Goal: Task Accomplishment & Management: Use online tool/utility

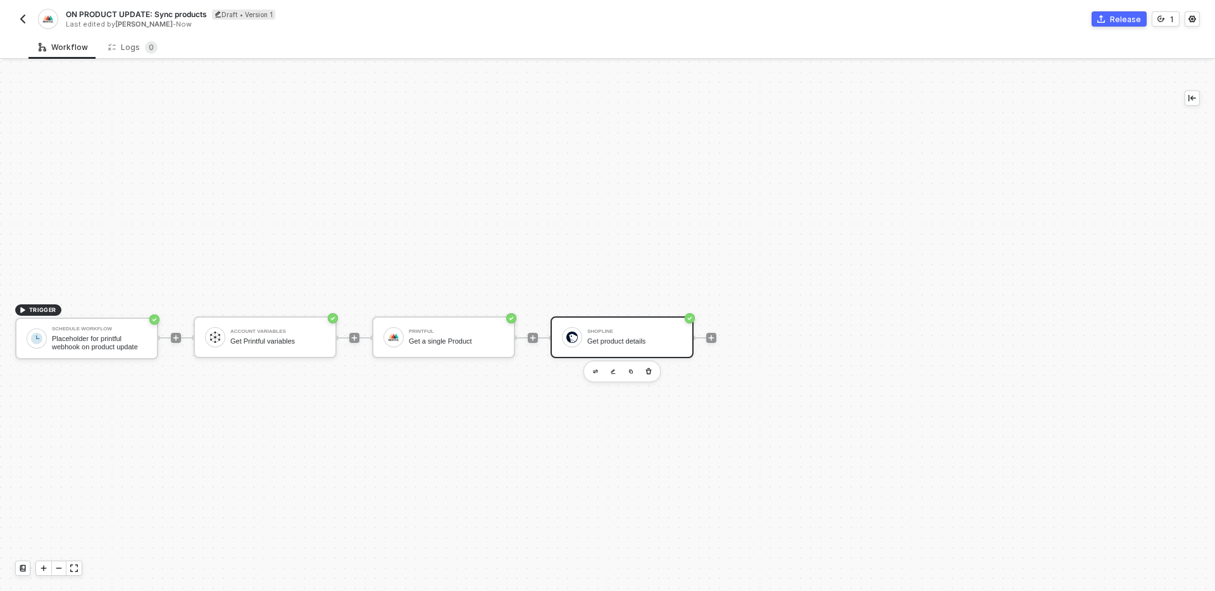
scroll to position [23, 0]
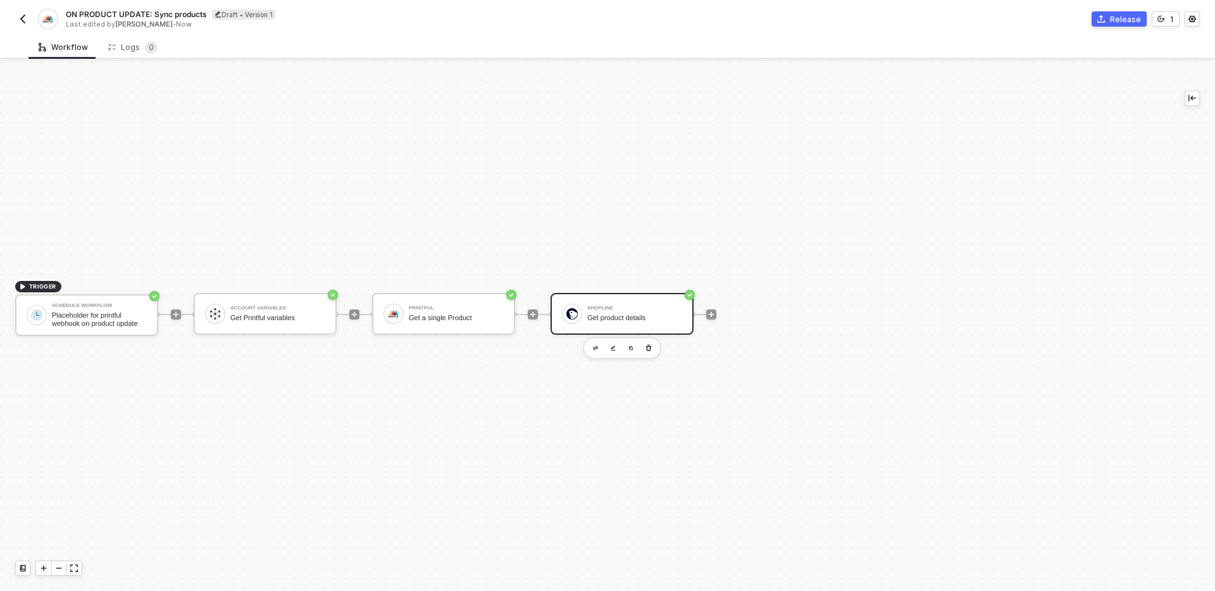
click at [457, 190] on div "TRIGGER Schedule Workflow Placeholder for printful webhook on product update Ac…" at bounding box center [582, 314] width 1164 height 553
click at [20, 26] on button "button" at bounding box center [22, 18] width 15 height 15
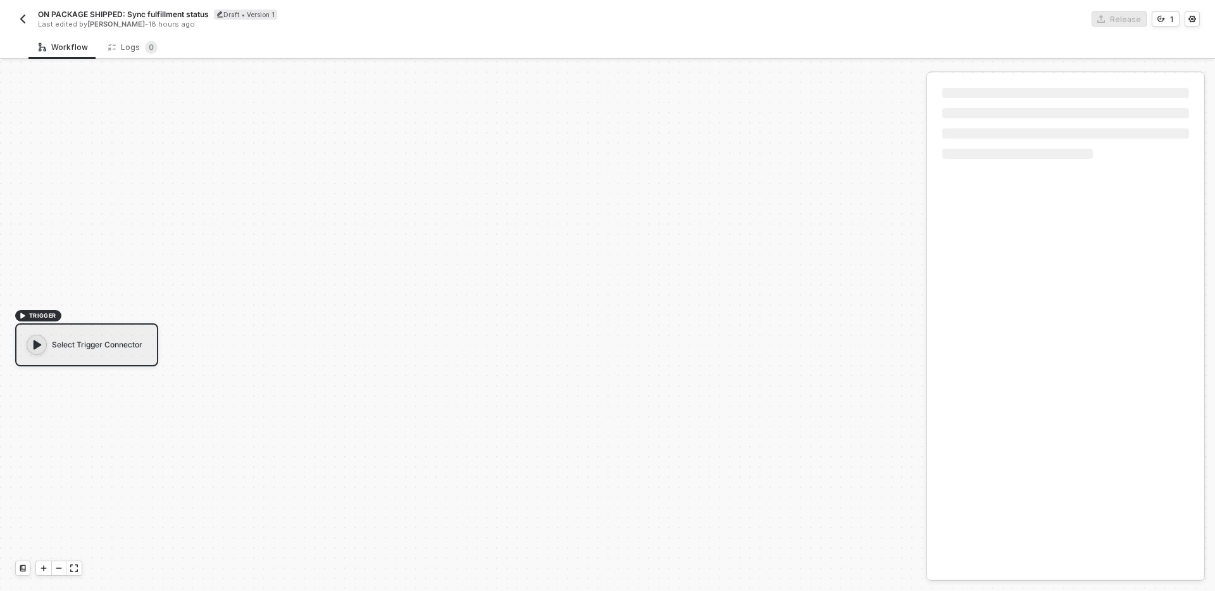
scroll to position [23, 0]
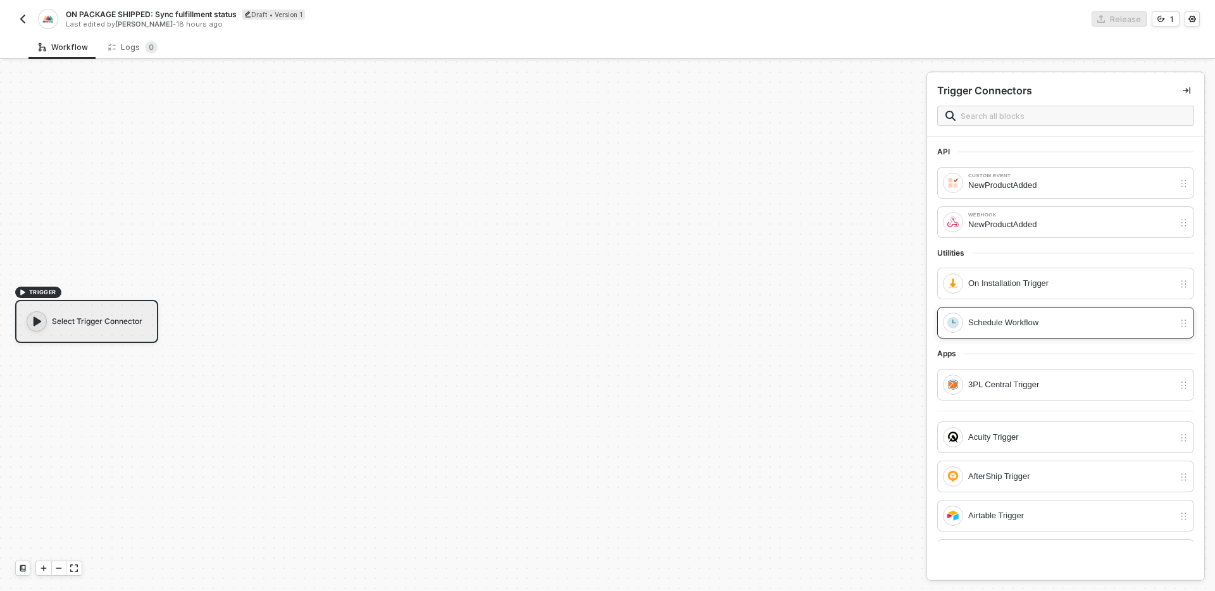
click at [1070, 328] on div "Schedule Workflow" at bounding box center [1072, 323] width 206 height 14
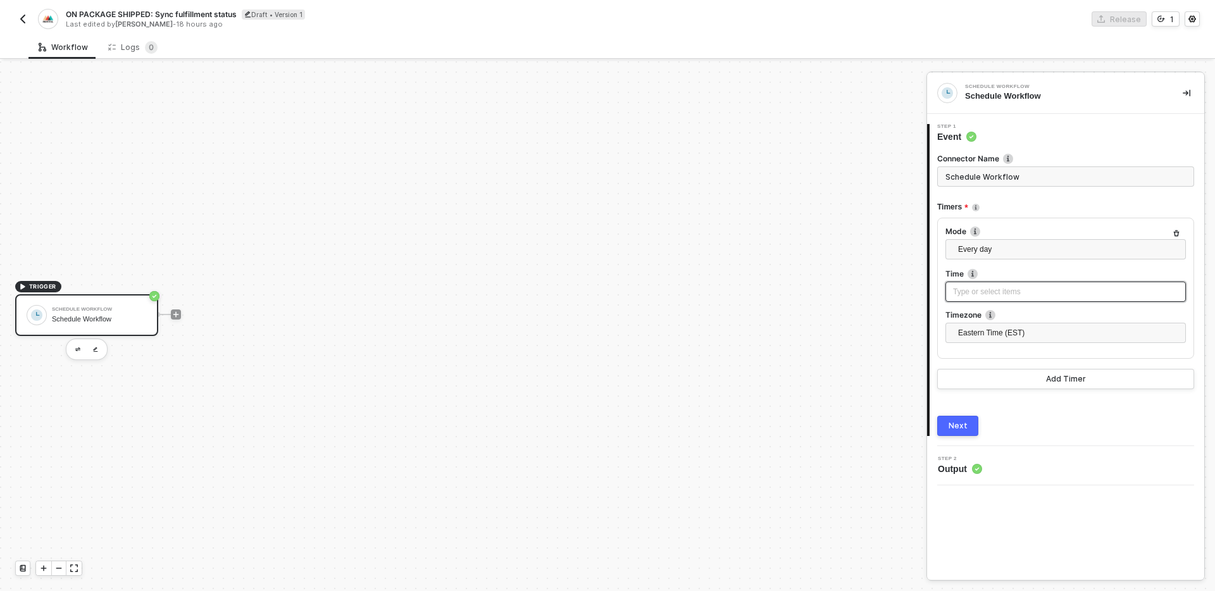
click at [1083, 282] on div "Type or select items ﻿" at bounding box center [1066, 292] width 241 height 20
click at [1022, 239] on div "Mode Every day" at bounding box center [1066, 247] width 241 height 42
click at [1034, 253] on span "Every day" at bounding box center [1068, 249] width 220 height 19
click at [1023, 221] on div "Mode Every day Every hour Every day Every week Every month Every X Time Type or…" at bounding box center [1066, 288] width 257 height 141
click at [1019, 286] on div "Type or select items ﻿" at bounding box center [1065, 292] width 225 height 12
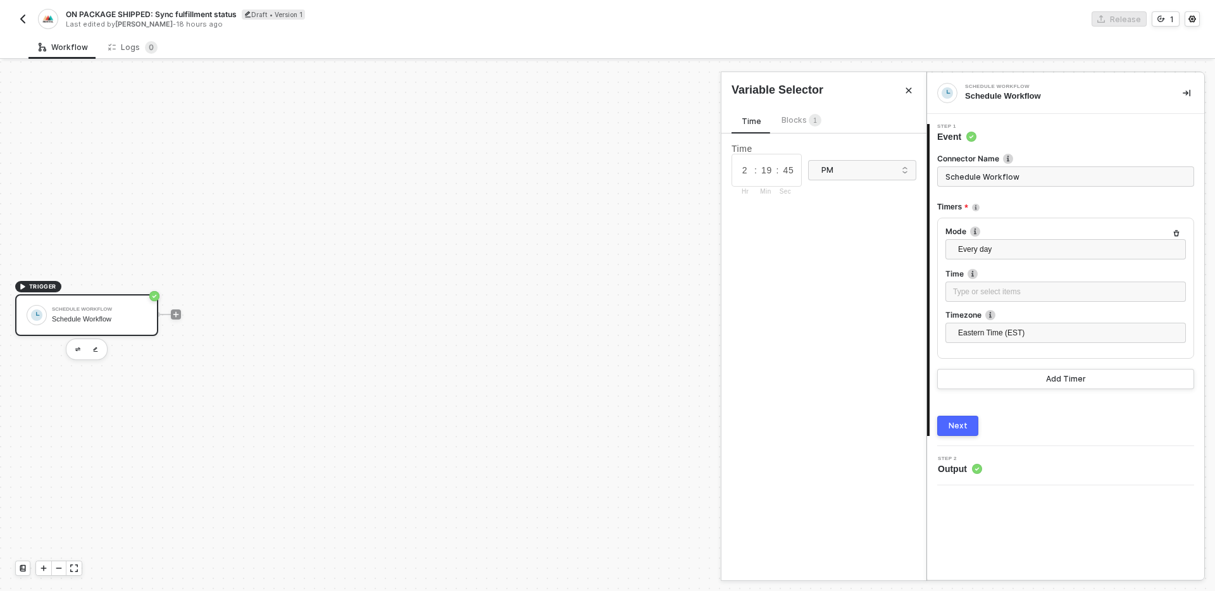
click at [778, 170] on div "2 : 19 : 45 Hr Min Sec" at bounding box center [767, 170] width 70 height 33
click at [743, 173] on input "2" at bounding box center [745, 170] width 19 height 14
click at [762, 173] on input "19" at bounding box center [766, 170] width 19 height 14
click at [844, 282] on div "Time 2 : 19 : 45 Hr Min Sec PM" at bounding box center [824, 357] width 205 height 447
click at [976, 425] on button "Next" at bounding box center [958, 426] width 41 height 20
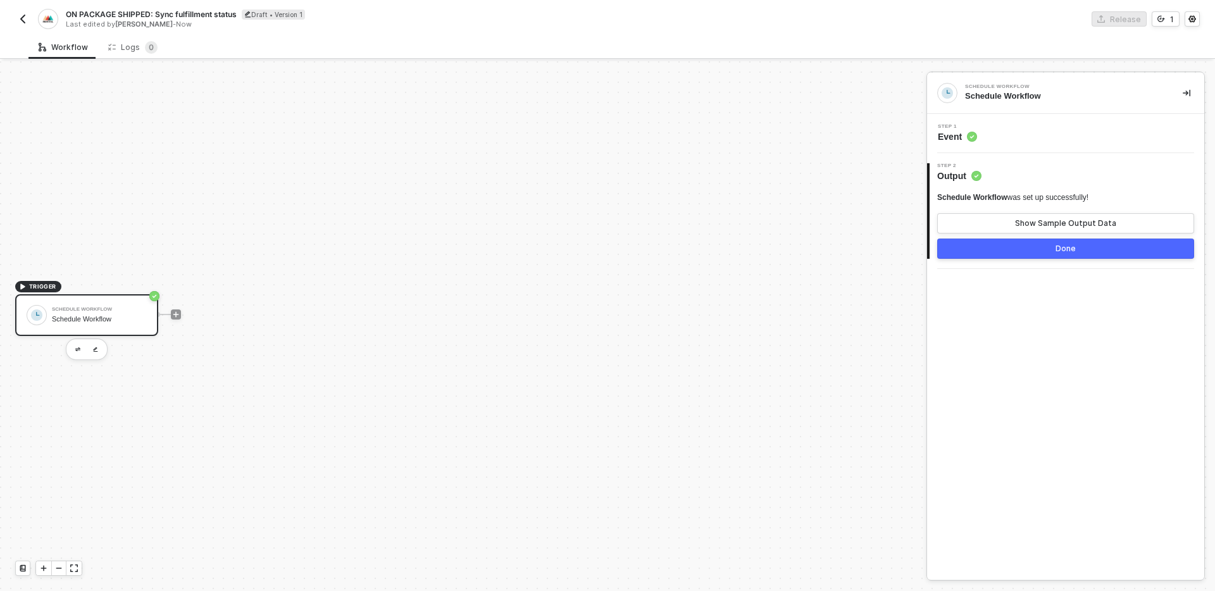
click at [1021, 131] on div "Step 1 Event" at bounding box center [1068, 133] width 274 height 19
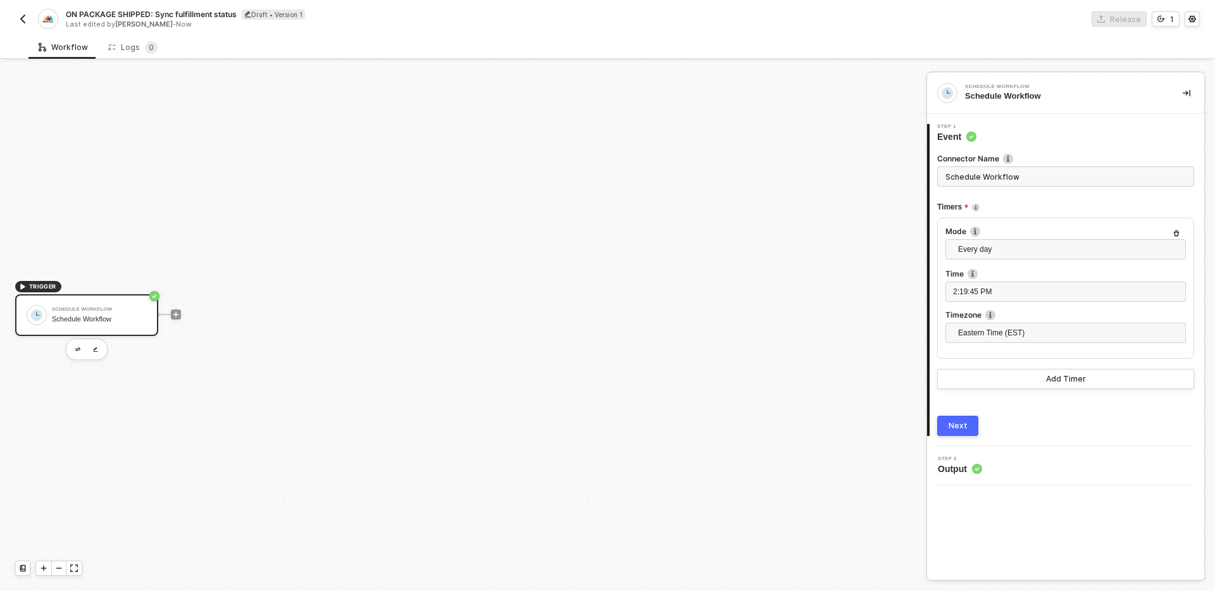
click at [1050, 177] on input "Schedule Workflow" at bounding box center [1066, 176] width 257 height 20
type input "="
type input "N"
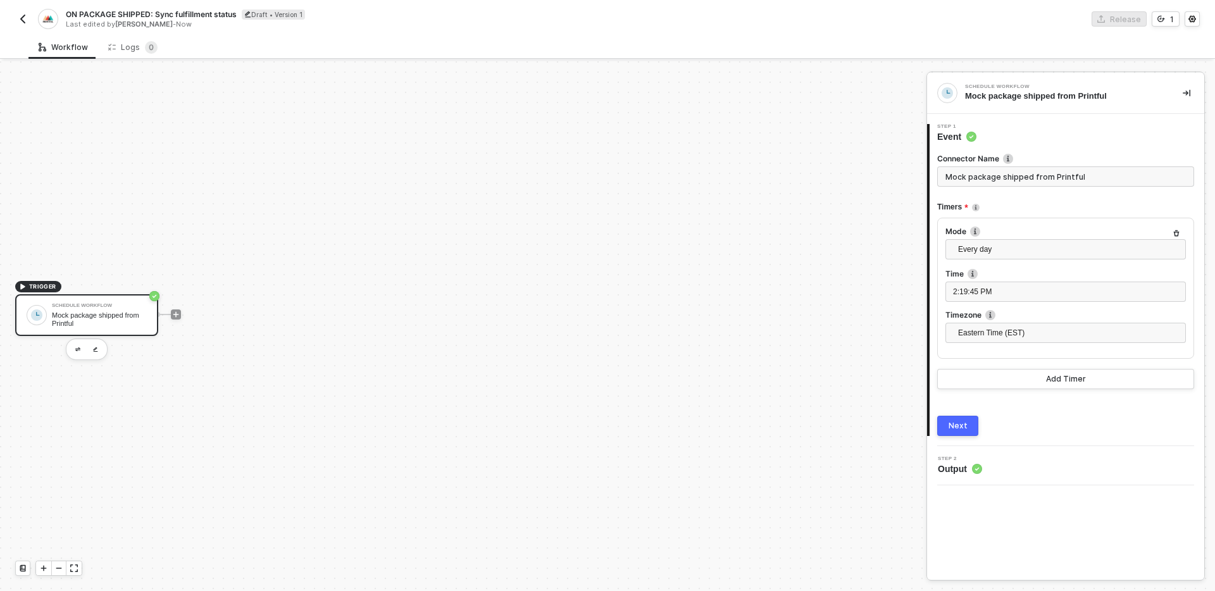
type input "Mock package shipped from Printful"
click at [965, 417] on button "Next" at bounding box center [958, 426] width 41 height 20
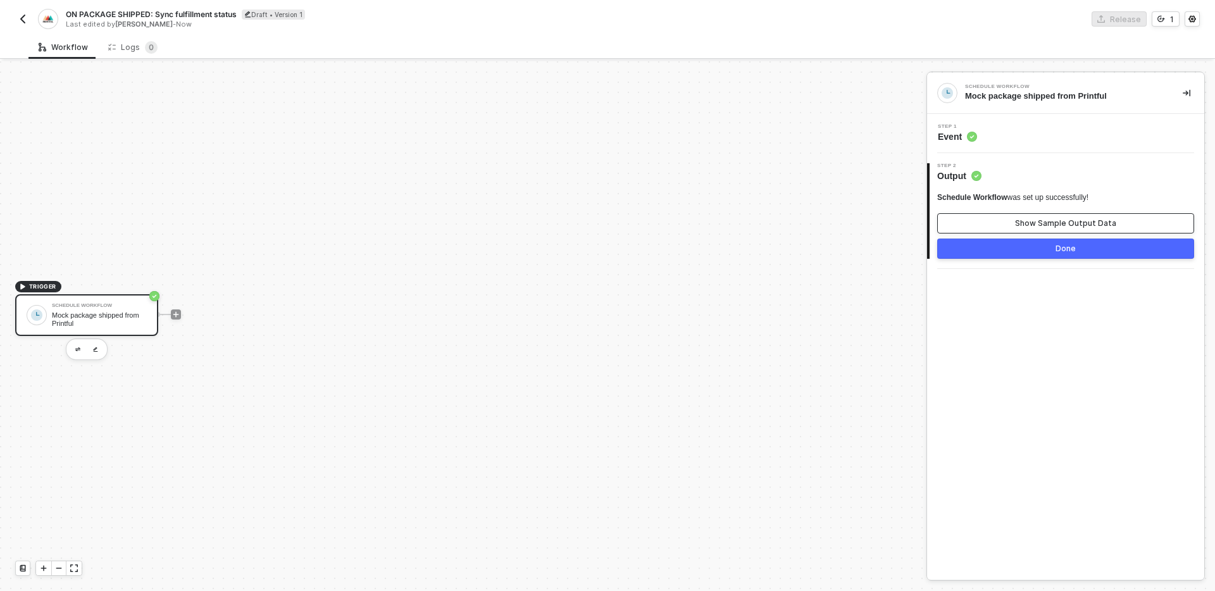
click at [1039, 227] on div "Show Sample Output Data" at bounding box center [1065, 223] width 101 height 10
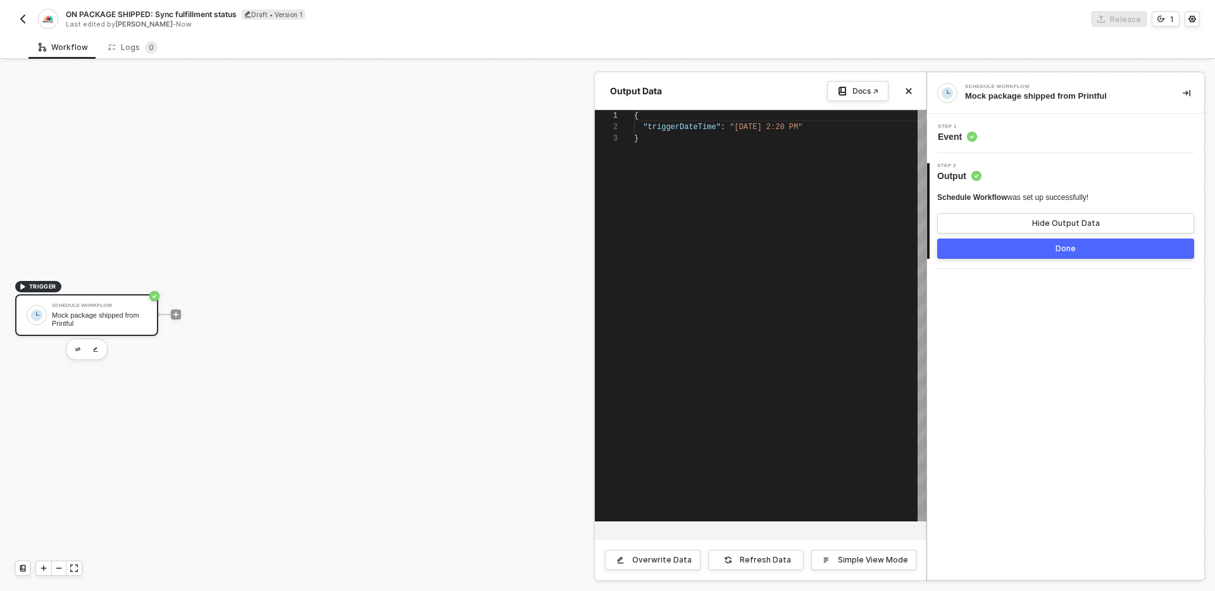
scroll to position [23, 0]
click at [654, 558] on div "Overwrite Data" at bounding box center [662, 560] width 60 height 10
click at [741, 291] on div "{ "triggerDateTime" : "Tue, Sep 16, 2025 2:20 PM" }" at bounding box center [780, 315] width 292 height 411
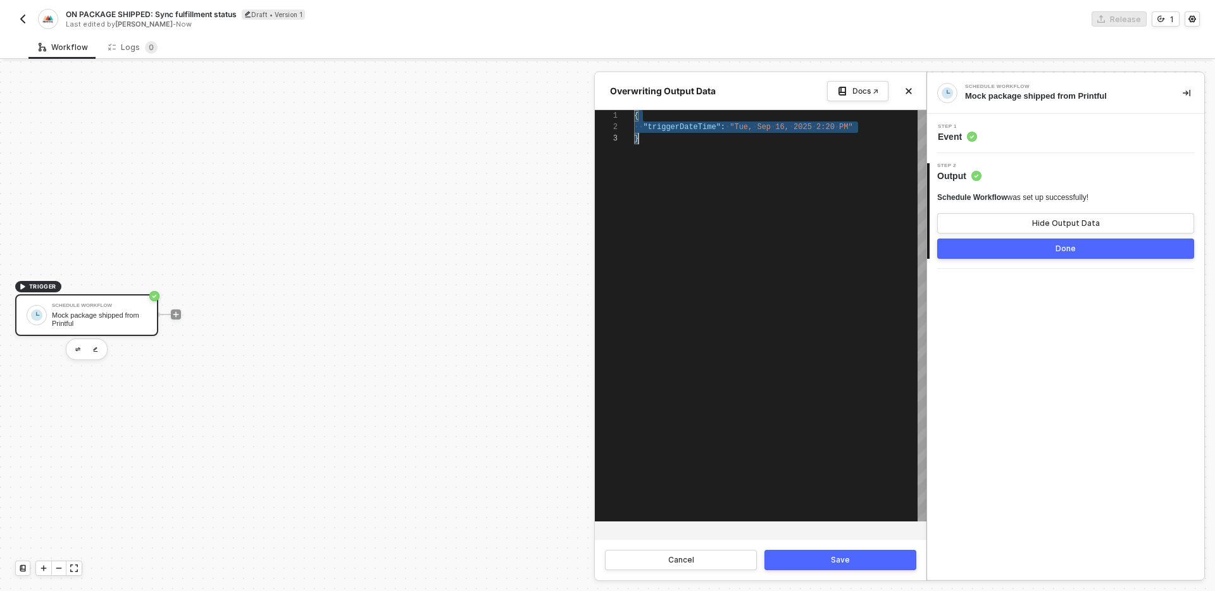
scroll to position [0, 4]
paste textarea ""store_name": "Your store name", "custom_order_id": "kkk2344lm" } } }"
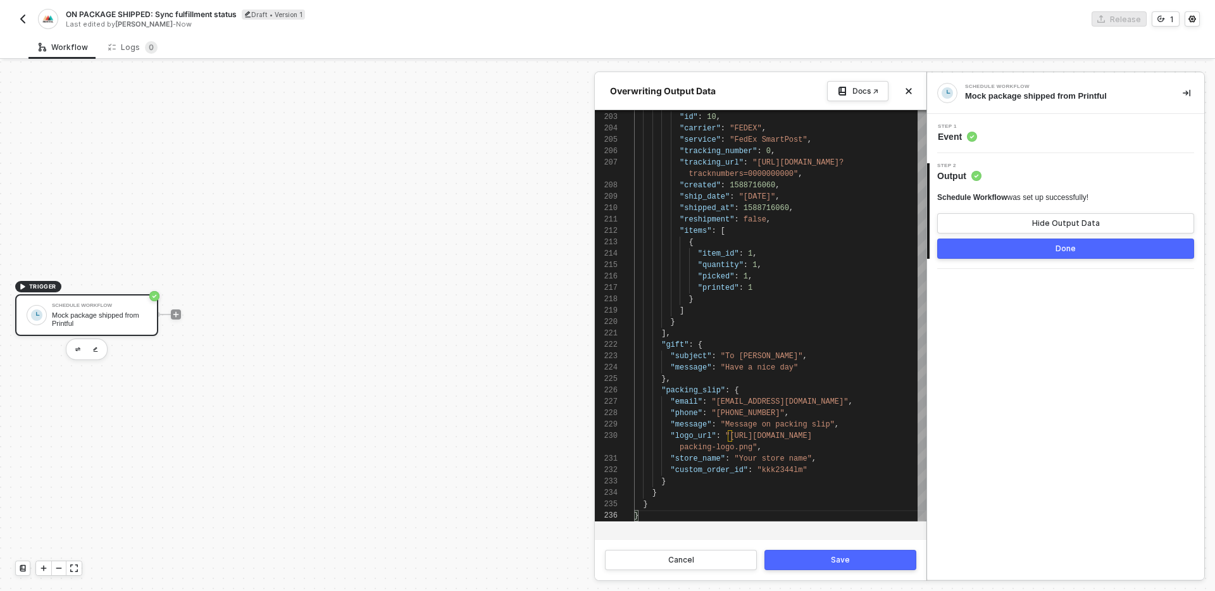
click at [857, 562] on button "Save" at bounding box center [841, 560] width 152 height 20
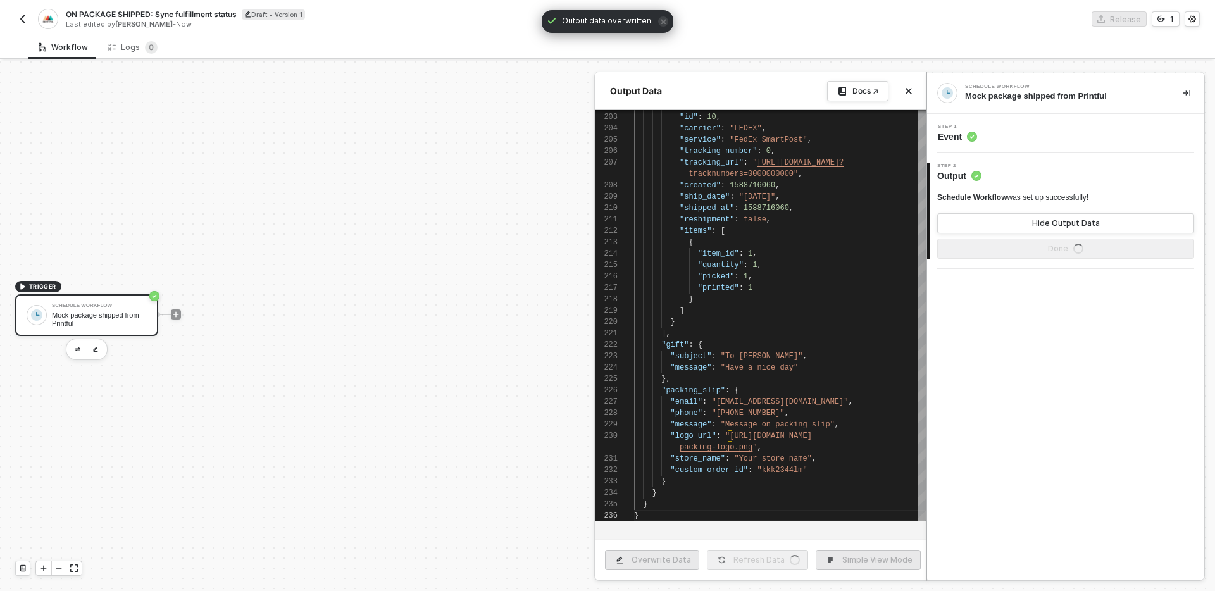
type textarea "{ "type": "package_shipped", "created": 1622456737, "retries": 2, "store": 12, …"
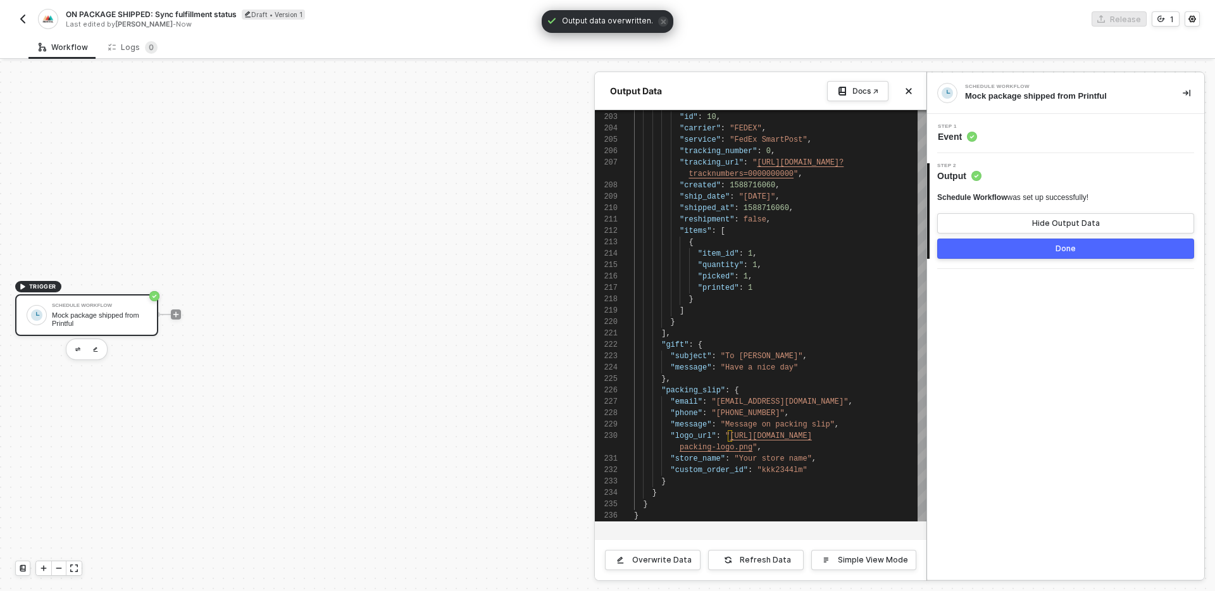
click at [1005, 254] on button "Done" at bounding box center [1066, 249] width 257 height 20
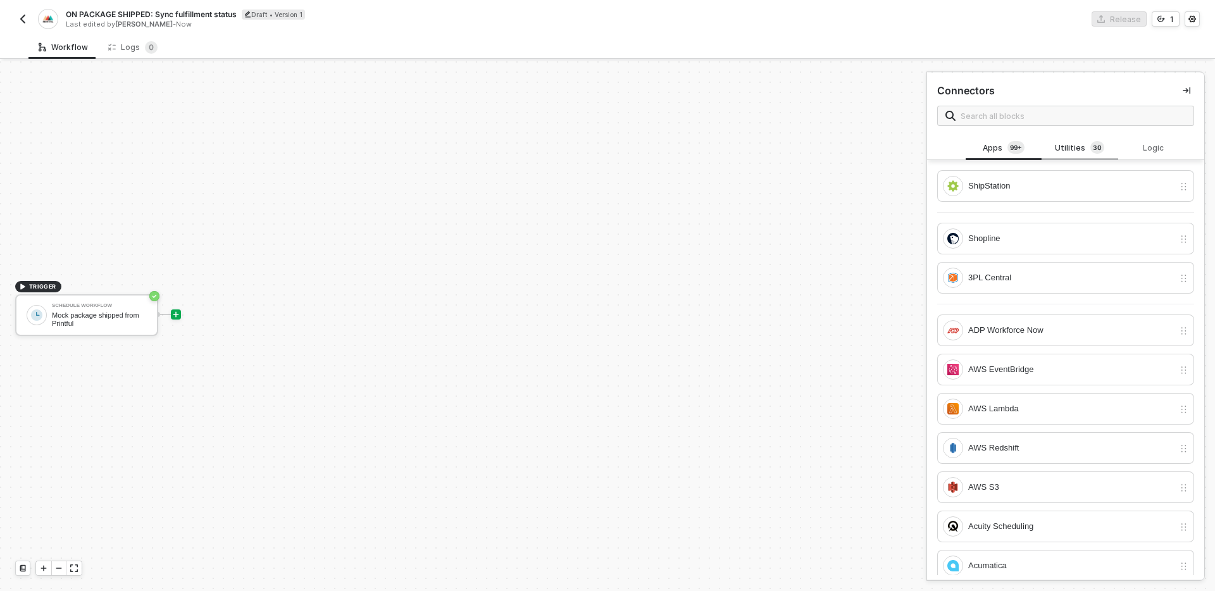
click at [1067, 149] on div "Utilities 3 0" at bounding box center [1080, 148] width 56 height 14
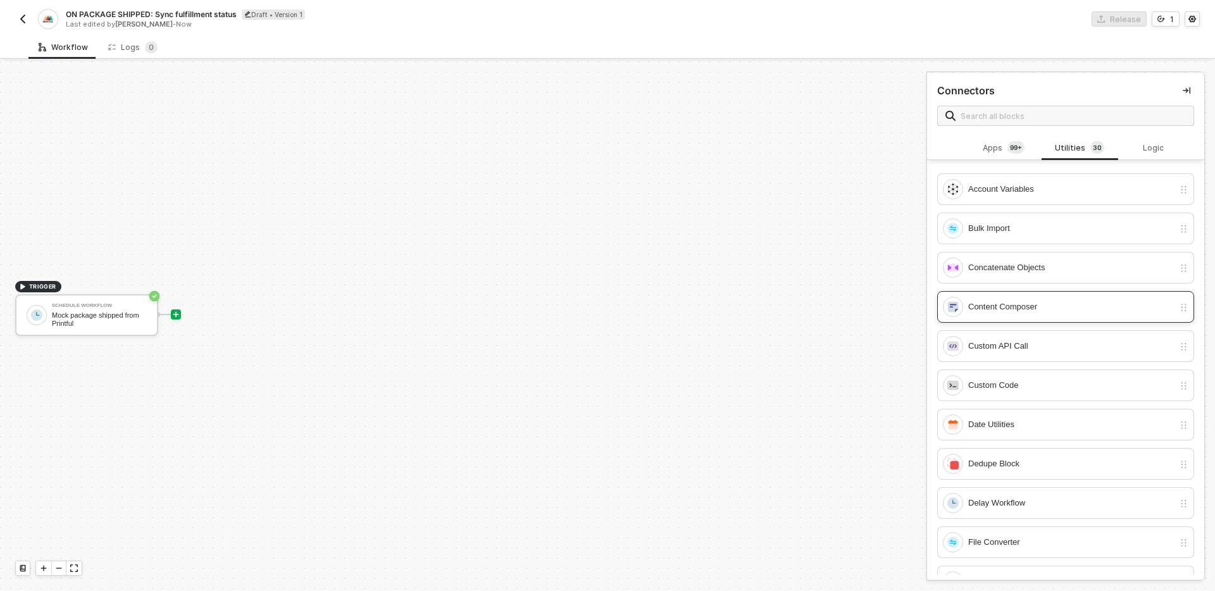
scroll to position [78, 0]
click at [1048, 380] on div "Custom Code" at bounding box center [1072, 383] width 206 height 14
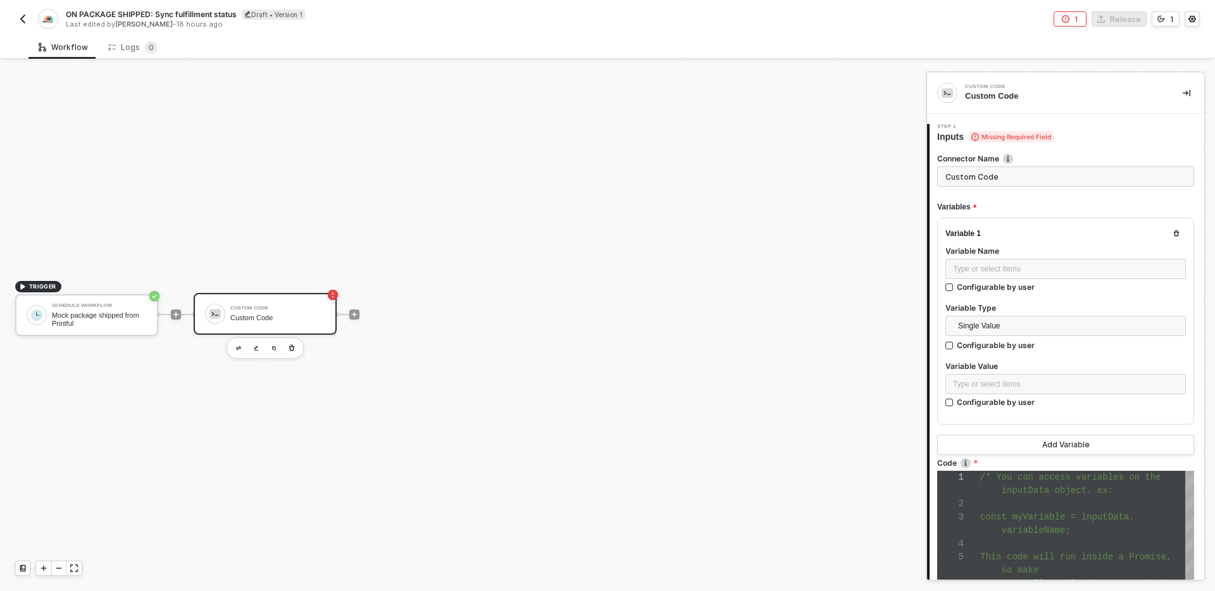
scroll to position [80, 0]
click at [1053, 330] on span "Single Value" at bounding box center [1068, 326] width 220 height 19
click at [1034, 367] on div "Entire Block Output" at bounding box center [1066, 372] width 220 height 14
click at [1028, 377] on div "Search" at bounding box center [1066, 384] width 241 height 20
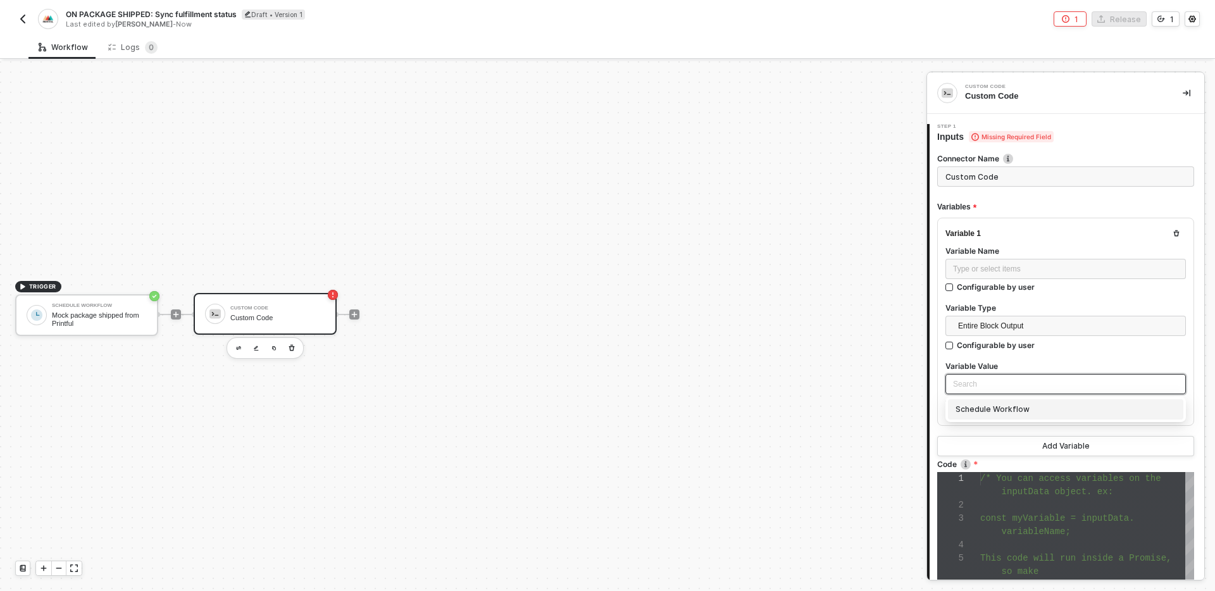
click at [1011, 414] on div "Schedule Workflow" at bounding box center [1066, 410] width 220 height 14
click at [1044, 269] on div "Type or select items ﻿" at bounding box center [1065, 269] width 225 height 12
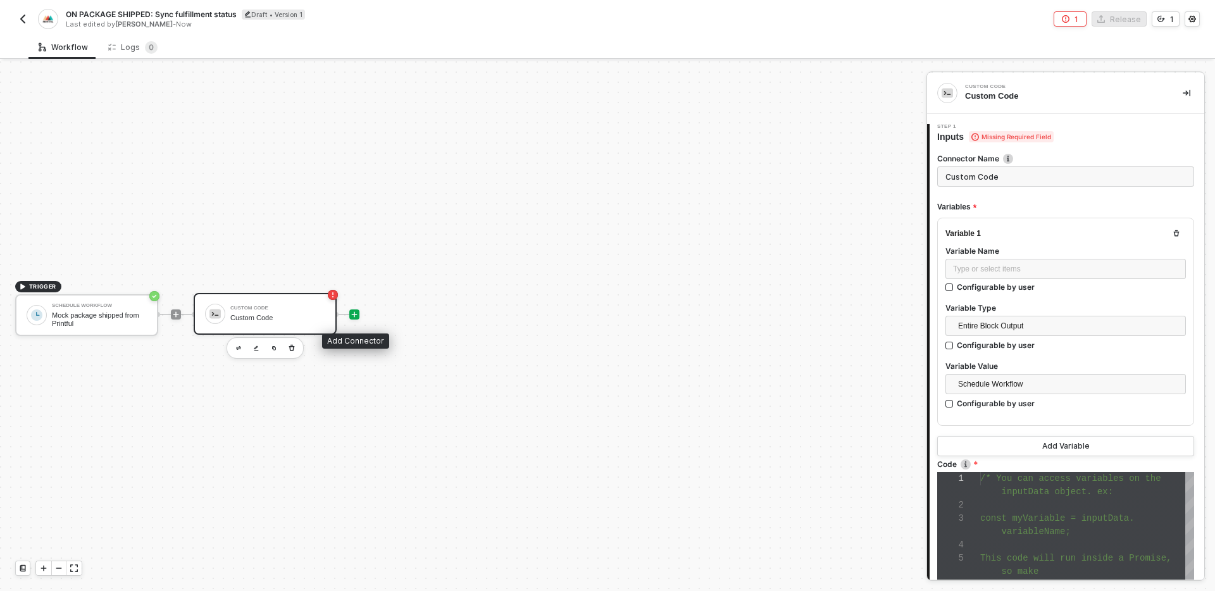
click at [357, 312] on icon "icon-play" at bounding box center [355, 315] width 8 height 8
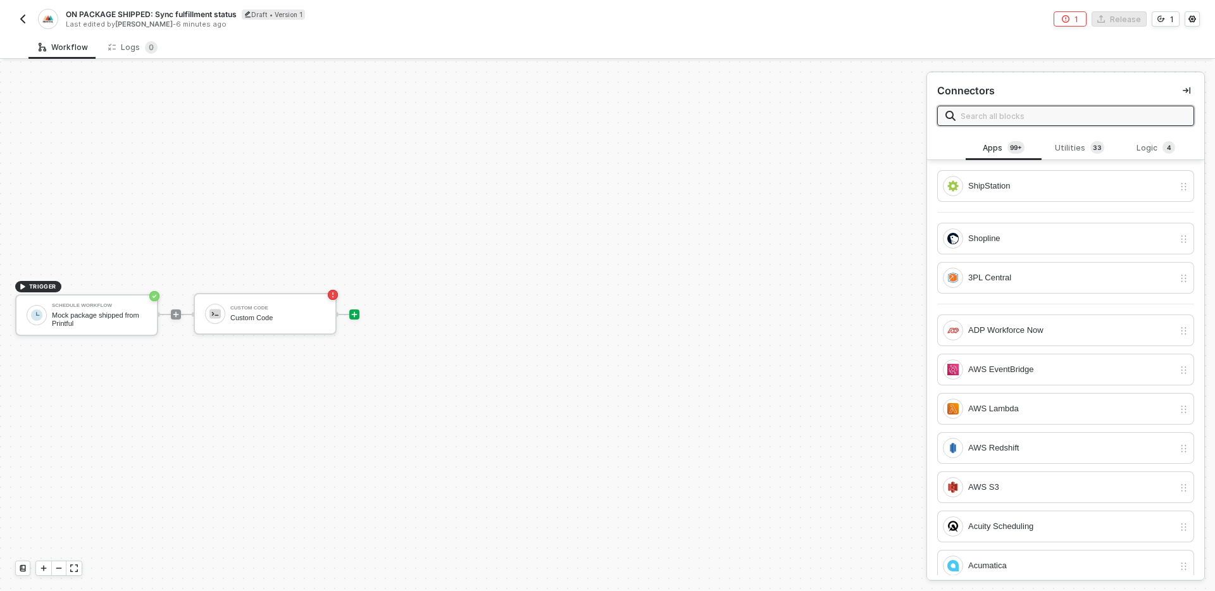
click at [1023, 116] on input "text" at bounding box center [1073, 116] width 225 height 14
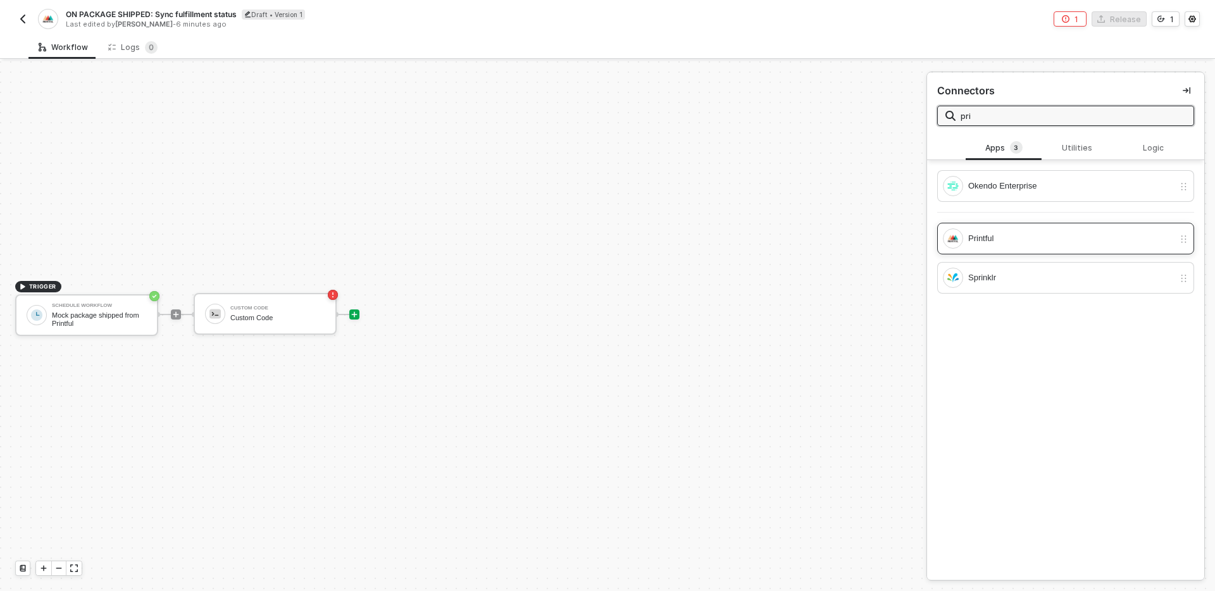
type input "pri"
click at [1038, 239] on div "Printful" at bounding box center [1072, 239] width 206 height 14
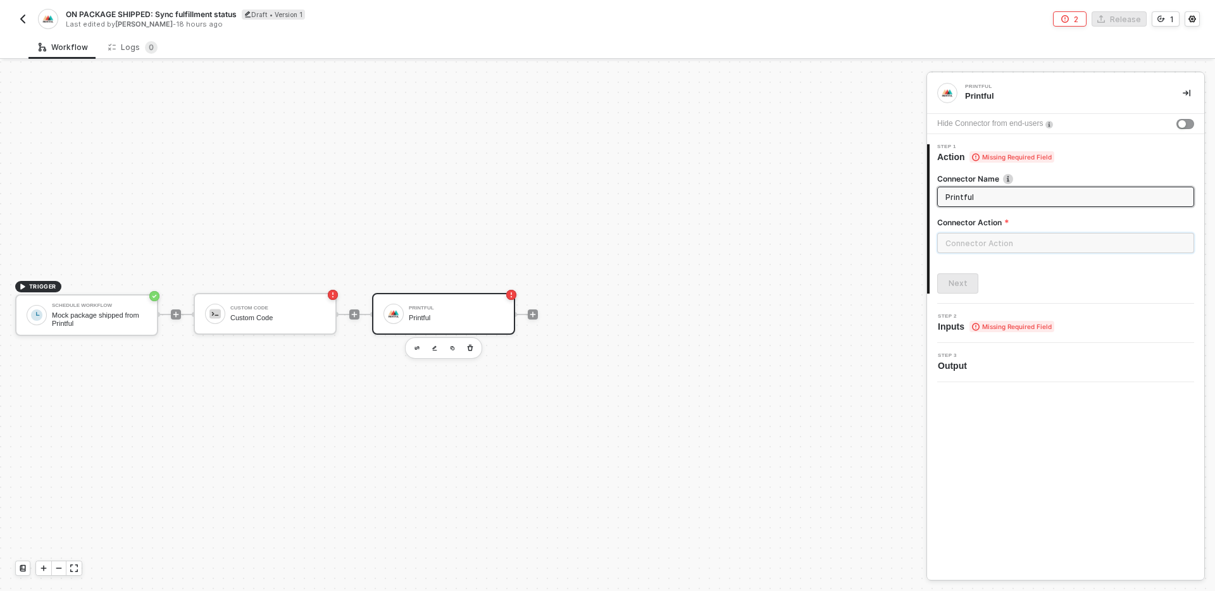
click at [1060, 252] on input "text" at bounding box center [1066, 243] width 257 height 20
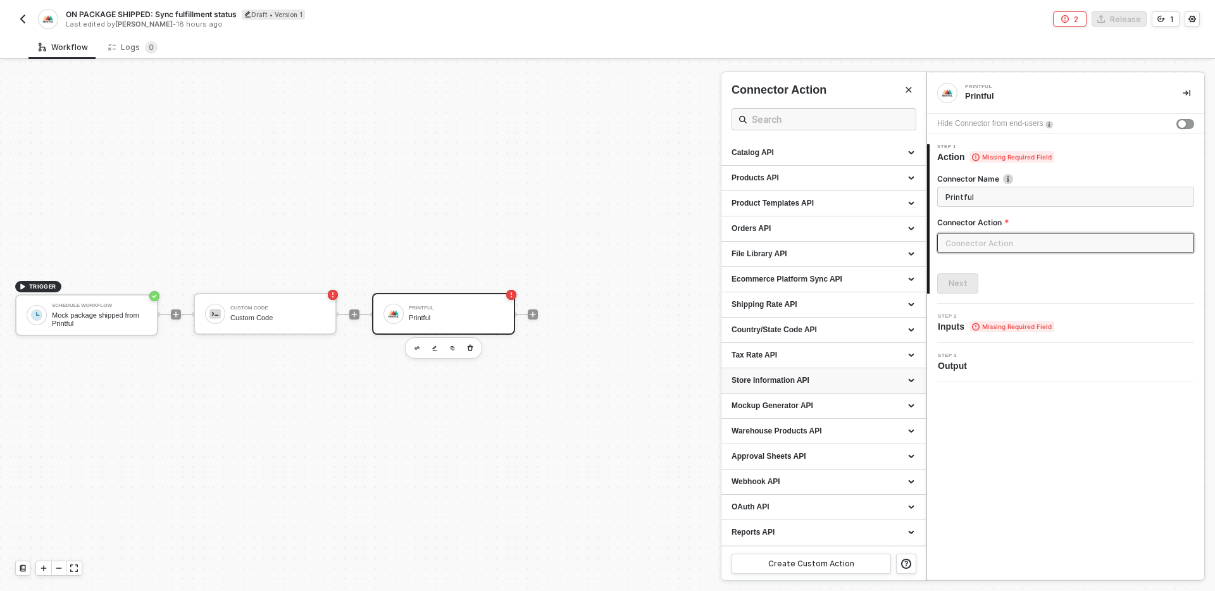
click at [850, 388] on div "Store Information API" at bounding box center [824, 380] width 204 height 25
click at [875, 464] on div "Get basic information about stores Get basic information about stores depending…" at bounding box center [824, 455] width 184 height 31
type input "Get basic information about stores depending on the token access level."
type input "Store Information API - Get basic information about stores"
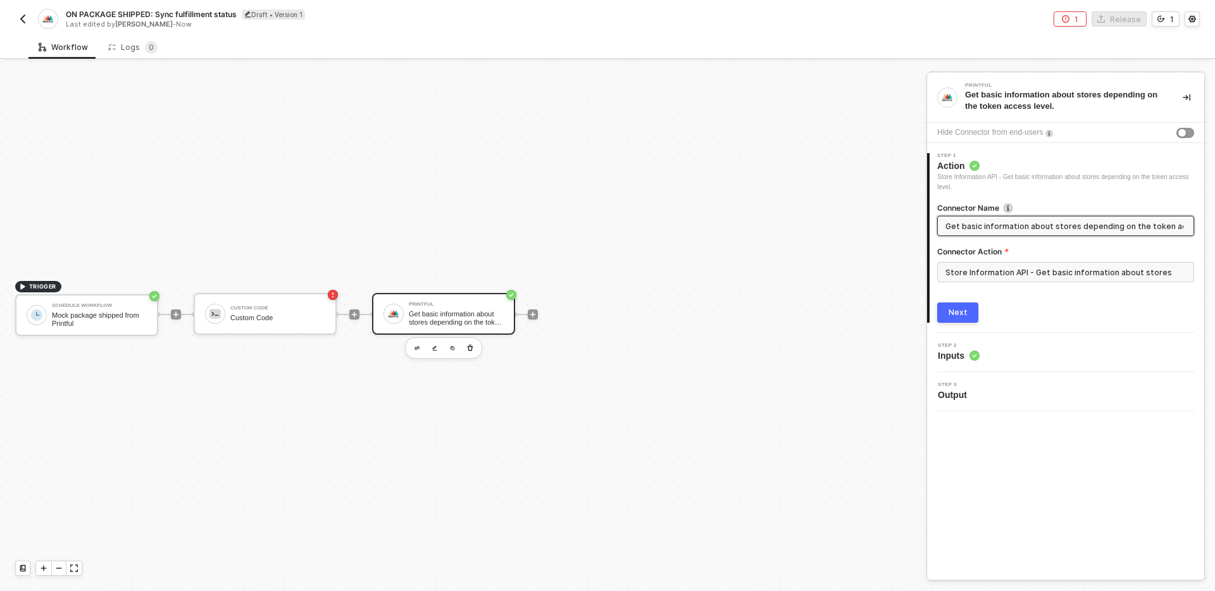
drag, startPoint x: 959, startPoint y: 225, endPoint x: 1050, endPoint y: 229, distance: 90.6
click at [1050, 229] on input "Get basic information about stores depending on the token access level." at bounding box center [1065, 226] width 238 height 14
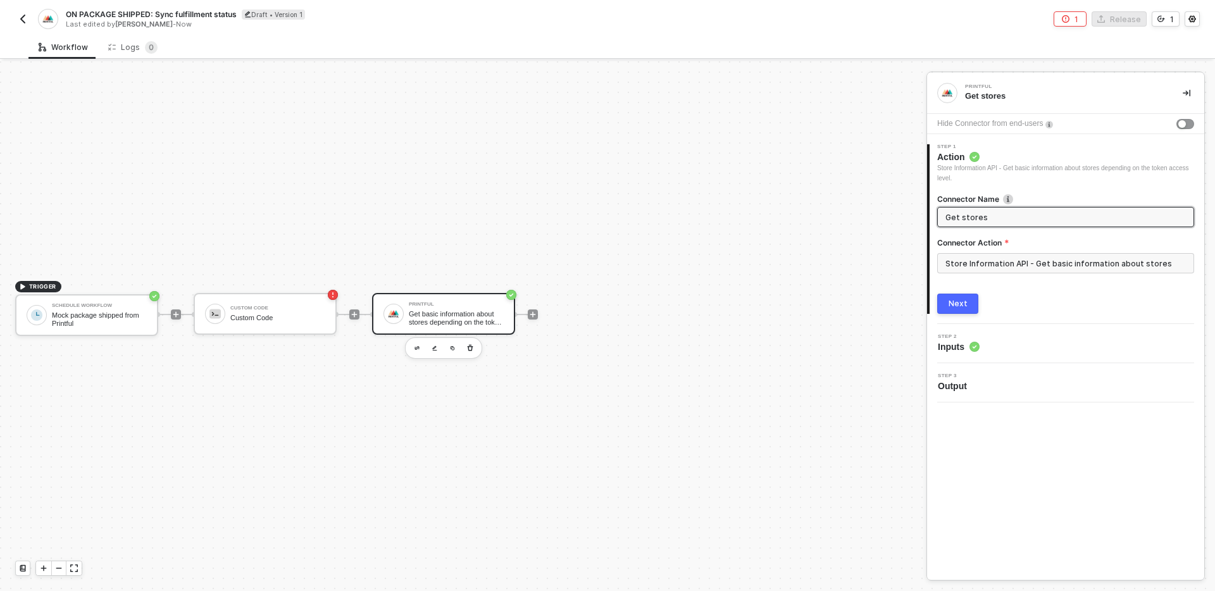
type input "Get stores"
click at [959, 310] on button "Next" at bounding box center [958, 304] width 41 height 20
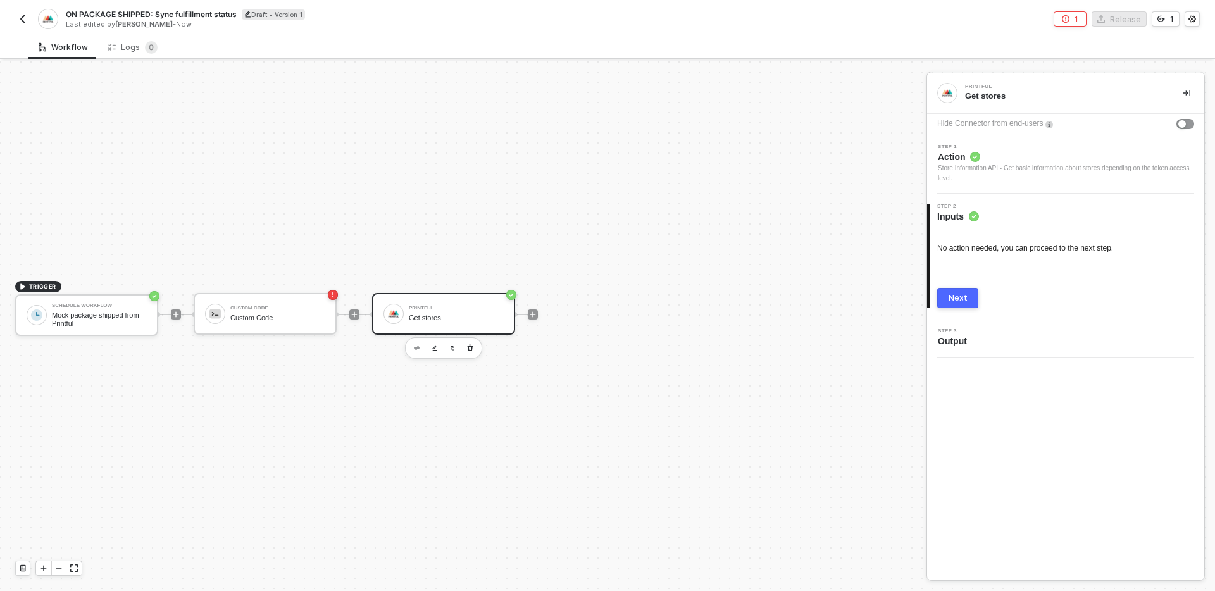
click at [963, 296] on div "Next" at bounding box center [958, 298] width 19 height 10
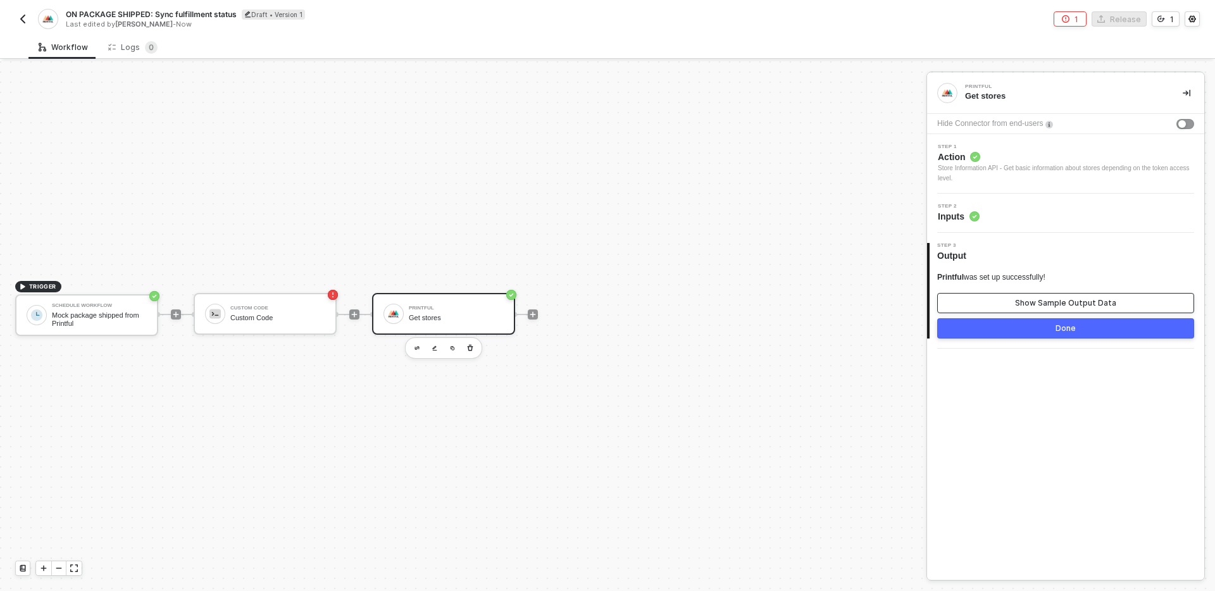
click at [1035, 308] on div "Show Sample Output Data" at bounding box center [1065, 303] width 101 height 10
click at [1055, 251] on div "Step 3 Output" at bounding box center [1067, 252] width 275 height 19
click at [1055, 289] on div "Printful was set up successfully! Hide Output Data" at bounding box center [1066, 292] width 257 height 41
click at [1055, 309] on button "Hide Output Data" at bounding box center [1066, 303] width 257 height 20
click at [1052, 304] on div "Show Sample Output Data" at bounding box center [1065, 303] width 101 height 10
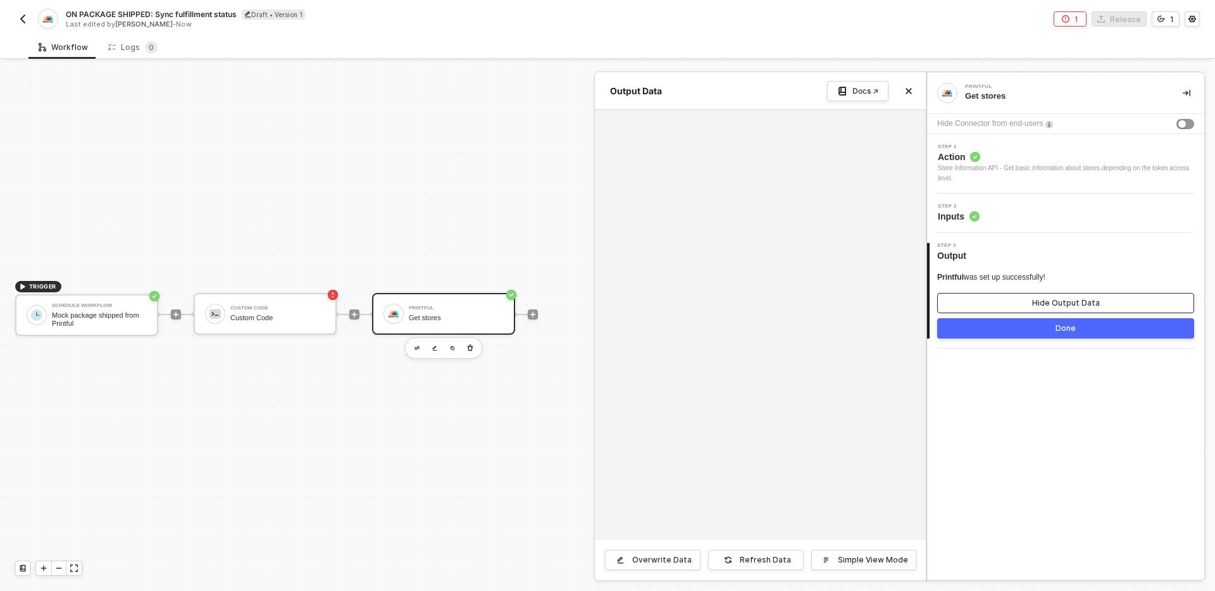
click at [1052, 304] on div "Hide Output Data" at bounding box center [1067, 303] width 68 height 10
click at [473, 347] on icon "button" at bounding box center [471, 348] width 8 height 10
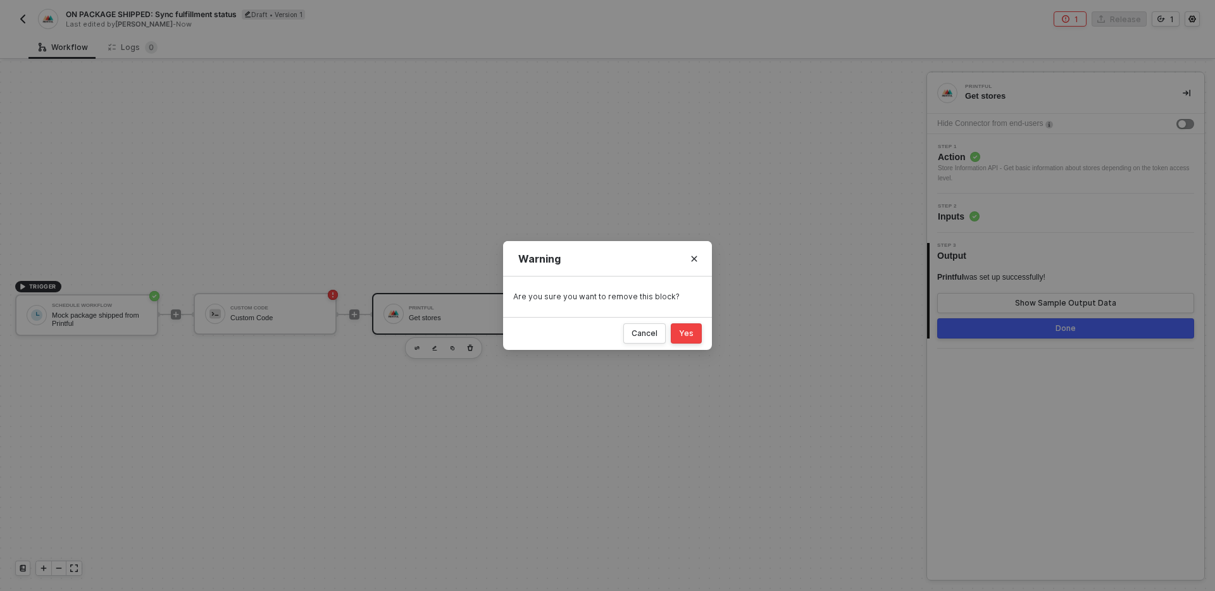
click at [682, 333] on div "Yes" at bounding box center [686, 334] width 15 height 10
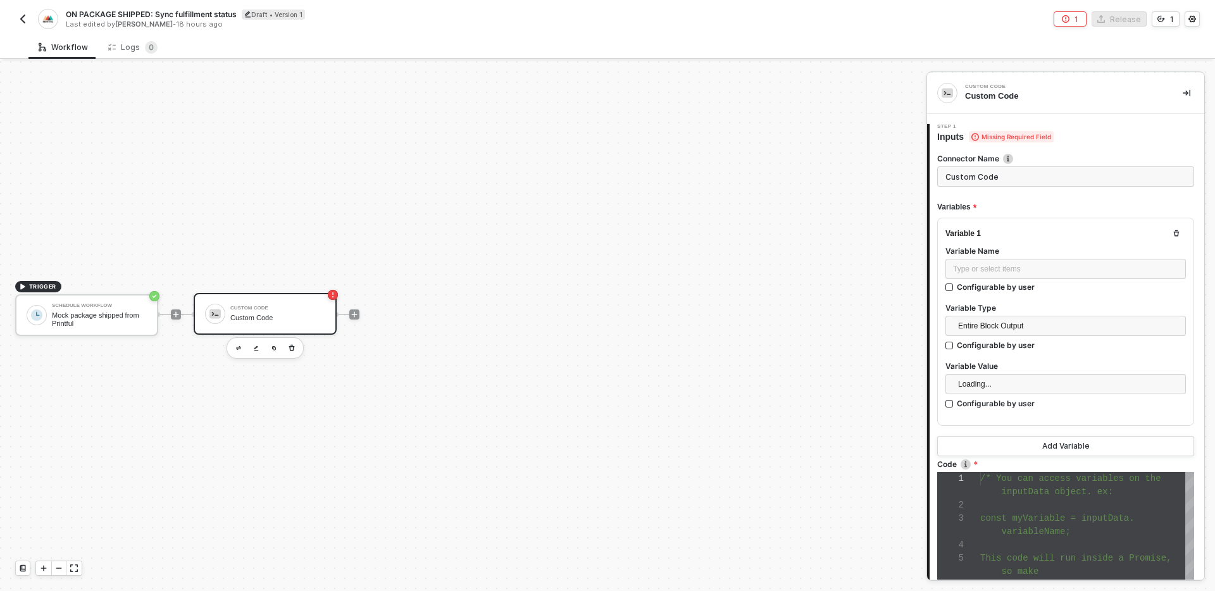
click at [492, 393] on div "TRIGGER Schedule Workflow Mock package shipped from Printful Custom Code Custom…" at bounding box center [460, 314] width 920 height 553
click at [26, 17] on img "button" at bounding box center [23, 19] width 10 height 10
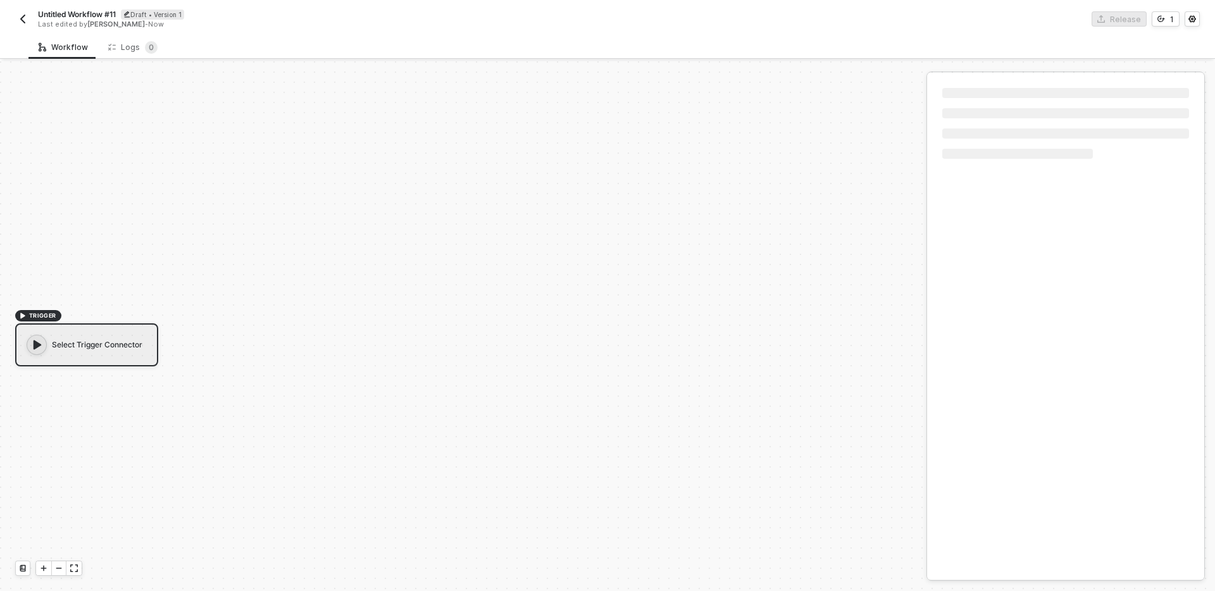
scroll to position [23, 0]
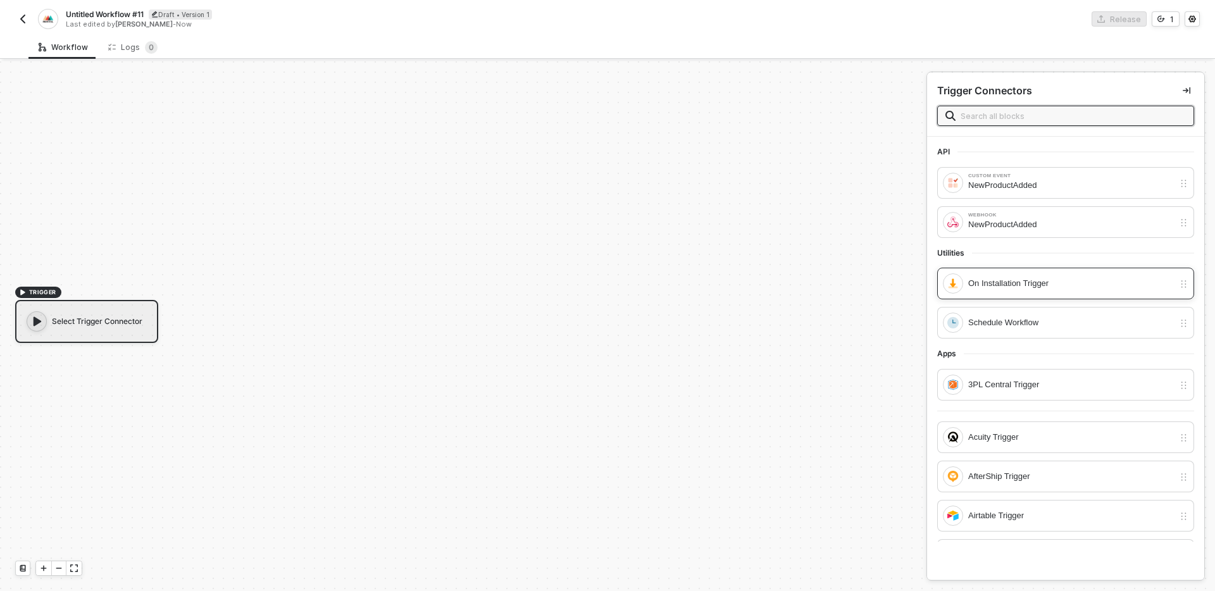
click at [1048, 289] on div "On Installation Trigger" at bounding box center [1072, 284] width 206 height 14
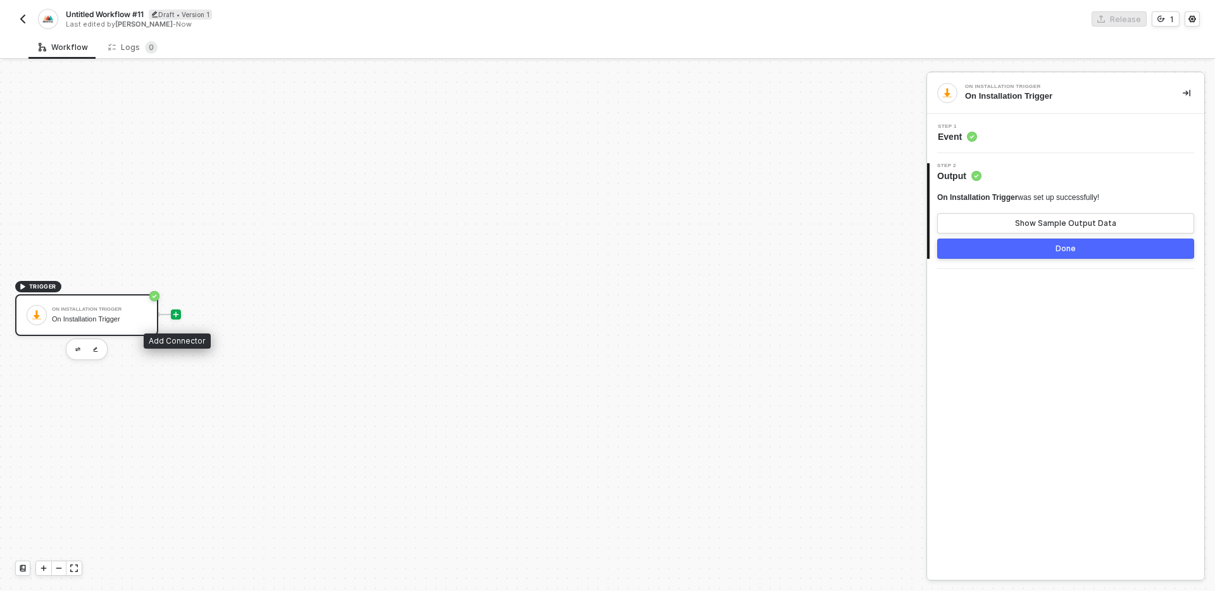
click at [177, 313] on icon "icon-play" at bounding box center [176, 315] width 8 height 8
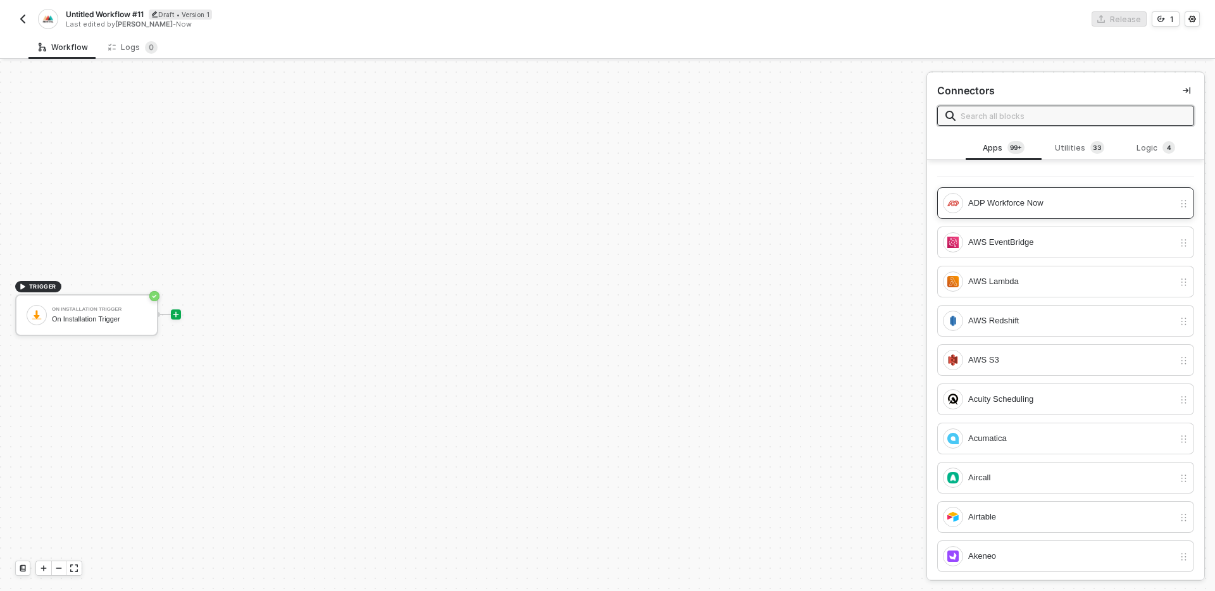
scroll to position [0, 0]
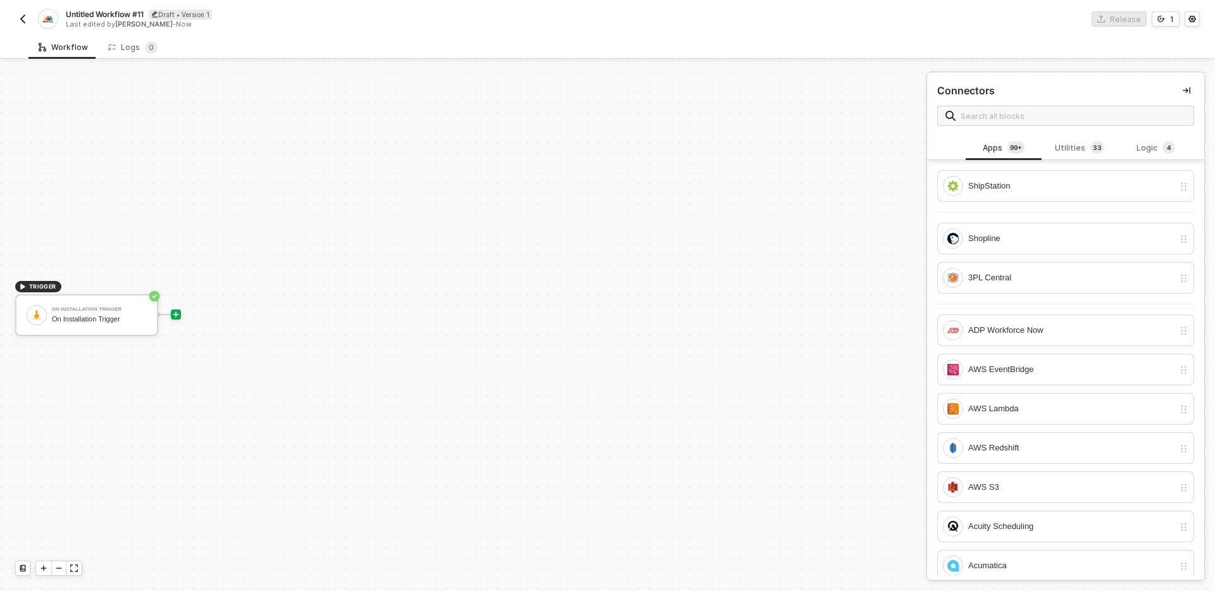
click at [1081, 214] on div "ShipStation Shopline" at bounding box center [1066, 212] width 257 height 84
click at [1053, 116] on input "text" at bounding box center [1073, 116] width 225 height 14
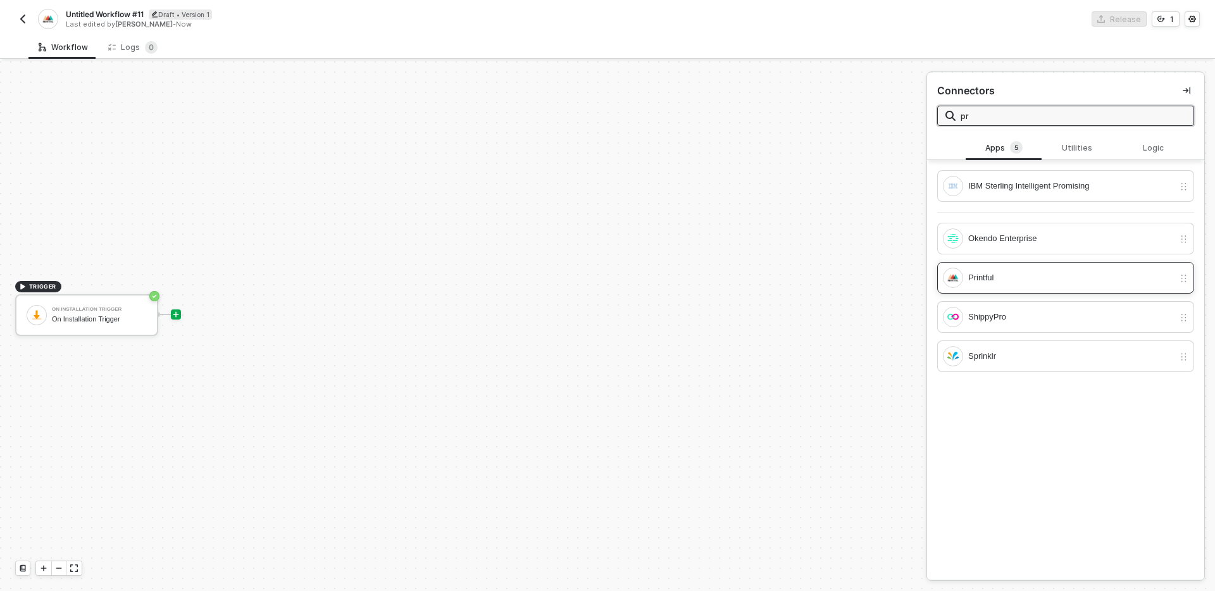
type input "pr"
click at [1033, 279] on div "Printful" at bounding box center [1072, 278] width 206 height 14
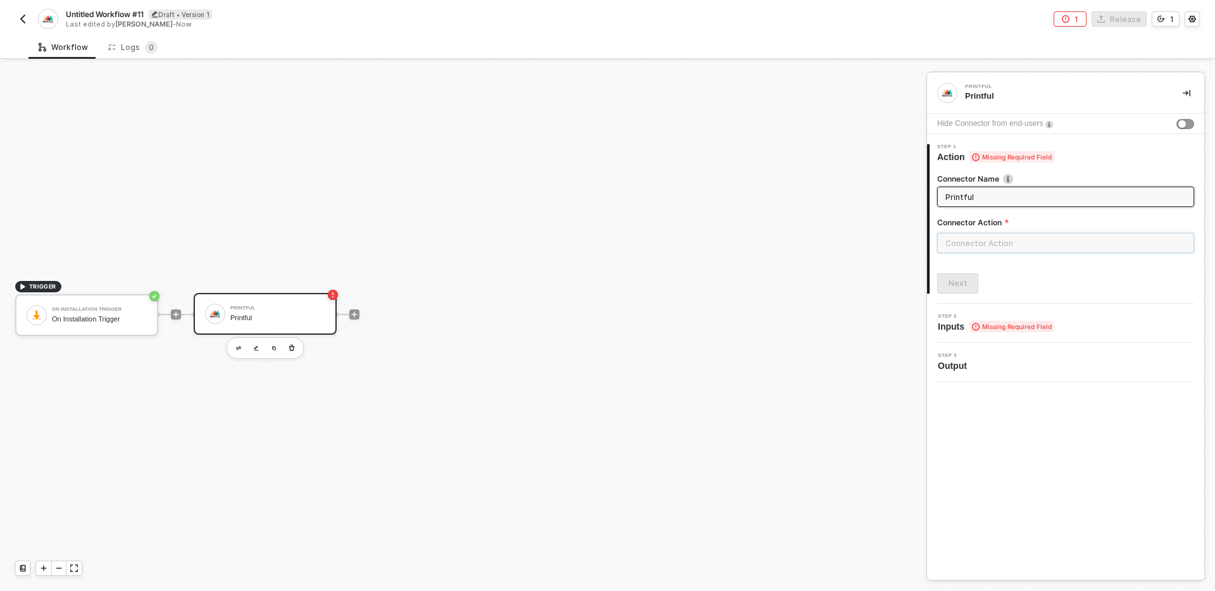
click at [1051, 243] on input "text" at bounding box center [1066, 243] width 257 height 20
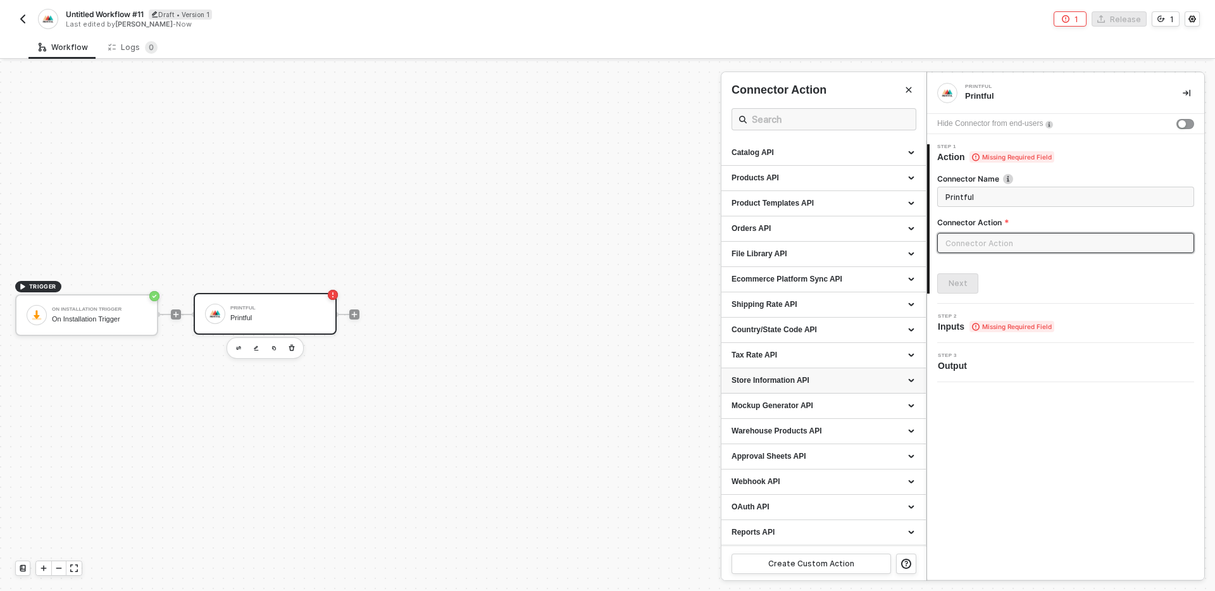
click at [858, 374] on div "Store Information API" at bounding box center [824, 380] width 204 height 25
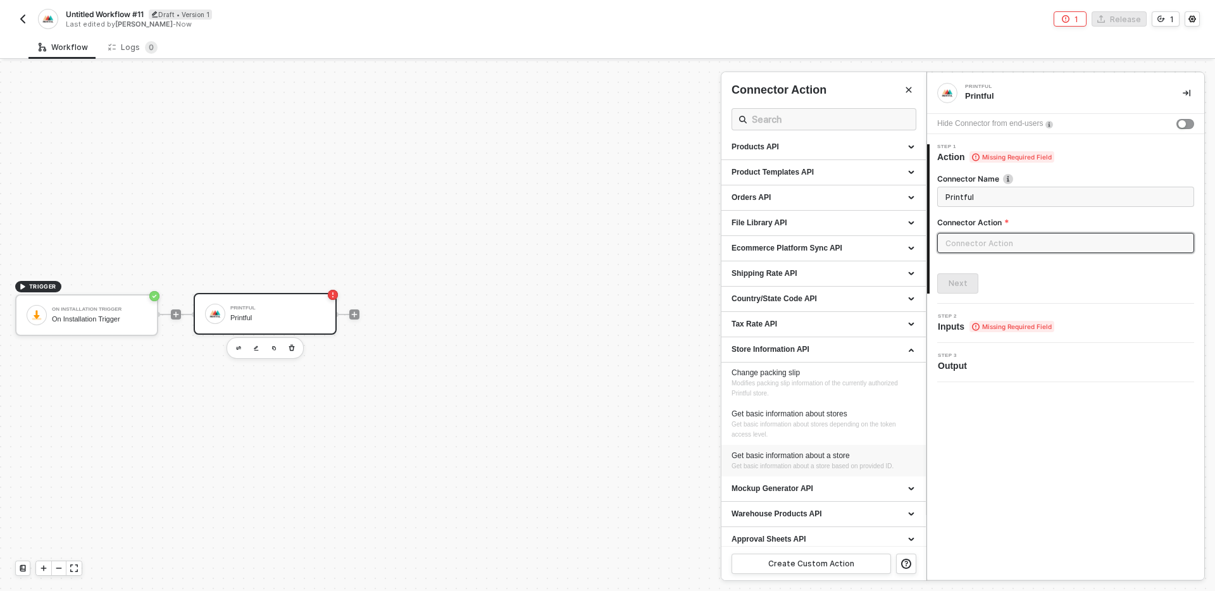
scroll to position [34, 0]
click at [871, 424] on span "Get basic information about stores depending on the token access level." at bounding box center [815, 426] width 166 height 17
type input "Get basic information about stores depending on the token access level."
type input "Store Information API - Get basic information about stores"
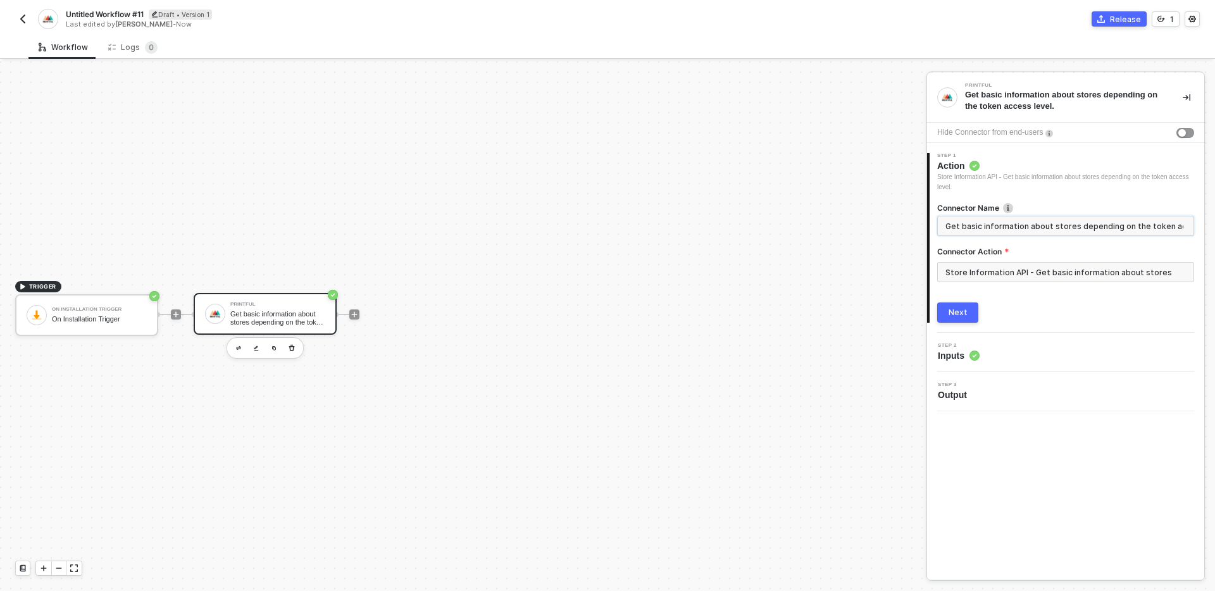
click at [995, 228] on input "Get basic information about stores depending on the token access level." at bounding box center [1065, 226] width 238 height 14
drag, startPoint x: 995, startPoint y: 228, endPoint x: 1034, endPoint y: 229, distance: 39.9
click at [1034, 229] on input "Get basic information about stores depending on the token access level." at bounding box center [1065, 226] width 238 height 14
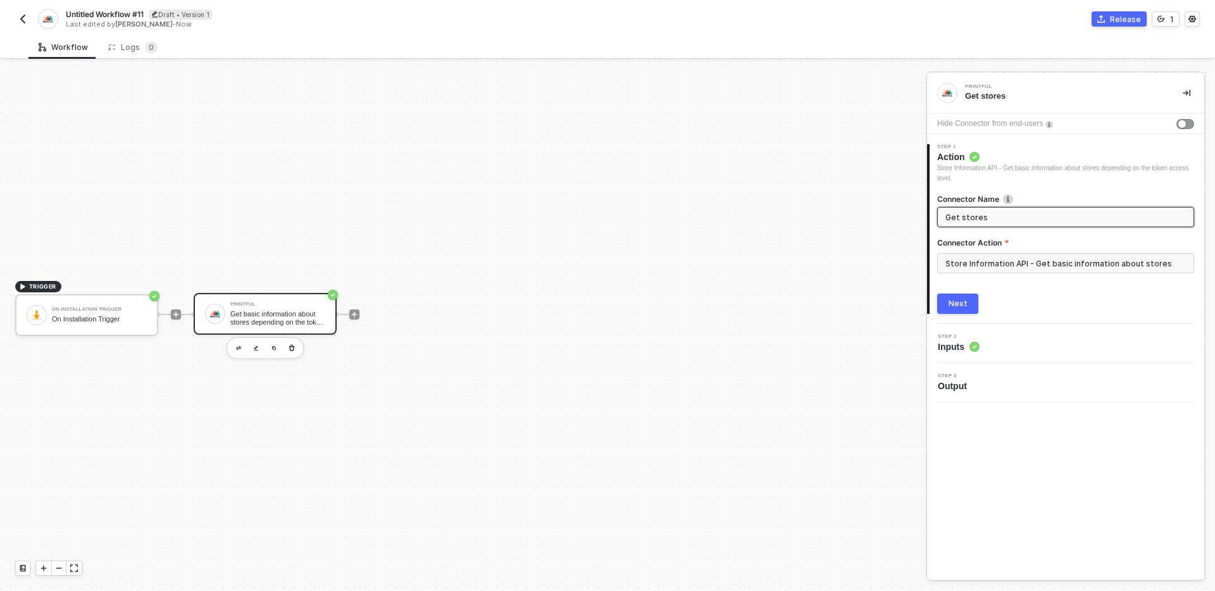
type input "Get stores"
click at [958, 305] on div "Next" at bounding box center [958, 304] width 19 height 10
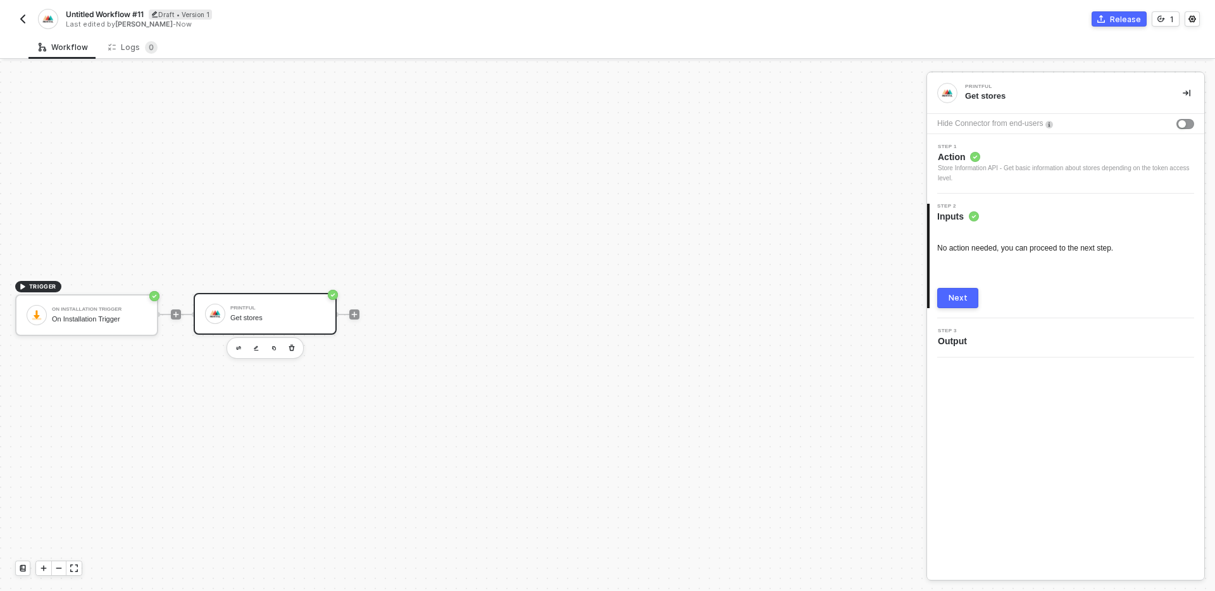
click at [958, 305] on button "Next" at bounding box center [958, 298] width 41 height 20
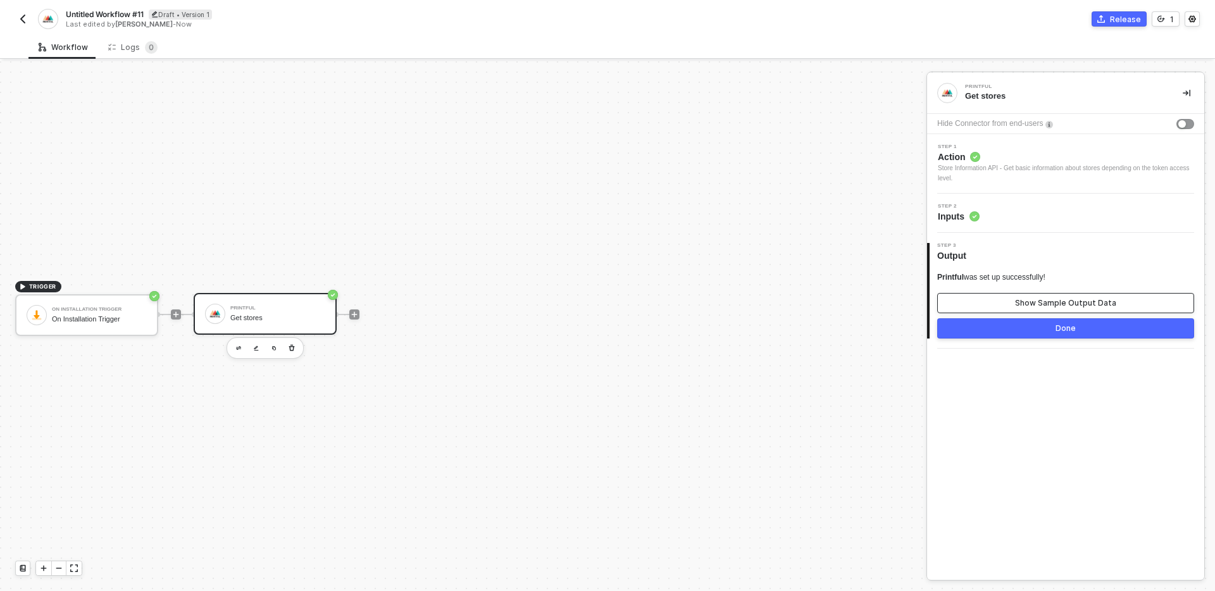
click at [1011, 302] on button "Show Sample Output Data" at bounding box center [1066, 303] width 257 height 20
click at [670, 570] on button "Overwrite Data" at bounding box center [653, 560] width 96 height 20
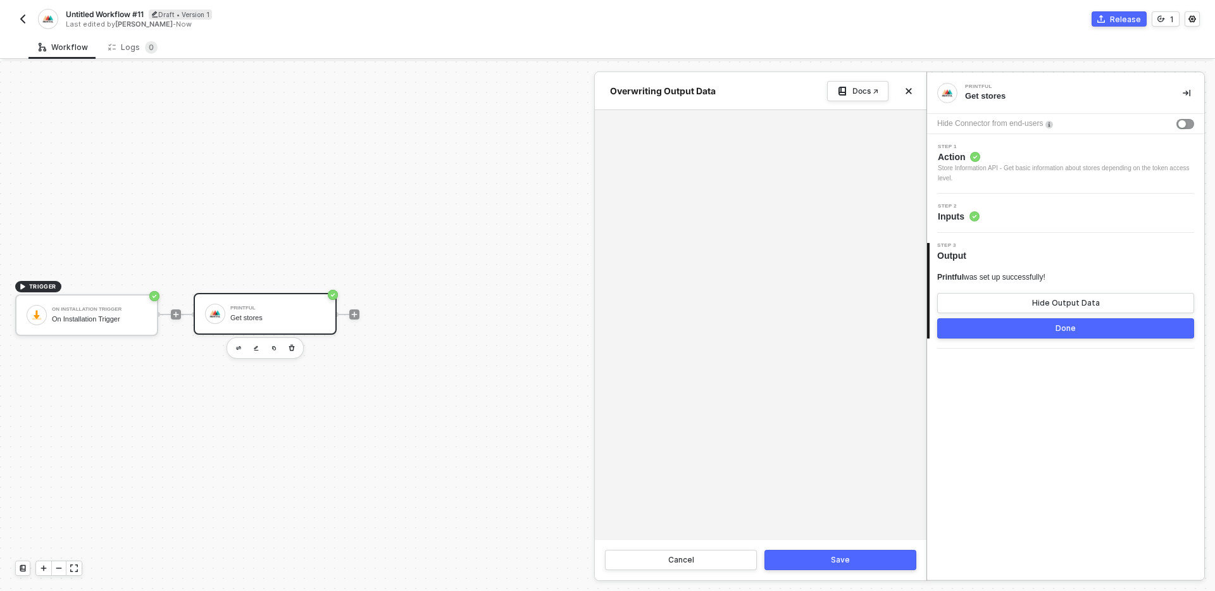
click at [774, 204] on div at bounding box center [761, 324] width 332 height 429
click at [740, 139] on div at bounding box center [761, 324] width 332 height 429
click at [688, 153] on div at bounding box center [761, 324] width 332 height 429
click at [1003, 301] on button "Hide Output Data" at bounding box center [1066, 303] width 257 height 20
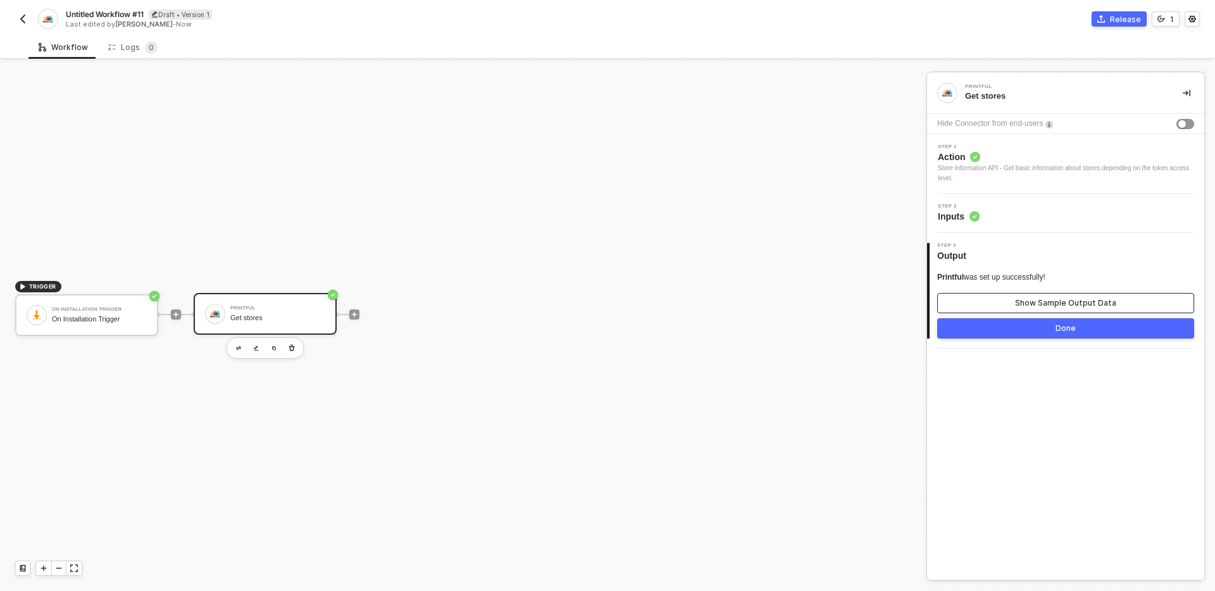
click at [1003, 301] on button "Show Sample Output Data" at bounding box center [1066, 303] width 257 height 20
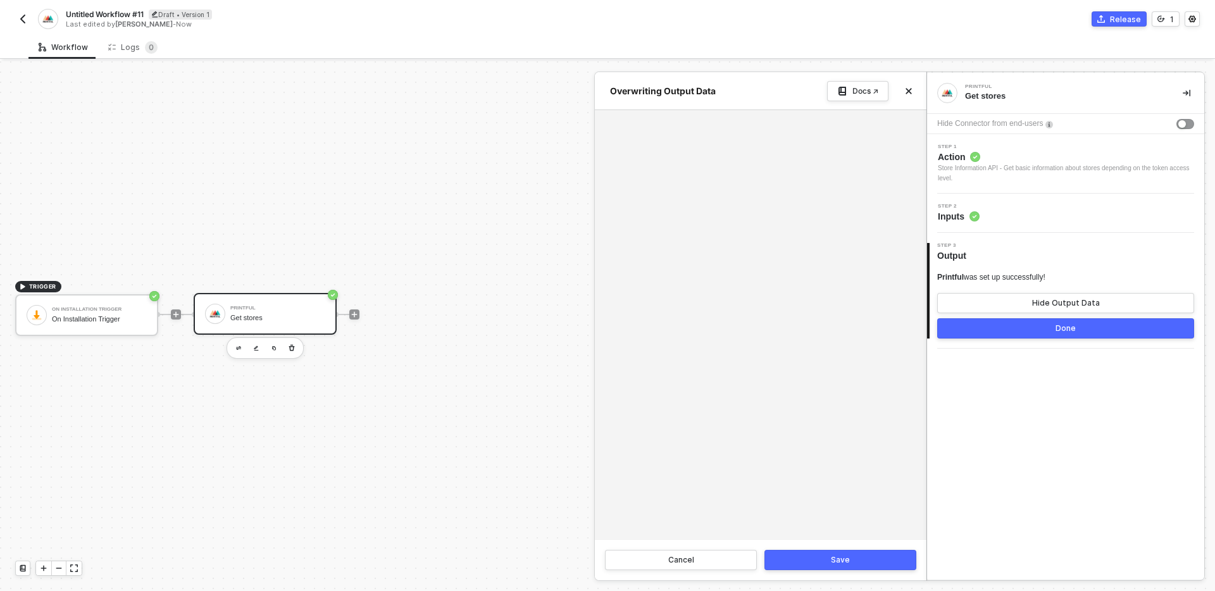
click at [734, 153] on div at bounding box center [761, 324] width 332 height 429
click at [708, 561] on button "Cancel" at bounding box center [681, 560] width 152 height 20
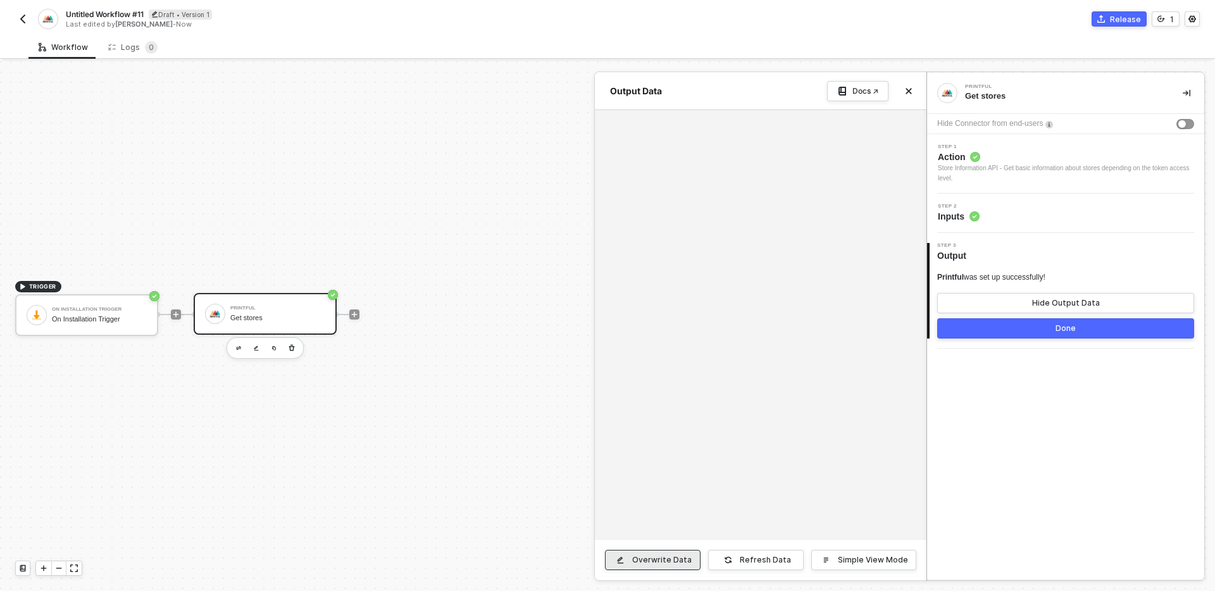
click at [665, 561] on div "Overwrite Data" at bounding box center [662, 560] width 60 height 10
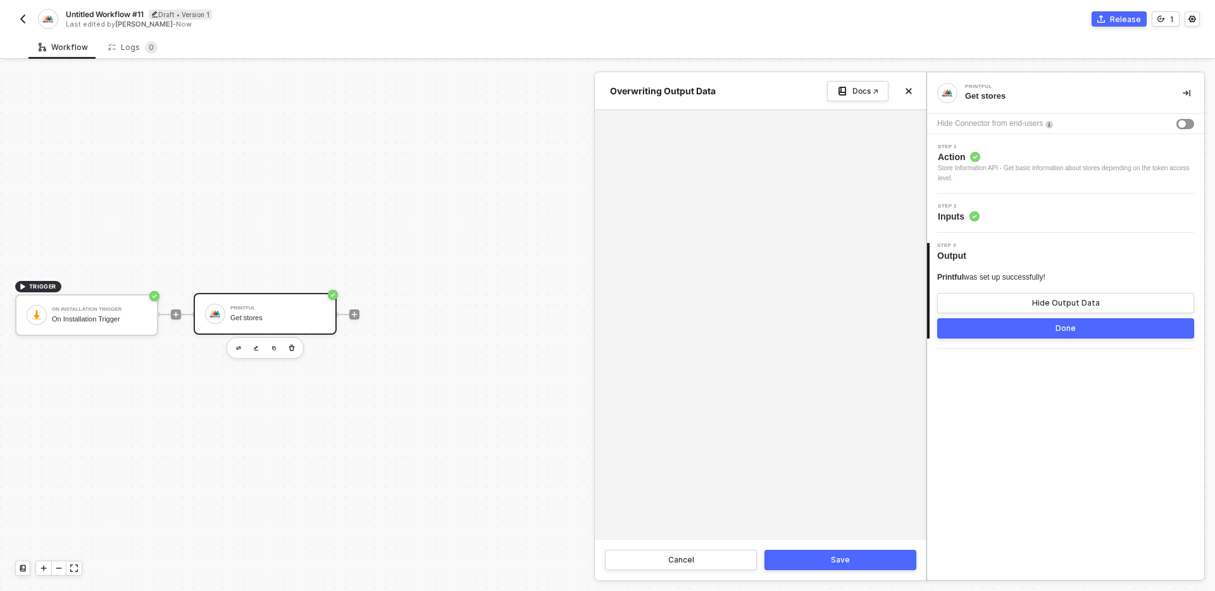
click at [710, 218] on div at bounding box center [761, 324] width 332 height 429
click at [596, 116] on div at bounding box center [761, 324] width 332 height 429
click at [626, 116] on div at bounding box center [761, 324] width 332 height 429
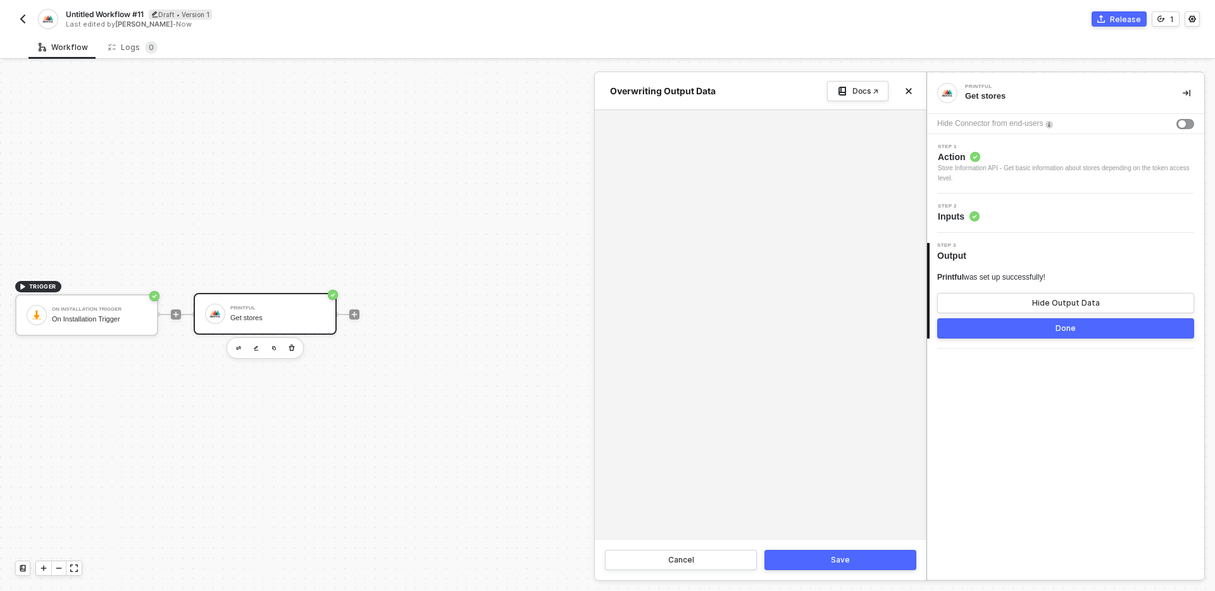
click at [626, 116] on div at bounding box center [761, 324] width 332 height 429
click at [653, 158] on div at bounding box center [761, 324] width 332 height 429
click at [911, 93] on icon "icon-close" at bounding box center [910, 92] width 6 height 6
click at [740, 287] on div "TRIGGER On Installation Trigger On Installation Trigger Printful Get stores" at bounding box center [460, 314] width 920 height 553
click at [362, 313] on div at bounding box center [354, 314] width 168 height 99
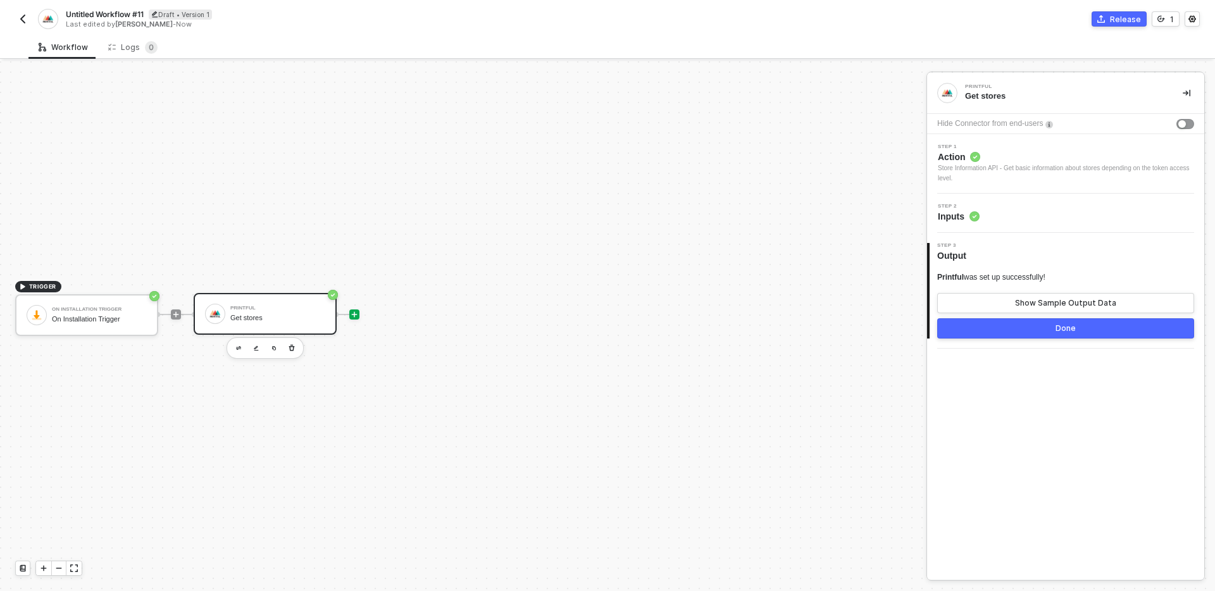
click at [349, 313] on div at bounding box center [354, 315] width 10 height 10
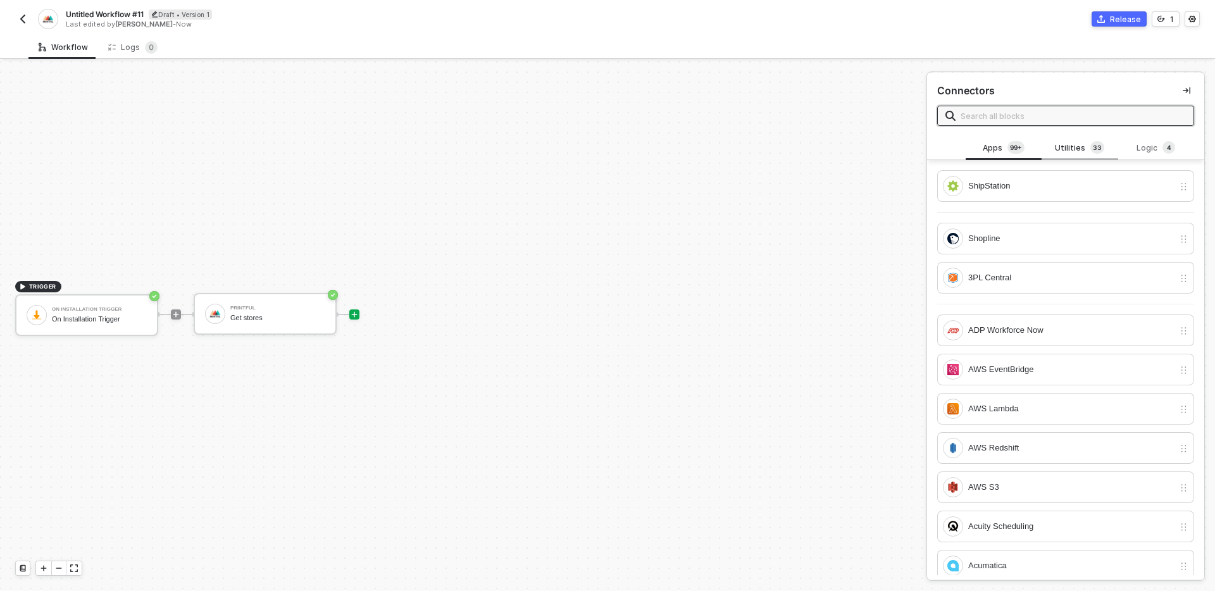
click at [1072, 139] on div "Utilities 3 3" at bounding box center [1080, 148] width 76 height 24
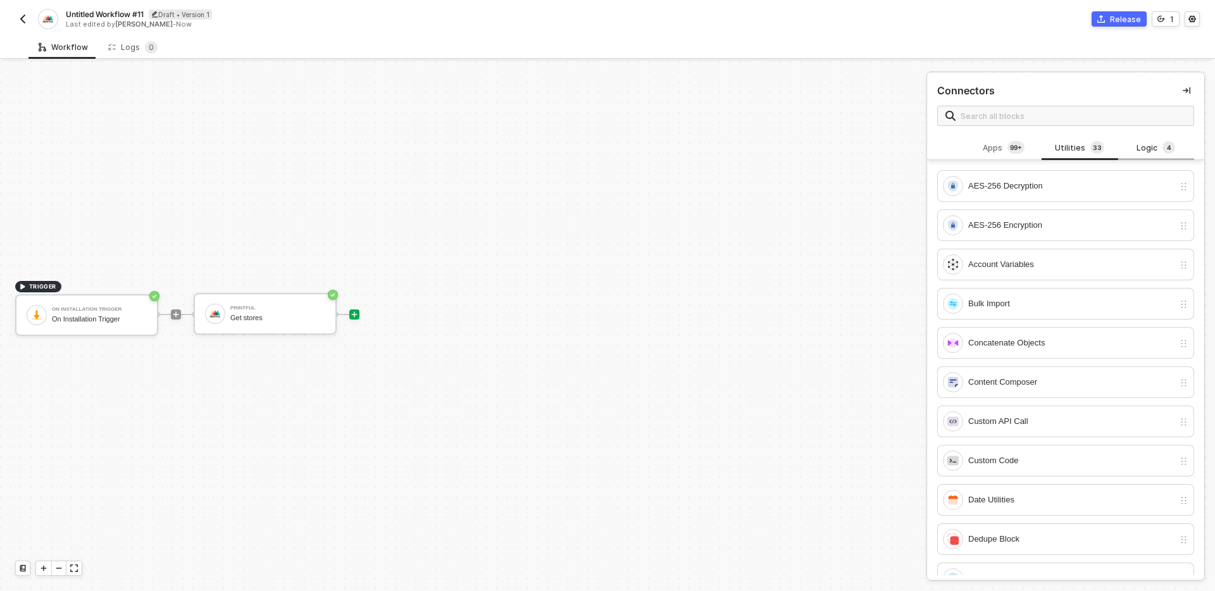
click at [1160, 151] on div "Logic 4" at bounding box center [1157, 148] width 56 height 14
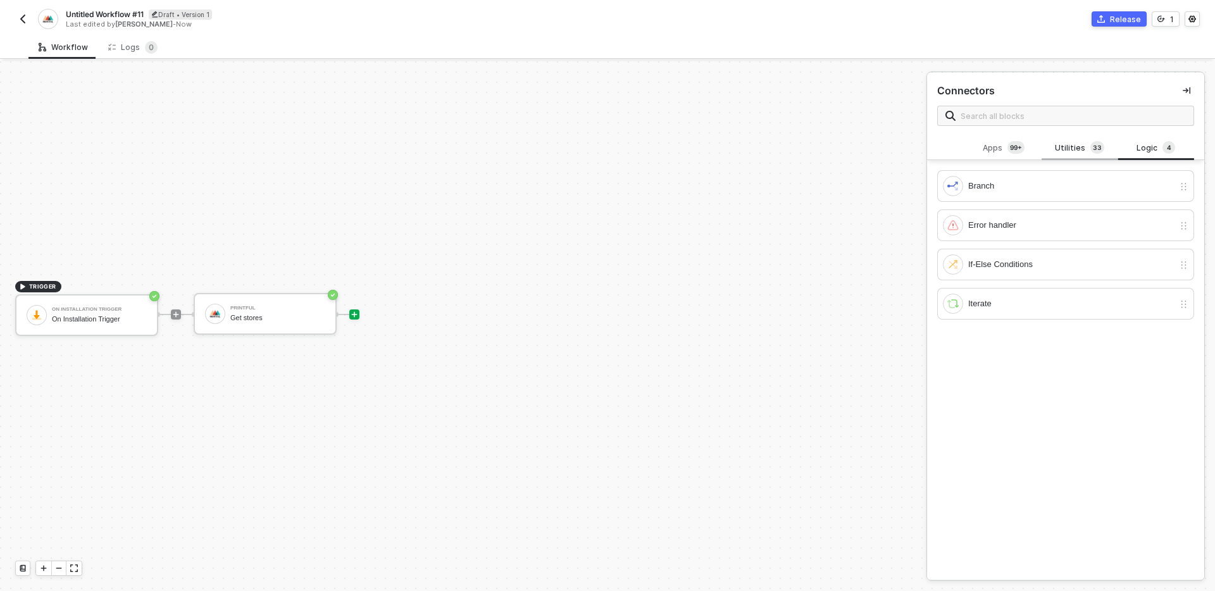
click at [1076, 148] on div "Utilities 3 3" at bounding box center [1080, 148] width 56 height 14
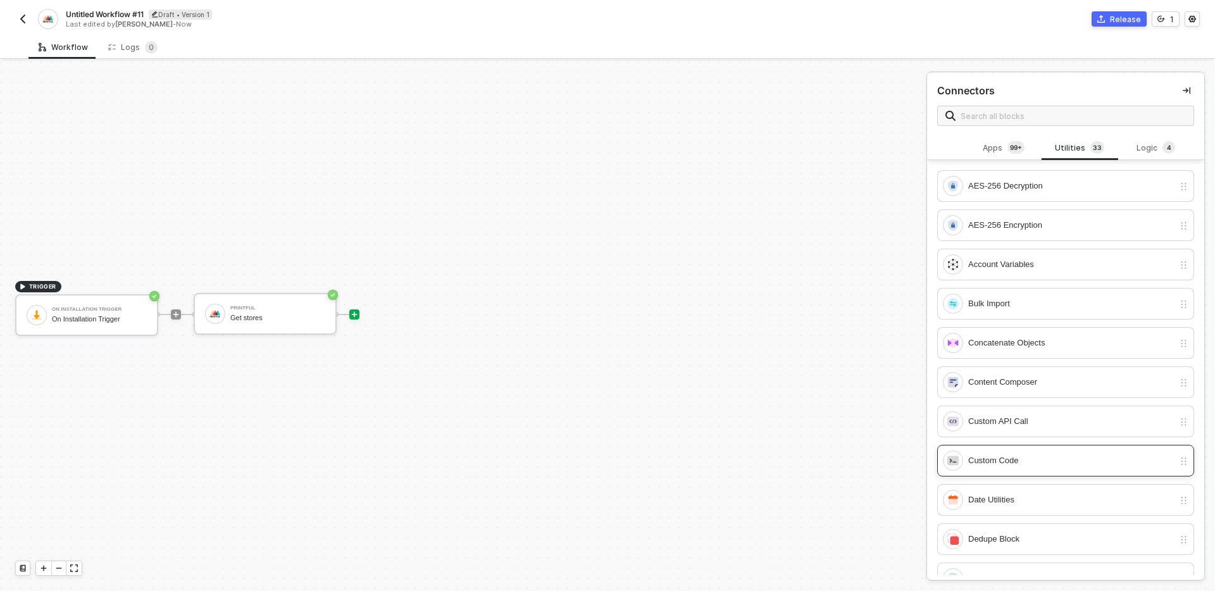
click at [1048, 463] on div "Custom Code" at bounding box center [1072, 461] width 206 height 14
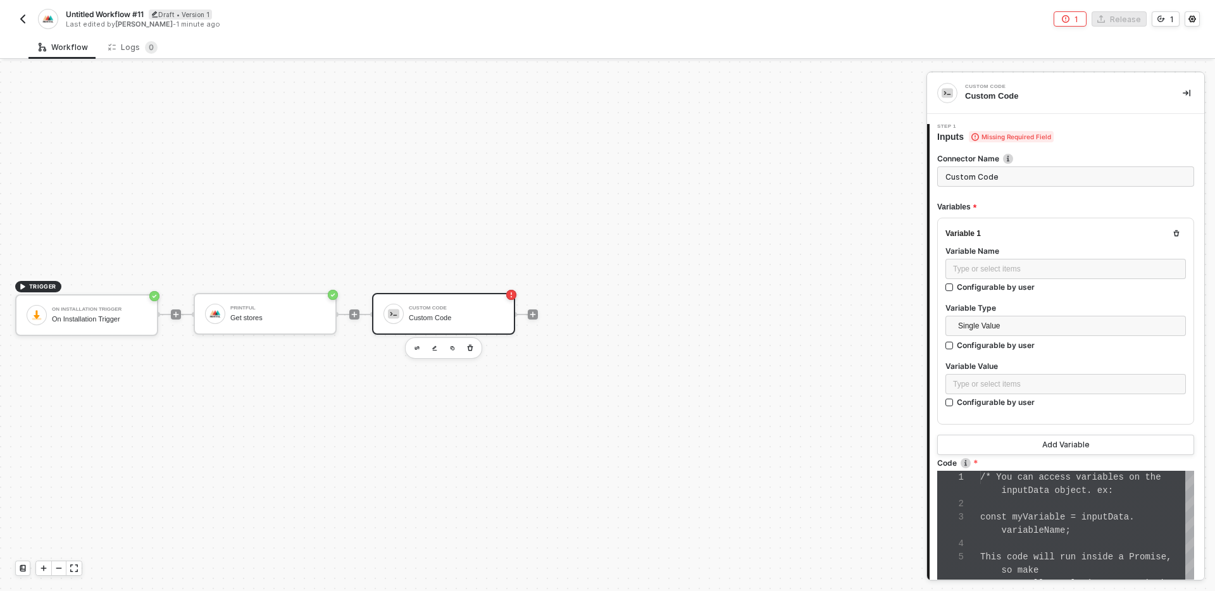
scroll to position [80, 0]
click at [1133, 263] on div "Type or select items ﻿" at bounding box center [1065, 269] width 225 height 12
click at [1176, 235] on icon "button" at bounding box center [1177, 234] width 8 height 8
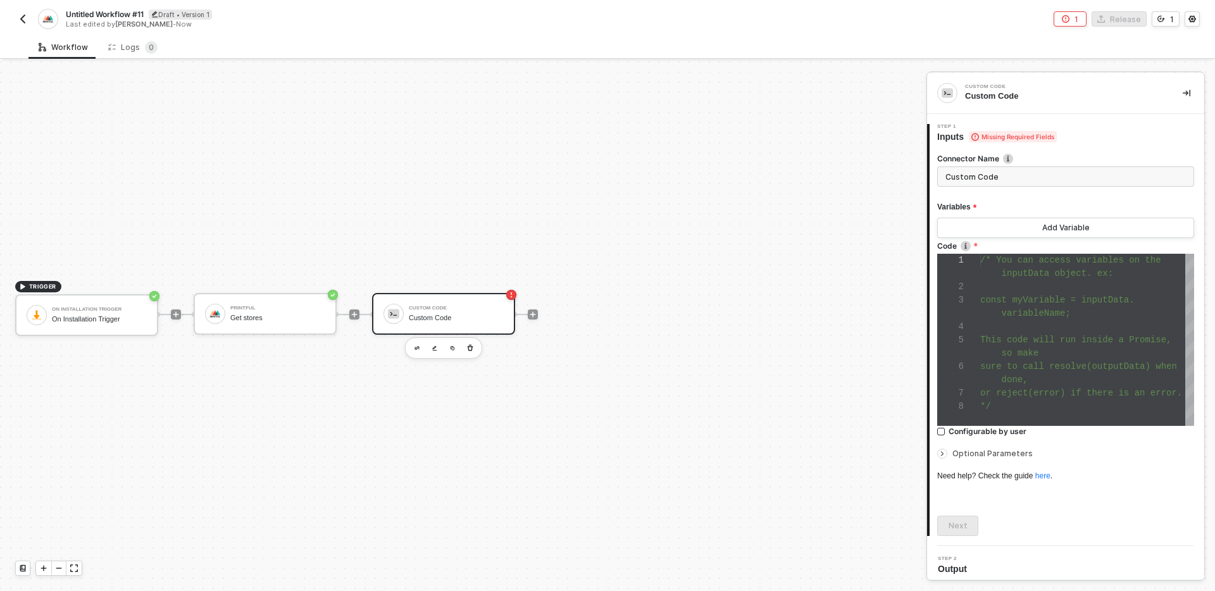
click at [1083, 322] on div at bounding box center [1088, 326] width 214 height 13
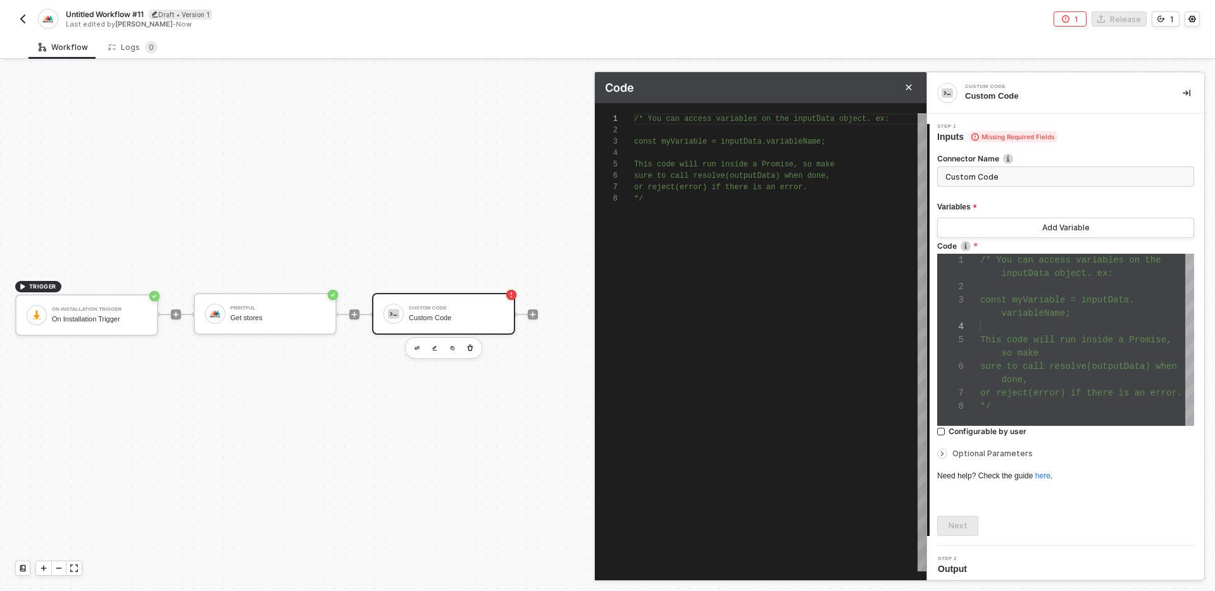
scroll to position [80, 9]
click at [759, 239] on div "/* You can access variables on the inputData objec t. ex: const myVariable = in…" at bounding box center [780, 342] width 292 height 458
type textarea "r"
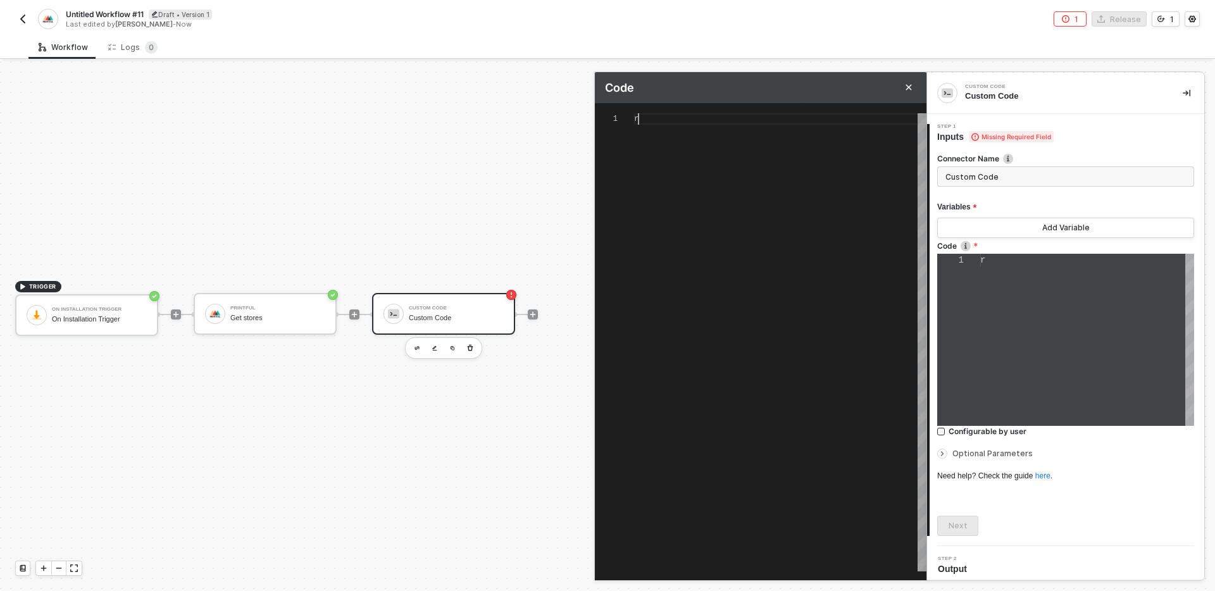
type textarea "re"
type textarea "res"
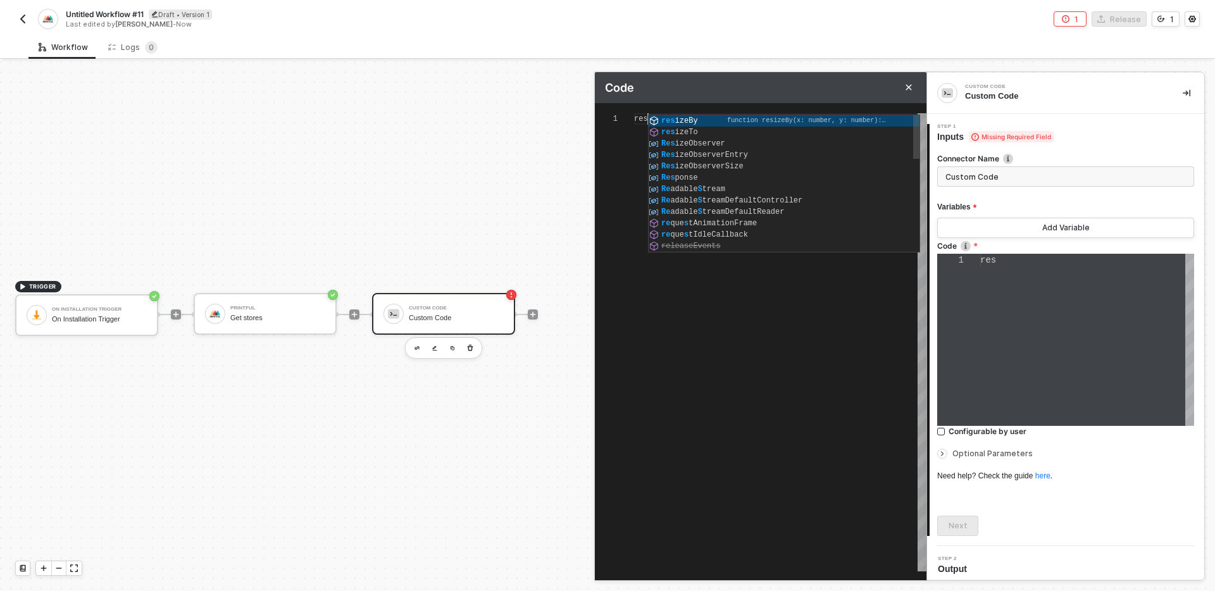
type textarea "reso"
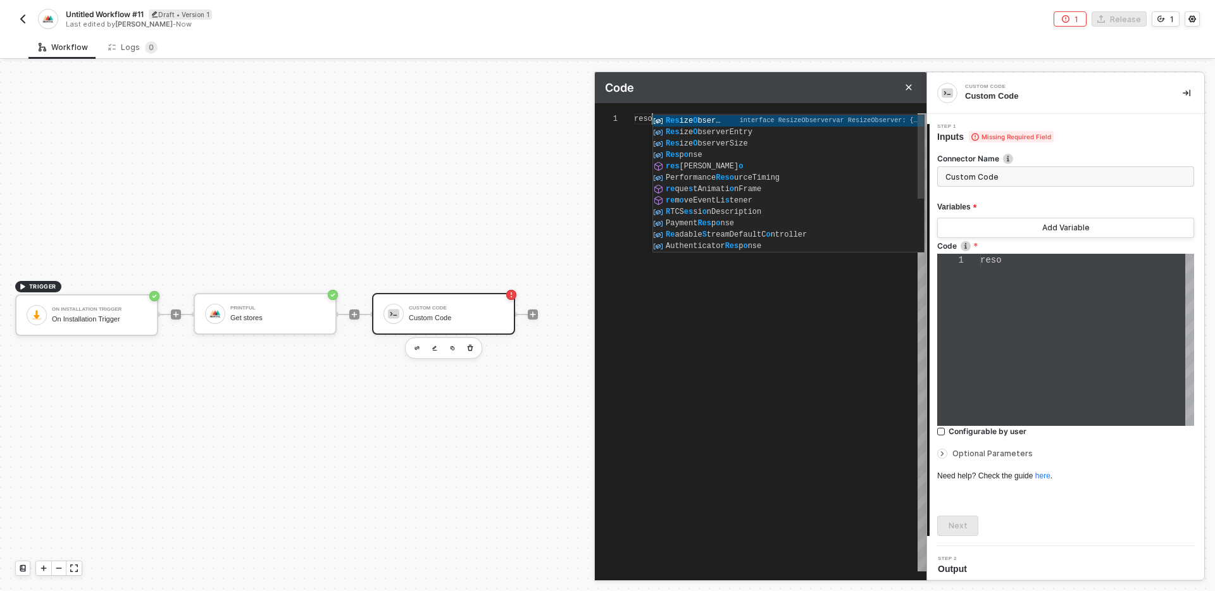
type textarea "resol"
type textarea "resolv"
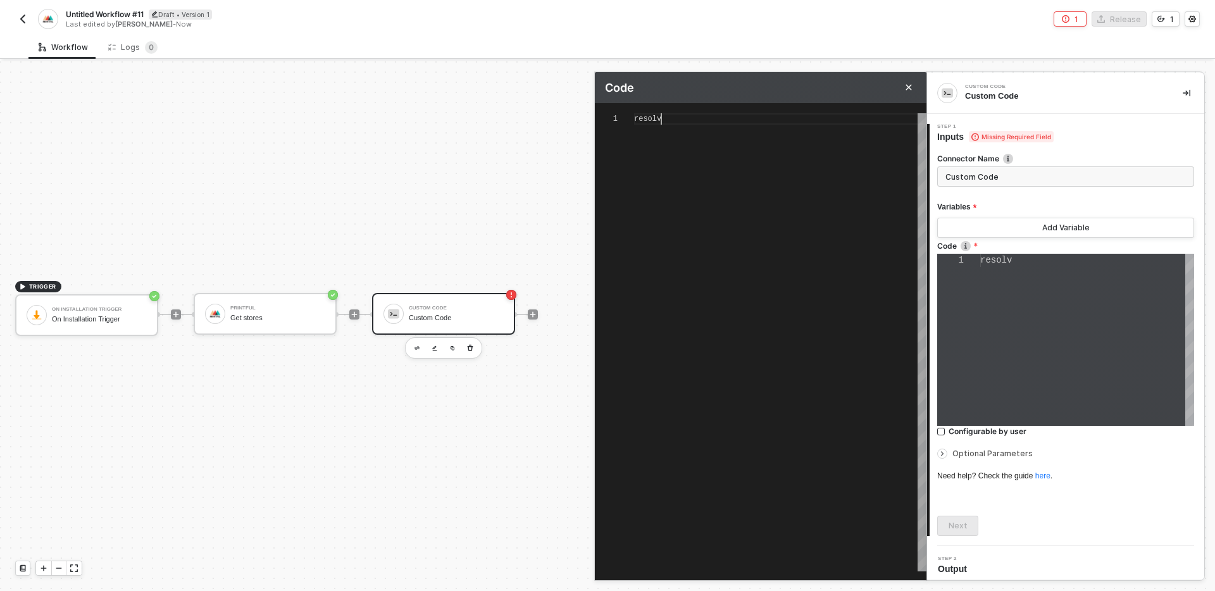
scroll to position [0, 32]
type textarea "resolve"
type textarea "resolve()"
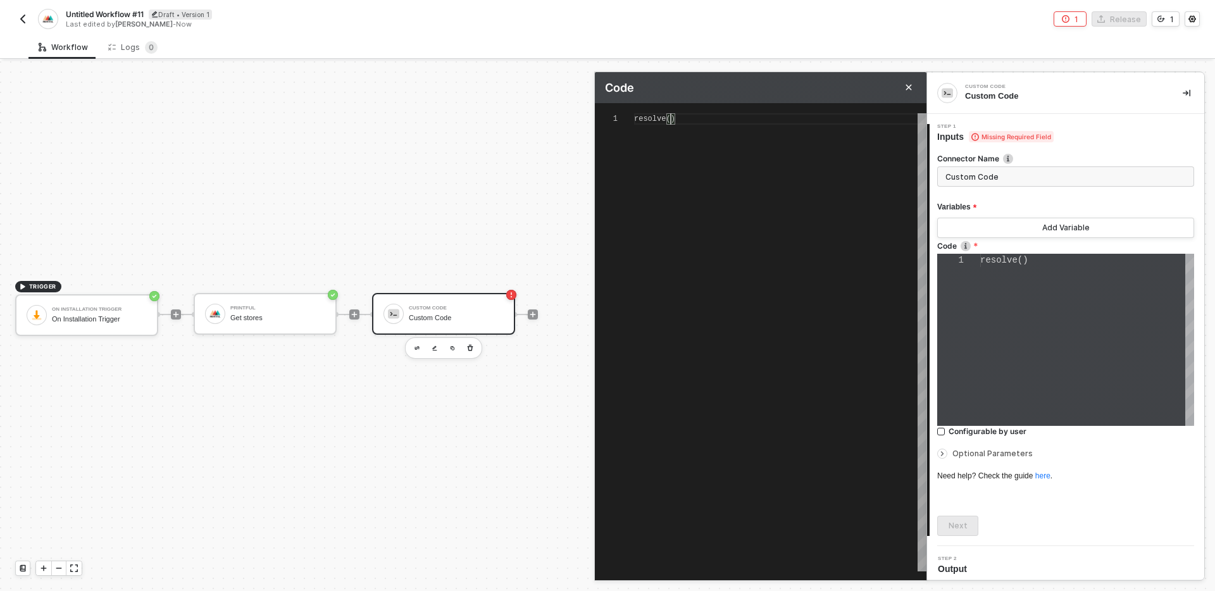
paste textarea ""type": "native", "name": "My Store" } ] }"
type textarea "resolve({ "code": 200, "paging": { "total": 100, "offset": 10, "limit": 100 }, …"
type textarea ""type": "native", "name": "My Store" } ] })"
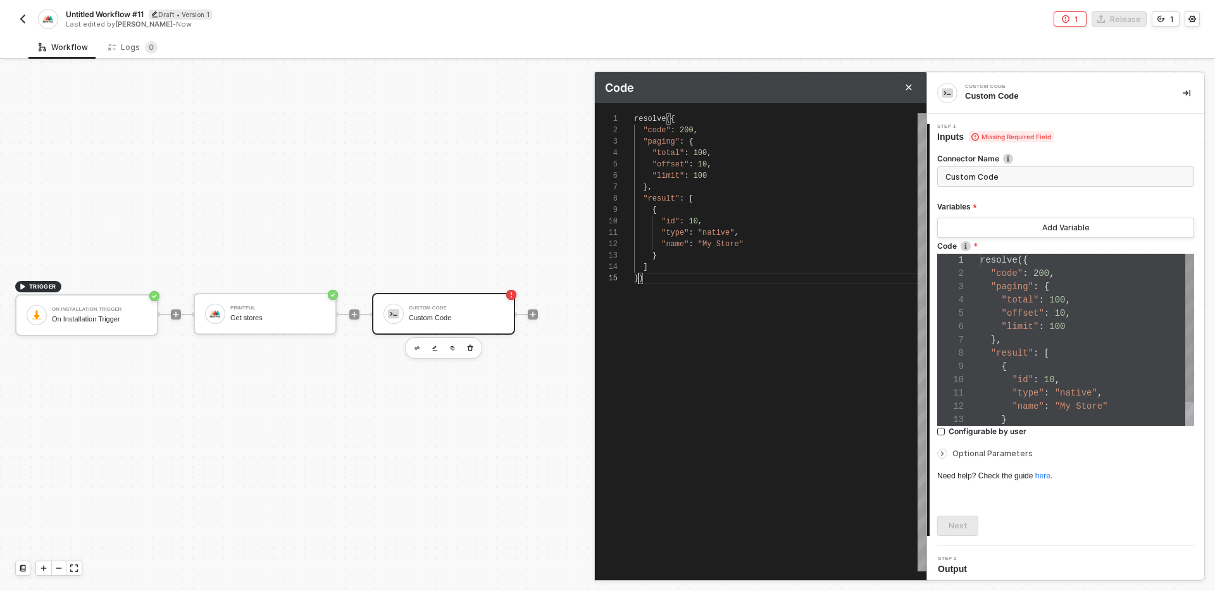
scroll to position [133, 0]
click at [808, 307] on div "resolve ({ "code" : 200 , "paging" : { "total" : 100 , "offset" : 10 , "limit" …" at bounding box center [780, 342] width 292 height 458
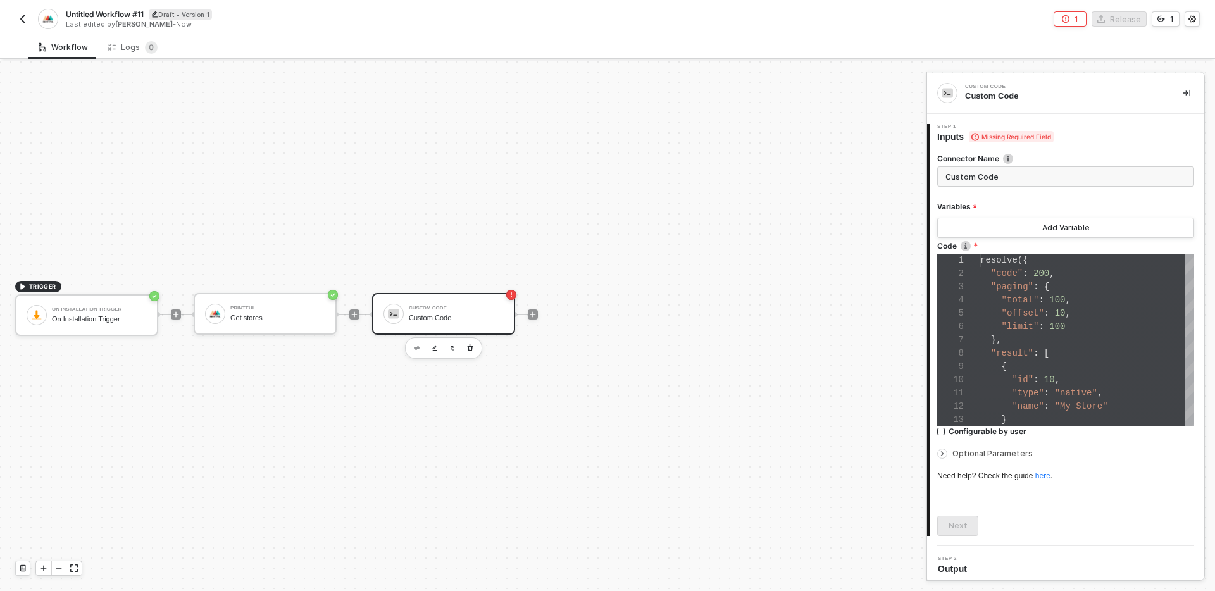
click at [1052, 522] on div "Next" at bounding box center [1066, 526] width 257 height 20
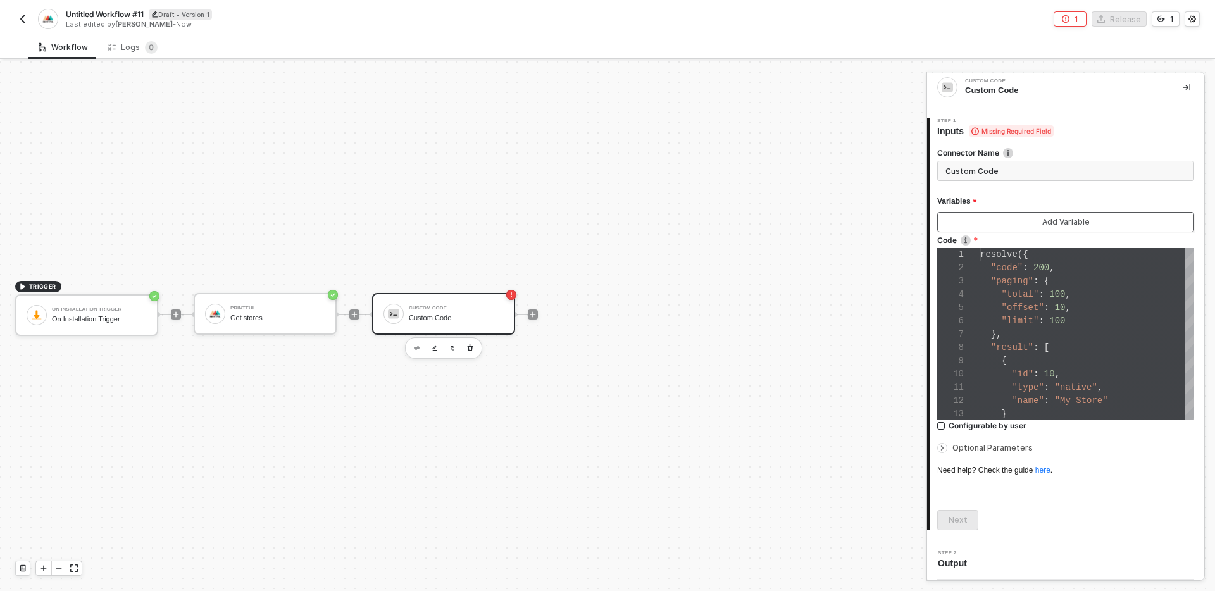
click at [1031, 221] on button "Add Variable" at bounding box center [1066, 222] width 257 height 20
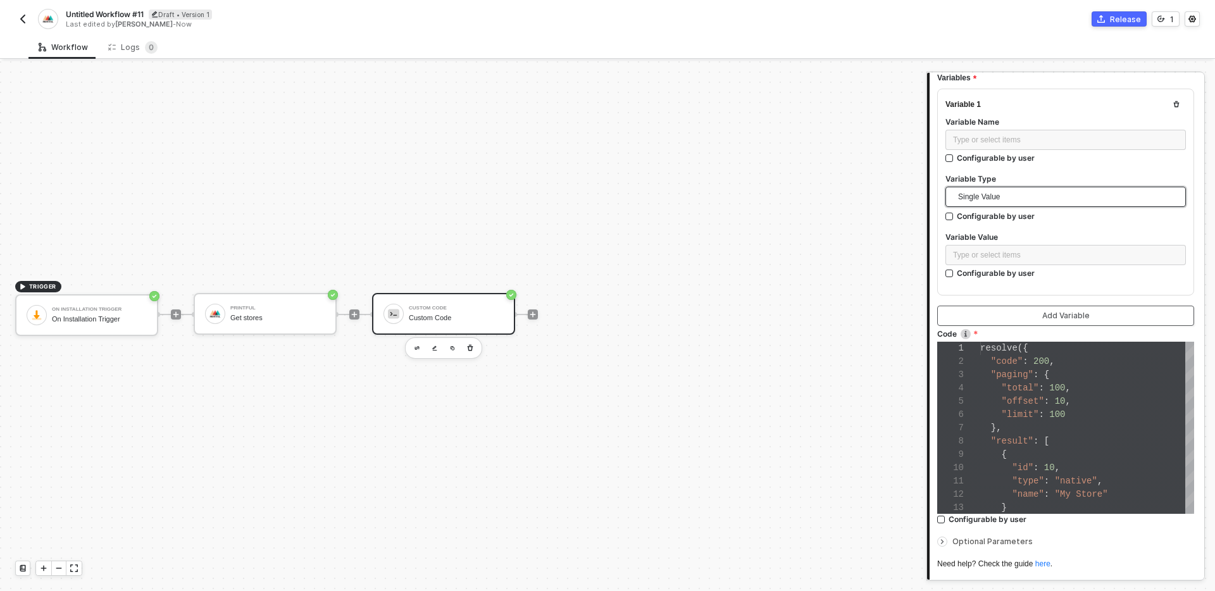
scroll to position [222, 0]
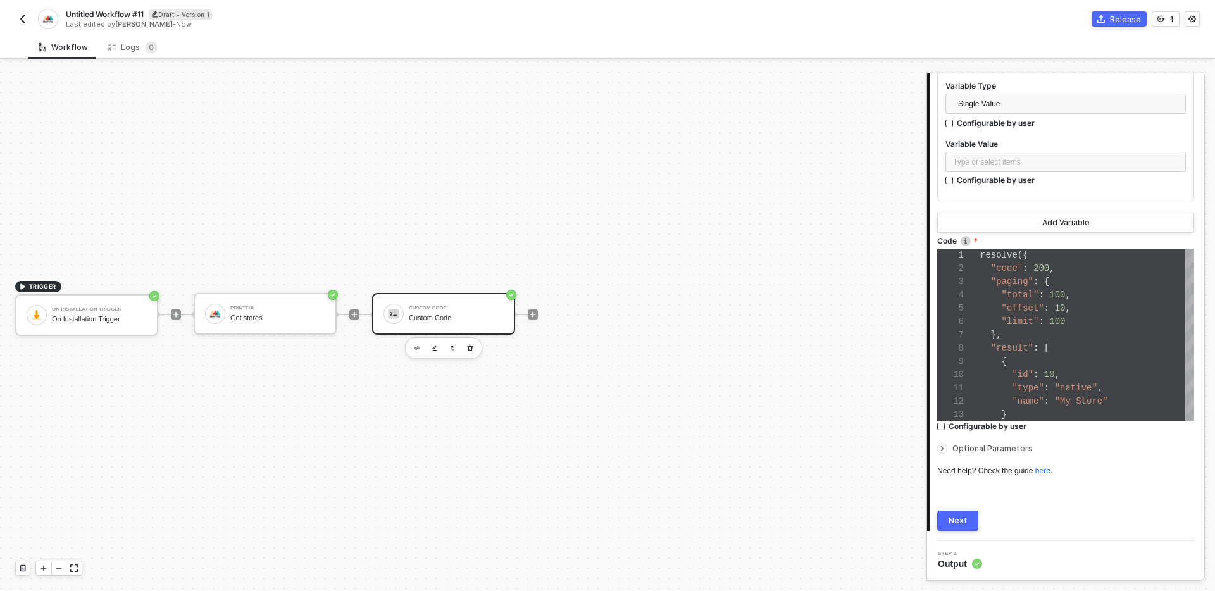
click at [958, 522] on div "Next" at bounding box center [958, 521] width 19 height 10
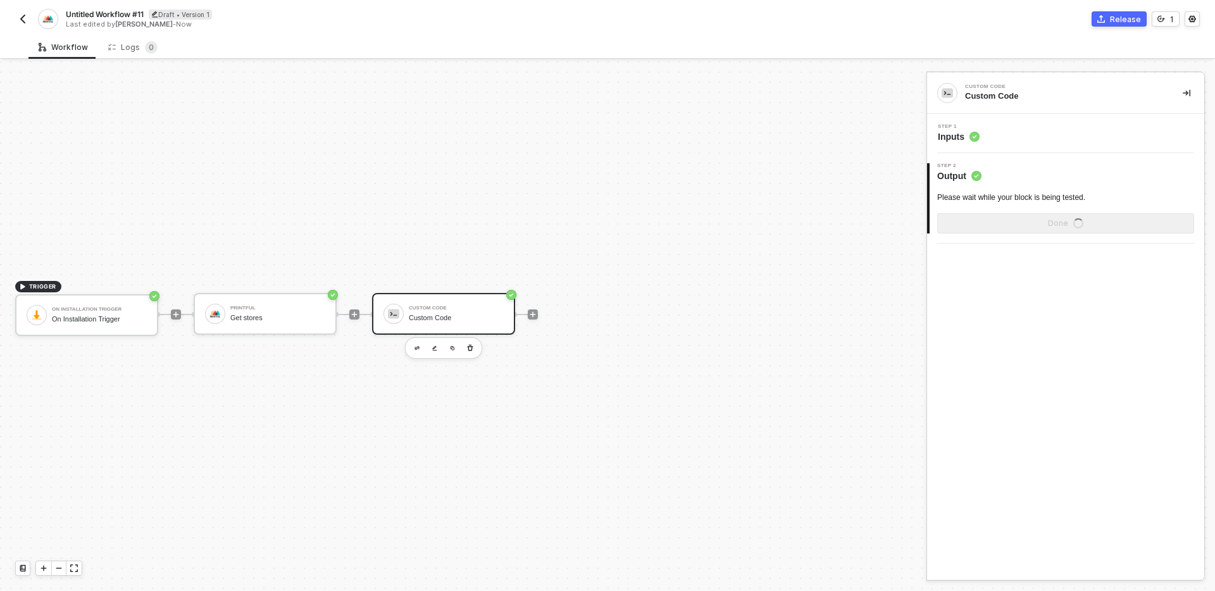
scroll to position [0, 0]
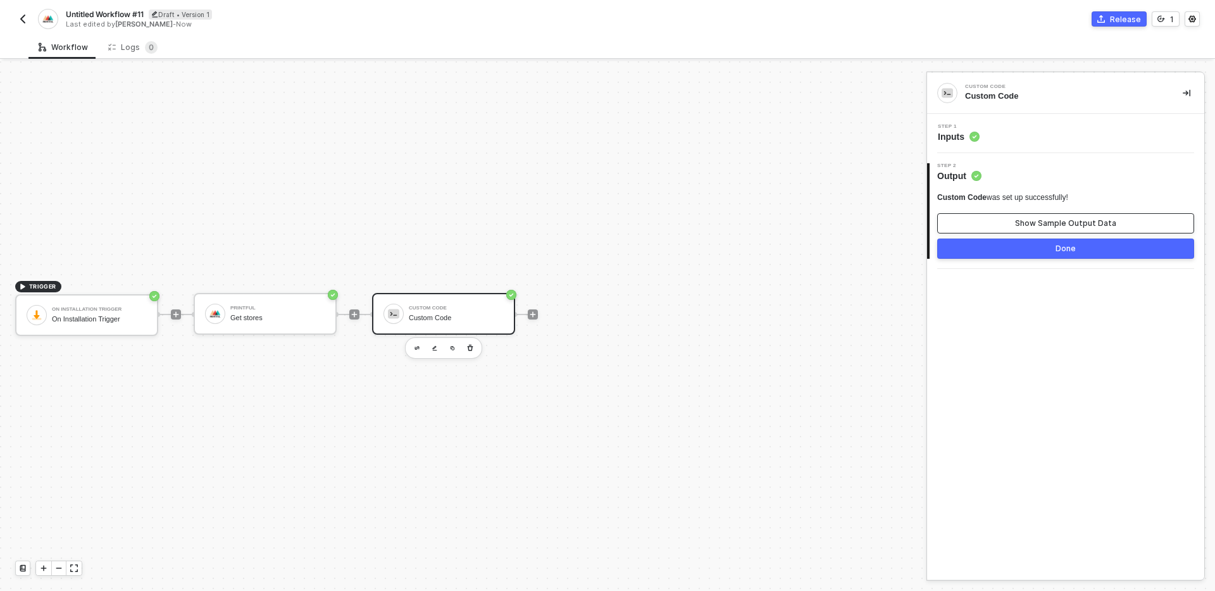
click at [1095, 218] on div "Show Sample Output Data" at bounding box center [1065, 223] width 101 height 10
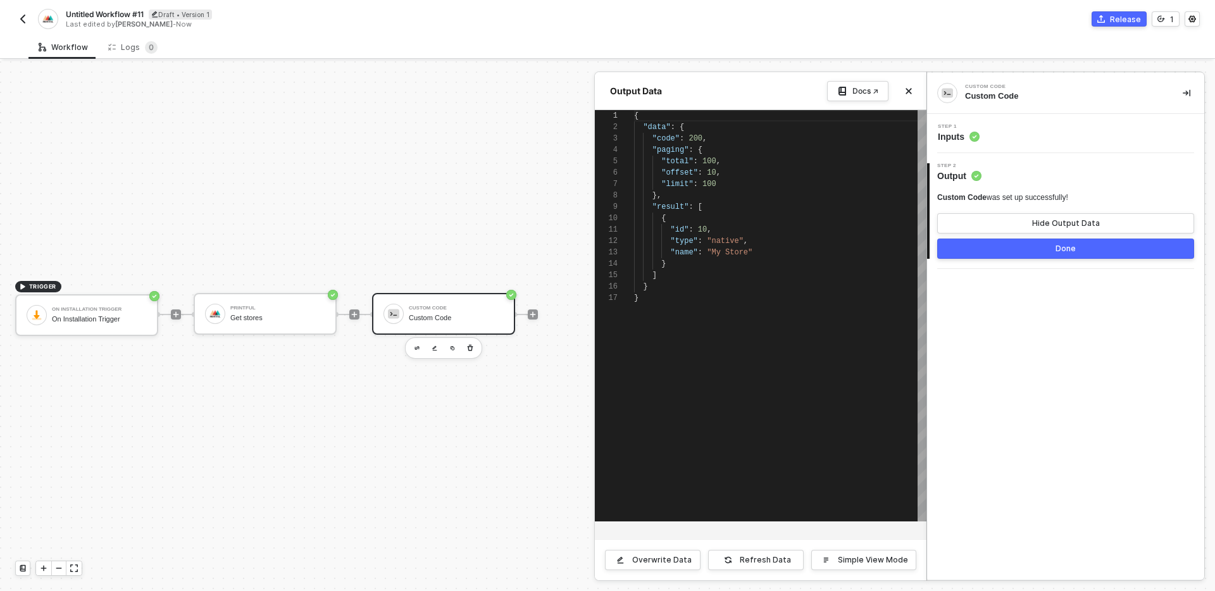
scroll to position [114, 0]
click at [1047, 127] on div "Step 1 Inputs" at bounding box center [1068, 133] width 274 height 19
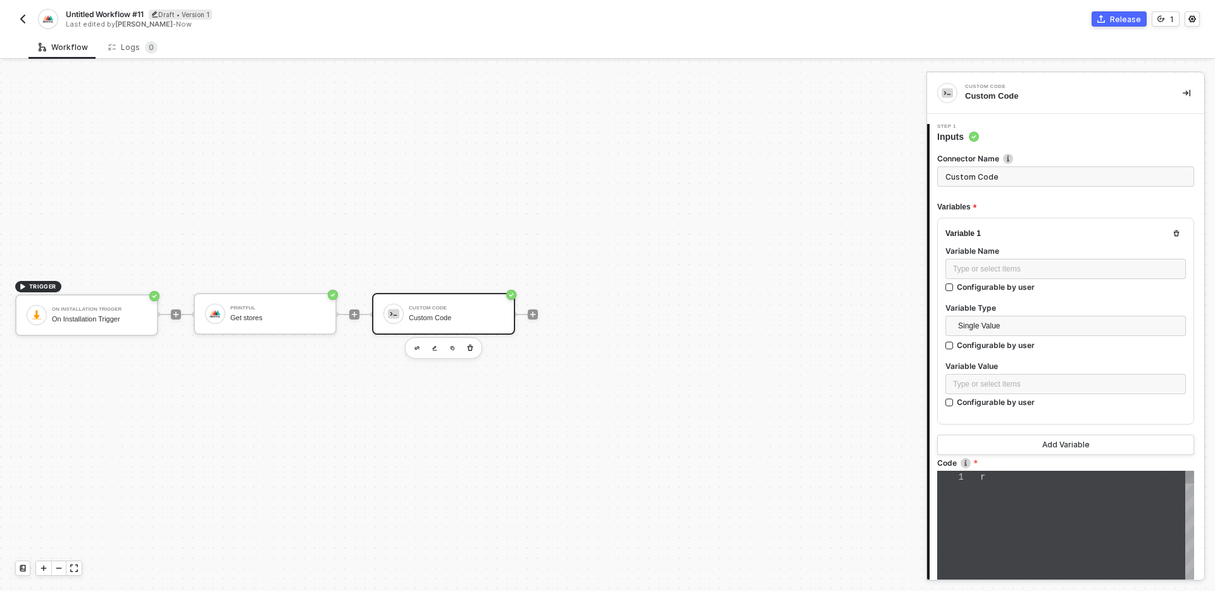
type textarea "resolve({ "code": 200, "paging": { "total": 100, "offset": 10, "limit": 100 }, …"
click at [1008, 177] on input "Custom Code" at bounding box center [1066, 176] width 257 height 20
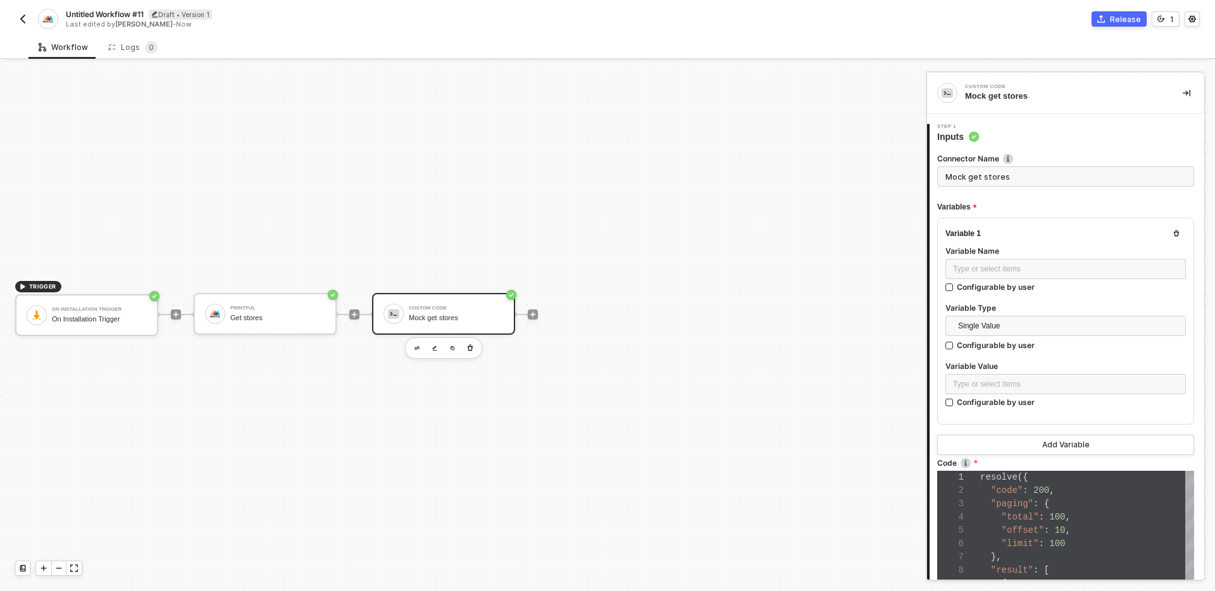
scroll to position [222, 0]
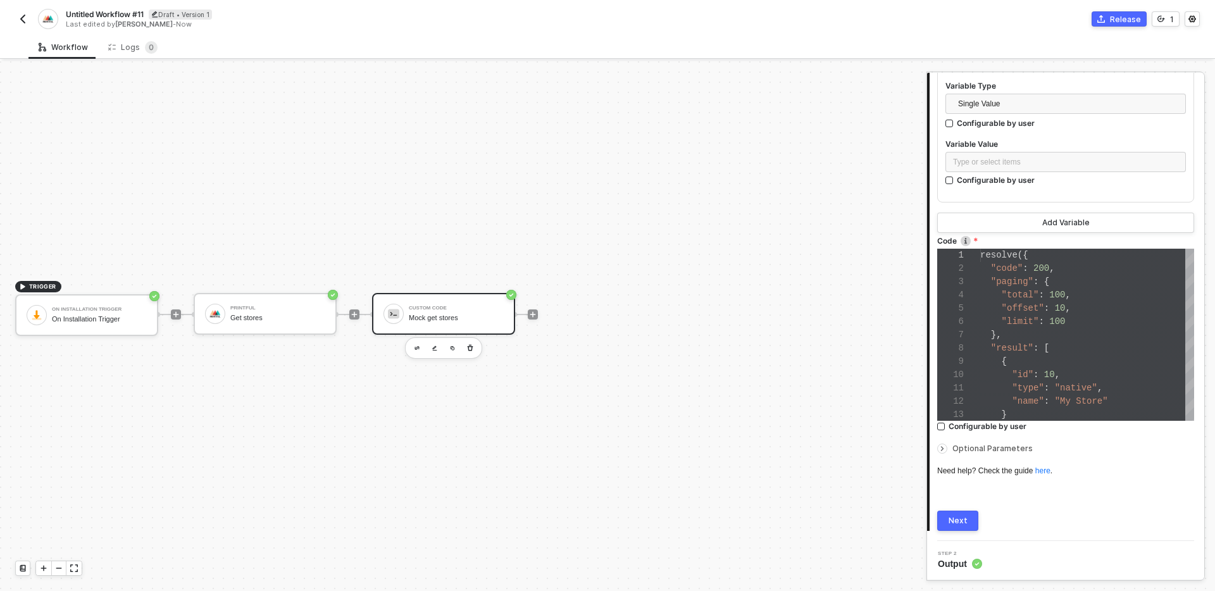
type input "Mock get stores"
click at [960, 518] on div "Next" at bounding box center [958, 521] width 19 height 10
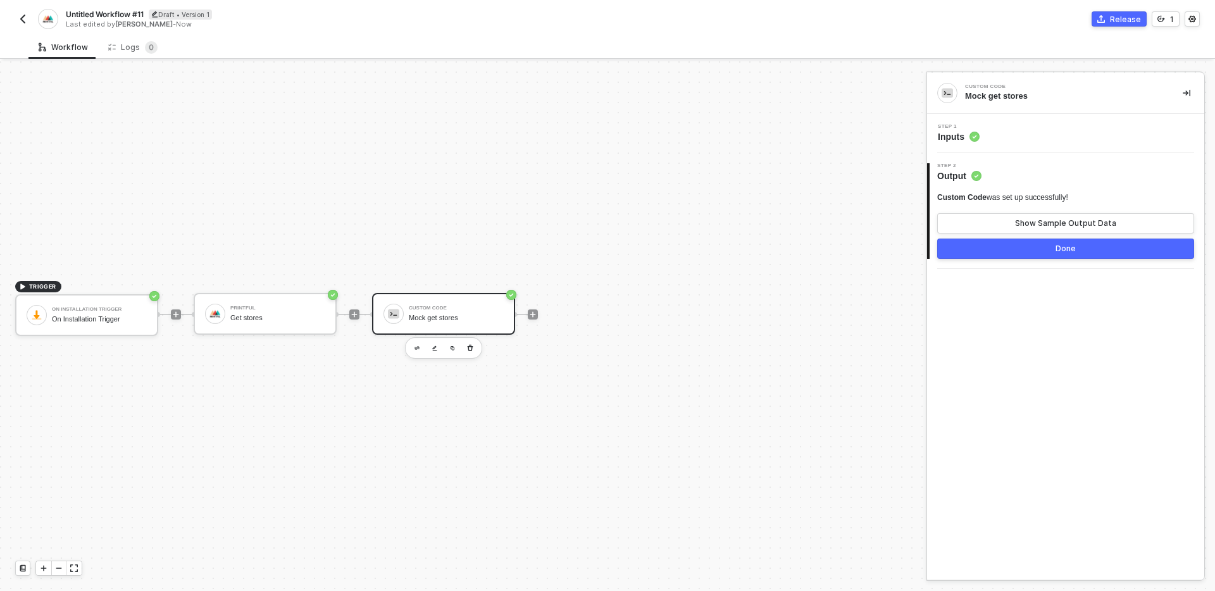
click at [1063, 277] on div "Custom Code Mock get stores Step 1 Inputs 2 Step 2 Output Custom Code was set u…" at bounding box center [1065, 326] width 277 height 507
click at [1062, 251] on div "Done" at bounding box center [1066, 249] width 20 height 10
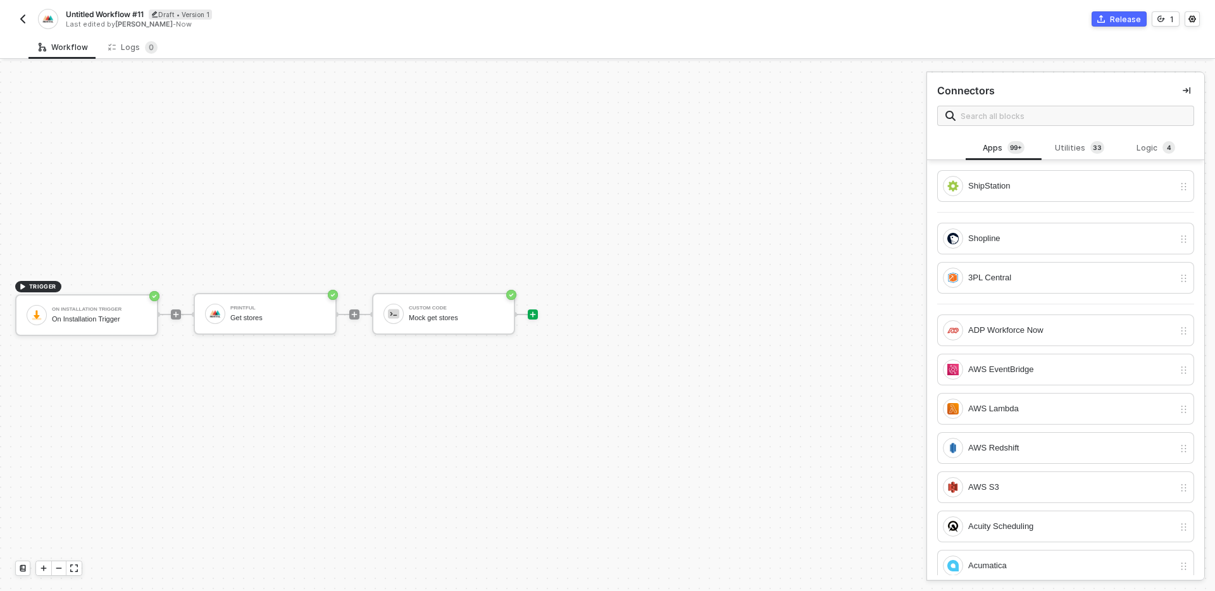
click at [614, 347] on div at bounding box center [533, 314] width 168 height 99
click at [532, 315] on icon "icon-play" at bounding box center [534, 315] width 6 height 6
click at [1160, 142] on div "Logic 4" at bounding box center [1157, 148] width 56 height 14
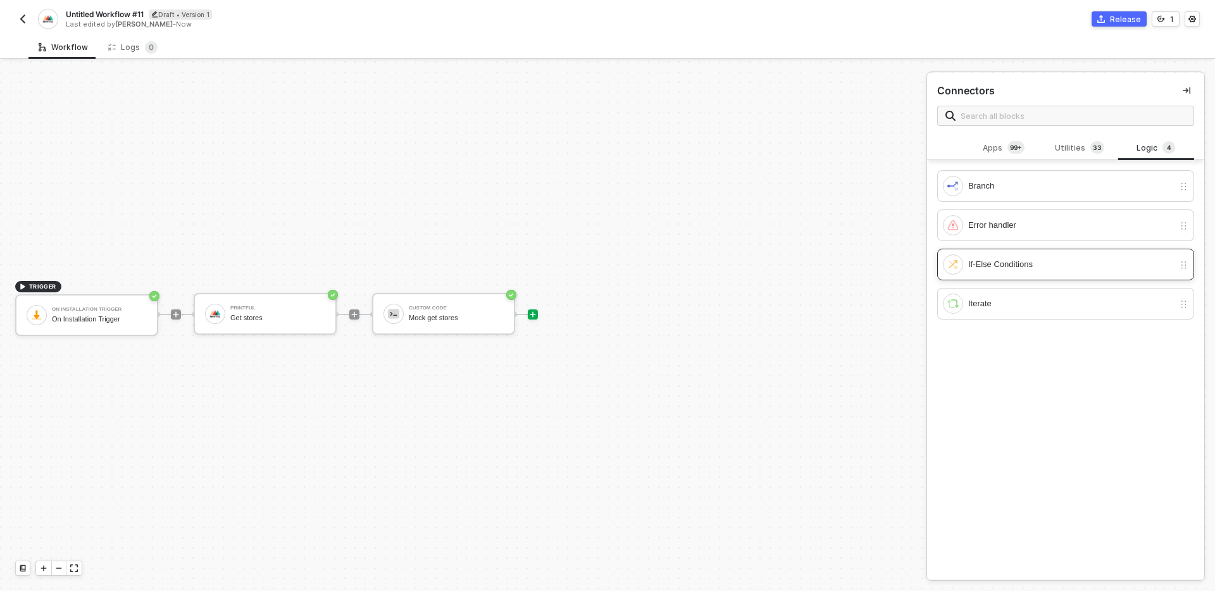
click at [1033, 263] on div "If-Else Conditions" at bounding box center [1072, 265] width 206 height 14
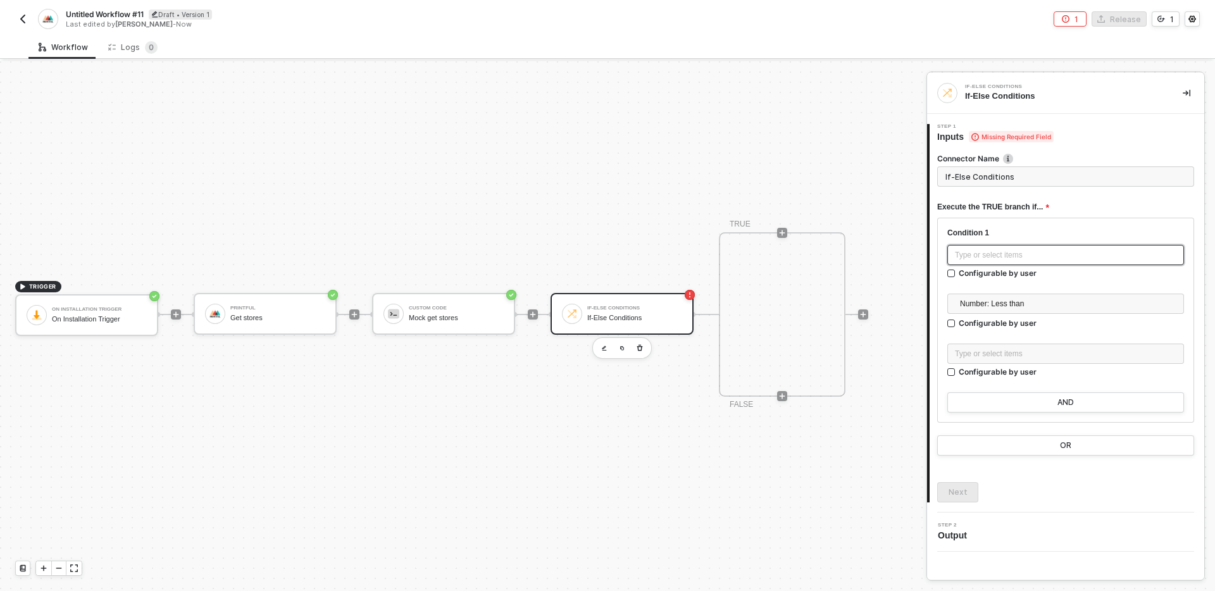
click at [1071, 250] on div "Type or select items ﻿" at bounding box center [1066, 255] width 222 height 12
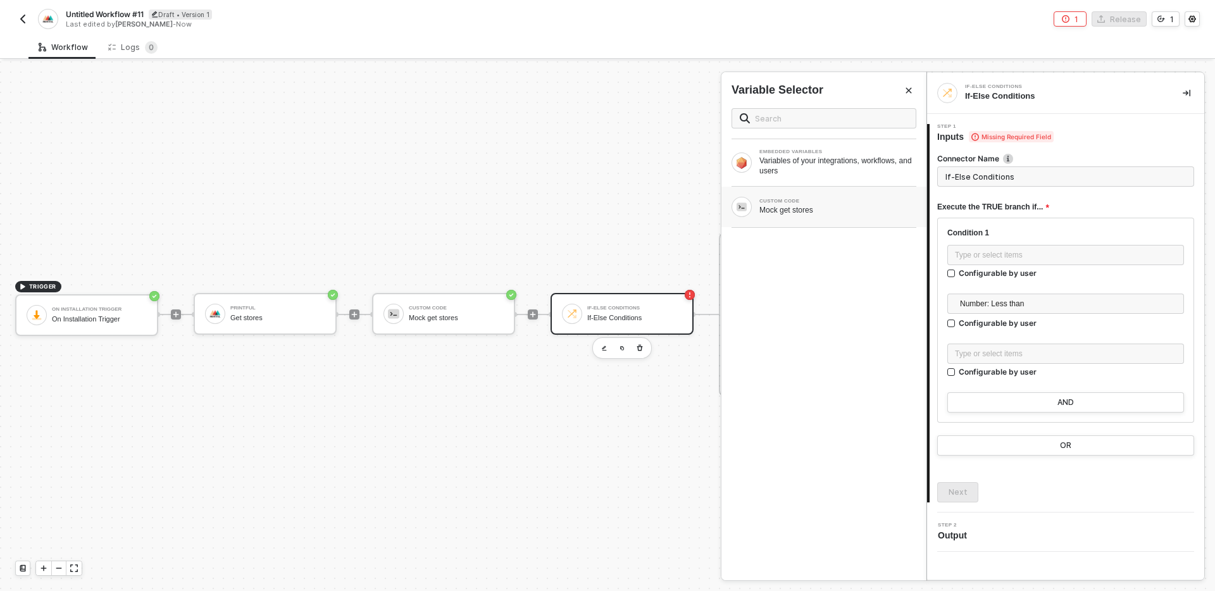
click at [832, 215] on div "CUSTOM CODE Mock get stores" at bounding box center [824, 207] width 185 height 20
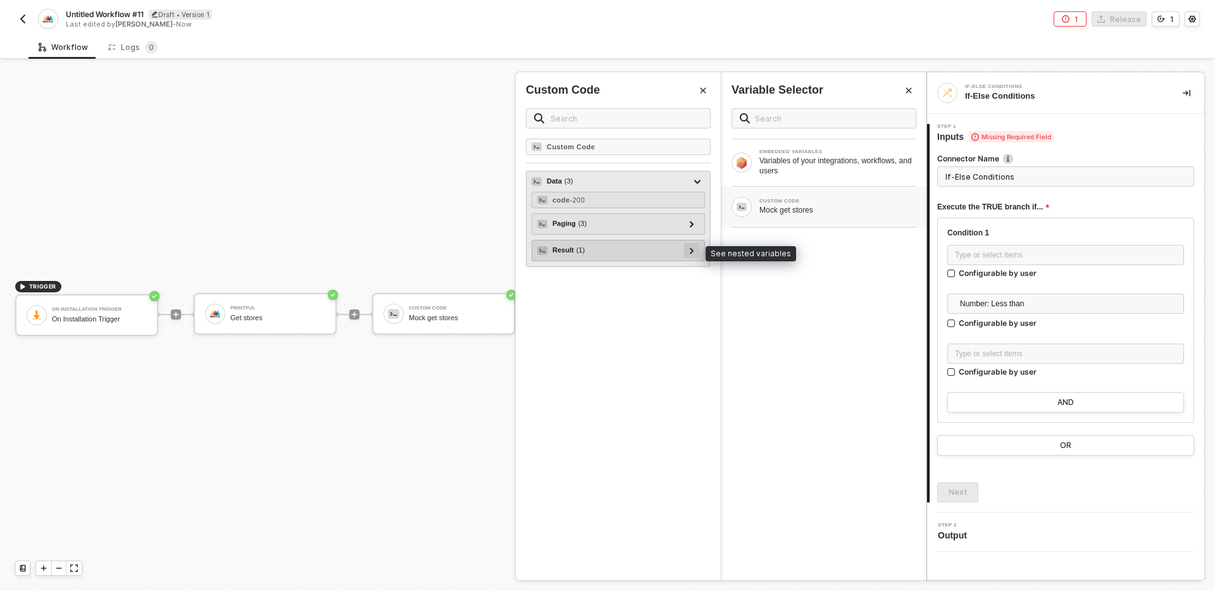
click at [690, 252] on icon at bounding box center [692, 251] width 4 height 6
click at [689, 249] on icon at bounding box center [692, 251] width 6 height 4
click at [637, 250] on div "Result ( 1 )" at bounding box center [610, 250] width 147 height 15
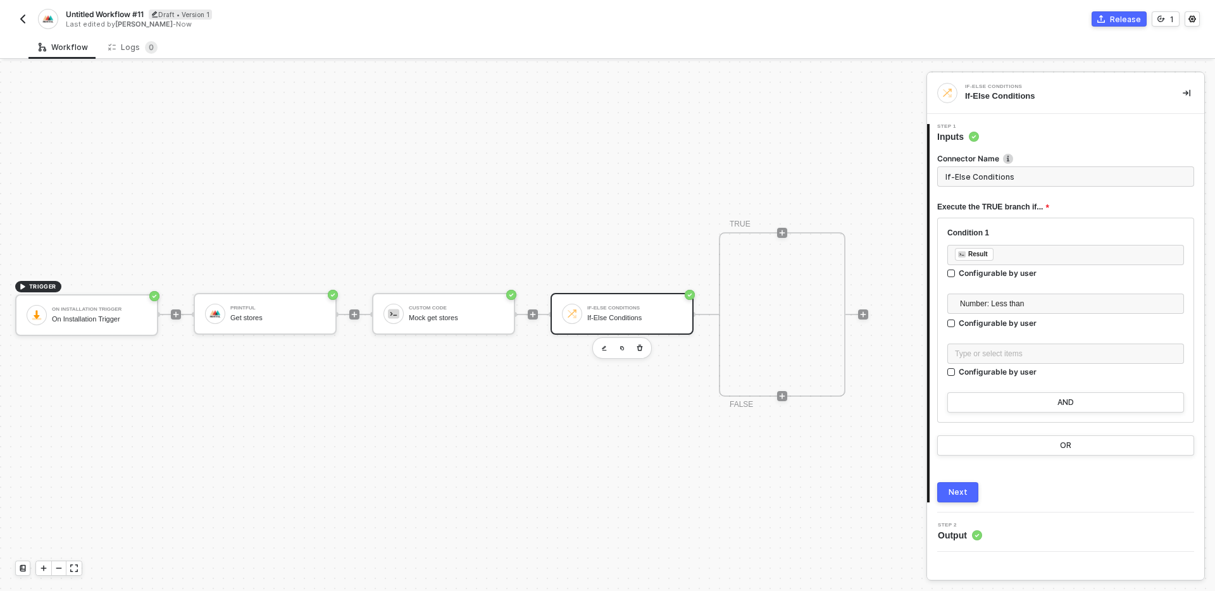
click at [1039, 314] on div "Number: Less than" at bounding box center [1066, 306] width 237 height 24
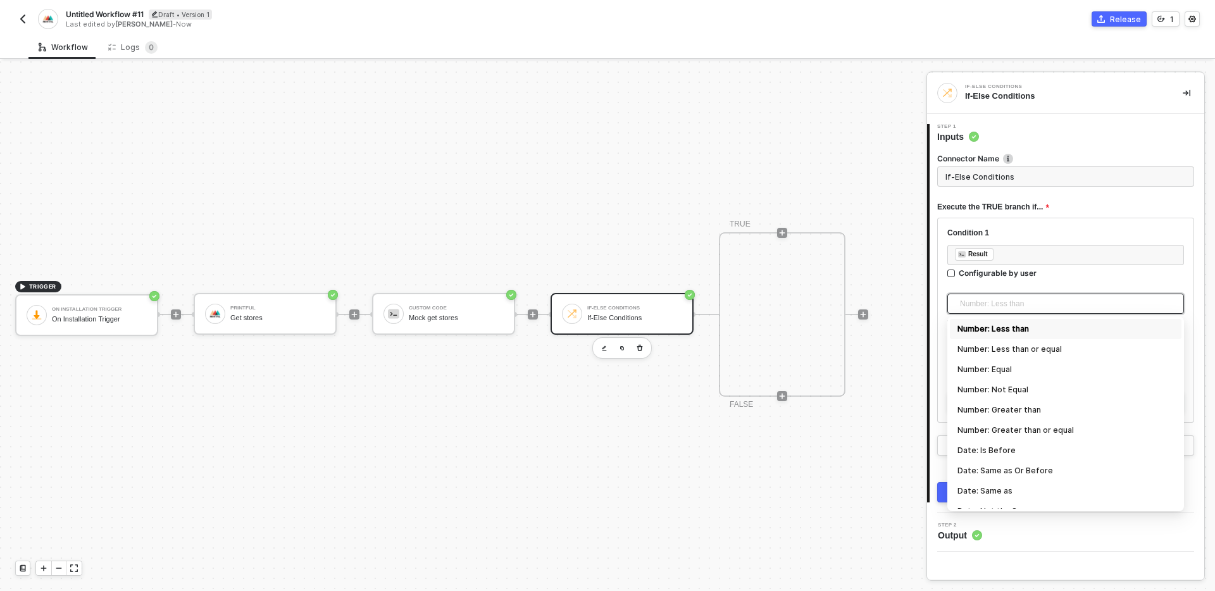
click at [1041, 306] on span "Number: Less than" at bounding box center [1068, 303] width 217 height 19
click at [767, 458] on div "TRIGGER On Installation Trigger On Installation Trigger Printful Get stores Cus…" at bounding box center [460, 314] width 920 height 553
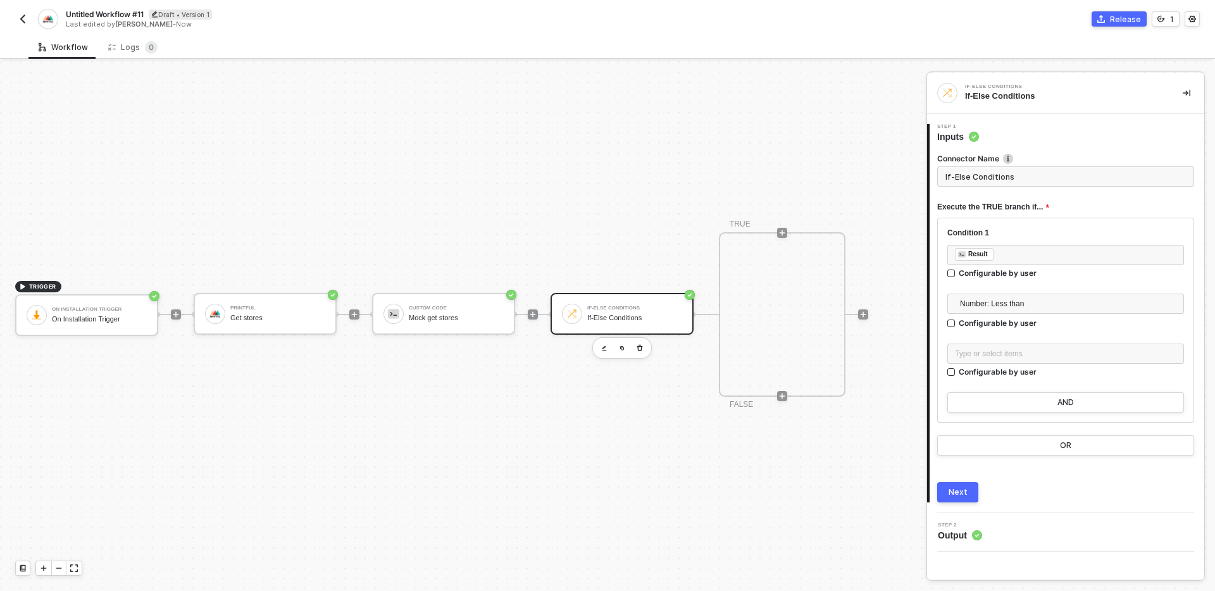
scroll to position [23, 21]
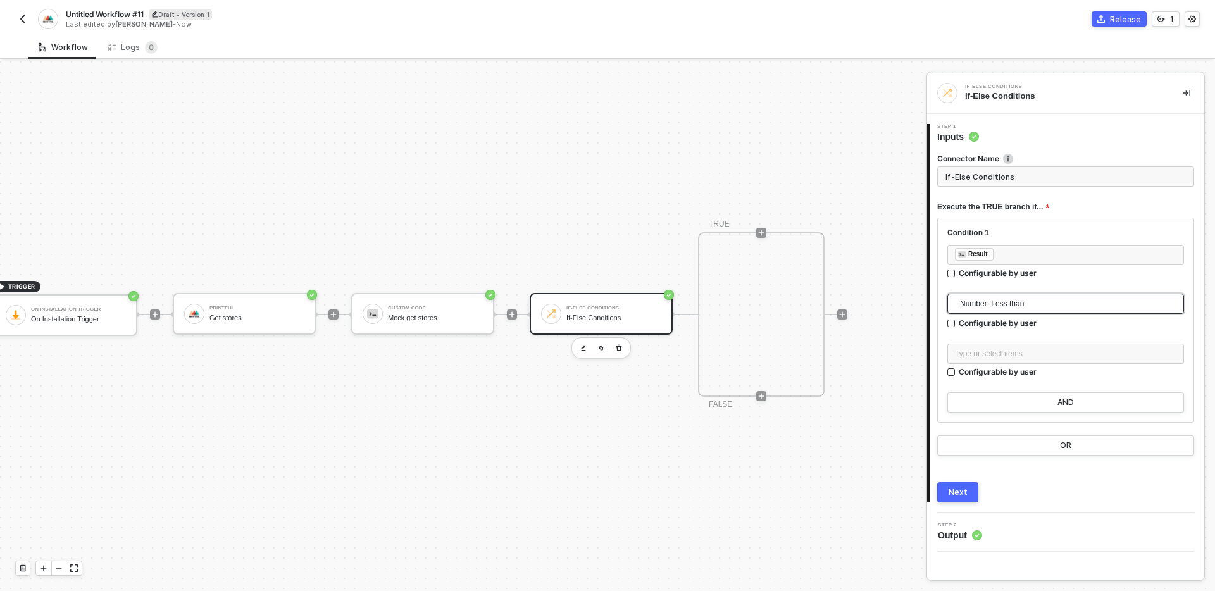
click at [1076, 309] on span "Number: Less than" at bounding box center [1068, 303] width 217 height 19
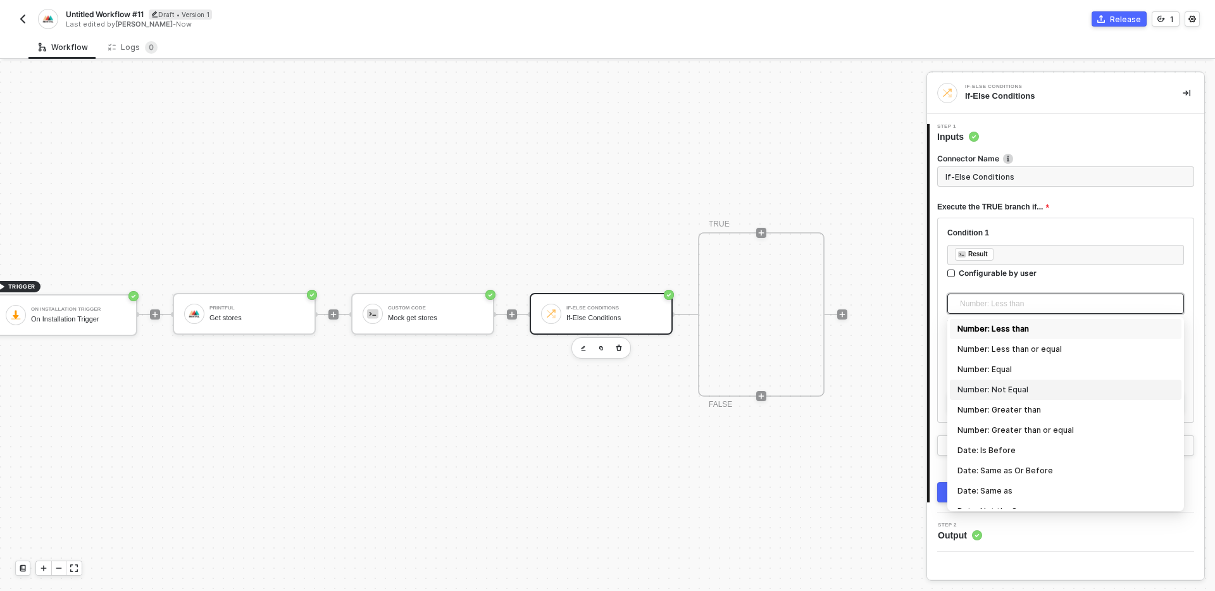
scroll to position [418, 0]
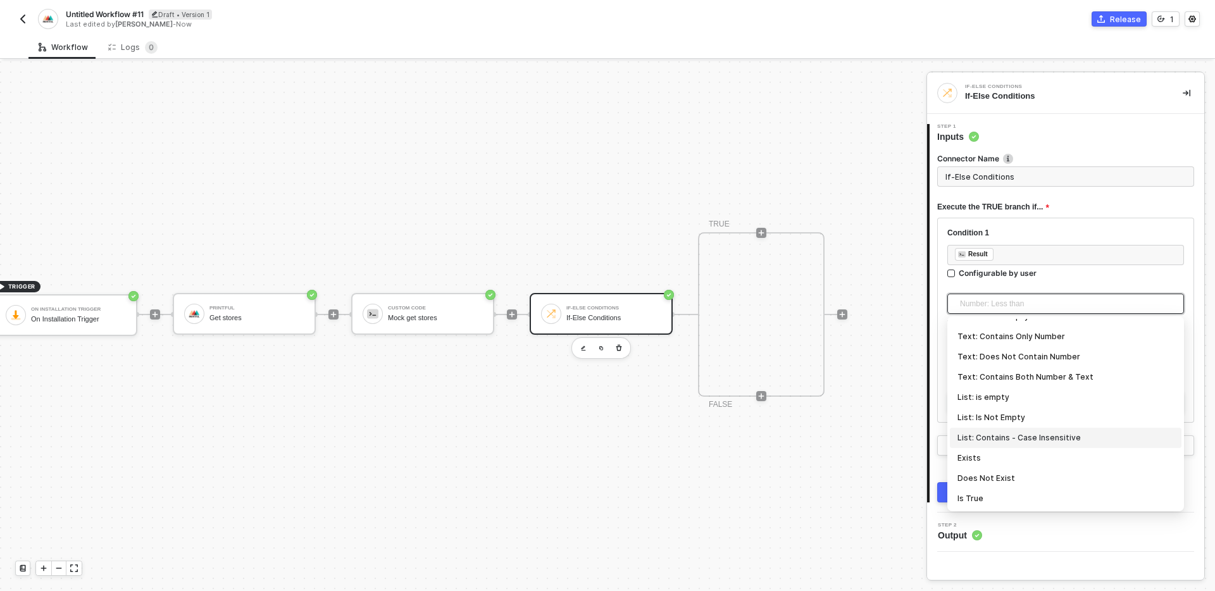
click at [841, 472] on div "TRIGGER On Installation Trigger On Installation Trigger Printful Get stores Cus…" at bounding box center [439, 314] width 920 height 553
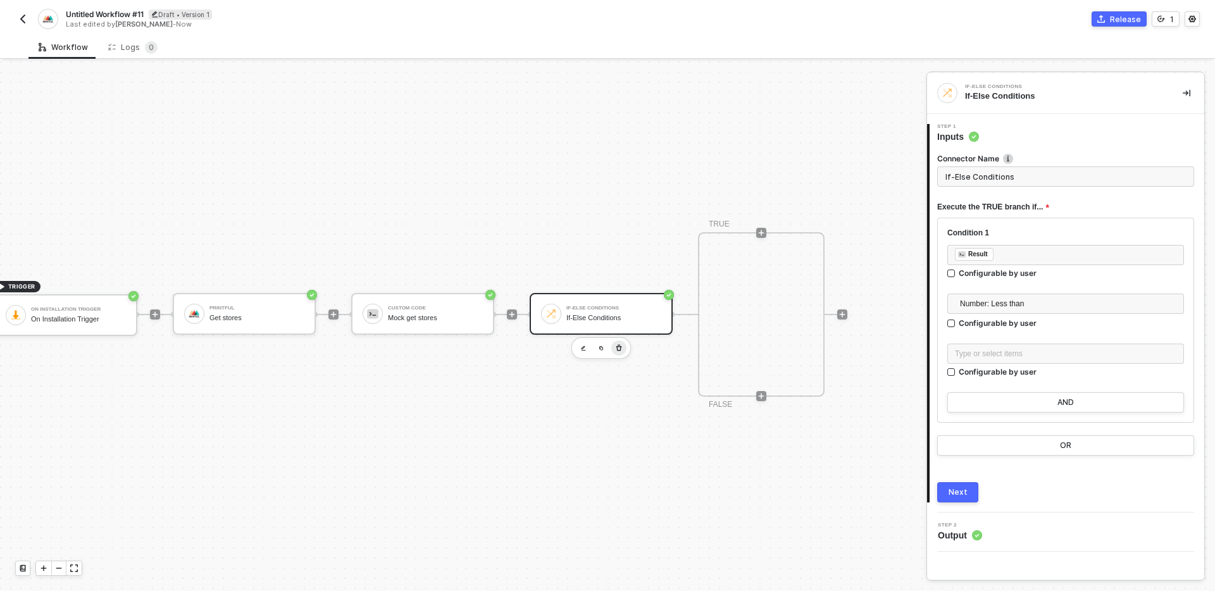
click at [624, 348] on button "button" at bounding box center [619, 348] width 15 height 15
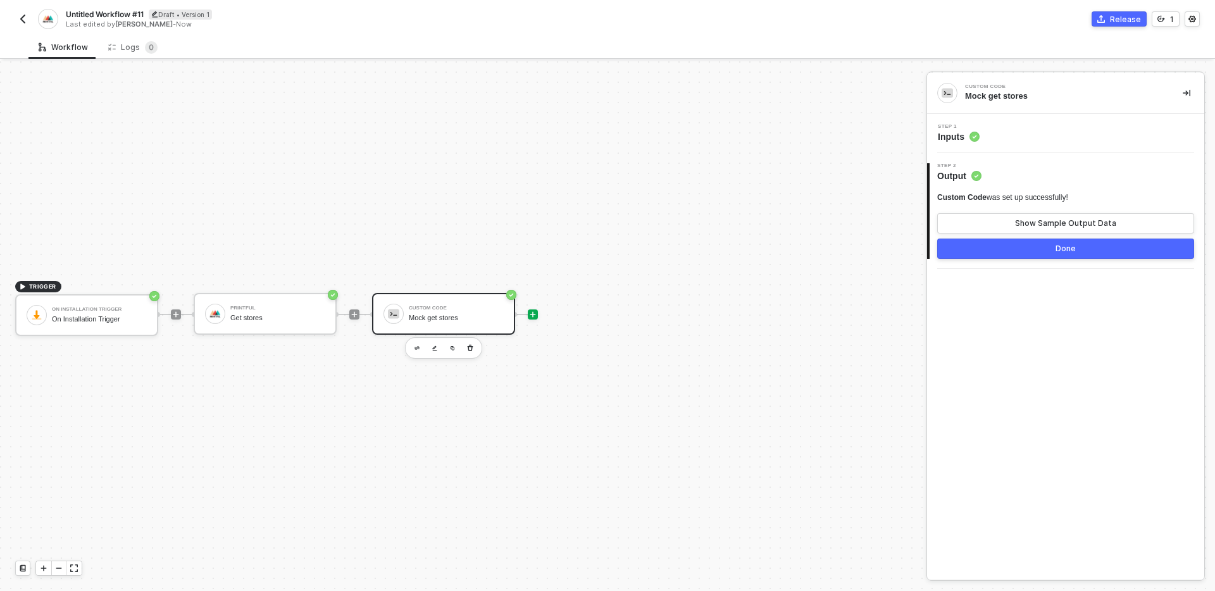
click at [536, 315] on icon "icon-play" at bounding box center [533, 315] width 8 height 8
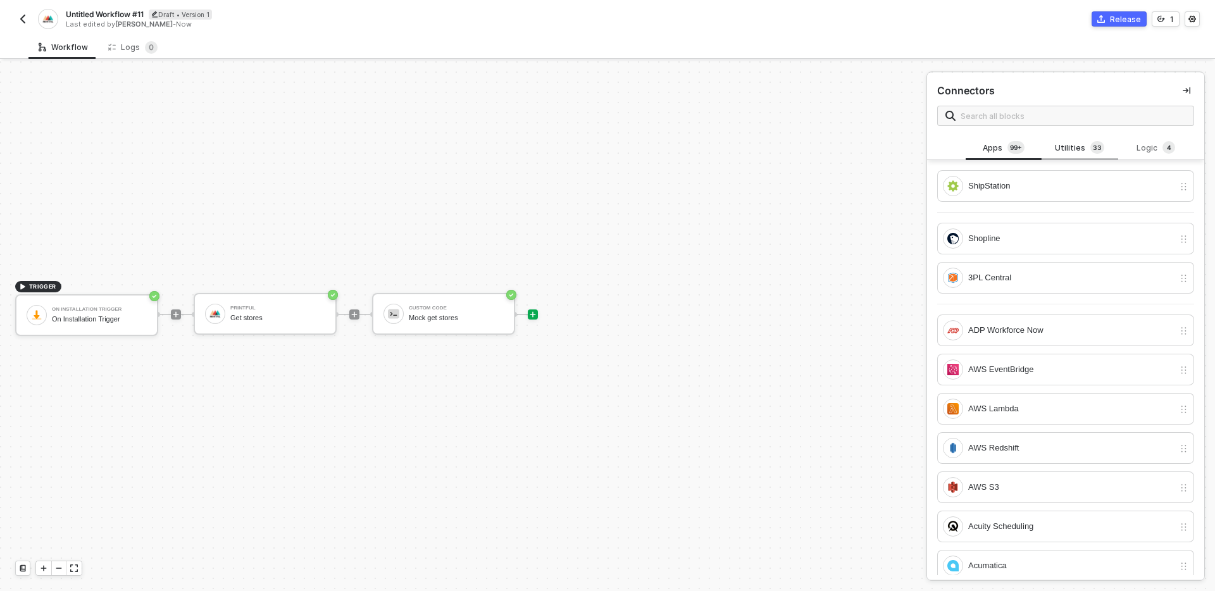
click at [1086, 146] on div "Utilities 3 3" at bounding box center [1080, 148] width 56 height 14
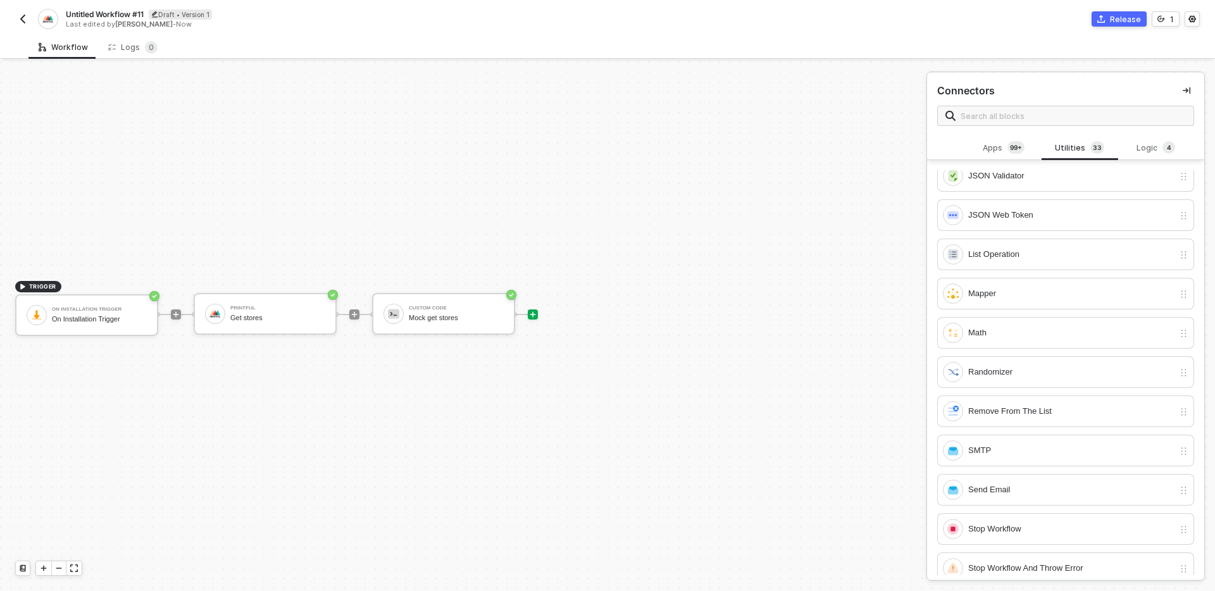
scroll to position [557, 0]
click at [1038, 294] on div "Mapper" at bounding box center [1072, 296] width 206 height 14
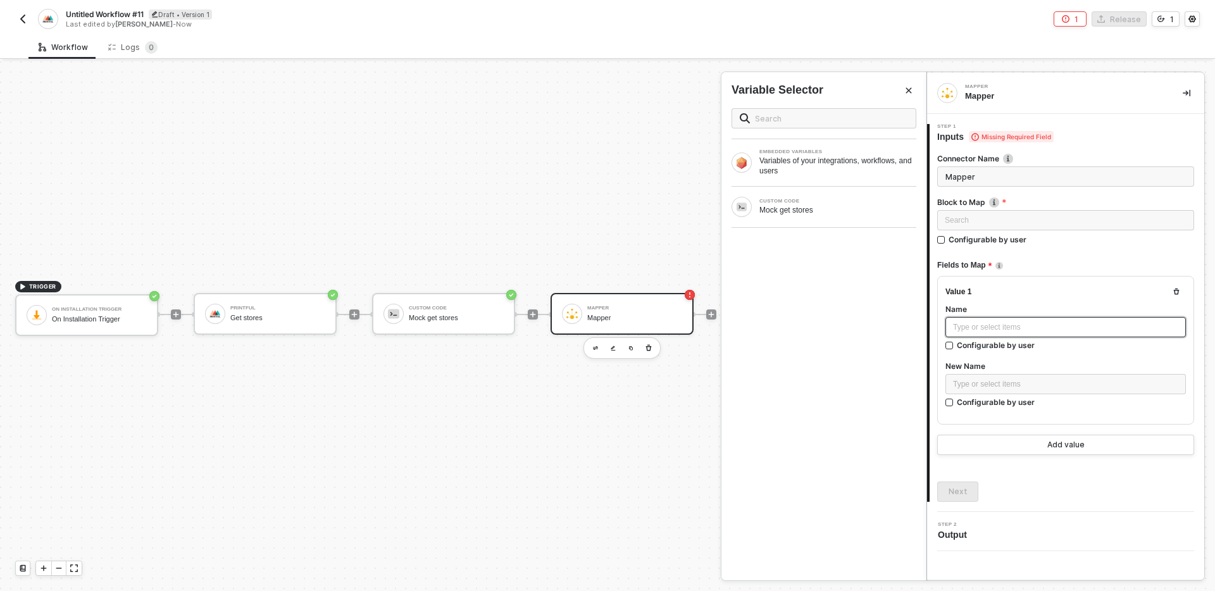
click at [1046, 332] on div "Type or select items ﻿" at bounding box center [1066, 327] width 241 height 20
click at [826, 213] on div "Mock get stores" at bounding box center [838, 210] width 157 height 10
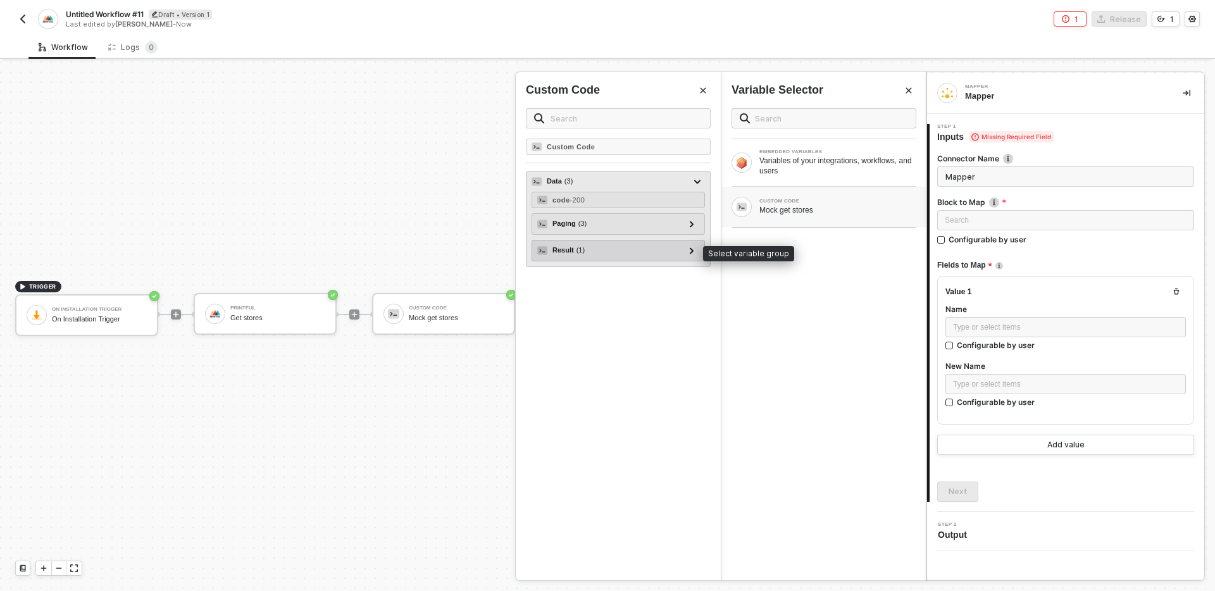
click at [623, 251] on div "Result ( 1 )" at bounding box center [610, 250] width 147 height 15
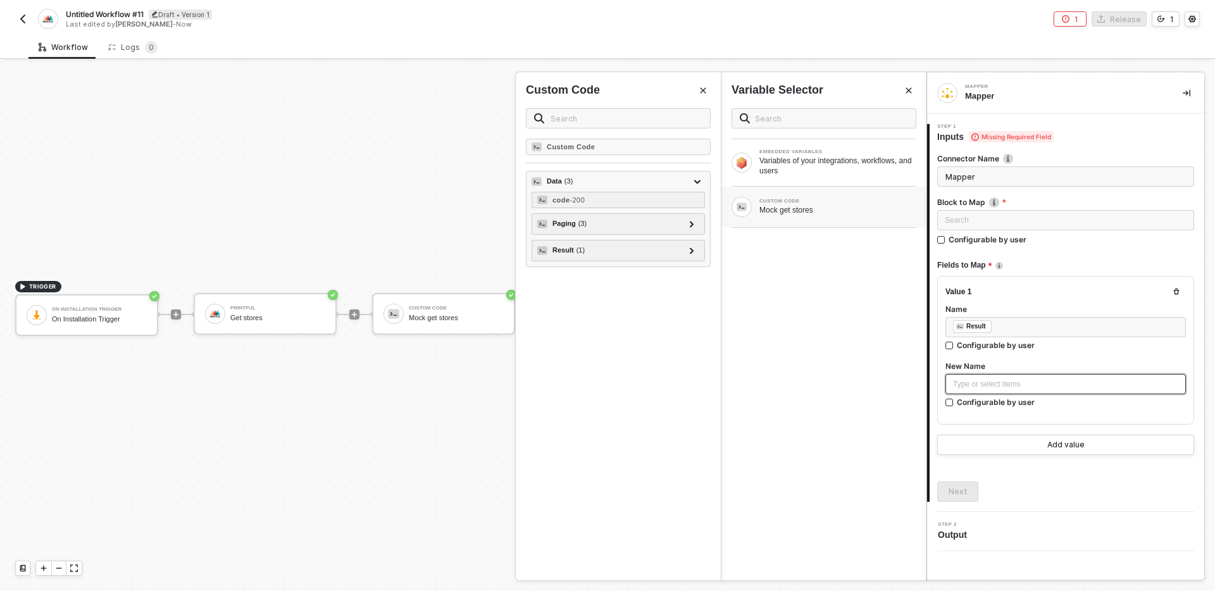
click at [1020, 379] on div "Type or select items ﻿" at bounding box center [1065, 385] width 225 height 12
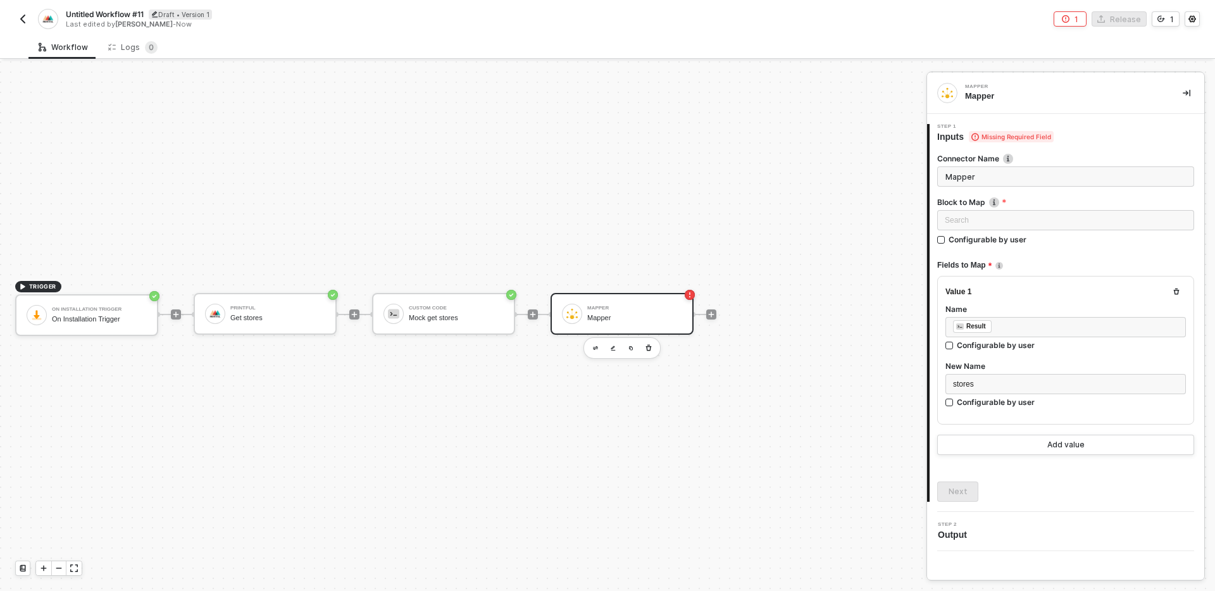
click at [1039, 479] on div "Connector Name Mapper Block to Map Search Configurable by user Fields to Map Va…" at bounding box center [1066, 322] width 257 height 359
click at [1046, 211] on div "Search" at bounding box center [1066, 220] width 257 height 20
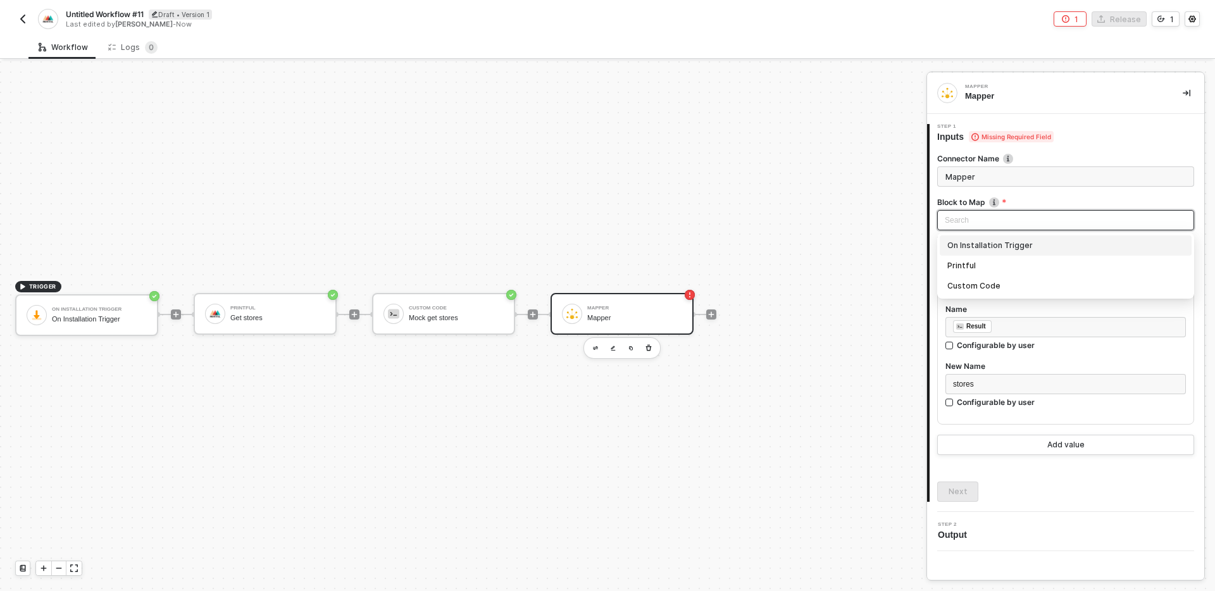
click at [1050, 200] on label "Block to Map" at bounding box center [1066, 202] width 257 height 11
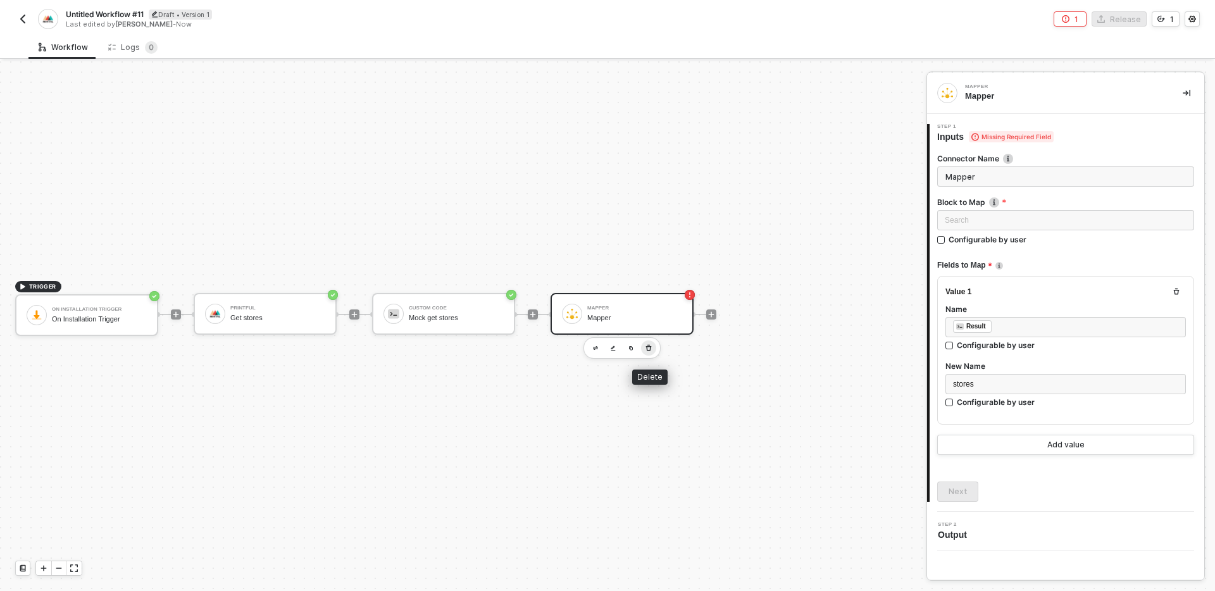
click at [651, 349] on icon "button" at bounding box center [649, 348] width 8 height 10
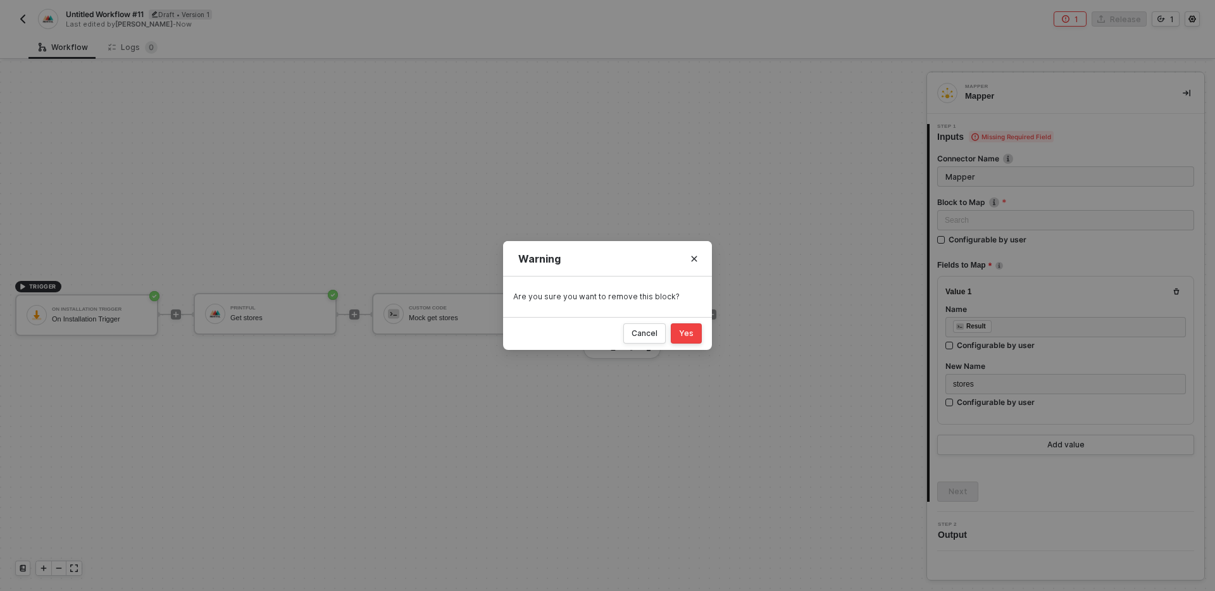
click at [681, 336] on div "Yes" at bounding box center [686, 334] width 15 height 10
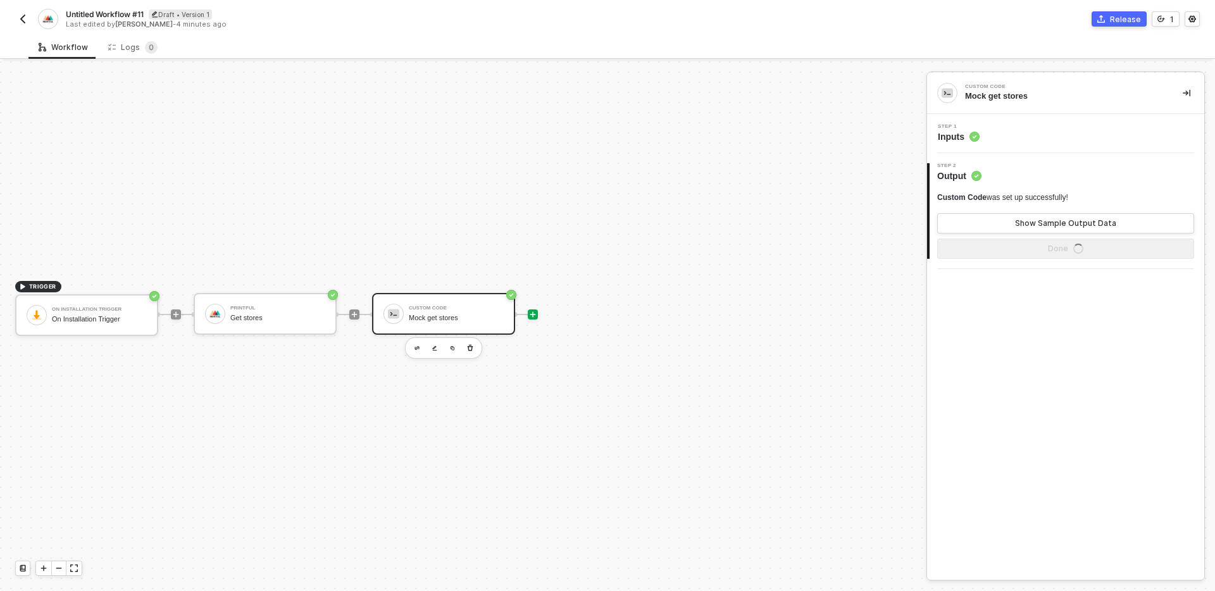
click at [531, 313] on icon "icon-play" at bounding box center [533, 315] width 8 height 8
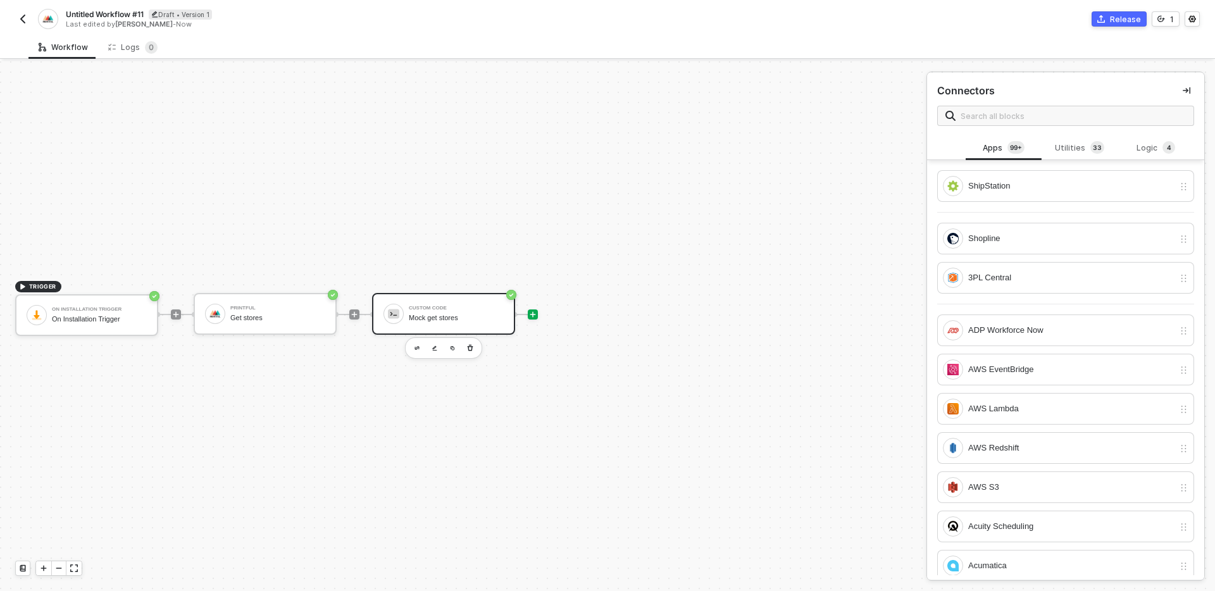
click at [477, 315] on div "Mock get stores" at bounding box center [456, 318] width 95 height 8
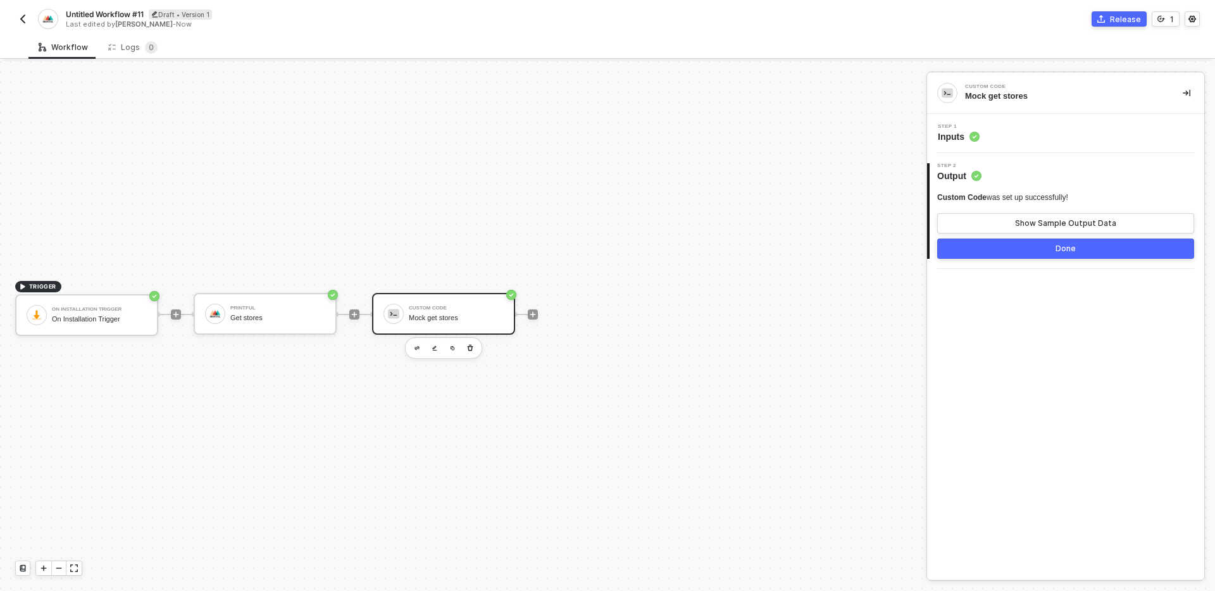
click at [1012, 137] on div "Step 1 Inputs" at bounding box center [1068, 133] width 274 height 19
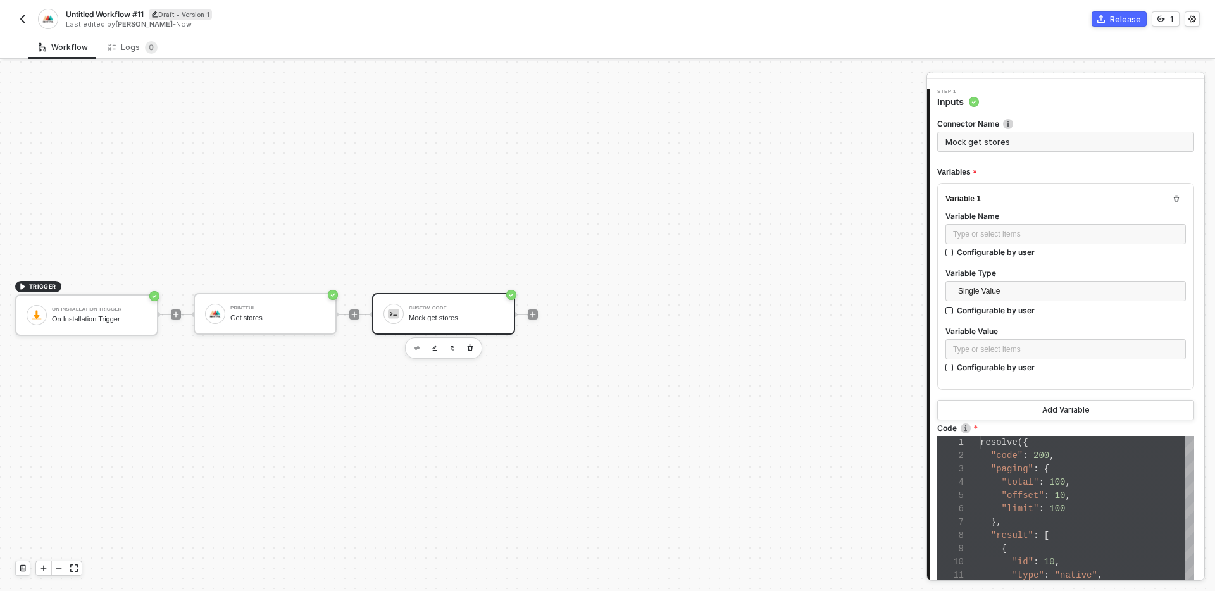
scroll to position [222, 0]
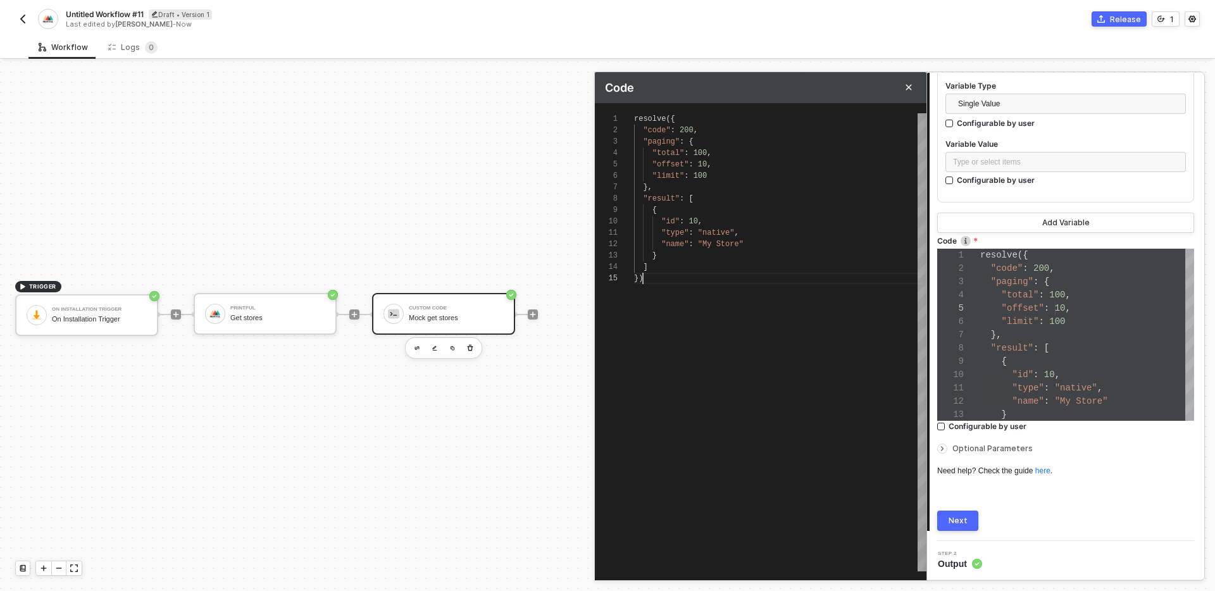
scroll to position [46, 9]
click at [772, 280] on div "})" at bounding box center [780, 278] width 292 height 11
type textarea "resolve({ "code": 200, "paging": { "total": 100, "offset": 10, "limit": 100 }, …"
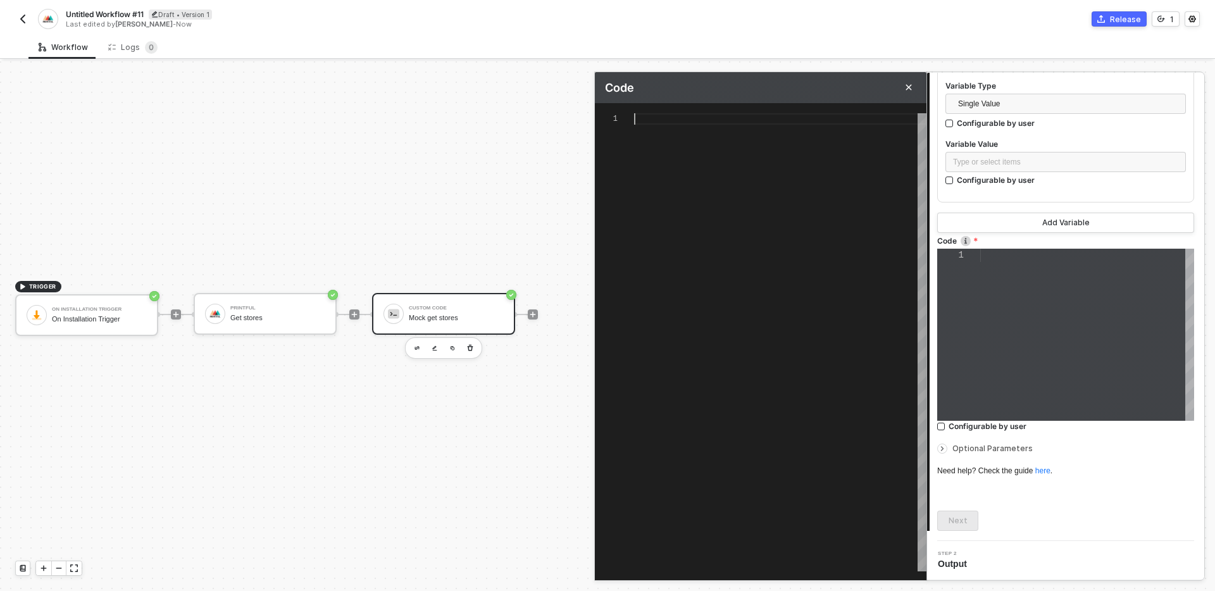
scroll to position [0, 0]
click at [744, 220] on div at bounding box center [780, 342] width 292 height 458
type textarea "c"
type textarea "co"
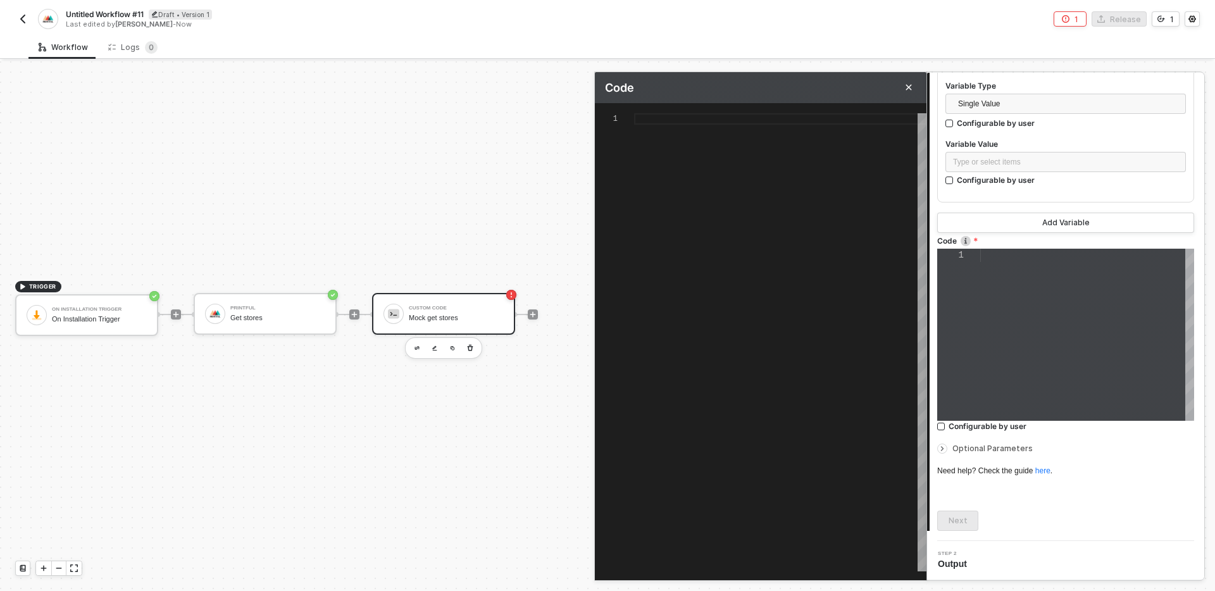
type textarea "co"
type textarea "con"
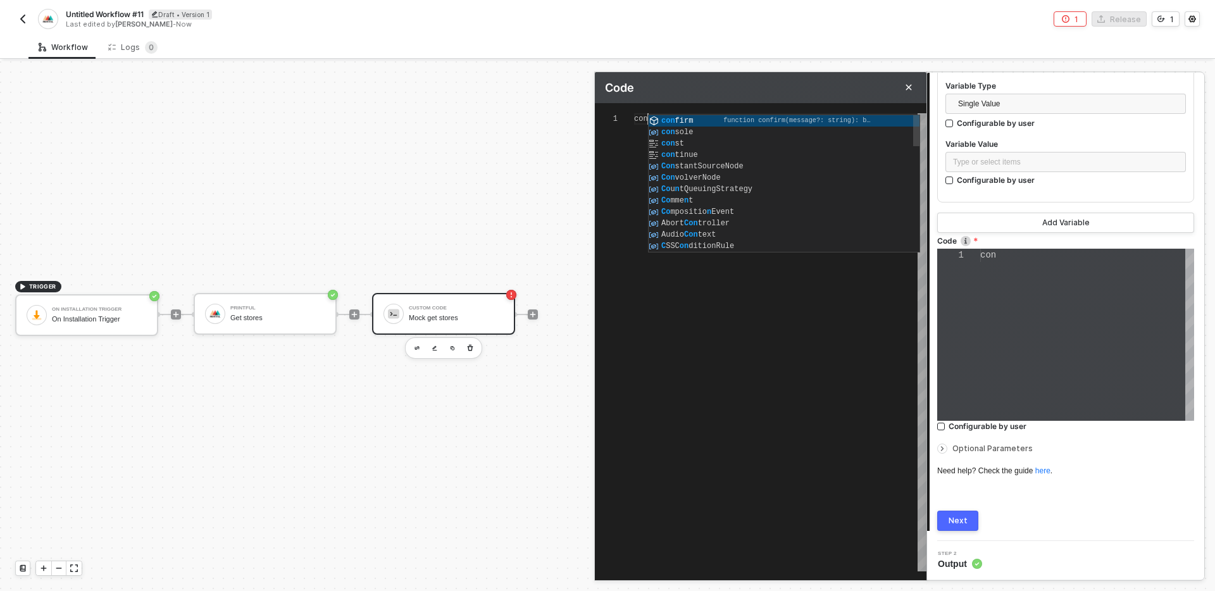
type textarea "cons"
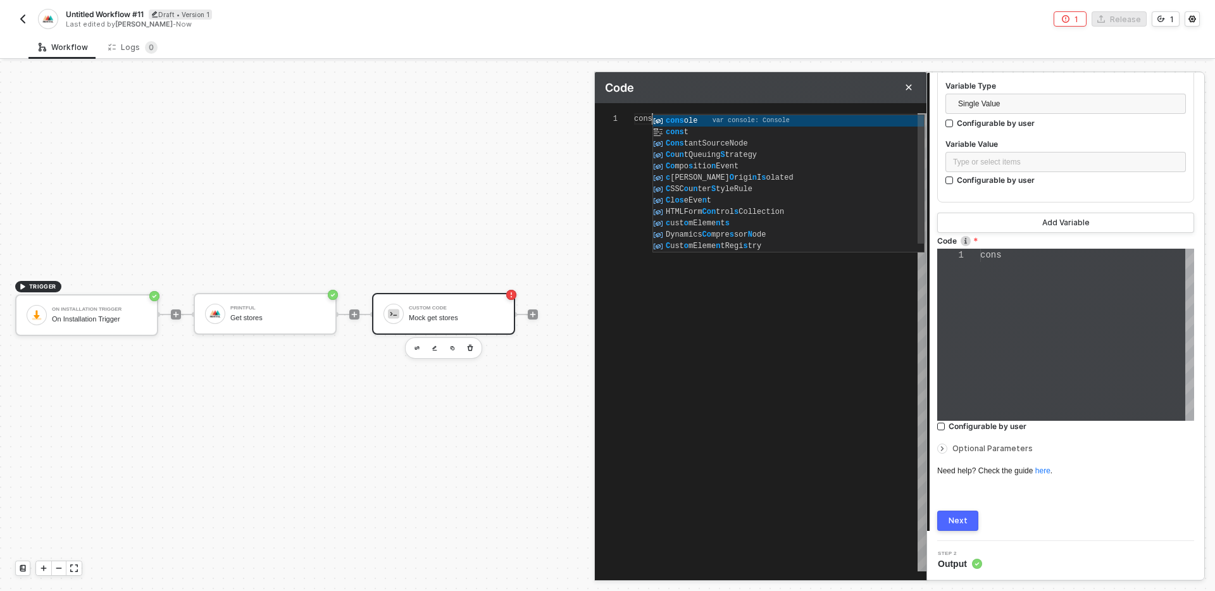
type textarea "const"
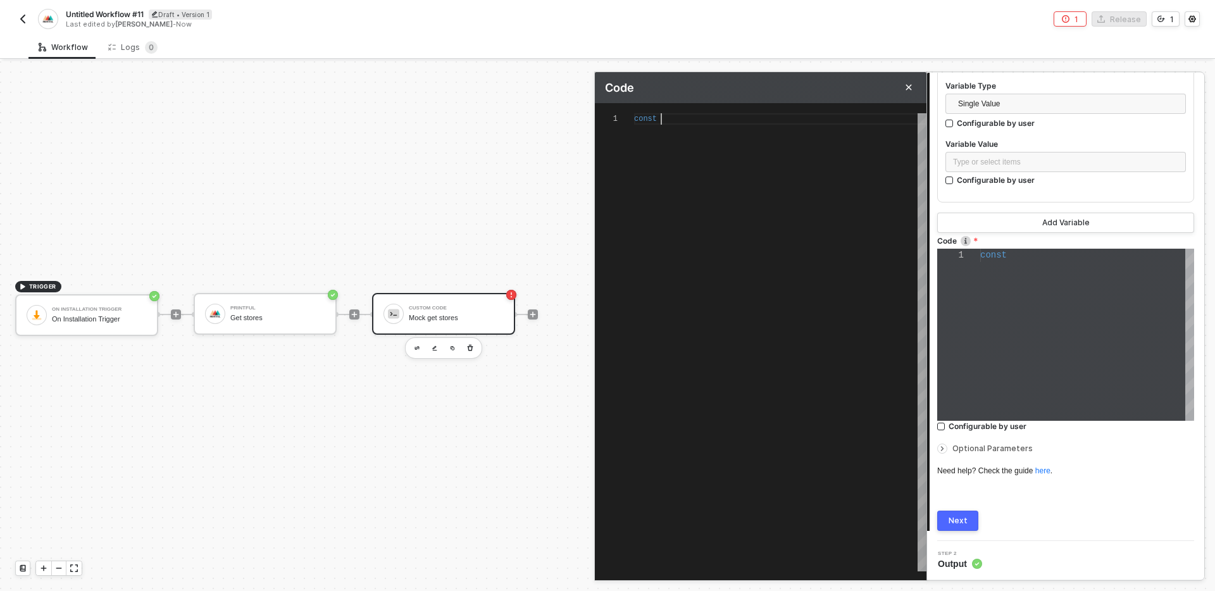
type textarea "const m"
type textarea "const mo"
type textarea "const moc"
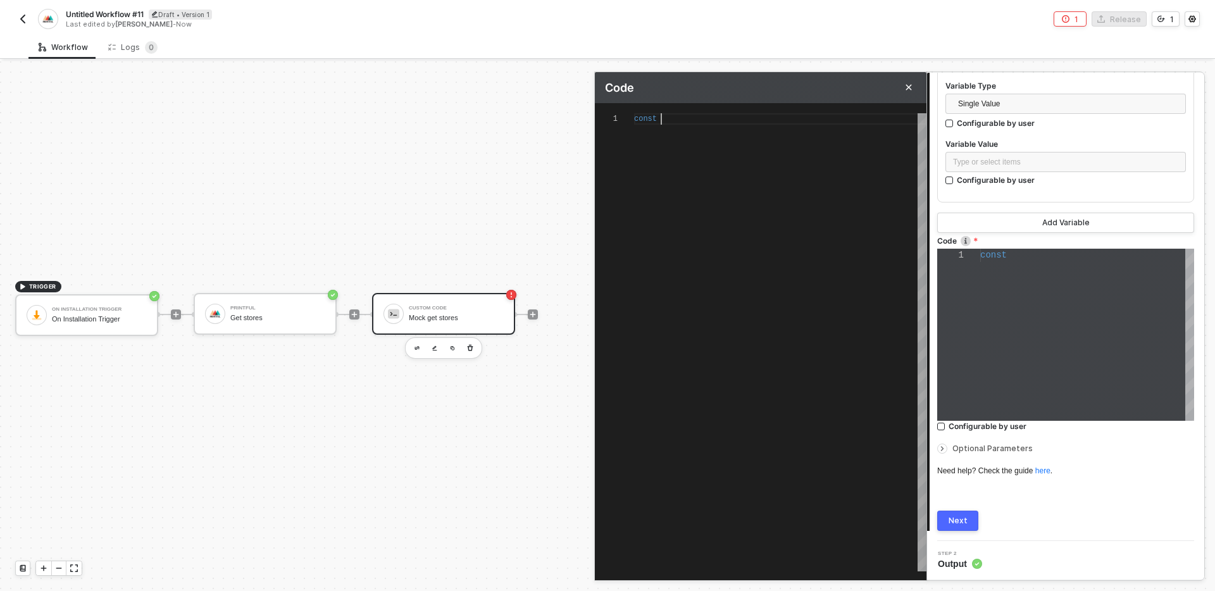
type textarea "const moc"
type textarea "const mock"
type textarea "const mockS"
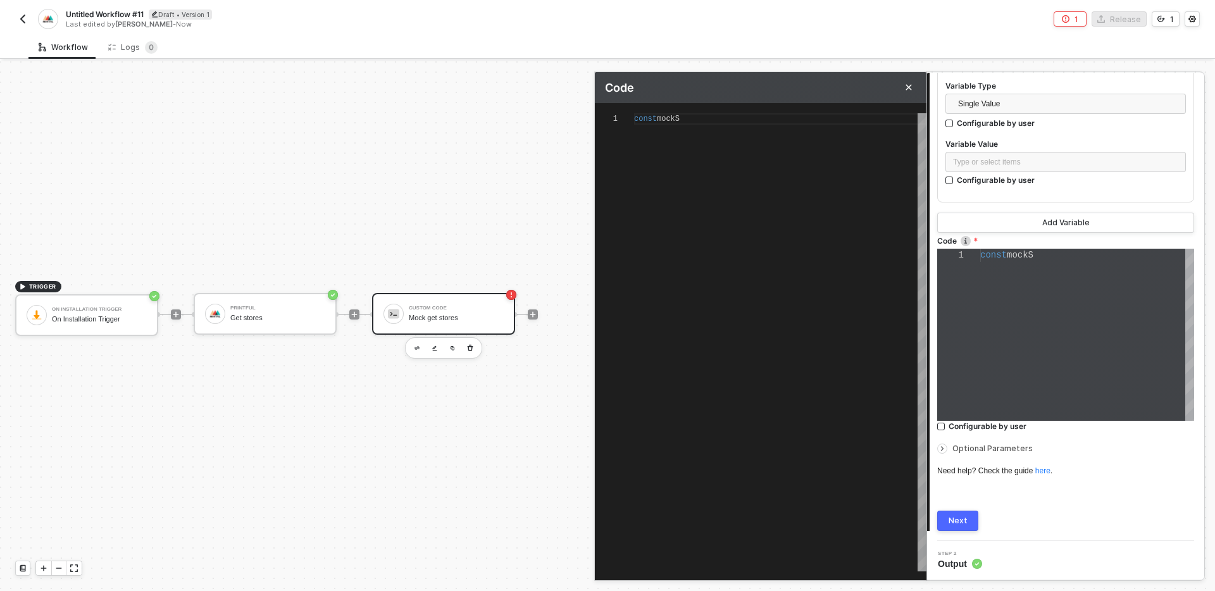
type textarea "const mock"
type textarea "const mockG"
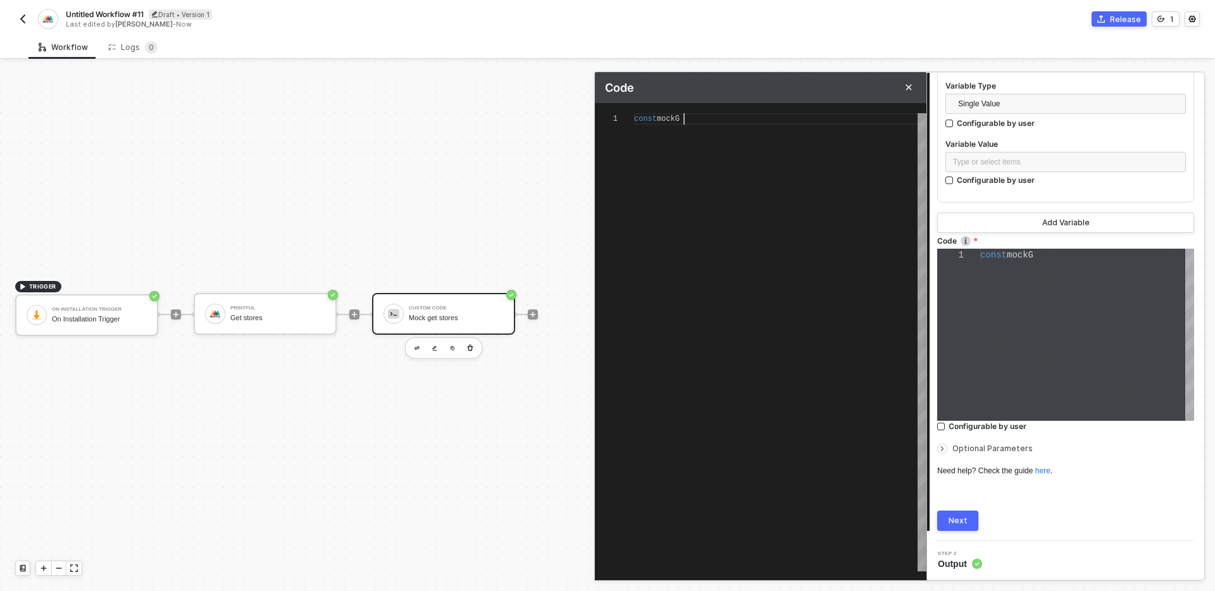
type textarea "const mockGe"
type textarea "const mockGet"
type textarea "const mockGetS"
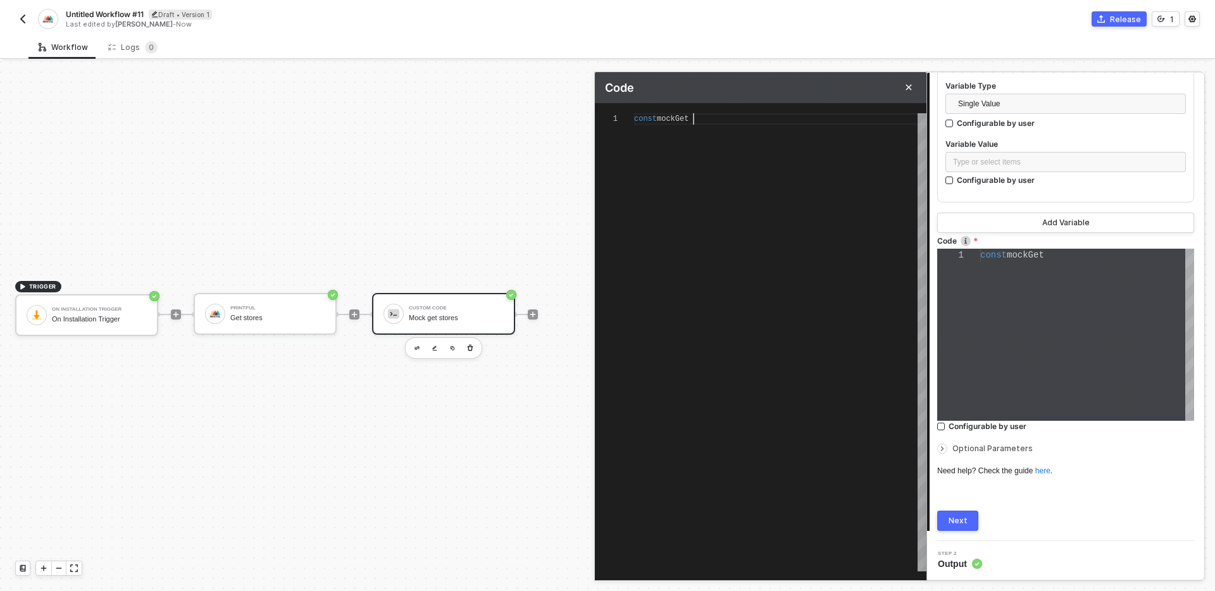
type textarea "const mockGetS"
type textarea "const mockGetSt"
type textarea "const mockGetSto"
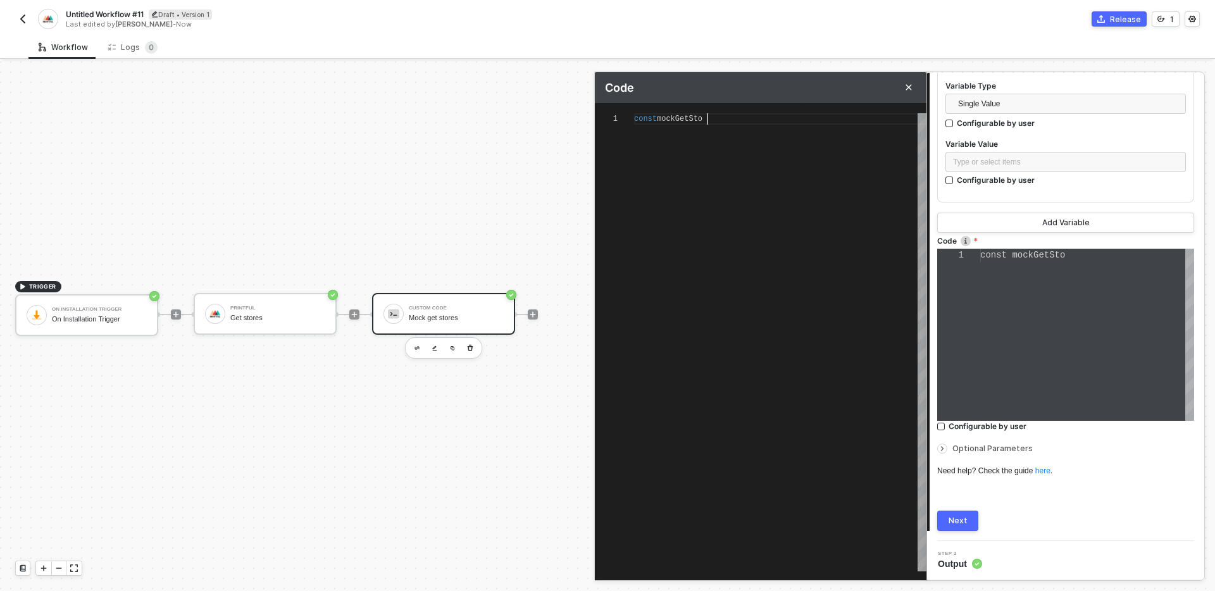
type textarea "const mockGetStor"
type textarea "const mockGetStore"
type textarea "const mockGetStores"
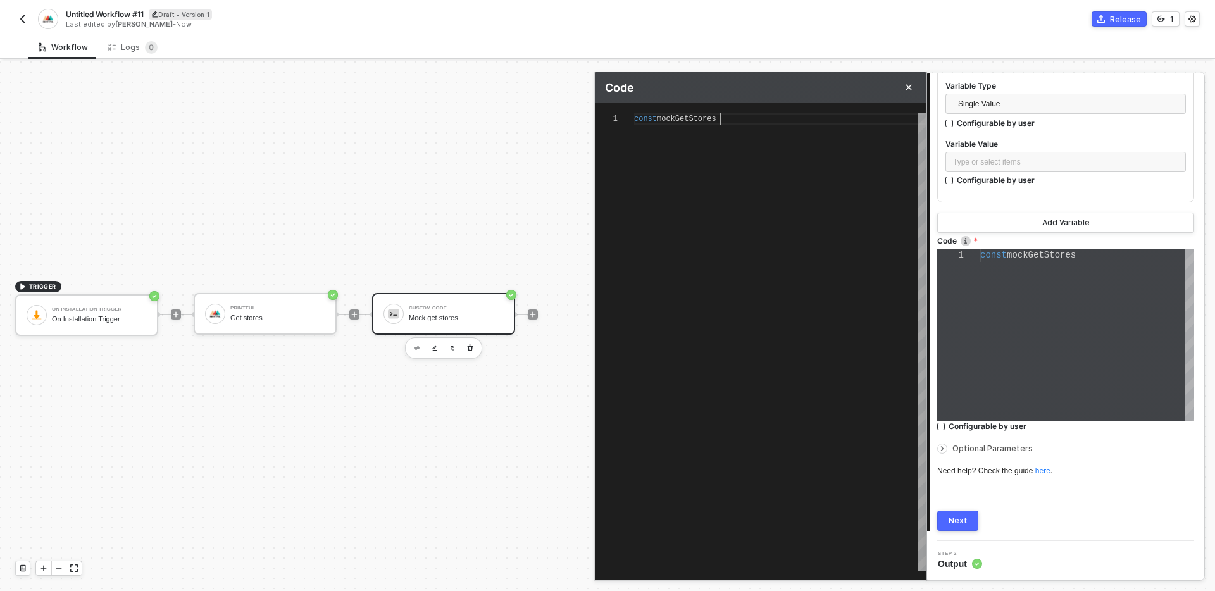
type textarea "const mockGetStores"
type textarea "const mockGetStores ="
paste textarea ""type": "native", "name": "My Store" } ] }"
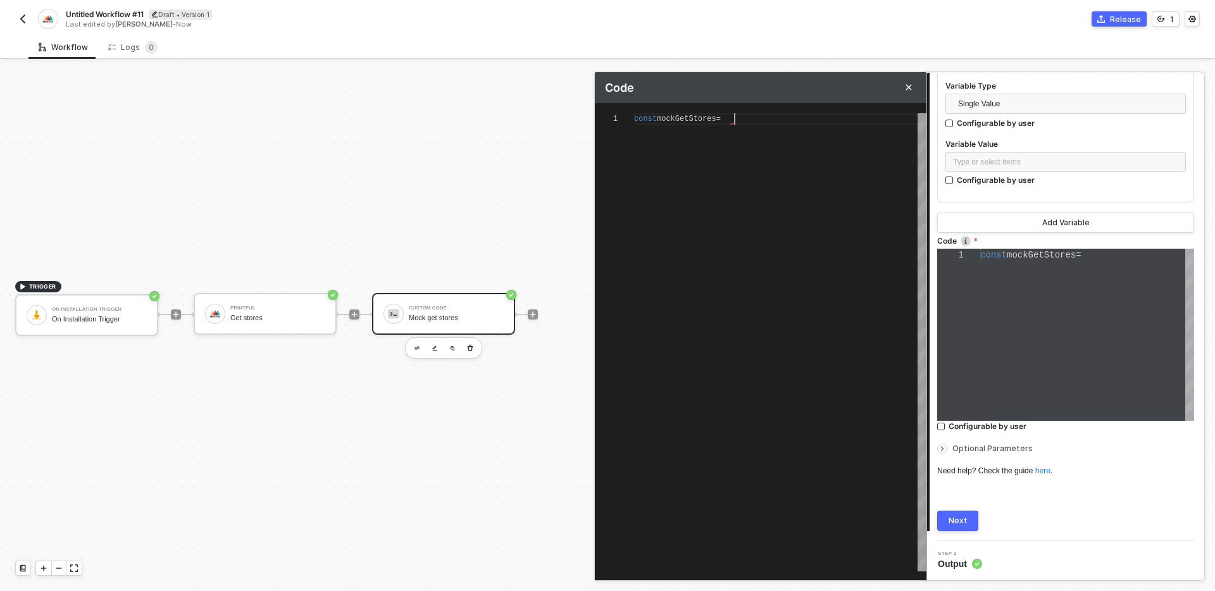
type textarea "const mockGetStores = { "code": 200, "paging": { "total": 100, "offset": 10, "l…"
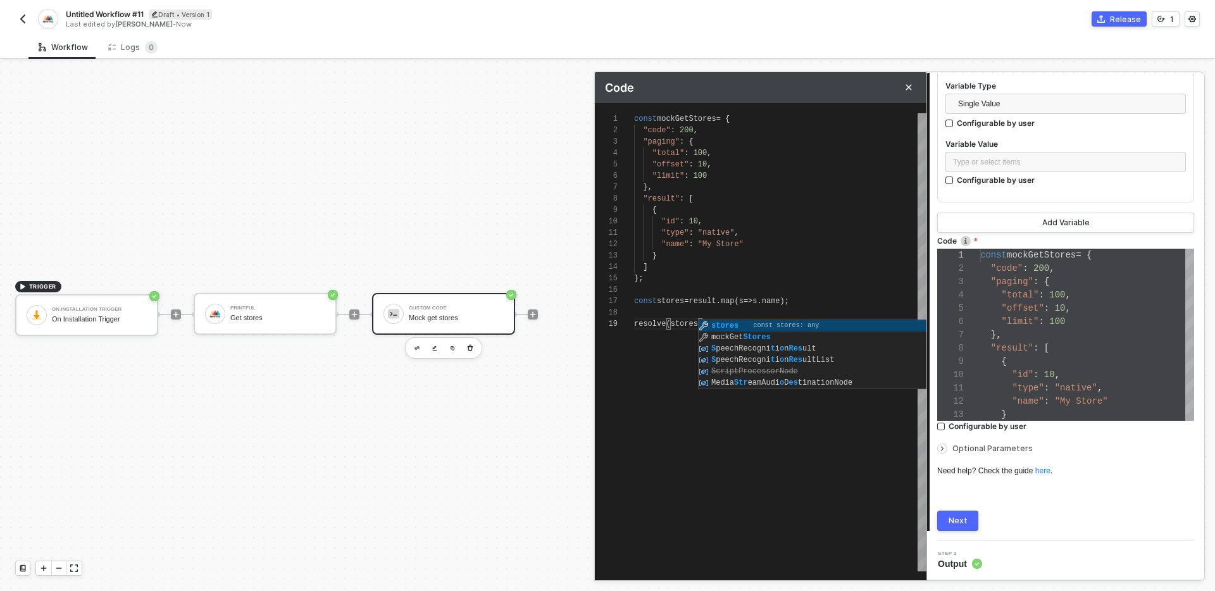
scroll to position [91, 68]
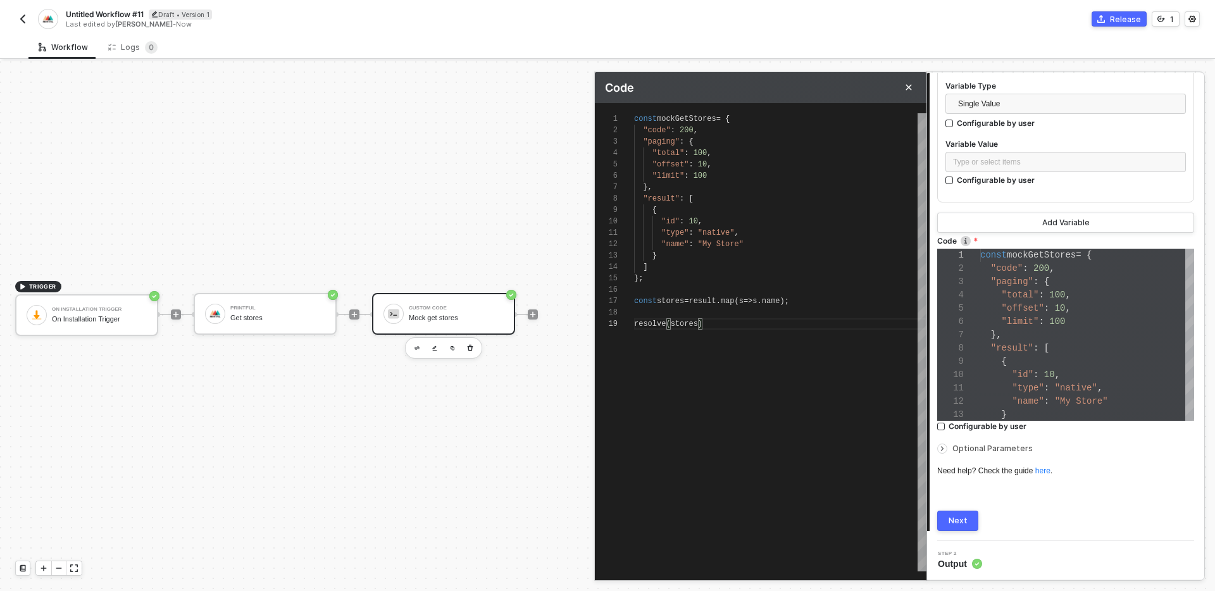
type textarea ""type": "native", "name": "My Store" } ] }; const stores = result.map(s => s.na…"
click at [969, 518] on button "Next" at bounding box center [958, 521] width 41 height 20
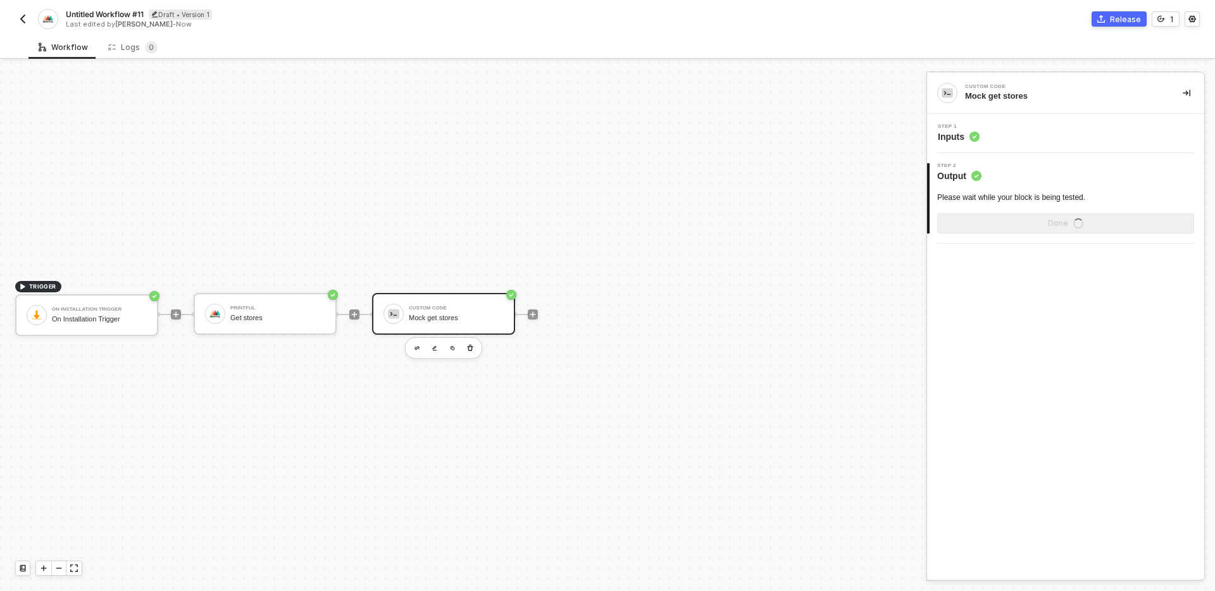
scroll to position [0, 0]
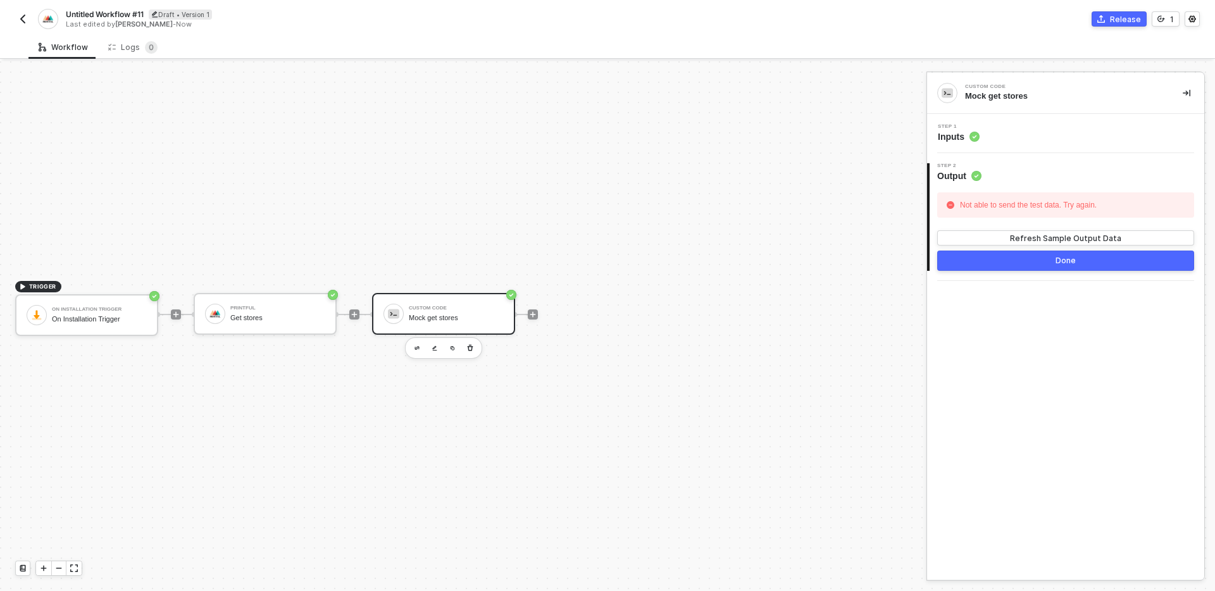
click at [1043, 122] on div "Step 1 Inputs" at bounding box center [1065, 133] width 277 height 39
click at [1046, 140] on div "Step 1 Inputs" at bounding box center [1068, 133] width 274 height 19
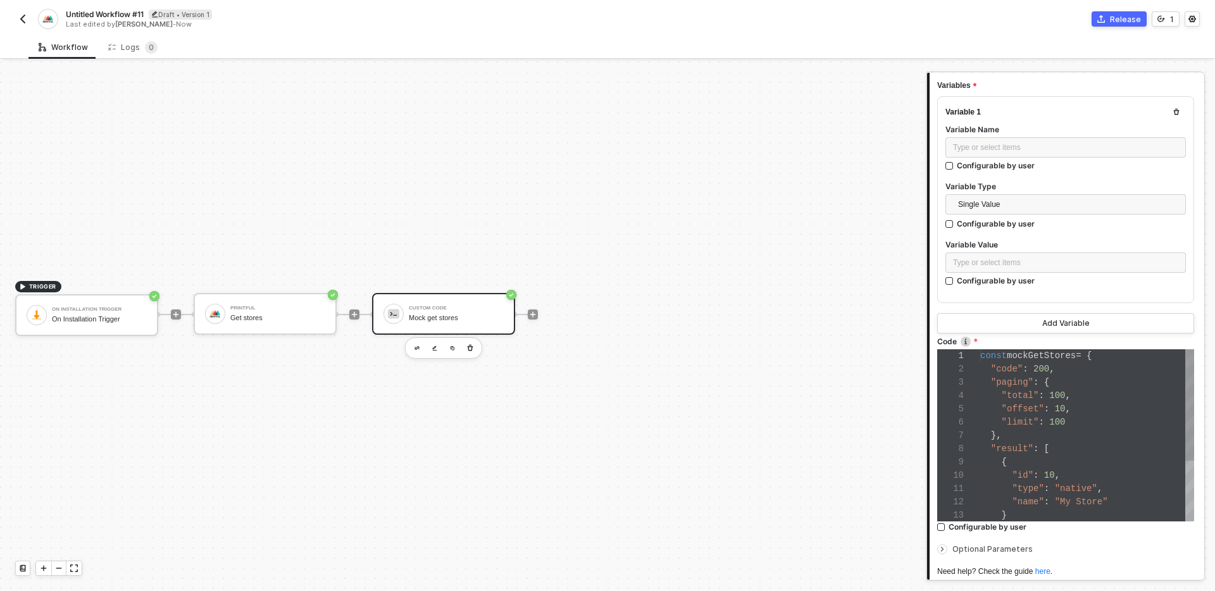
scroll to position [127, 0]
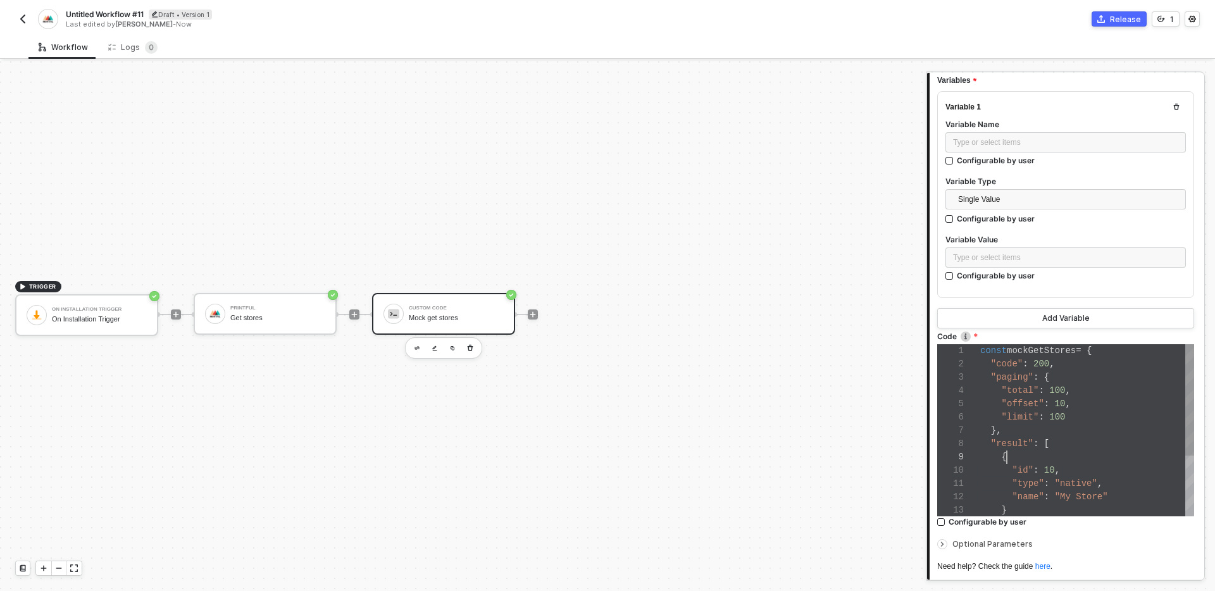
click at [1068, 452] on div "{" at bounding box center [1088, 457] width 214 height 13
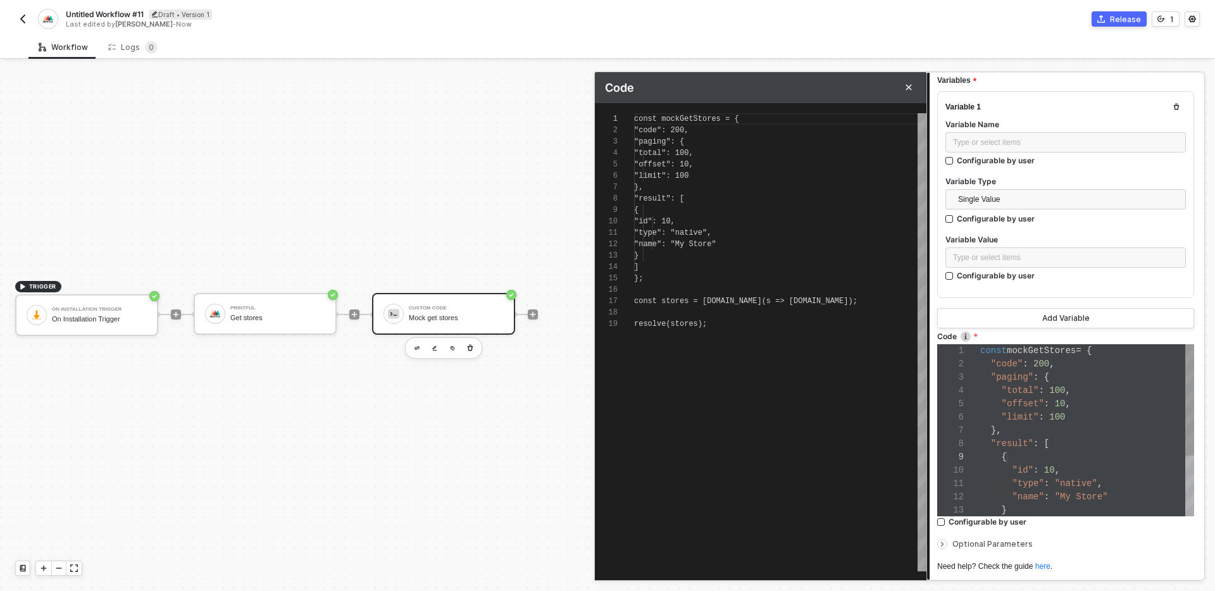
scroll to position [114, 0]
click at [717, 301] on div "1 2 3 4 5 6 7 8 9 10 11 12 13 14 15 16 17 18 19 const mockGetStores = { "code" …" at bounding box center [761, 342] width 332 height 458
click at [705, 303] on span "result" at bounding box center [702, 301] width 27 height 9
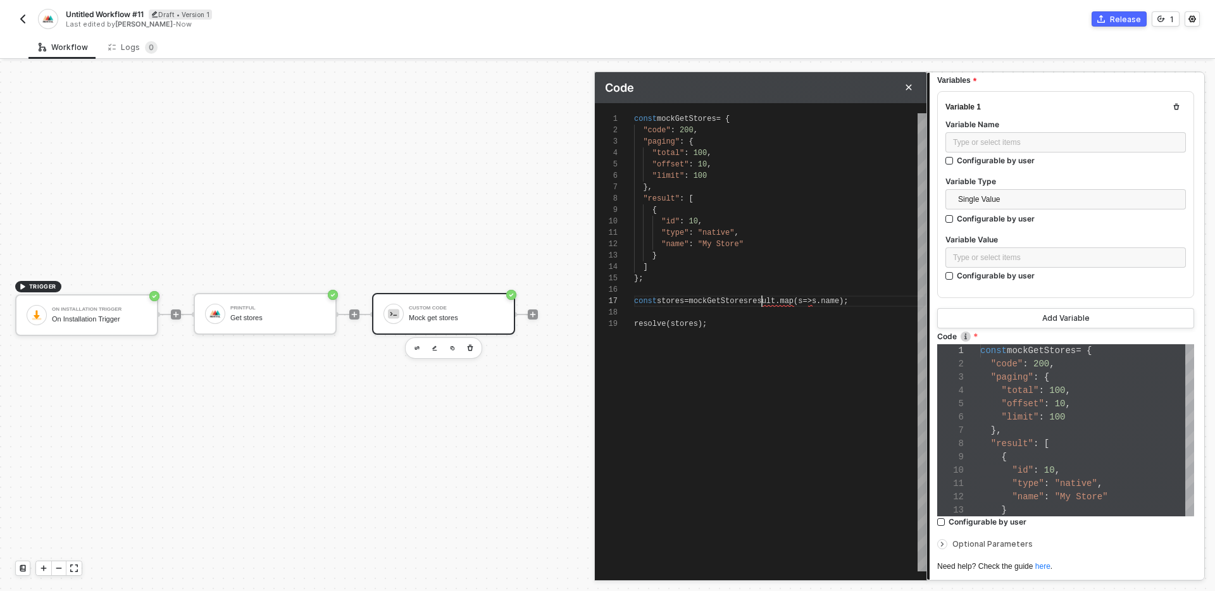
type textarea ""type": "native", "name": "My Store" } ] }; const stores = mockGetStores.result…"
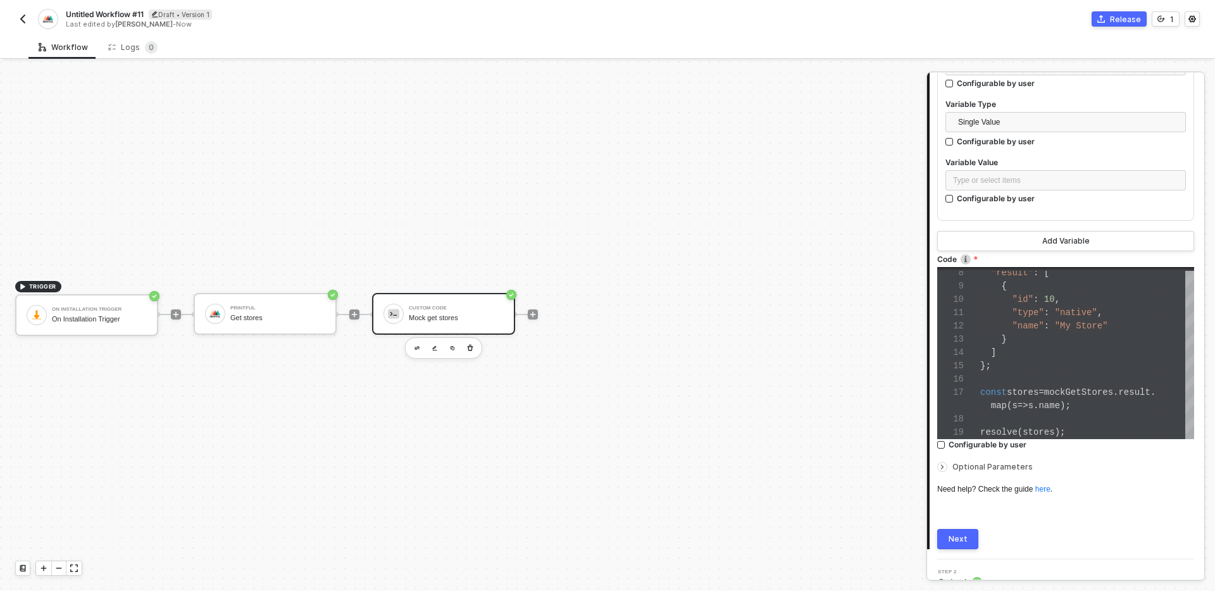
scroll to position [222, 0]
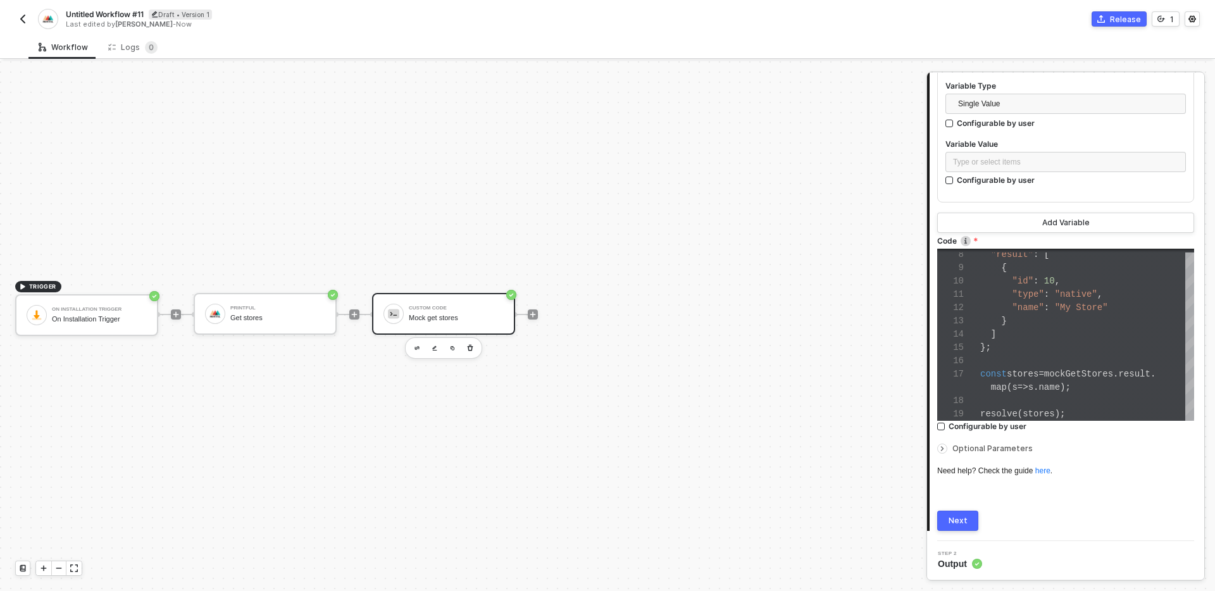
click at [964, 529] on button "Next" at bounding box center [958, 521] width 41 height 20
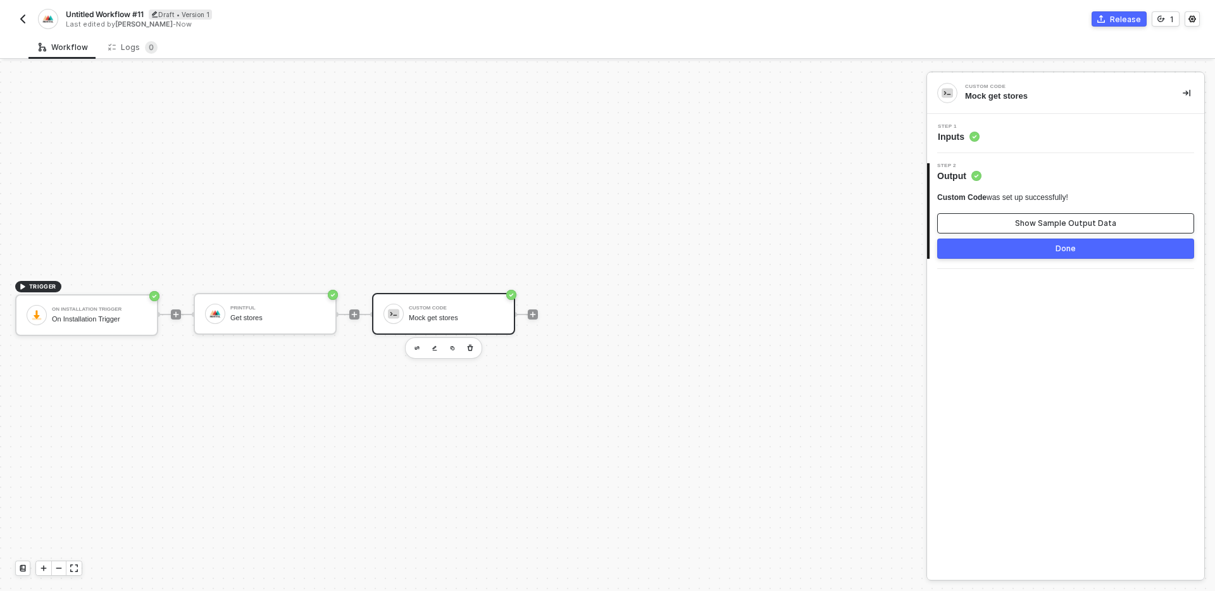
click at [1089, 220] on div "Show Sample Output Data" at bounding box center [1065, 223] width 101 height 10
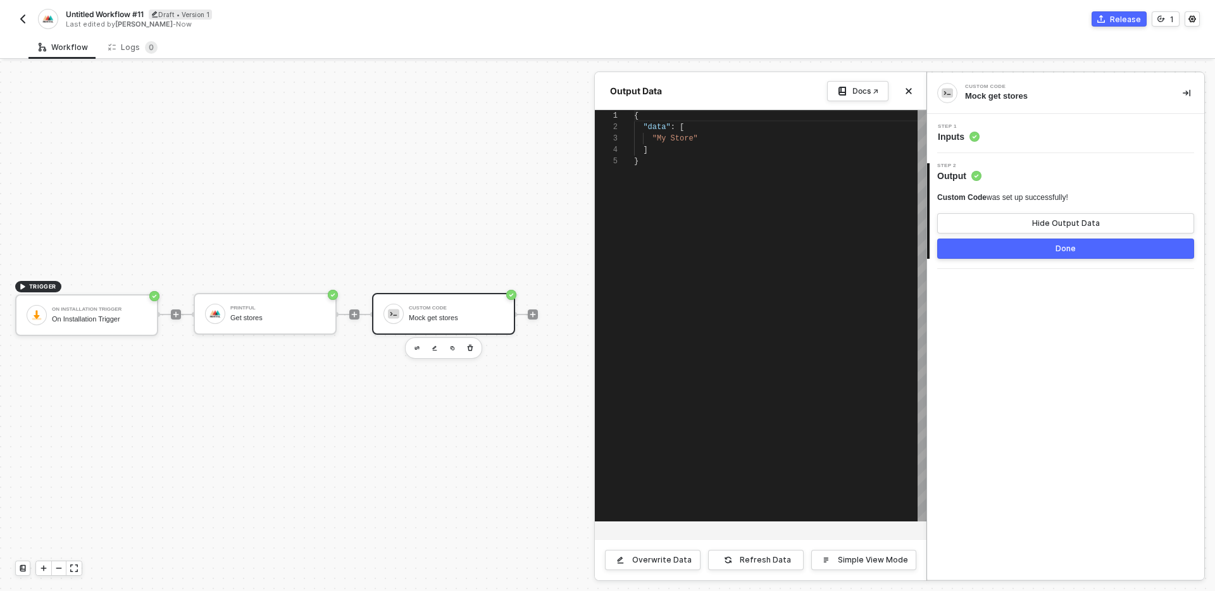
scroll to position [46, 0]
click at [1064, 254] on button "Done" at bounding box center [1066, 249] width 257 height 20
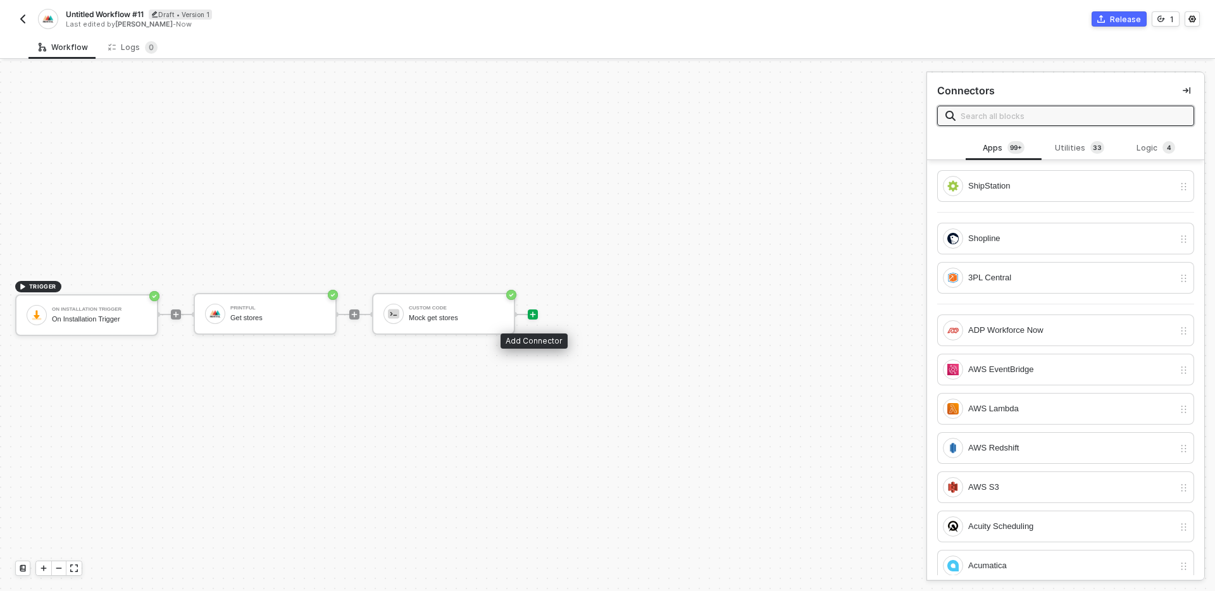
click at [536, 314] on icon "icon-play" at bounding box center [533, 315] width 8 height 8
click at [1148, 156] on div "Logic 4" at bounding box center [1157, 148] width 76 height 24
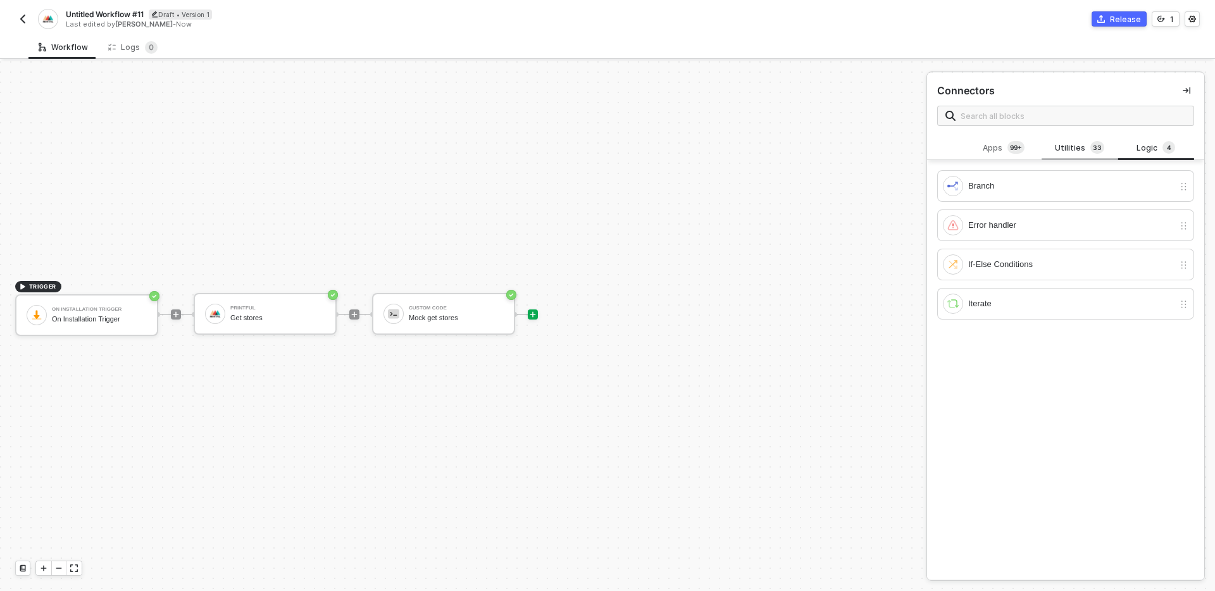
click at [1072, 155] on div "Utilities 3 3" at bounding box center [1080, 148] width 76 height 24
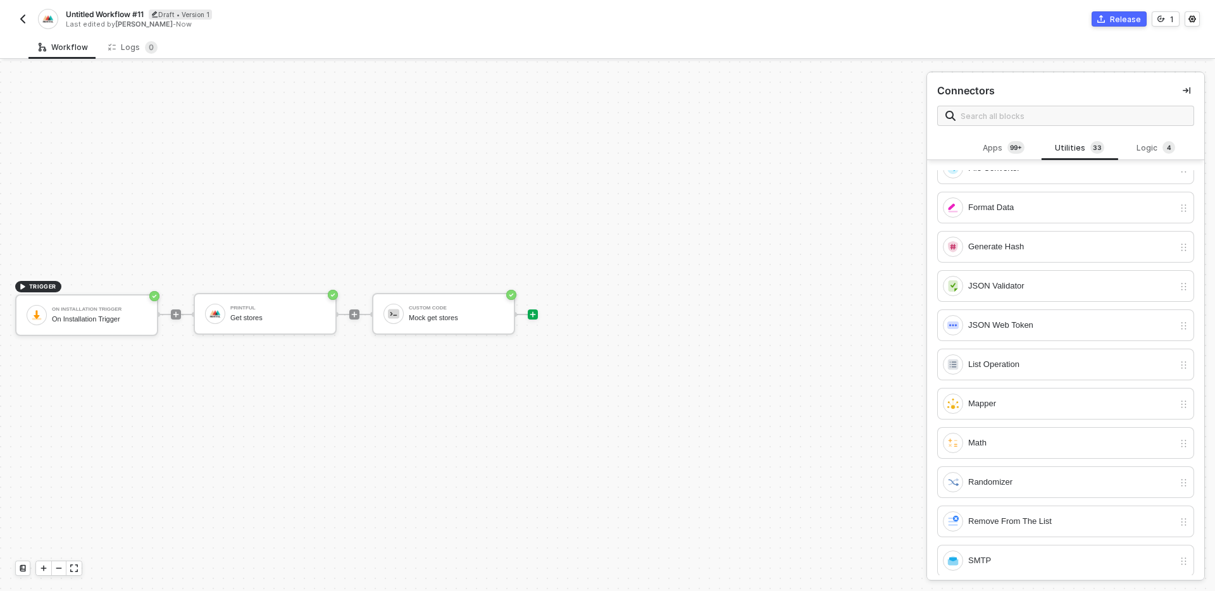
scroll to position [890, 0]
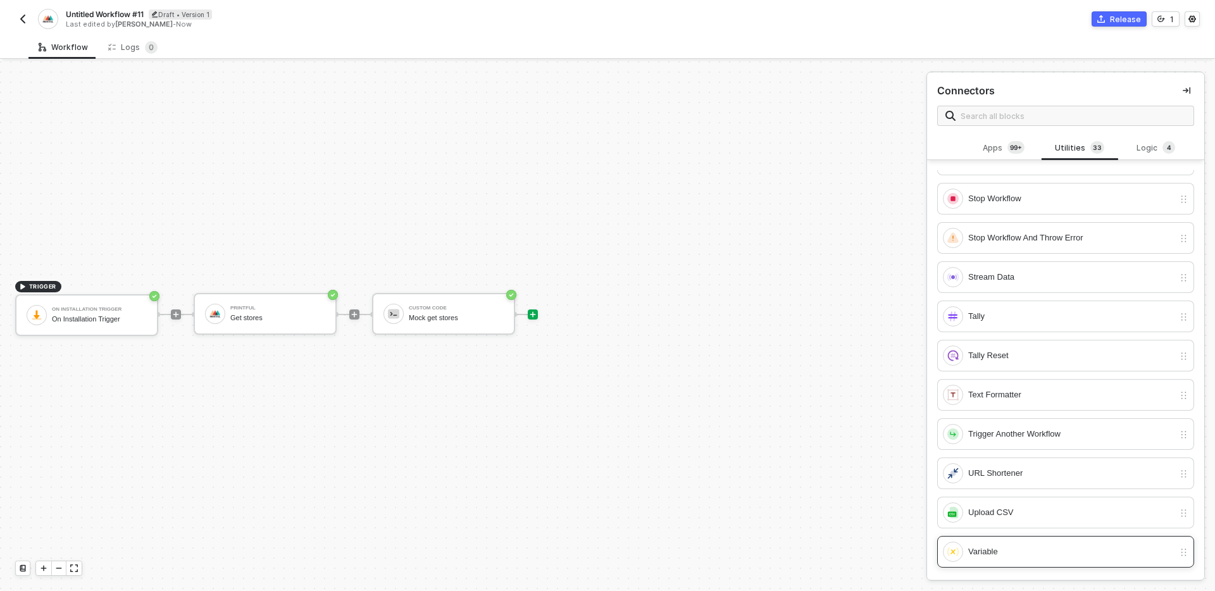
click at [1007, 549] on div "Variable" at bounding box center [1072, 552] width 206 height 14
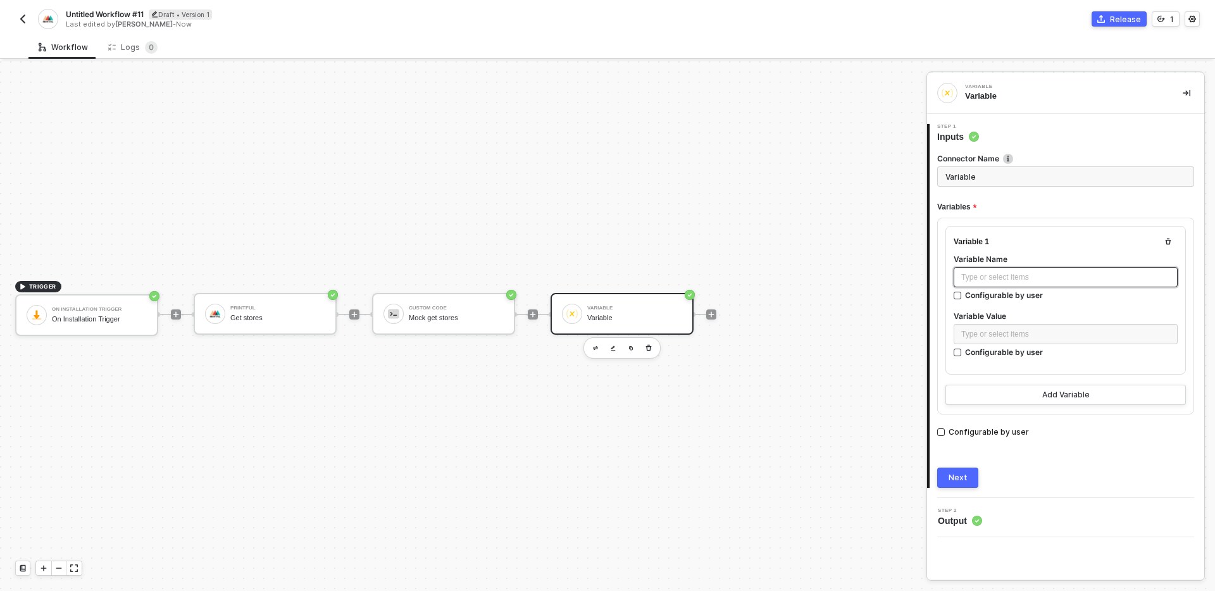
click at [1047, 281] on div "Type or select items ﻿" at bounding box center [1066, 278] width 209 height 12
click at [1003, 353] on div "Configurable by user" at bounding box center [1004, 352] width 78 height 11
click at [963, 353] on input "Configurable by user" at bounding box center [958, 353] width 9 height 9
checkbox input "true"
click at [1168, 330] on icon "icon-settings" at bounding box center [1167, 334] width 11 height 10
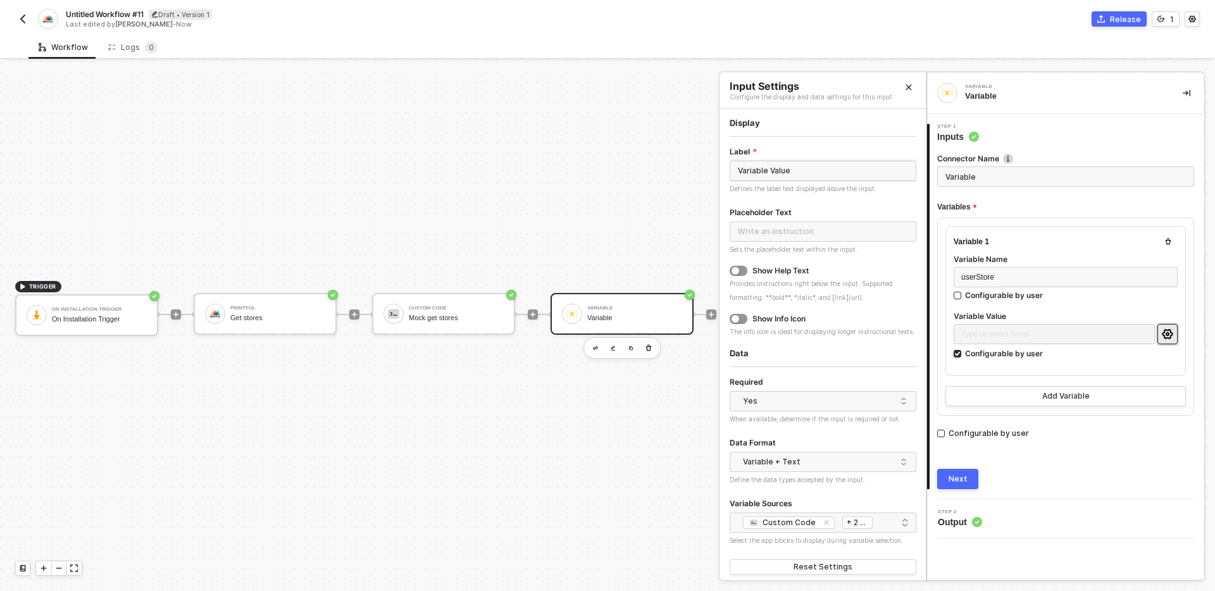
click at [849, 172] on input "Variable Value" at bounding box center [823, 171] width 187 height 20
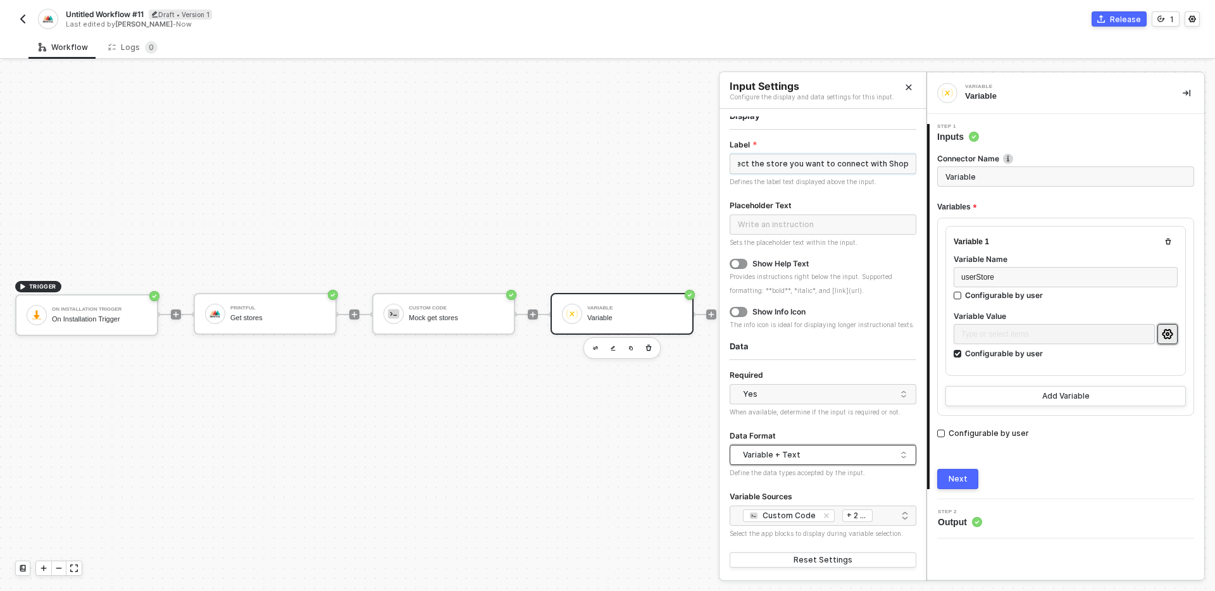
click at [817, 452] on div "Variable + Text" at bounding box center [820, 455] width 154 height 19
type input "Select the store you want to connect with Shopline"
click at [796, 505] on div "Just Variables" at bounding box center [823, 500] width 166 height 12
click at [876, 518] on div "Custom Code Printful On Installation Trigger + 2 ..." at bounding box center [823, 515] width 170 height 15
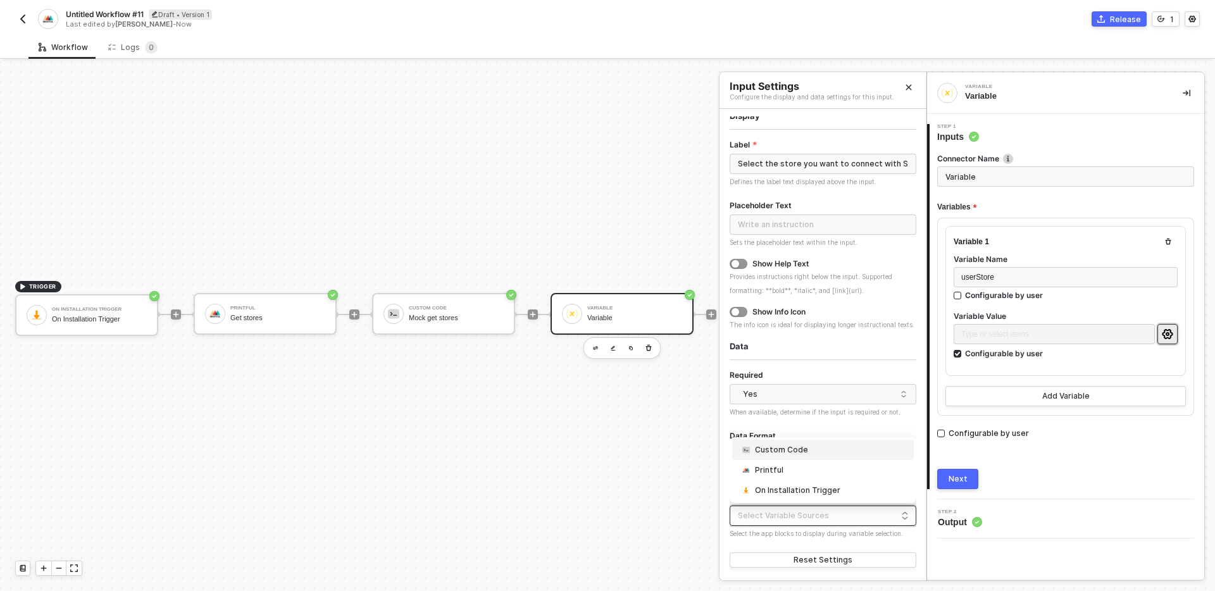
click at [836, 448] on div "Custom Code" at bounding box center [823, 450] width 166 height 13
click at [823, 539] on div "Custom Code + 0 ... 4fa6d907-eaa2-420c-a280-27fbfe4d6dc7 cc084a0b-e8d2-4ca6-985…" at bounding box center [823, 523] width 187 height 34
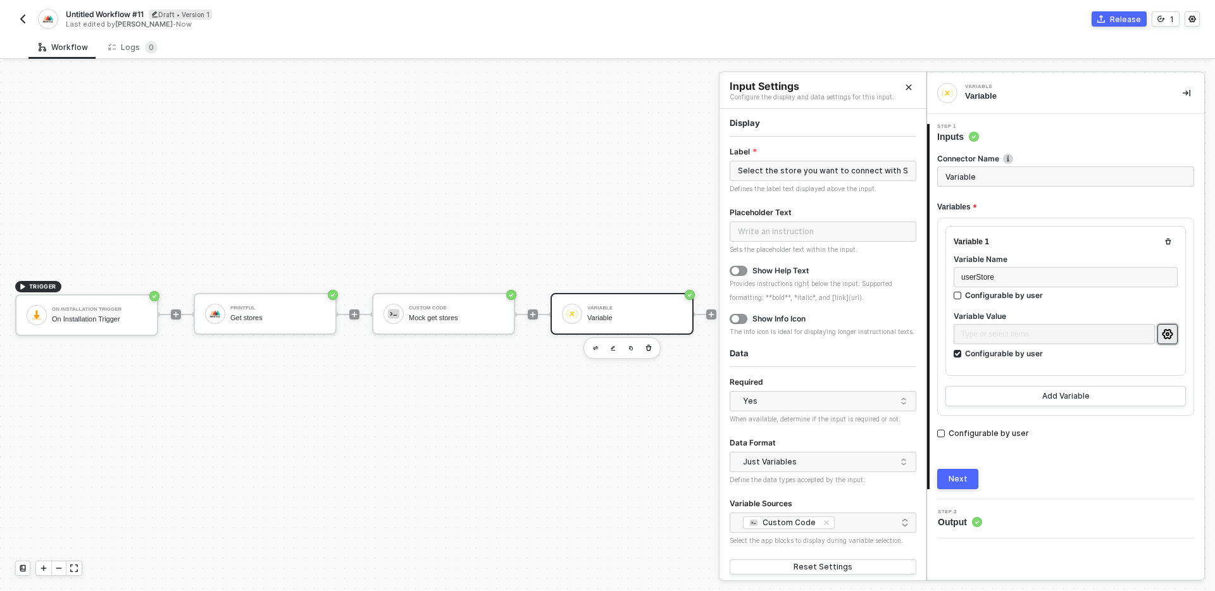
scroll to position [7, 0]
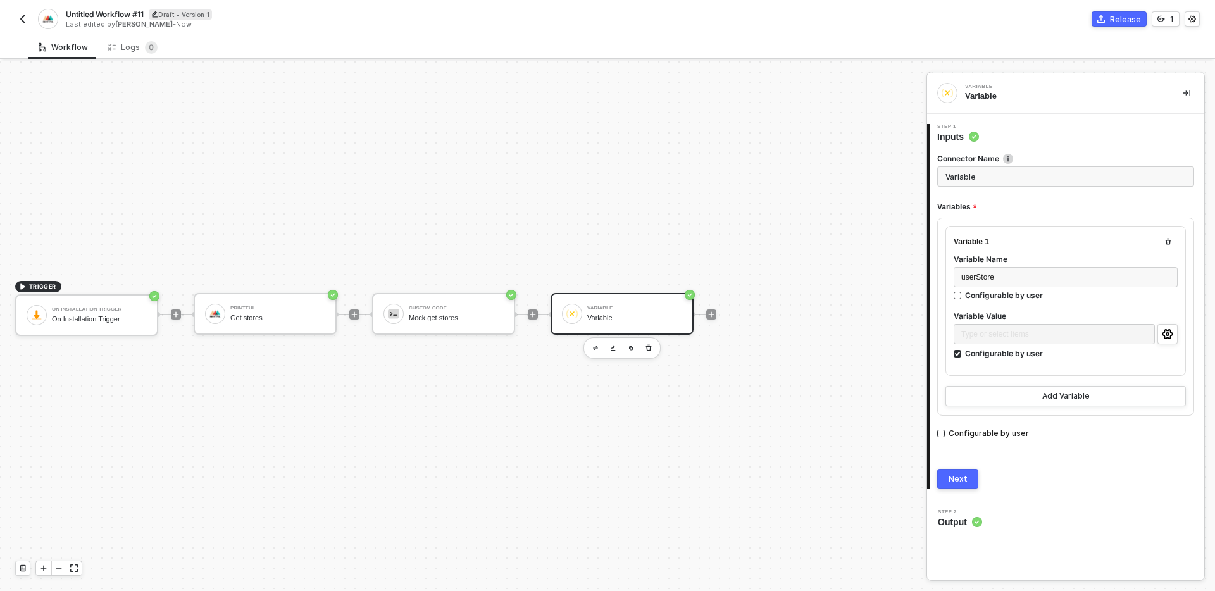
click at [970, 469] on button "Next" at bounding box center [958, 479] width 41 height 20
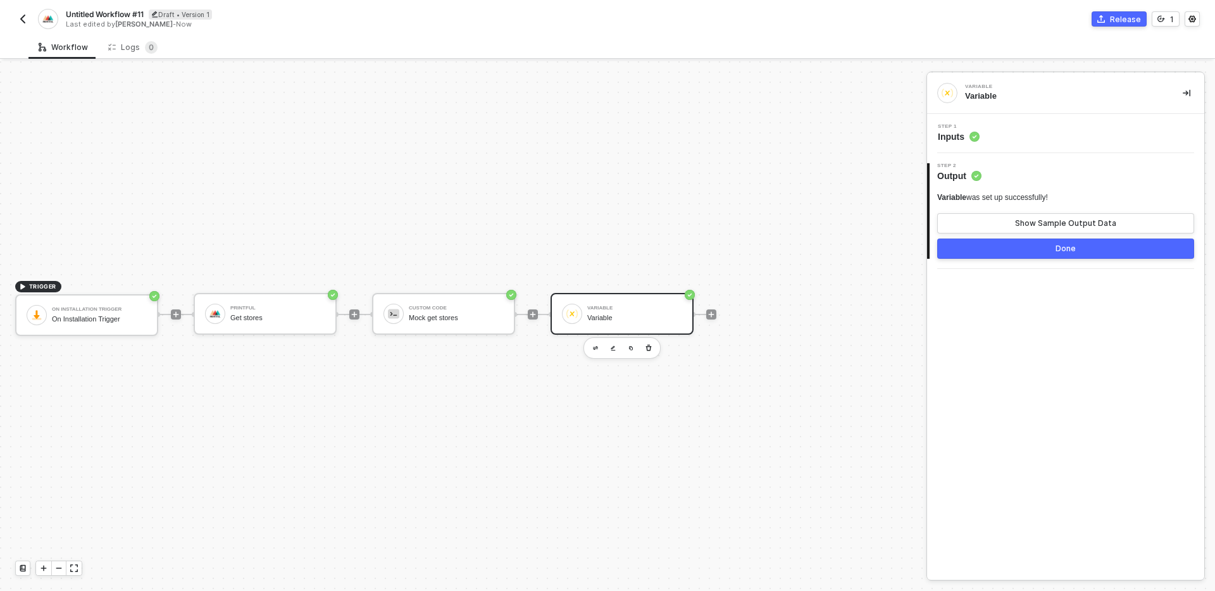
click at [1030, 141] on div "Step 1 Inputs" at bounding box center [1068, 133] width 274 height 19
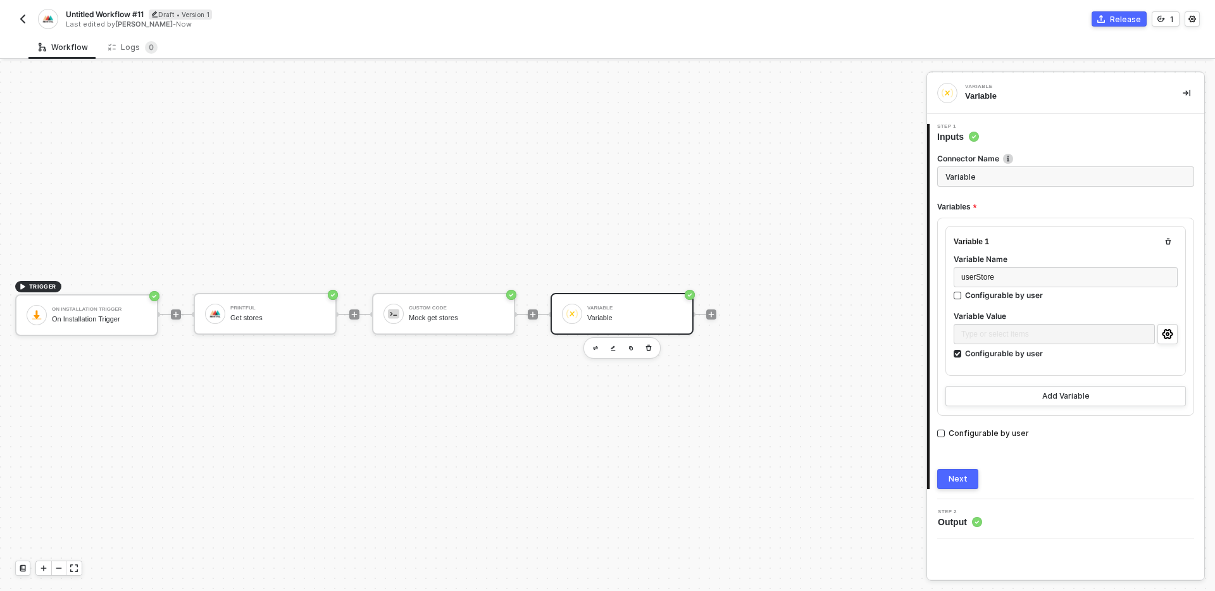
click at [1004, 184] on input "Variable" at bounding box center [1066, 176] width 257 height 20
type input "Store selected"
click at [971, 481] on button "Next" at bounding box center [958, 479] width 41 height 20
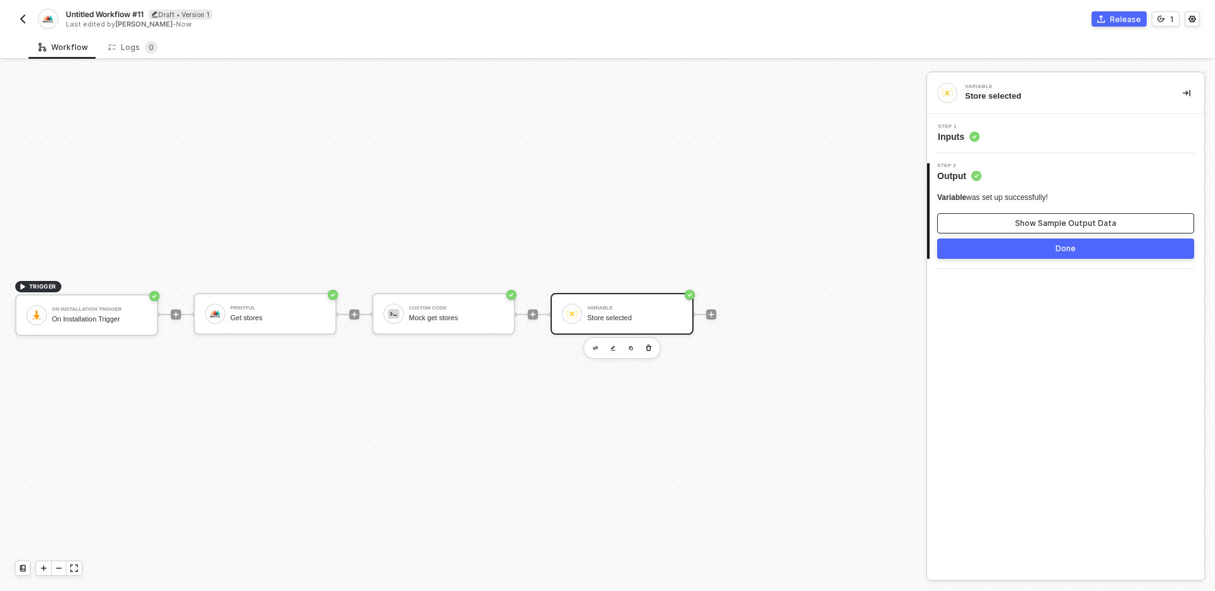
click at [1055, 225] on div "Show Sample Output Data" at bounding box center [1065, 223] width 101 height 10
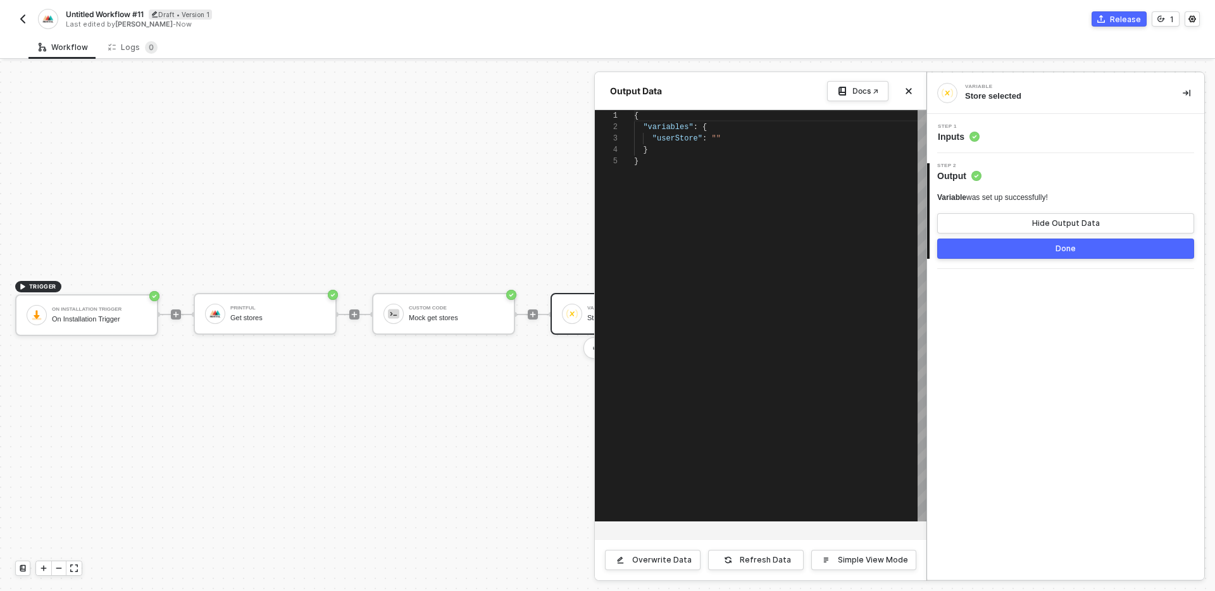
scroll to position [46, 0]
click at [911, 89] on icon "icon-close" at bounding box center [910, 92] width 6 height 6
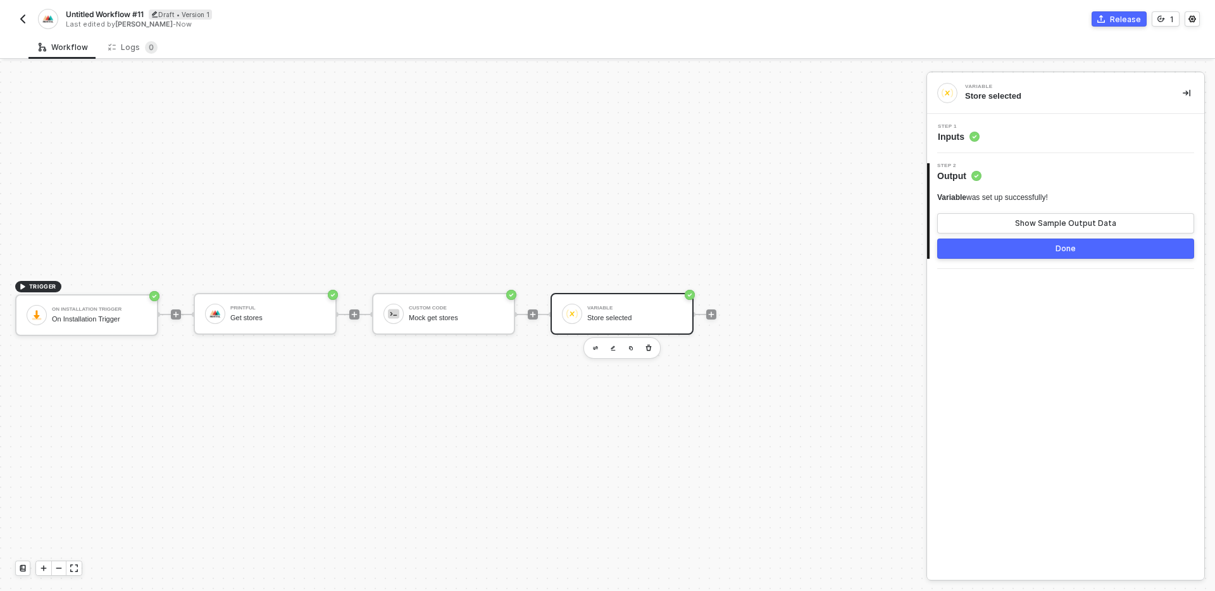
click at [1043, 251] on button "Done" at bounding box center [1066, 249] width 257 height 20
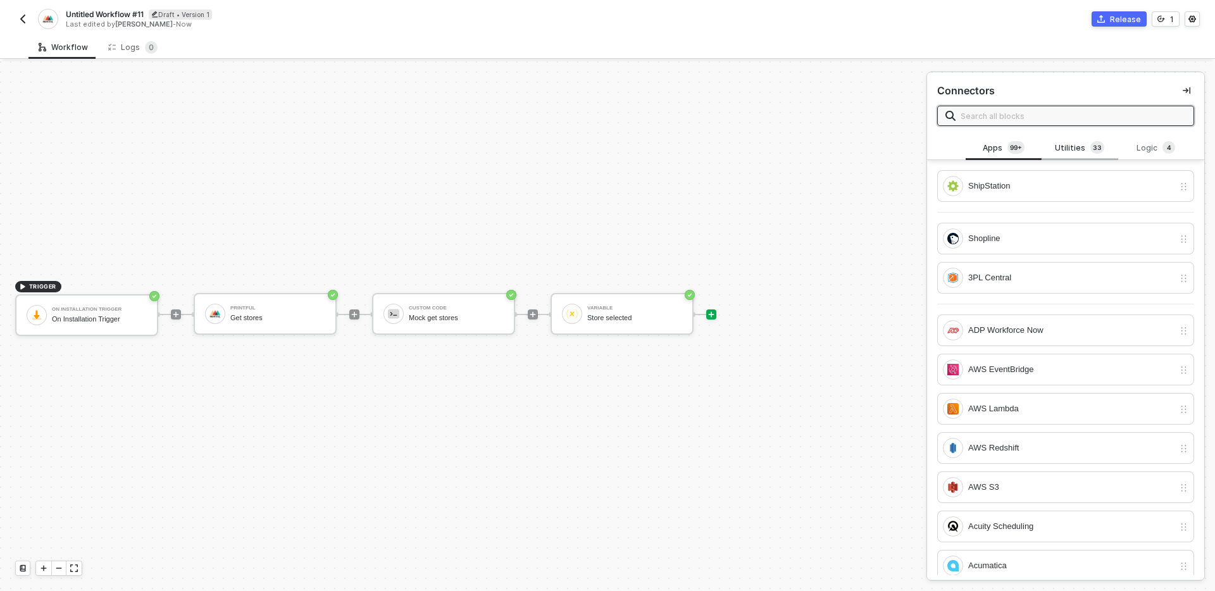
click at [1067, 141] on div "Utilities 3 3" at bounding box center [1080, 148] width 56 height 14
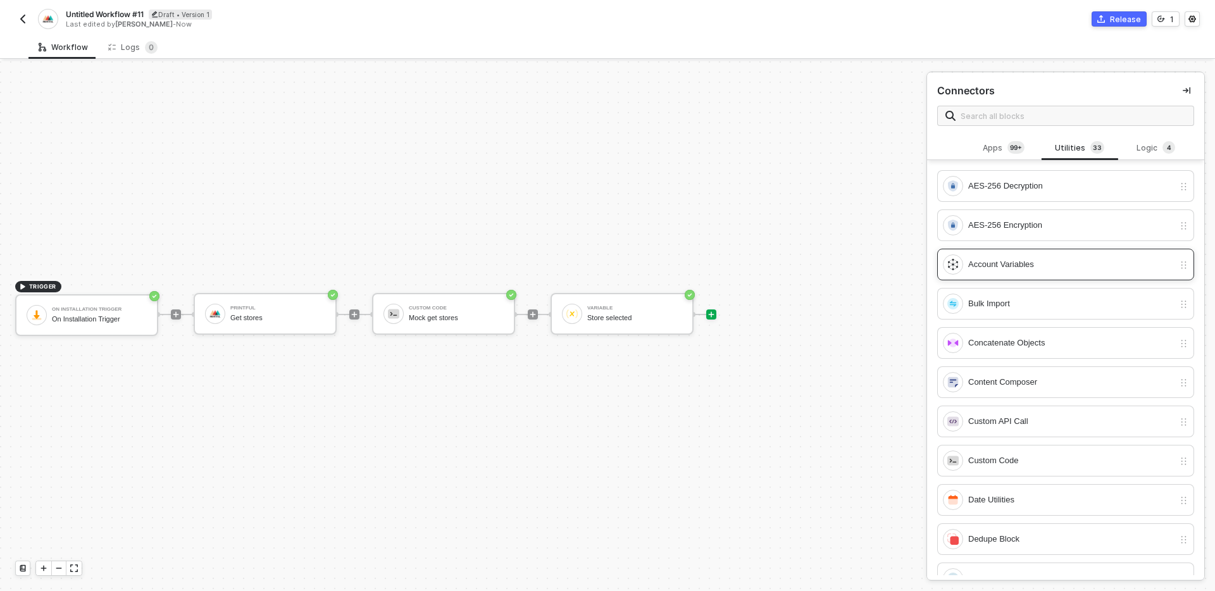
click at [1026, 269] on div "Account Variables" at bounding box center [1072, 265] width 206 height 14
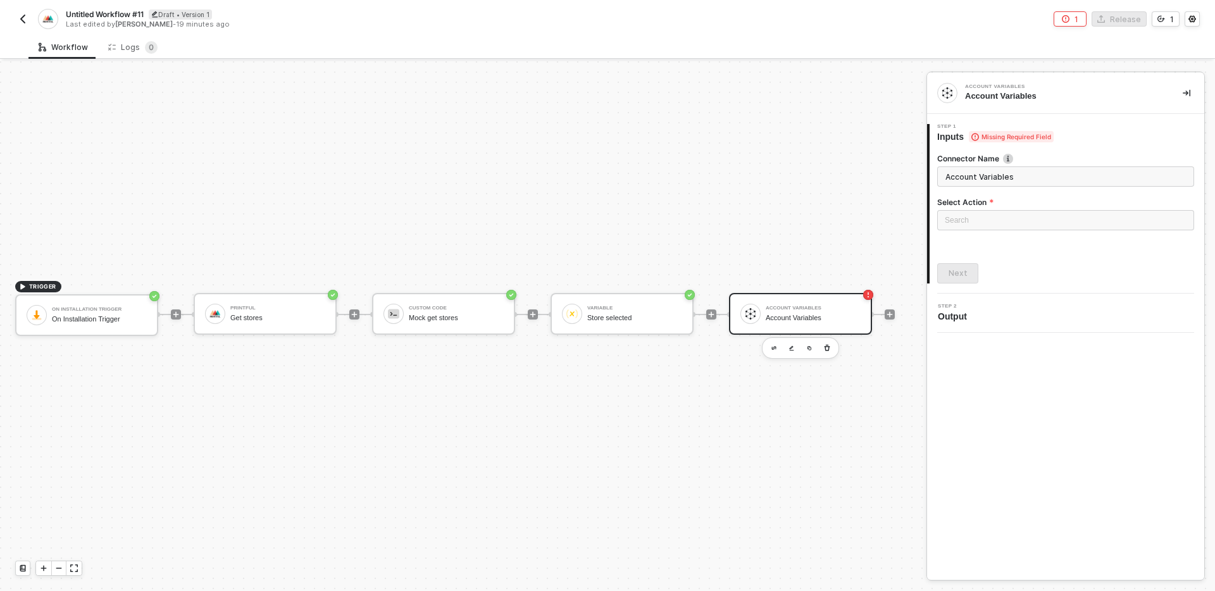
click at [1041, 182] on input "Account Variables" at bounding box center [1066, 176] width 257 height 20
type input "Save user store ID"
click at [1045, 216] on input "search" at bounding box center [1066, 220] width 242 height 19
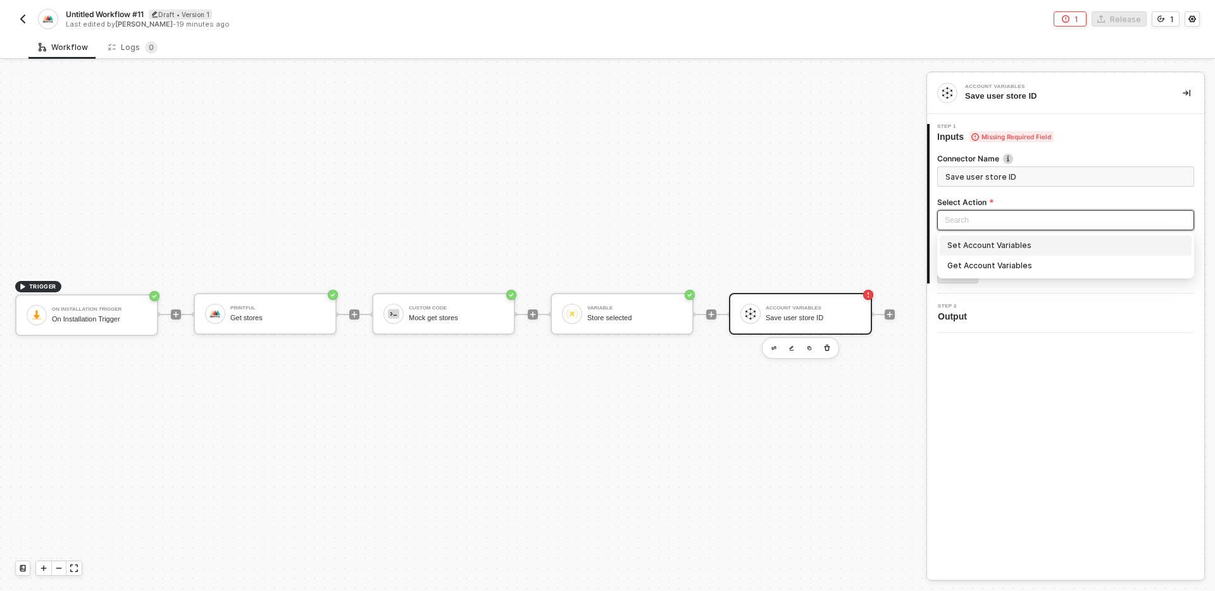
click at [1012, 245] on div "Set Account Variables" at bounding box center [1066, 246] width 237 height 14
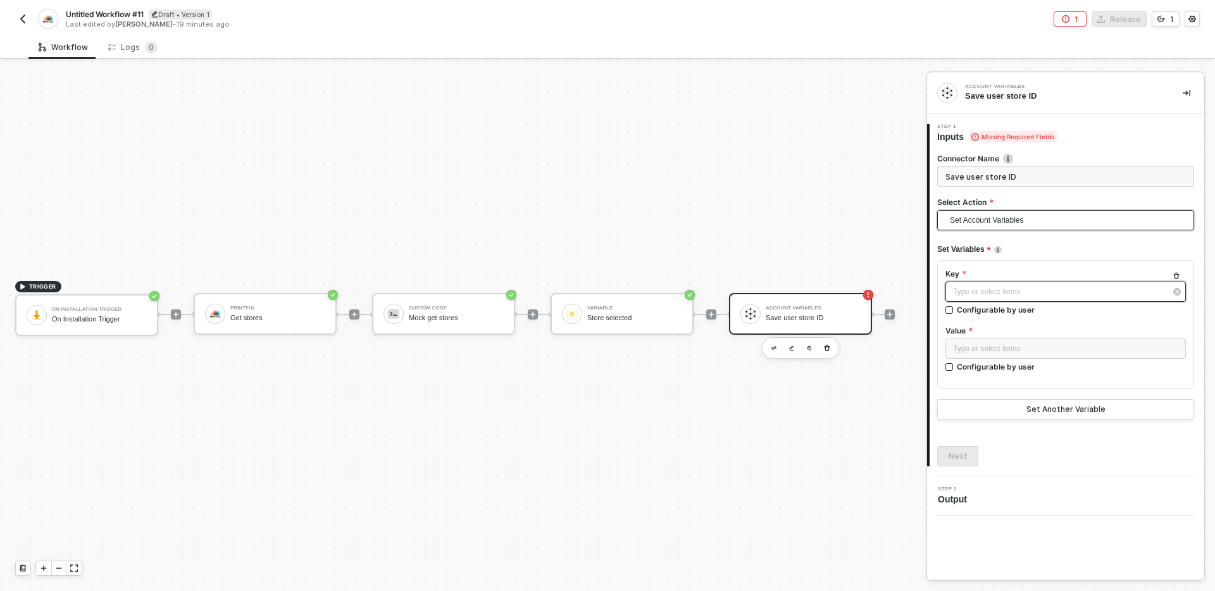
click at [1038, 292] on div "Type or select items ﻿" at bounding box center [1059, 292] width 213 height 12
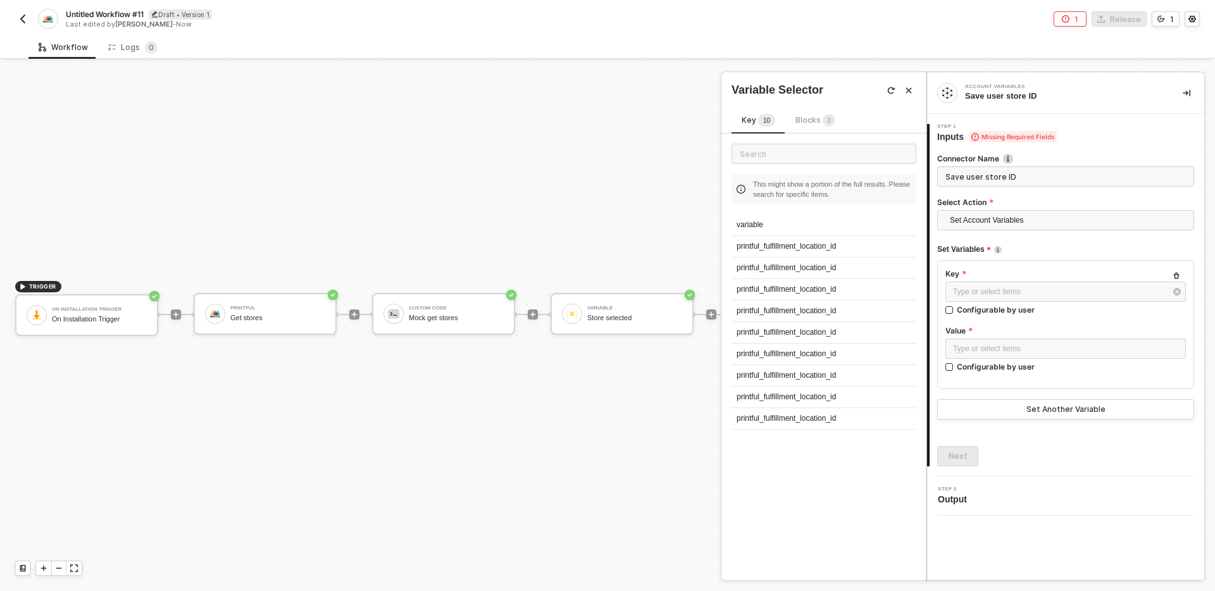
click at [812, 460] on div "This might show a portion of the full results. Please search for specific items…" at bounding box center [824, 357] width 205 height 447
click at [1008, 290] on div "Type or select items ﻿" at bounding box center [1059, 292] width 213 height 12
click at [811, 122] on span "Blocks 3" at bounding box center [816, 119] width 40 height 9
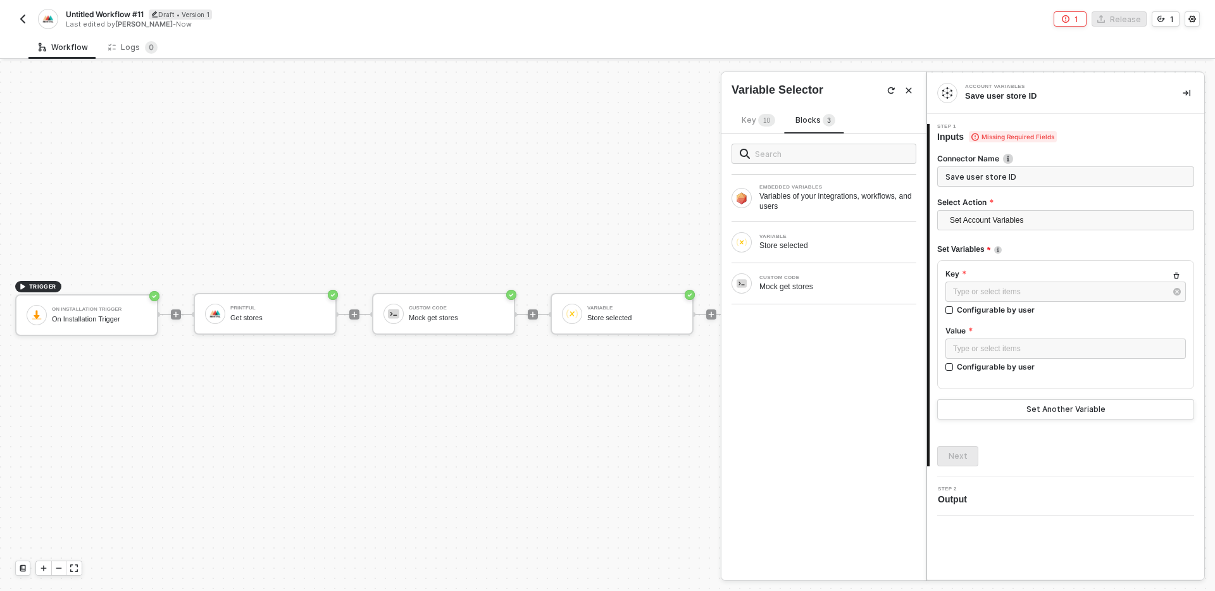
click at [751, 121] on span "Key 1 0" at bounding box center [759, 119] width 34 height 9
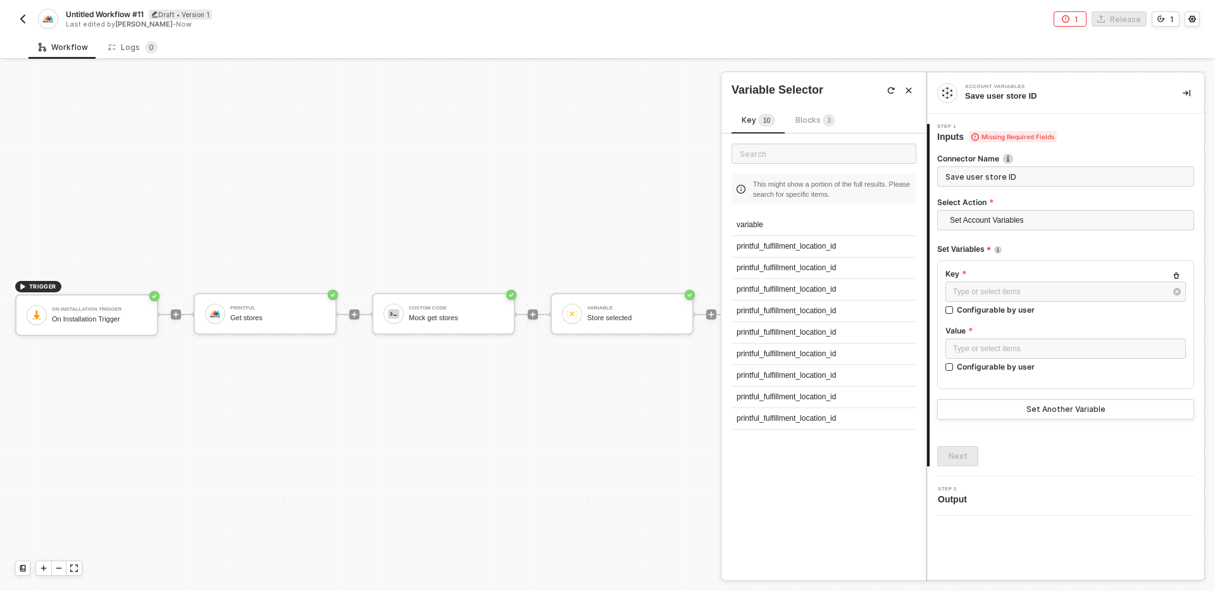
click at [809, 126] on div "Blocks 3" at bounding box center [816, 121] width 40 height 14
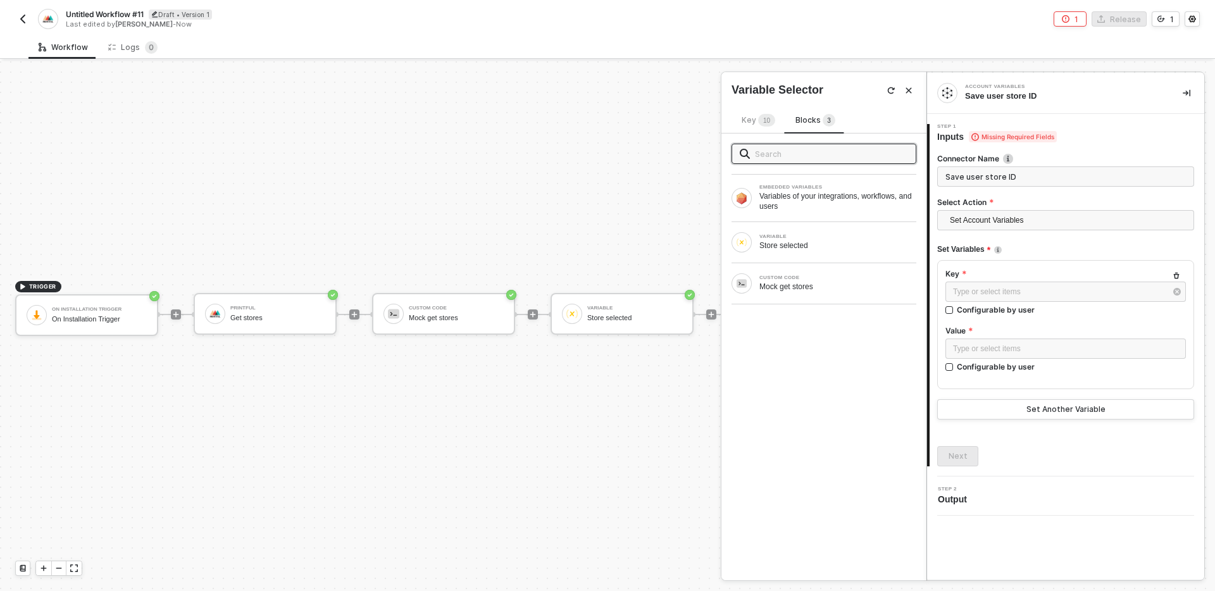
click at [747, 122] on span "Key 1 0" at bounding box center [759, 119] width 34 height 9
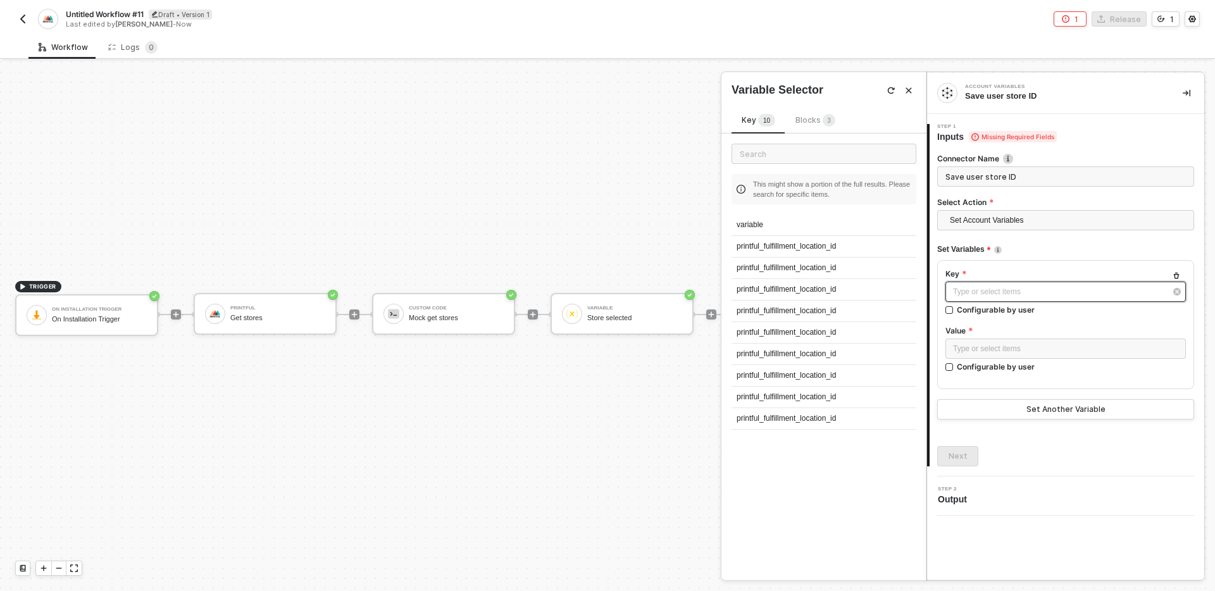
click at [1020, 292] on div "Type or select items ﻿" at bounding box center [1059, 292] width 213 height 12
click at [1038, 343] on div "Type or select items ﻿" at bounding box center [1065, 349] width 225 height 12
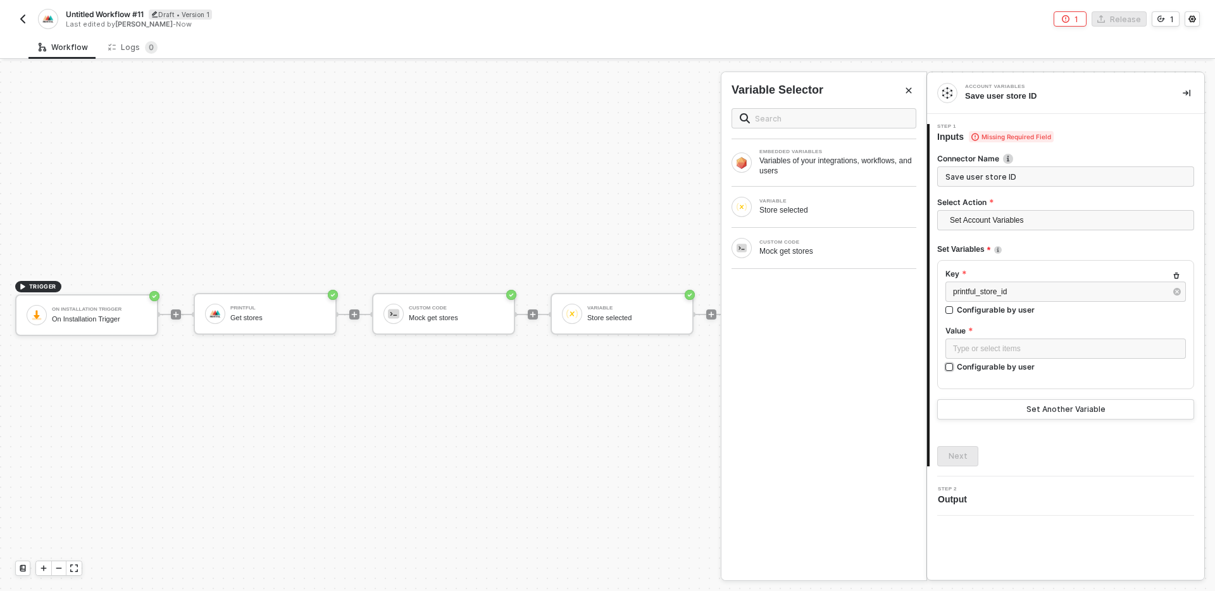
click at [1003, 368] on div "Configurable by user" at bounding box center [996, 366] width 78 height 11
click at [955, 368] on input "Configurable by user" at bounding box center [950, 367] width 9 height 9
checkbox input "true"
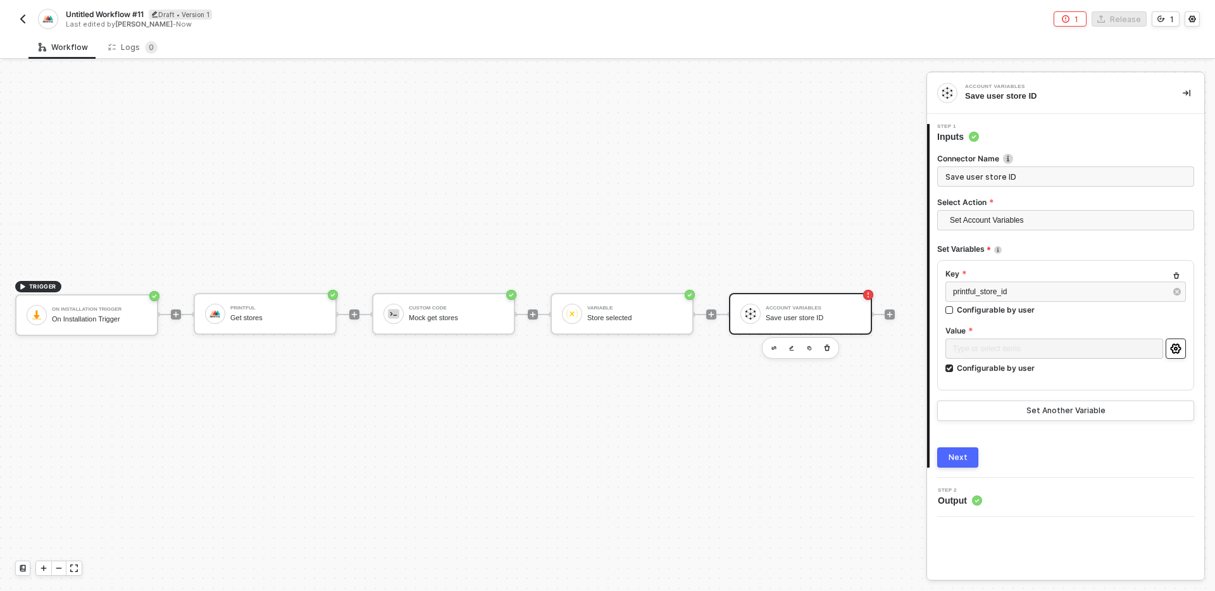
click at [1173, 348] on icon "icon-settings" at bounding box center [1176, 349] width 11 height 10
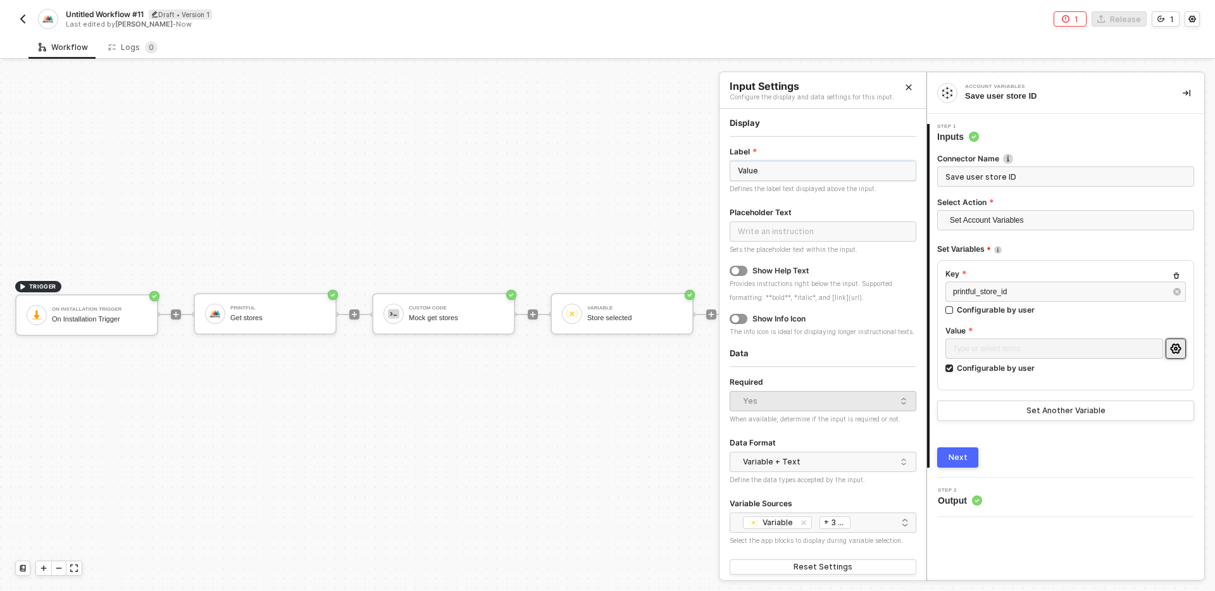
click at [820, 171] on input "Value" at bounding box center [823, 171] width 187 height 20
type input "Select the store you want to connect with Shopline"
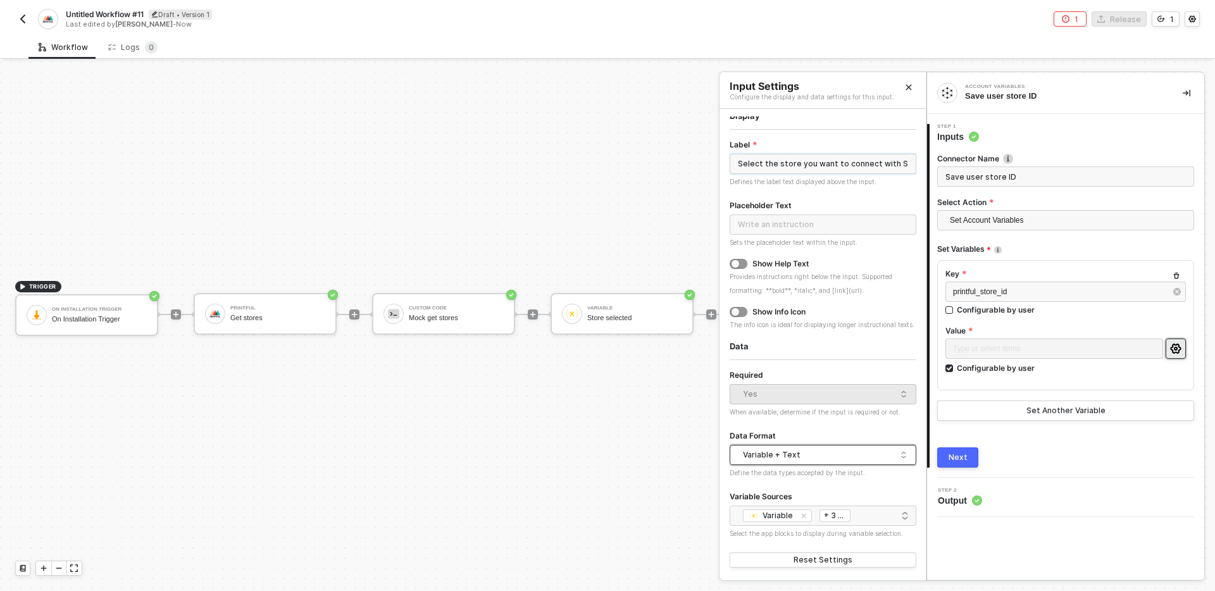
click at [818, 447] on div "Variable + Text" at bounding box center [820, 455] width 154 height 19
click at [800, 499] on div "Just Variables" at bounding box center [823, 500] width 166 height 12
click at [876, 518] on div "Variable Custom Code Printful On Installation Trigger + 3 ..." at bounding box center [823, 515] width 170 height 15
click at [843, 447] on div "Custom Code" at bounding box center [823, 450] width 166 height 13
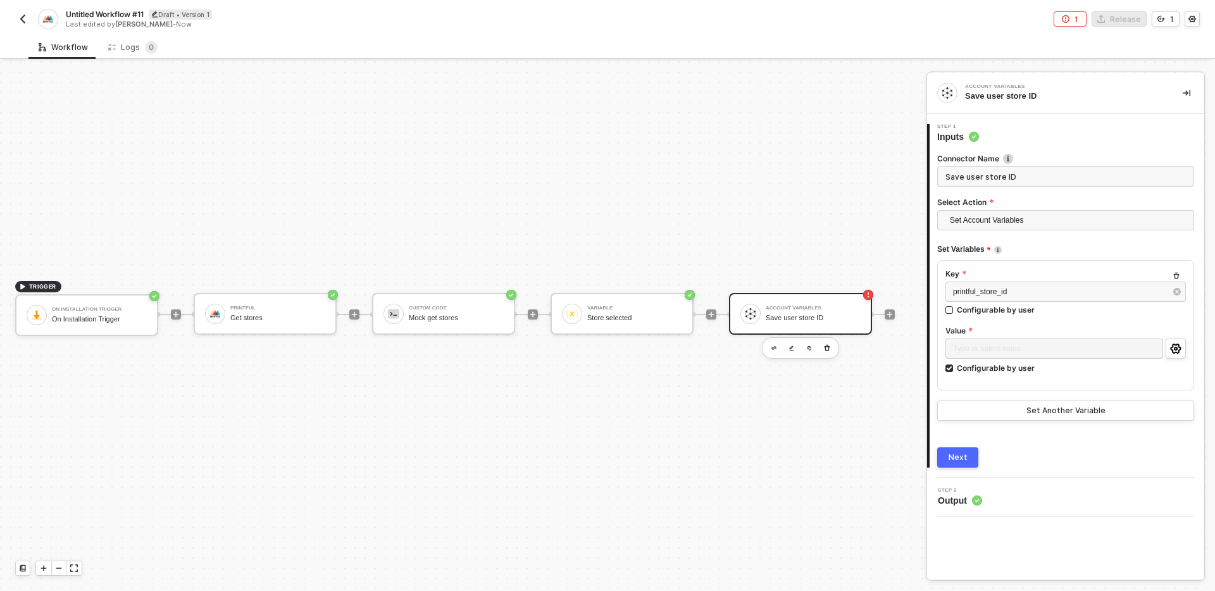
click at [966, 455] on button "Next" at bounding box center [958, 458] width 41 height 20
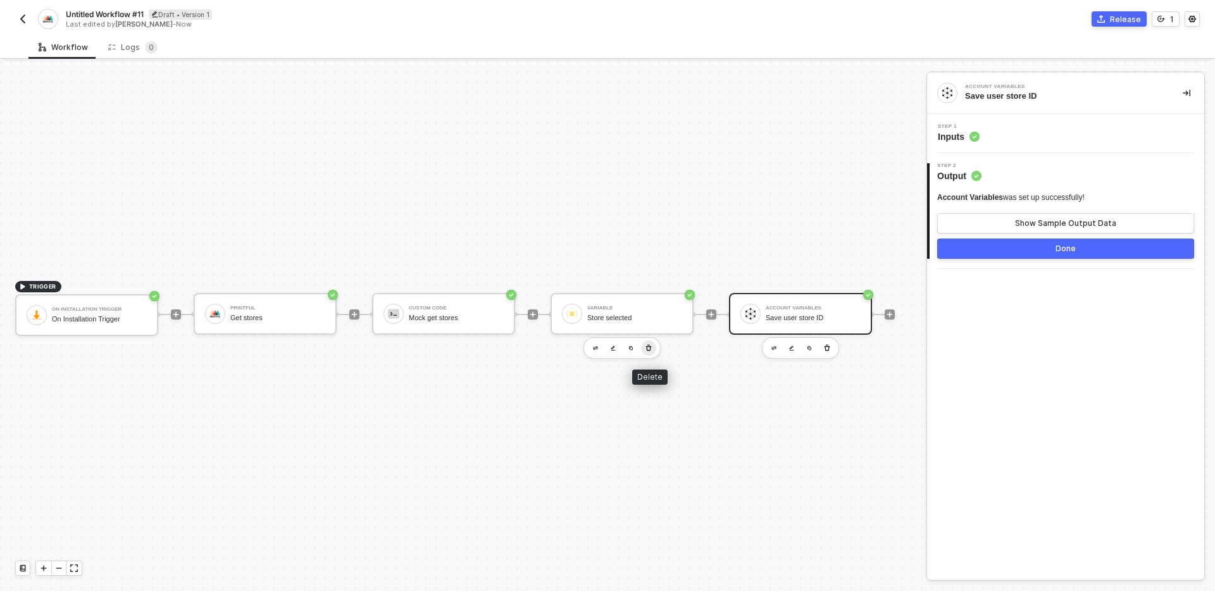
click at [650, 351] on icon "button" at bounding box center [649, 348] width 6 height 6
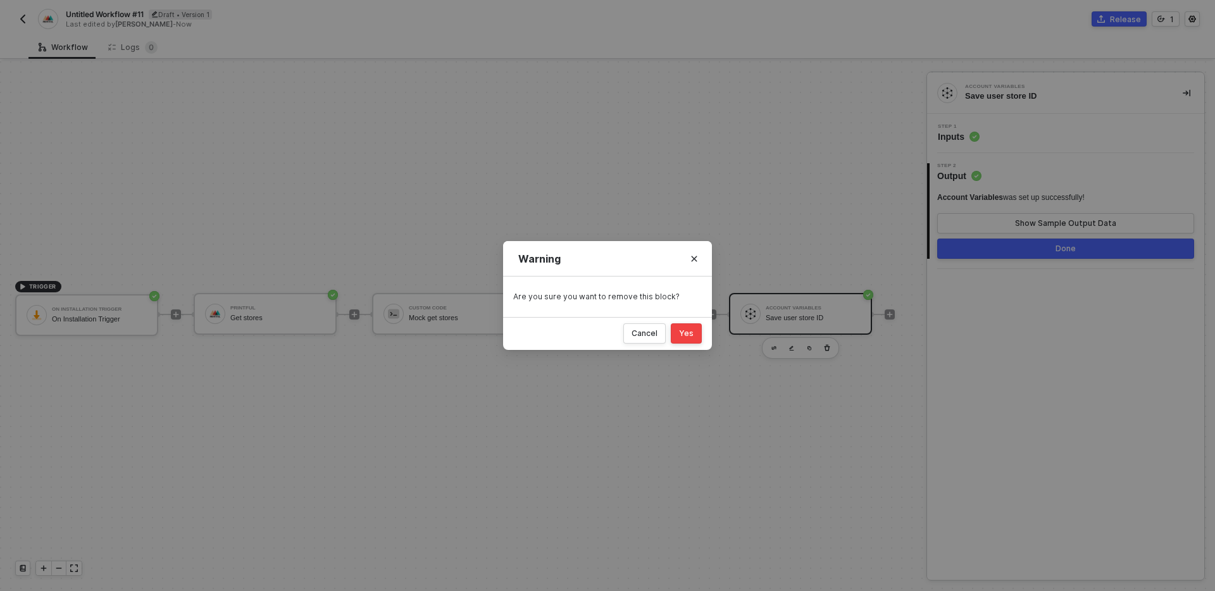
click at [694, 332] on button "Yes" at bounding box center [686, 333] width 31 height 20
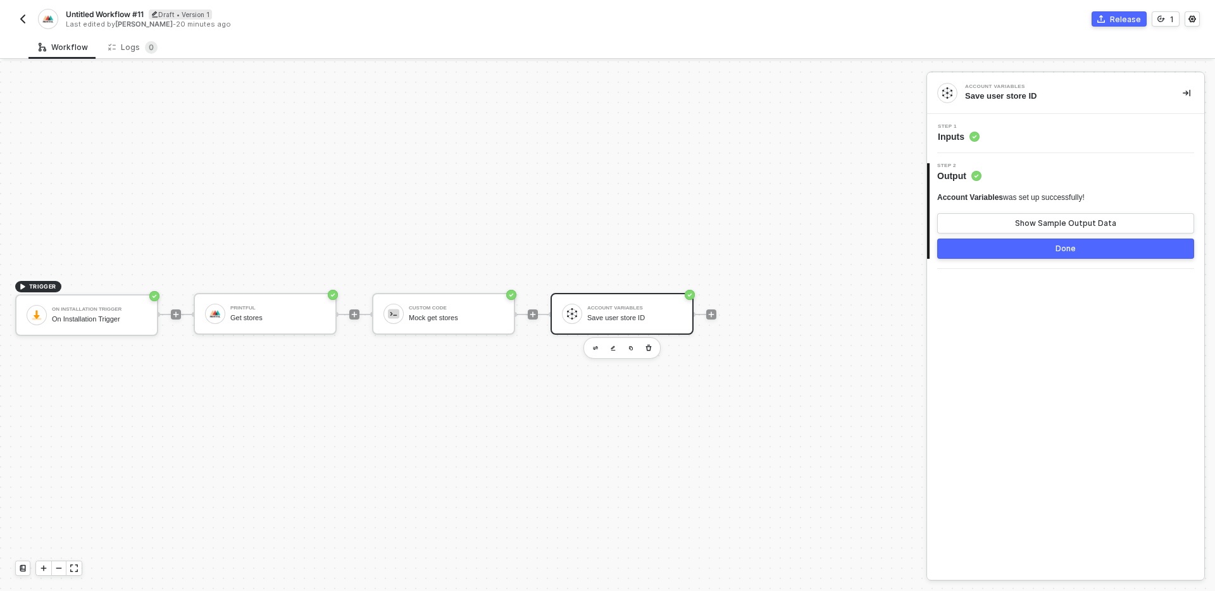
click at [704, 418] on div "TRIGGER On Installation Trigger On Installation Trigger Printful Get stores Cus…" at bounding box center [460, 314] width 920 height 553
click at [1036, 251] on button "Done" at bounding box center [1066, 249] width 257 height 20
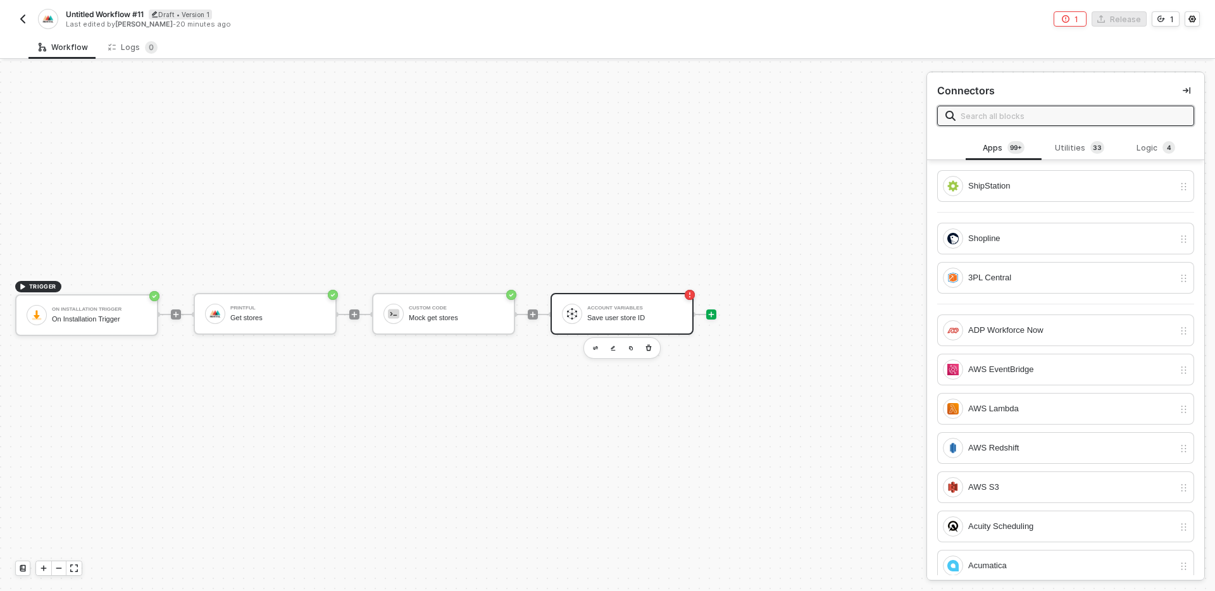
click at [651, 318] on div "Save user store ID" at bounding box center [634, 318] width 95 height 8
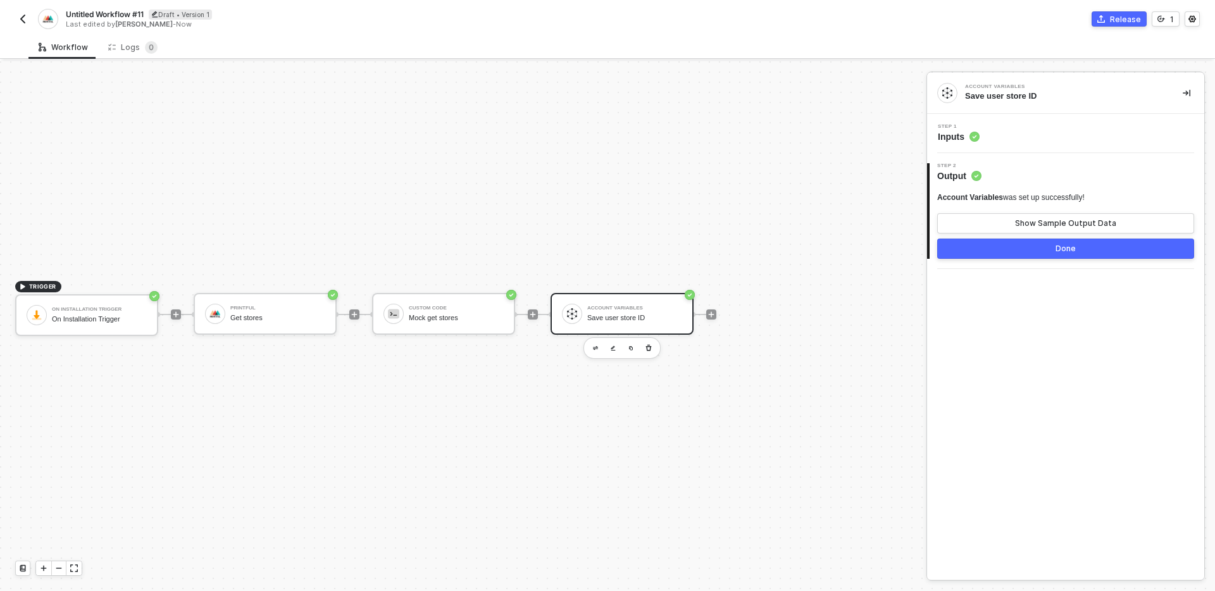
click at [1033, 208] on div "Account Variables was set up successfully! Show Sample Output Data" at bounding box center [1066, 212] width 257 height 41
click at [1033, 227] on div "Show Sample Output Data" at bounding box center [1065, 223] width 101 height 10
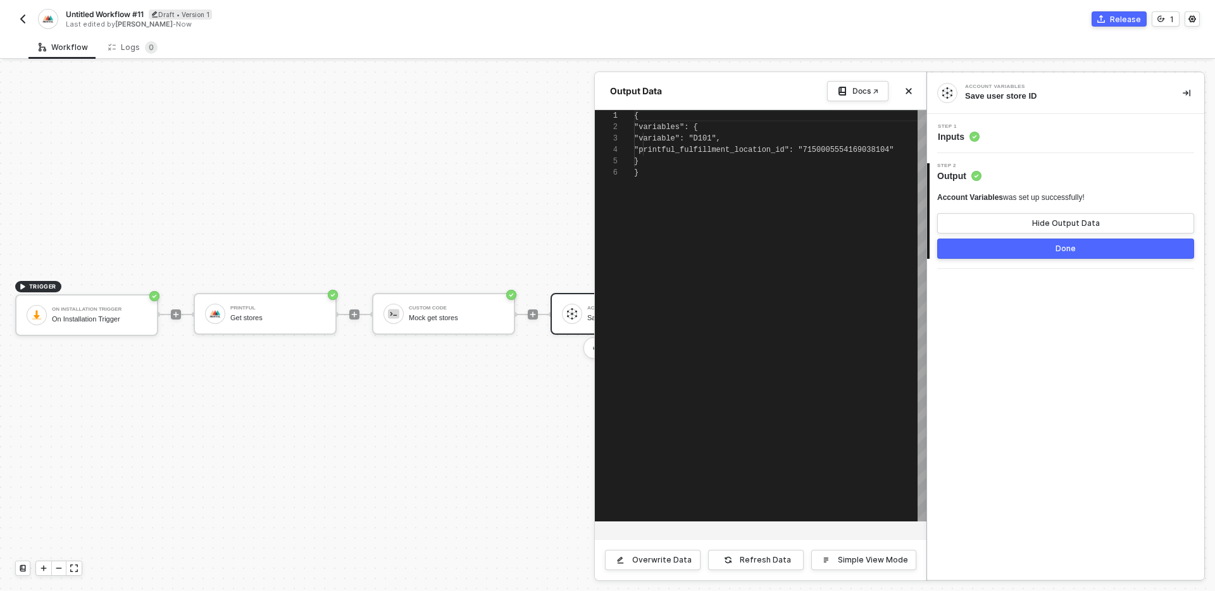
scroll to position [57, 0]
click at [1023, 254] on button "Done" at bounding box center [1066, 249] width 257 height 20
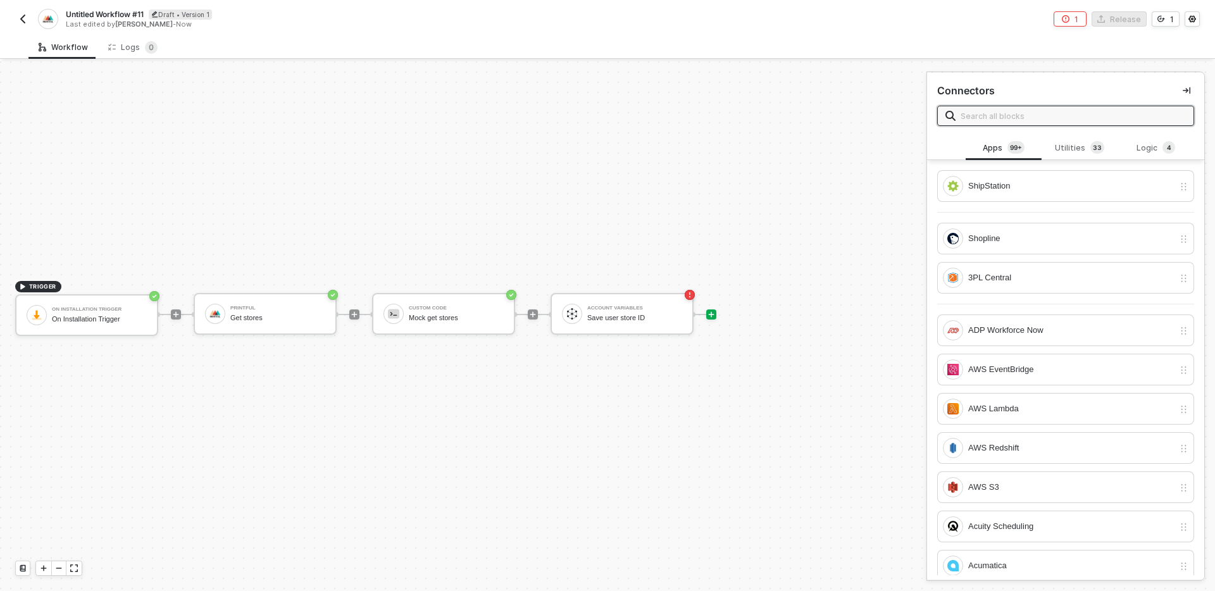
click at [1070, 20] on icon "icon-error-page" at bounding box center [1066, 19] width 8 height 8
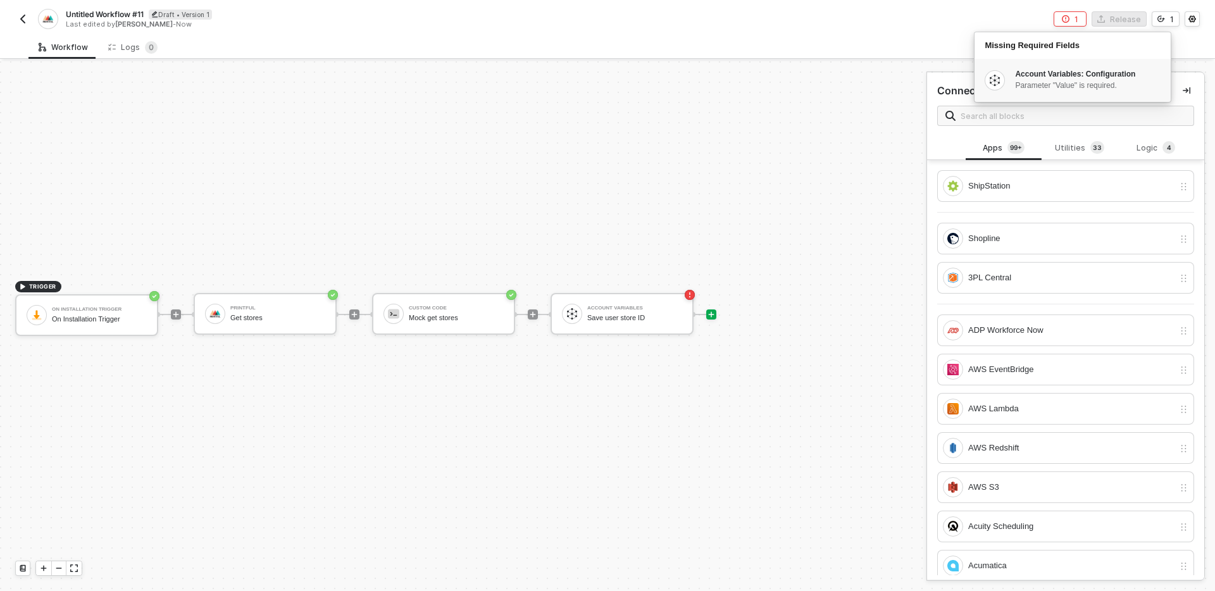
click at [1076, 89] on li "Parameter "Value" is required." at bounding box center [1087, 85] width 144 height 11
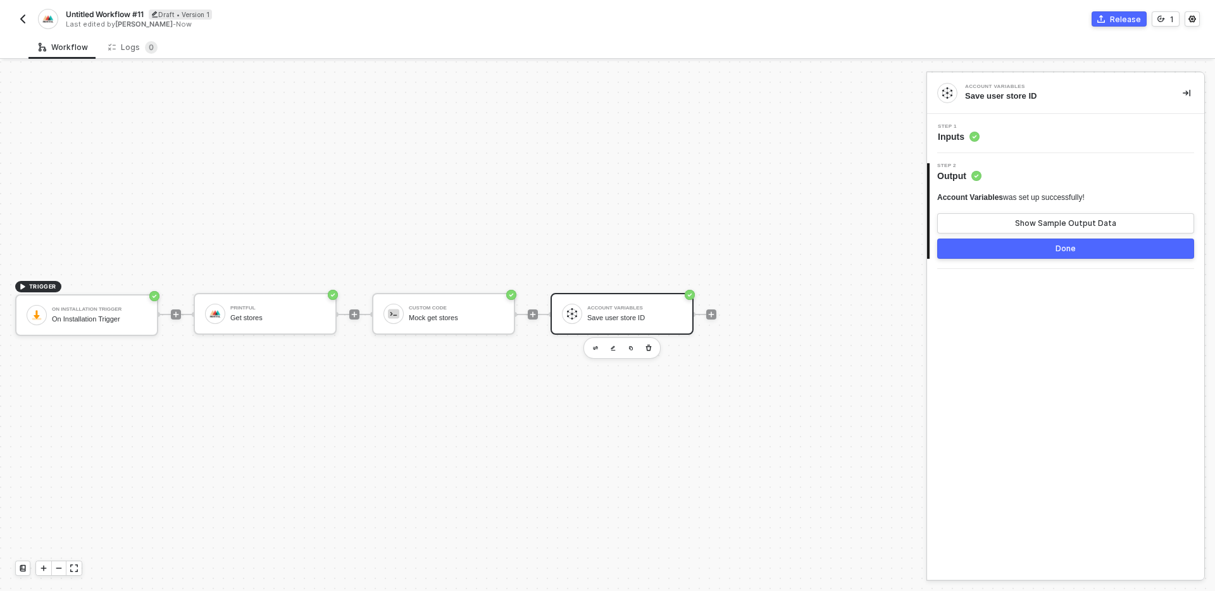
click at [1034, 134] on div "Step 1 Inputs" at bounding box center [1068, 133] width 274 height 19
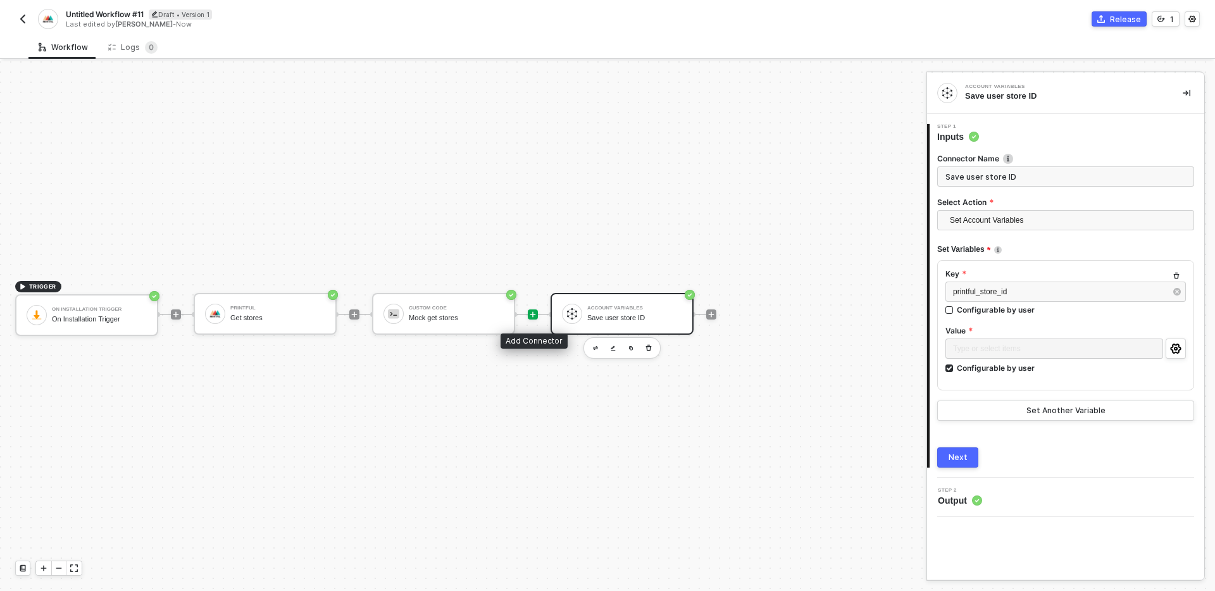
click at [531, 311] on icon "icon-play" at bounding box center [533, 315] width 8 height 8
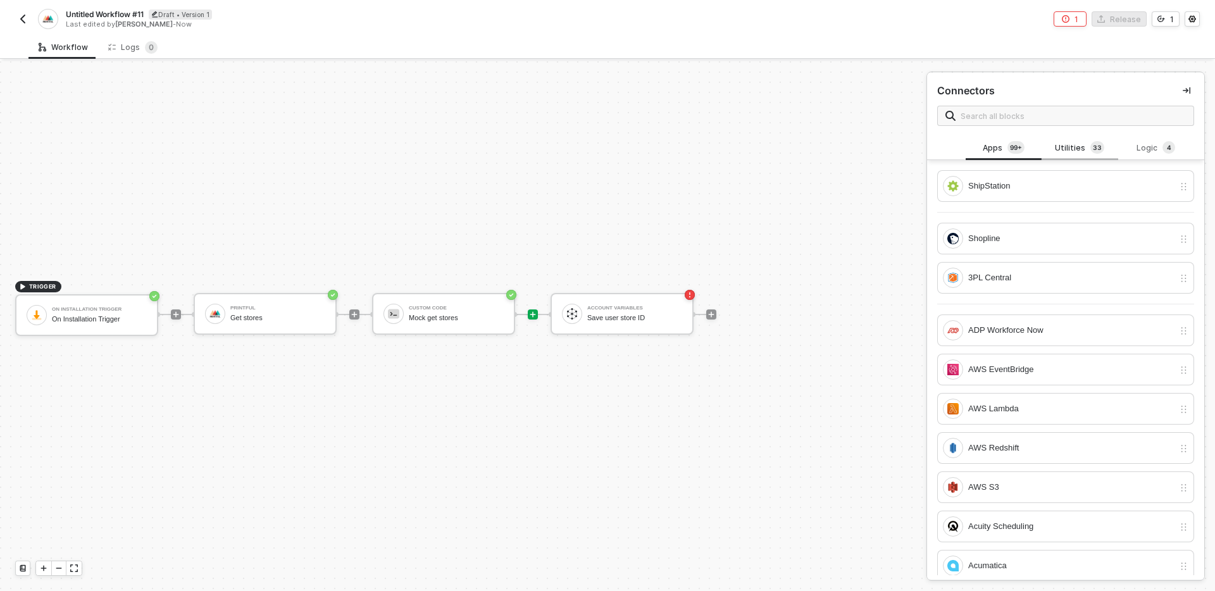
click at [1079, 142] on div "Utilities 3 3" at bounding box center [1080, 148] width 56 height 14
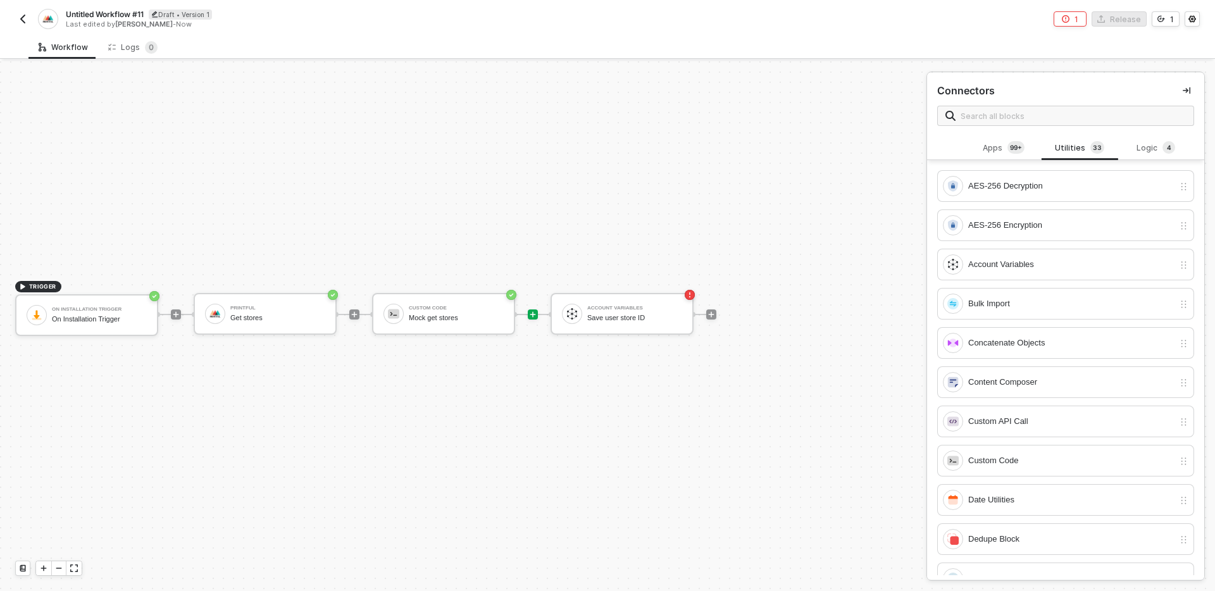
scroll to position [890, 0]
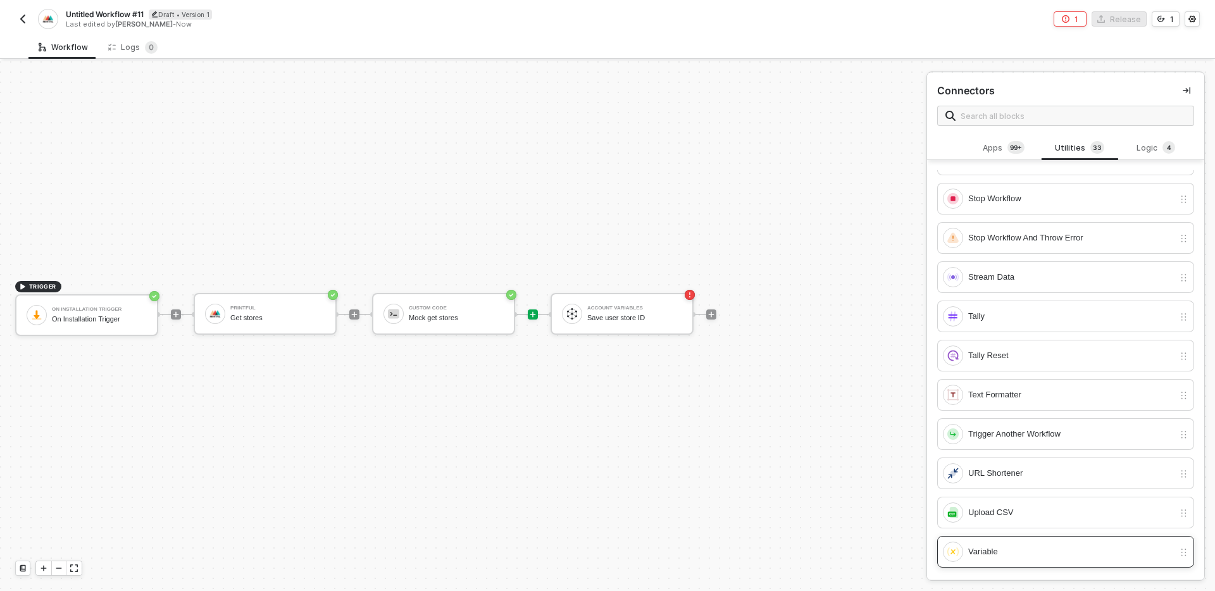
click at [1029, 548] on div "Variable" at bounding box center [1072, 552] width 206 height 14
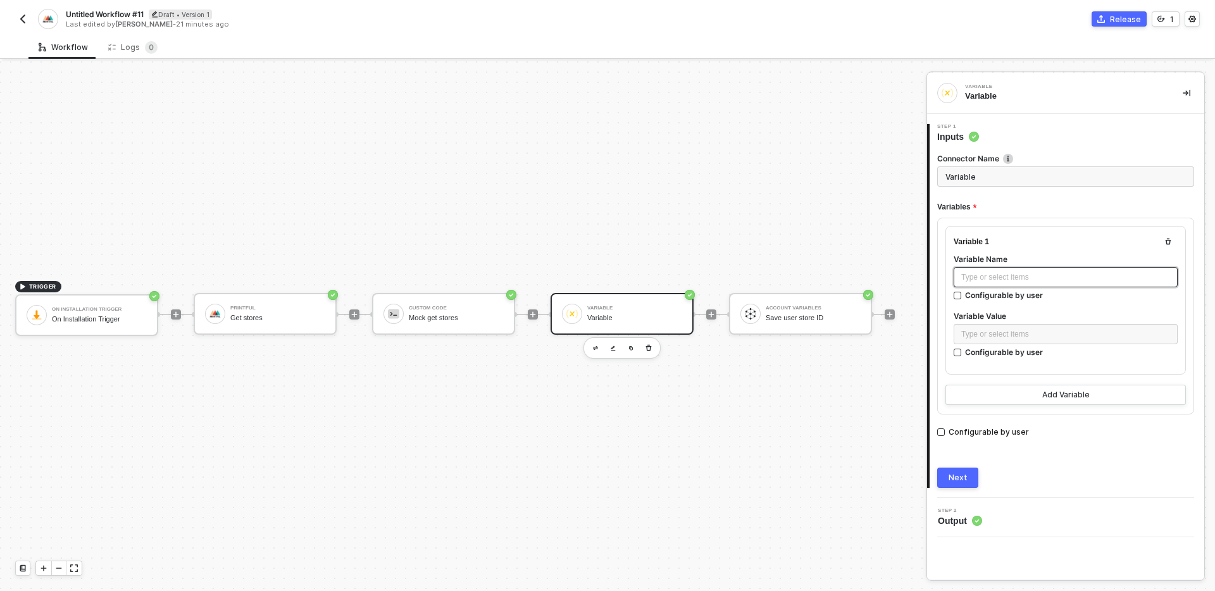
click at [1052, 272] on div "Type or select items ﻿" at bounding box center [1066, 278] width 209 height 12
click at [1045, 332] on div "Type or select items ﻿" at bounding box center [1066, 335] width 209 height 12
click at [1017, 352] on div "Configurable by user" at bounding box center [1004, 352] width 78 height 11
click at [963, 352] on input "Configurable by user" at bounding box center [958, 353] width 9 height 9
checkbox input "true"
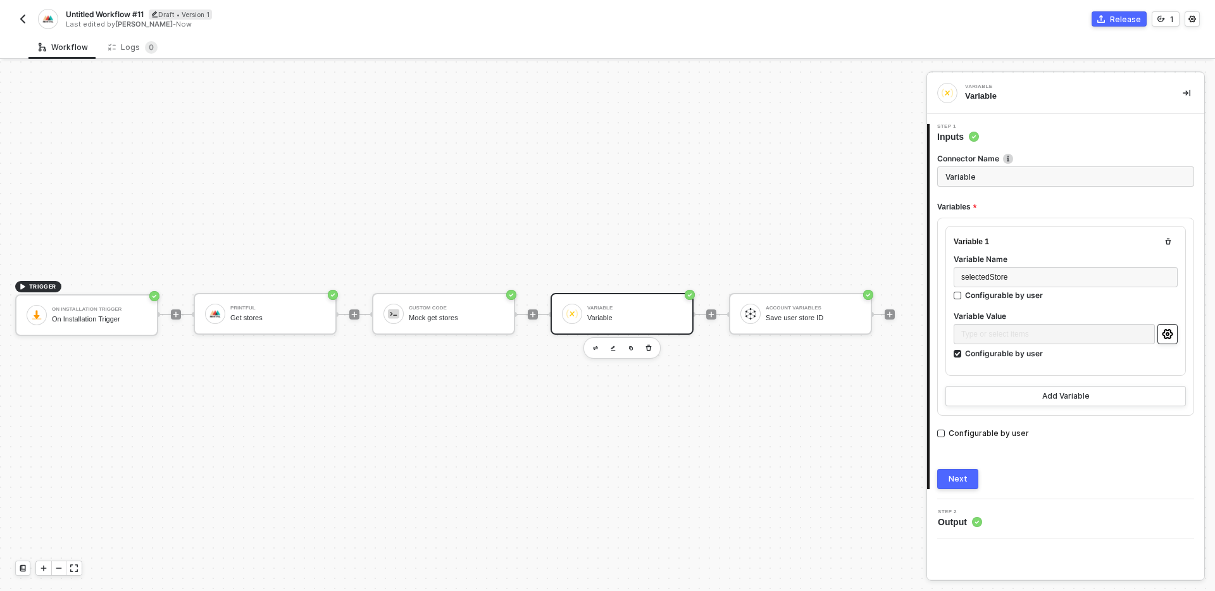
click at [1167, 327] on button "button" at bounding box center [1168, 334] width 20 height 20
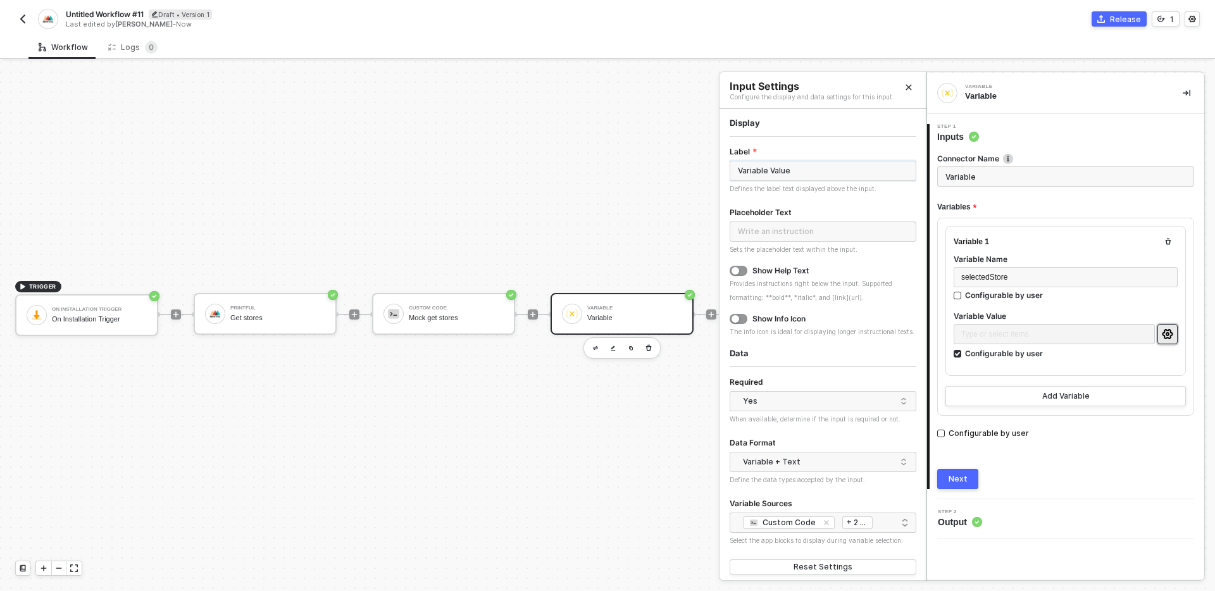
click at [822, 175] on input "Variable Value" at bounding box center [823, 171] width 187 height 20
type input "\"
type input "Select the store you want to connect with Shopline"
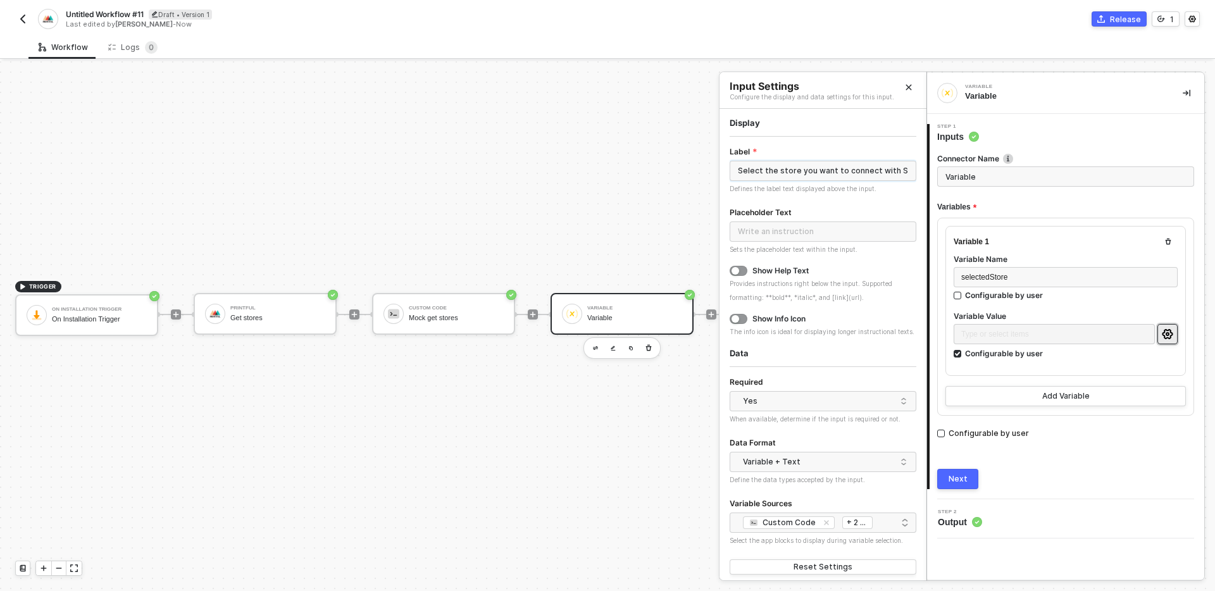
scroll to position [7, 0]
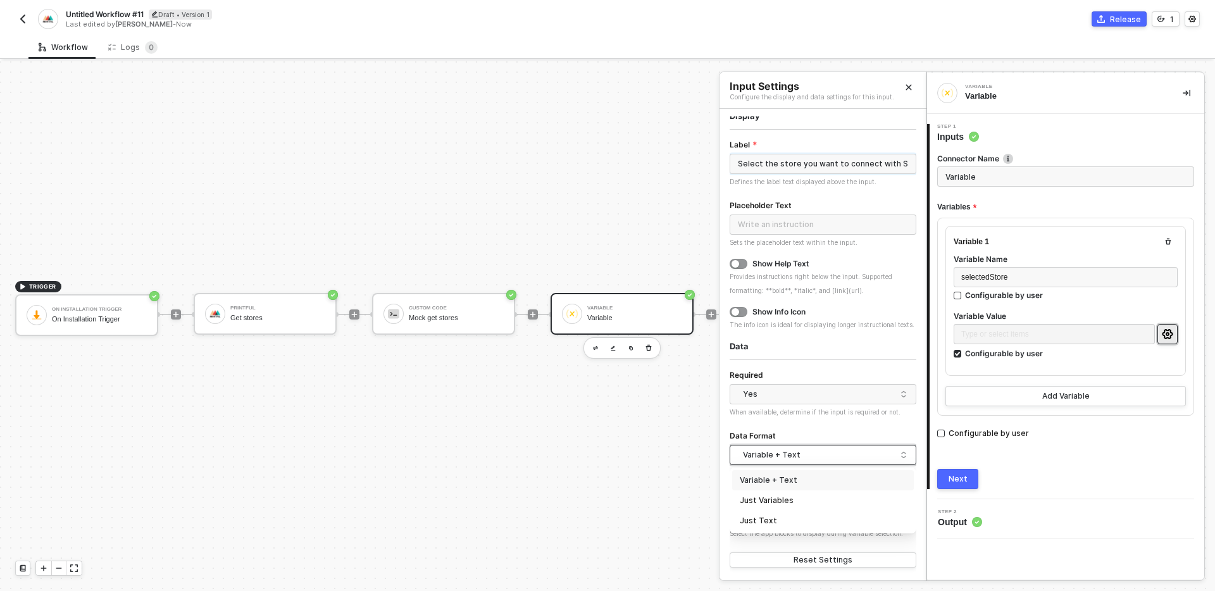
click at [829, 449] on div "Variable + Text" at bounding box center [820, 455] width 154 height 19
click at [801, 496] on div "Just Variables" at bounding box center [823, 500] width 166 height 12
click at [885, 512] on div "Custom Code Printful On Installation Trigger + 2 ..." at bounding box center [823, 515] width 170 height 15
click at [1070, 448] on div "Connector Name Variable Variables Variable 1 Variable Name selectedStore Config…" at bounding box center [1066, 316] width 257 height 346
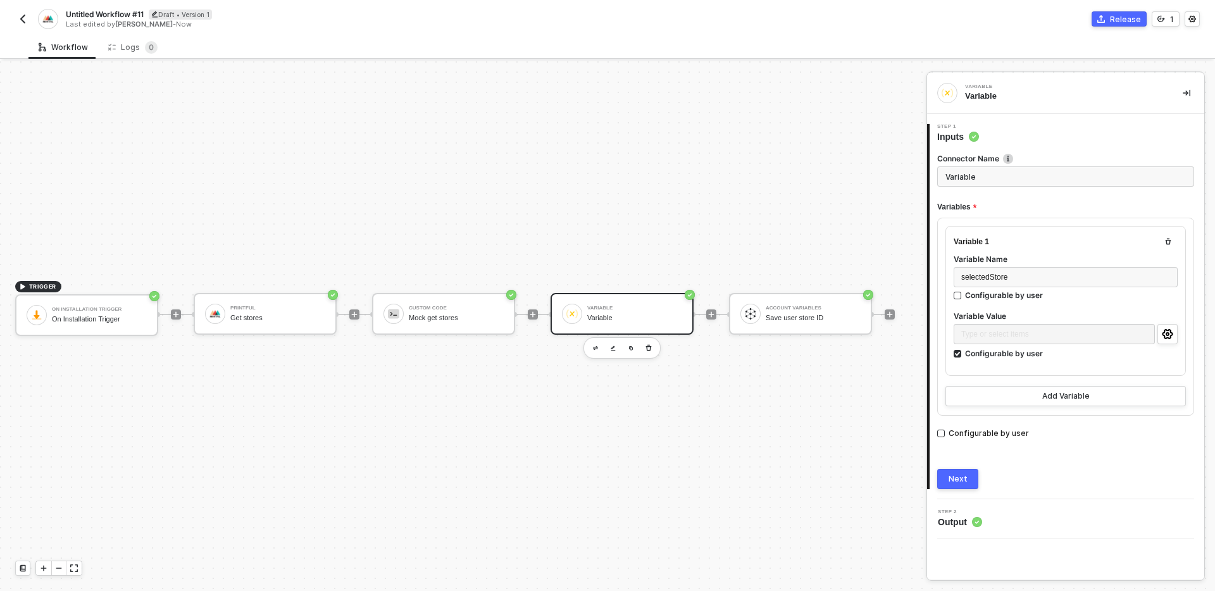
click at [967, 487] on button "Next" at bounding box center [958, 479] width 41 height 20
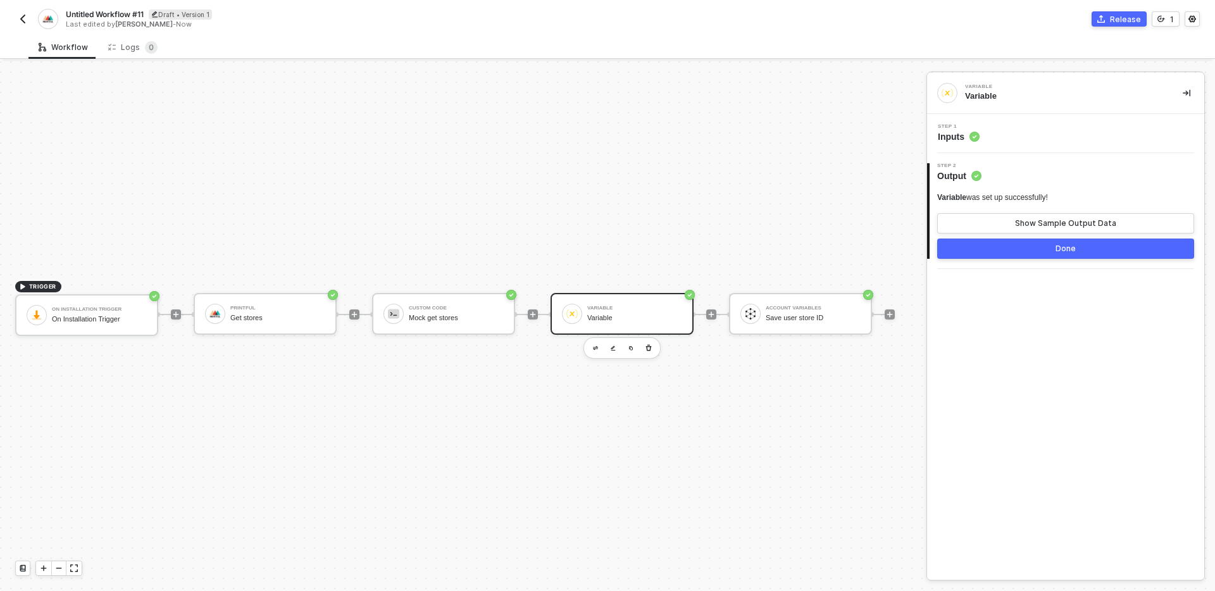
click at [1010, 251] on button "Done" at bounding box center [1066, 249] width 257 height 20
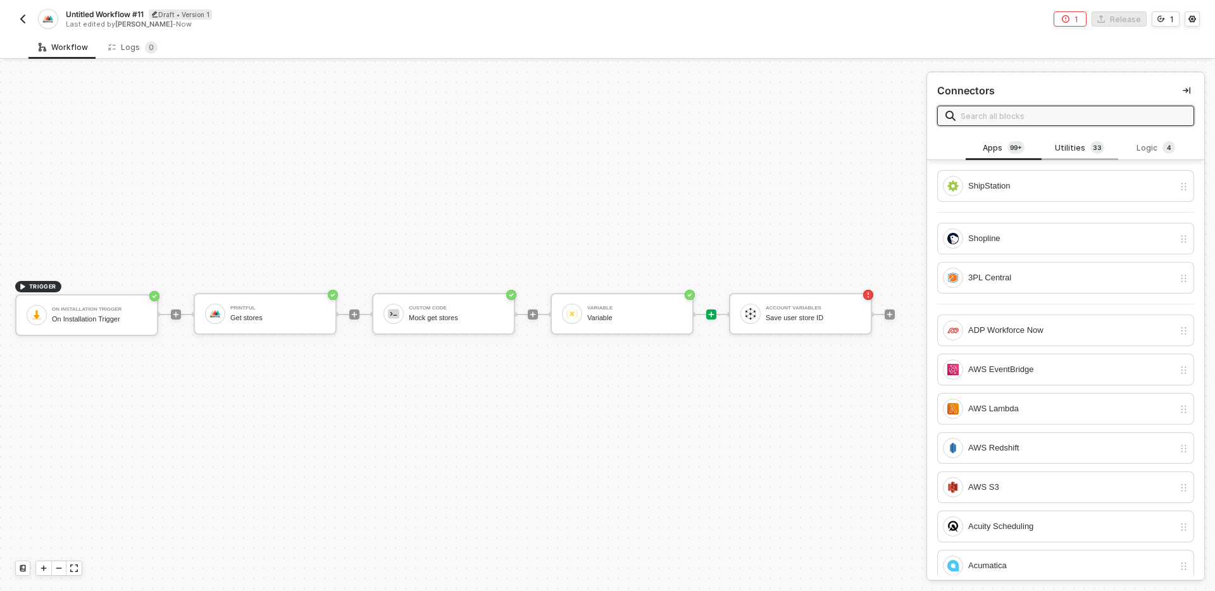
click at [1072, 149] on div "Utilities 3 3" at bounding box center [1080, 148] width 56 height 14
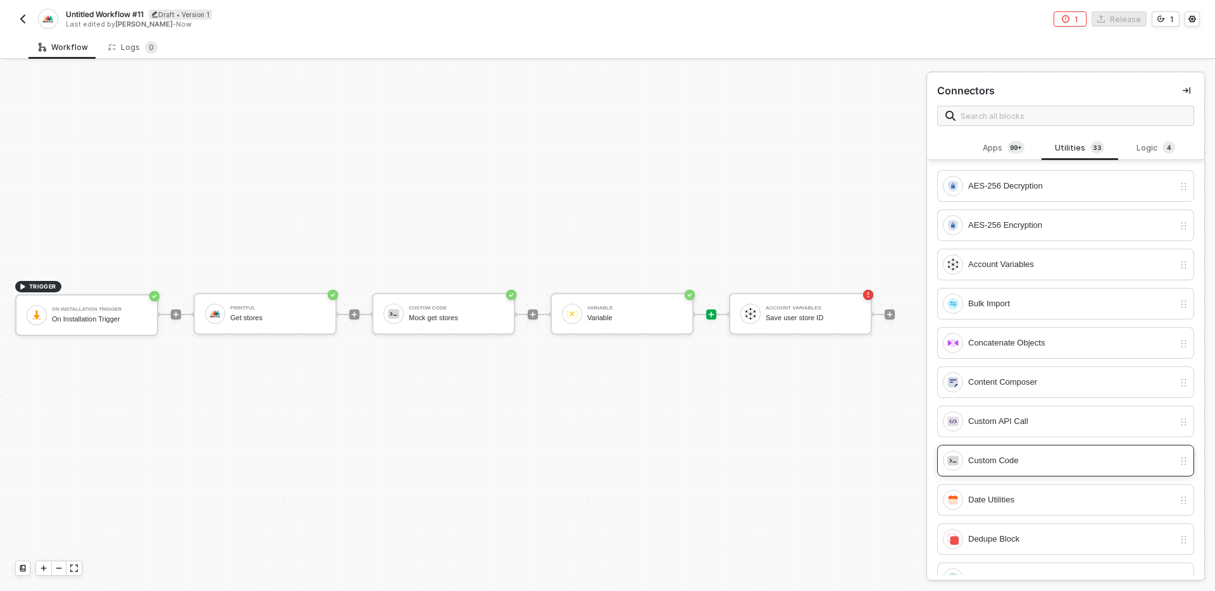
click at [1047, 460] on div "Custom Code" at bounding box center [1072, 461] width 206 height 14
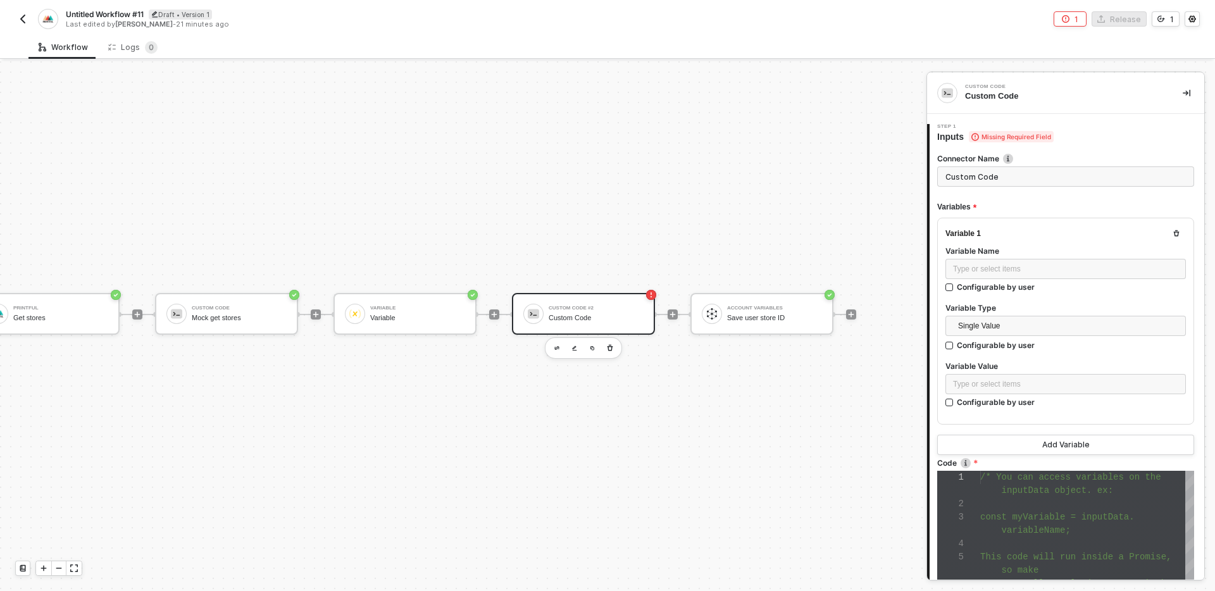
scroll to position [23, 226]
click at [576, 314] on div "Custom Code" at bounding box center [587, 318] width 95 height 8
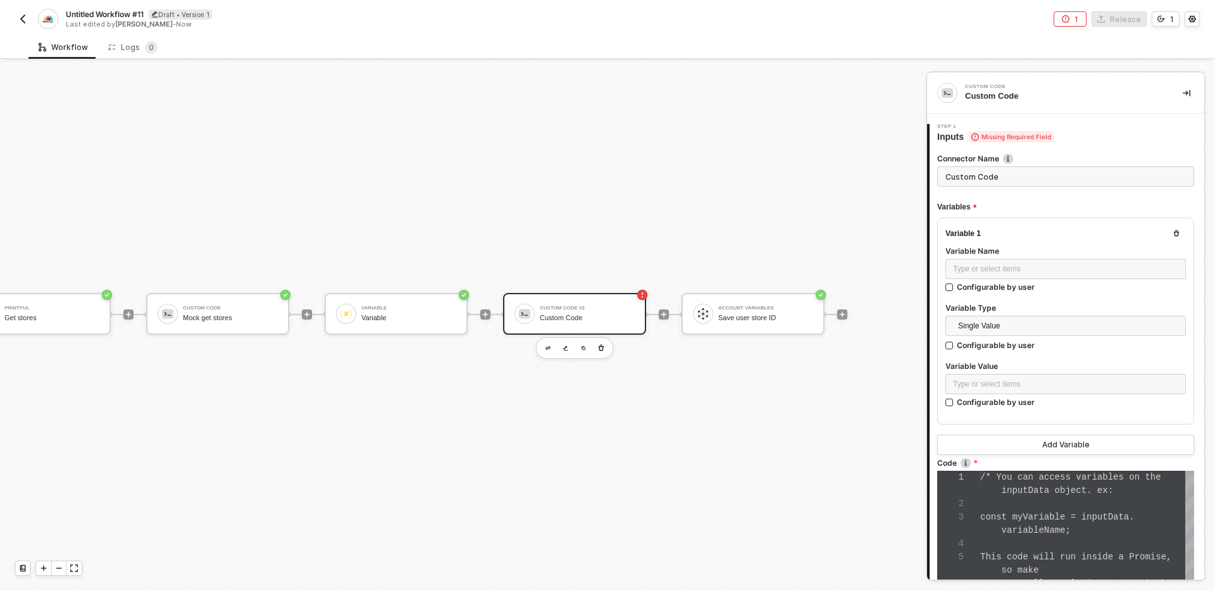
scroll to position [80, 0]
click at [1018, 181] on input "Custom Code" at bounding box center [1066, 176] width 257 height 20
type input "Get store ID"
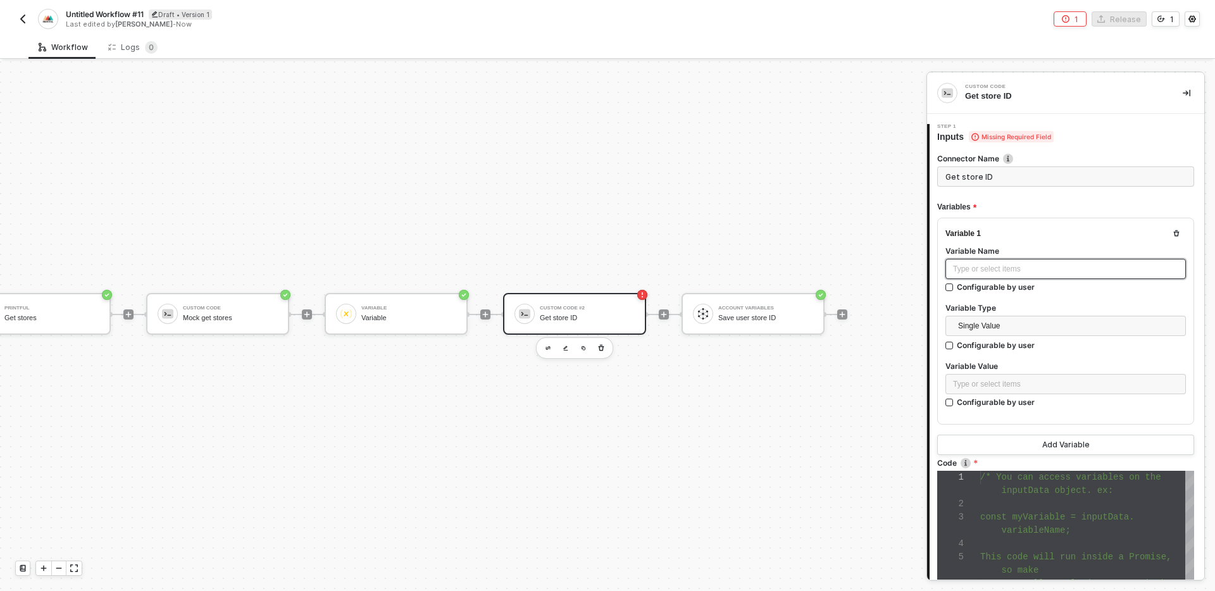
click at [1048, 276] on div "Type or select items ﻿" at bounding box center [1066, 269] width 241 height 20
click at [1053, 386] on div "Type or select items ﻿" at bounding box center [1065, 385] width 225 height 12
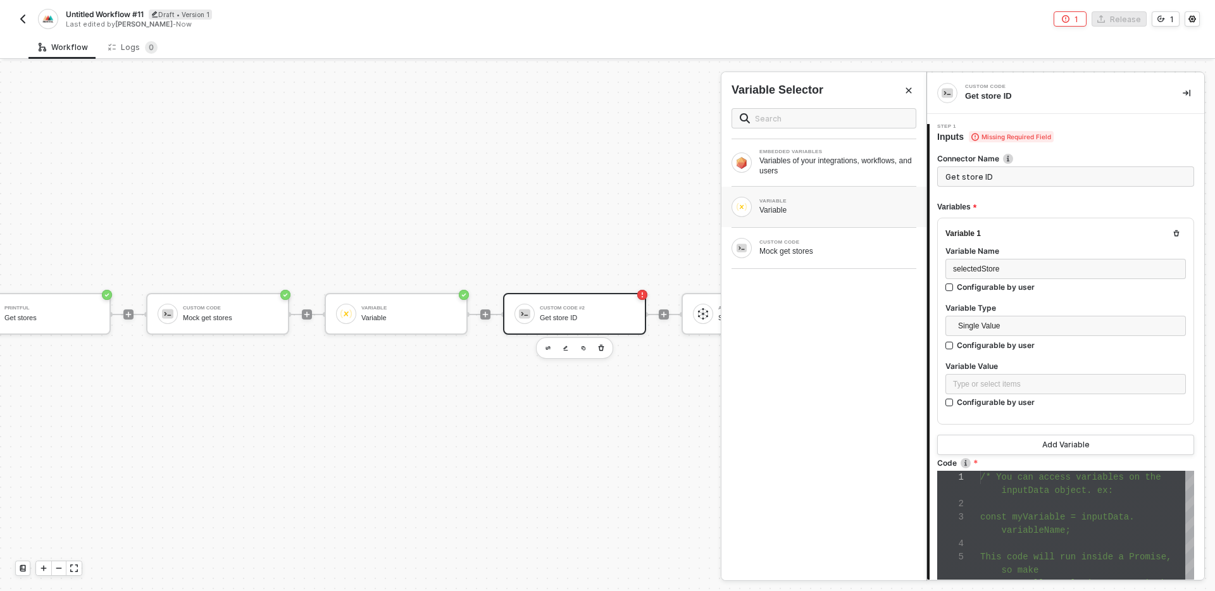
click at [808, 197] on div "VARIABLE Variable" at bounding box center [824, 207] width 185 height 20
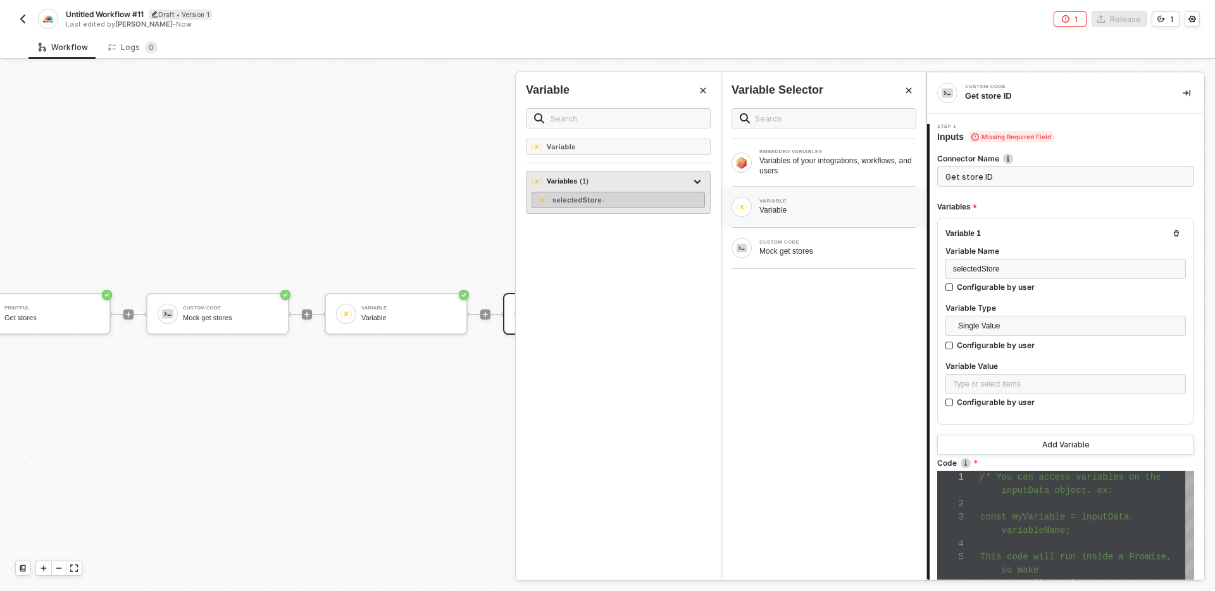
click at [626, 200] on div "selectedStore -" at bounding box center [618, 200] width 173 height 16
click at [909, 87] on icon "Close" at bounding box center [909, 91] width 8 height 8
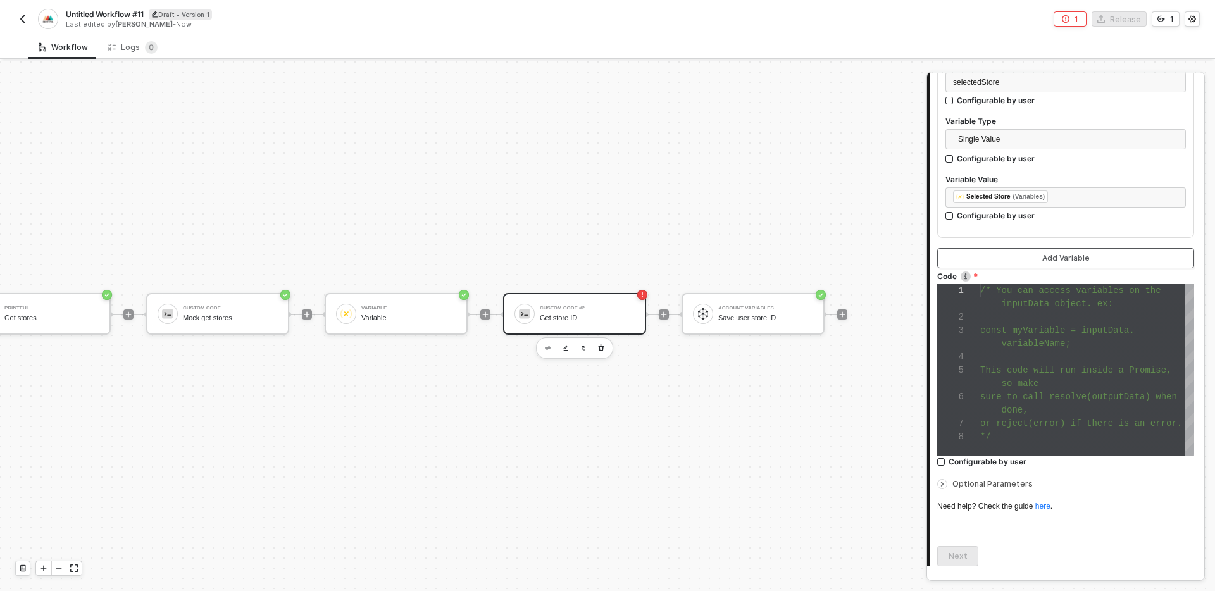
scroll to position [222, 0]
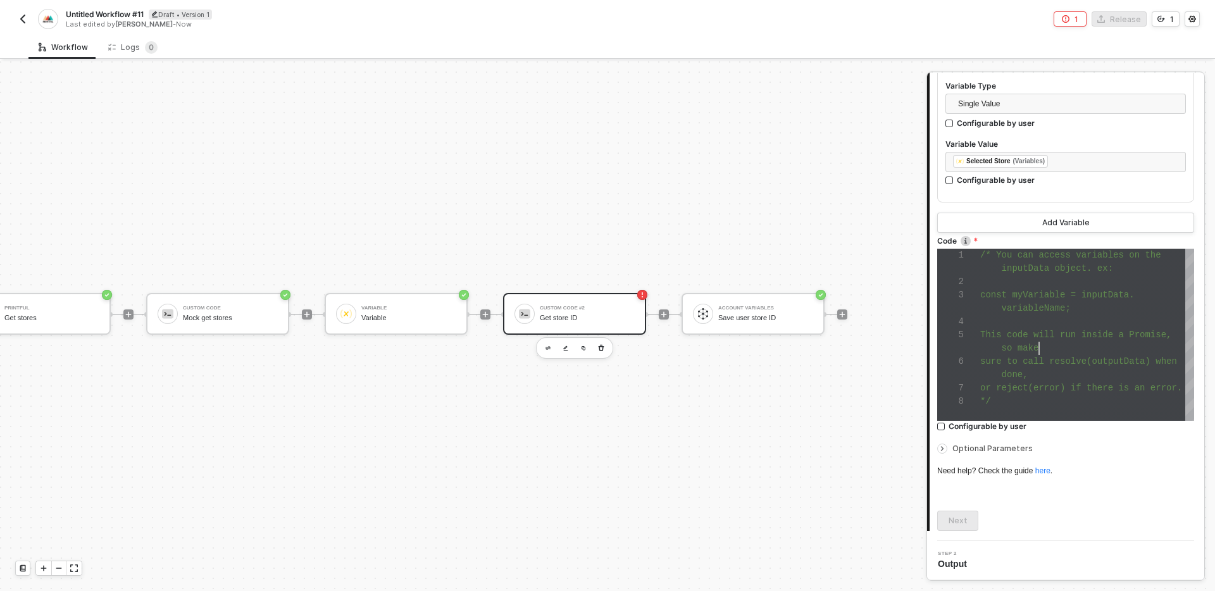
click at [1057, 347] on div "so make" at bounding box center [1088, 348] width 214 height 13
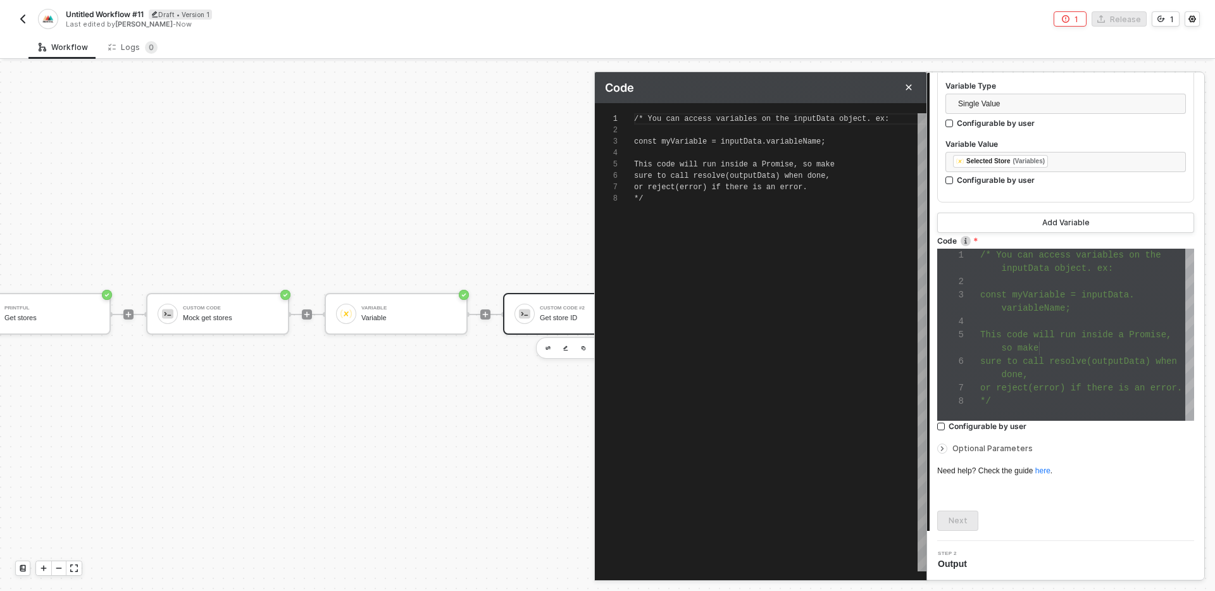
scroll to position [80, 0]
click at [734, 292] on div "/* You can access variables on the inputData objec t. ex: const myVariable = in…" at bounding box center [780, 342] width 292 height 458
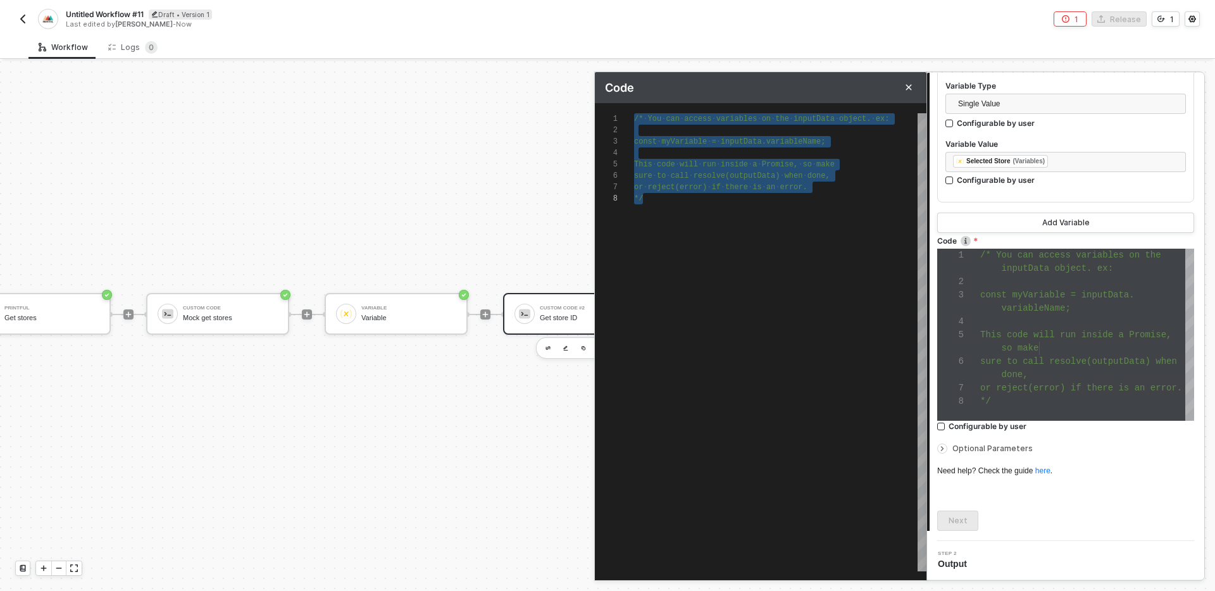
scroll to position [0, 0]
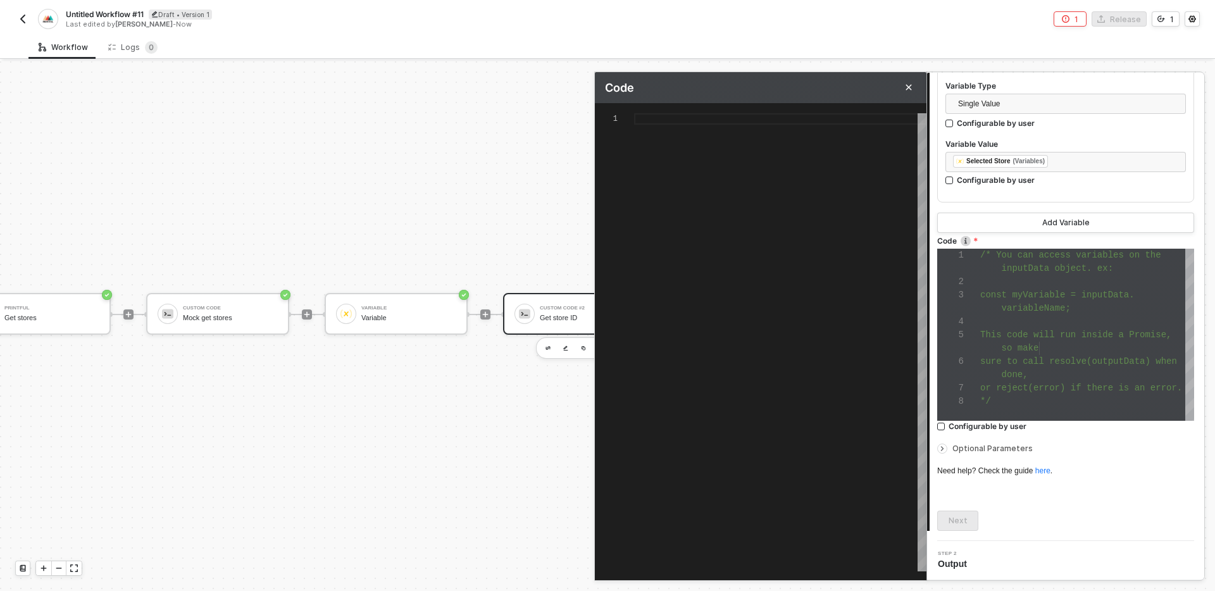
type textarea "c"
type textarea "co"
type textarea "con"
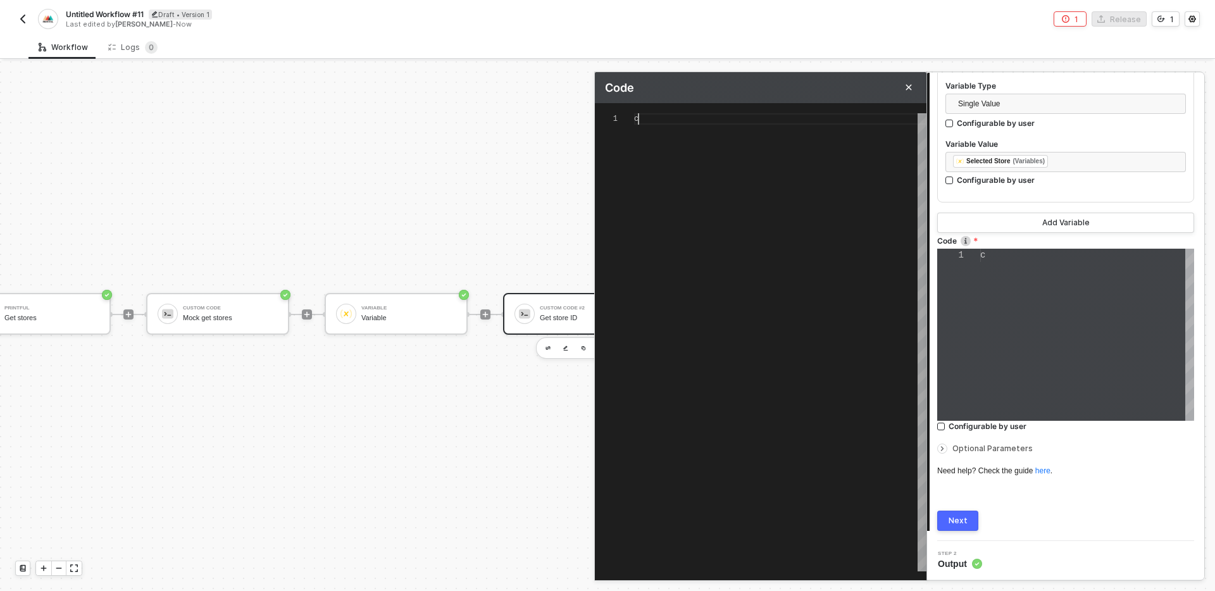
type textarea "con"
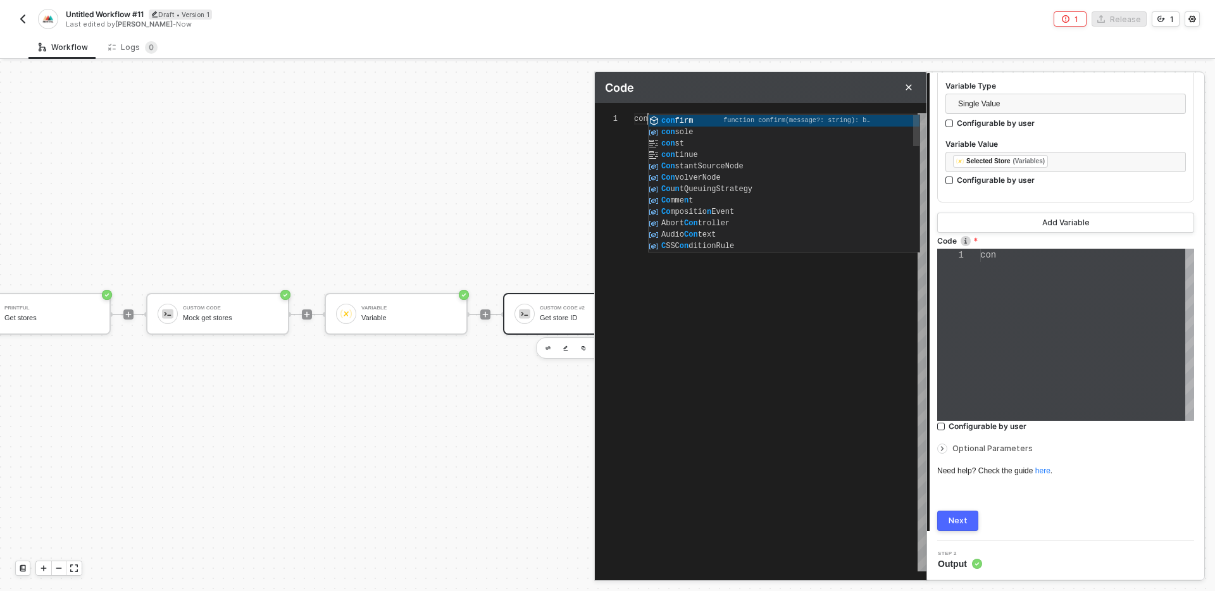
type textarea "cons"
type textarea "const"
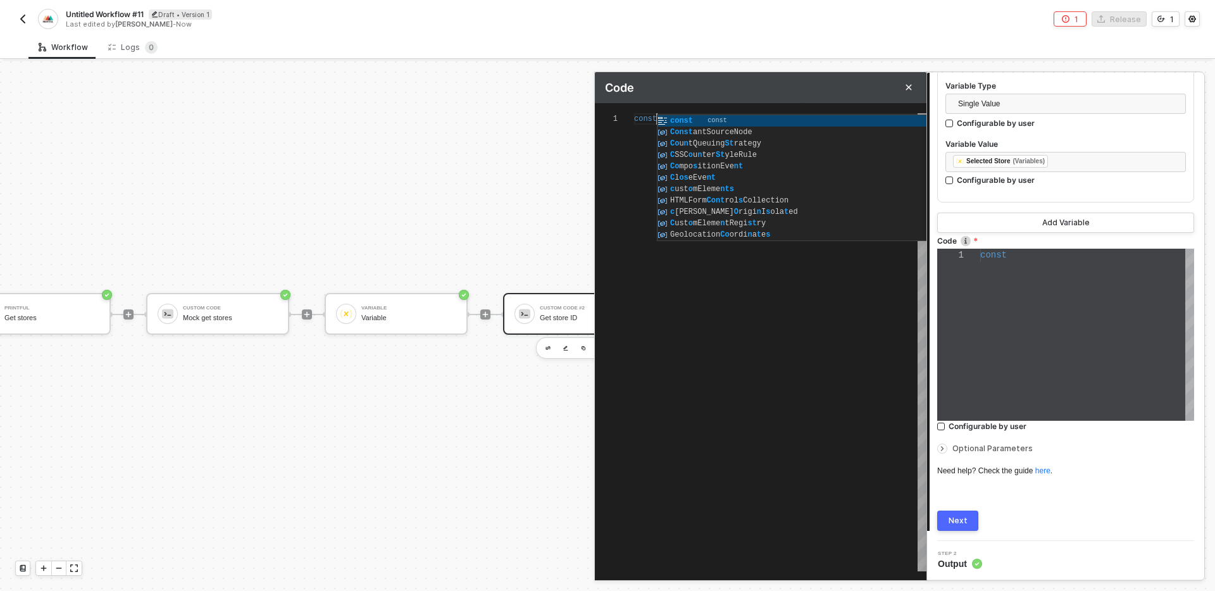
type textarea "const"
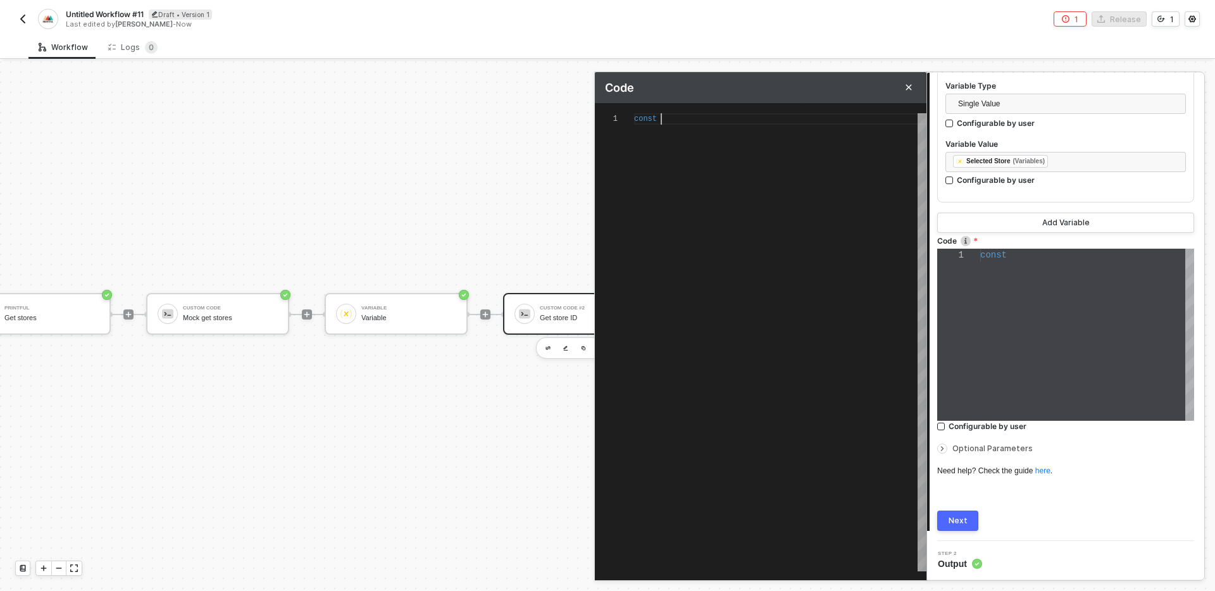
type textarea "const m"
type textarea "const mo"
type textarea "const moc"
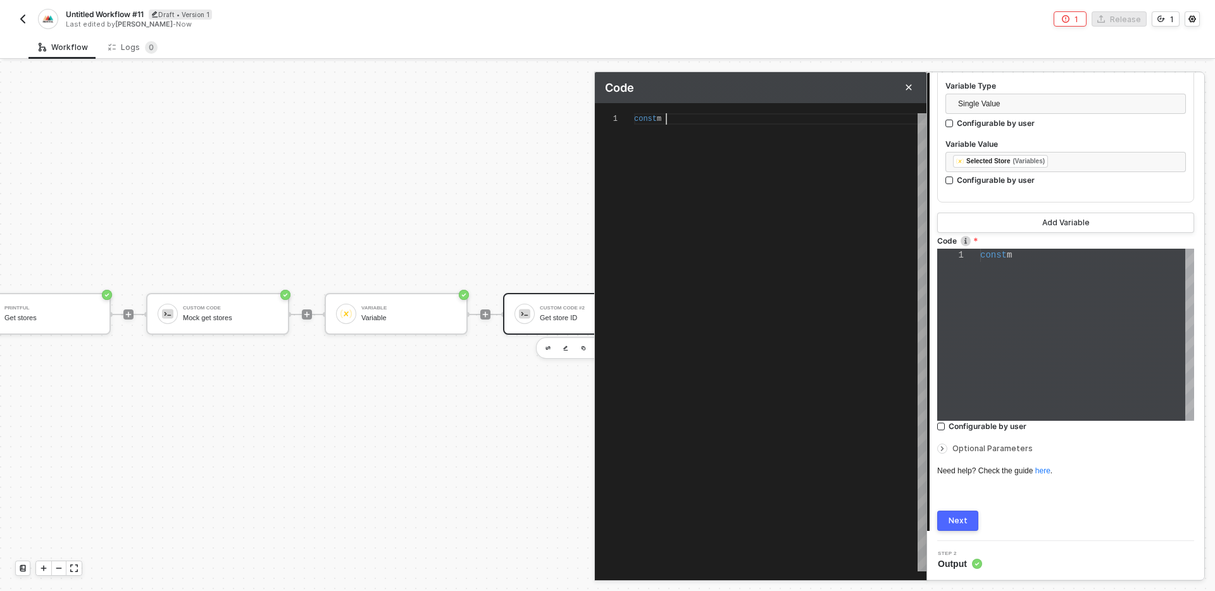
type textarea "const moc"
type textarea "const mock"
type textarea "const mockG"
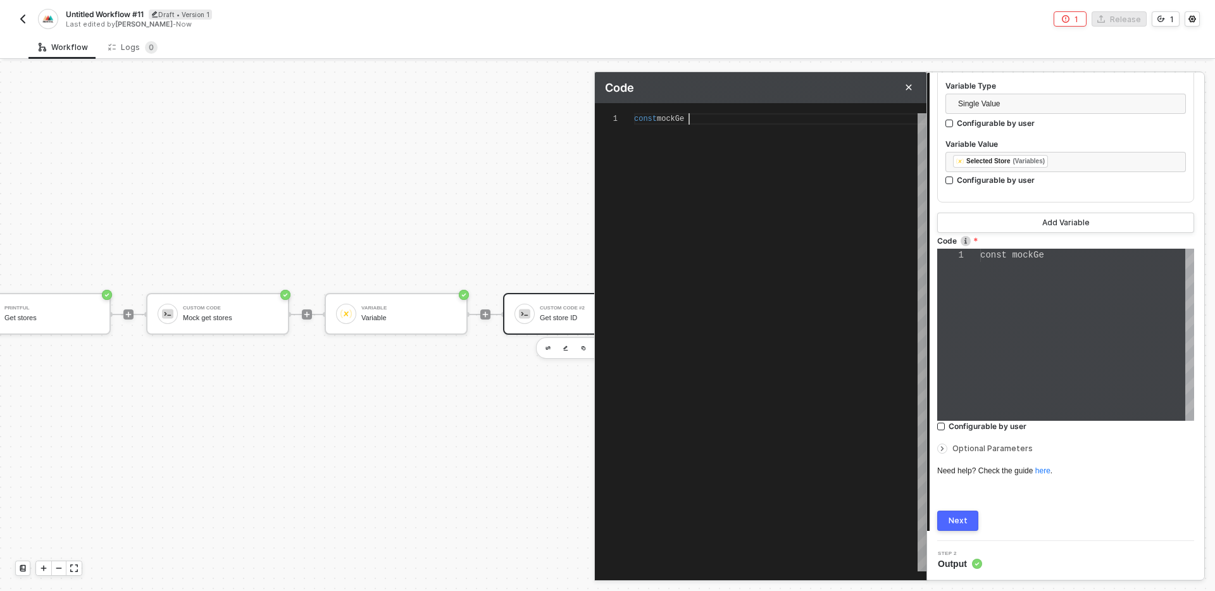
type textarea "const mockGe"
type textarea "const mockGet"
type textarea "const mockGetS"
type textarea "const mockGetSt"
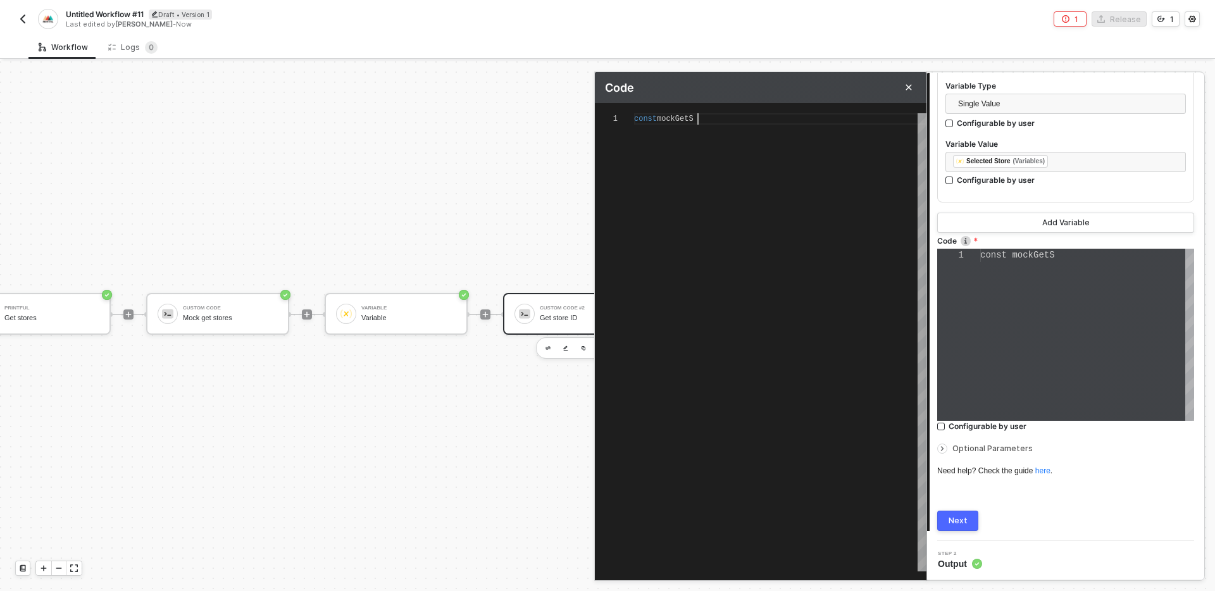
type textarea "const mockGetSt"
type textarea "const mockGetSto"
type textarea "const mockGetStor"
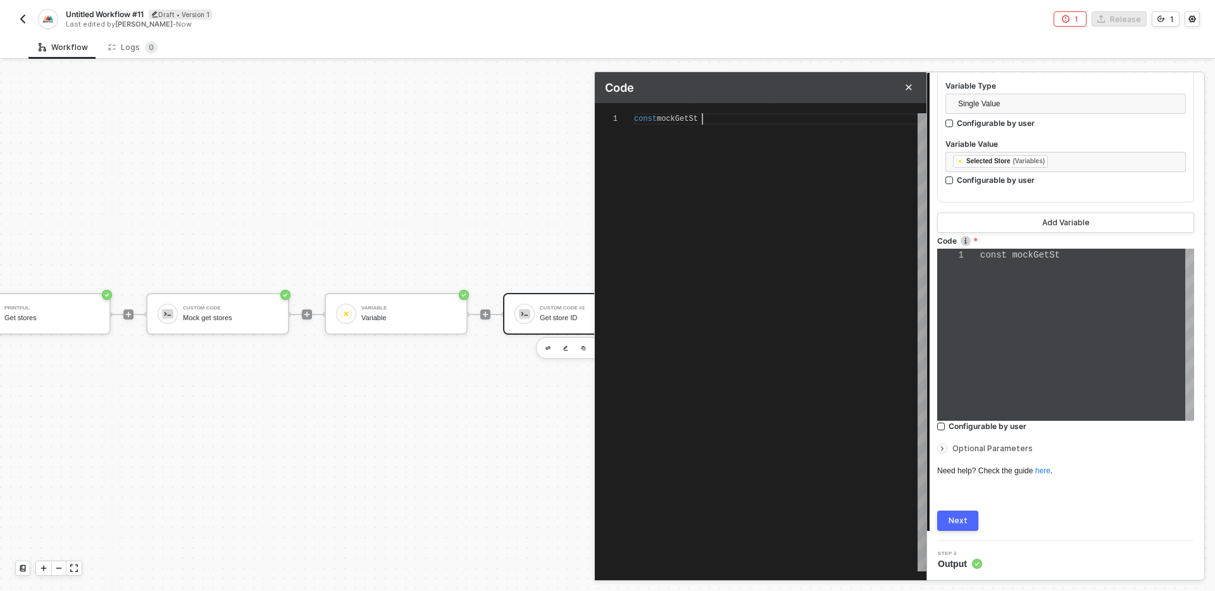
type textarea "const mockGetStore"
type textarea "const mockGetStores"
type textarea "const mockGetStores ="
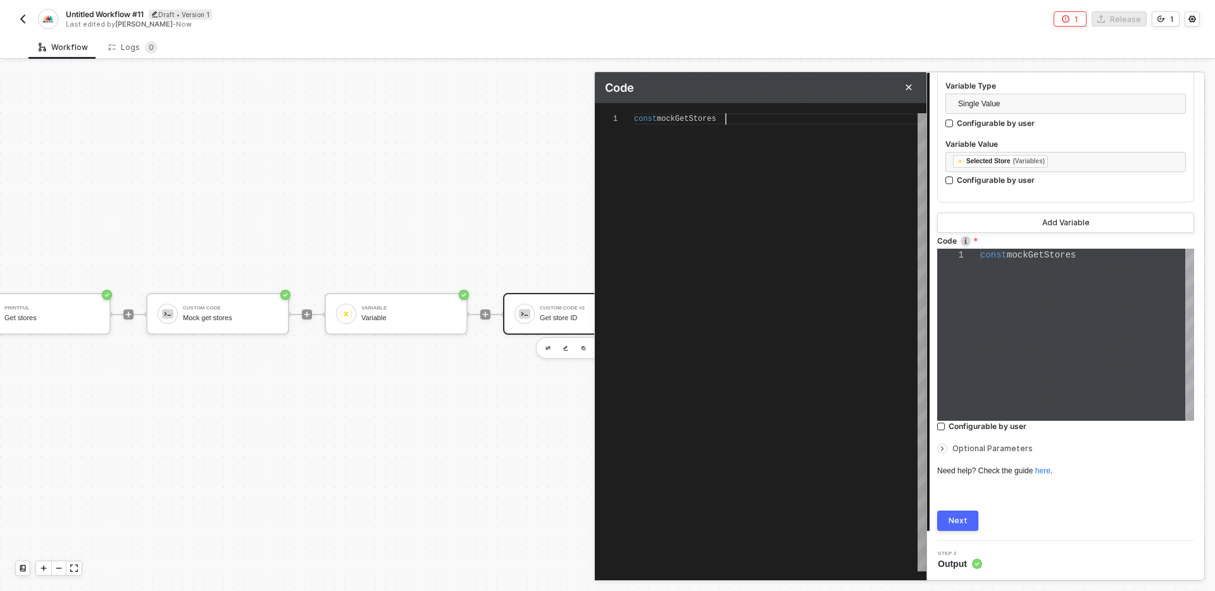
scroll to position [0, 100]
type textarea "const mockGetStores ="
paste textarea ""type": "native", "name": "My Store" } ] }"
type textarea "const mockGetStores = { "code": 200, "paging": { "total": 100, "offset": 10, "l…"
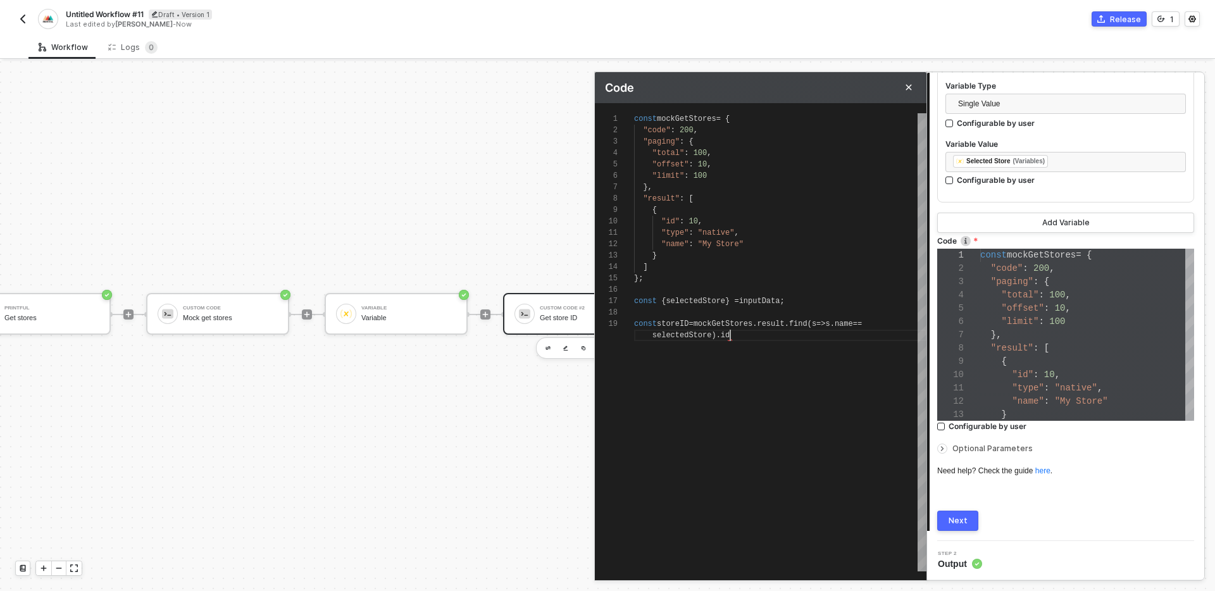
scroll to position [91, 96]
type textarea ""type": "native", "name": "My Store" } ] }; const { selectedStore } = inputData…"
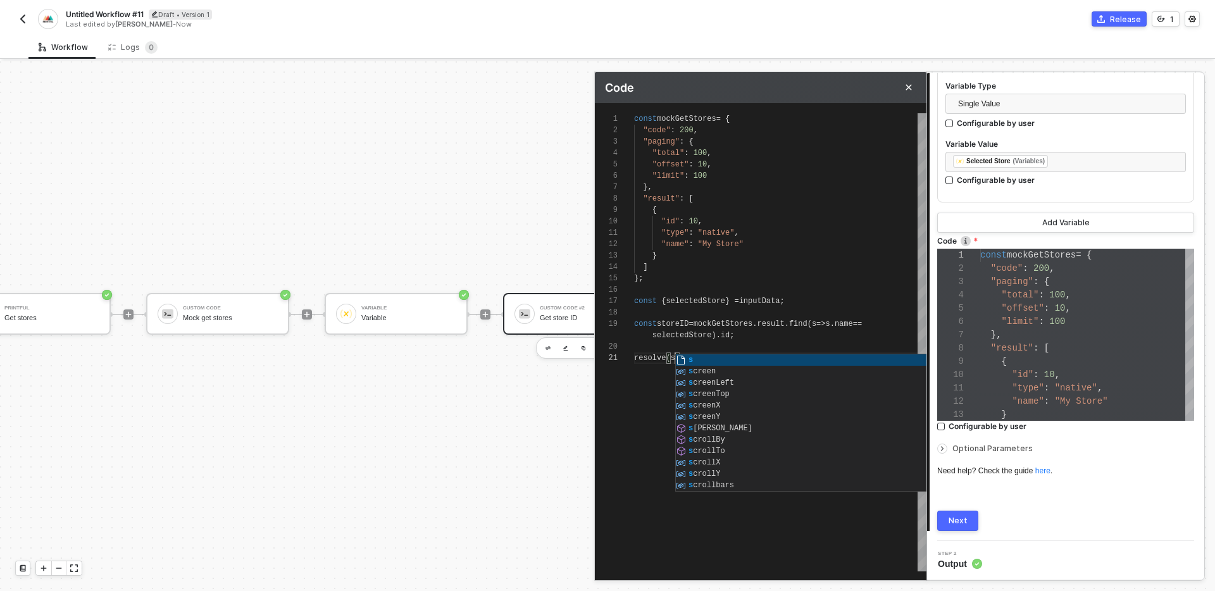
scroll to position [11, 50]
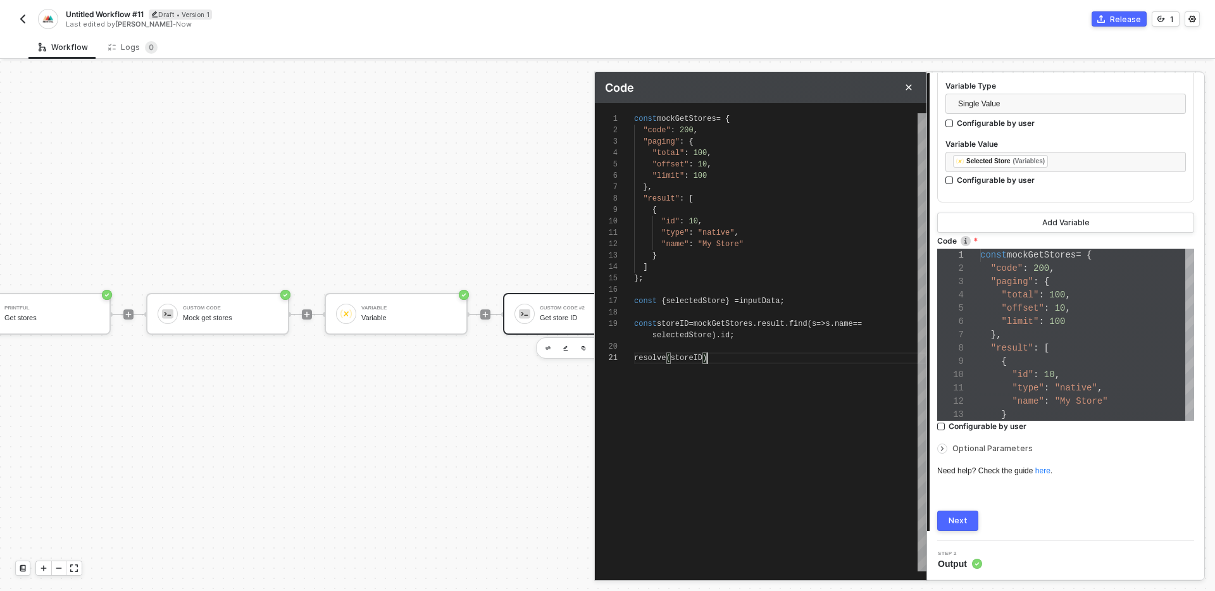
type textarea "resolve(storeID);"
click at [964, 518] on div "Next" at bounding box center [958, 521] width 19 height 10
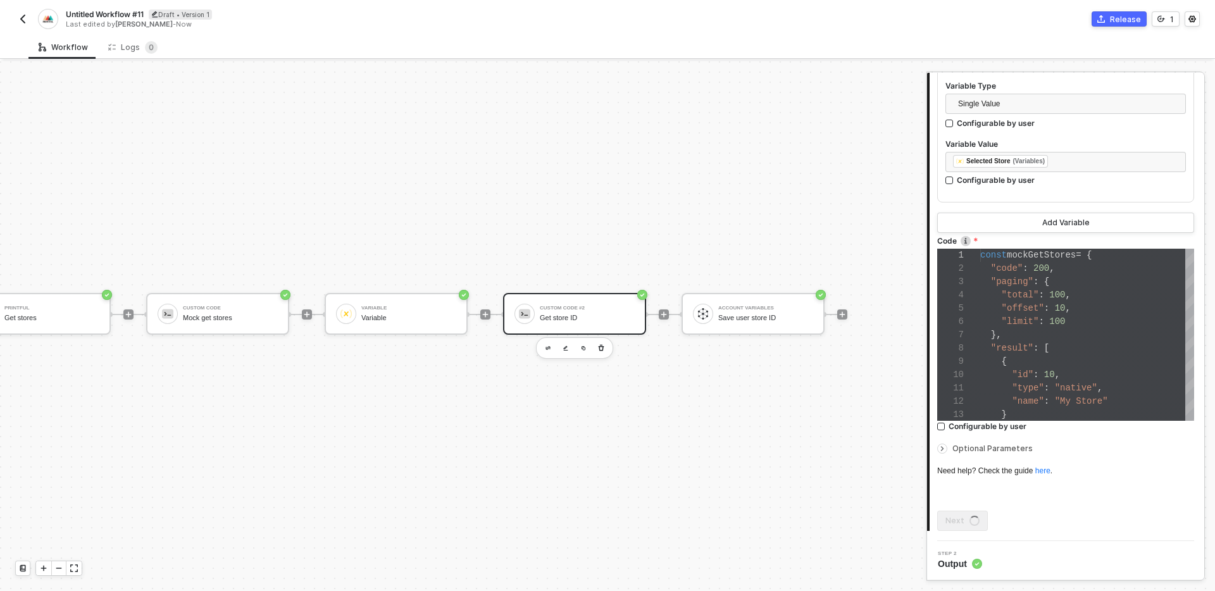
scroll to position [0, 0]
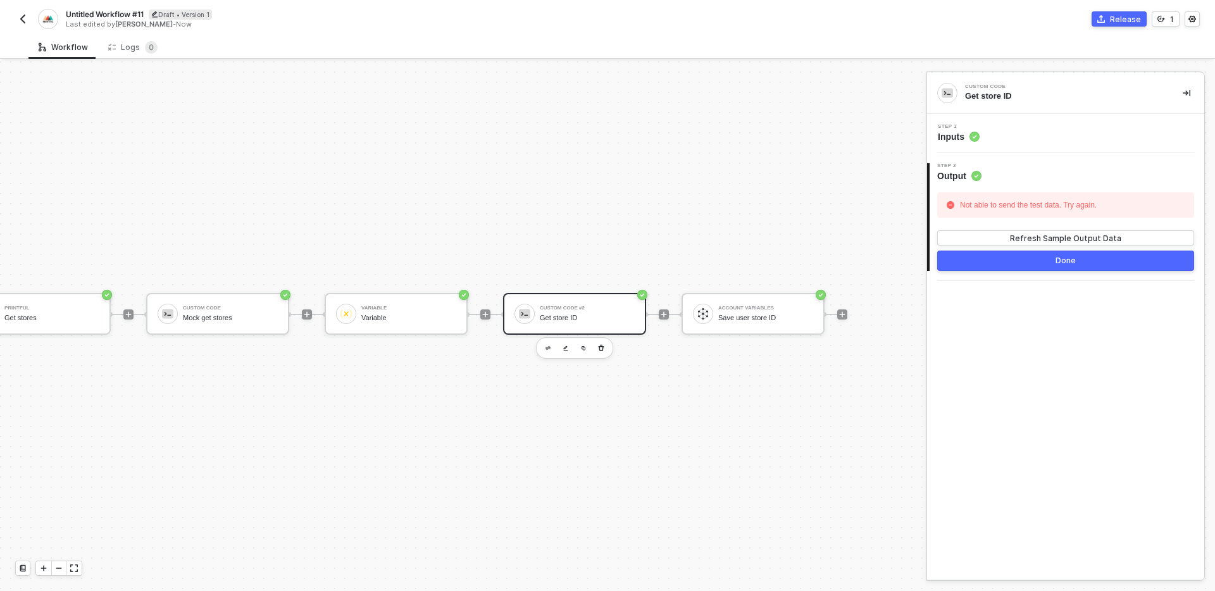
click at [1046, 142] on div "Step 1 Inputs" at bounding box center [1068, 133] width 274 height 19
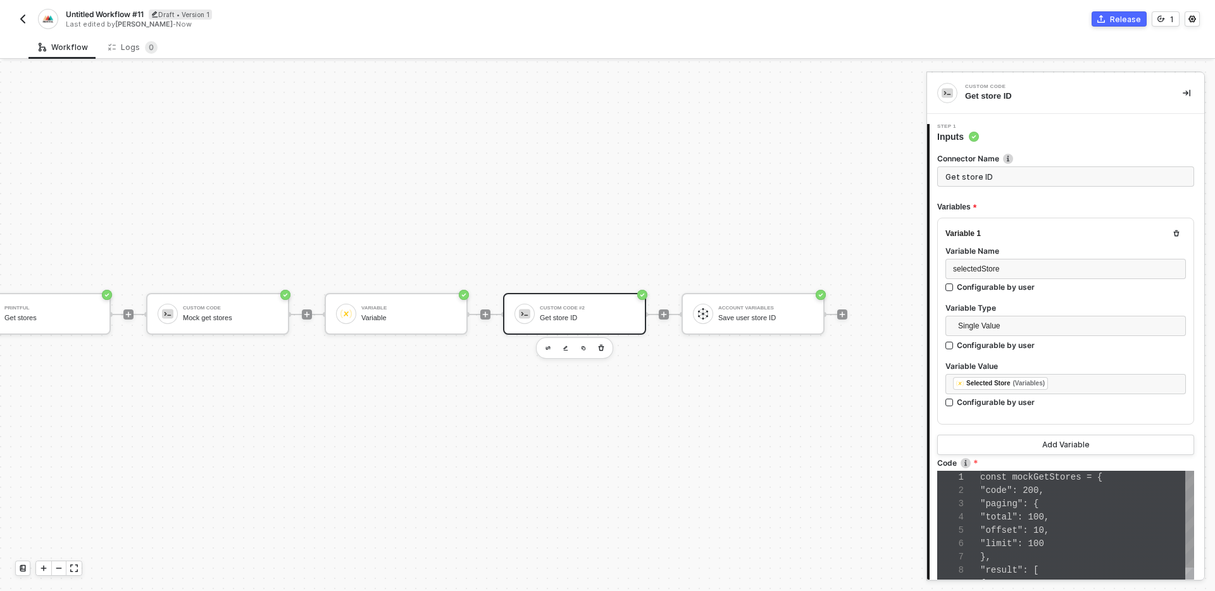
scroll to position [133, 0]
click at [1094, 543] on div ""limit" : 100" at bounding box center [1088, 543] width 214 height 13
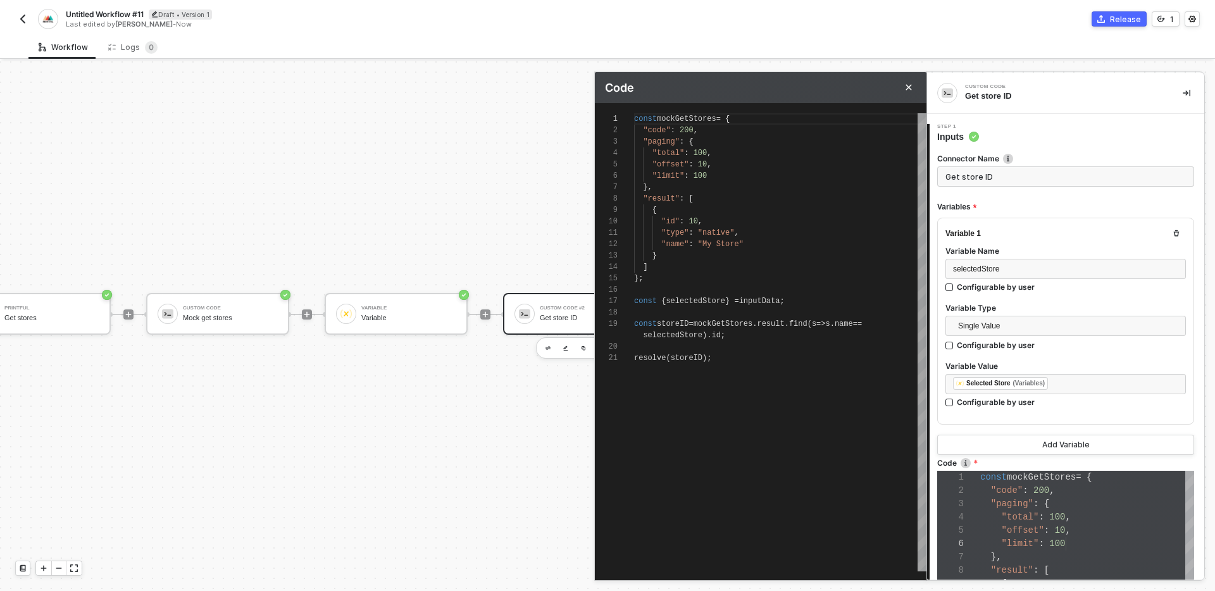
scroll to position [91, 92]
click at [729, 335] on div "selectedStore ). id ;" at bounding box center [780, 335] width 292 height 11
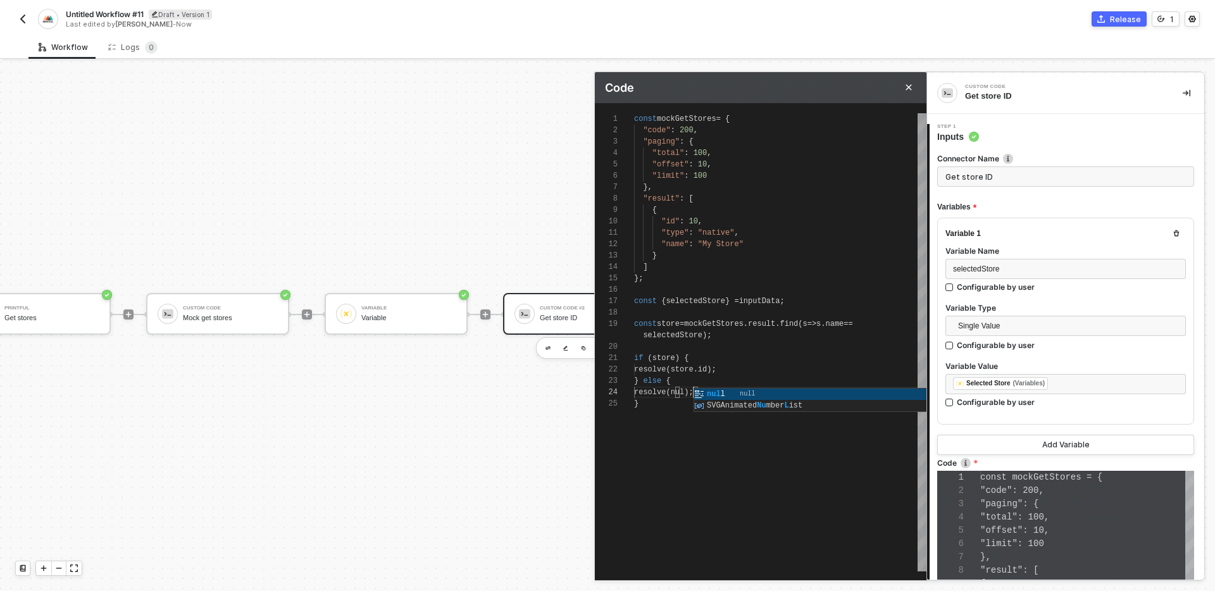
type textarea "if (store) { resolve(store.id); } else { resolve(null); }"
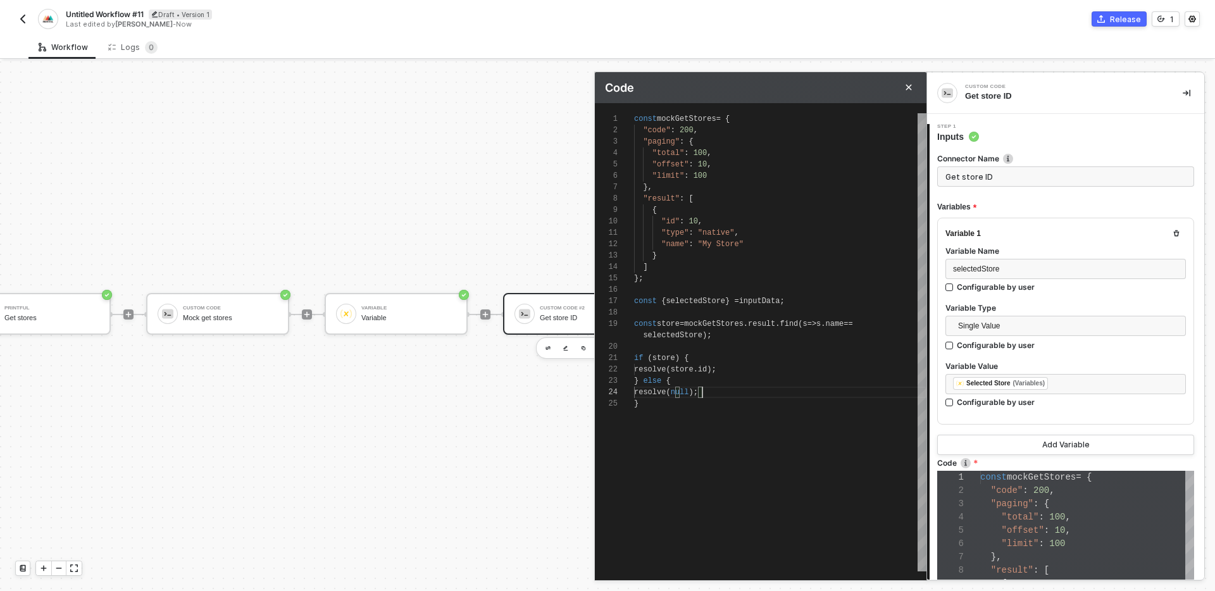
scroll to position [46, 68]
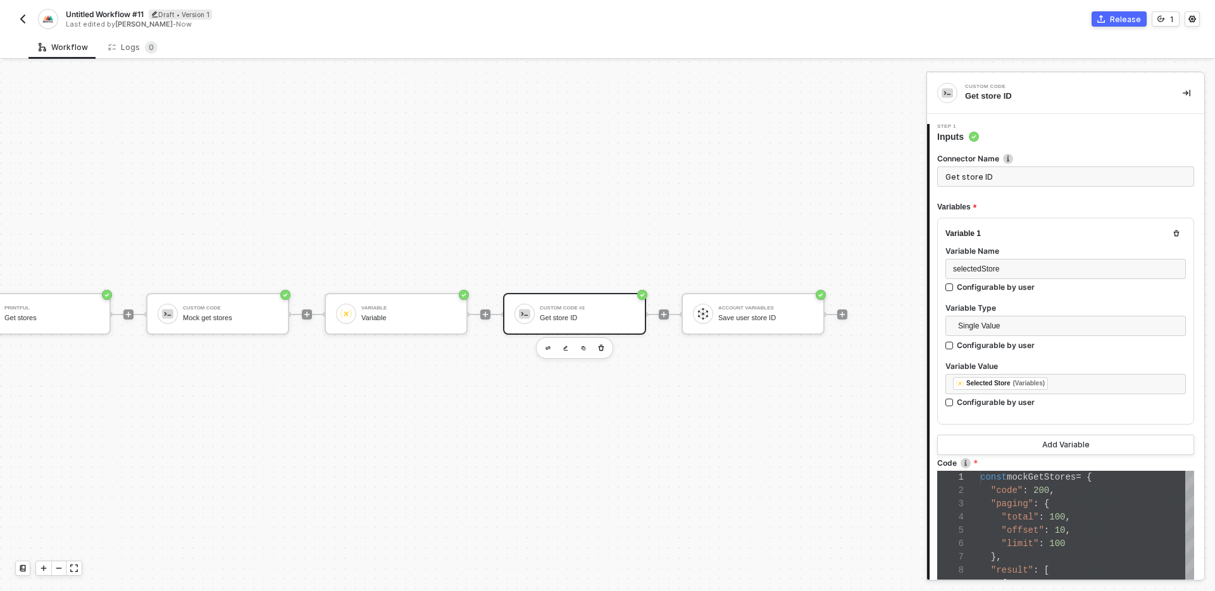
click at [1085, 424] on div "Variable 1 Variable Name selectedStore Configurable by user Variable Type Singl…" at bounding box center [1066, 336] width 257 height 237
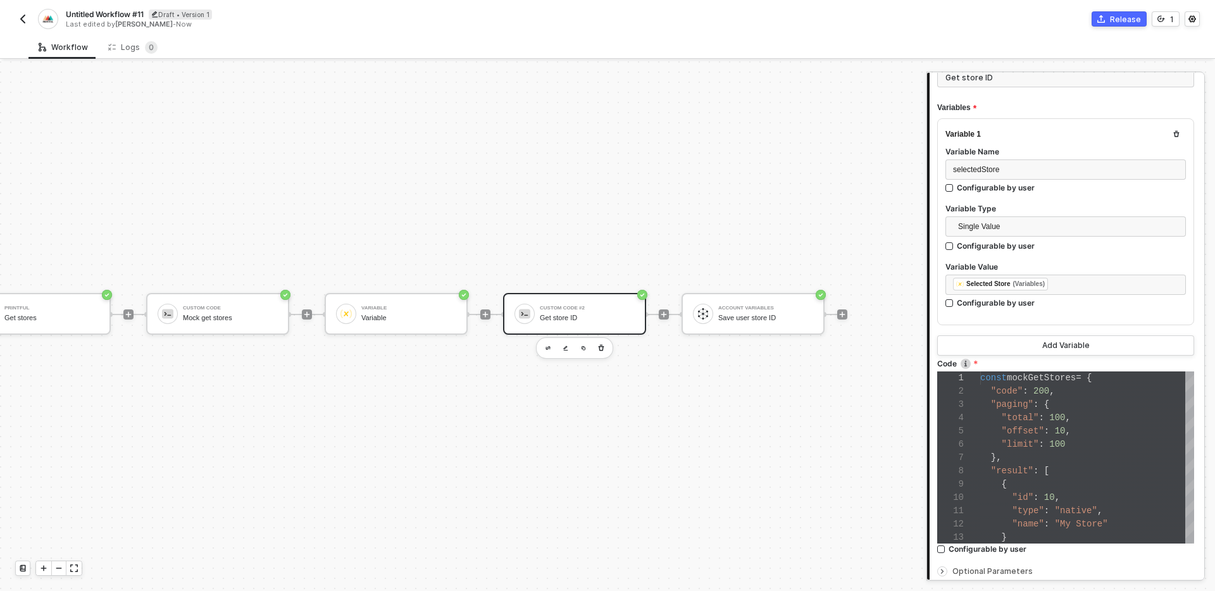
scroll to position [222, 0]
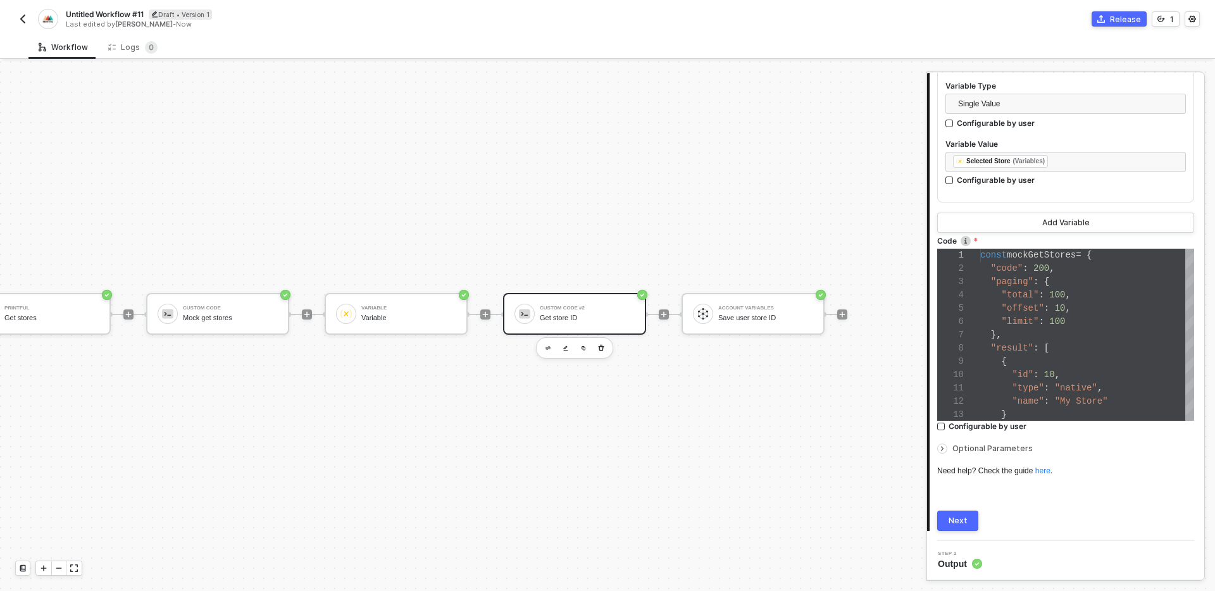
click at [955, 531] on div "1 Step 1 Inputs Connector Name Get store ID Variables Variable 1 Variable Name …" at bounding box center [1065, 217] width 277 height 650
click at [955, 516] on div "Next" at bounding box center [958, 521] width 19 height 10
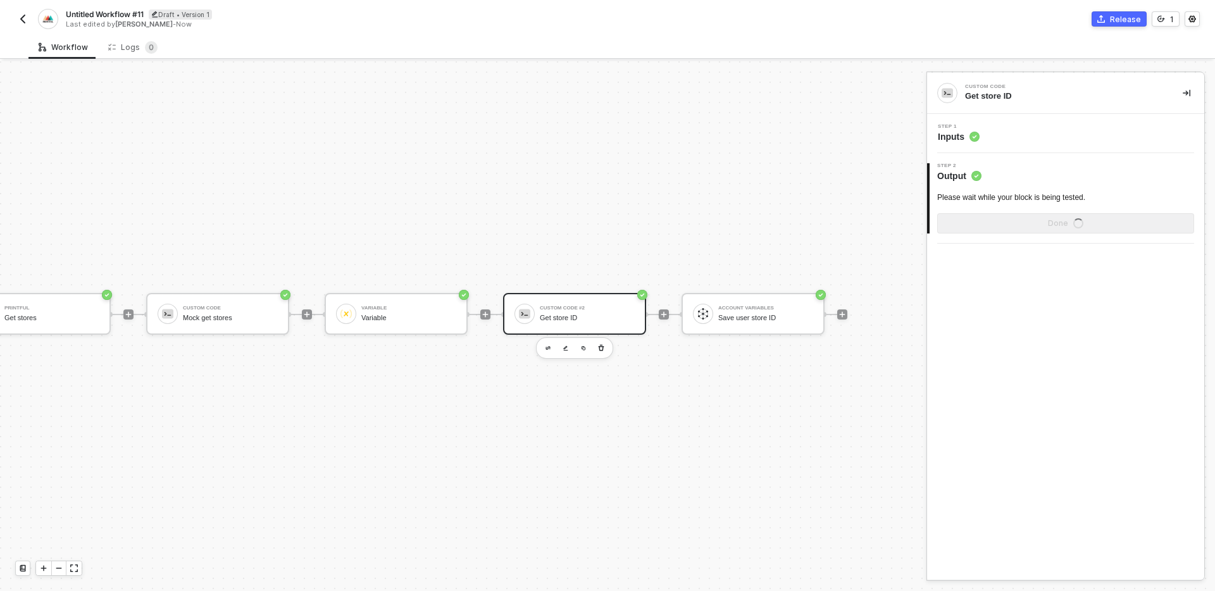
scroll to position [0, 0]
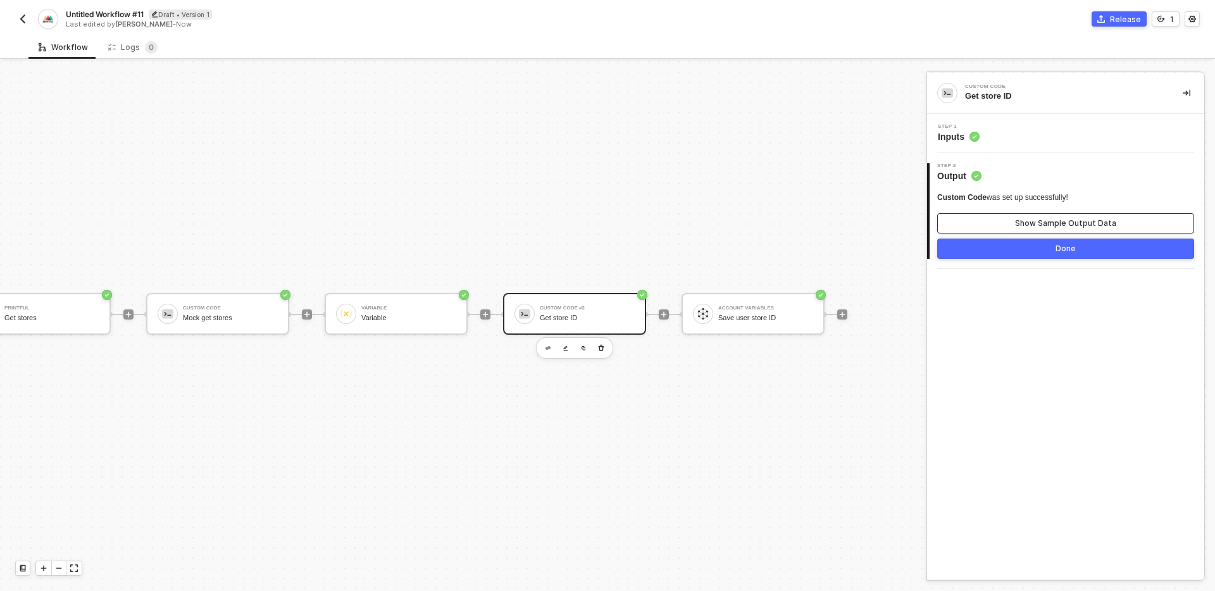
click at [1036, 221] on div "Show Sample Output Data" at bounding box center [1065, 223] width 101 height 10
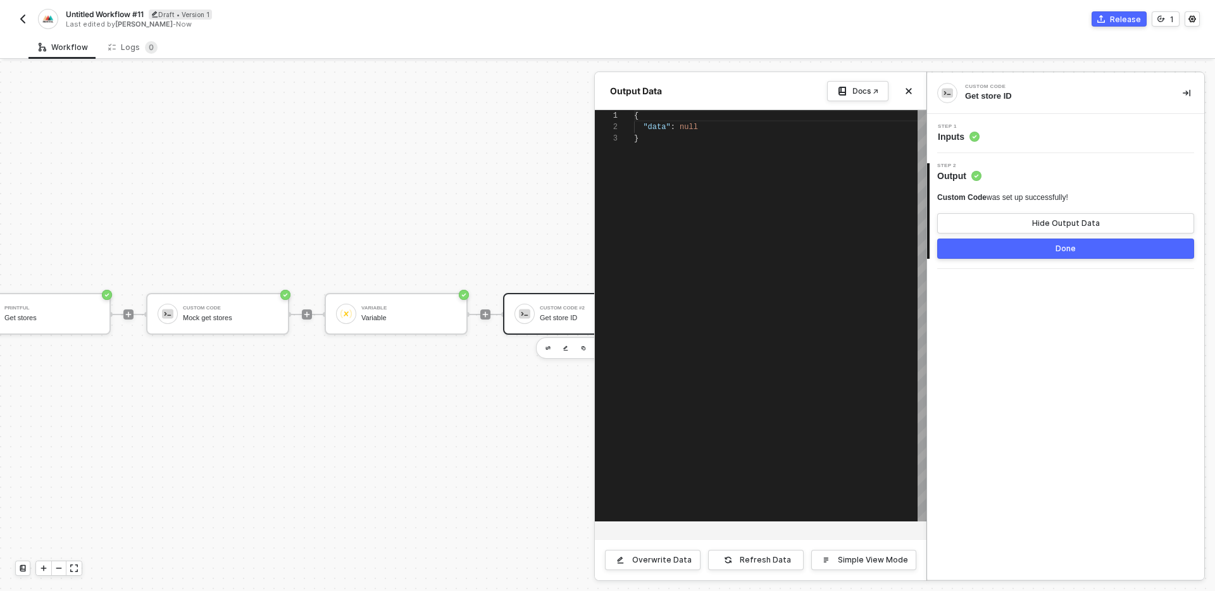
scroll to position [23, 0]
click at [1046, 243] on button "Done" at bounding box center [1066, 249] width 257 height 20
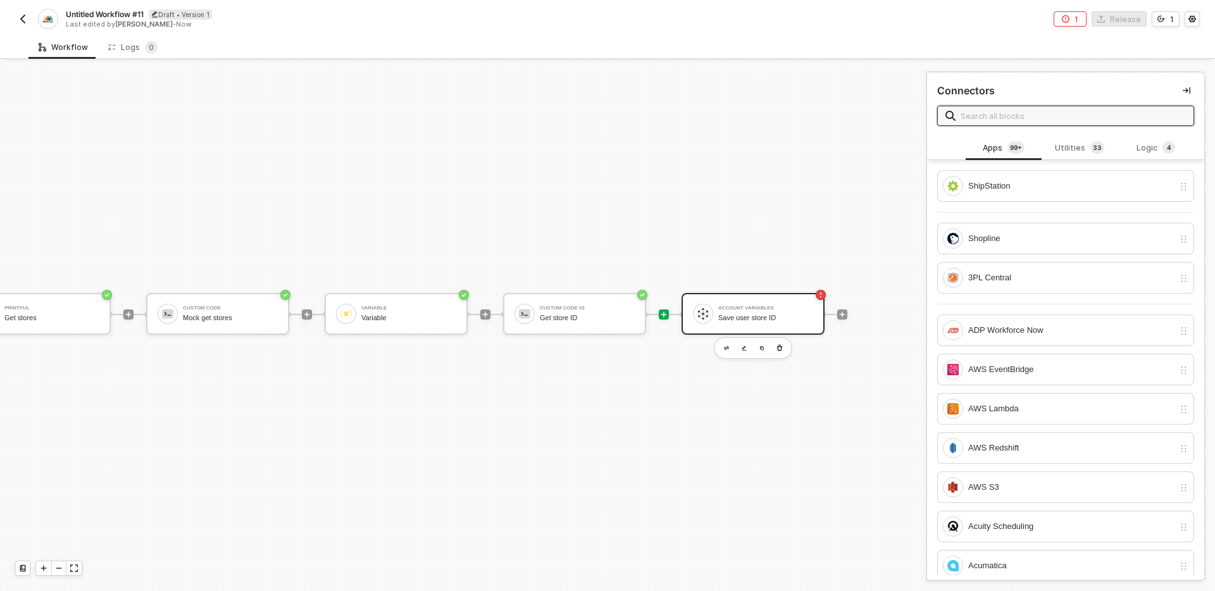
click at [772, 307] on div "Account Variables" at bounding box center [766, 308] width 95 height 5
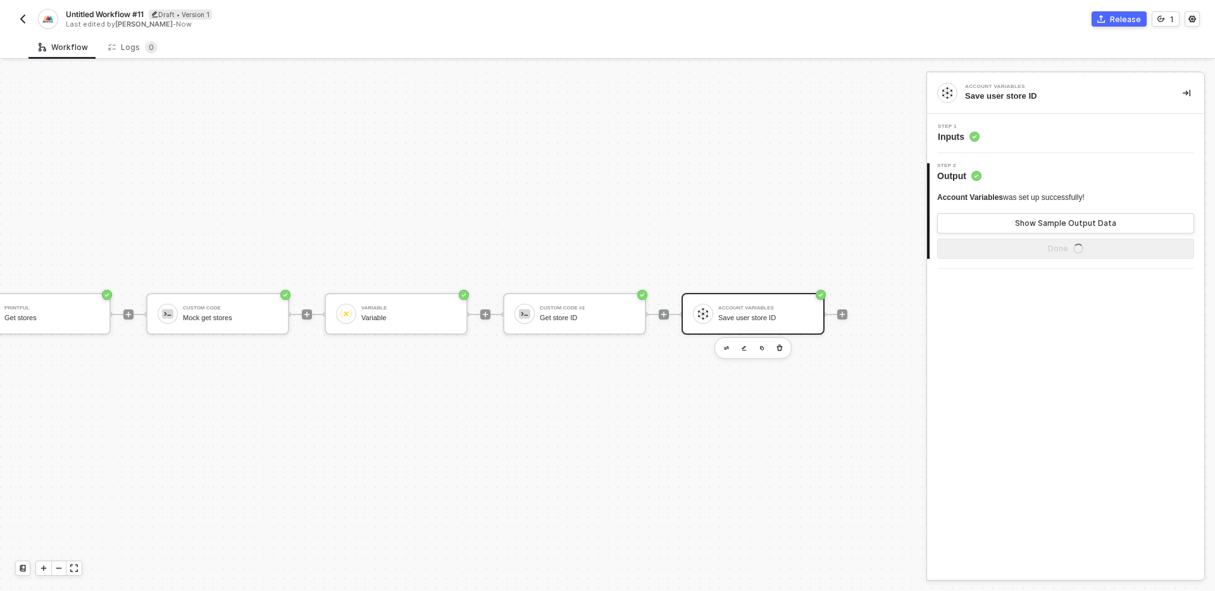
click at [1051, 128] on div "Step 1 Inputs" at bounding box center [1068, 133] width 274 height 19
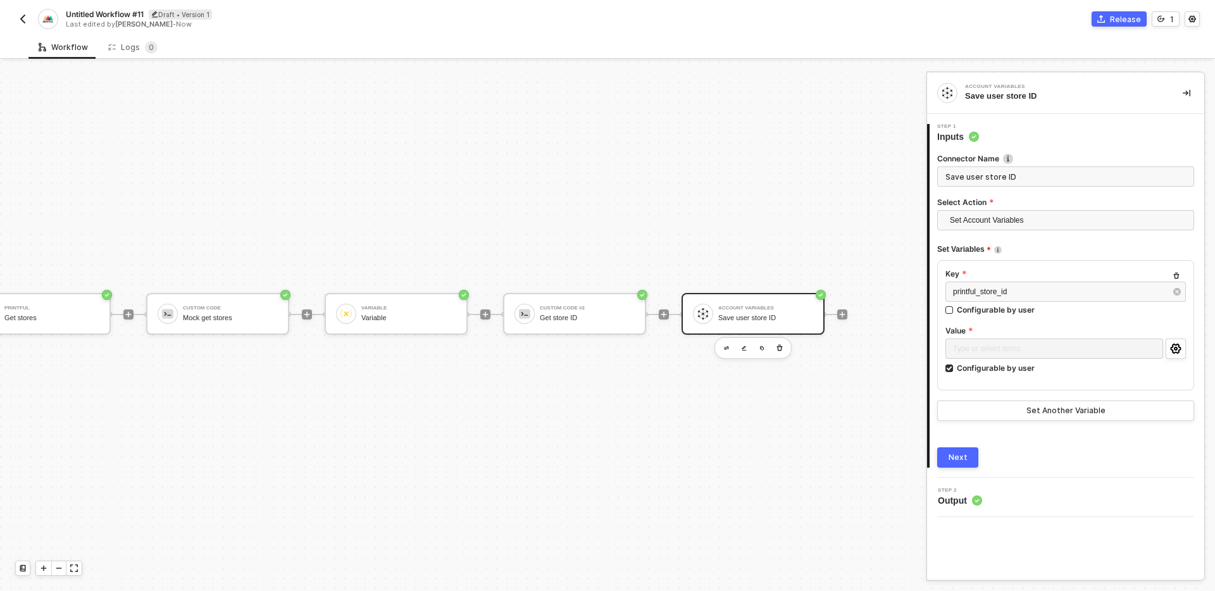
click at [1036, 361] on div "Type or select items ﻿" at bounding box center [1055, 350] width 218 height 23
click at [1003, 370] on div "Configurable by user" at bounding box center [996, 368] width 78 height 11
click at [955, 370] on input "Configurable by user" at bounding box center [950, 369] width 9 height 9
checkbox input "false"
click at [1001, 354] on div "Type or select items ﻿" at bounding box center [1065, 349] width 225 height 12
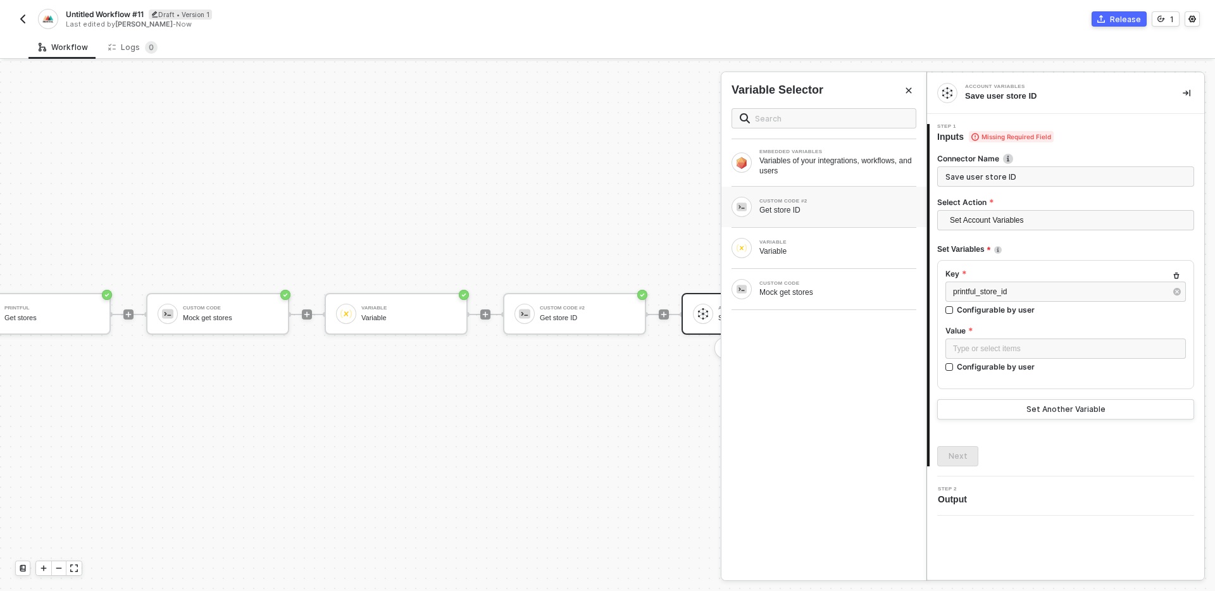
click at [828, 210] on div "Get store ID" at bounding box center [838, 210] width 157 height 10
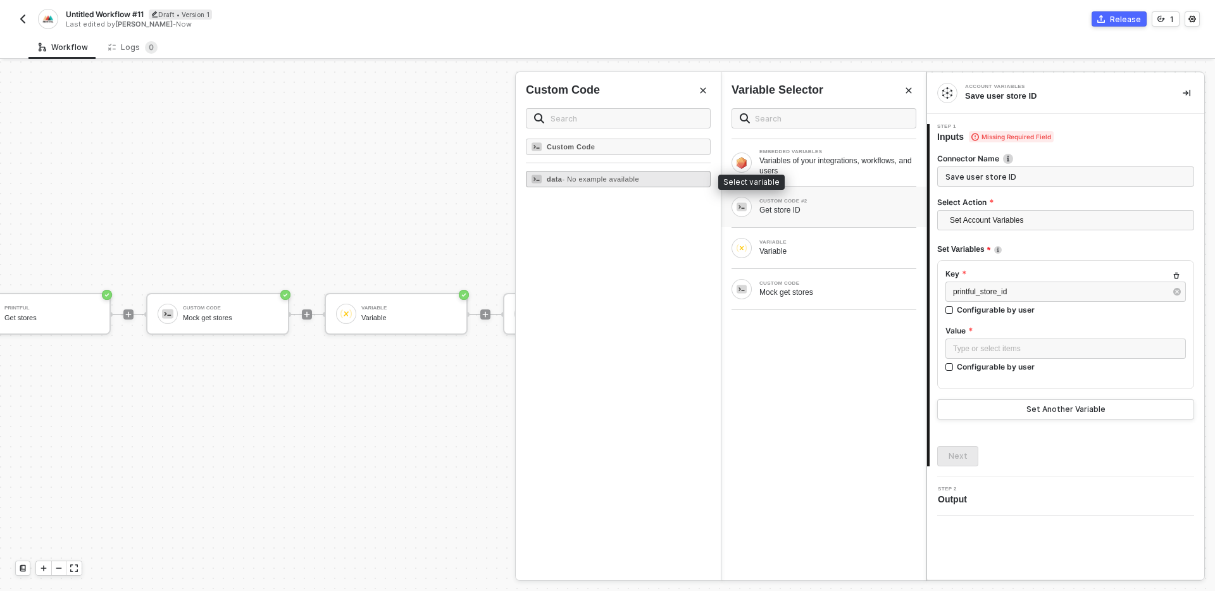
click at [579, 177] on span "- No example available" at bounding box center [600, 179] width 77 height 8
click at [958, 456] on div "Next" at bounding box center [958, 456] width 19 height 10
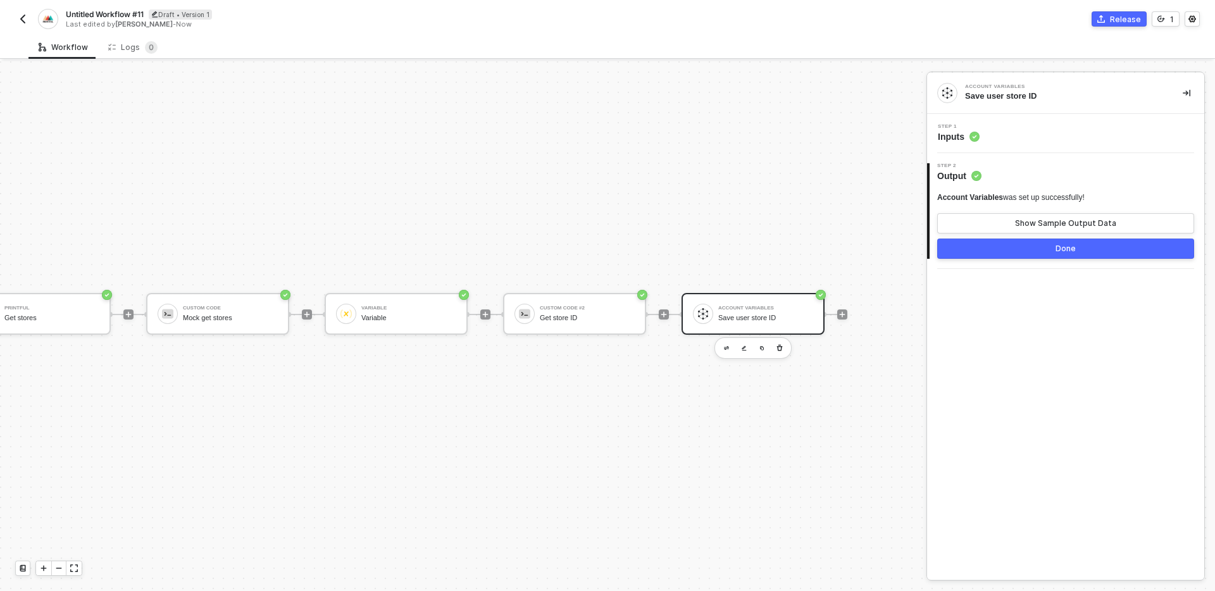
click at [1038, 257] on button "Done" at bounding box center [1066, 249] width 257 height 20
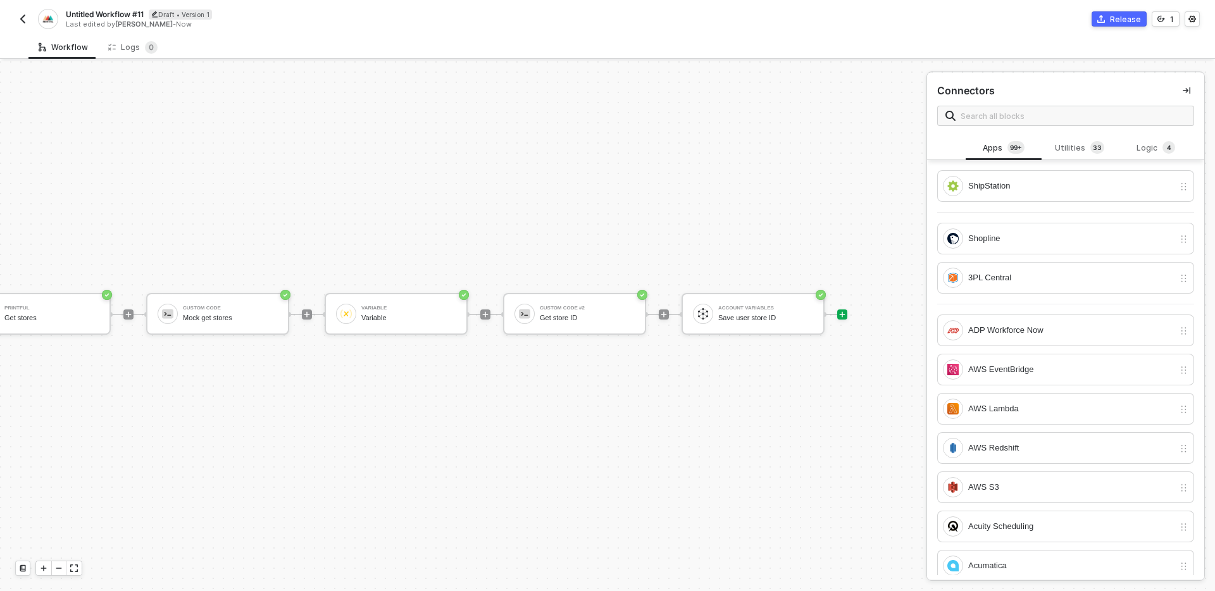
click at [649, 480] on div "TRIGGER On Installation Trigger On Installation Trigger Printful Get stores Cus…" at bounding box center [311, 314] width 1074 height 553
click at [18, 18] on img "button" at bounding box center [23, 19] width 10 height 10
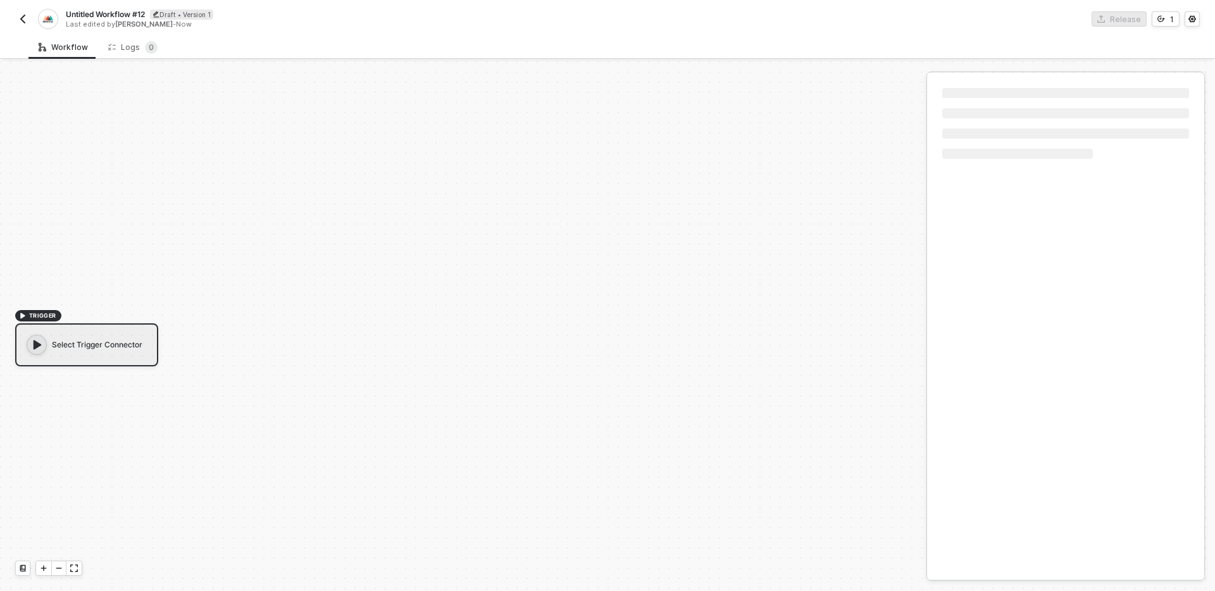
scroll to position [23, 0]
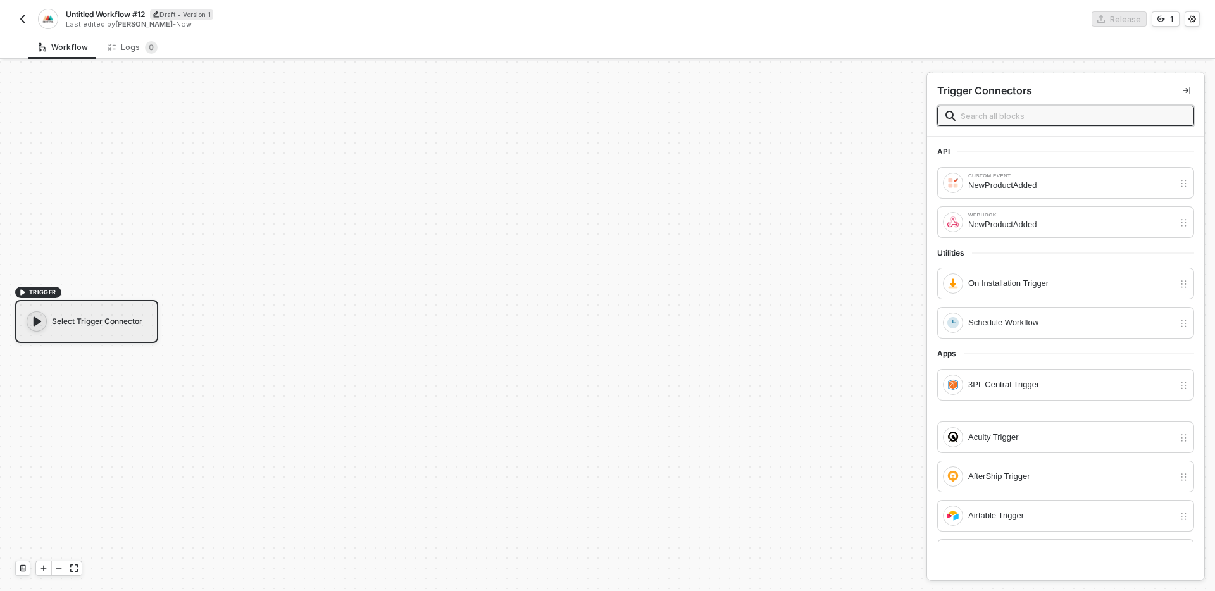
click at [16, 20] on button "button" at bounding box center [22, 18] width 15 height 15
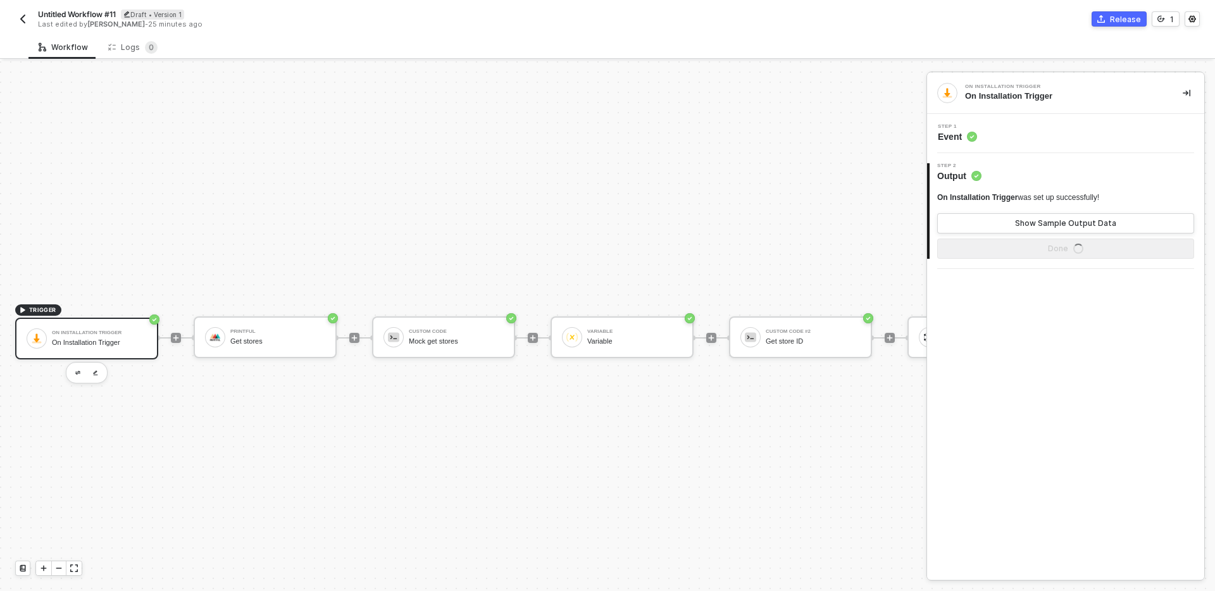
scroll to position [23, 0]
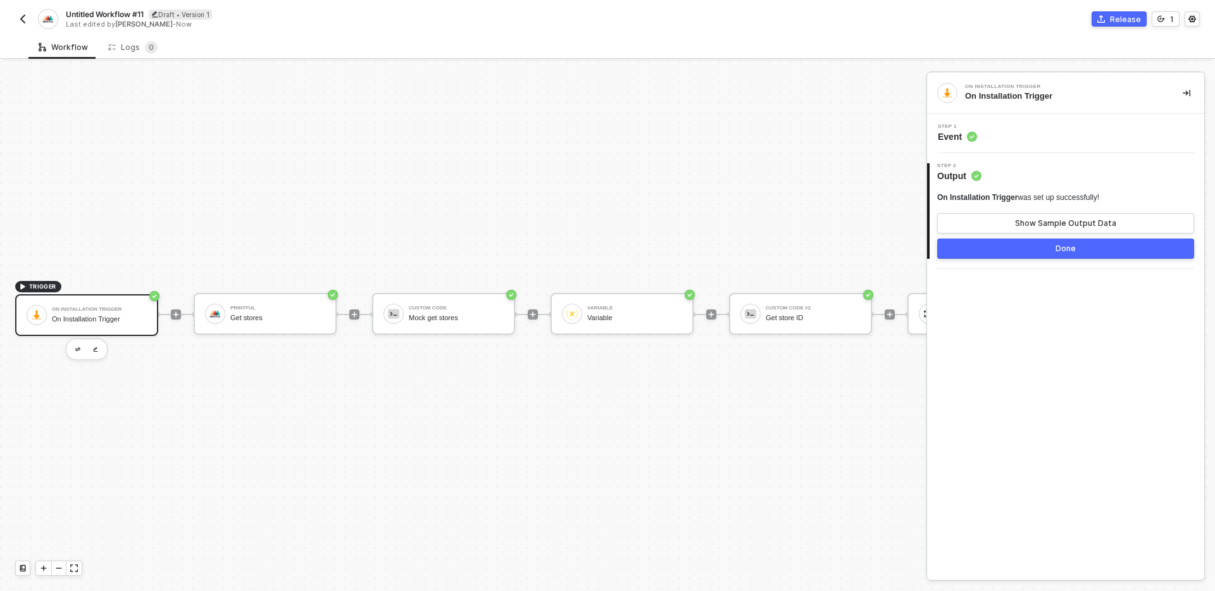
click at [114, 11] on span "Untitled Workflow #11" at bounding box center [105, 14] width 78 height 11
click at [177, 14] on input "Untitled Workflow #11" at bounding box center [173, 14] width 215 height 15
type input "ON INSTALL: Save the store ID"
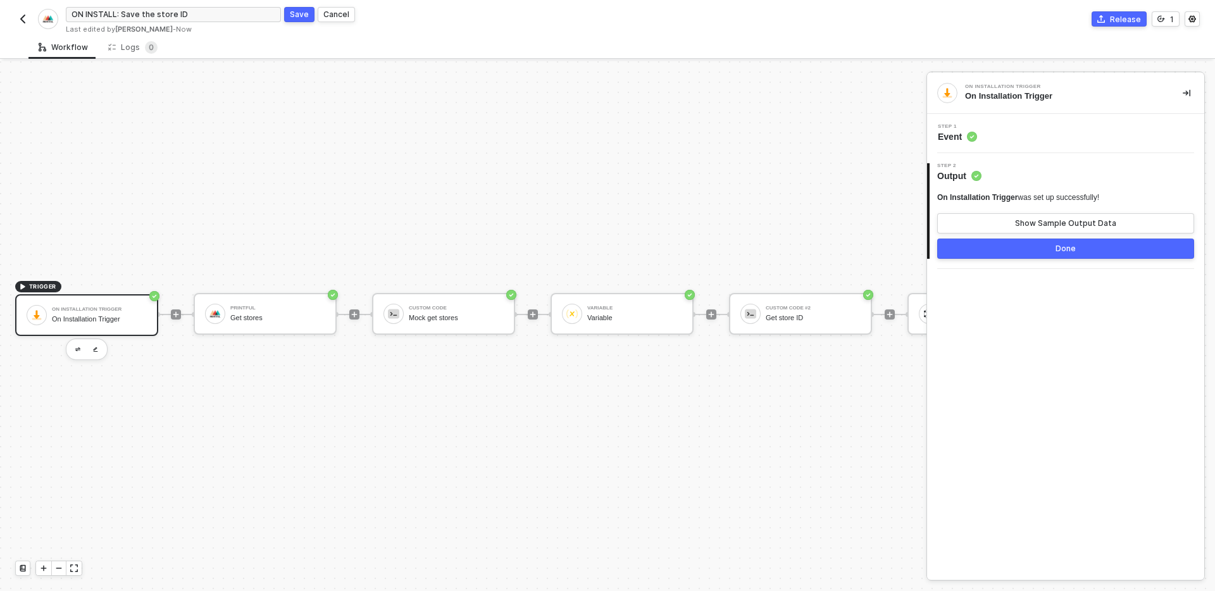
click at [302, 14] on div "Save" at bounding box center [299, 14] width 19 height 11
click at [24, 22] on img "button" at bounding box center [23, 19] width 10 height 10
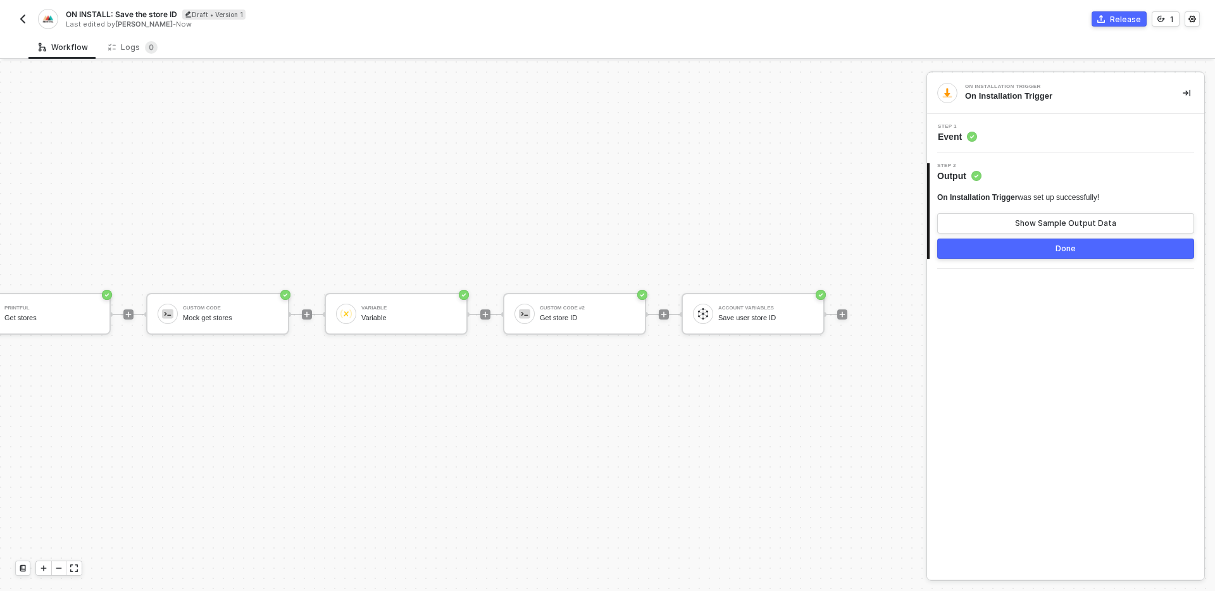
scroll to position [23, 0]
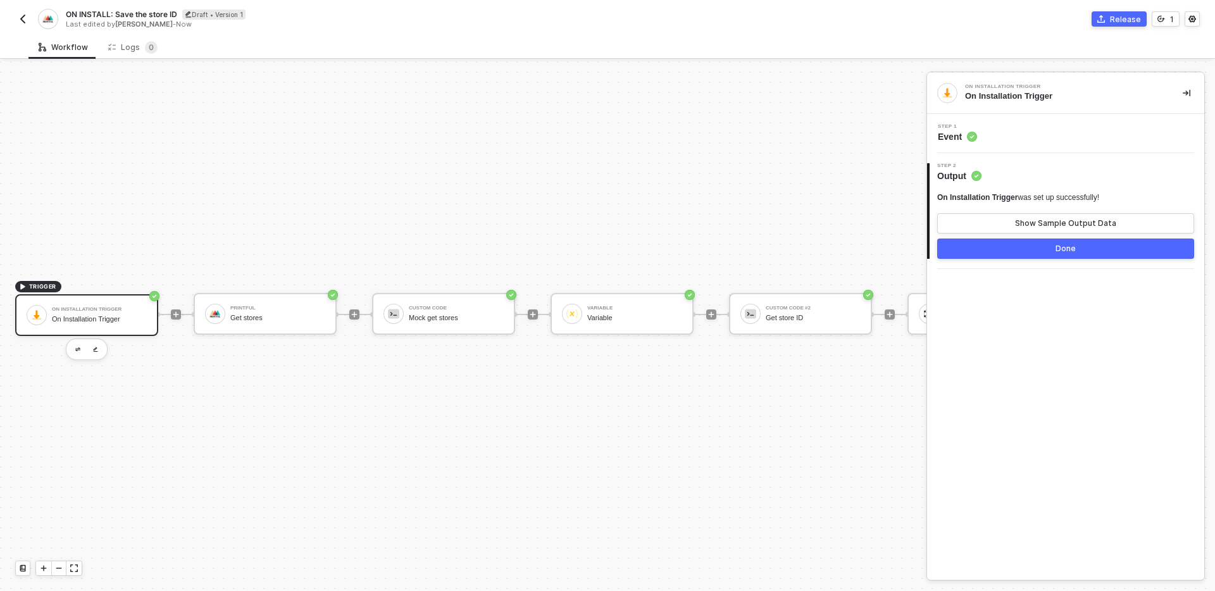
click at [1129, 20] on div "Release" at bounding box center [1125, 19] width 31 height 11
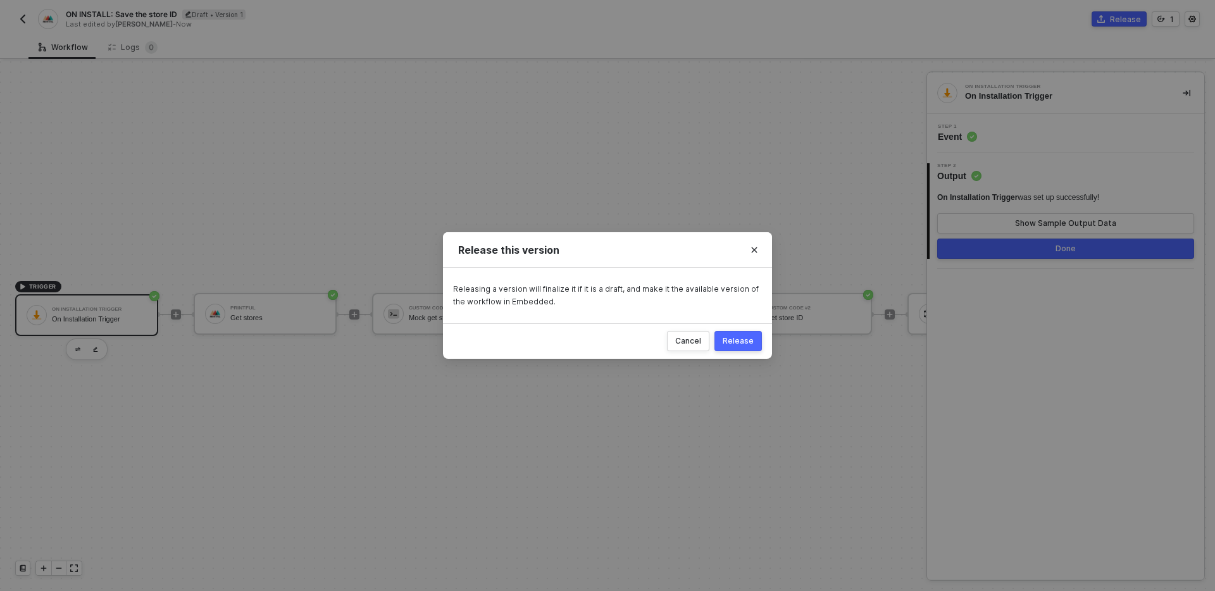
click at [757, 341] on button "Release" at bounding box center [738, 341] width 47 height 20
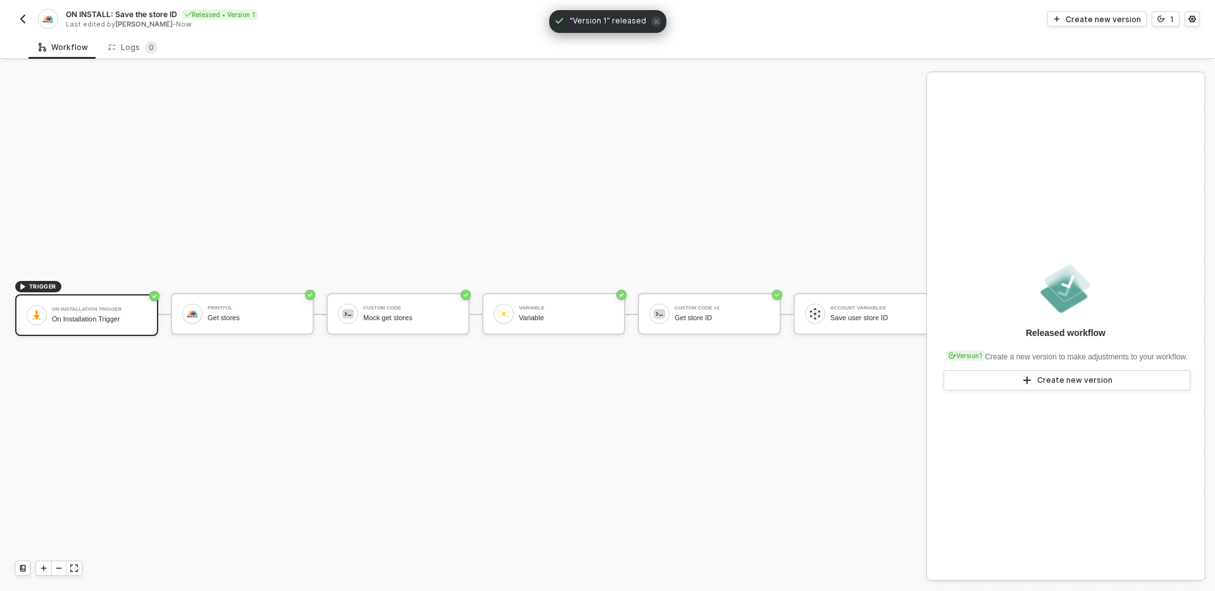
click at [23, 21] on img "button" at bounding box center [23, 19] width 10 height 10
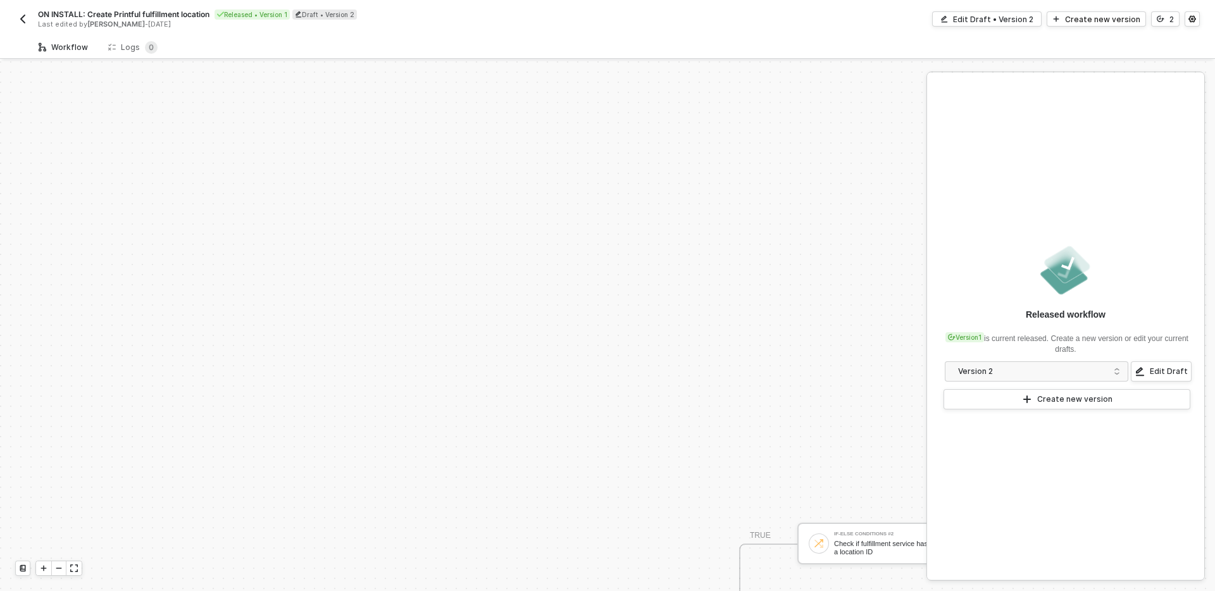
scroll to position [386, 0]
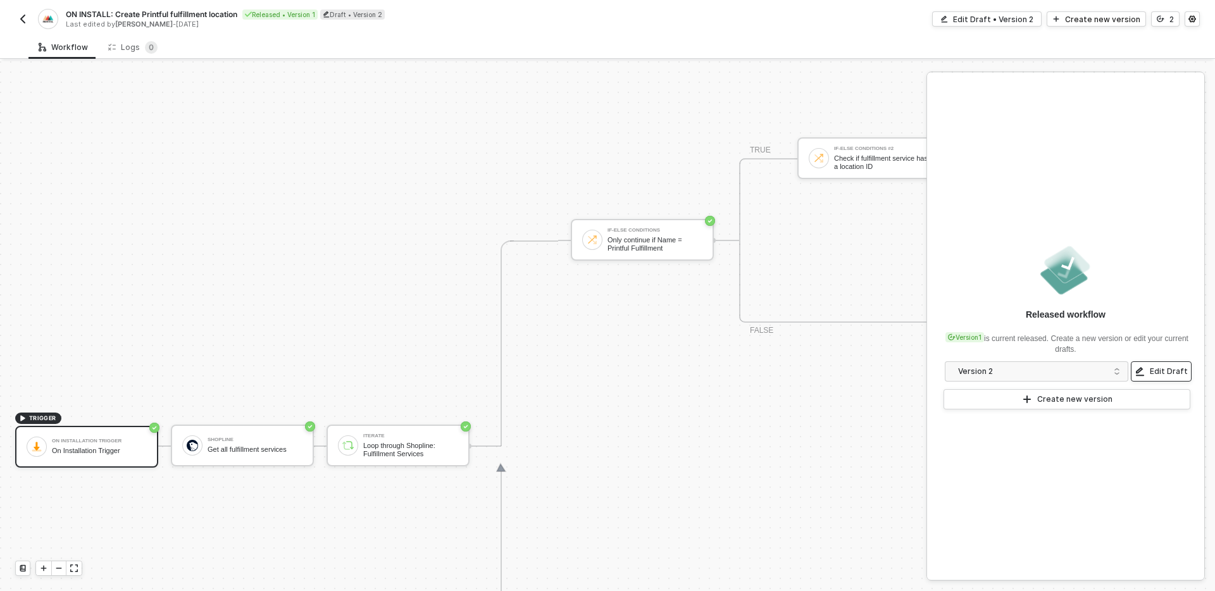
click at [1155, 364] on button "Edit Draft" at bounding box center [1161, 371] width 61 height 20
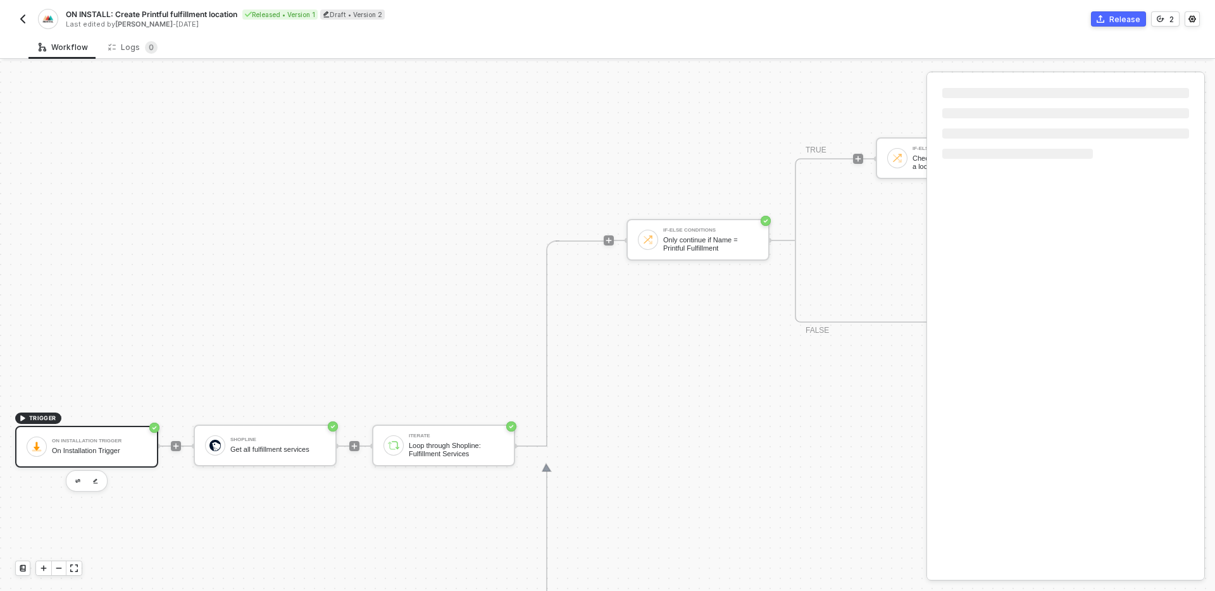
click at [720, 451] on div "If-Else Conditions Only continue if Name = Printful Fulfillment TRUE If-Else Co…" at bounding box center [1207, 446] width 1207 height 411
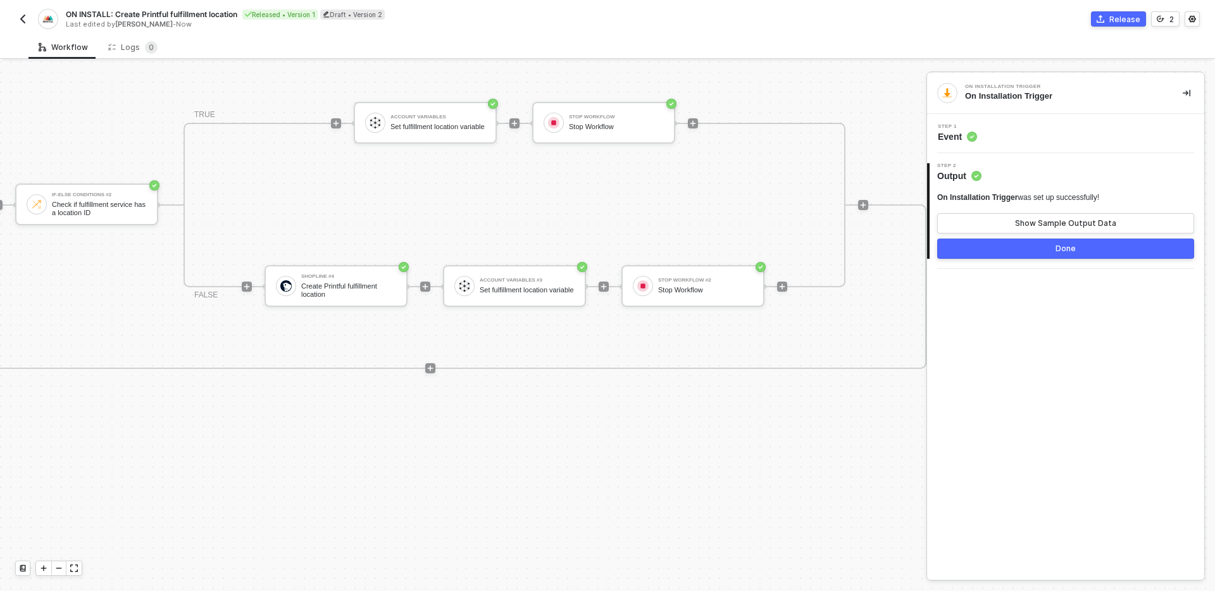
scroll to position [339, 995]
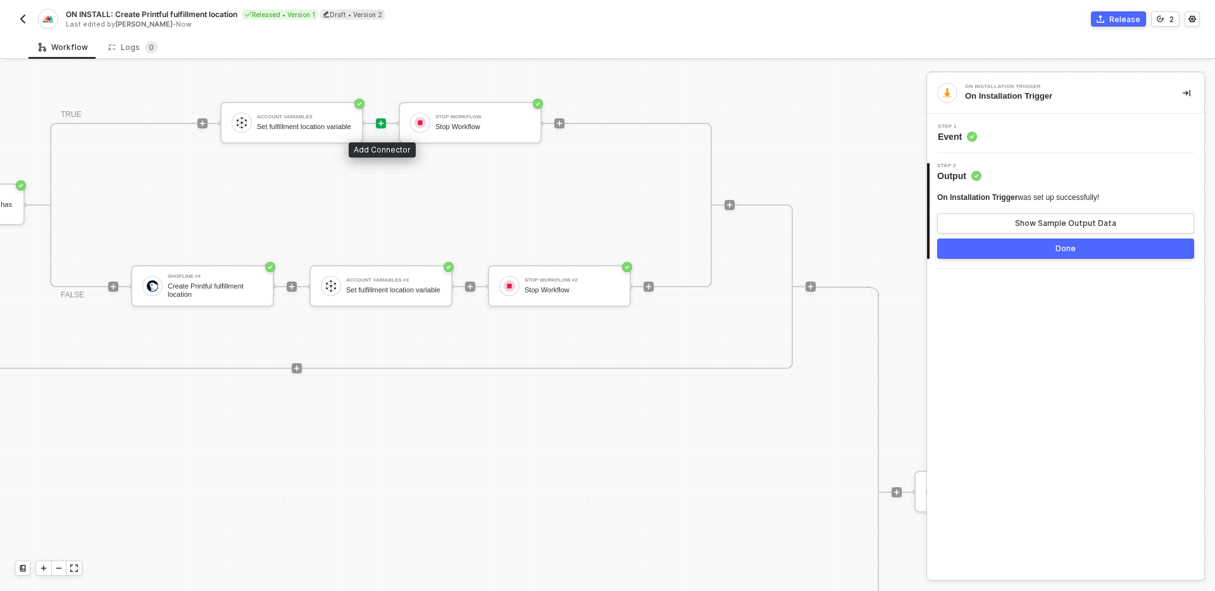
click at [379, 127] on icon "icon-play" at bounding box center [381, 124] width 8 height 8
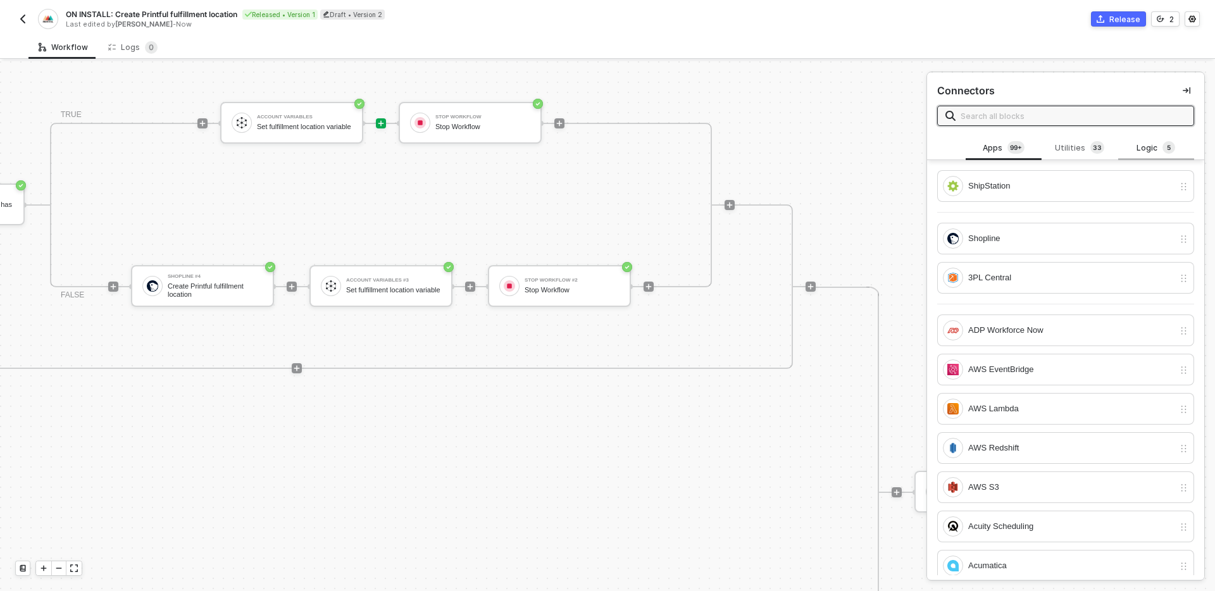
click at [1173, 149] on sup "5" at bounding box center [1169, 147] width 13 height 13
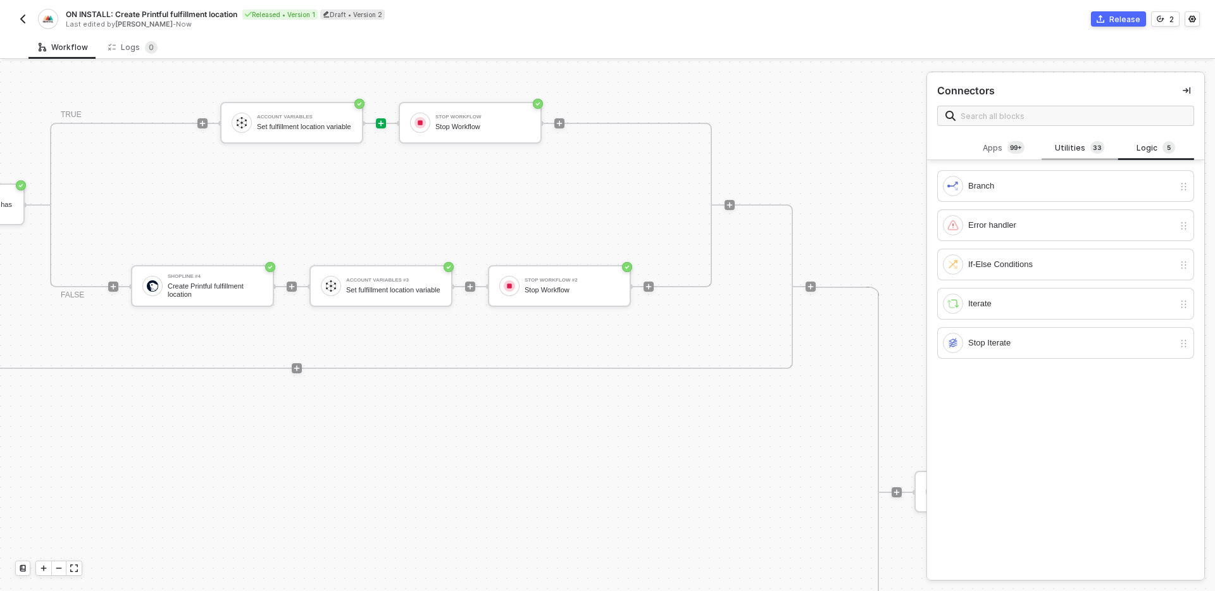
click at [1111, 146] on div "Utilities 3 3" at bounding box center [1080, 148] width 76 height 24
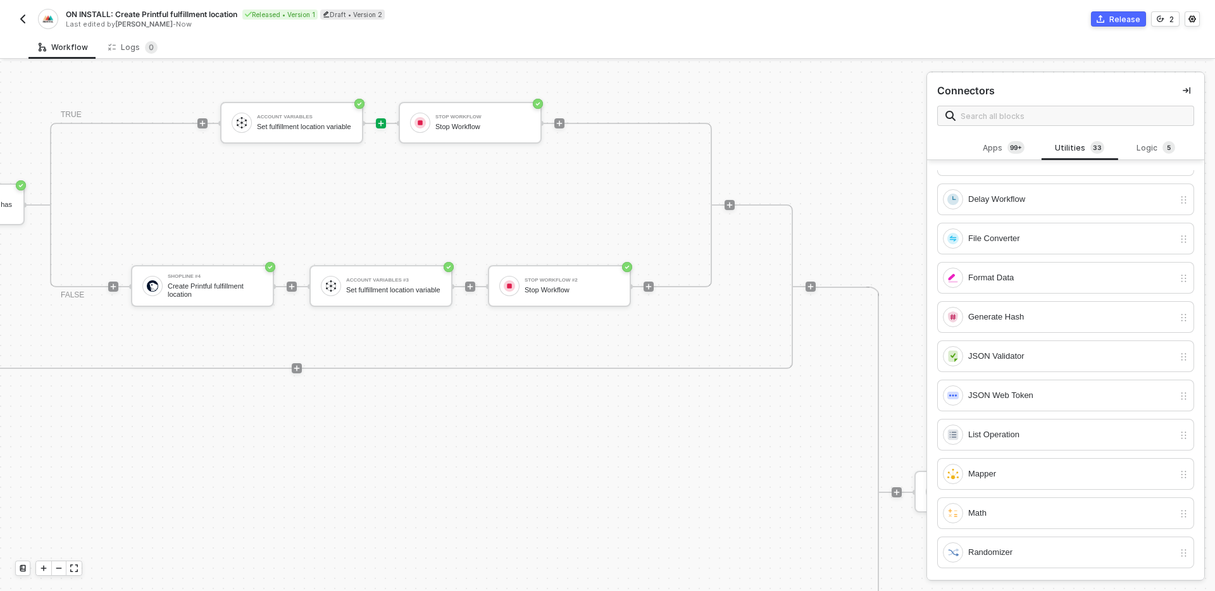
scroll to position [890, 0]
click at [1061, 441] on div "Trigger Another Workflow" at bounding box center [1058, 434] width 231 height 20
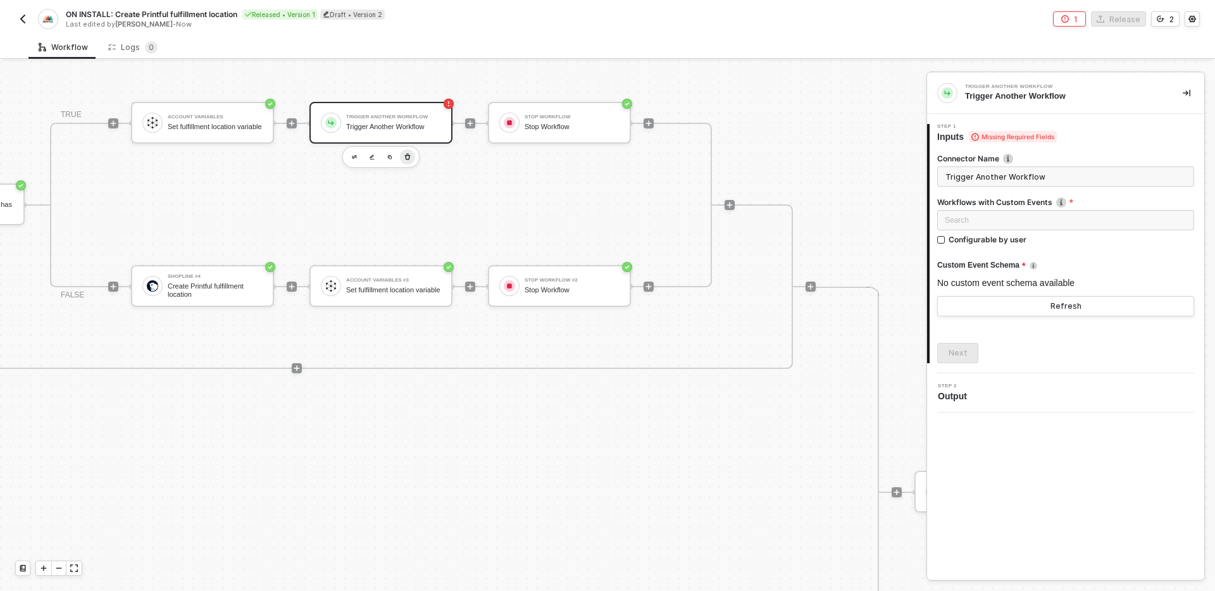
click at [406, 159] on icon "button" at bounding box center [408, 157] width 6 height 6
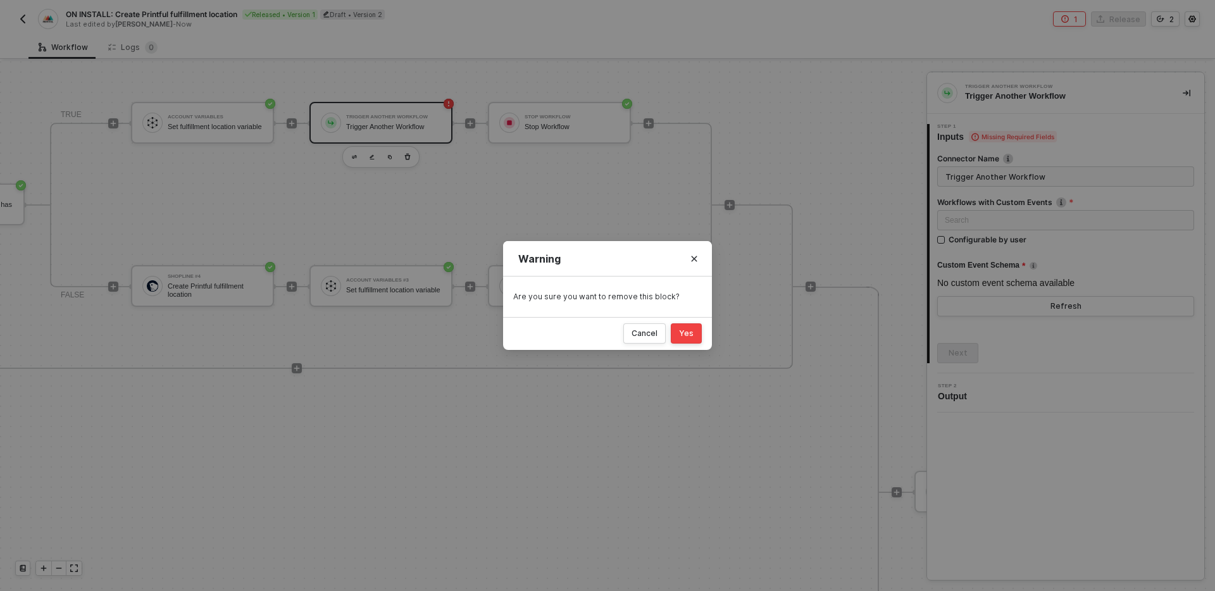
click at [684, 345] on div "Cancel Yes" at bounding box center [607, 333] width 209 height 33
click at [689, 327] on button "Yes" at bounding box center [686, 333] width 31 height 20
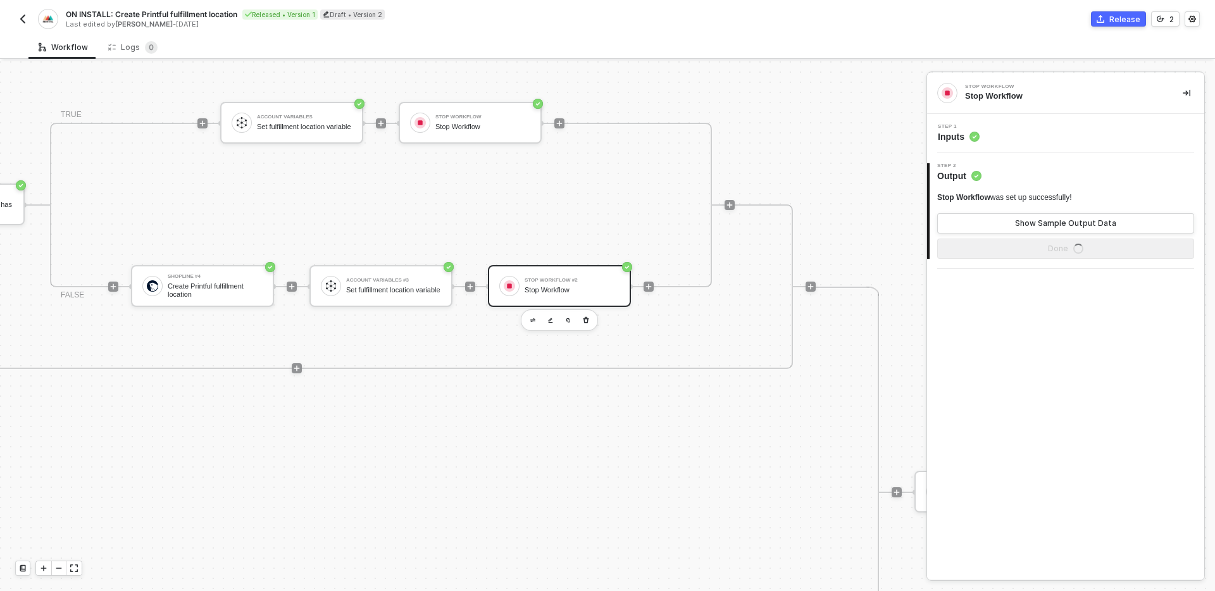
click at [305, 223] on div "TRUE Account Variables Set fulfillment location variable Stop Workflow Stop Wor…" at bounding box center [381, 205] width 662 height 165
click at [25, 19] on img "button" at bounding box center [23, 19] width 10 height 10
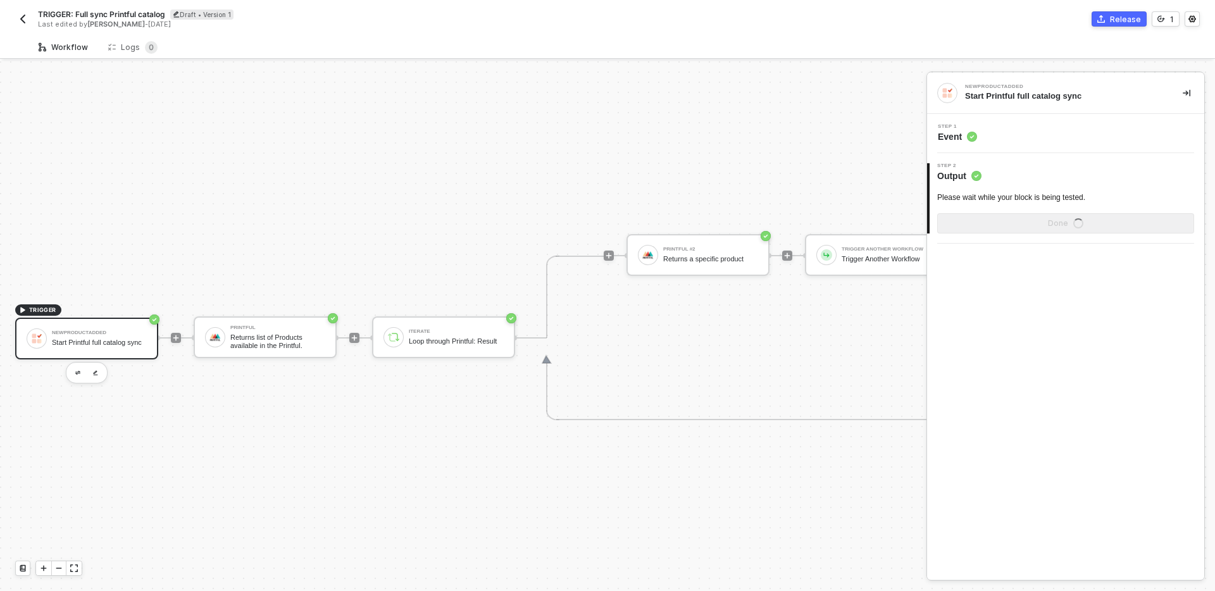
scroll to position [23, 0]
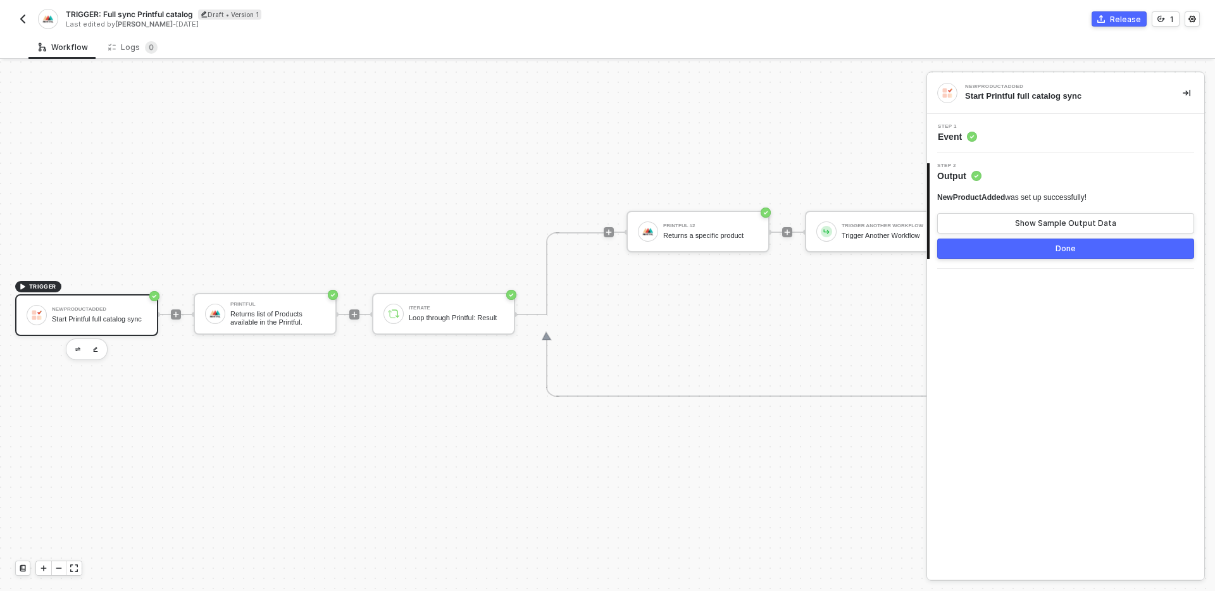
click at [434, 439] on div "TRIGGER NewProductAdded Start Printful full catalog sync Printful Returns list …" at bounding box center [528, 314] width 1057 height 553
click at [282, 322] on div "Returns list of Products available in the Printful." at bounding box center [277, 318] width 95 height 16
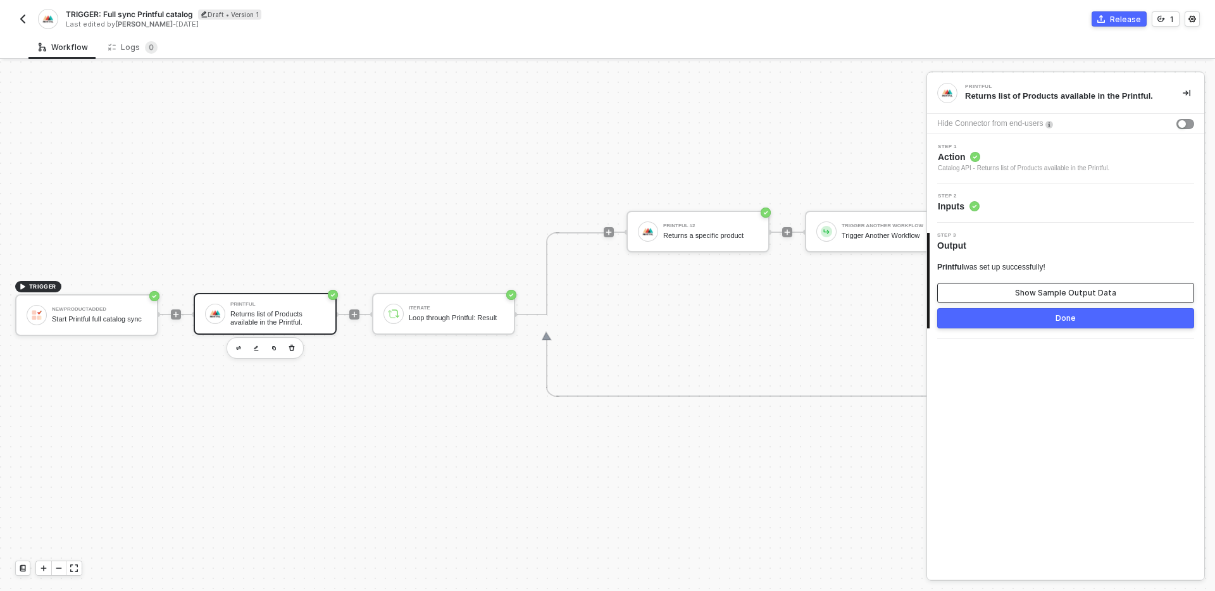
click at [1033, 287] on button "Show Sample Output Data" at bounding box center [1066, 293] width 257 height 20
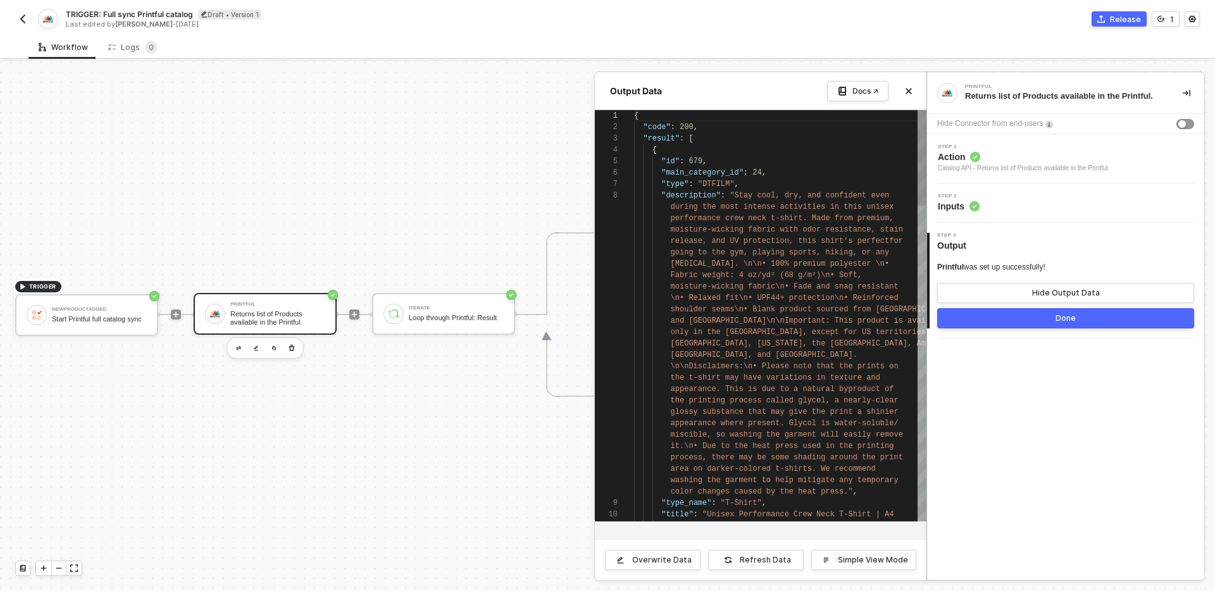
scroll to position [80, 0]
click at [905, 91] on icon "icon-close" at bounding box center [909, 91] width 8 height 8
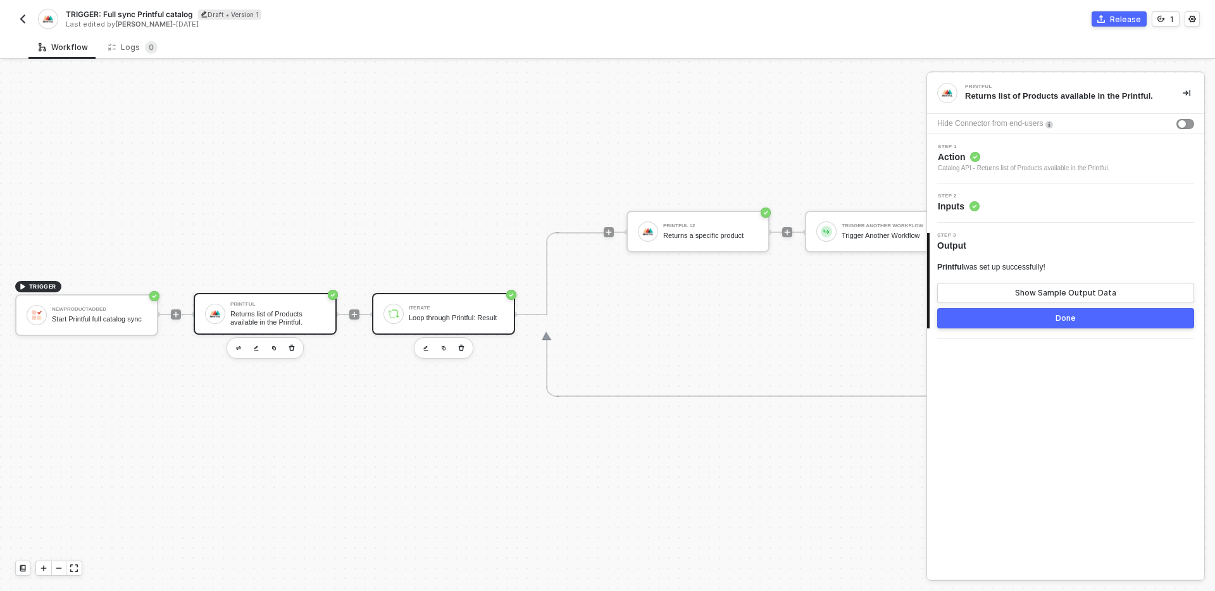
click at [446, 315] on div "Loop through Printful: Result" at bounding box center [456, 318] width 95 height 8
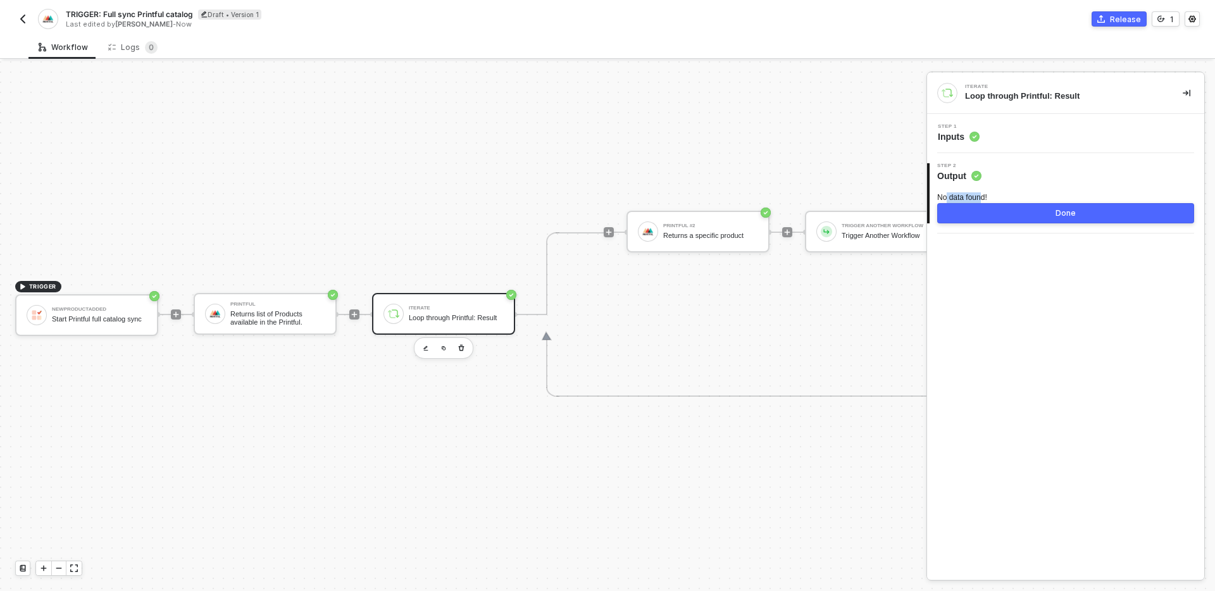
drag, startPoint x: 951, startPoint y: 196, endPoint x: 1021, endPoint y: 196, distance: 69.6
click at [996, 196] on div "No data found!" at bounding box center [1066, 197] width 257 height 11
click at [1024, 299] on div "Iterate Loop through Printful: Result Step 1 Inputs 2 Step 2 Output No data fou…" at bounding box center [1065, 326] width 277 height 507
click at [653, 336] on div "Printful #2 Returns a specific product Trigger Another Workflow Trigger Another…" at bounding box center [787, 314] width 367 height 165
click at [1190, 98] on button "button" at bounding box center [1186, 92] width 15 height 15
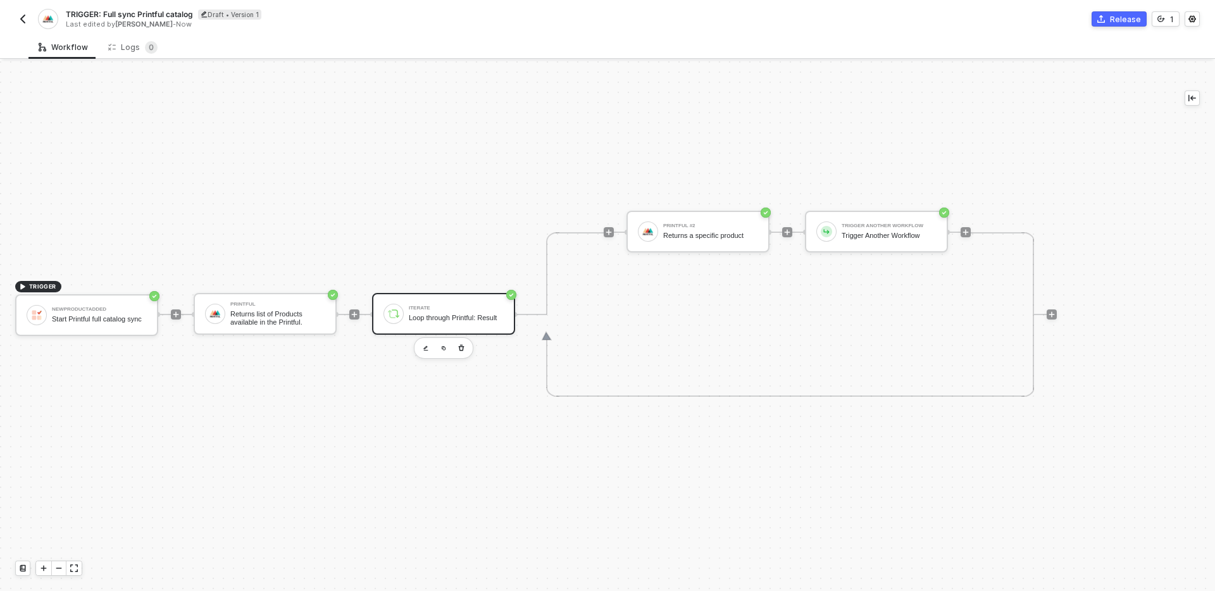
click at [395, 178] on div "TRIGGER NewProductAdded Start Printful full catalog sync Printful Returns list …" at bounding box center [582, 314] width 1164 height 553
click at [434, 184] on div "TRIGGER NewProductAdded Start Printful full catalog sync Printful Returns list …" at bounding box center [582, 314] width 1164 height 553
click at [20, 22] on img "button" at bounding box center [23, 19] width 10 height 10
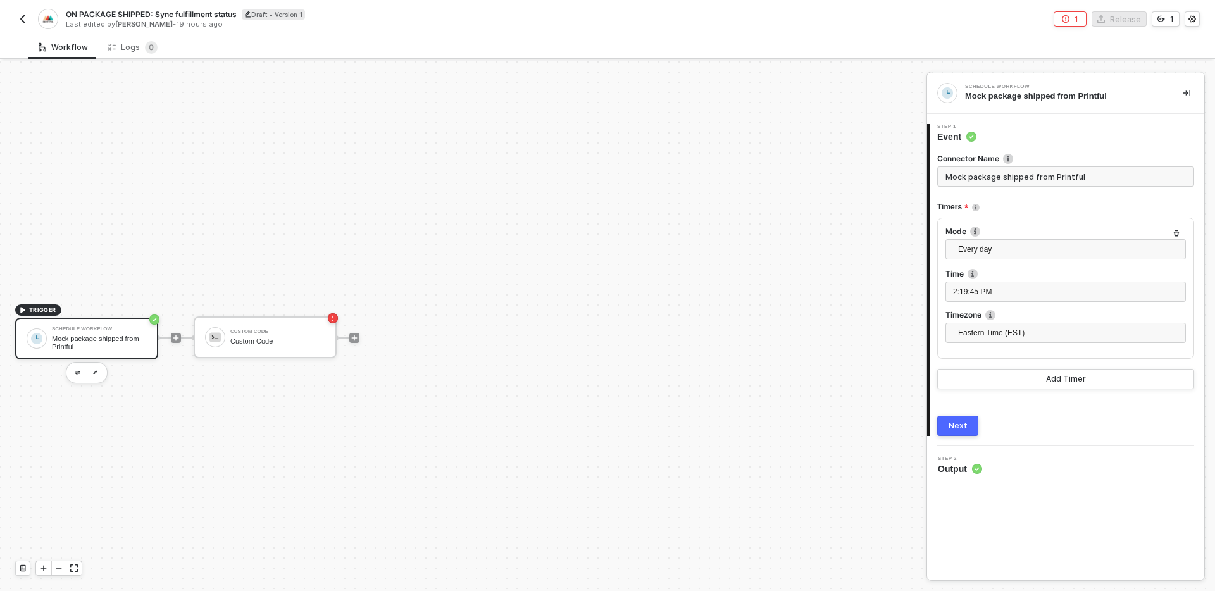
scroll to position [23, 0]
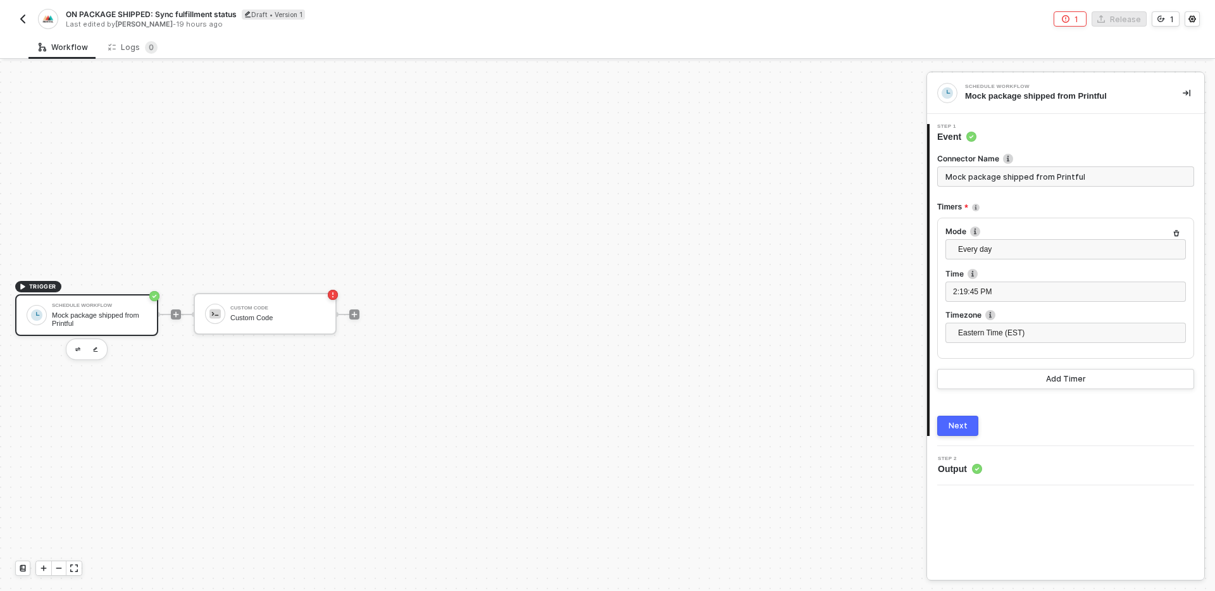
click at [503, 434] on div "TRIGGER Schedule Workflow Mock package shipped from Printful Custom Code Custom…" at bounding box center [460, 314] width 920 height 553
click at [171, 312] on div at bounding box center [176, 315] width 10 height 10
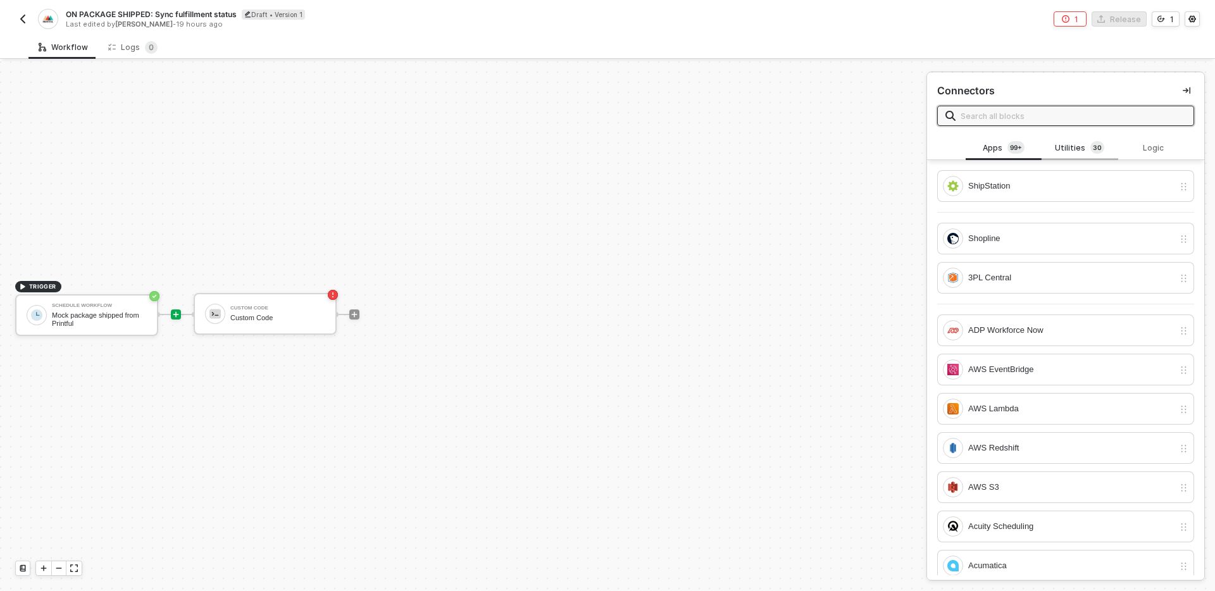
click at [1083, 151] on div "Utilities 3 0" at bounding box center [1080, 148] width 56 height 14
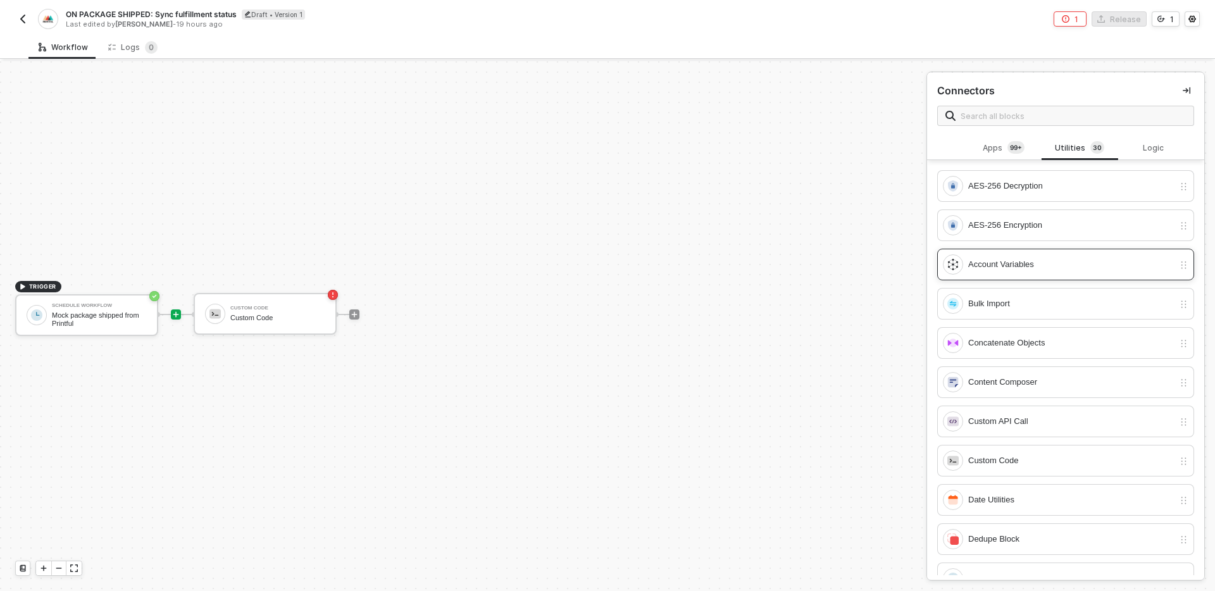
click at [1043, 270] on div "Account Variables" at bounding box center [1072, 265] width 206 height 14
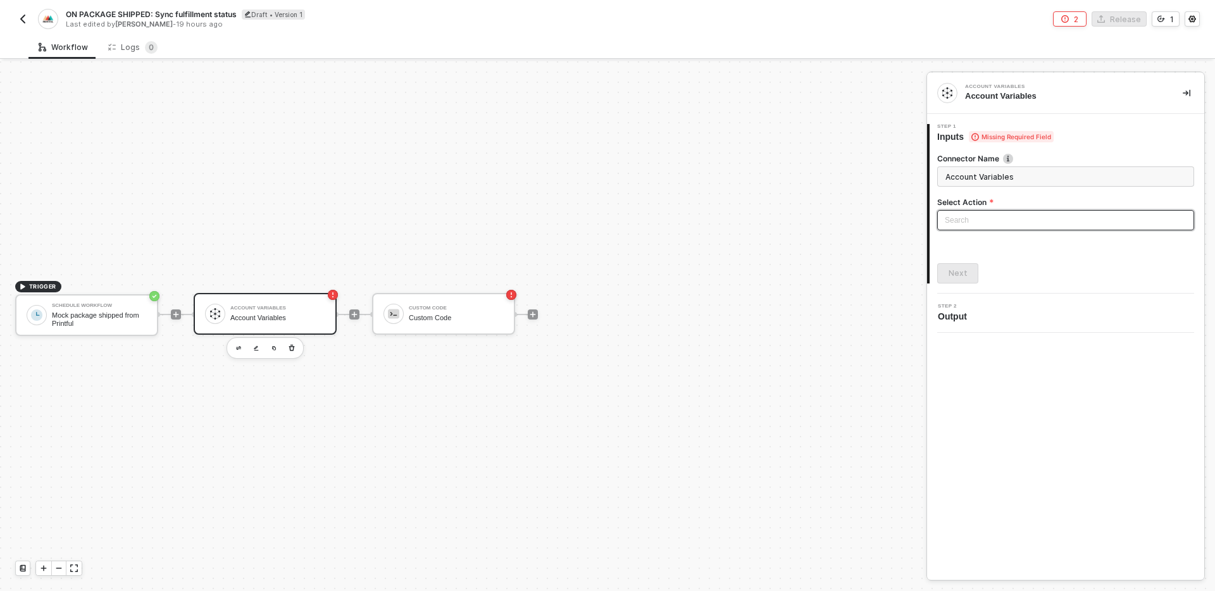
click at [1013, 219] on input "search" at bounding box center [1066, 220] width 242 height 19
click at [1002, 278] on div "Connector Name Account Variables Select Action Search Set Account Variables Get…" at bounding box center [1066, 213] width 257 height 141
click at [1006, 217] on input "search" at bounding box center [1066, 220] width 242 height 19
click at [1002, 267] on div "Get Account Variables" at bounding box center [1066, 266] width 237 height 14
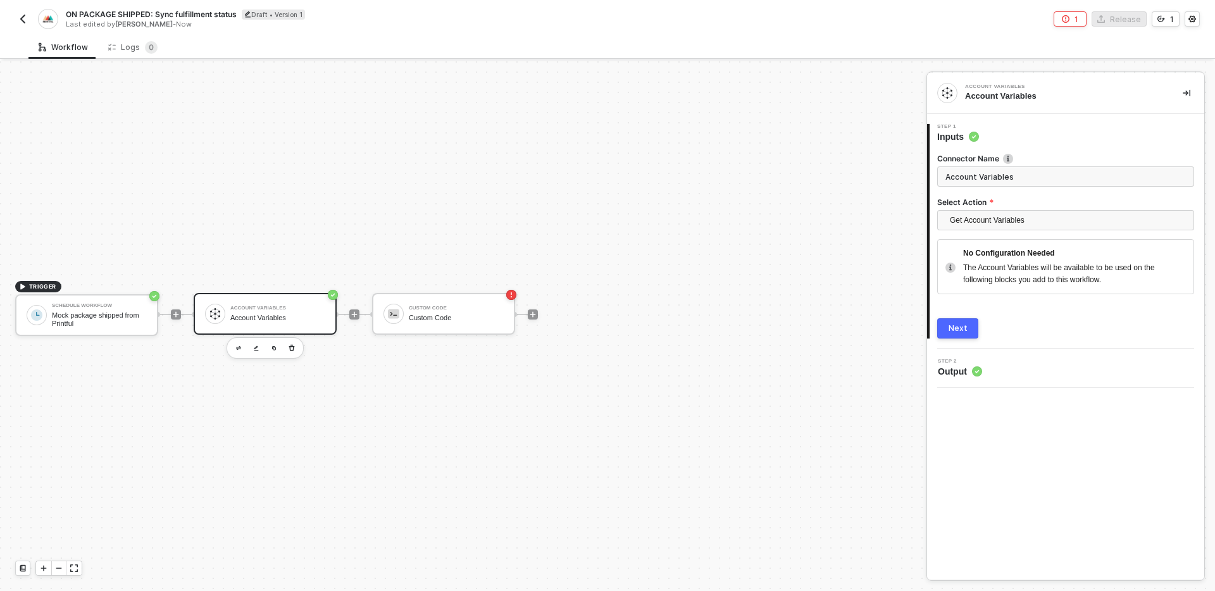
click at [1095, 289] on div "No Configuration Needed The Account Variables will be available to be used on t…" at bounding box center [1079, 267] width 230 height 54
click at [1009, 174] on input "Account Variables" at bounding box center [1066, 176] width 257 height 20
click at [943, 171] on input "Account Variables" at bounding box center [1066, 176] width 257 height 20
type input "Get store ID"
click at [960, 329] on div "Next" at bounding box center [958, 328] width 19 height 10
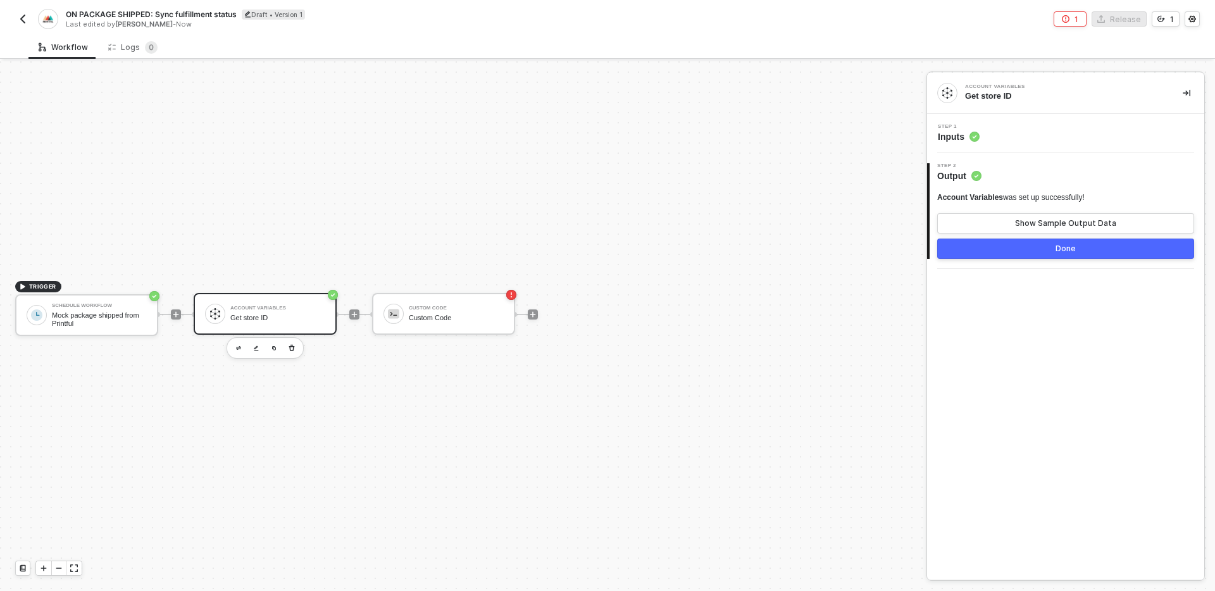
click at [995, 246] on button "Done" at bounding box center [1066, 249] width 257 height 20
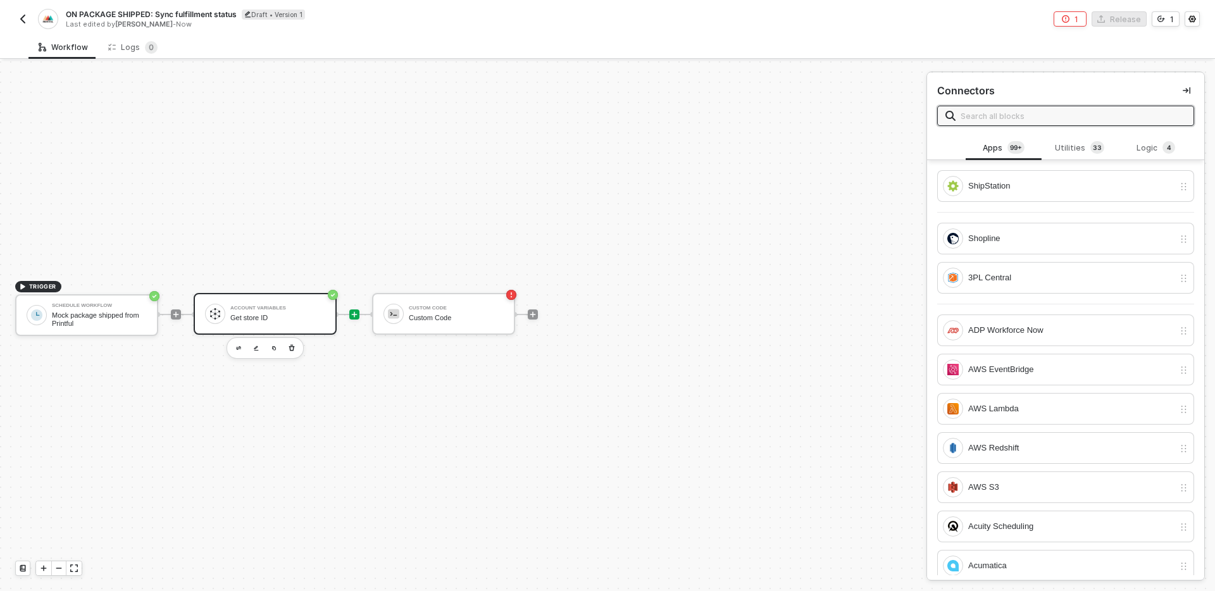
click at [305, 313] on div "Account Variables Get store ID" at bounding box center [277, 314] width 95 height 24
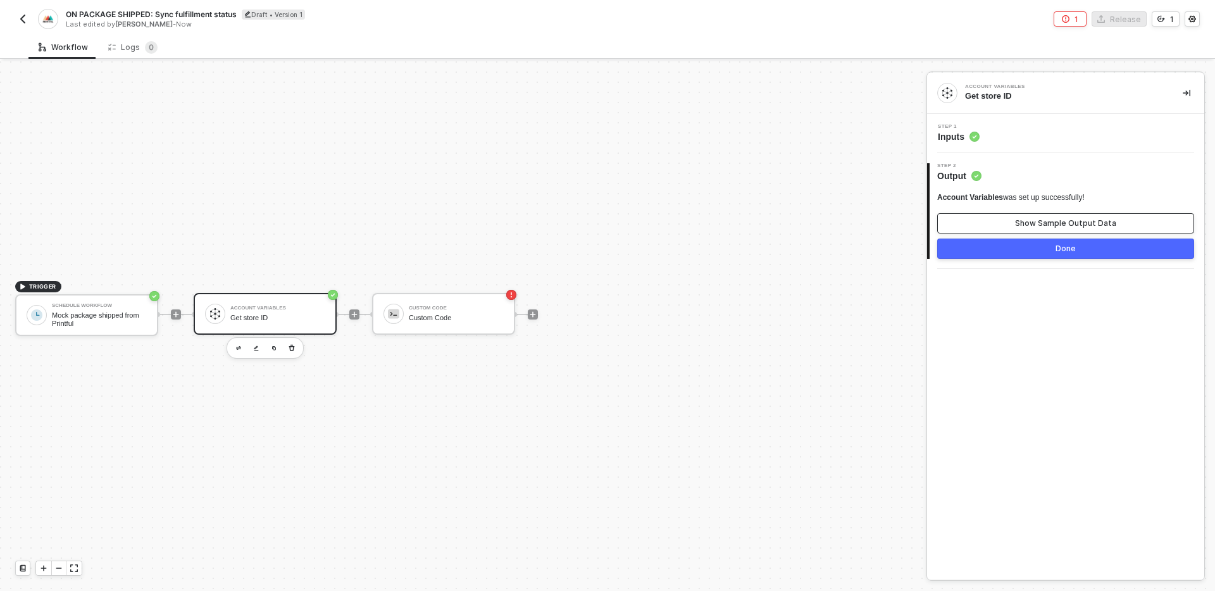
click at [1005, 216] on button "Show Sample Output Data" at bounding box center [1066, 223] width 257 height 20
type textarea "{ "variables": { "variable": "D101", "printful_fulfillment_location_id": "71500…"
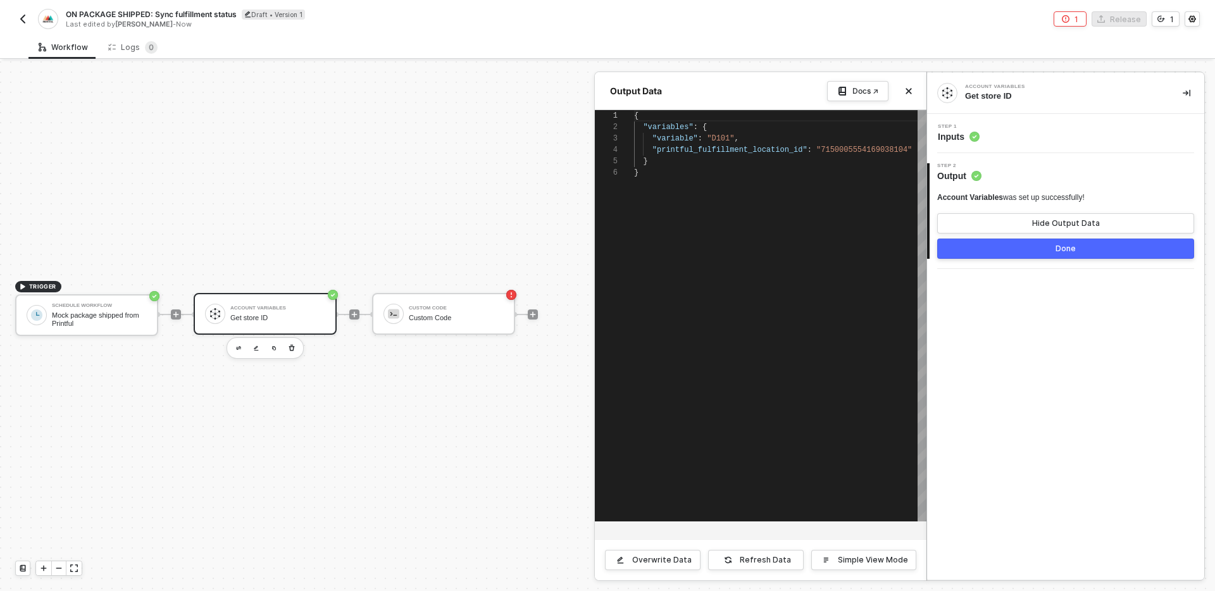
click at [678, 141] on span ""variable"" at bounding box center [676, 138] width 46 height 9
click at [693, 148] on div "1 2 3 4 5 6 { "variables" : { "variable" : "D101" , "printful_fulfillment_locat…" at bounding box center [761, 315] width 332 height 411
click at [901, 88] on button "Close" at bounding box center [908, 91] width 15 height 15
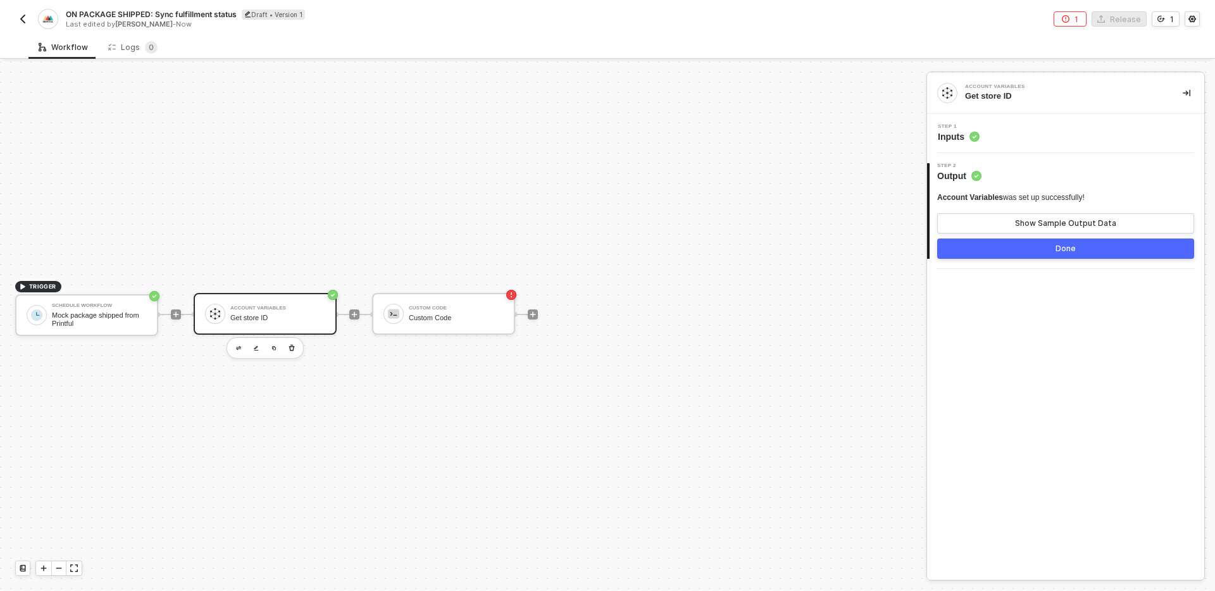
click at [436, 225] on div "TRIGGER Schedule Workflow Mock package shipped from Printful Account Variables …" at bounding box center [460, 314] width 920 height 553
click at [24, 22] on img "button" at bounding box center [23, 19] width 10 height 10
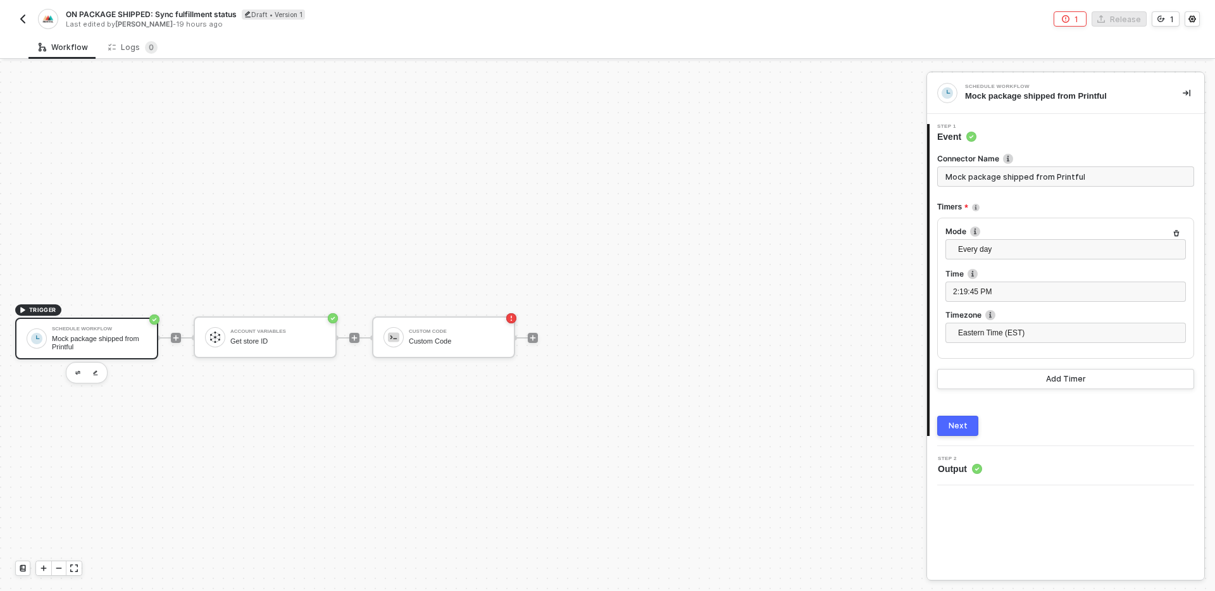
scroll to position [23, 0]
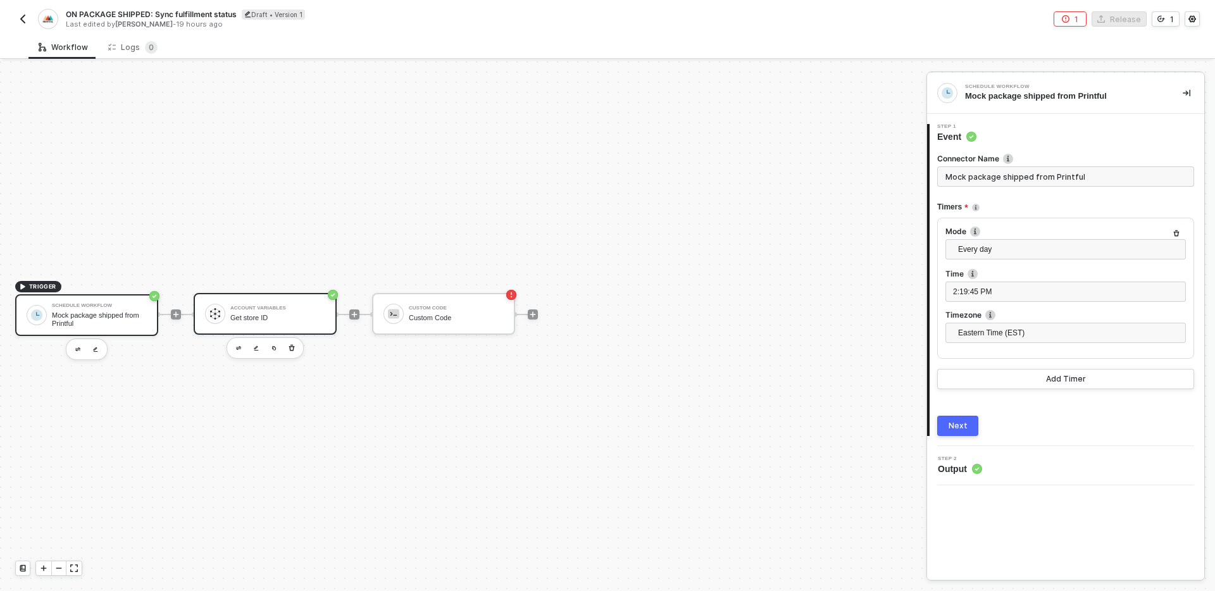
click at [292, 312] on div "Account Variables Get store ID" at bounding box center [277, 314] width 95 height 24
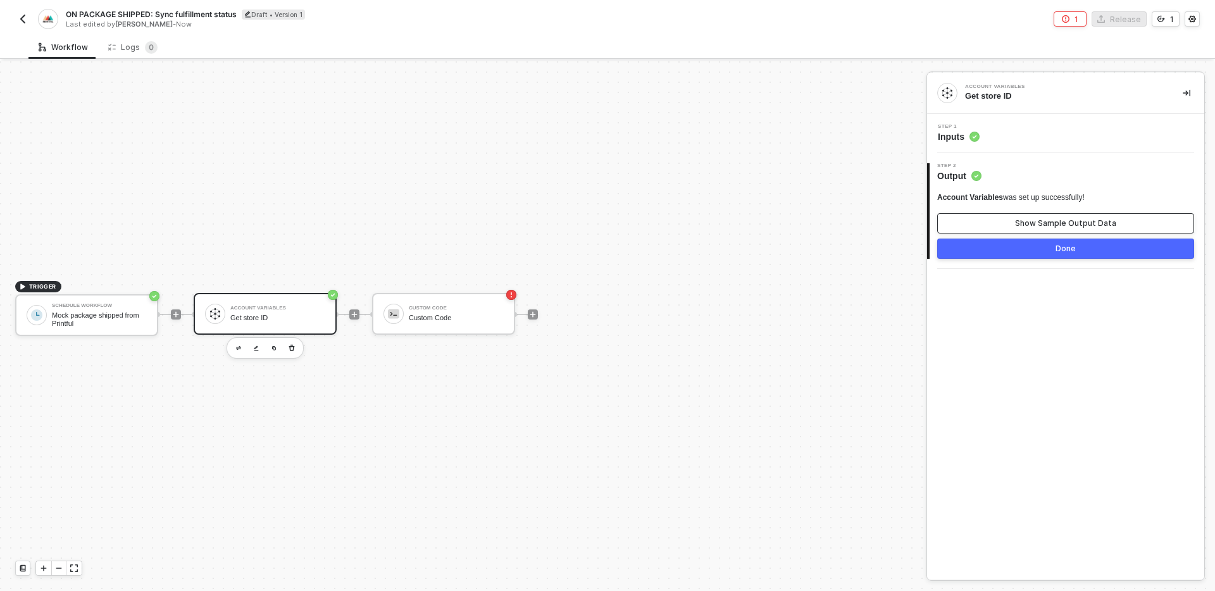
click at [1035, 224] on div "Show Sample Output Data" at bounding box center [1065, 223] width 101 height 10
type textarea "{ "variables": { "variable": "D101", "printful_fulfillment_location_id": "71500…"
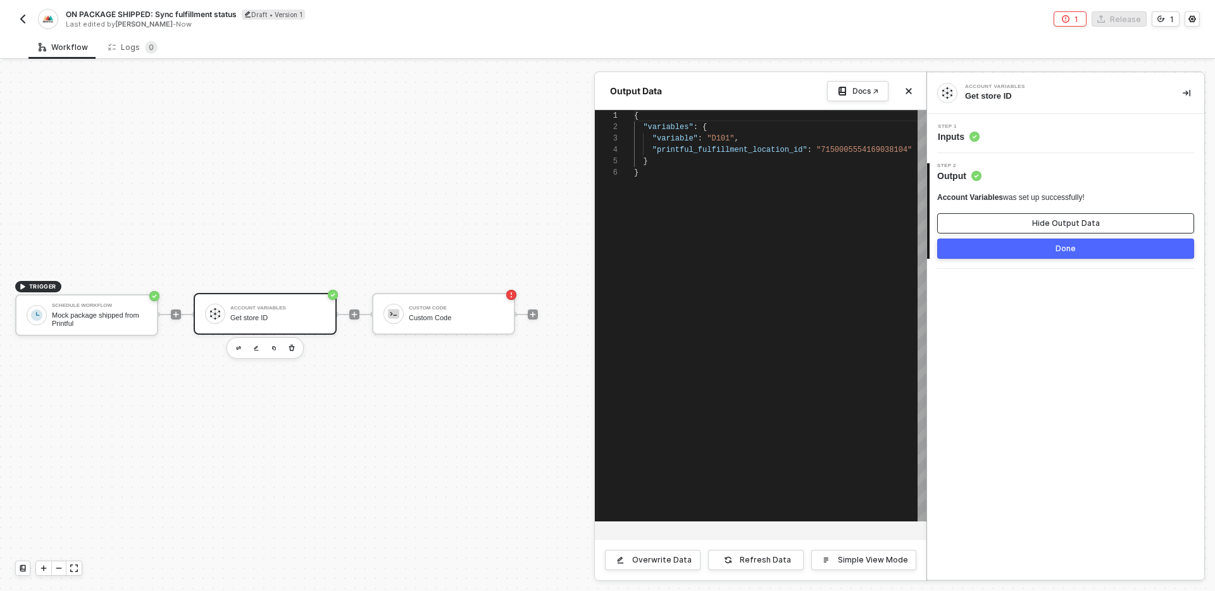
click at [1035, 224] on div "Hide Output Data" at bounding box center [1067, 223] width 68 height 10
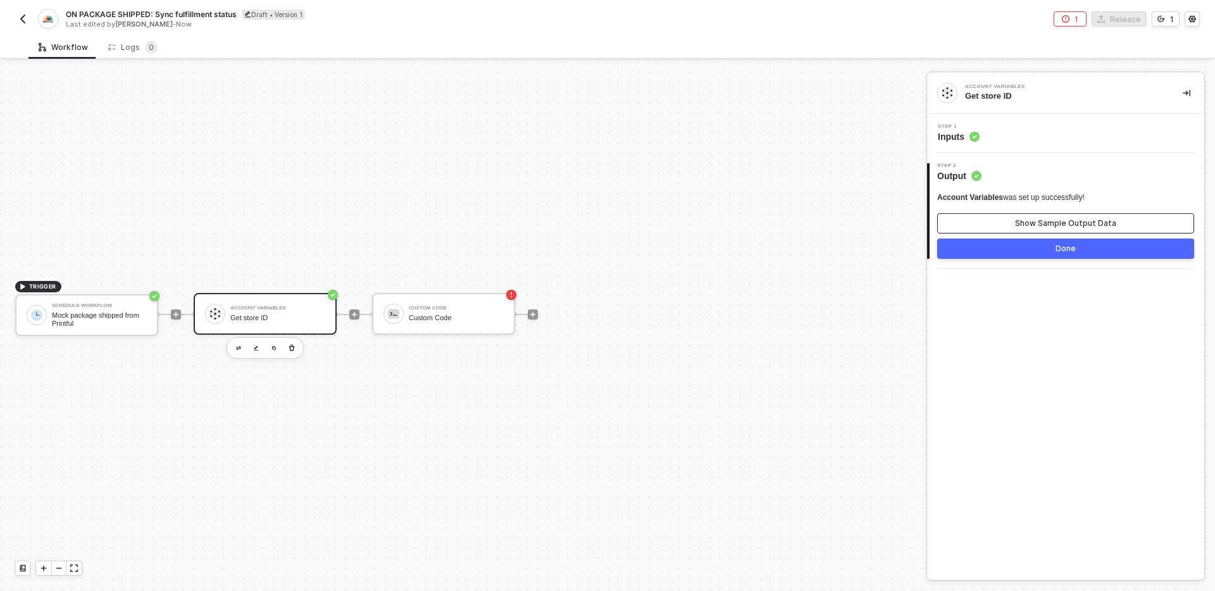
click at [1035, 224] on div "Show Sample Output Data" at bounding box center [1065, 223] width 101 height 10
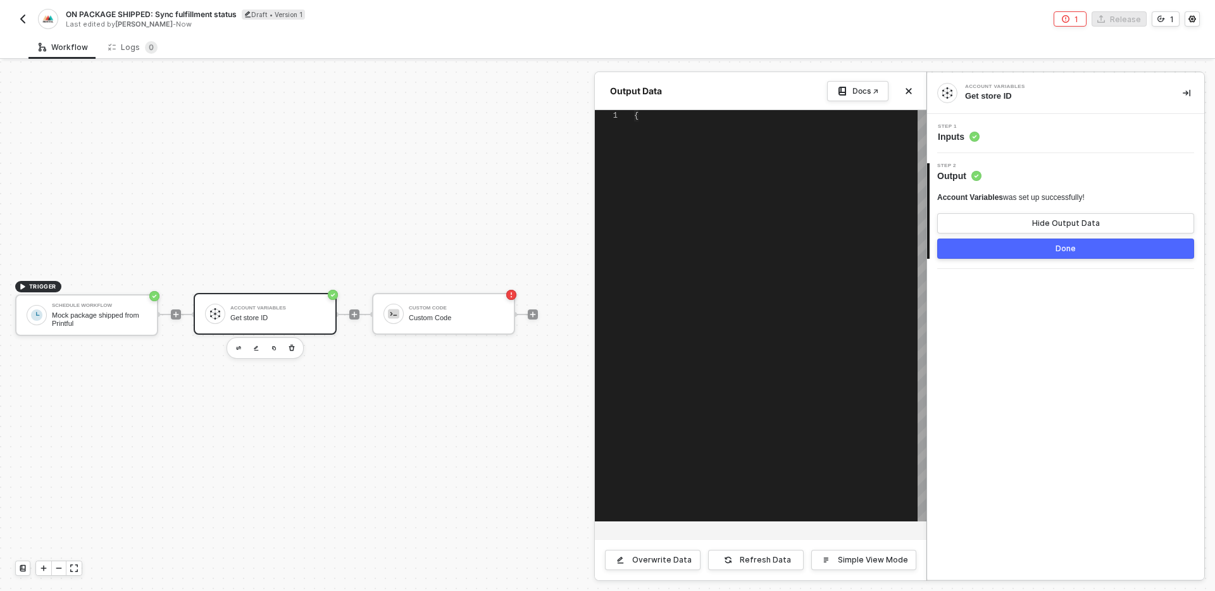
type textarea "{ "variables": { "variable": "D101", "printful_fulfillment_location_id": "71500…"
click at [753, 567] on button "Refresh Data" at bounding box center [756, 560] width 96 height 20
click at [912, 89] on icon "icon-close" at bounding box center [909, 91] width 8 height 8
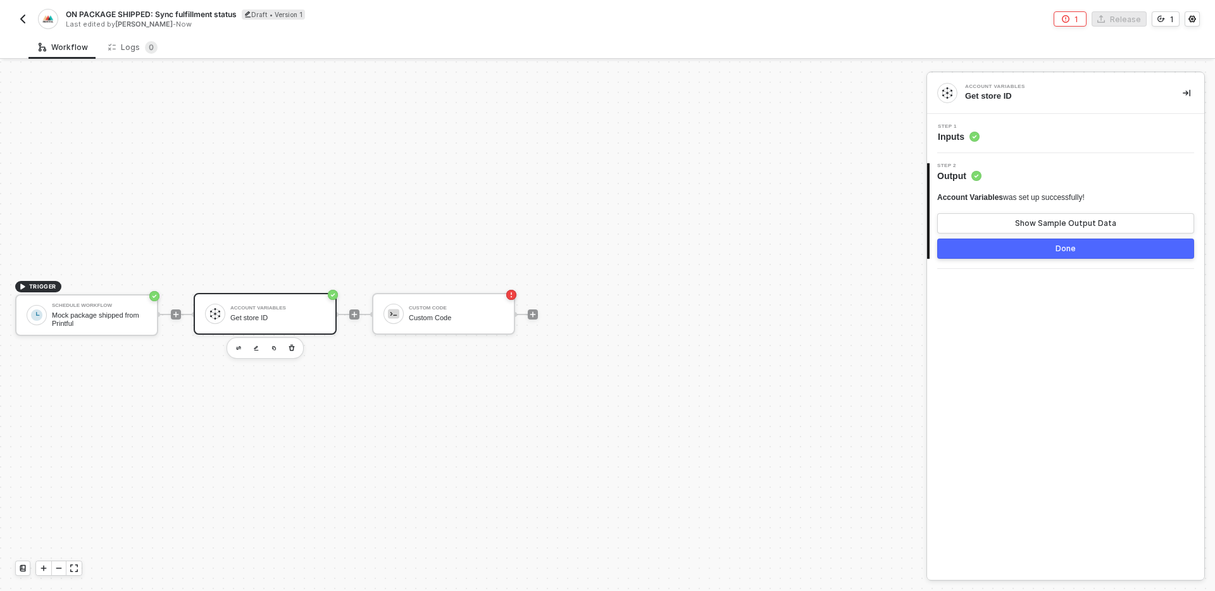
click at [1007, 247] on button "Done" at bounding box center [1066, 249] width 257 height 20
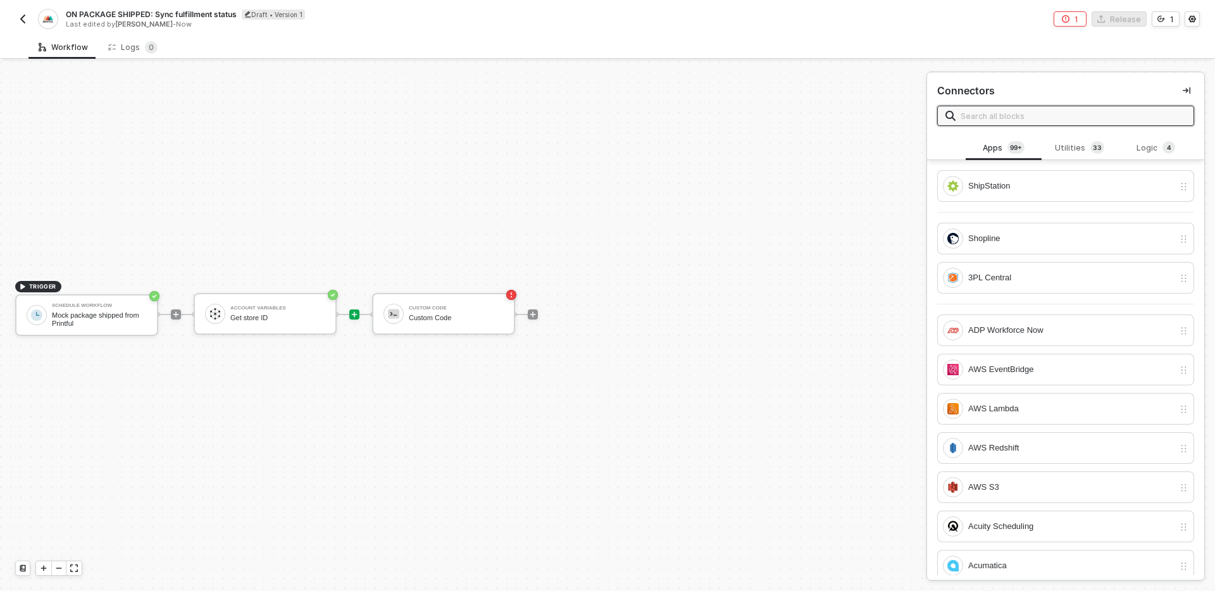
click at [356, 317] on icon "icon-play" at bounding box center [355, 315] width 8 height 8
click at [1156, 146] on div "Logic 4" at bounding box center [1157, 148] width 56 height 14
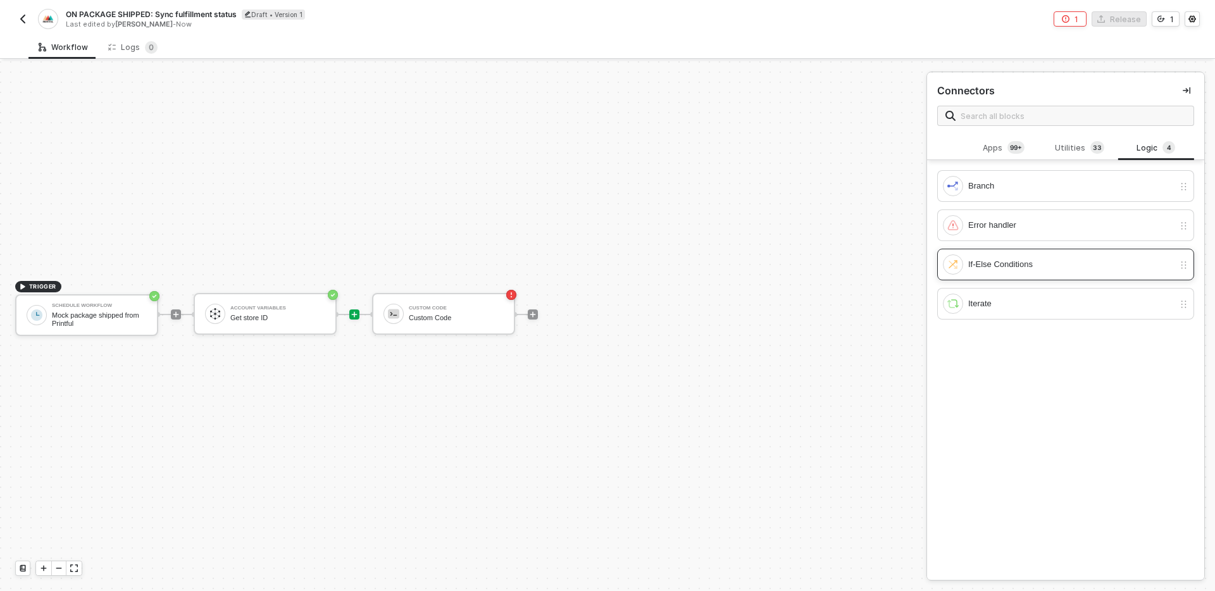
click at [1034, 265] on div "If-Else Conditions" at bounding box center [1072, 265] width 206 height 14
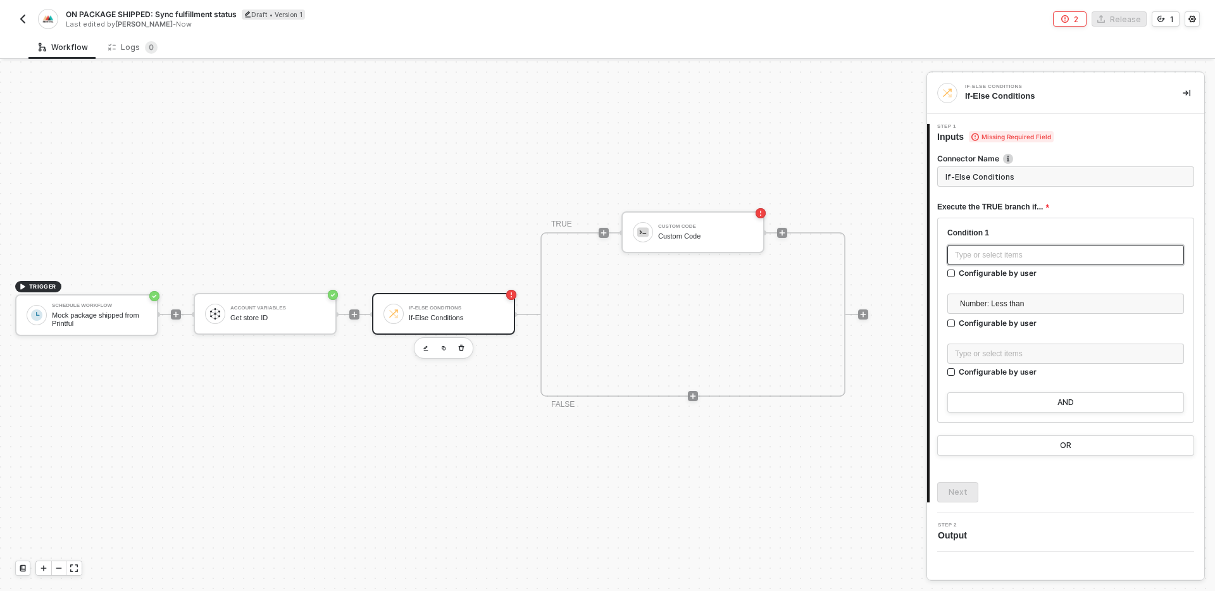
click at [1019, 251] on div "Type or select items ﻿" at bounding box center [1066, 255] width 222 height 12
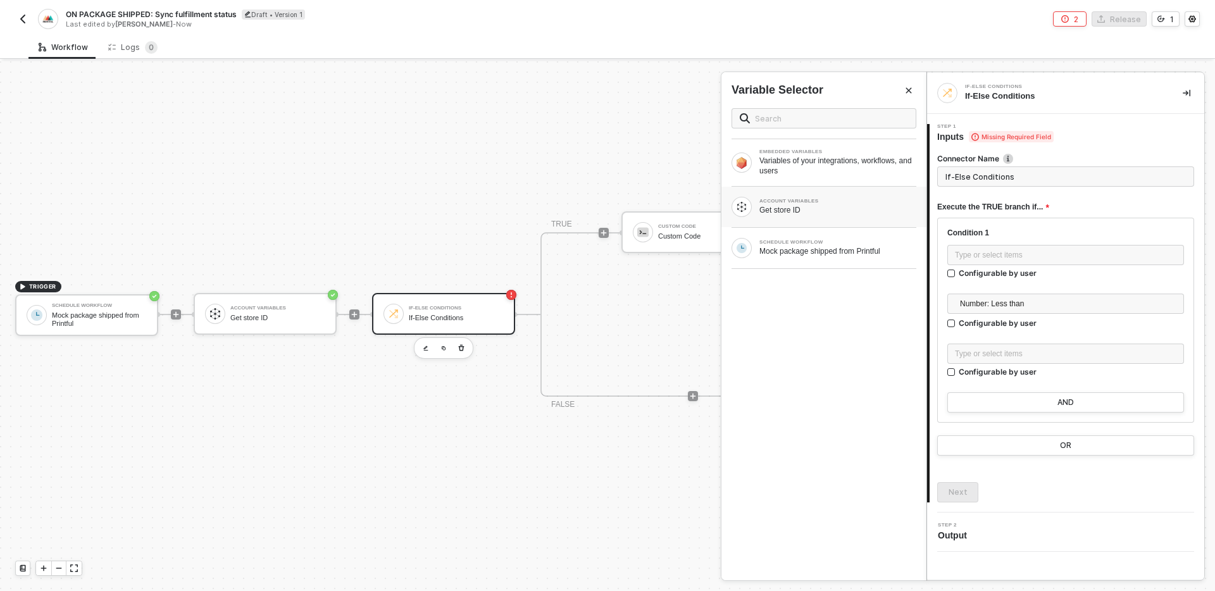
click at [812, 213] on div "Get store ID" at bounding box center [838, 210] width 157 height 10
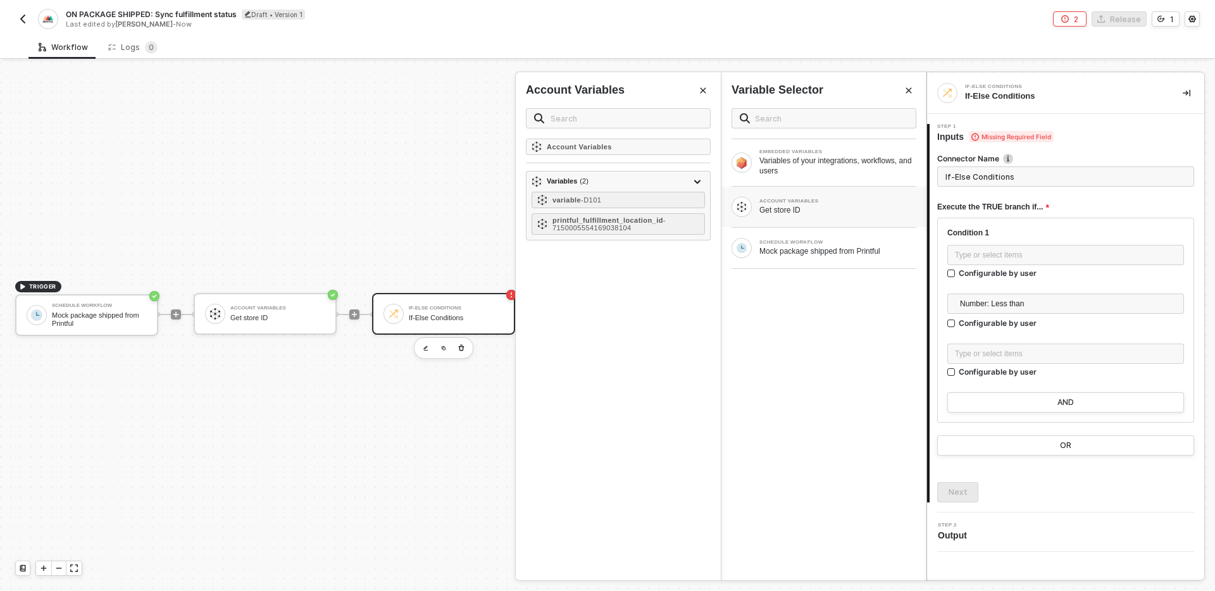
click at [598, 130] on div "Account Variables" at bounding box center [618, 110] width 185 height 56
click at [594, 116] on input "text" at bounding box center [627, 118] width 152 height 14
click at [1035, 256] on div "Type or select items ﻿" at bounding box center [1066, 255] width 222 height 12
click at [815, 173] on div "Variables of your integrations, workflows, and users" at bounding box center [838, 166] width 157 height 20
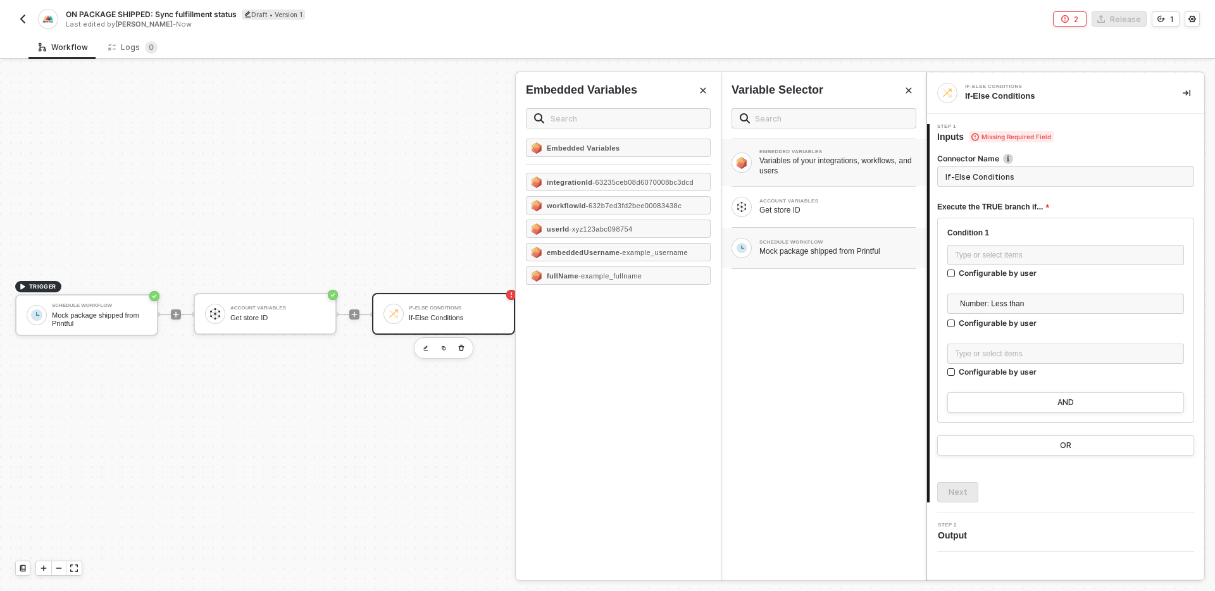
click at [826, 254] on div "Mock package shipped from Printful" at bounding box center [838, 251] width 157 height 10
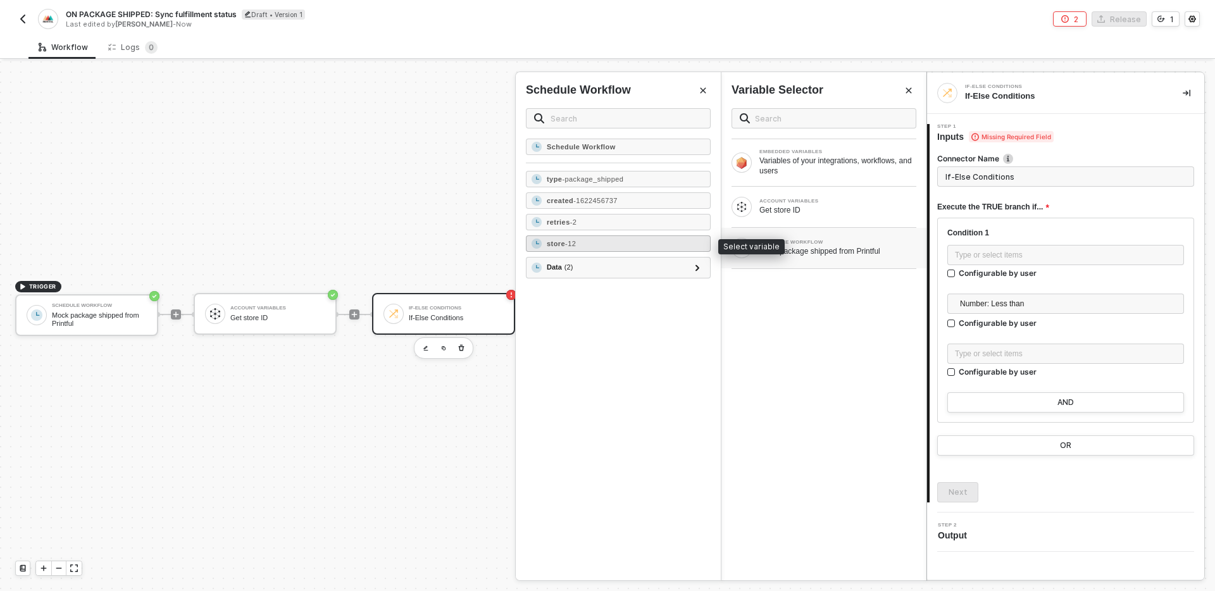
click at [615, 248] on div "store - 12" at bounding box center [618, 243] width 185 height 16
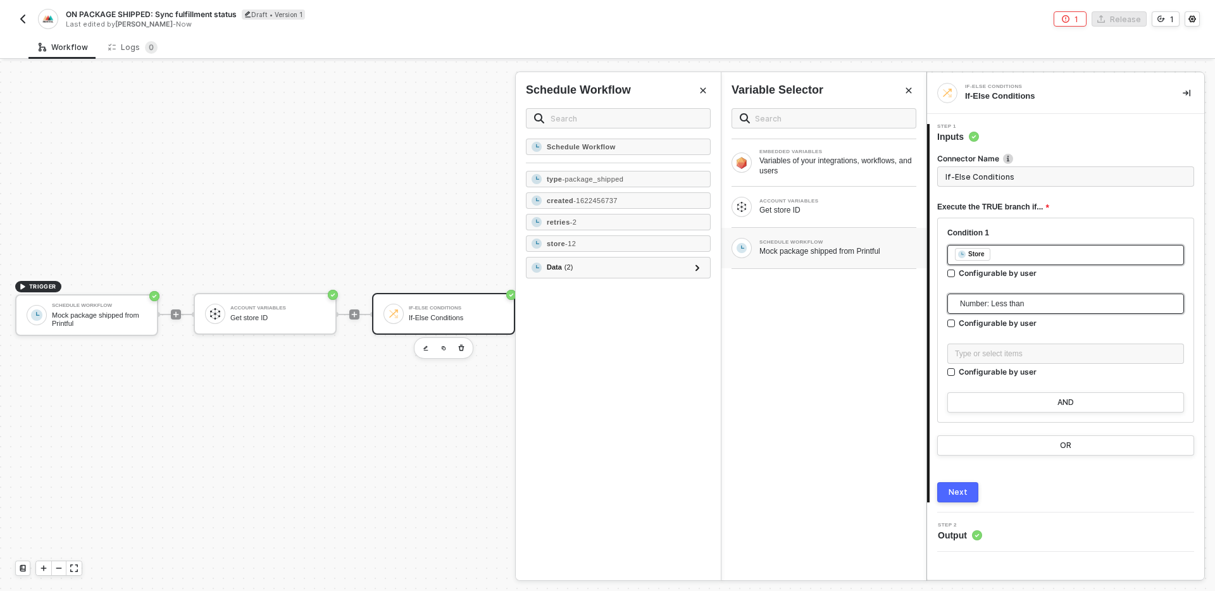
click at [1081, 312] on span "Number: Less than" at bounding box center [1068, 303] width 217 height 19
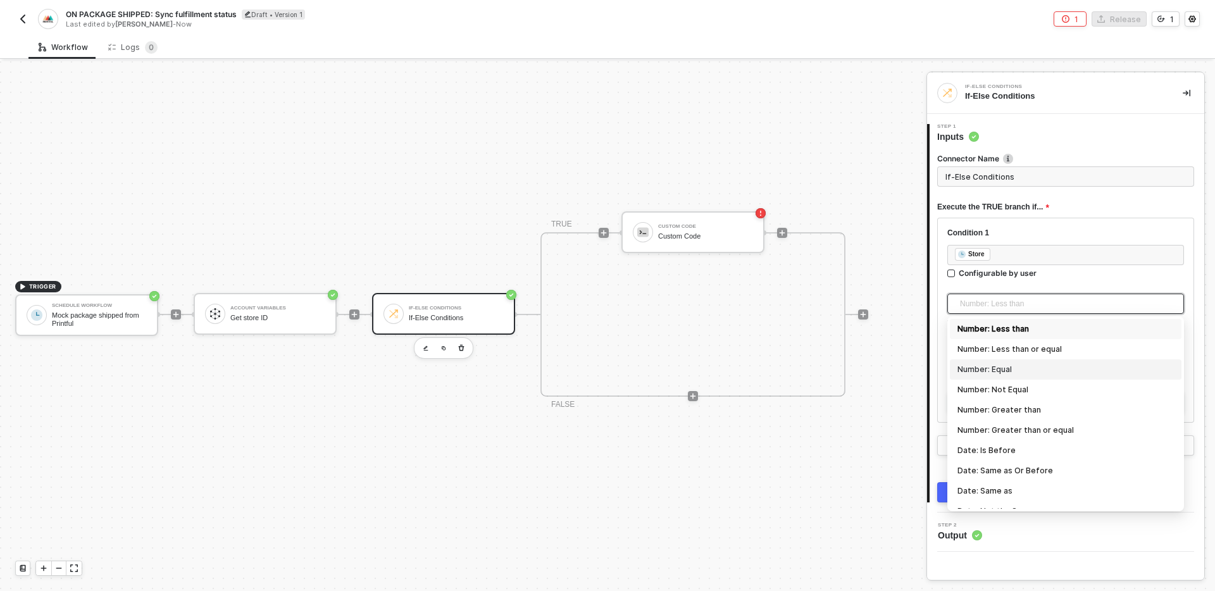
click at [1066, 374] on div "Number: Equal" at bounding box center [1066, 370] width 217 height 14
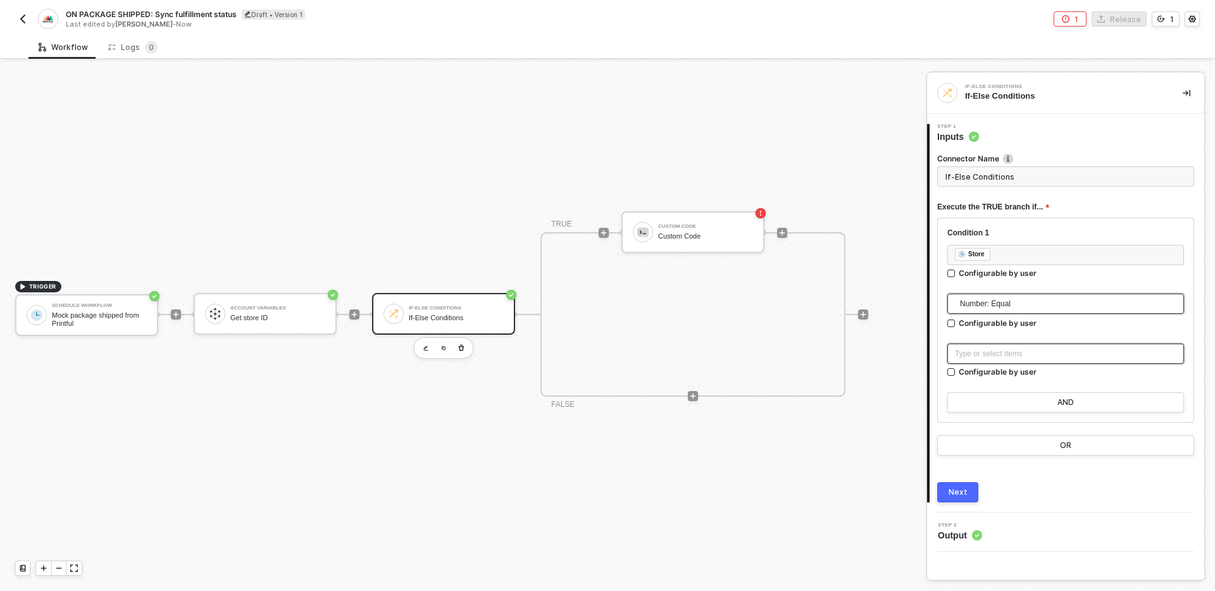
click at [1016, 351] on div "Type or select items ﻿" at bounding box center [1066, 354] width 222 height 12
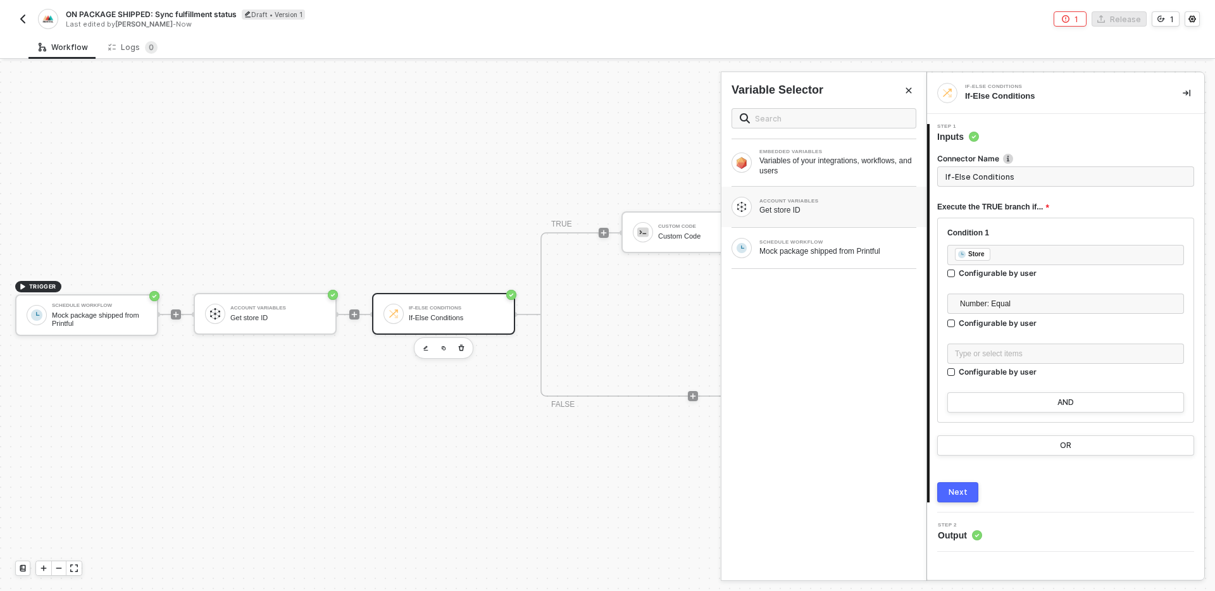
click at [819, 210] on div "Get store ID" at bounding box center [838, 210] width 157 height 10
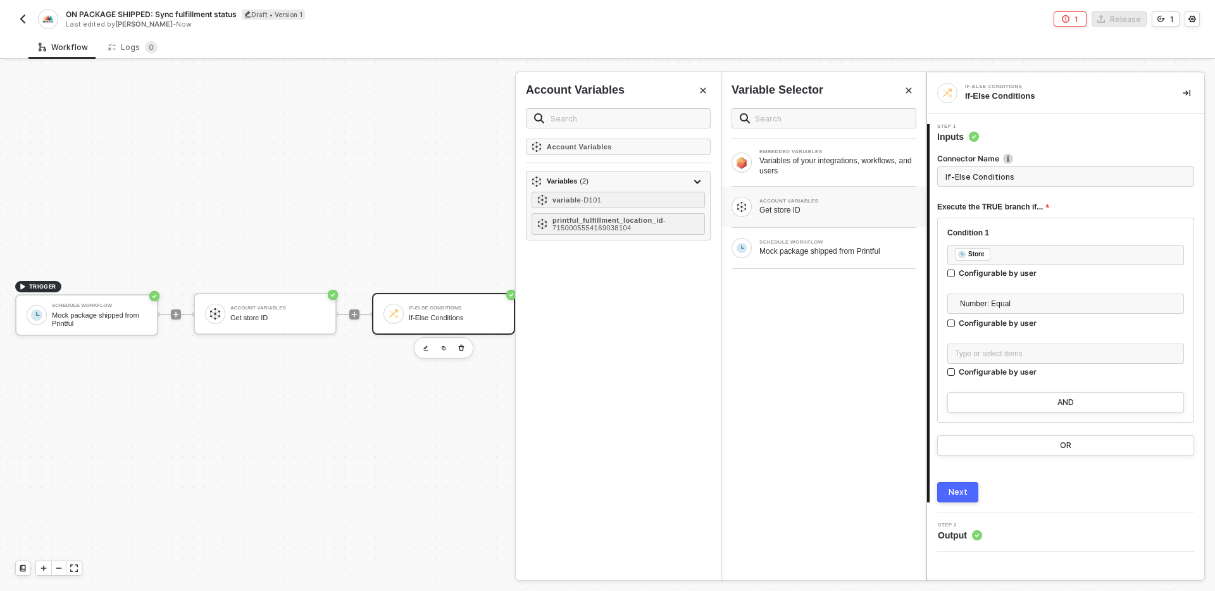
click at [622, 296] on div "Account Variables Variables ( 2 ) variable - D101 printful_fulfillment_location…" at bounding box center [618, 360] width 205 height 442
click at [588, 284] on div "Account Variables Variables ( 2 ) variable - D101 printful_fulfillment_location…" at bounding box center [618, 360] width 205 height 442
click at [1027, 361] on div "Type or select items ﻿" at bounding box center [1066, 354] width 237 height 20
type input "Only continue if Store = here goes the acct variable"
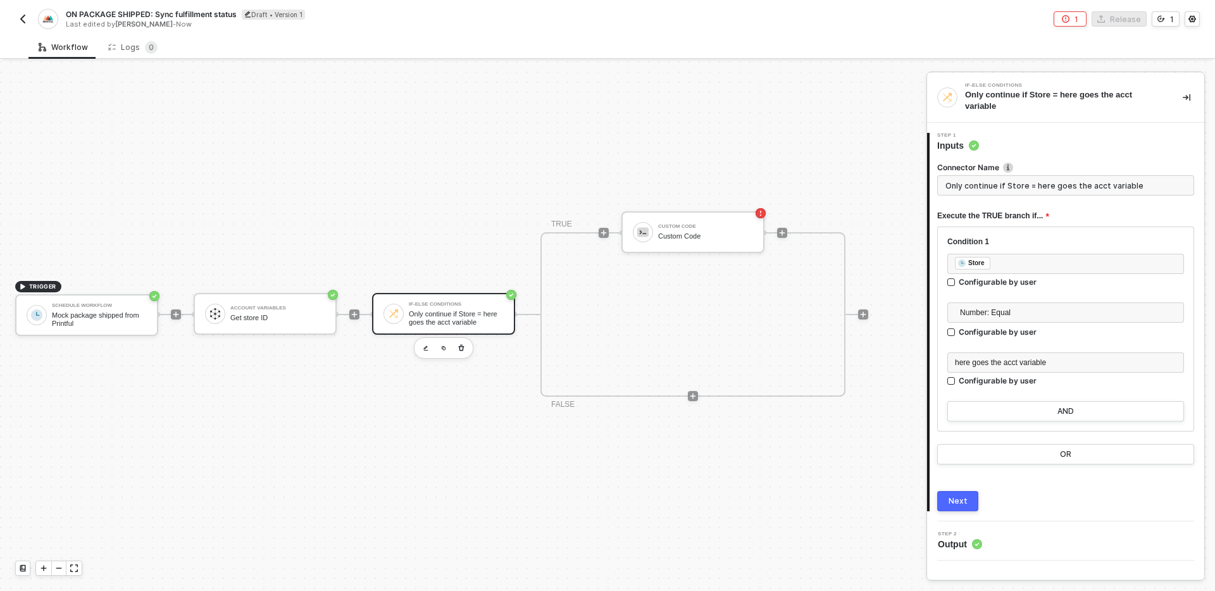
click at [962, 498] on div "Next" at bounding box center [958, 501] width 19 height 10
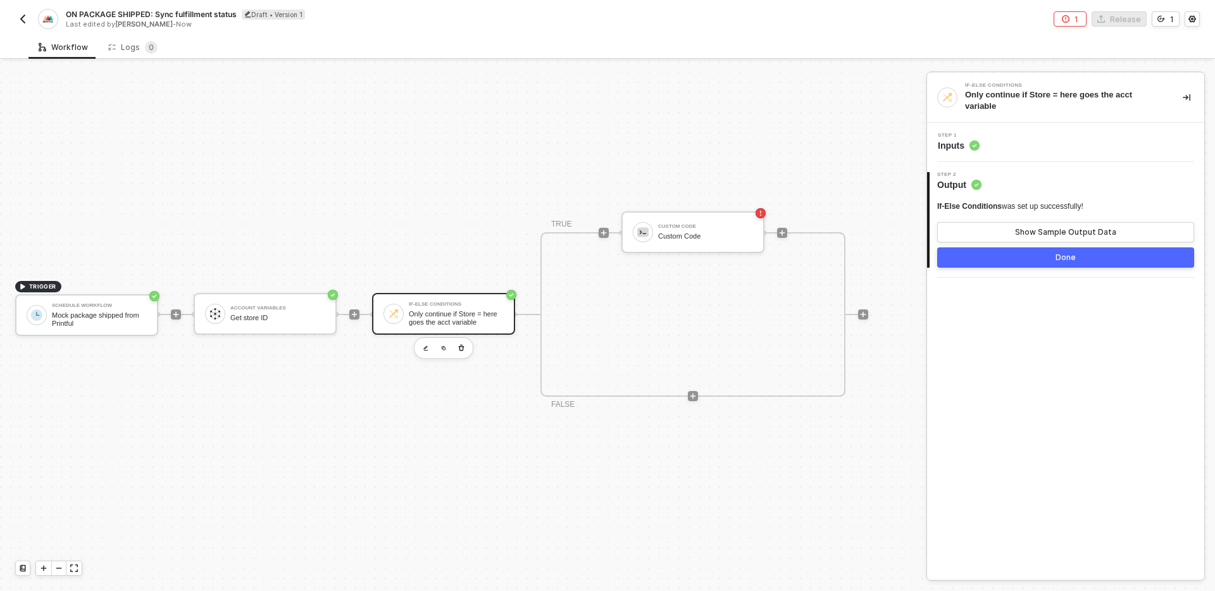
click at [1064, 257] on div "Done" at bounding box center [1066, 258] width 20 height 10
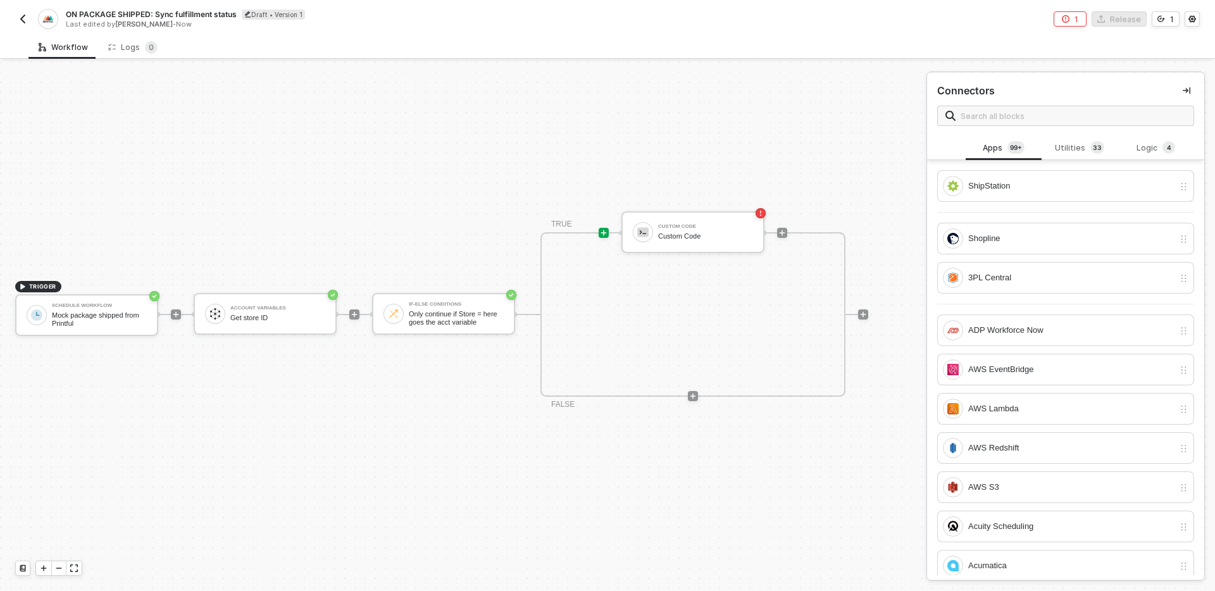
click at [688, 331] on div "TRUE Custom Code Custom Code FALSE" at bounding box center [693, 314] width 305 height 165
click at [688, 226] on div "Custom Code" at bounding box center [705, 226] width 95 height 5
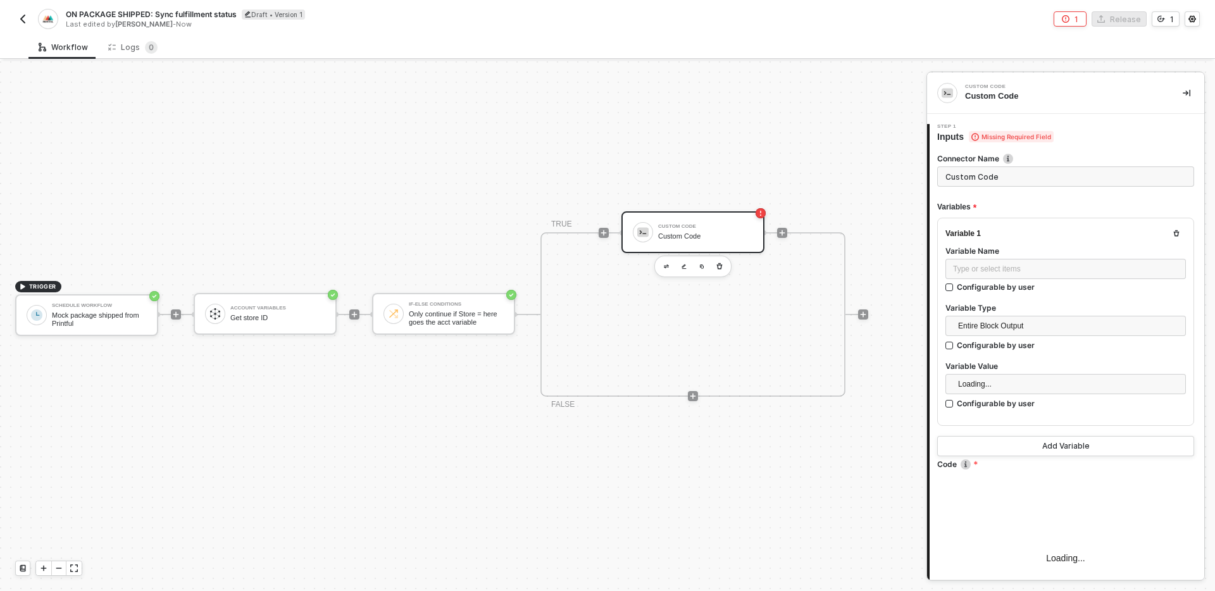
type textarea "/* You can access variables on the inputData object. ex: const myVariable = inp…"
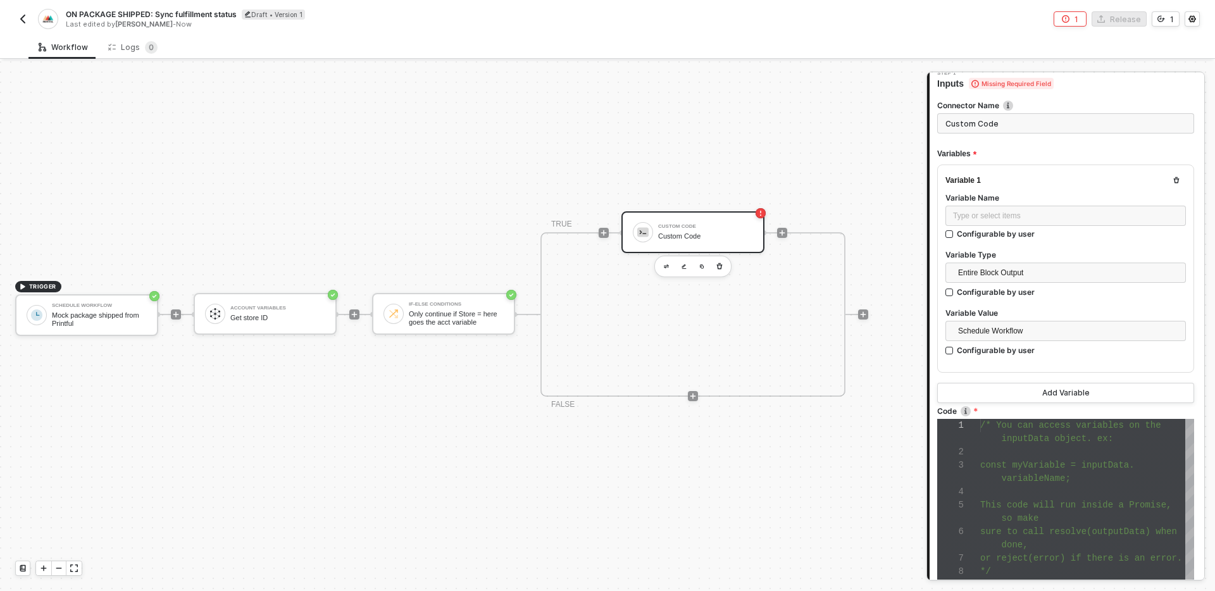
scroll to position [0, 0]
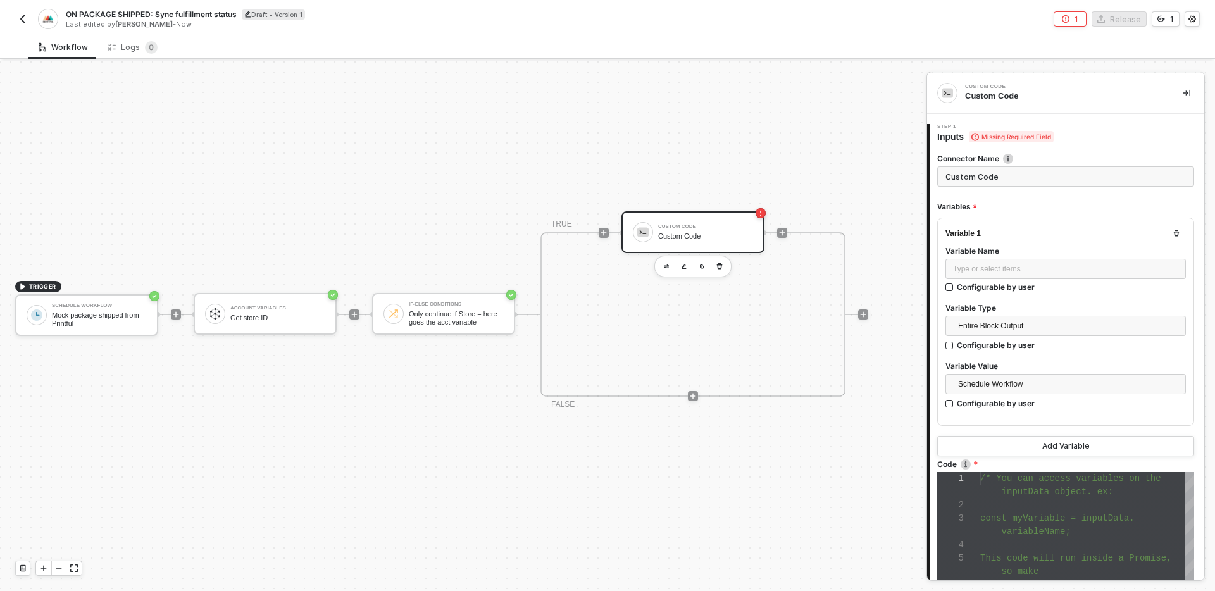
click at [1055, 173] on input "Custom Code" at bounding box center [1066, 176] width 257 height 20
type input "Get products list"
click at [1039, 269] on div "Type or select items ﻿" at bounding box center [1065, 269] width 225 height 12
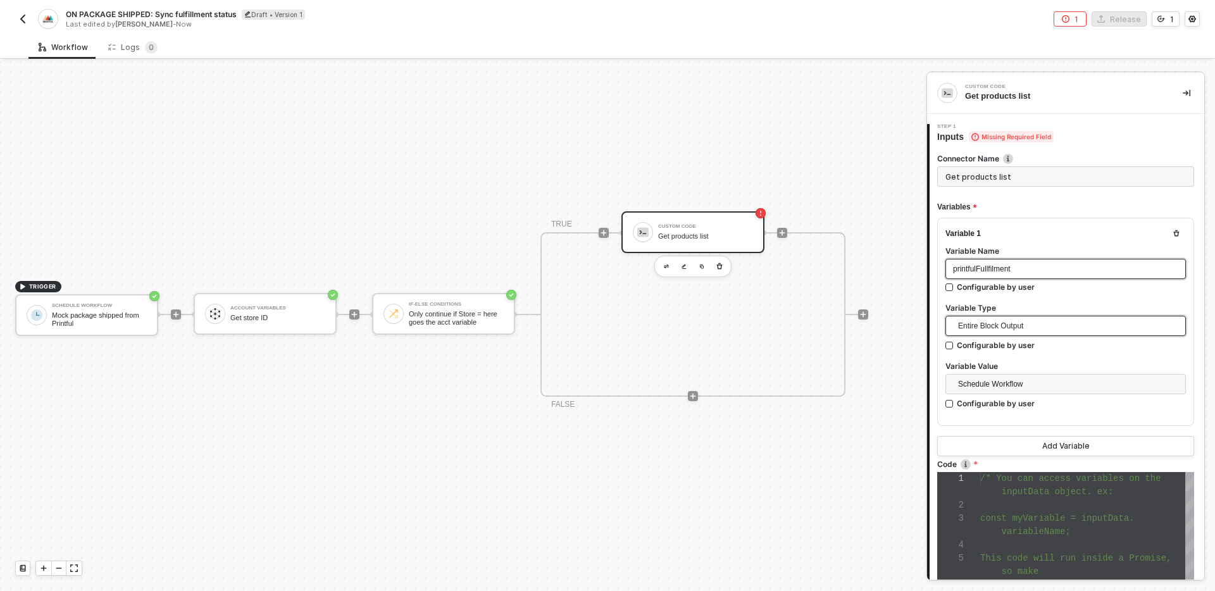
click at [1048, 327] on span "Entire Block Output" at bounding box center [1068, 326] width 220 height 19
click at [1021, 346] on div "Single Value" at bounding box center [1066, 351] width 220 height 14
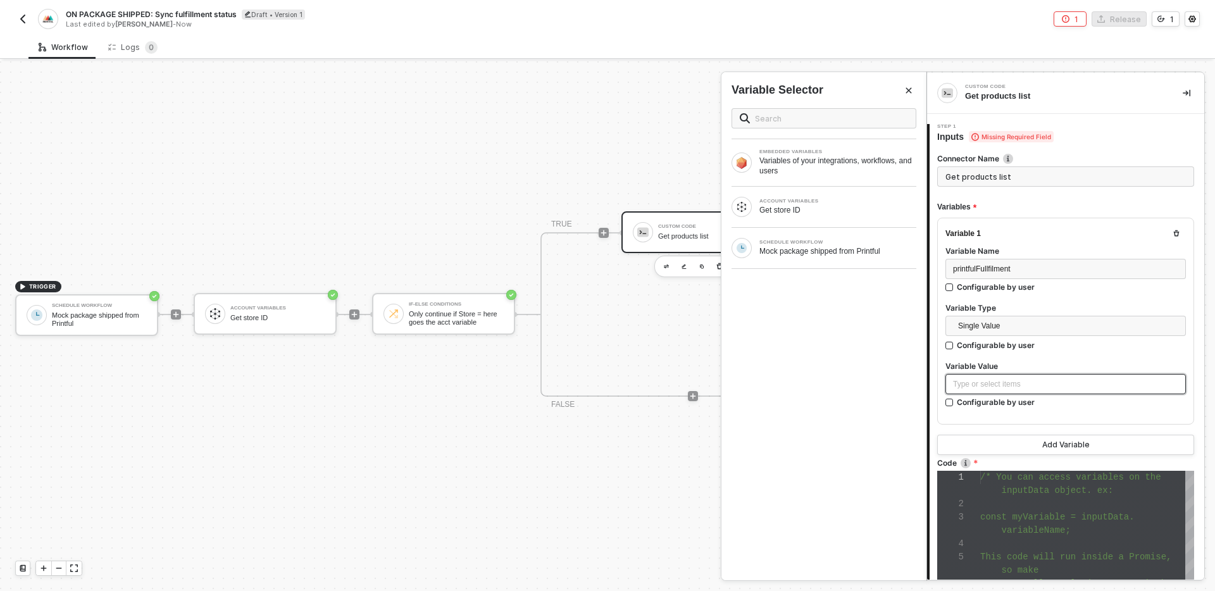
click at [1027, 385] on div "Type or select items ﻿" at bounding box center [1065, 385] width 225 height 12
click at [827, 265] on div "SCHEDULE WORKFLOW Mock package shipped from Printful" at bounding box center [824, 248] width 205 height 41
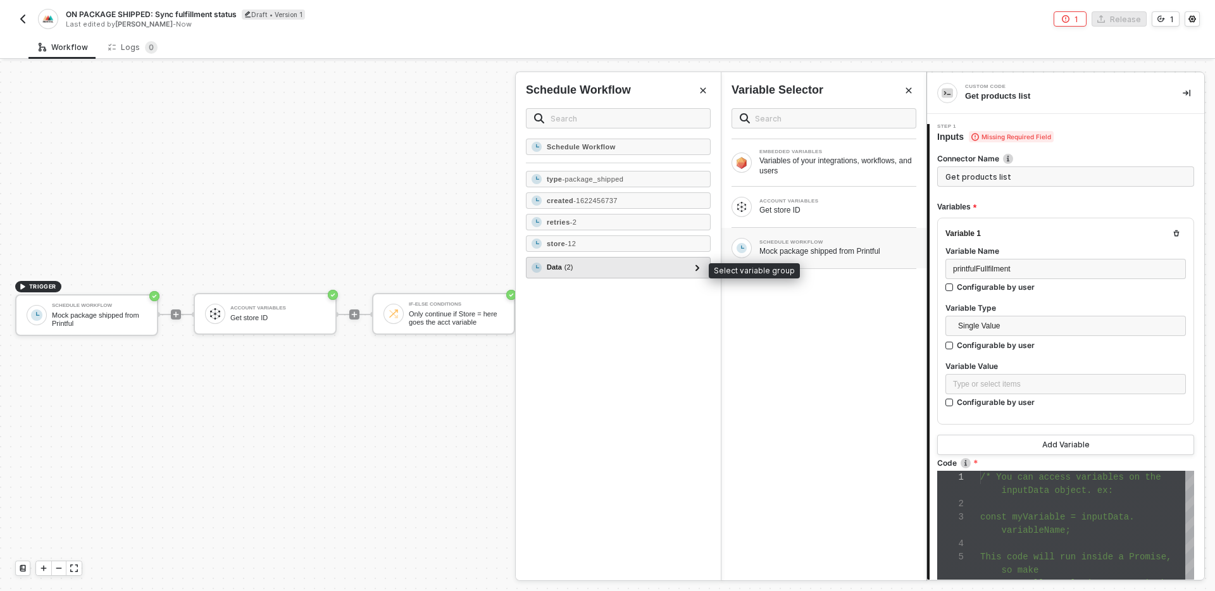
click at [653, 268] on div "Data ( 2 )" at bounding box center [611, 267] width 158 height 15
click at [697, 265] on icon at bounding box center [698, 268] width 4 height 6
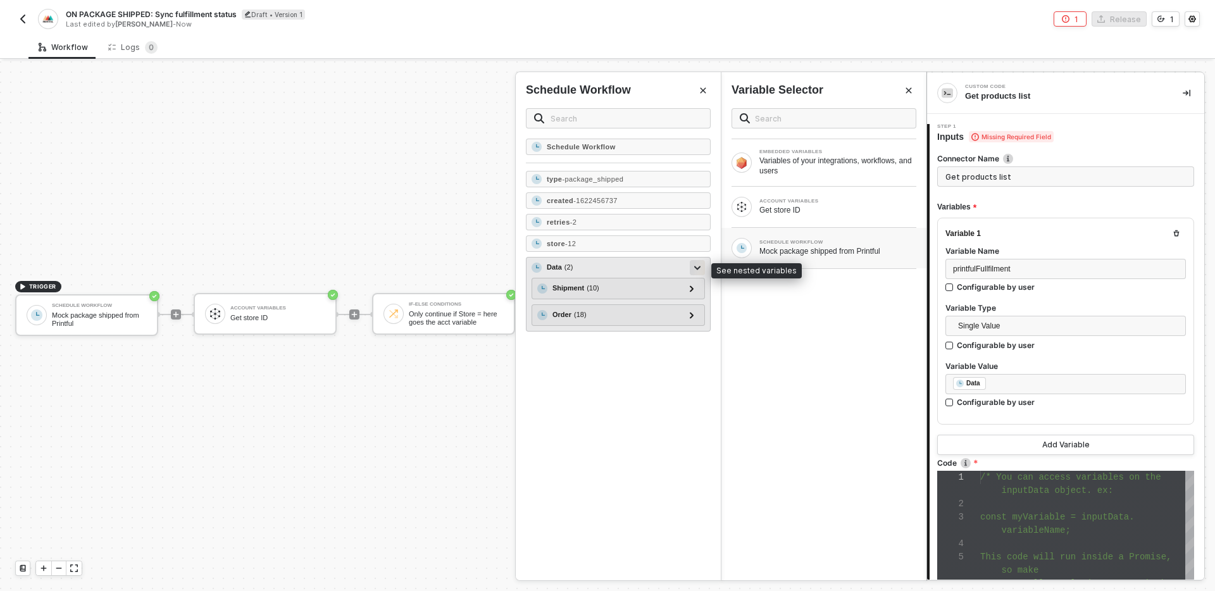
click at [697, 265] on div at bounding box center [697, 267] width 6 height 14
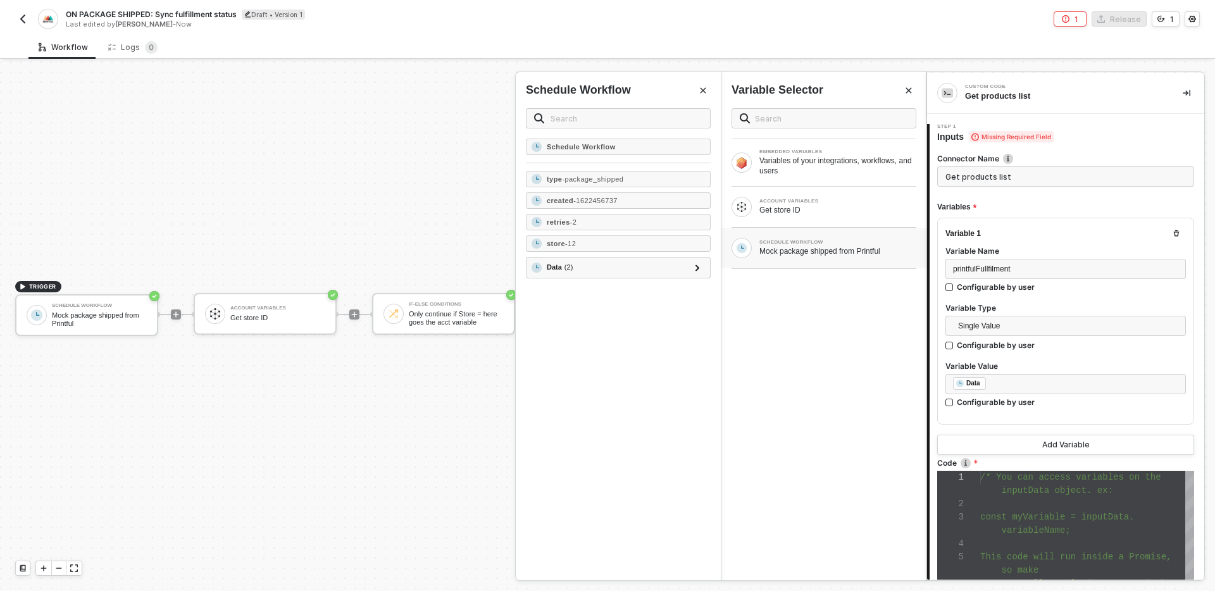
click at [828, 365] on div "EMBEDDED VARIABLES Variables of your integrations, workflows, and users ACCOUNT…" at bounding box center [824, 339] width 205 height 482
click at [700, 266] on icon at bounding box center [698, 268] width 4 height 6
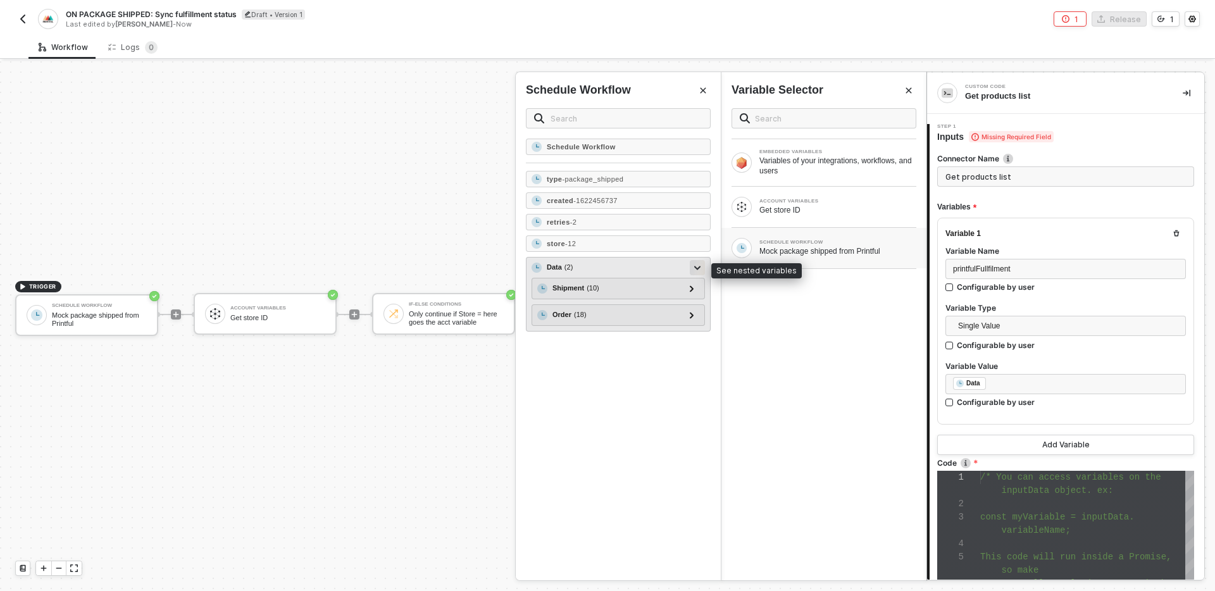
click at [700, 266] on icon at bounding box center [697, 268] width 6 height 4
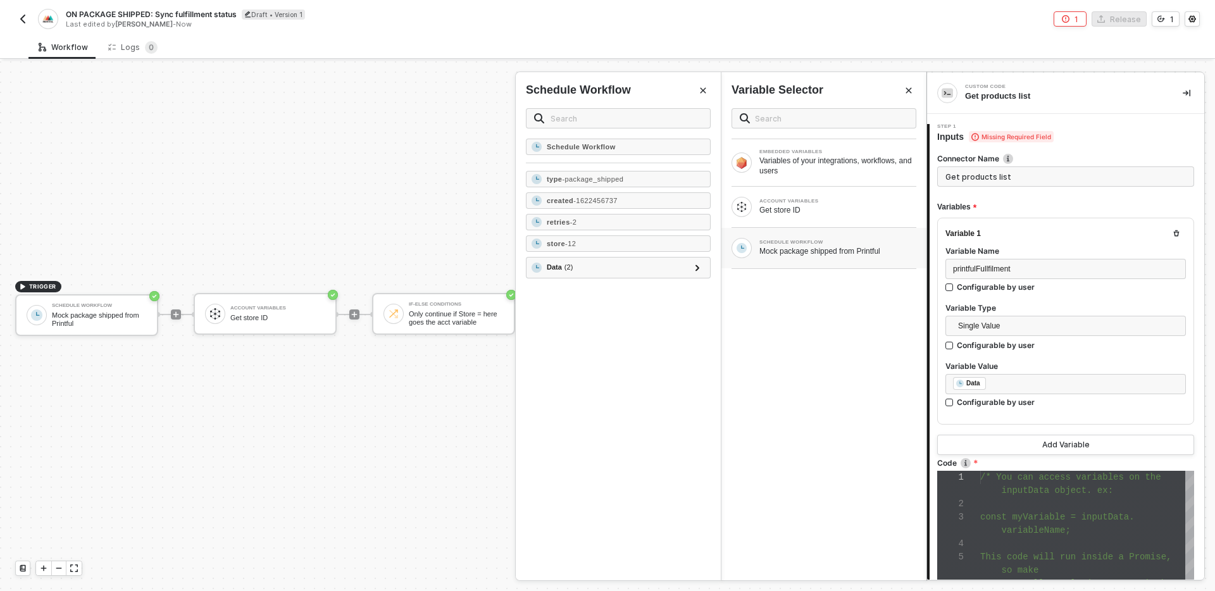
click at [867, 410] on div "EMBEDDED VARIABLES Variables of your integrations, workflows, and users ACCOUNT…" at bounding box center [824, 339] width 205 height 482
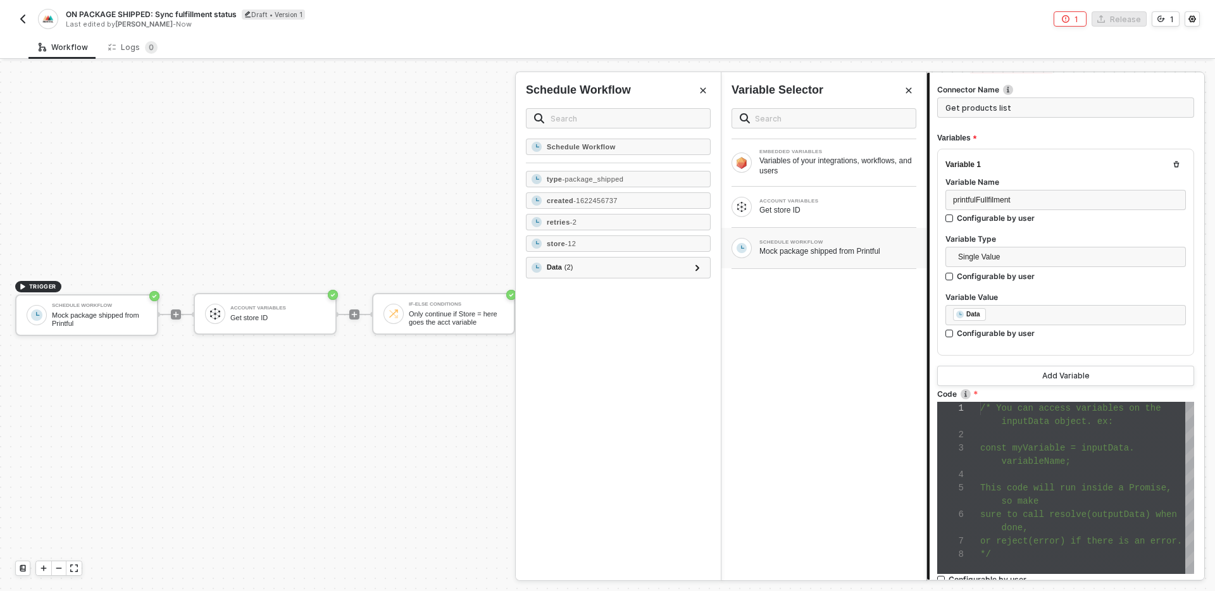
scroll to position [71, 0]
click at [1117, 462] on div "variableName;" at bounding box center [1088, 459] width 214 height 13
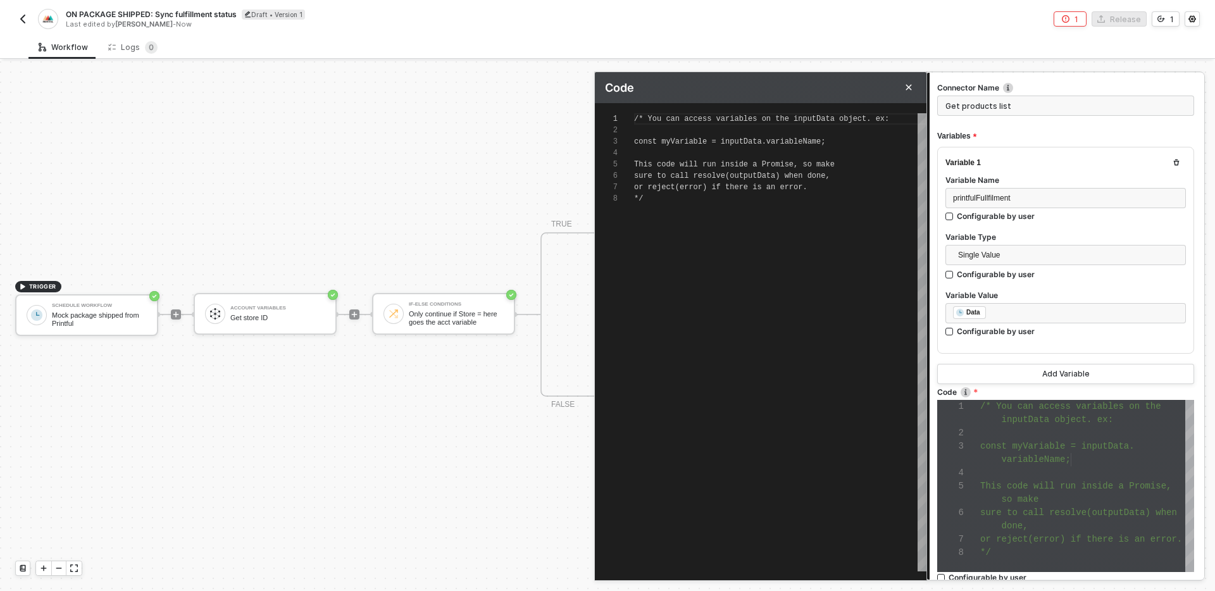
scroll to position [80, 0]
click at [713, 213] on div "/* You can access variables on the inputData objec t. ex: const myVariable = in…" at bounding box center [780, 342] width 292 height 458
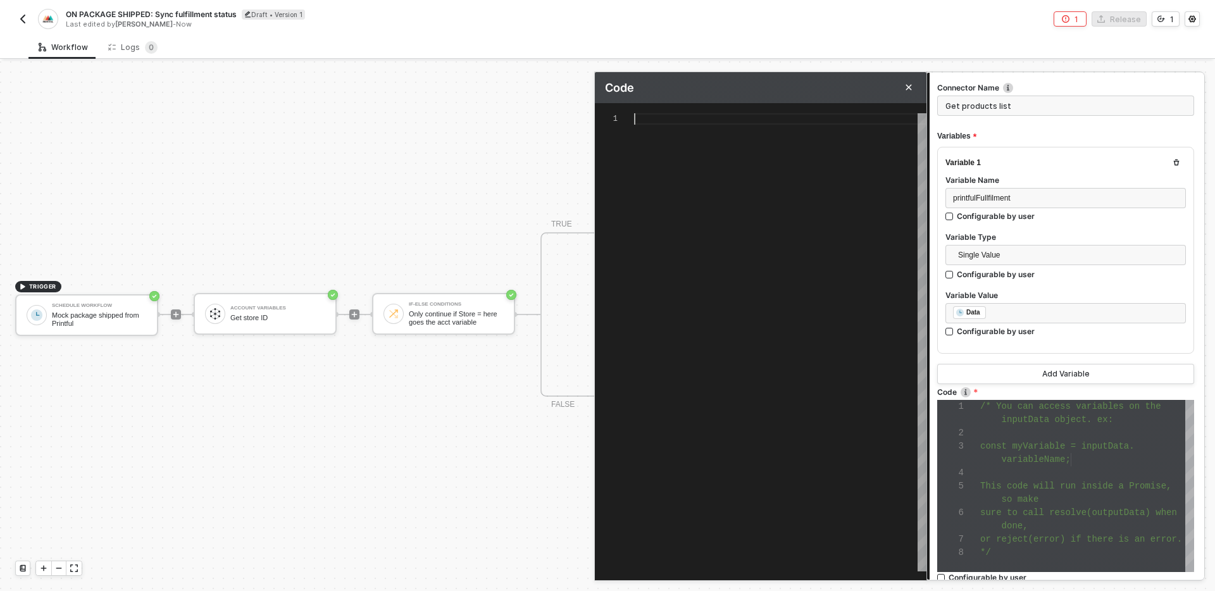
scroll to position [0, 0]
type textarea "c"
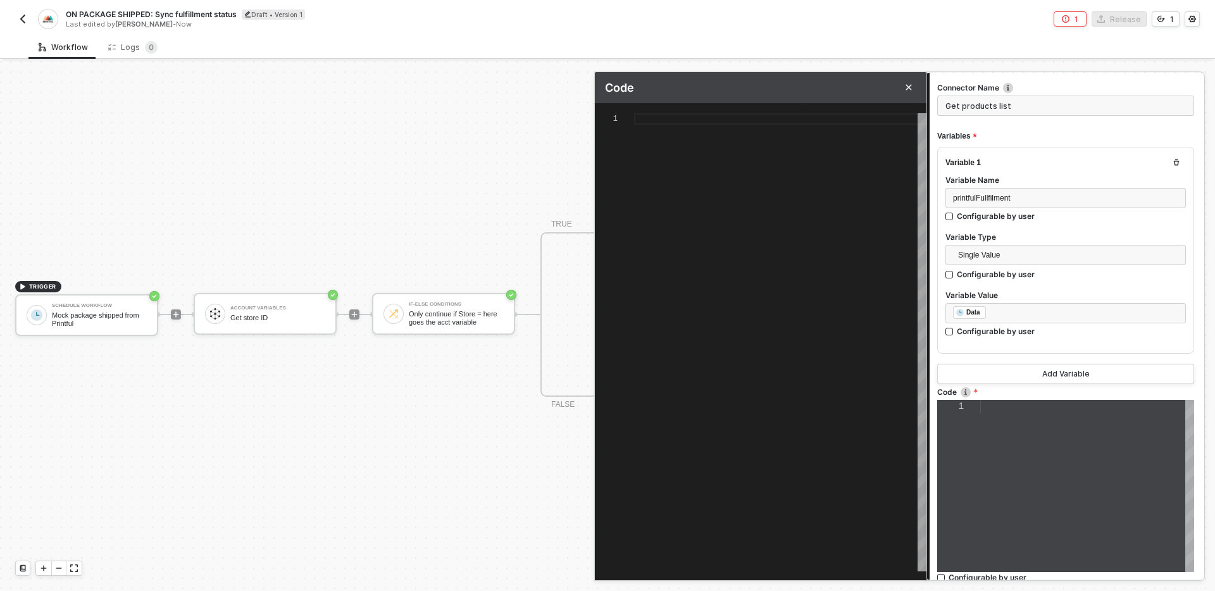
type textarea "co"
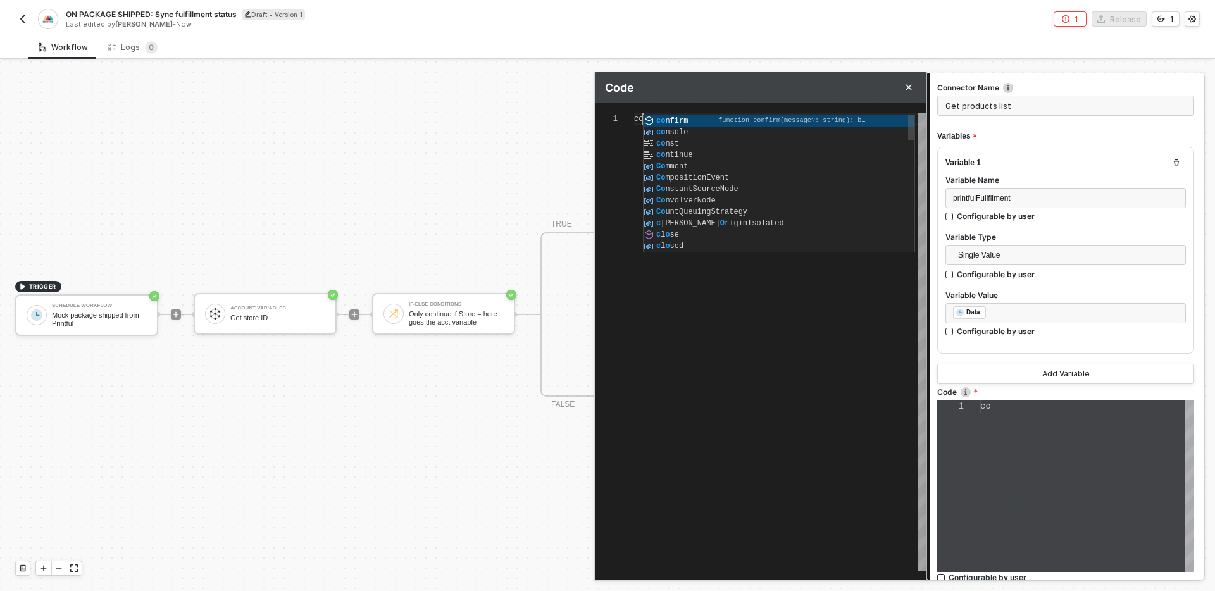
type textarea "con"
type textarea "cons"
type textarea "const"
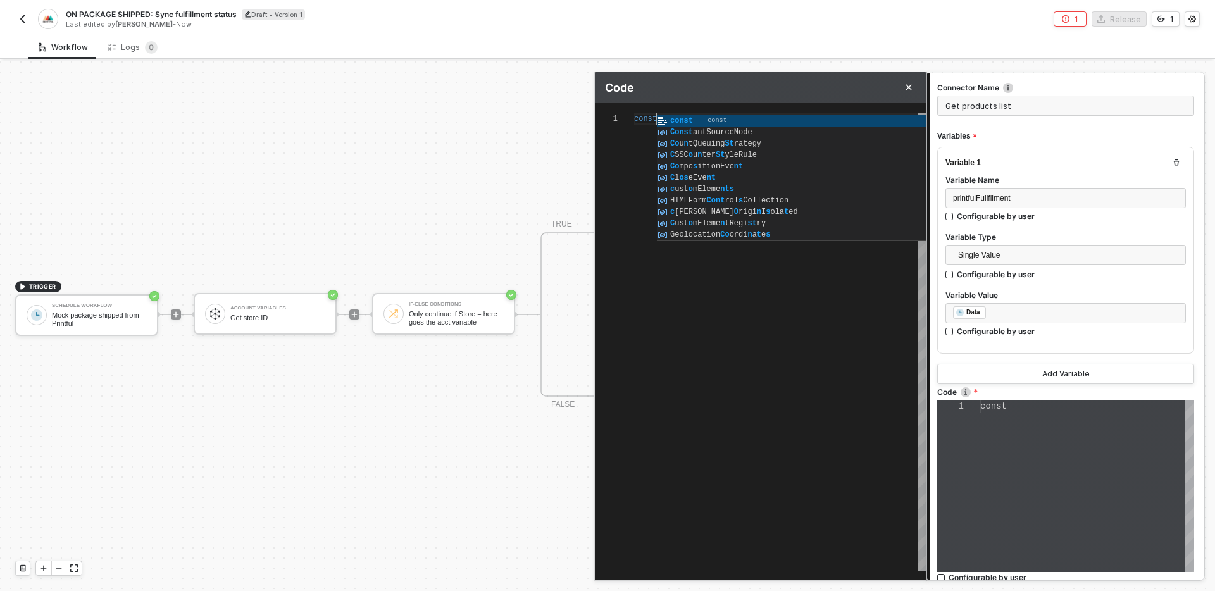
type textarea "const"
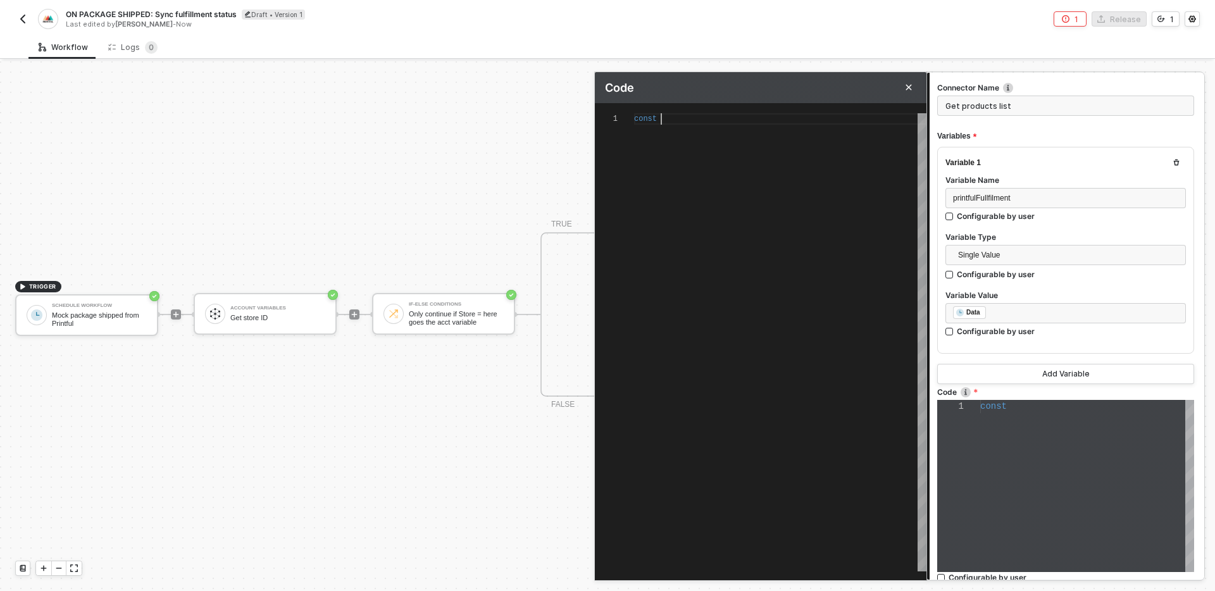
type textarea "const {}"
type textarea "const {} ="
type textarea "const {} = i"
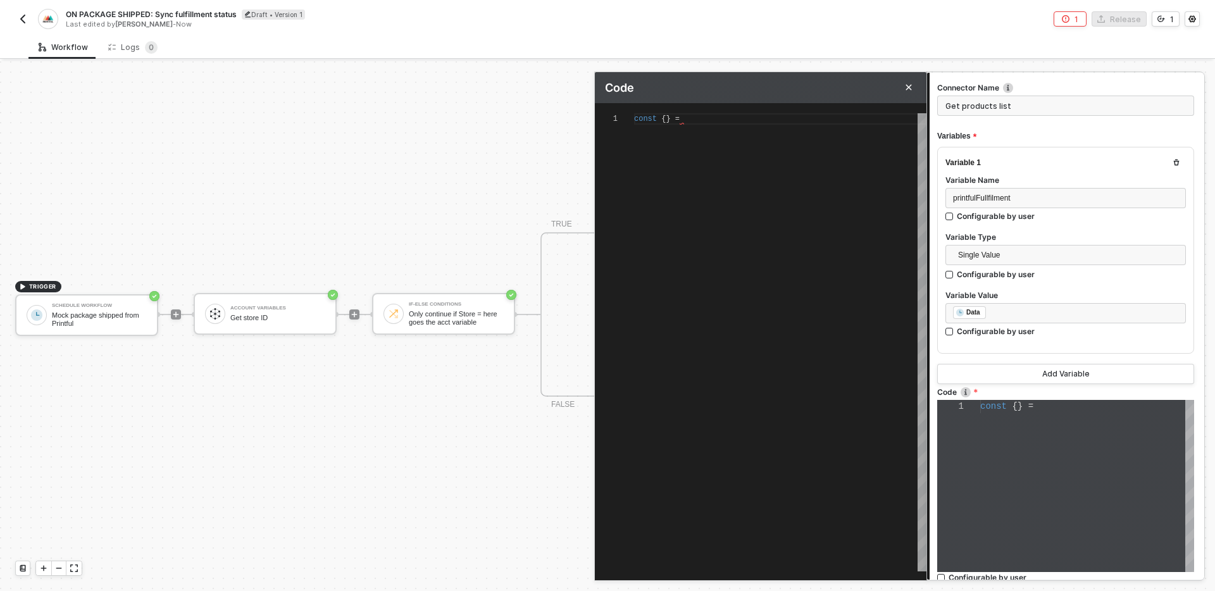
type textarea "const {} = i"
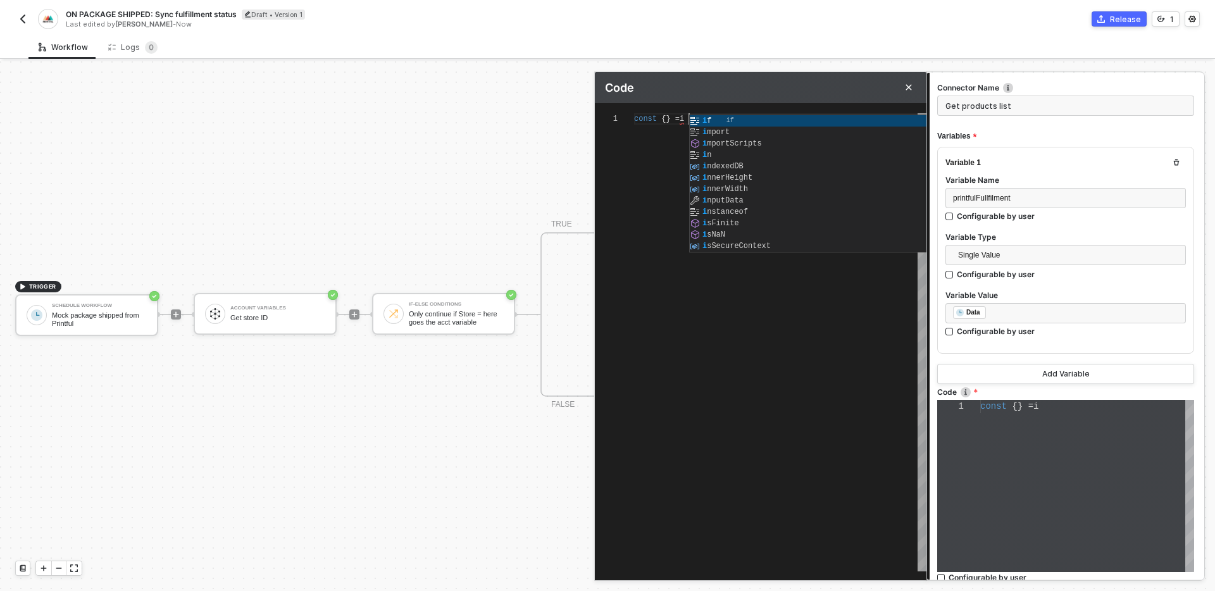
type textarea "const {} = in"
type textarea "const {} = inp"
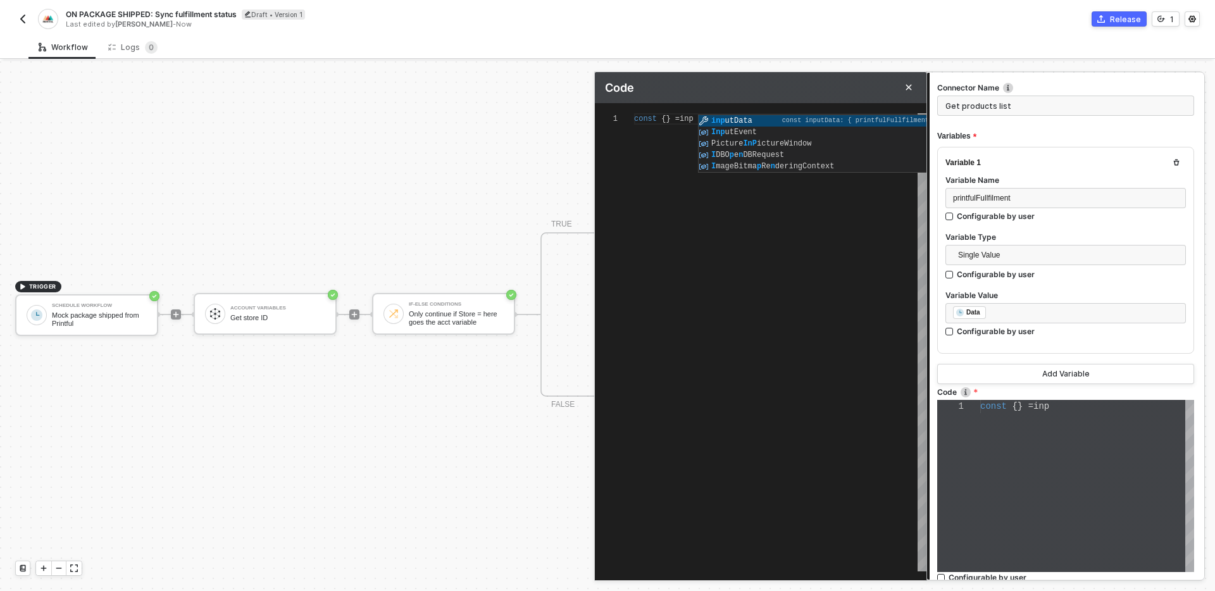
type textarea "const {} = inputData"
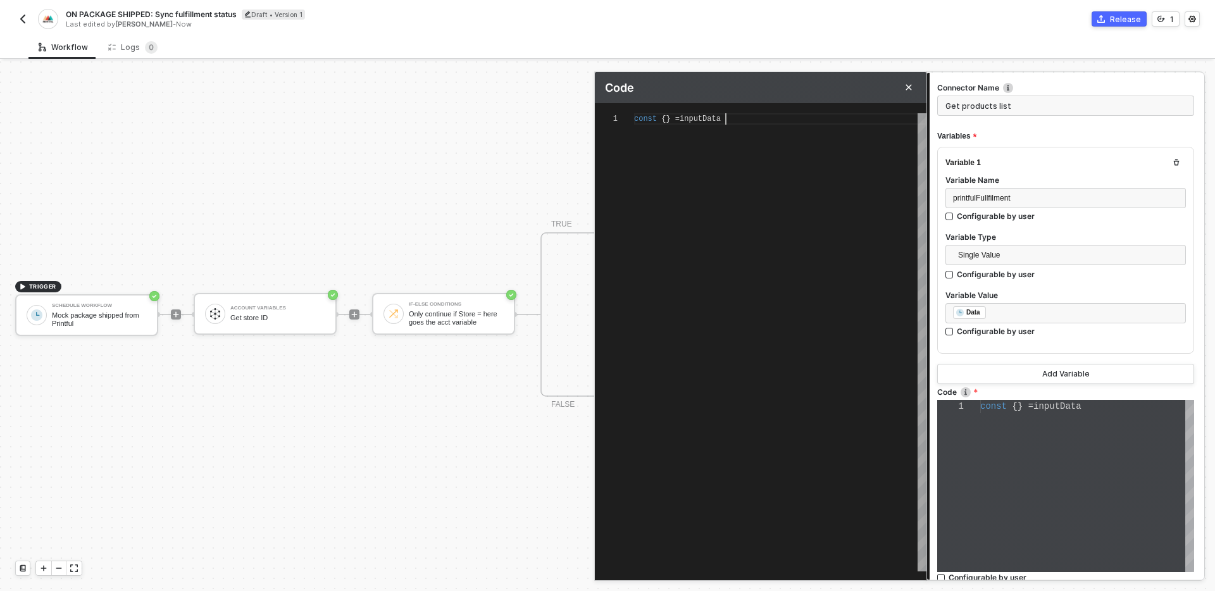
type textarea "const {} = inputData."
type textarea "const {} = inputData.printfulFullfilment"
type textarea "const {} = inputData.printfulFullfilment;"
type textarea "const { } = inputData.printfulFullfilment;"
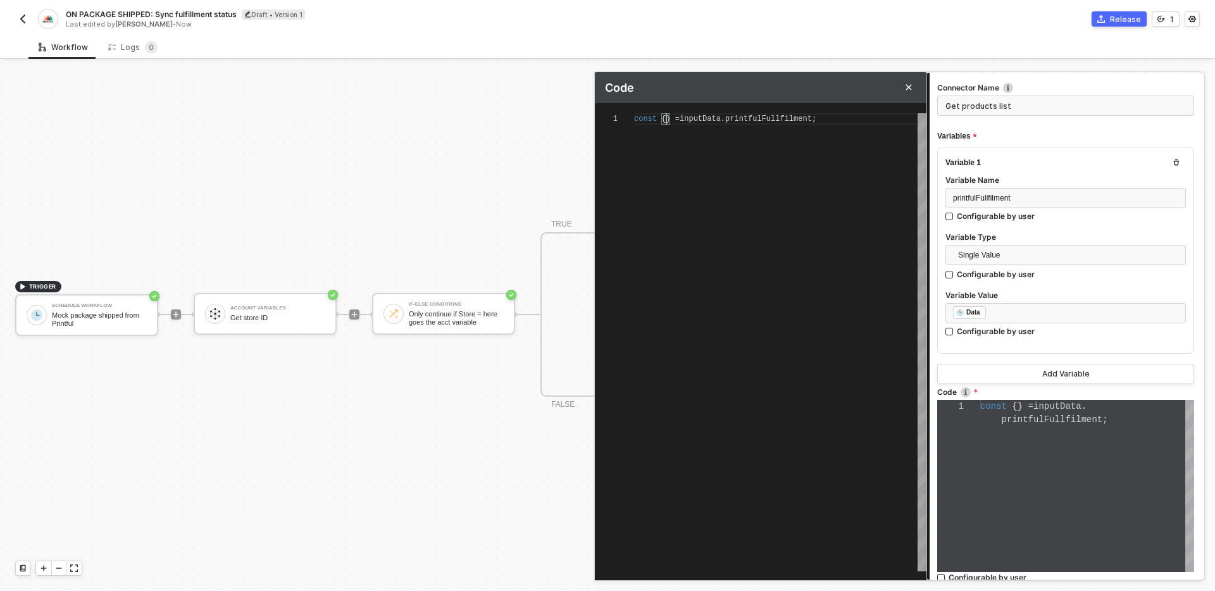
type textarea "const { } = inputData.printfulFullfilment;"
type textarea "const { s } = inputData.printfulFullfilment;"
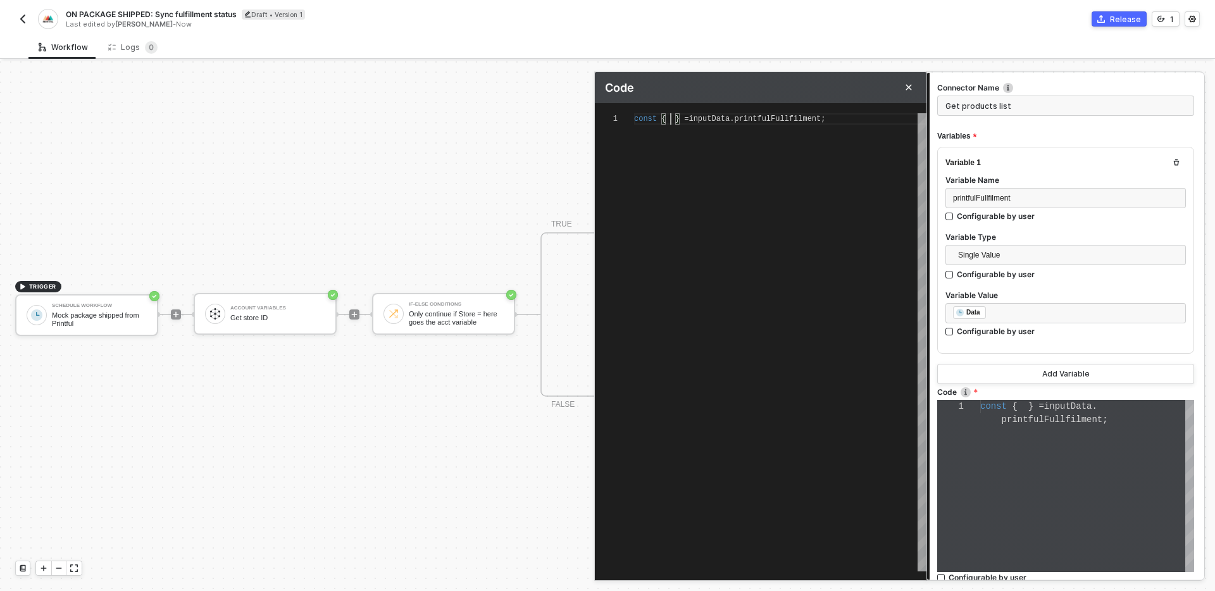
type textarea "const { s } = inputData.printfulFullfilment;"
type textarea "const { sh } = inputData.printfulFullfilment;"
type textarea "const { shi } = inputData.printfulFullfilment;"
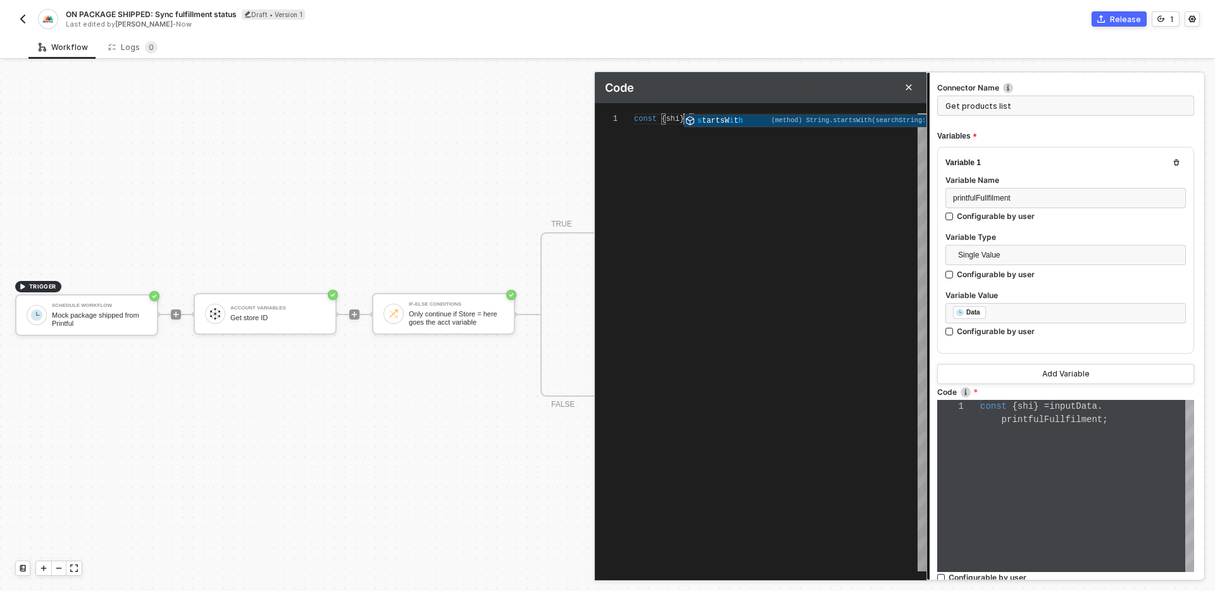
type textarea "const { ship } = inputData.printfulFullfilment;"
type textarea "const { shipm } = inputData.printfulFullfilment;"
type textarea "const { shipme } = inputData.printfulFullfilment;"
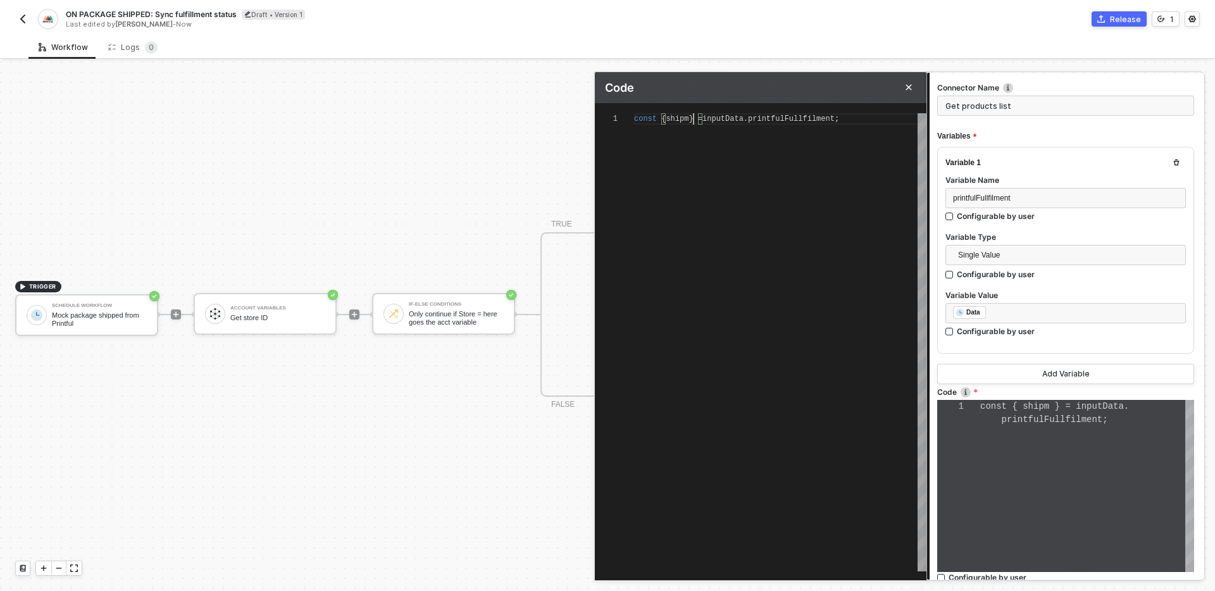
type textarea "const { shipme } = inputData.printfulFullfilment;"
type textarea "const { shipmen } = inputData.printfulFullfilment;"
type textarea "const { shipment } = inputData.printfulFullfilment;"
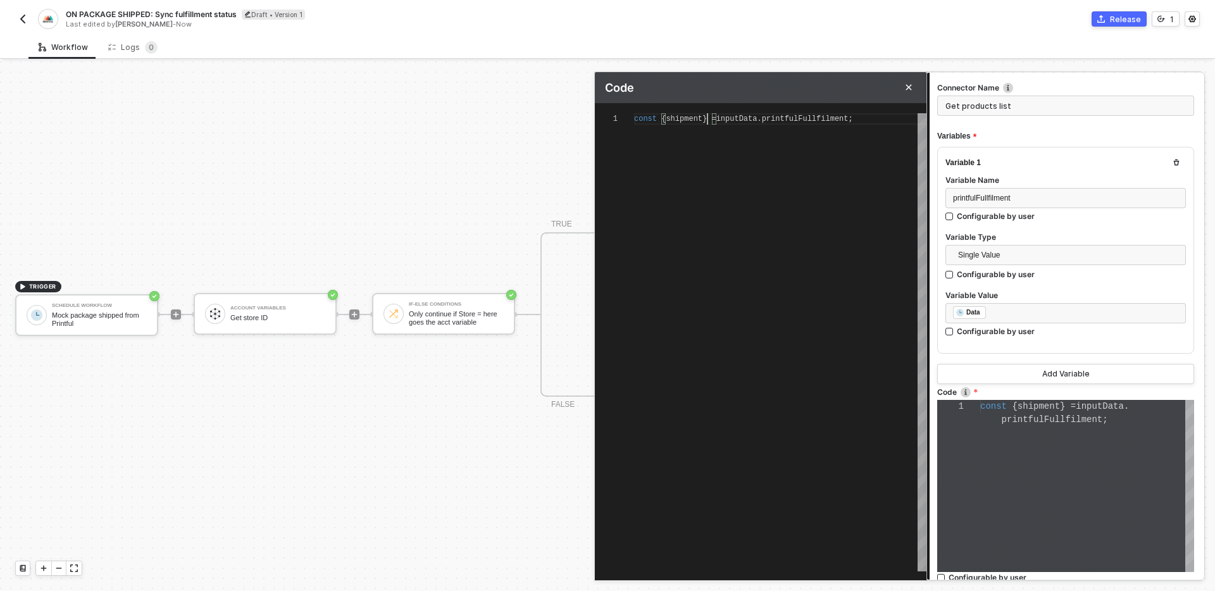
type textarea "const { shipment, } = inputData.printfulFullfilment;"
type textarea "const { shipment, o } = inputData.printfulFullfilment;"
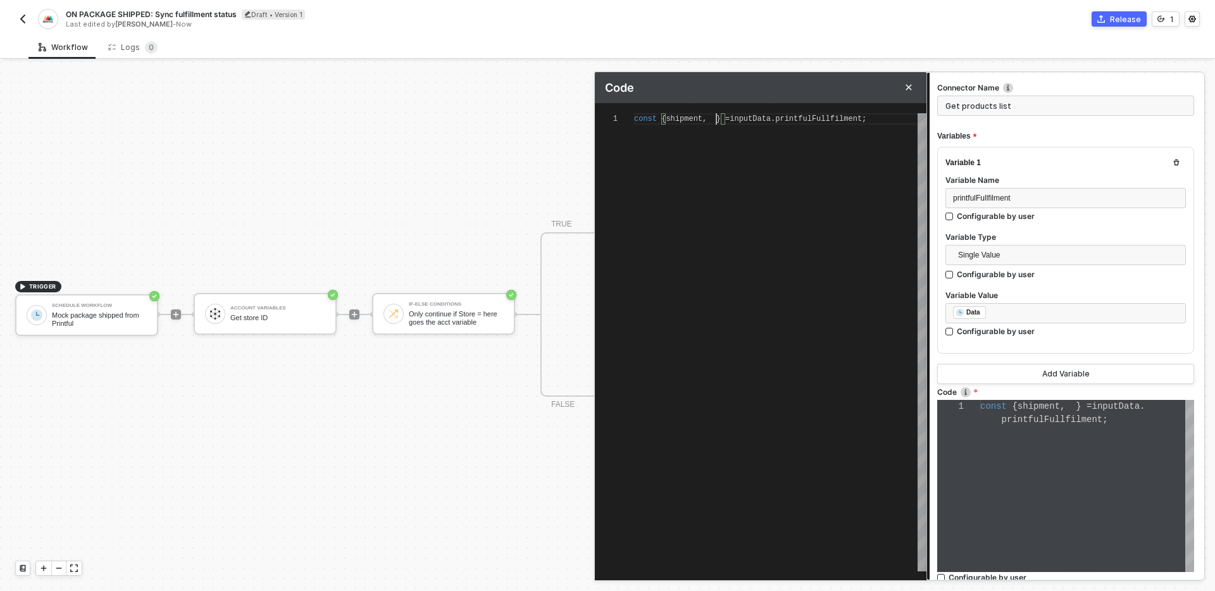
type textarea "const { shipment, o } = inputData.printfulFullfilment;"
type textarea "const { shipment, or } = inputData.printfulFullfilment;"
type textarea "const { shipment, ord } = inputData.printfulFullfilment;"
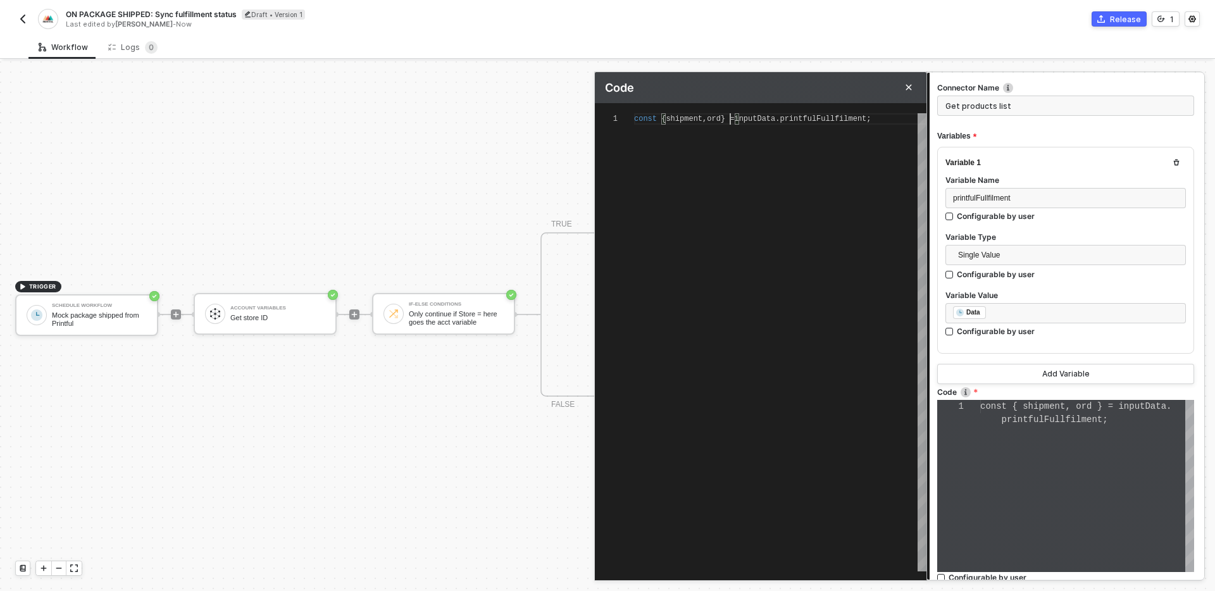
type textarea "const { shipment, orde } = inputData.printfulFullfilment;"
type textarea "const { shipment, order } = inputData.printfulFullfilment;"
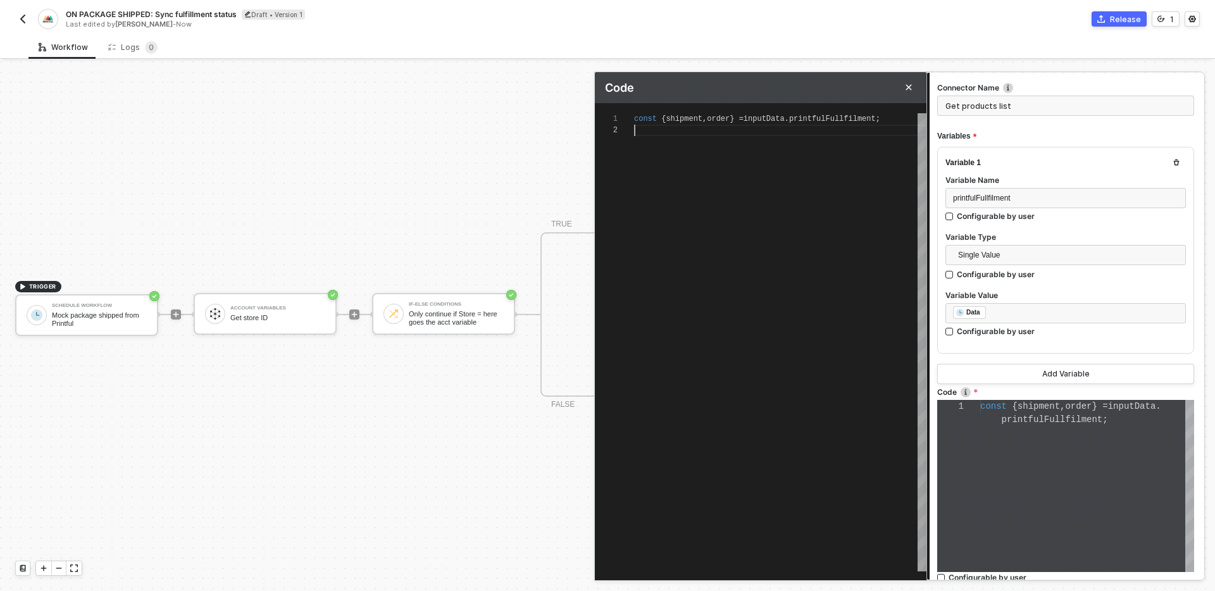
scroll to position [23, 0]
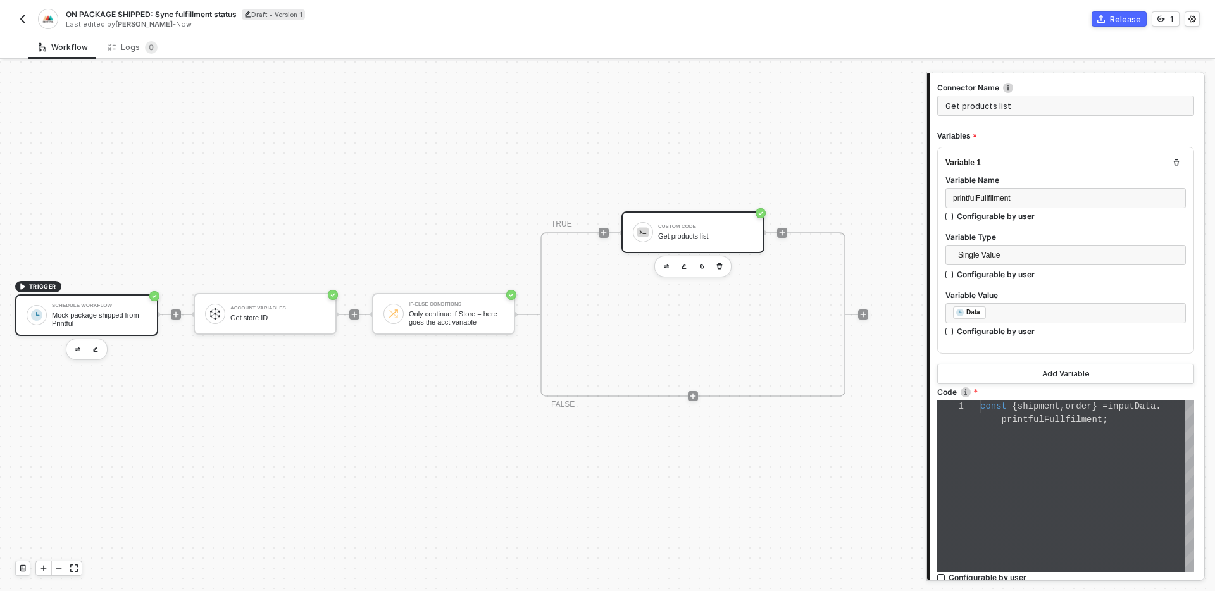
click at [106, 312] on div "Mock package shipped from Printful" at bounding box center [99, 319] width 95 height 16
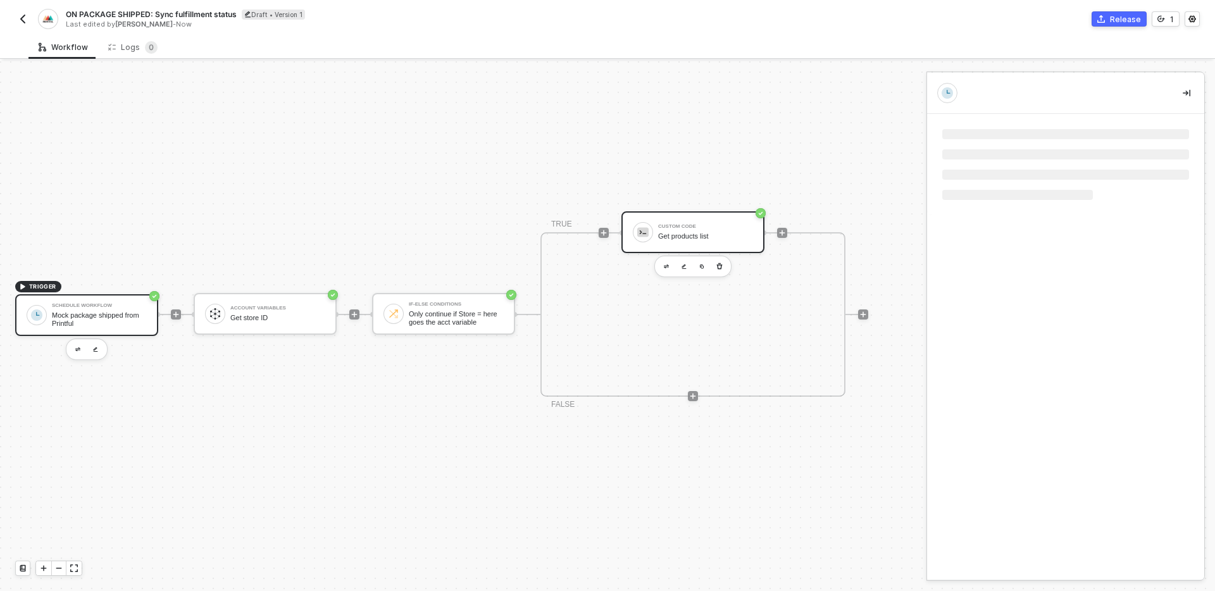
scroll to position [0, 0]
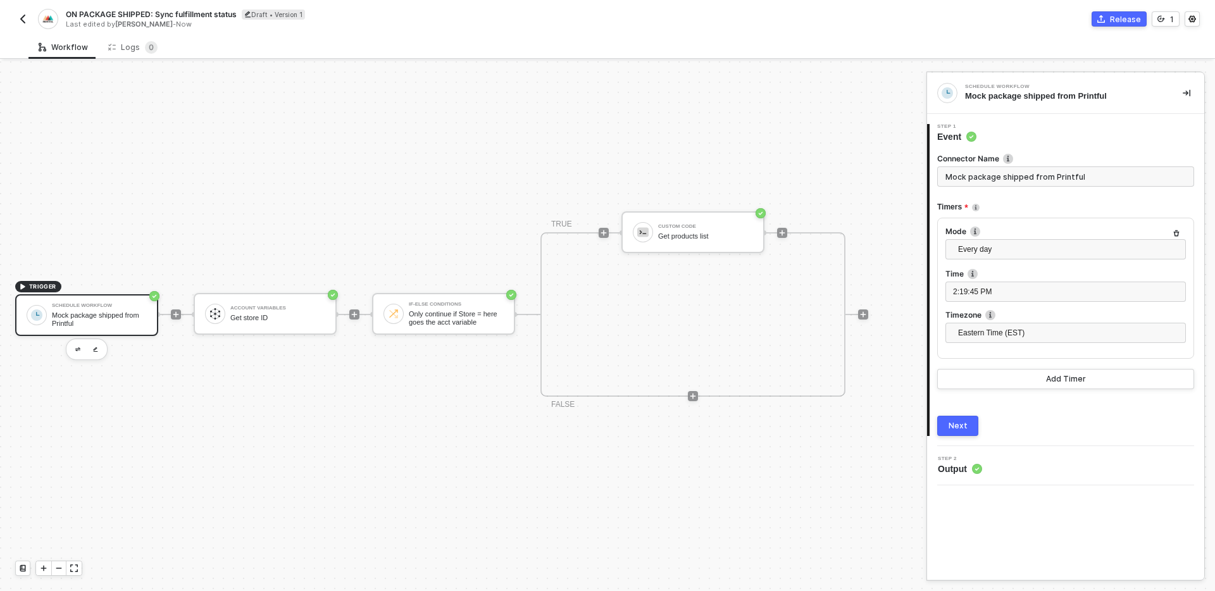
click at [965, 413] on div "Connector Name Mock package shipped from Printful Timers Mode Every day Time 2:…" at bounding box center [1066, 289] width 257 height 293
click at [965, 424] on div "Next" at bounding box center [958, 426] width 19 height 10
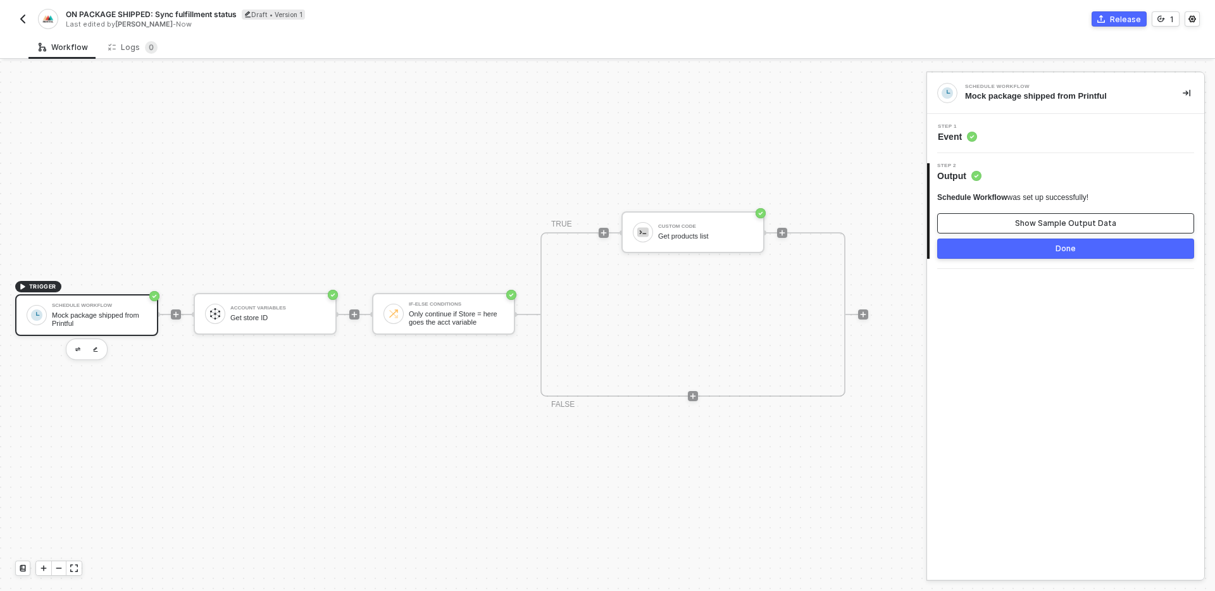
click at [1071, 222] on div "Show Sample Output Data" at bounding box center [1065, 223] width 101 height 10
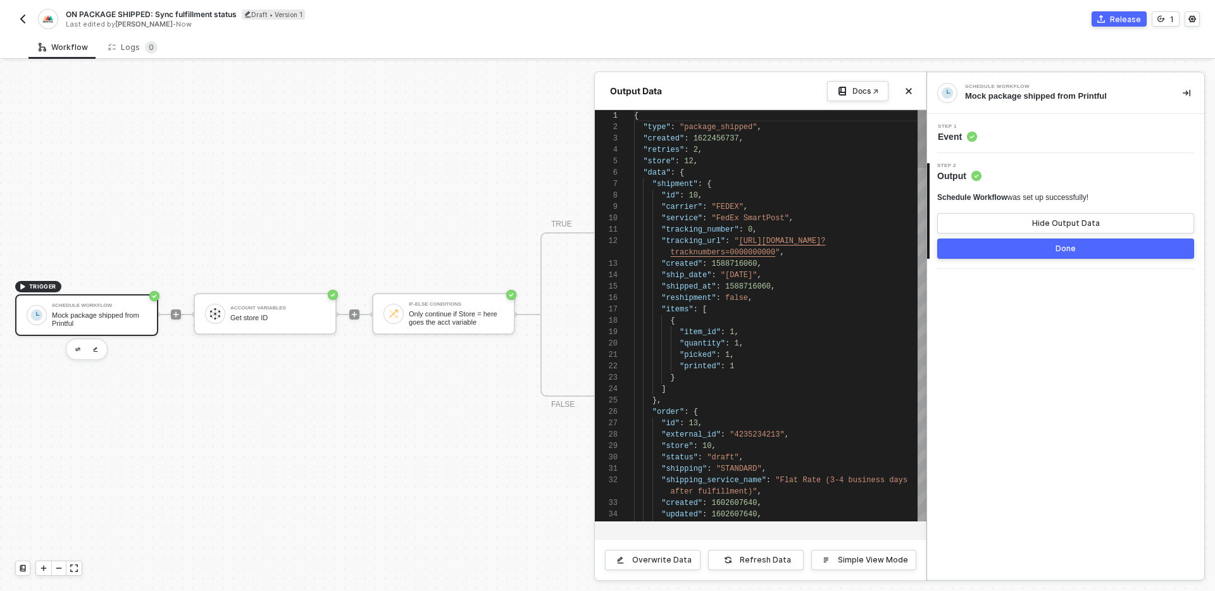
scroll to position [114, 0]
click at [650, 170] on span ""data"" at bounding box center [656, 172] width 27 height 9
click at [908, 91] on icon "icon-close" at bounding box center [910, 92] width 6 height 6
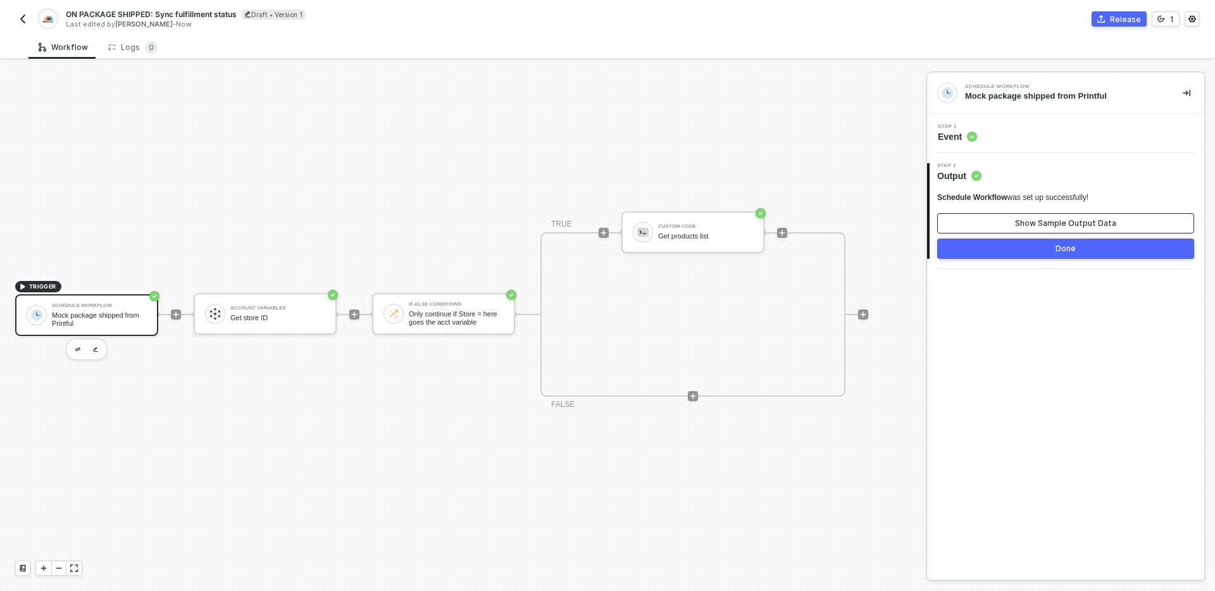
click at [1048, 227] on div "Show Sample Output Data" at bounding box center [1065, 223] width 101 height 10
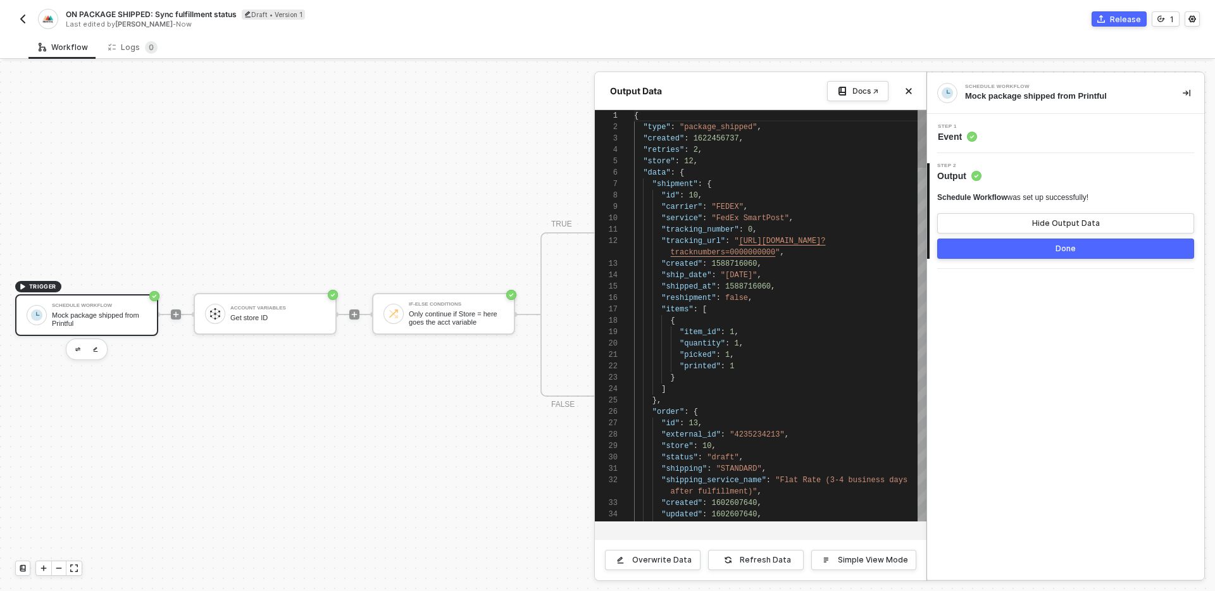
scroll to position [57, 9]
click at [644, 174] on span ""data"" at bounding box center [656, 172] width 27 height 9
type textarea "{ "type": "package_shipped", "created": 1622456737, "retries": 2, "store": 12, …"
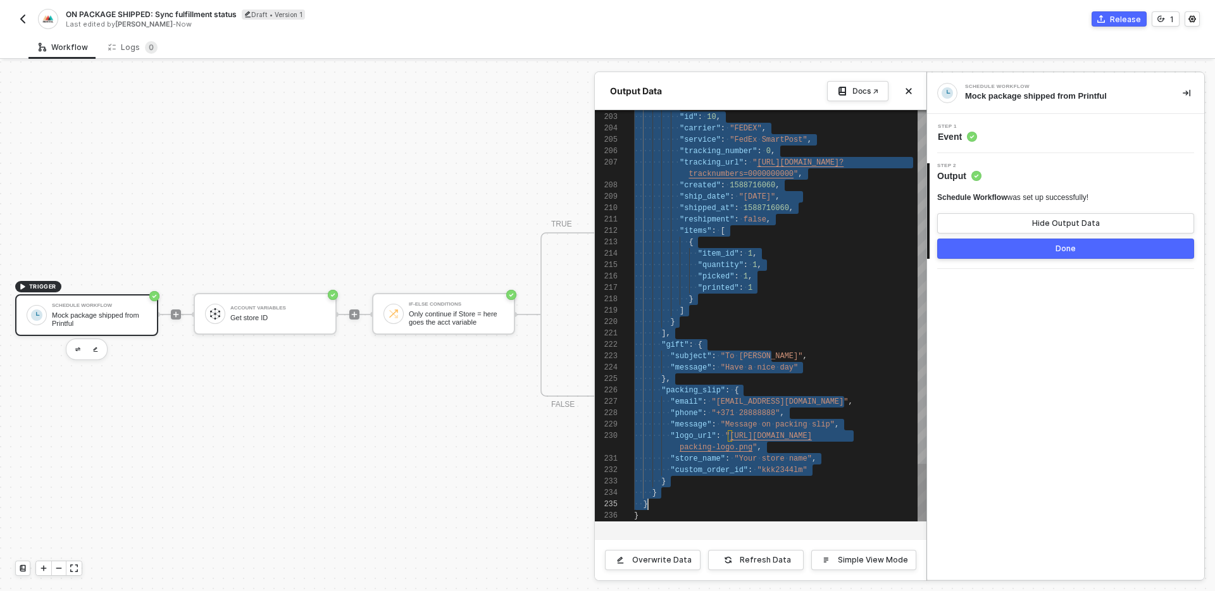
scroll to position [57, 14]
click at [483, 471] on div at bounding box center [607, 326] width 1215 height 530
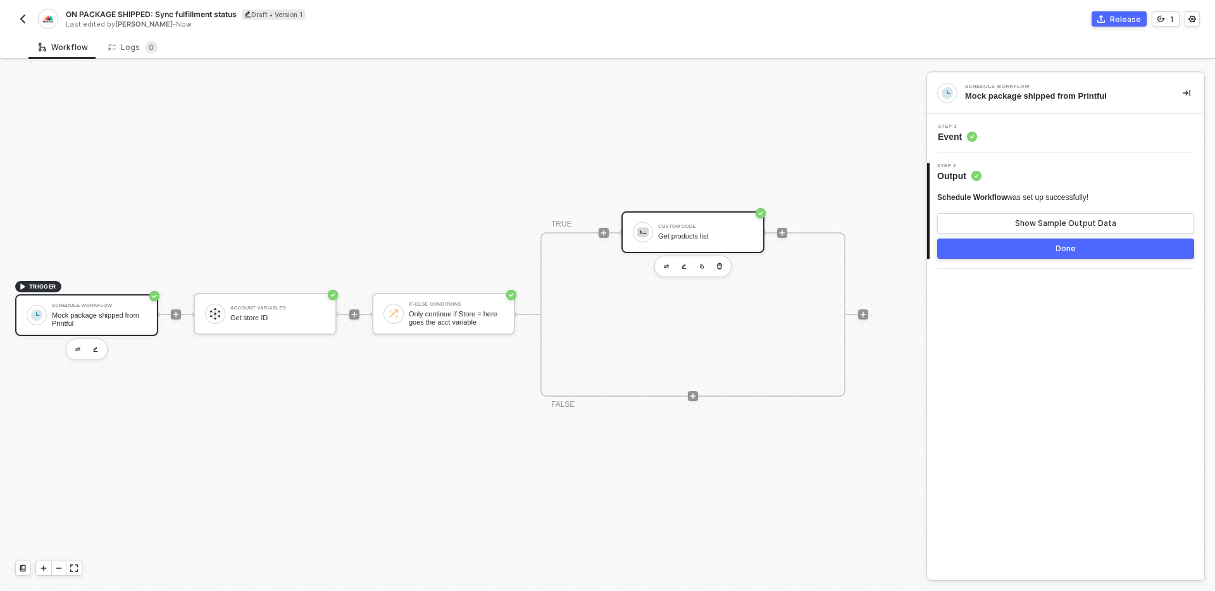
click at [710, 244] on div "Custom Code Get products list" at bounding box center [705, 232] width 95 height 24
click at [1092, 141] on div "Step 1 Inputs" at bounding box center [1068, 133] width 274 height 19
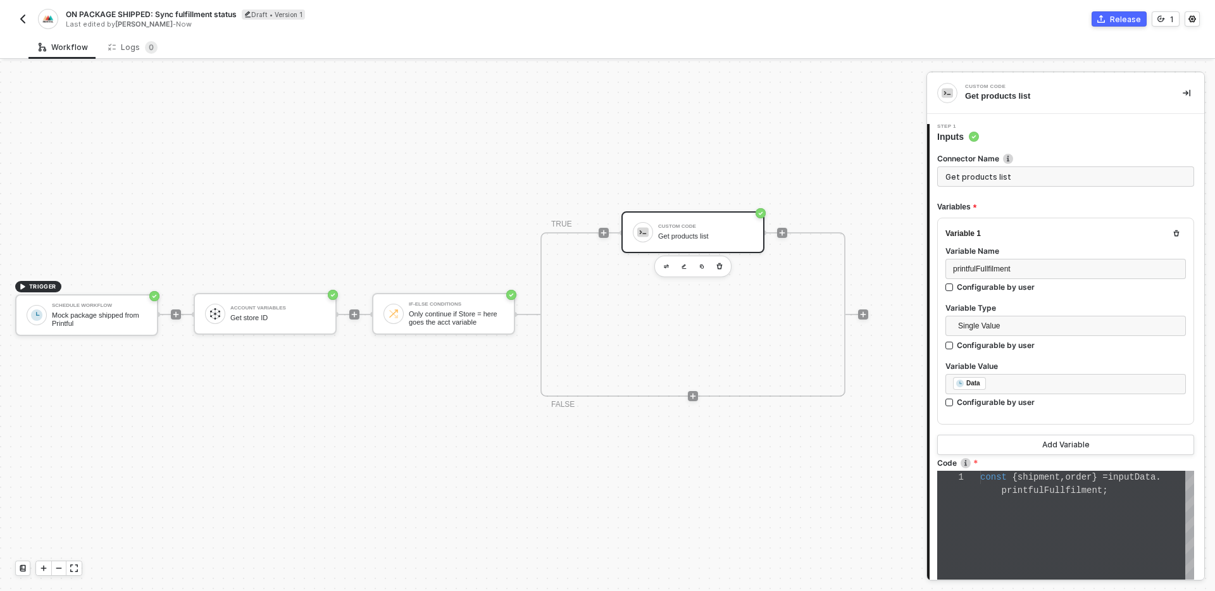
click at [1062, 518] on div "const { shipment , order } = inputData . printfulFullfilment ;" at bounding box center [1088, 557] width 214 height 172
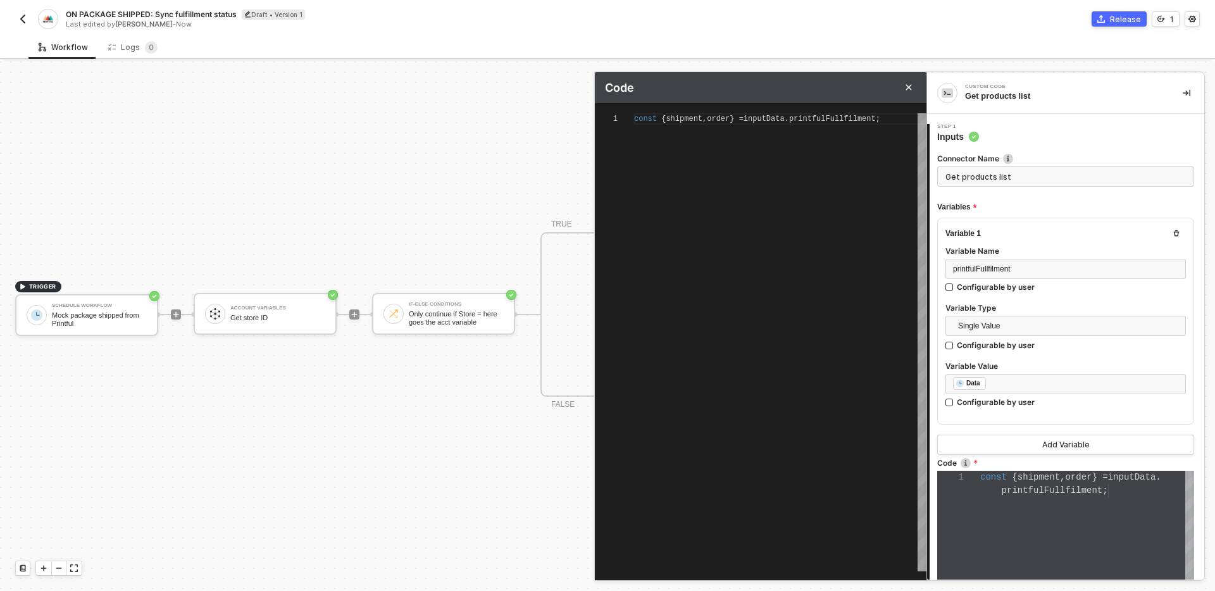
click at [882, 155] on div "const { shipment , order } = inputData . printfulFullfilment ;" at bounding box center [780, 342] width 292 height 458
type textarea "const { shipment, order } = ;"
paste textarea ""email": "your-name@your-domain.com", "phone": "+371 28888888", "message": "Mes…"
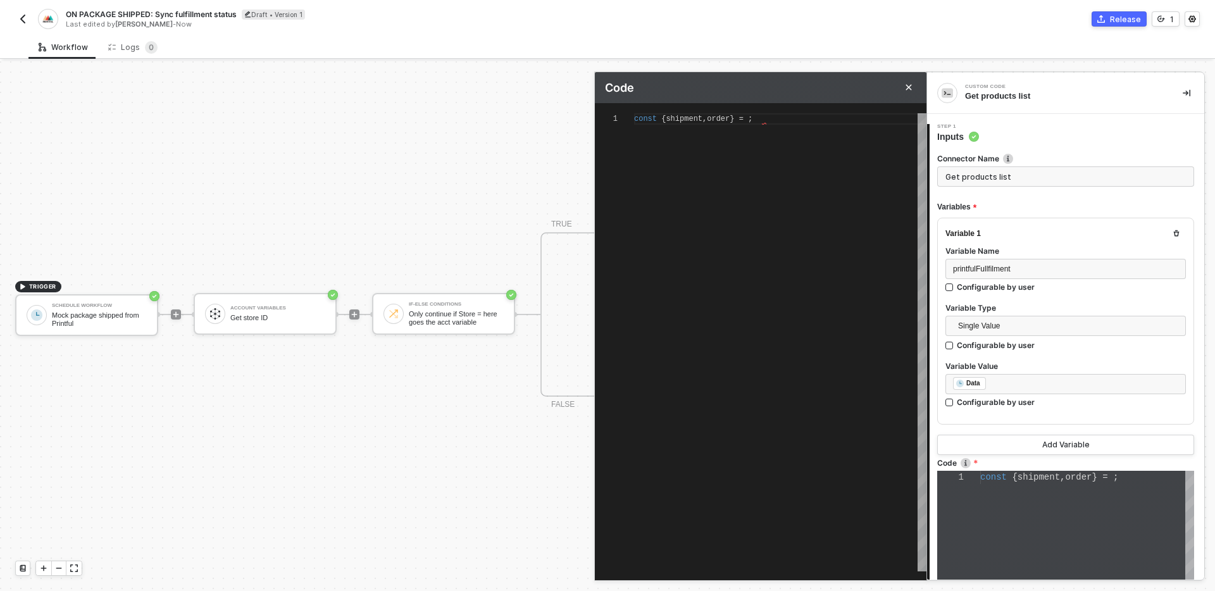
type textarea "const { shipment, order } = "data": { "shipment": { "id": 10, "carrier": "FEDEX…"
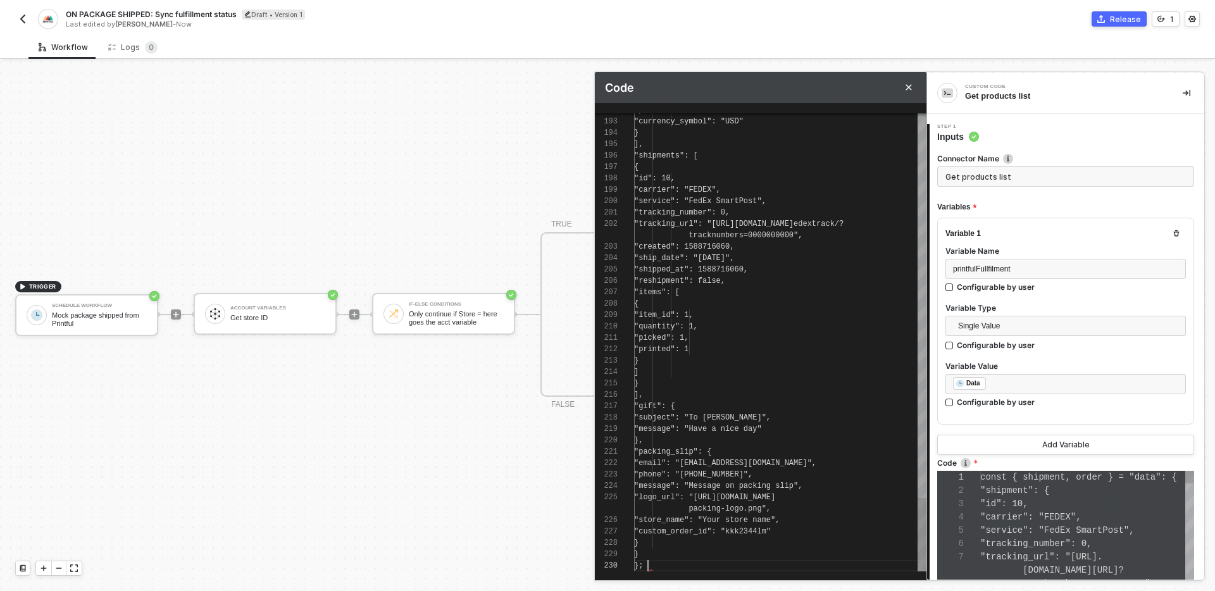
scroll to position [106, 0]
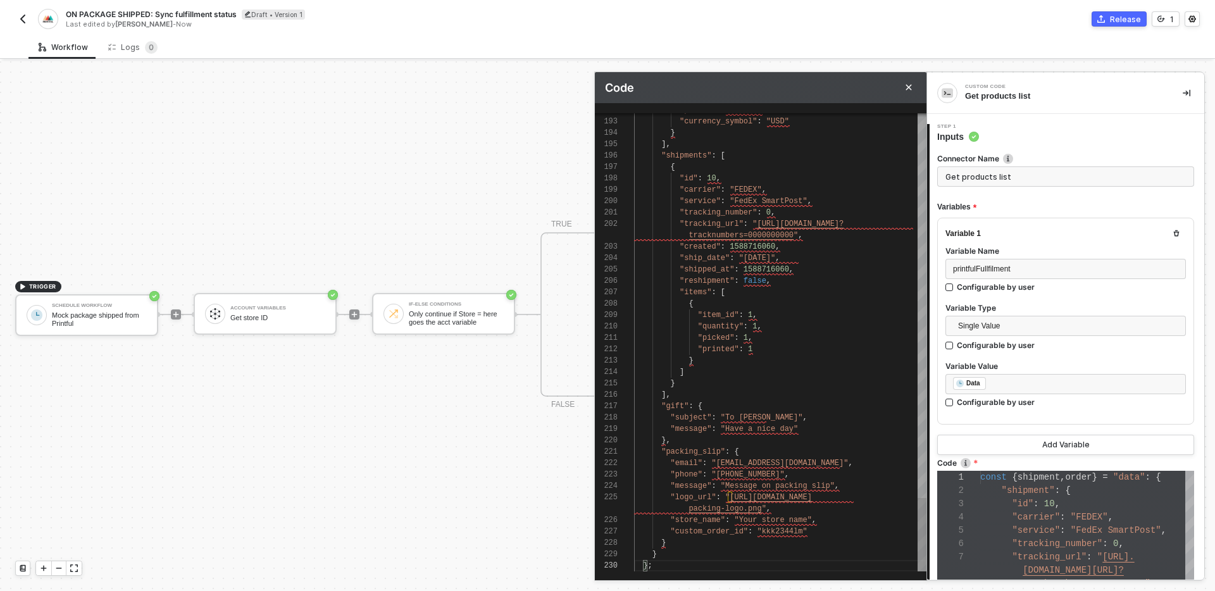
type textarea "const { shipment, order } = "data": { "shipment": { "id": 10, "carrier": "FEDEX…"
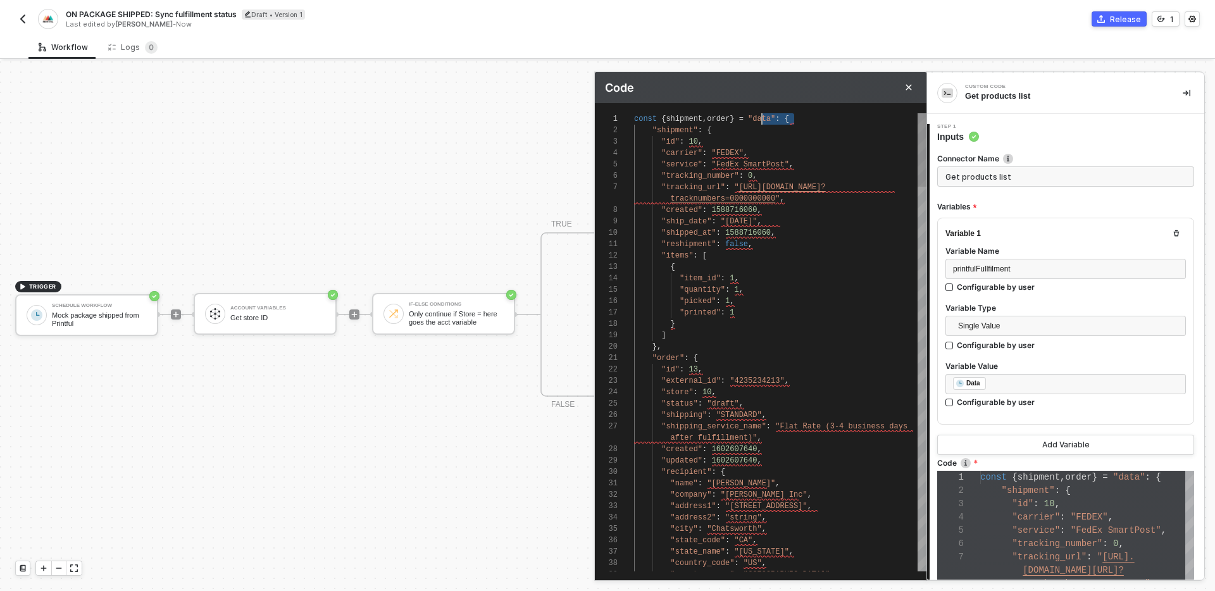
scroll to position [0, 128]
type textarea "const { shipment, order } = { "shipment": { "id": 10, "carrier": "FEDEX", "serv…"
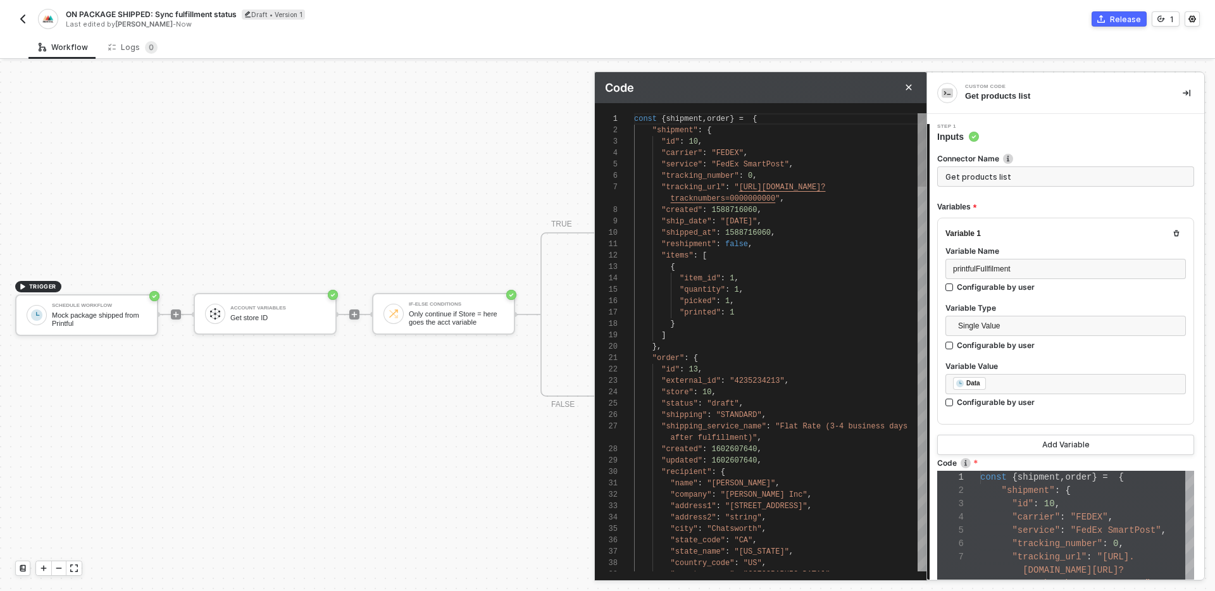
type textarea "const { shipment, order } = { "shipment": { "id": 10, "carrier": "FEDEX", "serv…"
type textarea "const { } = { "shipment": { "id": 10, "carrier": "FEDEX", "service": "FedEx Sma…"
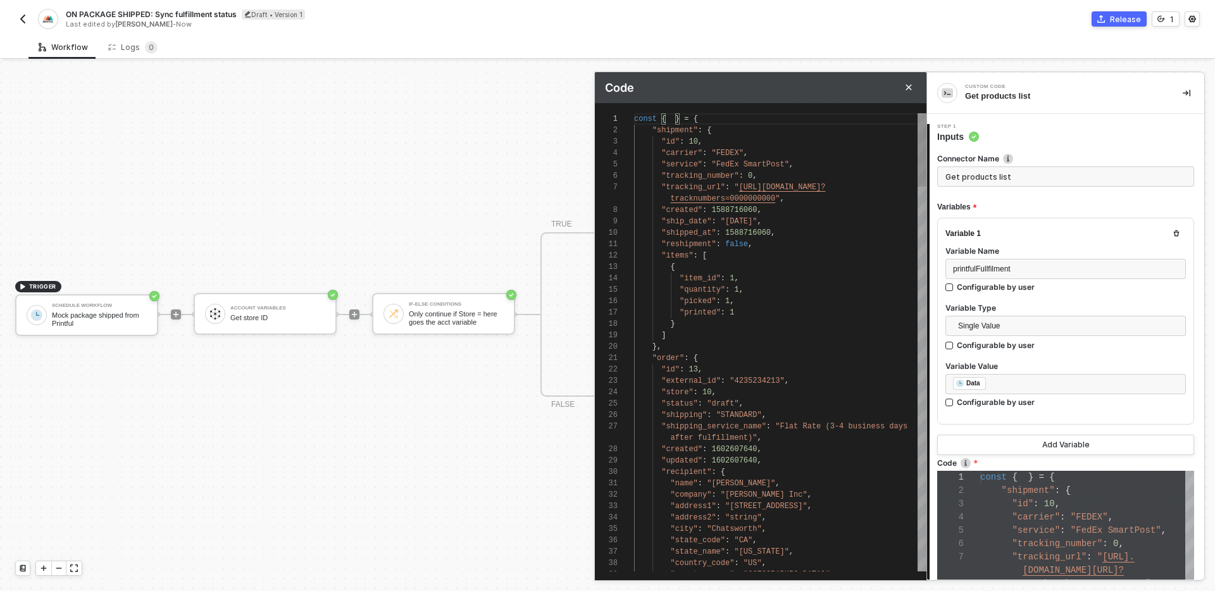
type textarea "const { s } = { "shipment": { "id": 10, "carrier": "FEDEX", "service": "FedEx S…"
type textarea "const { sh } = { "shipment": { "id": 10, "carrier": "FEDEX", "service": "FedEx …"
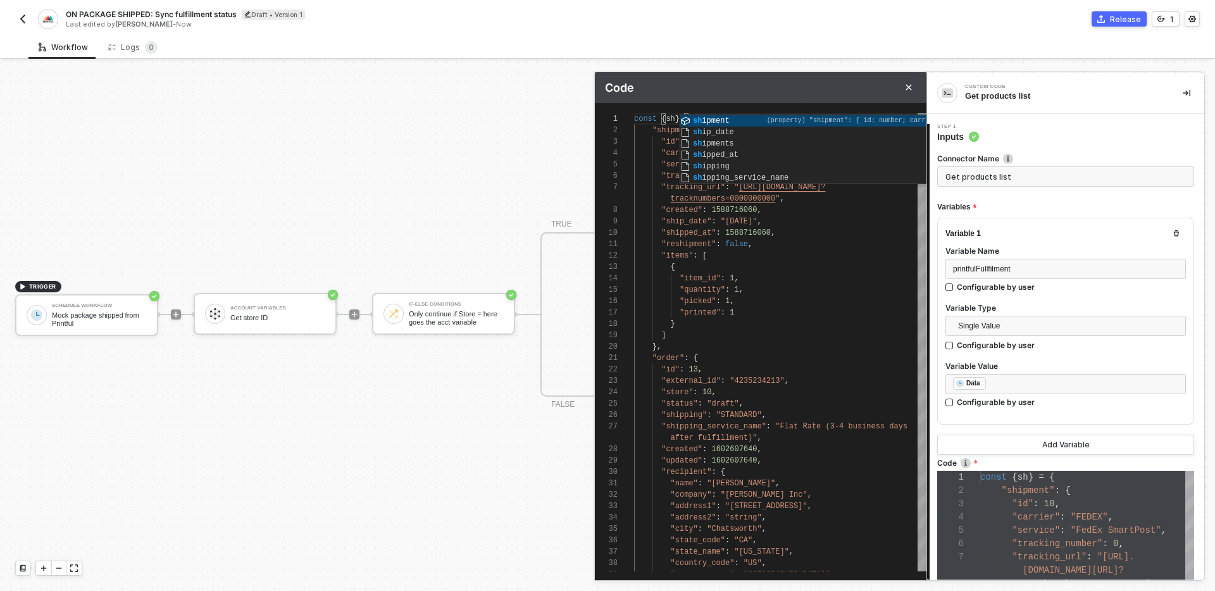
type textarea "const { shipment } = { "shipment": { "id": 10, "carrier": "FEDEX", "service": "…"
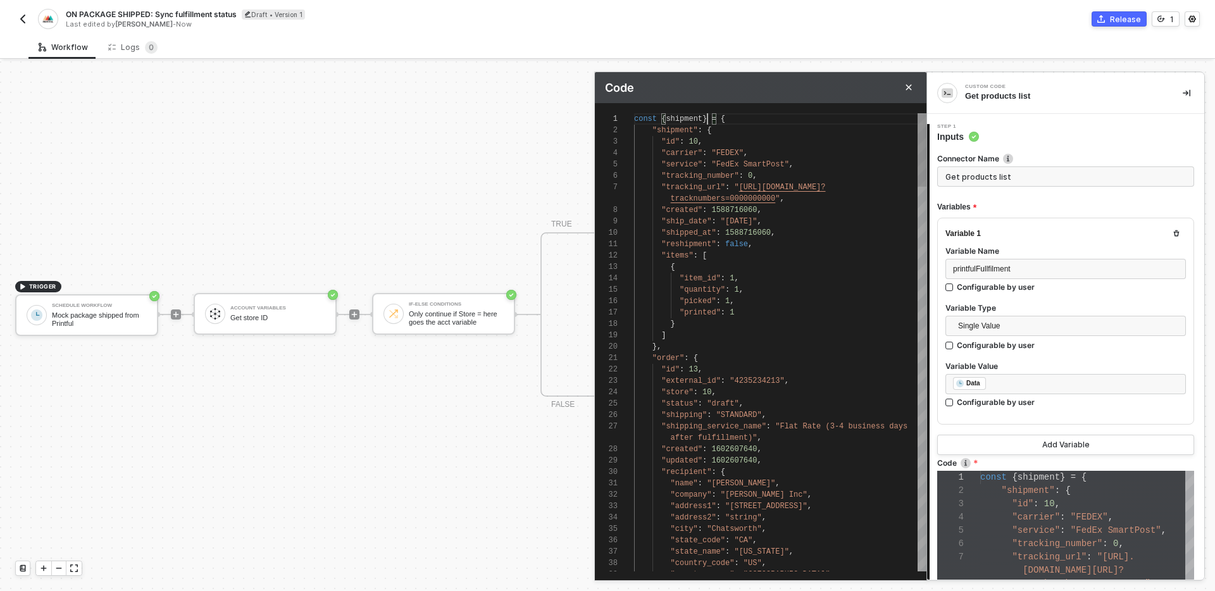
type textarea "const { shipment } = { "shipment": { "id": 10, "carrier": "FEDEX", "service": "…"
type textarea "const { shipment. } = { "shipment": { "id": 10, "carrier": "FEDEX", "service": …"
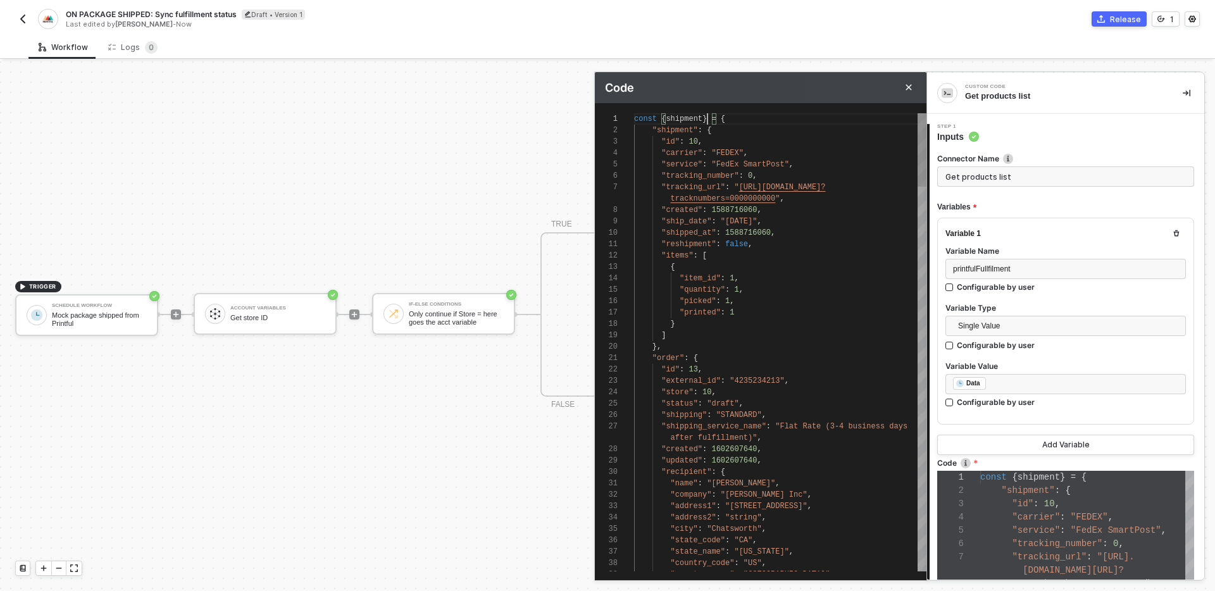
type textarea "const { shipment. } = { "shipment": { "id": 10, "carrier": "FEDEX", "service": …"
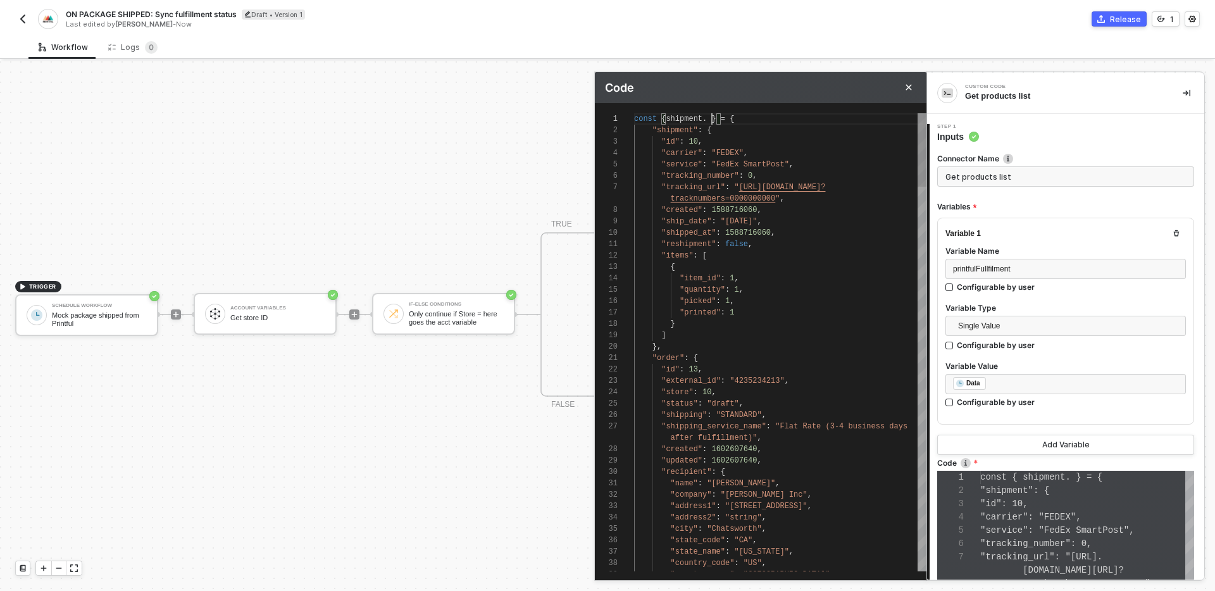
type textarea "const { shipment } = { "shipment": { "id": 10, "carrier": "FEDEX", "service": "…"
type textarea "const { shipment, } = { "shipment": { "id": 10, "carrier": "FEDEX", "service": …"
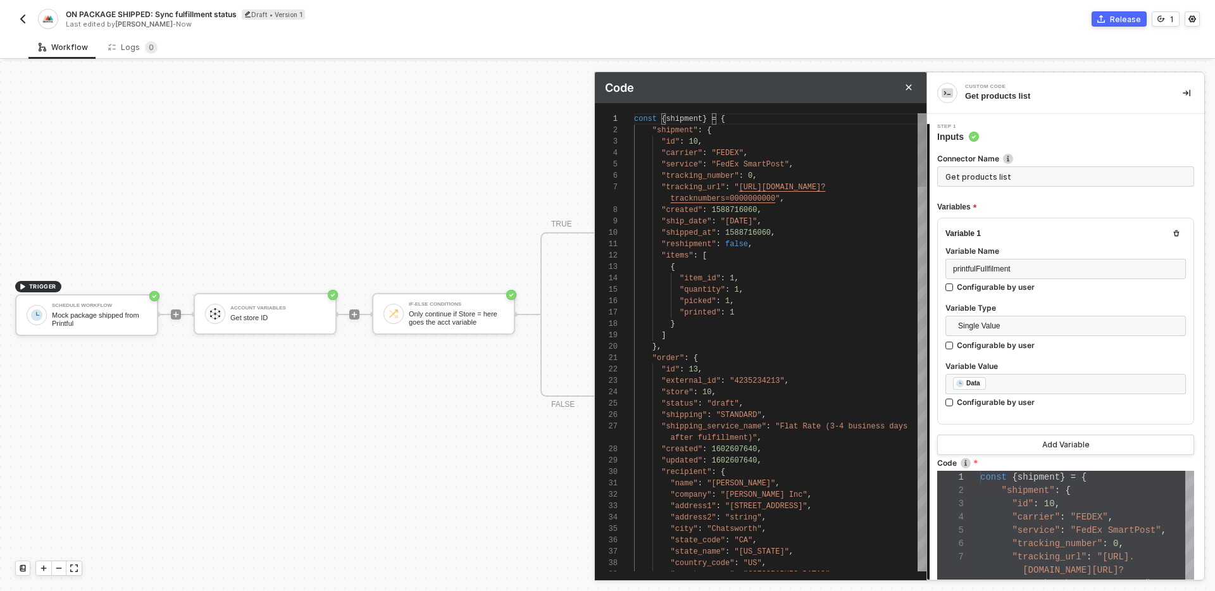
type textarea "const { shipment, } = { "shipment": { "id": 10, "carrier": "FEDEX", "service": …"
type textarea "const { shipment, o } = { "shipment": { "id": 10, "carrier": "FEDEX", "service"…"
type textarea "const { shipment, or } = { "shipment": { "id": 10, "carrier": "FEDEX", "service…"
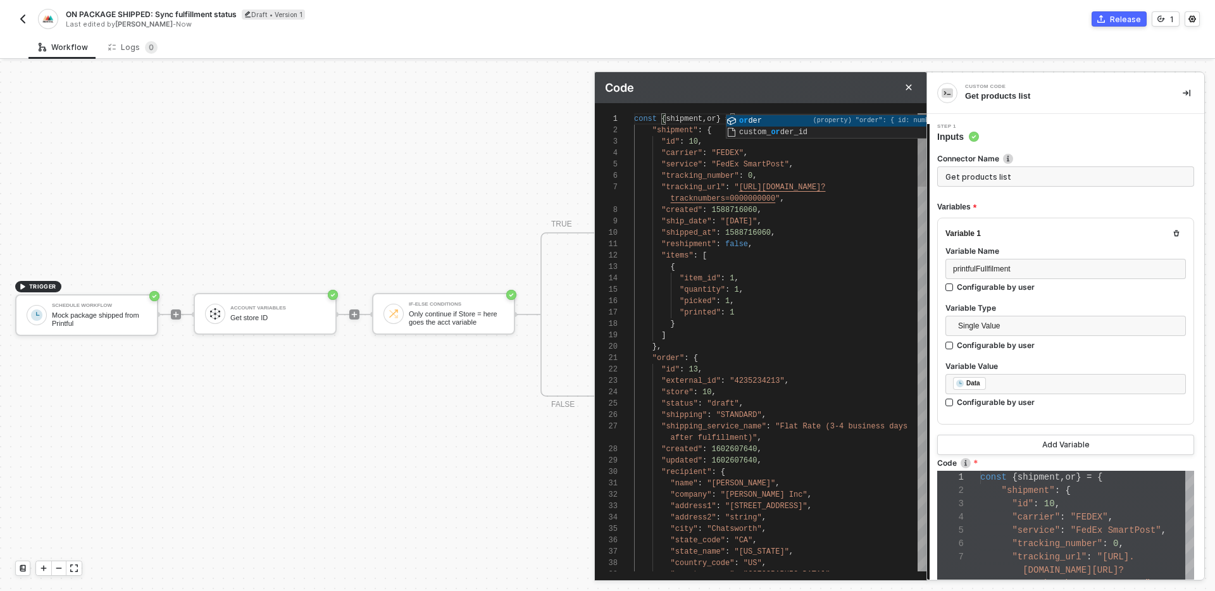
type textarea "const { shipment, order } = { "shipment": { "id": 10, "carrier": "FEDEX", "serv…"
type textarea ""email": "your-name@your-domain.com", "phone": "+371 28888888", "message": "Mes…"
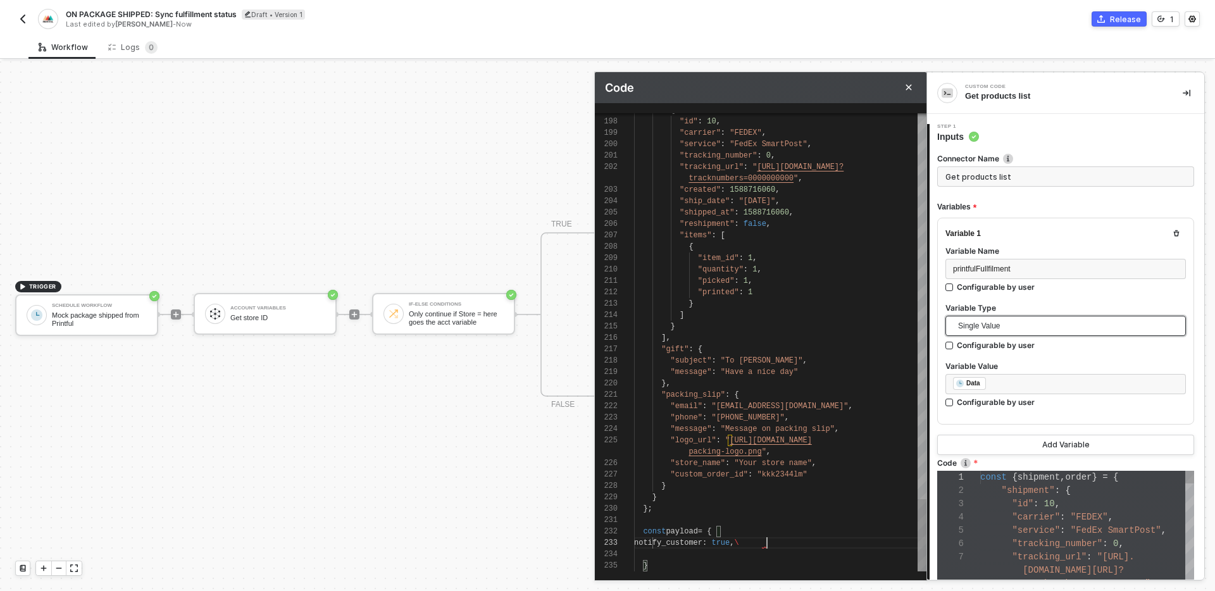
scroll to position [23, 127]
click at [744, 555] on div at bounding box center [780, 554] width 292 height 11
click at [743, 551] on div at bounding box center [780, 554] width 292 height 11
paste textarea ""tracking_company": "SF", "tracking_number": "SF123456789", "tracking_url": "ht…"
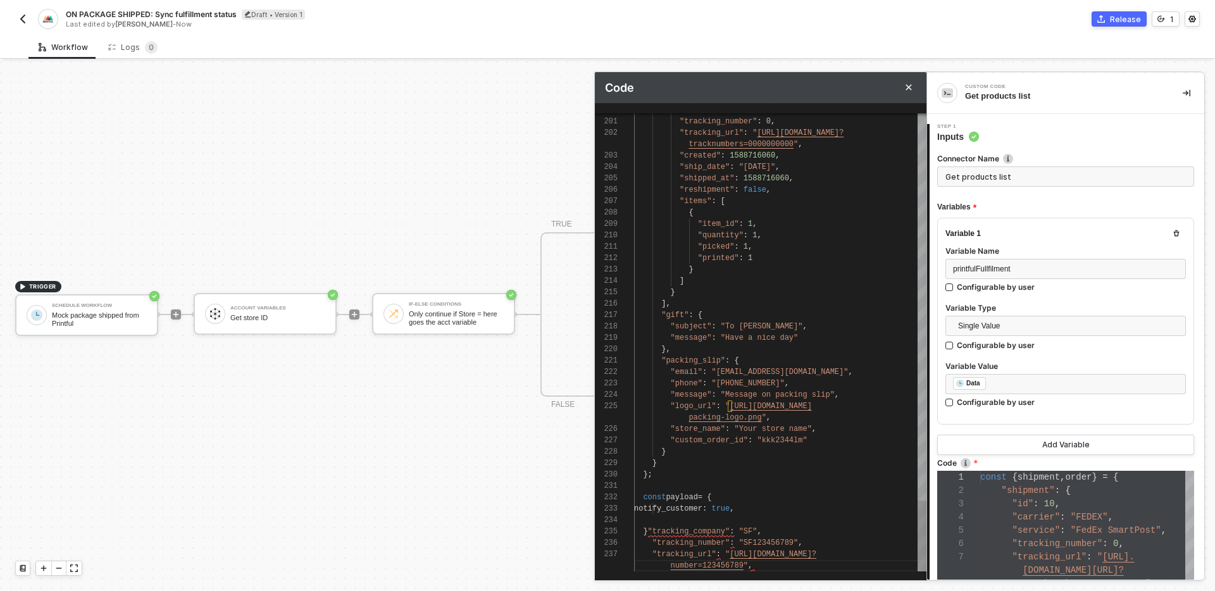
scroll to position [46, 14]
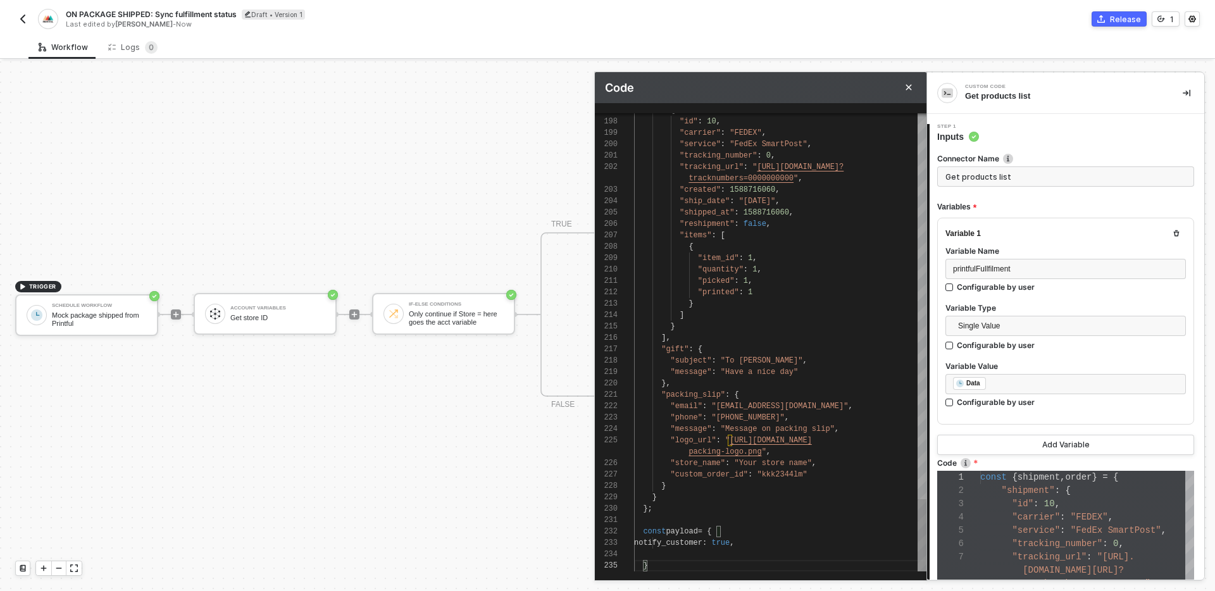
click at [725, 551] on div at bounding box center [780, 554] width 292 height 11
click at [719, 549] on div at bounding box center [780, 554] width 292 height 11
click at [728, 555] on div at bounding box center [780, 554] width 292 height 11
click at [780, 537] on div "notify_customer : true ," at bounding box center [780, 542] width 292 height 11
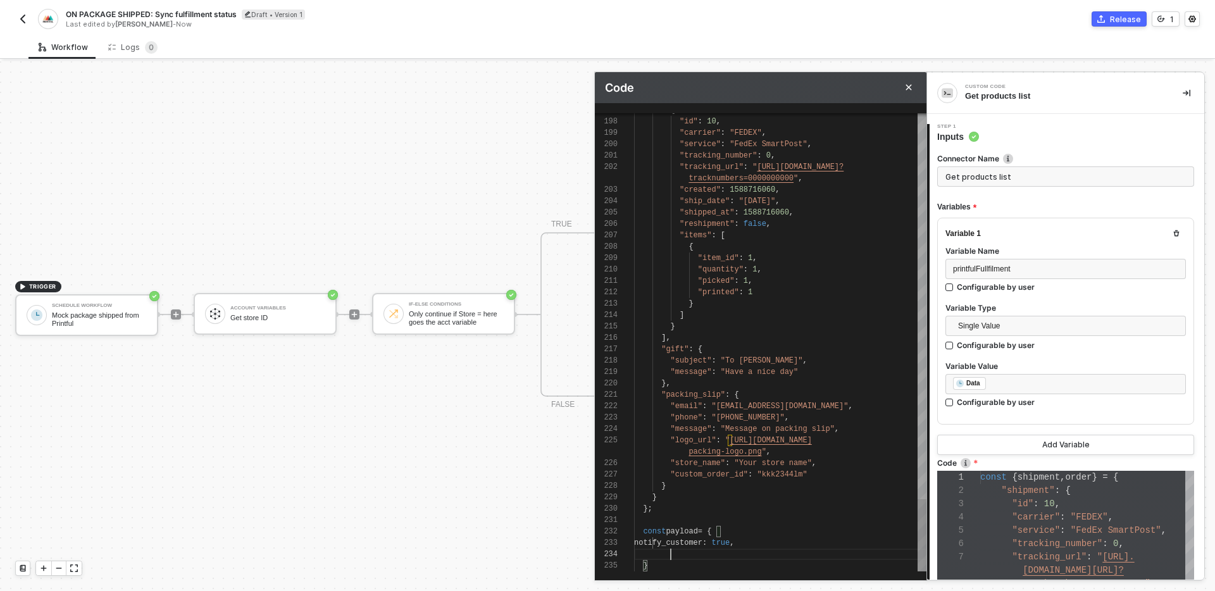
paste textarea ""tracking_company": "SF", "tracking_number": "SF123456789", "tracking_url": "ht…"
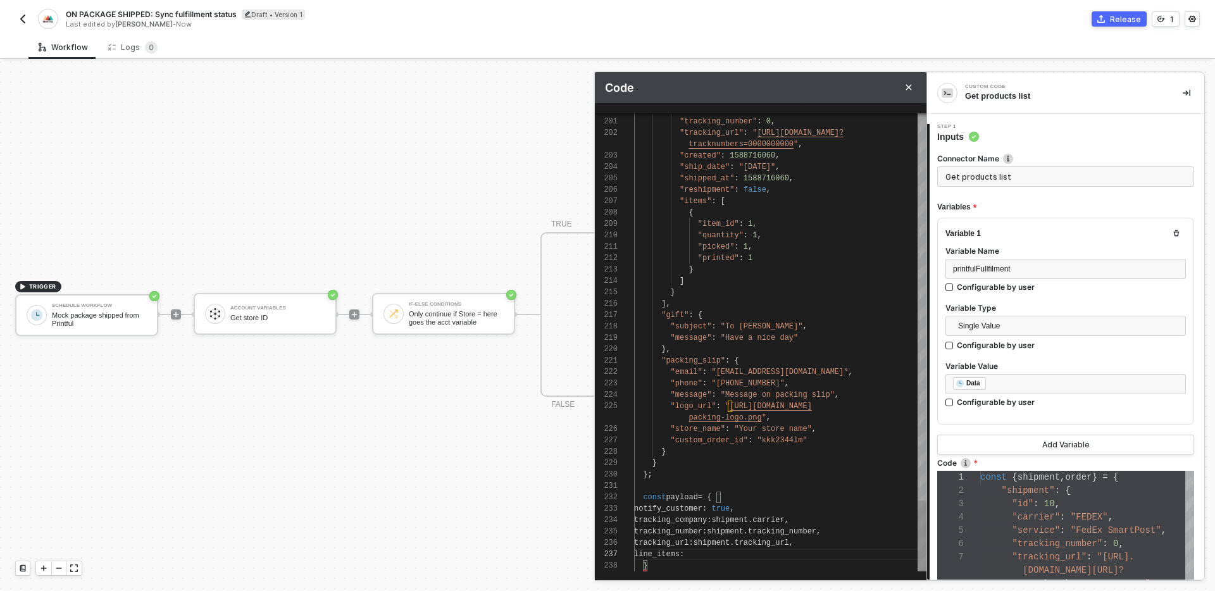
scroll to position [68, 82]
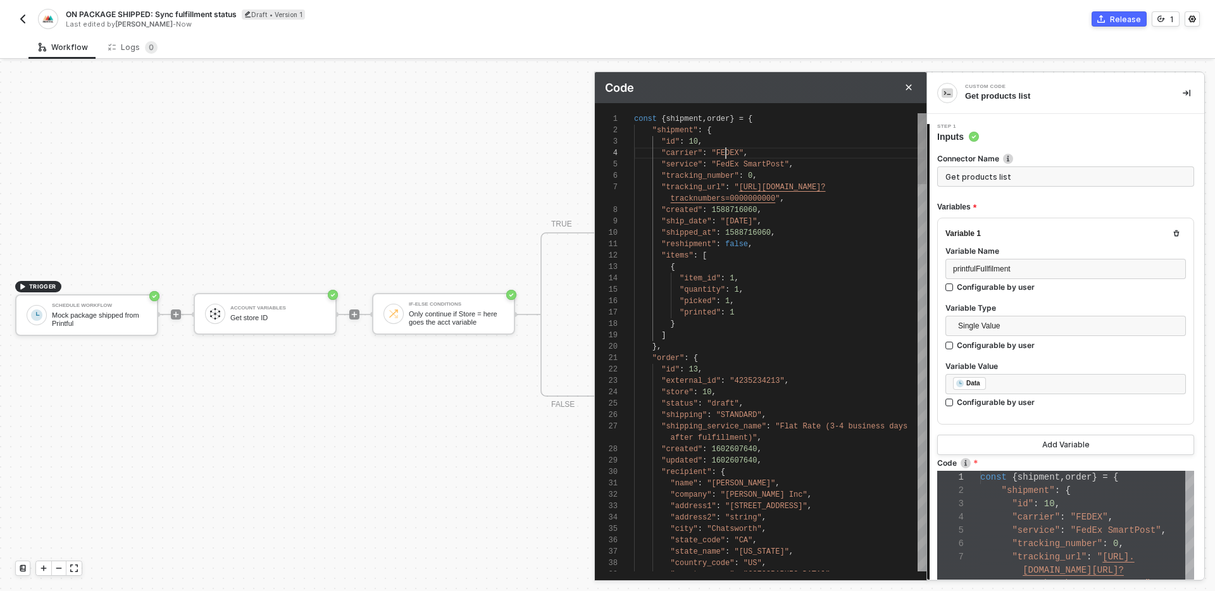
click at [727, 154] on span ""FEDEX"" at bounding box center [728, 153] width 32 height 9
click at [727, 161] on span ""FedEx SmartPost"" at bounding box center [750, 164] width 77 height 9
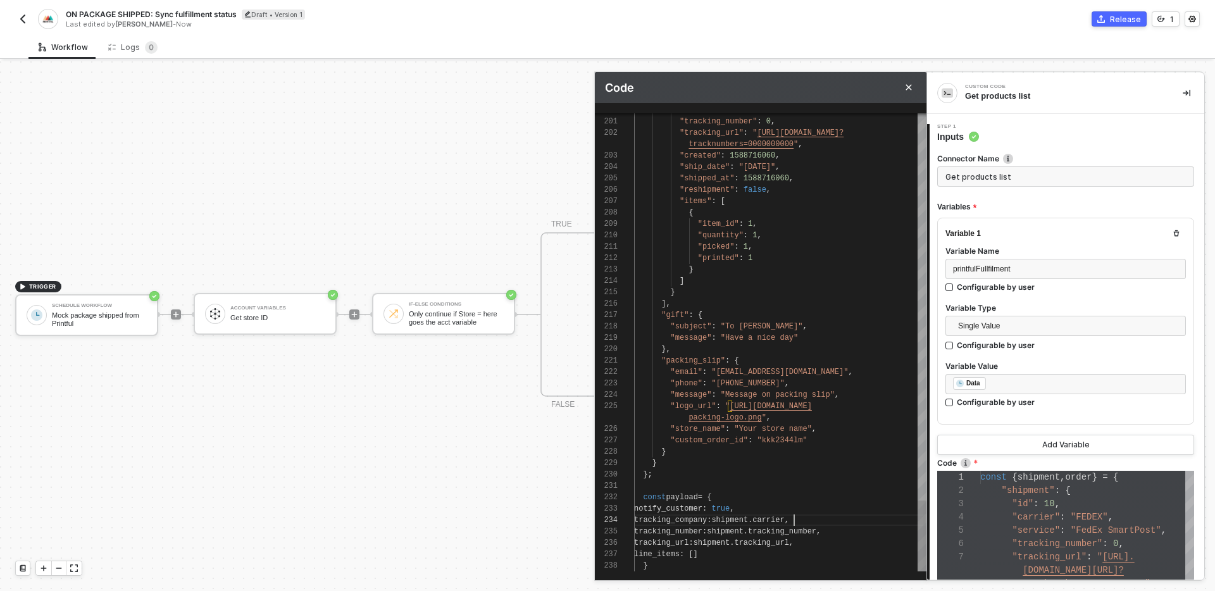
click at [784, 518] on span "carrier" at bounding box center [769, 520] width 32 height 9
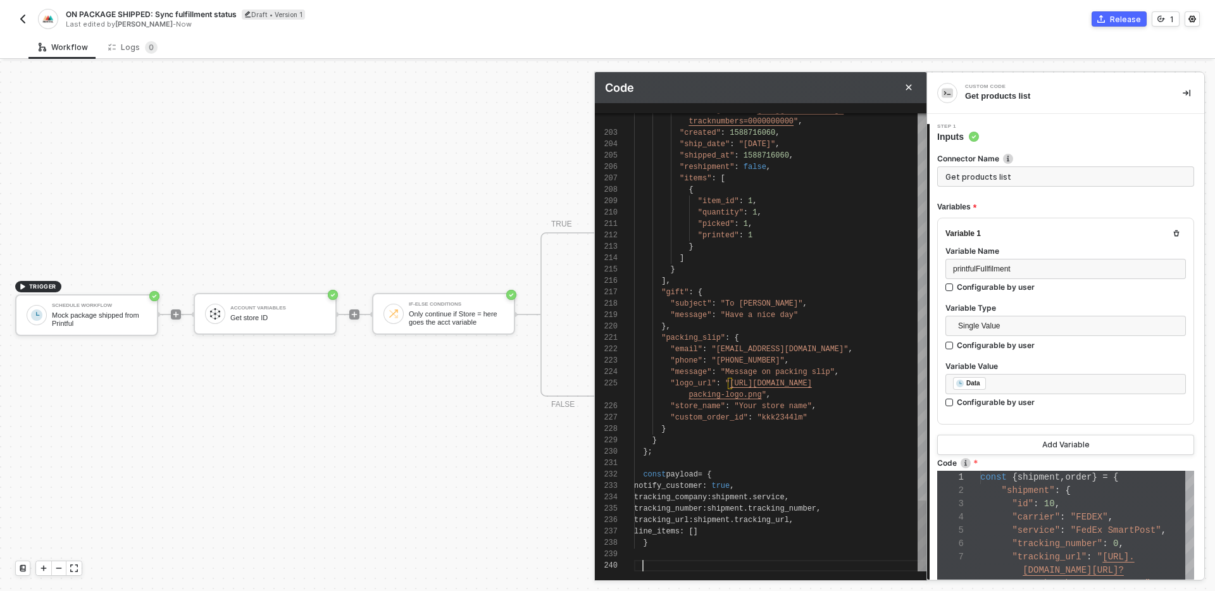
scroll to position [103, 9]
click at [739, 568] on div at bounding box center [780, 565] width 292 height 11
click at [740, 560] on div at bounding box center [780, 565] width 292 height 11
click at [741, 544] on div "}" at bounding box center [780, 542] width 292 height 11
click at [741, 555] on div at bounding box center [780, 554] width 292 height 11
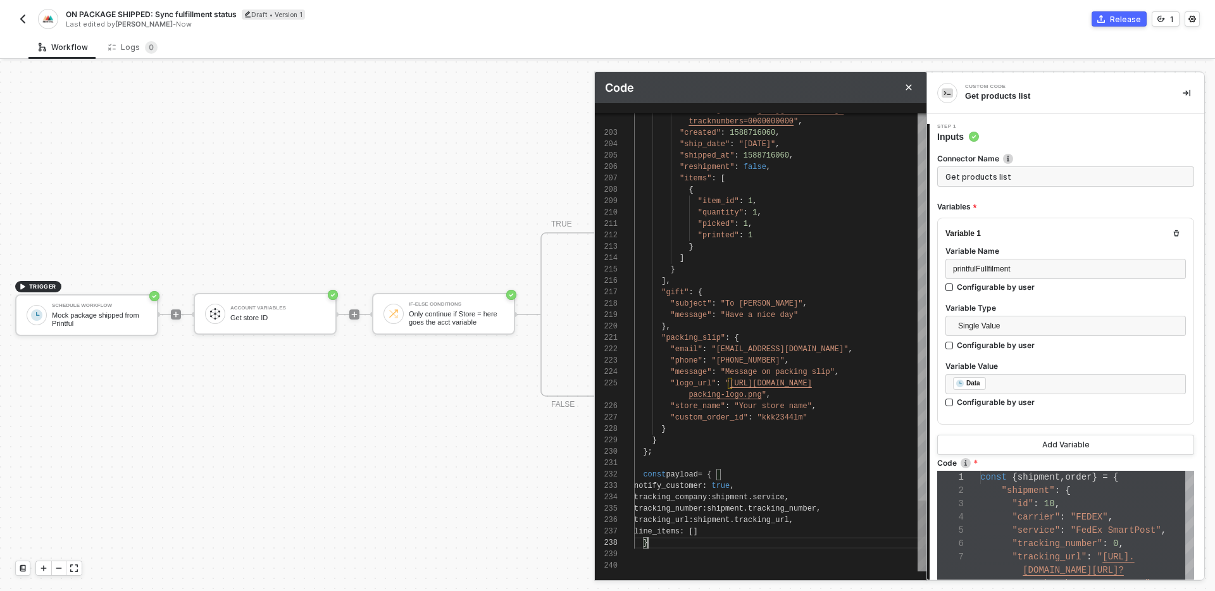
scroll to position [80, 14]
click at [738, 547] on div "}" at bounding box center [780, 542] width 292 height 11
type textarea "const payload = { notify_customer: true, tracking_company: shipment.service, tr…"
click at [908, 90] on icon "Close" at bounding box center [909, 88] width 8 height 8
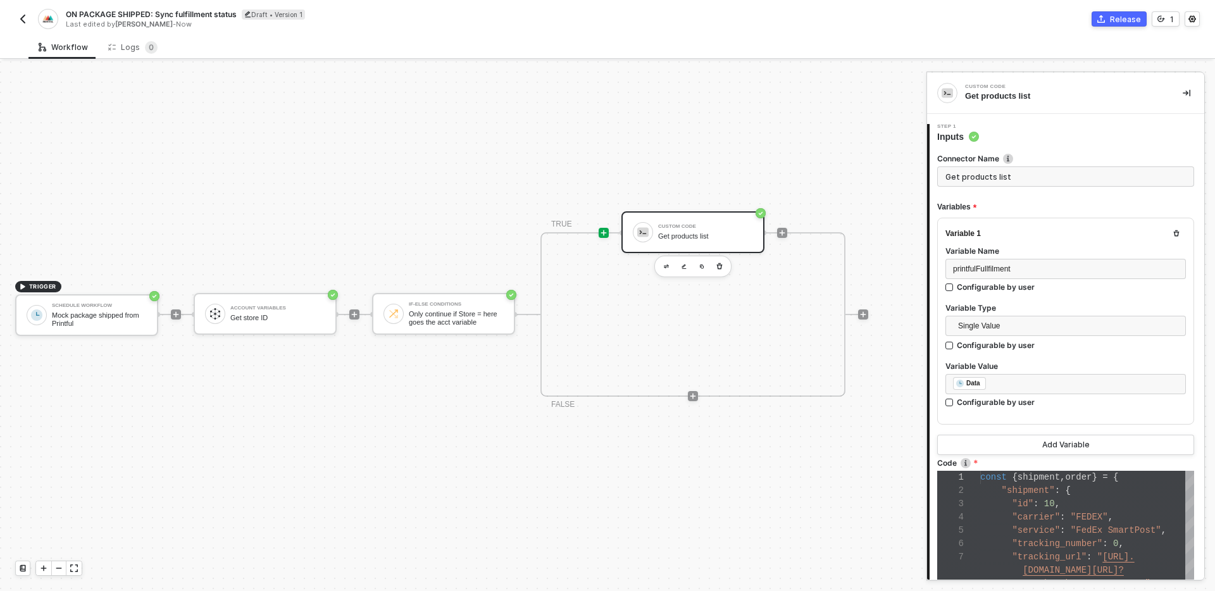
click at [602, 237] on div at bounding box center [604, 233] width 10 height 10
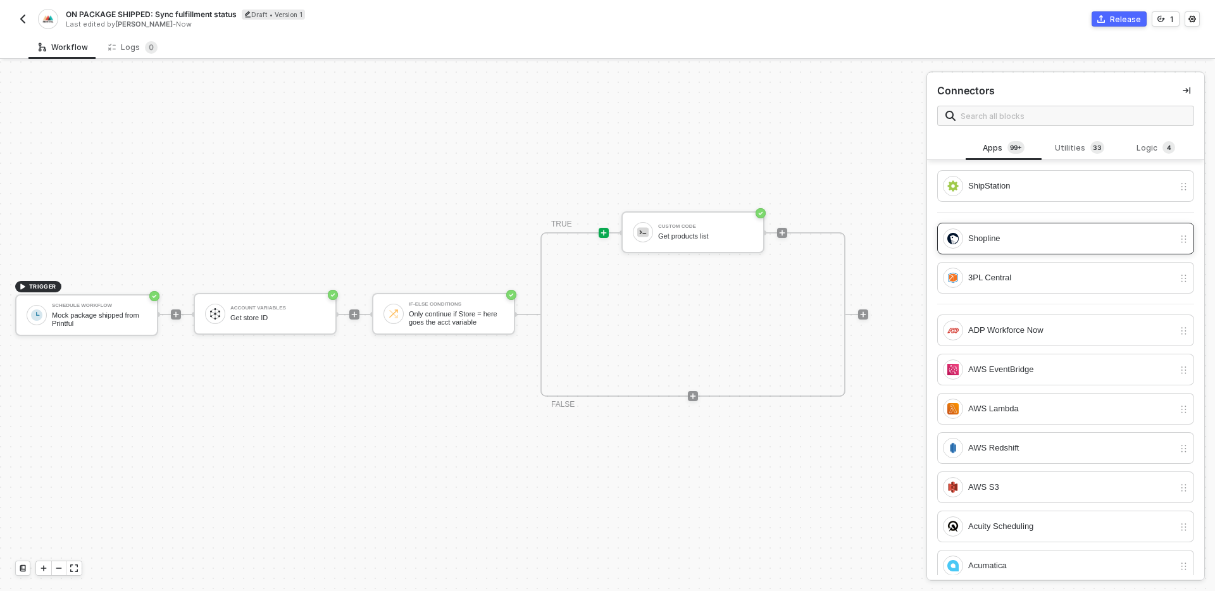
click at [1053, 229] on div "Shopline" at bounding box center [1058, 239] width 231 height 20
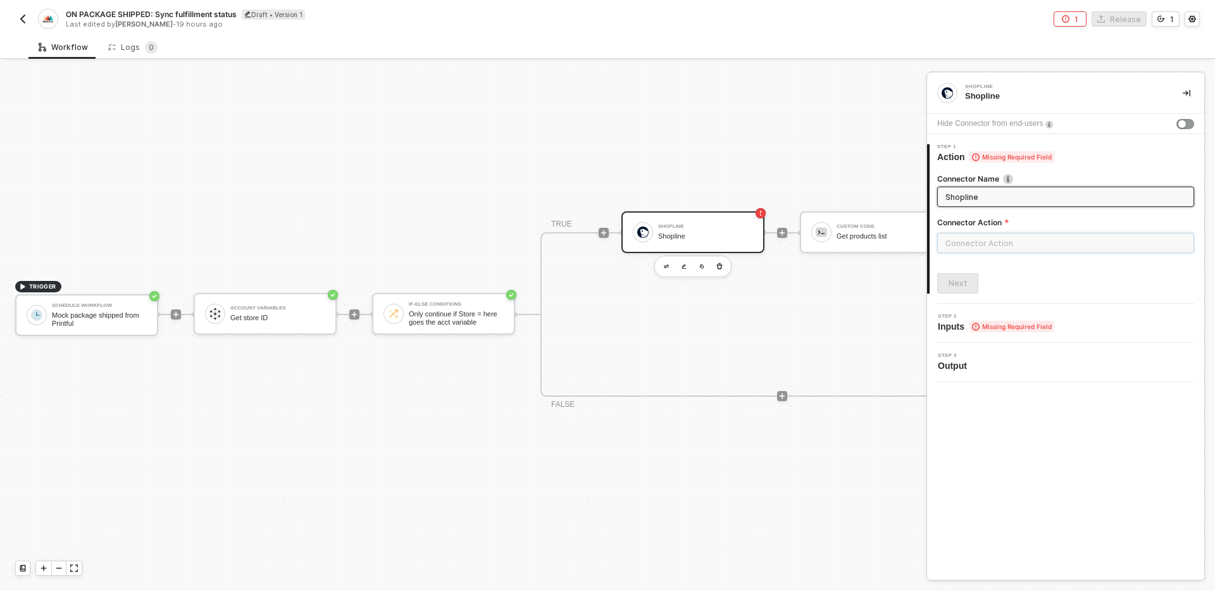
click at [1037, 244] on input "text" at bounding box center [1066, 243] width 257 height 20
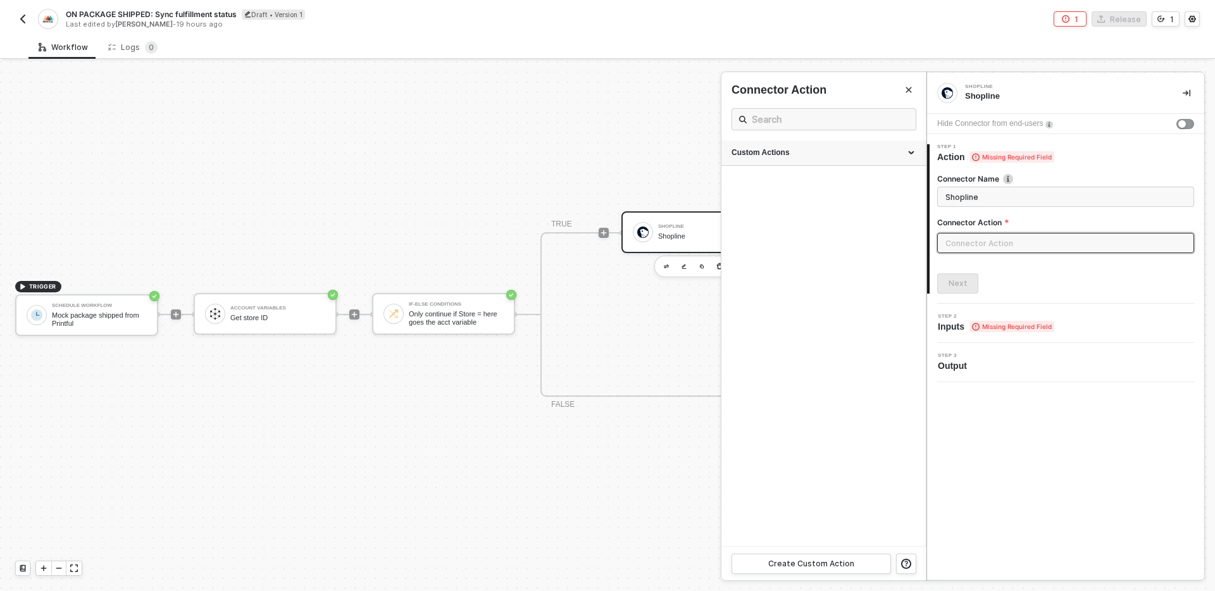
click at [796, 154] on div "Custom Actions" at bounding box center [824, 153] width 184 height 11
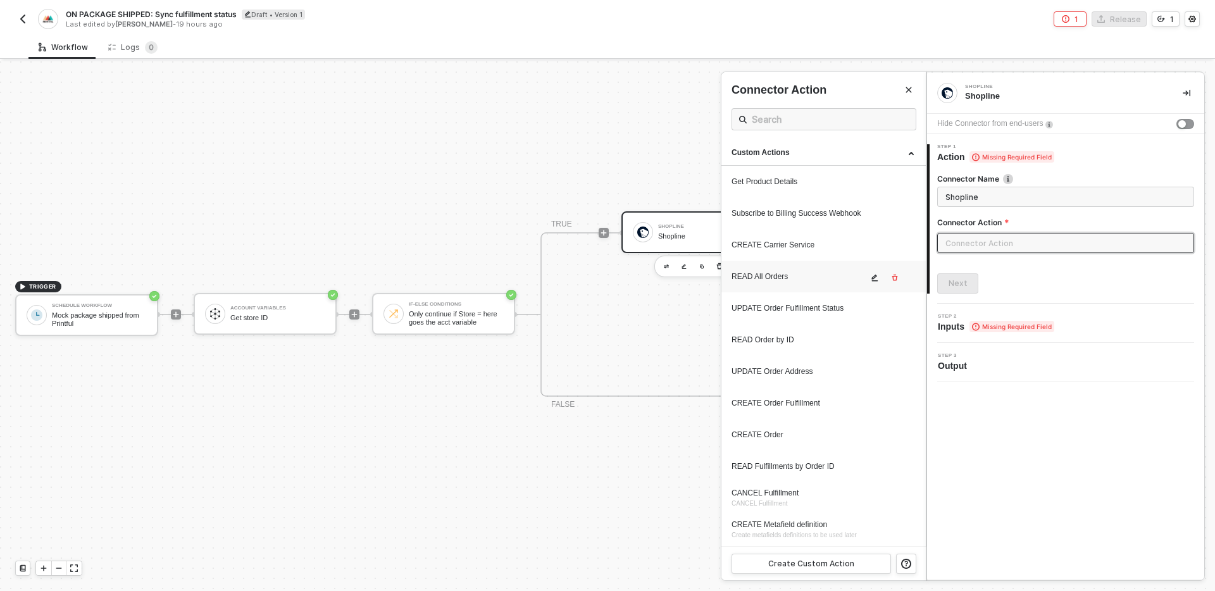
click at [808, 273] on div "READ All Orders" at bounding box center [800, 277] width 136 height 11
type input "Custom Action"
type input "Custom - READ All Orders"
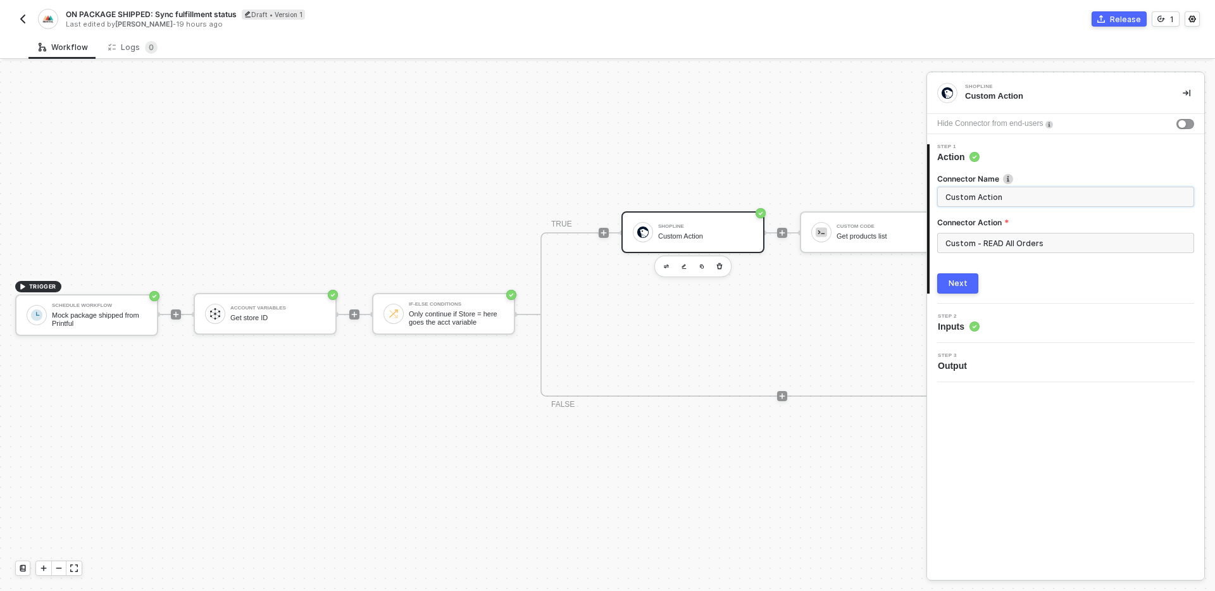
click at [1036, 198] on input "Custom Action" at bounding box center [1065, 197] width 238 height 14
type input "Get orders"
click at [954, 289] on button "Next" at bounding box center [958, 283] width 41 height 20
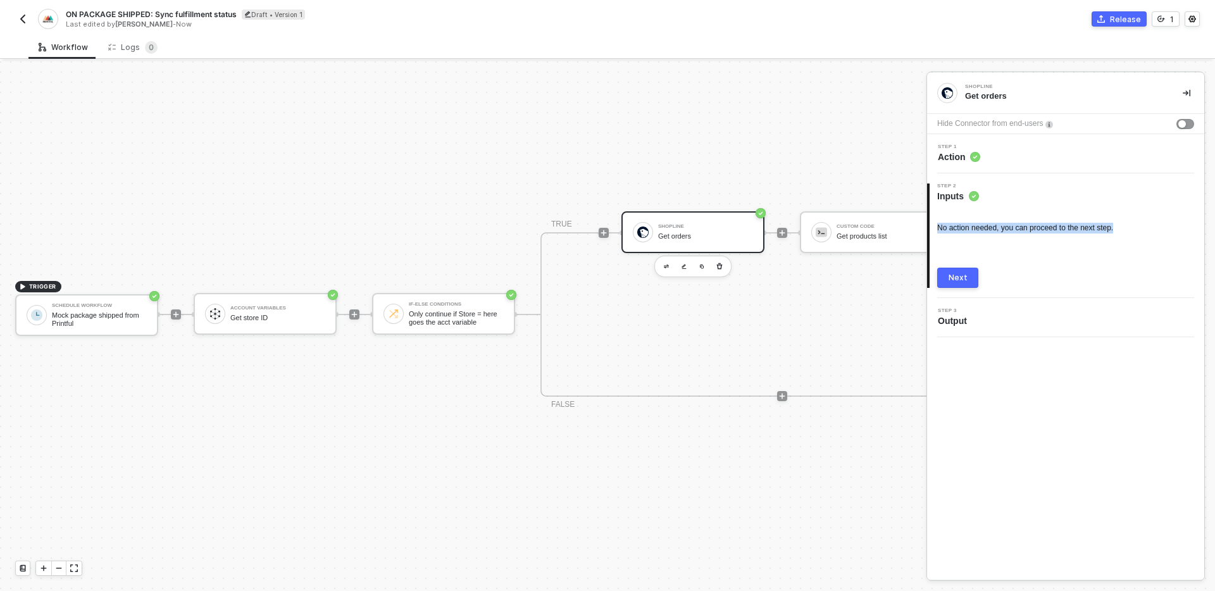
drag, startPoint x: 939, startPoint y: 229, endPoint x: 1151, endPoint y: 229, distance: 212.1
click at [1151, 229] on div "No action needed, you can proceed to the next step." at bounding box center [1066, 228] width 257 height 11
click at [1052, 151] on div "Step 1 Action" at bounding box center [1068, 153] width 274 height 19
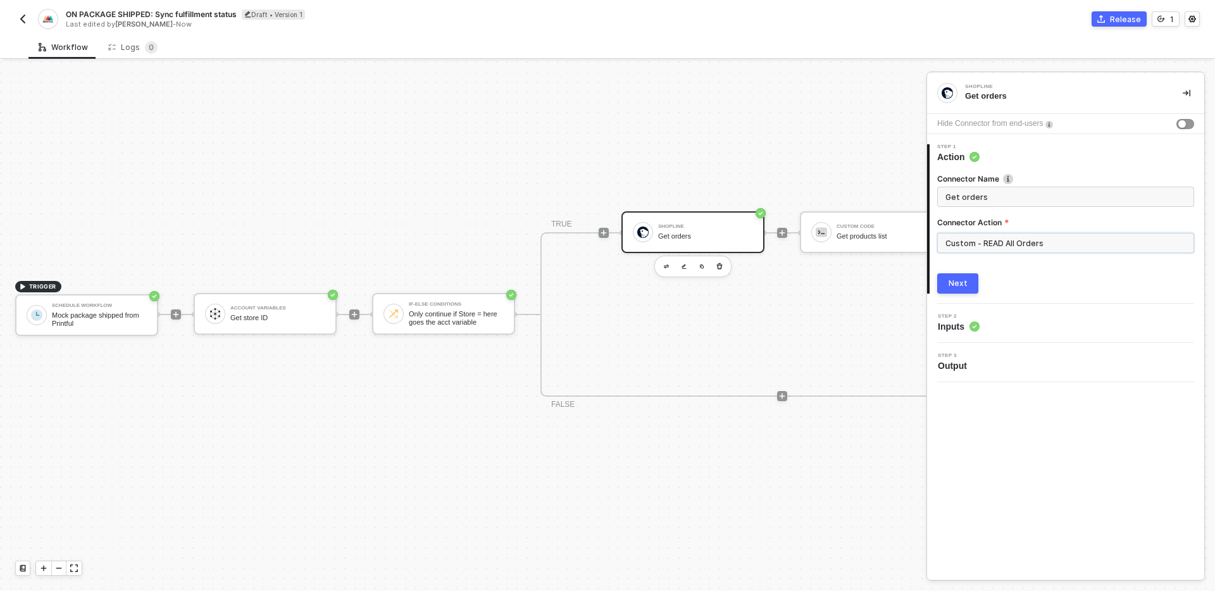
click at [1081, 241] on input "Custom - READ All Orders" at bounding box center [1066, 243] width 257 height 20
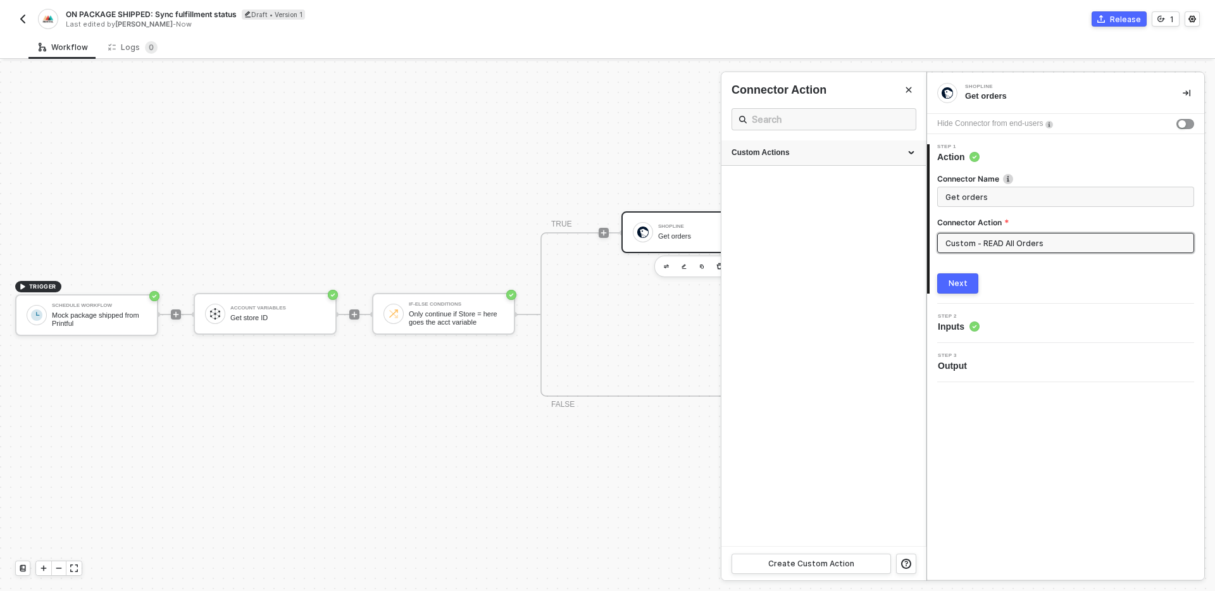
click at [827, 158] on div "Custom Actions" at bounding box center [824, 153] width 204 height 25
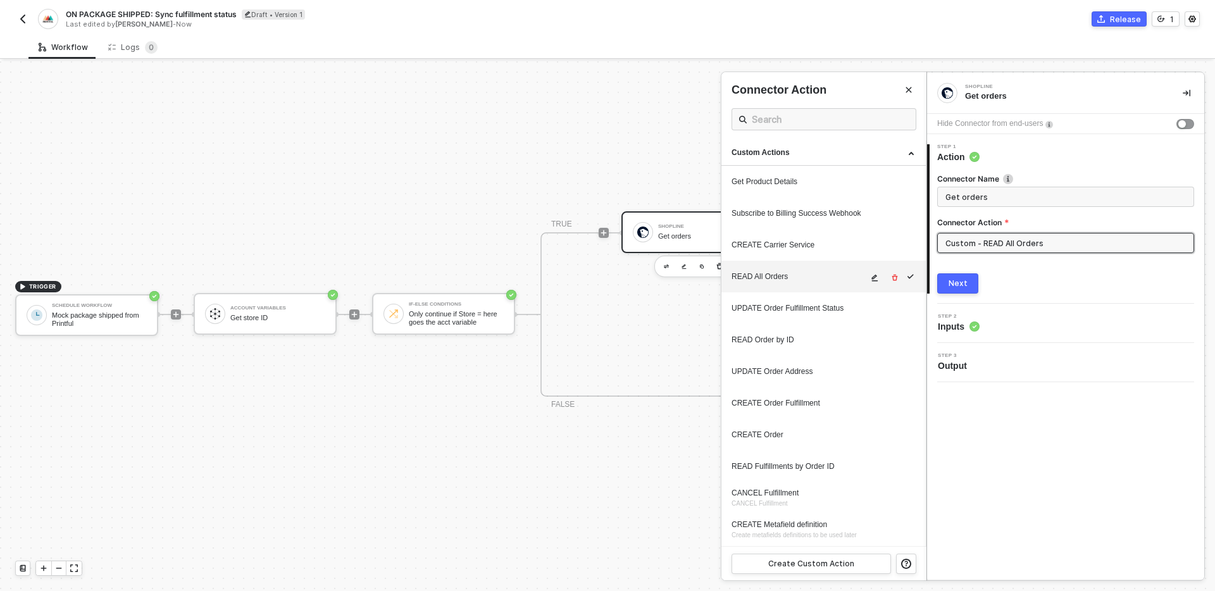
click at [878, 276] on icon "icon-edit" at bounding box center [875, 278] width 8 height 8
type textarea "HTTP/1.1 200 OK { "data": { "orders": [ { "current_total_price": "1000000.00", …"
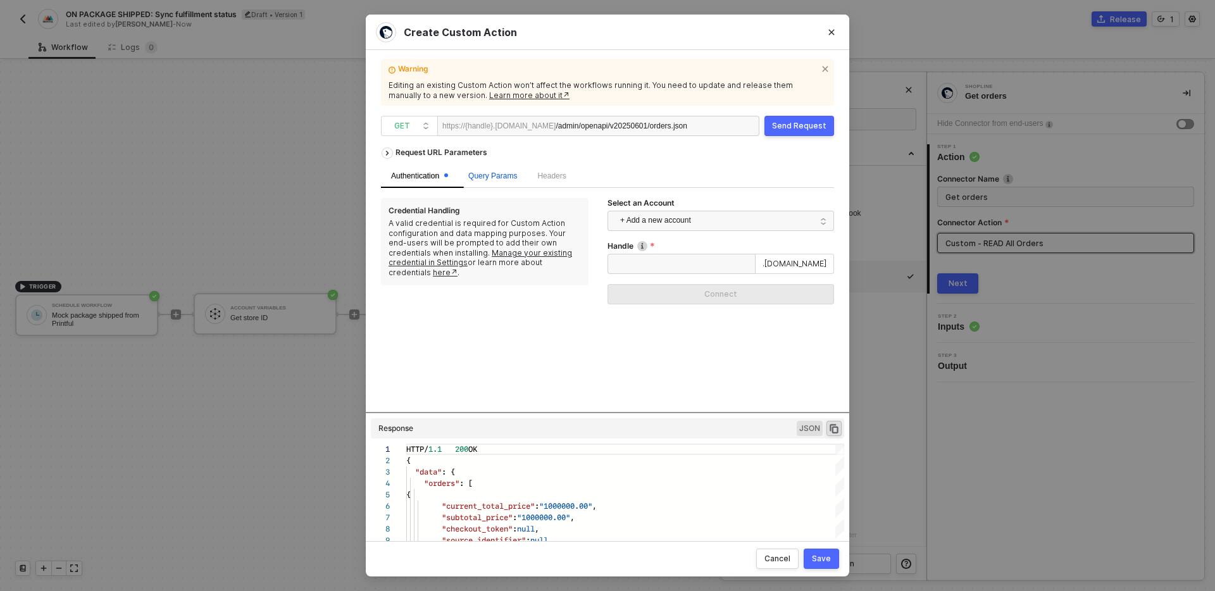
click at [500, 179] on span "Query Params" at bounding box center [492, 176] width 49 height 9
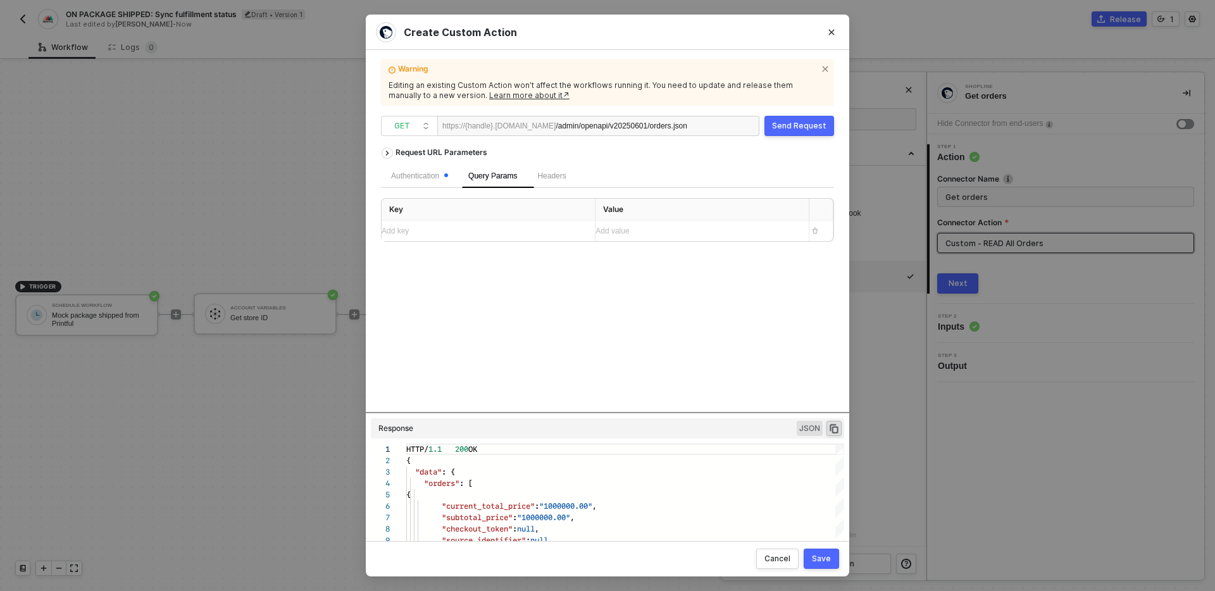
click at [477, 239] on div "Add key ﻿" at bounding box center [483, 231] width 203 height 20
click at [598, 300] on div "Request URL Parameters Authentication Query Params 1 Headers Key Value ids Add …" at bounding box center [607, 277] width 453 height 272
click at [819, 556] on div "Save" at bounding box center [821, 559] width 19 height 10
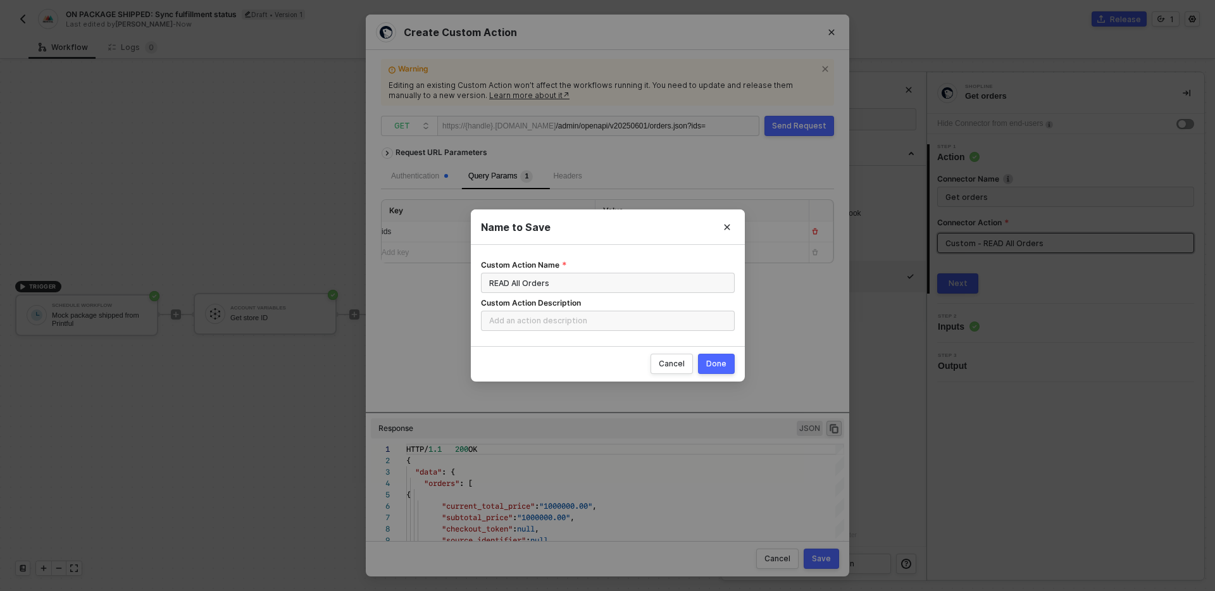
click at [725, 360] on div "Done" at bounding box center [716, 364] width 20 height 10
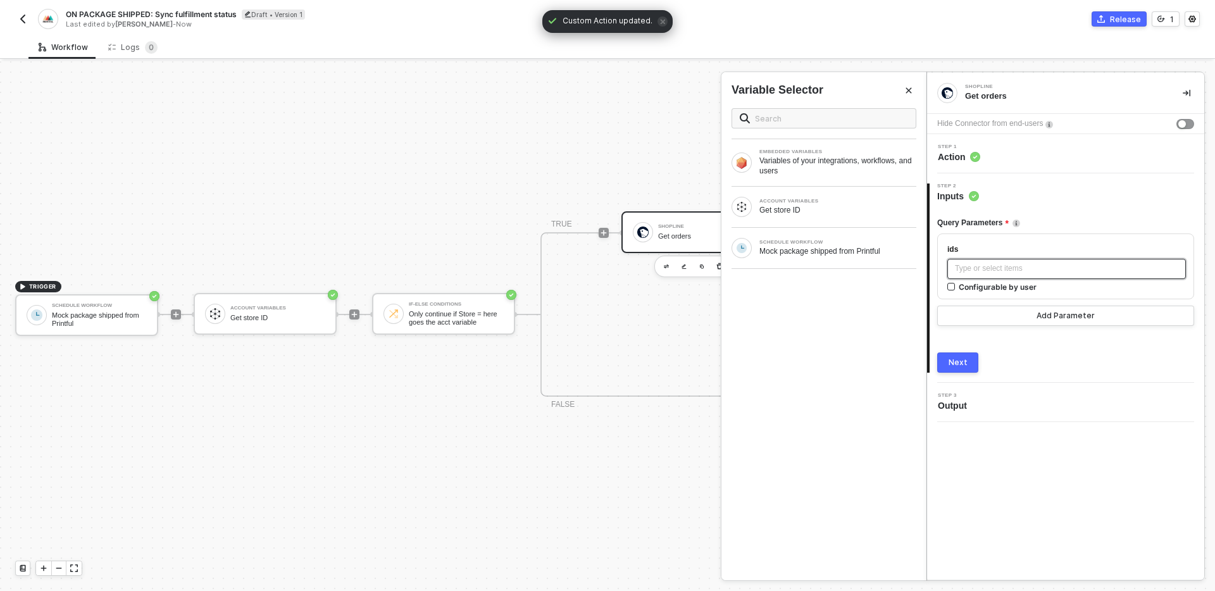
click at [1004, 261] on div "Type or select items ﻿" at bounding box center [1067, 269] width 239 height 20
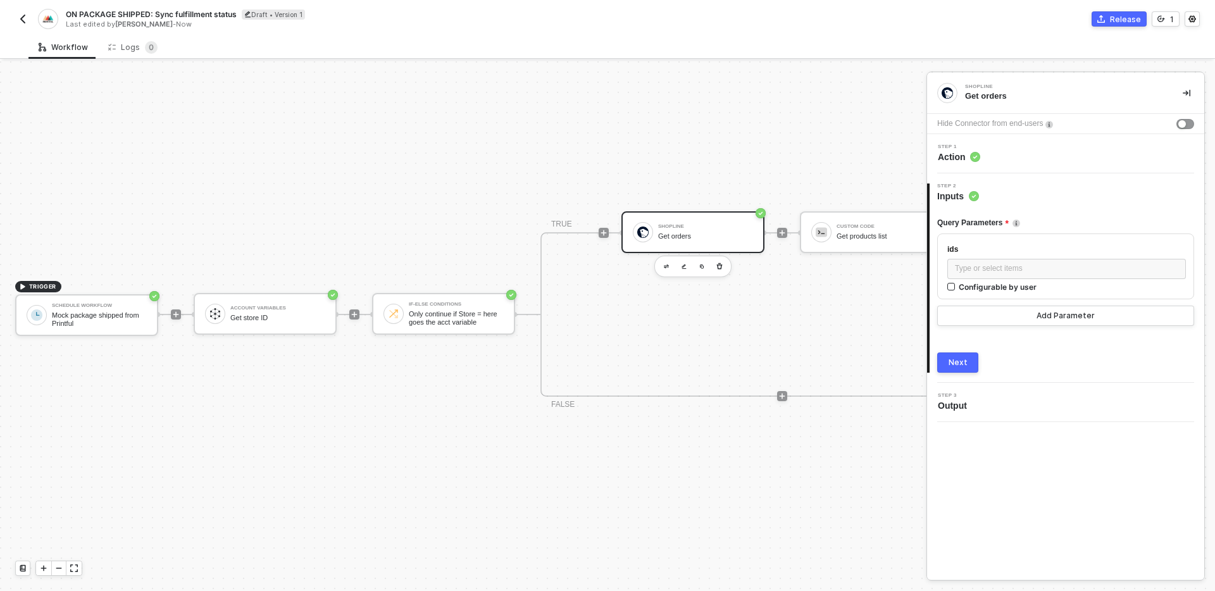
click at [1012, 339] on div "Query Parameters ids Type or select items ﻿ Configurable by user Add Parameter …" at bounding box center [1066, 288] width 257 height 170
click at [1037, 153] on div "Step 1 Action" at bounding box center [1068, 153] width 274 height 19
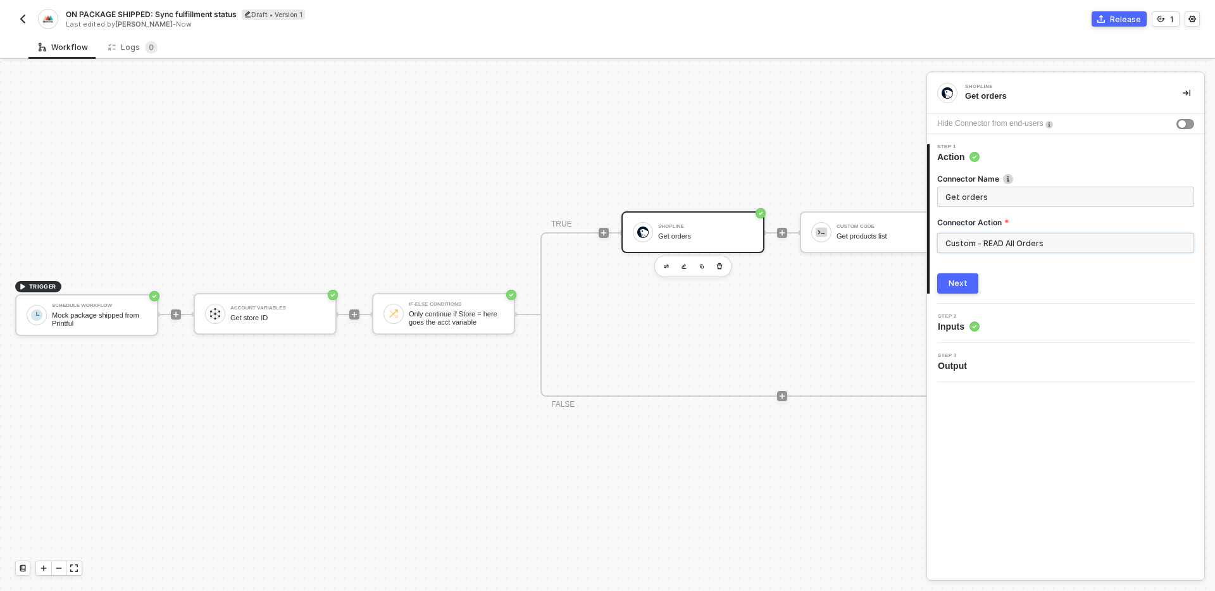
click at [1012, 240] on input "Custom - READ All Orders" at bounding box center [1066, 243] width 257 height 20
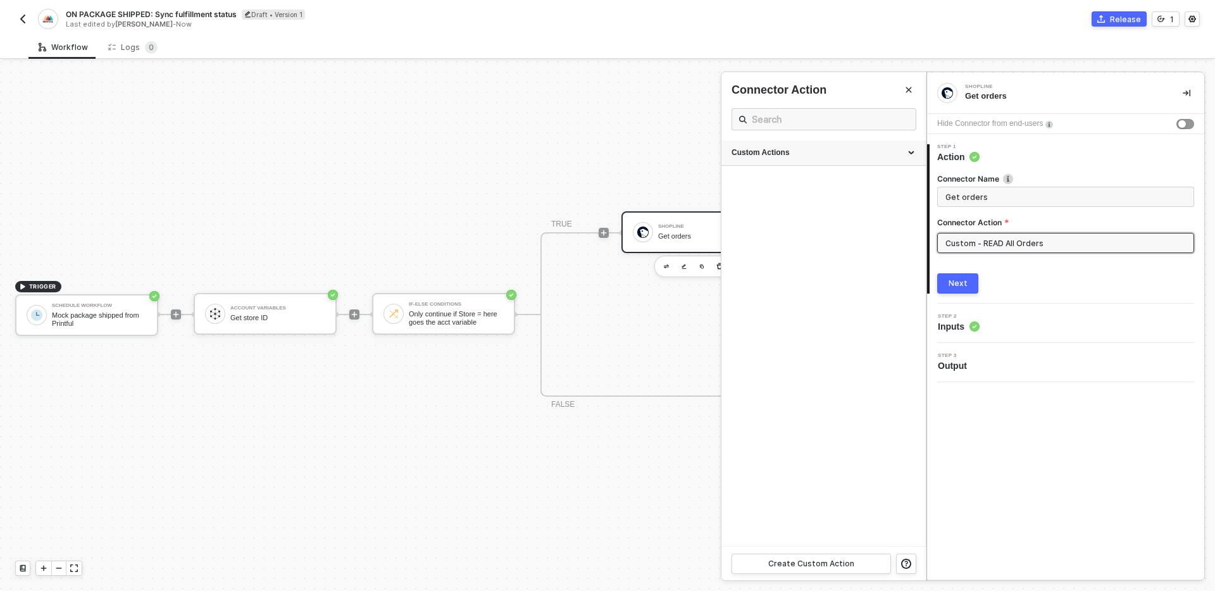
click at [808, 149] on div "Custom Actions" at bounding box center [824, 153] width 184 height 11
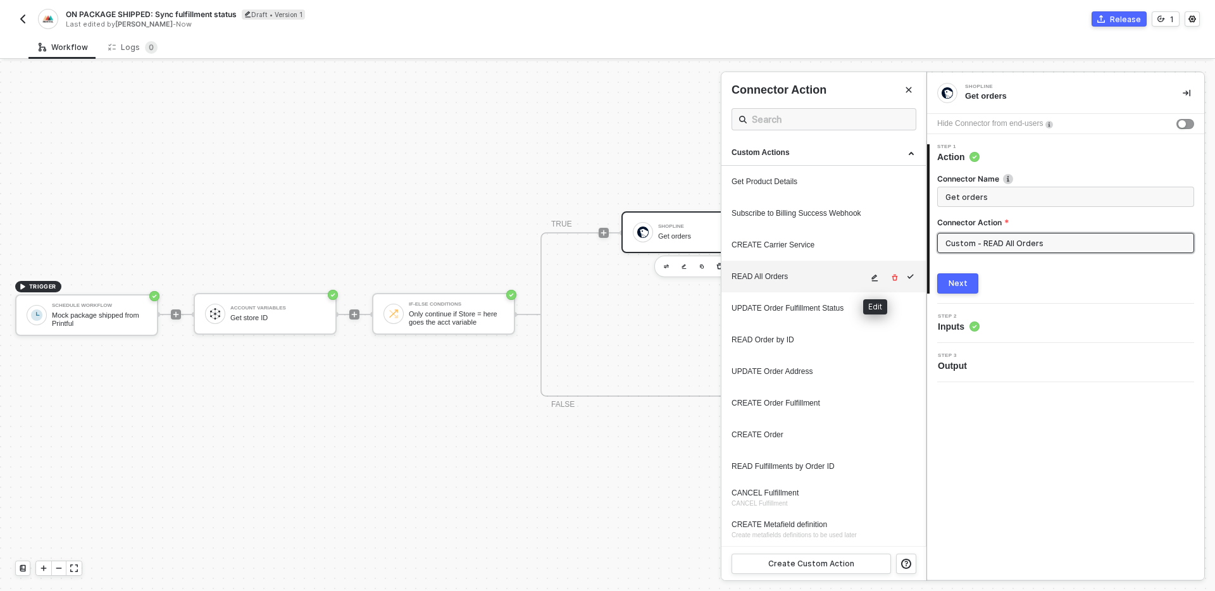
click at [874, 280] on icon "icon-edit" at bounding box center [875, 278] width 8 height 8
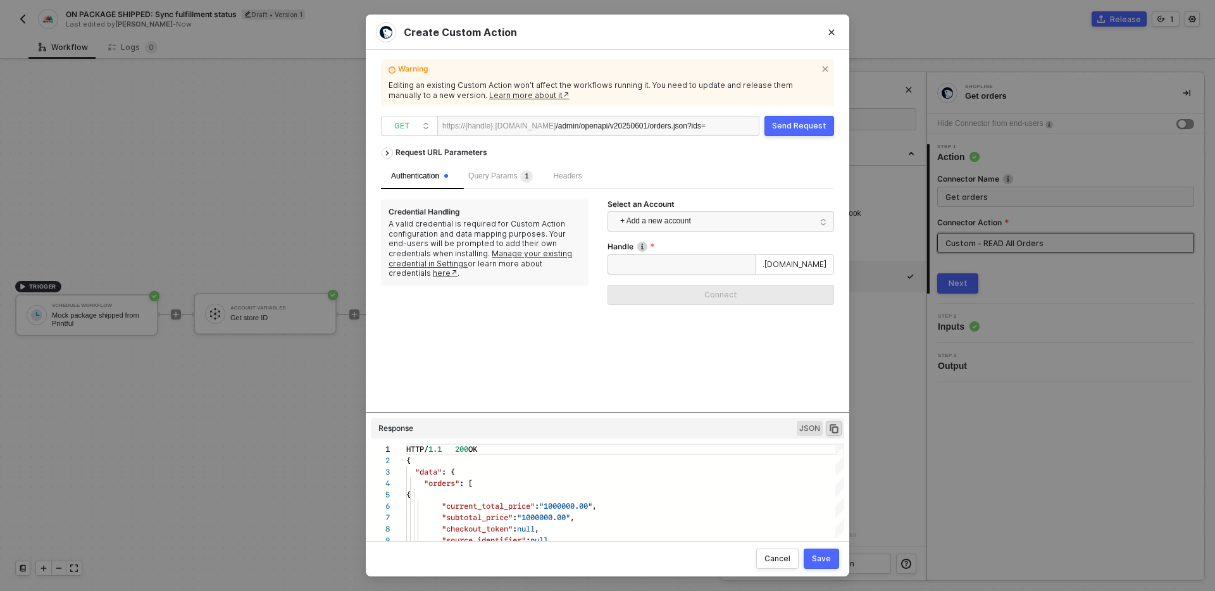
click at [499, 167] on div "Query Params 1" at bounding box center [500, 176] width 85 height 25
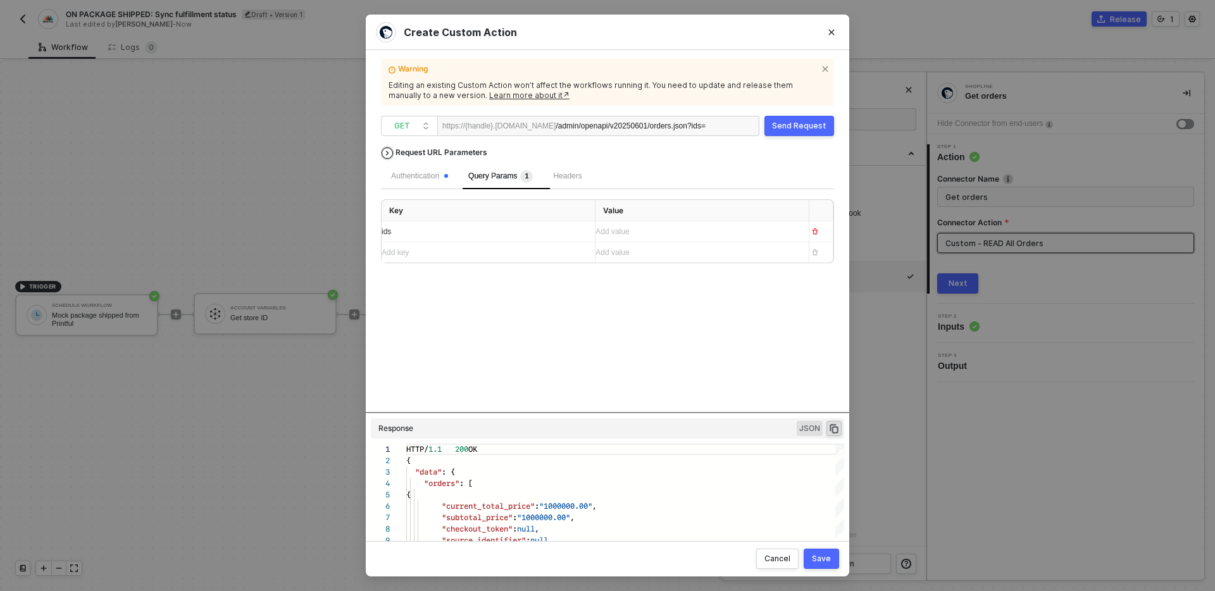
click at [439, 146] on div "Request URL Parameters" at bounding box center [441, 152] width 104 height 23
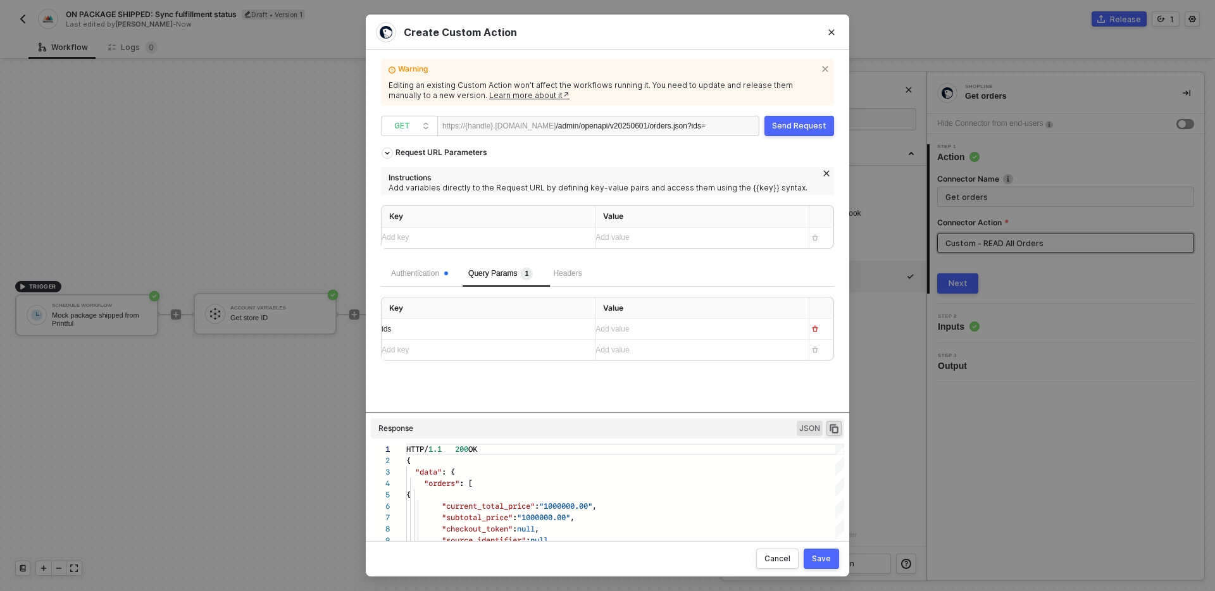
click at [828, 173] on icon "icon-close" at bounding box center [827, 174] width 8 height 8
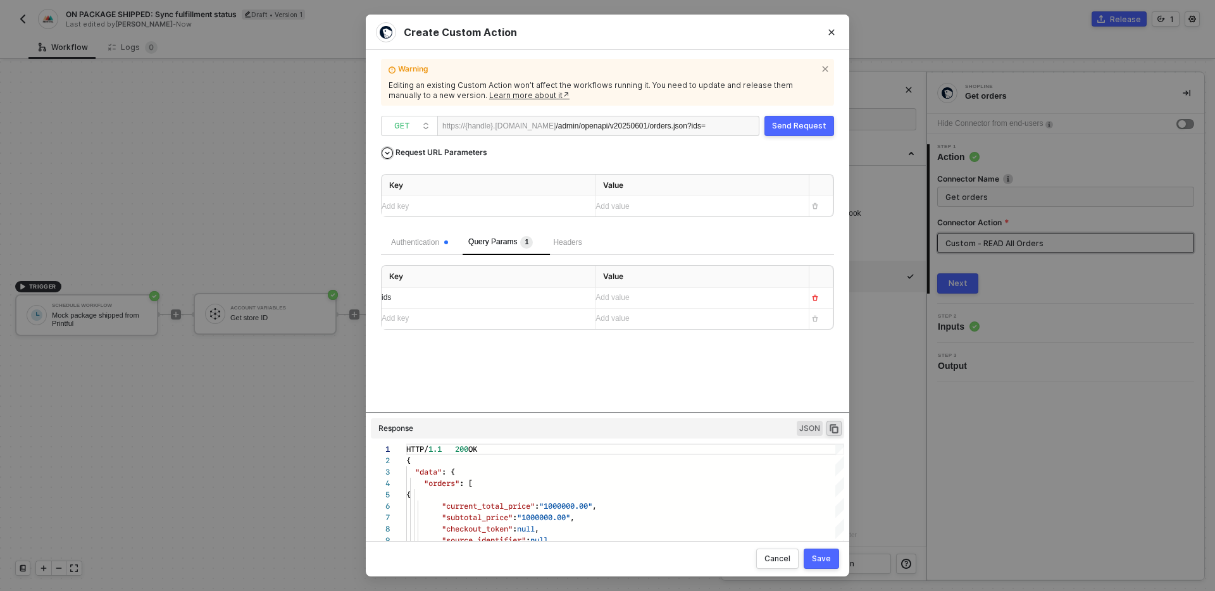
click at [451, 154] on div "Request URL Parameters" at bounding box center [441, 152] width 104 height 23
click at [802, 126] on div "Send Request" at bounding box center [799, 126] width 54 height 10
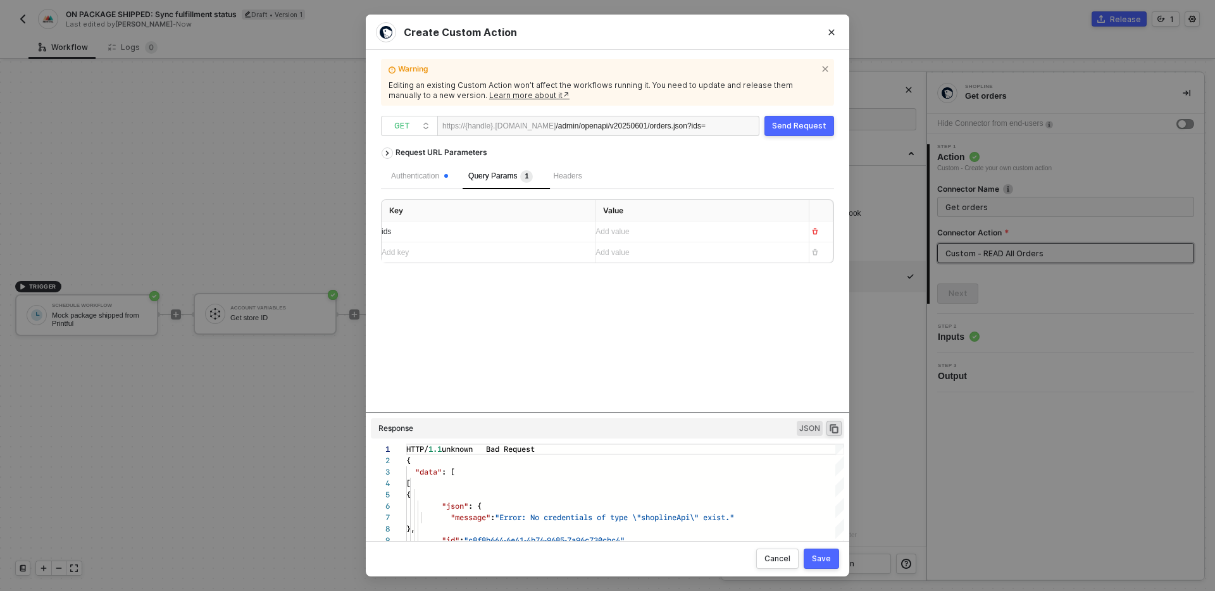
click at [434, 166] on div "Authentication" at bounding box center [419, 176] width 77 height 25
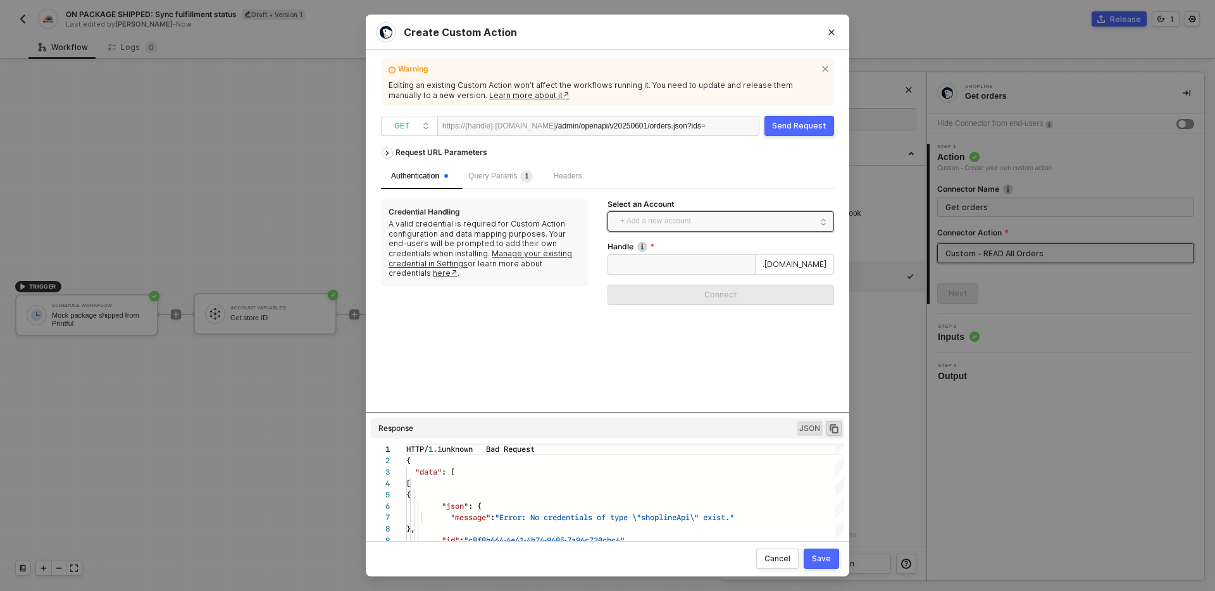
click at [720, 213] on span "+ Add a new account" at bounding box center [723, 221] width 206 height 20
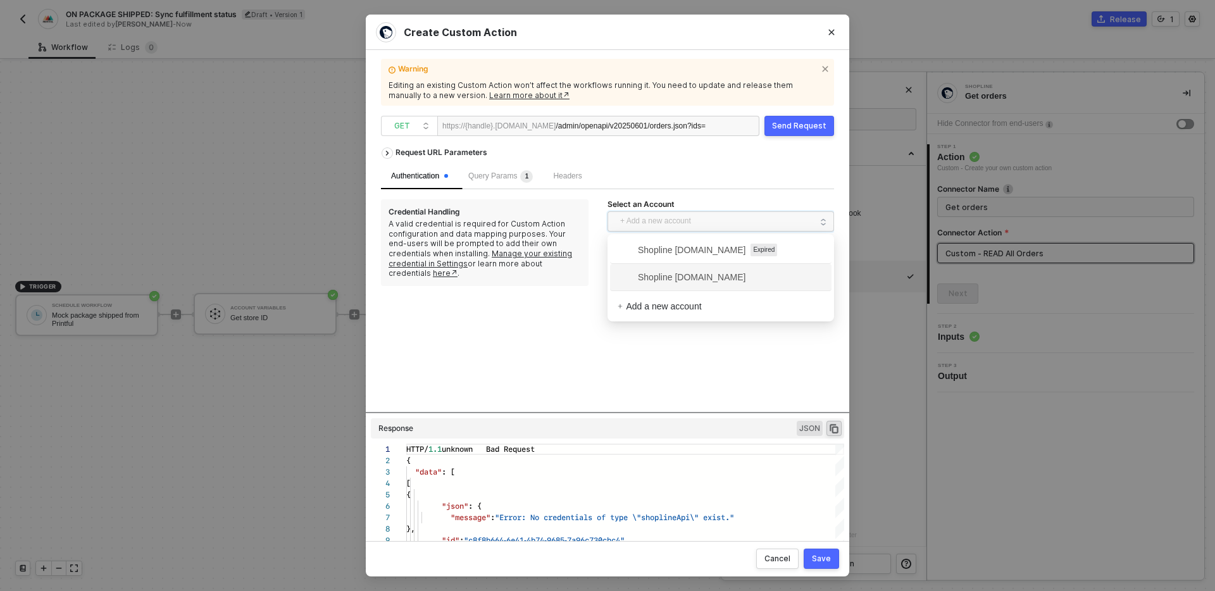
click at [726, 284] on span "Shopline [DOMAIN_NAME]" at bounding box center [682, 277] width 128 height 14
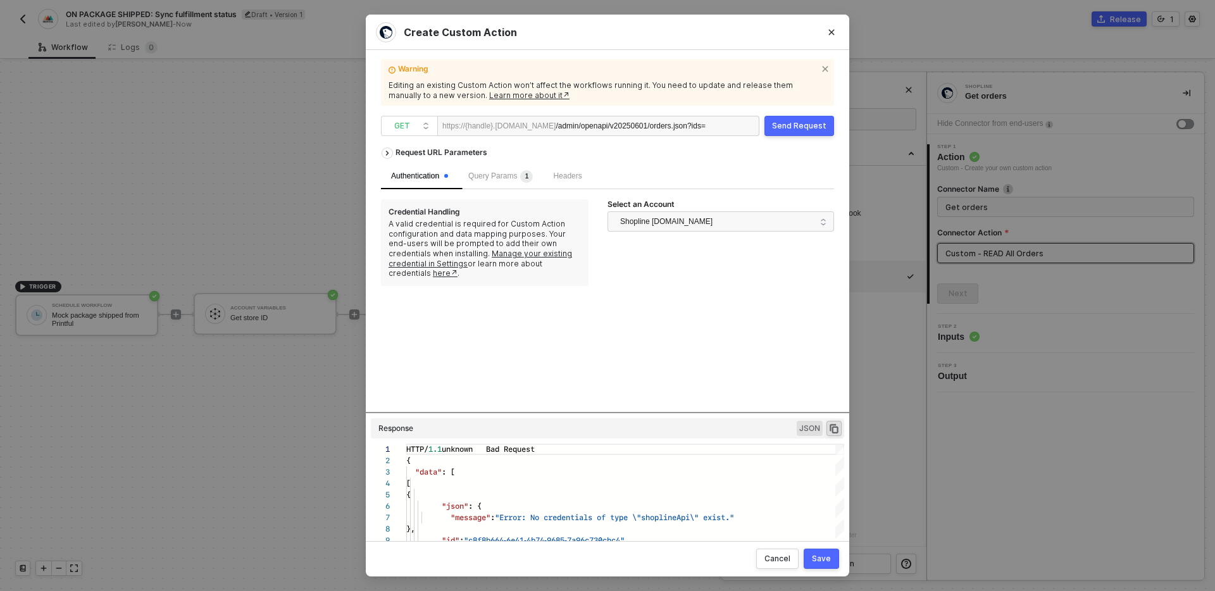
click at [726, 284] on div "Request URL Parameters Authentication Query Params 1 Headers Credential Handlin…" at bounding box center [607, 277] width 453 height 272
click at [784, 123] on div "Send Request" at bounding box center [799, 126] width 54 height 10
click at [401, 483] on div at bounding box center [399, 483] width 16 height 11
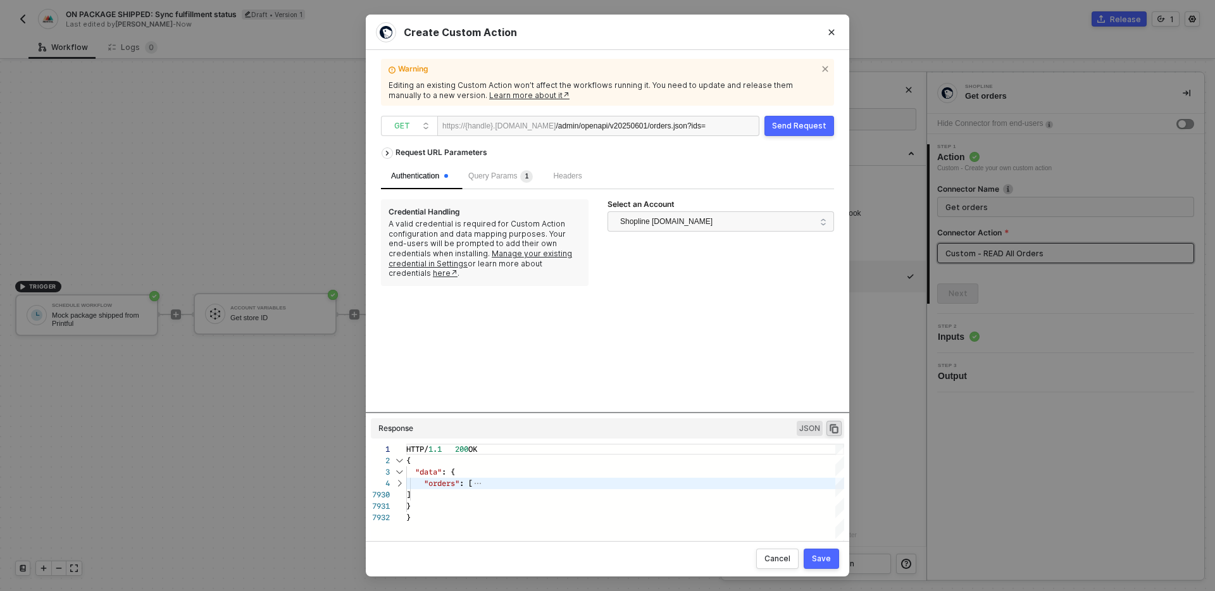
click at [401, 484] on div at bounding box center [399, 483] width 16 height 11
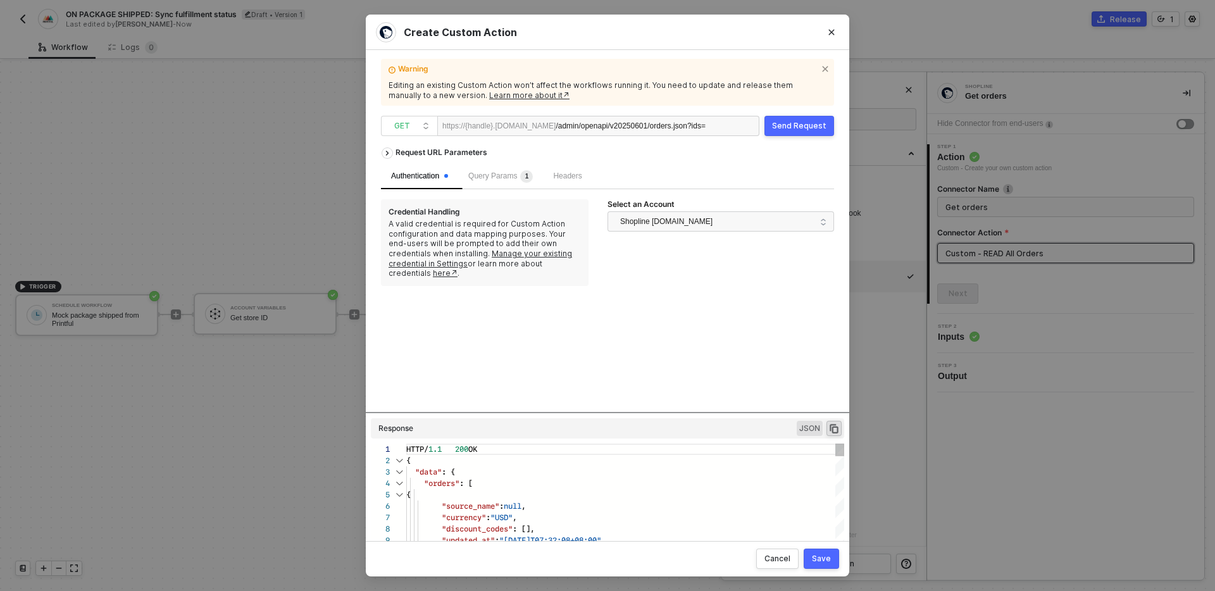
click at [401, 495] on div at bounding box center [399, 494] width 16 height 11
type textarea "HTTP/1.1 200 OK { "data": { "orders": [ { "source_name": null, "currency": "USD…"
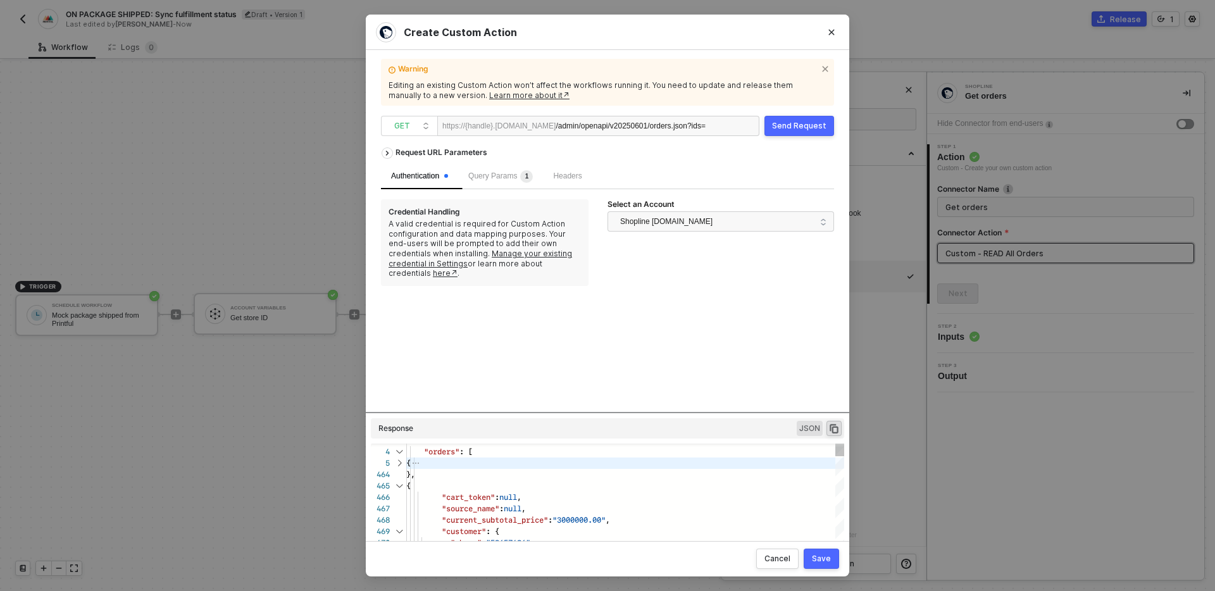
click at [398, 485] on div at bounding box center [399, 485] width 16 height 11
click at [399, 479] on div at bounding box center [399, 480] width 16 height 11
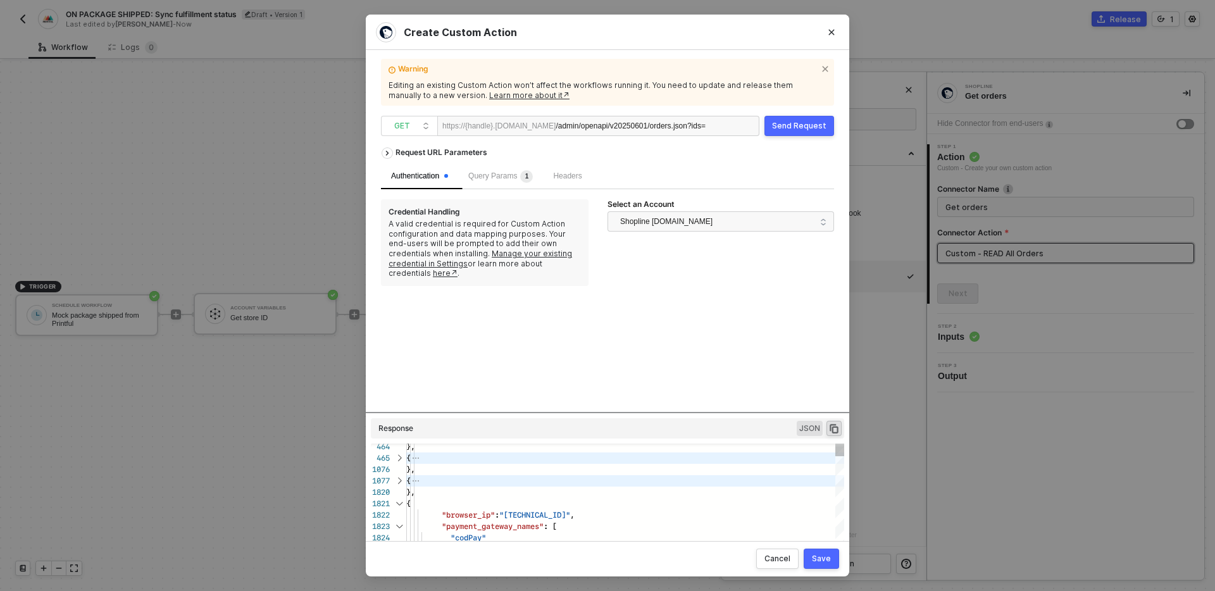
click at [399, 499] on div at bounding box center [399, 503] width 16 height 11
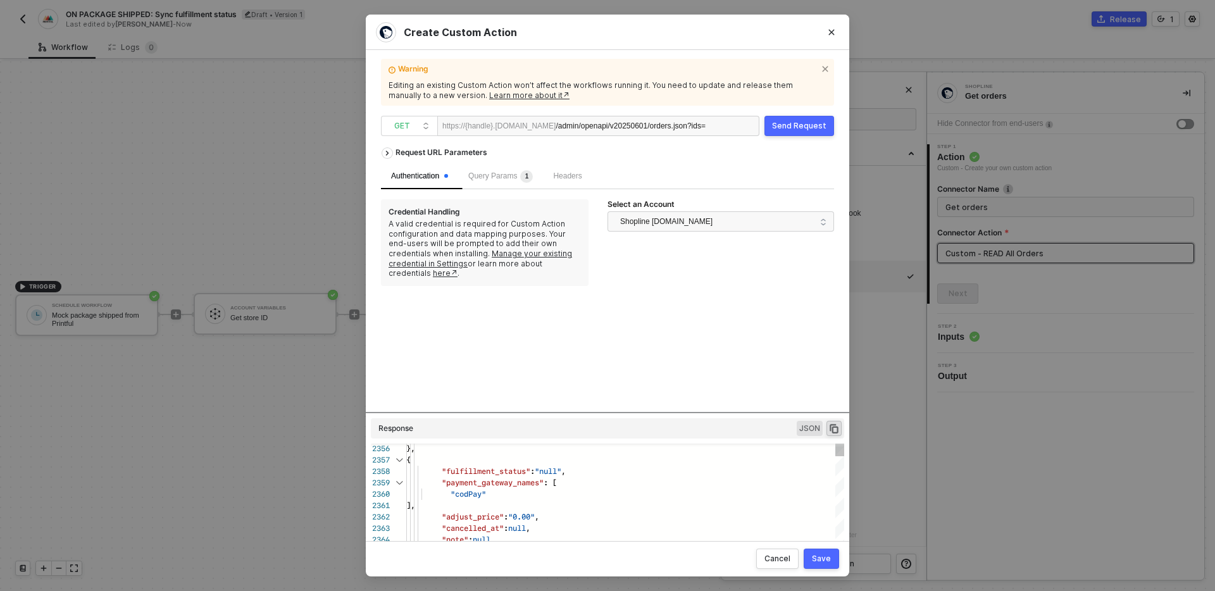
click at [400, 459] on div at bounding box center [399, 460] width 16 height 11
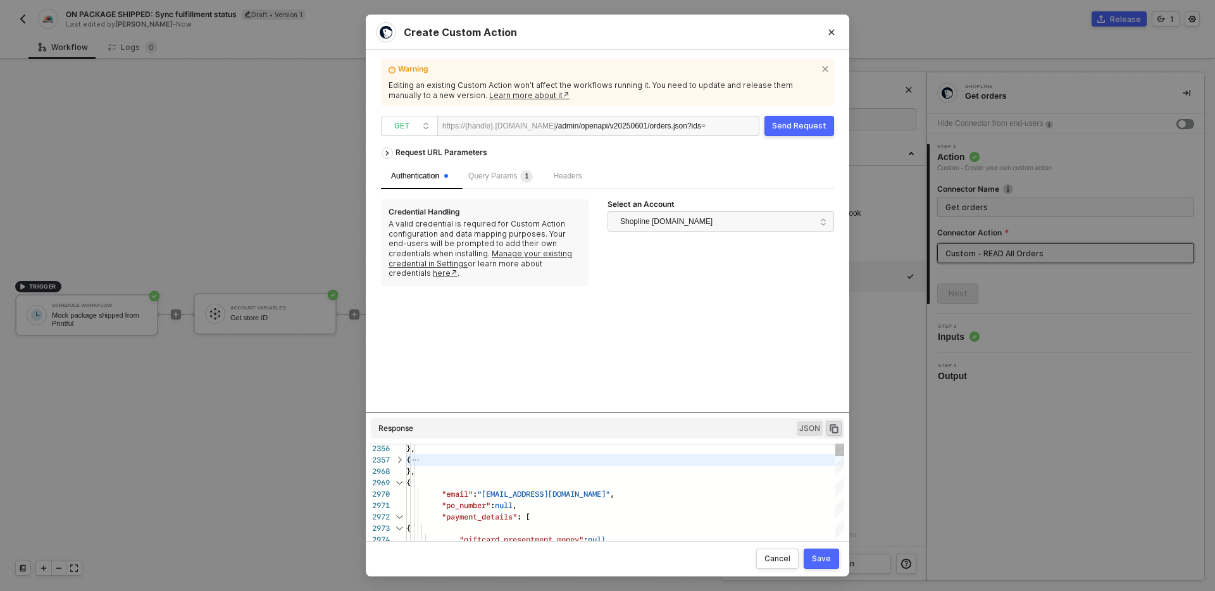
click at [399, 485] on div at bounding box center [399, 482] width 16 height 11
click at [401, 505] on div at bounding box center [399, 505] width 16 height 11
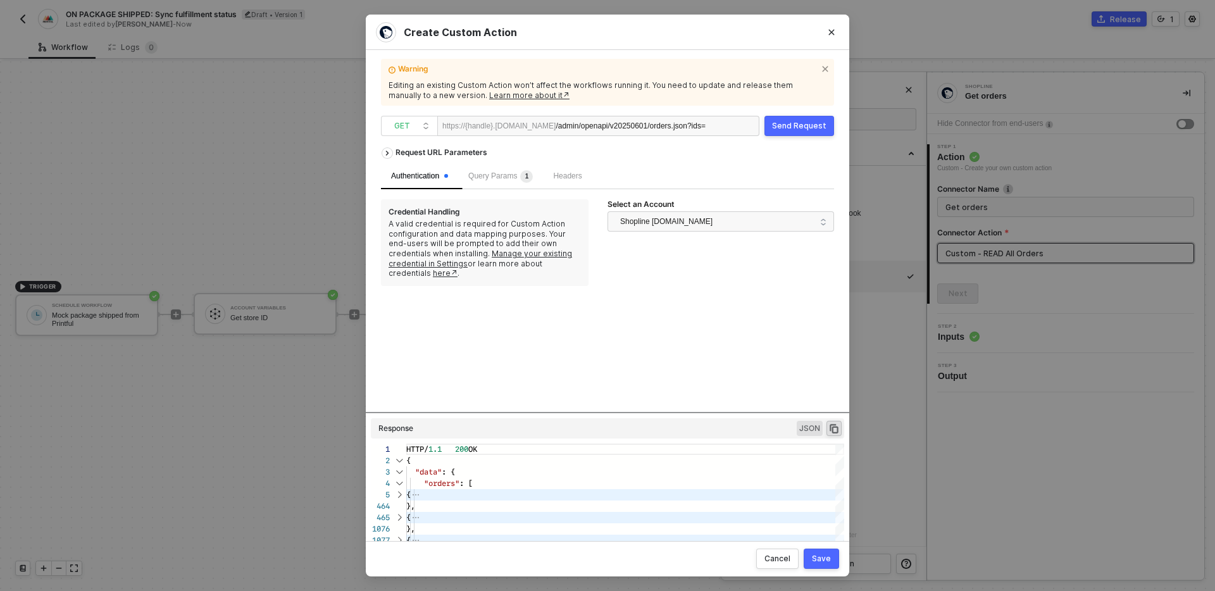
click at [829, 560] on div "Save" at bounding box center [821, 559] width 19 height 10
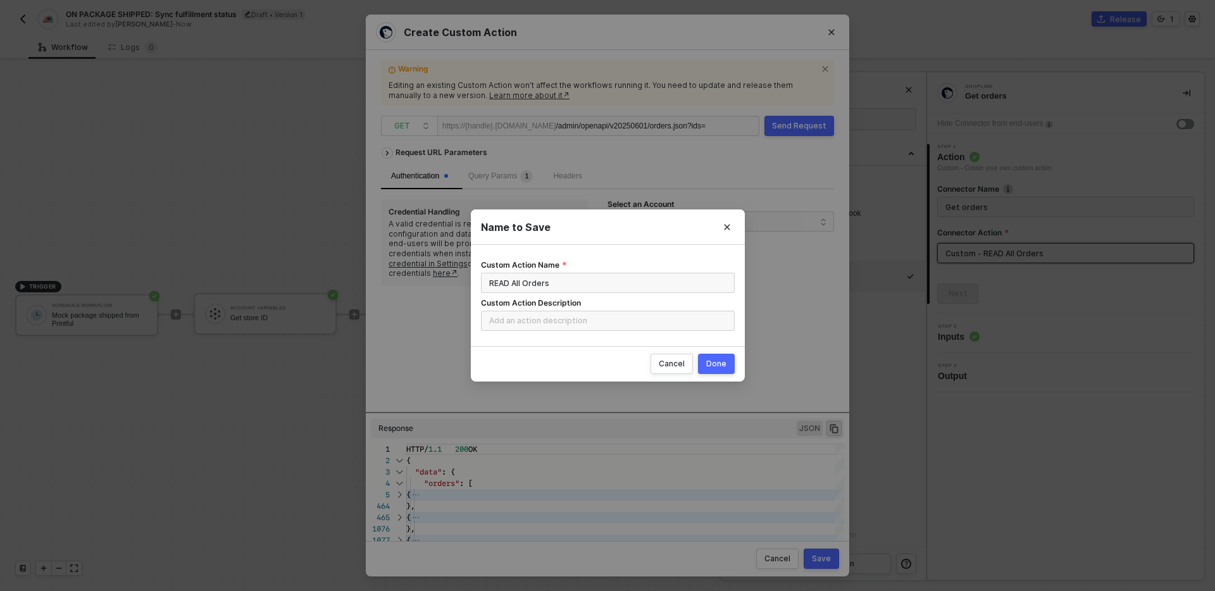
click at [719, 363] on div "Done" at bounding box center [716, 364] width 20 height 10
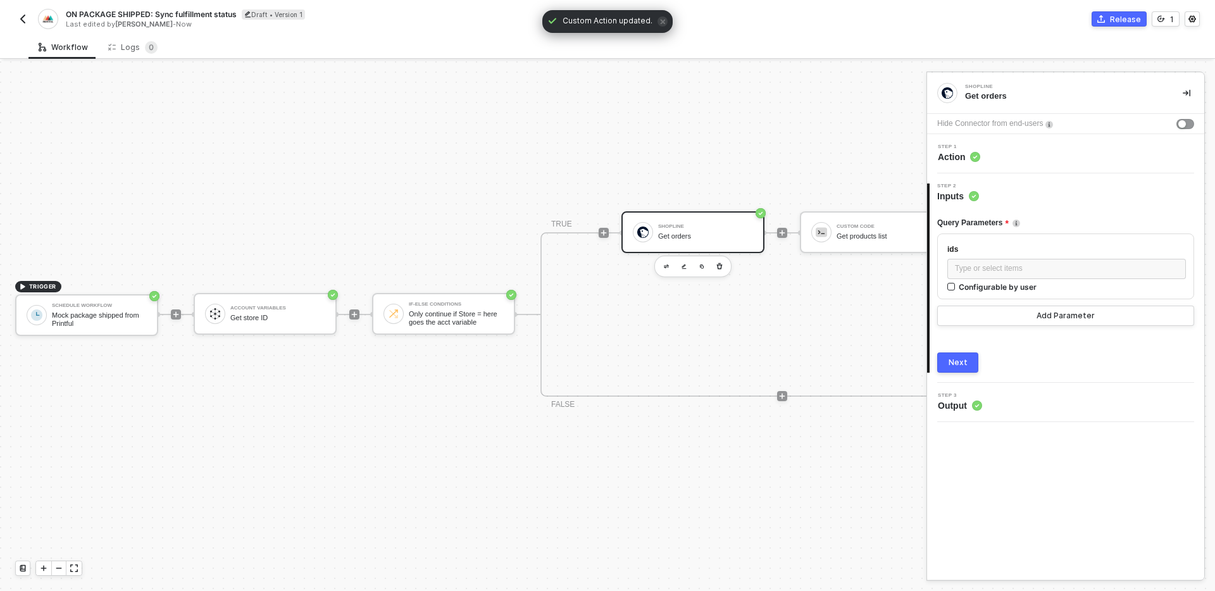
click at [959, 368] on button "Next" at bounding box center [958, 363] width 41 height 20
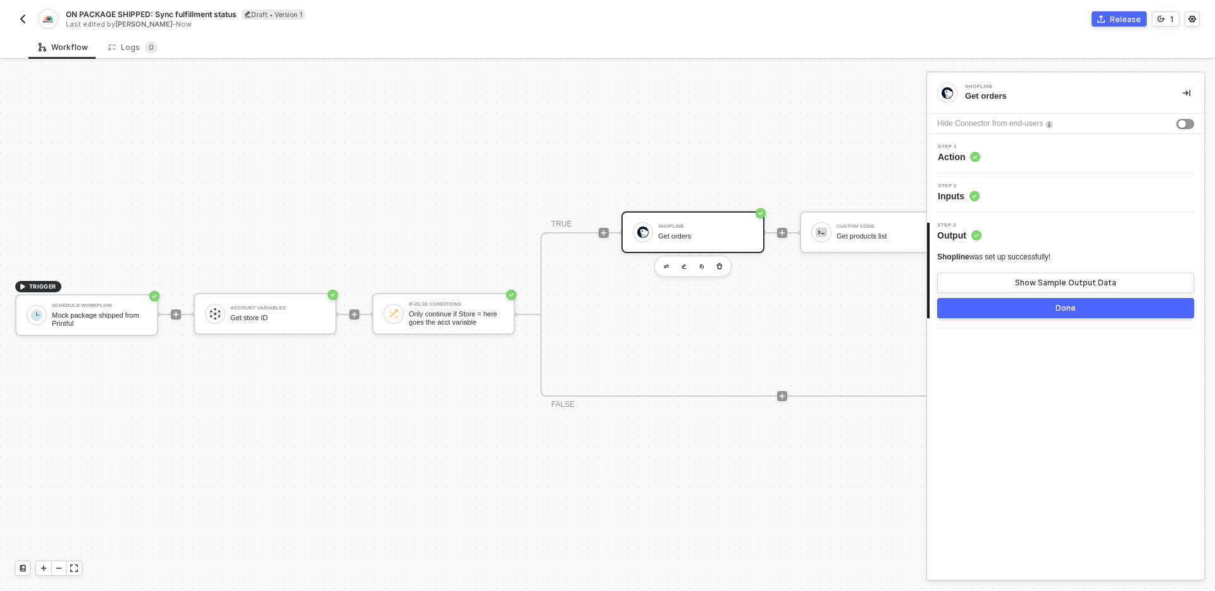
click at [1047, 191] on div "Step 2 Inputs" at bounding box center [1068, 193] width 274 height 19
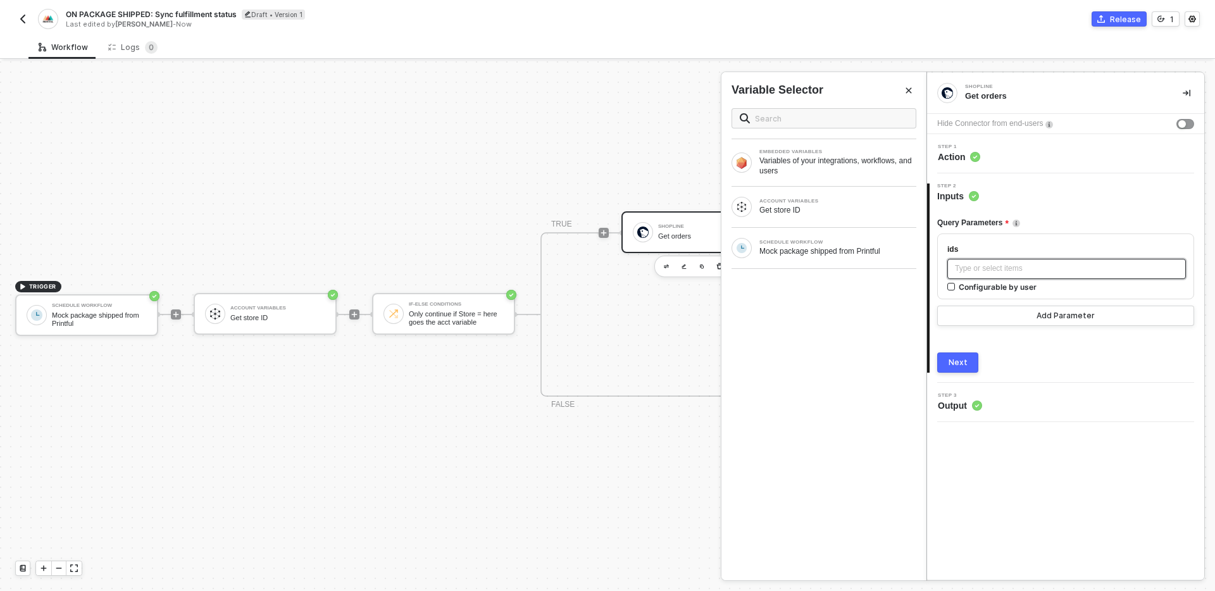
click at [1021, 263] on div "Type or select items ﻿" at bounding box center [1066, 269] width 223 height 12
click at [826, 241] on div "SCHEDULE WORKFLOW" at bounding box center [838, 242] width 157 height 5
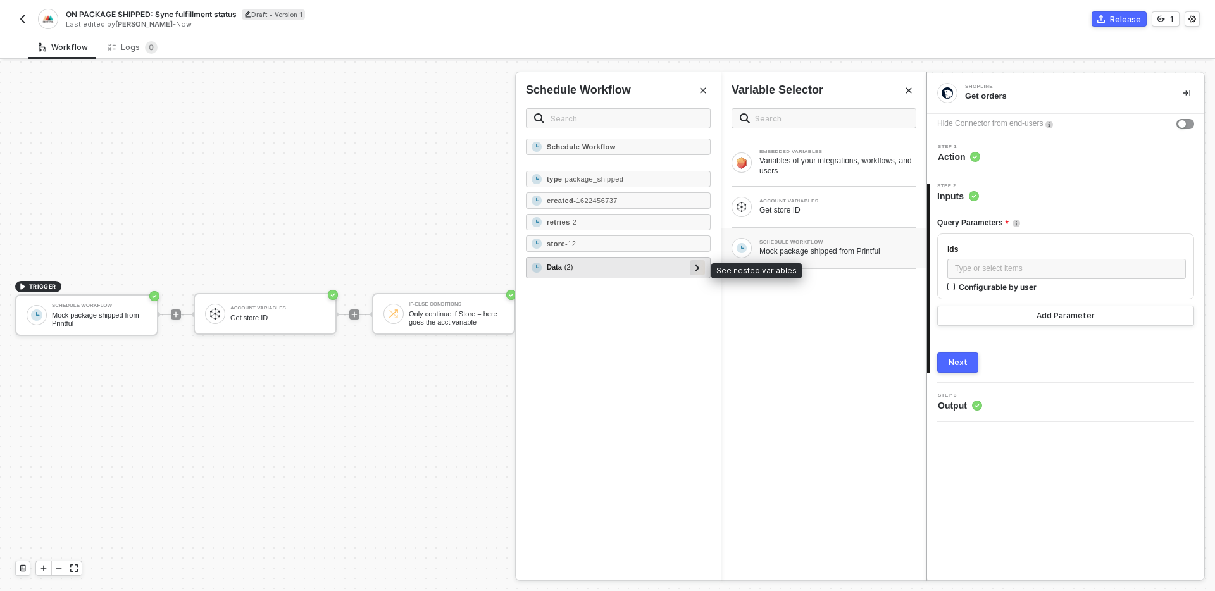
click at [698, 266] on icon at bounding box center [698, 268] width 4 height 6
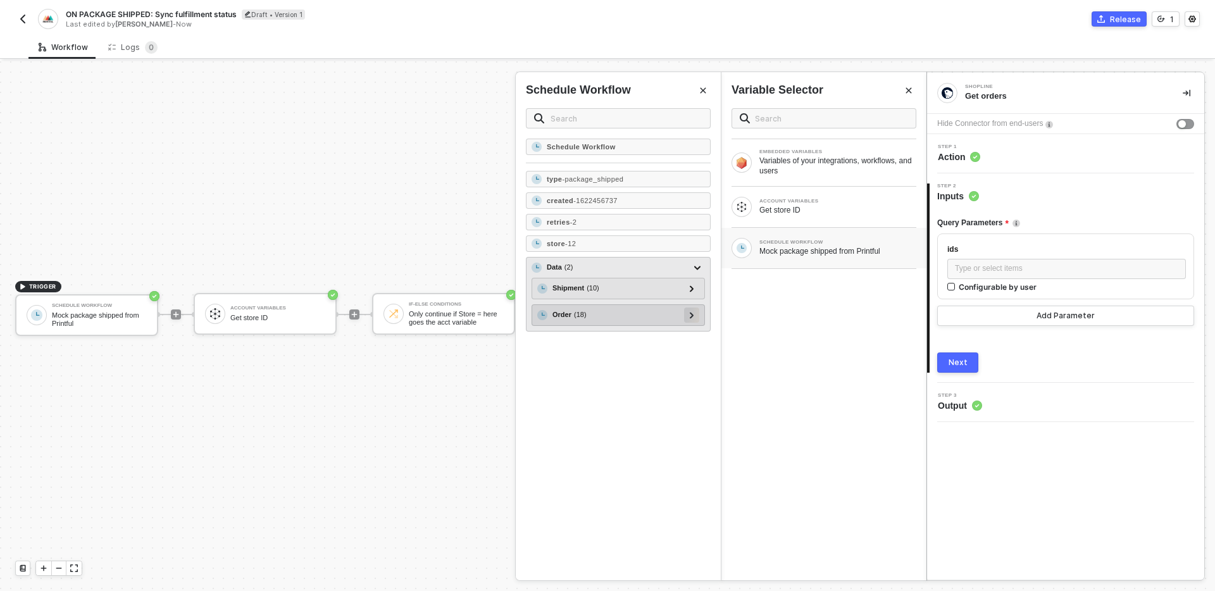
click at [687, 315] on div at bounding box center [691, 315] width 15 height 15
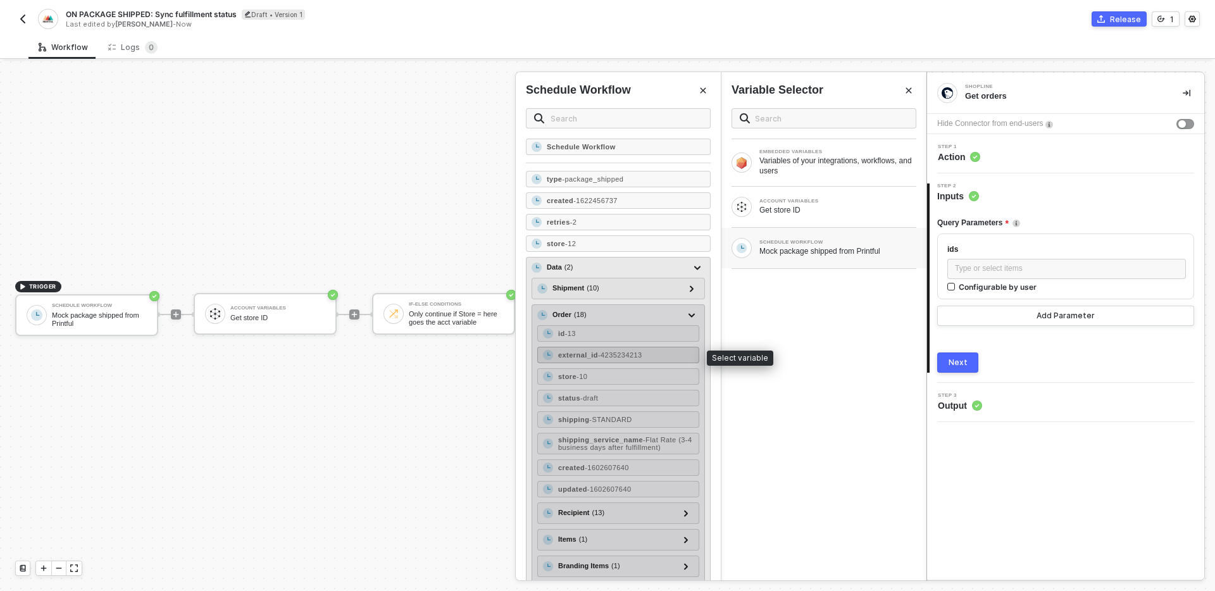
click at [663, 353] on div "external_id - 4235234213" at bounding box center [618, 355] width 162 height 16
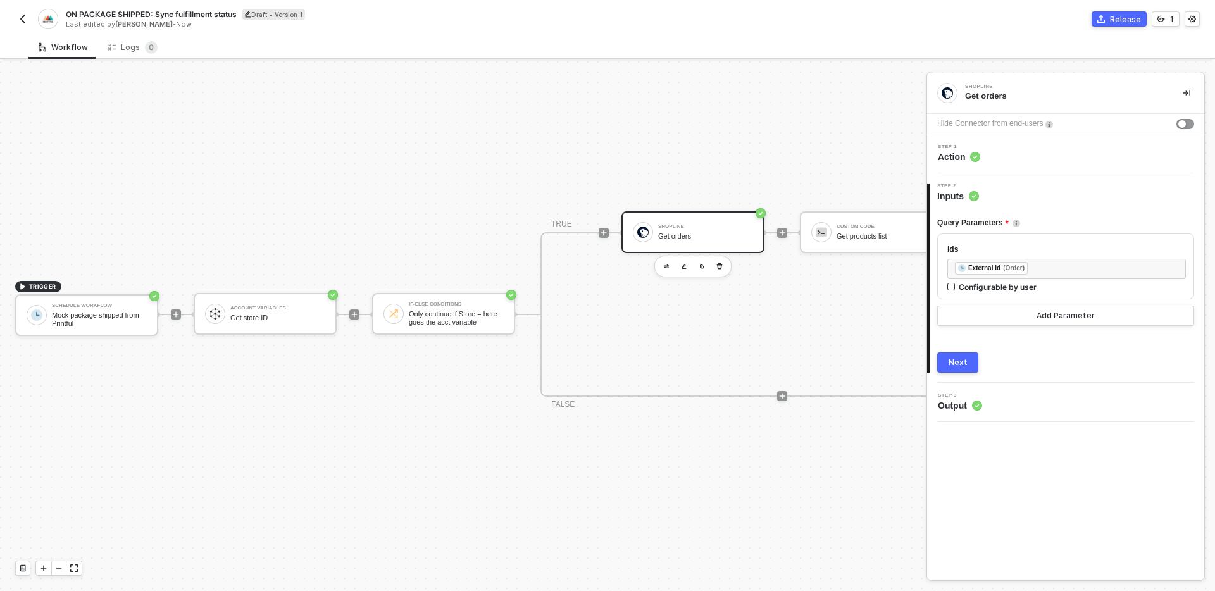
click at [971, 358] on button "Next" at bounding box center [958, 363] width 41 height 20
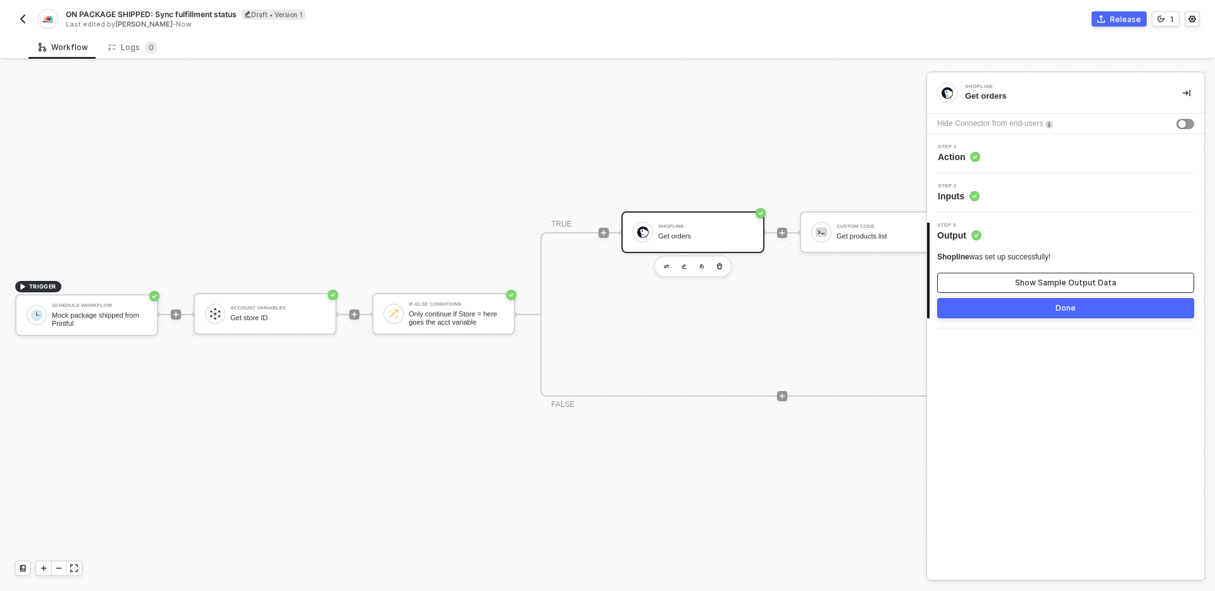
click at [1039, 278] on div "Show Sample Output Data" at bounding box center [1065, 283] width 101 height 10
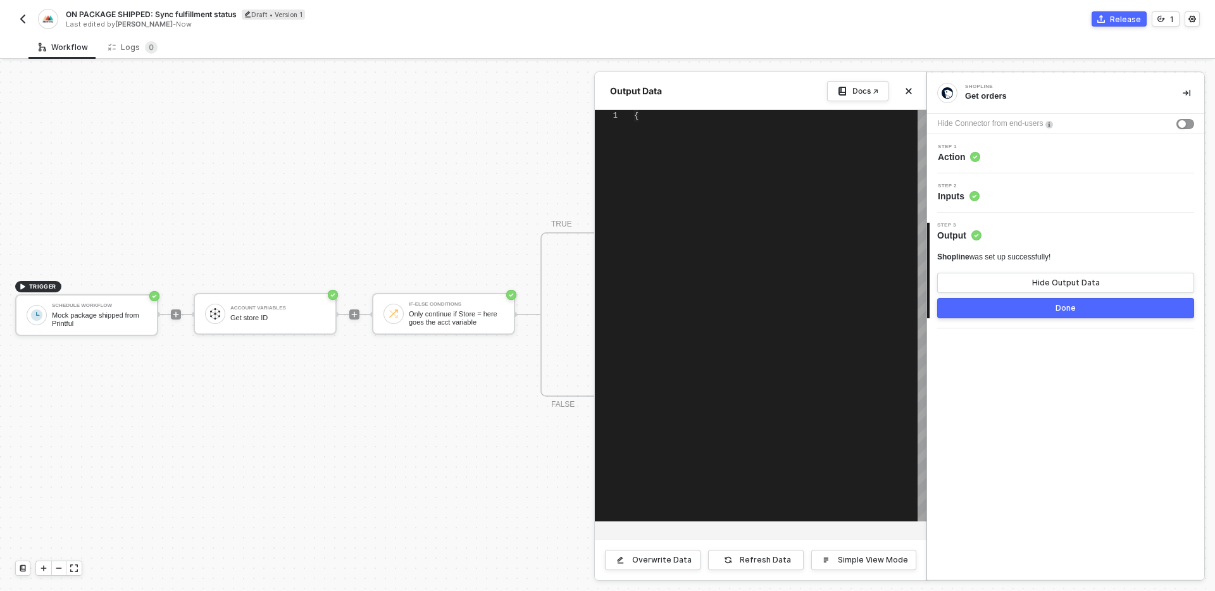
type textarea "{ "data": [ [ { "json": { "errors": "ids: seq format invalid" }, "id": "7ca9ac1…"
click at [910, 91] on icon "icon-close" at bounding box center [909, 91] width 8 height 8
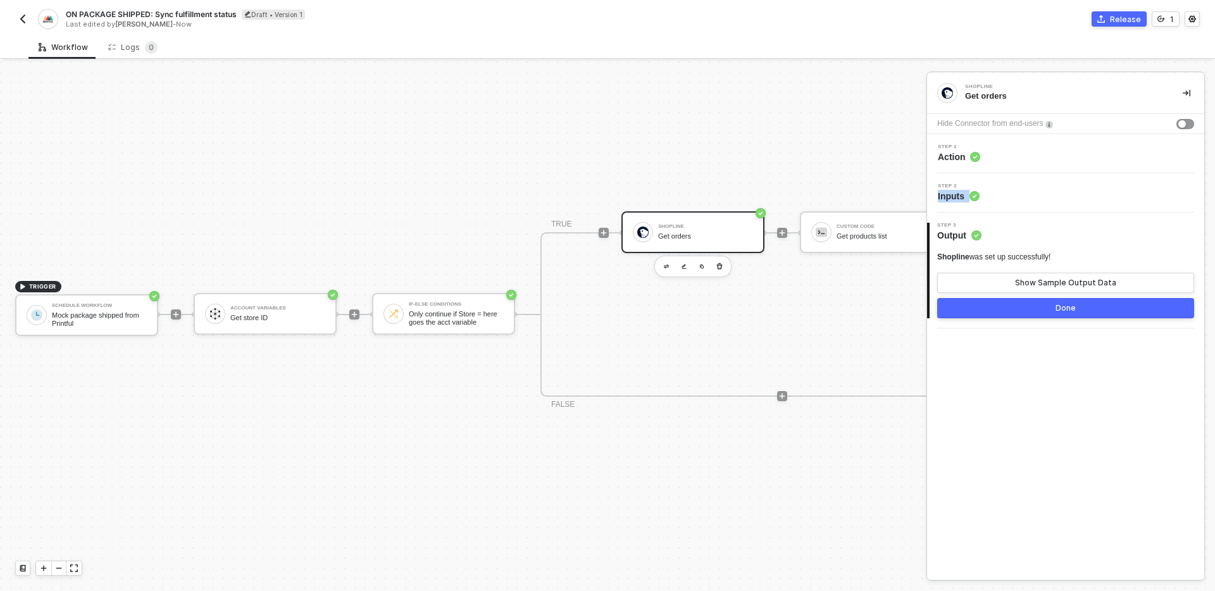
click at [1025, 190] on div "Step 2 Inputs" at bounding box center [1068, 193] width 274 height 19
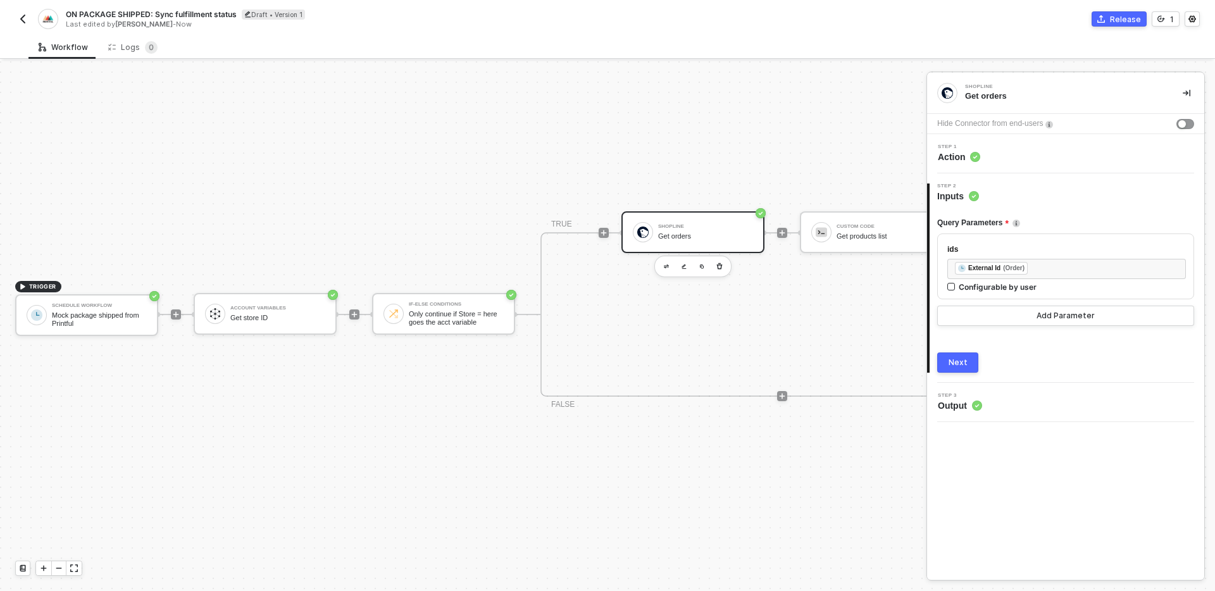
click at [1031, 241] on div "ids ﻿ ﻿ External Id (Order) ﻿ Configurable by user" at bounding box center [1066, 267] width 257 height 66
click at [1059, 337] on div "Query Parameters ids ﻿ ﻿ External Id (Order) ﻿ Configurable by user Add Paramet…" at bounding box center [1066, 288] width 257 height 170
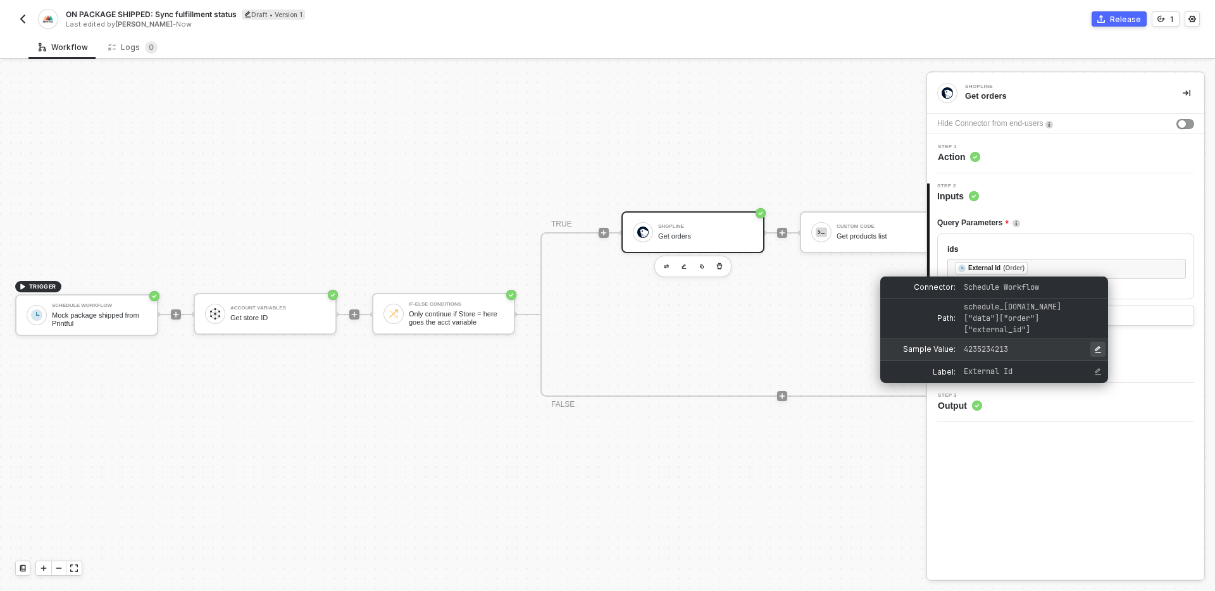
click at [1095, 346] on icon "Edit Sample Value" at bounding box center [1099, 350] width 8 height 8
click at [990, 343] on input "input for Sample Value" at bounding box center [1031, 349] width 140 height 13
type input "21071747868474149947624761"
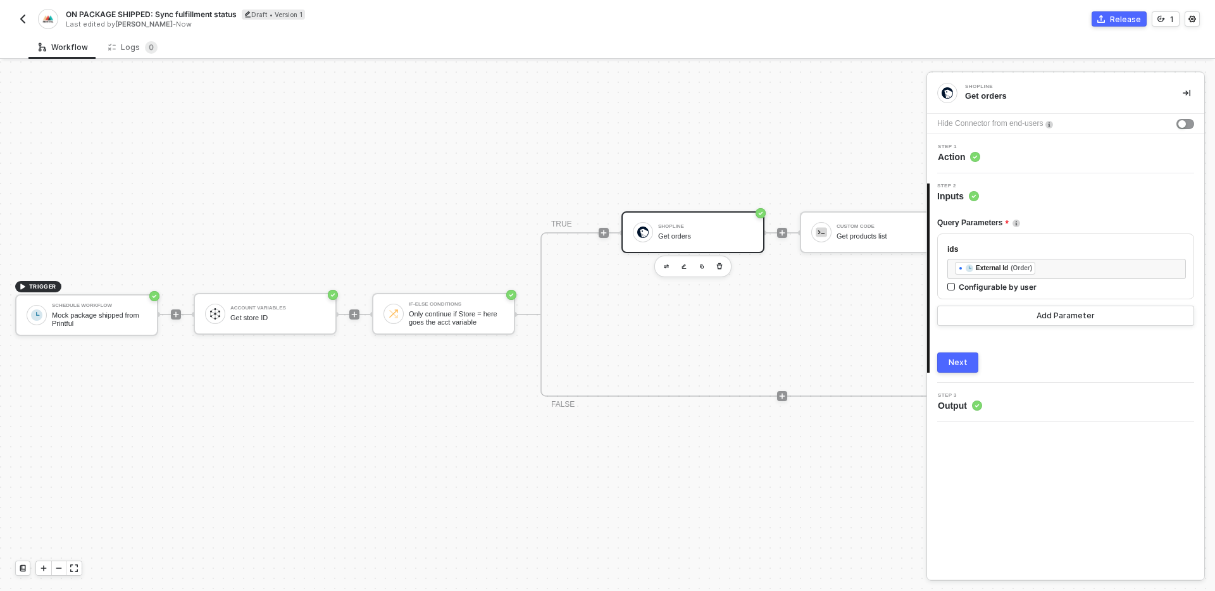
click at [1080, 446] on div "Shopline Get orders Hide Connector from end-users Step 1 Action 2 Step 2 Inputs…" at bounding box center [1065, 326] width 277 height 507
click at [960, 368] on button "Next" at bounding box center [958, 363] width 41 height 20
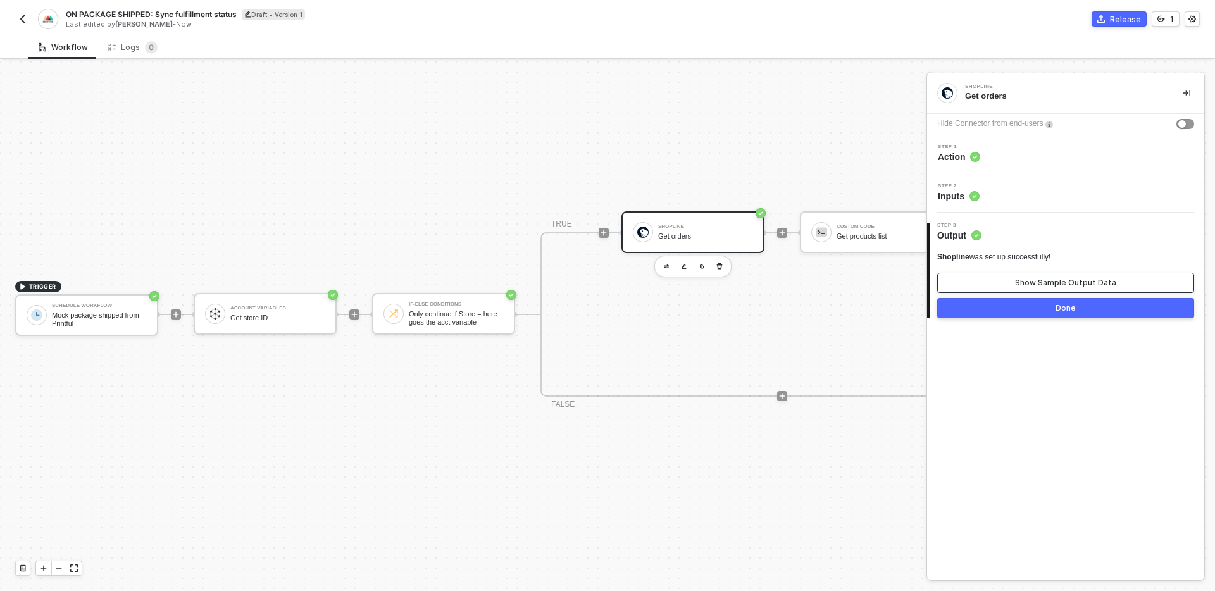
click at [1052, 287] on div "Show Sample Output Data" at bounding box center [1065, 283] width 101 height 10
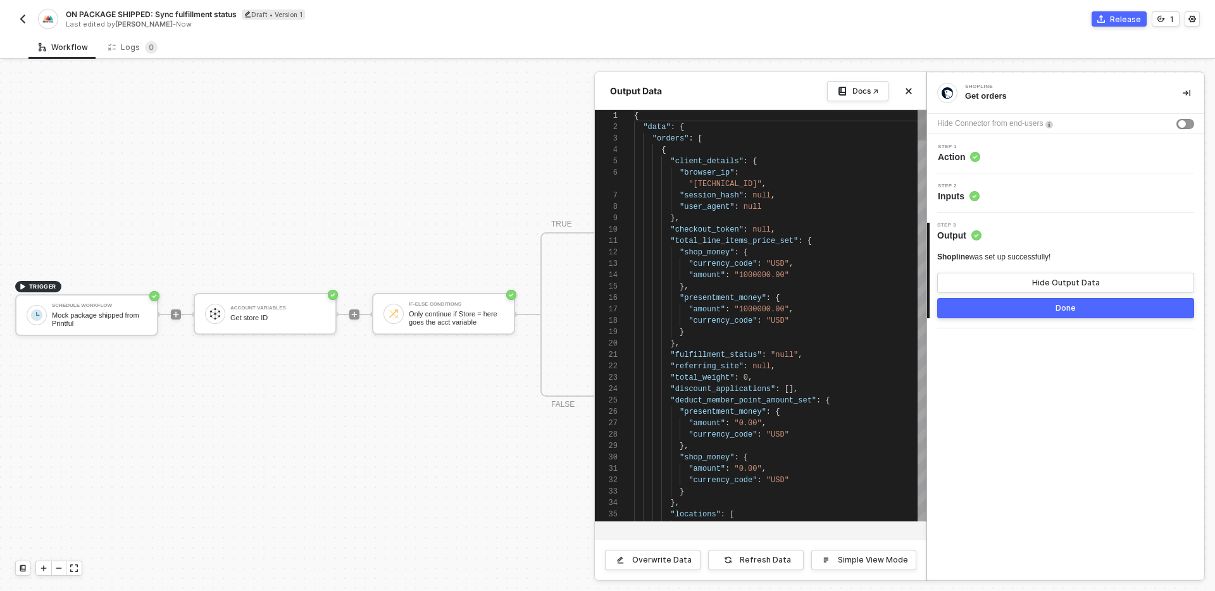
scroll to position [103, 0]
click at [1010, 303] on button "Done" at bounding box center [1066, 308] width 257 height 20
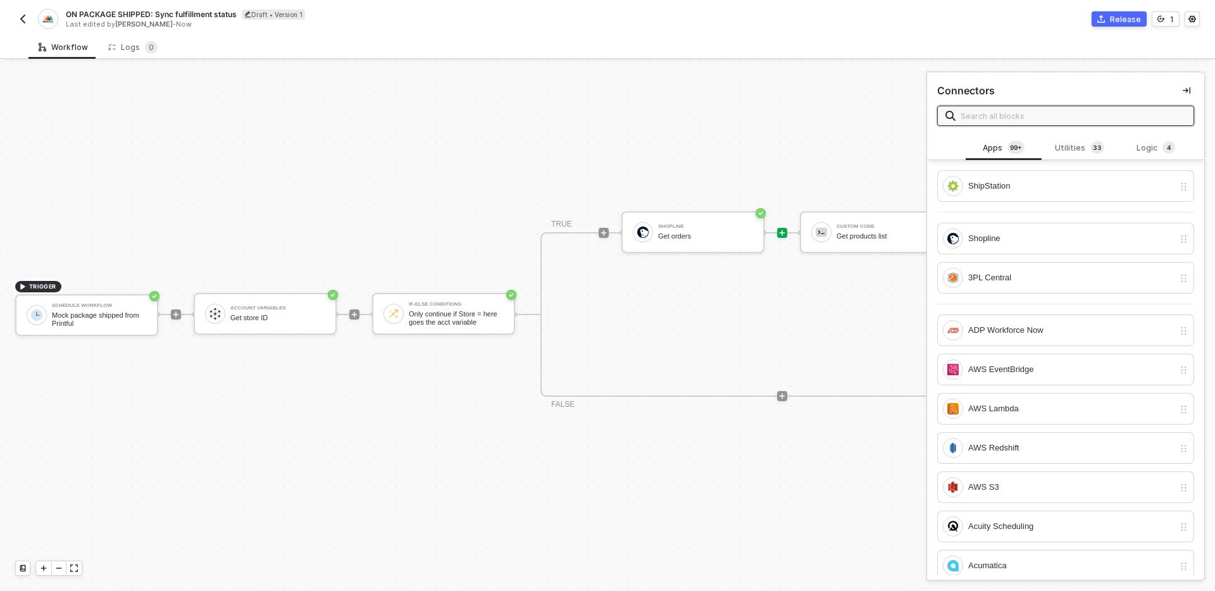
click at [751, 311] on div "TRUE Shopline Get orders Custom Code Get products list FALSE" at bounding box center [783, 314] width 484 height 165
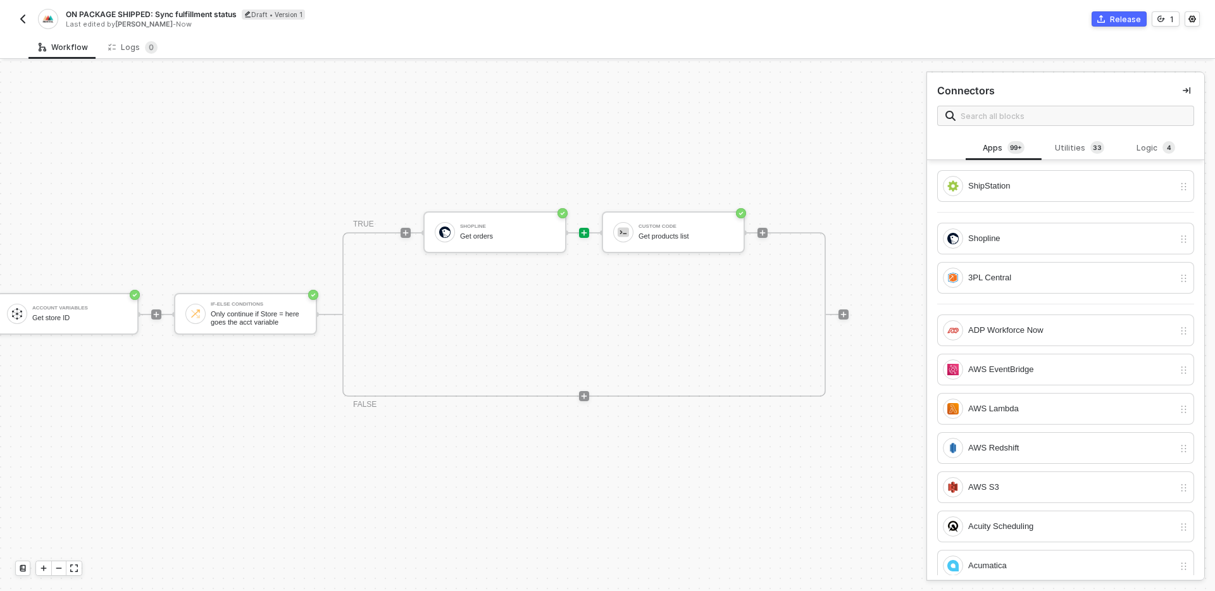
scroll to position [23, 199]
click at [666, 243] on div "Custom Code Get products list" at bounding box center [684, 232] width 95 height 24
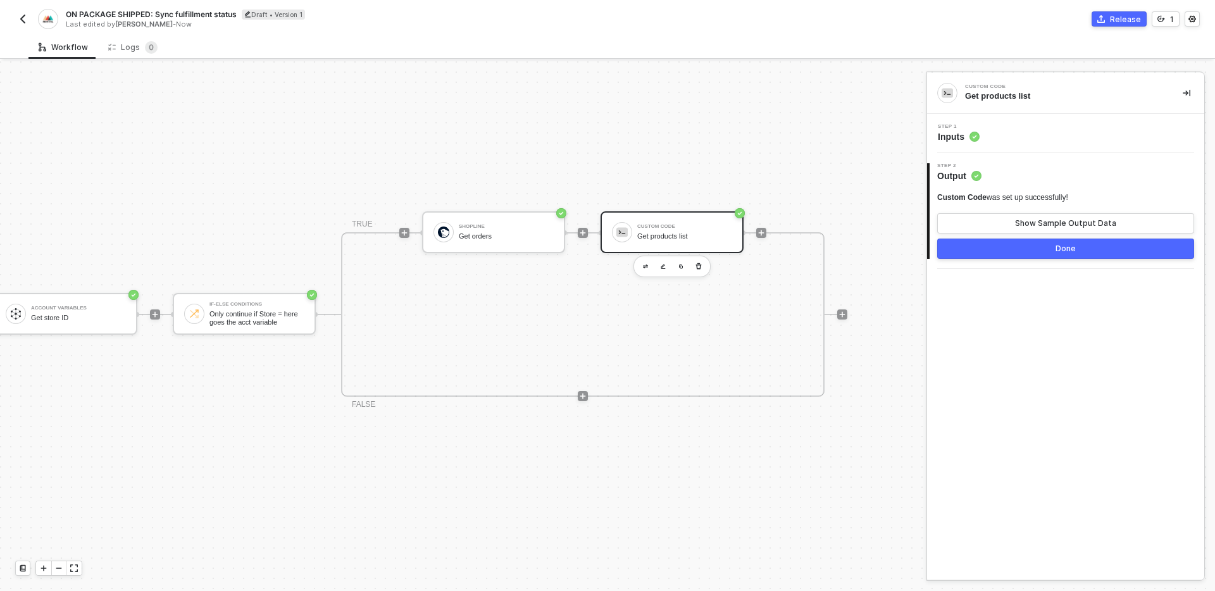
click at [1093, 130] on div "Step 1 Inputs" at bounding box center [1068, 133] width 274 height 19
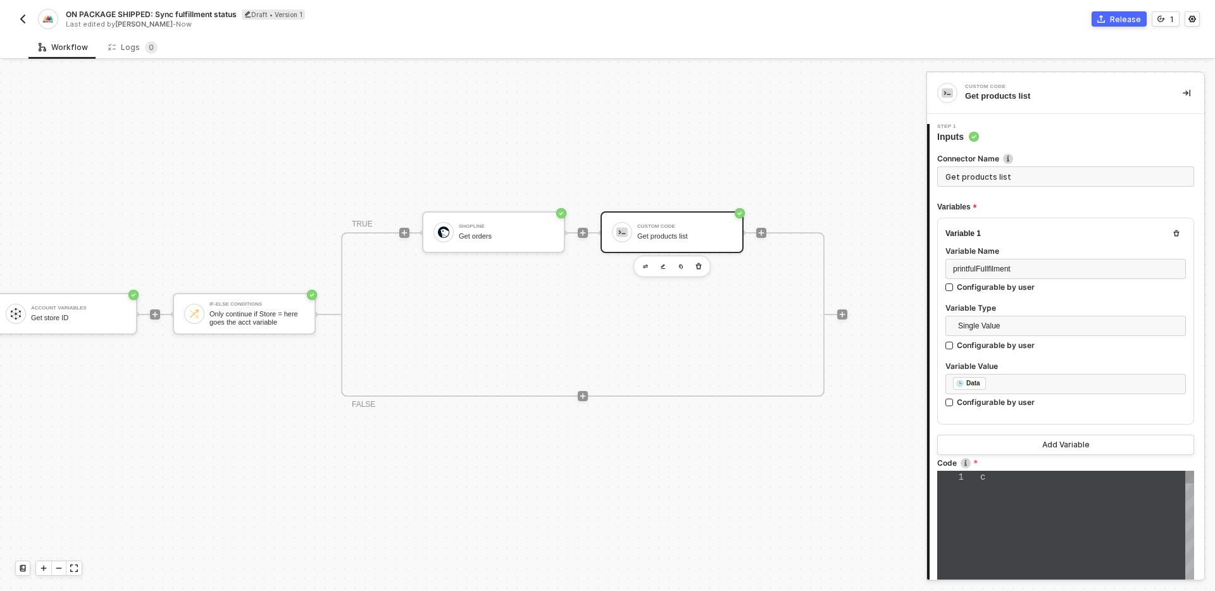
scroll to position [106, 0]
click at [1058, 437] on button "Add Variable" at bounding box center [1066, 445] width 257 height 20
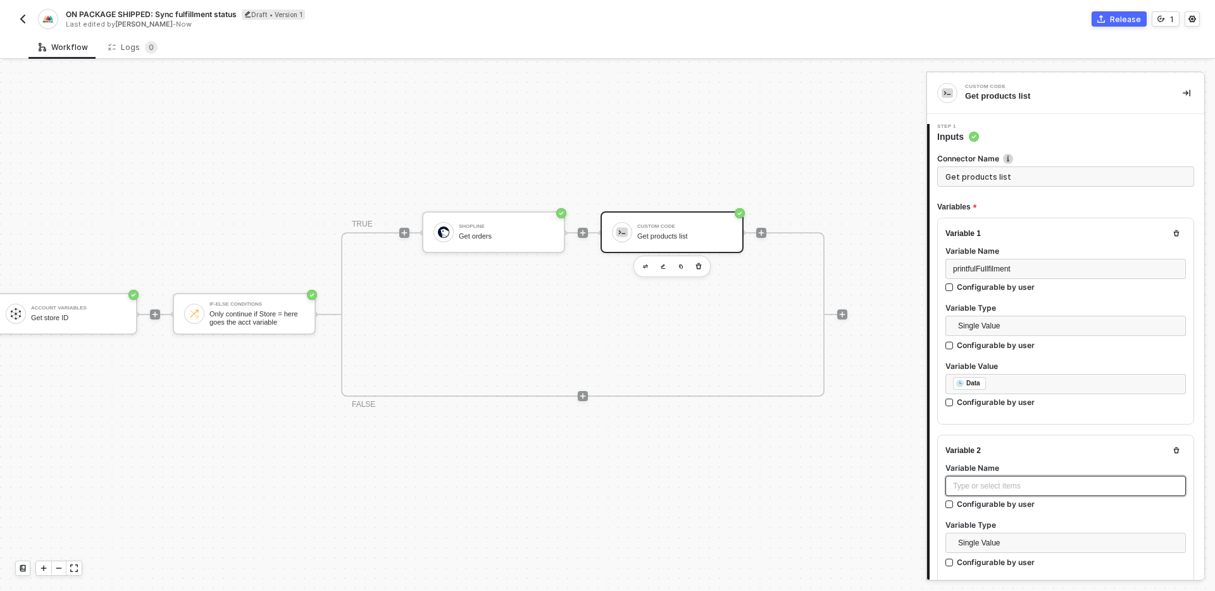
click at [1048, 483] on div "Type or select items ﻿" at bounding box center [1065, 486] width 225 height 12
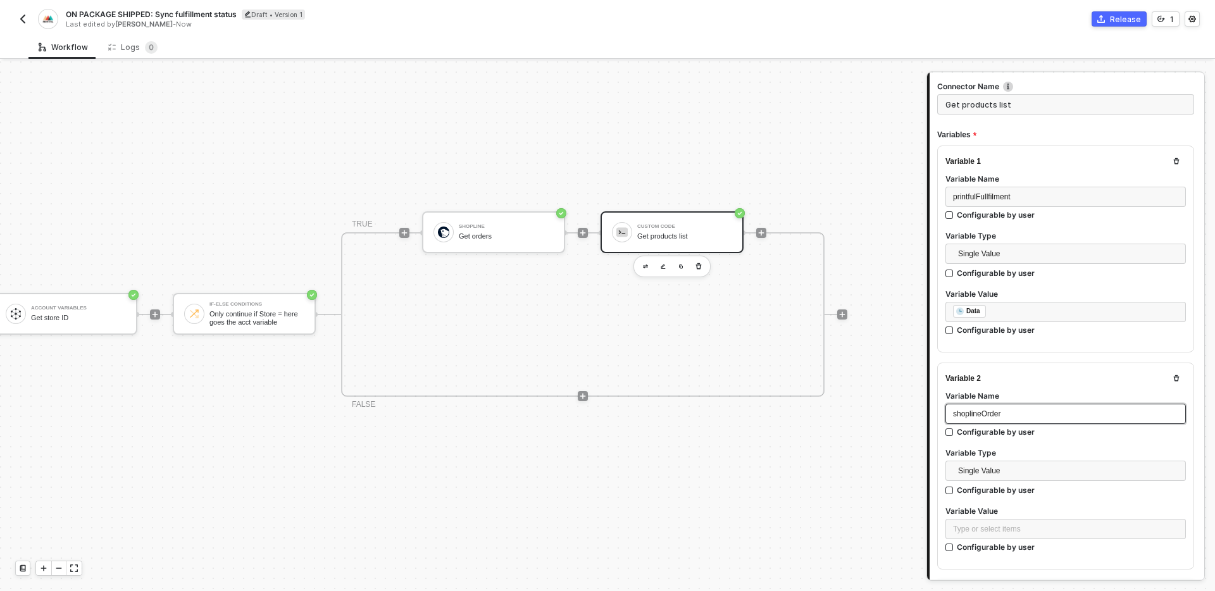
scroll to position [96, 0]
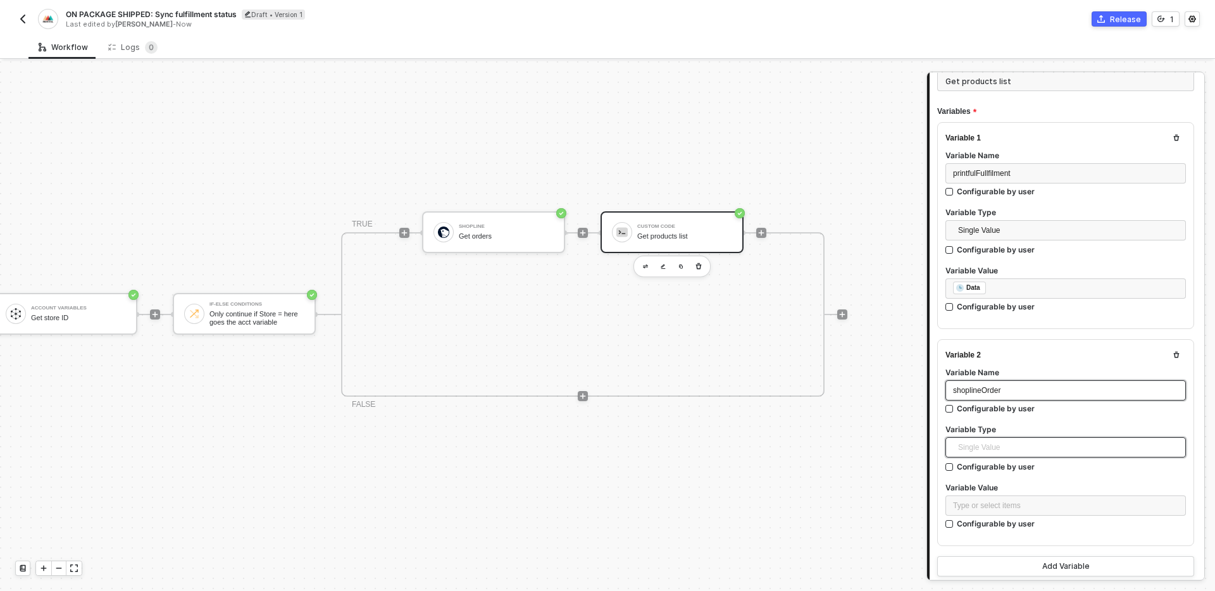
click at [1048, 453] on span "Single Value" at bounding box center [1068, 447] width 220 height 19
click at [1032, 495] on div "Entire Block Output" at bounding box center [1066, 493] width 220 height 14
click at [1021, 508] on div "Search" at bounding box center [1066, 506] width 241 height 20
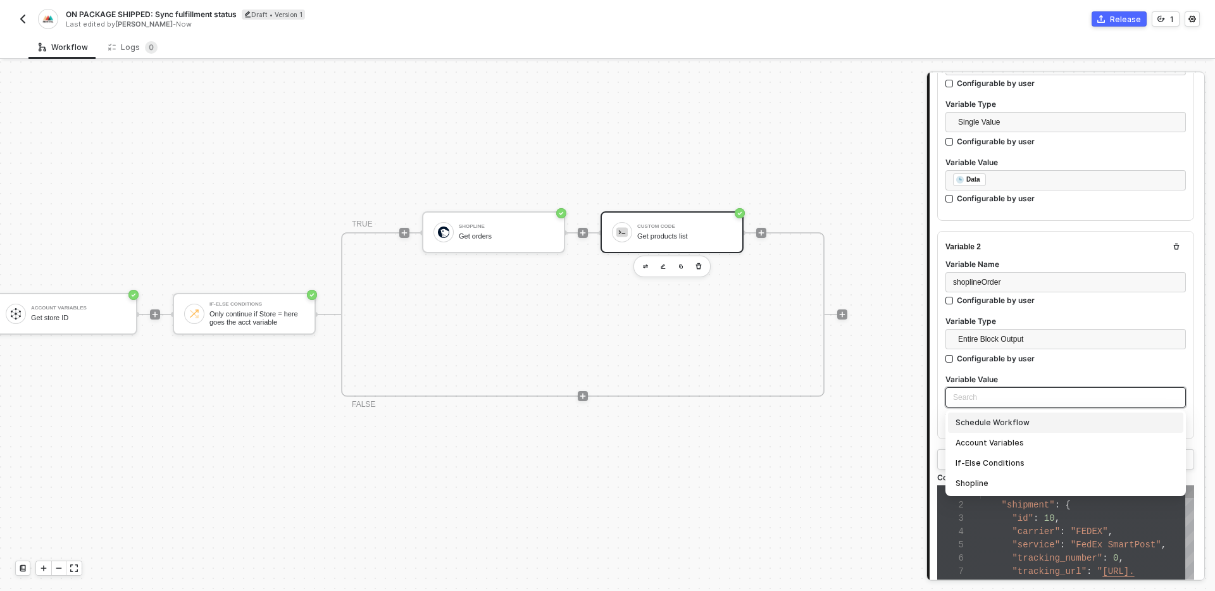
scroll to position [207, 0]
click at [1020, 475] on div "Shopline" at bounding box center [1066, 481] width 220 height 14
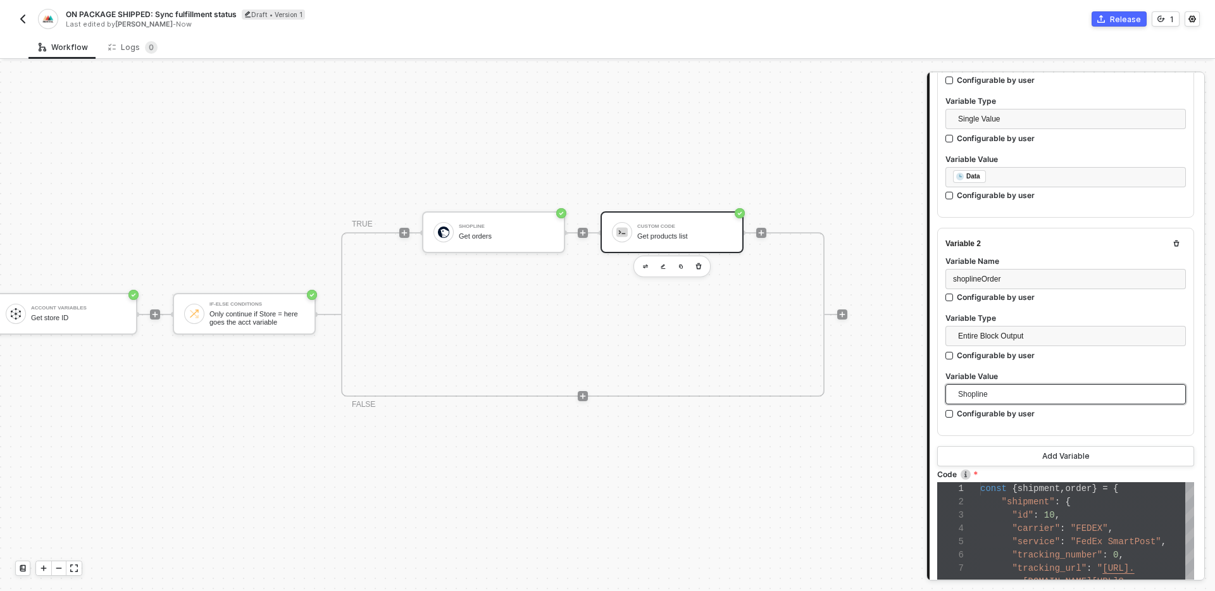
click at [1054, 371] on label "Variable Value" at bounding box center [1066, 376] width 241 height 11
click at [1071, 489] on div "1 2 3 4 5 6 7 8 9 10 11 12 const { shipment , order } = { "shipment" : { "id" :…" at bounding box center [1066, 568] width 257 height 172
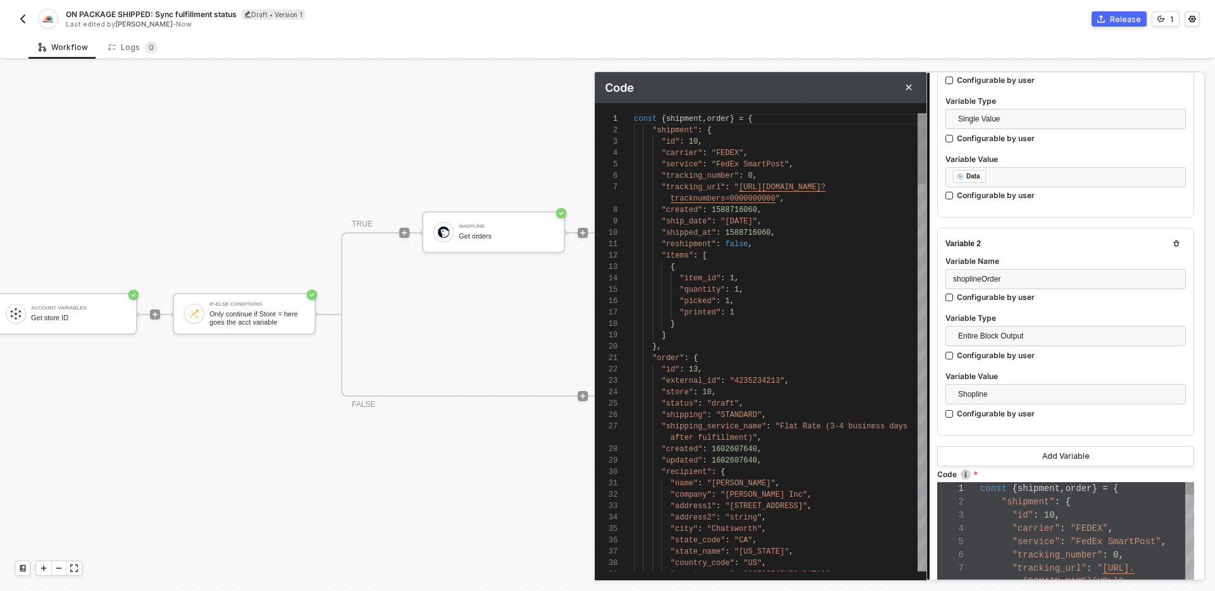
scroll to position [103, 0]
type textarea "const { shipment, order } = { "shipment": { "id": 10, "carrier": "FEDEX", "serv…"
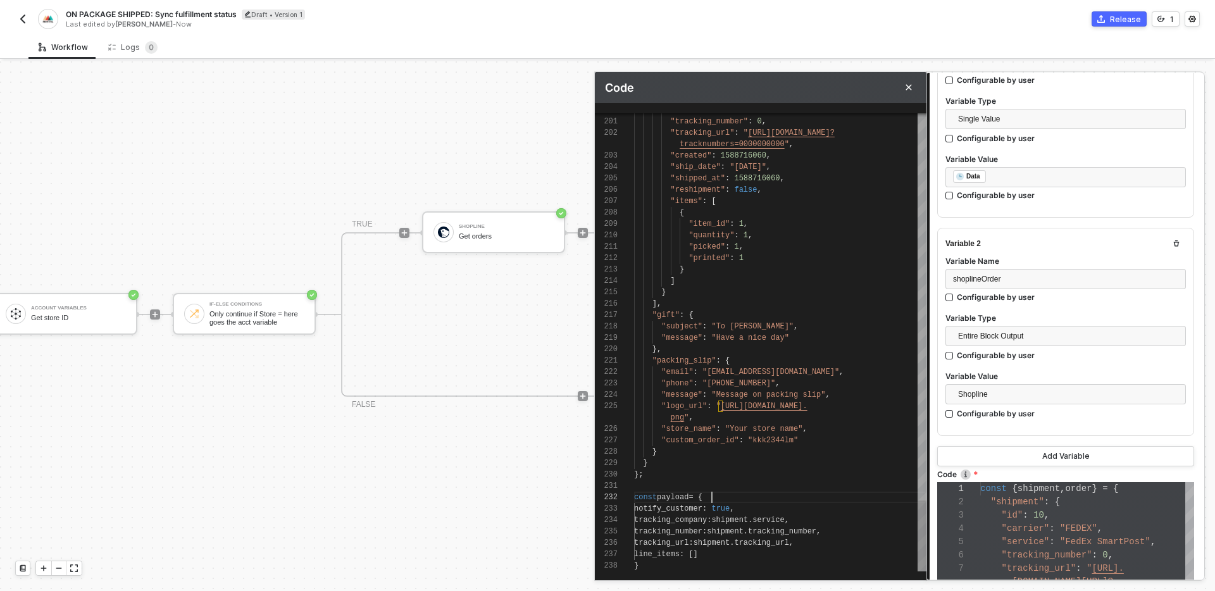
click at [754, 481] on div at bounding box center [780, 485] width 292 height 11
click at [754, 467] on div "}" at bounding box center [780, 463] width 292 height 11
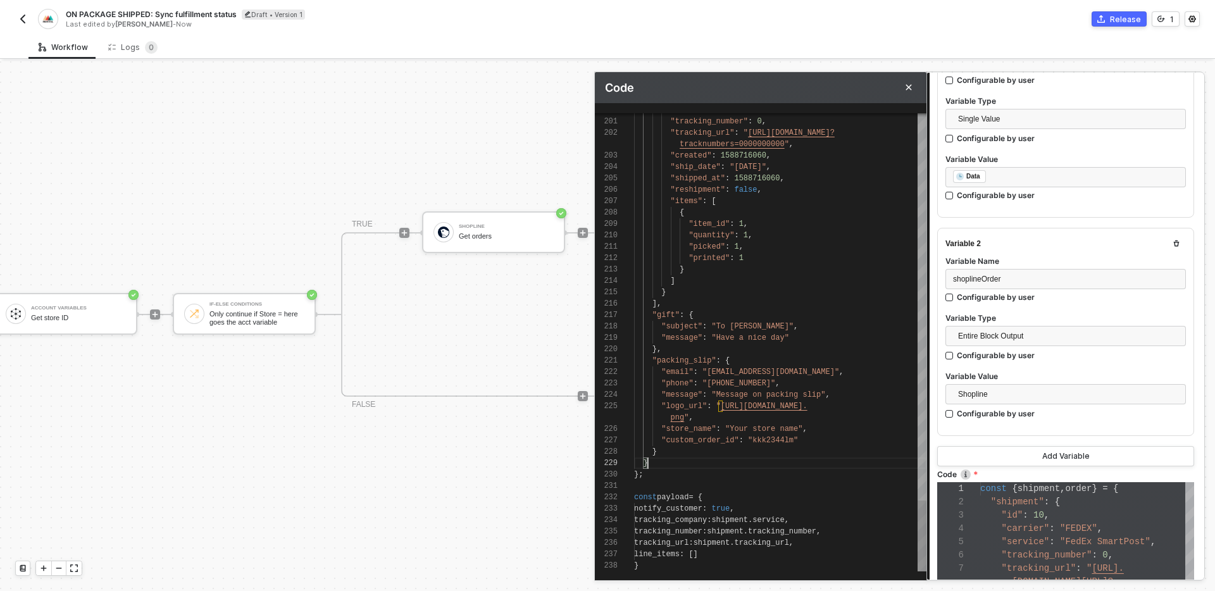
click at [757, 473] on div "};" at bounding box center [780, 474] width 292 height 11
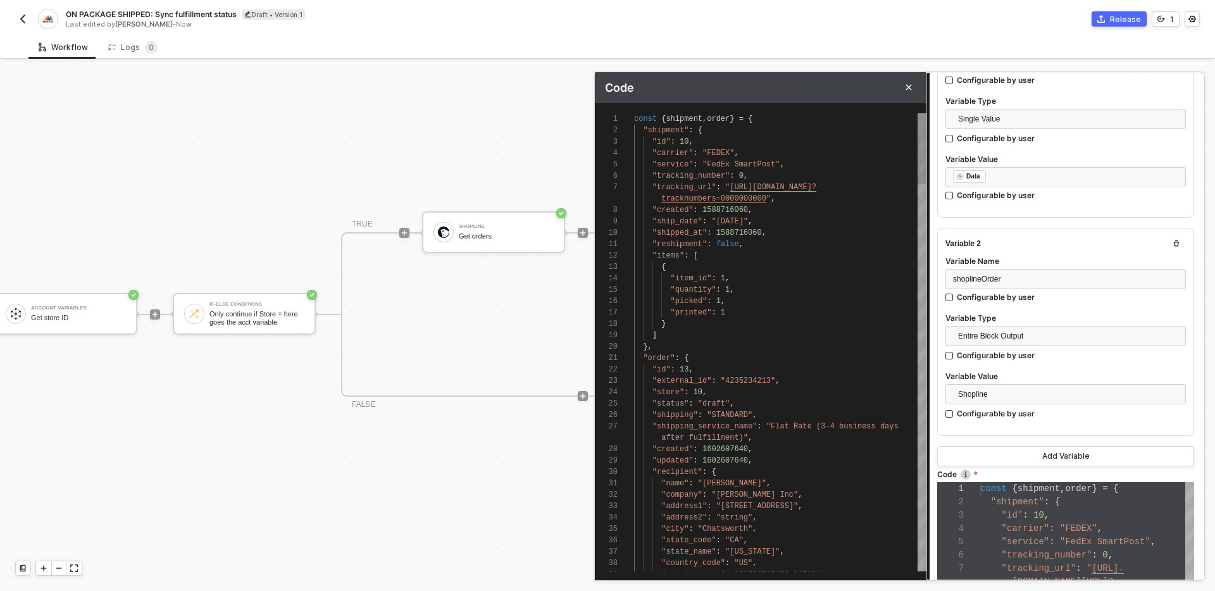
scroll to position [0, 0]
click at [636, 118] on span "const" at bounding box center [645, 119] width 23 height 9
type textarea "const { shipment, order } = { "shipment": { "id": 10, "carrier": "FEDEX", "serv…"
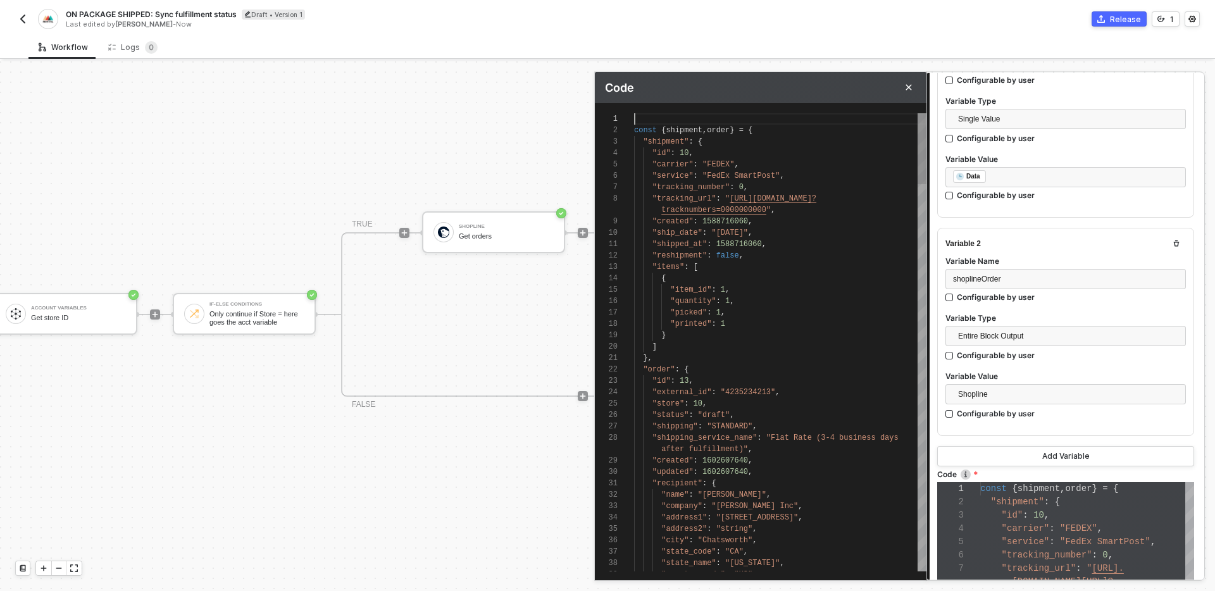
type textarea "c const { shipment, order } = { "shipment": { "id": 10, "carrier": "FEDEX", "se…"
type textarea "co const { shipment, order } = { "shipment": { "id": 10, "carrier": "FEDEX", "s…"
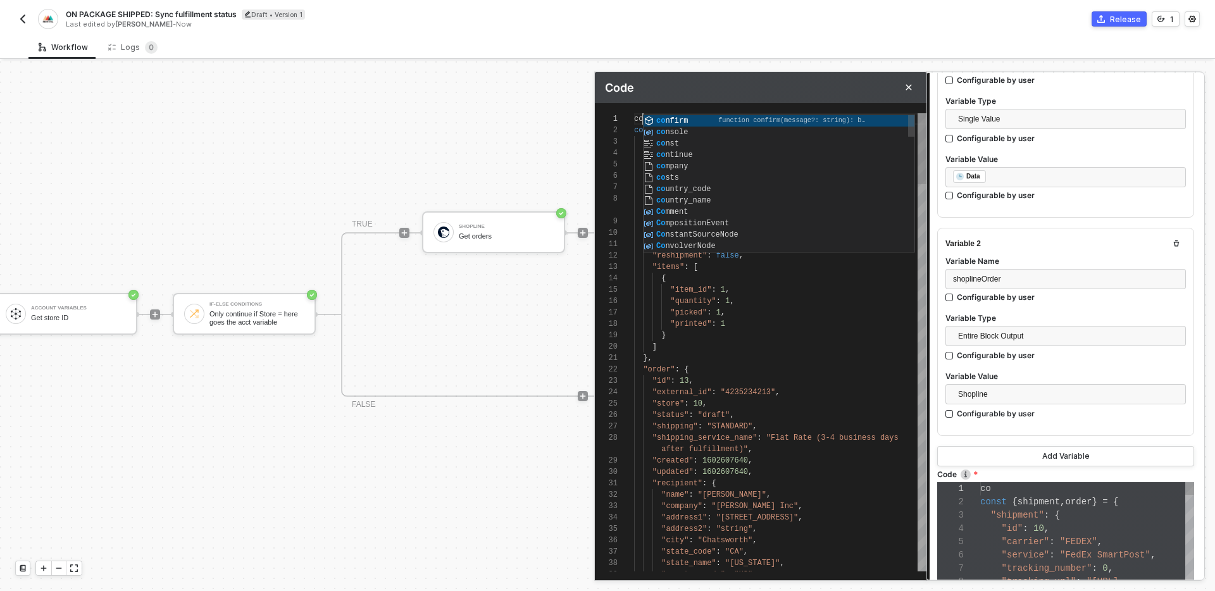
type textarea "con const { shipment, order } = { "shipment": { "id": 10, "carrier": "FEDEX", "…"
type textarea "cons const { shipment, order } = { "shipment": { "id": 10, "carrier": "FEDEX", …"
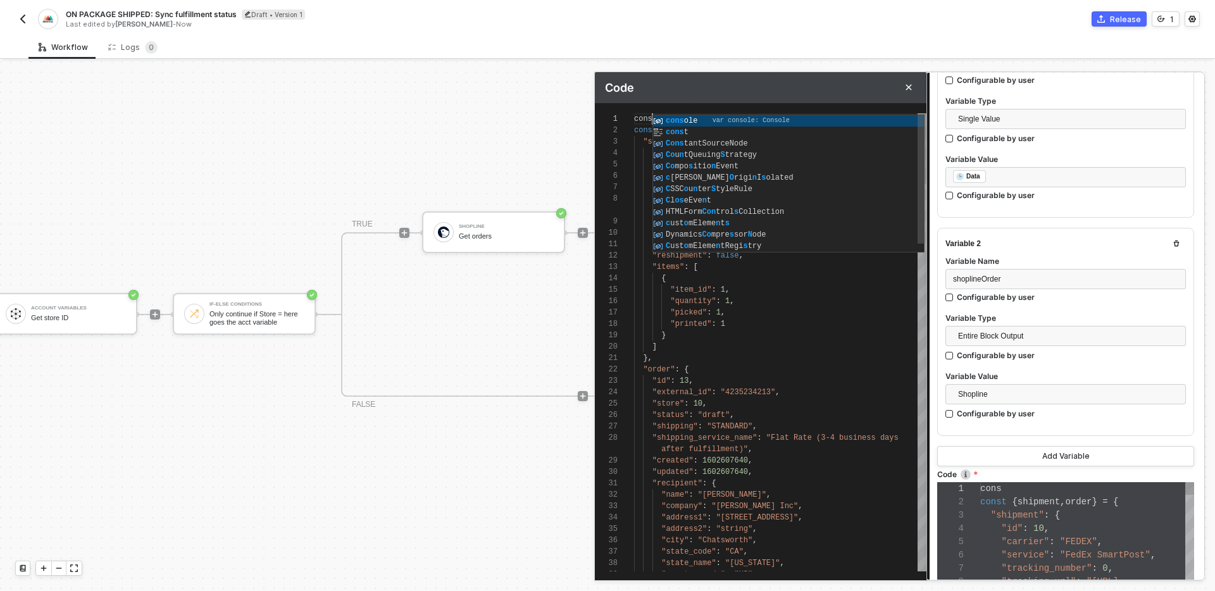
type textarea "const const { shipment, order } = { "shipment": { "id": 10, "carrier": "FEDEX",…"
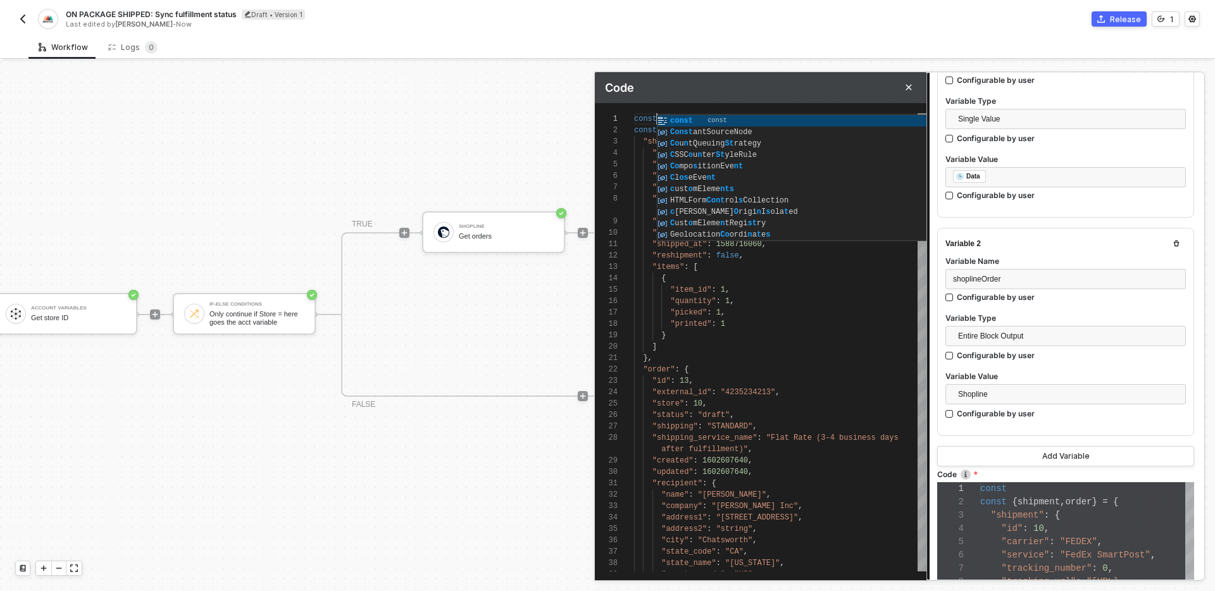
type textarea "const const { shipment, order } = { "shipment": { "id": 10, "carrier": "FEDEX",…"
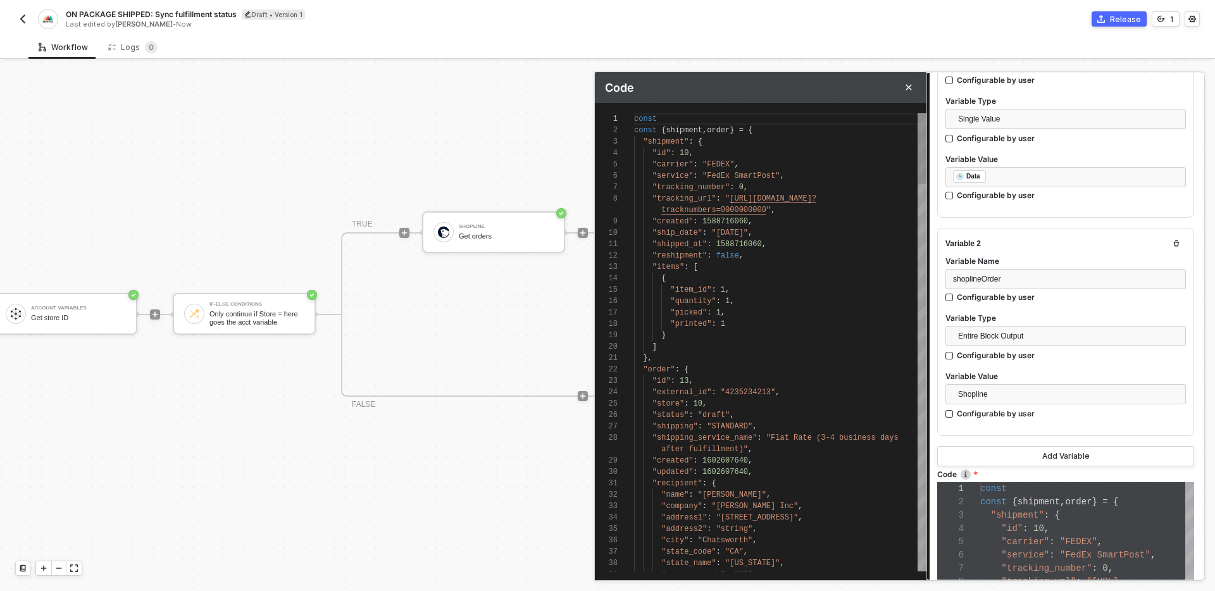
type textarea "const {} const { shipment, order } = { "shipment": { "id": 10, "carrier": "FEDE…"
type textarea "const { } const { shipment, order } = { "shipment": { "id": 10, "carrier": "FED…"
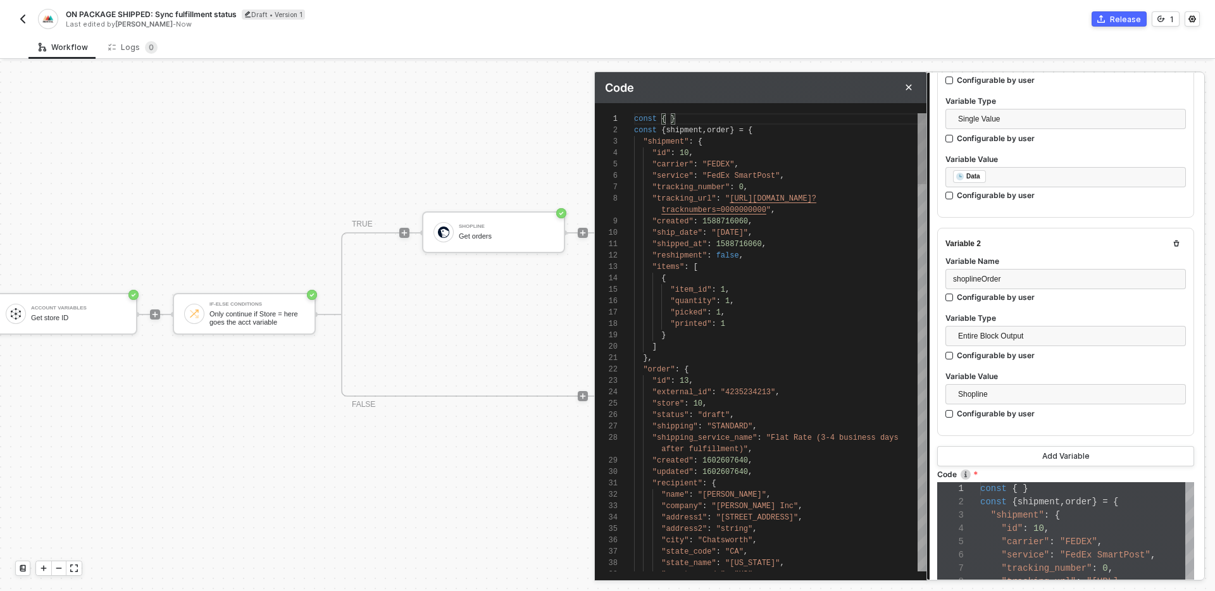
type textarea "const { o} const { shipment, order } = { "shipment": { "id": 10, "carrier": "FE…"
type textarea "const { or} const { shipment, order } = { "shipment": { "id": 10, "carrier": "F…"
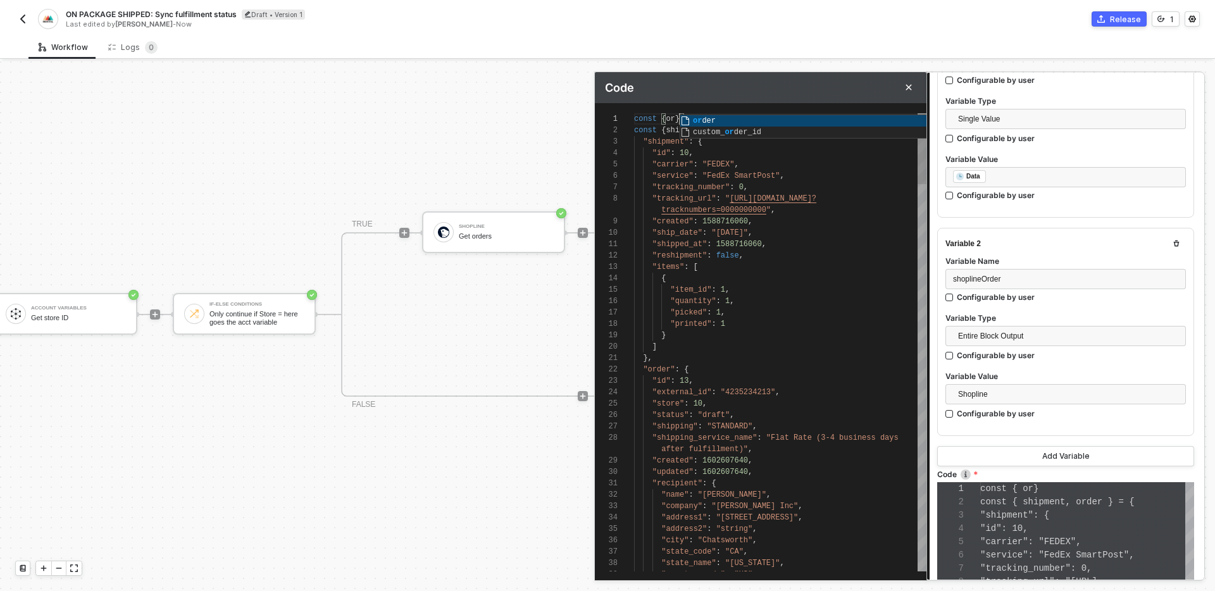
type textarea "const { ord} const { shipment, order } = { "shipment": { "id": 10, "carrier": "…"
type textarea "const { orde} const { shipment, order } = { "shipment": { "id": 10, "carrier": …"
type textarea "const { order} const { shipment, order } = { "shipment": { "id": 10, "carrier":…"
type textarea "const { orders} const { shipment, order } = { "shipment": { "id": 10, "carrier"…"
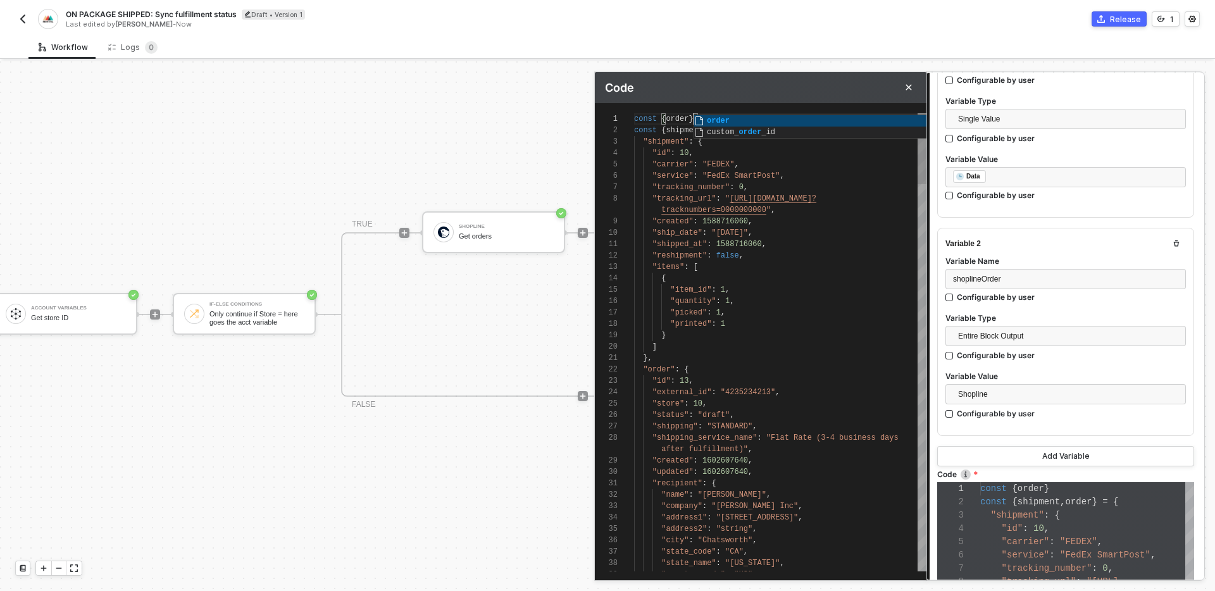
type textarea "const { orders} const { shipment, order } = { "shipment": { "id": 10, "carrier"…"
type textarea "const { orders } const { shipment, order } = { "shipment": { "id": 10, "carrier…"
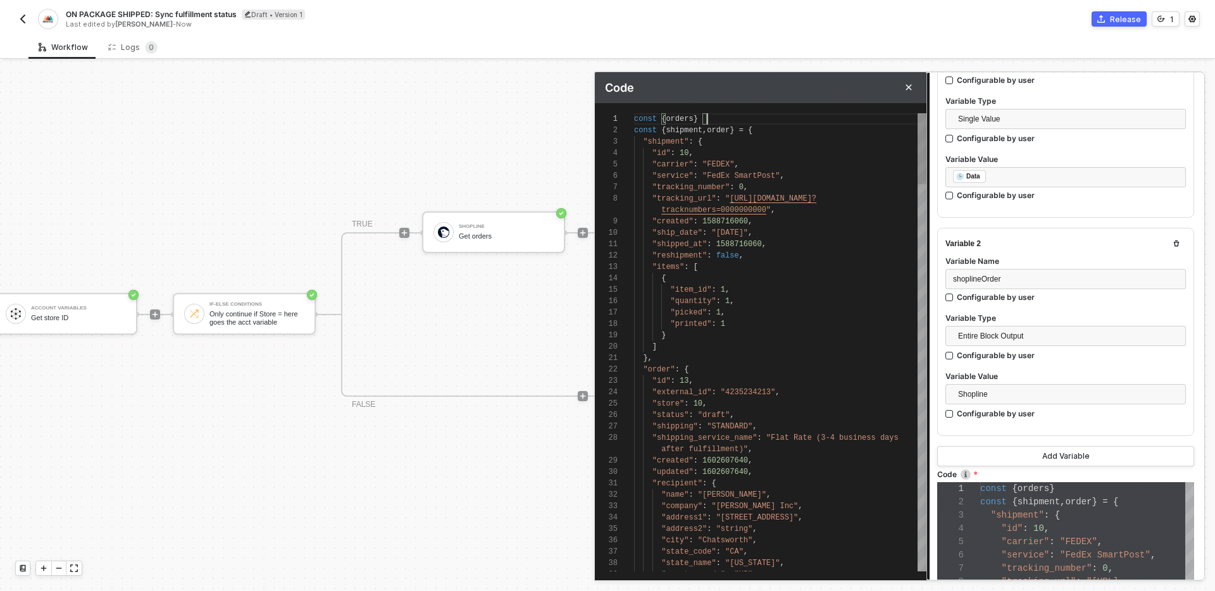
type textarea "const { orders } = const { shipment, order } = { "shipment": { "id": 10, "carri…"
type textarea "const { orders } = i const { shipment, order } = { "shipment": { "id": 10, "car…"
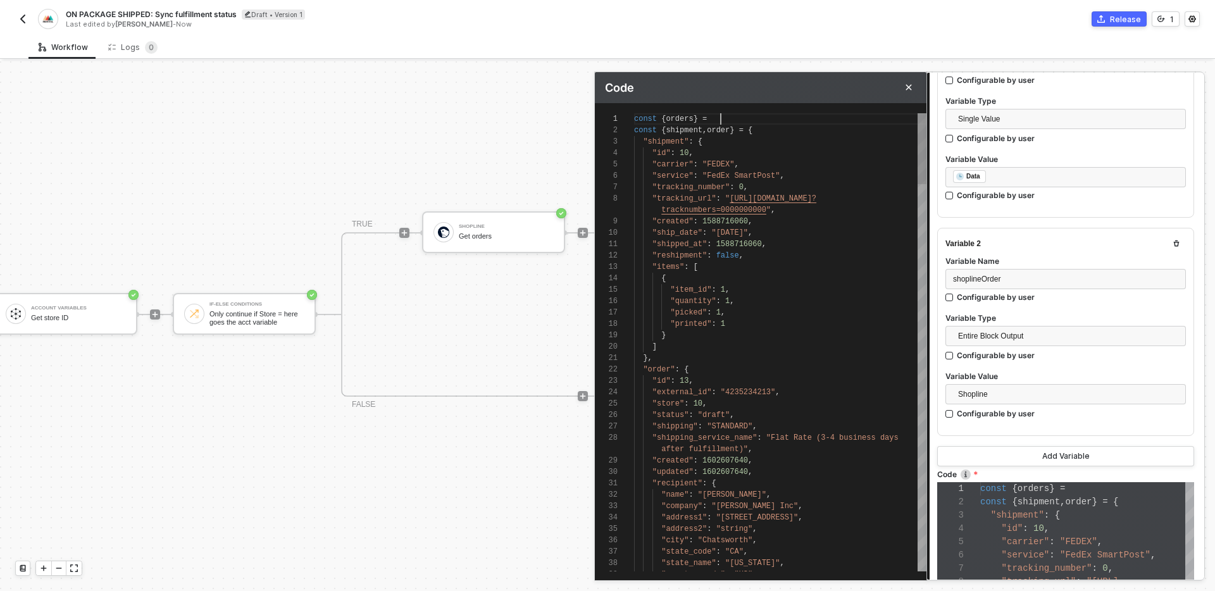
type textarea "const { orders } = i const { shipment, order } = { "shipment": { "id": 10, "car…"
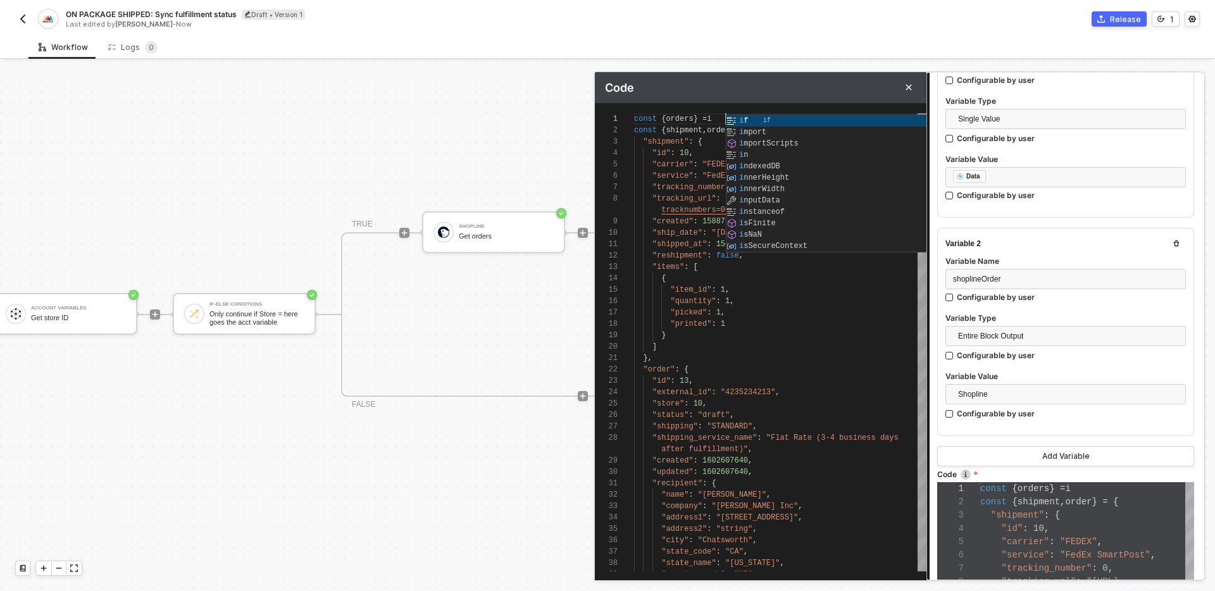
type textarea "const { orders } = in const { shipment, order } = { "shipment": { "id": 10, "ca…"
type textarea "const { orders } = inp const { shipment, order } = { "shipment": { "id": 10, "c…"
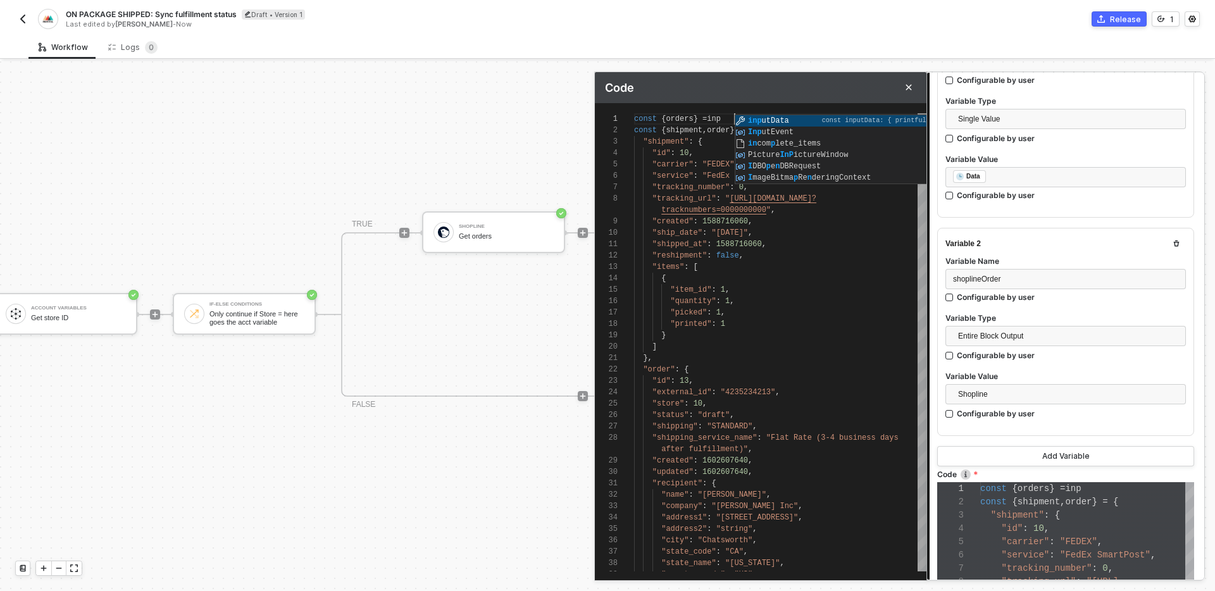
type textarea "const { orders } = inputData const { shipment, order } = { "shipment": { "id": …"
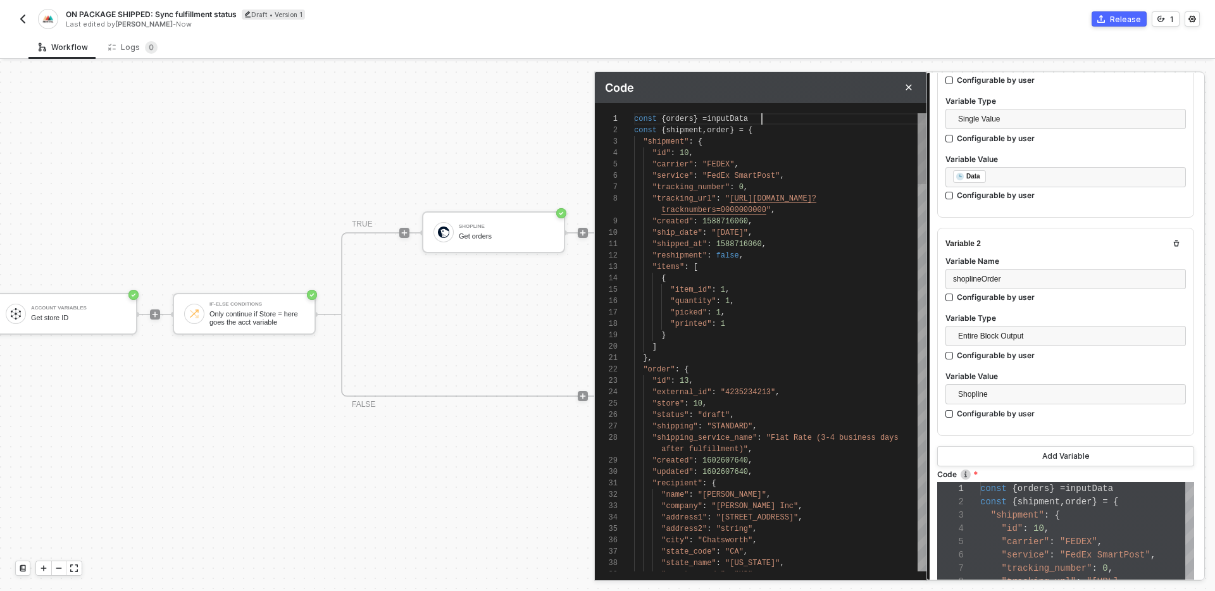
type textarea "const { orders } = inputData. const { shipment, order } = { "shipment": { "id":…"
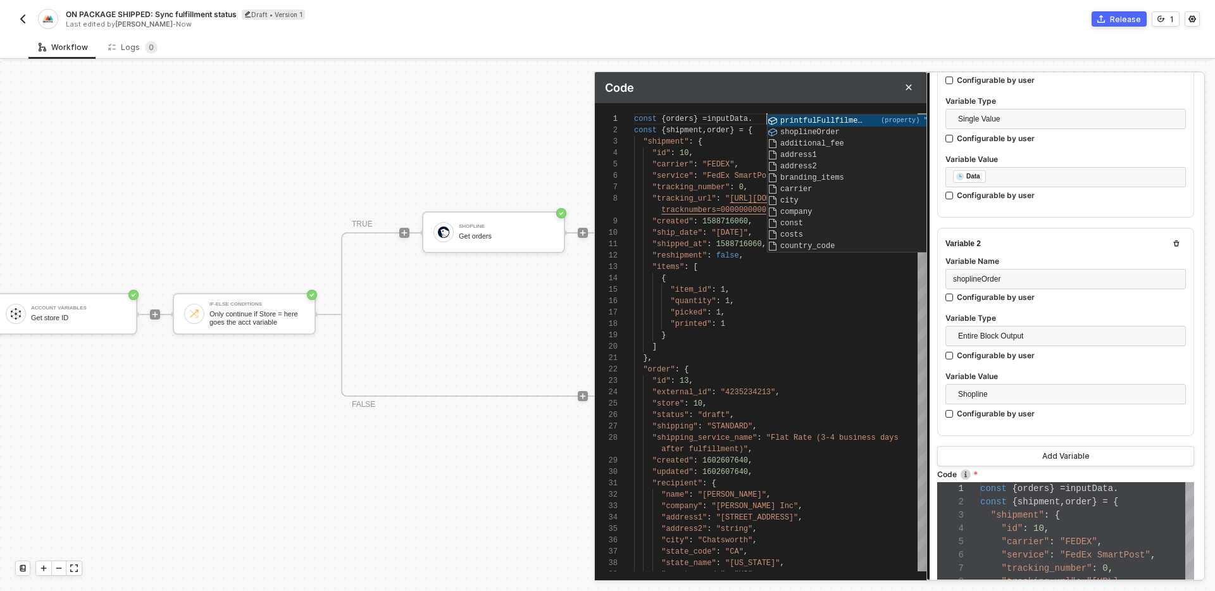
type textarea "const { orders } = inputData.s const { shipment, order } = { "shipment": { "id"…"
type textarea "const { orders } = inputData.sh const { shipment, order } = { "shipment": { "id…"
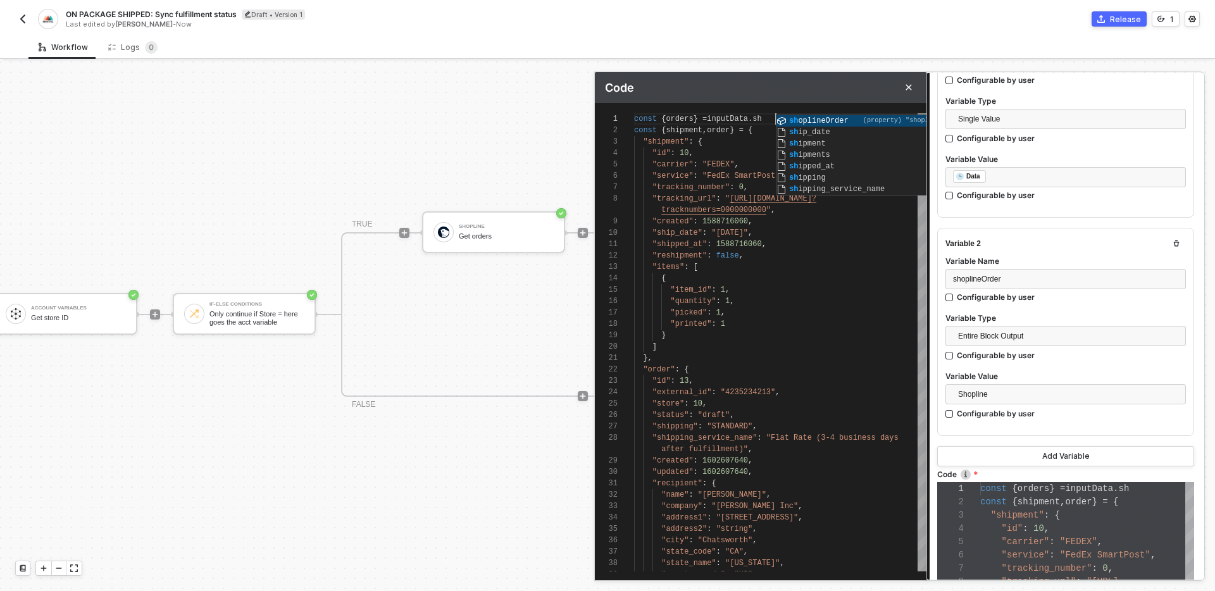
type textarea "const { orders } = inputData.shoplineOrder const { shipment, order } = { "shipm…"
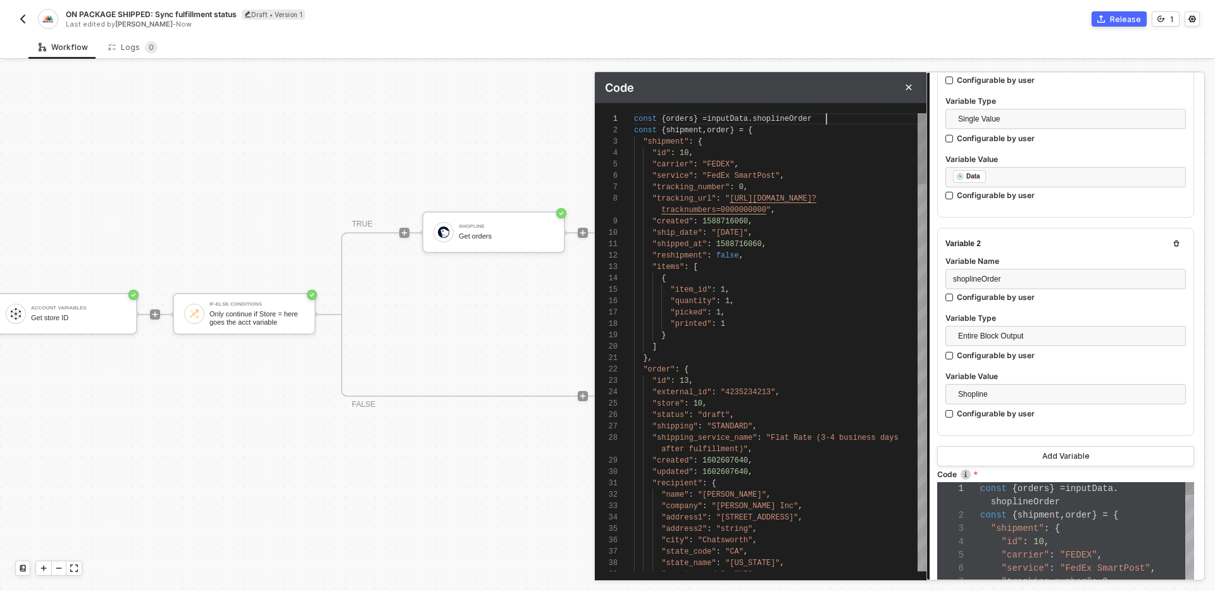
scroll to position [93, 0]
type textarea "const { orders } = inputData.shoplineOrder; const { shipment, order } = { "ship…"
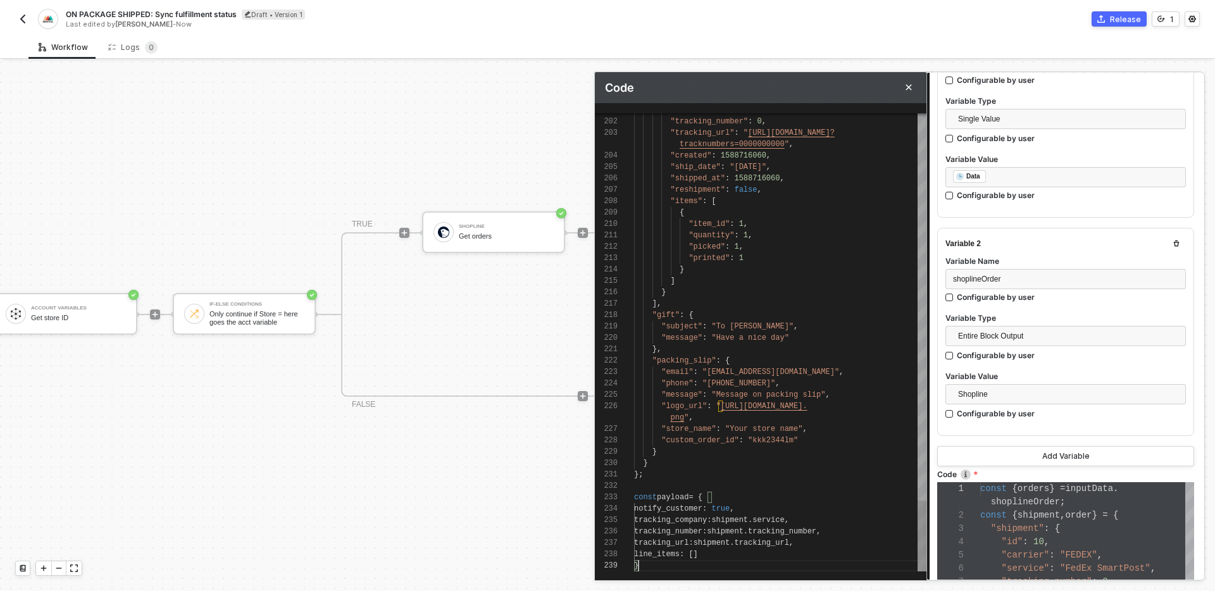
scroll to position [91, 4]
type textarea "}; const payload = { notify_customer: true, tracking_company: shipment.service,…"
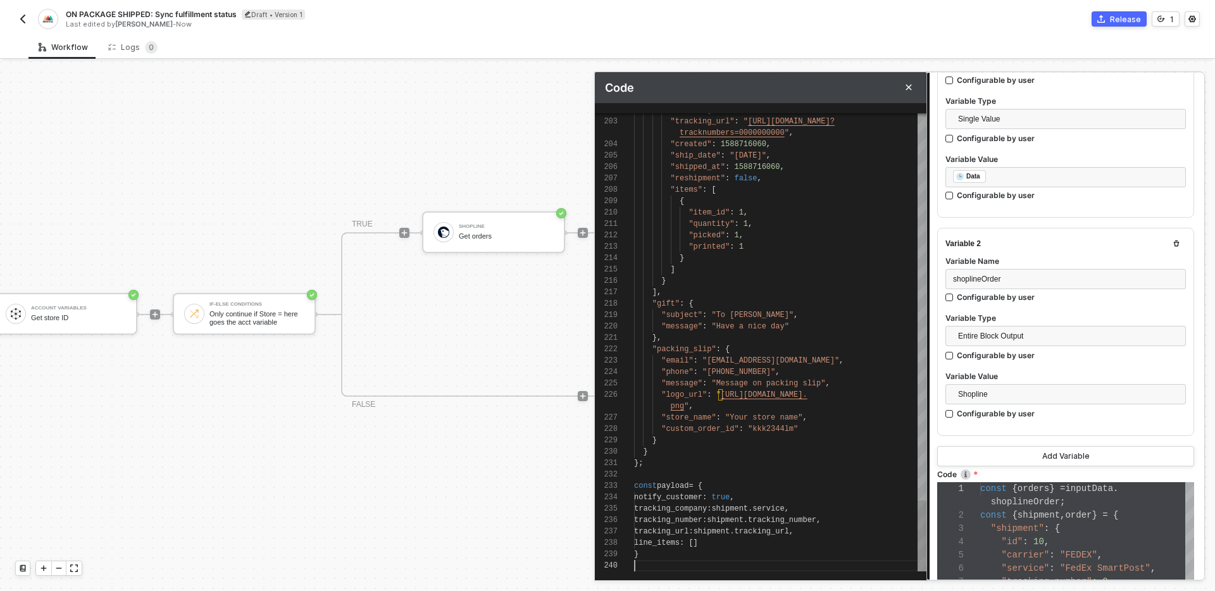
scroll to position [0, 0]
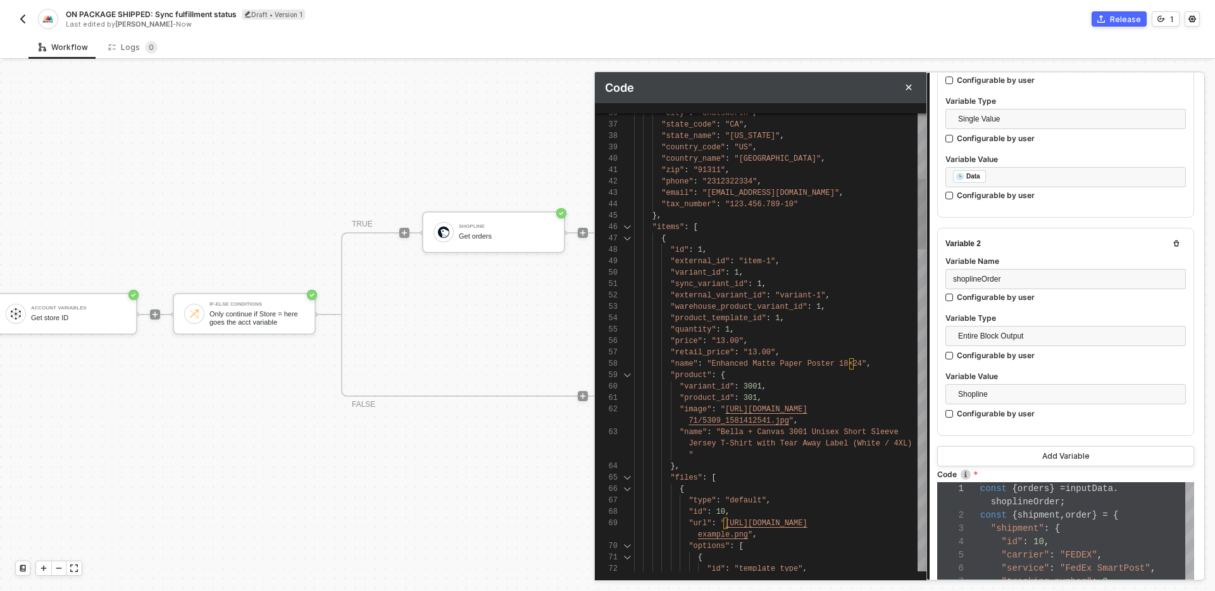
click at [626, 241] on div at bounding box center [627, 238] width 16 height 11
click at [626, 239] on div at bounding box center [627, 238] width 16 height 11
click at [627, 237] on div at bounding box center [627, 238] width 16 height 11
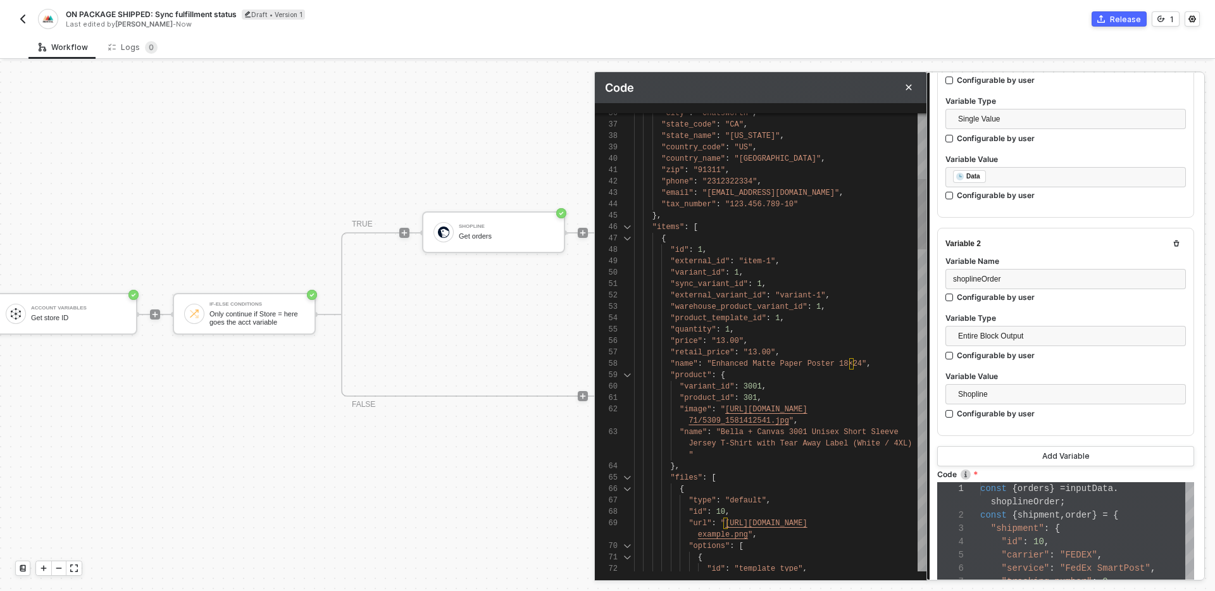
click at [627, 237] on div at bounding box center [627, 238] width 16 height 11
click at [627, 226] on div at bounding box center [627, 227] width 16 height 11
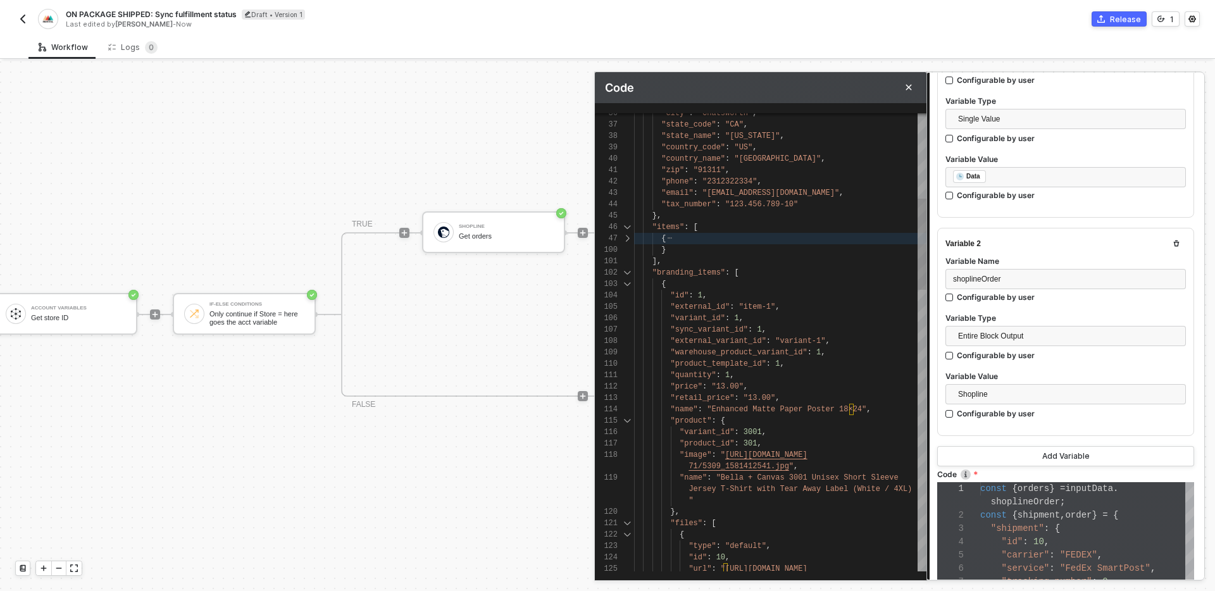
click at [627, 226] on div at bounding box center [627, 227] width 16 height 11
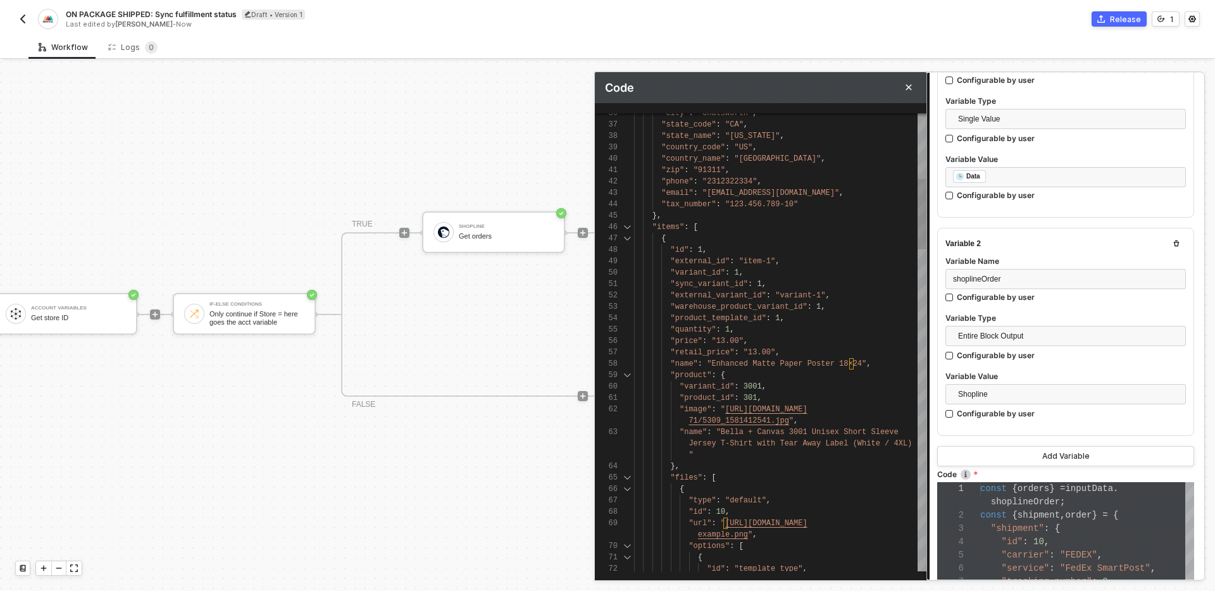
click at [627, 226] on div at bounding box center [627, 227] width 16 height 11
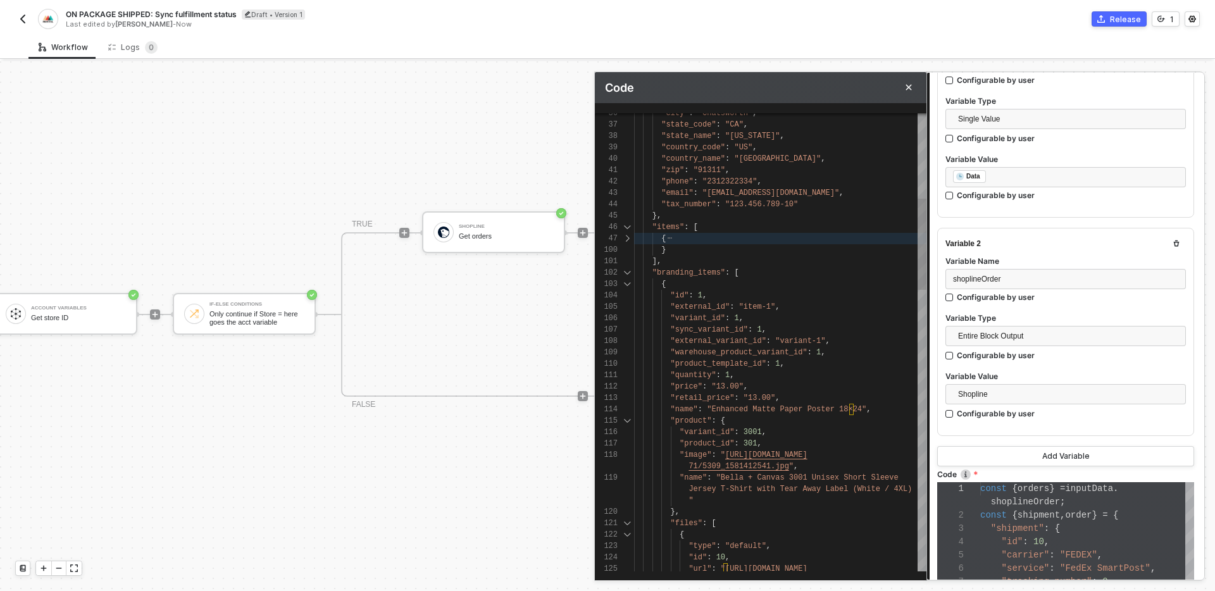
click at [625, 225] on div at bounding box center [627, 227] width 16 height 11
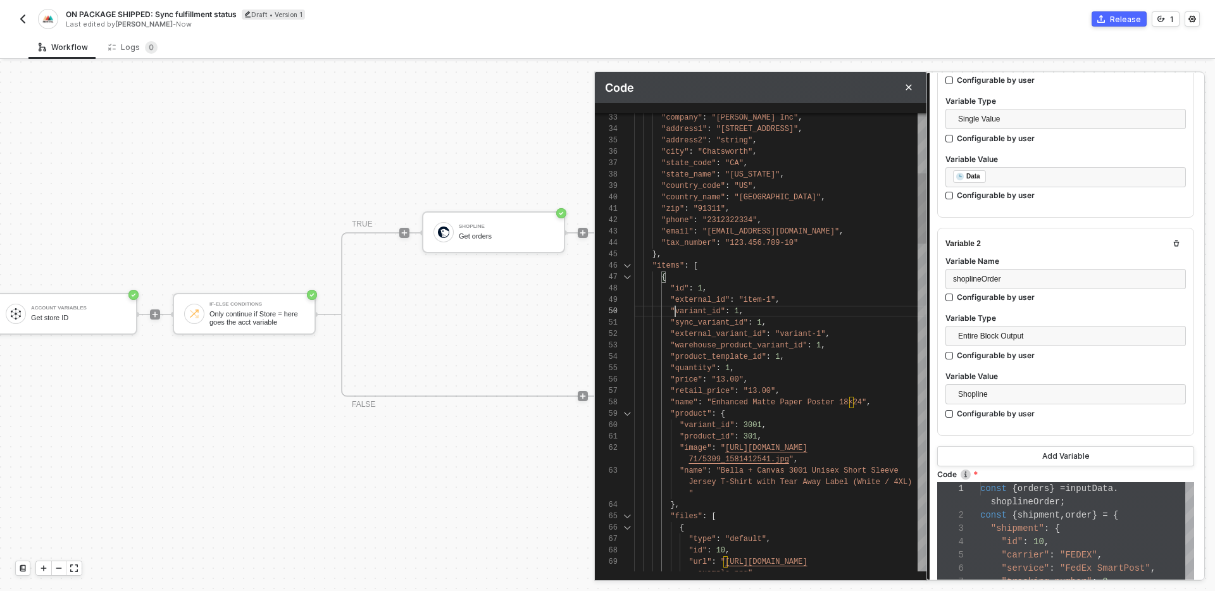
scroll to position [11, 87]
drag, startPoint x: 675, startPoint y: 311, endPoint x: 719, endPoint y: 310, distance: 44.3
type textarea ""product": { "variant_id": 3001, "product_id": 301, "image": "https://files.cdn…"
click at [799, 417] on div ""product" : {" at bounding box center [780, 413] width 292 height 11
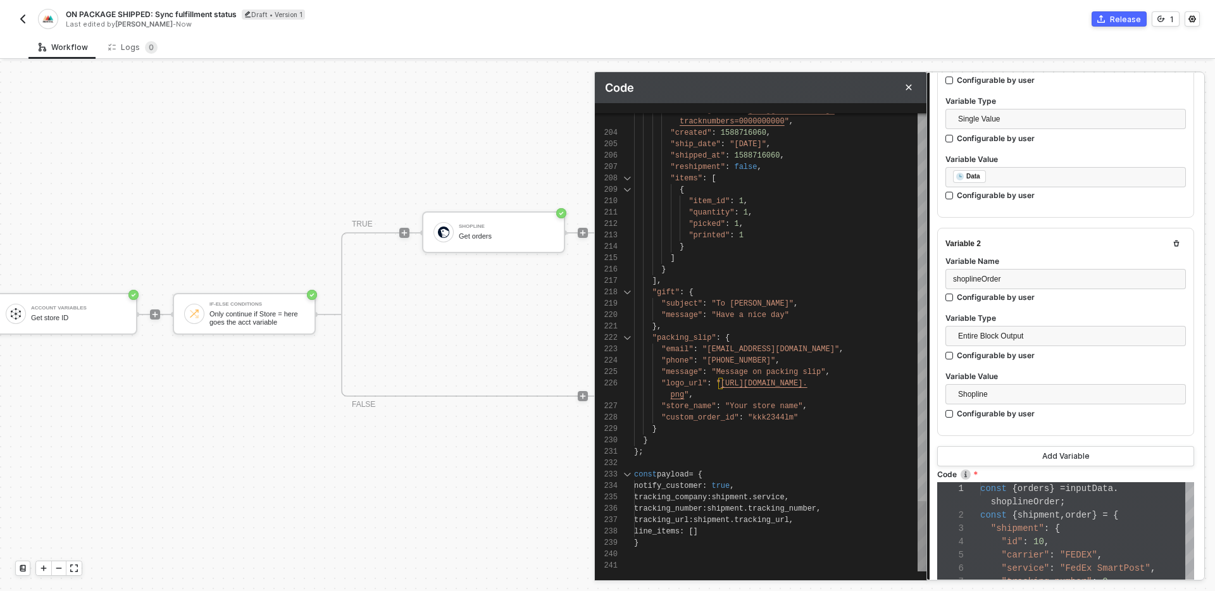
click at [742, 556] on div at bounding box center [780, 554] width 292 height 11
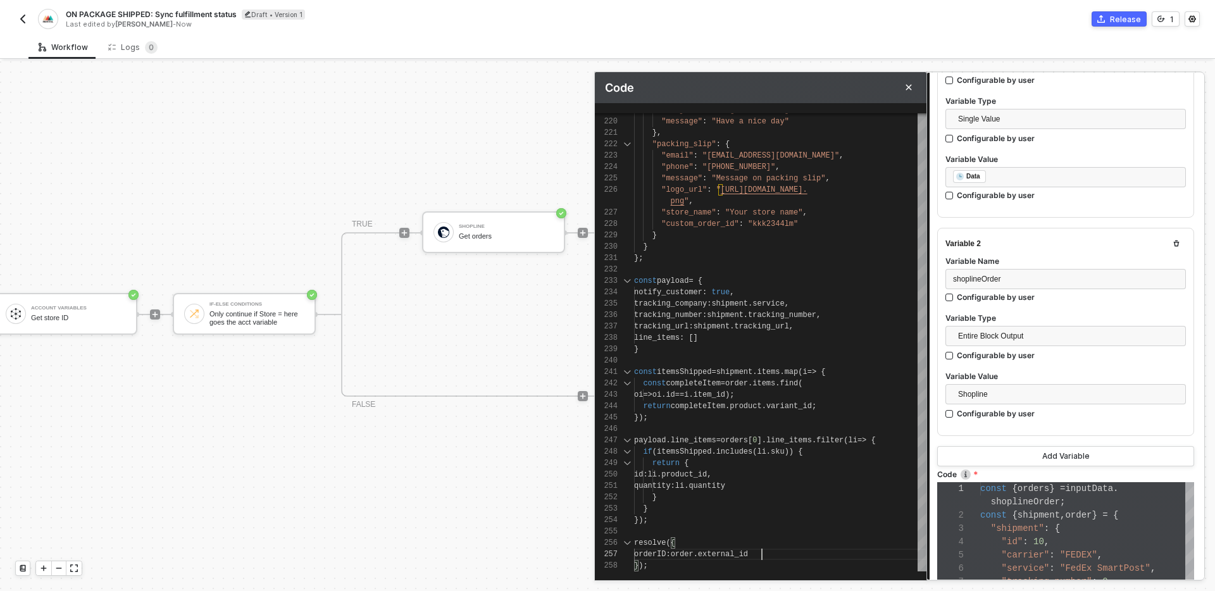
scroll to position [80, 9]
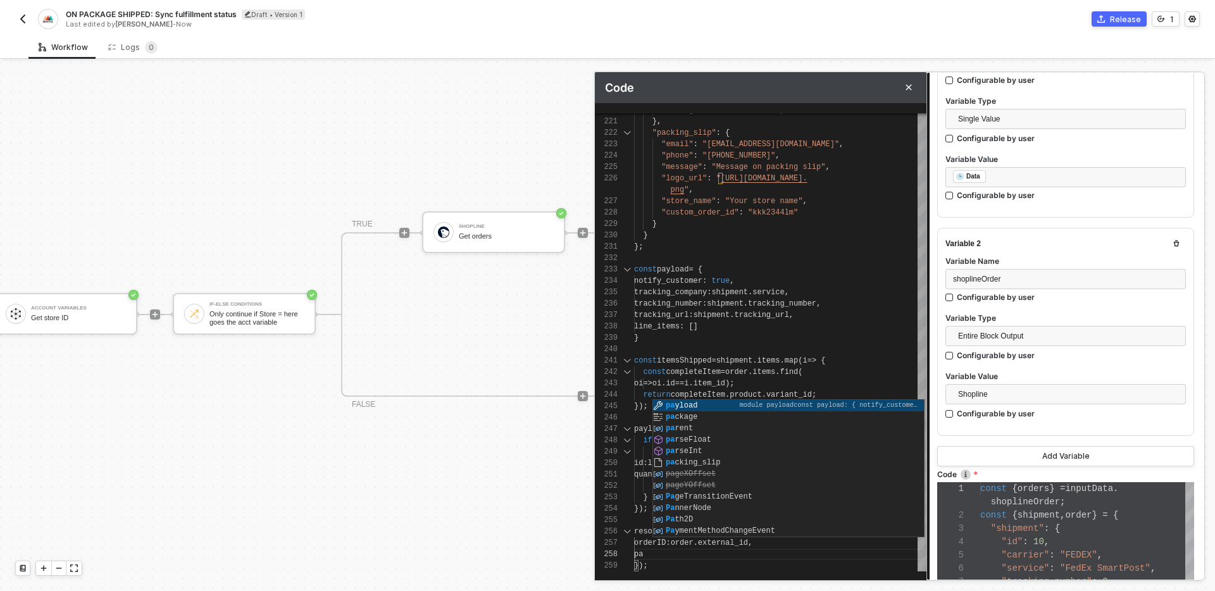
type textarea "quantity: li.quantity } } }); resolve({ orderID: order.external_id, payload });"
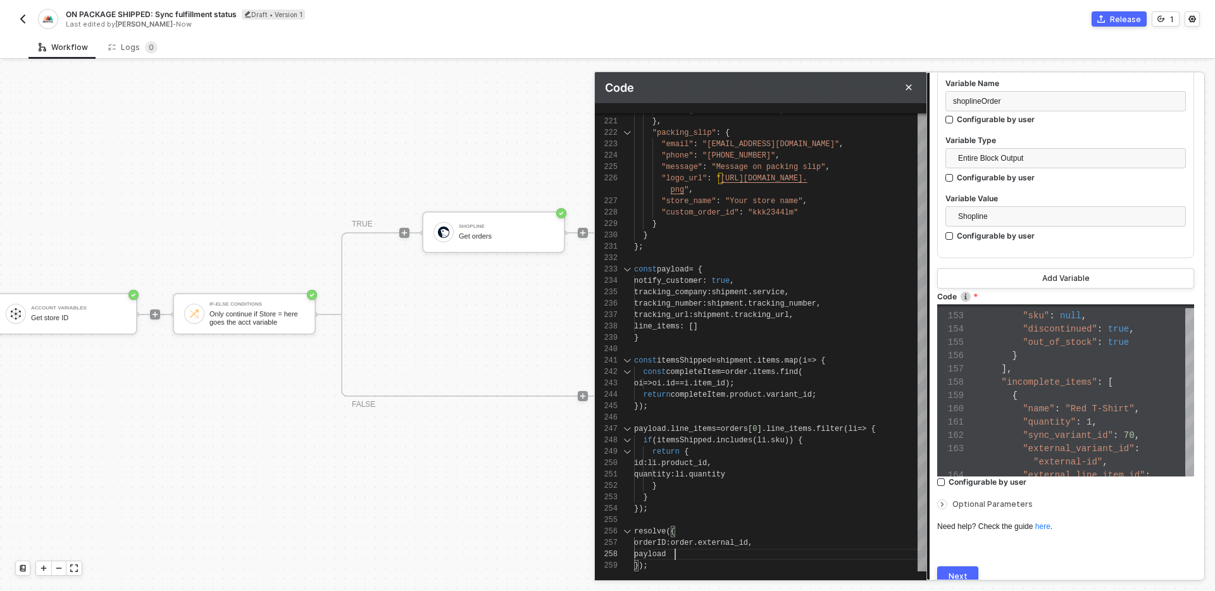
scroll to position [440, 0]
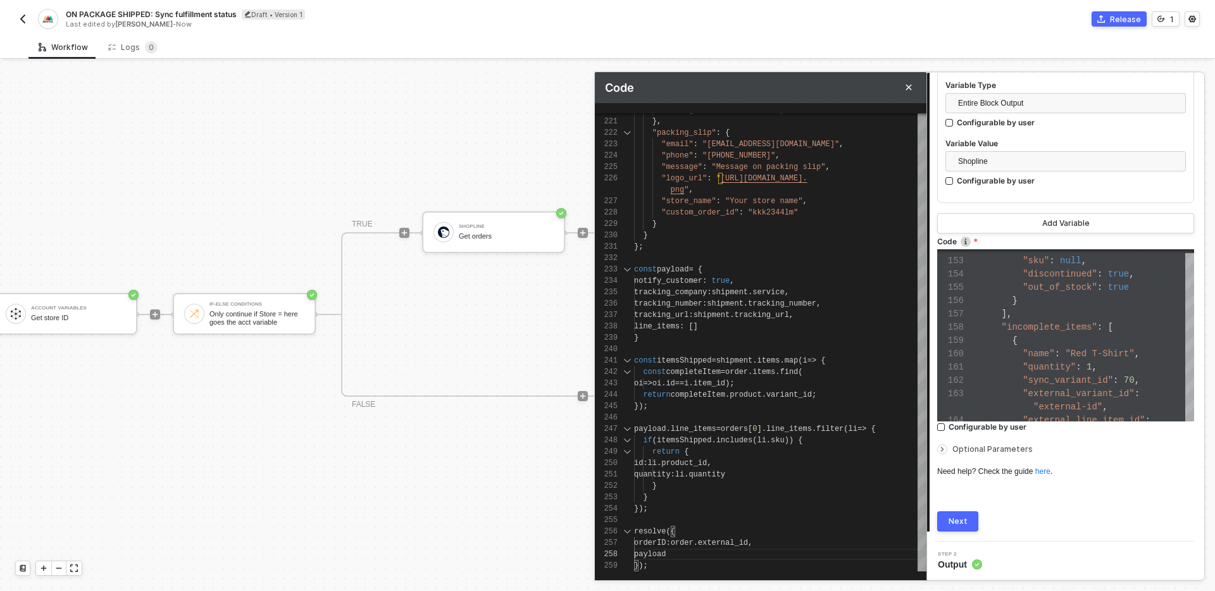
click at [967, 524] on button "Next" at bounding box center [958, 522] width 41 height 20
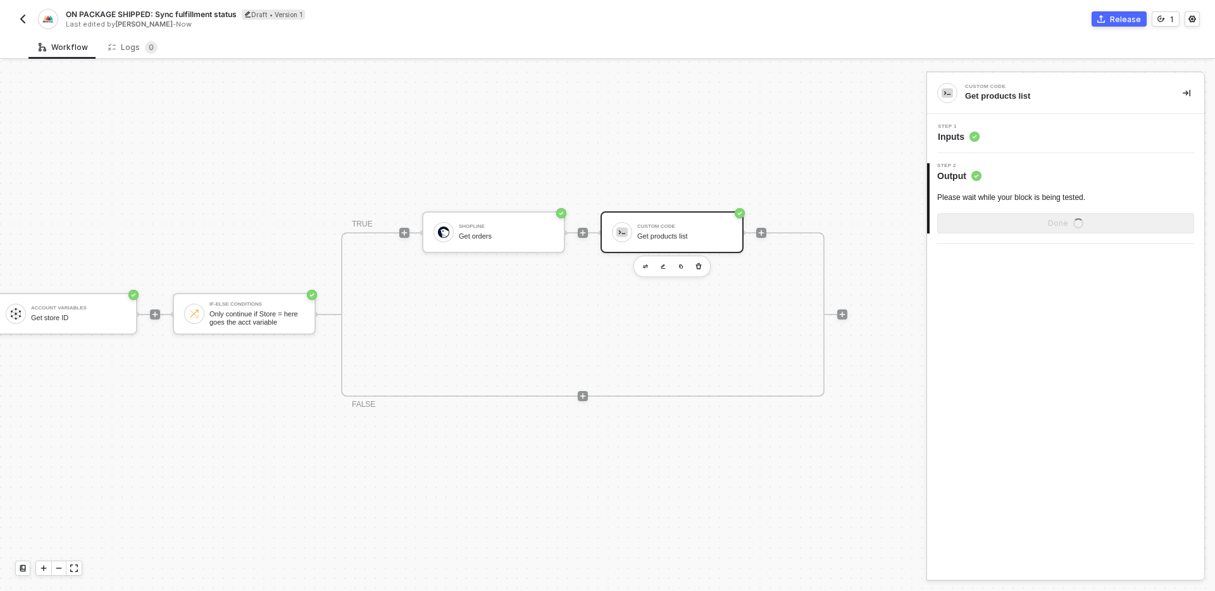
scroll to position [0, 0]
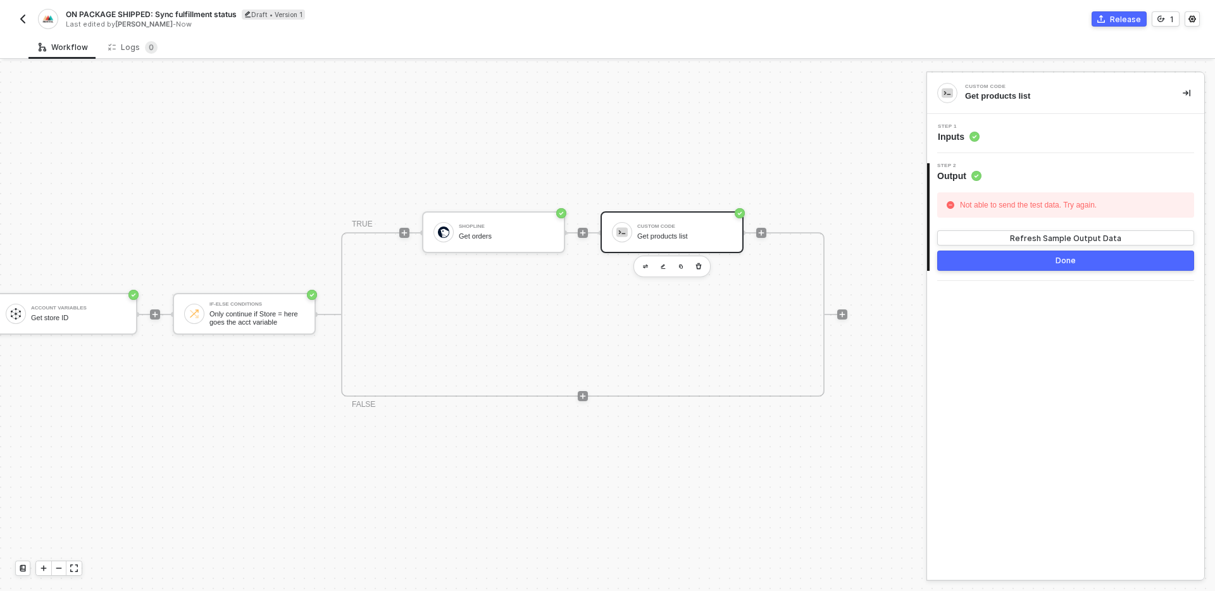
click at [1034, 138] on div "Step 1 Inputs" at bounding box center [1068, 133] width 274 height 19
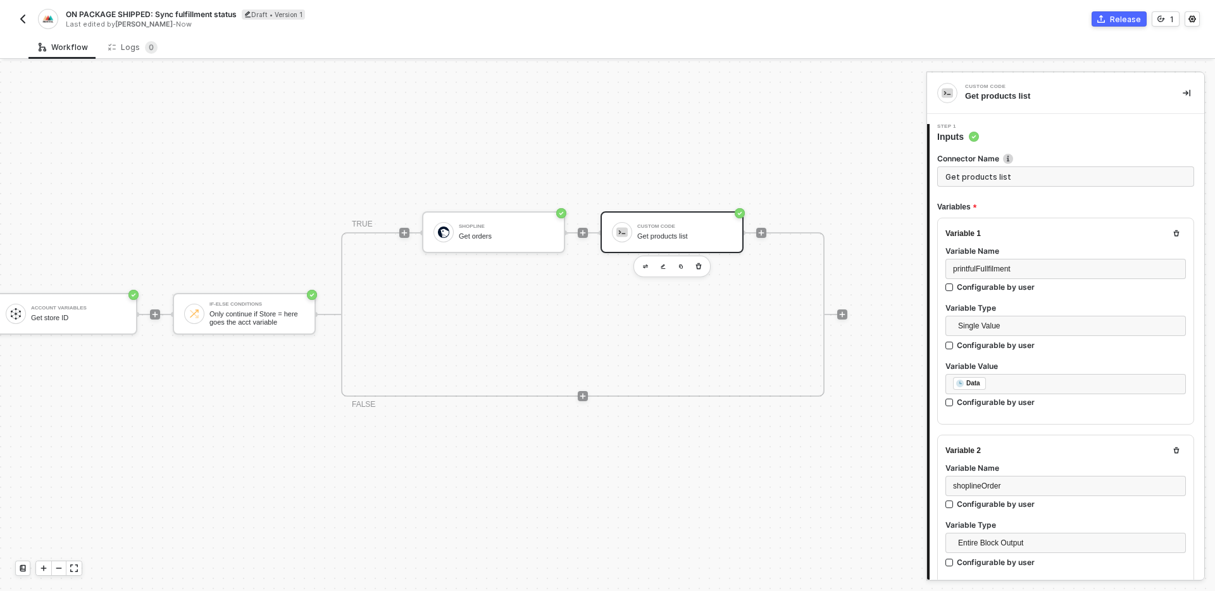
type textarea "const { orders } = inputData.shoplineOrder; const { shipment, order } = { "ship…"
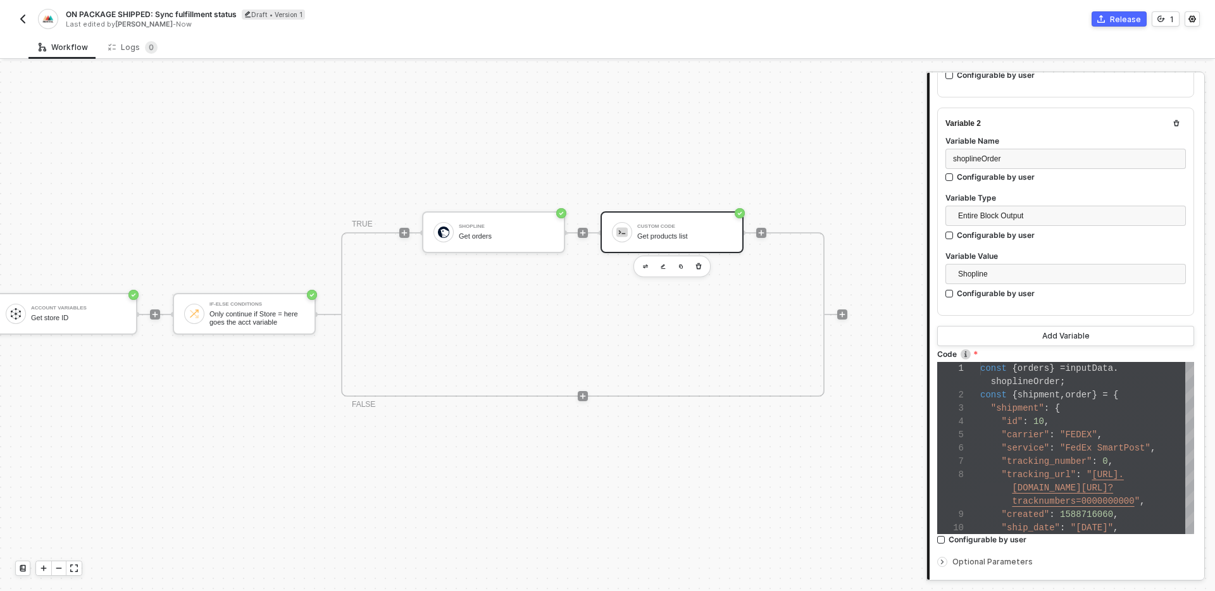
scroll to position [375, 0]
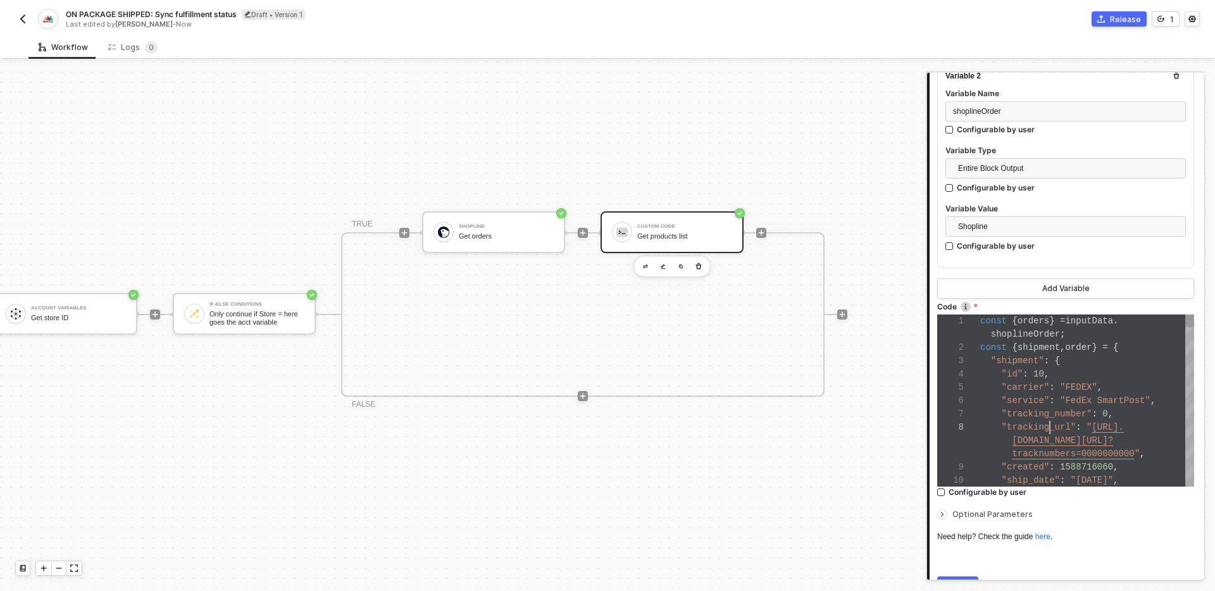
click at [1048, 421] on div ""tracking_url" : " https://www." at bounding box center [1088, 427] width 214 height 13
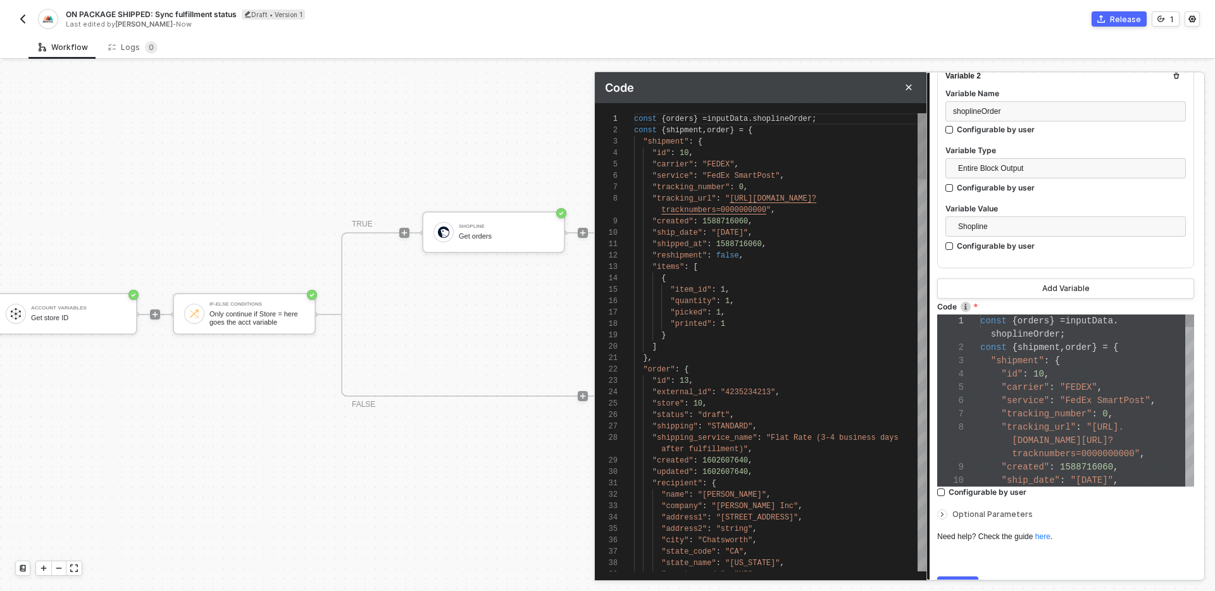
scroll to position [93, 0]
click at [762, 130] on div "1 2 3 4 5 6 7 8 9 10 11 12 13 14 15 16 17 18 19 20 21 22 23 24 25 26 27 28 29 3…" at bounding box center [761, 342] width 332 height 458
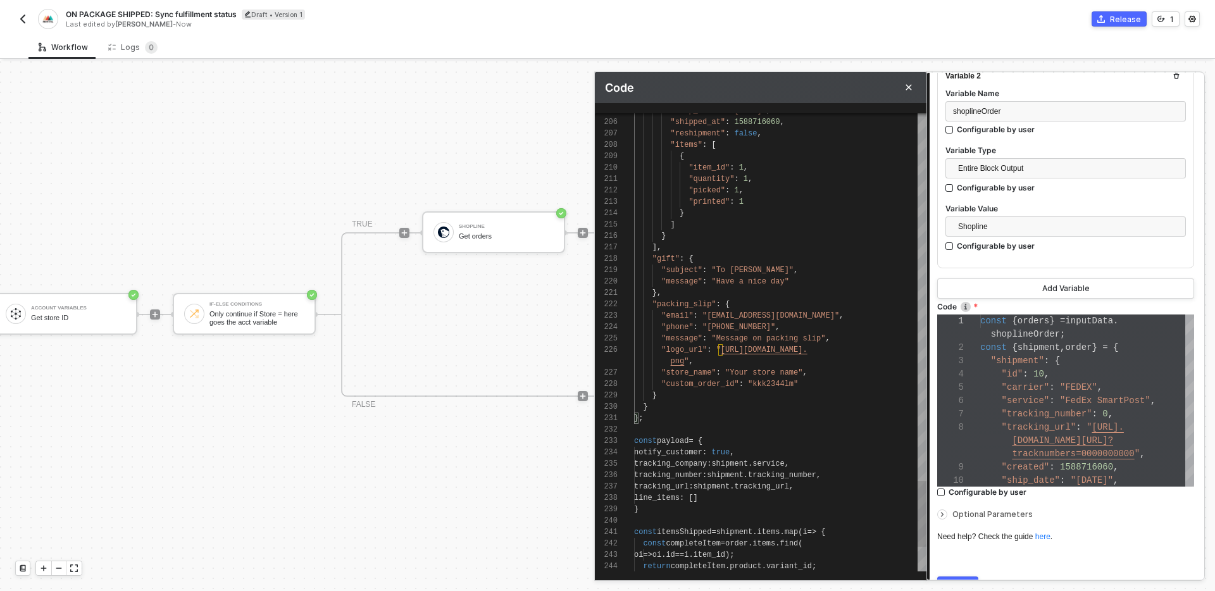
type textarea "const { orders } = inputData.shoplineOrder; const { shipment, order } = { "ship…"
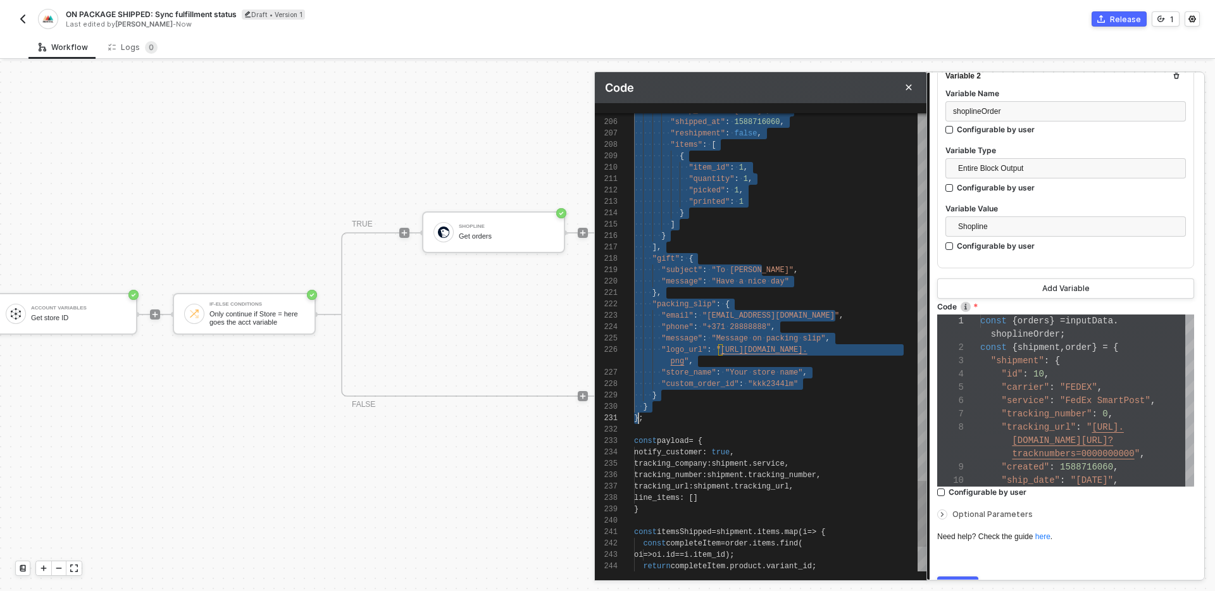
scroll to position [11, 4]
type textarea "const { orders } = inputData.shoplineOrder; const { shipment, order } = ; const…"
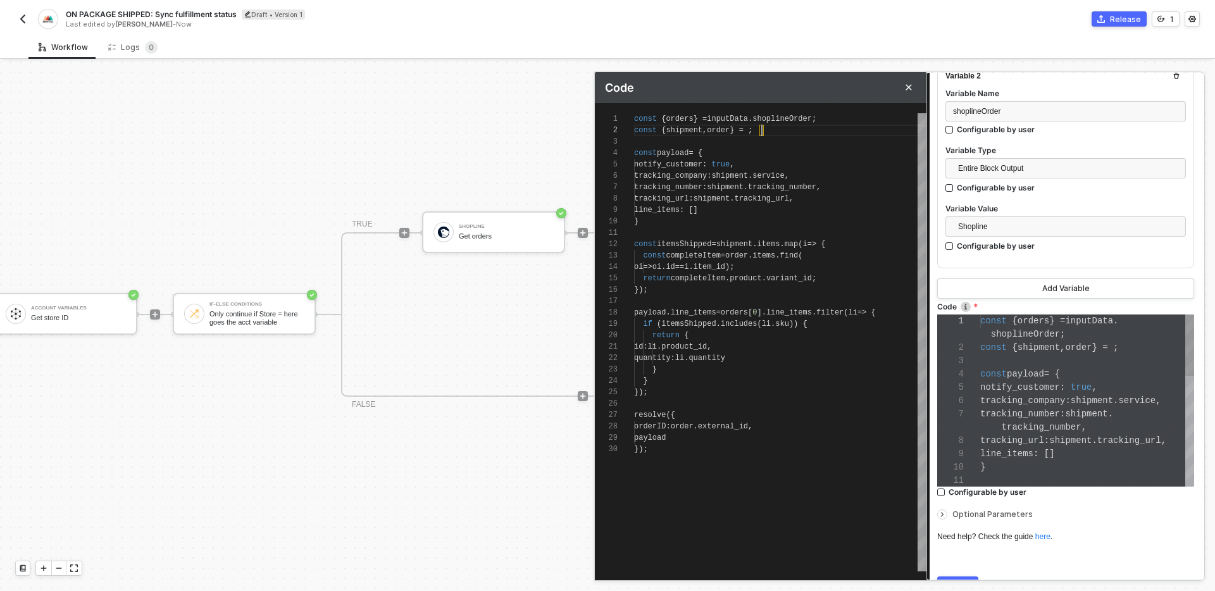
scroll to position [106, 0]
type textarea "const { orders } = inputData.shoplineOrder; const { shipment, order } = i; cons…"
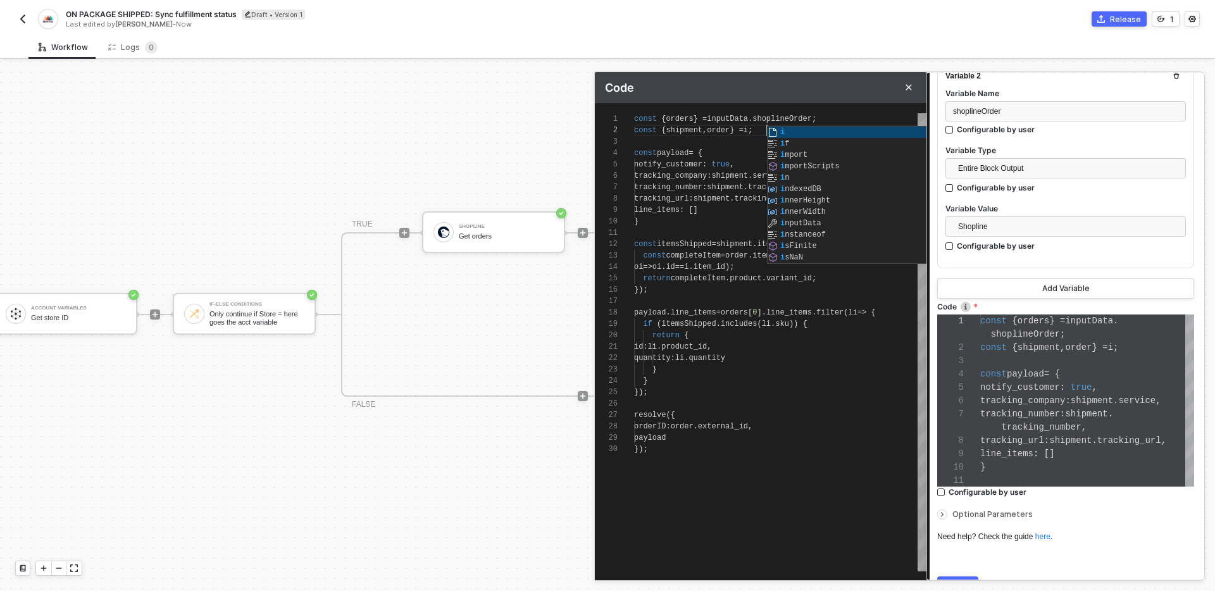
type textarea "const { orders } = inputData.shoplineOrder; const { shipment, order } = in; con…"
type textarea "const { orders } = inputData.shoplineOrder; const { shipment, order } = inp; co…"
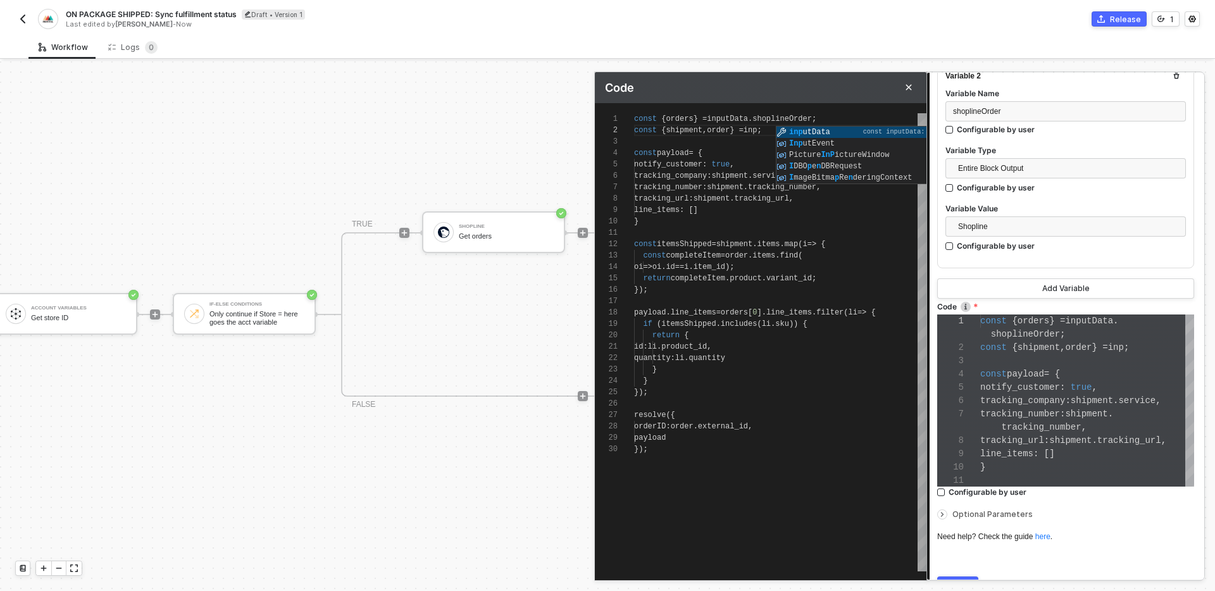
type textarea "const { orders } = inputData.shoplineOrder; const { shipment, order } = inputDa…"
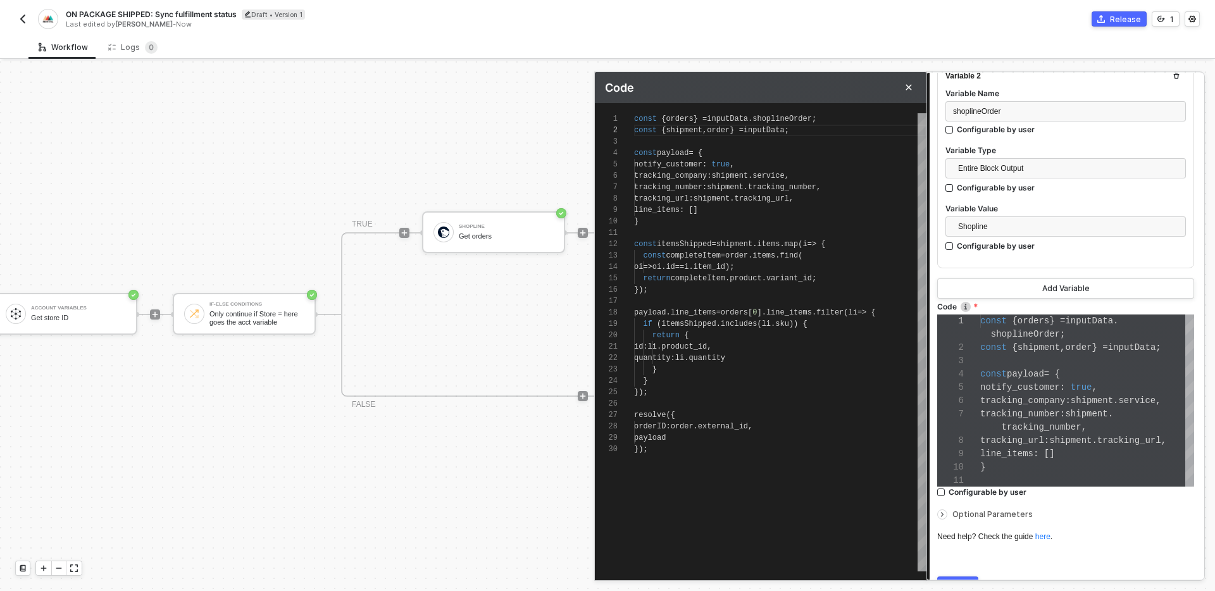
type textarea "const { orders } = inputData.shoplineOrder; const { shipment, order } = inputDa…"
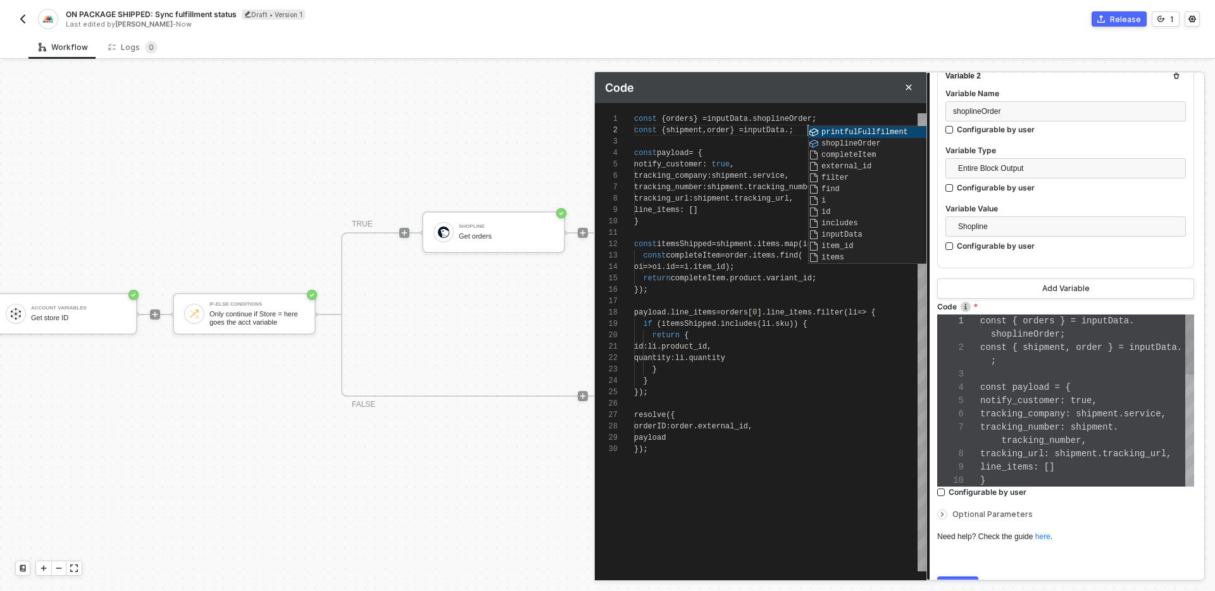
scroll to position [93, 0]
type textarea "const { orders } = inputData.shoplineOrder; const { shipment, order } = inputDa…"
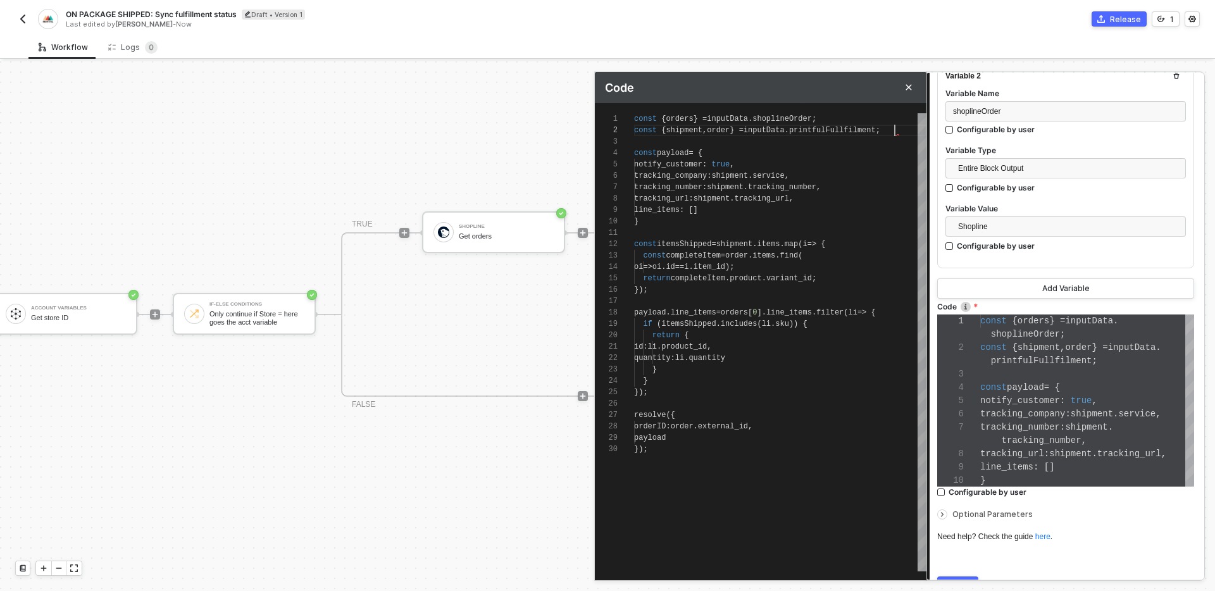
scroll to position [11, 261]
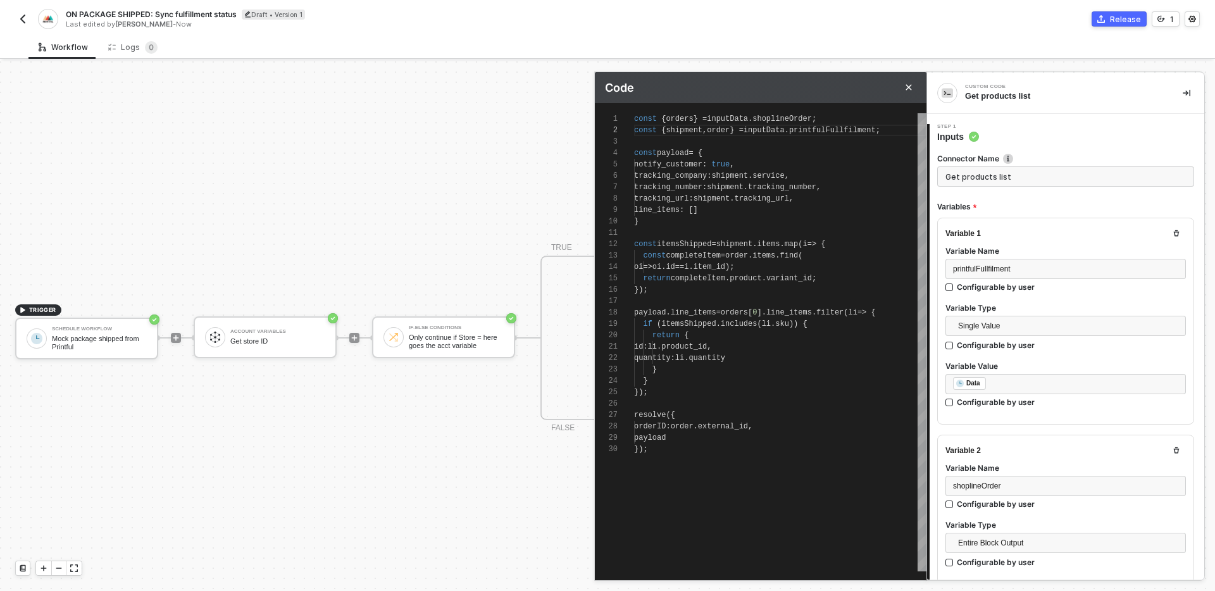
scroll to position [11, 261]
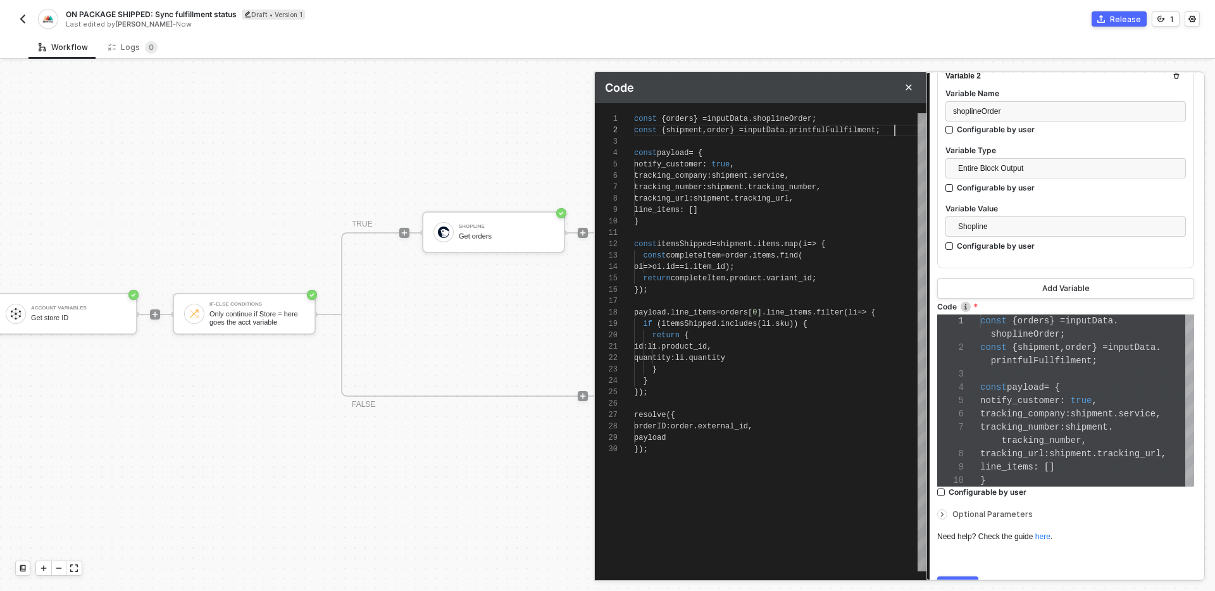
click at [1069, 261] on div "Variable 2 Variable Name shoplineOrder Configurable by user Variable Type Entir…" at bounding box center [1066, 164] width 257 height 208
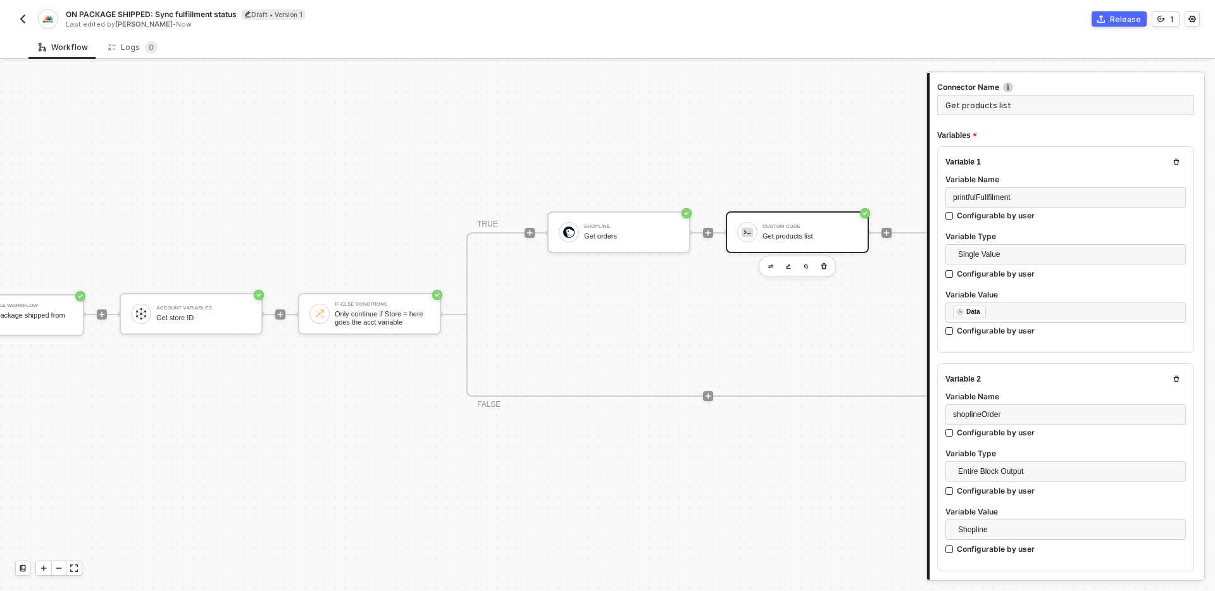
scroll to position [23, 0]
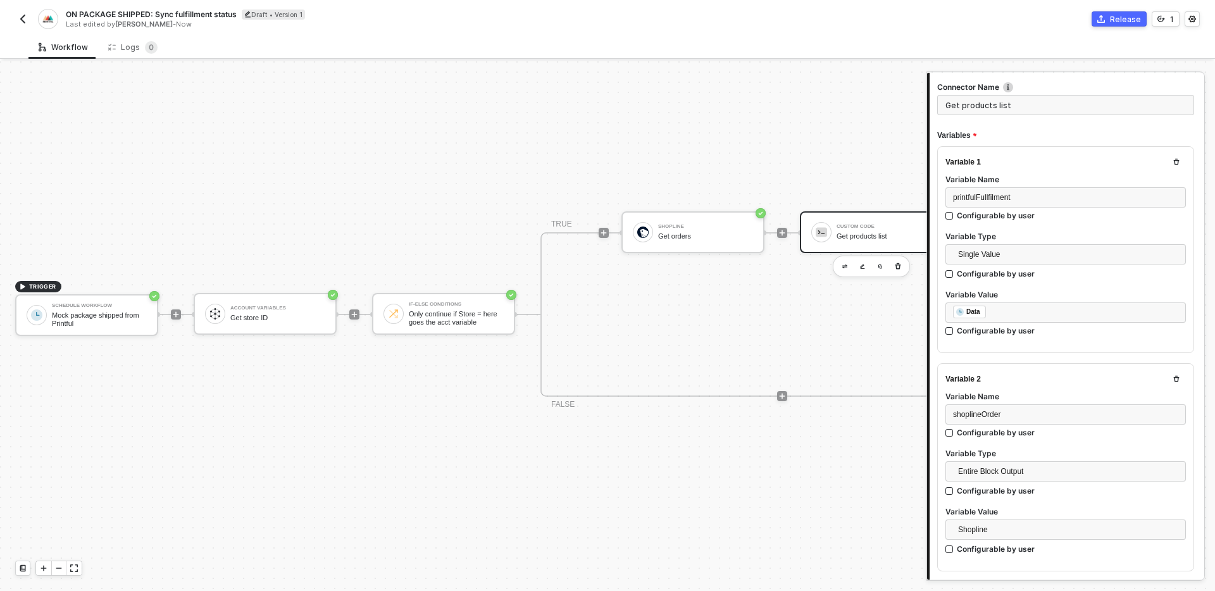
click at [360, 206] on div "TRIGGER Schedule Workflow Mock package shipped from Printful Account Variables …" at bounding box center [523, 314] width 1047 height 553
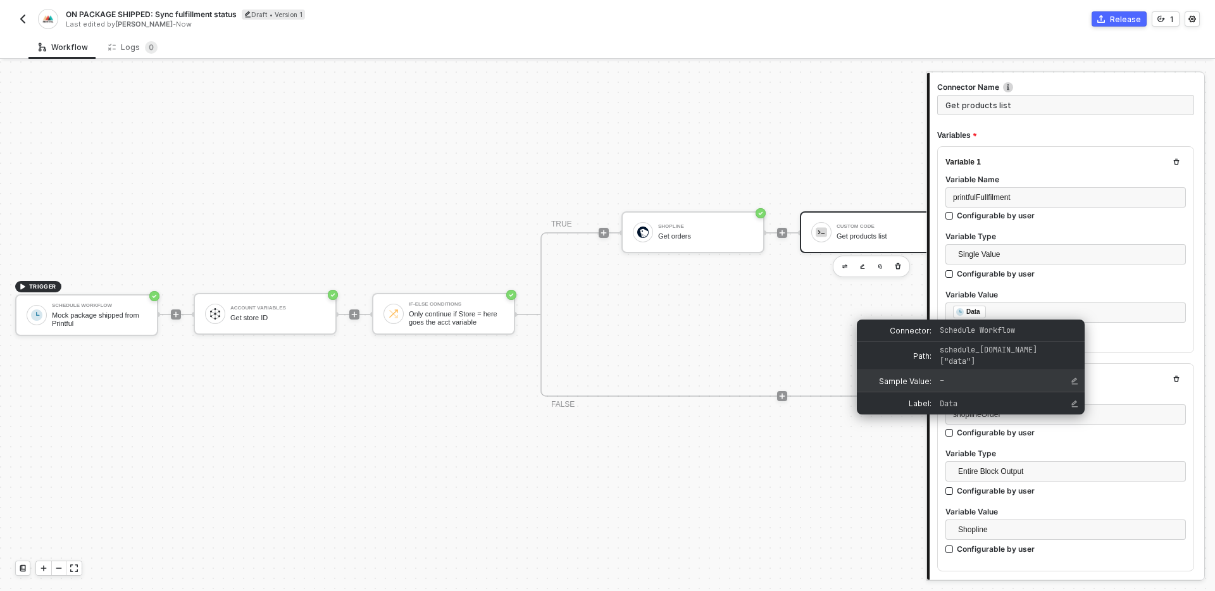
click at [955, 384] on span "–" at bounding box center [997, 380] width 114 height 11
click at [1074, 380] on icon "Edit Sample Value" at bounding box center [1075, 381] width 8 height 8
click at [971, 376] on input "input for Sample Value" at bounding box center [1007, 381] width 140 height 13
click at [969, 379] on input "input for Sample Value" at bounding box center [1007, 381] width 140 height 13
click at [727, 332] on div "TRUE Shopline Get orders Custom Code Get products list FALSE" at bounding box center [783, 314] width 484 height 165
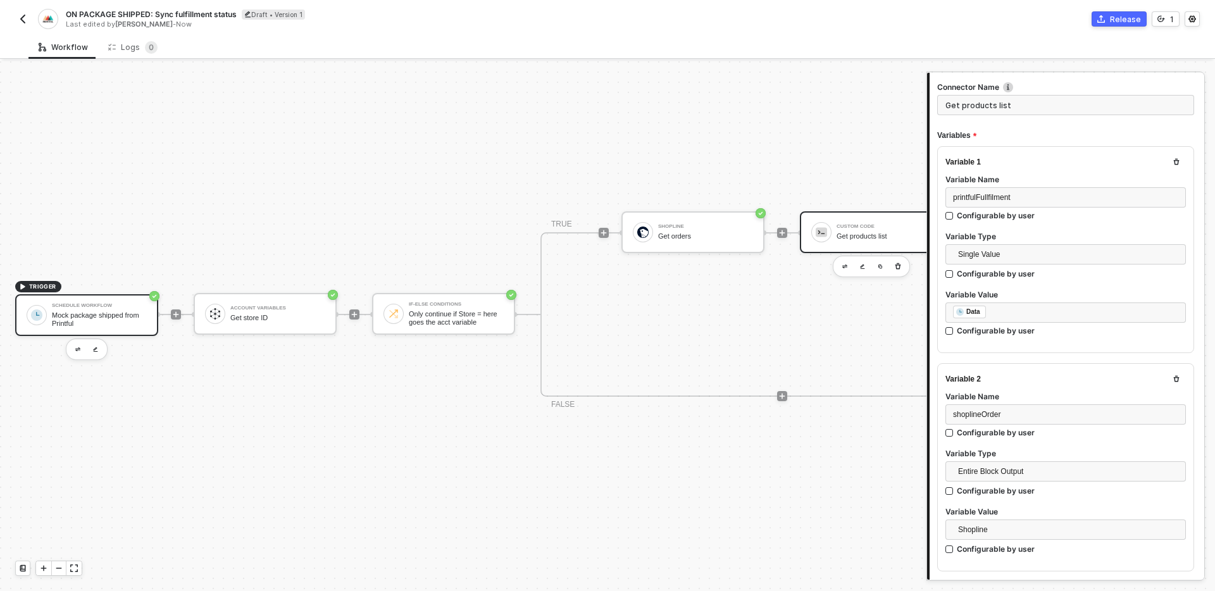
click at [103, 321] on div "Mock package shipped from Printful" at bounding box center [99, 319] width 95 height 16
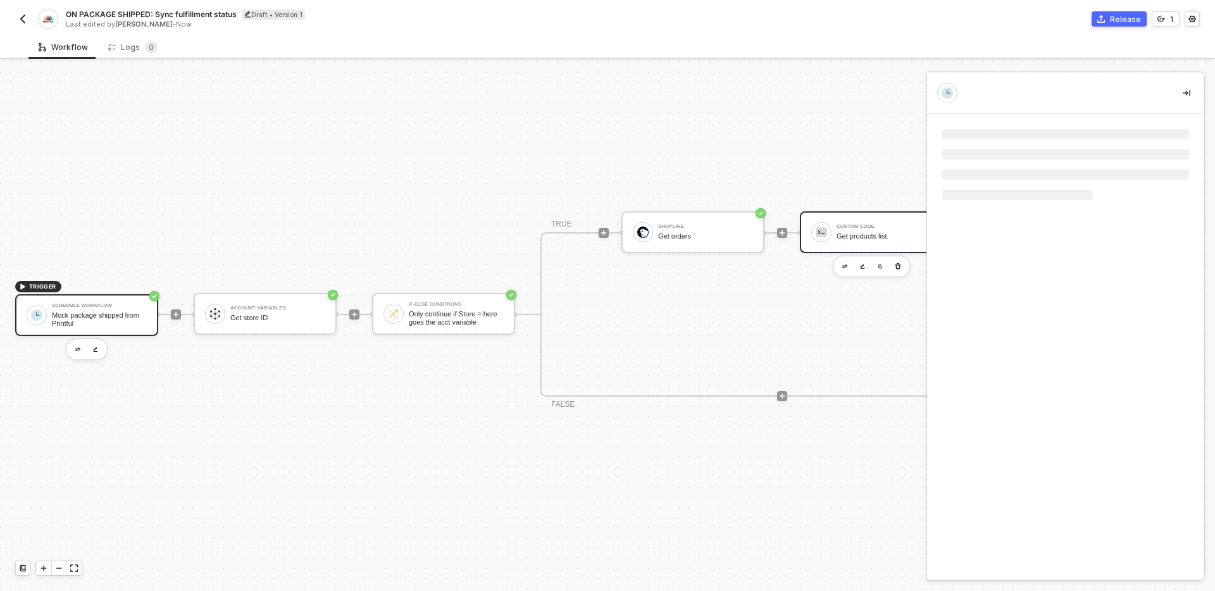
scroll to position [0, 0]
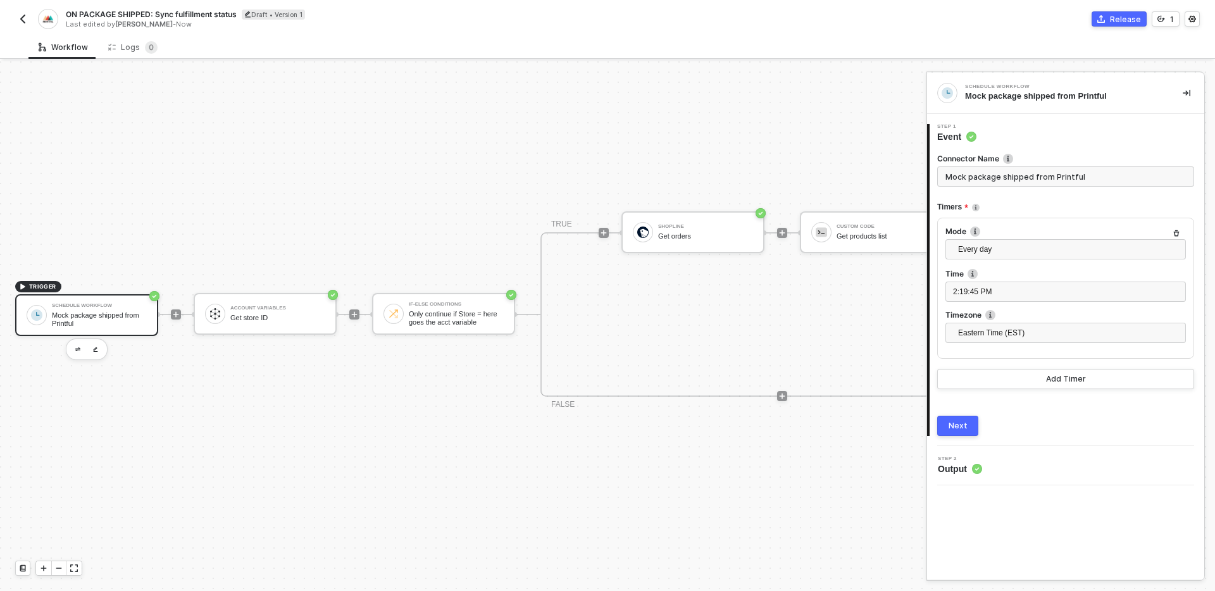
click at [959, 427] on div "Next" at bounding box center [958, 426] width 19 height 10
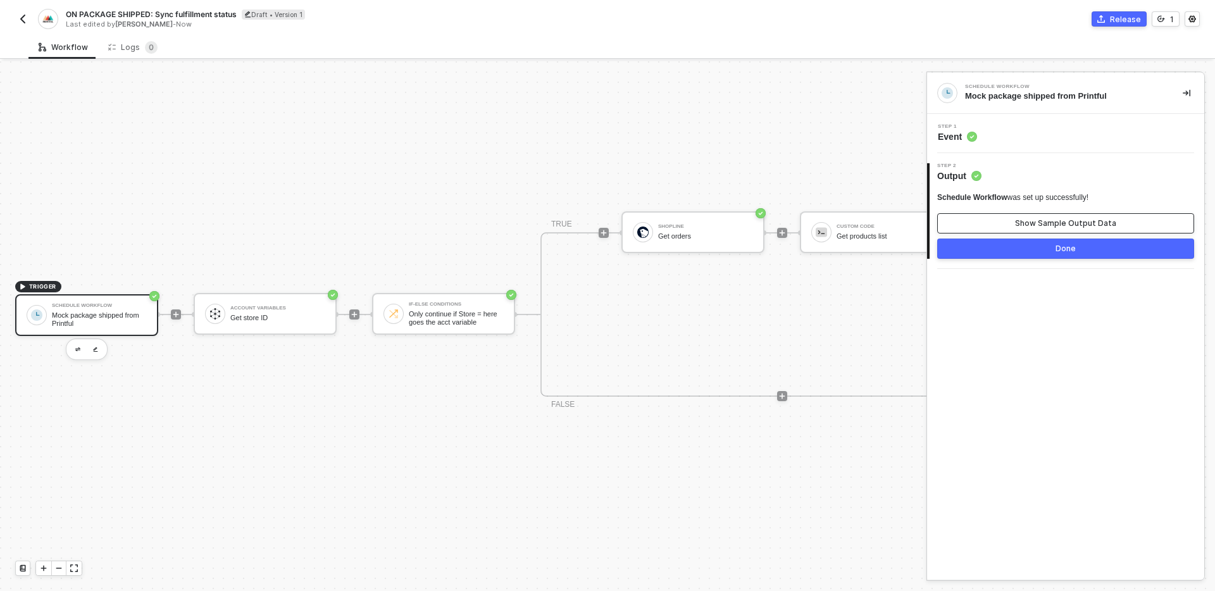
click at [1010, 223] on button "Show Sample Output Data" at bounding box center [1066, 223] width 257 height 20
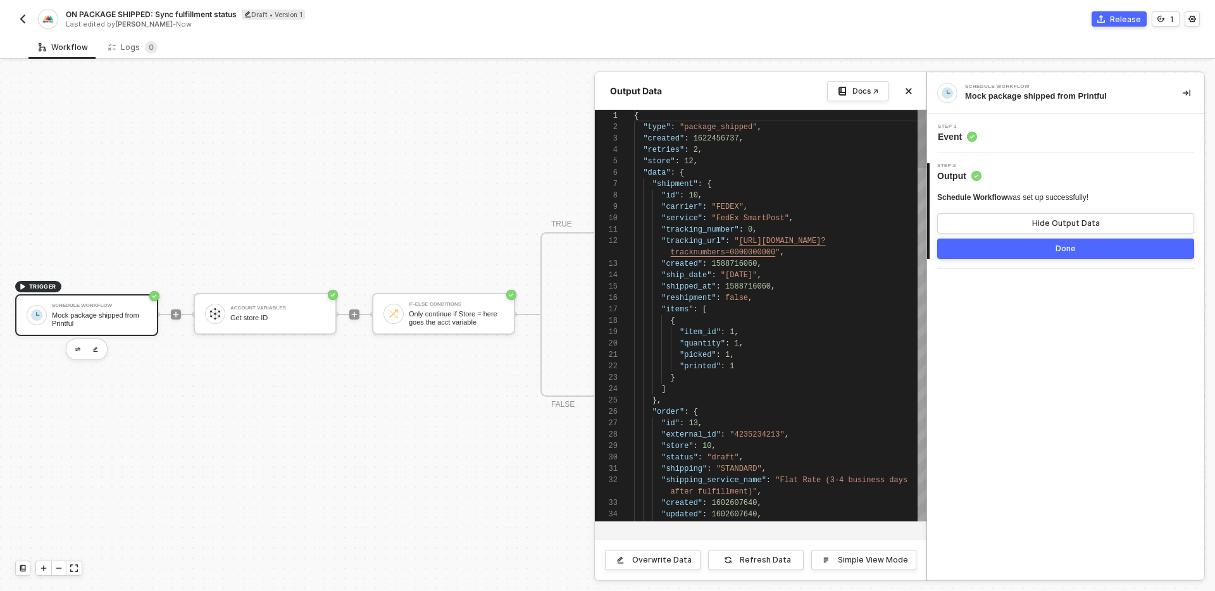
scroll to position [114, 0]
click at [680, 175] on div "1 2 3 4 5 6 7 8 9 10 11 12 13 14 15 16 17 18 19 20 21 22 23 24 25 26 27 28 29 3…" at bounding box center [761, 315] width 332 height 411
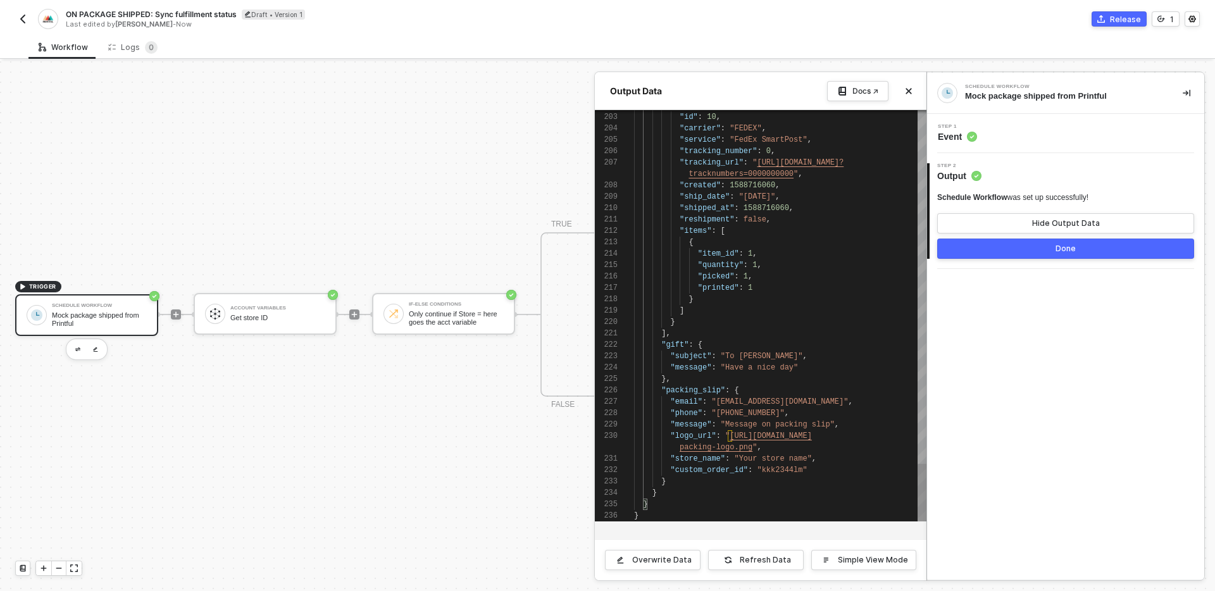
type textarea "{ "type": "package_shipped", "created": 1622456737, "retries": 2, "store": 12, …"
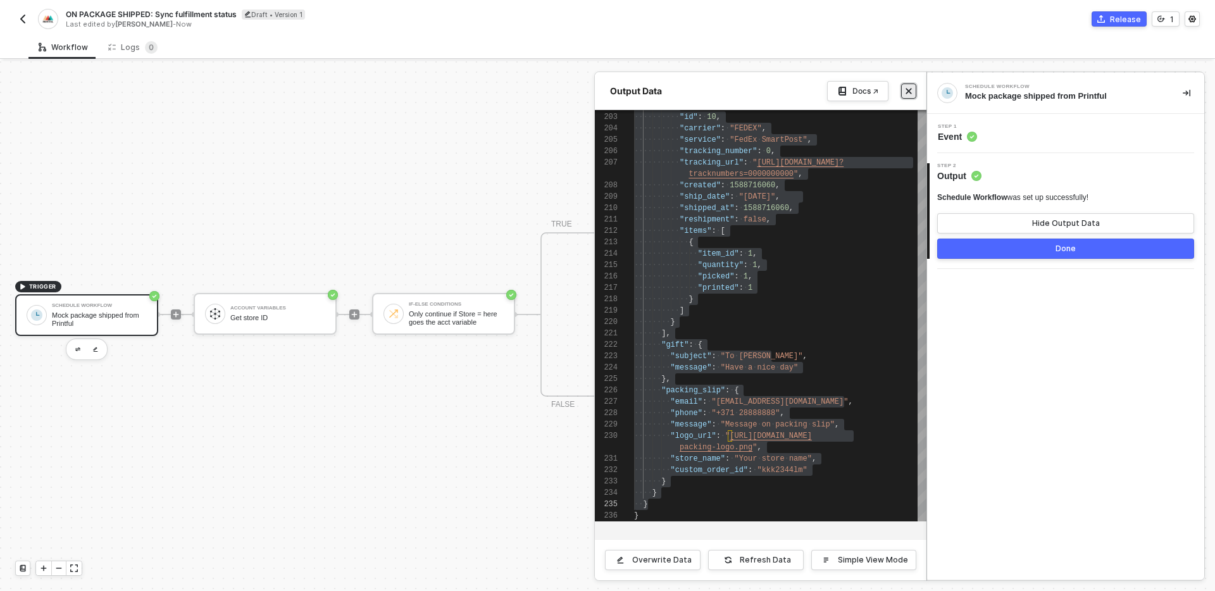
click at [914, 89] on button "Close" at bounding box center [908, 91] width 15 height 15
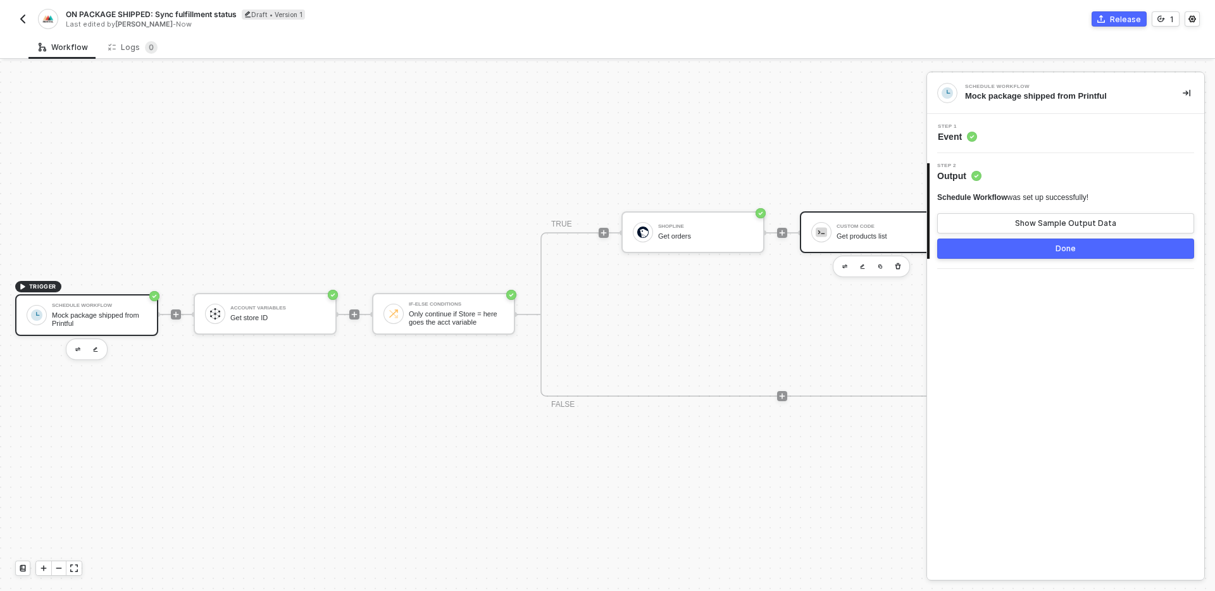
click at [860, 234] on div "Get products list" at bounding box center [884, 236] width 95 height 8
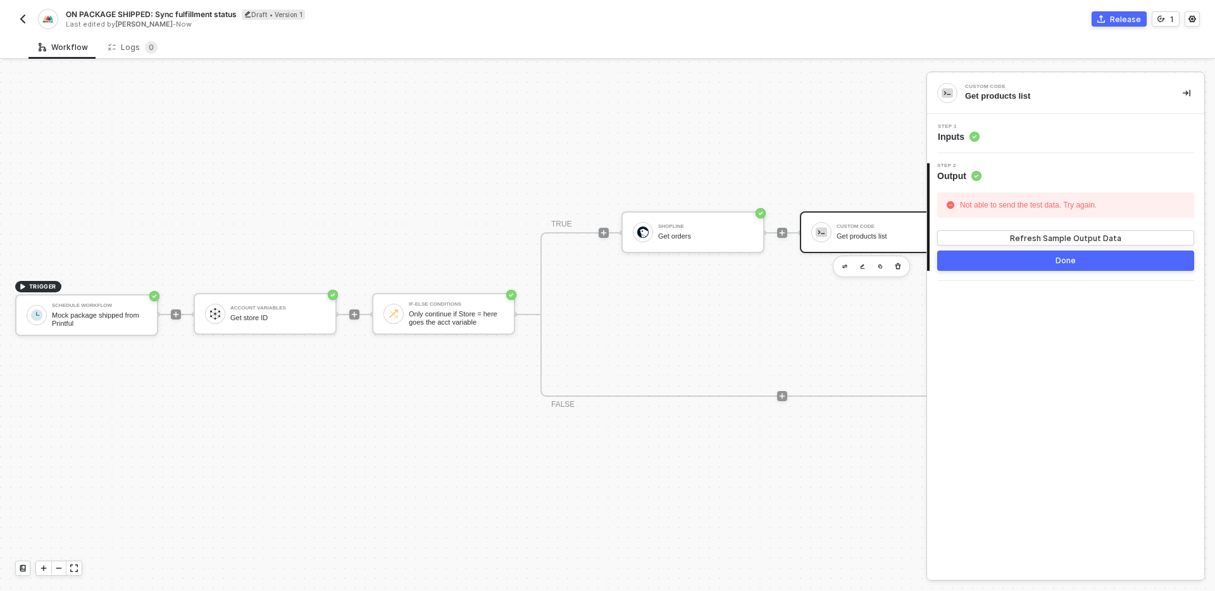
click at [1043, 136] on div "Step 1 Inputs" at bounding box center [1068, 133] width 274 height 19
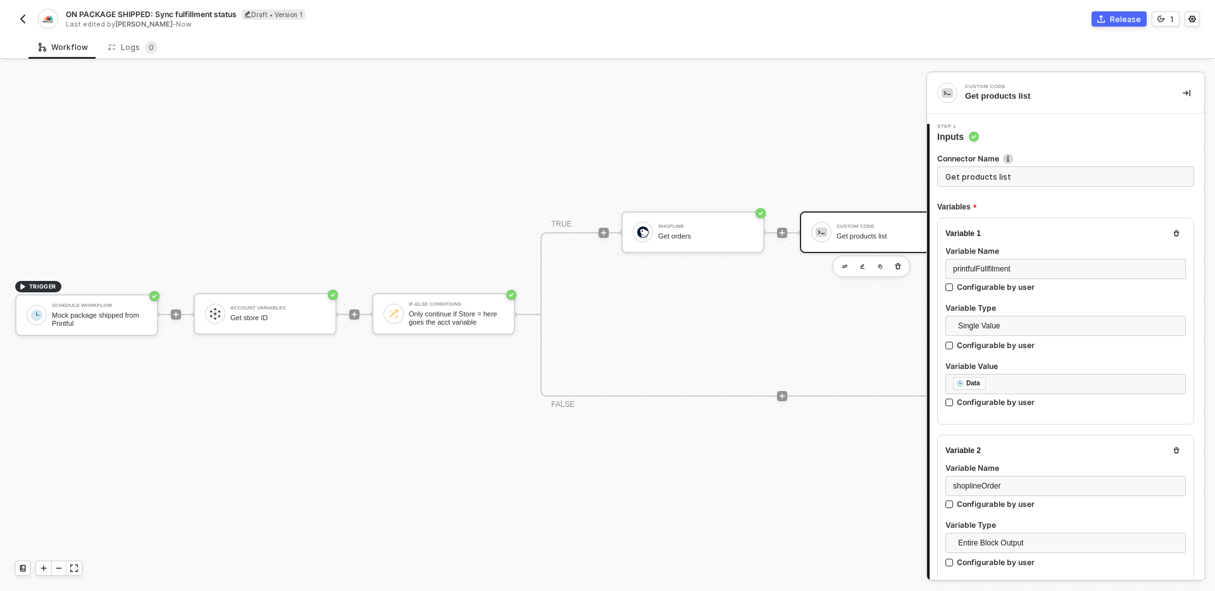
type textarea "const { orders } = inputData.shoplineOrder; const { shipment, order } = inputDa…"
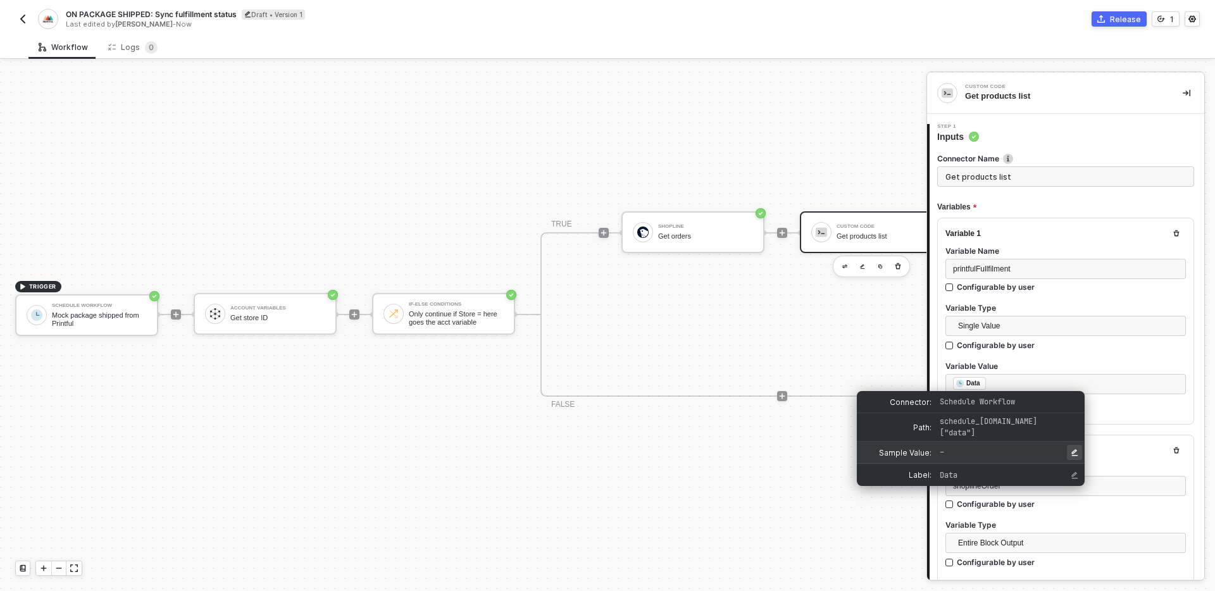
click at [1076, 453] on icon "Edit Sample Value" at bounding box center [1075, 453] width 8 height 8
click at [997, 458] on input "input for Sample Value" at bounding box center [1007, 452] width 140 height 13
type input "{ "shipment": { "id": 10, "carrier": "FEDEX", "service": "FedEx SmartPost", "tr…"
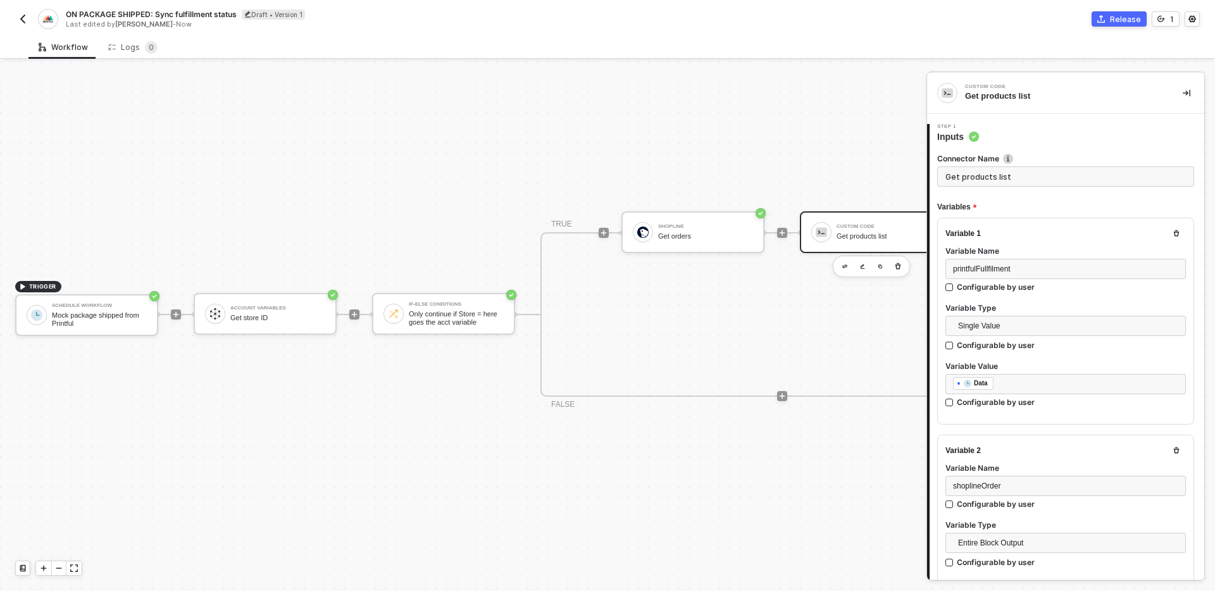
click at [785, 484] on div "TRIGGER Schedule Workflow Mock package shipped from Printful Account Variables …" at bounding box center [523, 314] width 1047 height 553
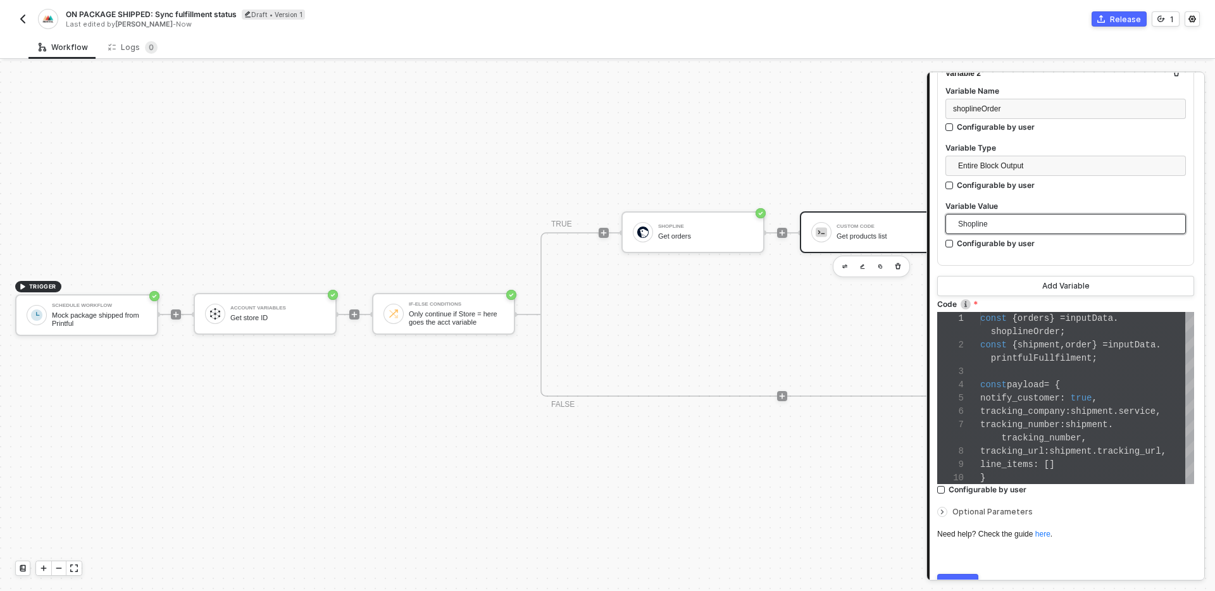
scroll to position [440, 0]
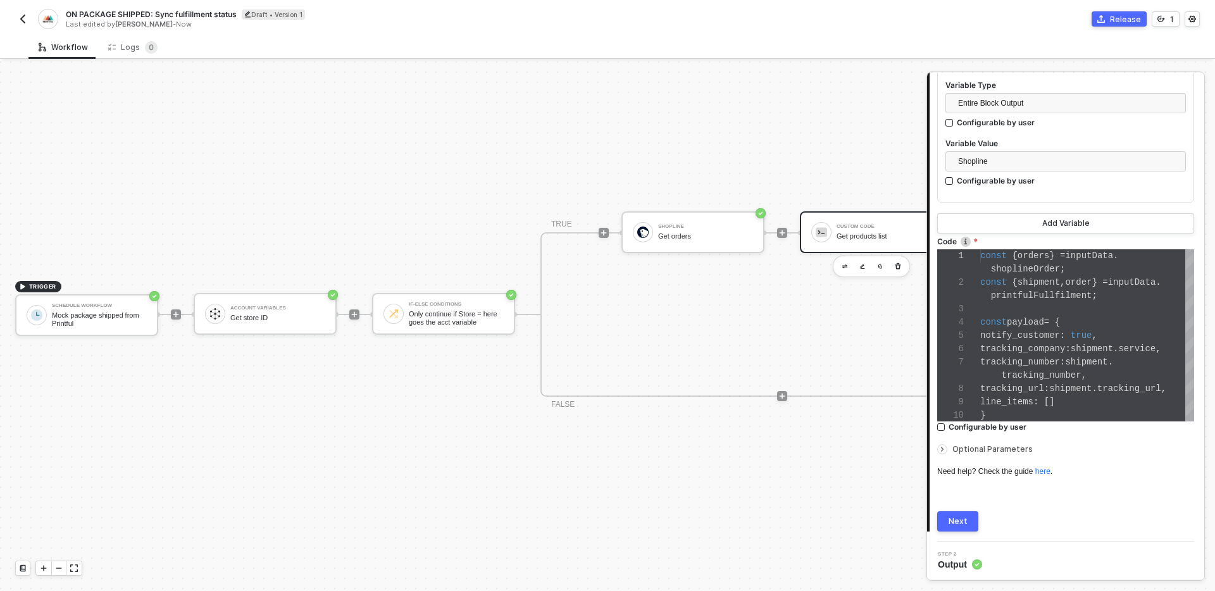
click at [970, 515] on button "Next" at bounding box center [958, 522] width 41 height 20
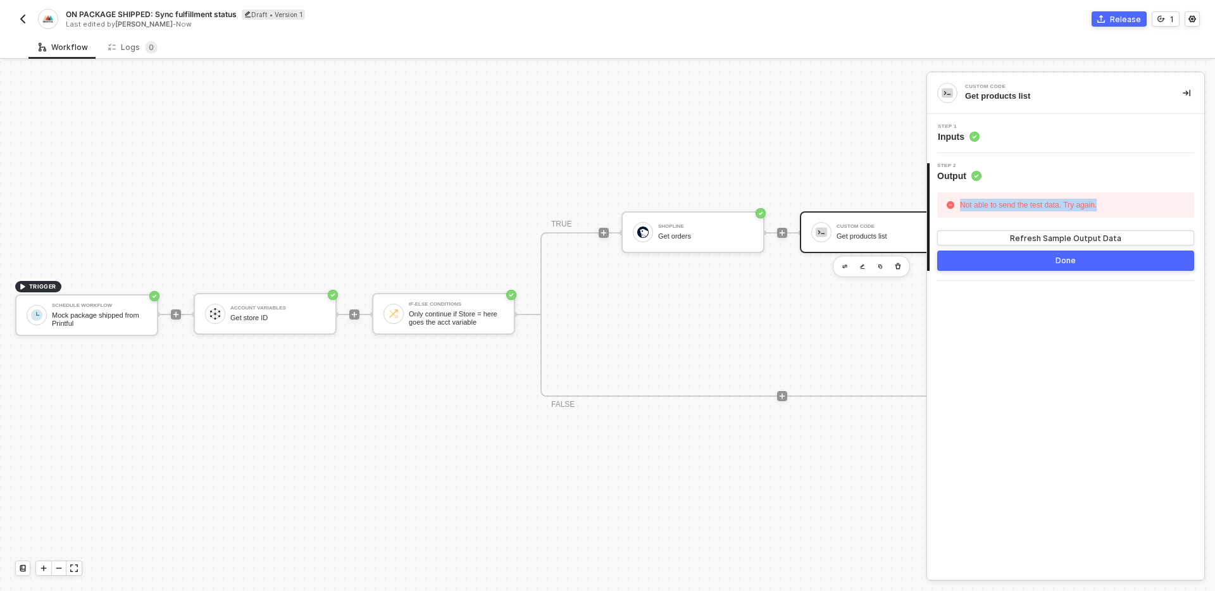
drag, startPoint x: 961, startPoint y: 201, endPoint x: 1153, endPoint y: 201, distance: 192.5
click at [1153, 201] on div "Not able to send the test data. Try again." at bounding box center [1066, 204] width 257 height 25
click at [1012, 131] on div "Step 1 Inputs" at bounding box center [1068, 133] width 274 height 19
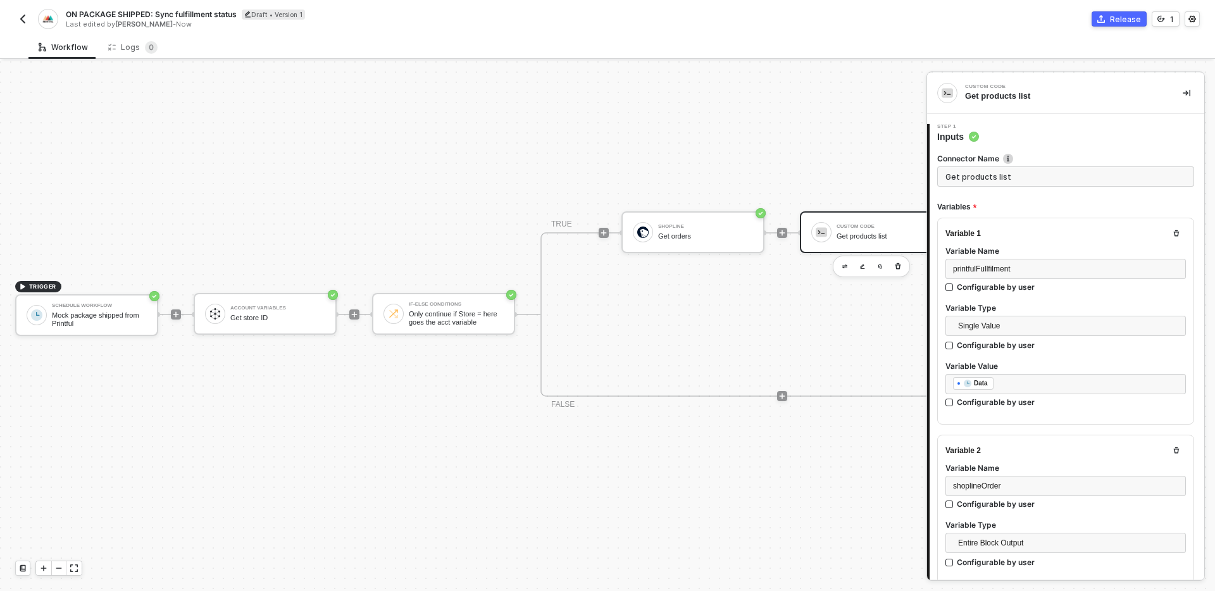
type textarea "const { orders } = inputData.shoplineOrder; const { shipment, order } = inputDa…"
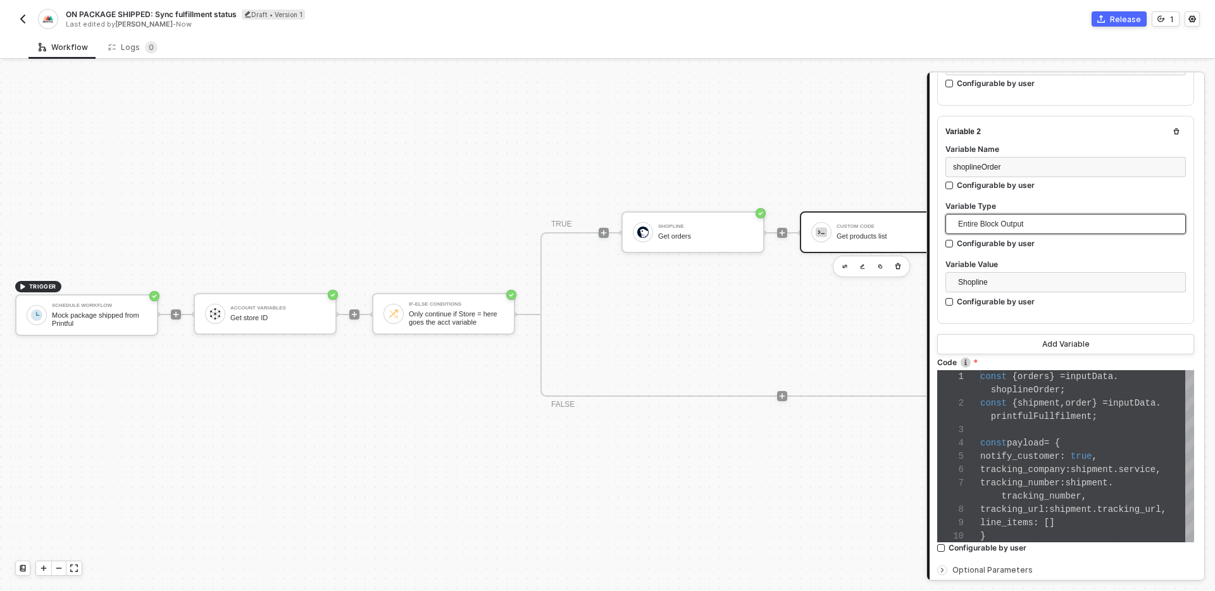
scroll to position [440, 0]
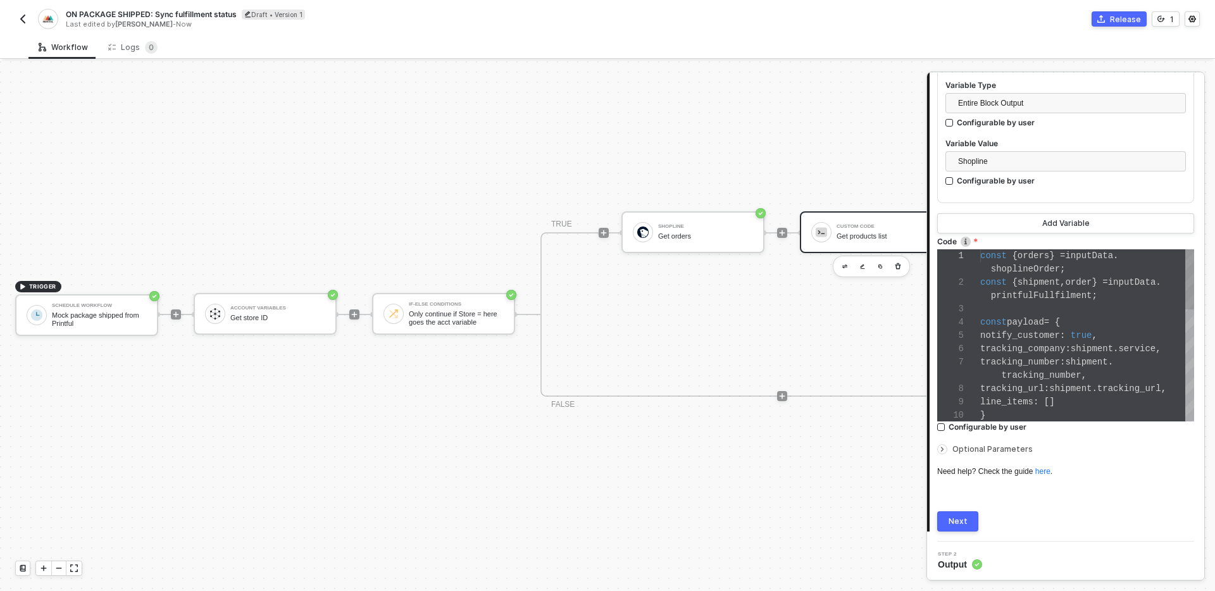
click at [1055, 340] on div "1 2 3 4 5 6 7 8 9 10 const { orders } = inputData . shoplineOrder ; const { shi…" at bounding box center [1066, 335] width 257 height 172
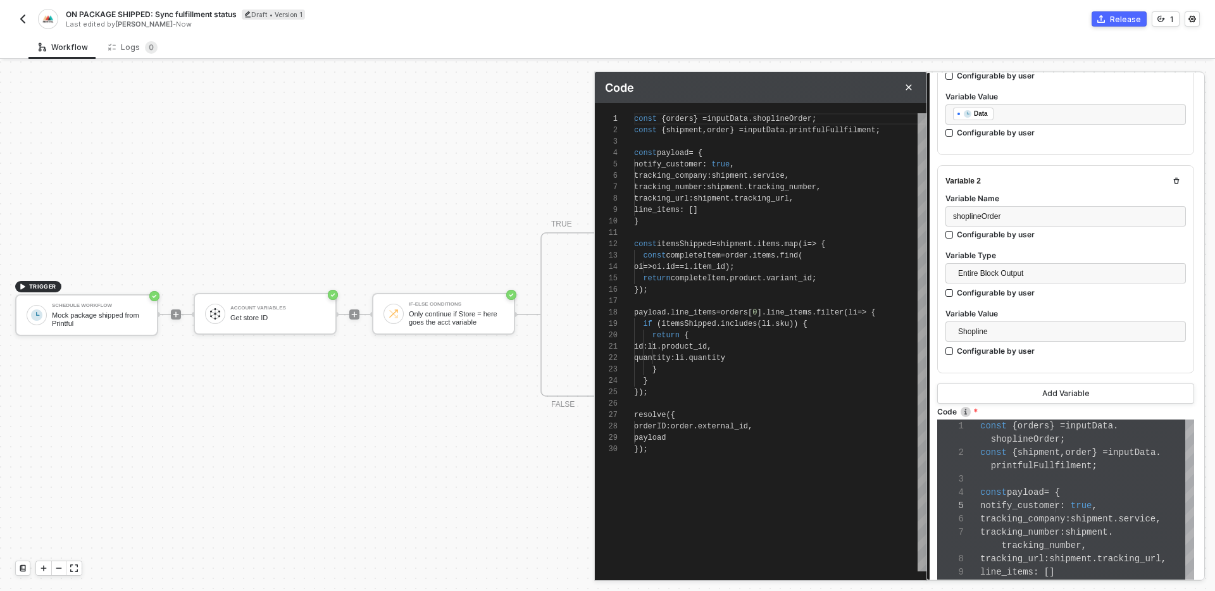
scroll to position [248, 0]
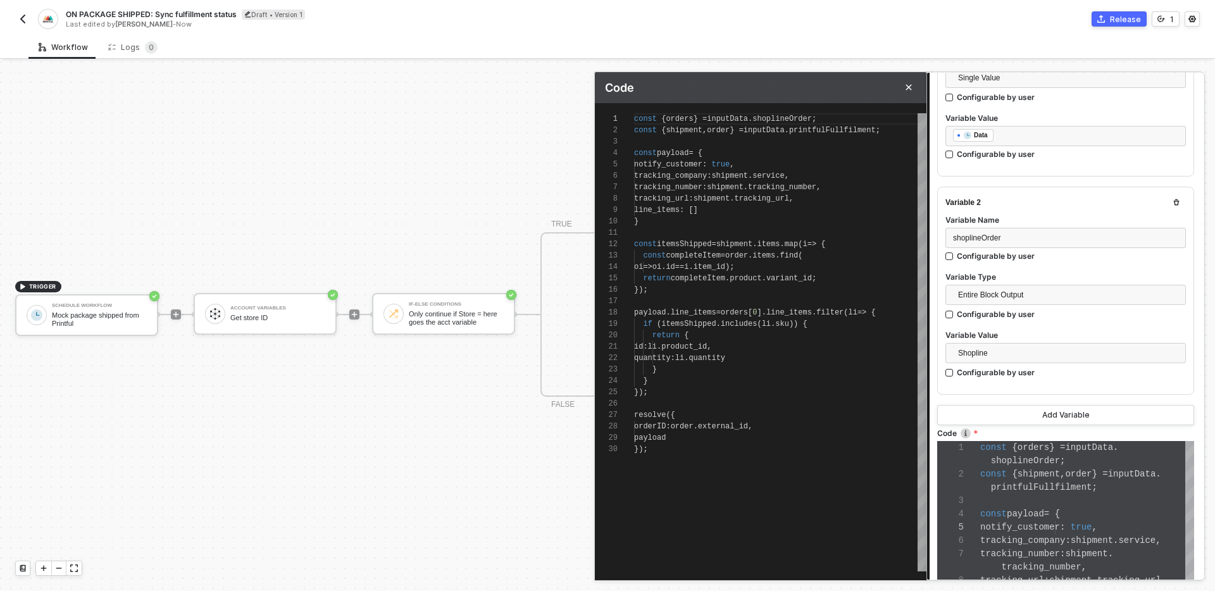
click at [687, 182] on div "tracking_number : shipment . tracking_number ," at bounding box center [780, 187] width 292 height 11
type textarea "const { orders } = inputData.shoplineOrder; const { shipment, order } = inputDa…"
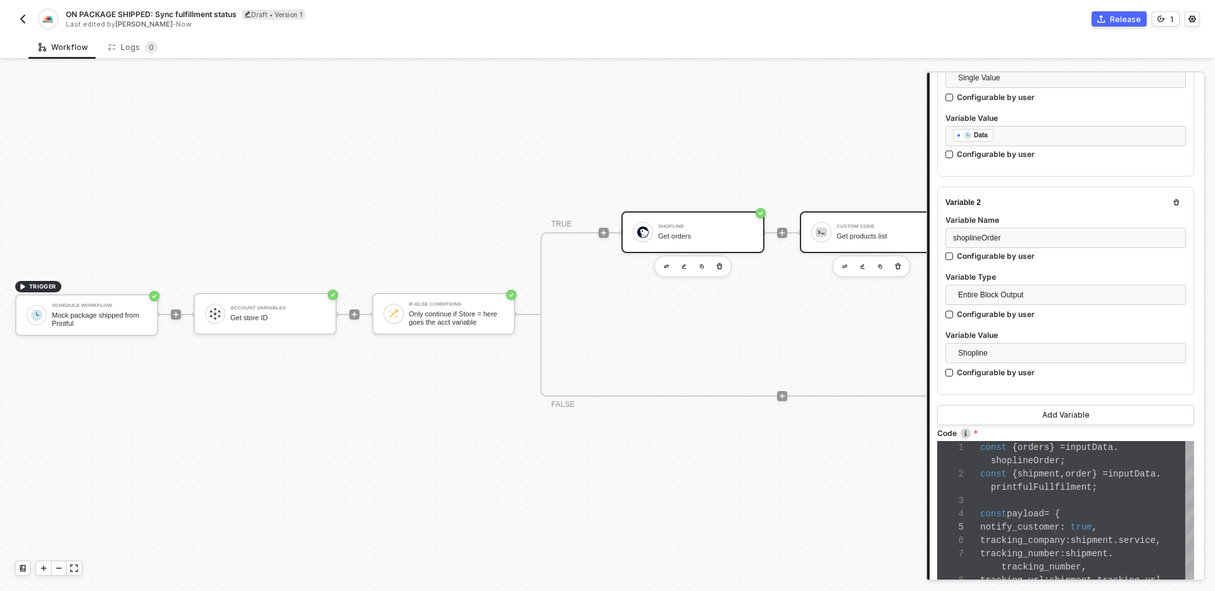
click at [674, 235] on div "Get orders" at bounding box center [705, 236] width 95 height 8
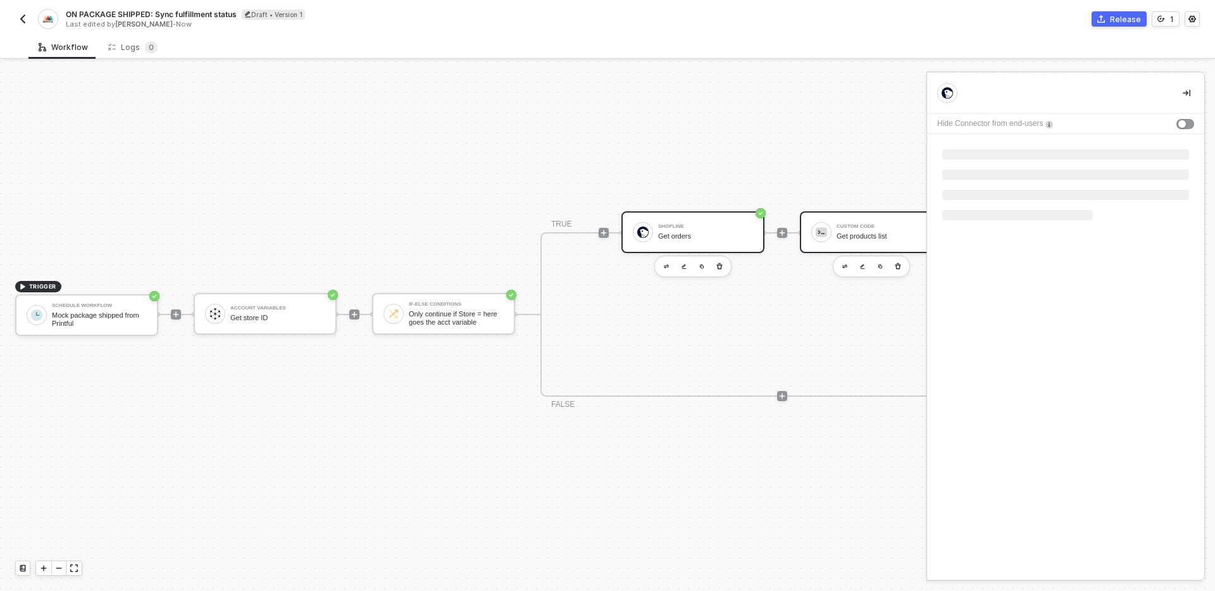
scroll to position [0, 0]
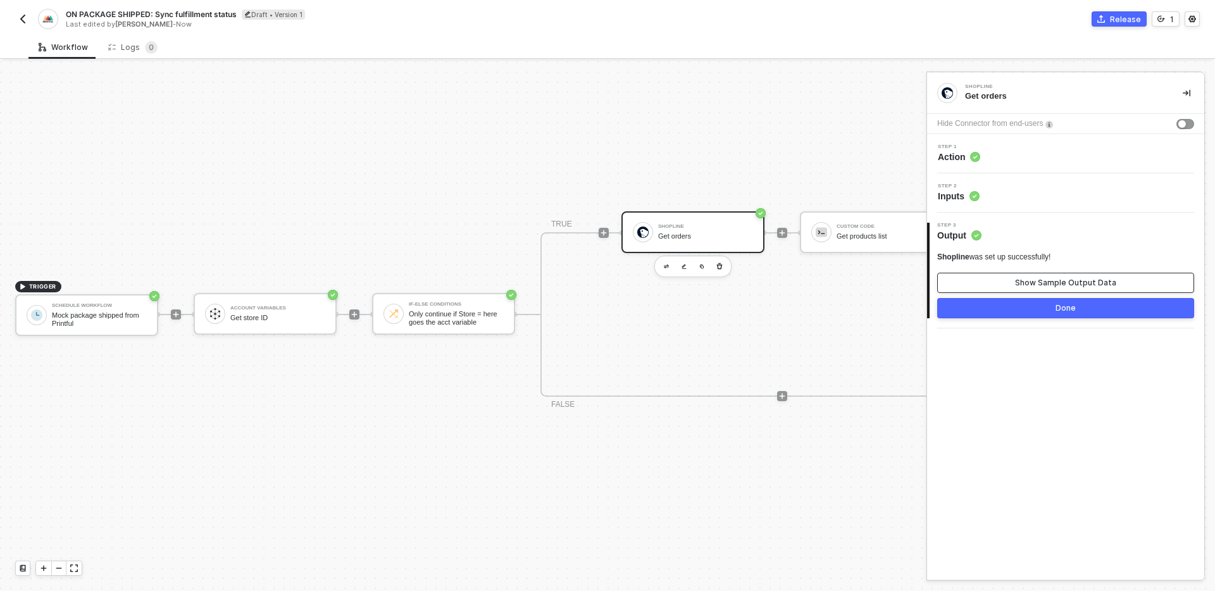
click at [1038, 278] on div "Show Sample Output Data" at bounding box center [1065, 283] width 101 height 10
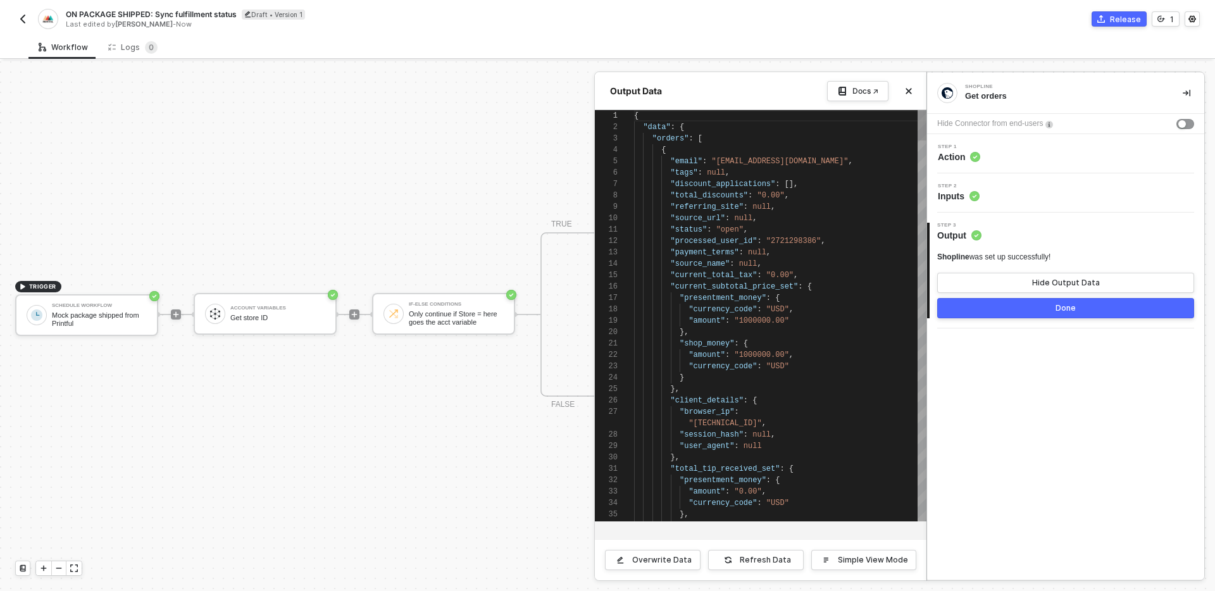
scroll to position [114, 0]
click at [698, 139] on div "1 2 3 4 5 6 7 8 9 10 11 12 13 14 15 16 17 18 19 20 21 22 23 24 25 26 27 28 29 3…" at bounding box center [761, 315] width 332 height 411
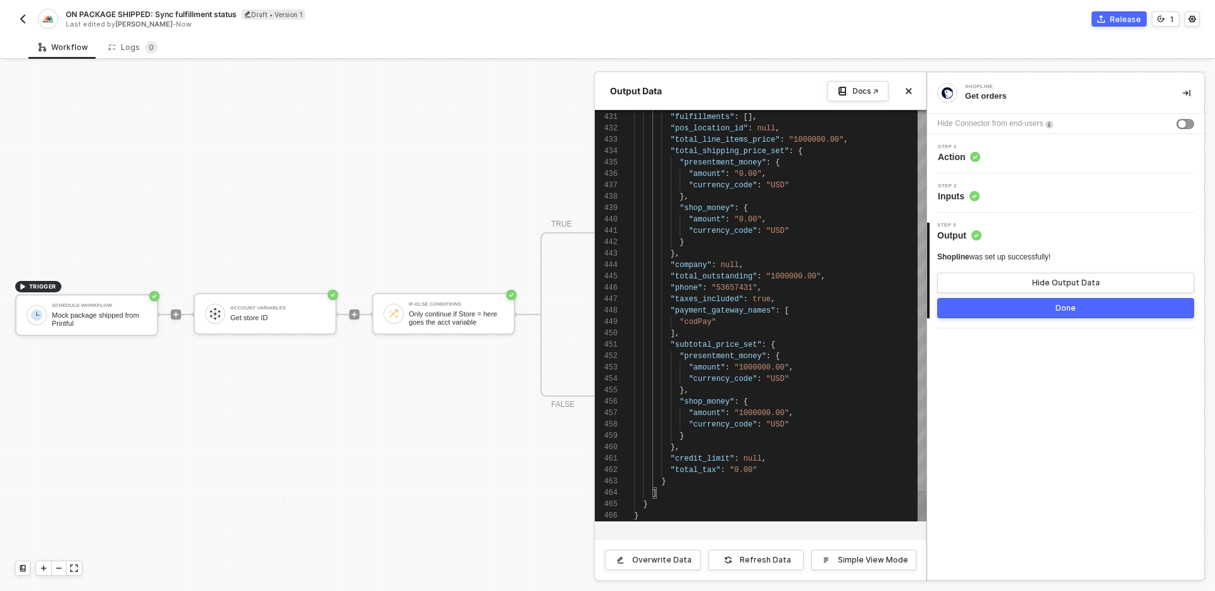
scroll to position [23, 23]
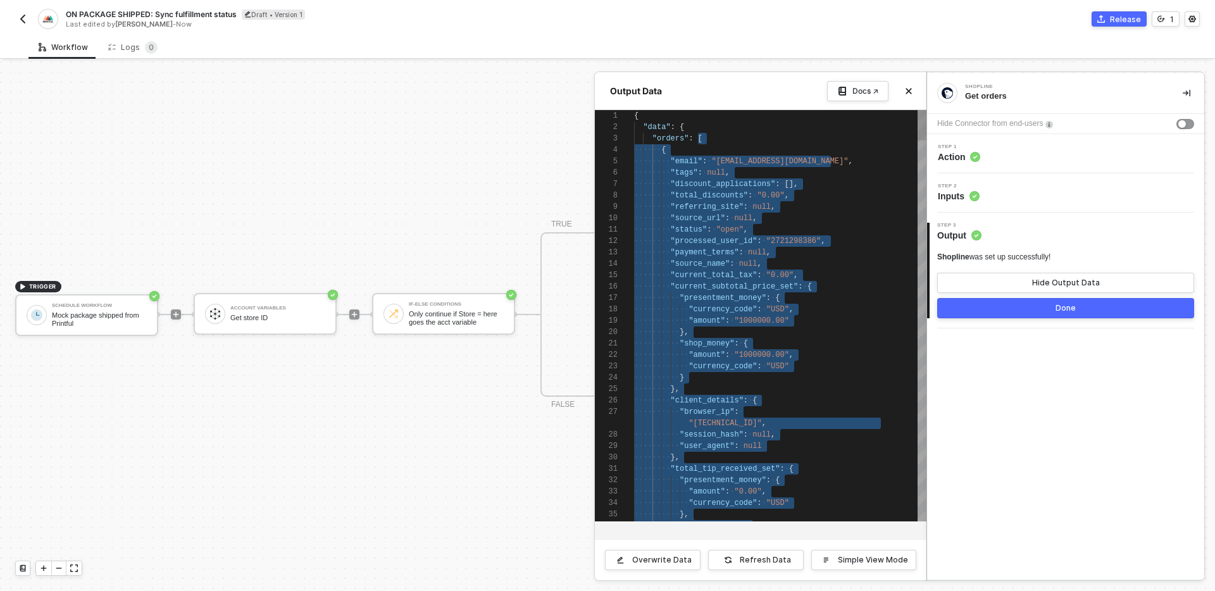
click at [679, 130] on div "28 29 30 31 32 33 34 35 36 17 18 19 20 21 22 23 24 25 26 27 7 8 9 10 11 12 13 1…" at bounding box center [761, 315] width 332 height 411
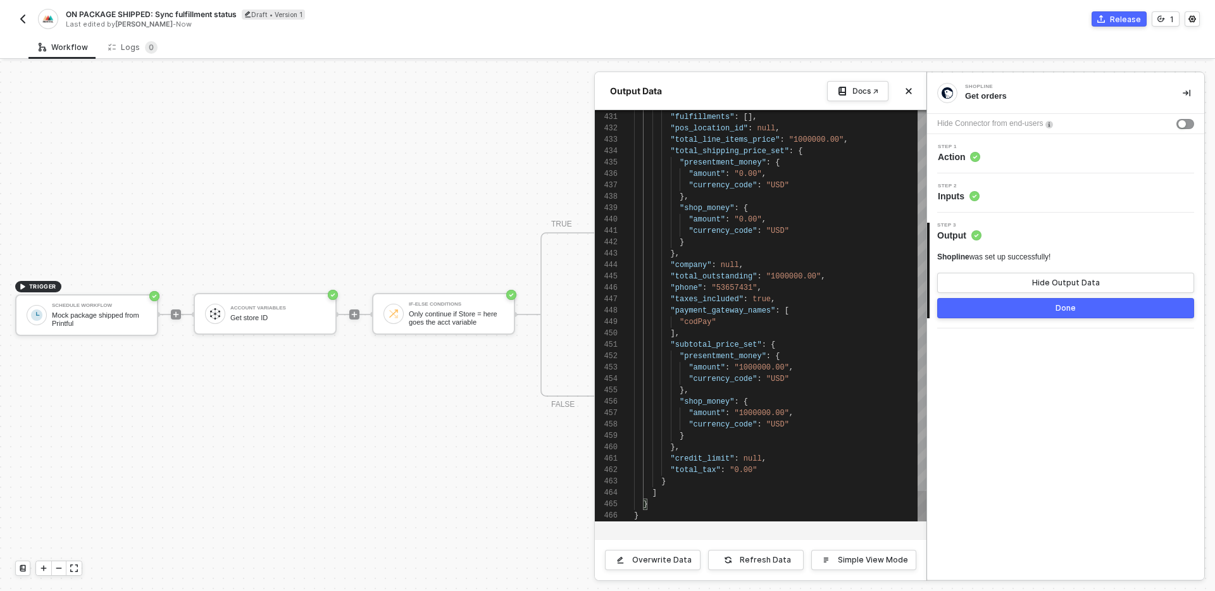
type textarea "{ "data": { "orders": [ { "email": "[EMAIL_ADDRESS][DOMAIN_NAME]", "tags": null…"
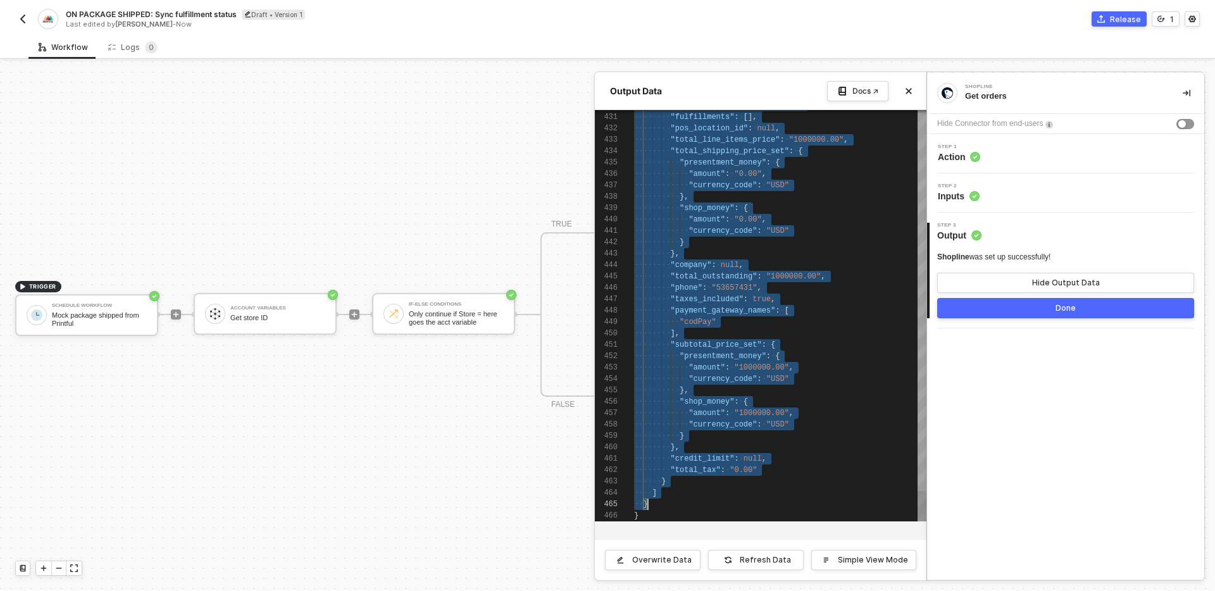
scroll to position [11, 14]
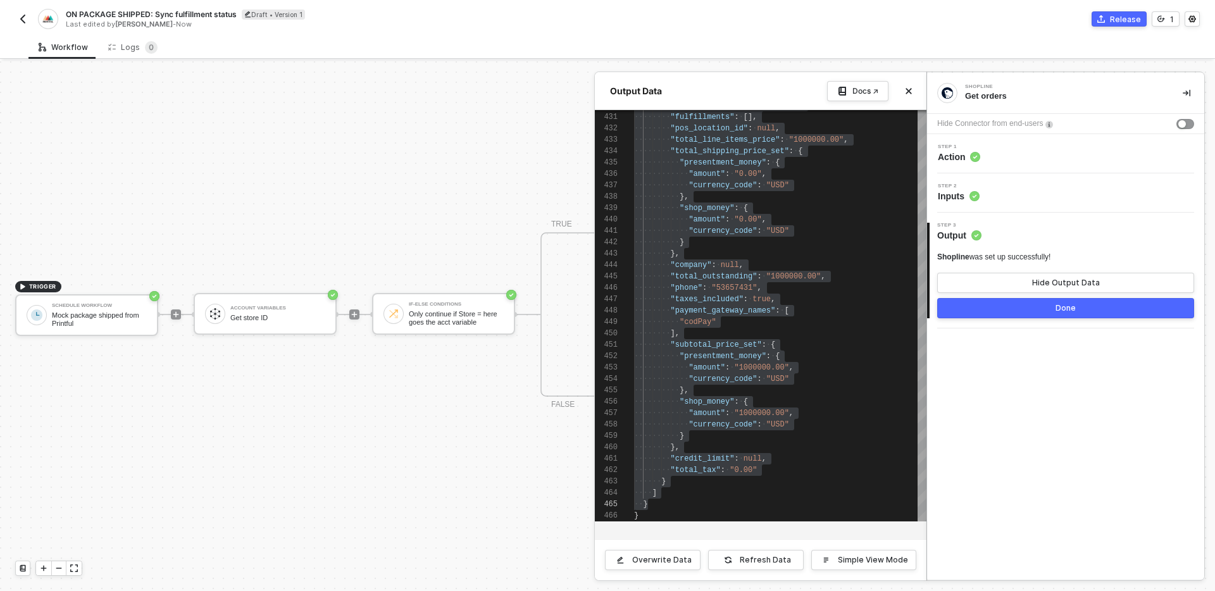
click at [84, 318] on div at bounding box center [607, 326] width 1215 height 530
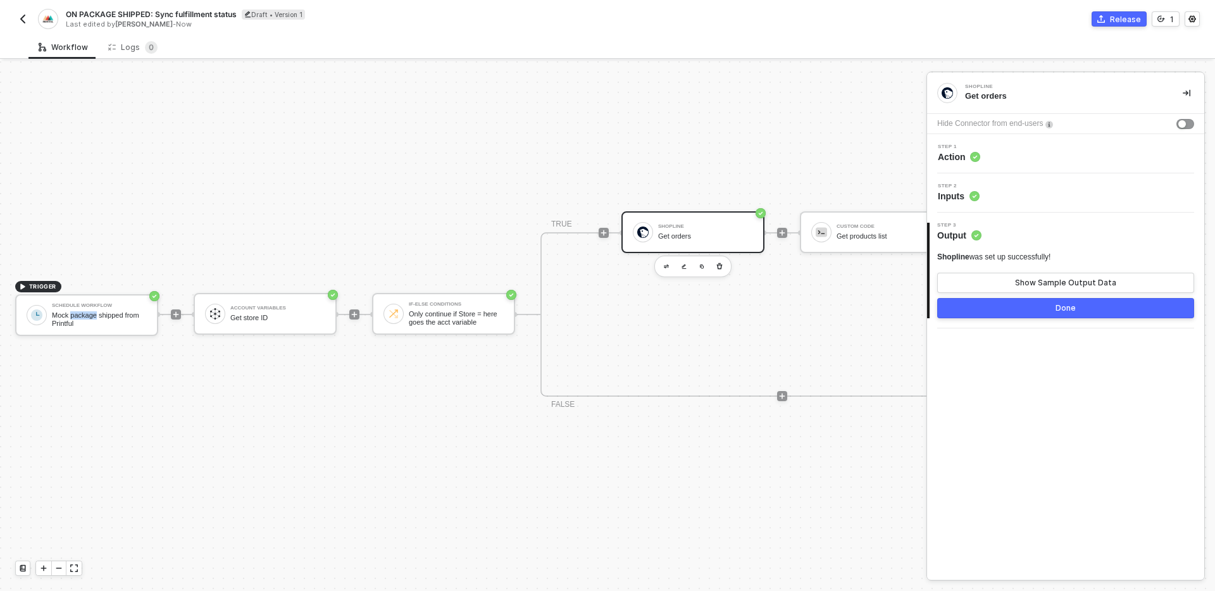
click at [84, 318] on div "Mock package shipped from Printful" at bounding box center [99, 319] width 95 height 16
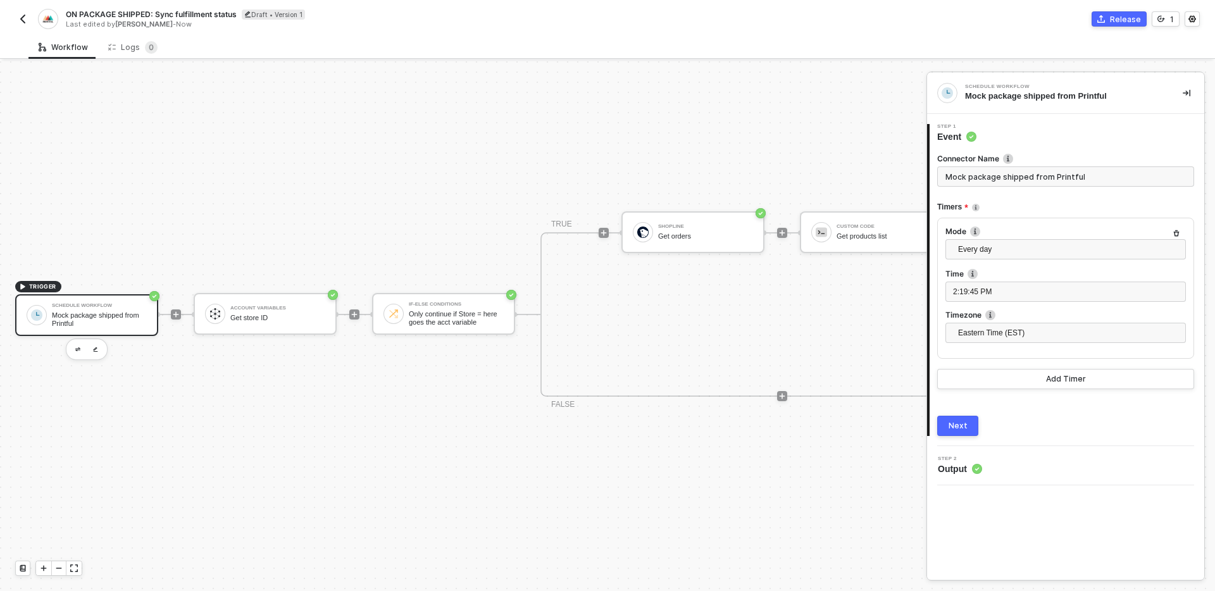
click at [967, 421] on button "Next" at bounding box center [958, 426] width 41 height 20
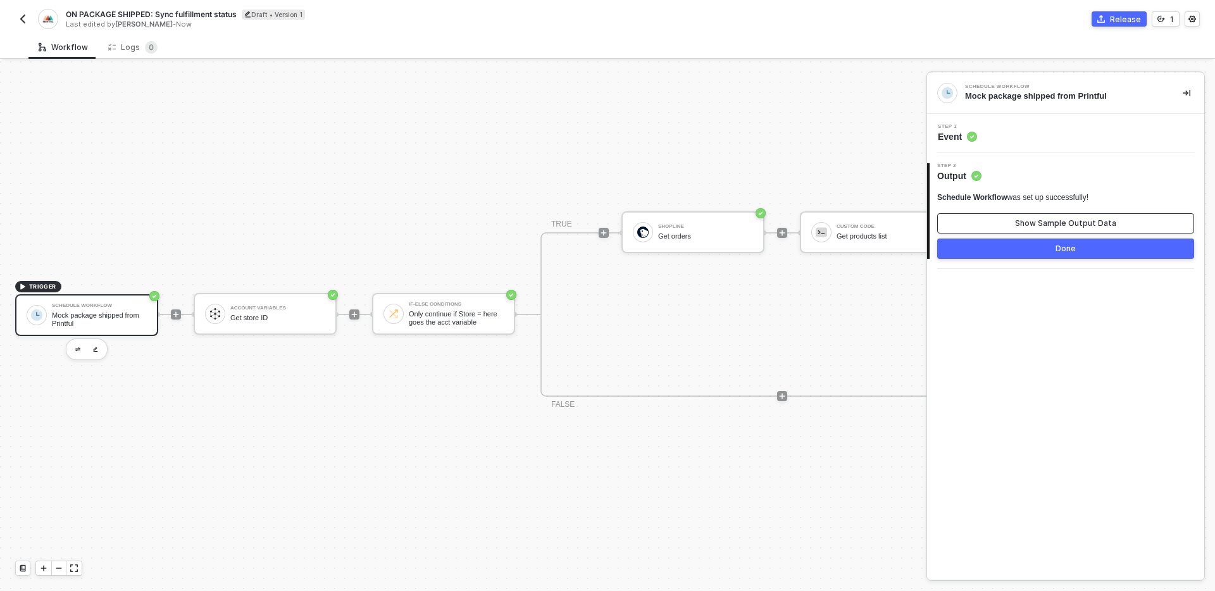
click at [1017, 229] on button "Show Sample Output Data" at bounding box center [1066, 223] width 257 height 20
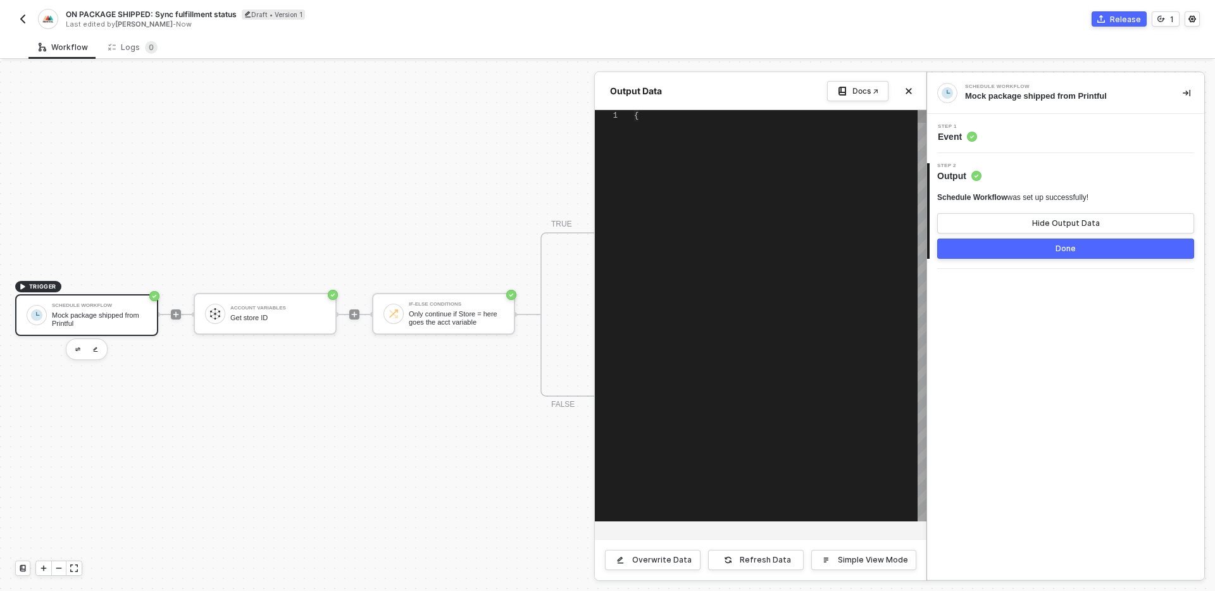
scroll to position [114, 0]
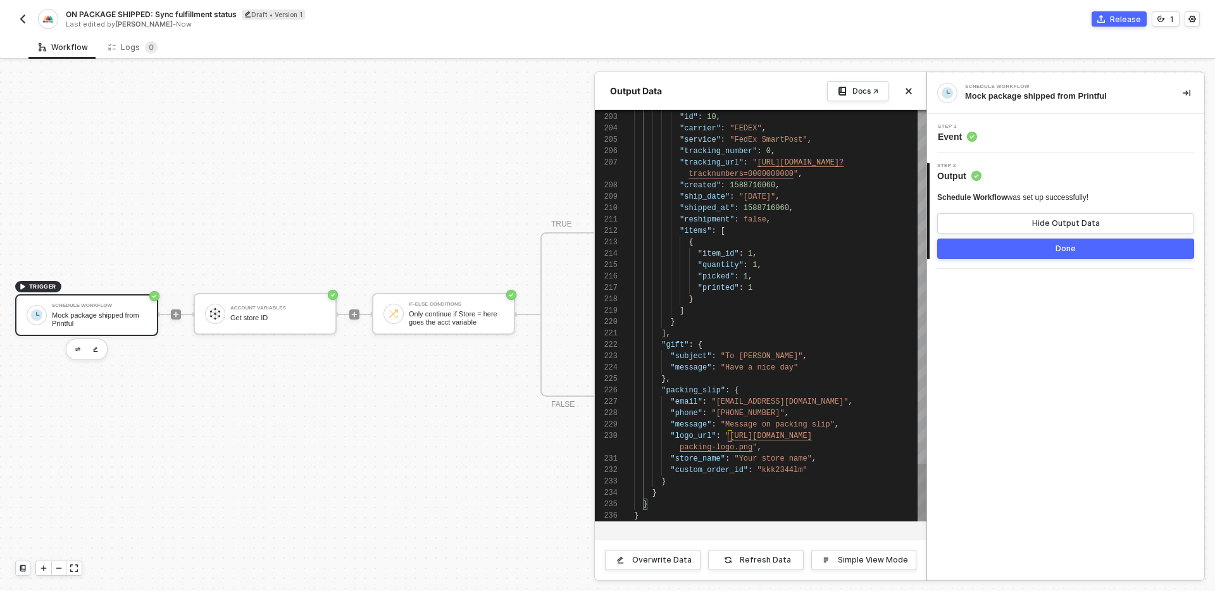
type textarea "{ "type": "package_shipped", "created": 1622456737, "retries": 2, "store": 12, …"
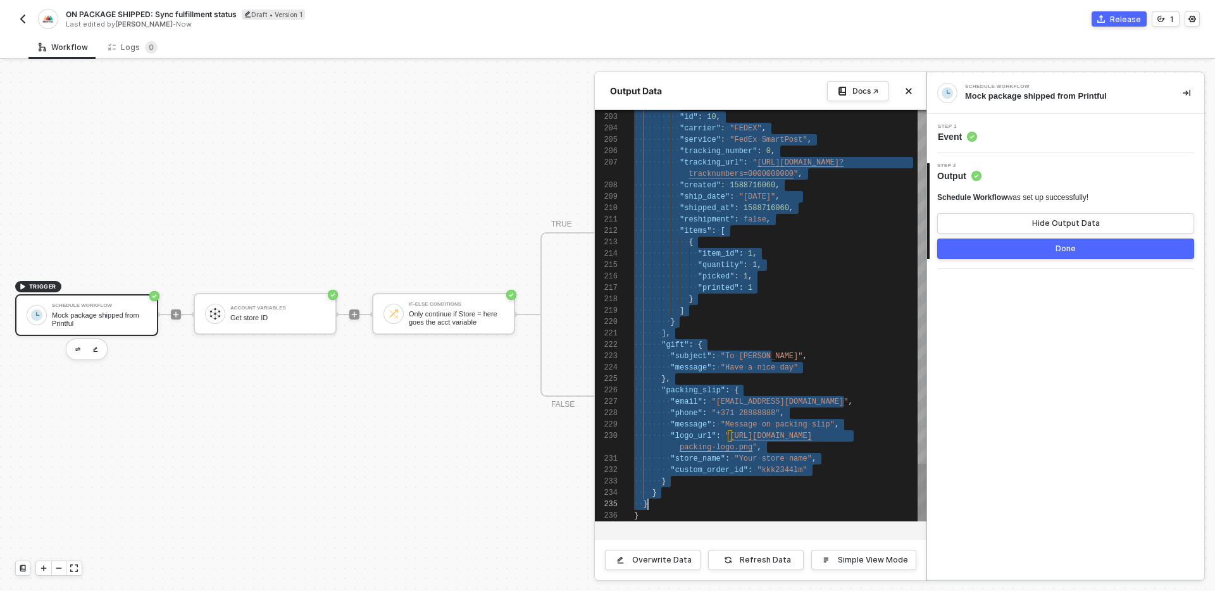
scroll to position [57, 14]
click at [394, 431] on div at bounding box center [607, 326] width 1215 height 530
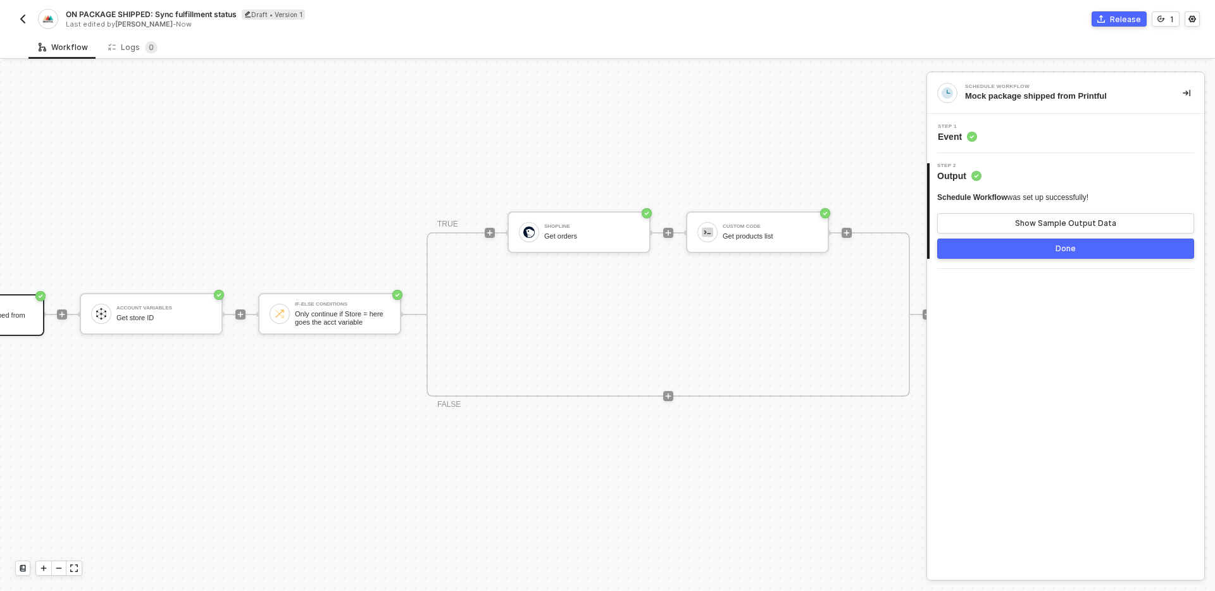
scroll to position [23, 199]
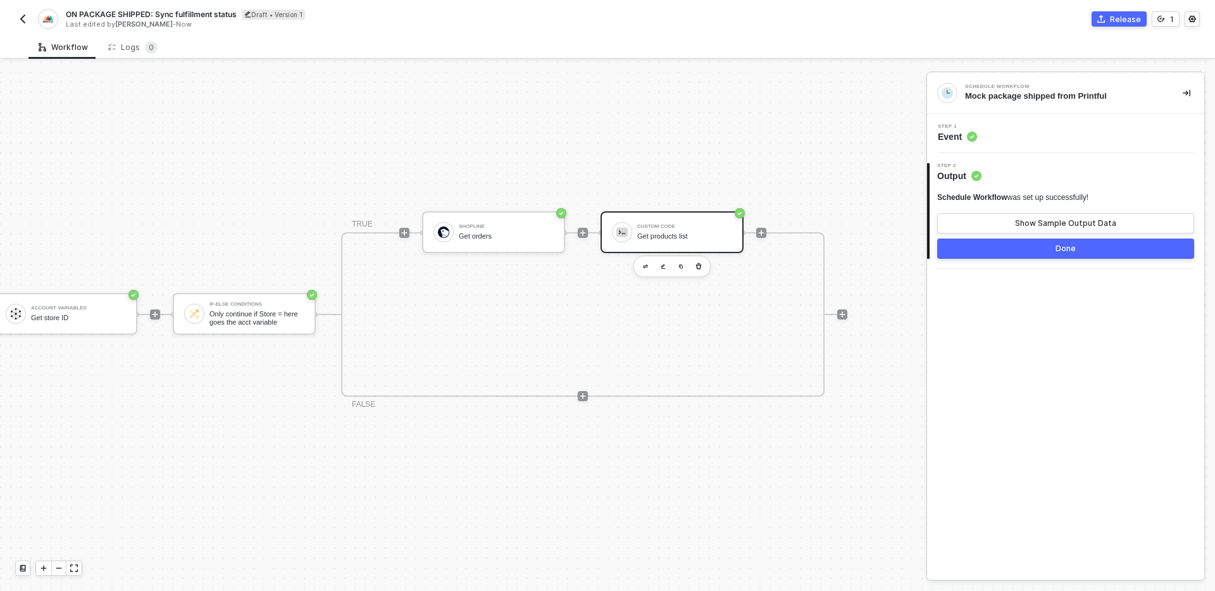
click at [671, 238] on div "Get products list" at bounding box center [684, 236] width 95 height 8
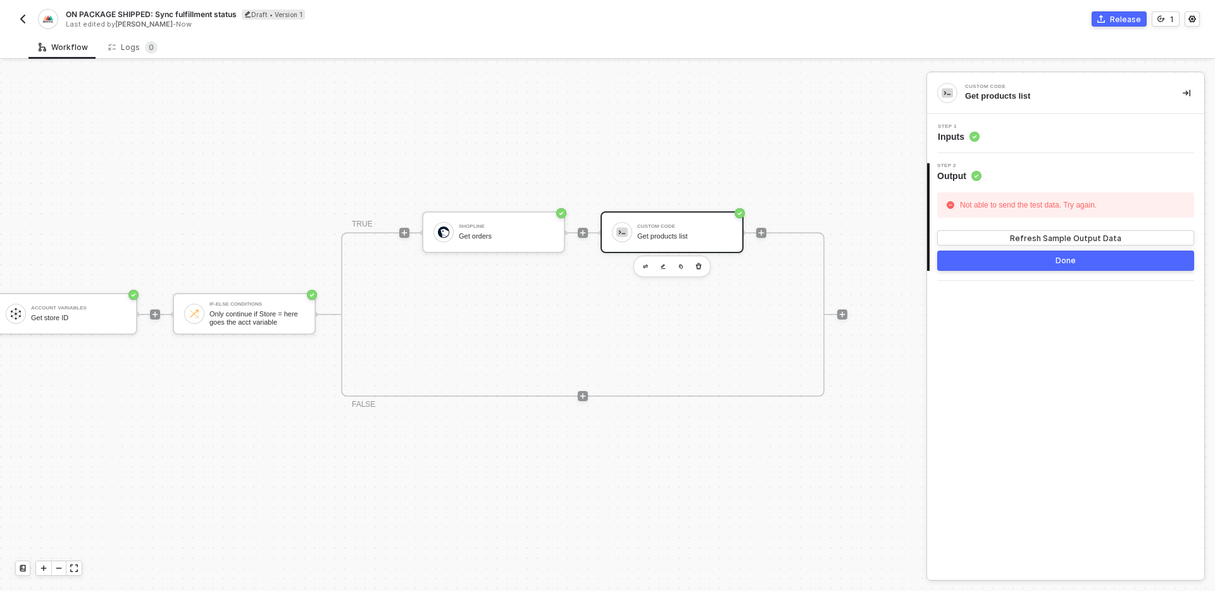
click at [1052, 140] on div "Step 1 Inputs" at bounding box center [1068, 133] width 274 height 19
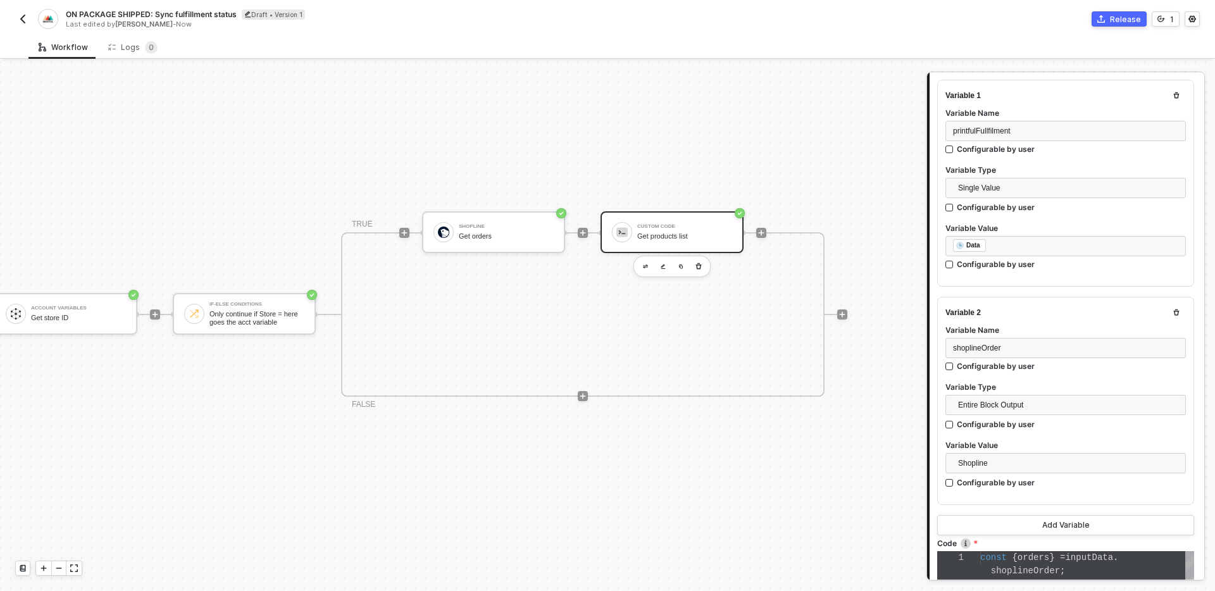
scroll to position [141, 0]
click at [1056, 397] on span "Entire Block Output" at bounding box center [1068, 402] width 220 height 19
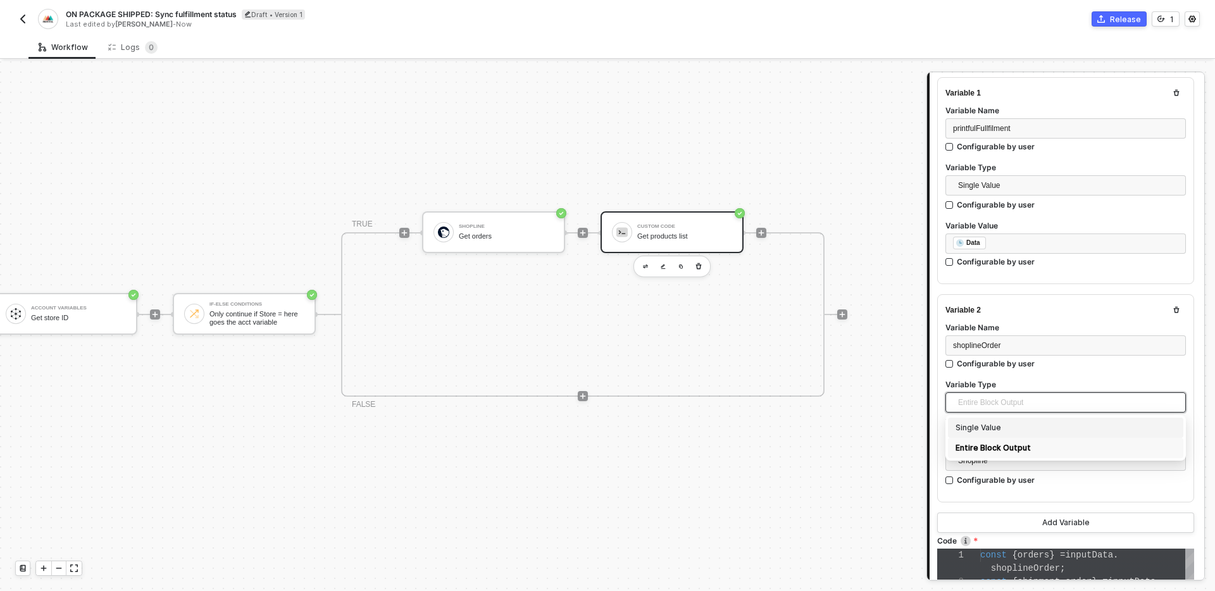
click at [1037, 423] on div "Single Value" at bounding box center [1066, 428] width 220 height 14
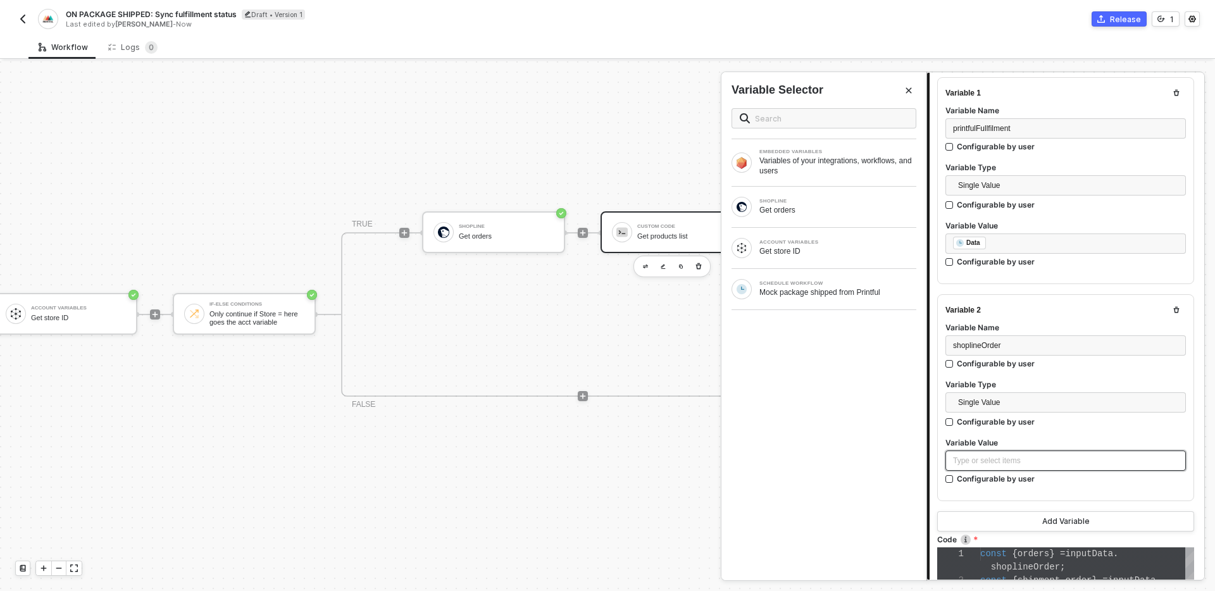
click at [1051, 456] on div "Type or select items ﻿" at bounding box center [1065, 461] width 225 height 12
click at [833, 204] on div "SHOPLINE Get orders" at bounding box center [838, 207] width 157 height 16
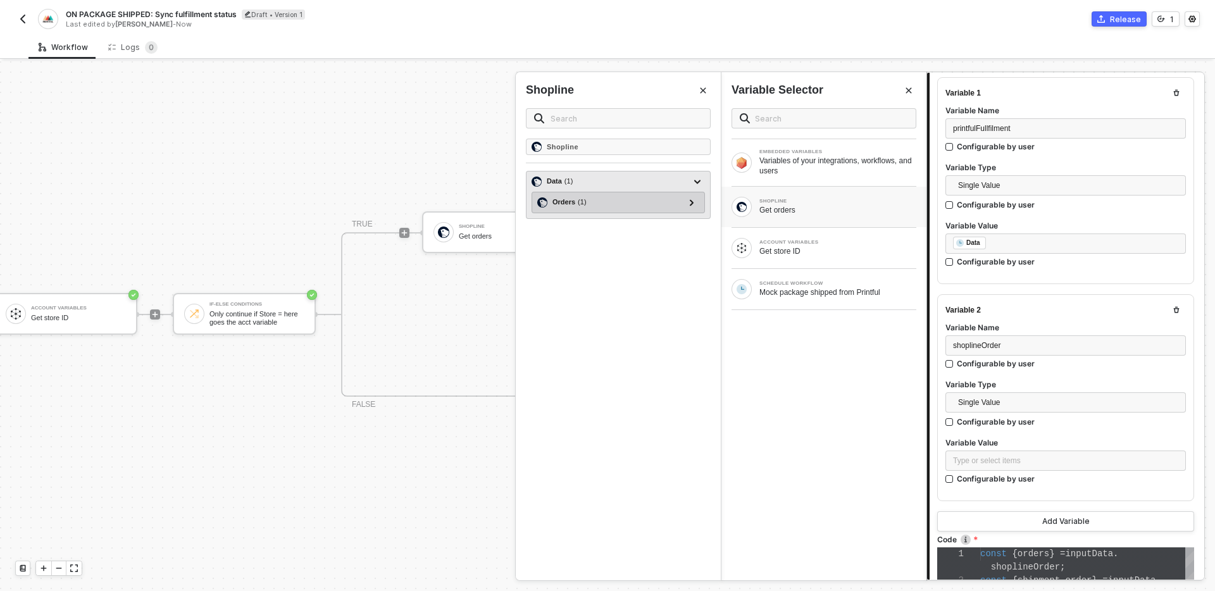
click at [615, 201] on div "Orders ( 1 )" at bounding box center [610, 202] width 147 height 15
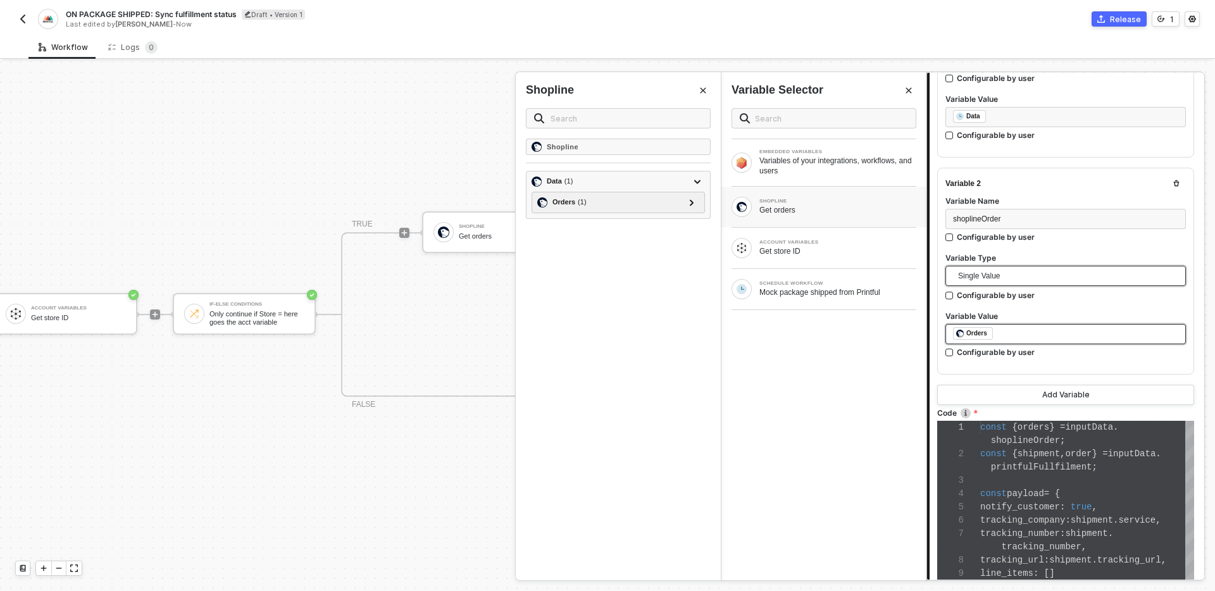
scroll to position [268, 0]
click at [1060, 496] on span "{" at bounding box center [1057, 493] width 5 height 10
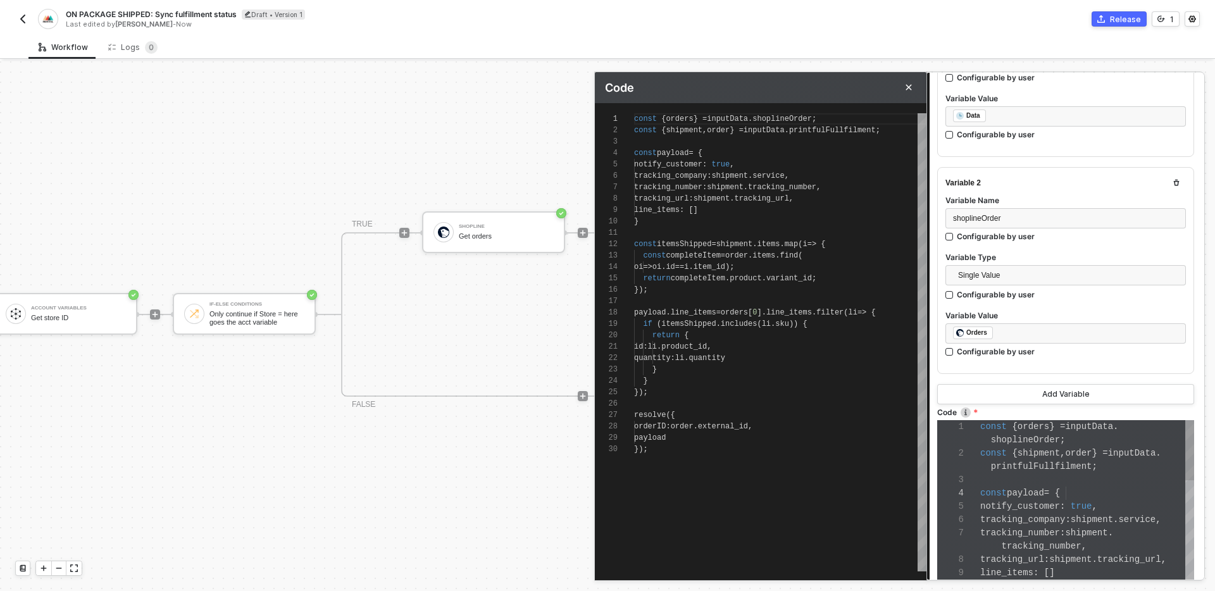
scroll to position [114, 0]
type textarea "const { orders = inputData.shoplineOrder; const { shipment, order } = inputData…"
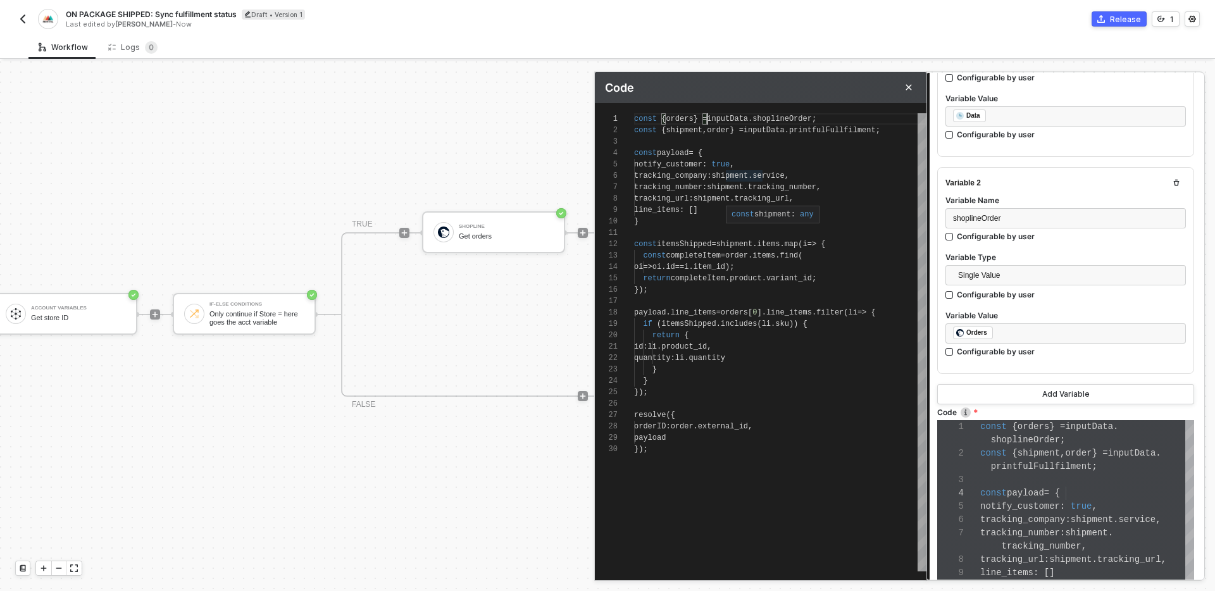
scroll to position [93, 0]
type textarea "const { orders = inputData.shoplineOrder; const { shipment, order } = inputData…"
type textarea "const {orders = inputData.shoplineOrder; const { shipment, order } = inputData.…"
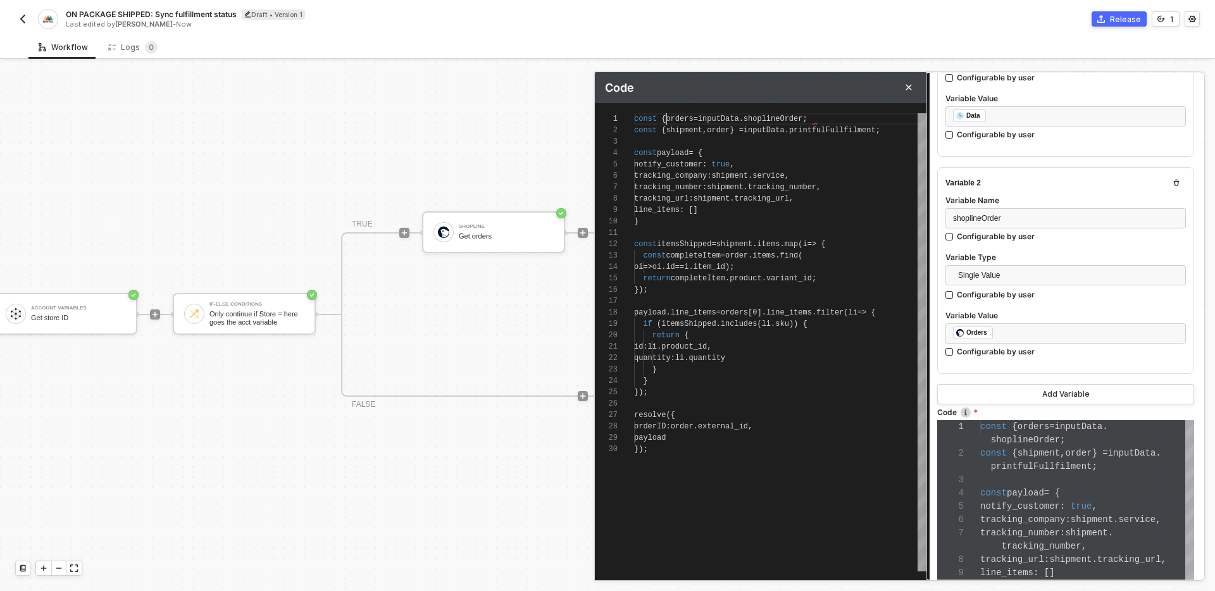
type textarea "const orders = inputData.shoplineOrder; const { shipment, order } = inputData.p…"
click at [798, 116] on span ";" at bounding box center [796, 119] width 4 height 9
type textarea "const orders = inputData.shoplineOrders; const { shipment, order } = inputData.…"
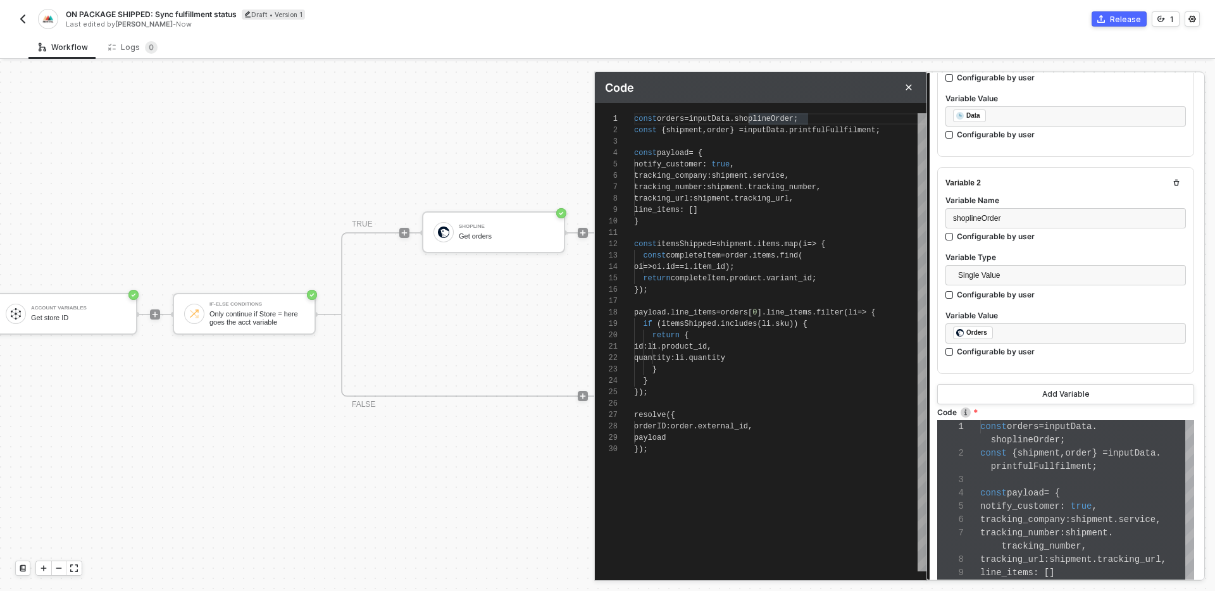
scroll to position [0, 179]
type textarea "const orders = inputData.shoplineOrders; const { shipment, order } = inputData.…"
click at [1029, 204] on div "Variable Name" at bounding box center [1066, 201] width 241 height 13
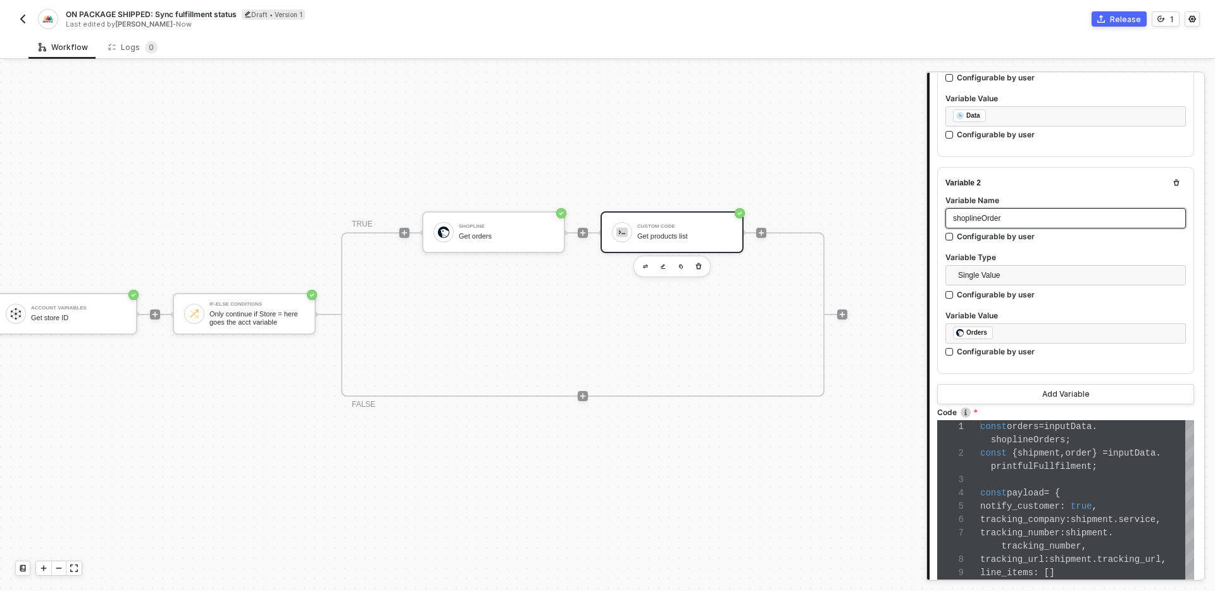
click at [1030, 214] on div "shoplineOrder" at bounding box center [1065, 219] width 225 height 12
click at [1042, 198] on label "Variable Name" at bounding box center [1066, 200] width 241 height 11
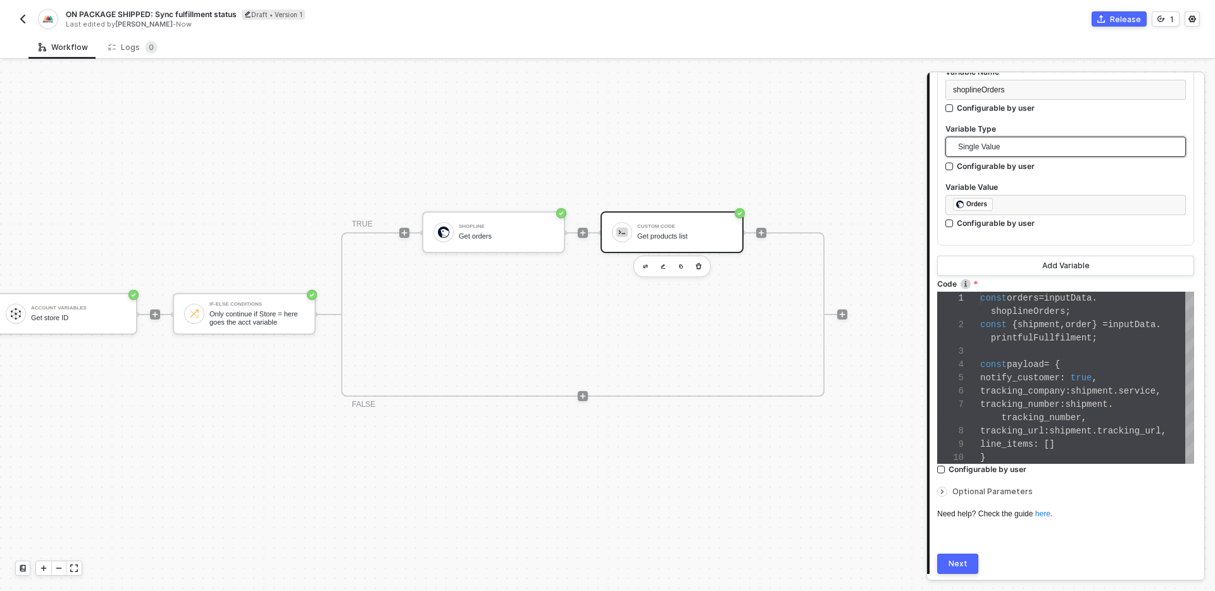
scroll to position [439, 0]
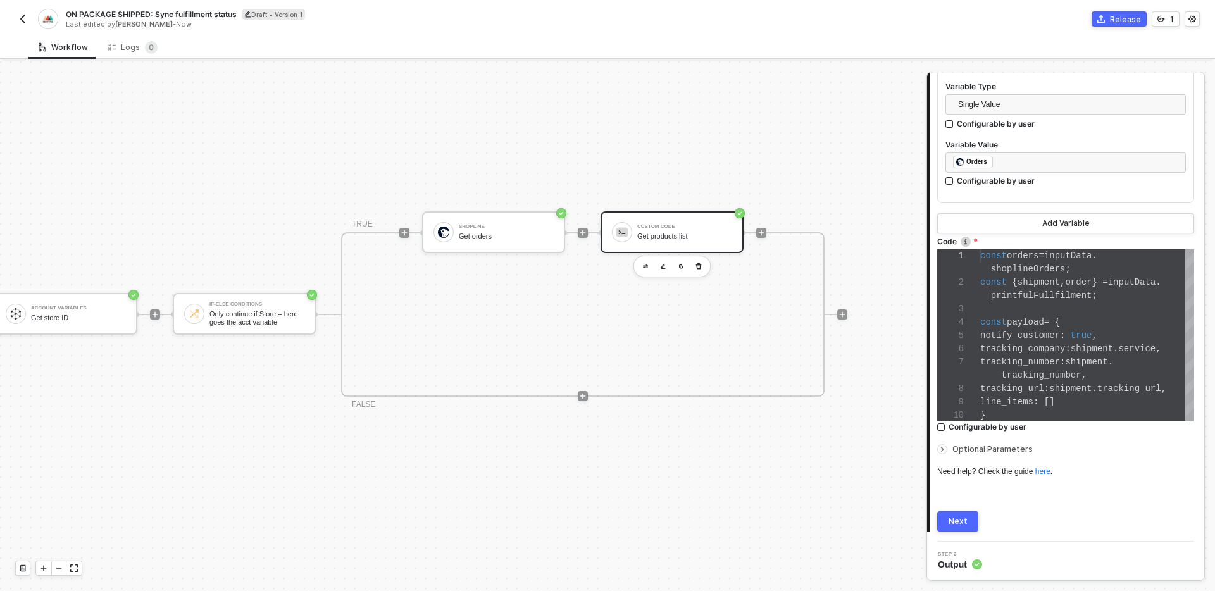
click at [965, 525] on div "Next" at bounding box center [958, 522] width 19 height 10
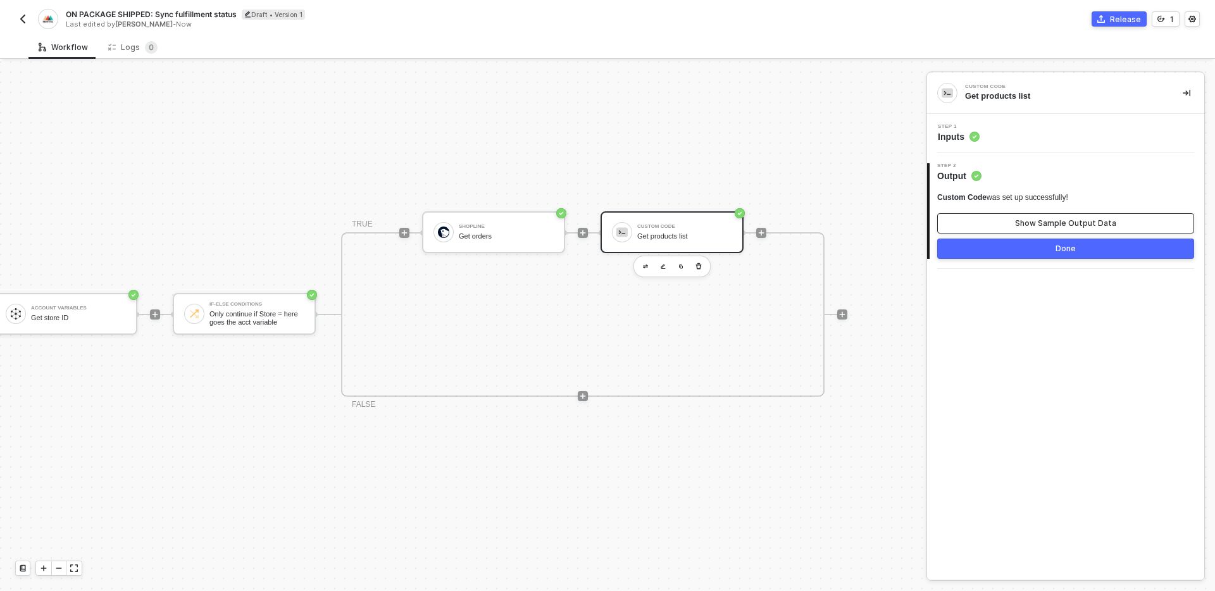
click at [999, 225] on button "Show Sample Output Data" at bounding box center [1066, 223] width 257 height 20
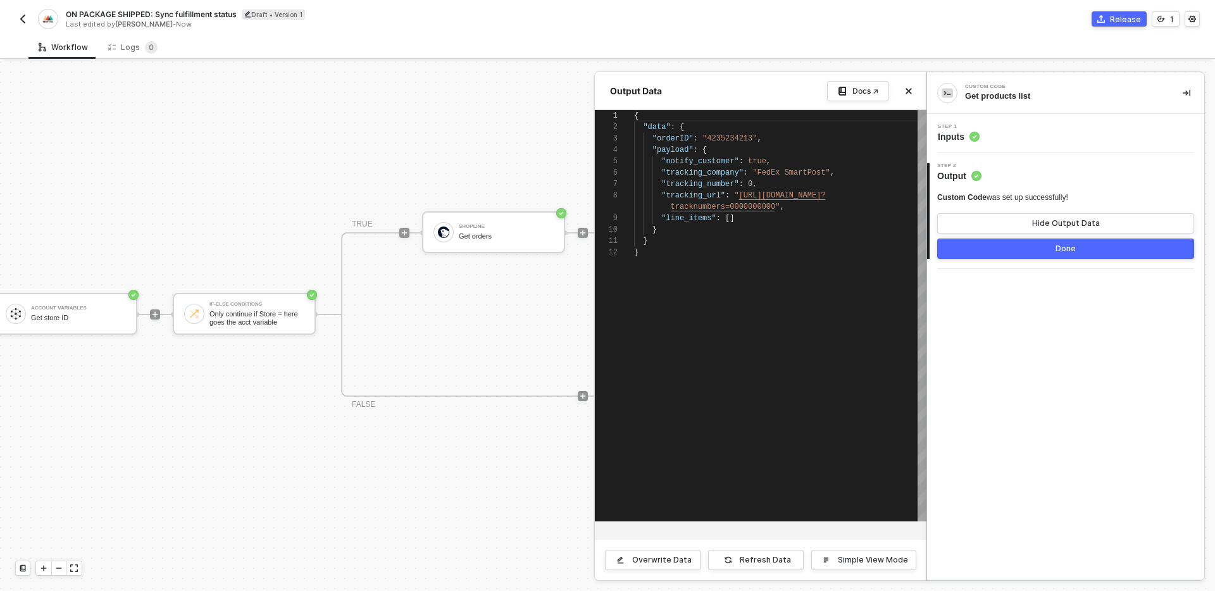
scroll to position [103, 0]
click at [1010, 246] on button "Done" at bounding box center [1066, 249] width 257 height 20
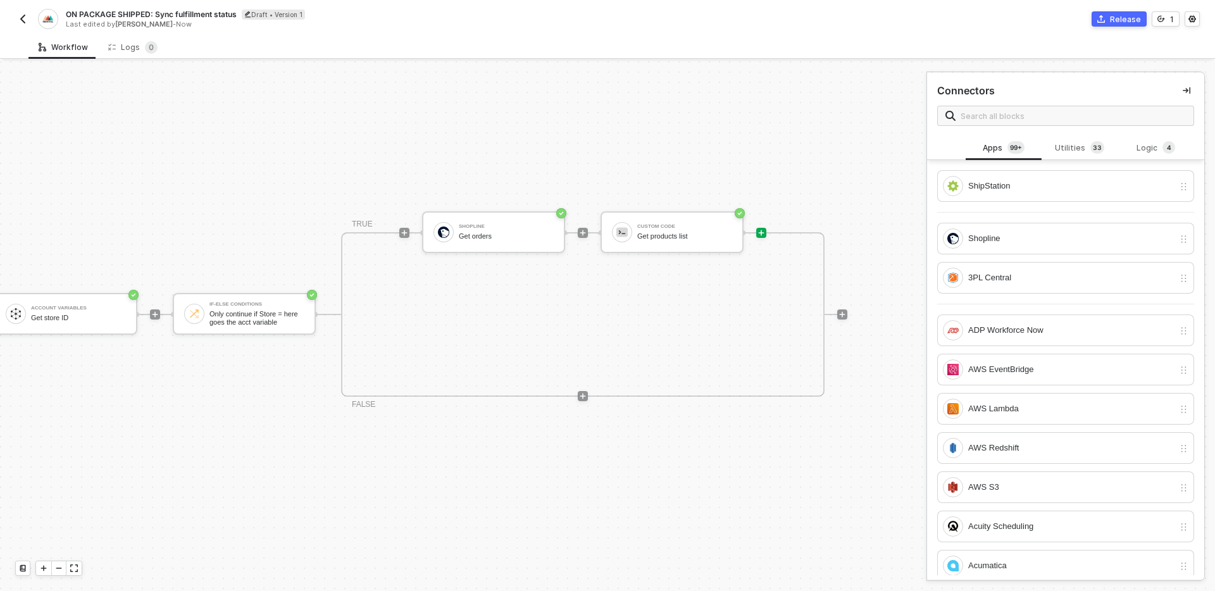
click at [528, 318] on div "TRUE Shopline Get orders Custom Code Get products list FALSE" at bounding box center [583, 314] width 484 height 165
click at [761, 233] on icon "icon-play" at bounding box center [762, 233] width 8 height 8
click at [1001, 236] on div "Shopline" at bounding box center [1072, 239] width 206 height 14
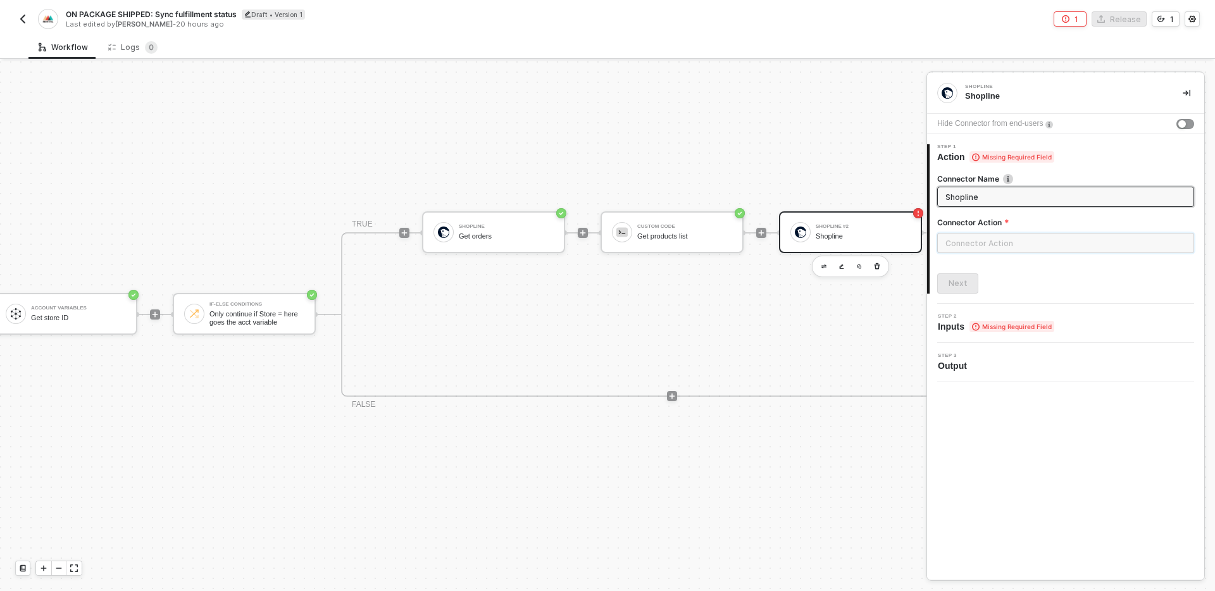
click at [986, 248] on input "text" at bounding box center [1066, 243] width 257 height 20
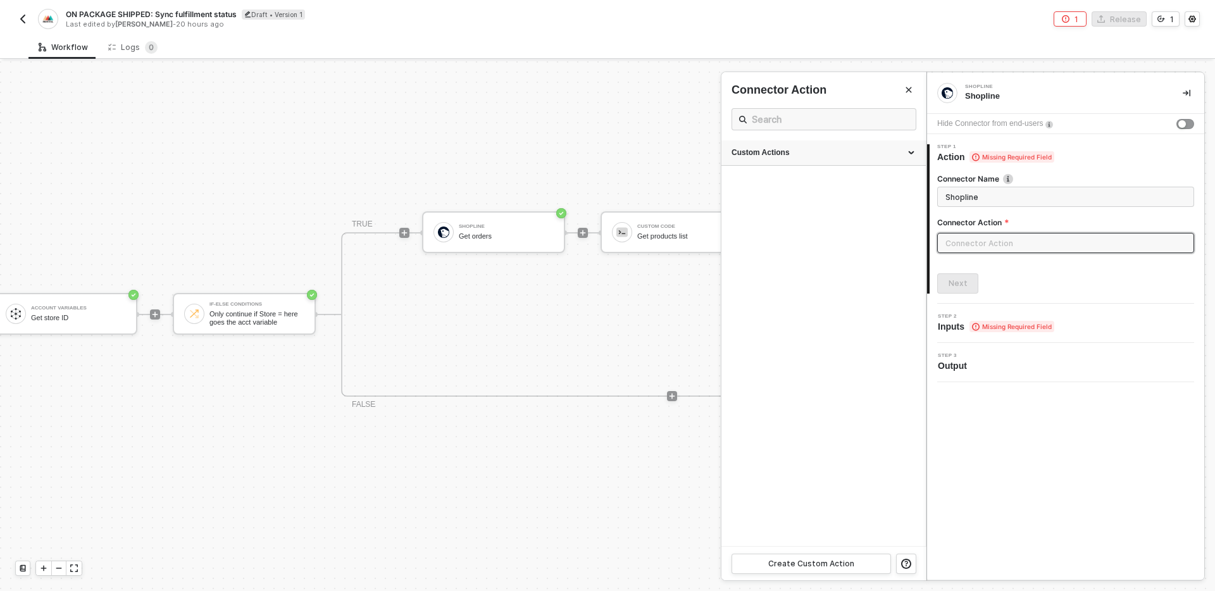
click at [817, 160] on div "Custom Actions" at bounding box center [824, 153] width 204 height 25
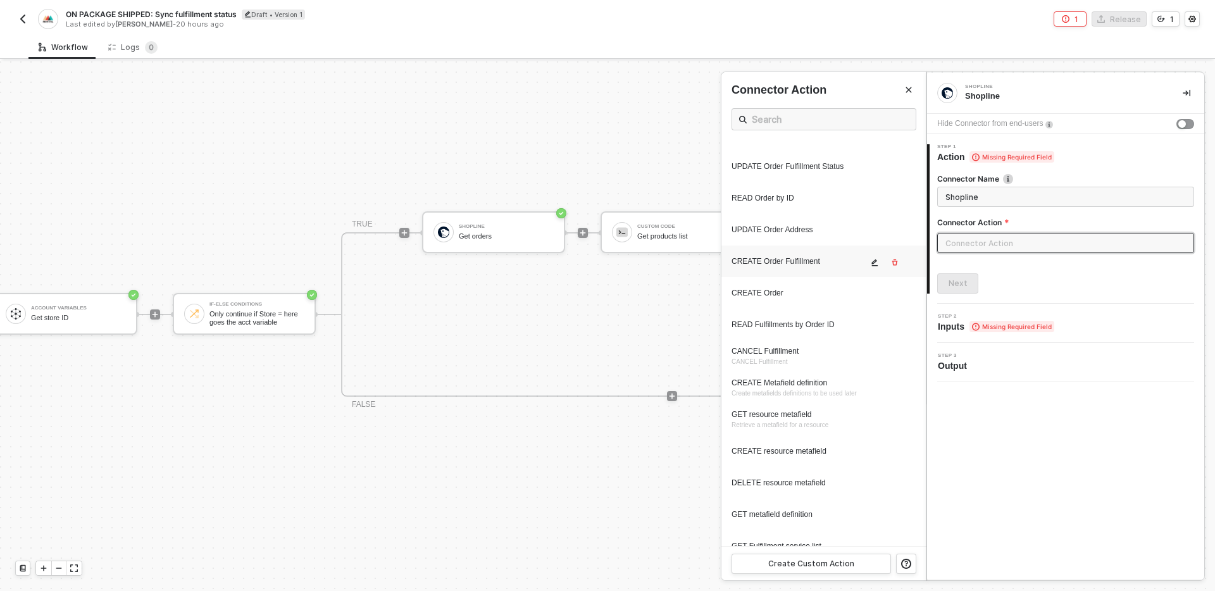
scroll to position [0, 0]
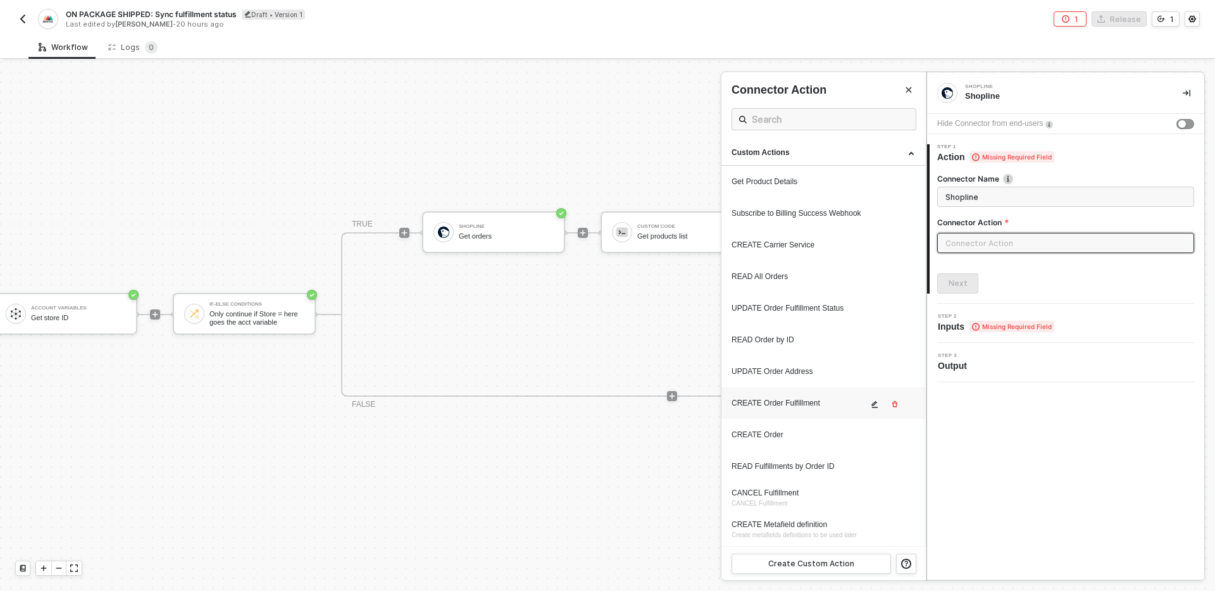
click at [826, 405] on div "CREATE Order Fulfillment" at bounding box center [800, 403] width 136 height 11
type input "Custom Action"
type input "Custom - CREATE Order Fulfillment"
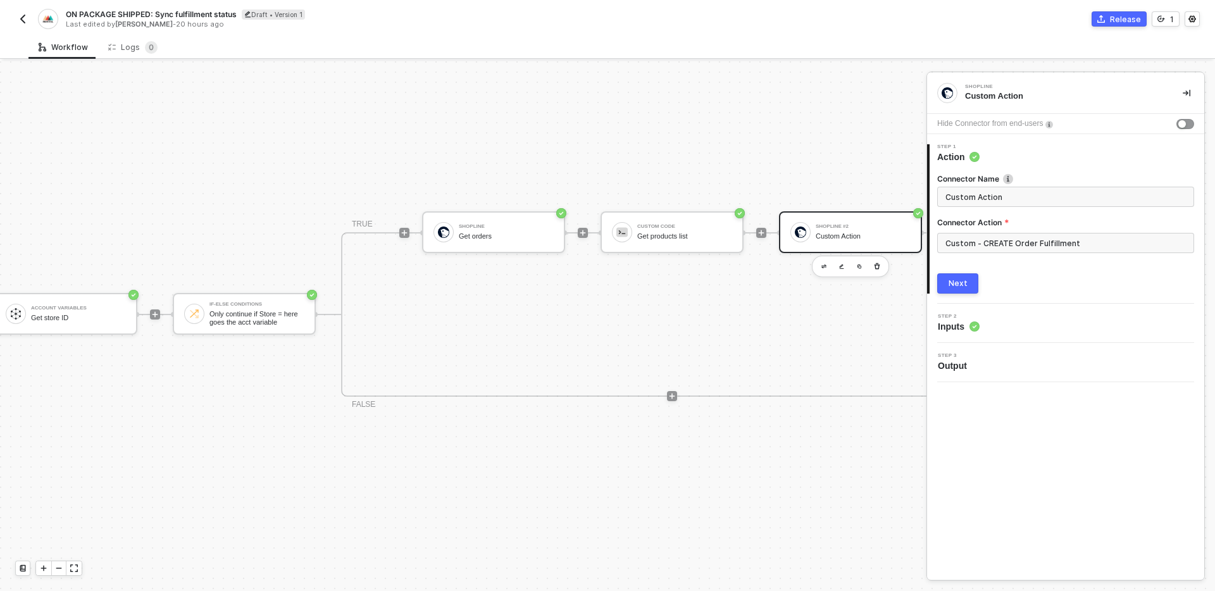
click at [961, 291] on button "Next" at bounding box center [958, 283] width 41 height 20
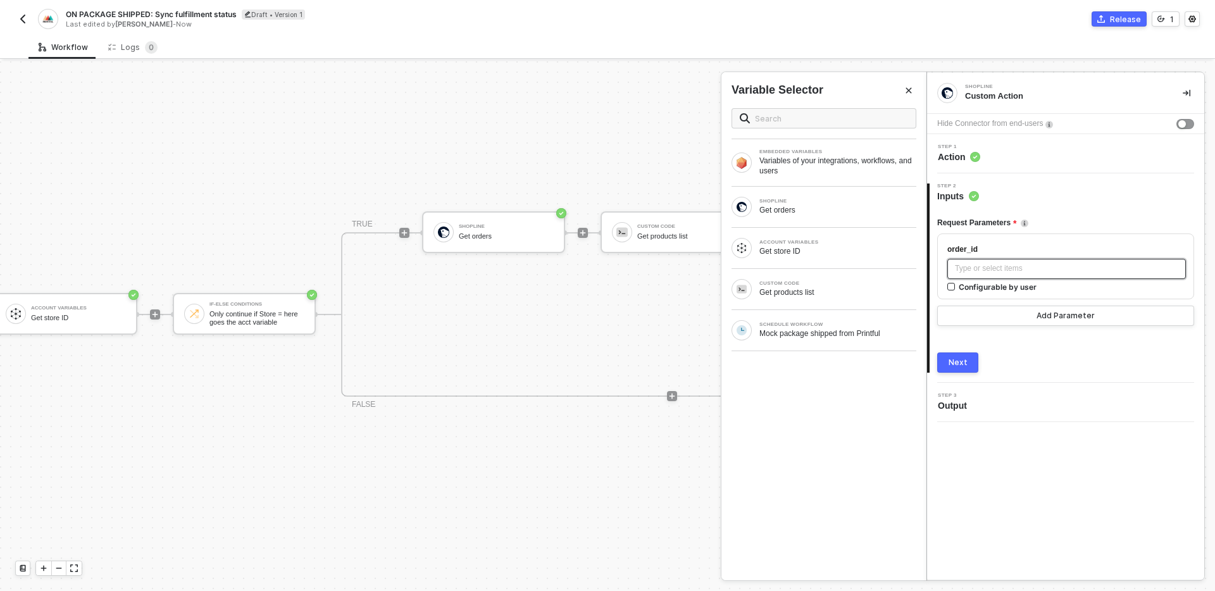
click at [991, 270] on div "Type or select items ﻿" at bounding box center [1066, 269] width 223 height 12
click at [1022, 323] on button "Add Parameter" at bounding box center [1066, 316] width 257 height 20
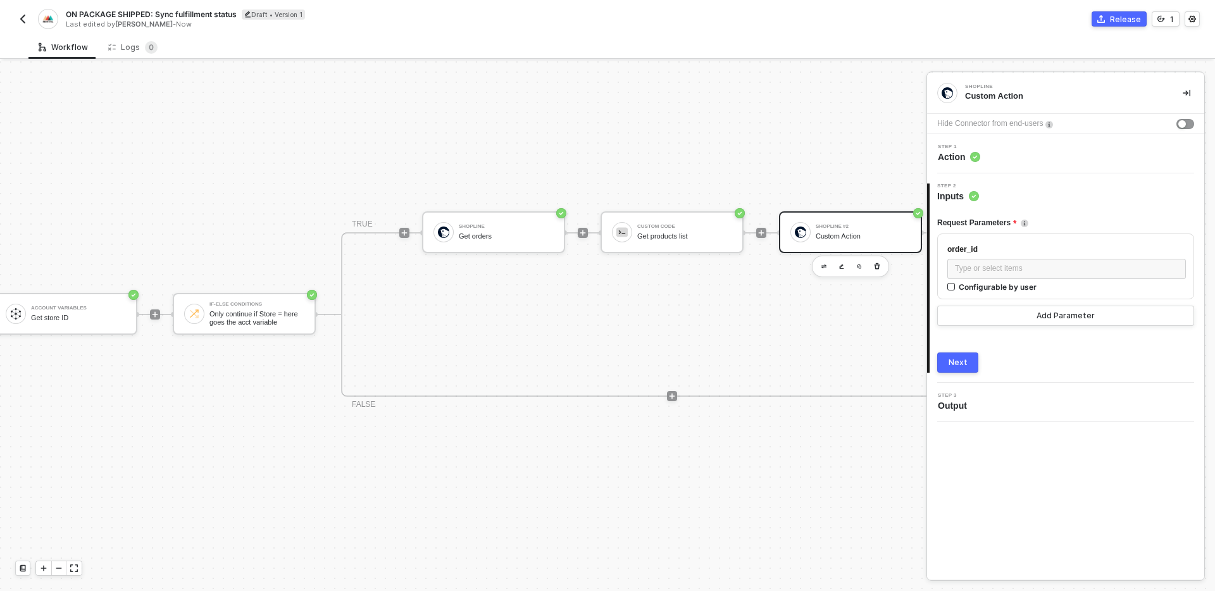
click at [1031, 348] on div "Request Parameters order_id Type or select items ﻿ Configurable by user Add Par…" at bounding box center [1066, 288] width 257 height 170
click at [1022, 313] on button "Add Parameter" at bounding box center [1066, 316] width 257 height 20
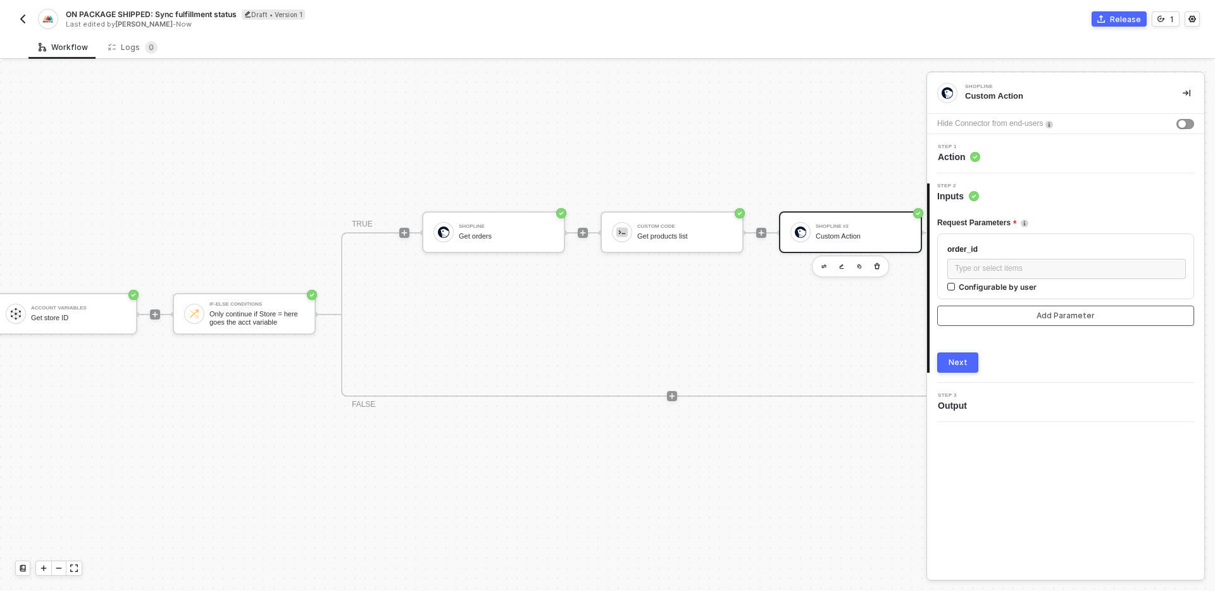
click at [1022, 313] on button "Add Parameter" at bounding box center [1066, 316] width 257 height 20
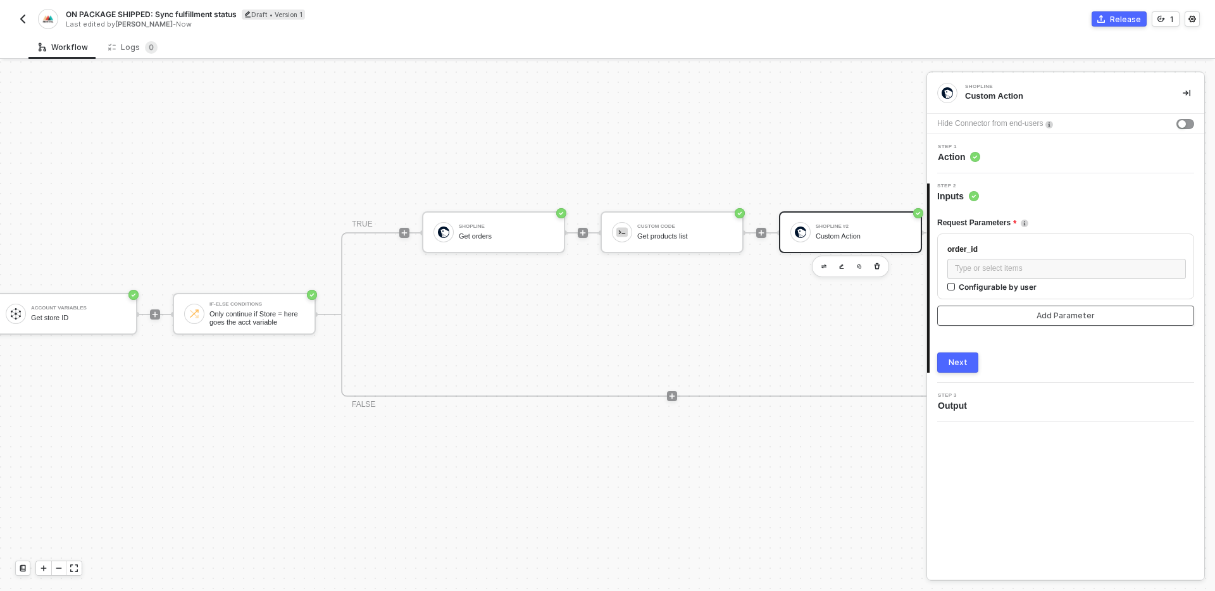
click at [1022, 313] on button "Add Parameter" at bounding box center [1066, 316] width 257 height 20
click at [1043, 346] on div "Request Parameters order_id Type or select items ﻿ Configurable by user Add Par…" at bounding box center [1066, 288] width 257 height 170
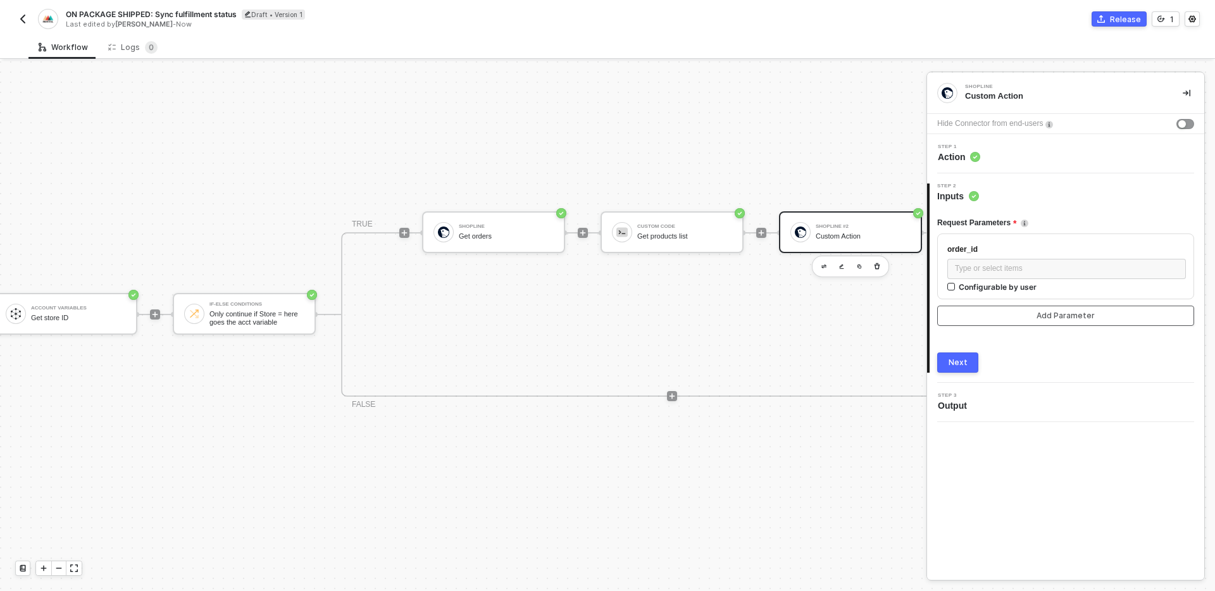
click at [1036, 314] on button "Add Parameter" at bounding box center [1066, 316] width 257 height 20
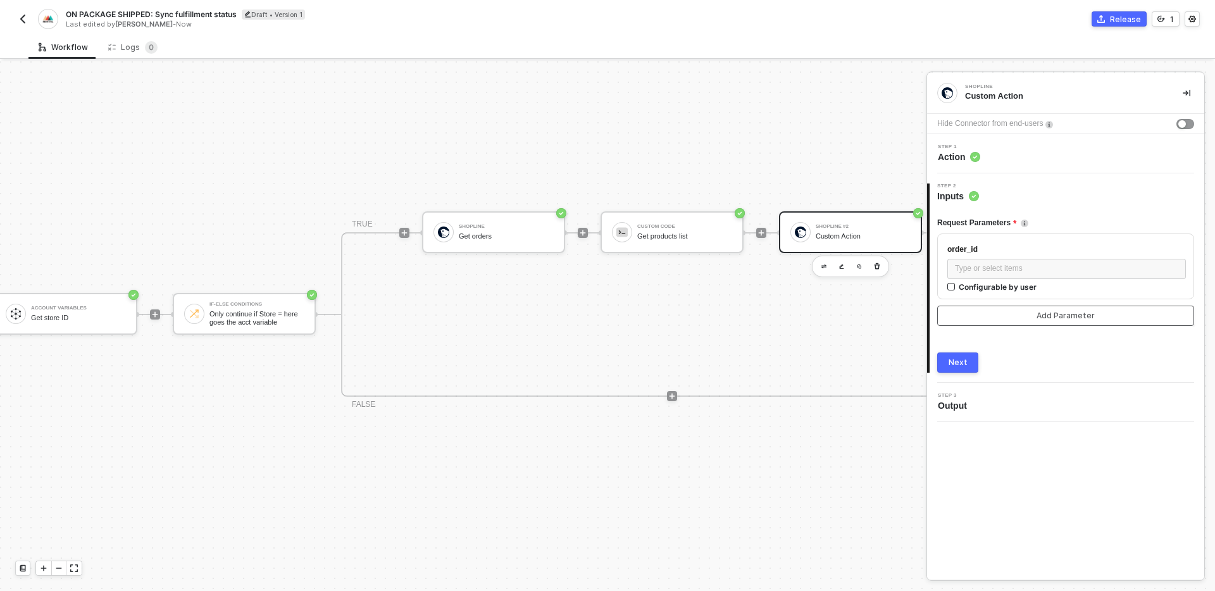
click at [1036, 314] on button "Add Parameter" at bounding box center [1066, 316] width 257 height 20
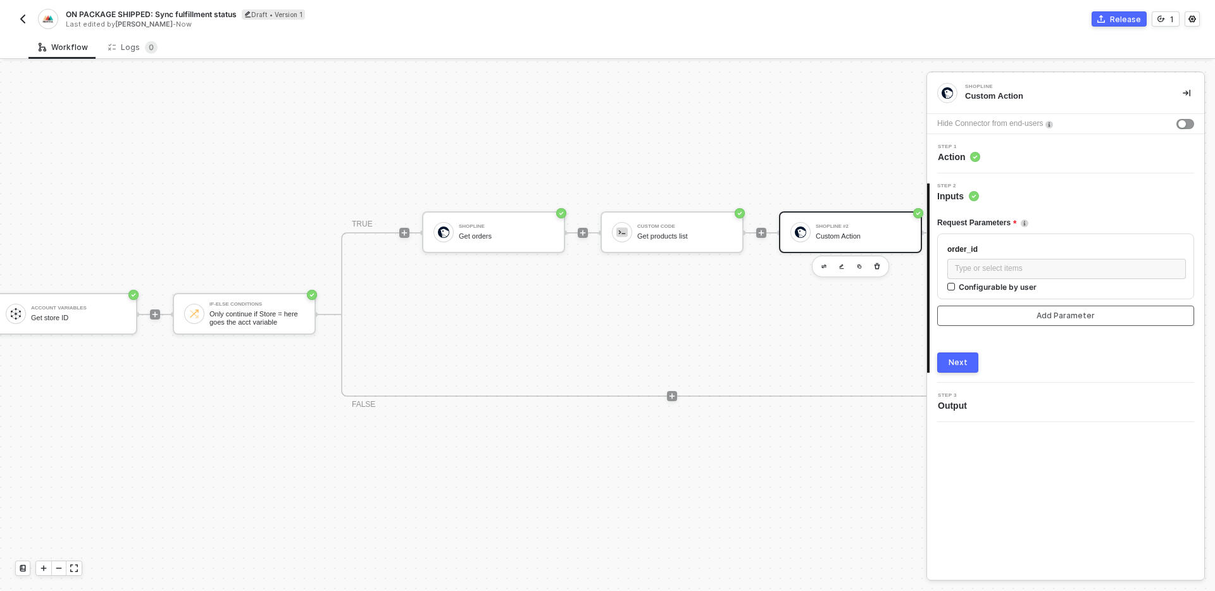
click at [1036, 314] on button "Add Parameter" at bounding box center [1066, 316] width 257 height 20
click at [1048, 343] on div "Request Parameters order_id Type or select items ﻿ Configurable by user Add Par…" at bounding box center [1066, 288] width 257 height 170
click at [1039, 158] on div "Step 1 Action" at bounding box center [1068, 153] width 274 height 19
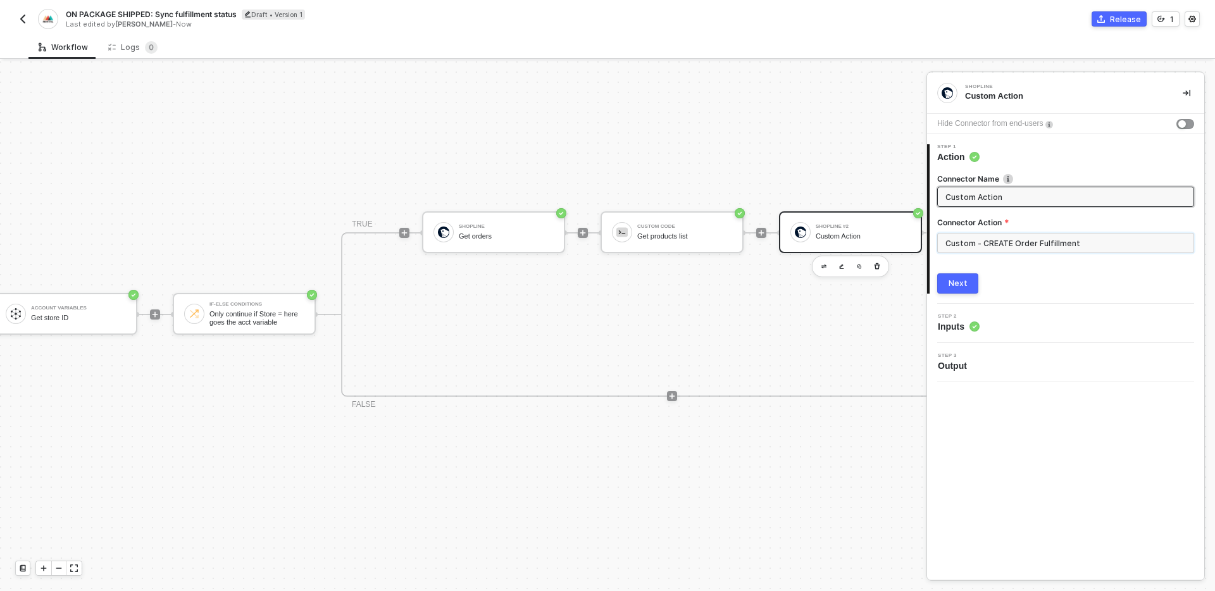
click at [1052, 247] on input "Custom - CREATE Order Fulfillment" at bounding box center [1066, 243] width 257 height 20
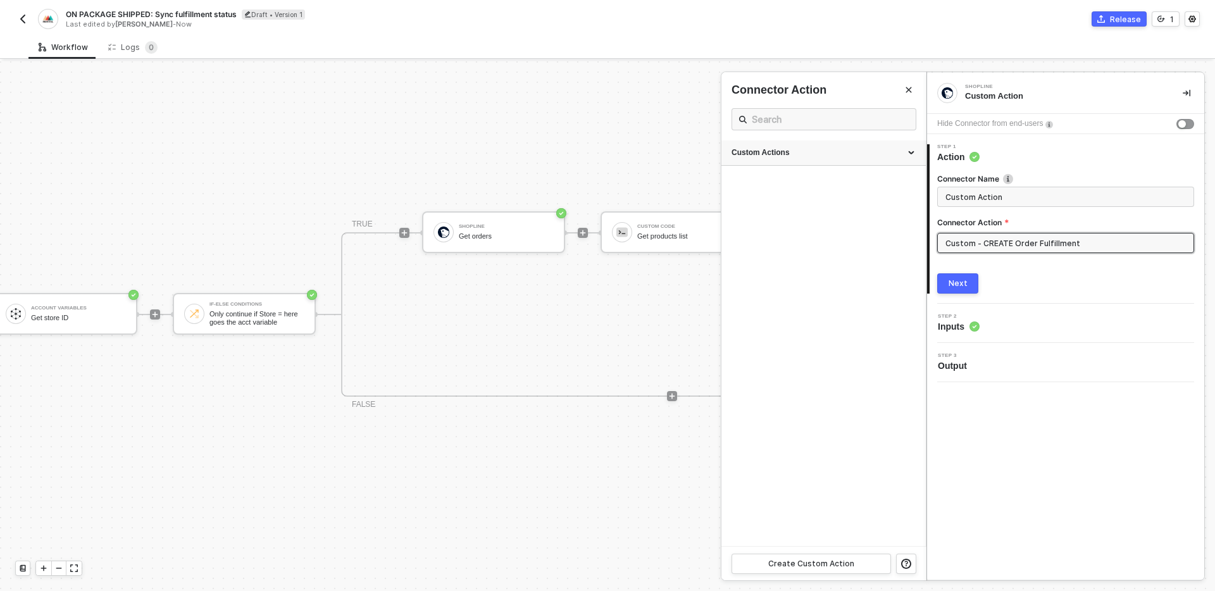
click at [813, 158] on div "Custom Actions" at bounding box center [824, 153] width 204 height 25
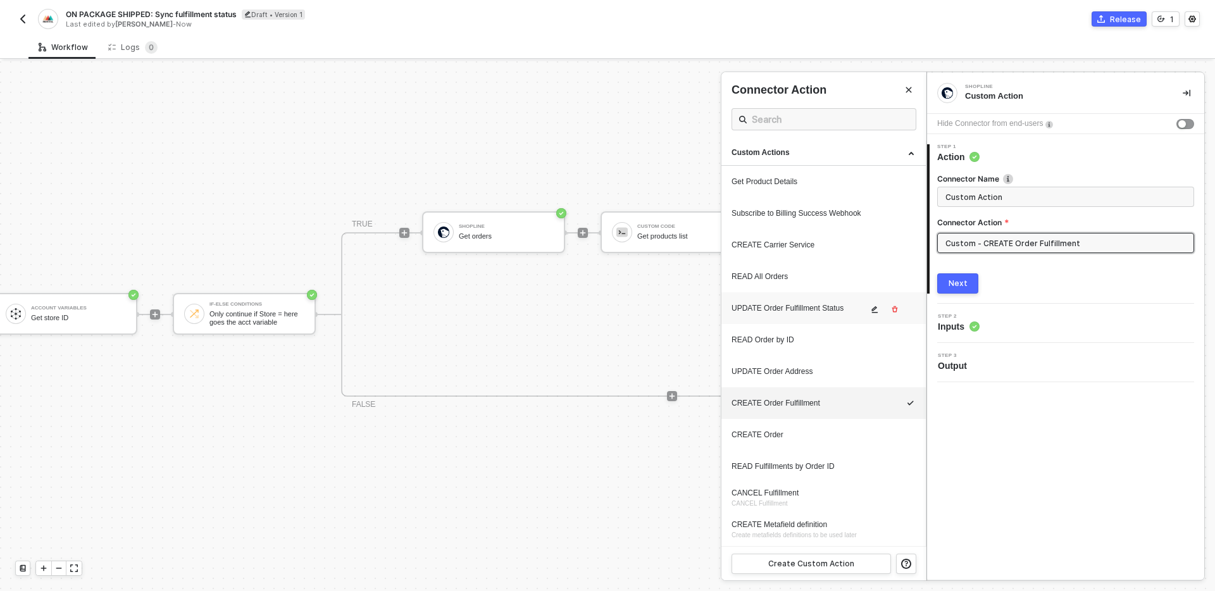
click at [822, 311] on div "UPDATE Order Fulfillment Status" at bounding box center [800, 308] width 136 height 11
type input "Custom - UPDATE Order Fulfillment Status"
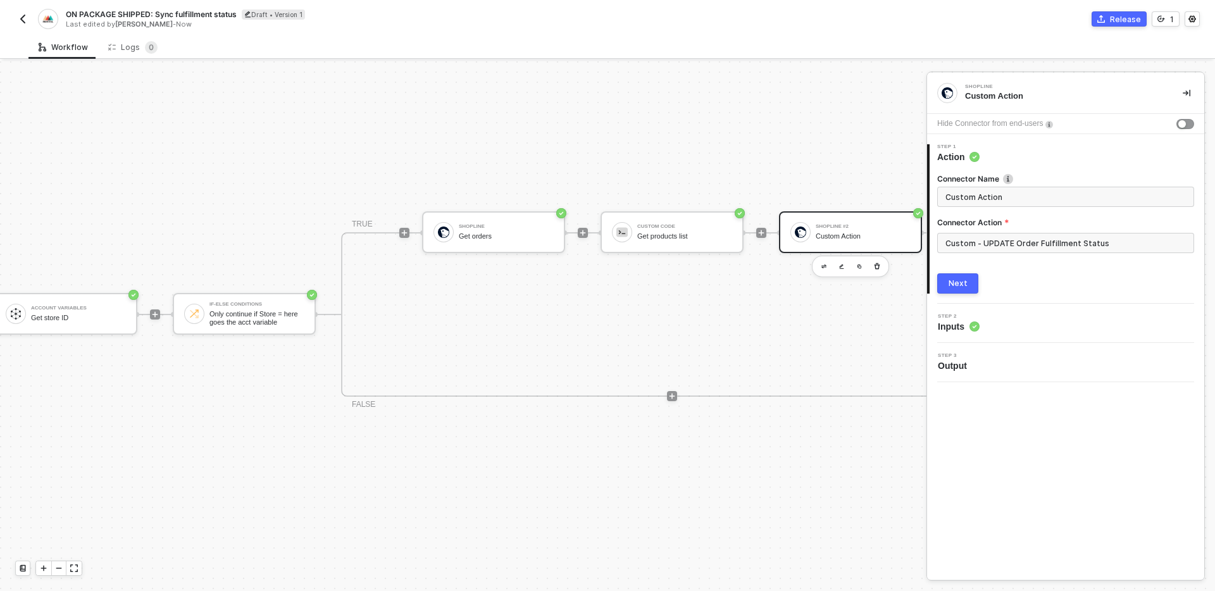
click at [954, 282] on div "Next" at bounding box center [958, 284] width 19 height 10
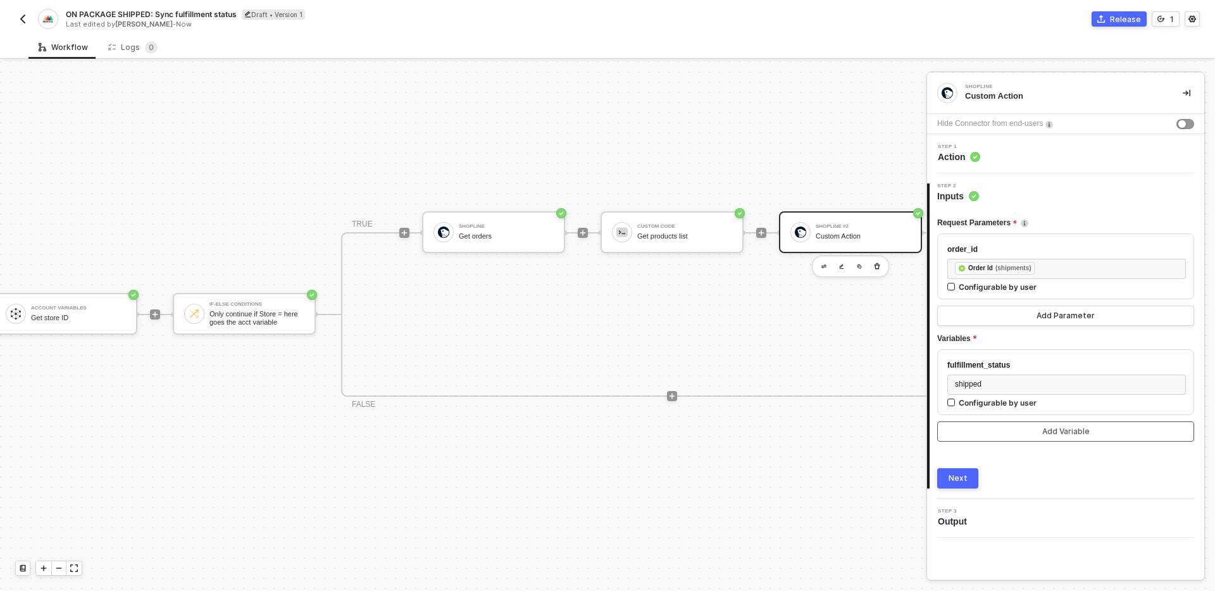
click at [1038, 439] on button "Add Variable" at bounding box center [1066, 432] width 257 height 20
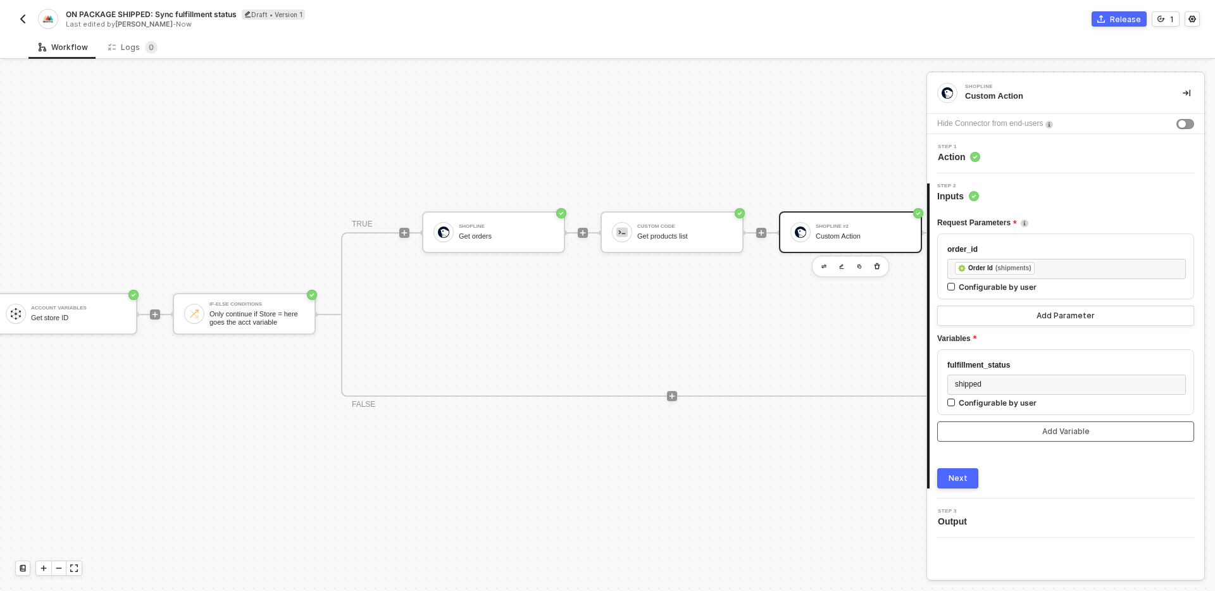
click at [1038, 439] on button "Add Variable" at bounding box center [1066, 432] width 257 height 20
click at [1046, 158] on div "Step 1 Action" at bounding box center [1068, 153] width 274 height 19
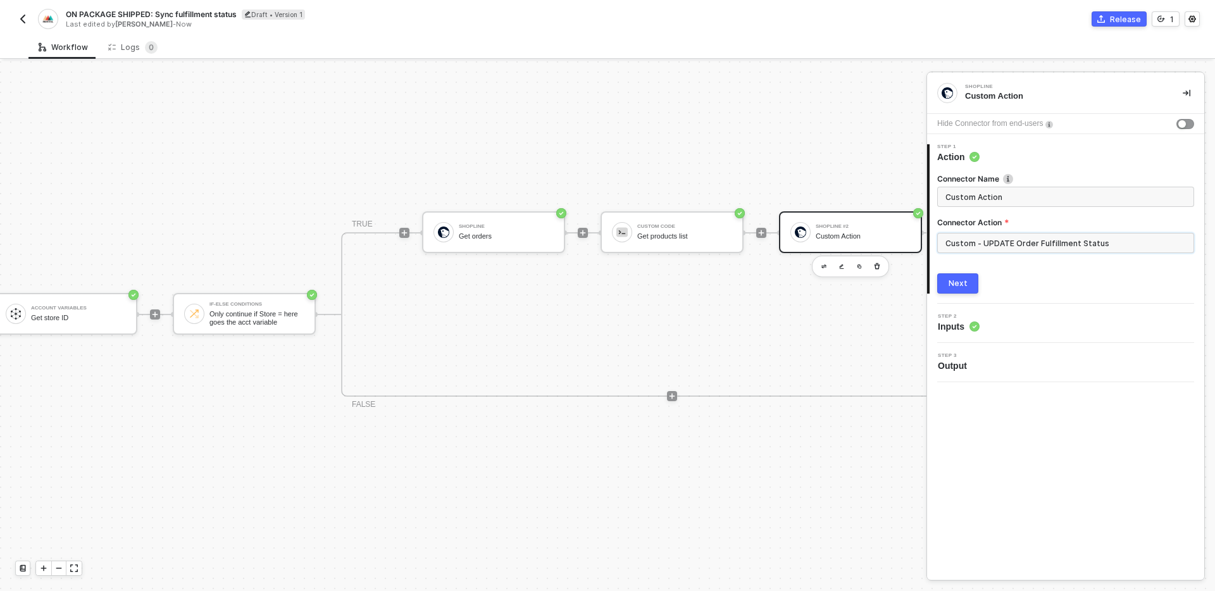
click at [1032, 242] on input "Custom - UPDATE Order Fulfillment Status" at bounding box center [1066, 243] width 257 height 20
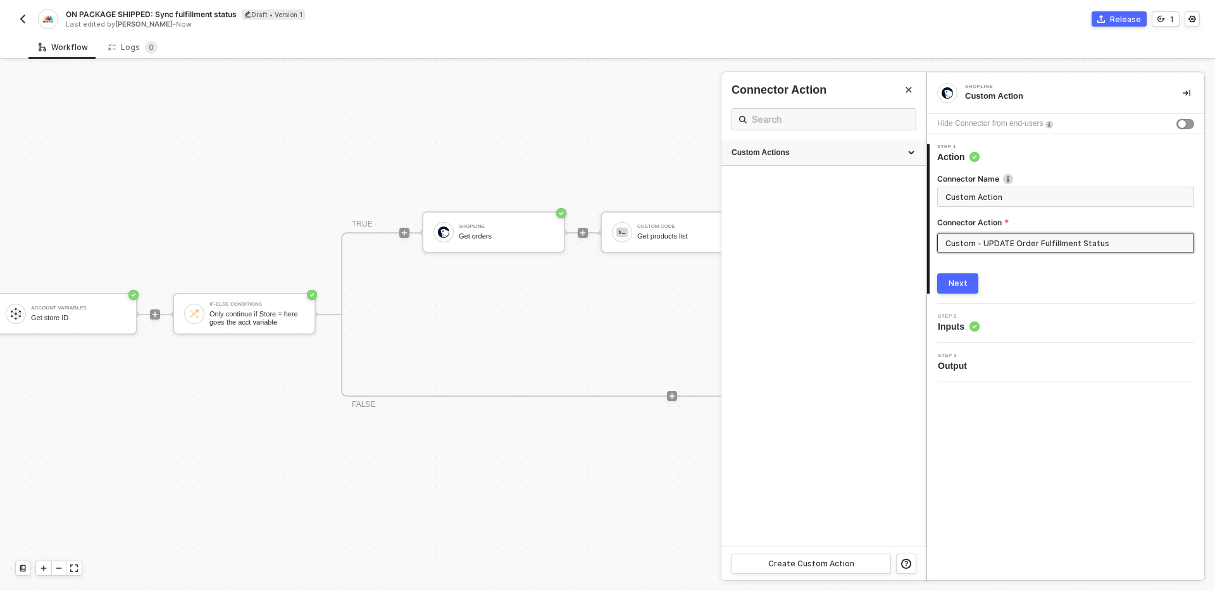
click at [853, 141] on div "Custom Actions" at bounding box center [824, 153] width 204 height 25
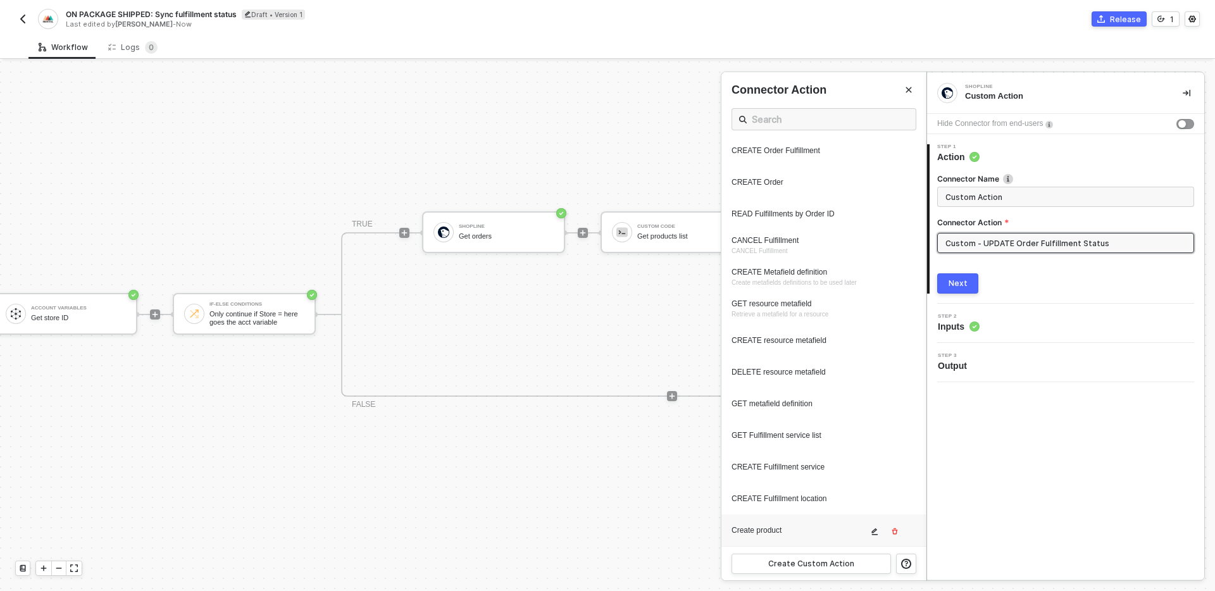
scroll to position [253, 0]
click at [824, 563] on div "Create Custom Action" at bounding box center [812, 564] width 86 height 10
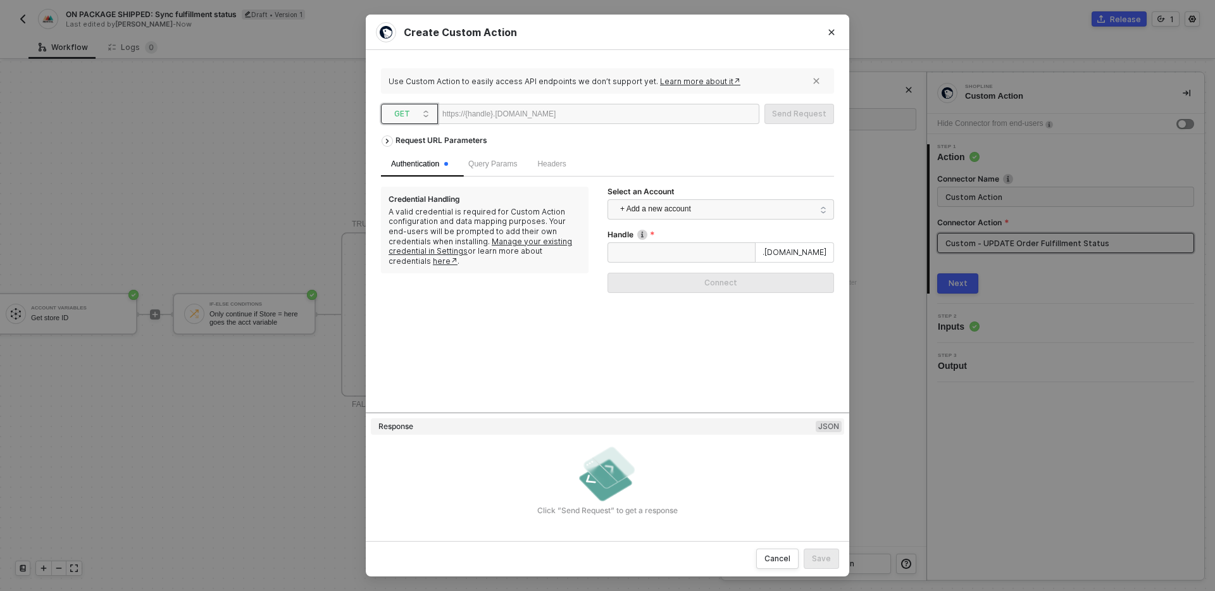
click at [414, 116] on span "GET" at bounding box center [411, 113] width 35 height 19
click at [409, 125] on div "Use Custom Action to easily access API endpoints we don’t support yet. Learn mo…" at bounding box center [607, 295] width 453 height 460
click at [408, 121] on span "GET" at bounding box center [411, 113] width 35 height 19
click at [415, 159] on div "POST" at bounding box center [409, 159] width 47 height 15
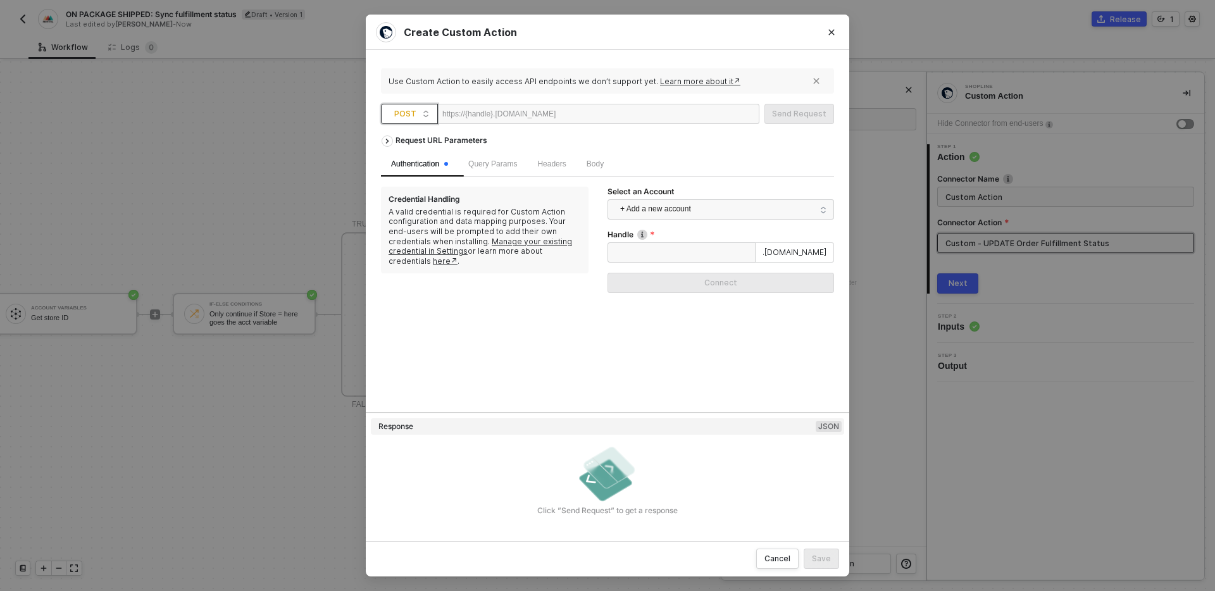
click at [606, 110] on div at bounding box center [595, 114] width 78 height 20
paste div
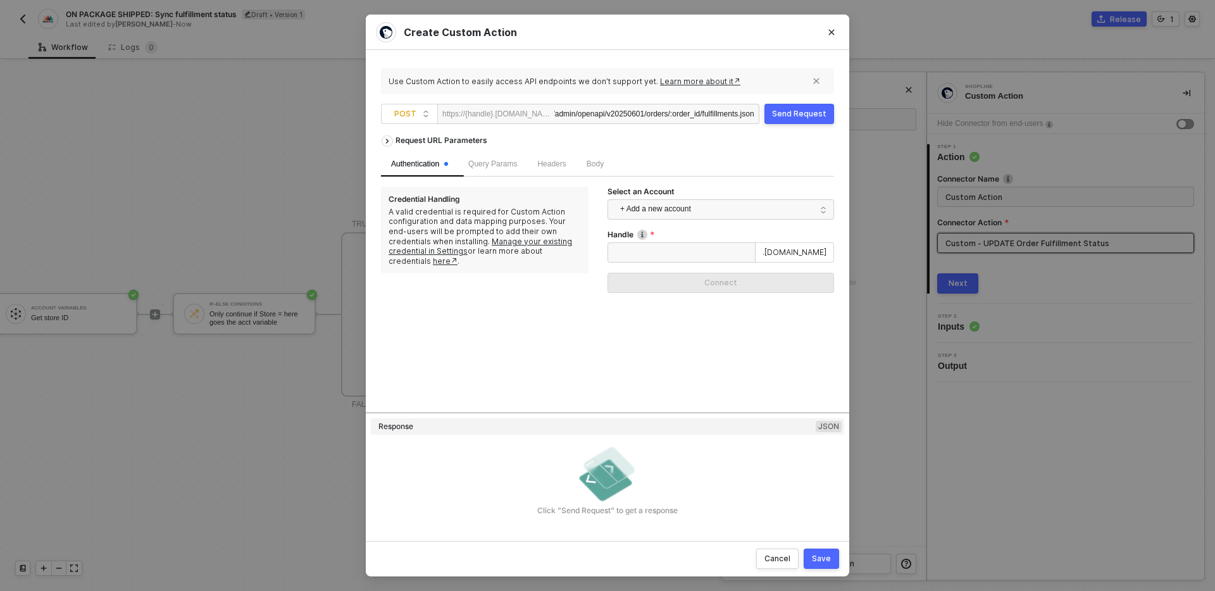
click at [667, 115] on div "/admin/openapi/v20250601/orders/:order_id/fulfillments.json" at bounding box center [654, 114] width 199 height 20
click at [426, 137] on div "Request URL Parameters" at bounding box center [441, 140] width 104 height 23
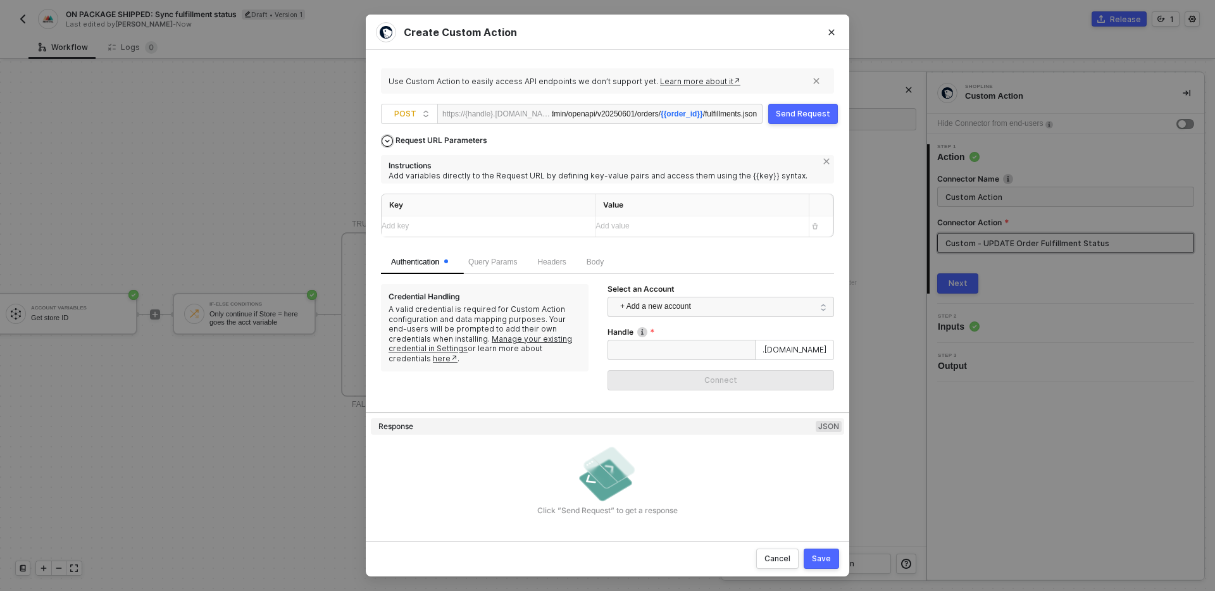
click at [446, 139] on div "Request URL Parameters" at bounding box center [441, 140] width 104 height 23
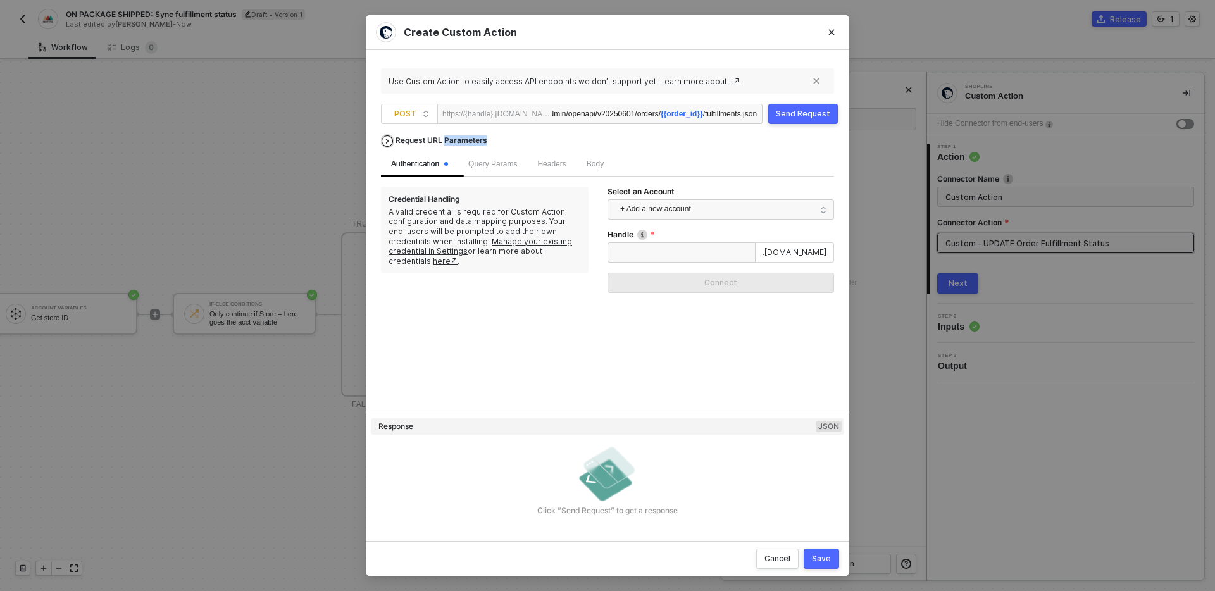
click at [446, 139] on div "Request URL Parameters" at bounding box center [441, 140] width 104 height 23
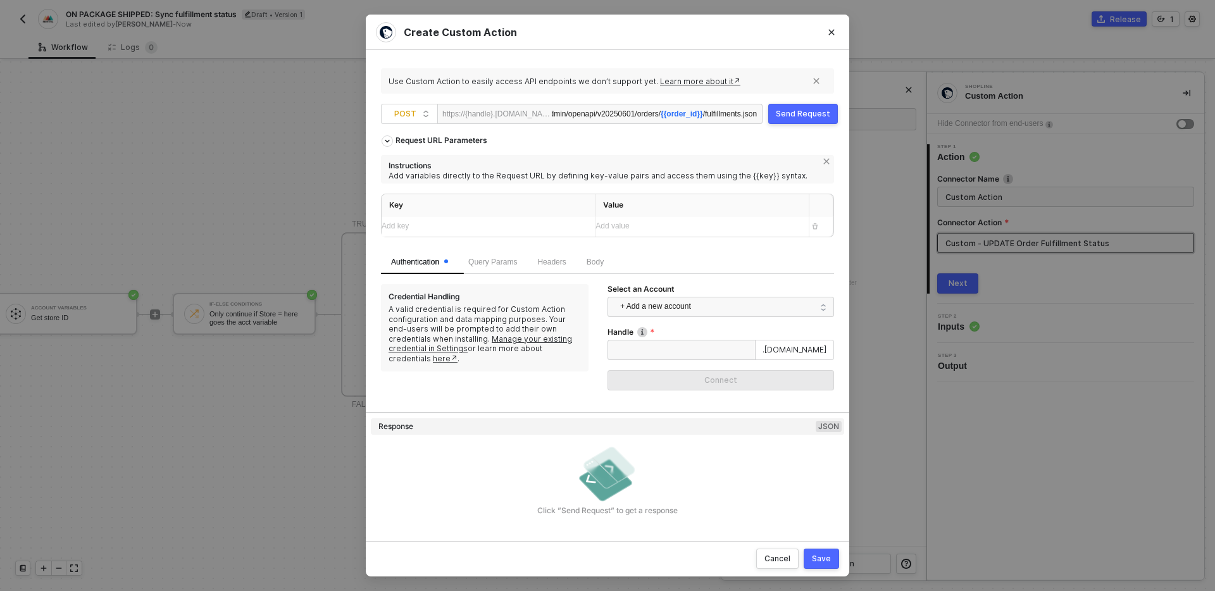
click at [464, 237] on div "Key Value Add key ﻿ Add value ﻿" at bounding box center [607, 222] width 453 height 56
click at [461, 227] on div "Add key ﻿" at bounding box center [483, 226] width 203 height 12
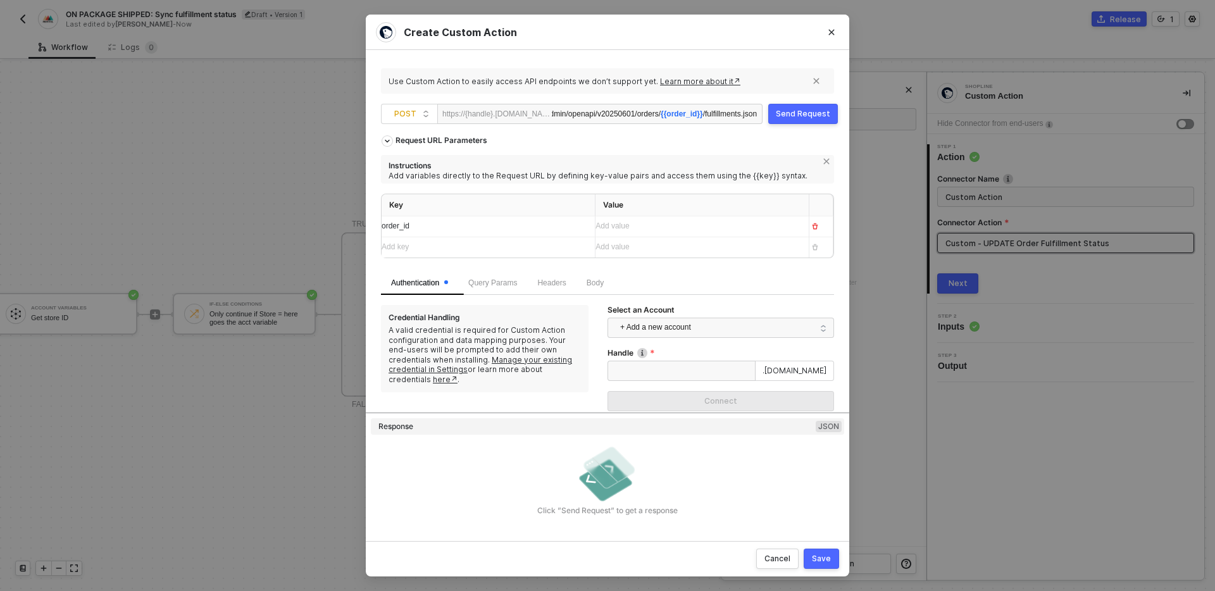
click at [537, 187] on span "Instructions Add variables directly to the Request URL by defining key-value pa…" at bounding box center [607, 212] width 453 height 115
click at [693, 325] on span "+ Add a new account" at bounding box center [723, 328] width 206 height 20
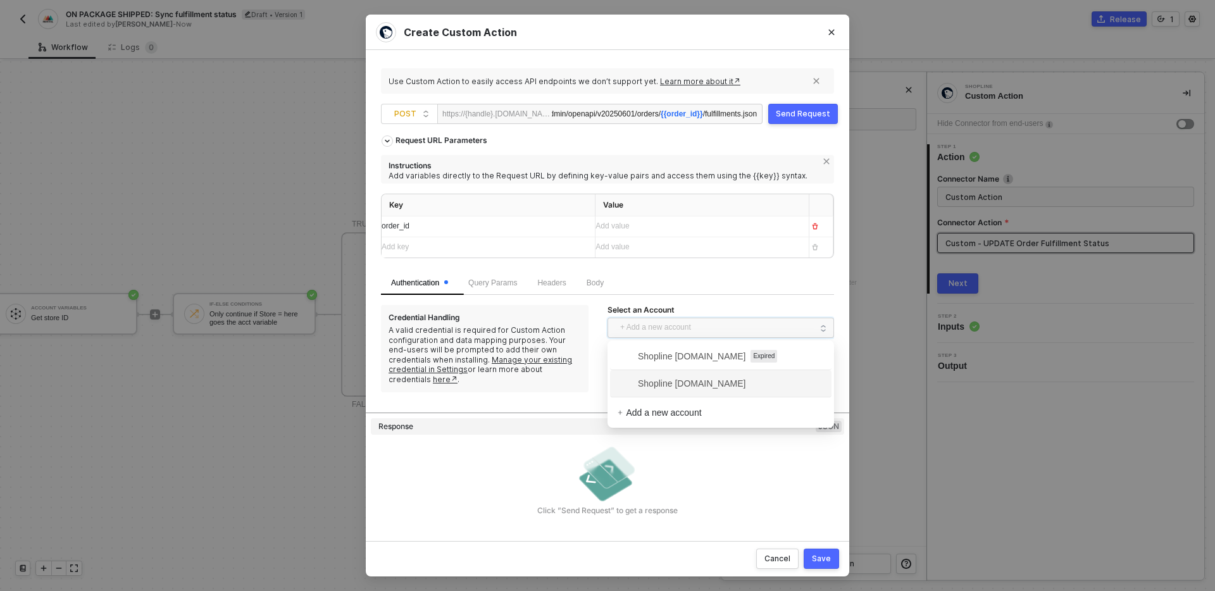
click at [688, 382] on span "Shopline [DOMAIN_NAME]" at bounding box center [682, 384] width 128 height 14
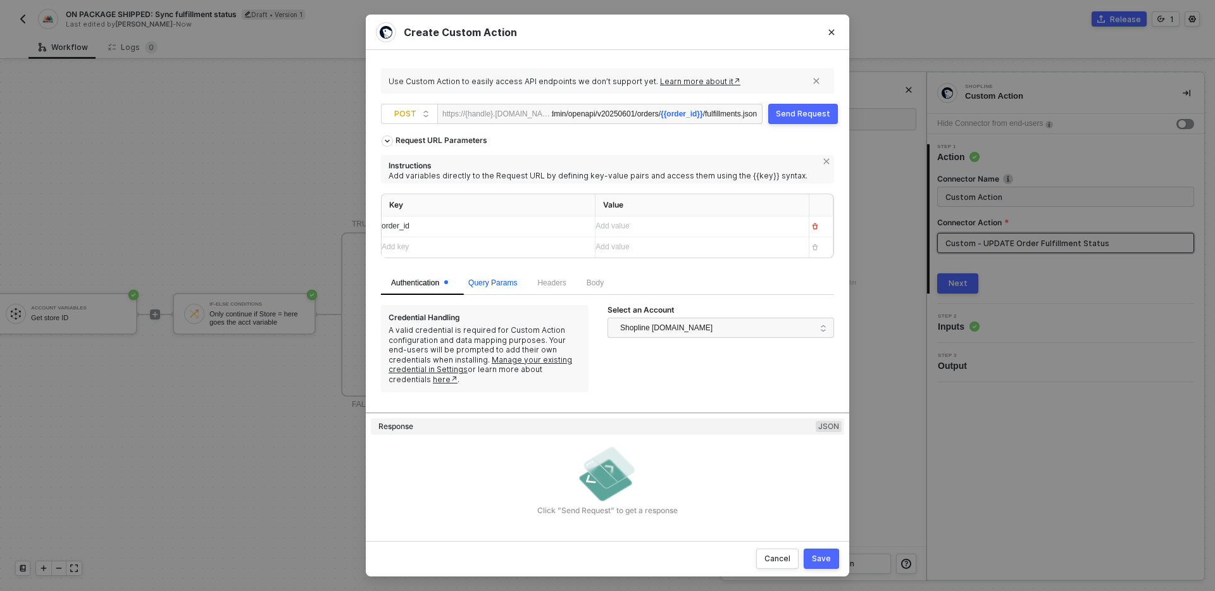
click at [487, 279] on span "Query Params" at bounding box center [492, 283] width 49 height 9
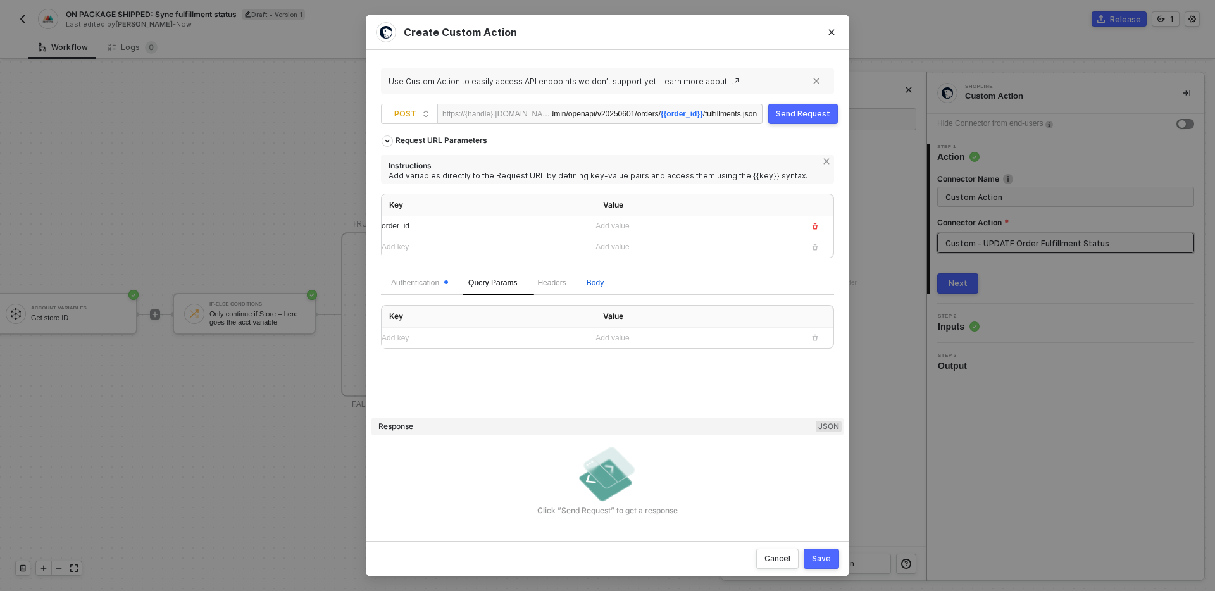
click at [604, 285] on span "Body" at bounding box center [595, 283] width 17 height 9
click at [529, 313] on span "JSON" at bounding box center [541, 313] width 25 height 10
click at [524, 313] on input "JSON" at bounding box center [525, 313] width 8 height 8
radio input "true"
radio input "false"
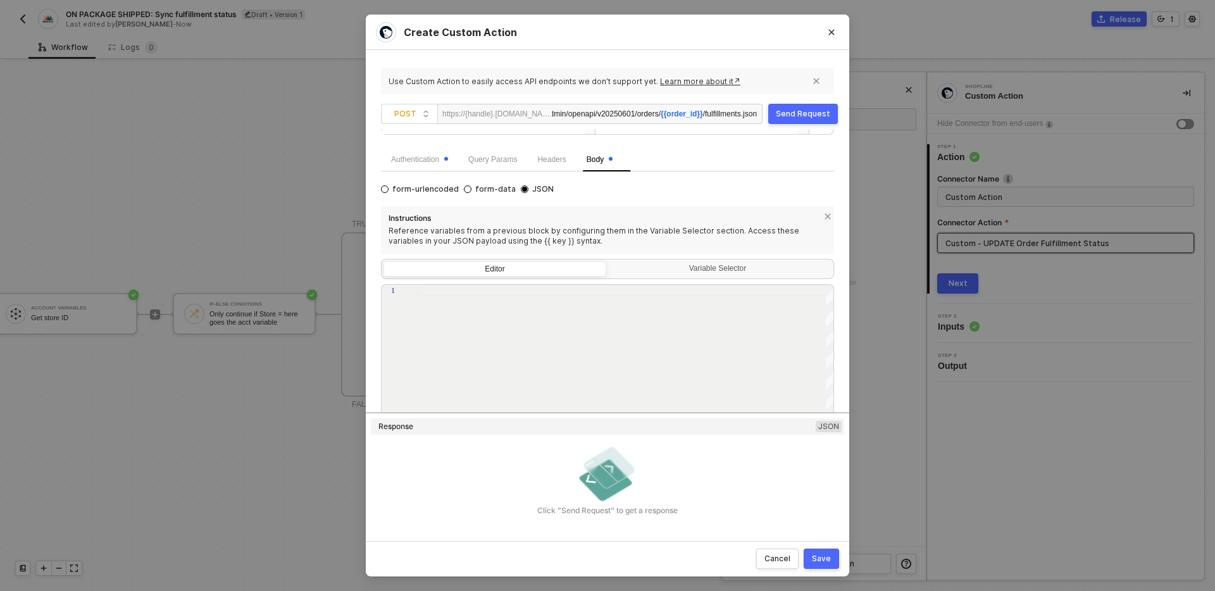
scroll to position [191, 0]
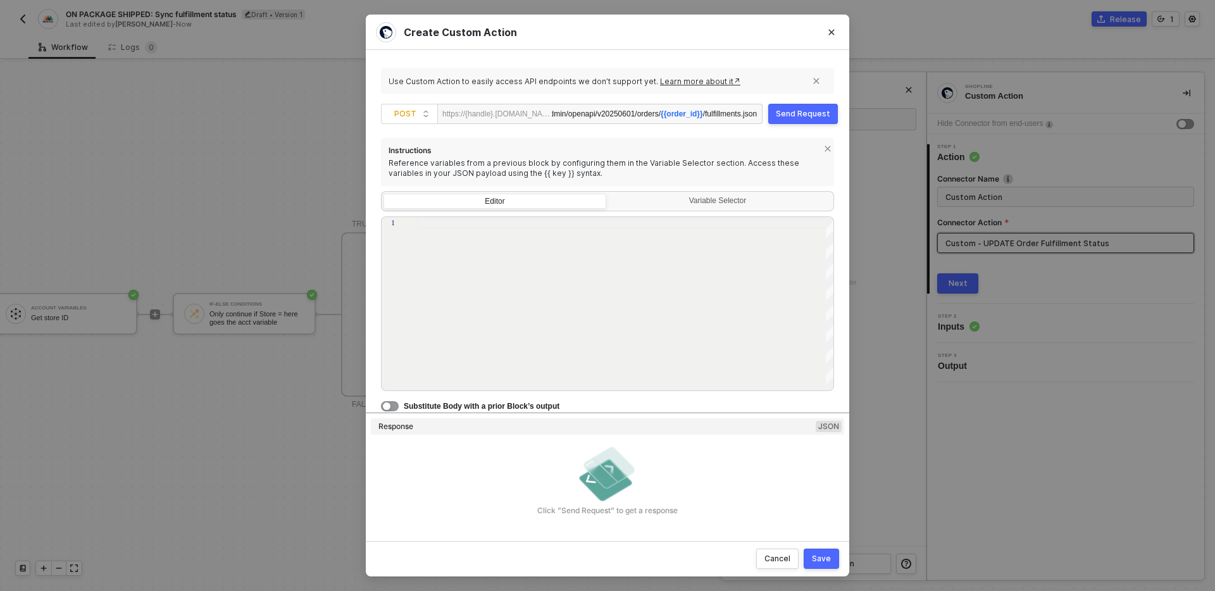
click at [565, 248] on div at bounding box center [626, 304] width 418 height 175
paste textarea "} ] } }"
click at [487, 246] on div "1 2 3 4 5 6 7 8 9 10 11 12 13 14 { "fulfillment" : { "notify_customer" : false …" at bounding box center [607, 304] width 453 height 175
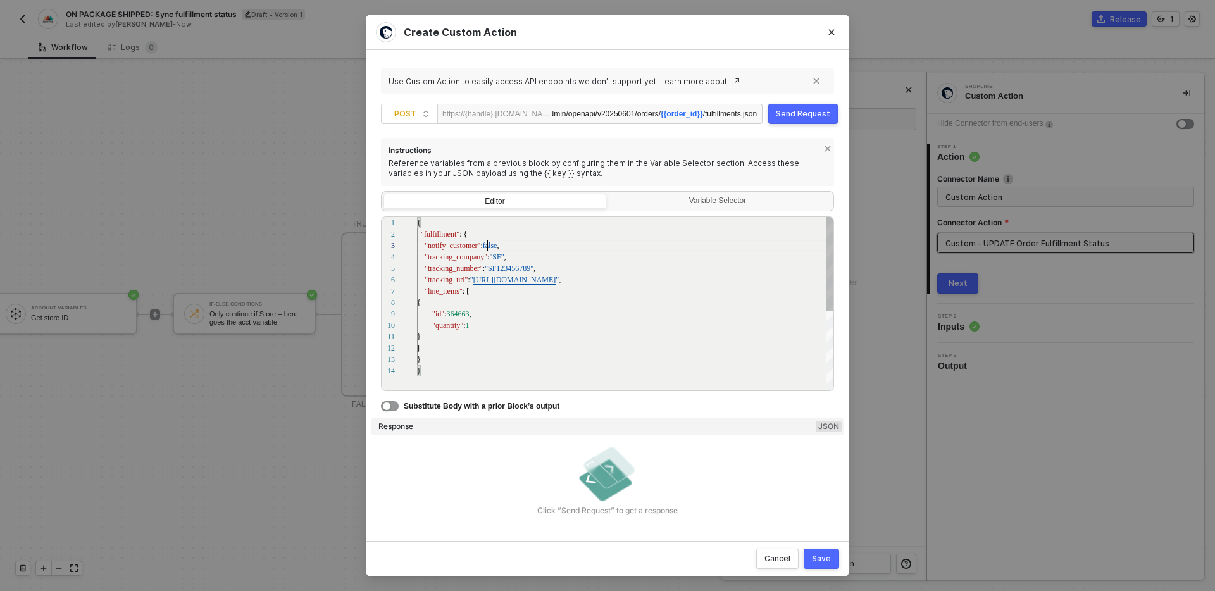
click at [487, 246] on div "1 2 3 4 5 6 7 8 9 10 11 12 13 14 { "fulfillment" : { "notify_customer" : false …" at bounding box center [607, 304] width 453 height 175
type textarea "{ "fulfillment": { "notify_customer": true, "tracking_company": "{{tracking_com…"
click at [715, 208] on div "Variable Selector" at bounding box center [720, 203] width 223 height 18
click at [609, 194] on input "Variable Selector" at bounding box center [609, 194] width 0 height 0
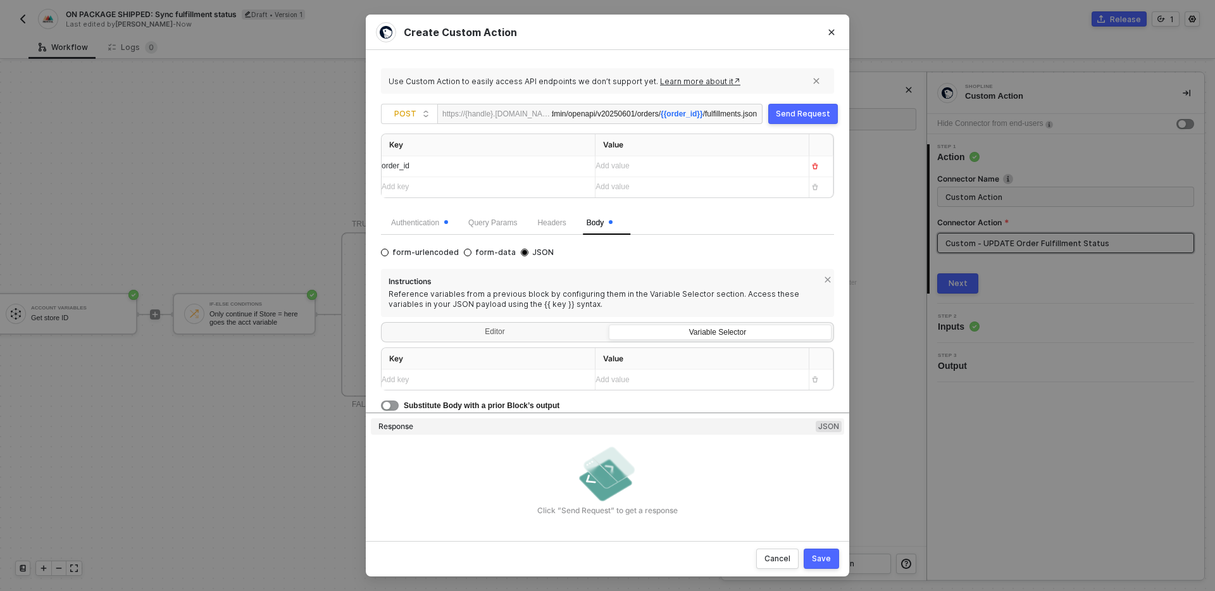
scroll to position [60, 0]
click at [497, 379] on div "Add key ﻿" at bounding box center [483, 381] width 203 height 12
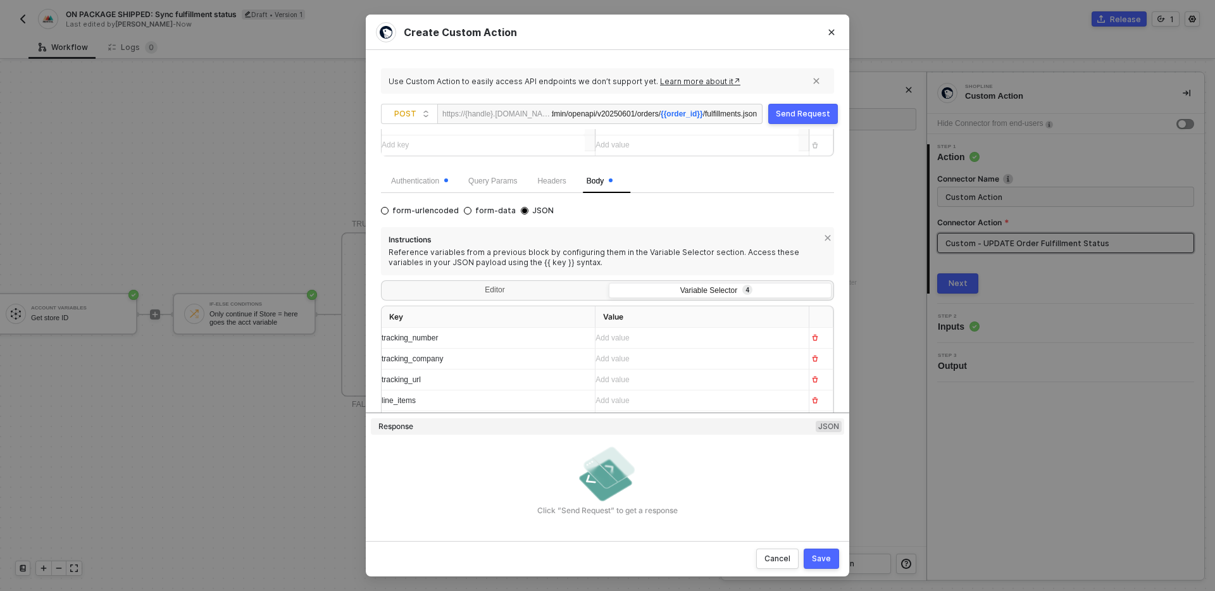
scroll to position [143, 0]
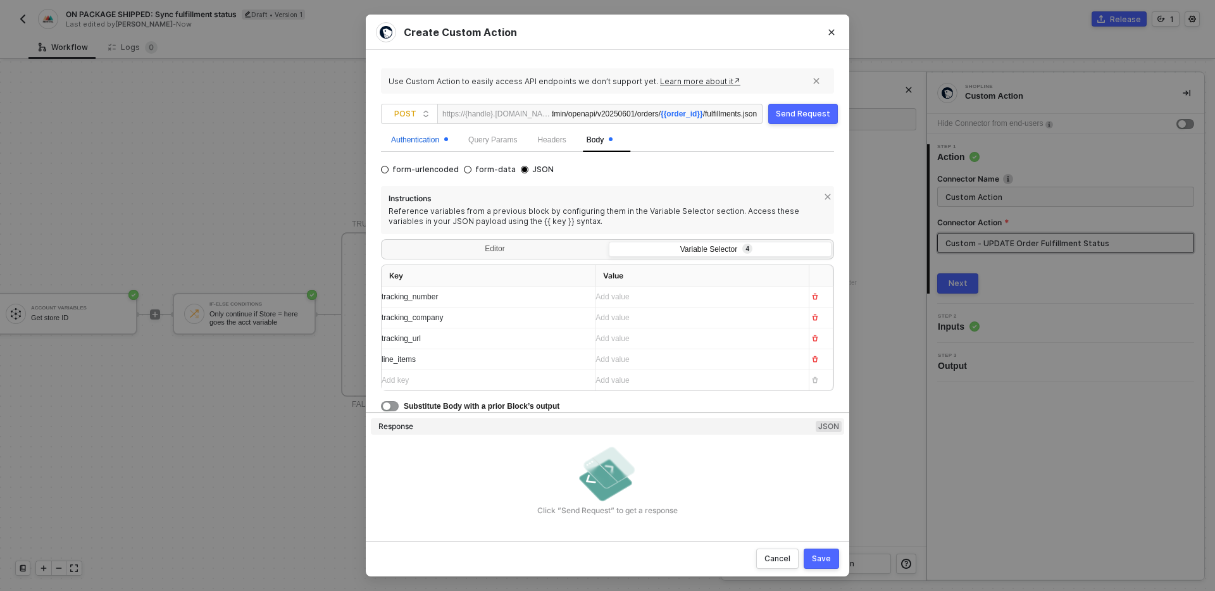
click at [413, 142] on div "Authentication" at bounding box center [419, 140] width 57 height 12
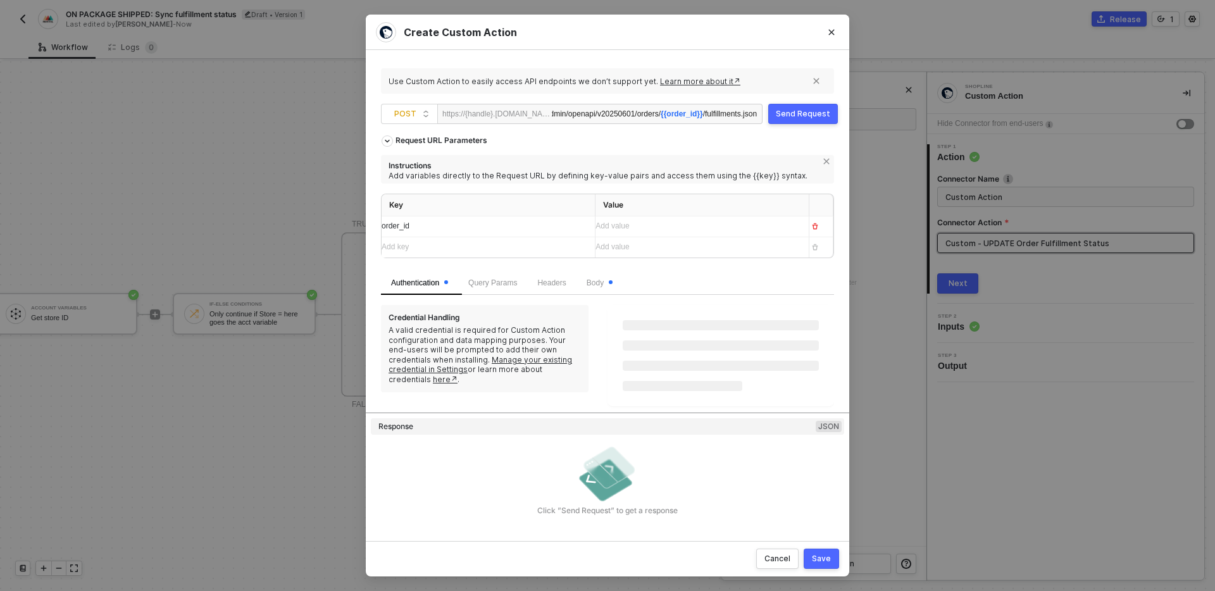
scroll to position [0, 0]
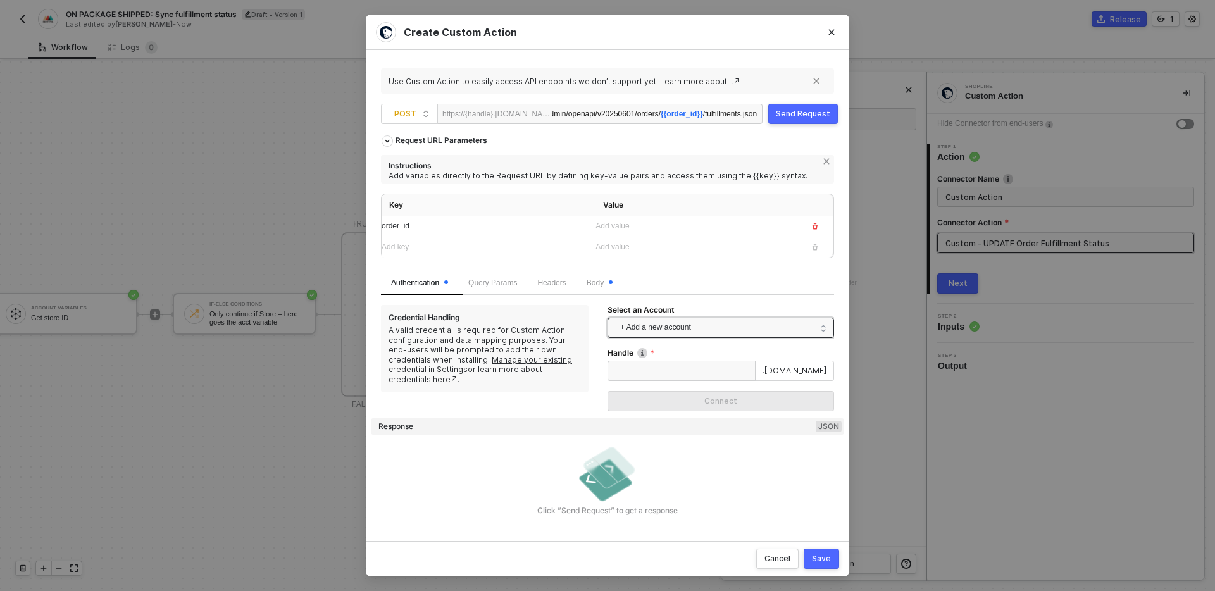
click at [662, 325] on span "+ Add a new account" at bounding box center [723, 328] width 206 height 20
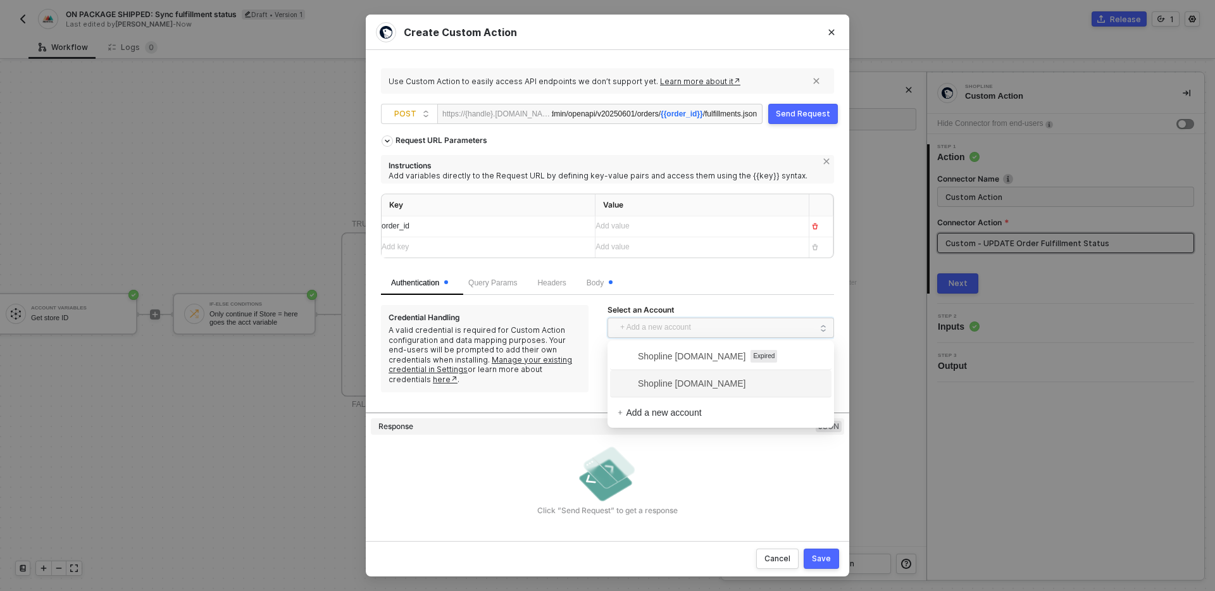
click at [689, 386] on span "Shopline testcs.myshopline.com" at bounding box center [682, 384] width 128 height 14
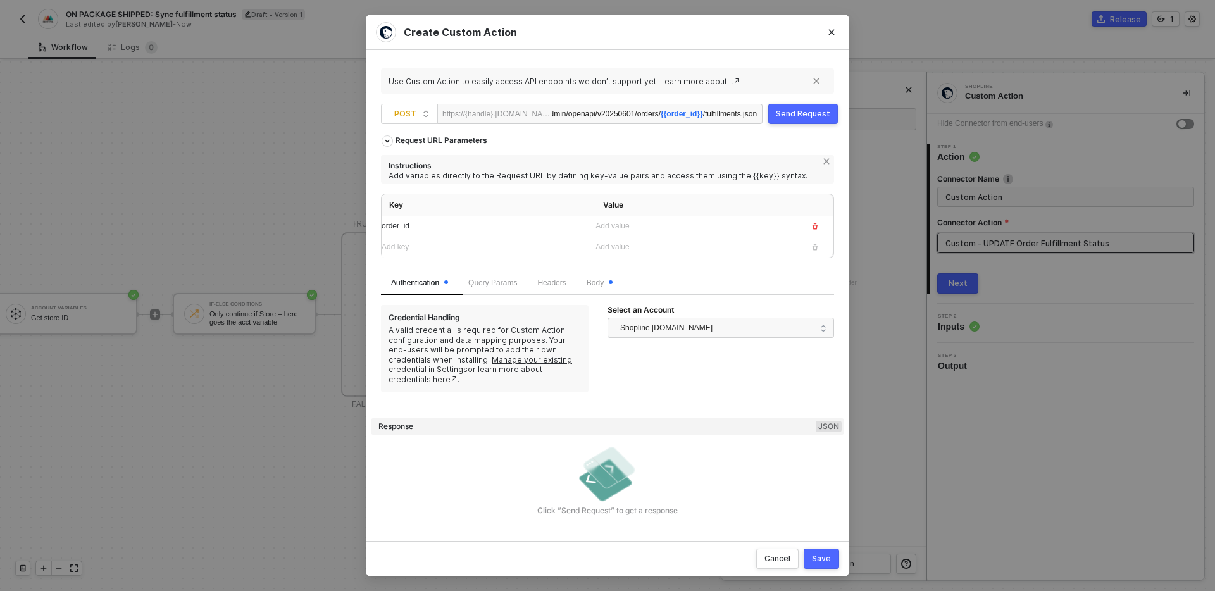
click at [633, 227] on div "Add value ﻿" at bounding box center [697, 226] width 203 height 12
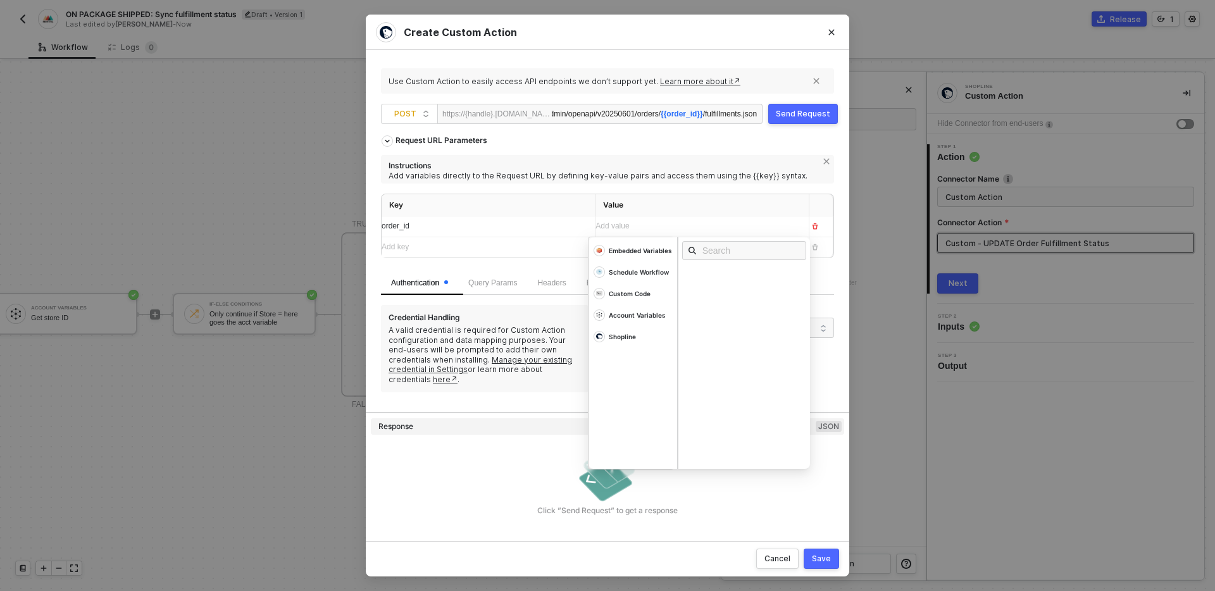
click at [664, 223] on div "Add value ﻿" at bounding box center [691, 226] width 191 height 12
click at [672, 186] on span "Instructions Add variables directly to the Request URL by defining key-value pa…" at bounding box center [607, 212] width 453 height 115
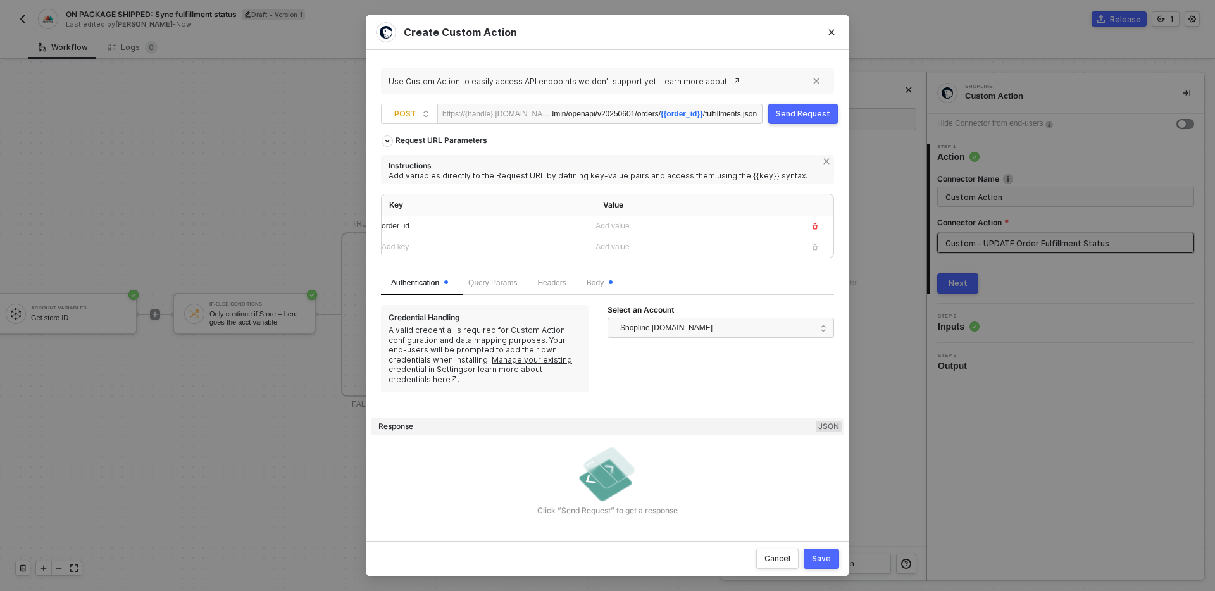
click at [672, 221] on div "Add value ﻿" at bounding box center [697, 226] width 203 height 12
click at [719, 187] on span "Instructions Add variables directly to the Request URL by defining key-value pa…" at bounding box center [607, 212] width 453 height 115
click at [611, 284] on span "Body" at bounding box center [600, 283] width 26 height 9
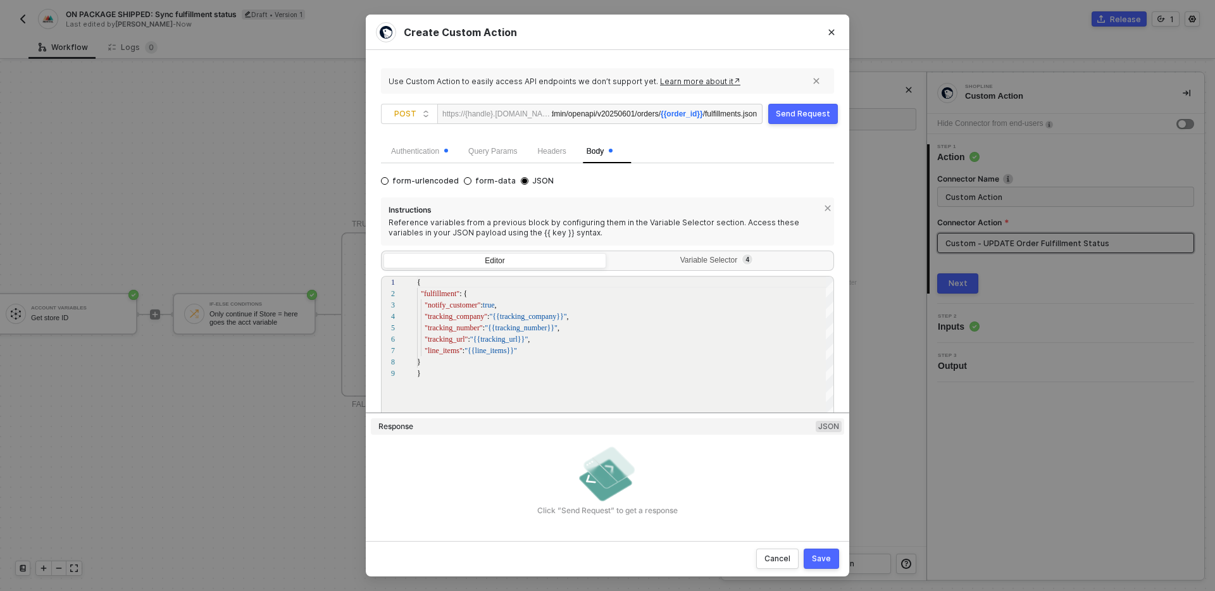
scroll to position [134, 0]
click at [707, 253] on div "Variable Selector 4" at bounding box center [719, 258] width 206 height 10
click at [609, 251] on input "Variable Selector 4" at bounding box center [609, 251] width 0 height 0
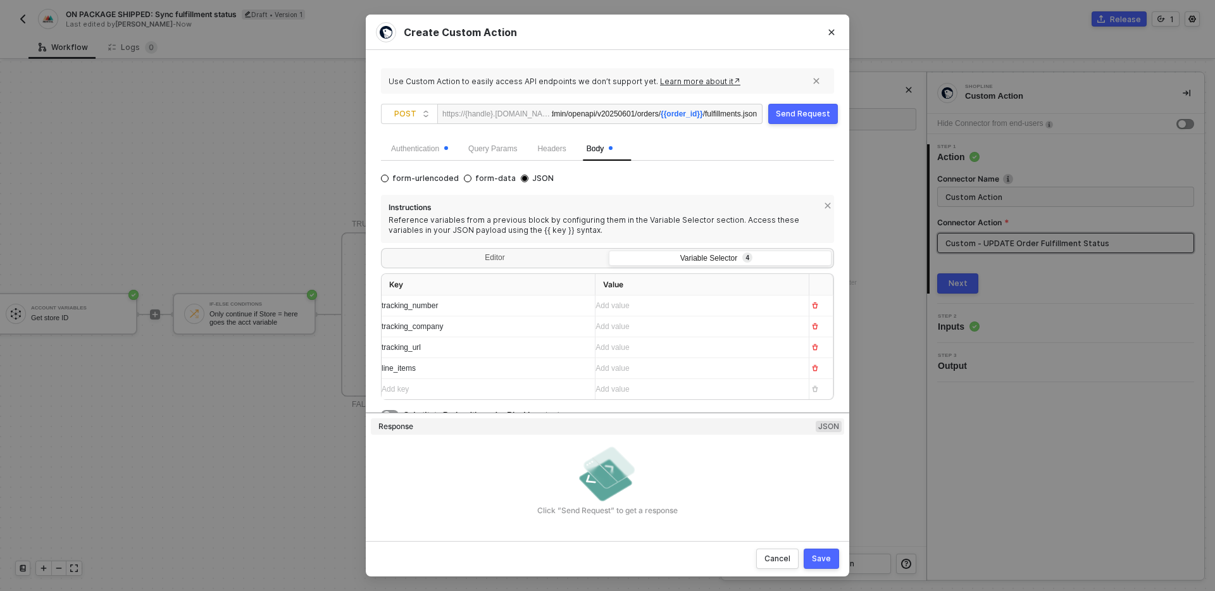
scroll to position [143, 0]
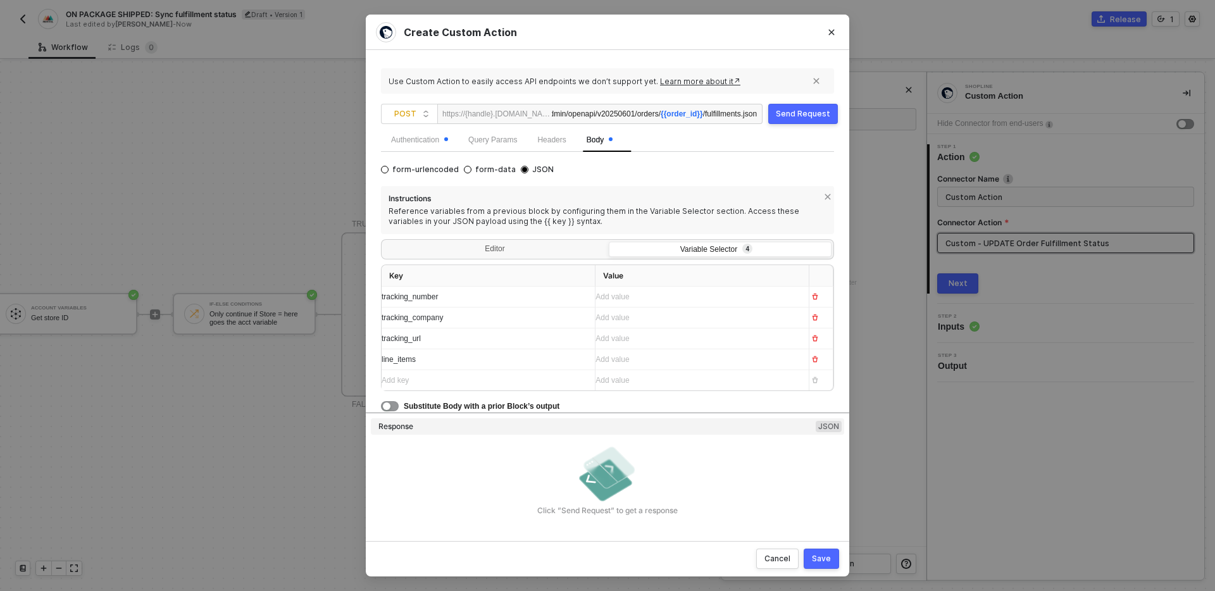
click at [684, 301] on div "Add value ﻿" at bounding box center [691, 297] width 191 height 12
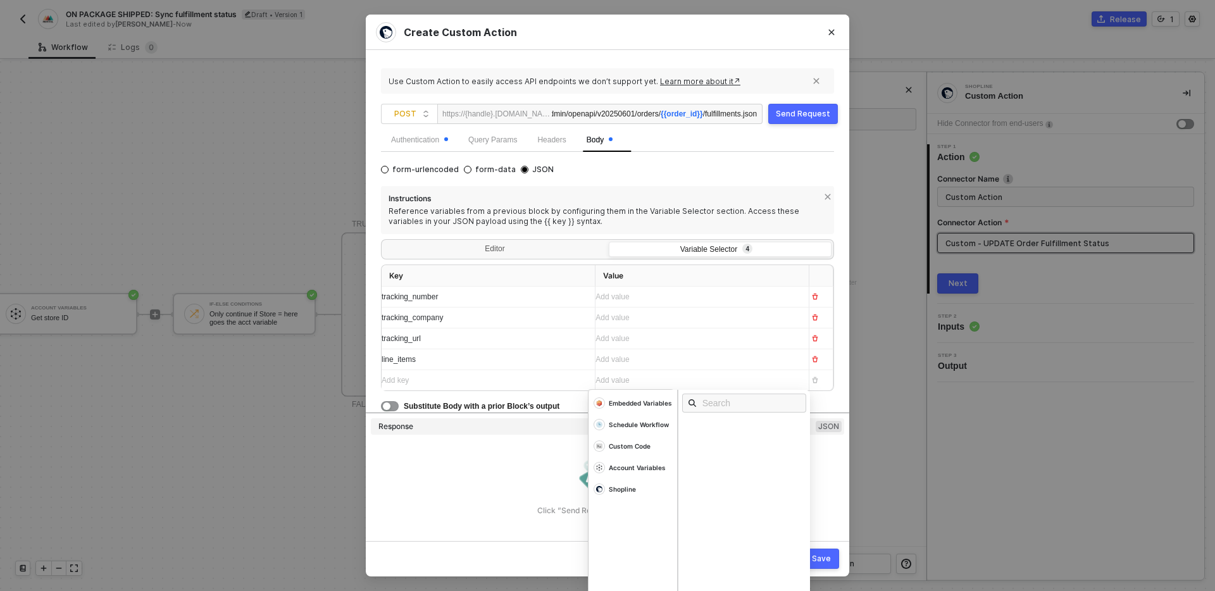
click at [662, 299] on div "Add value ﻿" at bounding box center [691, 297] width 191 height 12
click at [673, 301] on div "Add value ﻿" at bounding box center [691, 297] width 191 height 12
click at [639, 444] on div "Custom Code" at bounding box center [630, 446] width 42 height 9
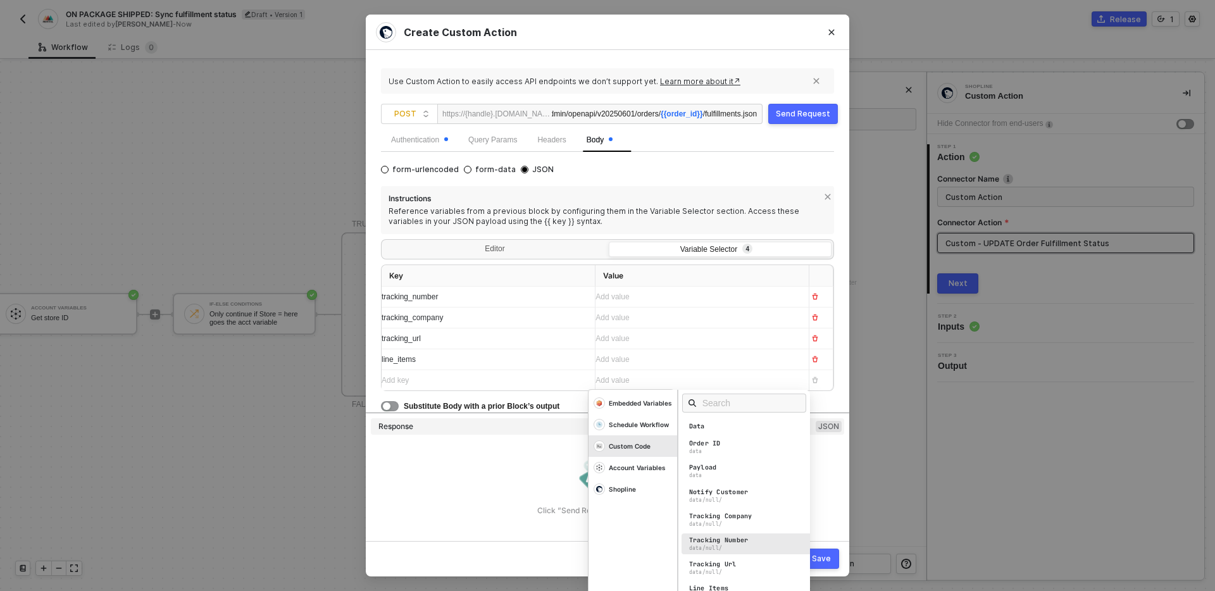
click at [755, 538] on div "Tracking Number data/null/" at bounding box center [748, 544] width 132 height 21
click at [536, 501] on div "Click ”Send Request” to get a response" at bounding box center [608, 479] width 474 height 73
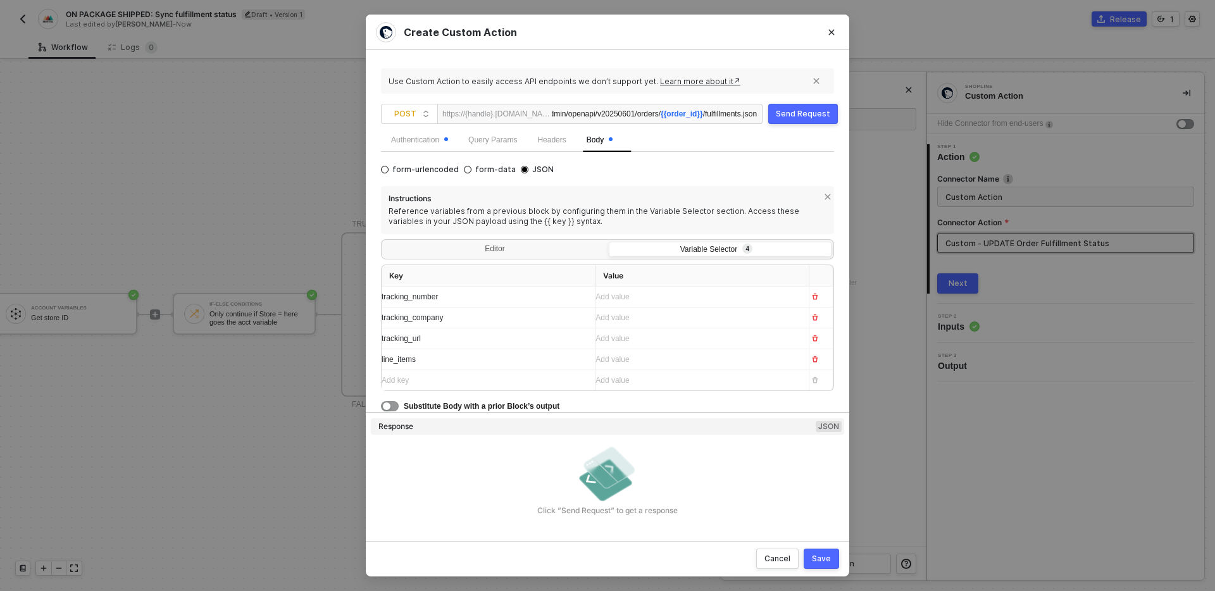
click at [631, 320] on div "Add value ﻿" at bounding box center [697, 318] width 203 height 12
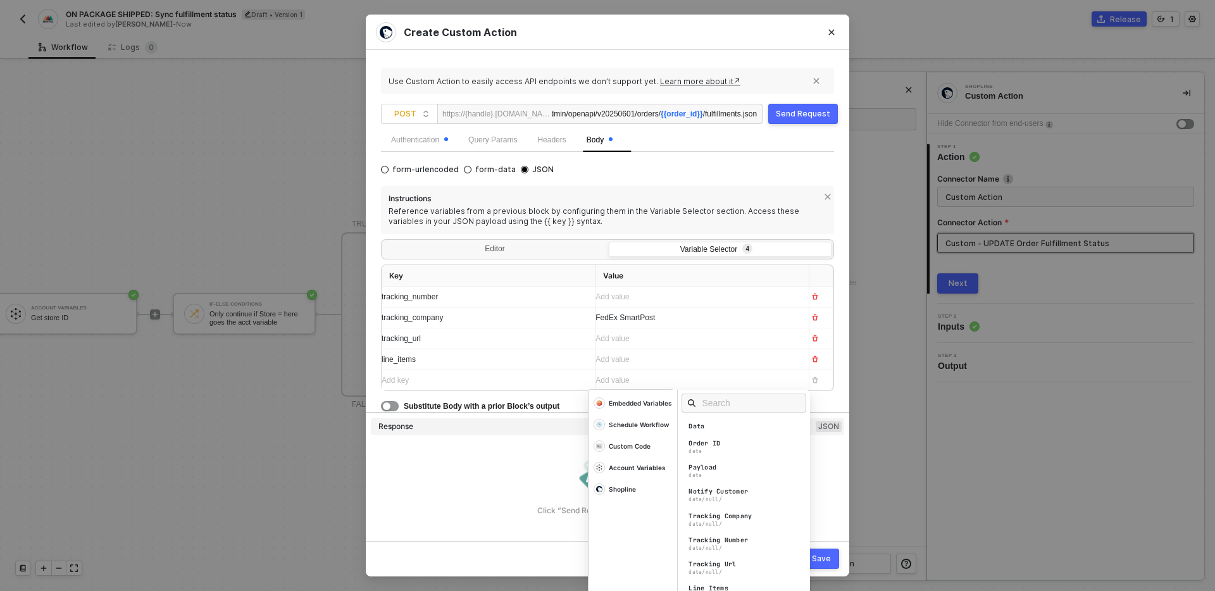
click at [685, 296] on div "Add value ﻿" at bounding box center [691, 297] width 191 height 12
click at [664, 343] on div "Add value ﻿" at bounding box center [697, 339] width 203 height 12
click at [620, 370] on div "Add value ﻿" at bounding box center [697, 359] width 203 height 20
click at [640, 364] on div "Add value ﻿" at bounding box center [691, 360] width 191 height 12
click at [671, 366] on div "Add value ﻿" at bounding box center [691, 360] width 191 height 12
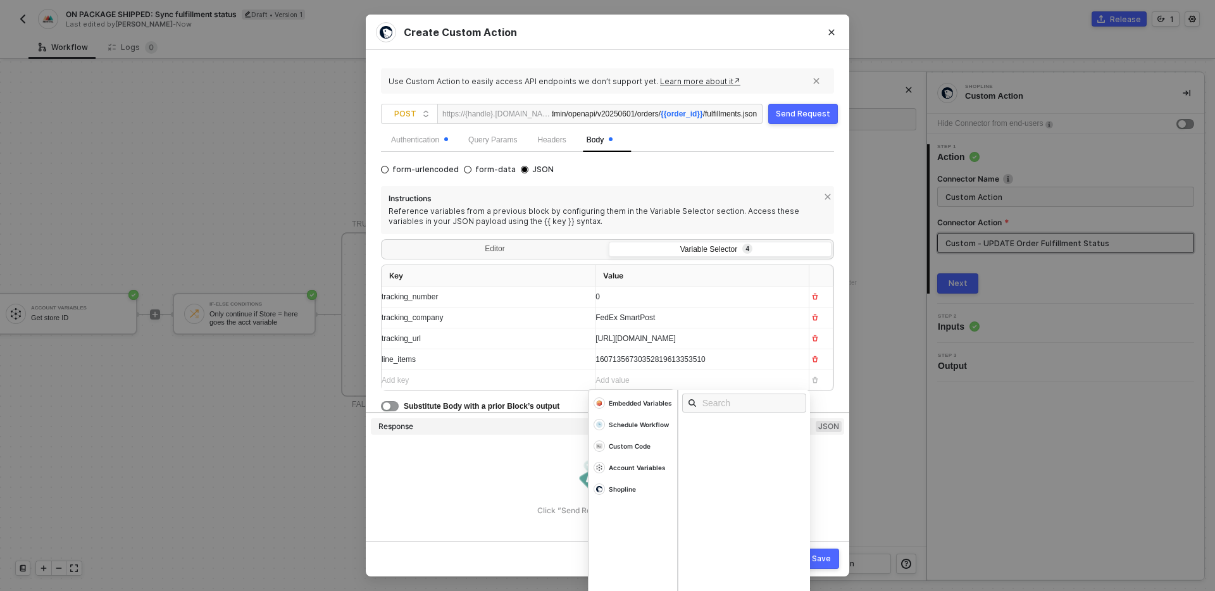
click at [636, 364] on span "16071356730352819613353510" at bounding box center [651, 359] width 110 height 9
click at [646, 363] on div "Add value ﻿" at bounding box center [691, 360] width 191 height 12
click at [519, 242] on div "Editor" at bounding box center [495, 251] width 223 height 18
click at [384, 242] on input "Editor" at bounding box center [384, 242] width 0 height 0
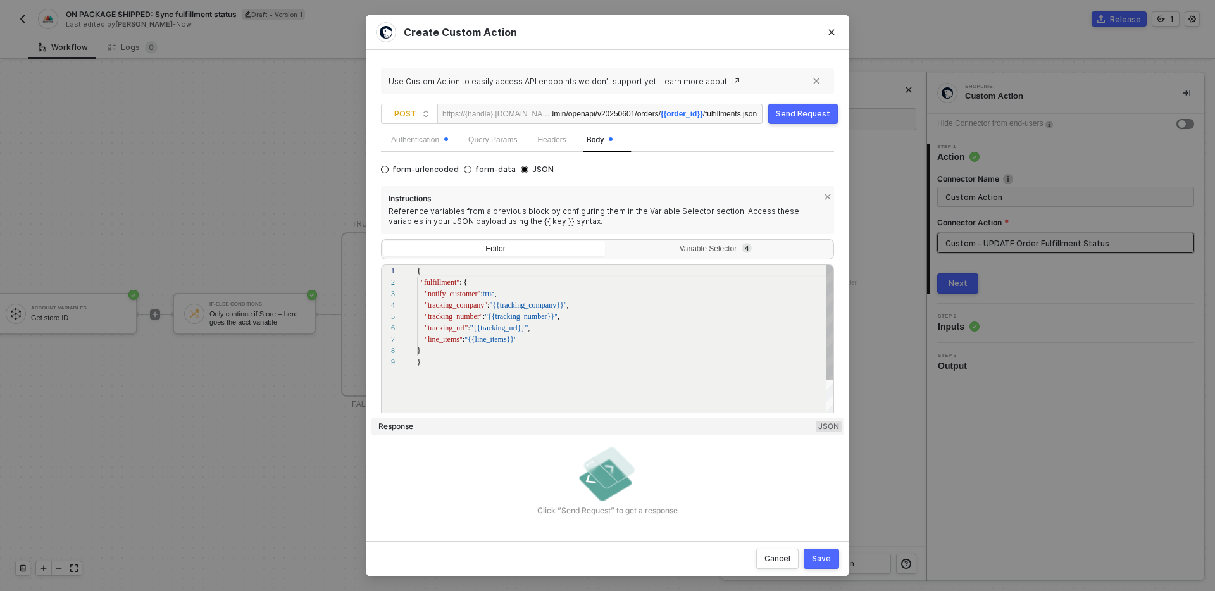
scroll to position [91, 0]
click at [800, 119] on button "Send Request" at bounding box center [804, 114] width 70 height 20
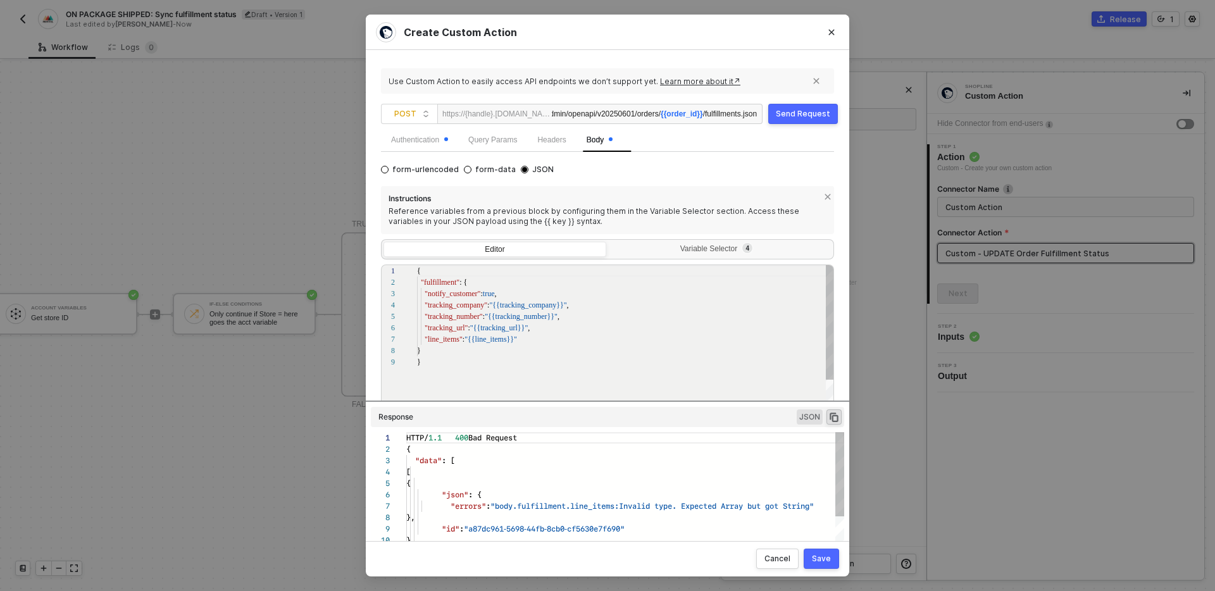
scroll to position [114, 0]
click at [658, 250] on div "Variable Selector 4" at bounding box center [719, 249] width 206 height 10
click at [609, 242] on input "Variable Selector 4" at bounding box center [609, 242] width 0 height 0
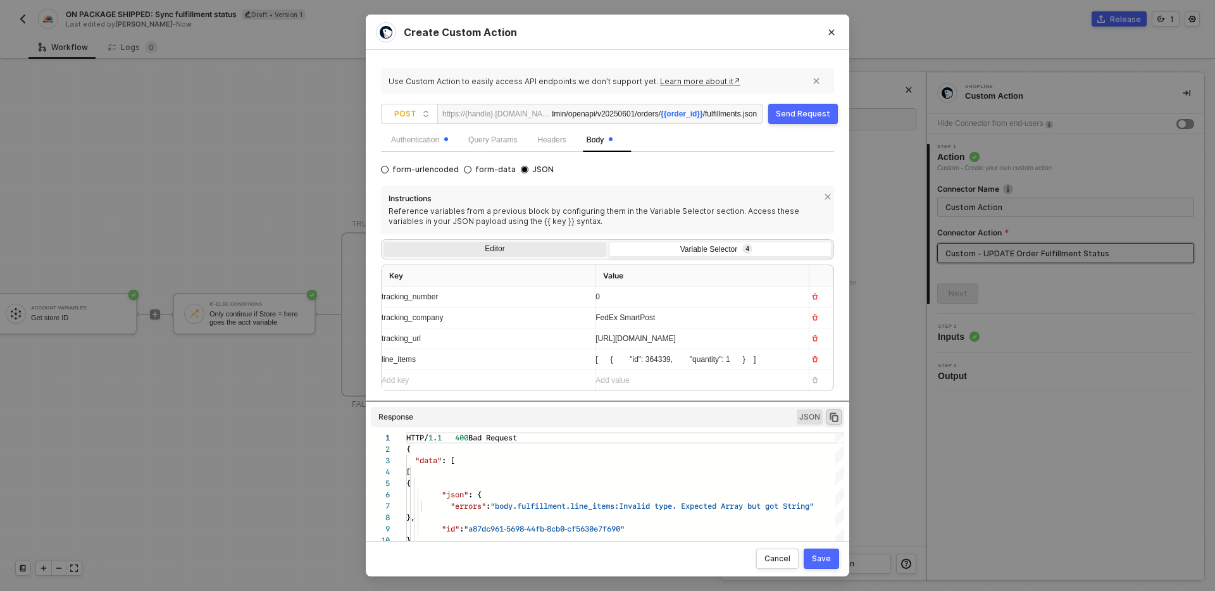
click at [525, 251] on div "Editor" at bounding box center [495, 251] width 223 height 18
click at [384, 242] on input "Editor" at bounding box center [384, 242] width 0 height 0
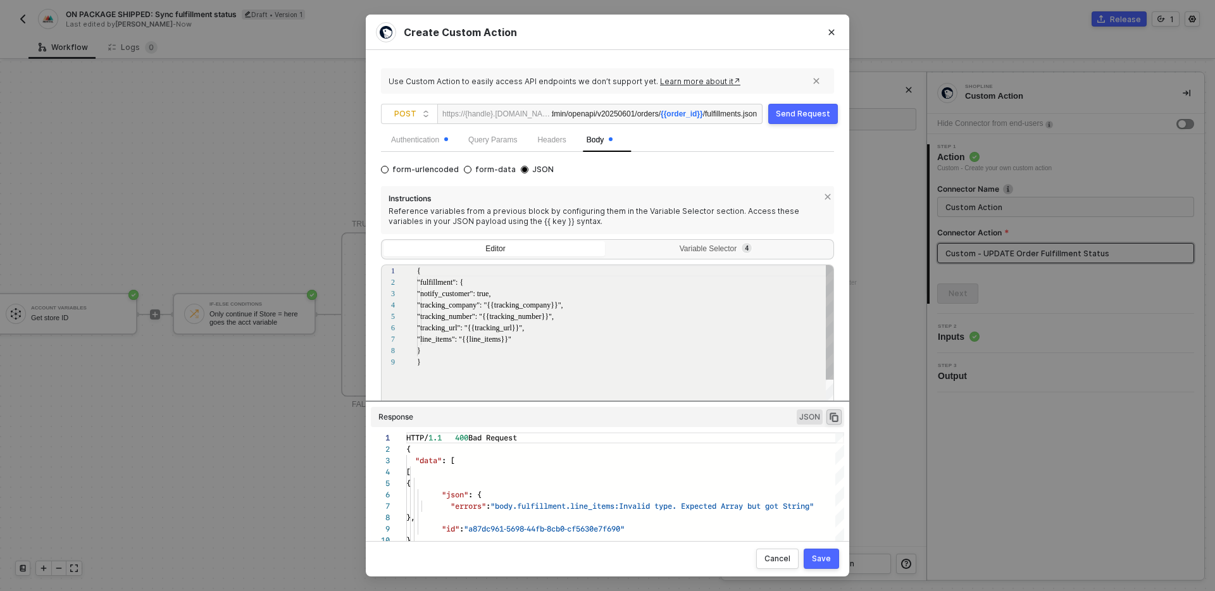
scroll to position [91, 0]
click at [810, 121] on button "Send Request" at bounding box center [804, 114] width 70 height 20
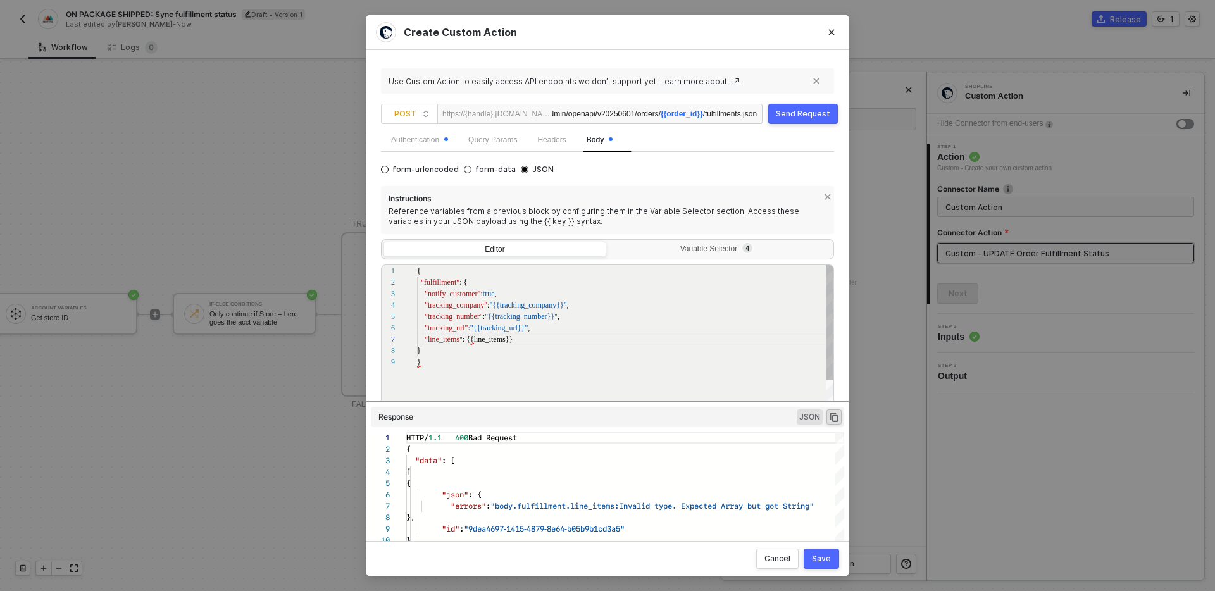
click at [467, 341] on span ": {{line_items}}" at bounding box center [488, 339] width 50 height 9
type textarea "{ "fulfillment": { "notify_customer": true, "tracking_company": "{{tracking_com…"
click at [677, 244] on div "Variable Selector 4" at bounding box center [719, 249] width 206 height 10
click at [609, 242] on input "Variable Selector 4" at bounding box center [609, 242] width 0 height 0
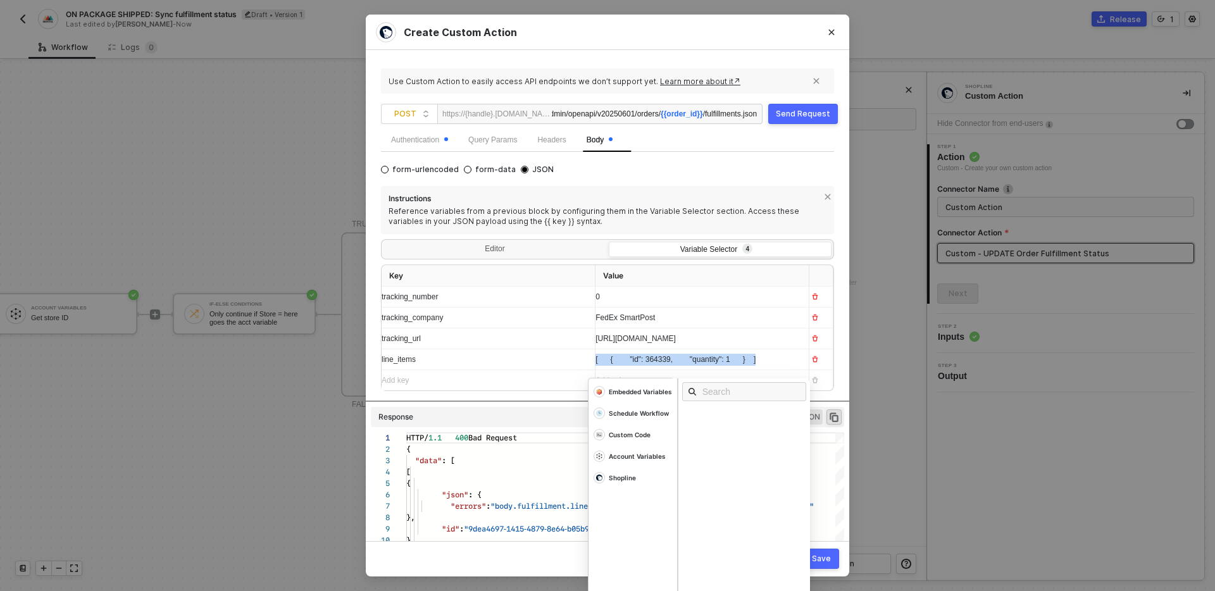
drag, startPoint x: 777, startPoint y: 367, endPoint x: 567, endPoint y: 366, distance: 209.5
click at [567, 366] on tr "line_items [ { "id": 364339, "quantity": 1 } ] Embedded Variables Schedule Work…" at bounding box center [608, 359] width 452 height 21
click at [532, 397] on div "Instructions Reference variables from a previous block by configuring them in t…" at bounding box center [607, 299] width 453 height 227
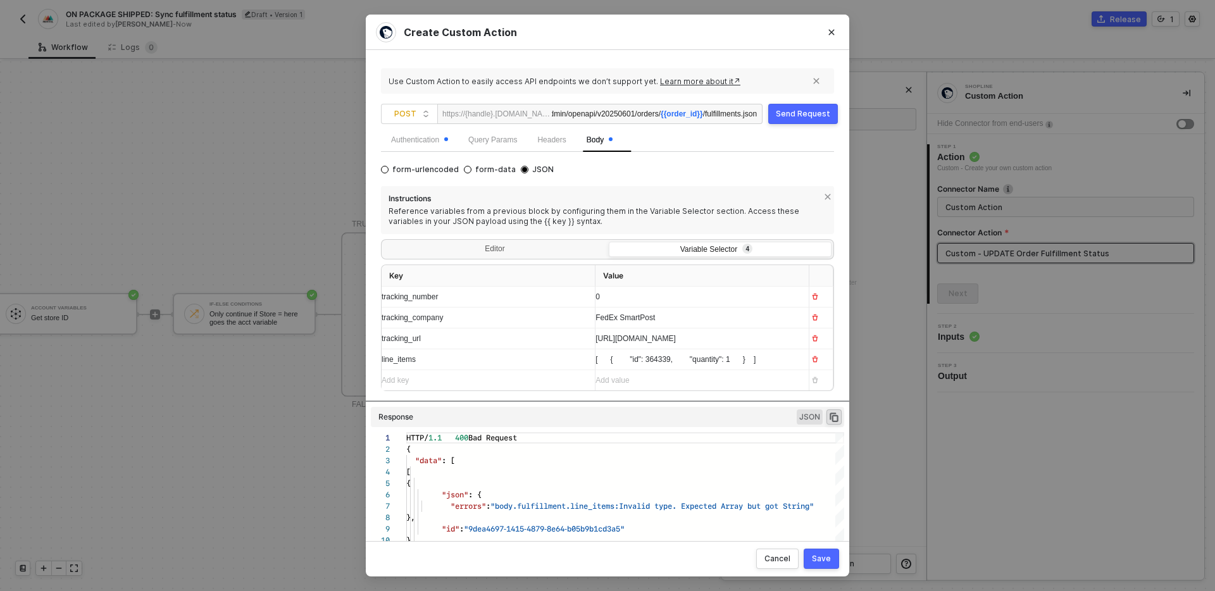
click at [793, 368] on div "[ { "id": 364339, "quantity": 1 } ]" at bounding box center [697, 359] width 203 height 20
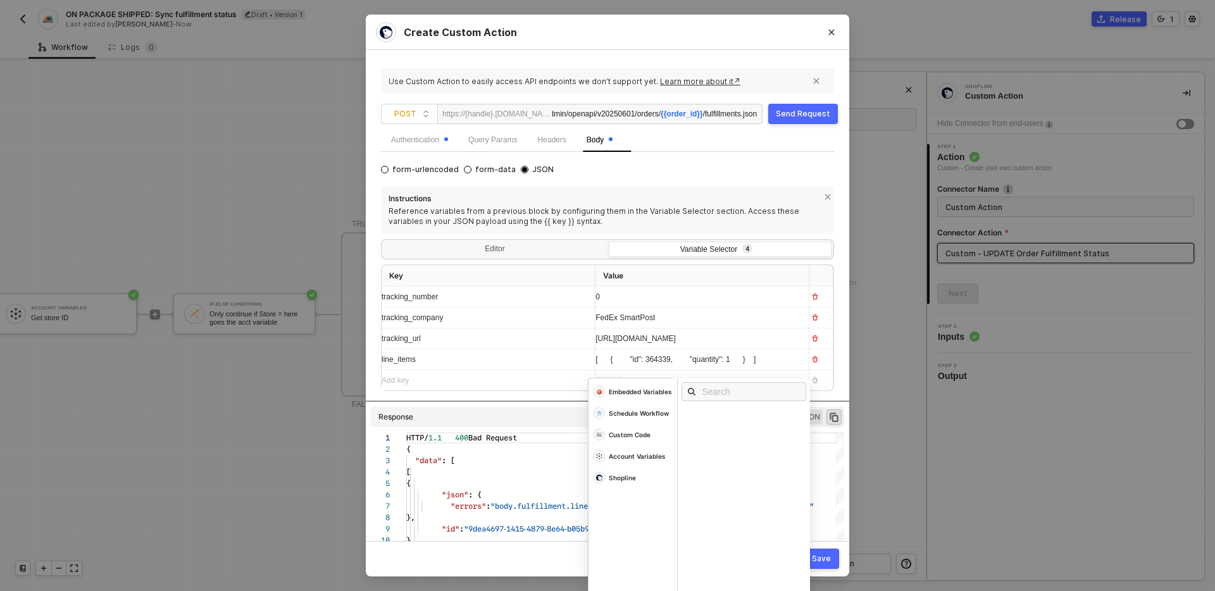
click at [793, 368] on div "[ { "id": 364339, "quantity": 1 } ]" at bounding box center [697, 359] width 203 height 20
click at [779, 340] on div "https://www.fedex.com/fedextrack/?tracknumbers=0000000000" at bounding box center [697, 339] width 203 height 12
click at [779, 340] on div "https://www.fedex.com/fedextrack/?tracknumbers=0000000000" at bounding box center [691, 338] width 191 height 12
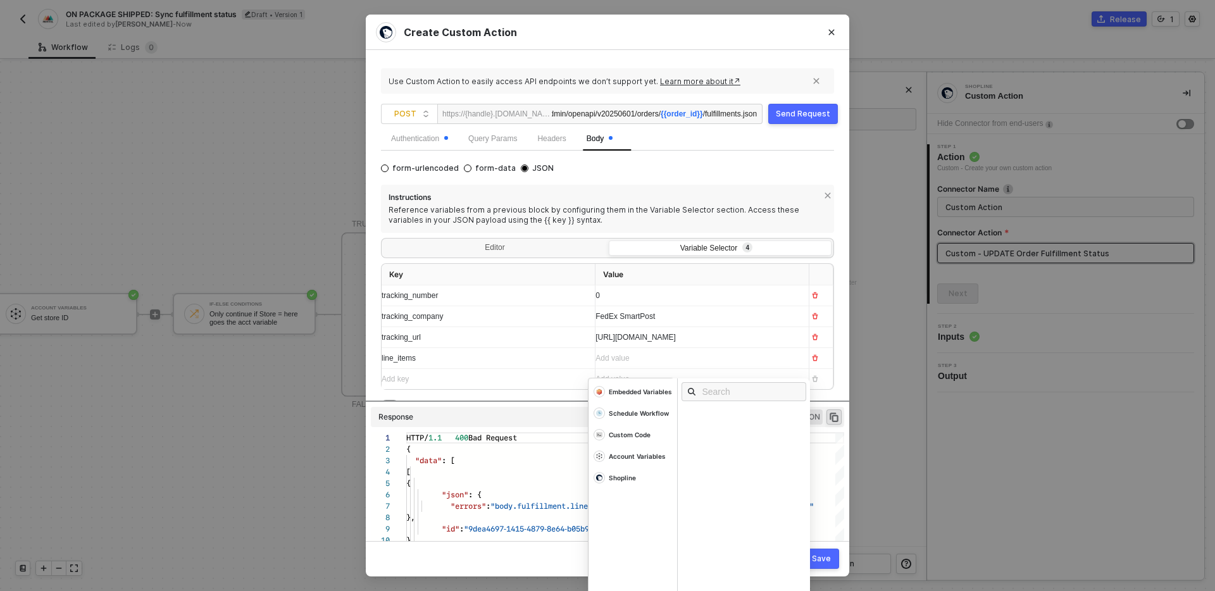
click at [779, 340] on div "https://www.fedex.com/fedextrack/?tracknumbers=0000000000" at bounding box center [691, 338] width 191 height 12
click at [760, 323] on div "FedEx SmartPost" at bounding box center [697, 316] width 203 height 20
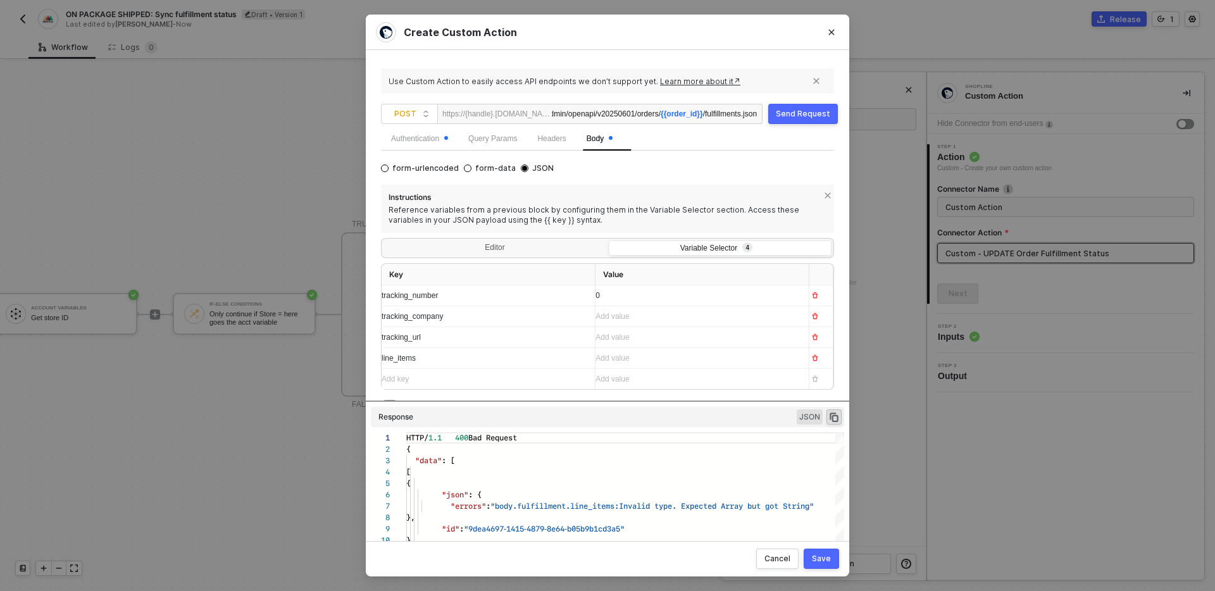
click at [744, 304] on div "0" at bounding box center [697, 296] width 203 height 20
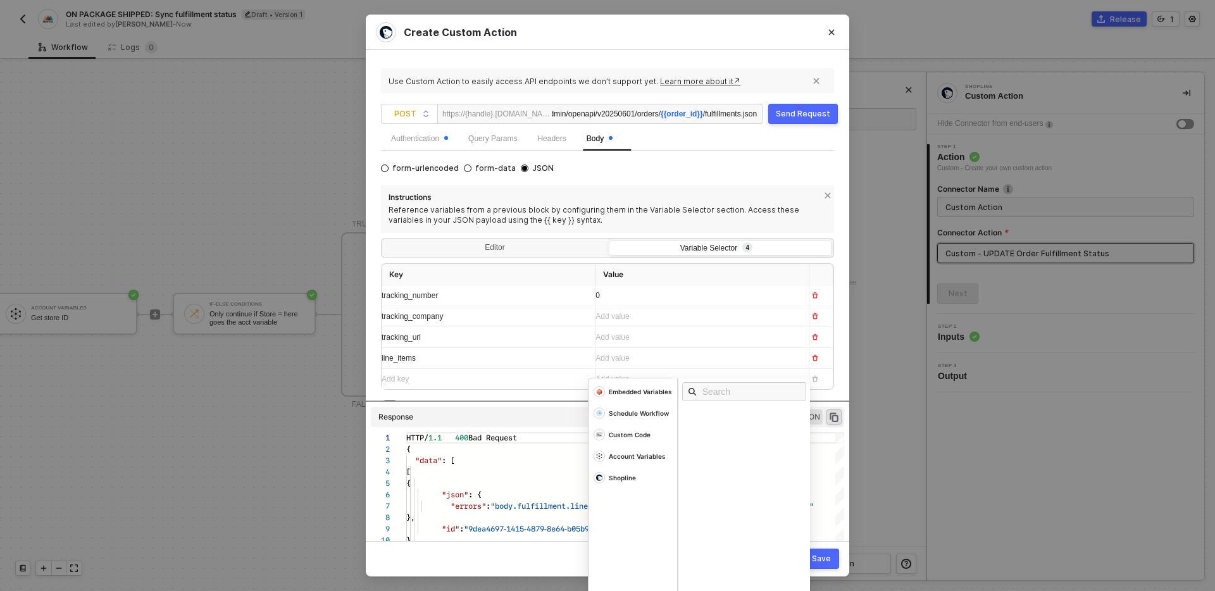
click at [744, 304] on div "0" at bounding box center [697, 296] width 203 height 20
click at [579, 215] on div "Reference variables from a previous block by configuring them in the Variable S…" at bounding box center [608, 215] width 438 height 20
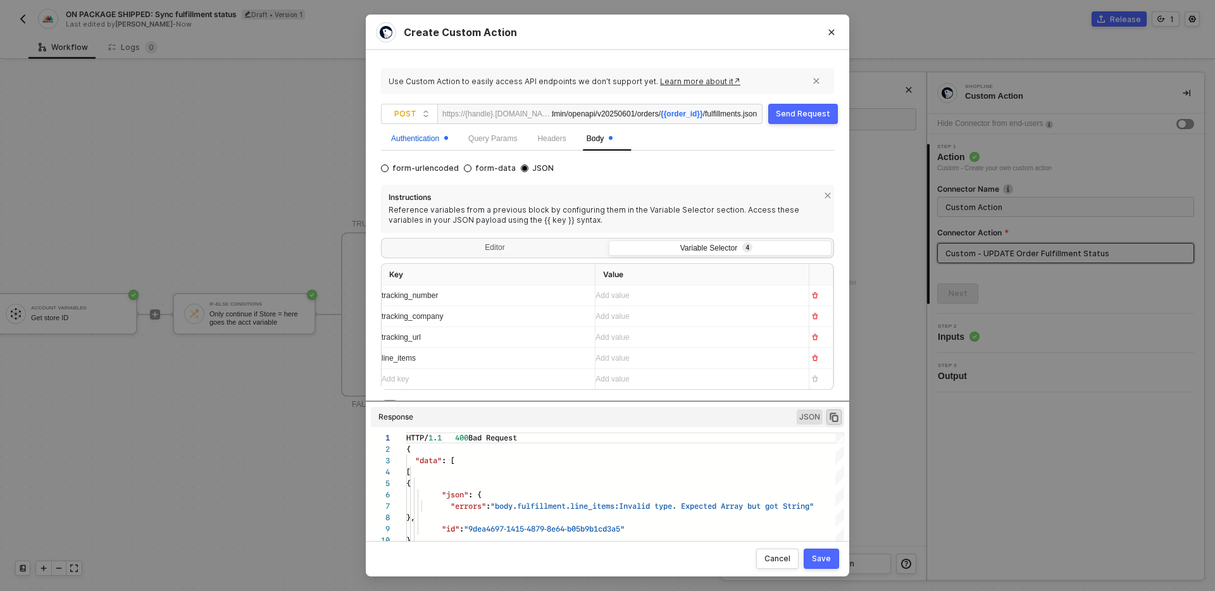
click at [436, 136] on div "Authentication" at bounding box center [419, 139] width 57 height 12
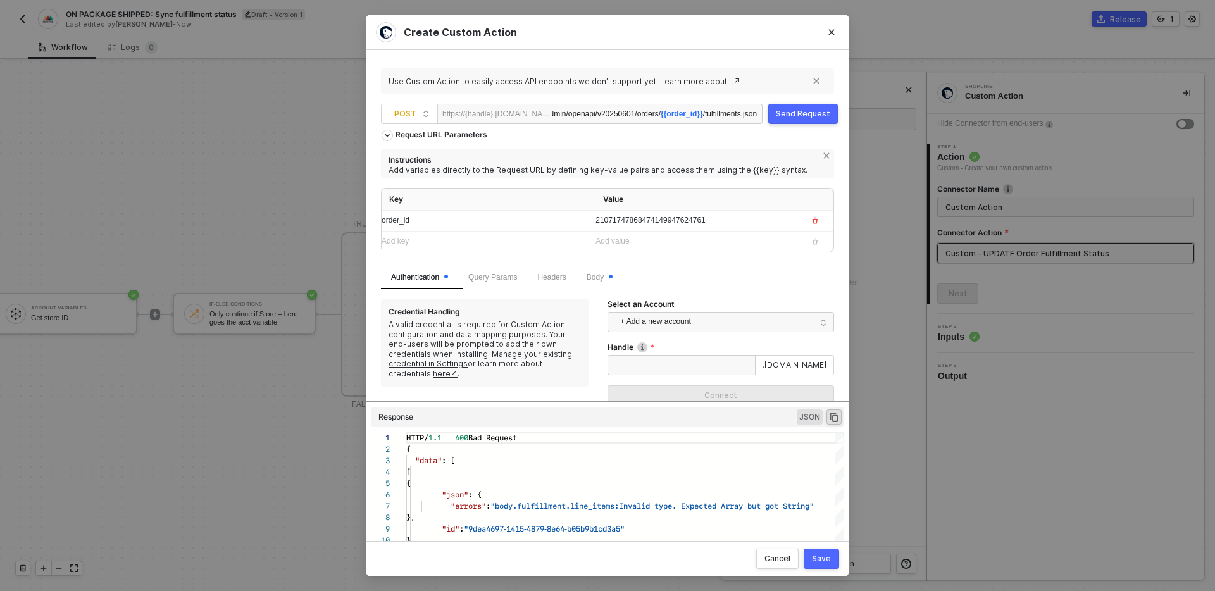
scroll to position [21, 0]
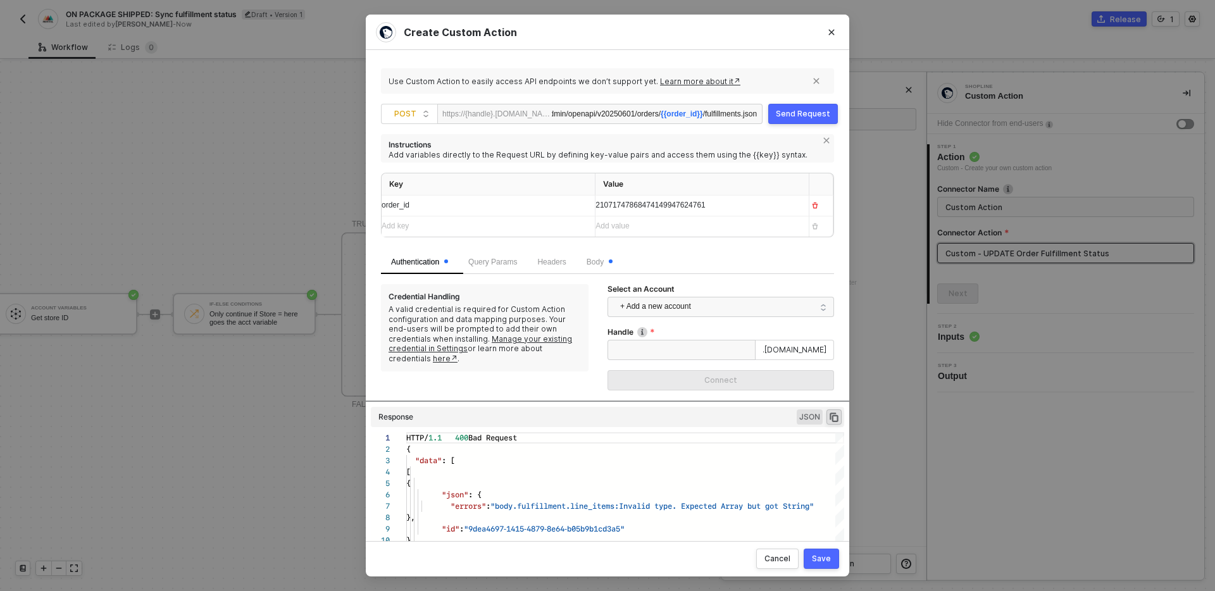
click at [640, 209] on span "21071747868474149947624761" at bounding box center [651, 205] width 110 height 9
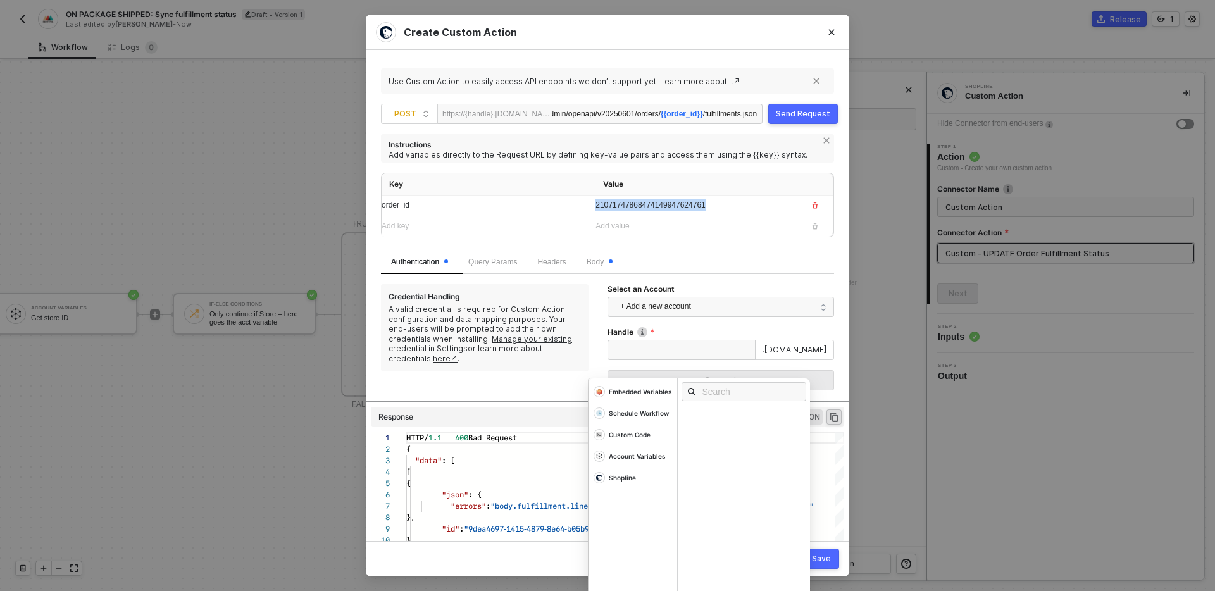
click at [640, 209] on span "21071747868474149947624761" at bounding box center [651, 205] width 110 height 9
click at [686, 256] on div "Authentication Query Params Headers Body" at bounding box center [607, 262] width 453 height 25
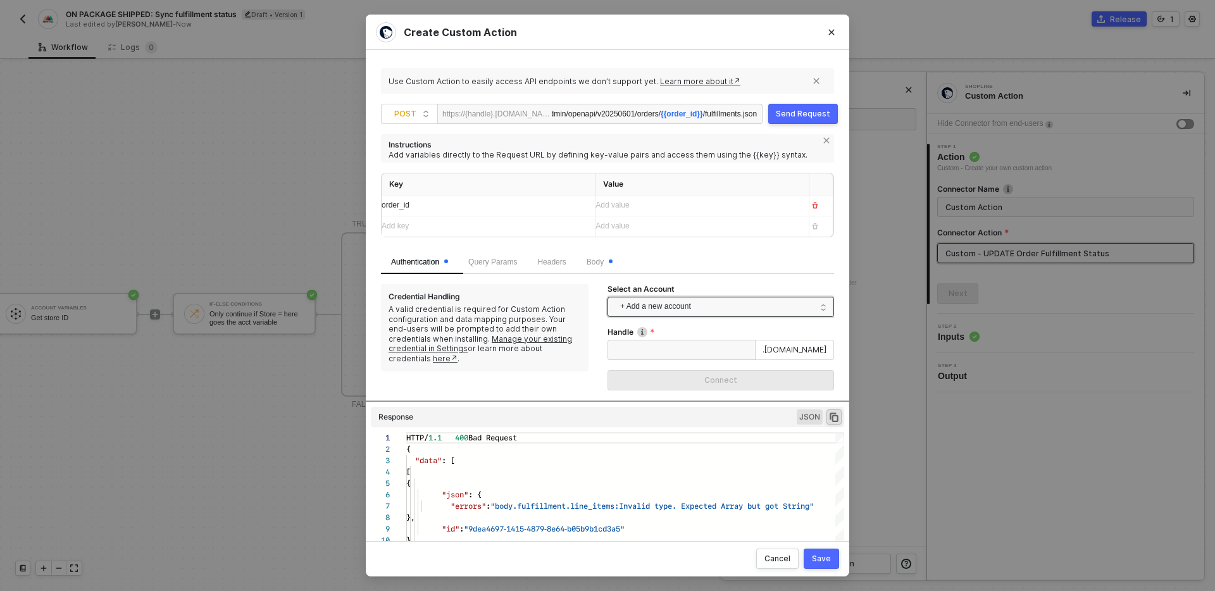
click at [699, 304] on span "+ Add a new account" at bounding box center [723, 307] width 206 height 20
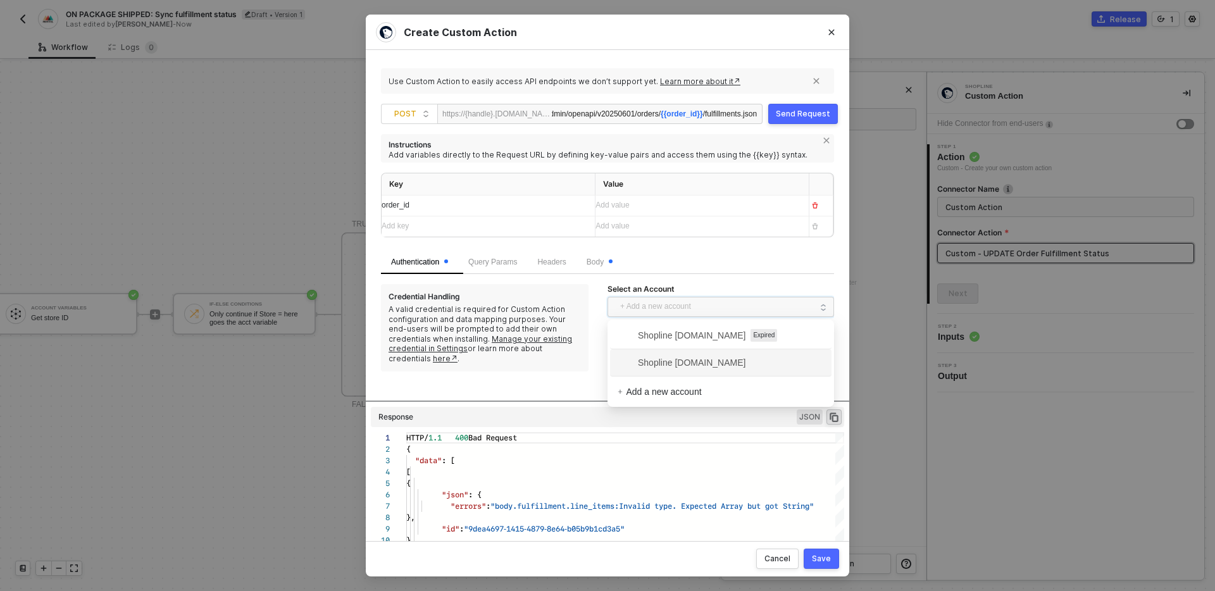
click at [703, 361] on span "Shopline testcs.myshopline.com" at bounding box center [682, 363] width 128 height 14
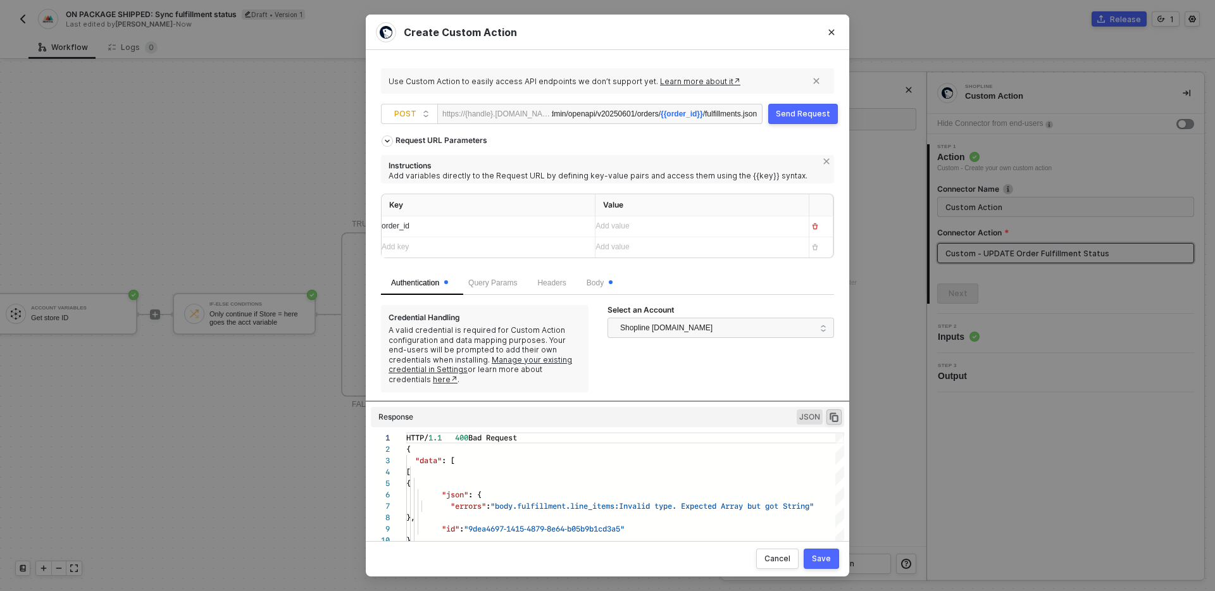
click at [660, 372] on div "Select an Account Shopline testcs.myshopline.com" at bounding box center [721, 348] width 227 height 87
click at [620, 273] on div "Body" at bounding box center [600, 283] width 46 height 25
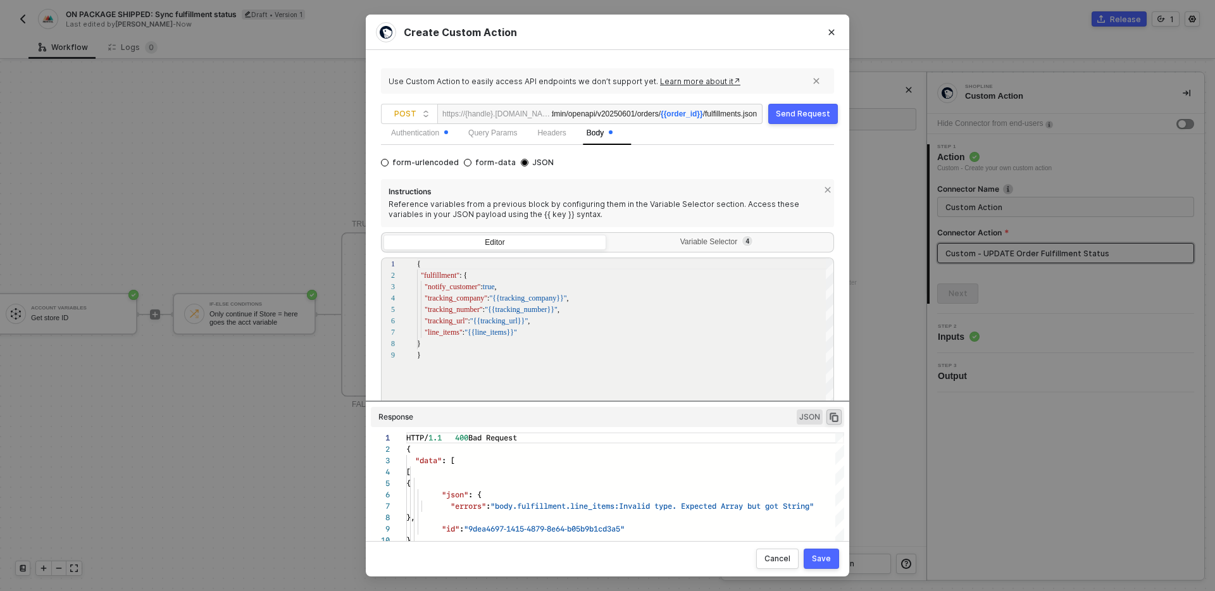
scroll to position [151, 0]
click at [825, 558] on div "Save" at bounding box center [821, 559] width 19 height 10
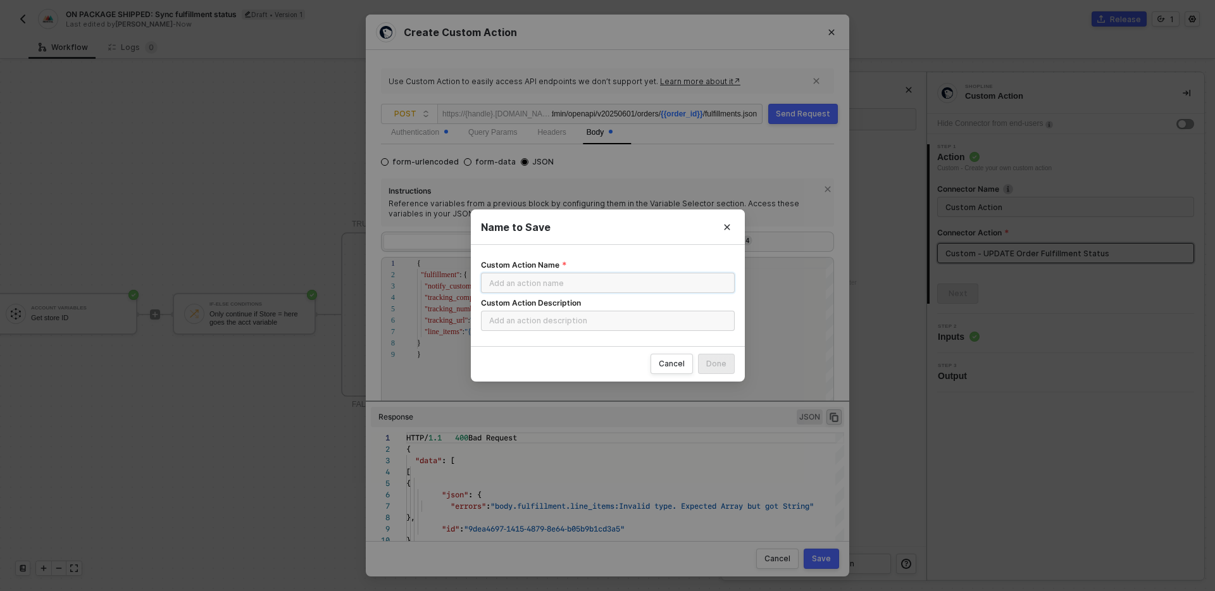
click at [597, 278] on input "Custom Action Name" at bounding box center [608, 283] width 254 height 20
type input "Create order shipped"
click at [720, 365] on div "Done" at bounding box center [716, 364] width 20 height 10
radio input "true"
radio input "false"
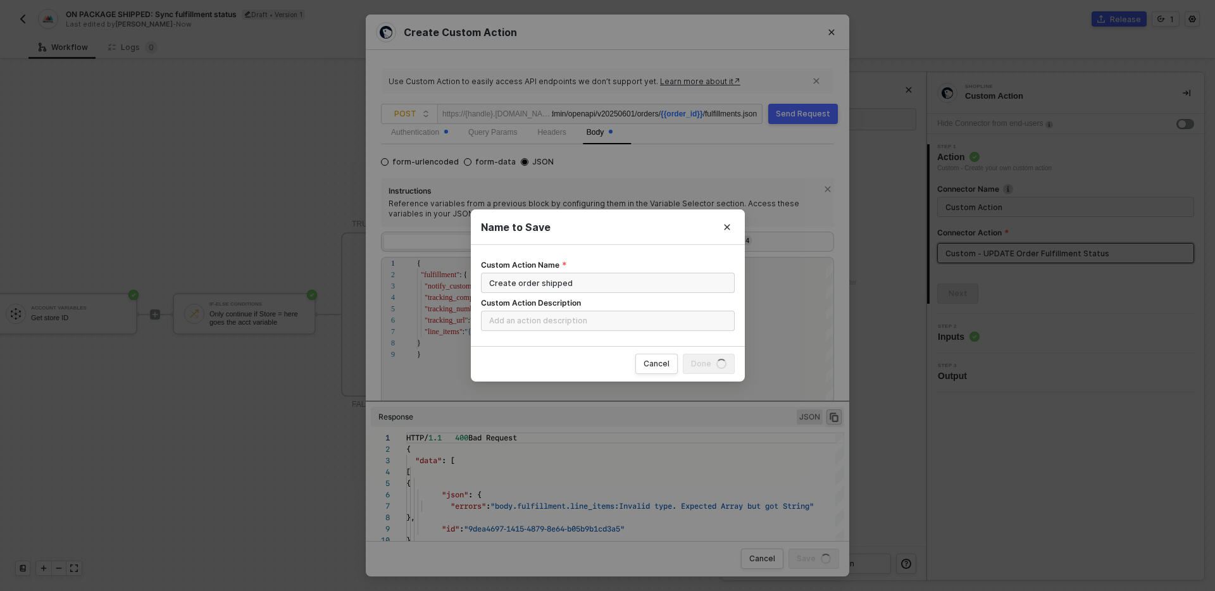
scroll to position [0, 0]
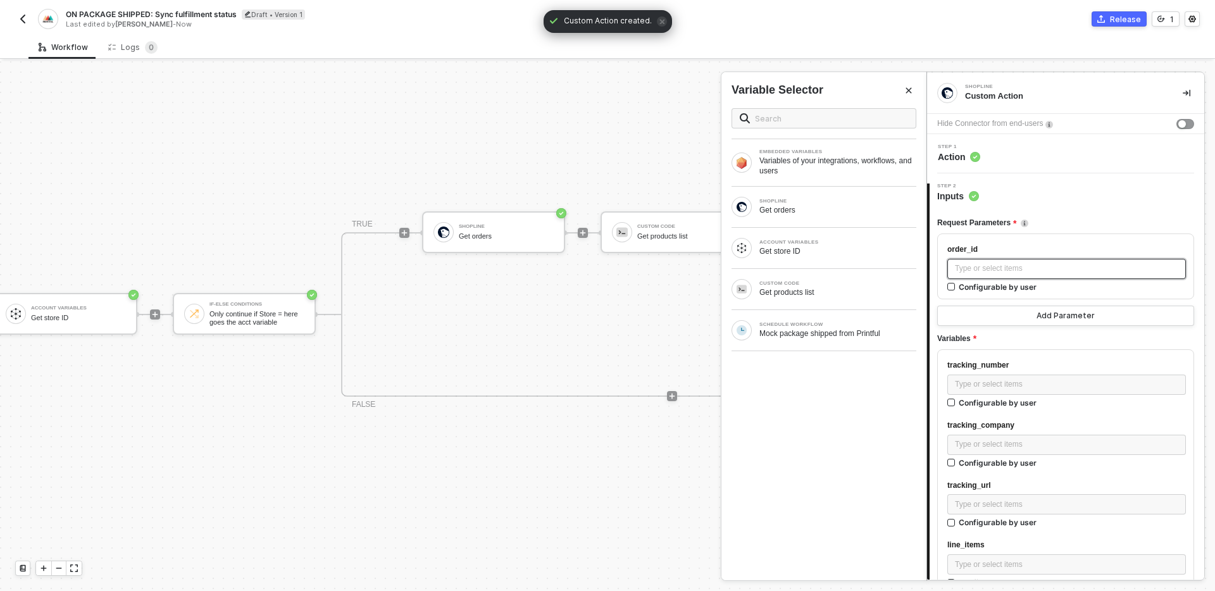
click at [1048, 273] on div "Type or select items ﻿" at bounding box center [1066, 269] width 223 height 12
click at [856, 338] on div "Mock package shipped from Printful" at bounding box center [838, 334] width 157 height 10
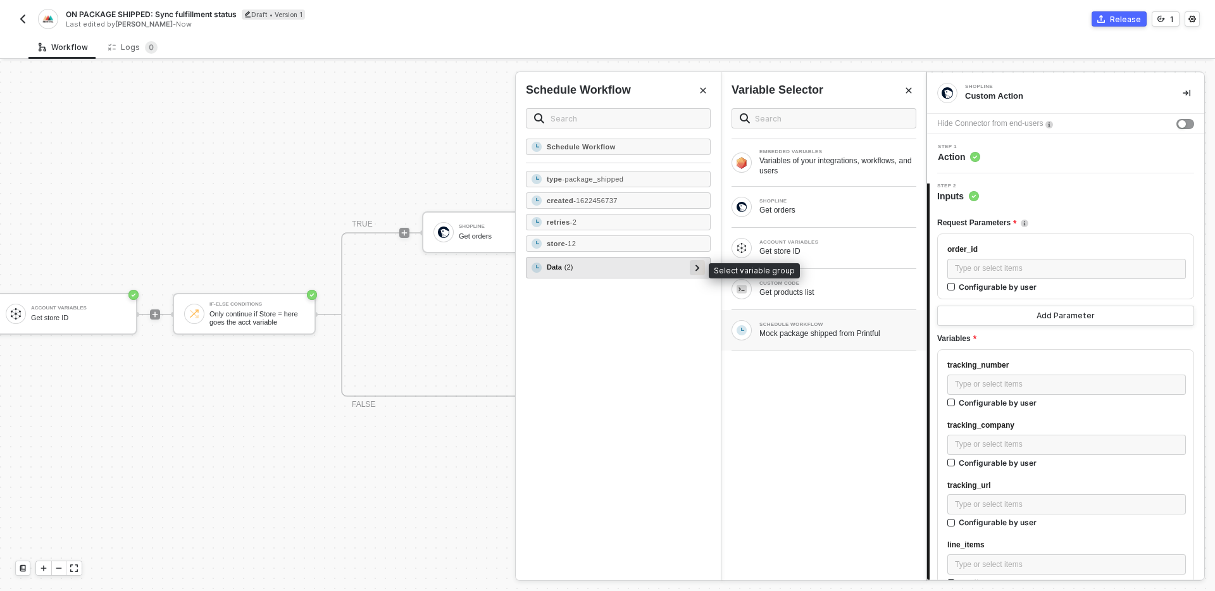
click at [698, 268] on icon at bounding box center [698, 268] width 4 height 6
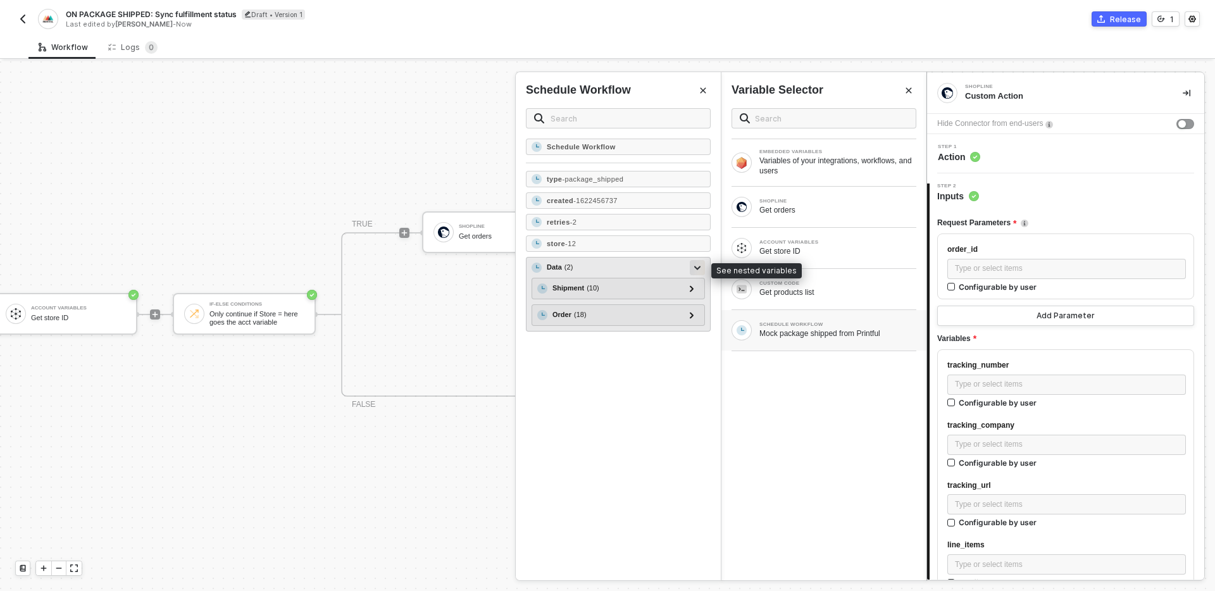
click at [698, 268] on icon at bounding box center [697, 268] width 6 height 4
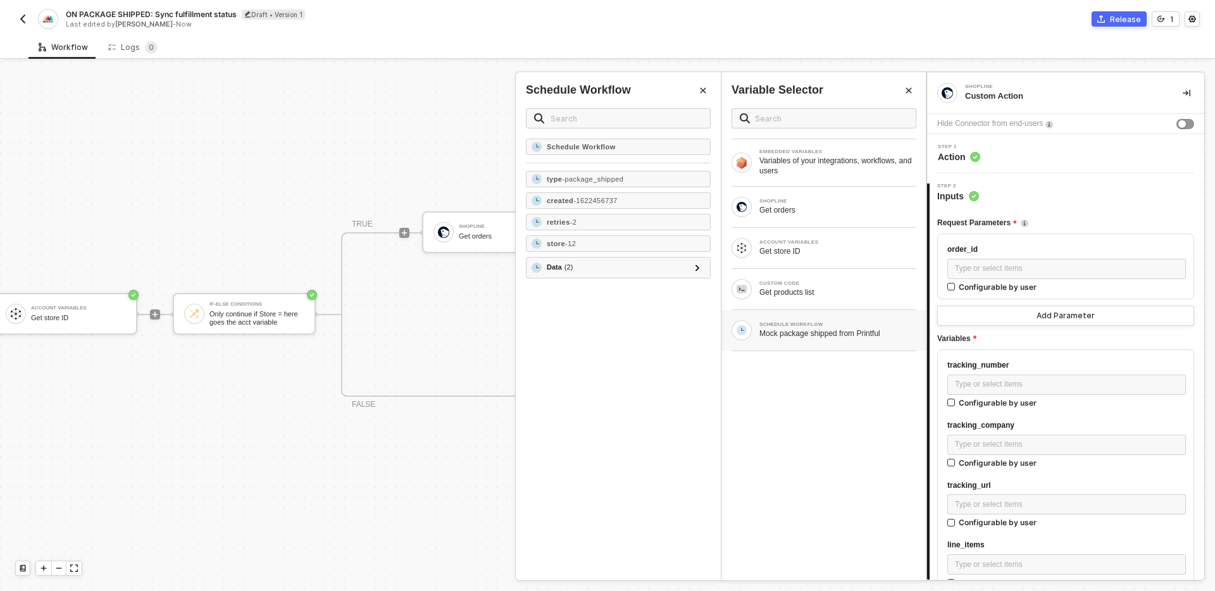
click at [656, 370] on div "Schedule Workflow type - package_shipped created - 1622456737 retries - 2 store…" at bounding box center [618, 360] width 205 height 442
click at [798, 406] on div "EMBEDDED VARIABLES Variables of your integrations, workflows, and users SHOPLIN…" at bounding box center [824, 339] width 205 height 482
click at [1060, 263] on div "Type or select items ﻿" at bounding box center [1066, 269] width 223 height 12
click at [804, 449] on div "EMBEDDED VARIABLES Variables of your integrations, workflows, and users SHOPLIN…" at bounding box center [824, 339] width 205 height 482
click at [910, 94] on icon "Close" at bounding box center [909, 91] width 8 height 8
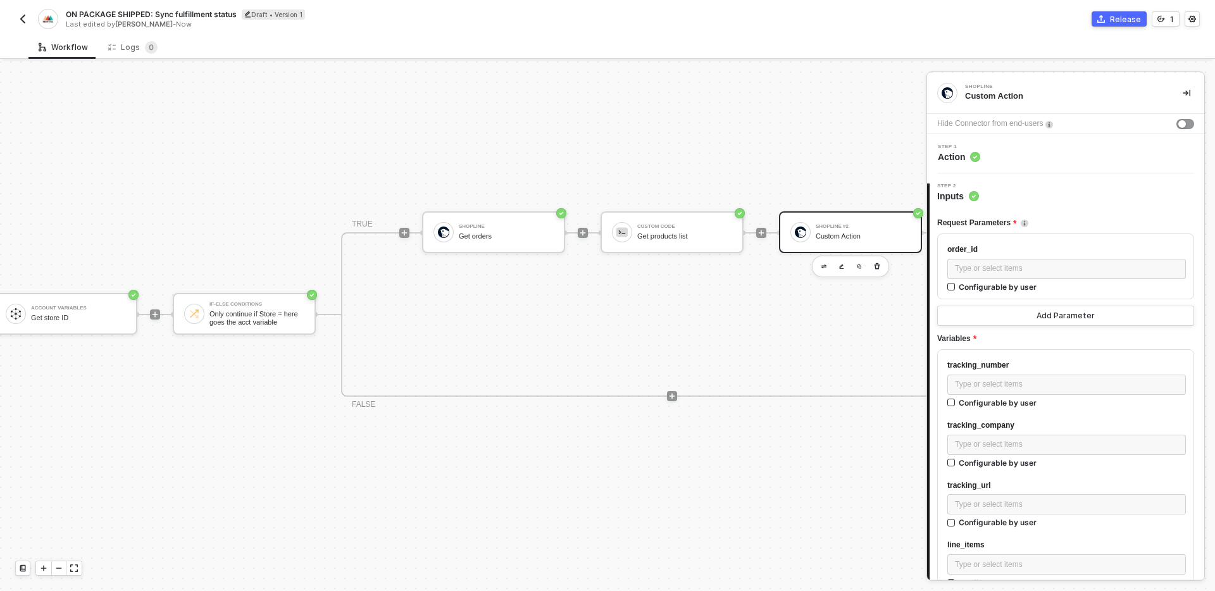
click at [736, 325] on div "TRUE Shopline Get orders Custom Code Get products list Shopline #2 Custom Actio…" at bounding box center [672, 314] width 662 height 165
click at [683, 225] on div "Custom Code" at bounding box center [684, 226] width 95 height 5
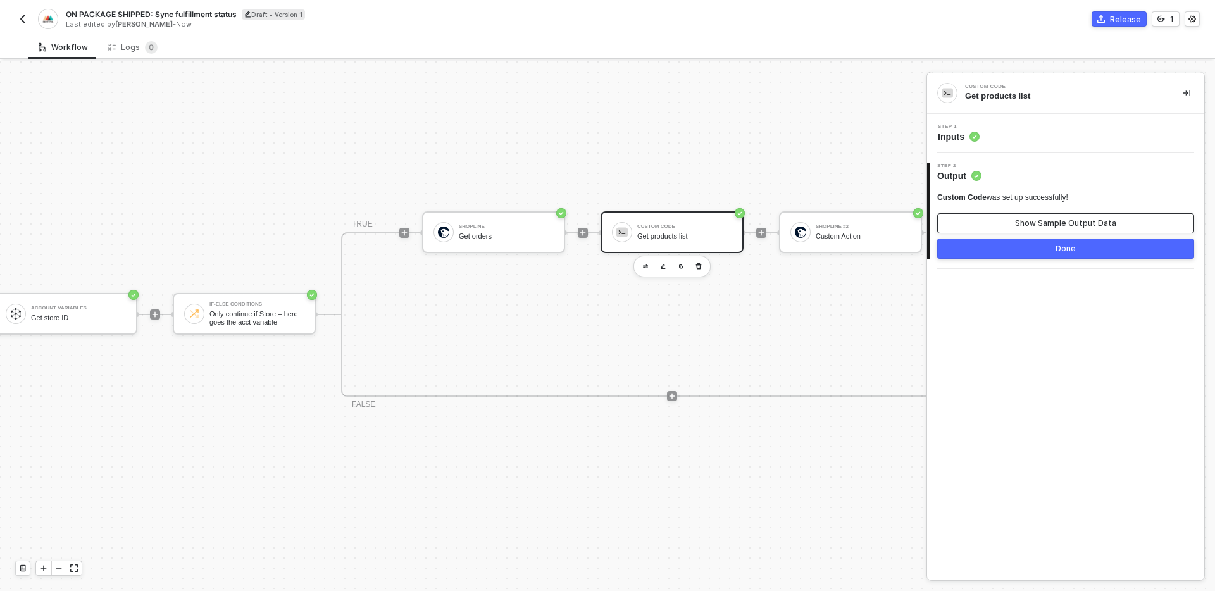
click at [1036, 224] on div "Show Sample Output Data" at bounding box center [1065, 223] width 101 height 10
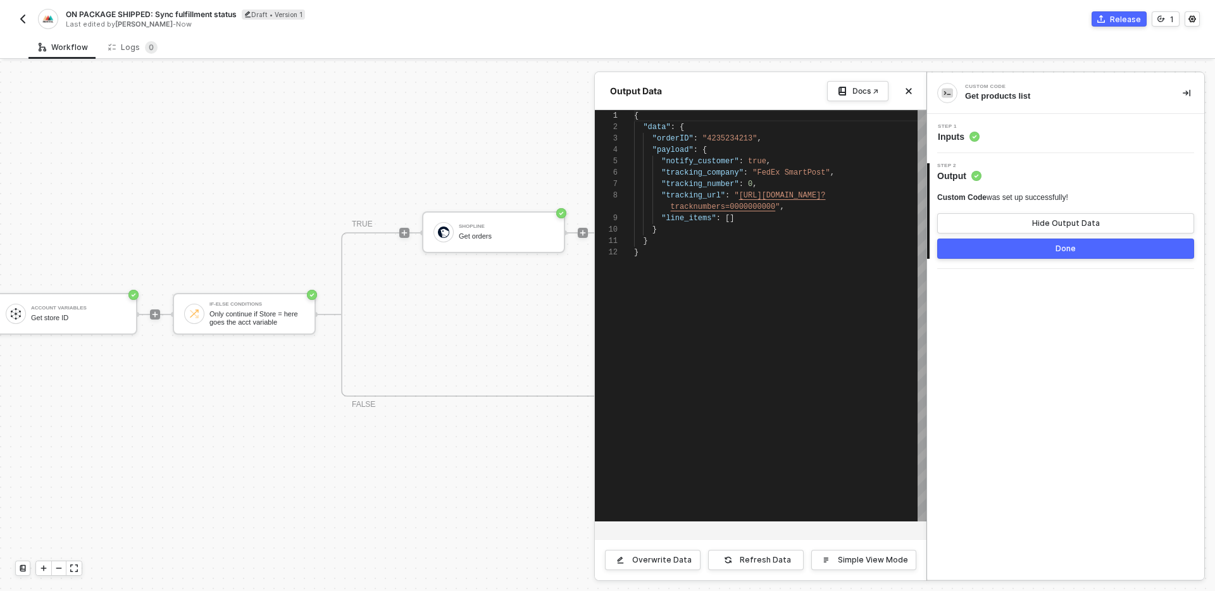
scroll to position [103, 0]
click at [650, 561] on div "Overwrite Data" at bounding box center [662, 560] width 60 height 10
paste textarea "{ "id": 364339, "quantity": 1 } ] } } }"
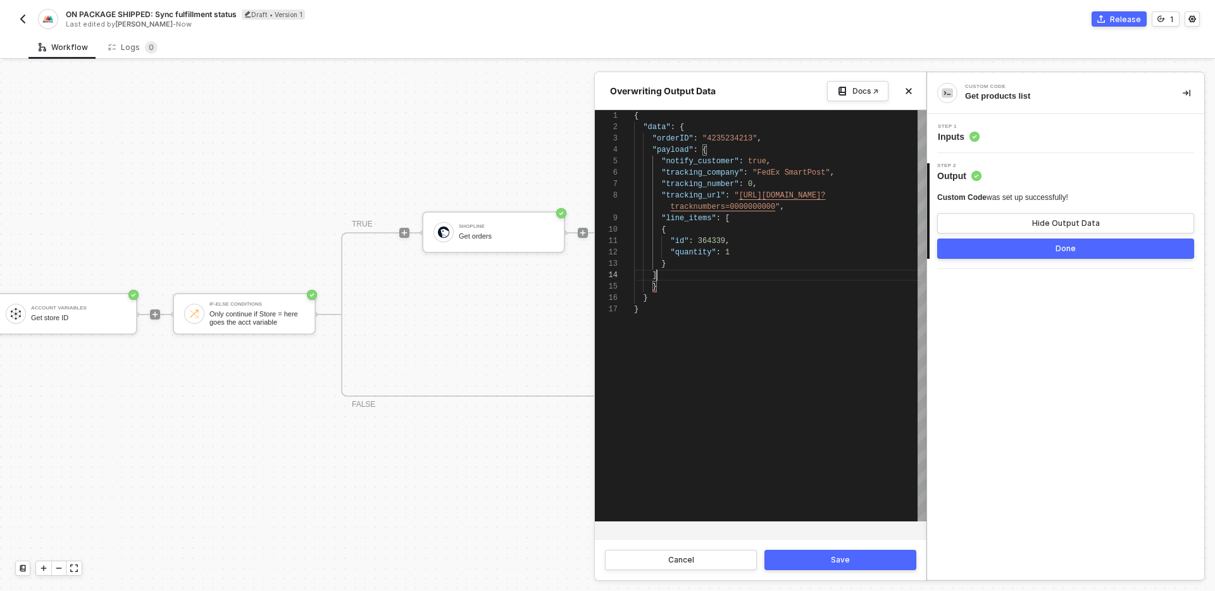
scroll to position [46, 23]
click at [835, 558] on div "Save" at bounding box center [840, 560] width 19 height 10
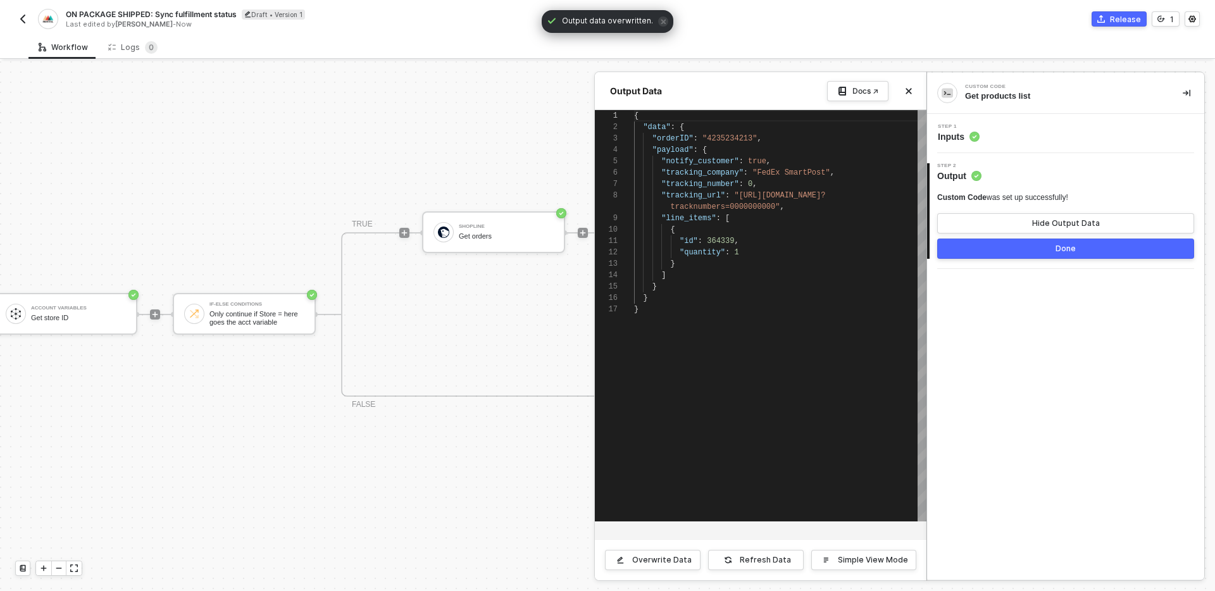
scroll to position [103, 0]
click at [733, 138] on span ""4235234213"" at bounding box center [730, 138] width 54 height 9
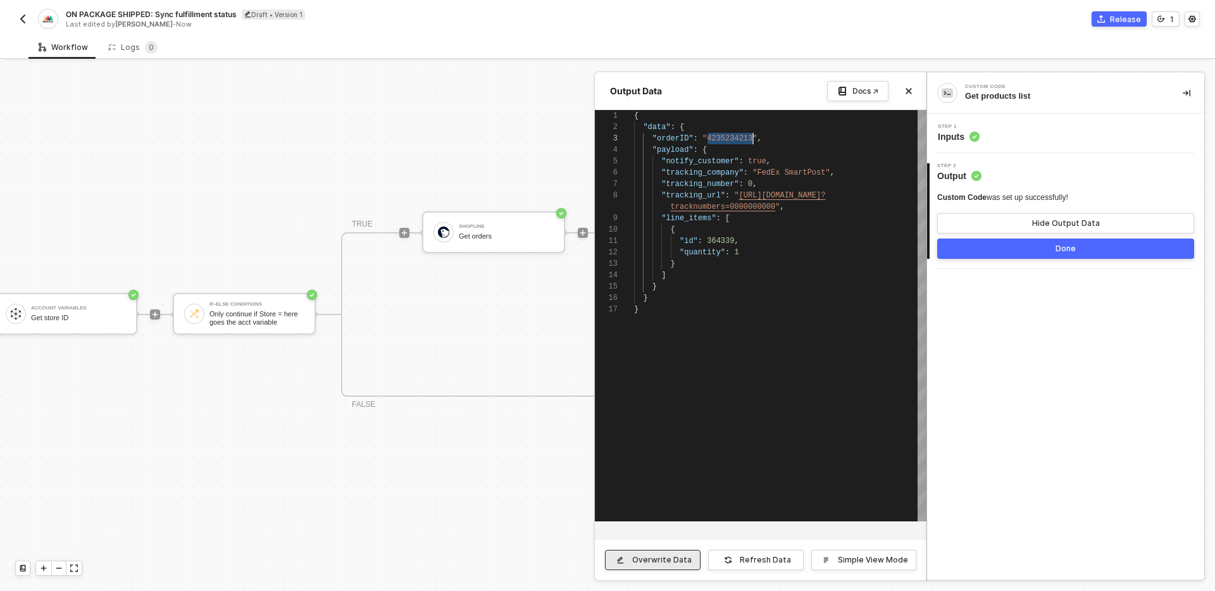
click at [672, 554] on button "Overwrite Data" at bounding box center [653, 560] width 96 height 20
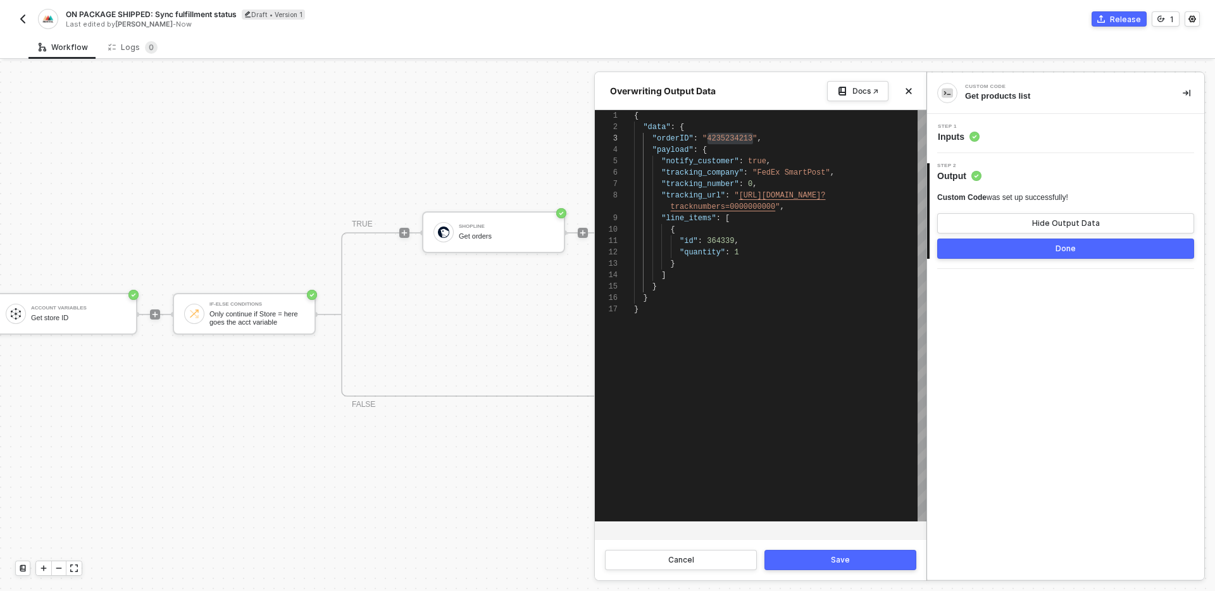
click at [739, 142] on span ""4235234213"" at bounding box center [730, 138] width 54 height 9
click at [739, 142] on div "1 2 3 4 5 6 7 8 9 10 11 12 13 14 15 16 17 { "data" : { "orderID" : "4235234213"…" at bounding box center [761, 315] width 332 height 411
paste textarea "21071747868474149947624761"
type textarea "{ "data": { "orderID": "21071747868474149947624761", "payload": { "notify_custo…"
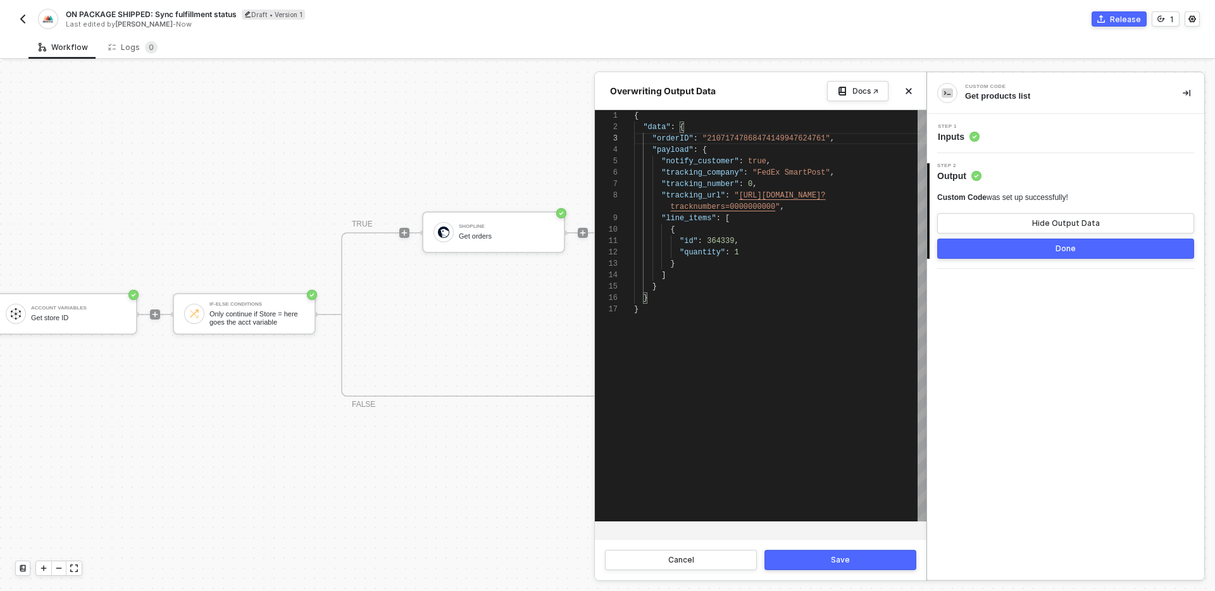
click at [843, 572] on div "Cancel Save" at bounding box center [761, 559] width 332 height 41
click at [843, 558] on div "Save" at bounding box center [840, 560] width 19 height 10
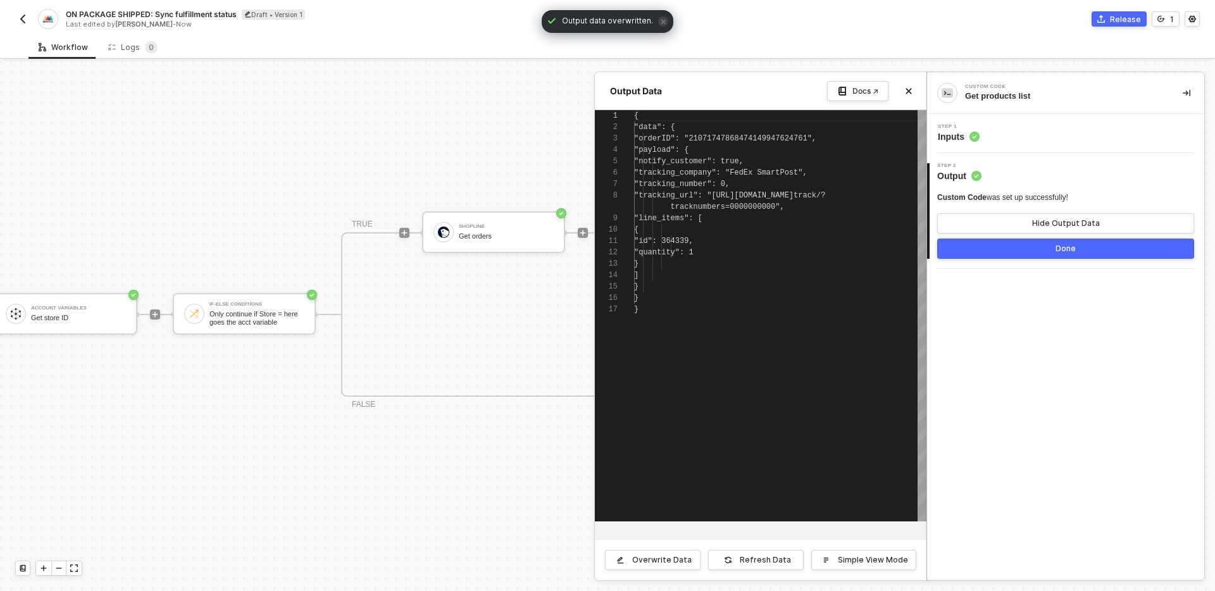
scroll to position [23, 0]
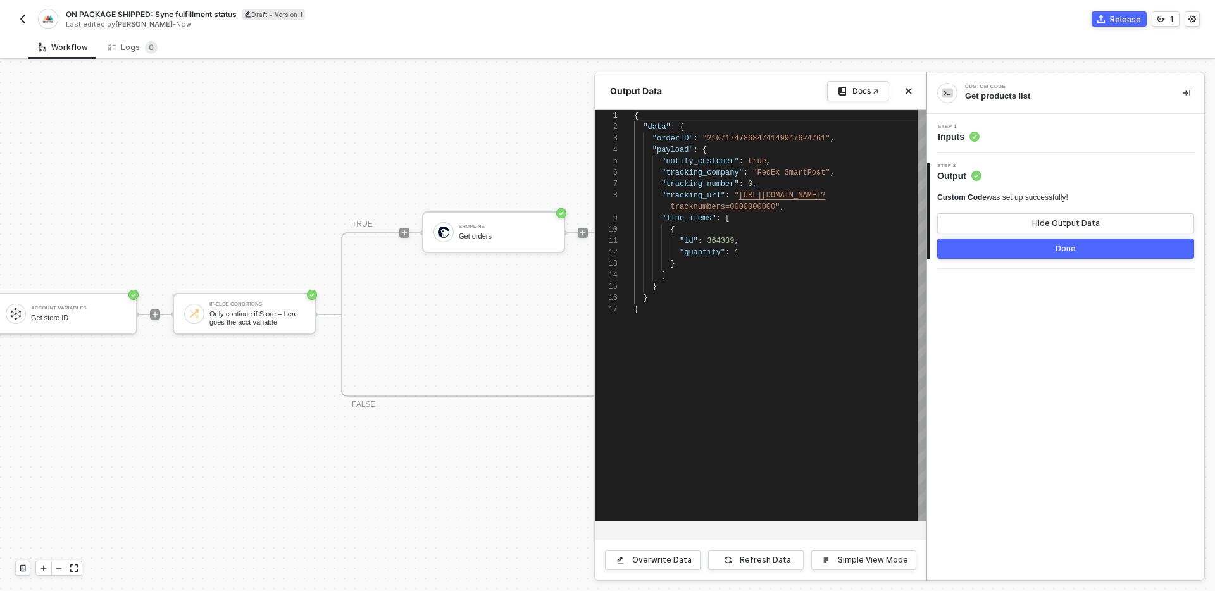
click at [1048, 253] on button "Done" at bounding box center [1066, 249] width 257 height 20
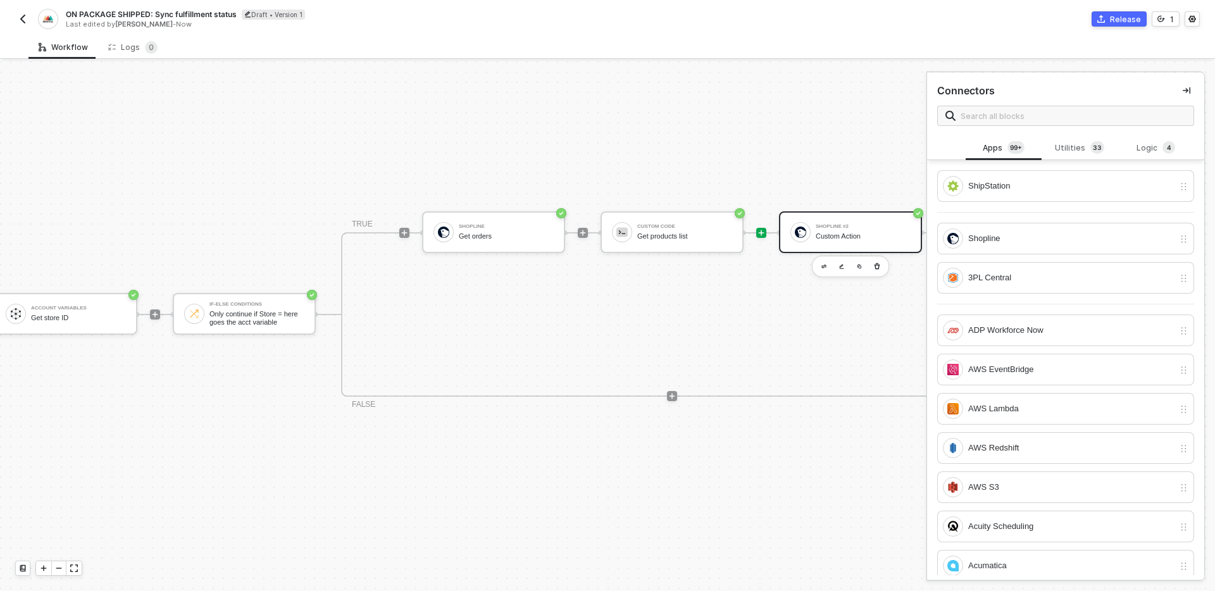
click at [869, 232] on div "Custom Action" at bounding box center [863, 236] width 95 height 8
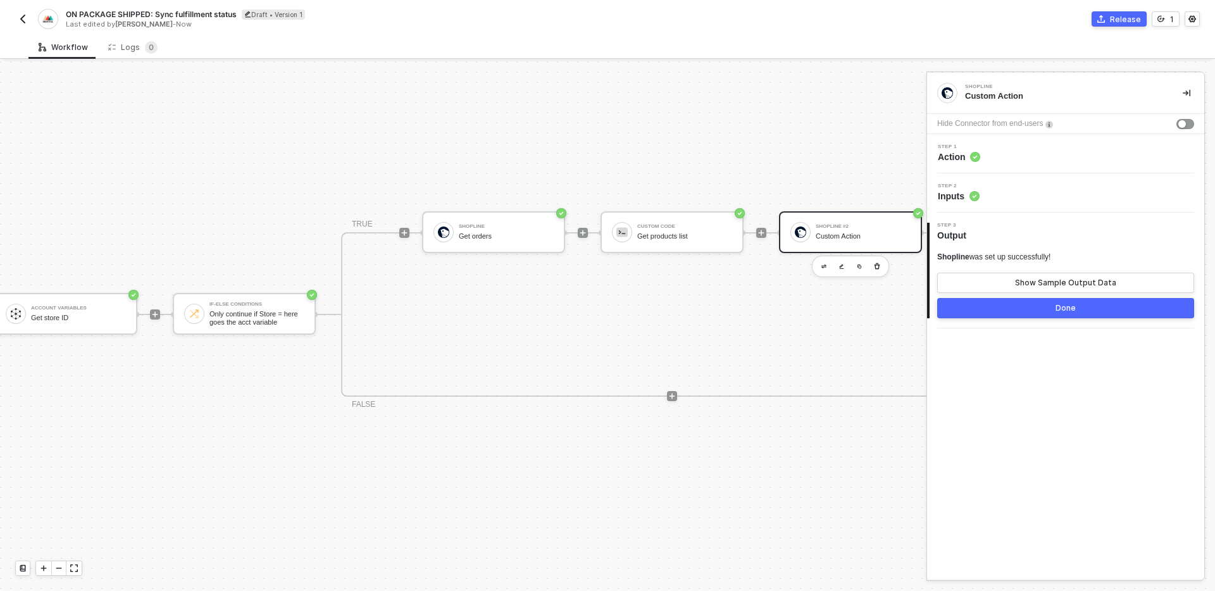
click at [1046, 189] on div "Step 2 Inputs" at bounding box center [1068, 193] width 274 height 19
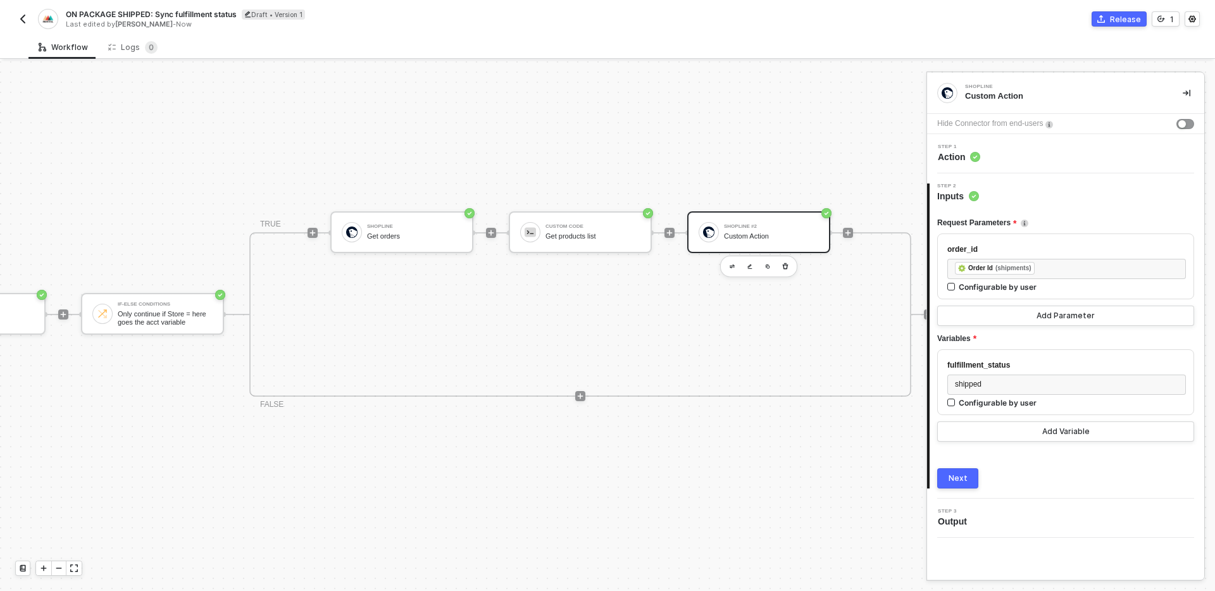
scroll to position [23, 378]
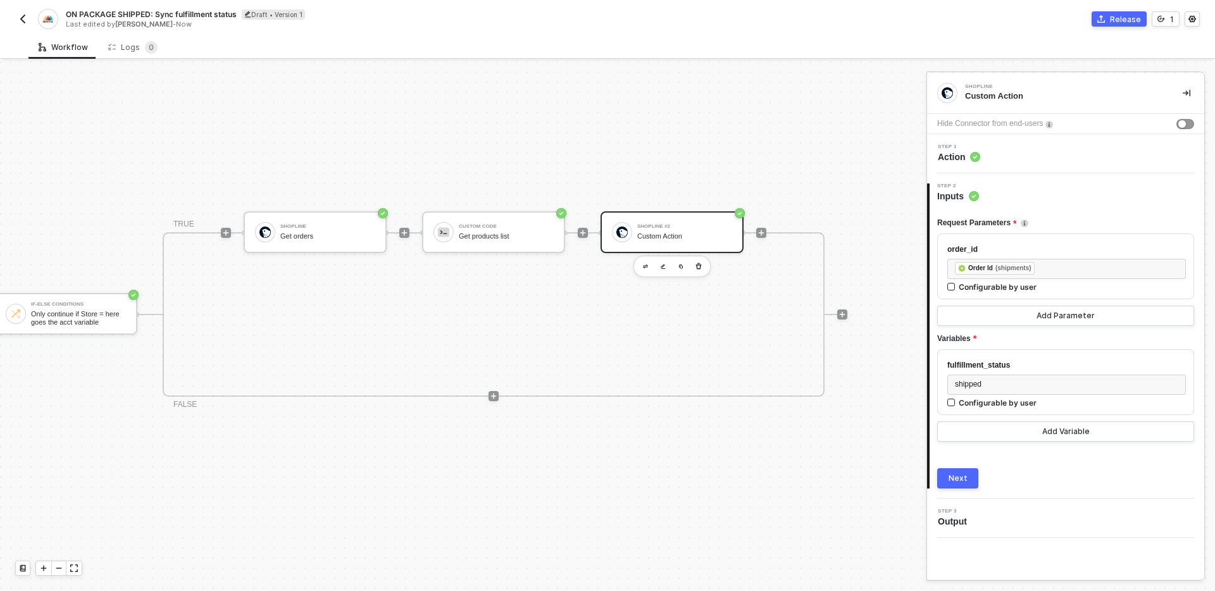
click at [1045, 157] on div "Step 1 Action" at bounding box center [1068, 153] width 274 height 19
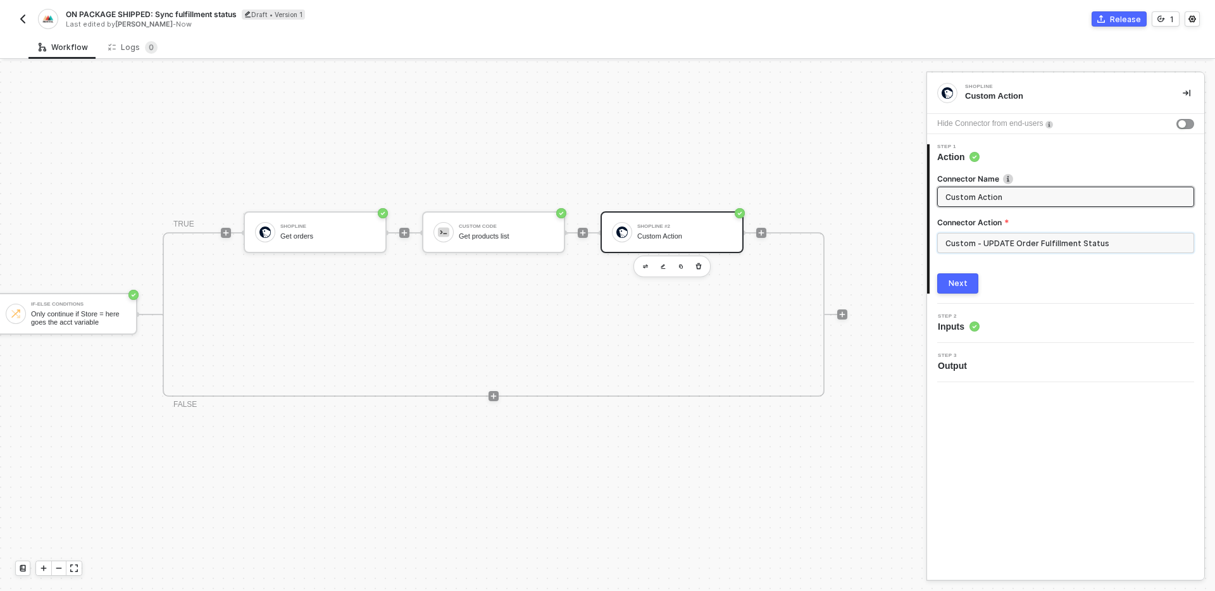
click at [1111, 249] on input "Custom - UPDATE Order Fulfillment Status" at bounding box center [1066, 243] width 257 height 20
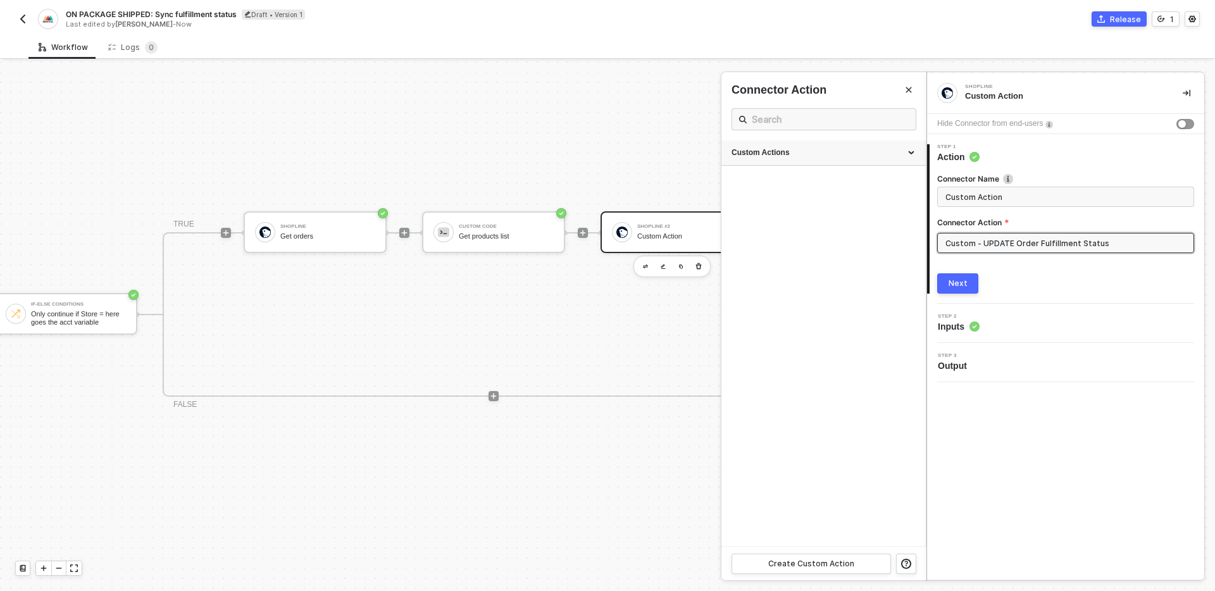
click at [808, 156] on div "Custom Actions" at bounding box center [824, 153] width 184 height 11
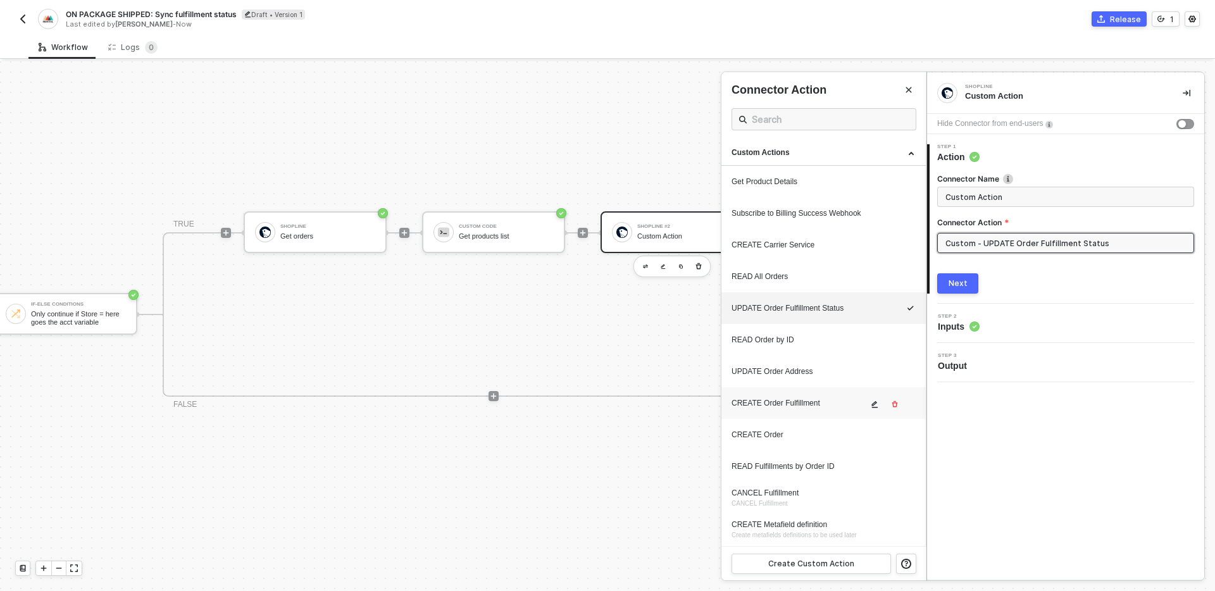
scroll to position [284, 0]
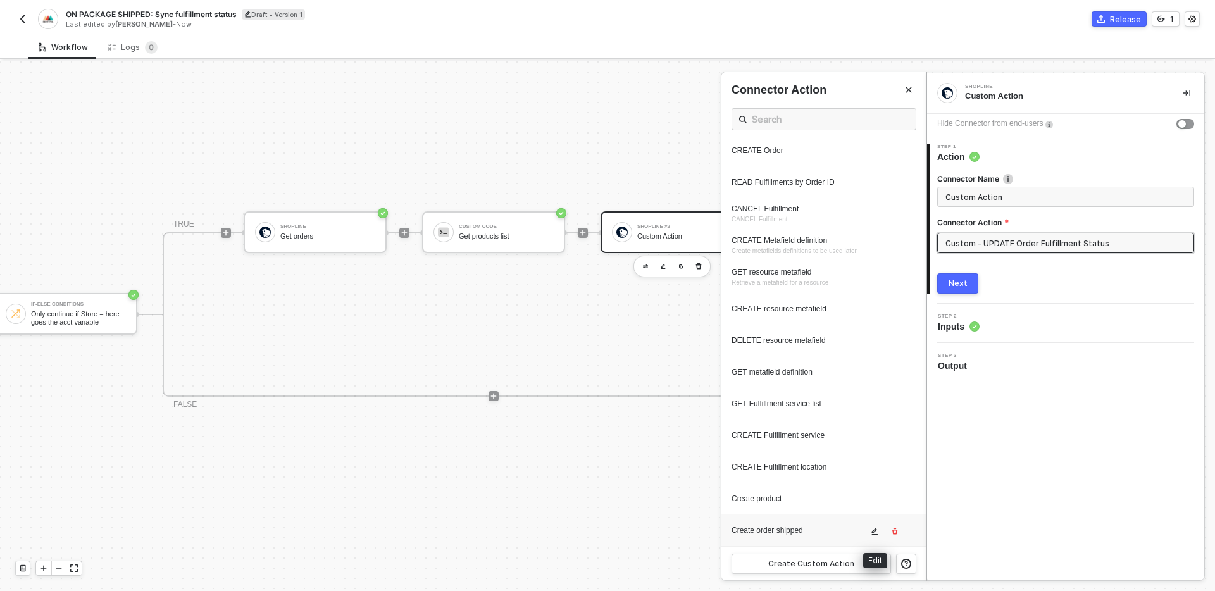
click at [796, 528] on div "Create order shipped" at bounding box center [800, 530] width 136 height 11
type input "Custom - Create order shipped"
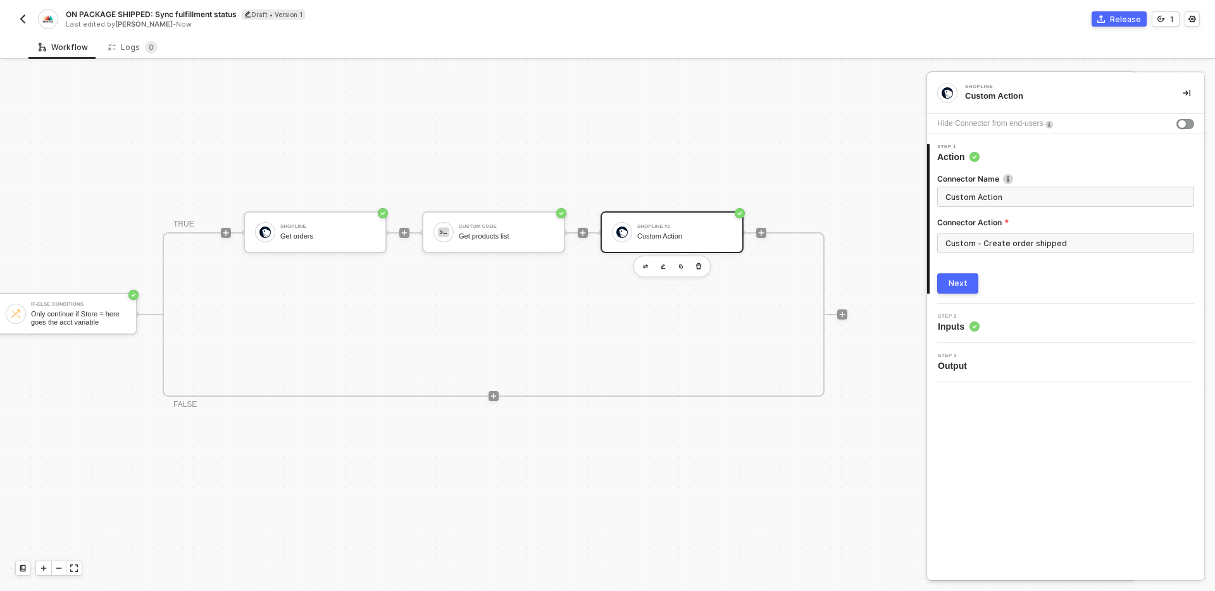
scroll to position [0, 0]
click at [1043, 196] on input "Custom Action" at bounding box center [1065, 197] width 238 height 14
type input "Create order shipped"
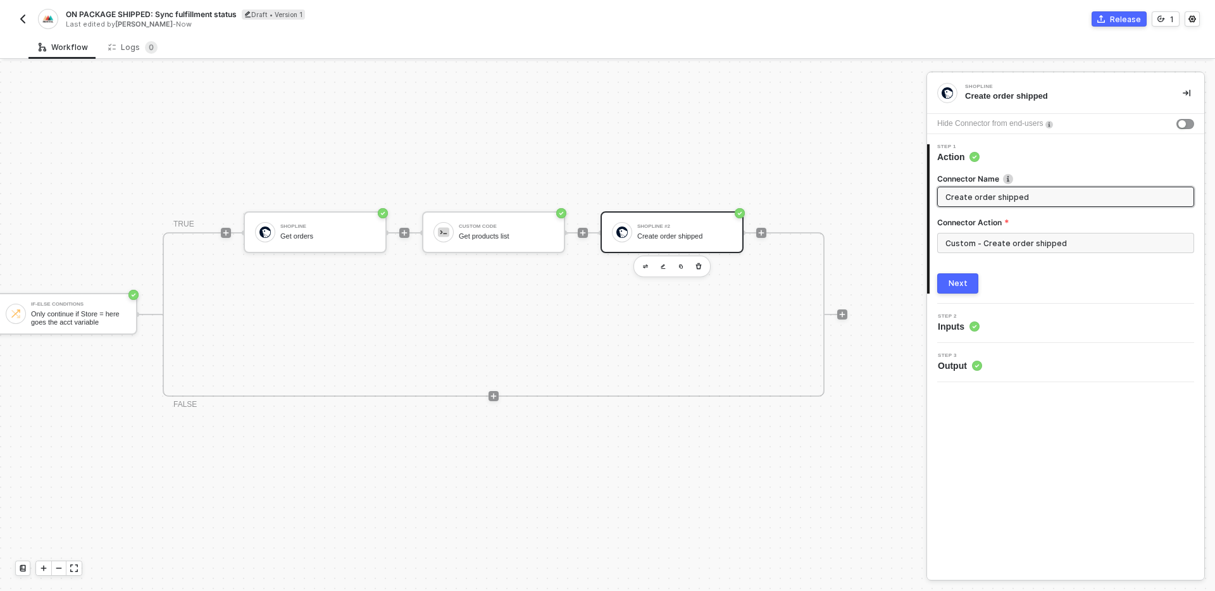
click at [950, 284] on div "Next" at bounding box center [958, 284] width 19 height 10
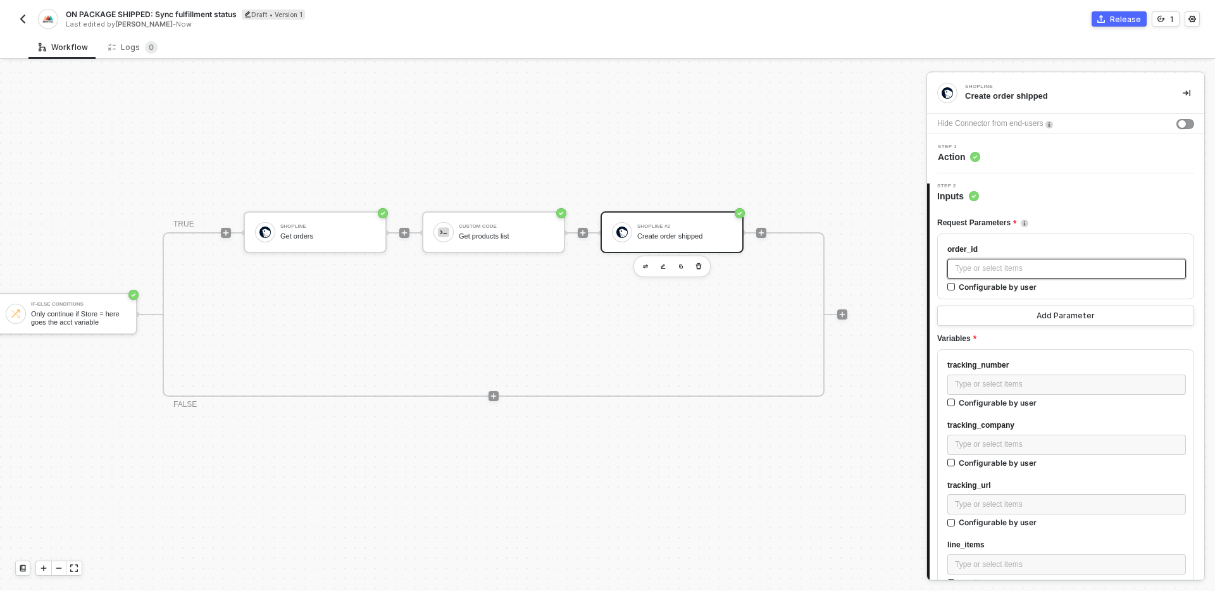
click at [1030, 266] on div "Type or select items ﻿" at bounding box center [1066, 269] width 223 height 12
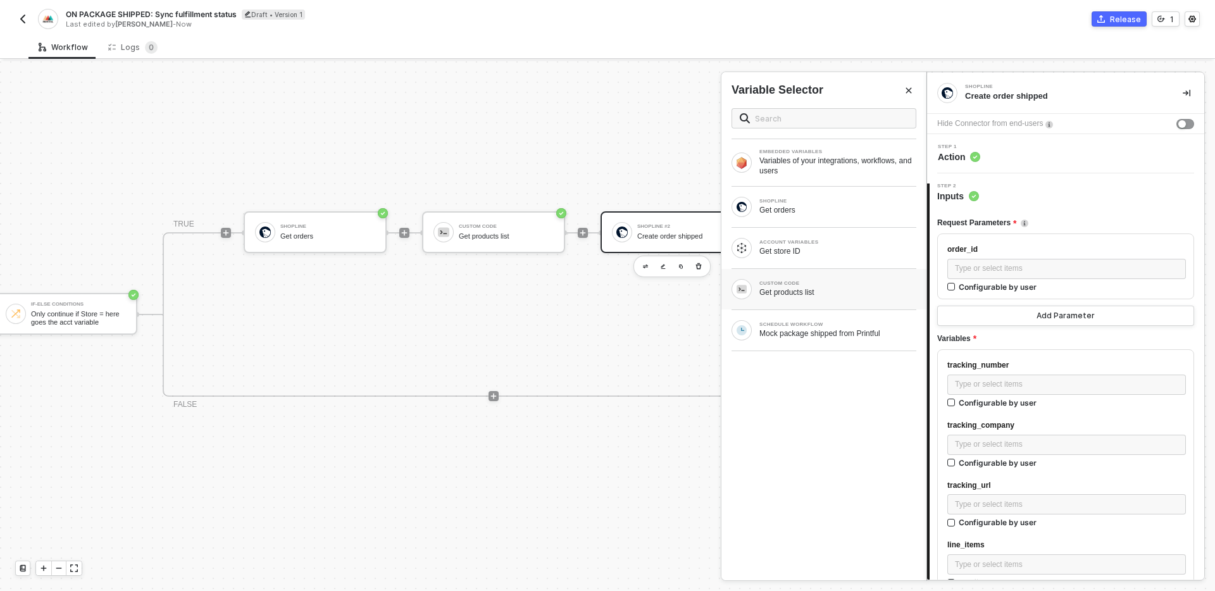
click at [841, 281] on div "CUSTOM CODE" at bounding box center [838, 283] width 157 height 5
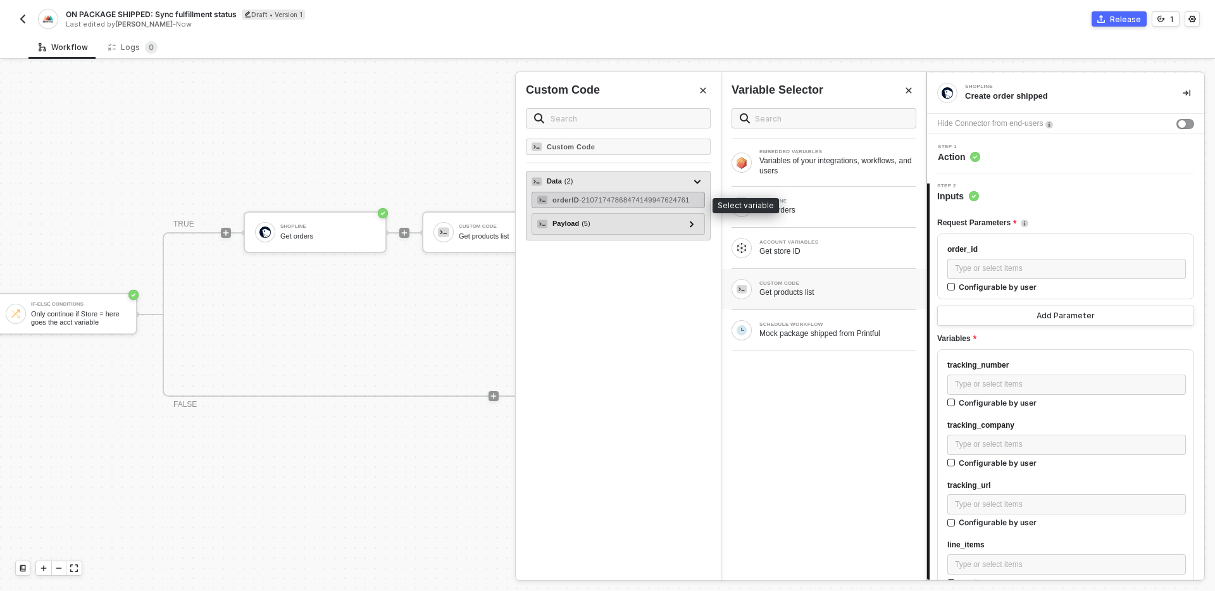
click at [620, 201] on div "orderID - 21071747868474149947624761" at bounding box center [621, 200] width 137 height 8
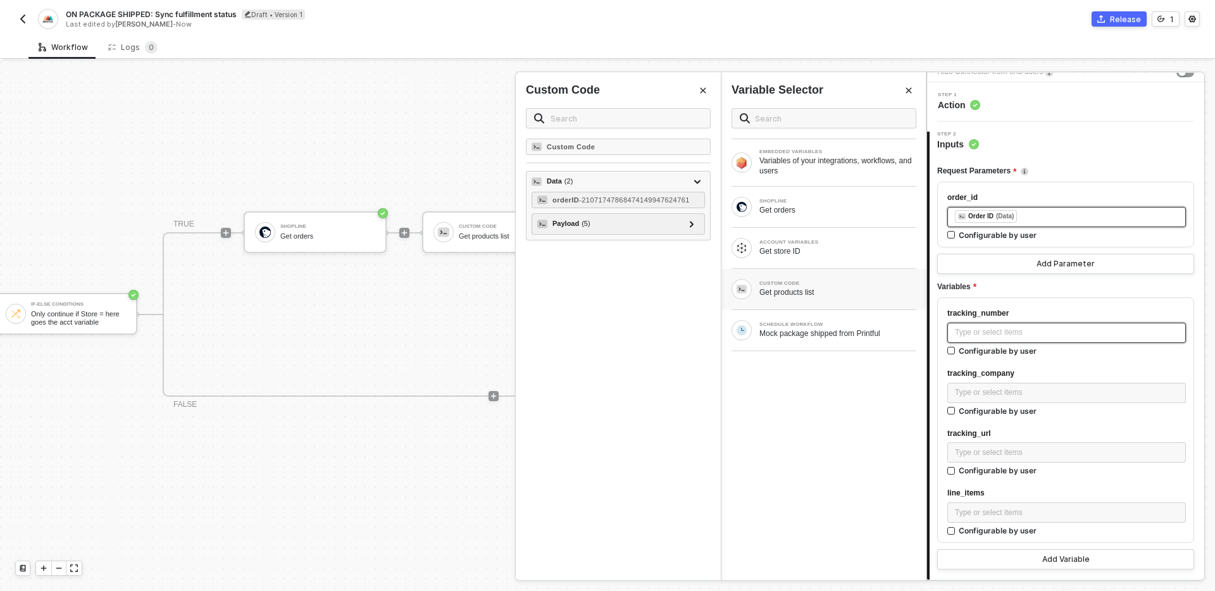
scroll to position [59, 0]
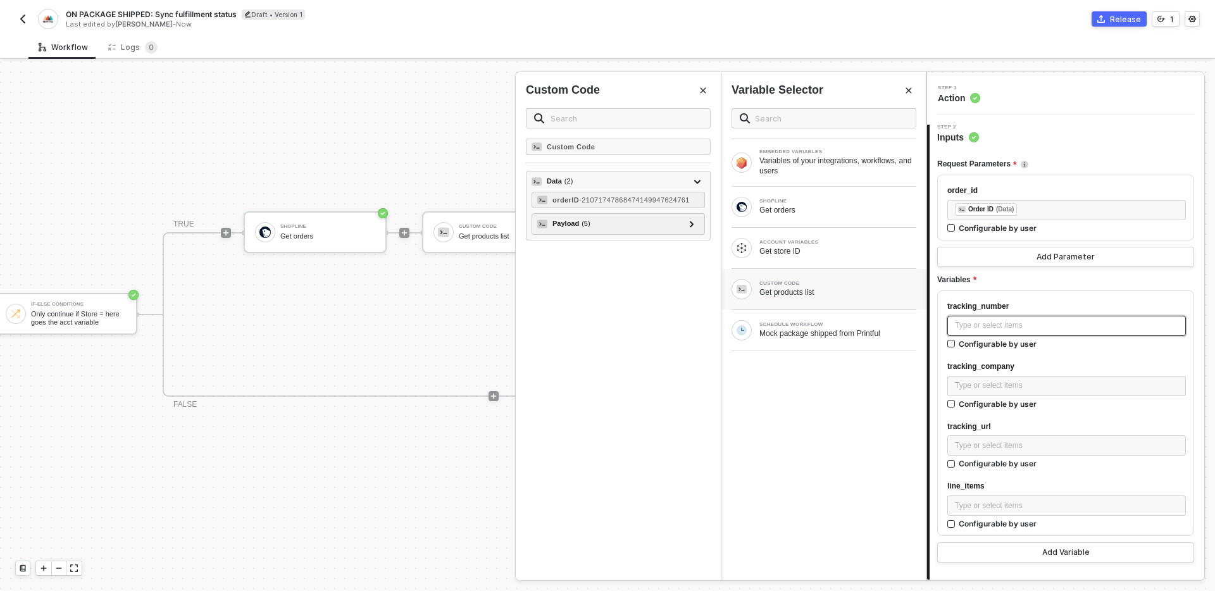
click at [1044, 330] on div "Type or select items ﻿" at bounding box center [1066, 326] width 223 height 12
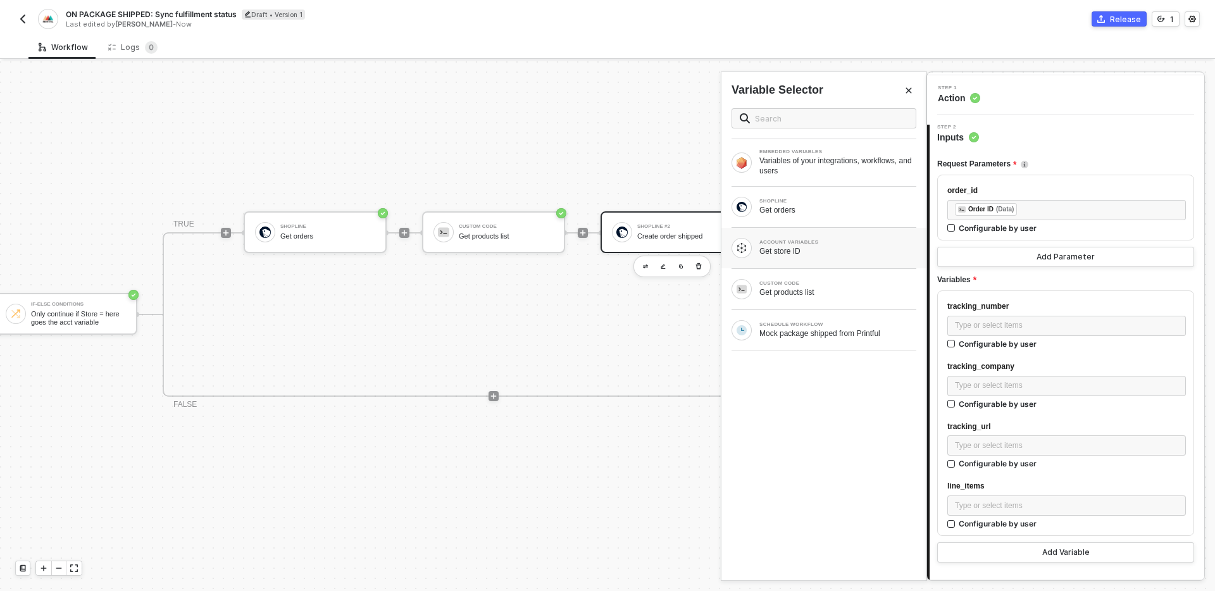
click at [839, 256] on div "ACCOUNT VARIABLES Get store ID" at bounding box center [824, 248] width 185 height 20
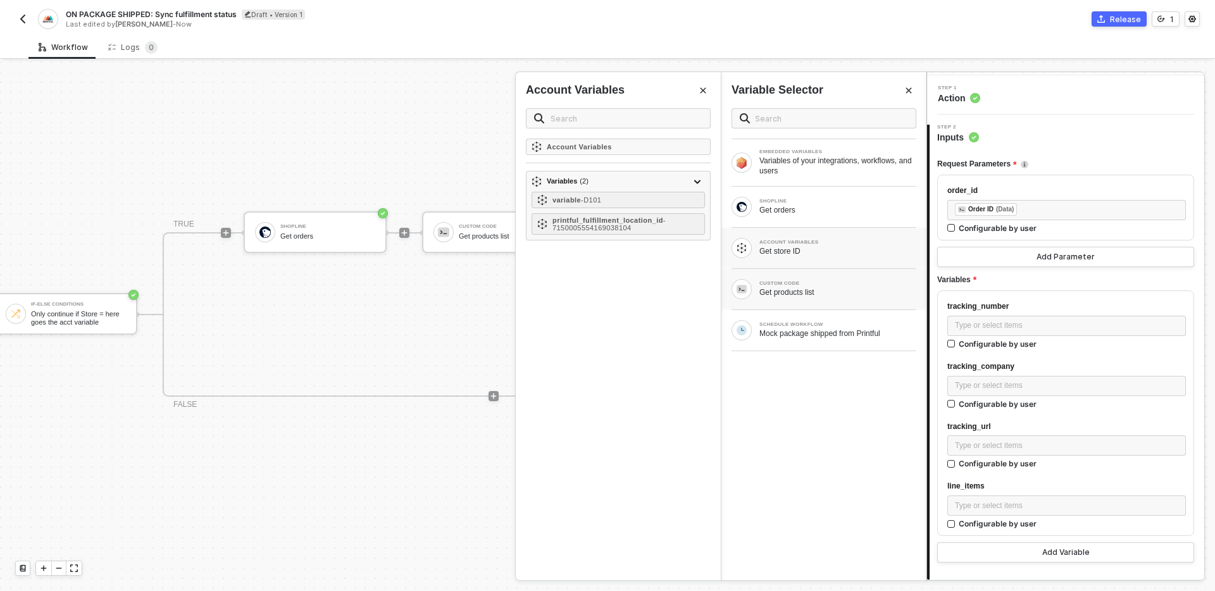
click at [850, 298] on div "CUSTOM CODE Get products list" at bounding box center [824, 289] width 185 height 20
click at [702, 91] on icon "Close" at bounding box center [704, 91] width 8 height 8
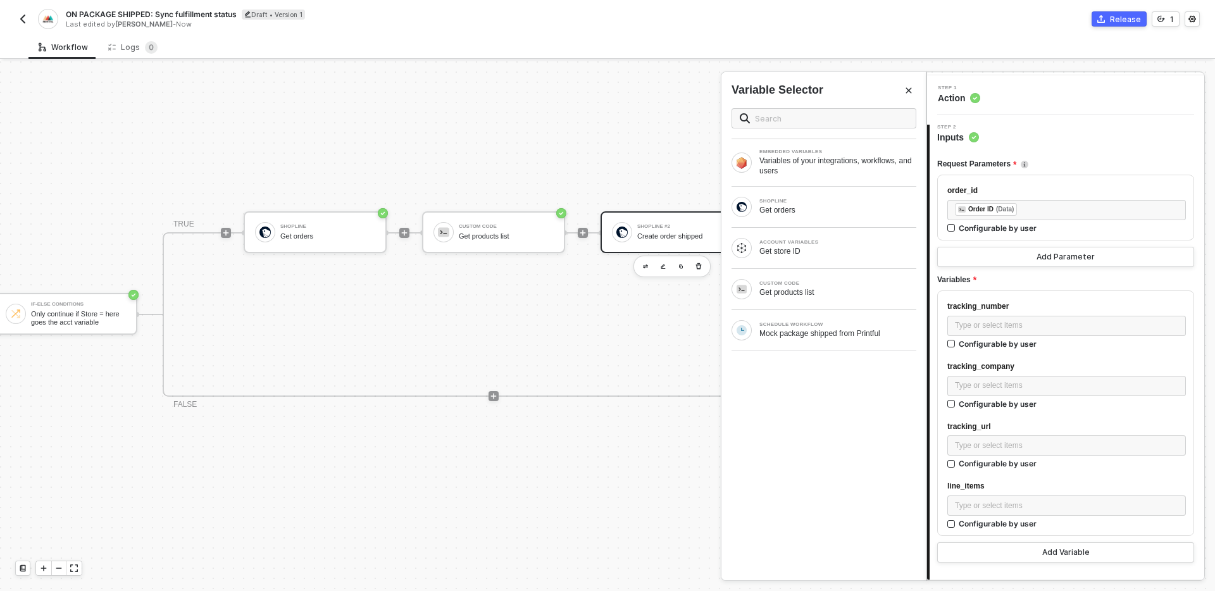
click at [915, 94] on button "Close" at bounding box center [908, 90] width 15 height 15
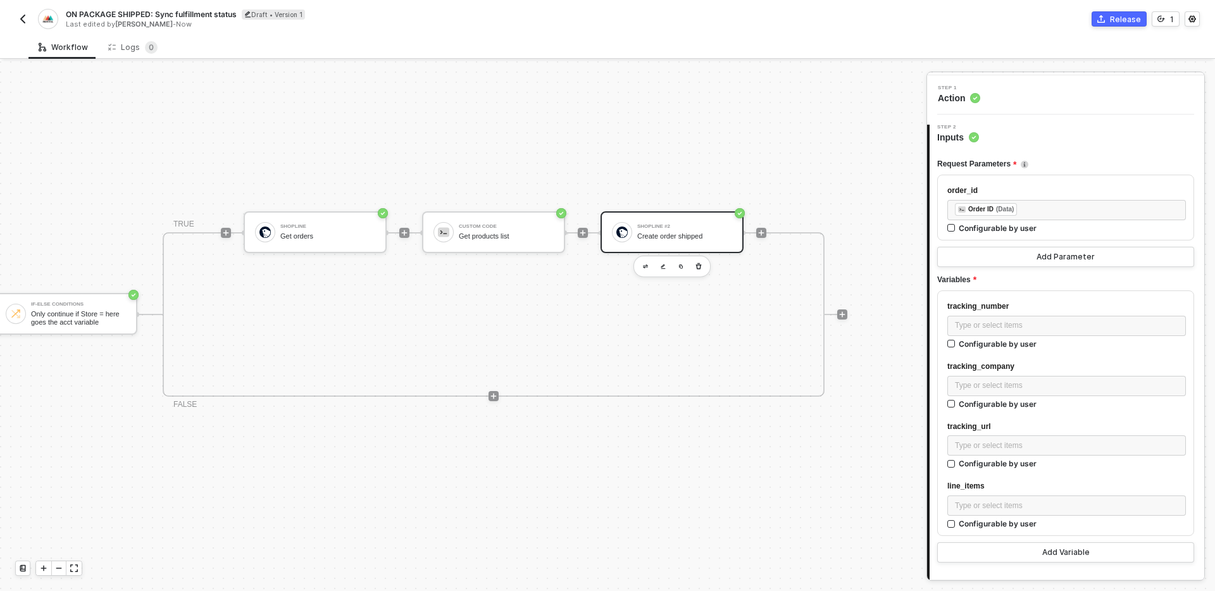
click at [1002, 337] on div "Type or select items ﻿" at bounding box center [1067, 327] width 239 height 23
click at [1001, 334] on div "Type or select items ﻿" at bounding box center [1067, 326] width 239 height 20
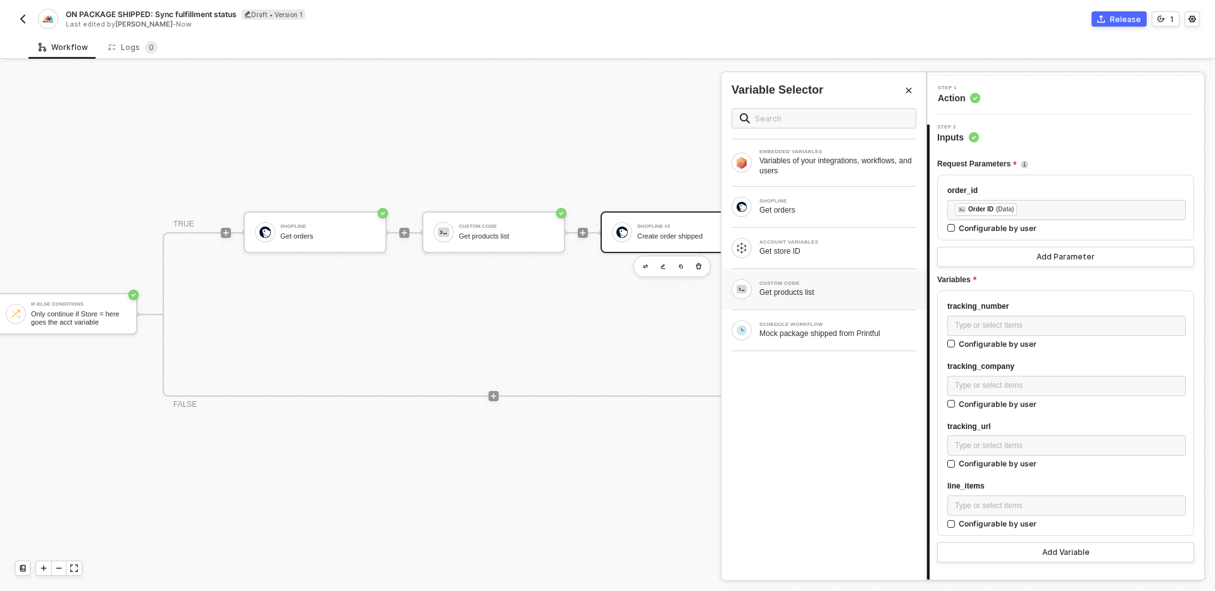
click at [853, 288] on div "Get products list" at bounding box center [838, 292] width 157 height 10
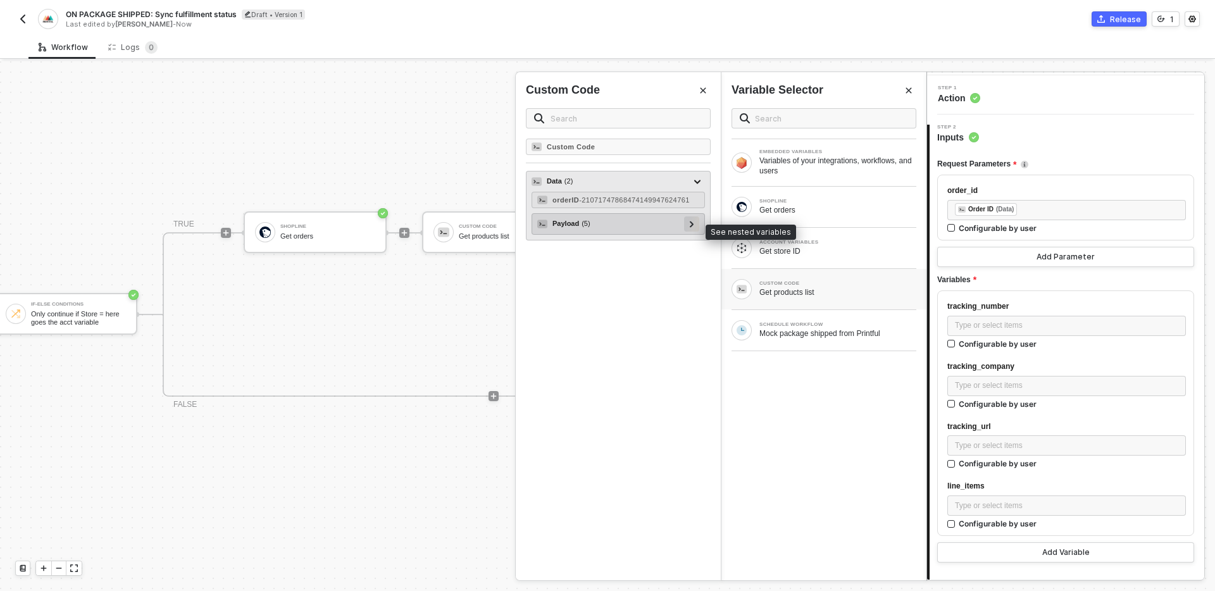
click at [690, 227] on icon at bounding box center [692, 224] width 4 height 6
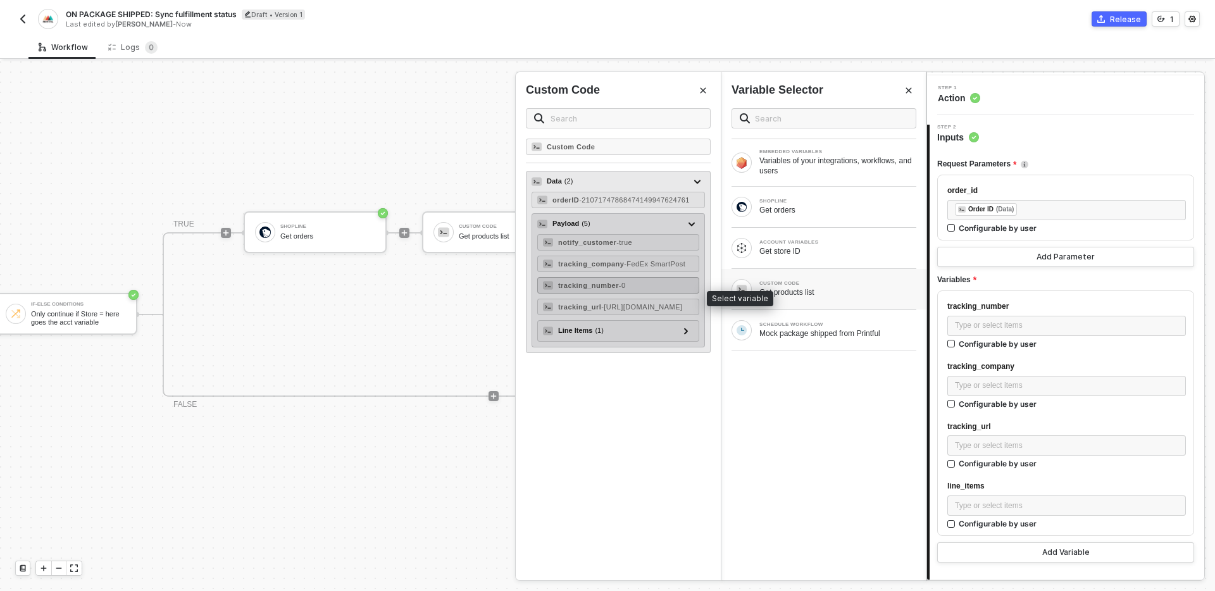
click at [645, 293] on div "tracking_number - 0" at bounding box center [618, 285] width 162 height 16
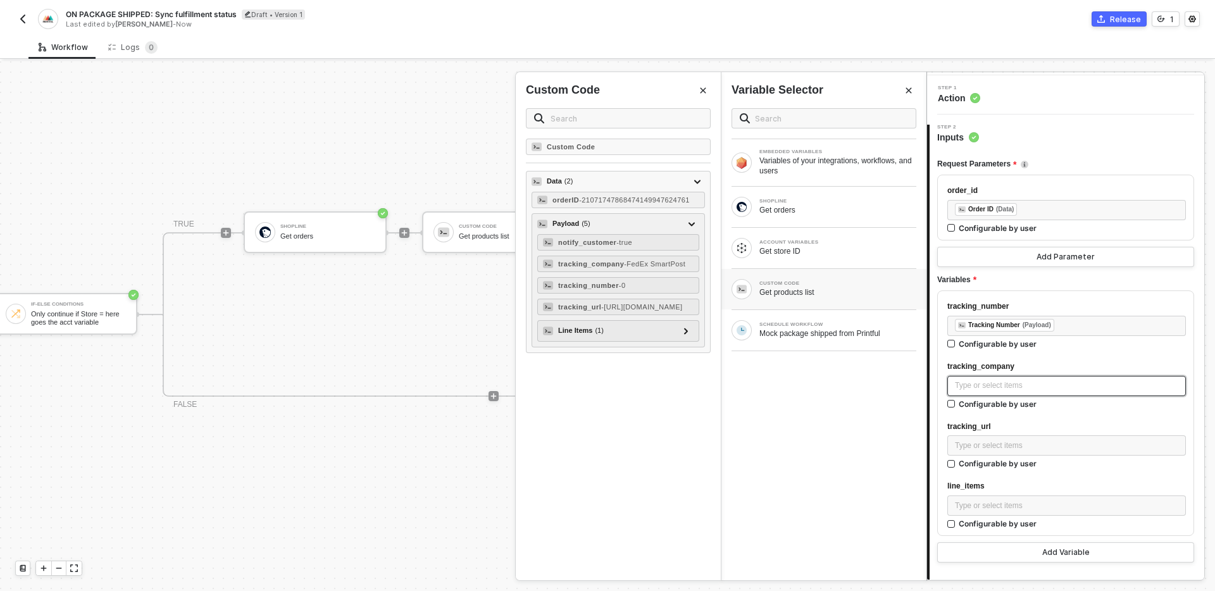
click at [982, 384] on div "Type or select items ﻿" at bounding box center [1066, 386] width 223 height 12
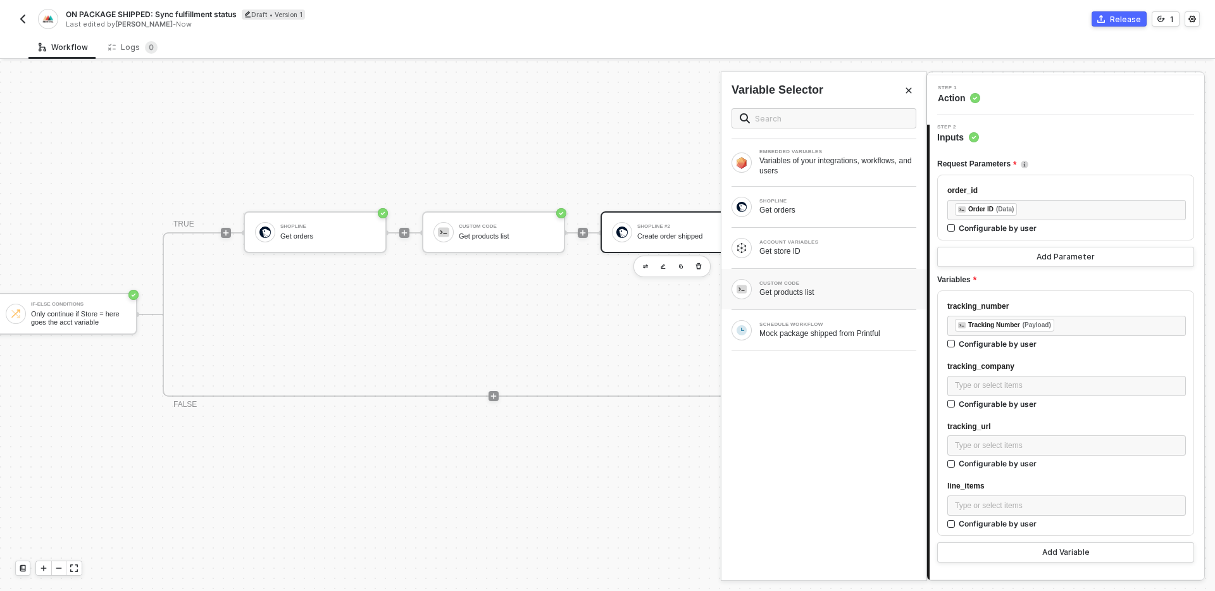
click at [847, 286] on div "CUSTOM CODE Get products list" at bounding box center [838, 289] width 157 height 16
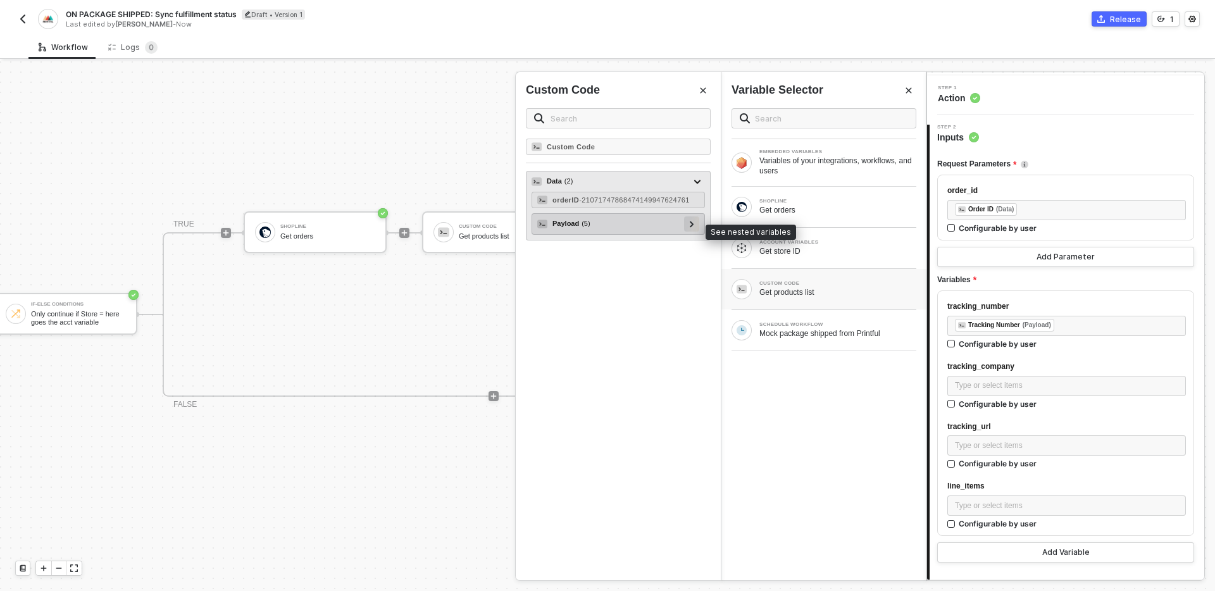
click at [693, 227] on icon at bounding box center [692, 224] width 4 height 6
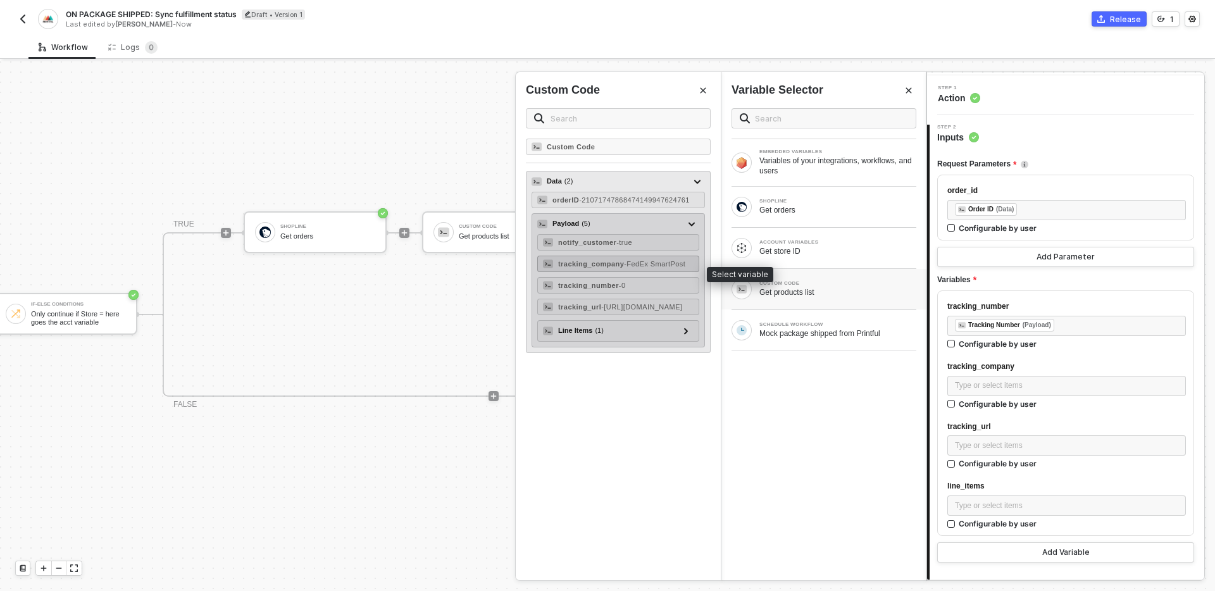
click at [643, 268] on div "tracking_company - FedEx SmartPost" at bounding box center [621, 264] width 127 height 8
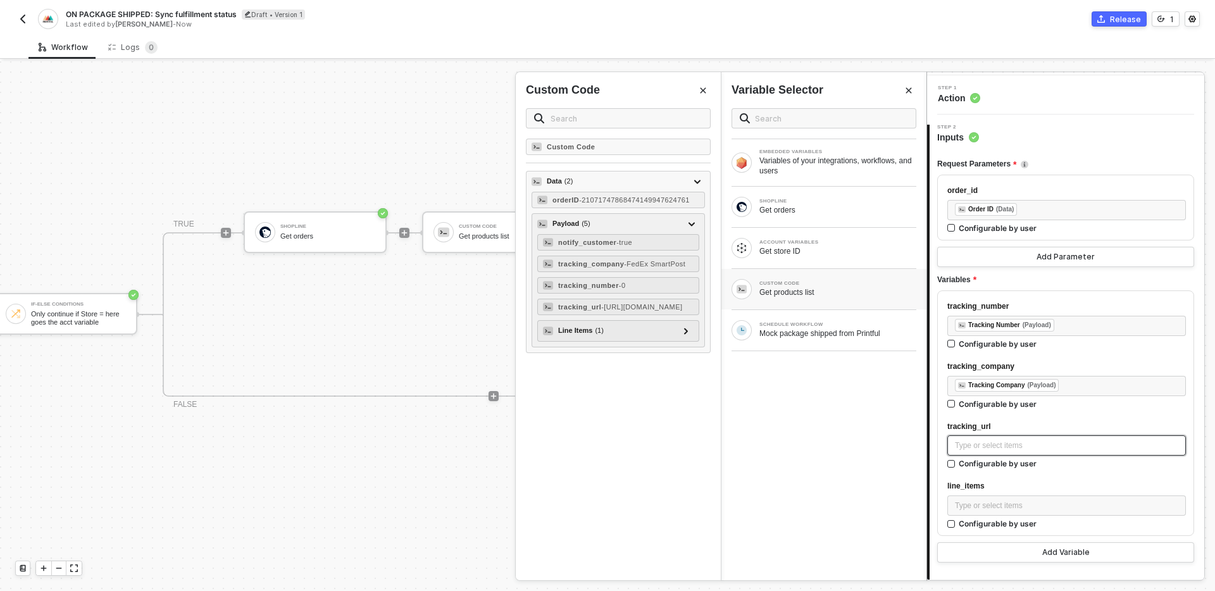
click at [981, 449] on div "Type or select items ﻿" at bounding box center [1066, 446] width 223 height 12
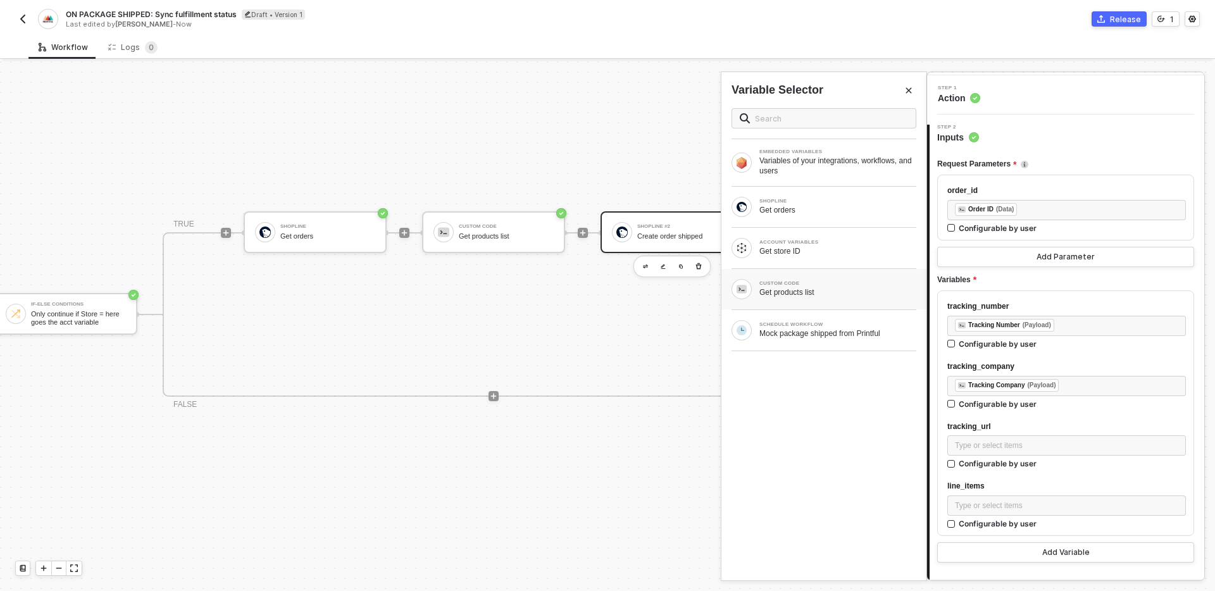
click at [839, 300] on div "CUSTOM CODE Get products list" at bounding box center [824, 289] width 205 height 41
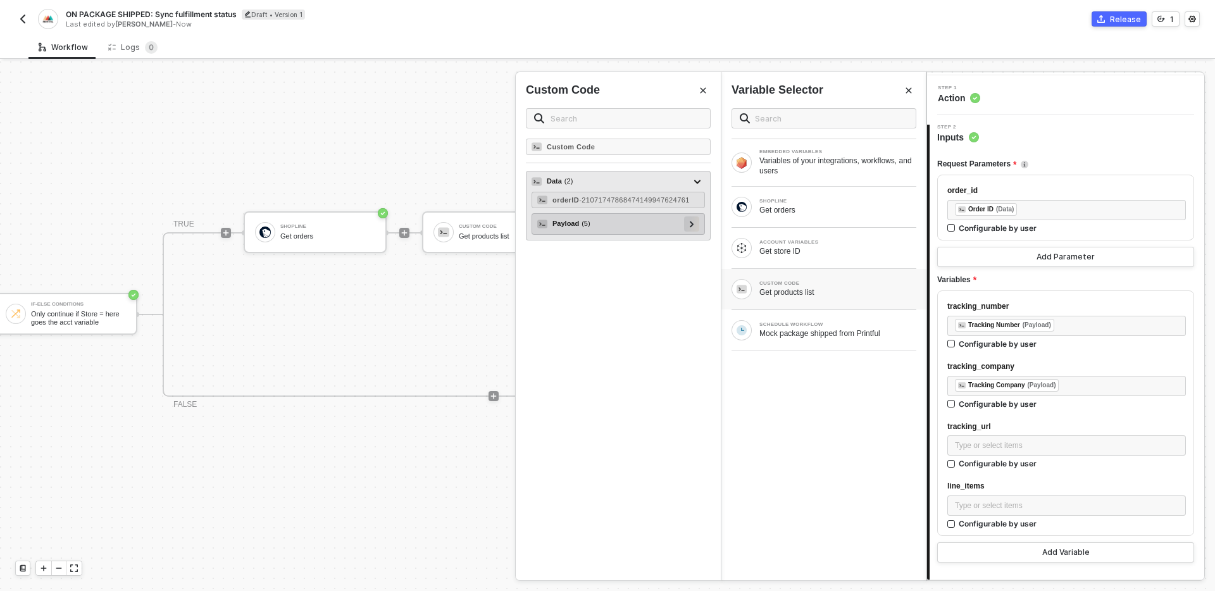
click at [690, 227] on icon at bounding box center [692, 224] width 4 height 6
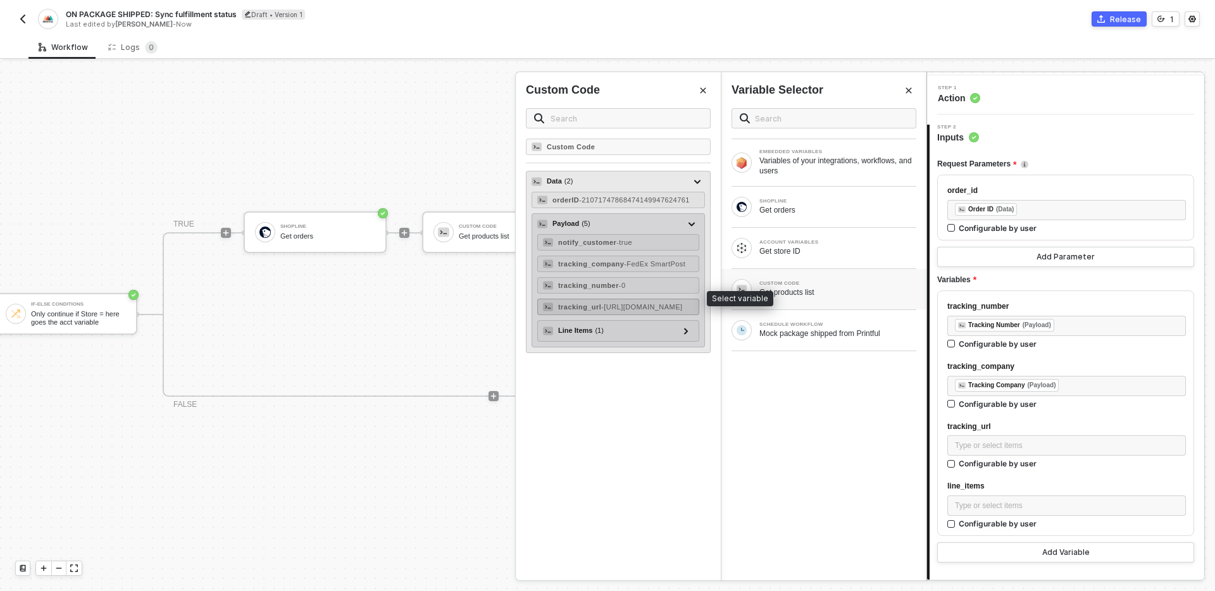
click at [632, 311] on span "- https://www.fedex.com/fedextrack/?tracknumbers=0000000000" at bounding box center [641, 307] width 81 height 8
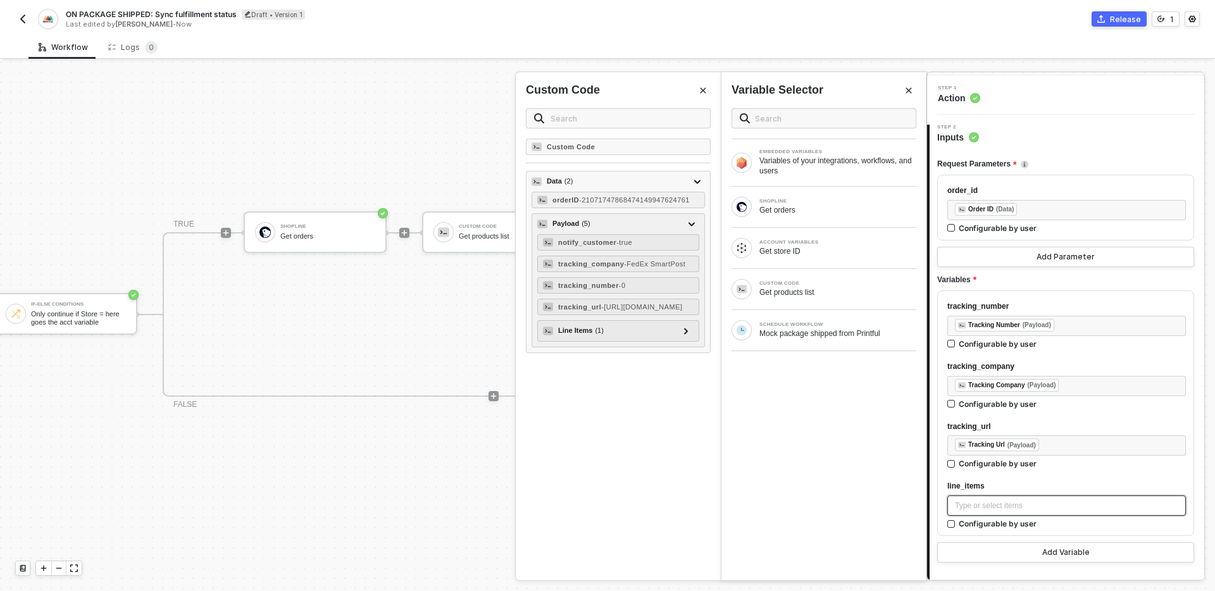
click at [1027, 506] on div "Type or select items ﻿" at bounding box center [1066, 506] width 223 height 12
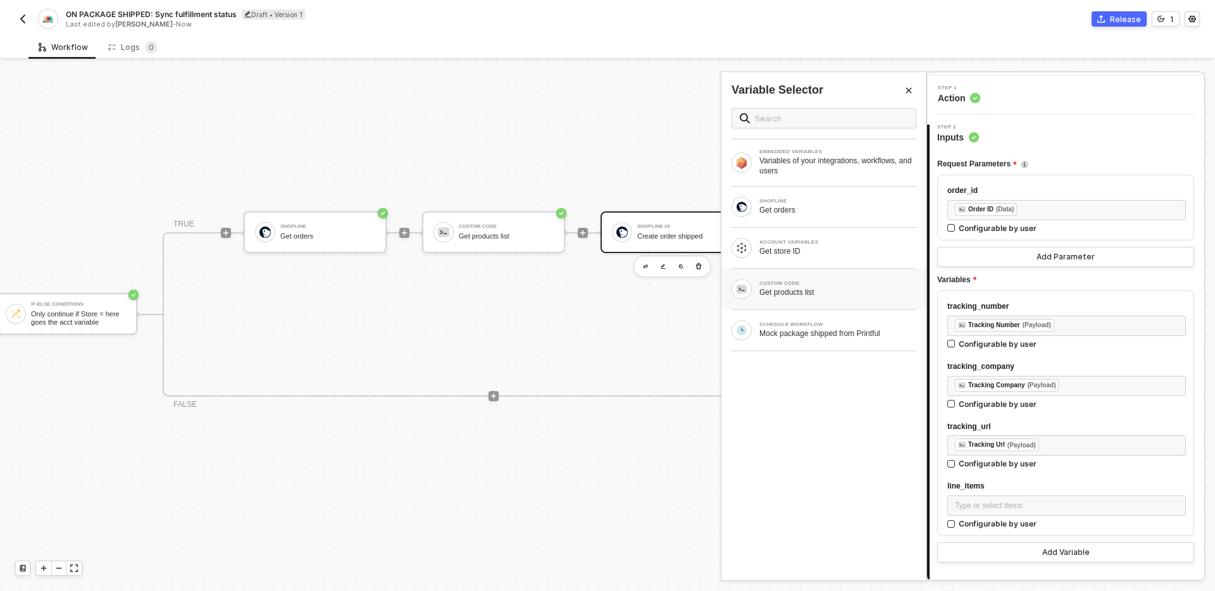
click at [838, 281] on div "CUSTOM CODE" at bounding box center [838, 283] width 157 height 5
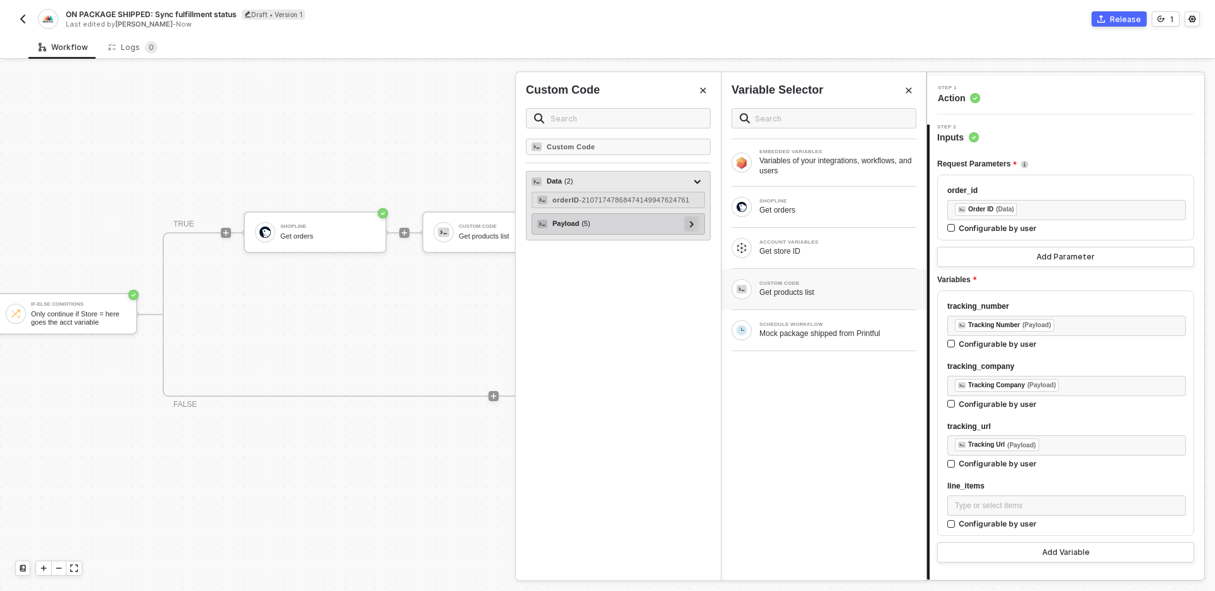
click at [692, 227] on icon at bounding box center [692, 224] width 4 height 6
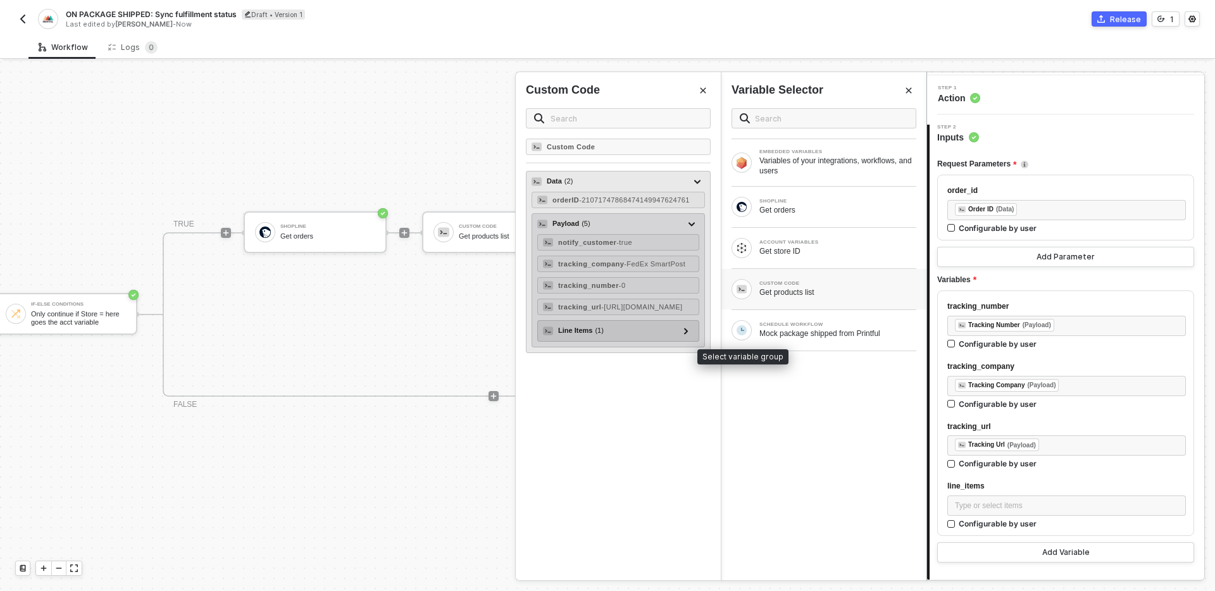
click at [640, 339] on div "Line Items ( 1 )" at bounding box center [610, 330] width 135 height 15
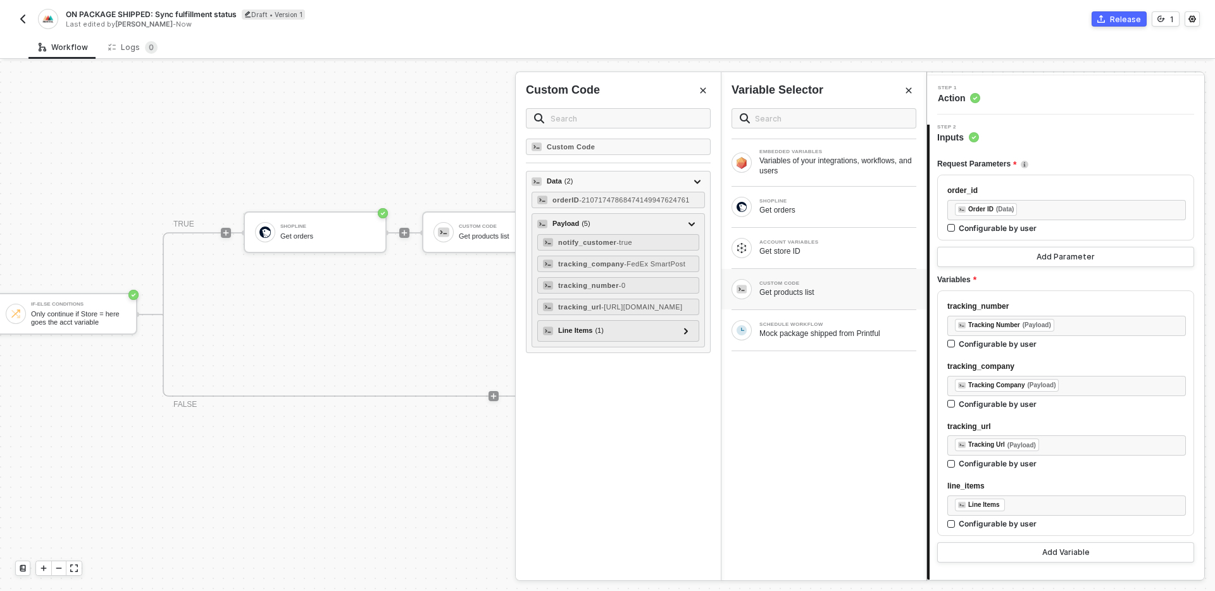
click at [788, 460] on div "EMBEDDED VARIABLES Variables of your integrations, workflows, and users SHOPLIN…" at bounding box center [824, 339] width 205 height 482
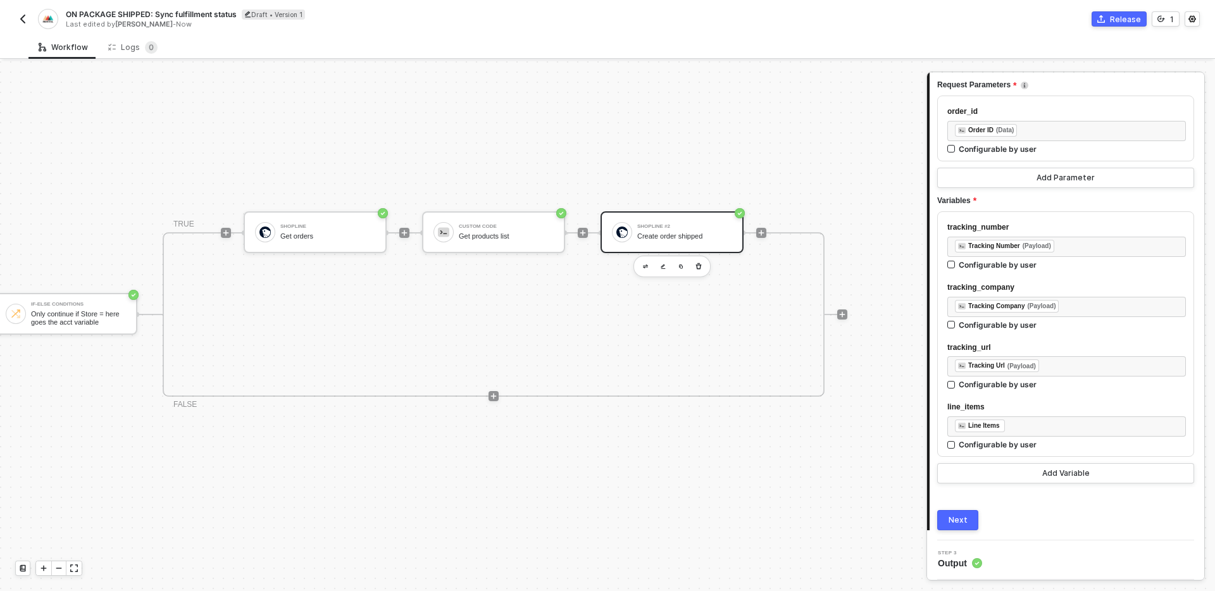
click at [967, 517] on button "Next" at bounding box center [958, 520] width 41 height 20
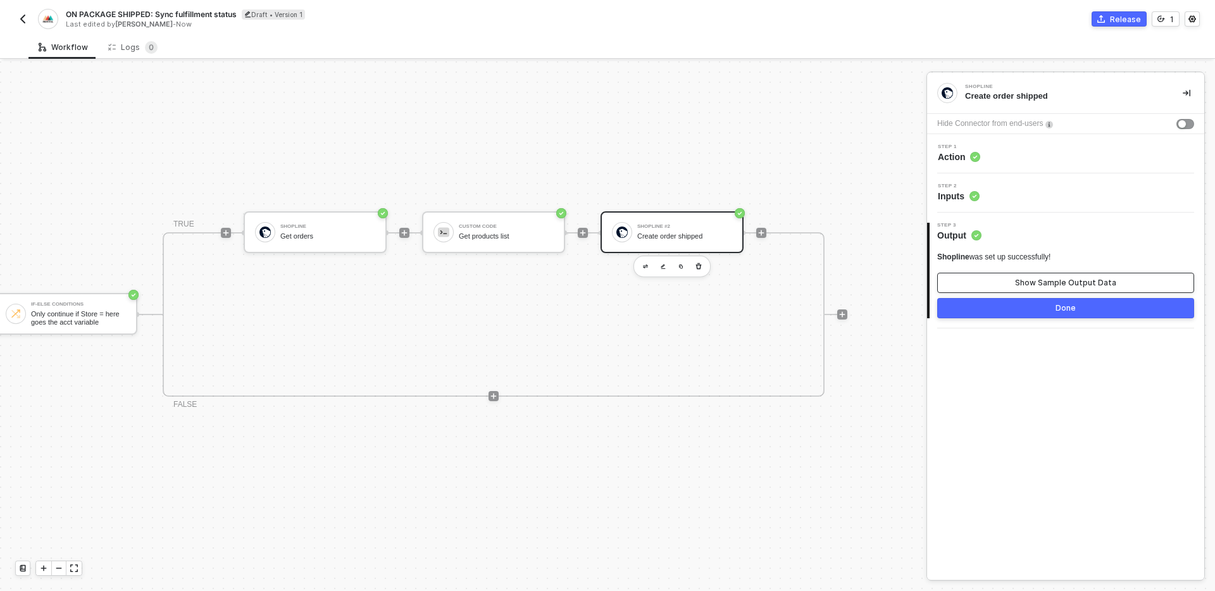
click at [1048, 277] on button "Show Sample Output Data" at bounding box center [1066, 283] width 257 height 20
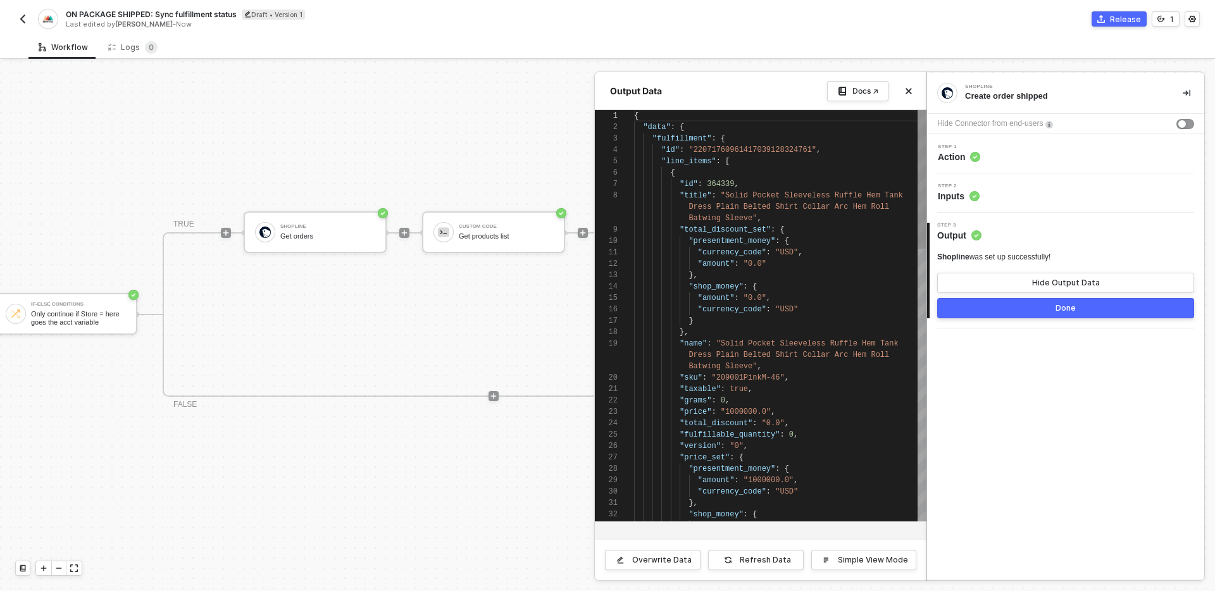
scroll to position [91, 0]
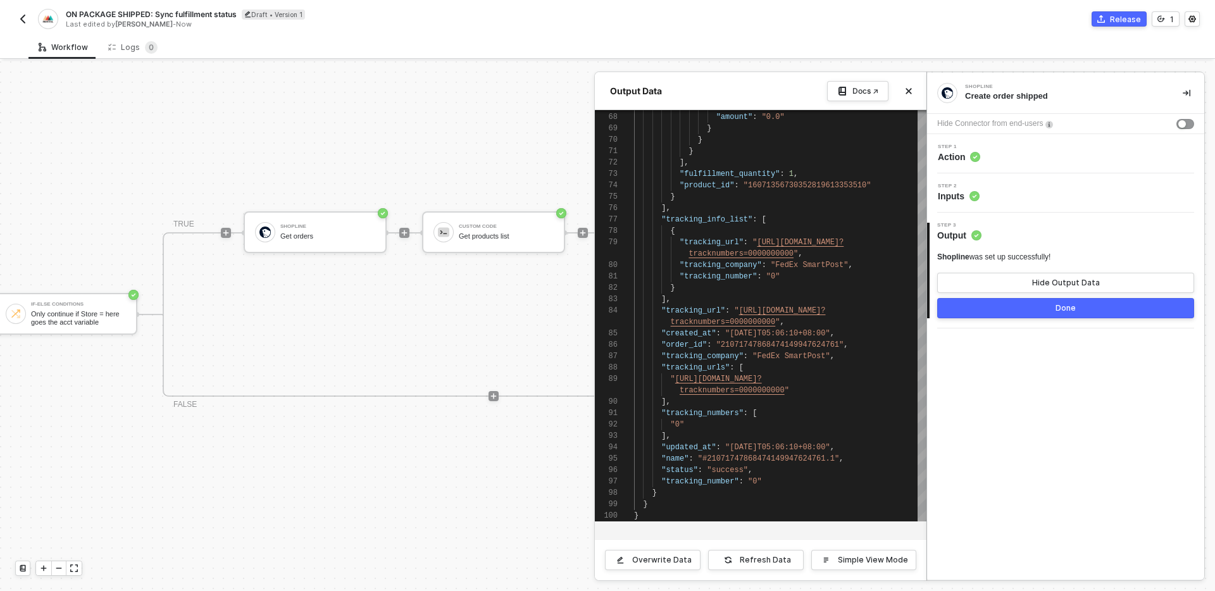
click at [1031, 308] on button "Done" at bounding box center [1066, 308] width 257 height 20
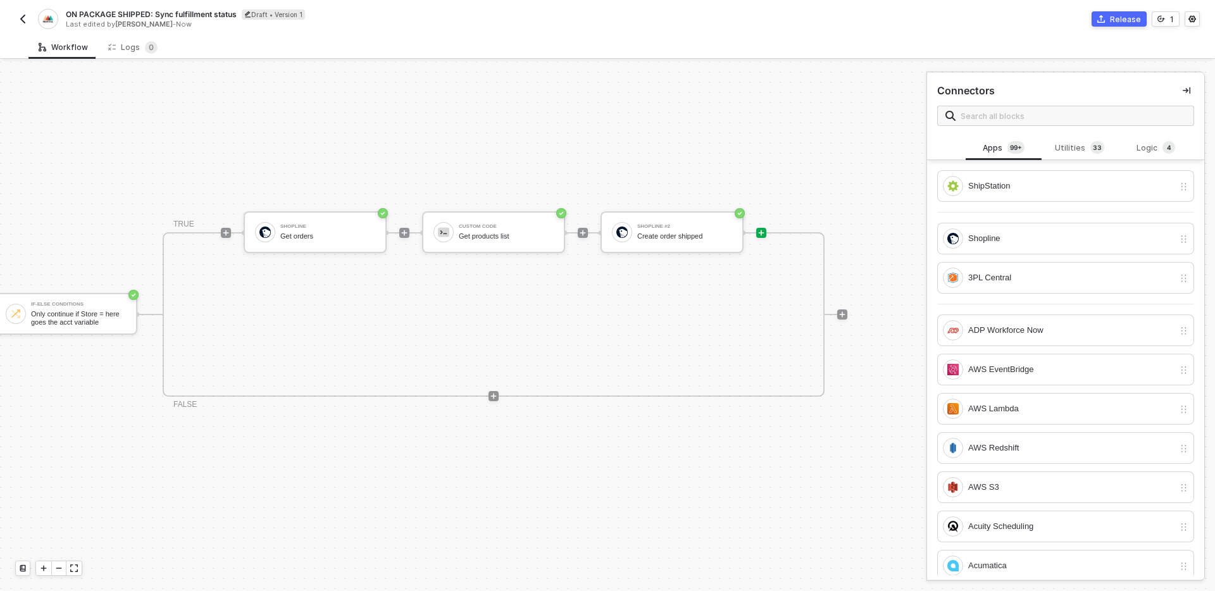
click at [748, 439] on div "TRIGGER Schedule Workflow Mock package shipped from Printful Account Variables …" at bounding box center [235, 314] width 1226 height 553
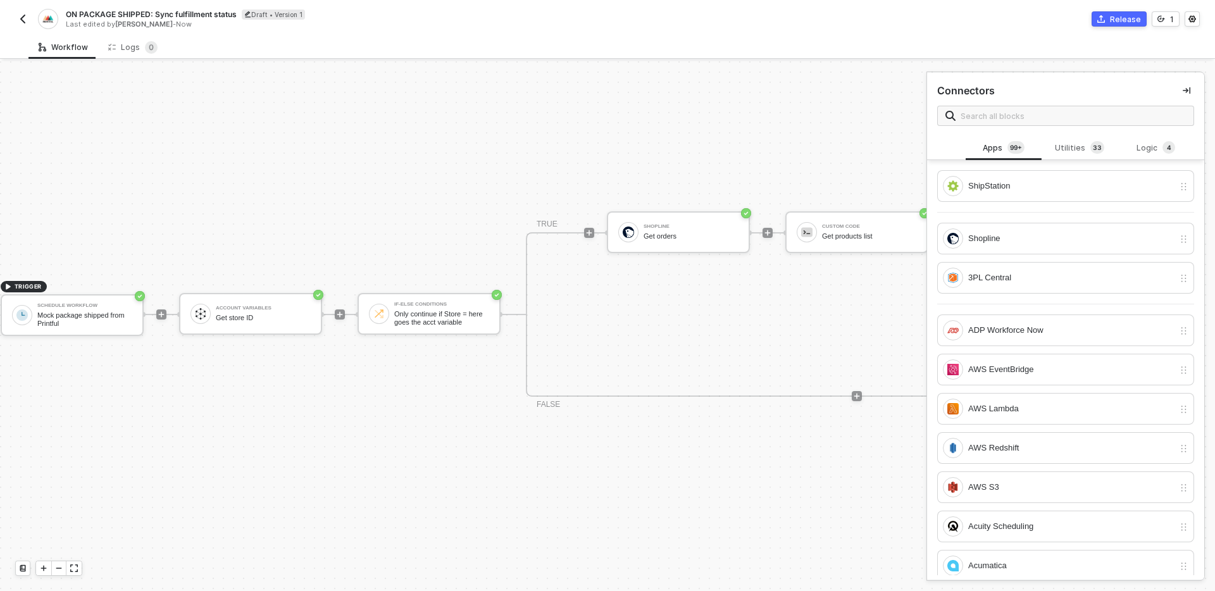
scroll to position [23, 0]
click at [166, 184] on div "TRIGGER Schedule Workflow Mock package shipped from Printful Account Variables …" at bounding box center [613, 314] width 1226 height 553
click at [258, 184] on div "TRIGGER Schedule Workflow Mock package shipped from Printful Account Variables …" at bounding box center [613, 314] width 1226 height 553
click at [665, 430] on div "TRIGGER Schedule Workflow Mock package shipped from Printful Account Variables …" at bounding box center [613, 314] width 1226 height 553
click at [703, 319] on div "TRUE Shopline Get orders Custom Code Get products list Shopline #2 Create order…" at bounding box center [872, 314] width 662 height 165
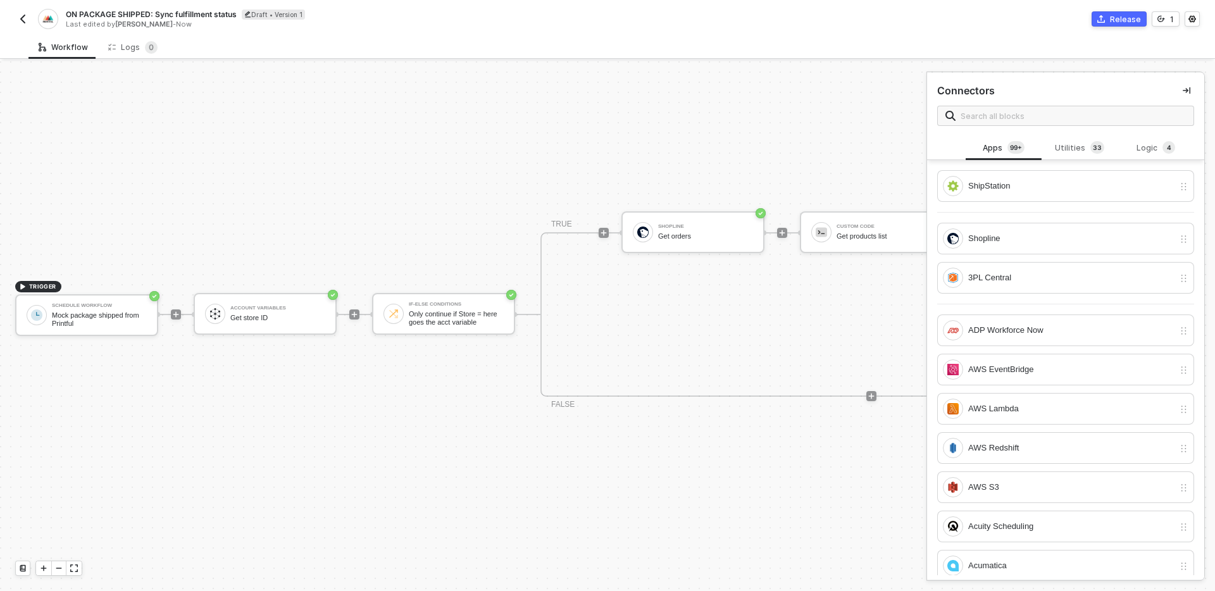
click at [706, 327] on div "TRUE Shopline Get orders Custom Code Get products list Shopline #2 Create order…" at bounding box center [872, 314] width 662 height 165
click at [370, 398] on div "TRIGGER Schedule Workflow Mock package shipped from Printful Account Variables …" at bounding box center [613, 314] width 1226 height 553
click at [1188, 91] on icon "icon-collapse-right" at bounding box center [1187, 90] width 8 height 7
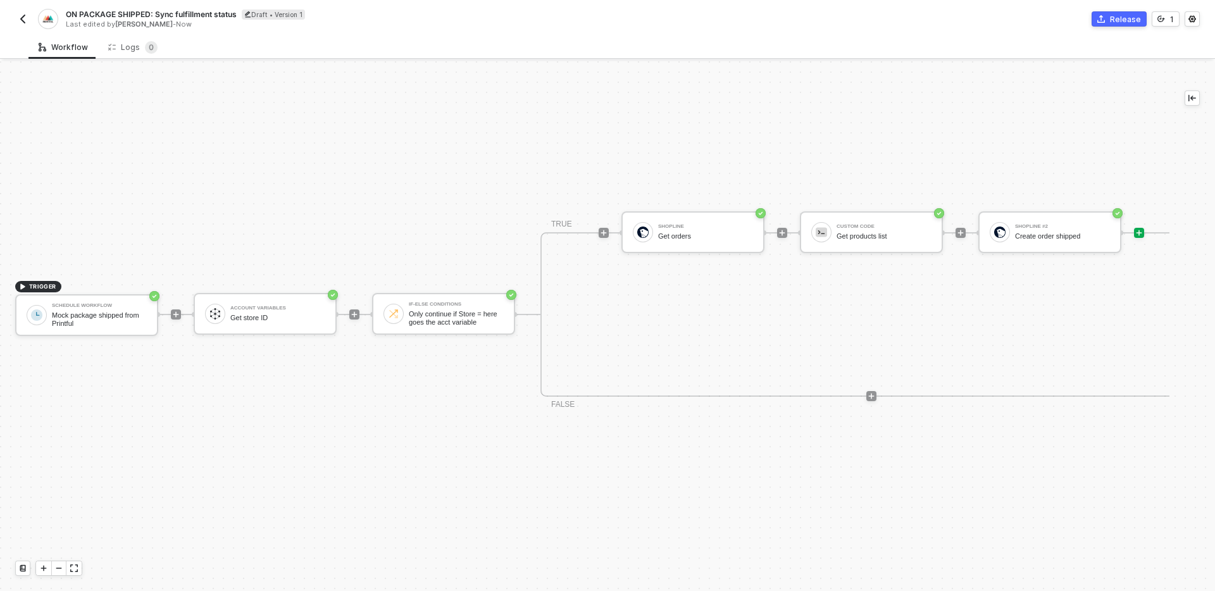
click at [859, 87] on div "TRIGGER Schedule Workflow Mock package shipped from Printful Account Variables …" at bounding box center [613, 314] width 1226 height 553
click at [22, 18] on img "button" at bounding box center [23, 19] width 10 height 10
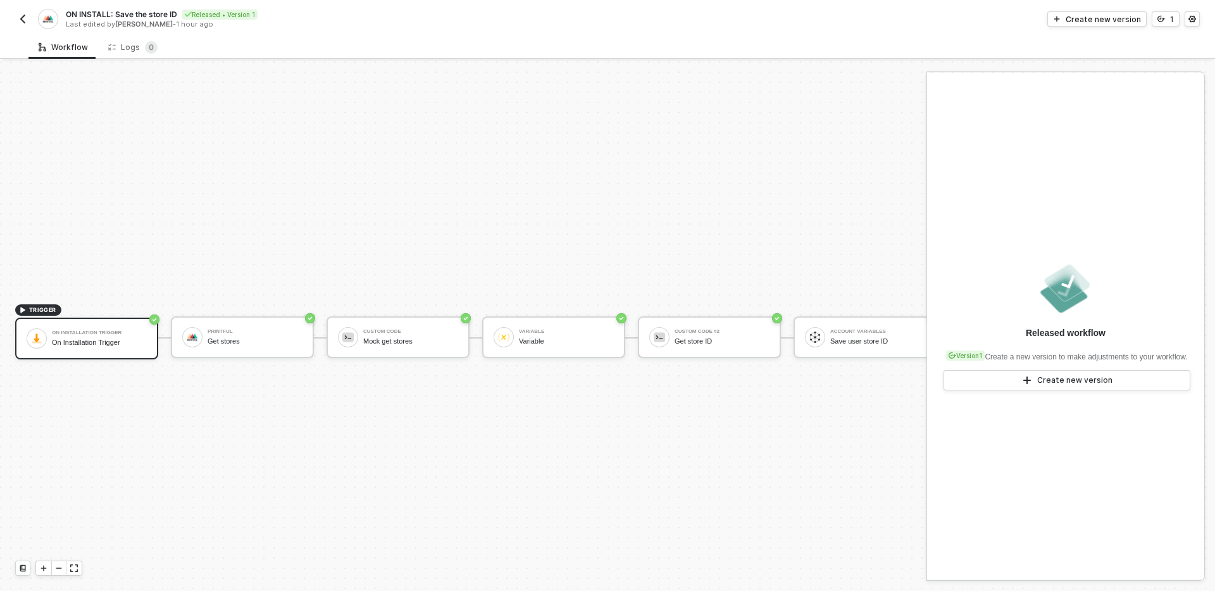
scroll to position [23, 0]
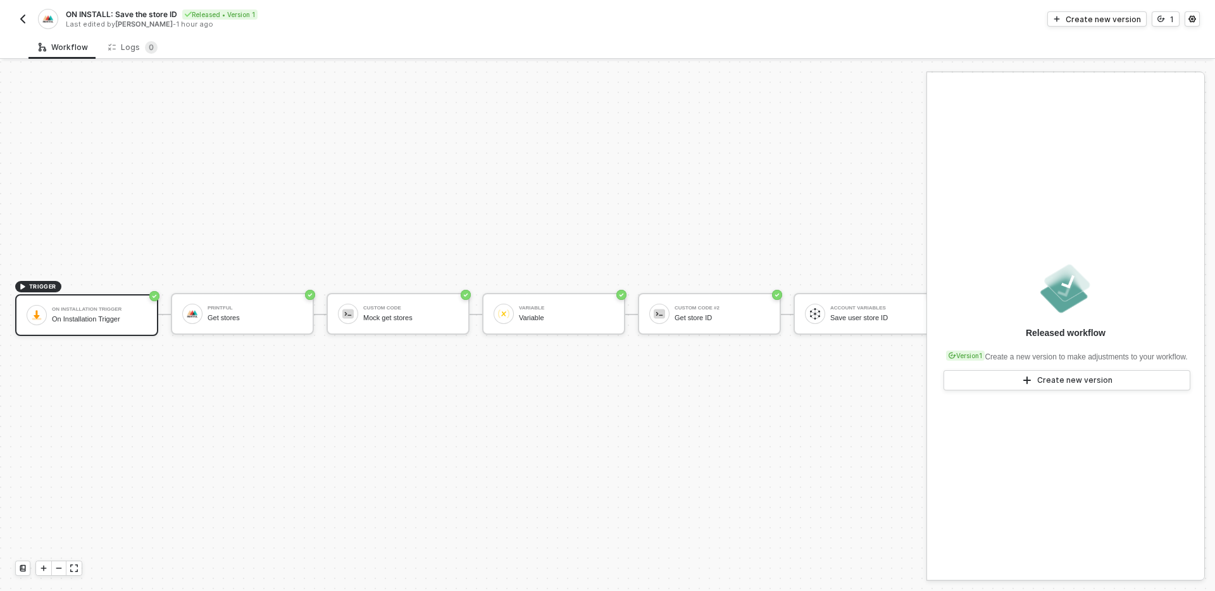
click at [147, 13] on span "ON INSTALL: Save the store ID" at bounding box center [121, 14] width 111 height 11
click at [147, 13] on input "ON INSTALL: Save the store ID" at bounding box center [173, 14] width 215 height 15
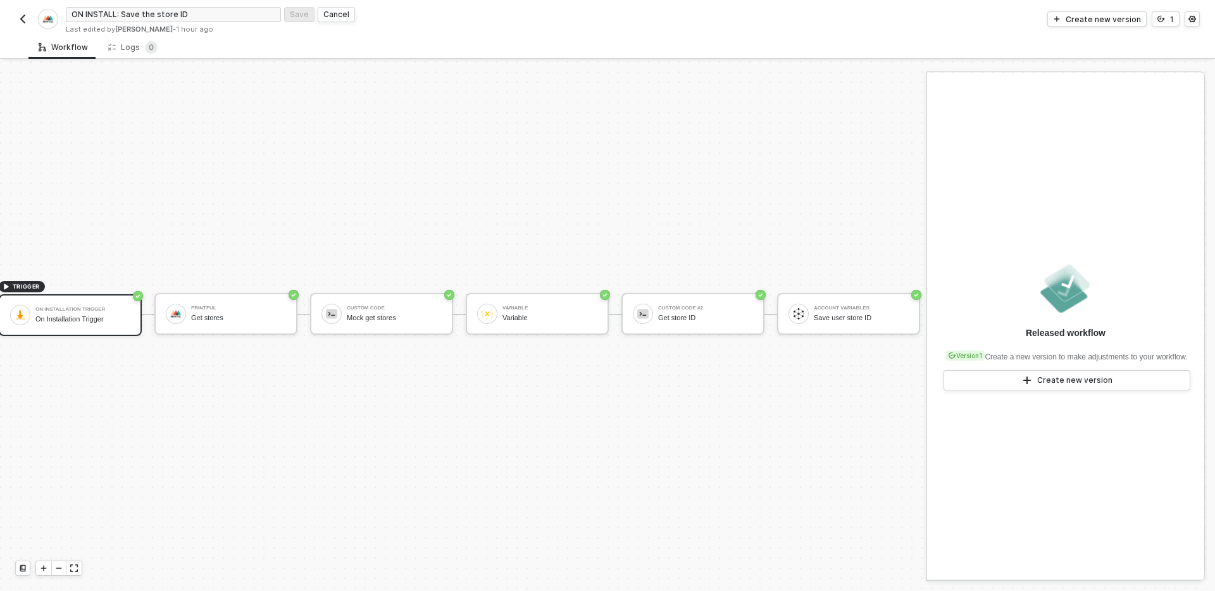
click at [401, 28] on div "Last edited by [PERSON_NAME] - 1 hour ago" at bounding box center [336, 29] width 541 height 9
click at [330, 19] on div "Cancel" at bounding box center [336, 14] width 26 height 11
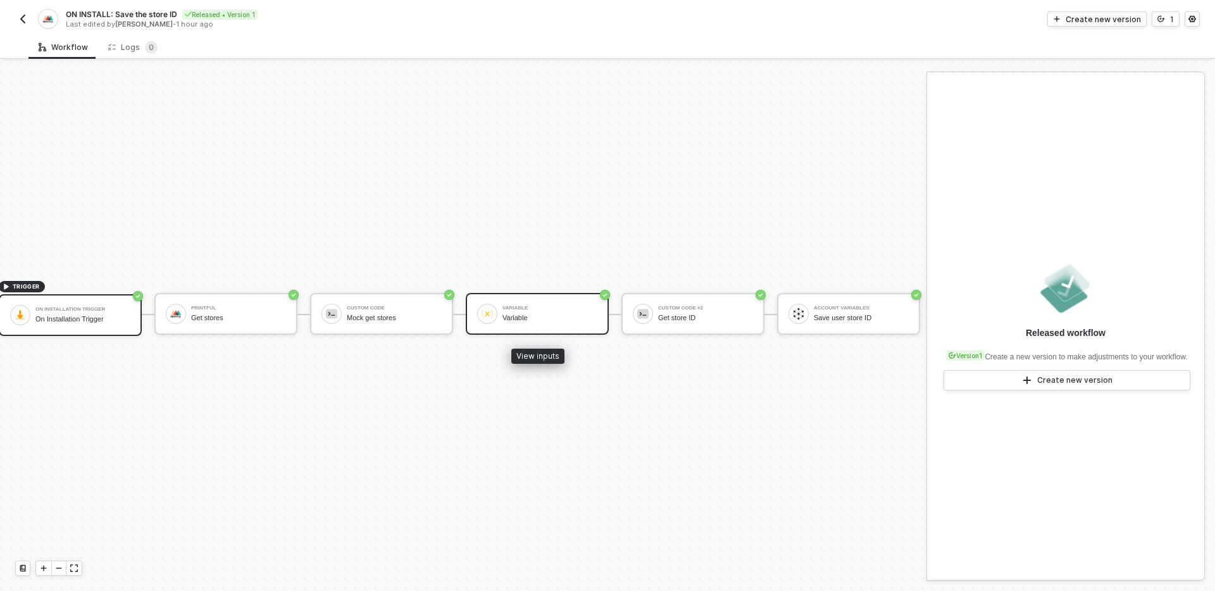
click at [558, 309] on div "Variable" at bounding box center [550, 308] width 95 height 5
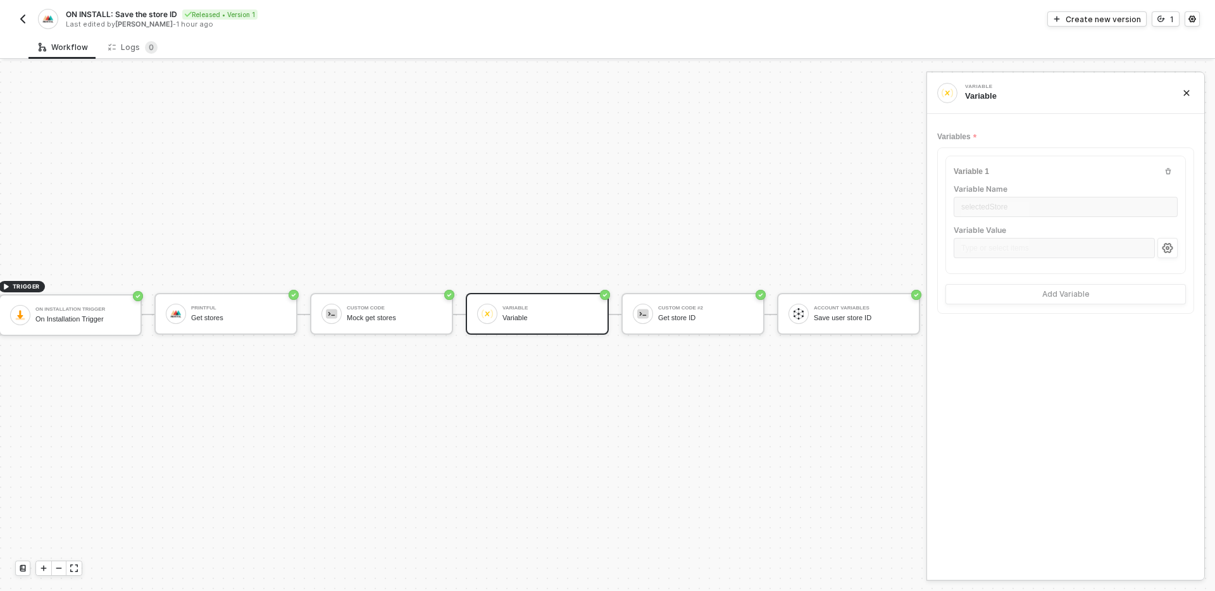
click at [615, 196] on div "TRIGGER On Installation Trigger On Installation Trigger Printful Get stores Cus…" at bounding box center [452, 314] width 937 height 553
click at [1053, 391] on div "Variable Variable Variables Variable 1 Variable Name selectedStore Variable Val…" at bounding box center [1065, 326] width 277 height 507
click at [1034, 368] on div "Variable Variable Variables Variable 1 Variable Name selectedStore Variable Val…" at bounding box center [1065, 326] width 277 height 507
click at [493, 463] on div "TRIGGER On Installation Trigger On Installation Trigger Printful Get stores Cus…" at bounding box center [452, 314] width 937 height 553
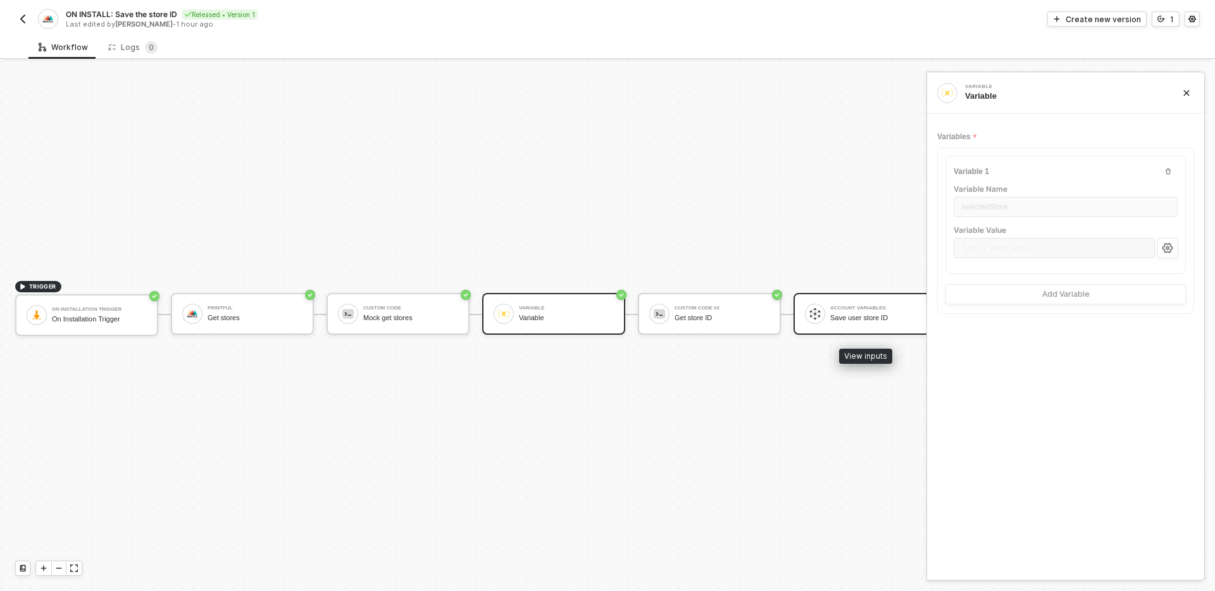
click at [866, 315] on div "Save user store ID" at bounding box center [878, 318] width 95 height 8
click at [556, 310] on div "Variable" at bounding box center [566, 308] width 95 height 5
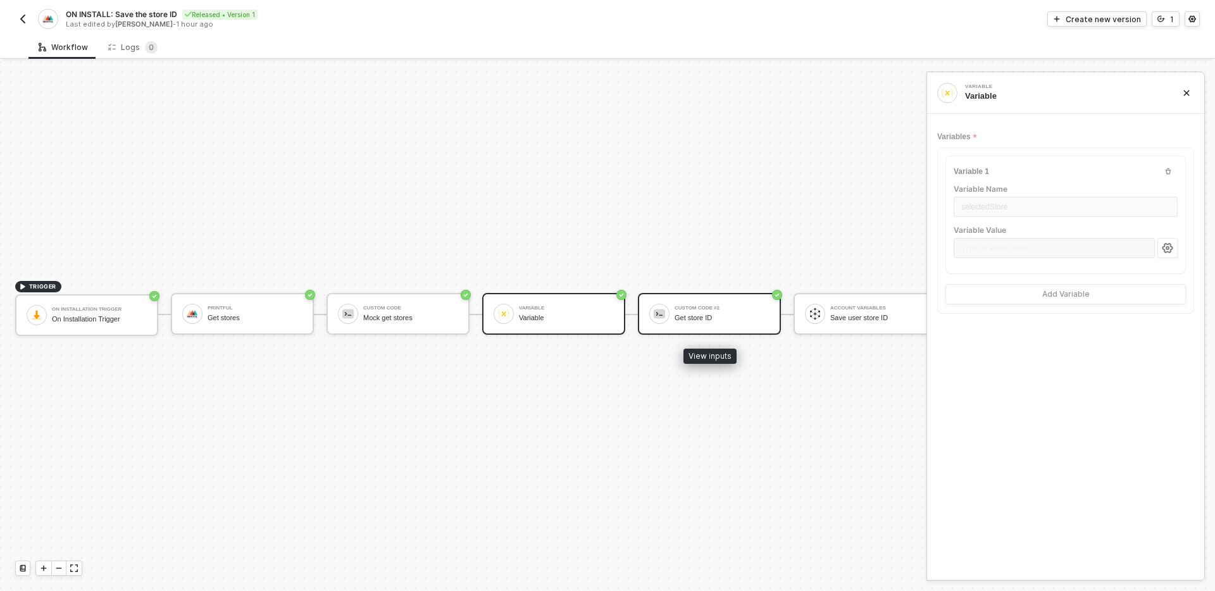
click at [677, 318] on div "Get store ID" at bounding box center [722, 318] width 95 height 8
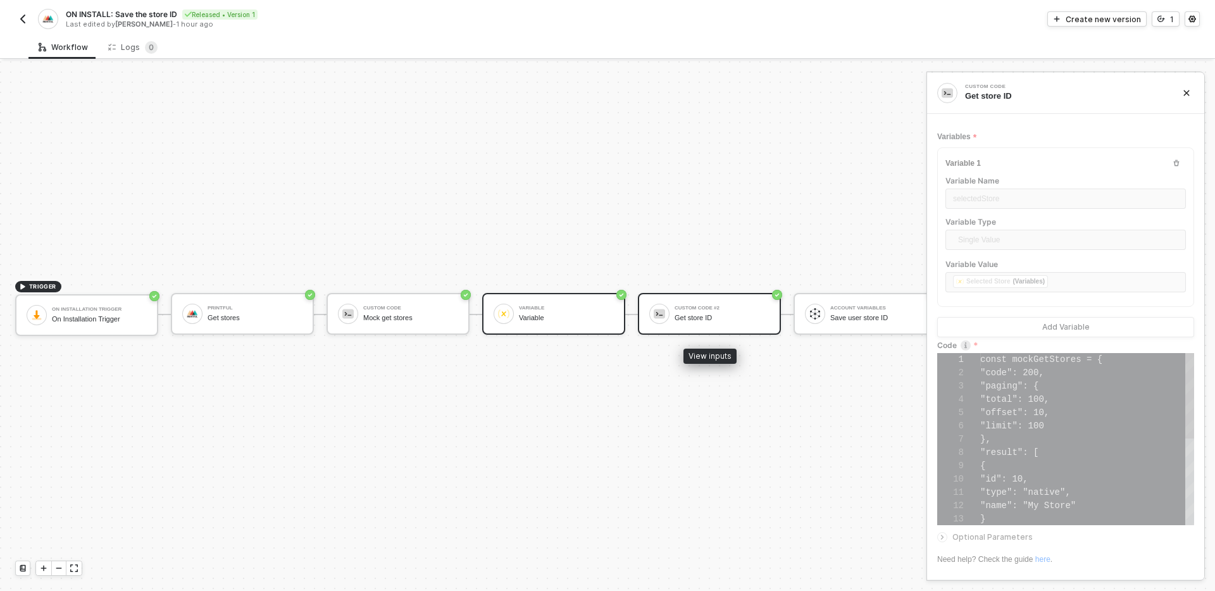
scroll to position [133, 0]
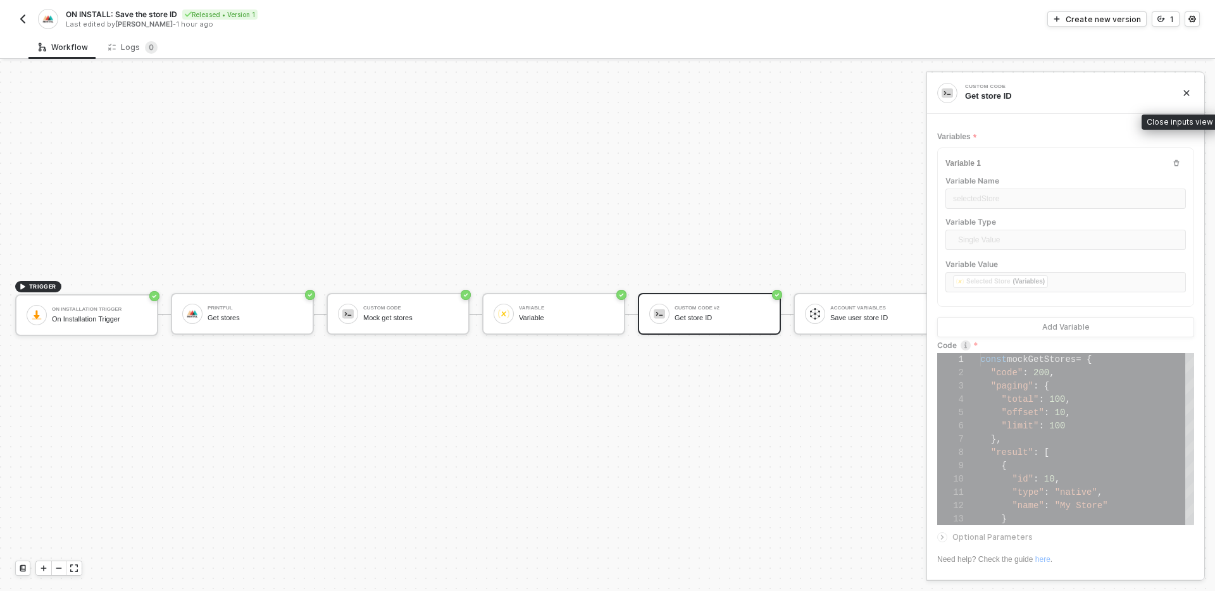
click at [1190, 94] on icon "icon-close" at bounding box center [1187, 93] width 8 height 8
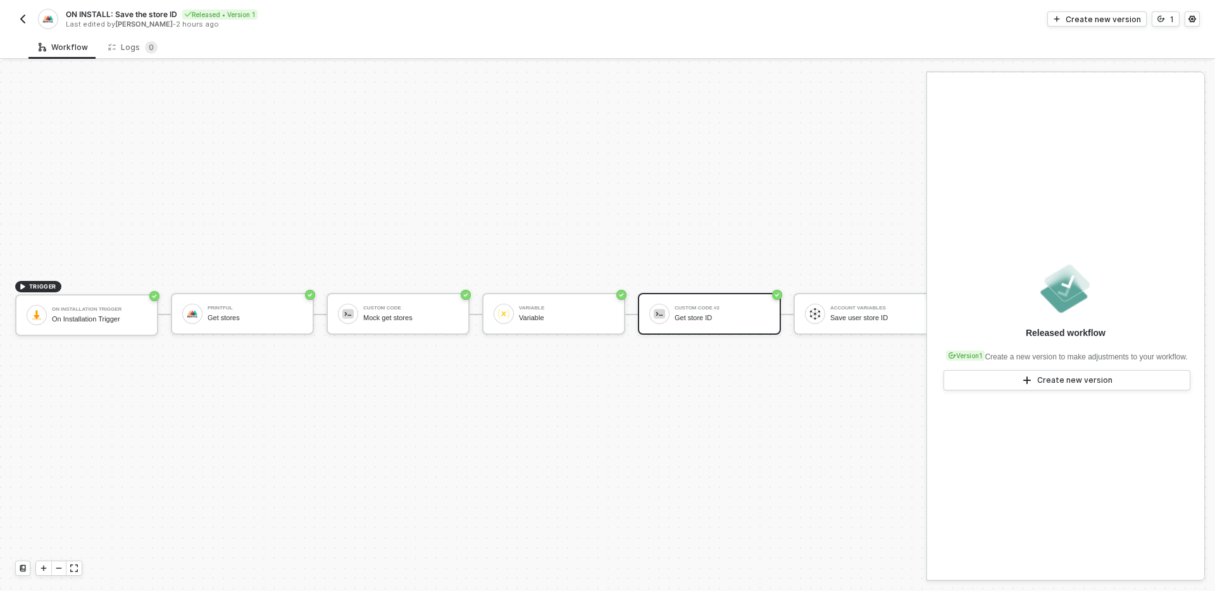
click at [800, 141] on div "TRIGGER On Installation Trigger On Installation Trigger Printful Get stores Cus…" at bounding box center [468, 314] width 937 height 553
click at [1112, 24] on button "Create new version" at bounding box center [1097, 18] width 99 height 15
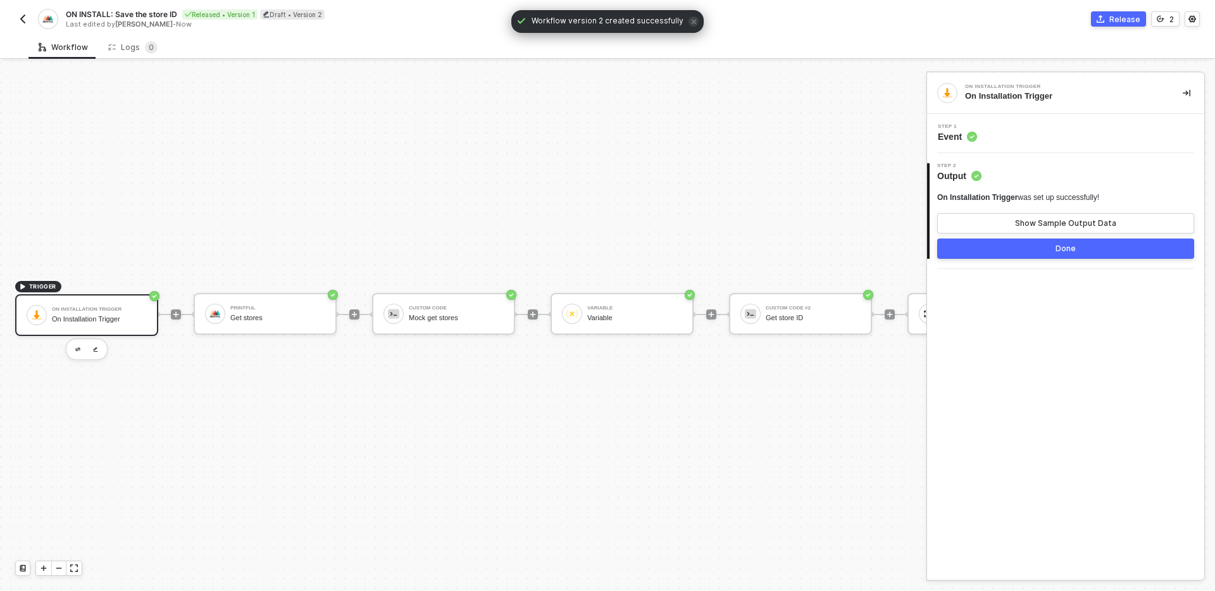
scroll to position [23, 226]
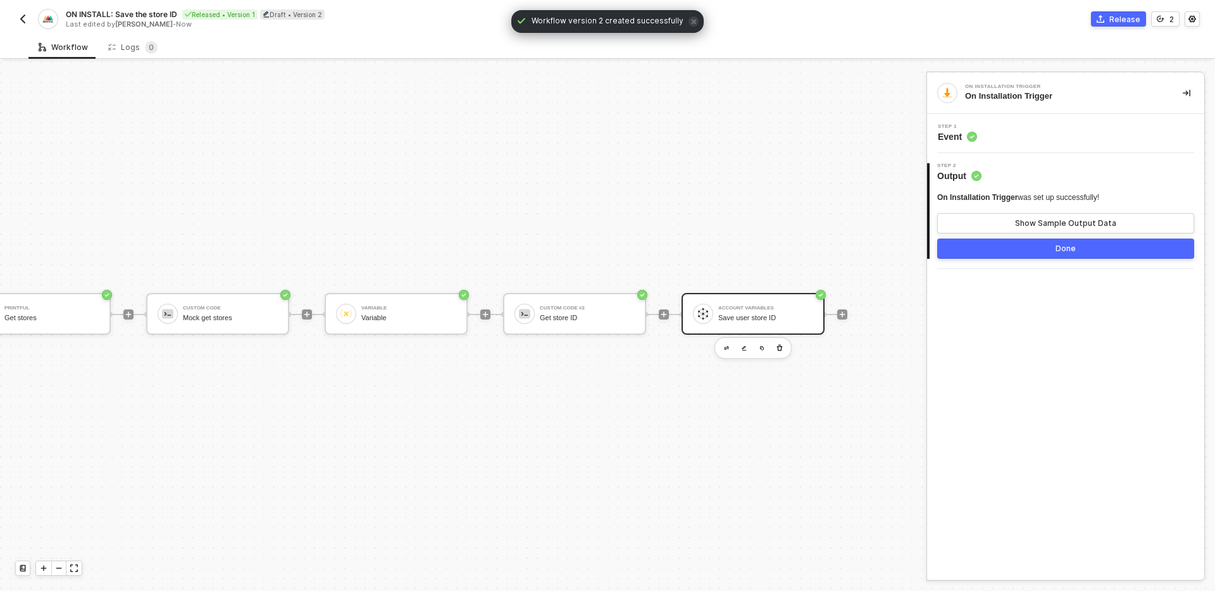
click at [746, 328] on div "Account Variables Save user store ID" at bounding box center [753, 314] width 143 height 42
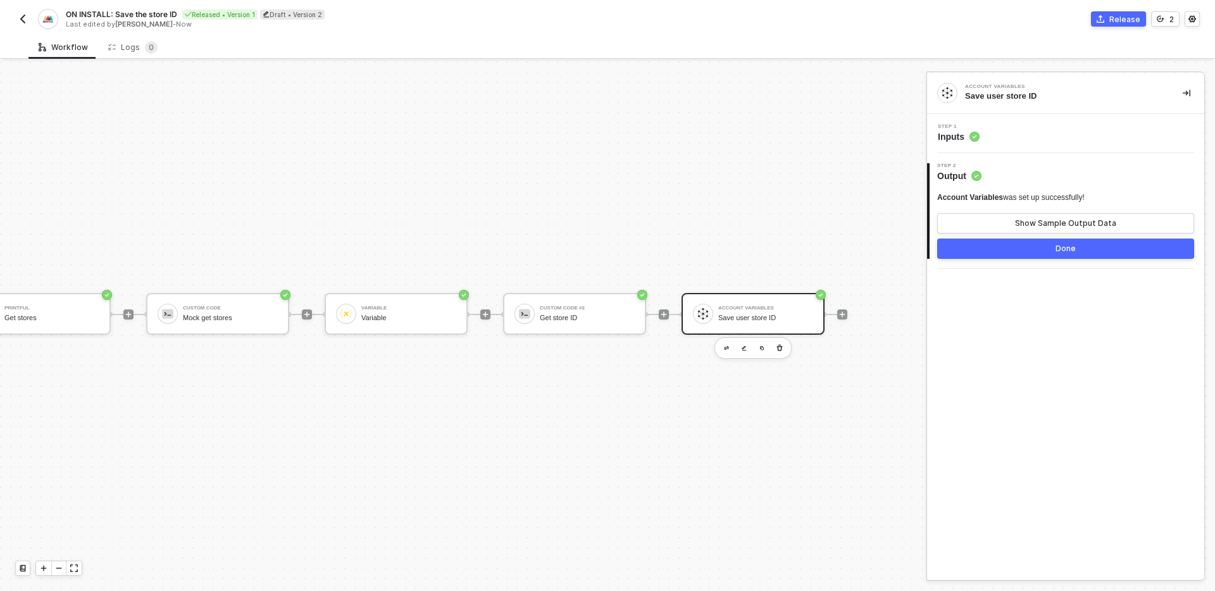
click at [1068, 134] on div "Step 1 Inputs" at bounding box center [1068, 133] width 274 height 19
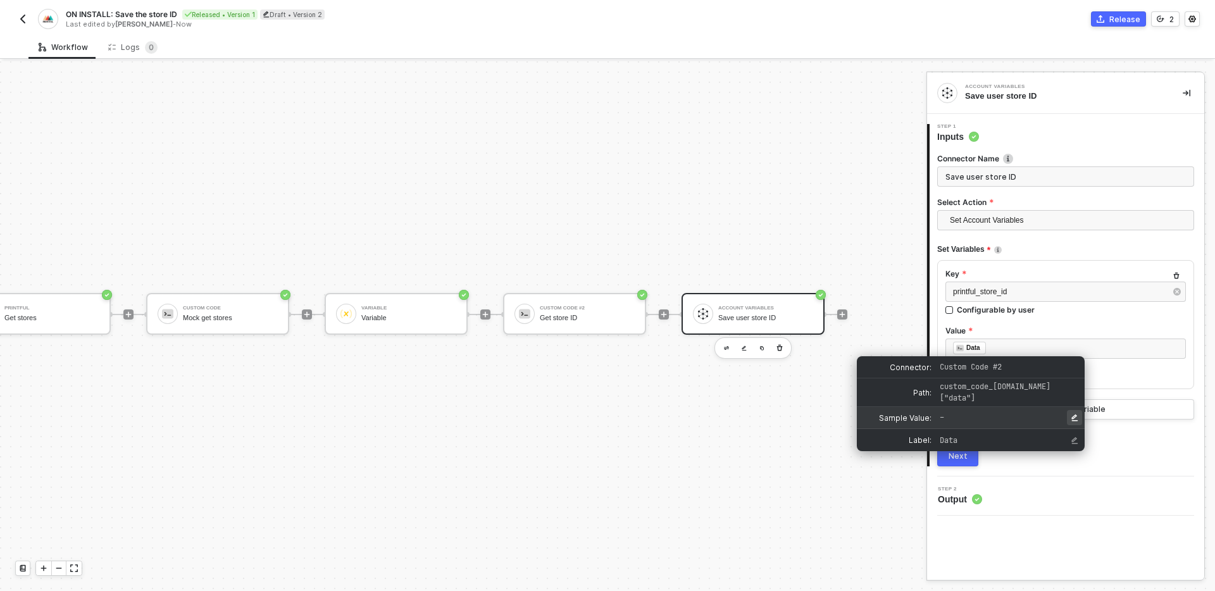
click at [1074, 414] on icon "Edit Sample Value" at bounding box center [1075, 418] width 8 height 8
click at [992, 413] on input "input for Sample Value" at bounding box center [1007, 417] width 140 height 13
click at [1074, 414] on icon "Edit Sample Value" at bounding box center [1075, 418] width 8 height 8
type input "16755391"
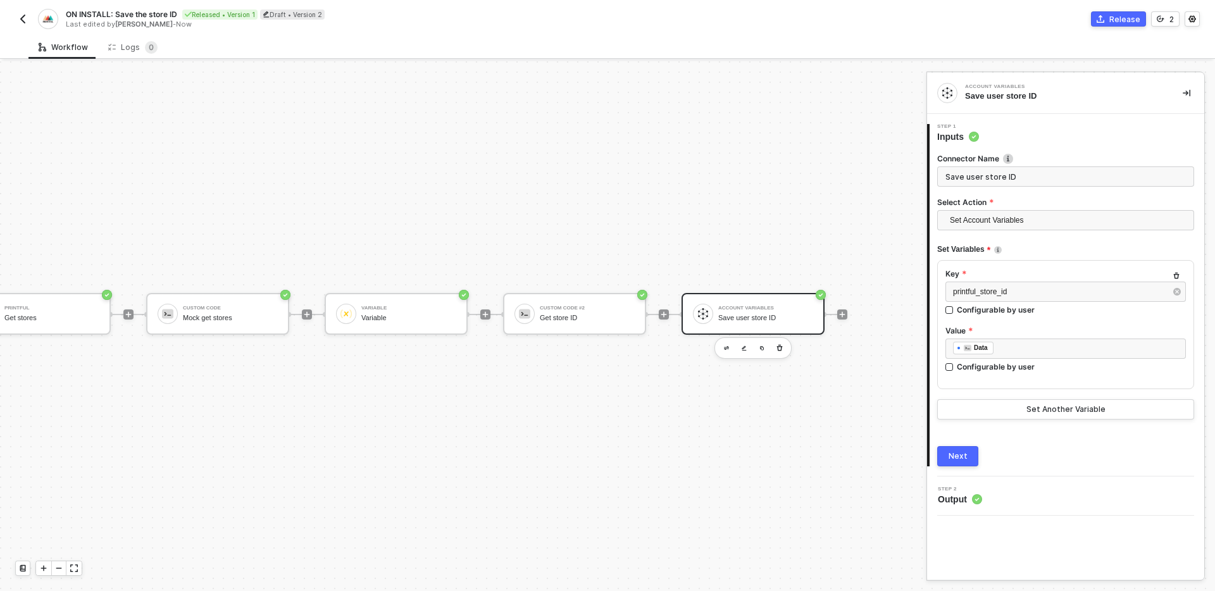
click at [967, 457] on button "Next" at bounding box center [958, 456] width 41 height 20
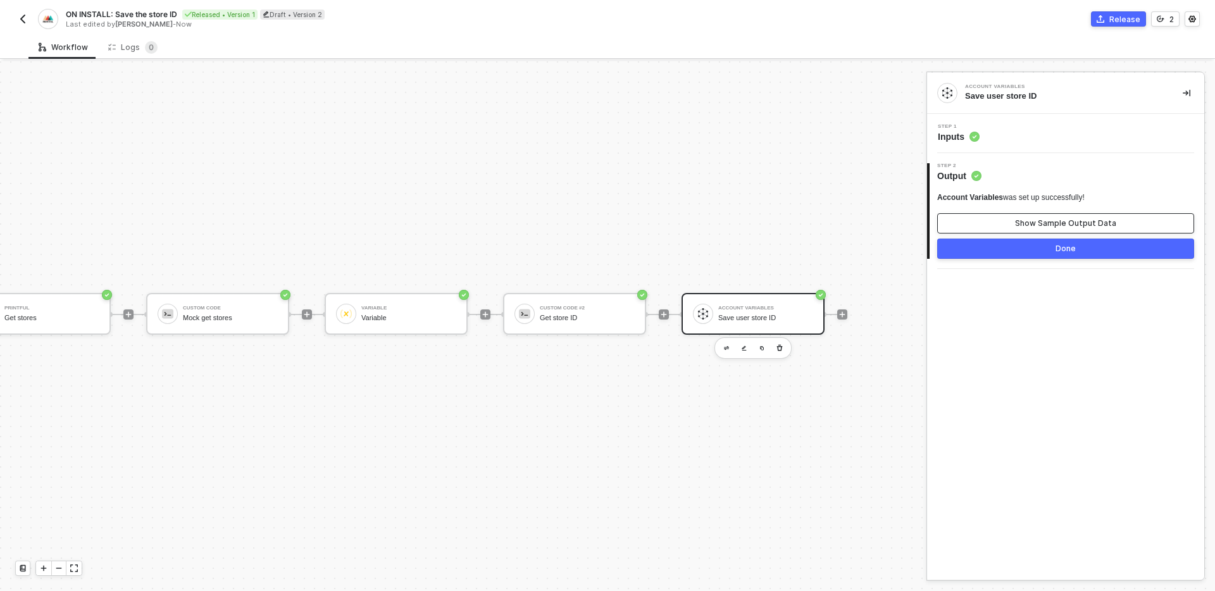
click at [1038, 223] on div "Show Sample Output Data" at bounding box center [1065, 223] width 101 height 10
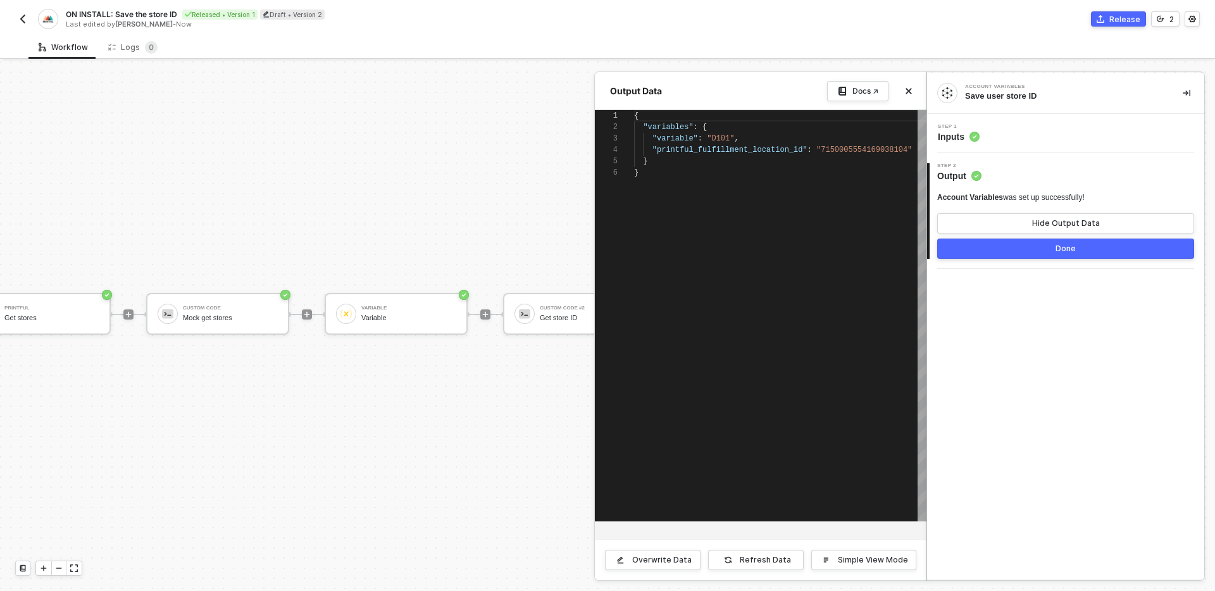
scroll to position [57, 0]
click at [748, 559] on div "Refresh Data" at bounding box center [765, 560] width 51 height 10
click at [1024, 130] on div "Step 1 Inputs" at bounding box center [1068, 133] width 274 height 19
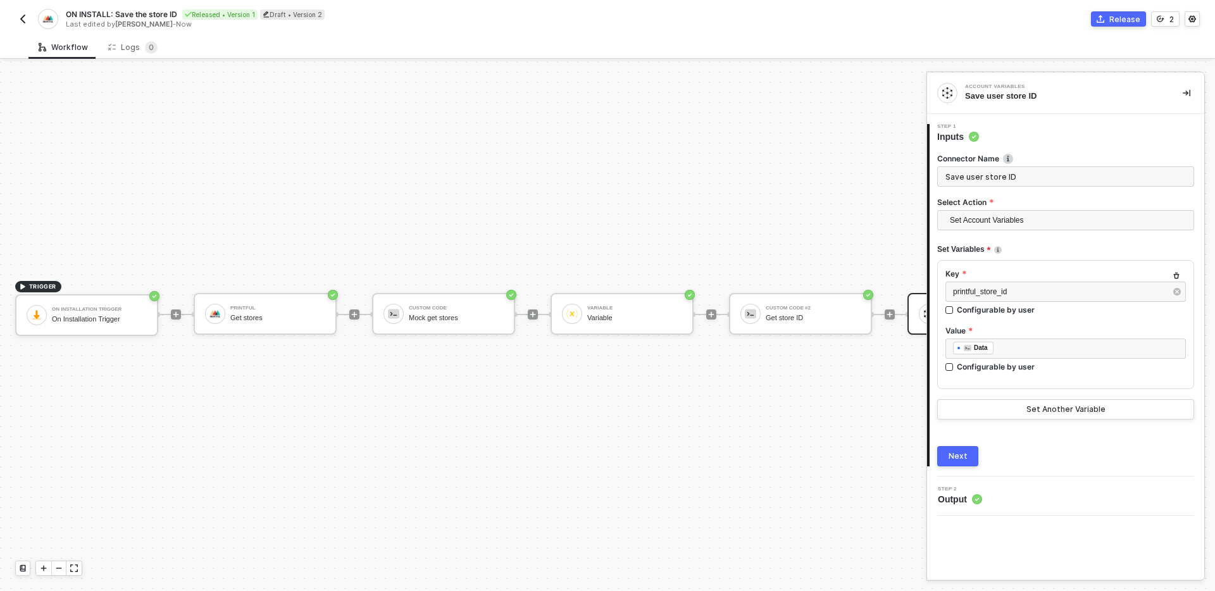
scroll to position [23, 226]
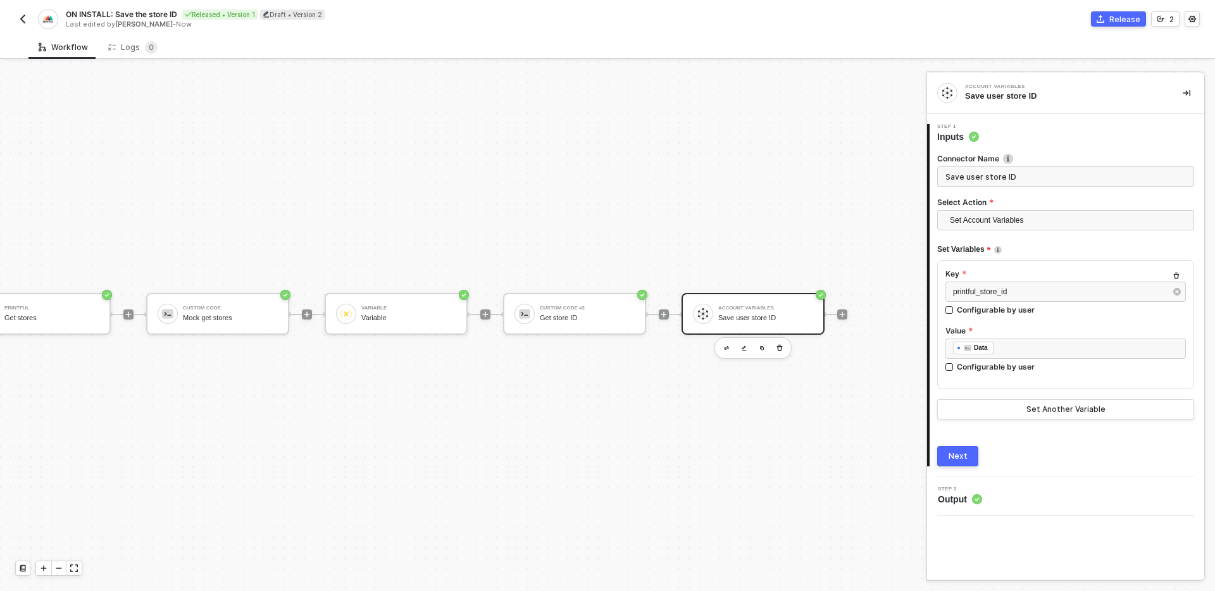
click at [948, 447] on button "Next" at bounding box center [958, 456] width 41 height 20
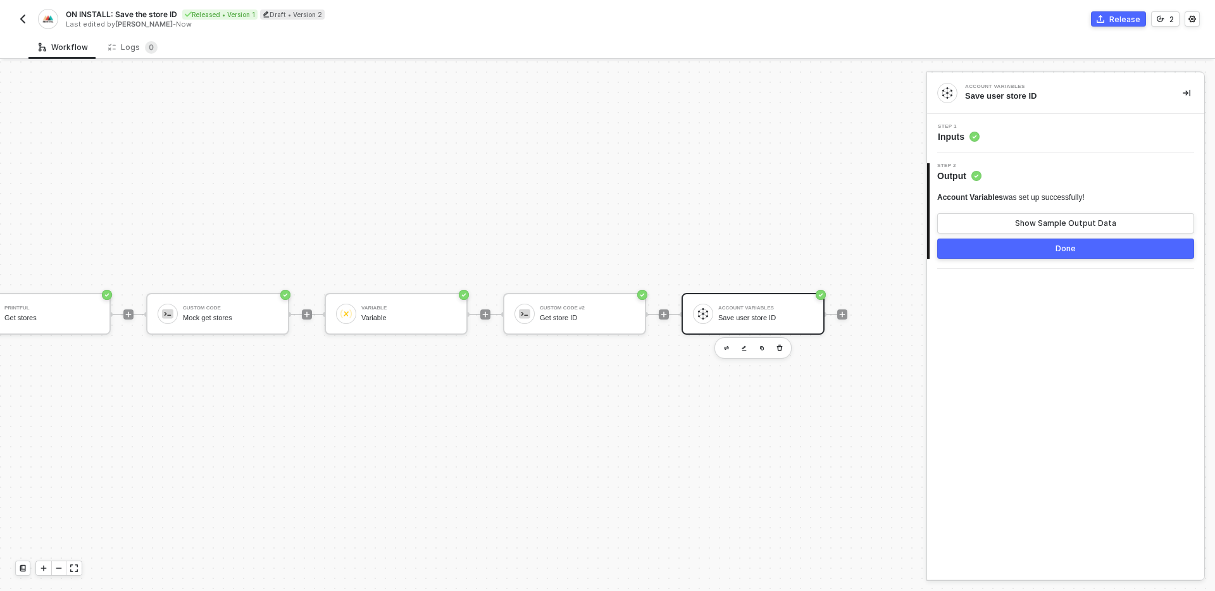
click at [1016, 249] on button "Done" at bounding box center [1066, 249] width 257 height 20
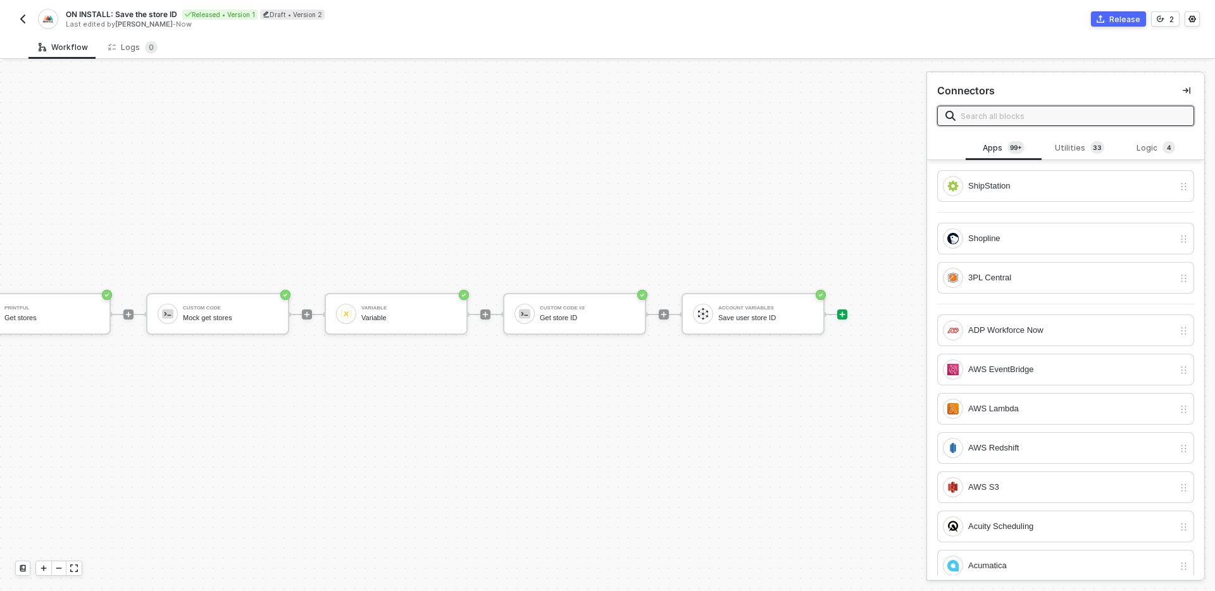
click at [767, 390] on div "TRIGGER On Installation Trigger On Installation Trigger Printful Get stores Cus…" at bounding box center [311, 314] width 1074 height 553
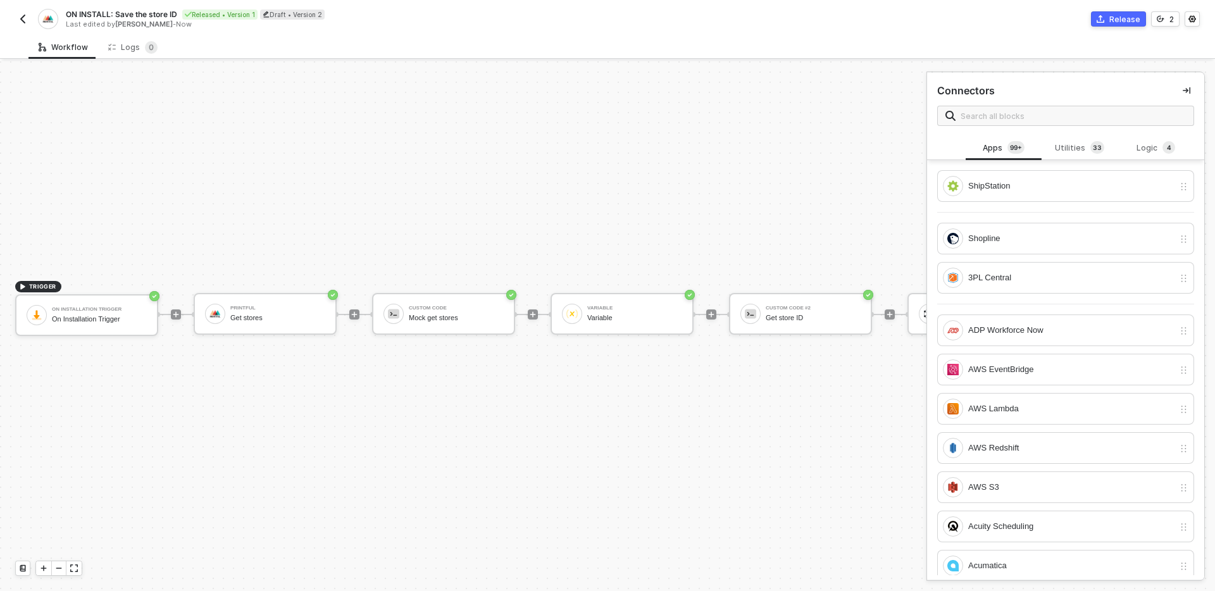
click at [20, 17] on img "button" at bounding box center [23, 19] width 10 height 10
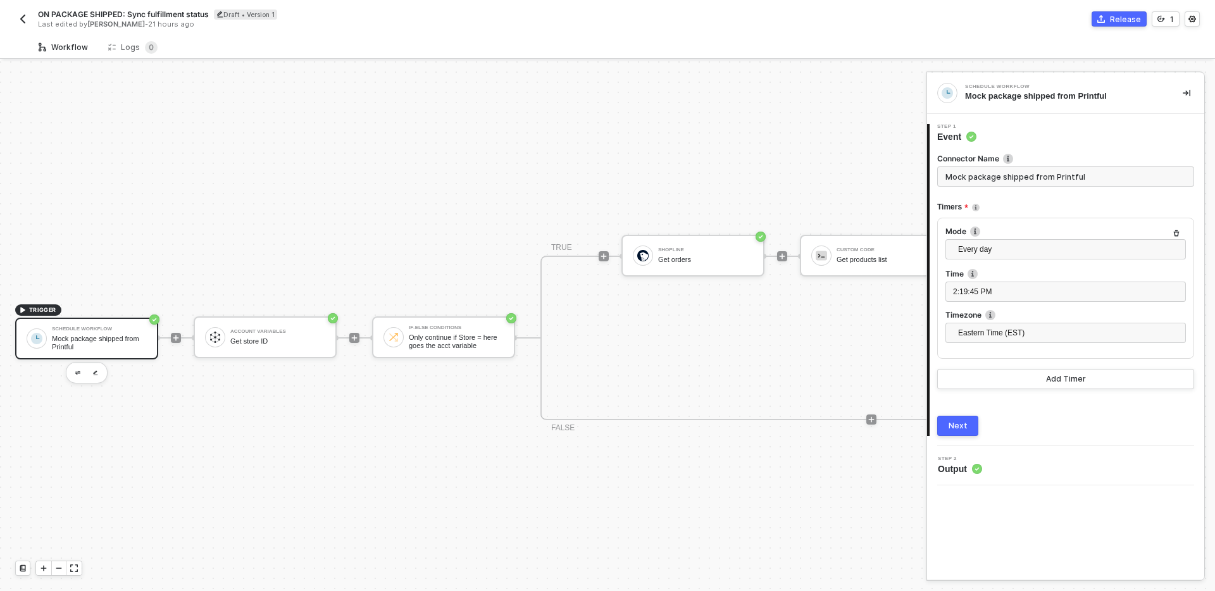
scroll to position [23, 0]
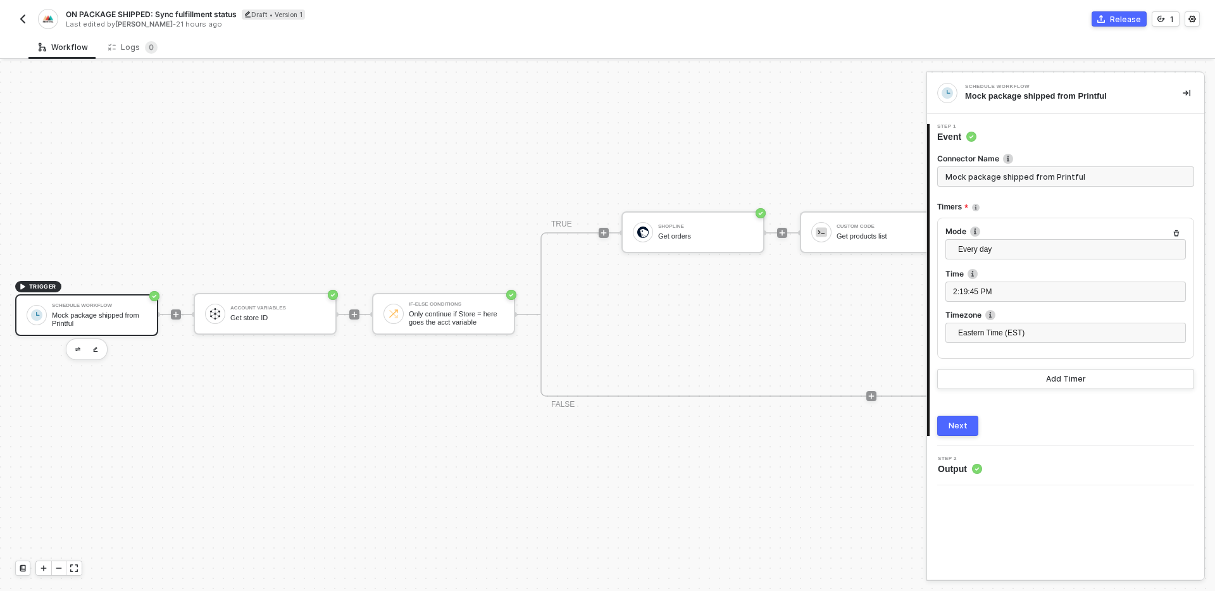
click at [166, 14] on span "ON PACKAGE SHIPPED: Sync fulfillment status" at bounding box center [151, 14] width 171 height 11
click at [166, 14] on input "ON PACKAGE SHIPPED: Sync fulfillment status" at bounding box center [173, 14] width 215 height 15
click at [267, 314] on div "Get store ID" at bounding box center [277, 318] width 95 height 8
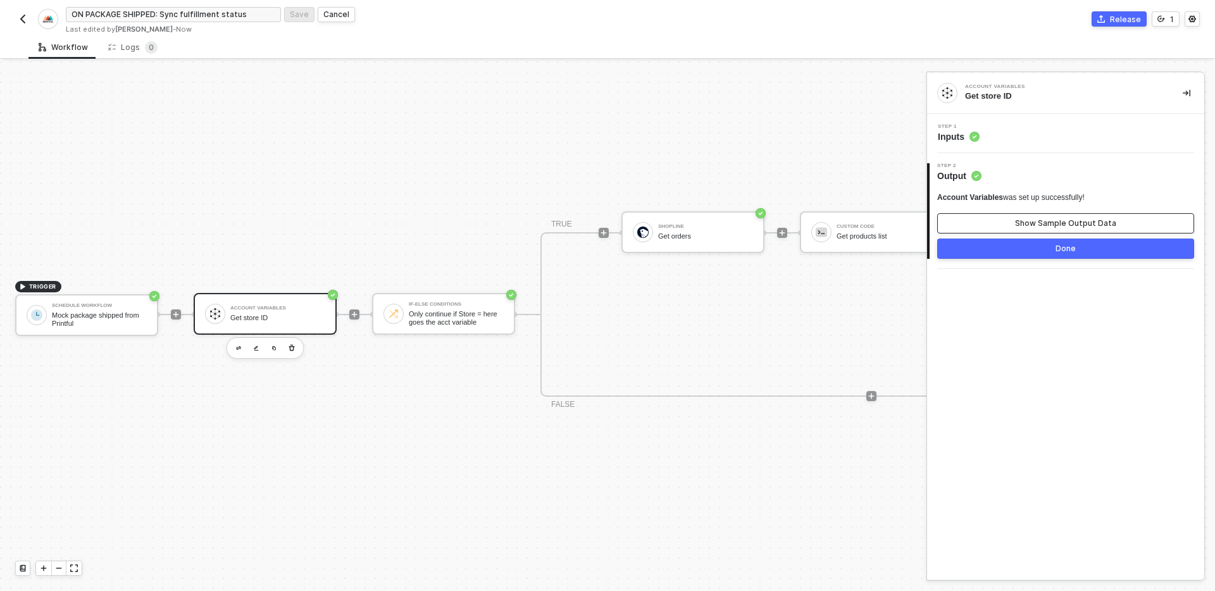
click at [1052, 217] on button "Show Sample Output Data" at bounding box center [1066, 223] width 257 height 20
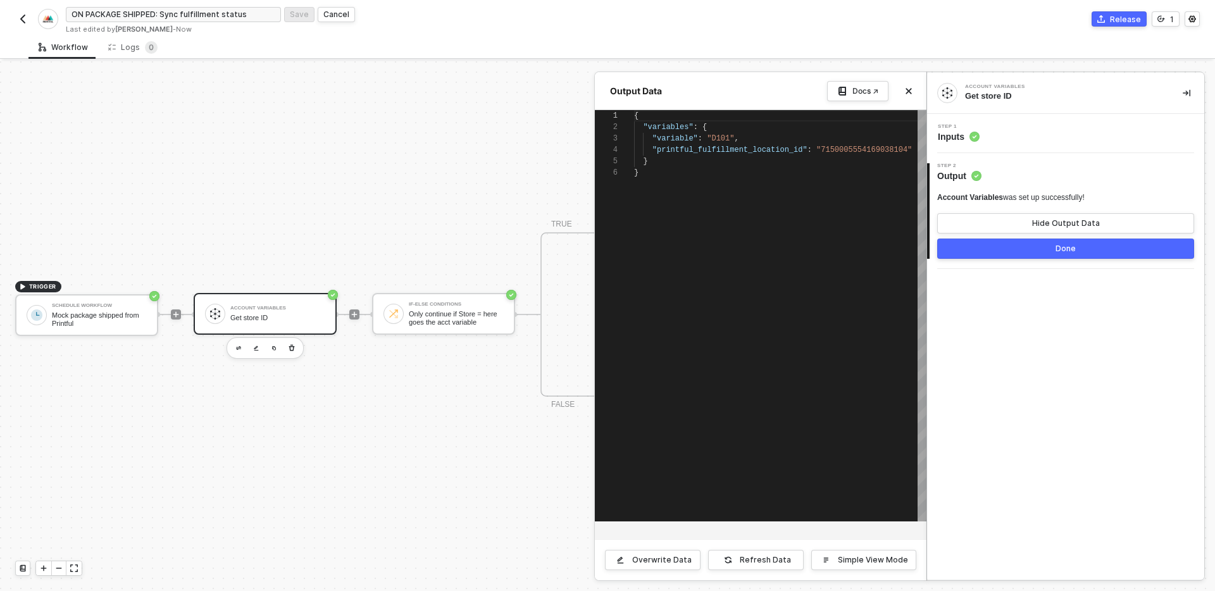
scroll to position [57, 0]
click at [908, 92] on icon "icon-close" at bounding box center [909, 91] width 8 height 8
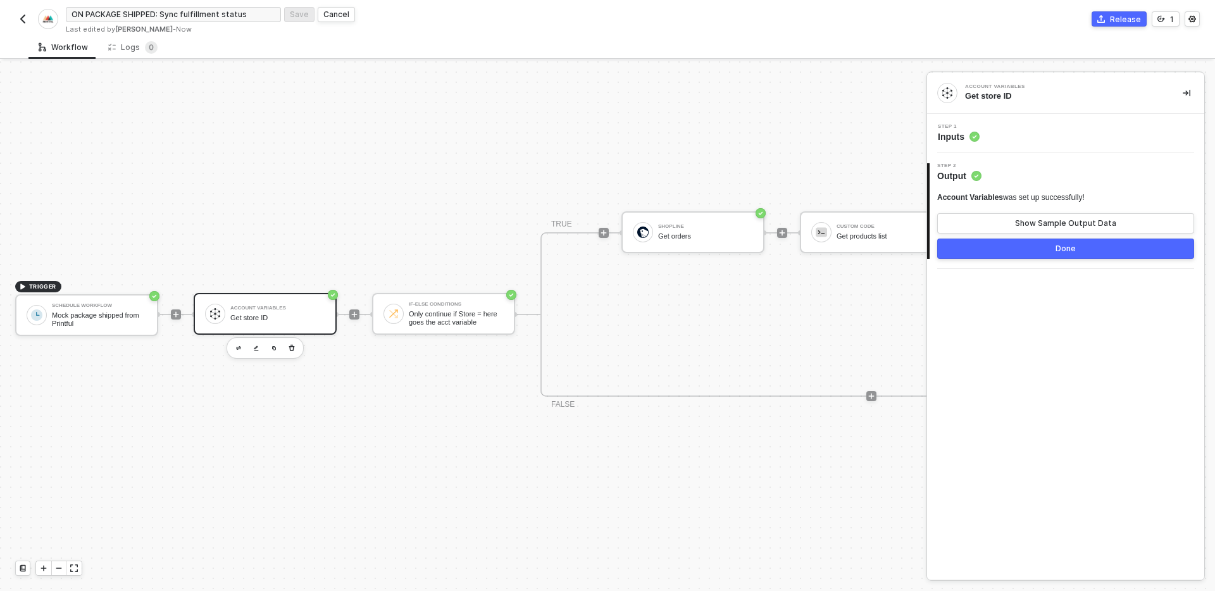
click at [412, 377] on div "TRIGGER Schedule Workflow Mock package shipped from Printful Account Variables …" at bounding box center [613, 314] width 1226 height 553
click at [1020, 223] on div "Show Sample Output Data" at bounding box center [1065, 223] width 101 height 10
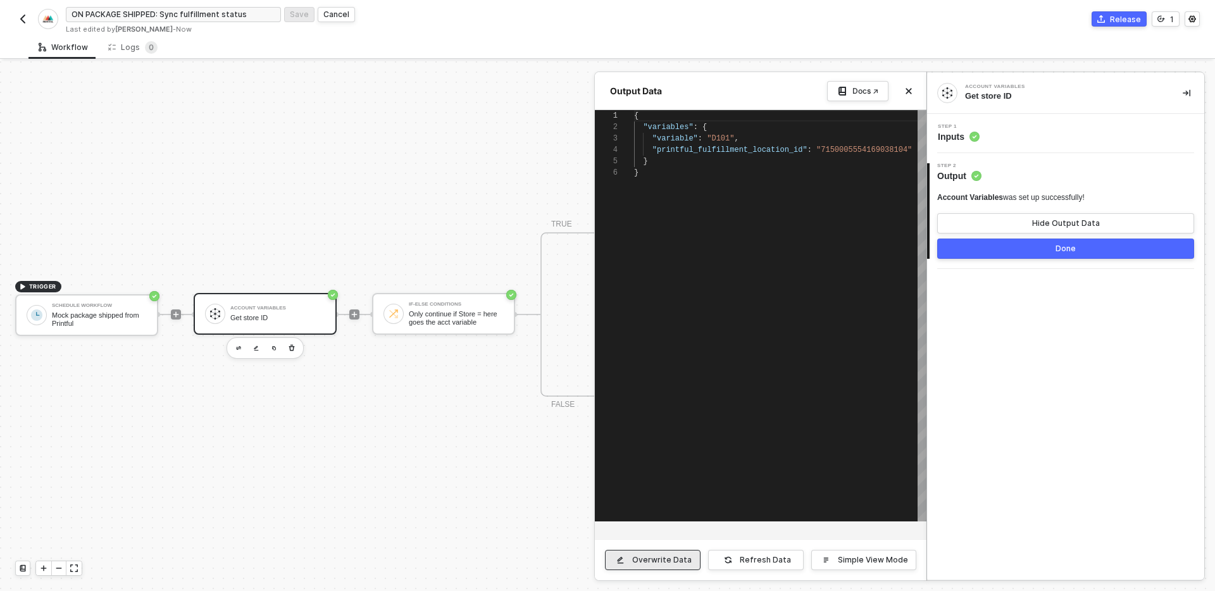
click at [647, 553] on button "Overwrite Data" at bounding box center [653, 560] width 96 height 20
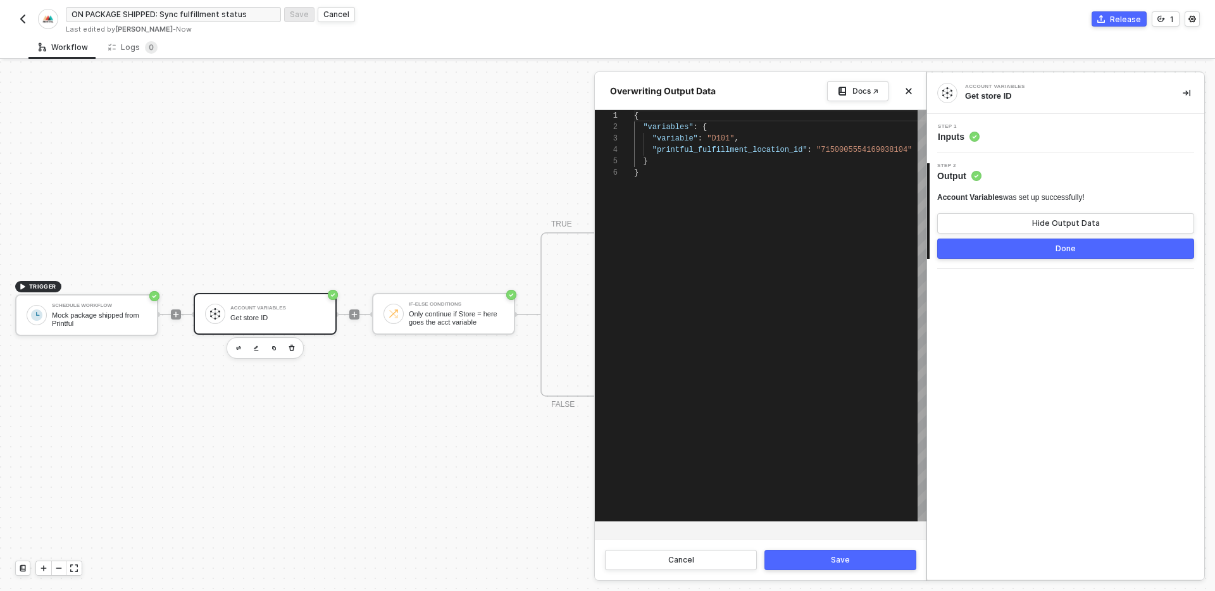
scroll to position [34, 160]
click at [795, 150] on span ""printful_fulfillment_location_id"" at bounding box center [730, 150] width 155 height 9
paste textarea "ON PACKAGE SHIPPED: Sync fulfillment status"
paste textarea "16755391"
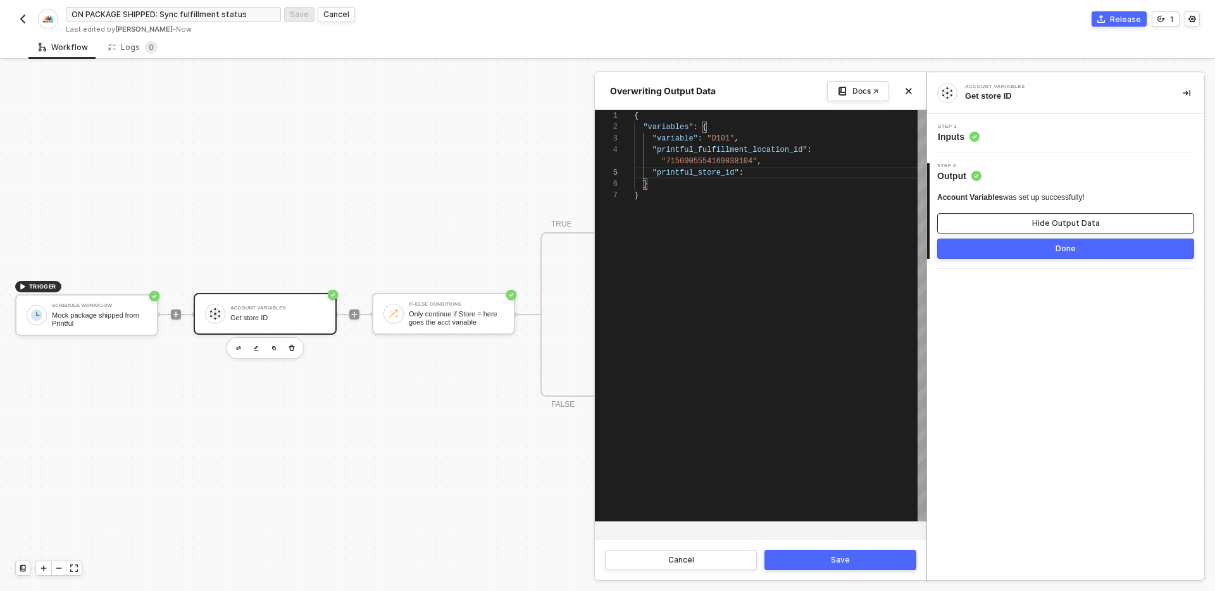
type textarea "{ "variables": { "variable": "D101", "printful_fulfillment_location_id": "71500…"
click at [829, 568] on button "Save" at bounding box center [841, 560] width 152 height 20
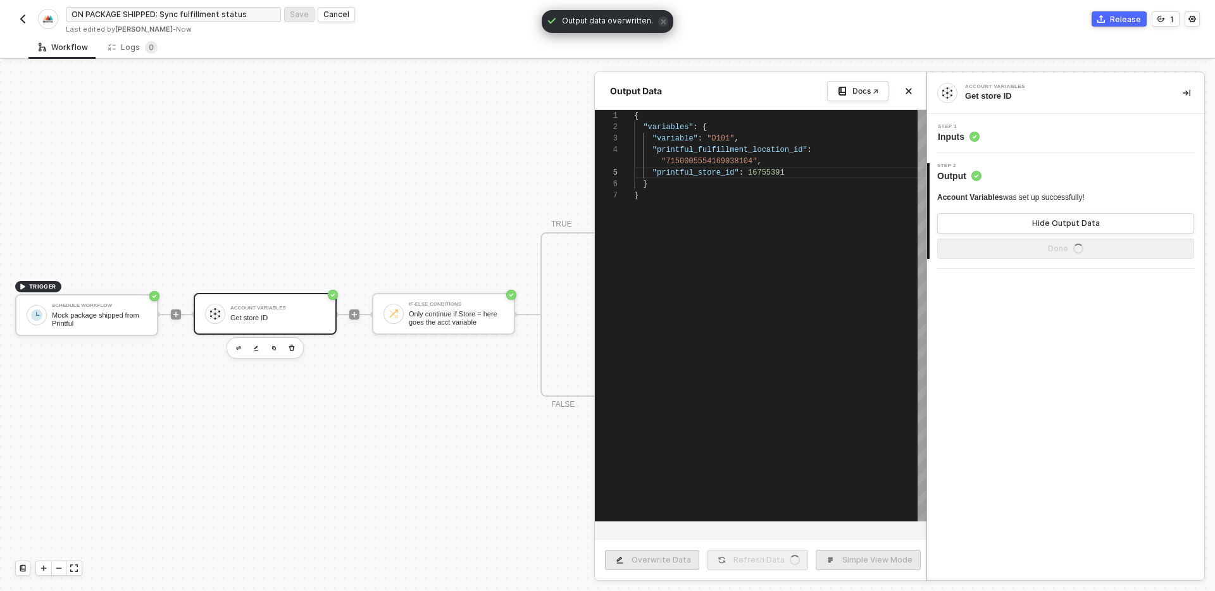
scroll to position [46, 0]
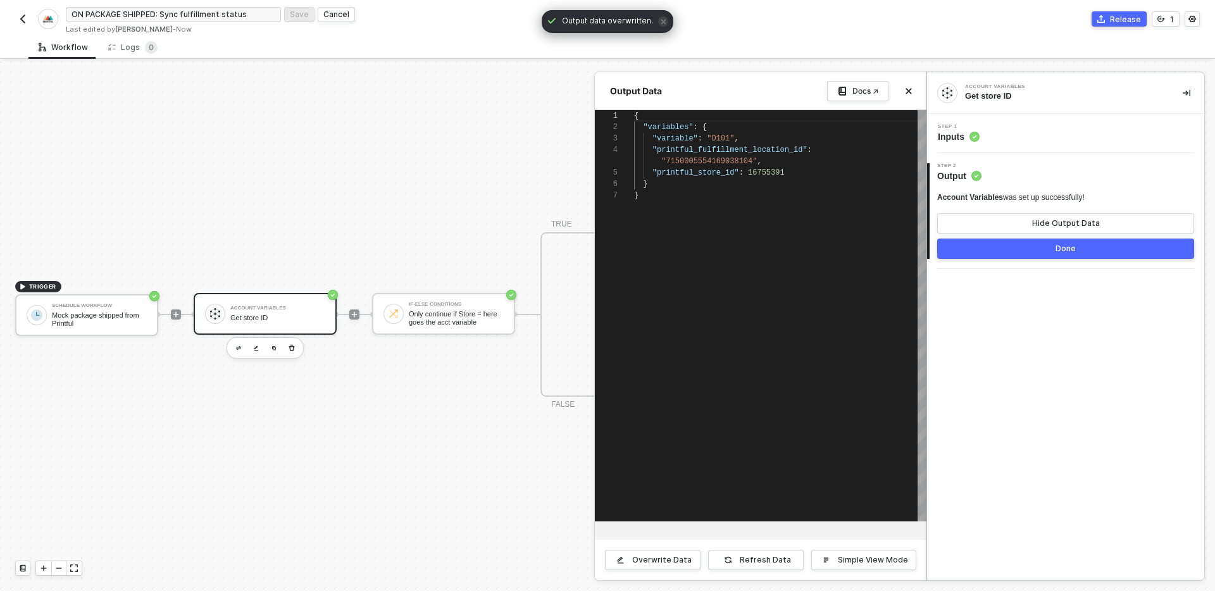
click at [987, 255] on button "Done" at bounding box center [1066, 249] width 257 height 20
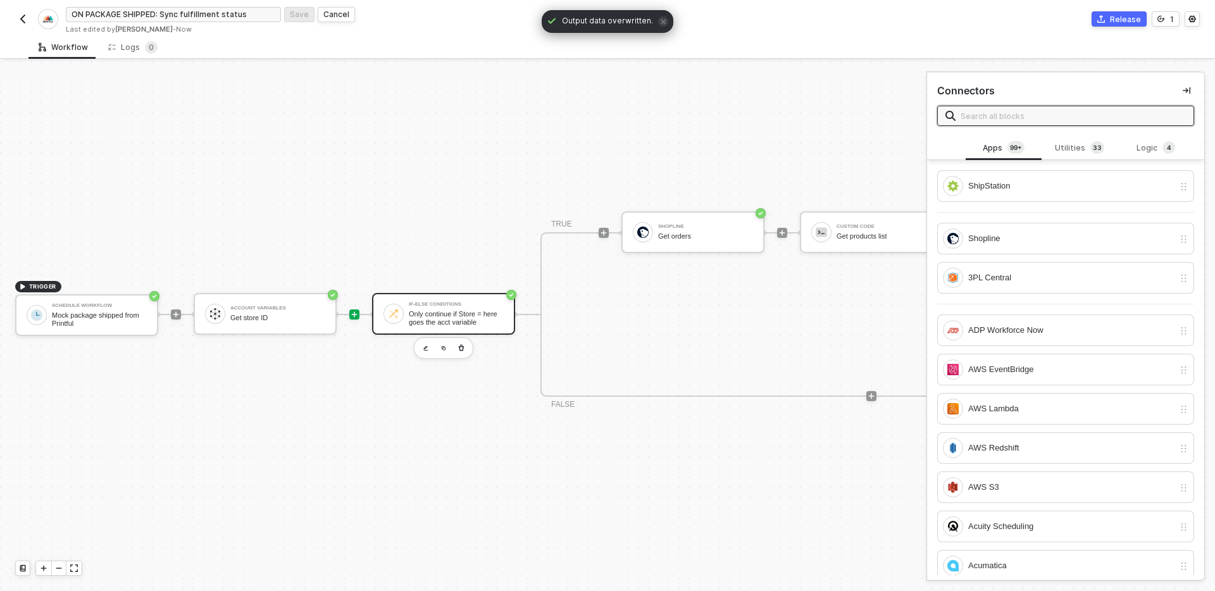
click at [456, 303] on div "If-Else Conditions" at bounding box center [456, 304] width 95 height 5
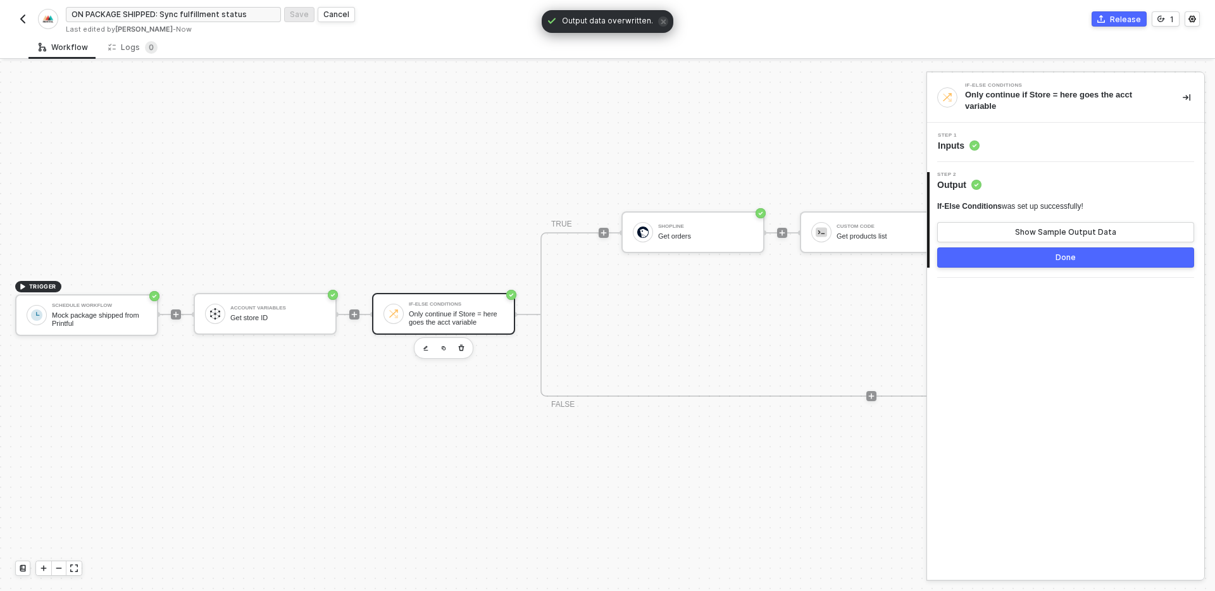
click at [1038, 143] on div "Step 1 Inputs" at bounding box center [1068, 142] width 274 height 19
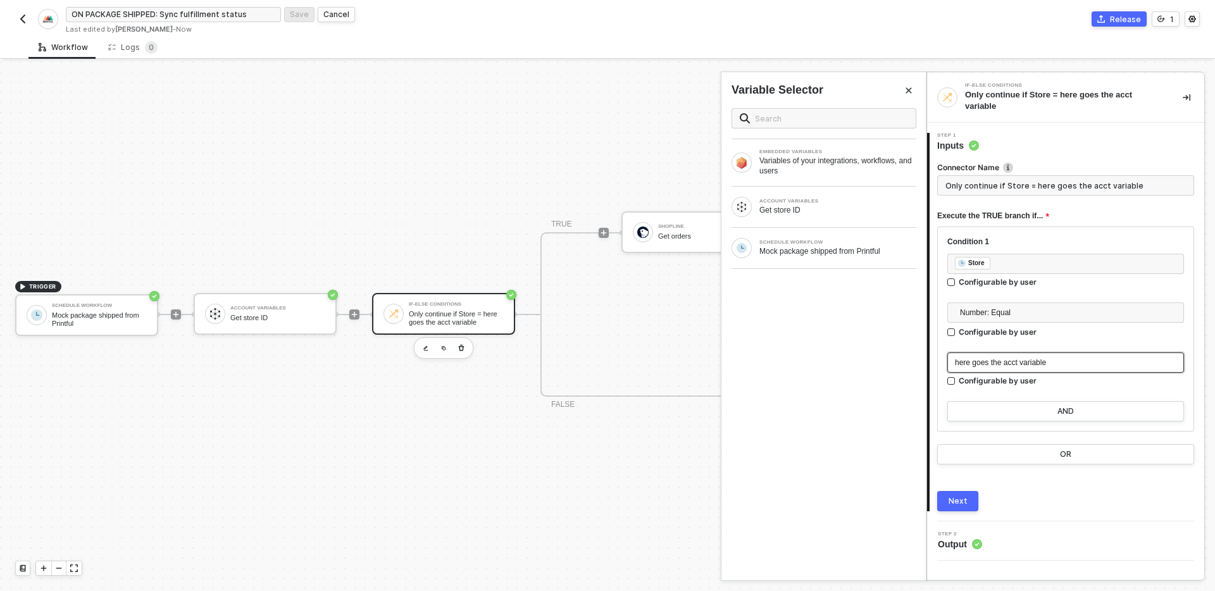
click at [1060, 358] on div "here goes the acct variable" at bounding box center [1066, 363] width 222 height 12
click at [806, 213] on div "Get store ID" at bounding box center [838, 210] width 157 height 10
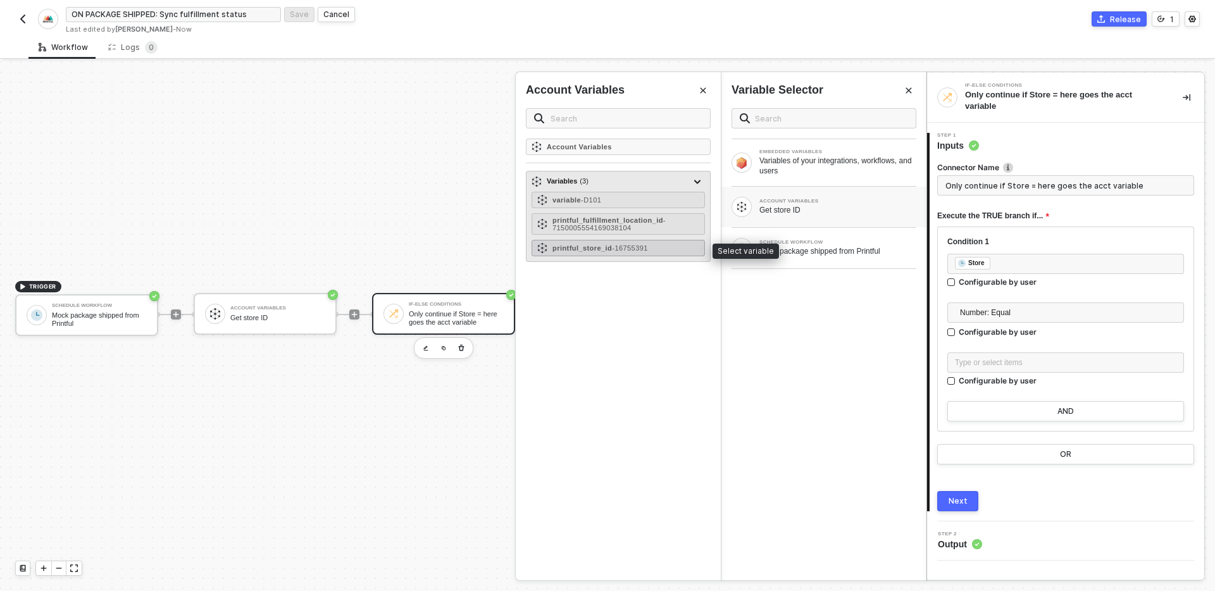
click at [629, 247] on span "- 16755391" at bounding box center [630, 248] width 36 height 8
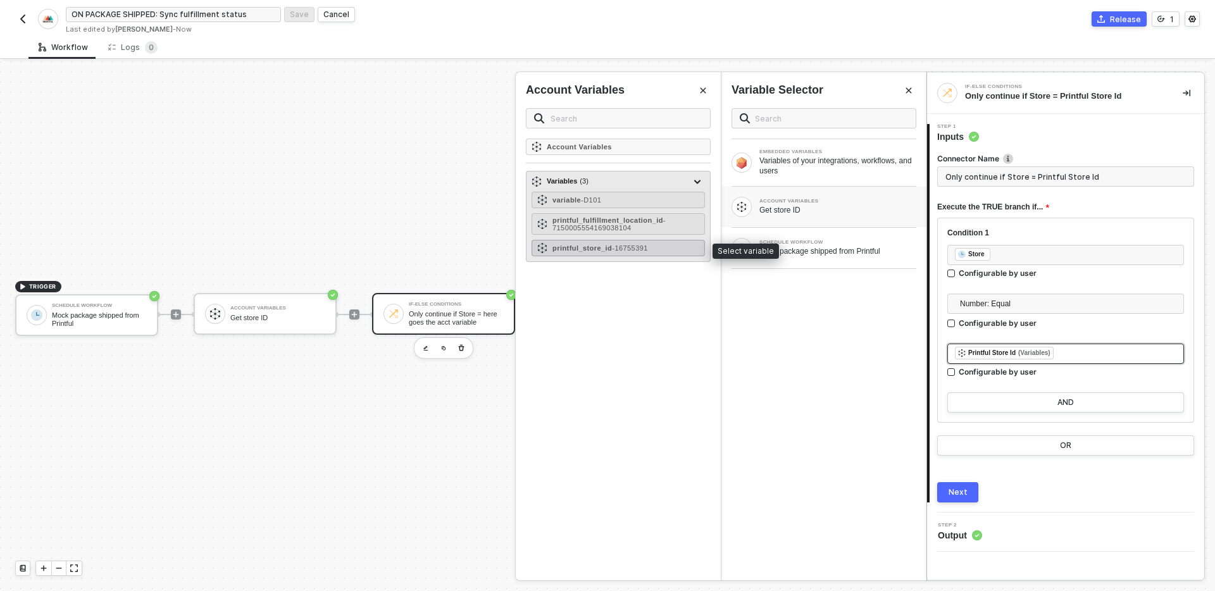
type input "Only continue if Store = Printful Store Id"
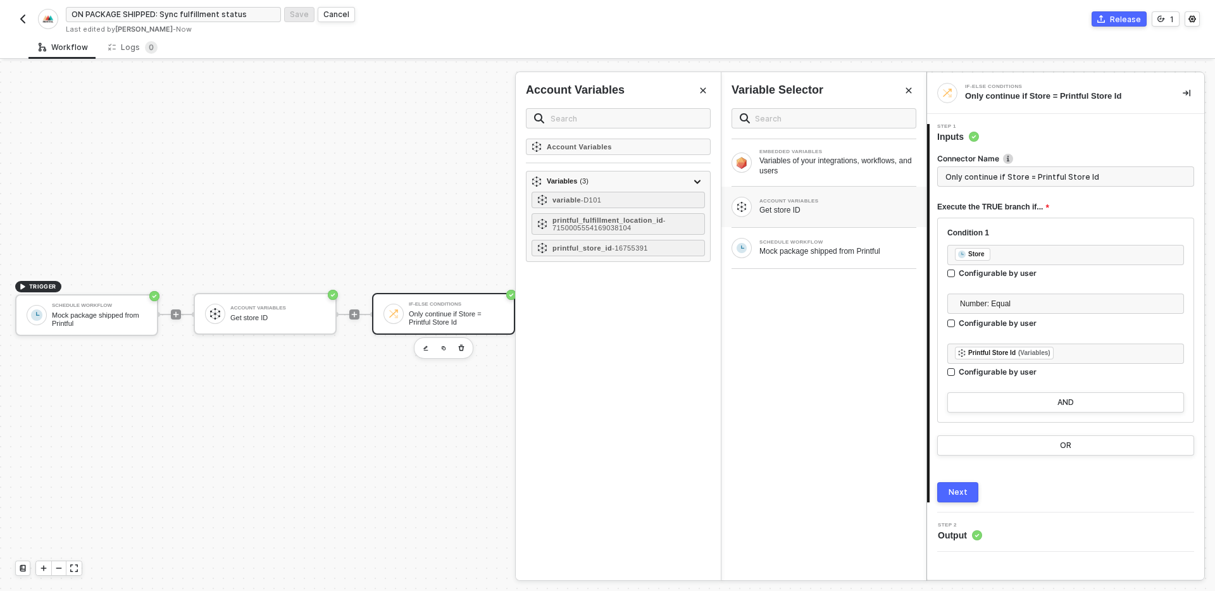
click at [908, 85] on button "Close" at bounding box center [908, 90] width 15 height 15
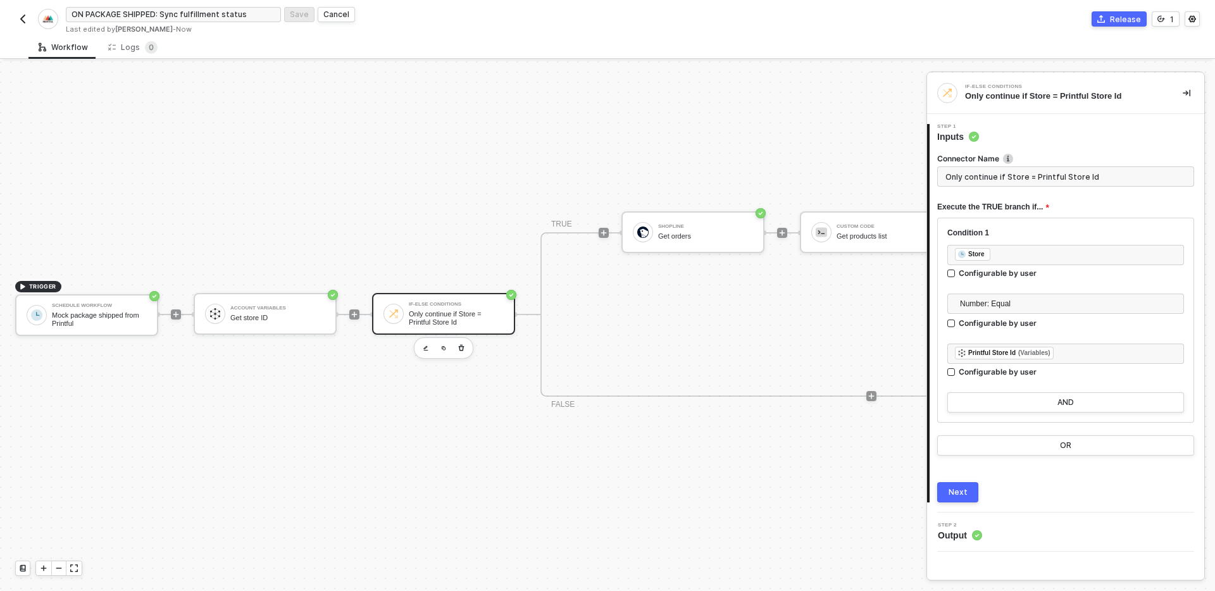
click at [976, 493] on button "Next" at bounding box center [958, 492] width 41 height 20
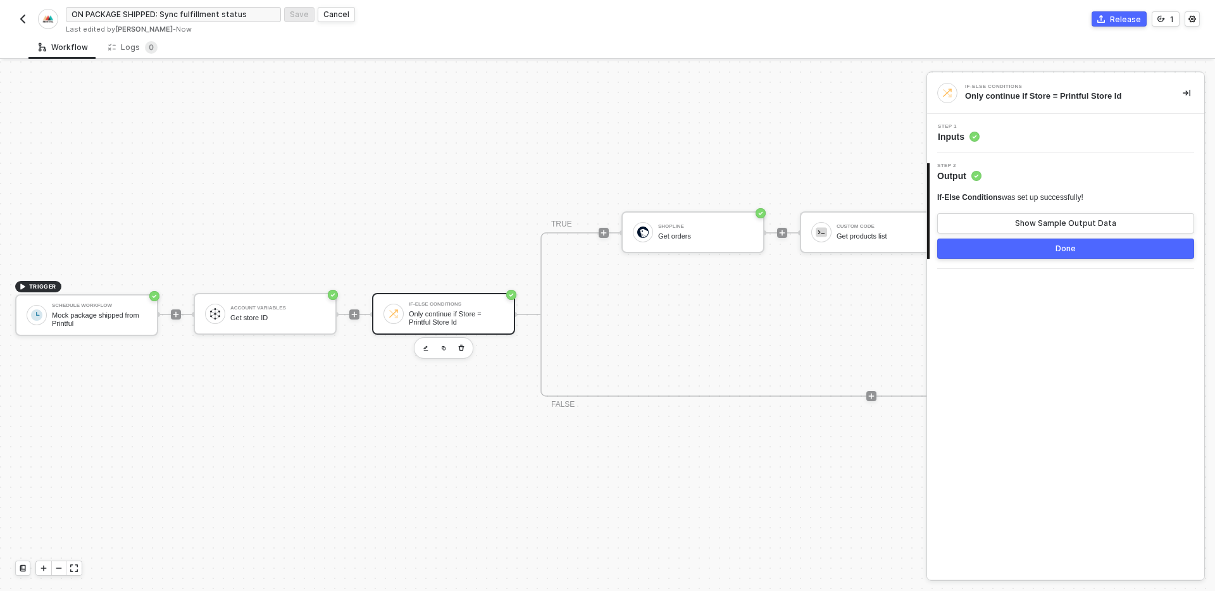
click at [1015, 252] on button "Done" at bounding box center [1066, 249] width 257 height 20
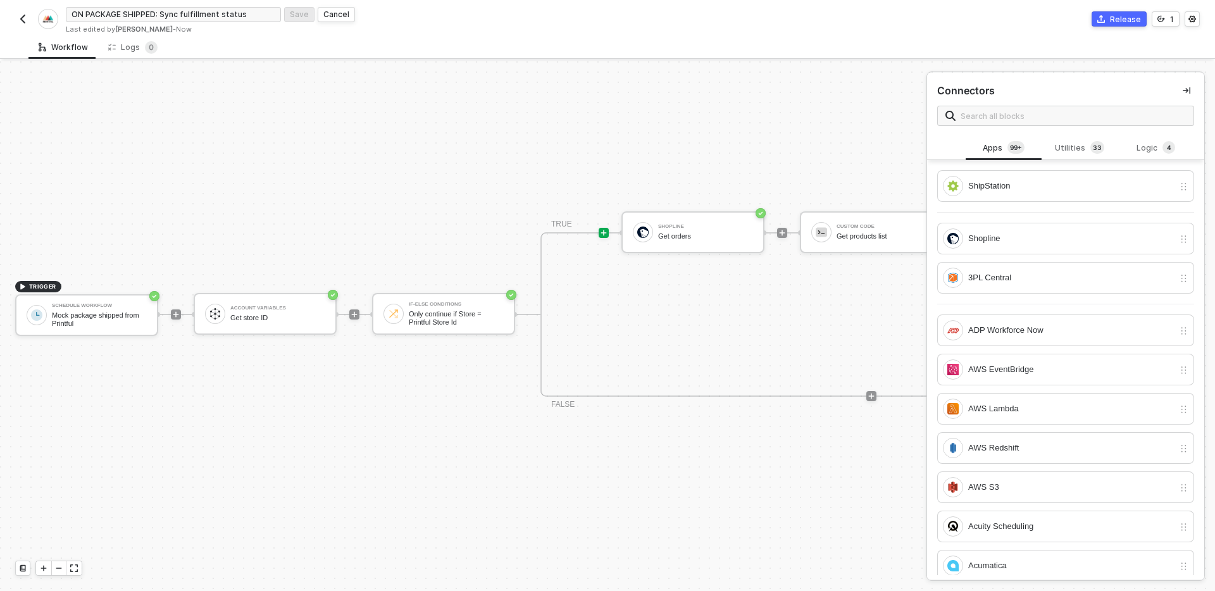
click at [738, 475] on div "TRIGGER Schedule Workflow Mock package shipped from Printful Account Variables …" at bounding box center [613, 314] width 1226 height 553
click at [22, 21] on img "button" at bounding box center [23, 19] width 10 height 10
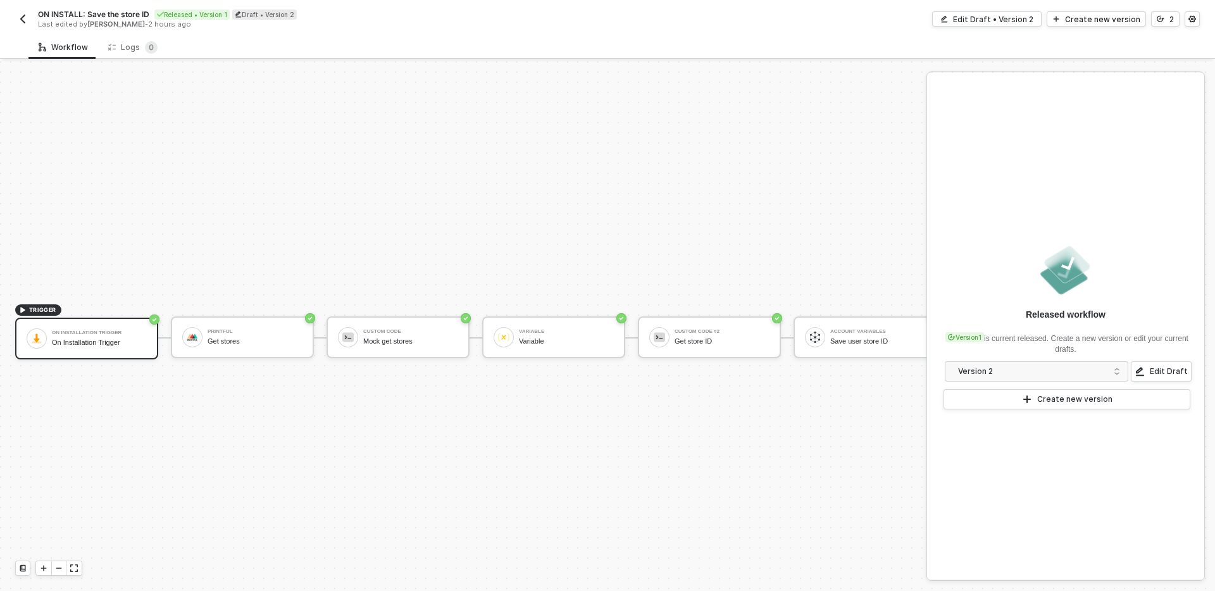
scroll to position [23, 0]
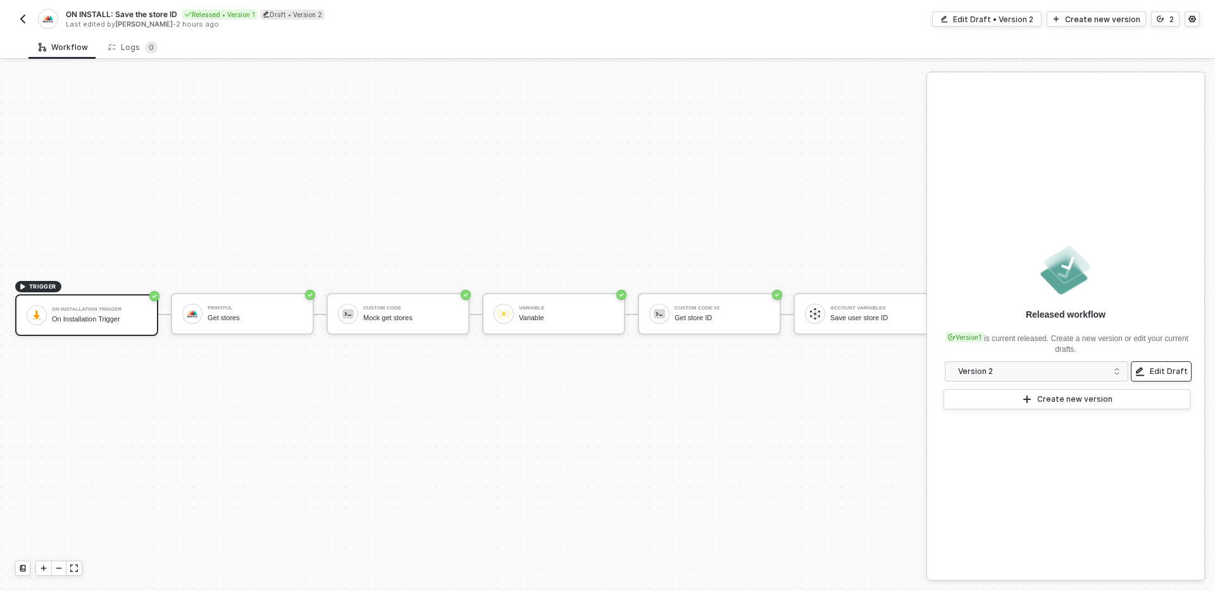
click at [1169, 372] on div "Edit Draft" at bounding box center [1169, 372] width 38 height 10
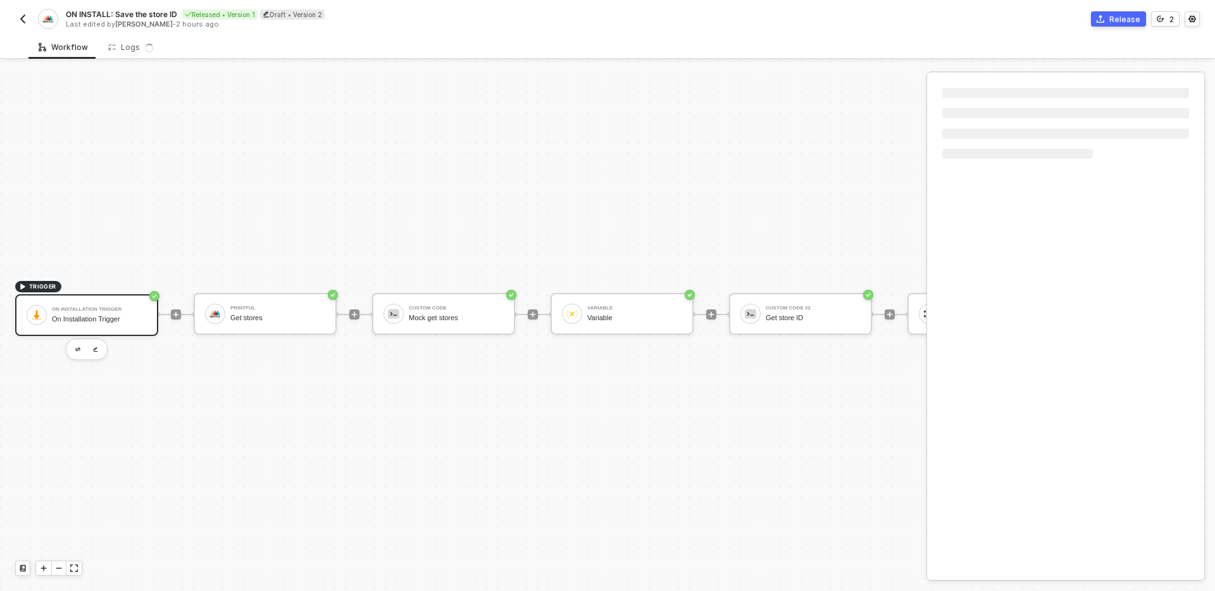
scroll to position [23, 226]
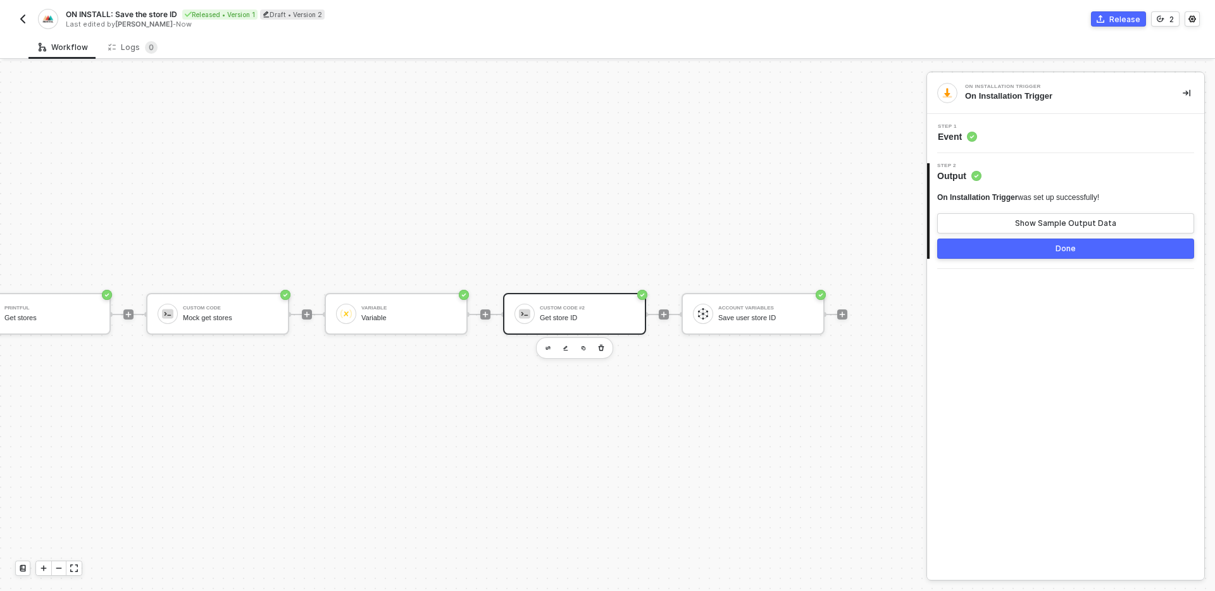
click at [588, 315] on div "Get store ID" at bounding box center [587, 318] width 95 height 8
click at [1022, 221] on div "Show Sample Output Data" at bounding box center [1065, 223] width 101 height 10
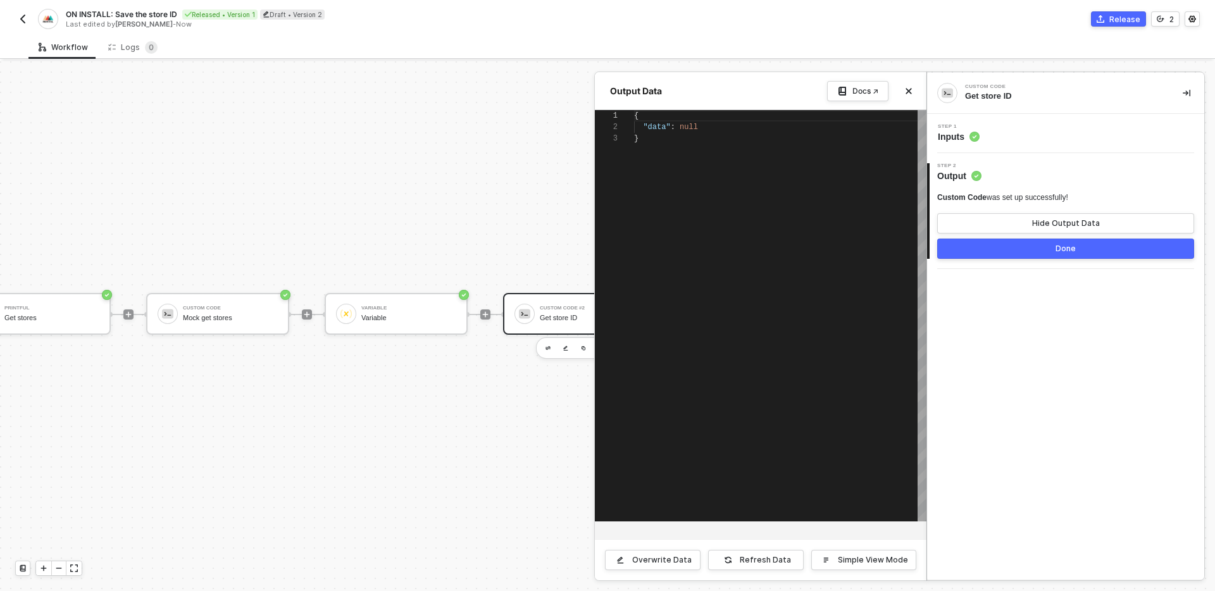
scroll to position [23, 0]
click at [668, 553] on button "Overwrite Data" at bounding box center [653, 560] width 96 height 20
click at [687, 130] on span "null" at bounding box center [689, 127] width 18 height 9
paste textarea "16755391"
type textarea "{ "data": 16755391 }"
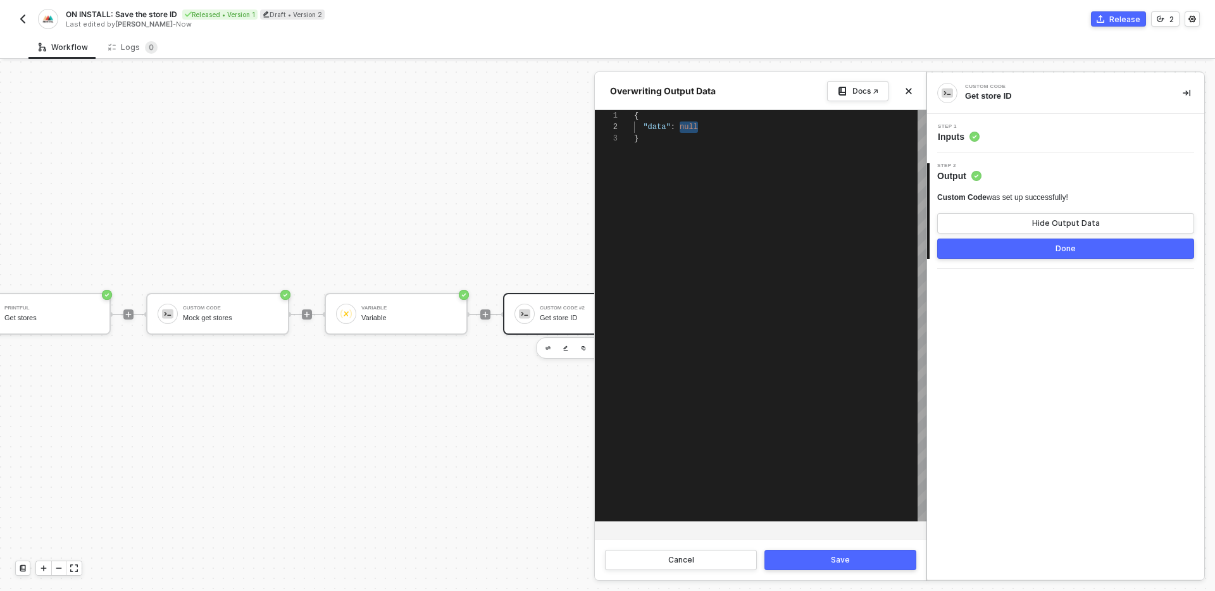
scroll to position [11, 82]
click at [832, 567] on button "Save" at bounding box center [841, 560] width 152 height 20
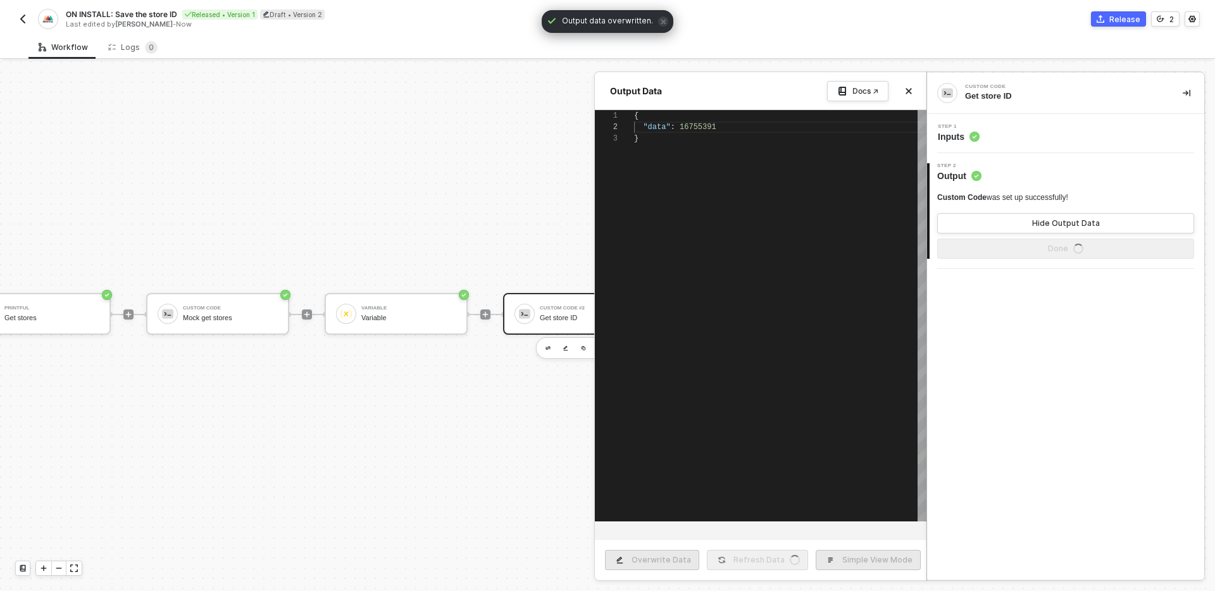
scroll to position [11, 0]
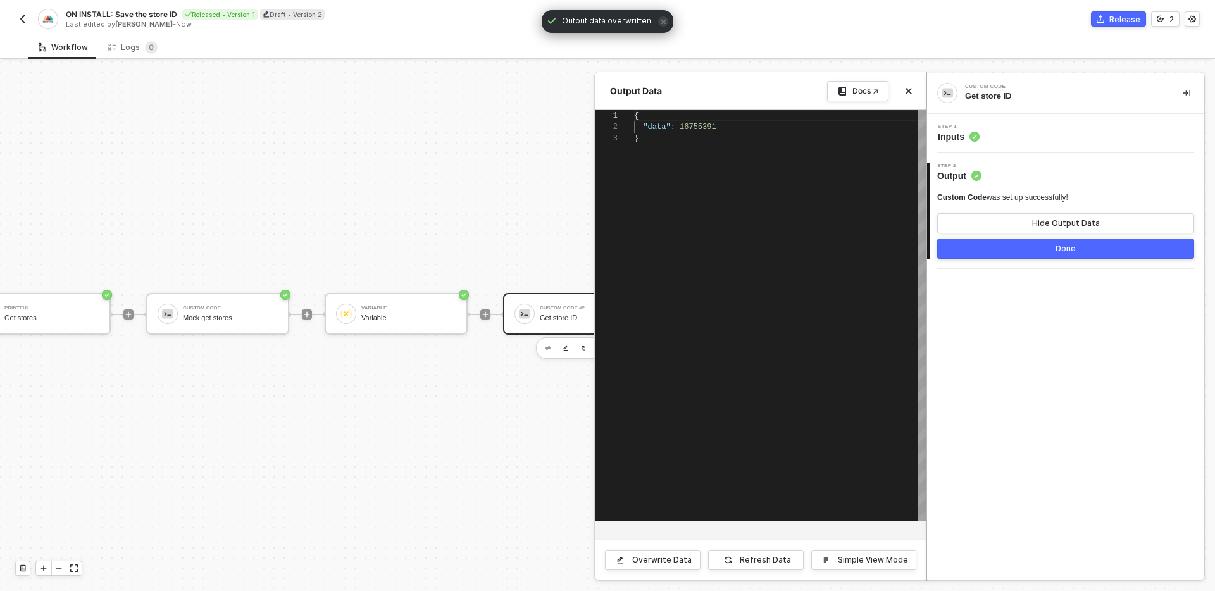
click at [1012, 254] on button "Done" at bounding box center [1066, 249] width 257 height 20
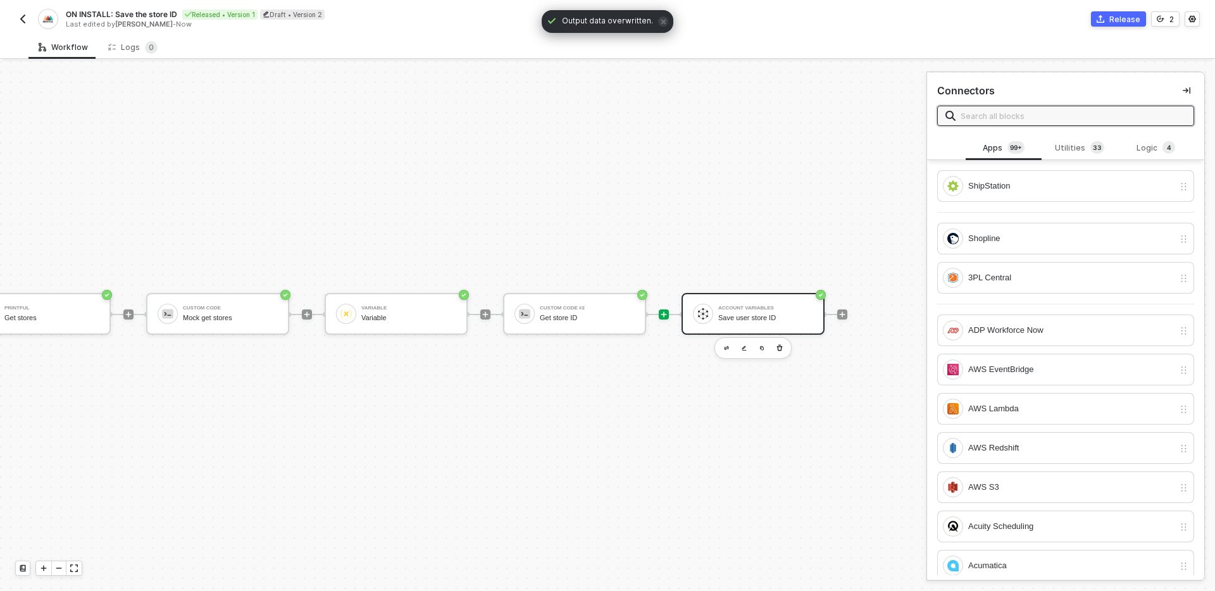
click at [746, 312] on div "Account Variables Save user store ID" at bounding box center [766, 314] width 95 height 24
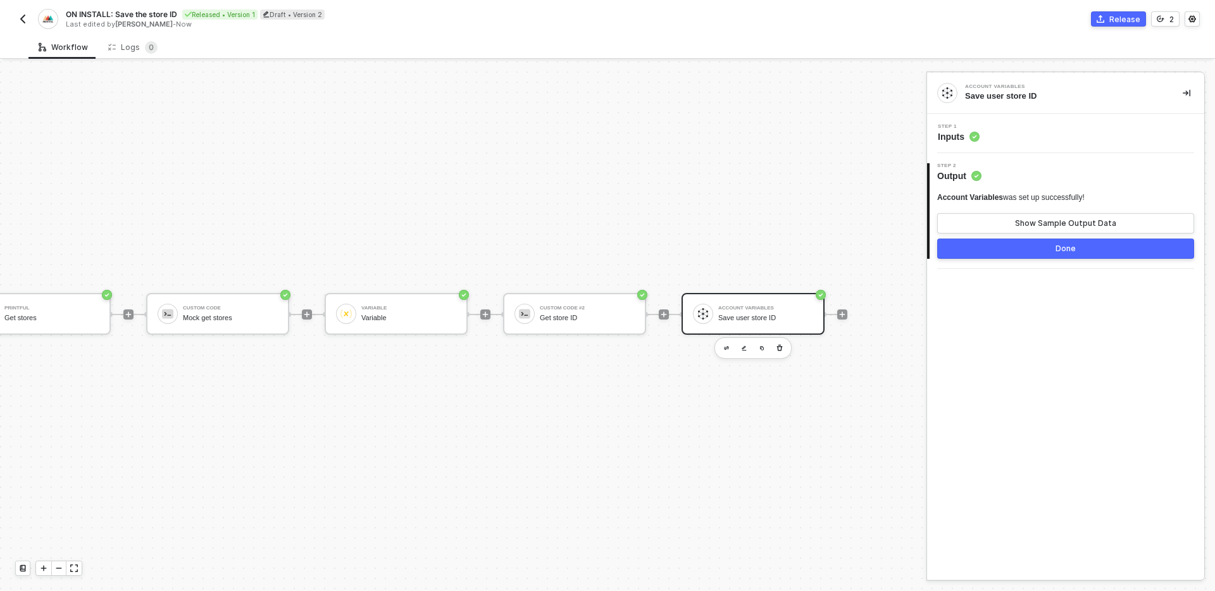
click at [1031, 145] on div "Step 1 Inputs" at bounding box center [1065, 133] width 277 height 39
click at [1048, 135] on div "Step 1 Inputs" at bounding box center [1068, 133] width 274 height 19
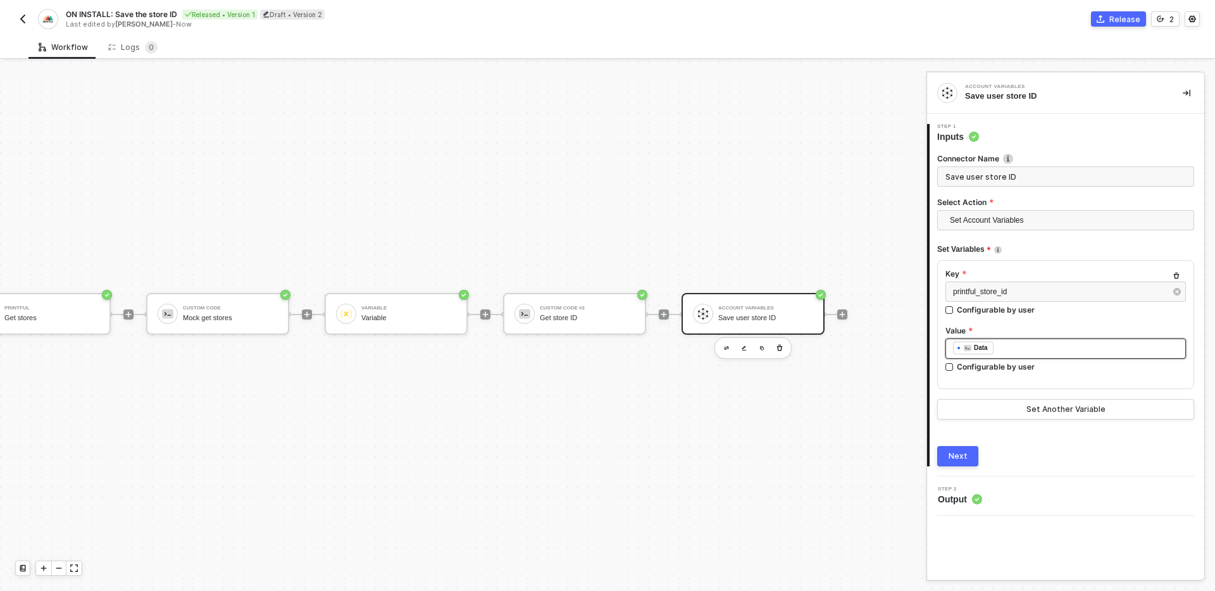
click at [1060, 349] on div "﻿ ﻿ Data ﻿" at bounding box center [1065, 349] width 225 height 14
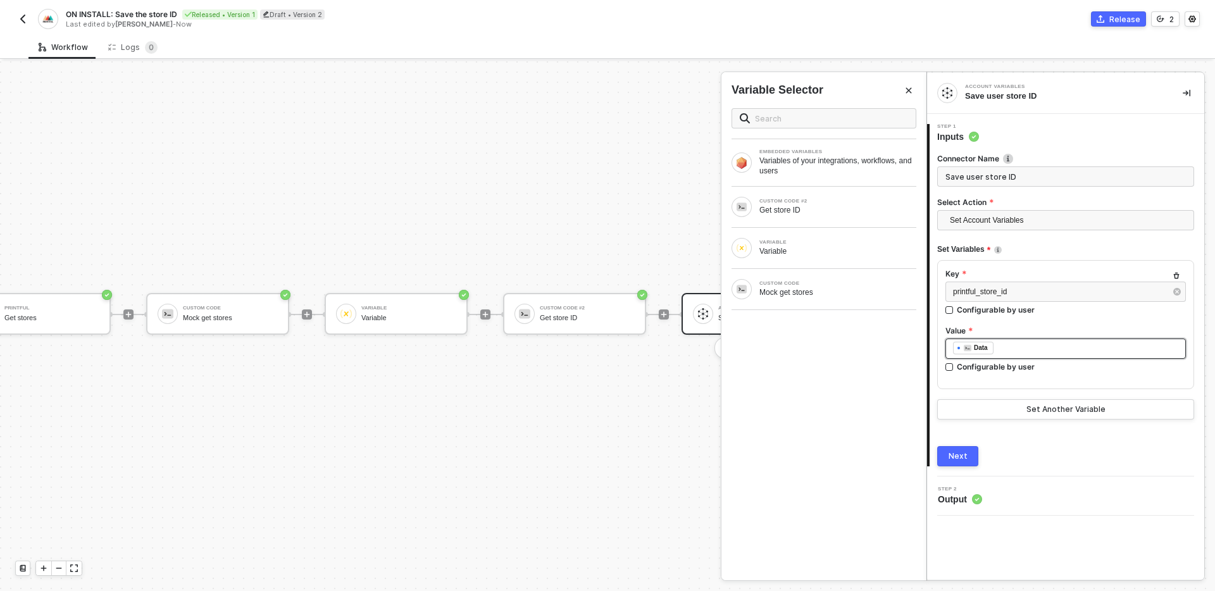
click at [1045, 356] on div "﻿ ﻿ Data ﻿" at bounding box center [1066, 349] width 241 height 20
click at [835, 202] on div "CUSTOM CODE #2" at bounding box center [838, 201] width 157 height 5
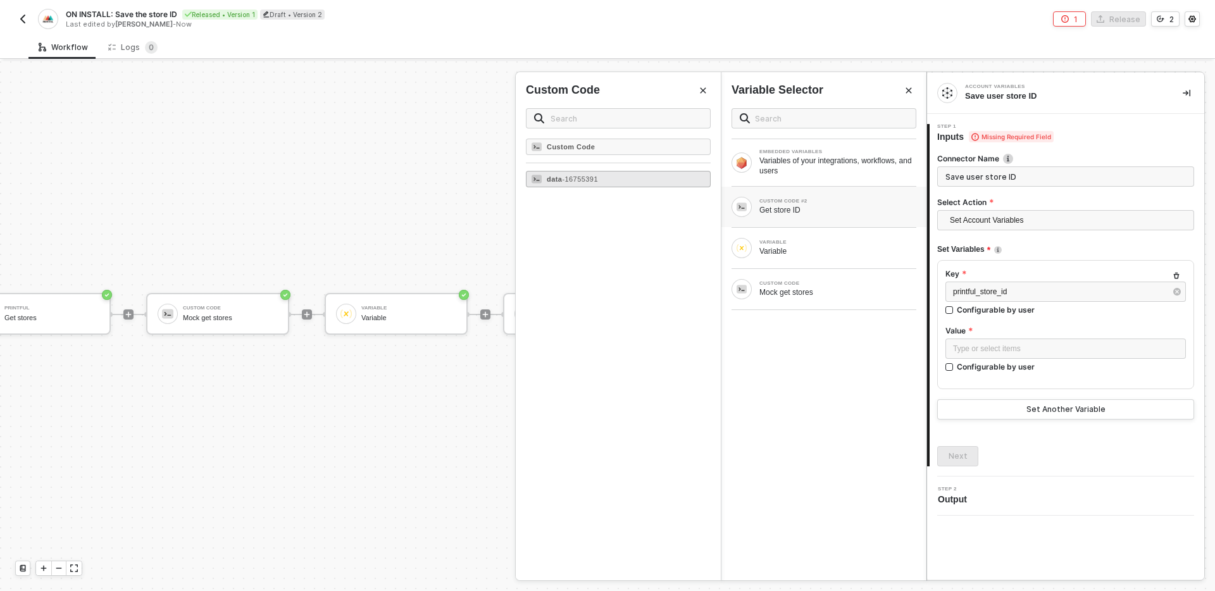
click at [632, 176] on div "data - 16755391" at bounding box center [618, 179] width 185 height 16
click at [951, 456] on div "Next" at bounding box center [958, 456] width 19 height 10
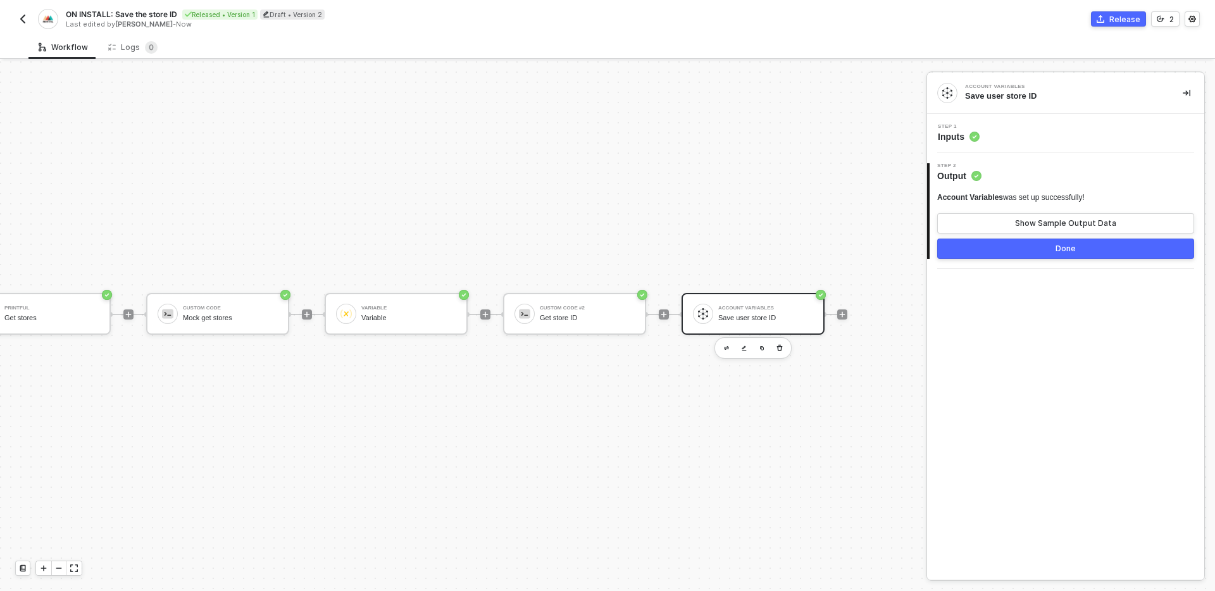
click at [1044, 249] on button "Done" at bounding box center [1066, 249] width 257 height 20
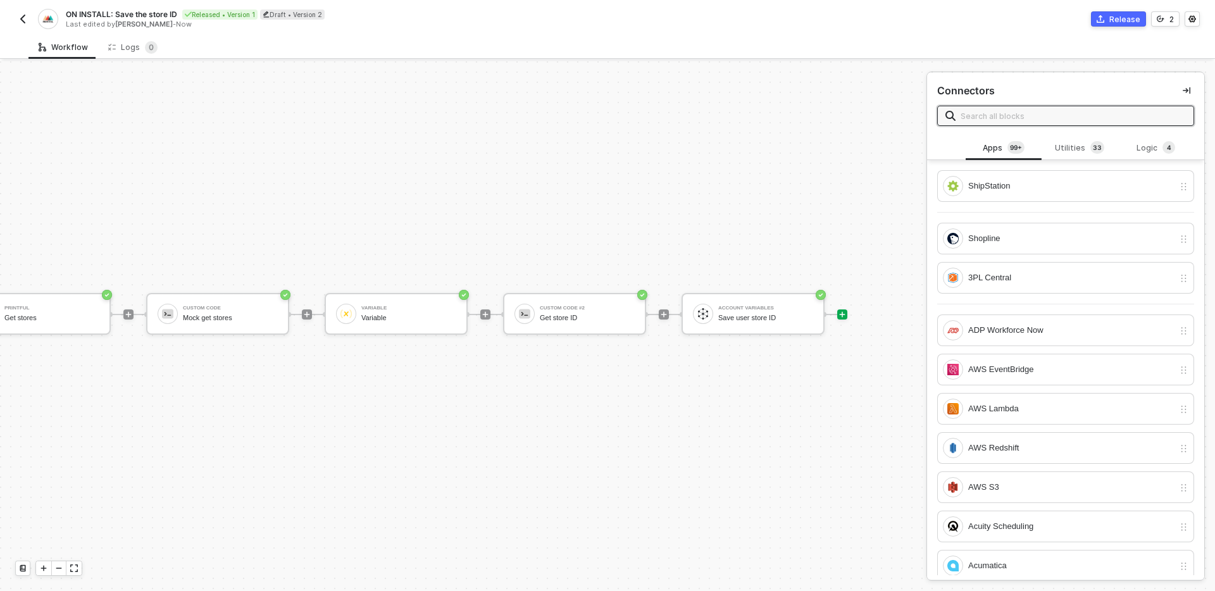
click at [776, 380] on div "TRIGGER On Installation Trigger On Installation Trigger Printful Get stores Cus…" at bounding box center [311, 314] width 1074 height 553
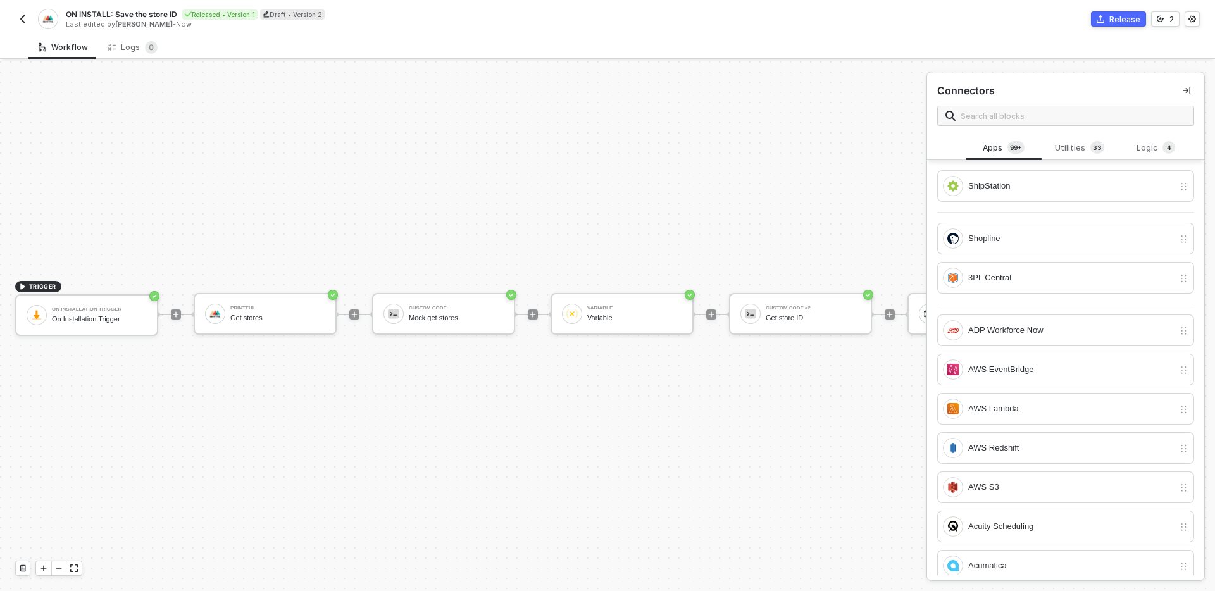
click at [24, 23] on img "button" at bounding box center [23, 19] width 10 height 10
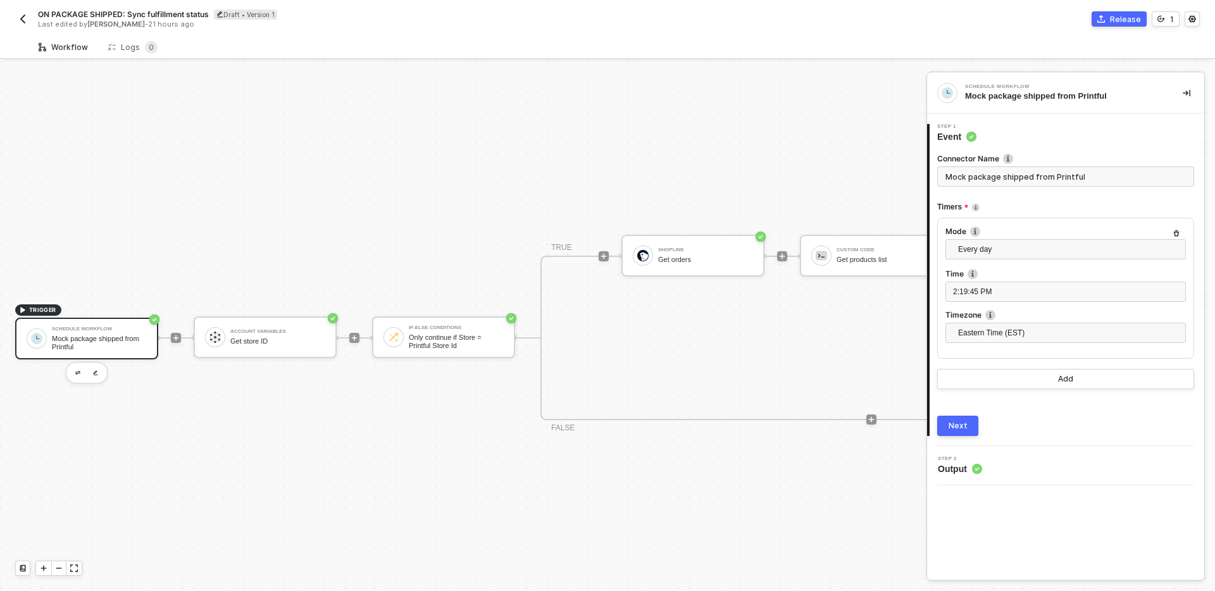
scroll to position [23, 0]
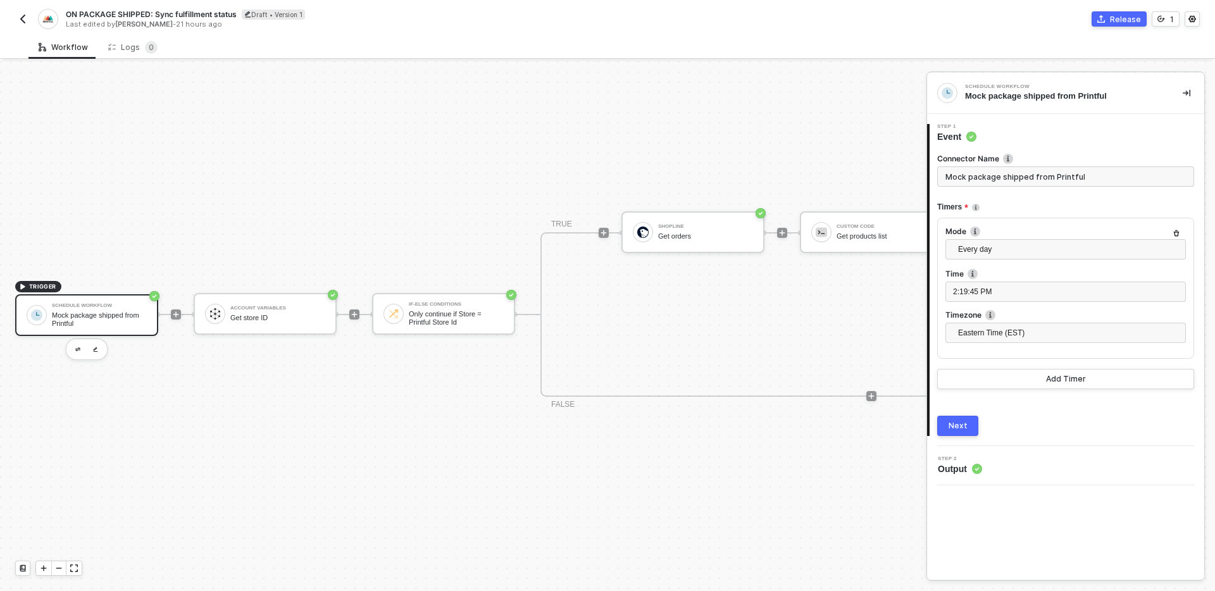
click at [355, 363] on div at bounding box center [354, 314] width 168 height 99
click at [280, 301] on div "Account Variables Get store ID" at bounding box center [265, 314] width 143 height 42
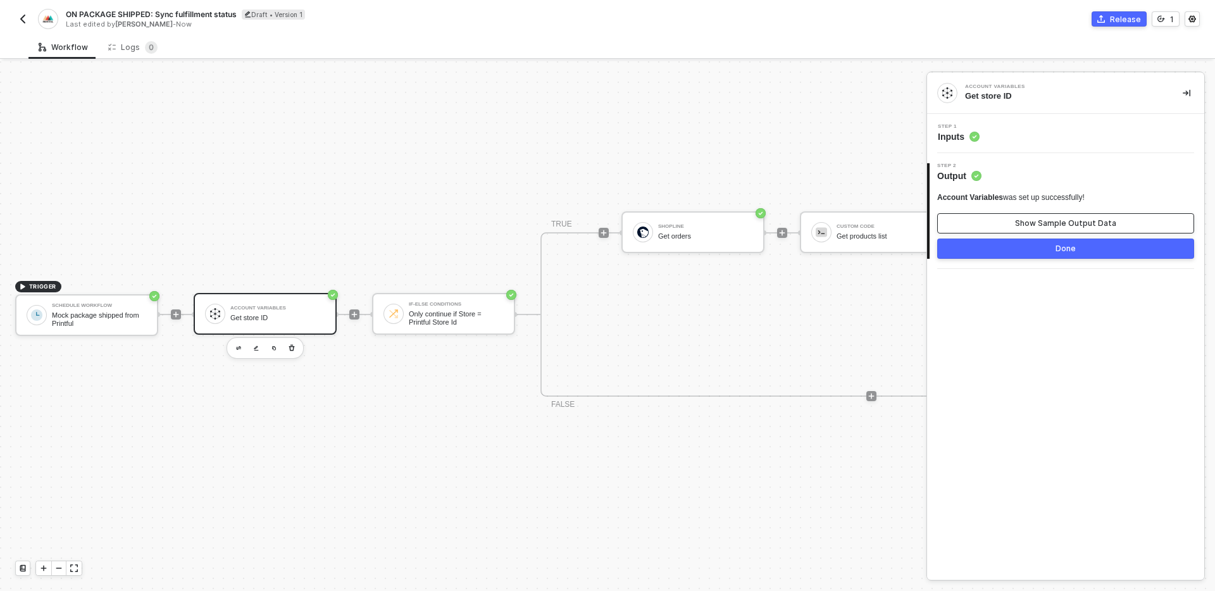
click at [1008, 225] on button "Show Sample Output Data" at bounding box center [1066, 223] width 257 height 20
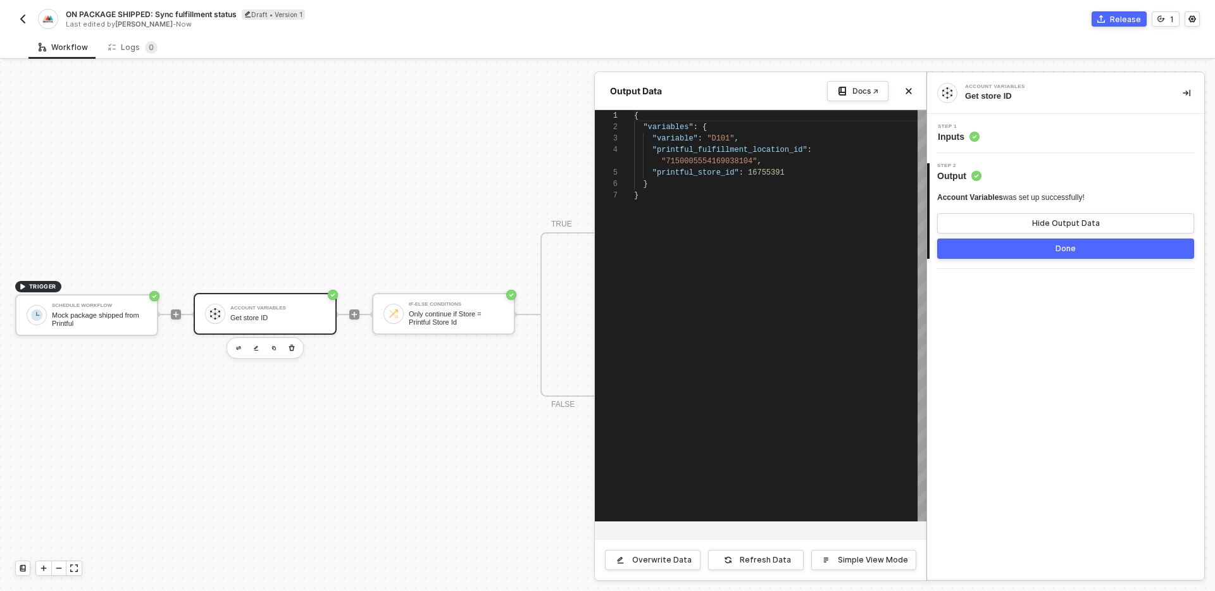
scroll to position [68, 0]
click at [413, 442] on div at bounding box center [607, 326] width 1215 height 530
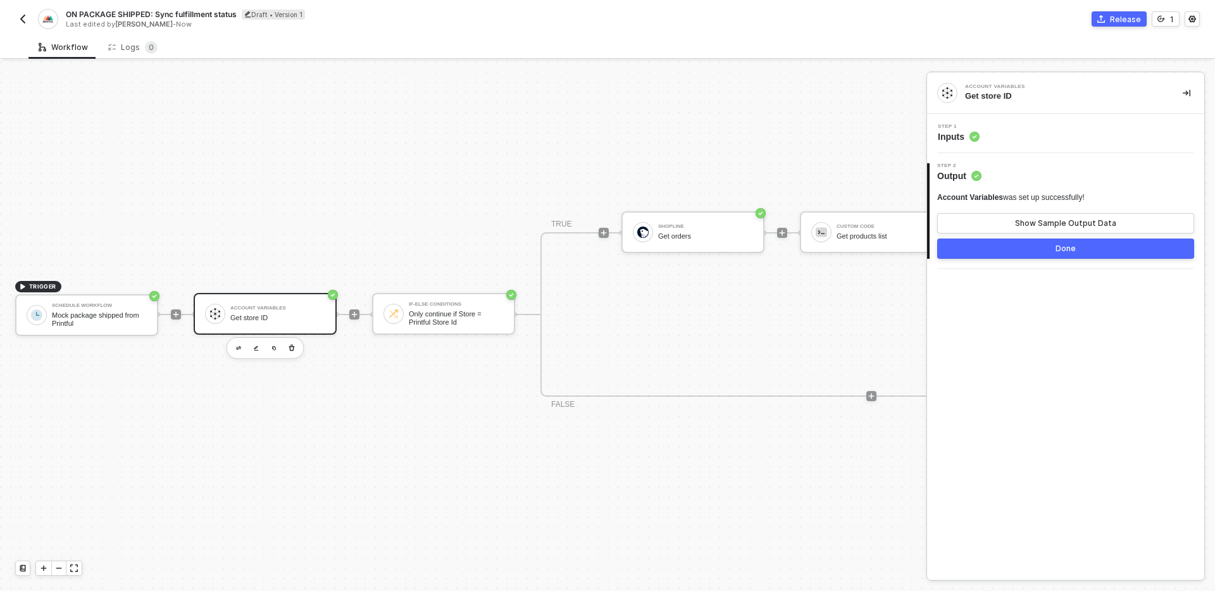
click at [20, 22] on img "button" at bounding box center [23, 19] width 10 height 10
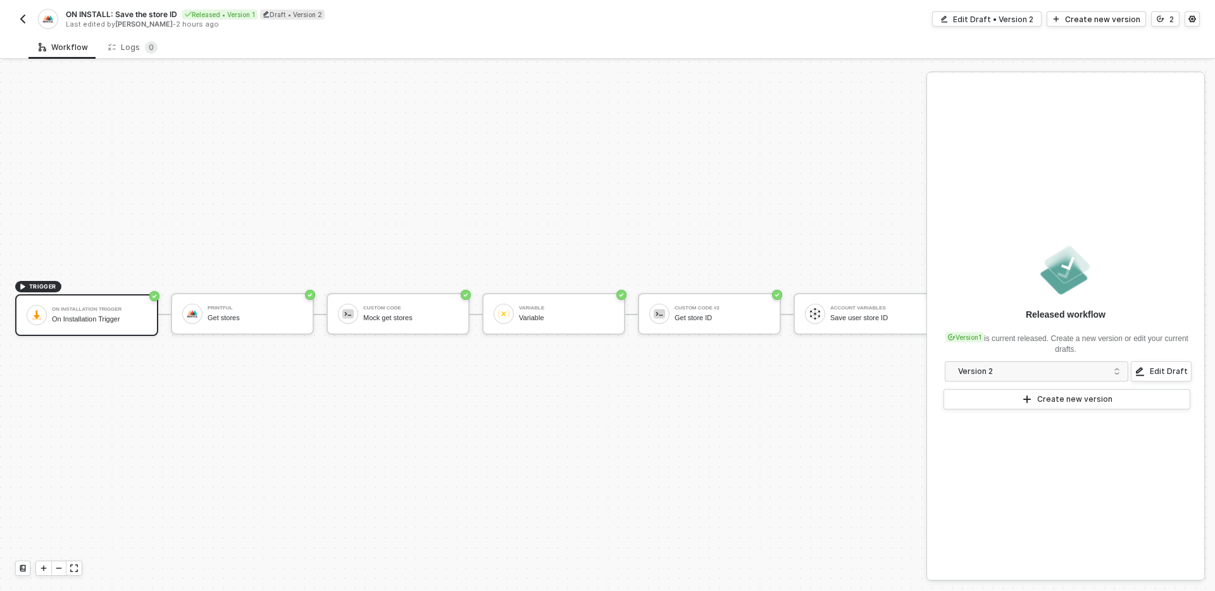
scroll to position [23, 16]
click at [1151, 368] on button "Edit Draft" at bounding box center [1161, 371] width 61 height 20
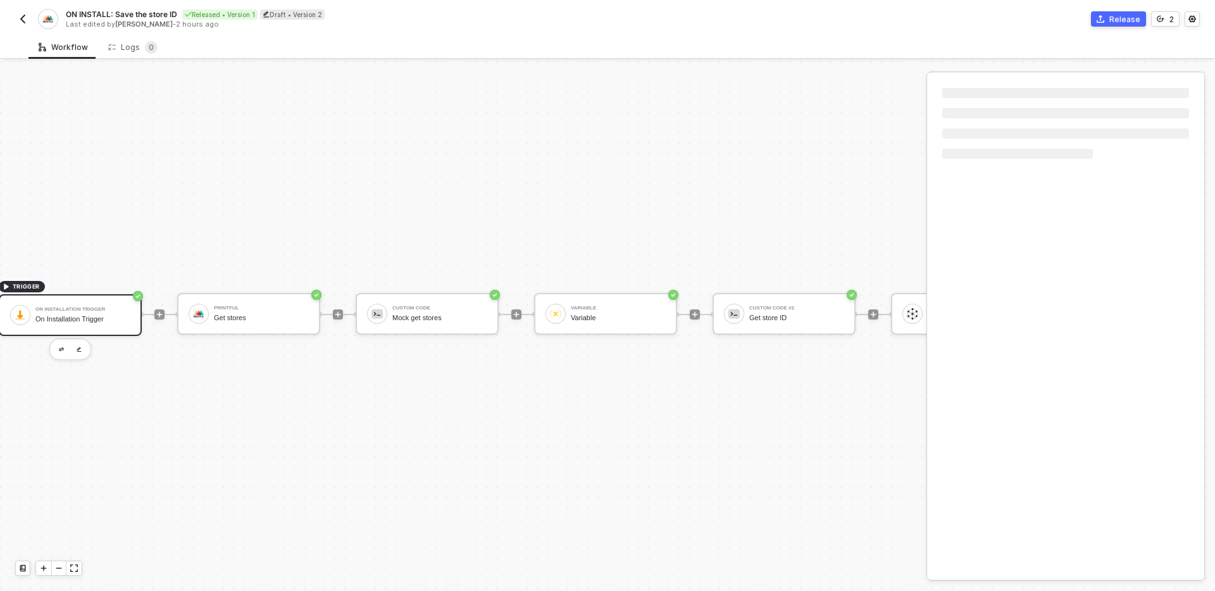
scroll to position [23, 226]
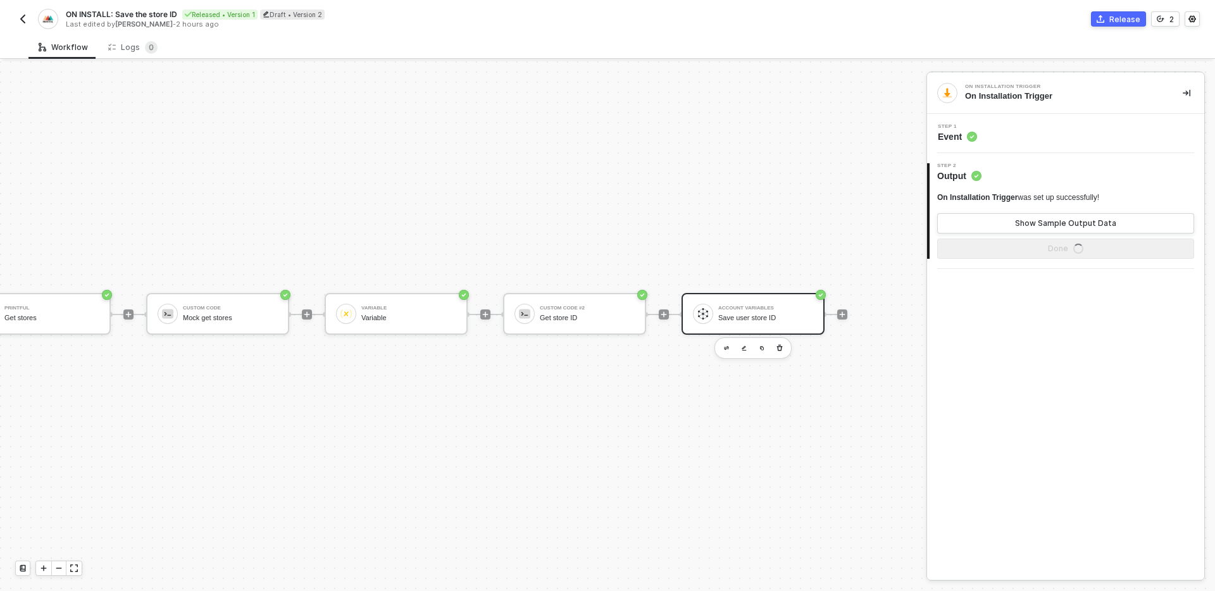
click at [777, 314] on div "Save user store ID" at bounding box center [766, 318] width 95 height 8
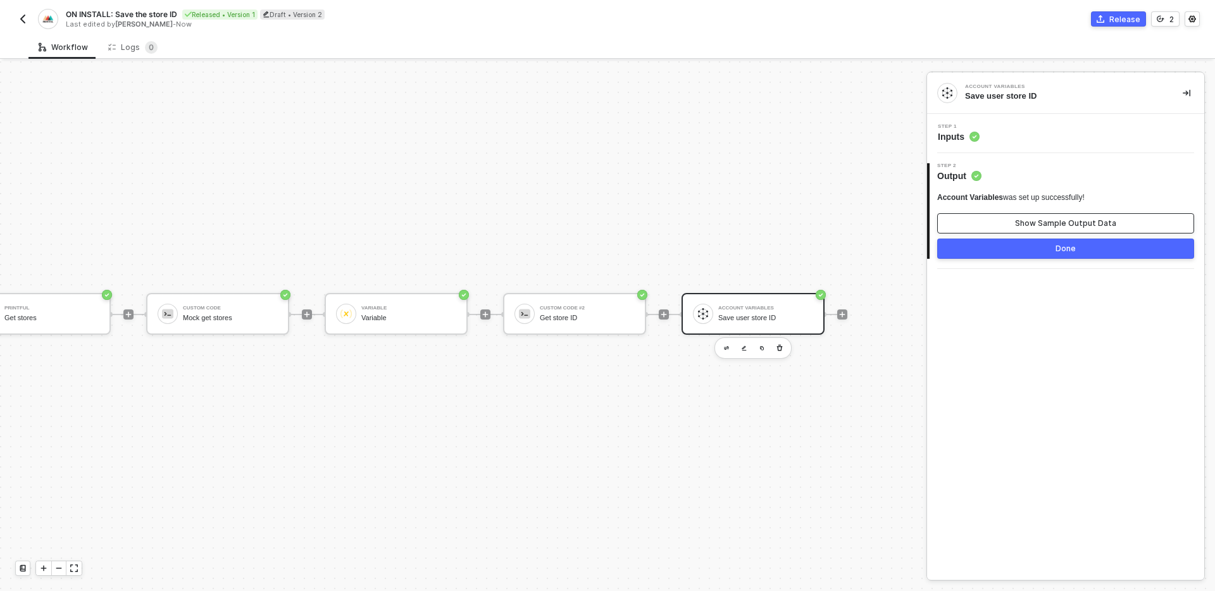
click at [1076, 221] on div "Show Sample Output Data" at bounding box center [1065, 223] width 101 height 10
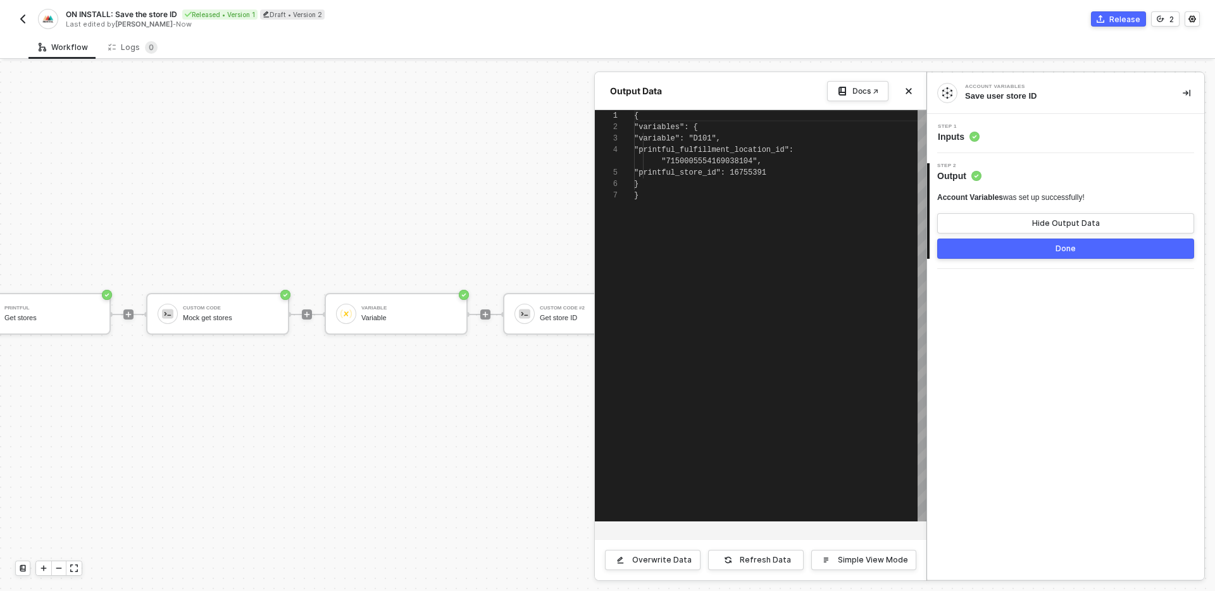
scroll to position [68, 0]
click at [798, 173] on div ""printful_store_id" : 16755391" at bounding box center [780, 172] width 292 height 11
click at [1011, 259] on div "2 Step 2 Output Account Variables was set up successfully! Hide Output Data Done" at bounding box center [1065, 211] width 277 height 116
click at [1010, 251] on button "Done" at bounding box center [1066, 249] width 257 height 20
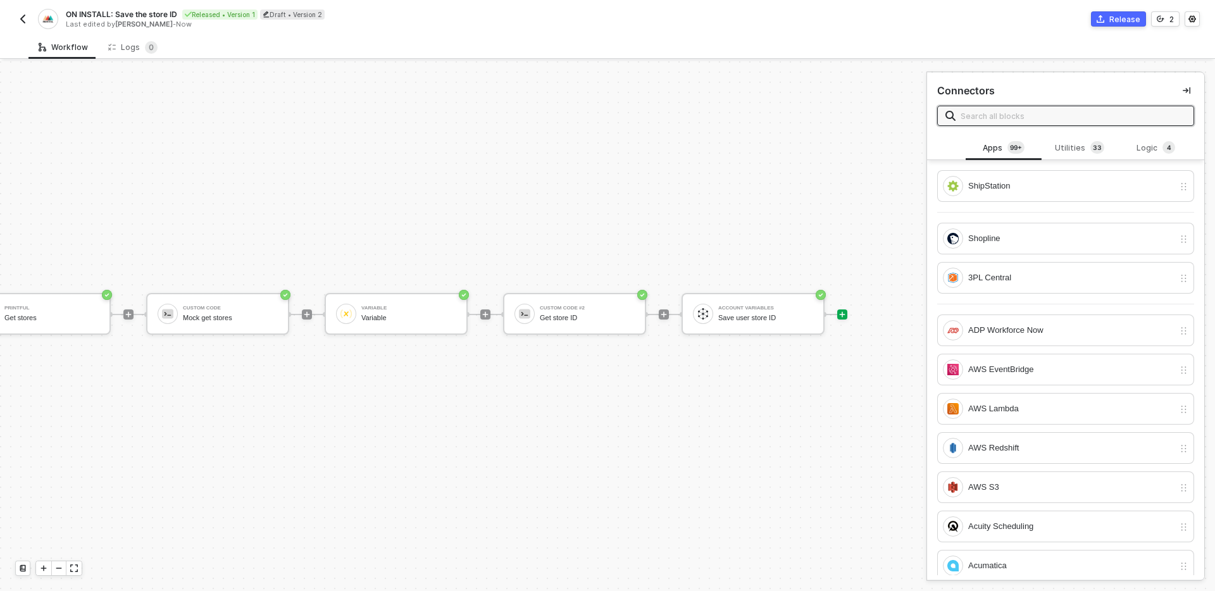
click at [535, 409] on div "TRIGGER On Installation Trigger On Installation Trigger Printful Get stores Cus…" at bounding box center [311, 314] width 1074 height 553
click at [24, 30] on div "ON INSTALL: Save the store ID Released • Version 1 Draft • Version 2 Last edite…" at bounding box center [607, 17] width 1185 height 35
click at [21, 16] on img "button" at bounding box center [23, 19] width 10 height 10
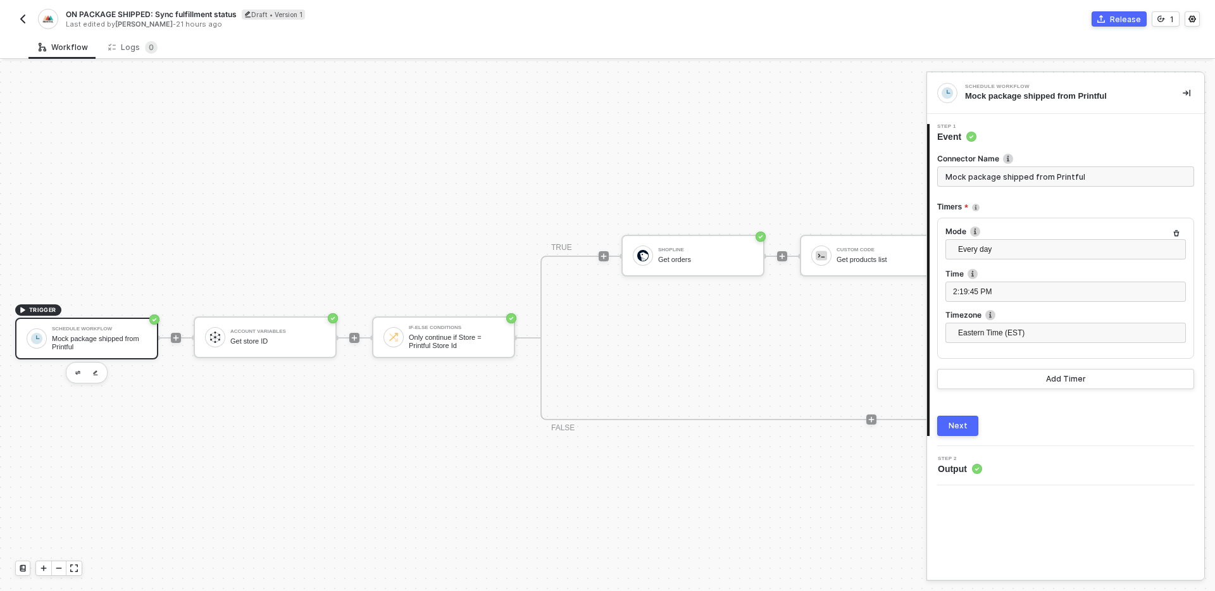
scroll to position [23, 0]
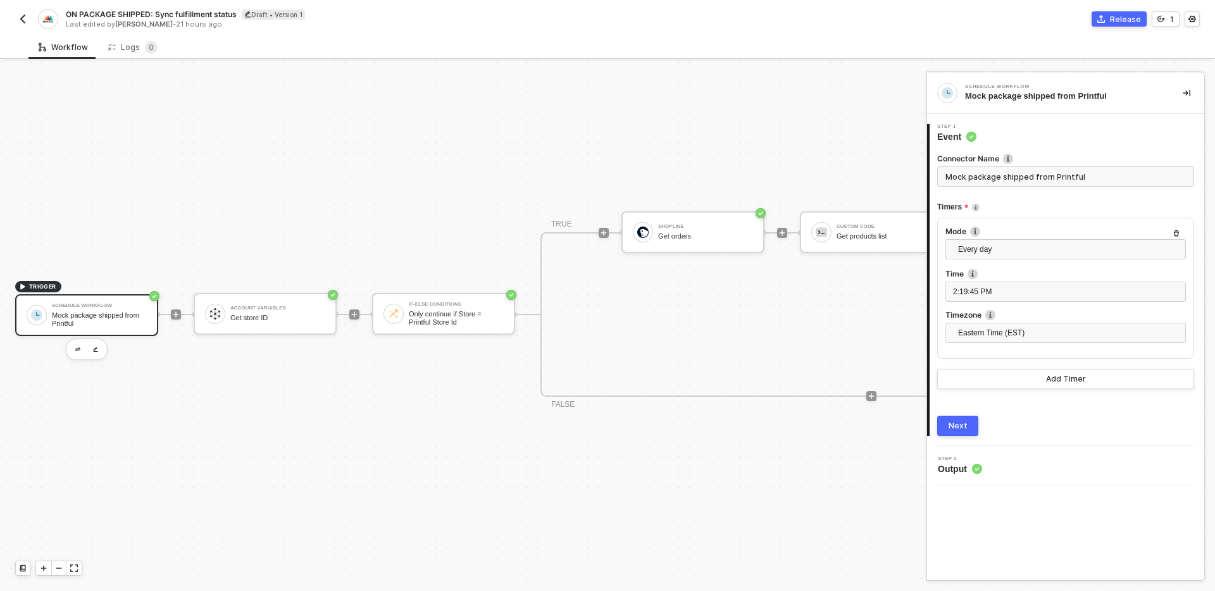
click at [344, 354] on div at bounding box center [354, 314] width 168 height 99
click at [279, 319] on div "Get store ID" at bounding box center [277, 318] width 95 height 8
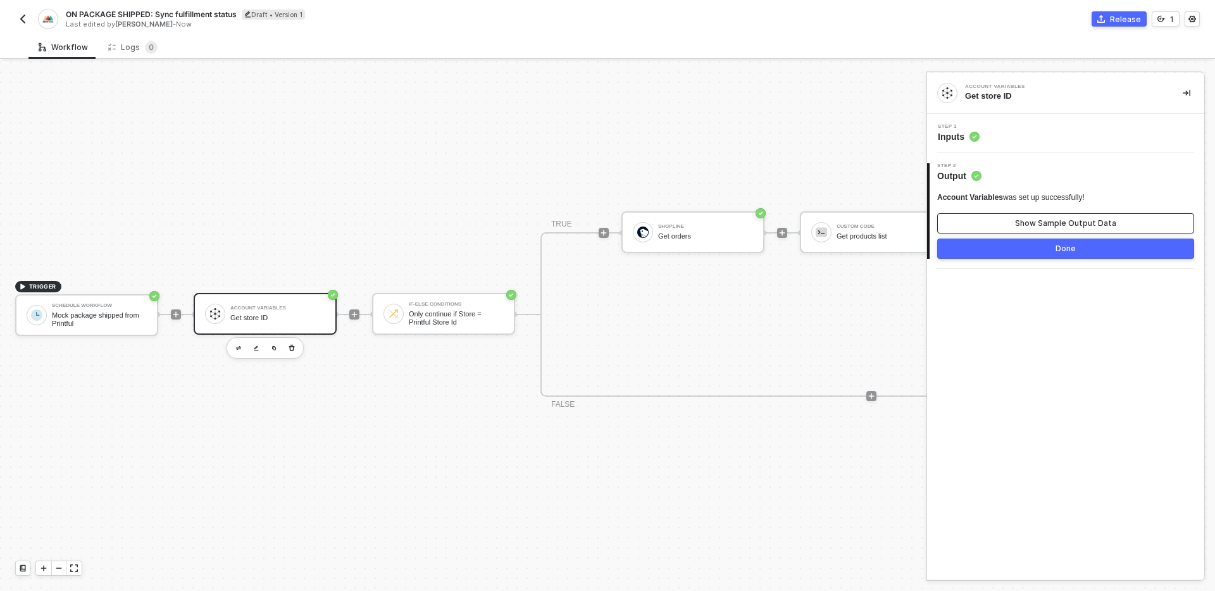
click at [1006, 222] on button "Show Sample Output Data" at bounding box center [1066, 223] width 257 height 20
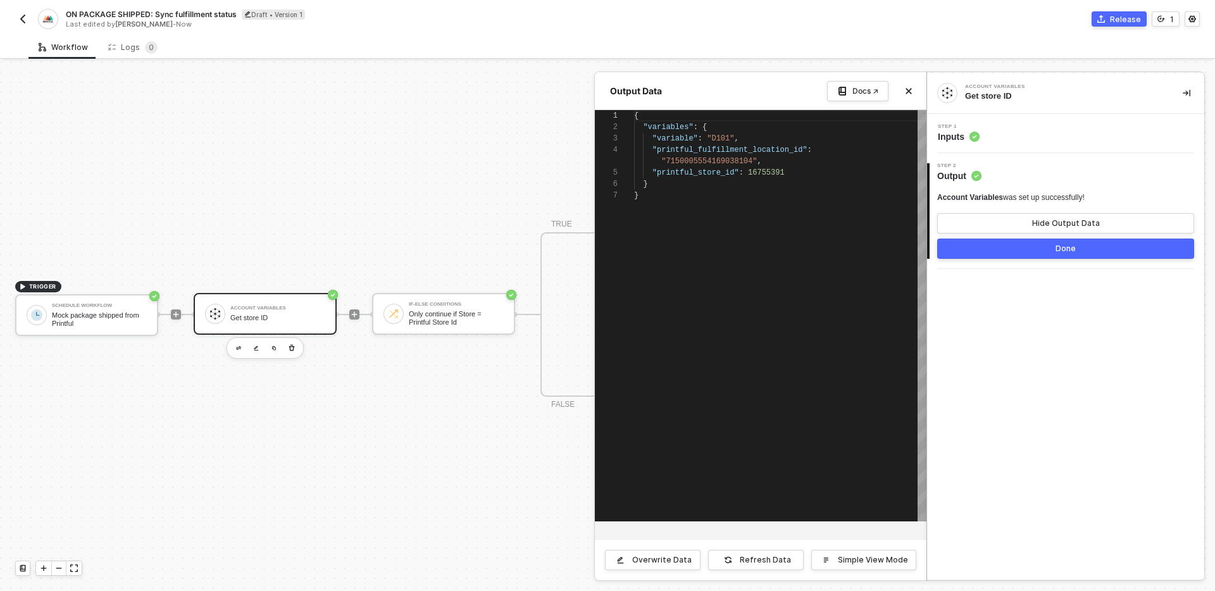
scroll to position [68, 0]
click at [762, 563] on div "Refresh Data" at bounding box center [765, 560] width 51 height 10
click at [1062, 255] on button "Done" at bounding box center [1066, 249] width 257 height 20
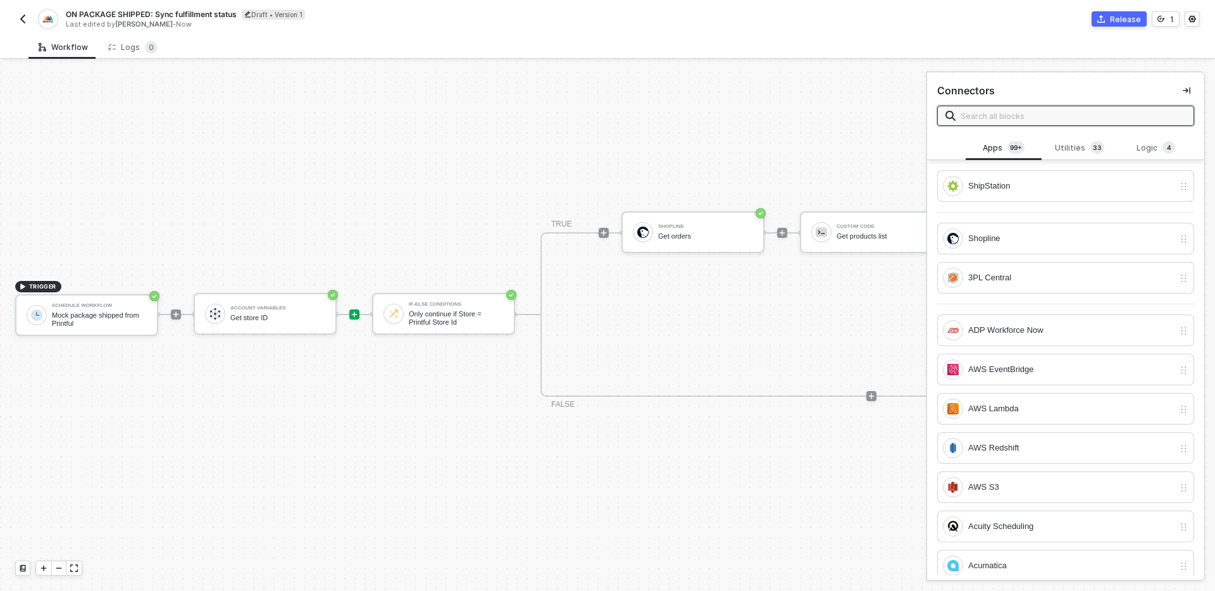
click at [463, 427] on div "TRIGGER Schedule Workflow Mock package shipped from Printful Account Variables …" at bounding box center [613, 314] width 1226 height 553
click at [92, 314] on div "Mock package shipped from Printful" at bounding box center [99, 319] width 95 height 16
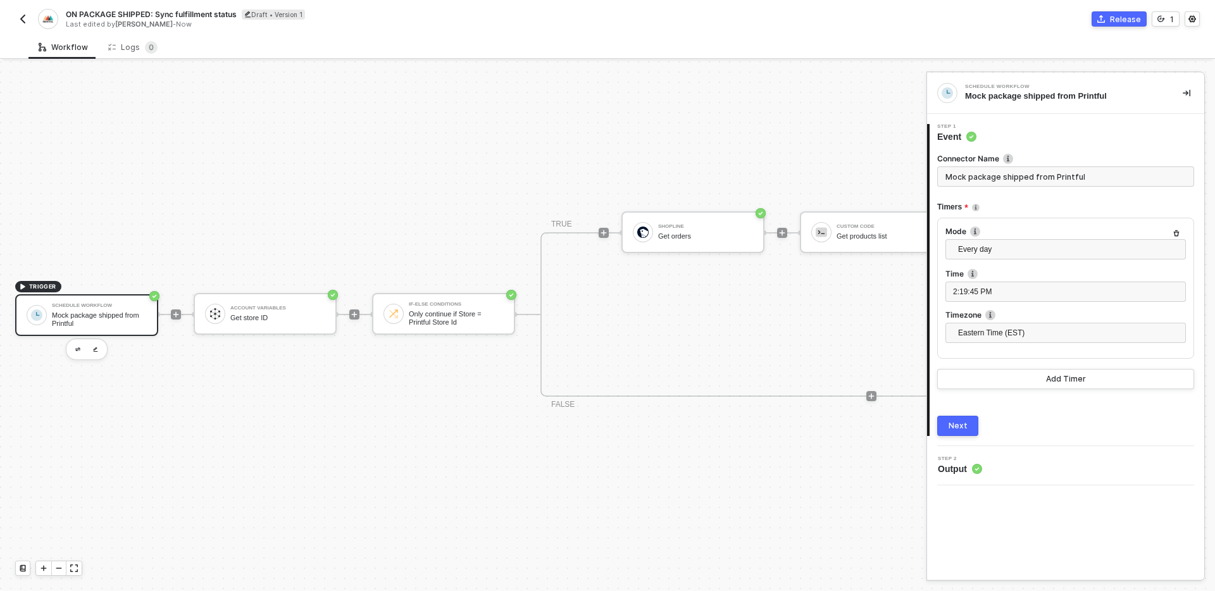
click at [946, 431] on button "Next" at bounding box center [958, 426] width 41 height 20
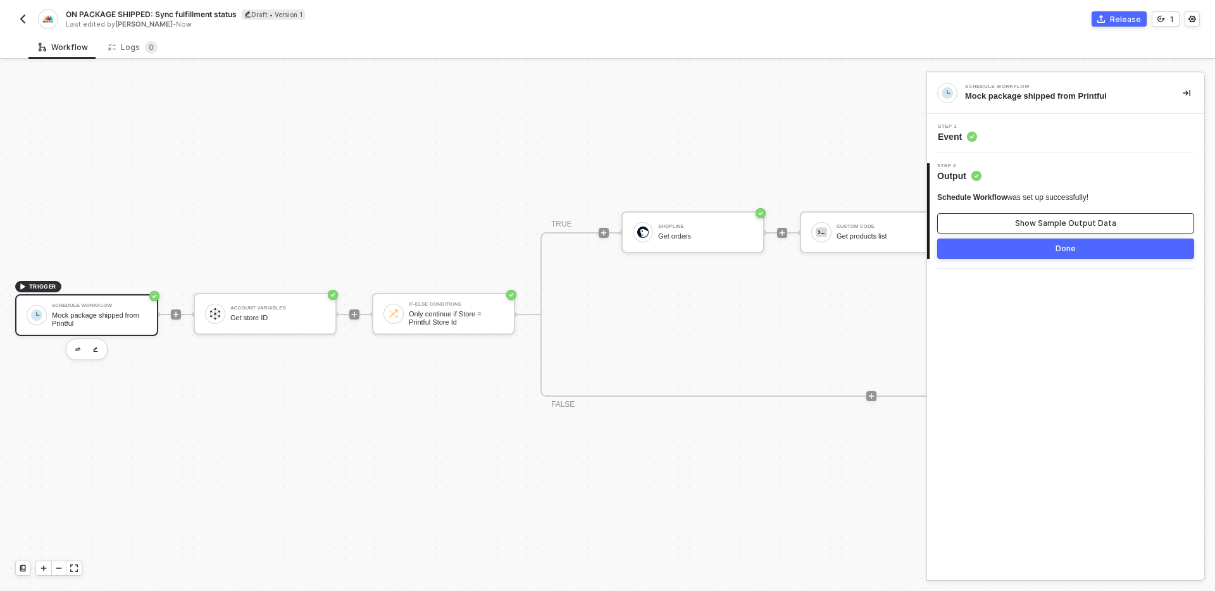
click at [1037, 223] on div "Show Sample Output Data" at bounding box center [1065, 223] width 101 height 10
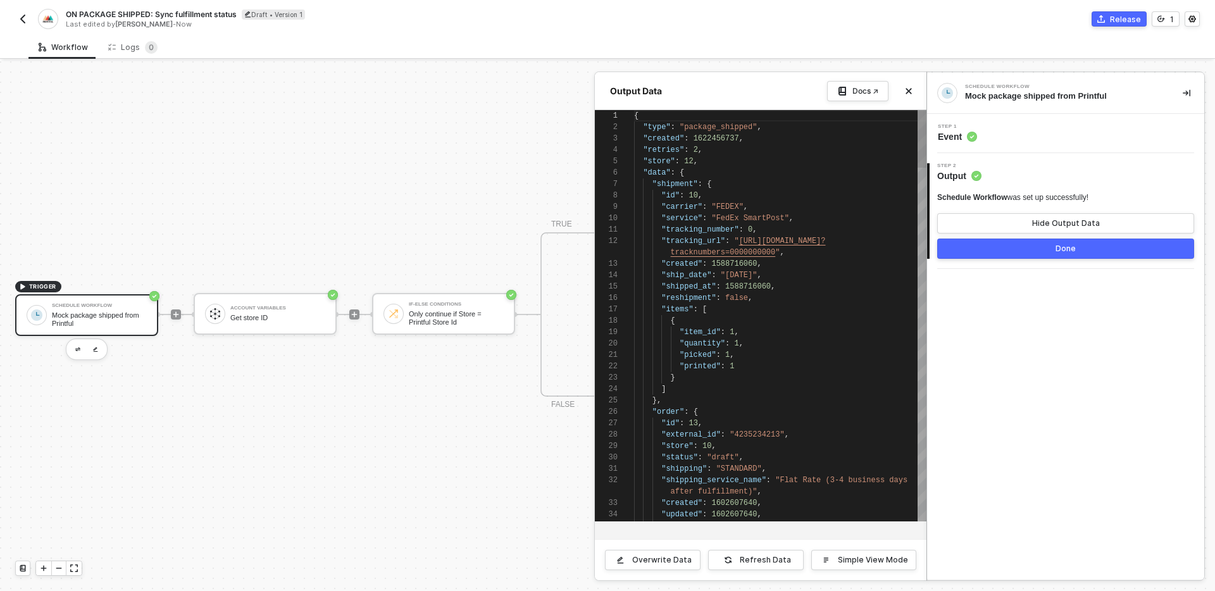
scroll to position [114, 0]
click at [661, 558] on div "Overwrite Data" at bounding box center [662, 560] width 60 height 10
click at [694, 160] on span "," at bounding box center [696, 161] width 4 height 9
paste textarea ""printful_store_id": 16755391"
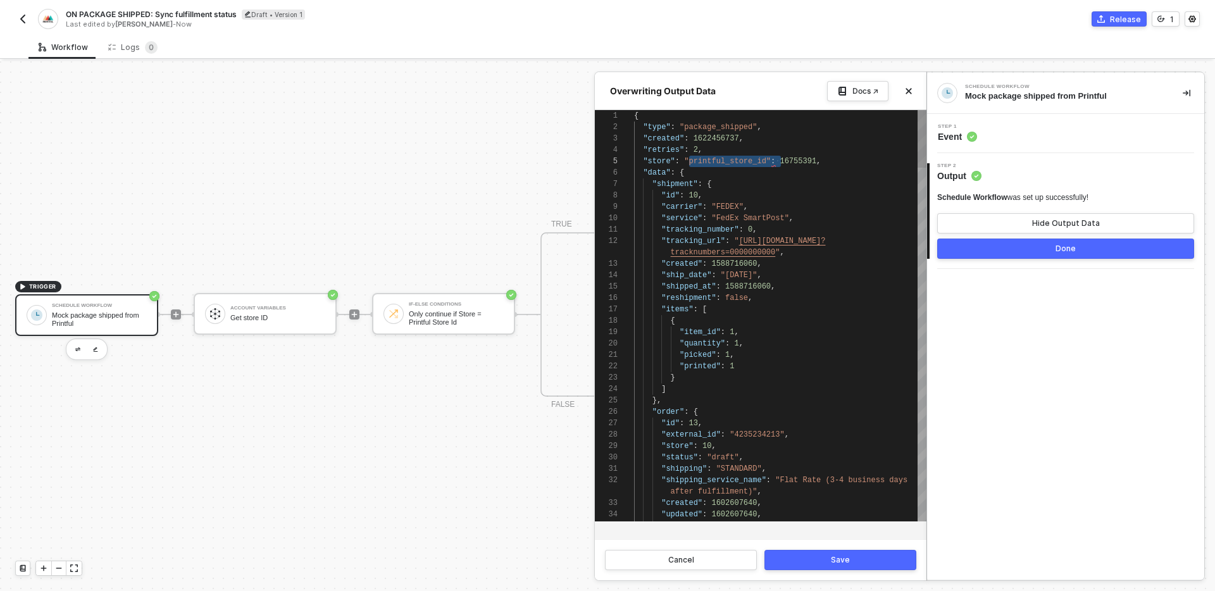
scroll to position [46, 50]
type textarea "{ "type": "package_shipped", "created": 1622456737, "retries": 2, "store": 1675…"
click at [855, 555] on button "Save" at bounding box center [841, 560] width 152 height 20
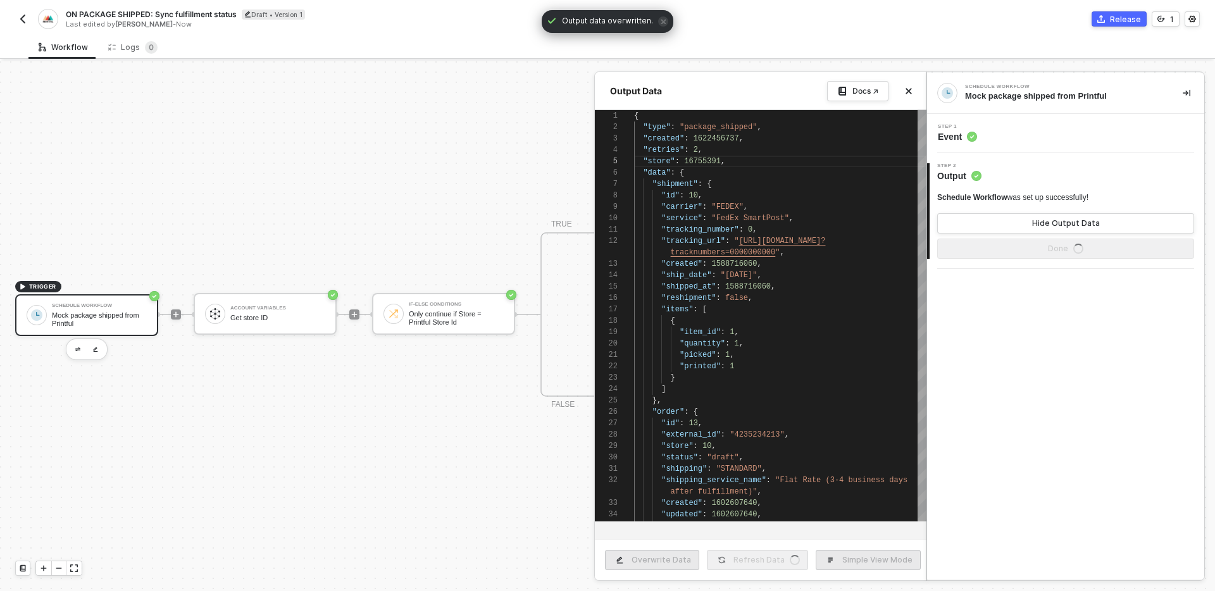
scroll to position [46, 0]
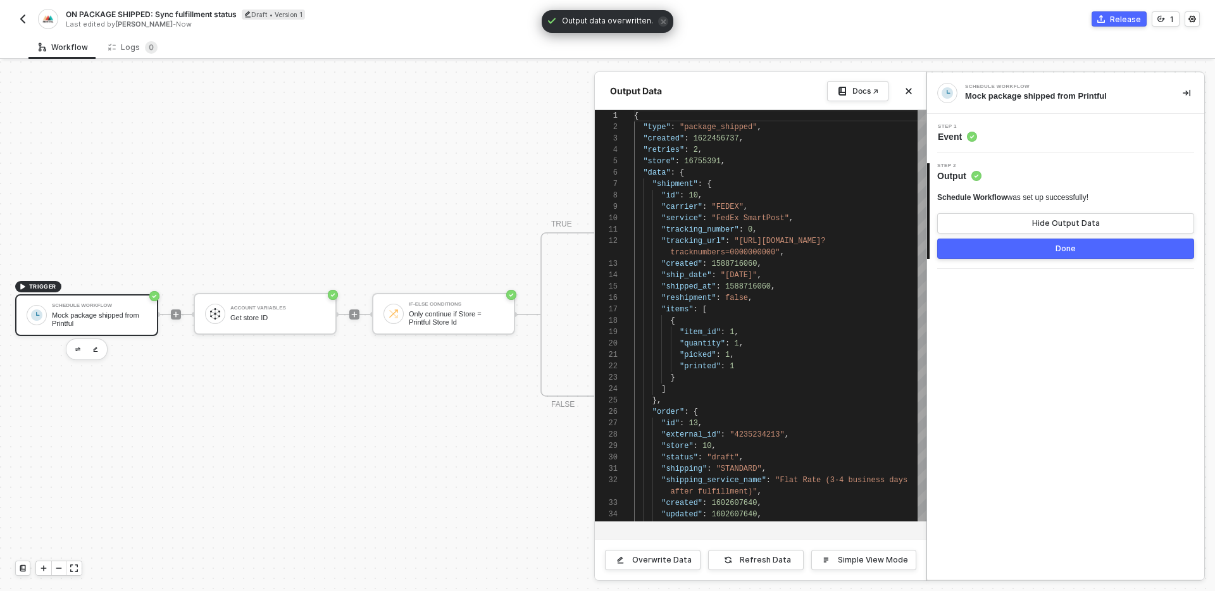
click at [1008, 238] on div "Schedule Workflow was set up successfully! Hide Output Data Done" at bounding box center [1066, 225] width 257 height 66
click at [1012, 249] on button "Done" at bounding box center [1066, 249] width 257 height 20
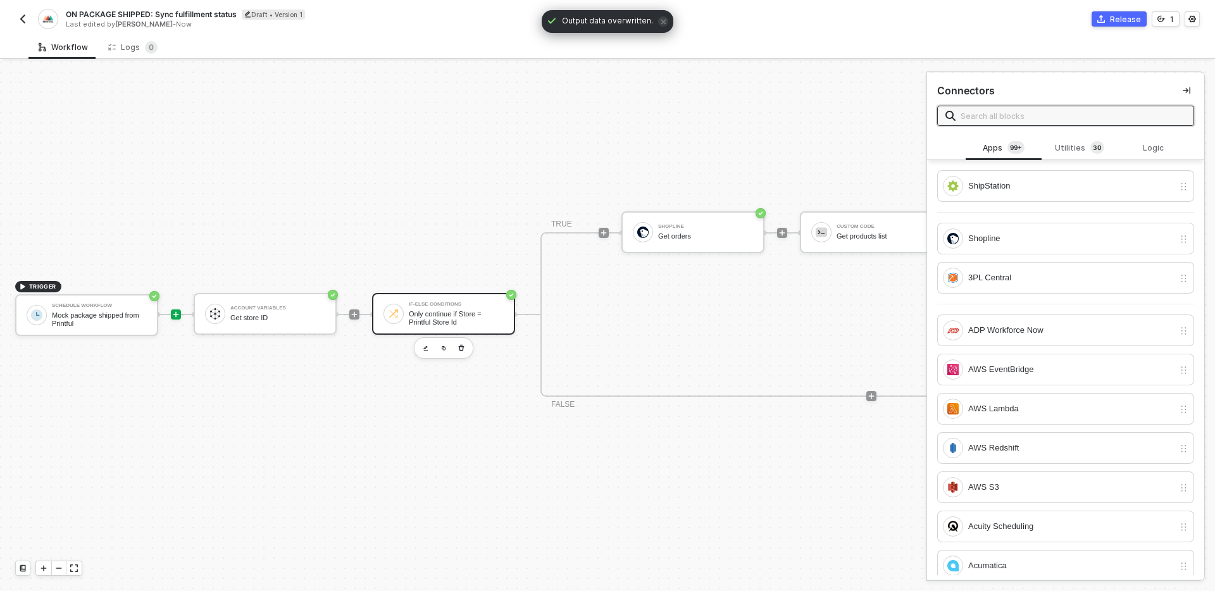
click at [439, 318] on div "Only continue if Store = Printful Store Id" at bounding box center [456, 318] width 95 height 16
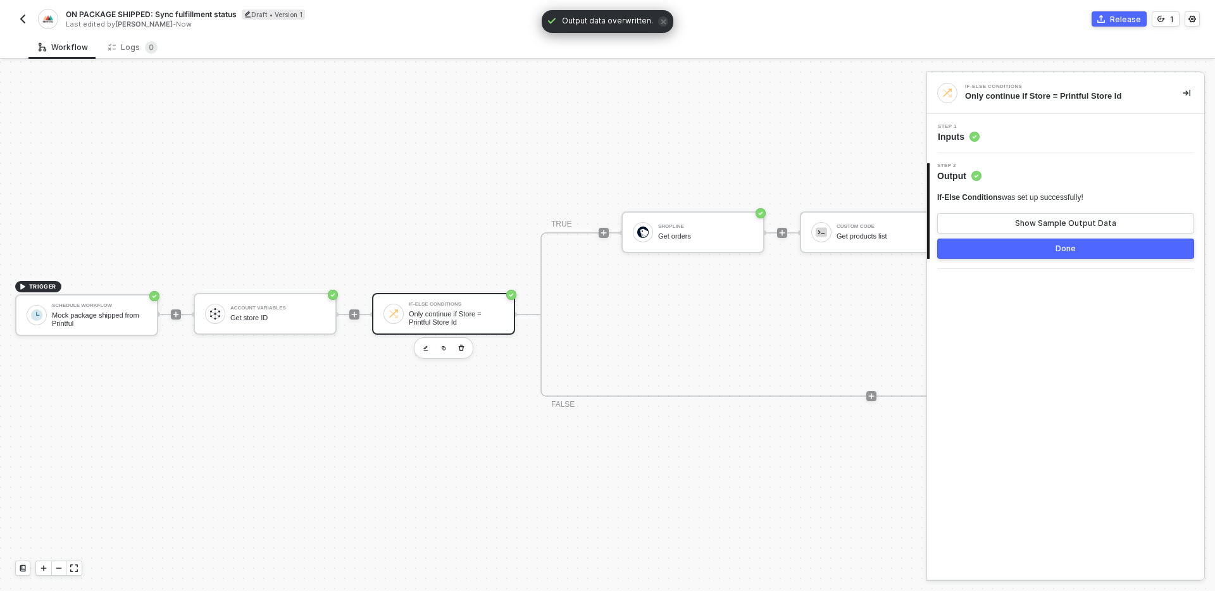
click at [1057, 125] on div "Step 1 Inputs" at bounding box center [1068, 133] width 274 height 19
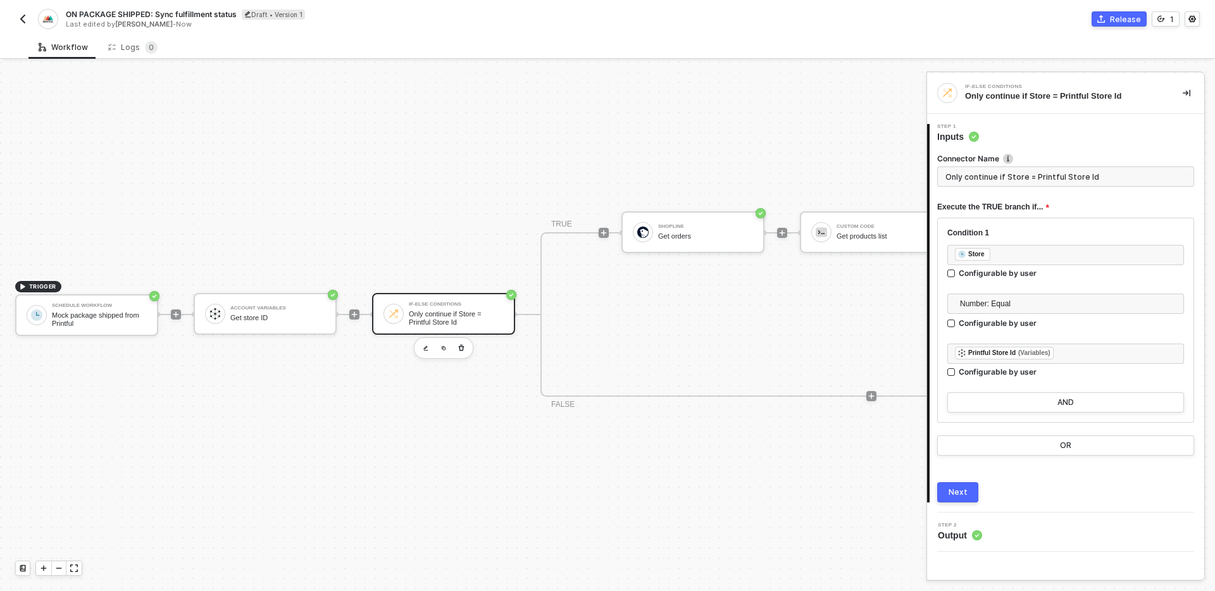
click at [974, 490] on button "Next" at bounding box center [958, 492] width 41 height 20
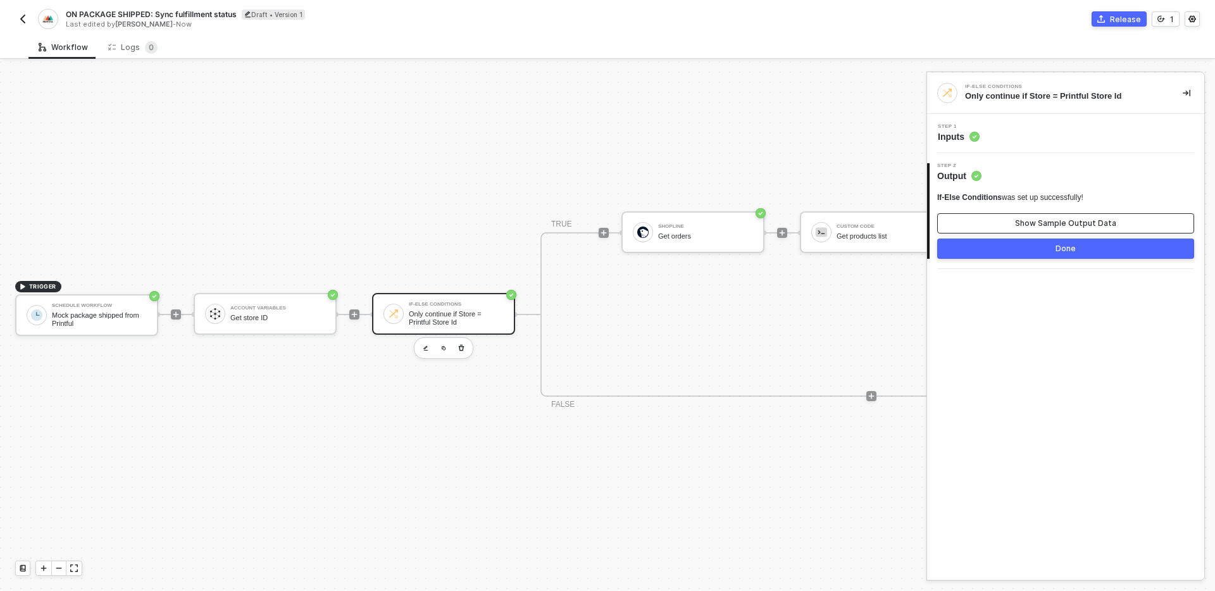
click at [1052, 223] on div "Show Sample Output Data" at bounding box center [1065, 223] width 101 height 10
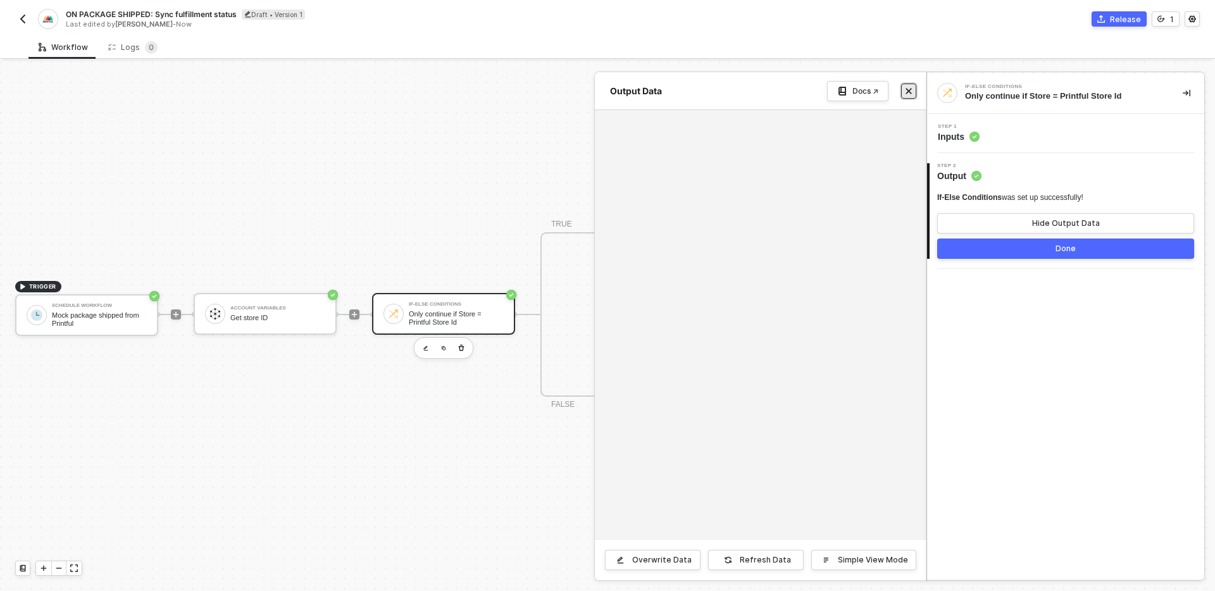
click at [907, 87] on icon "icon-close" at bounding box center [909, 91] width 8 height 8
click at [1029, 251] on button "Done" at bounding box center [1066, 249] width 257 height 20
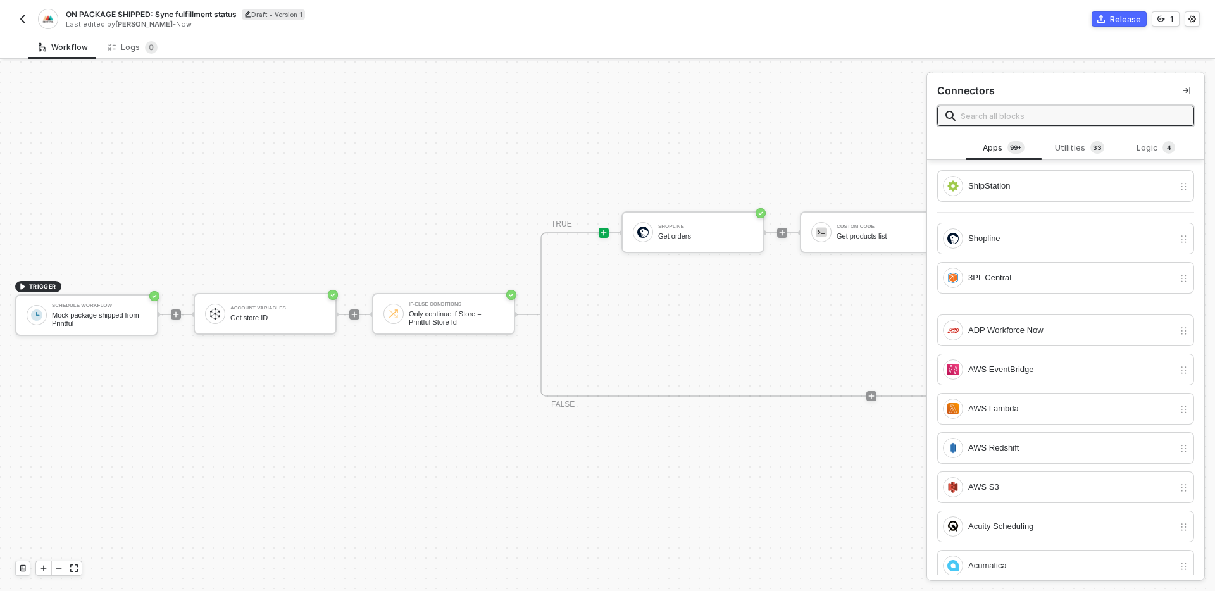
click at [639, 365] on div "TRUE Shopline Get orders Custom Code Get products list Shopline #2 Create order…" at bounding box center [872, 314] width 662 height 165
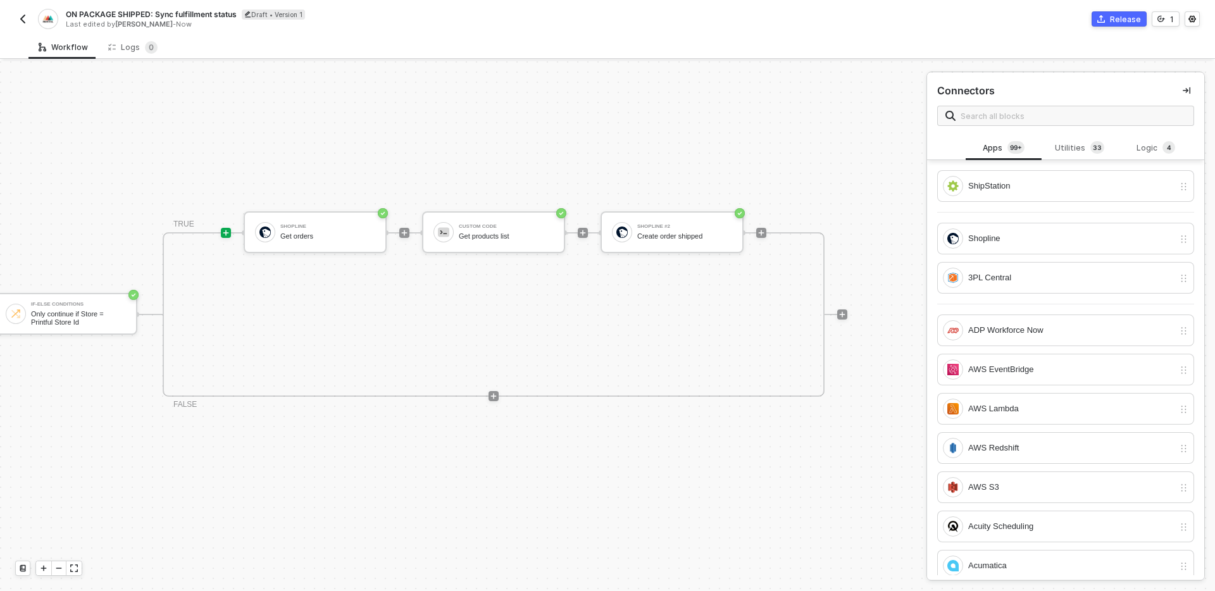
scroll to position [23, 0]
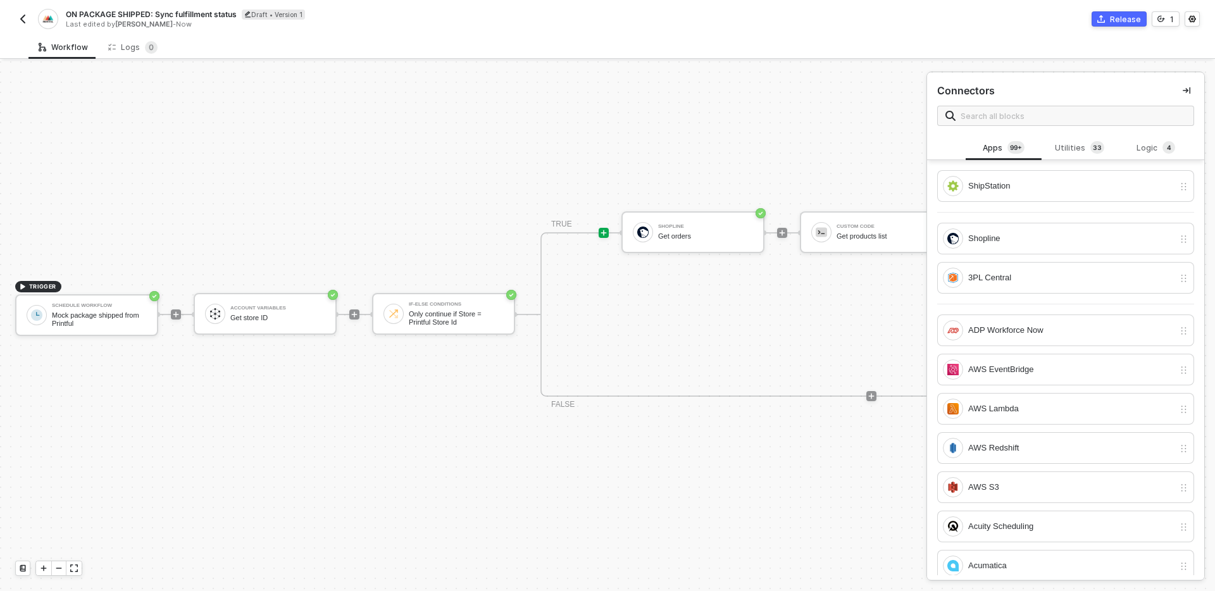
click at [244, 418] on div "TRIGGER Schedule Workflow Mock package shipped from Printful Account Variables …" at bounding box center [613, 314] width 1226 height 553
click at [23, 22] on img "button" at bounding box center [23, 19] width 10 height 10
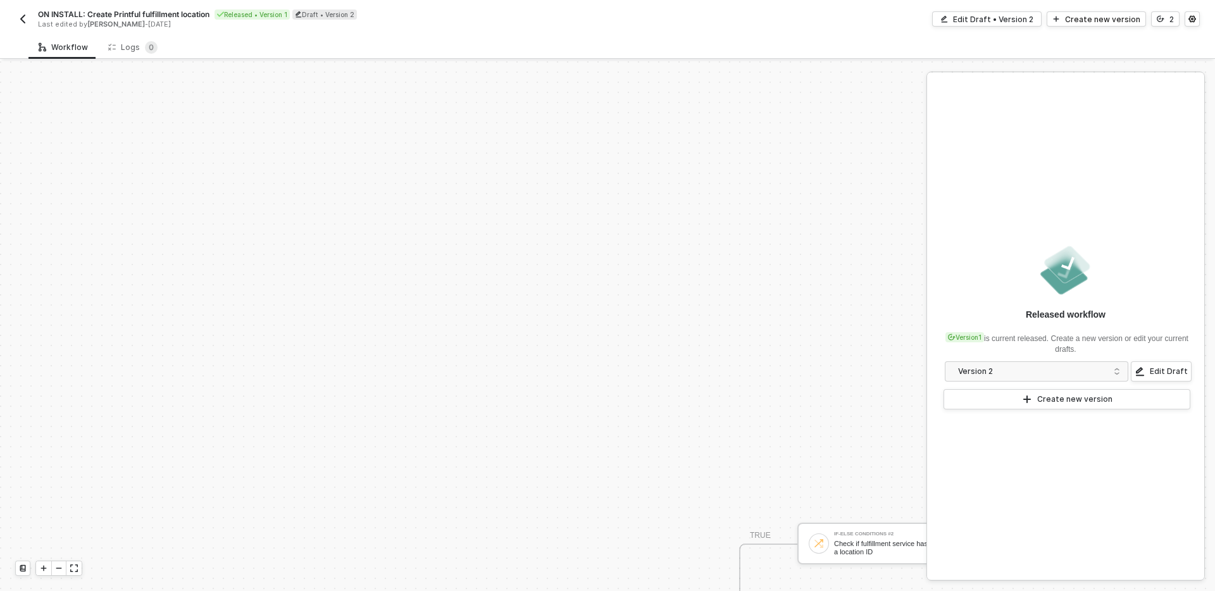
scroll to position [386, 0]
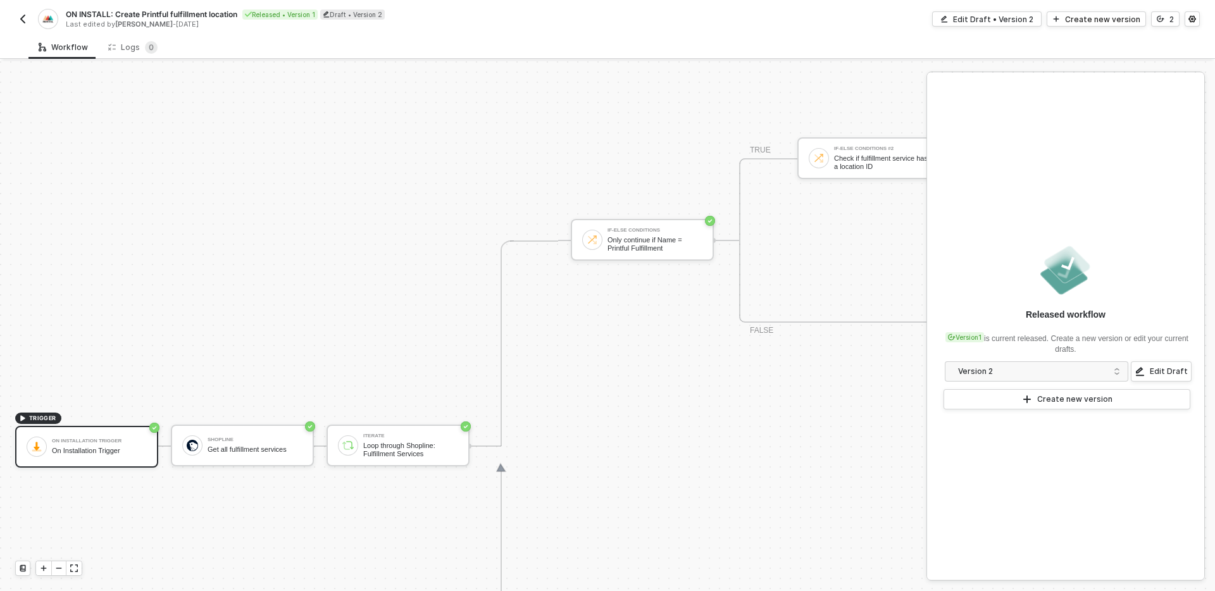
click at [178, 12] on span "ON INSTALL: Create Printful fulfillment location" at bounding box center [152, 14] width 172 height 11
click at [178, 12] on input "ON INSTALL: Create Printful fulfillment location" at bounding box center [173, 14] width 215 height 15
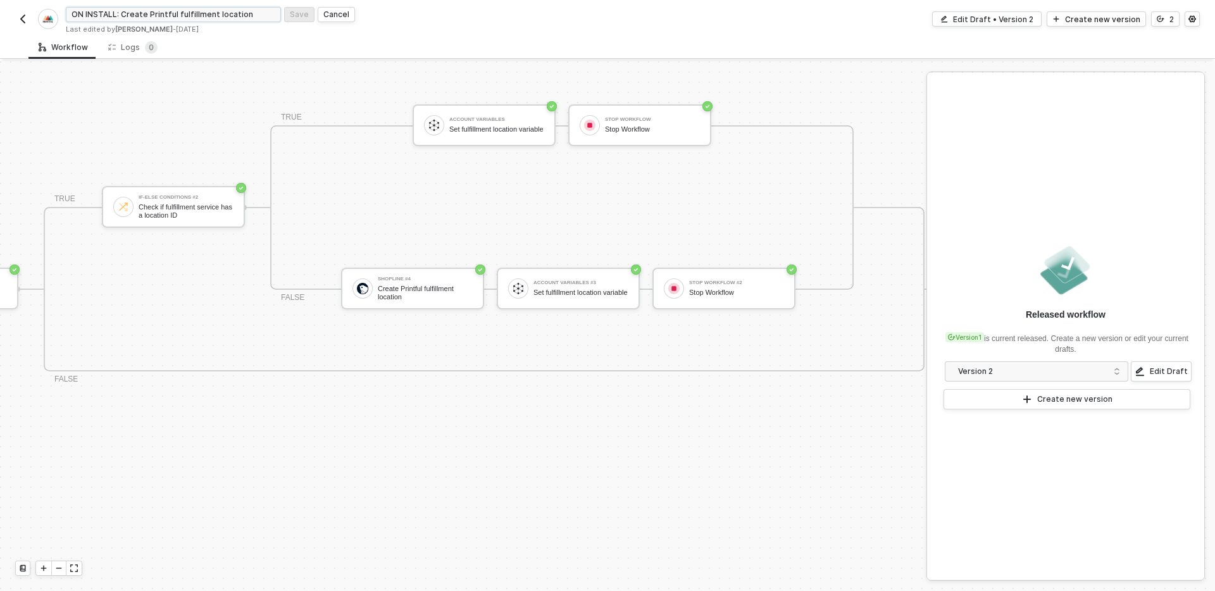
scroll to position [337, 818]
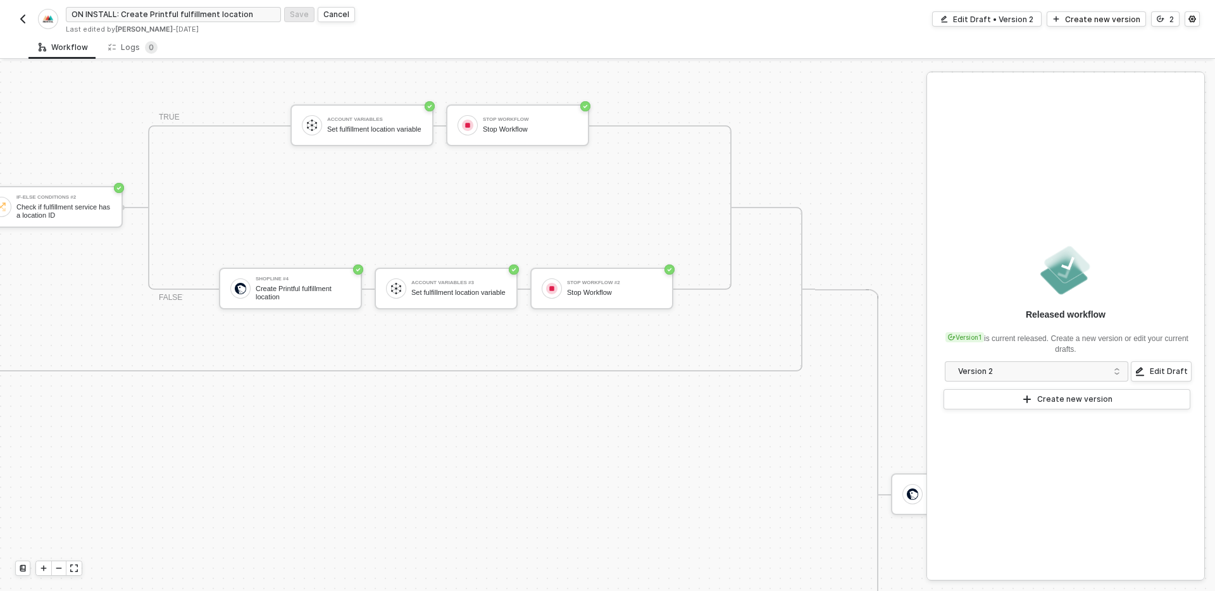
click at [591, 417] on div "If-Else Conditions Only continue if Name = Printful Fulfillment TRUE If-Else Co…" at bounding box center [284, 289] width 1062 height 411
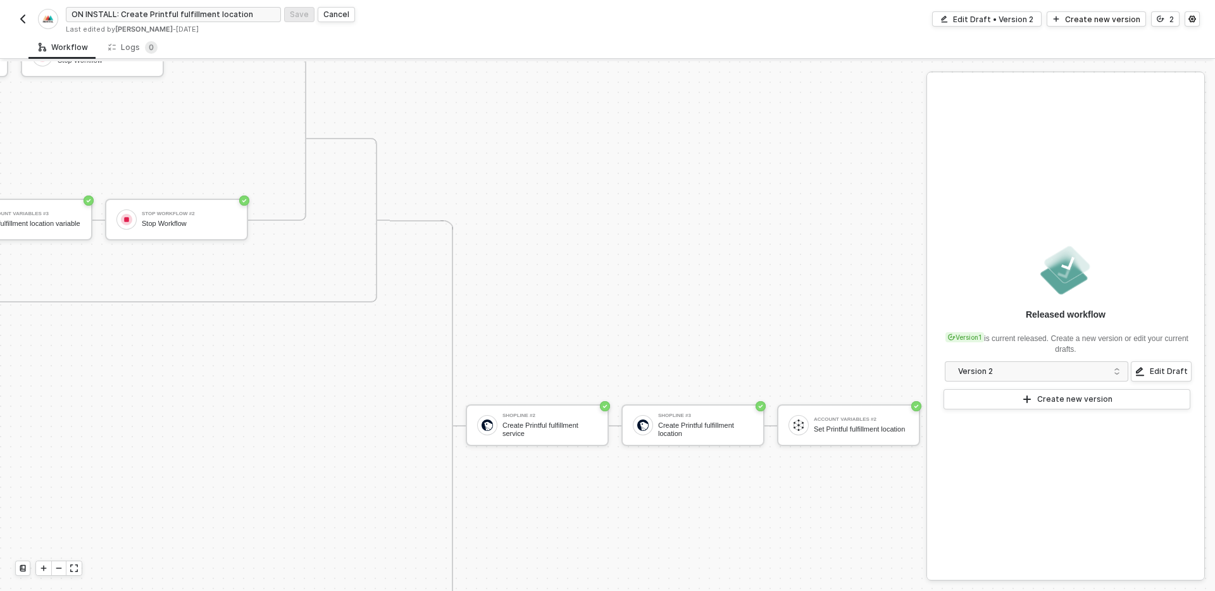
scroll to position [415, 1243]
click at [23, 16] on img "button" at bounding box center [23, 19] width 10 height 10
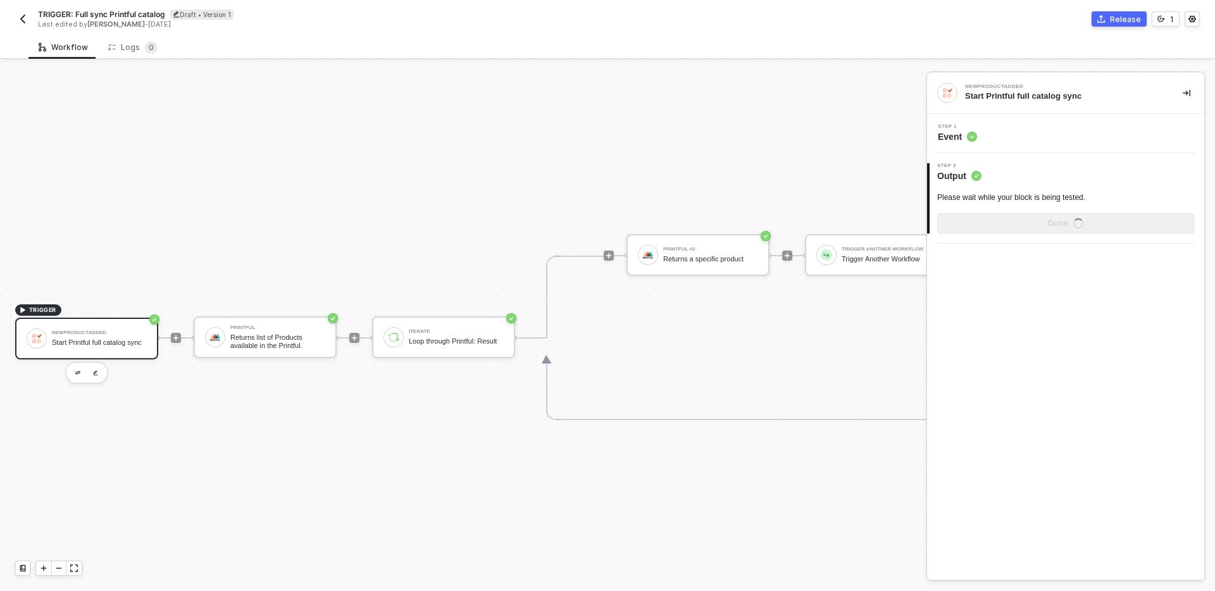
scroll to position [23, 0]
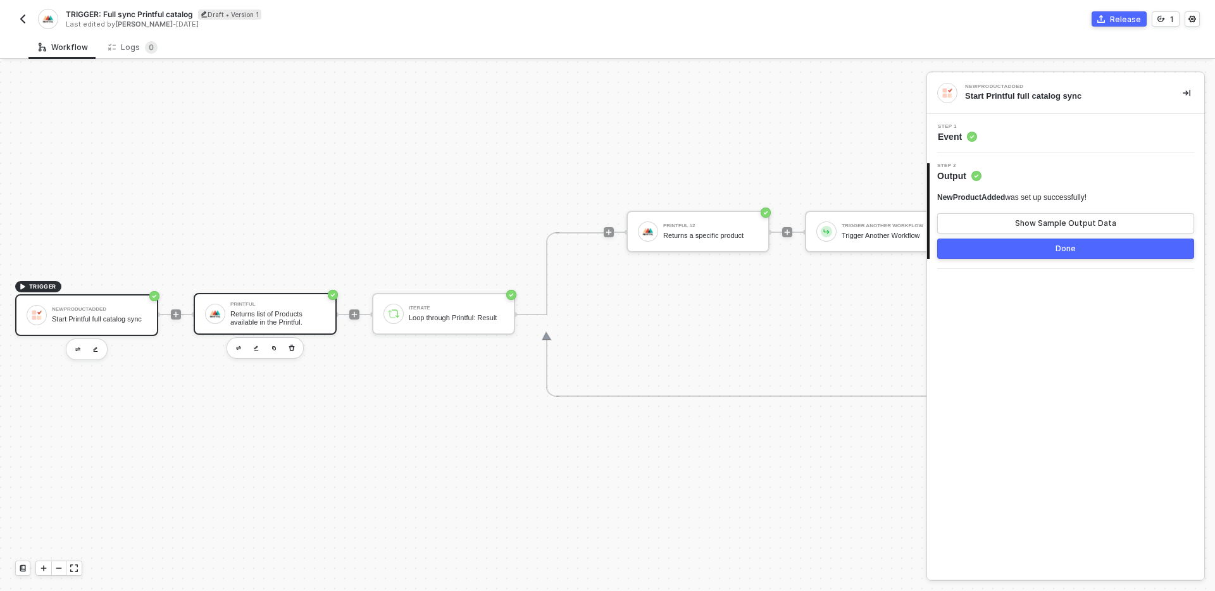
click at [292, 320] on div "Returns list of Products available in the Printful." at bounding box center [277, 318] width 95 height 16
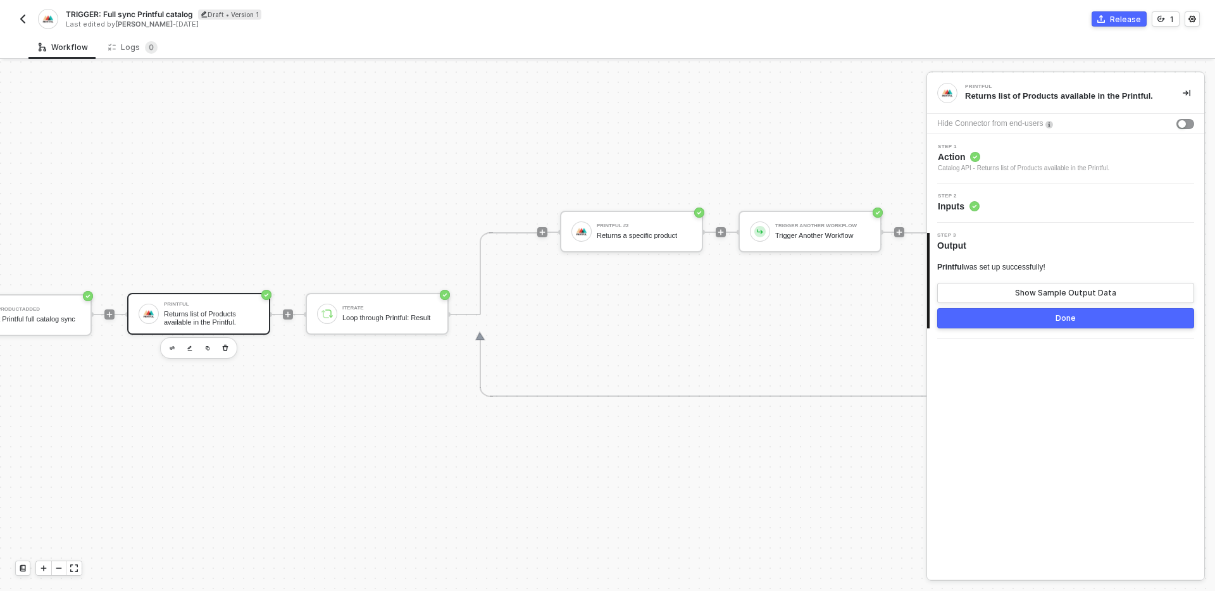
scroll to position [23, 64]
click at [959, 292] on button "Show Sample Output Data" at bounding box center [1066, 293] width 257 height 20
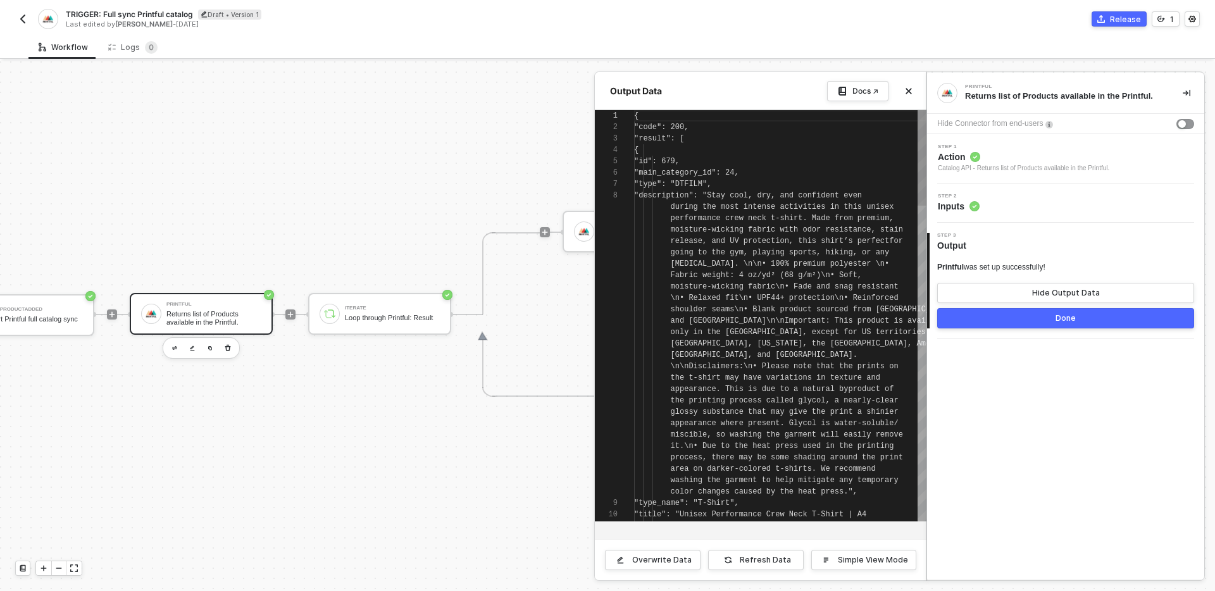
scroll to position [80, 0]
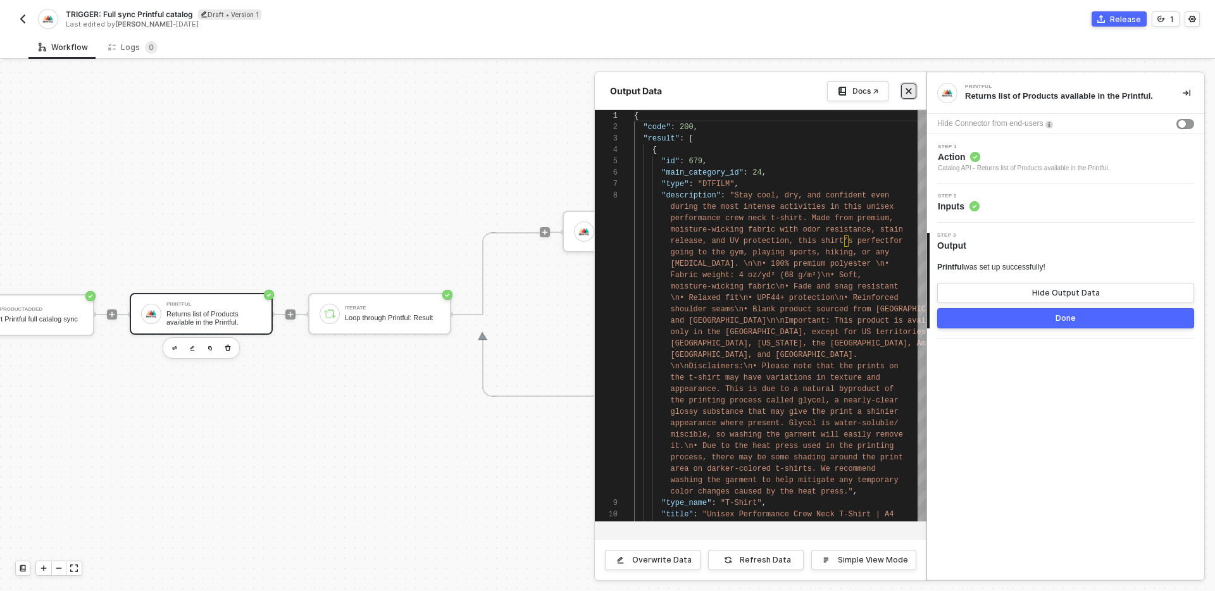
click at [912, 91] on icon "icon-close" at bounding box center [909, 91] width 8 height 8
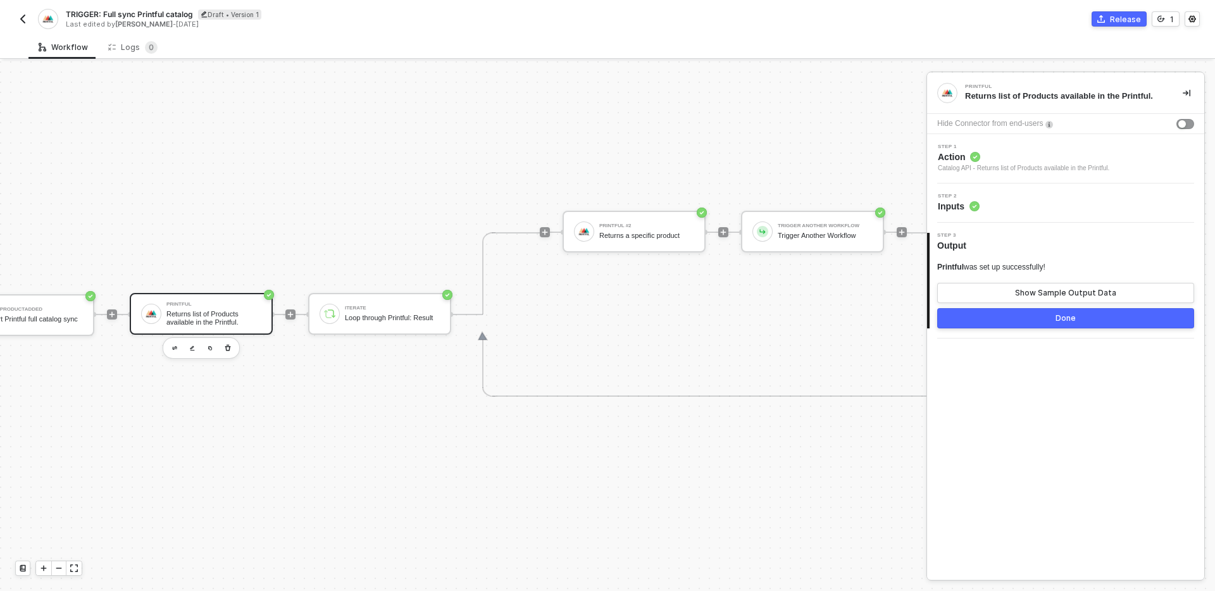
click at [392, 401] on div "TRIGGER NewProductAdded Start Printful full catalog sync Printful Returns list …" at bounding box center [464, 314] width 1057 height 553
click at [402, 307] on div "Iterate Loop through Printful: Result" at bounding box center [392, 314] width 95 height 24
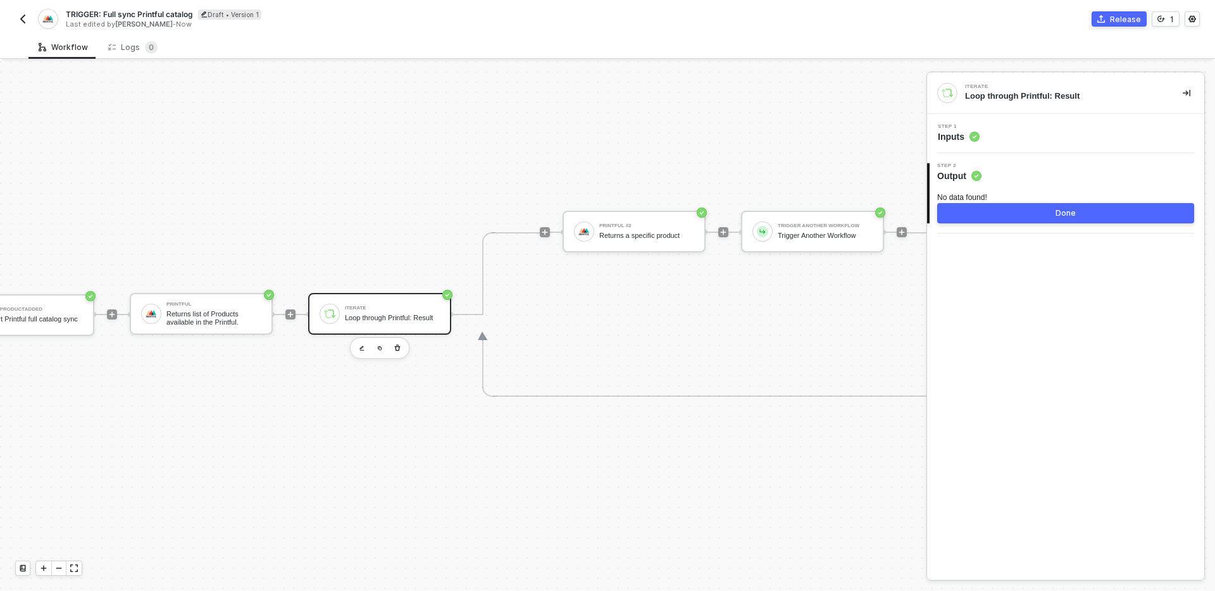
click at [155, 13] on span "TRIGGER: Full sync Printful catalog" at bounding box center [129, 14] width 127 height 11
click at [155, 13] on input "TRIGGER: Full sync Printful catalog" at bounding box center [173, 14] width 215 height 15
click at [343, 18] on div "Cancel" at bounding box center [336, 14] width 26 height 11
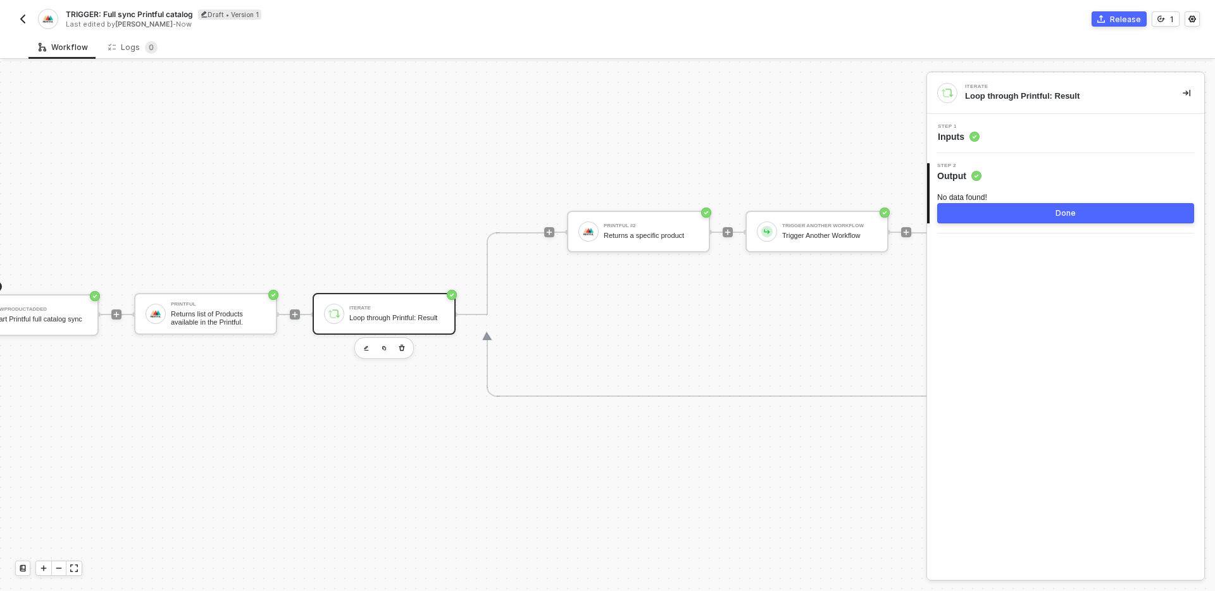
scroll to position [23, 118]
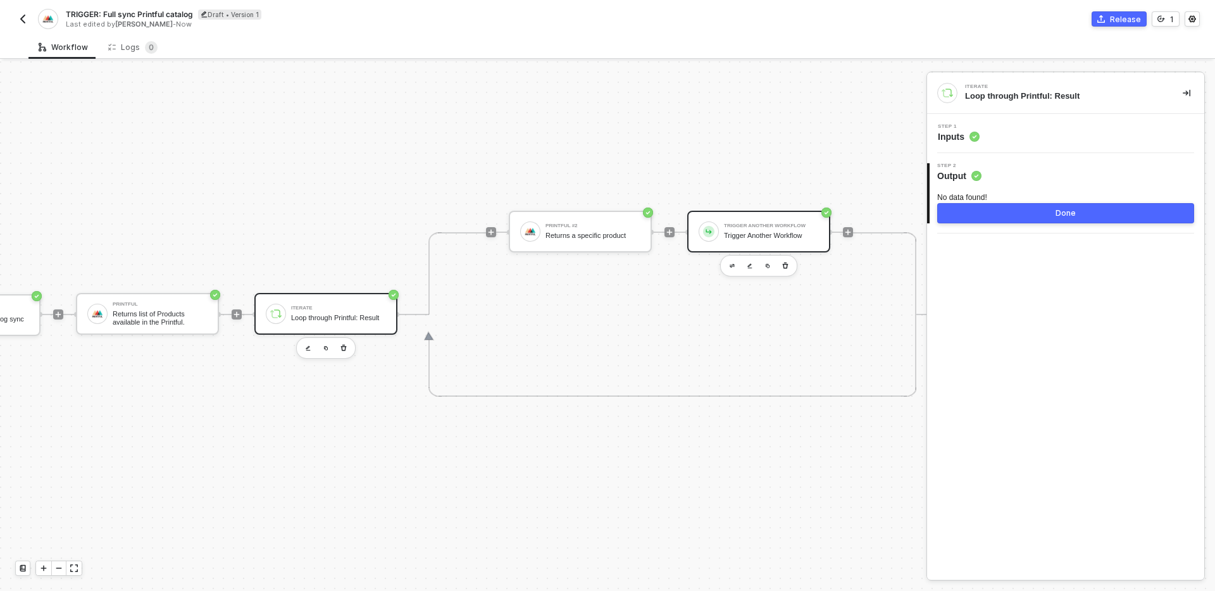
click at [742, 227] on div "Trigger Another Workflow" at bounding box center [771, 225] width 95 height 5
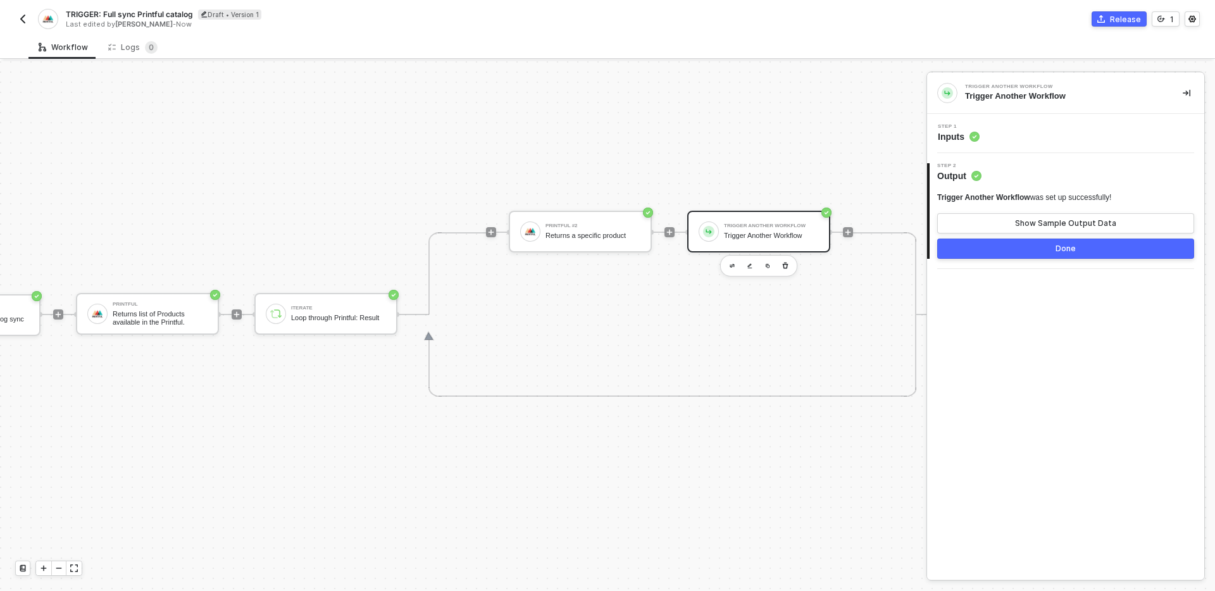
click at [1052, 137] on div "Step 1 Inputs" at bounding box center [1068, 133] width 274 height 19
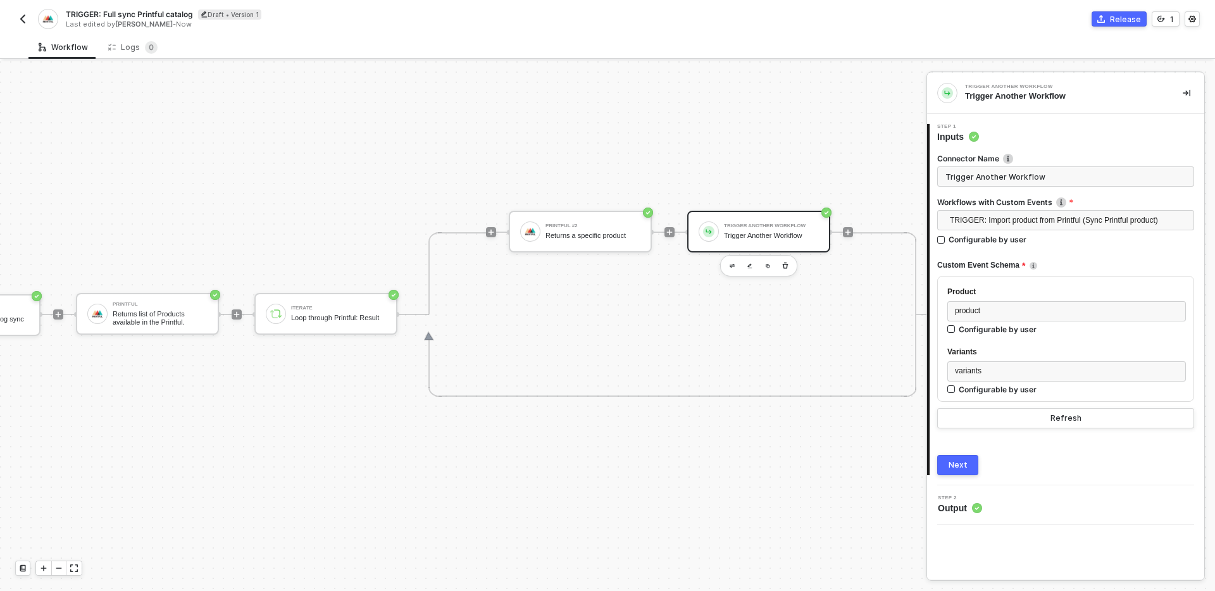
click at [1083, 177] on input "Trigger Another Workflow" at bounding box center [1066, 176] width 257 height 20
type input "Import product into Shopline"
click at [962, 464] on div "Next" at bounding box center [958, 465] width 19 height 10
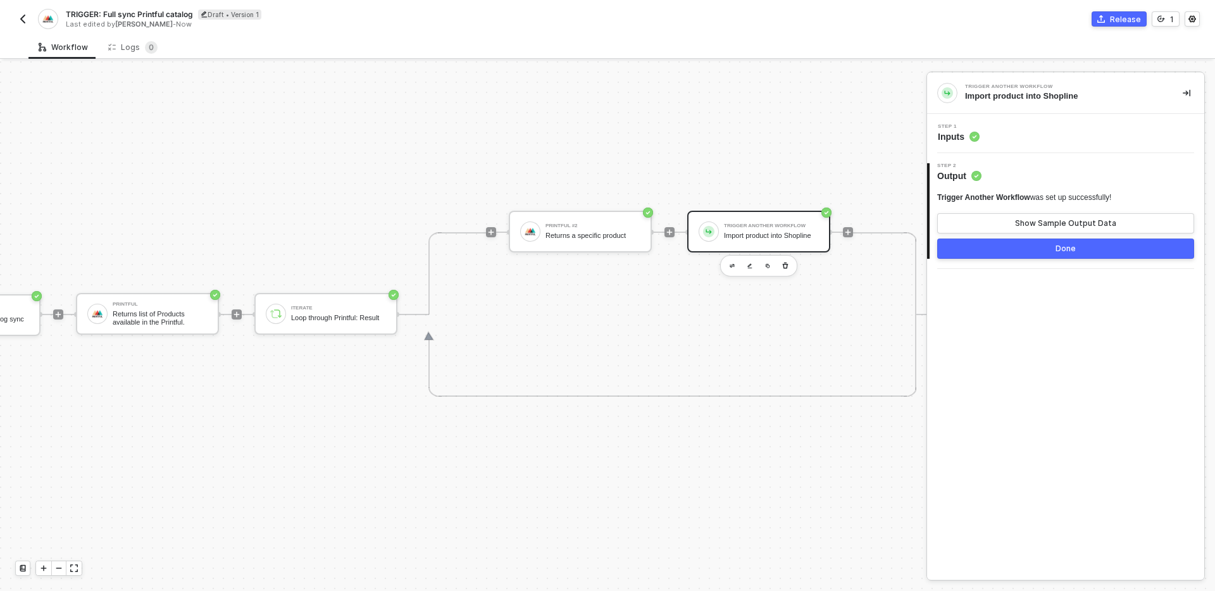
click at [1024, 251] on button "Done" at bounding box center [1066, 249] width 257 height 20
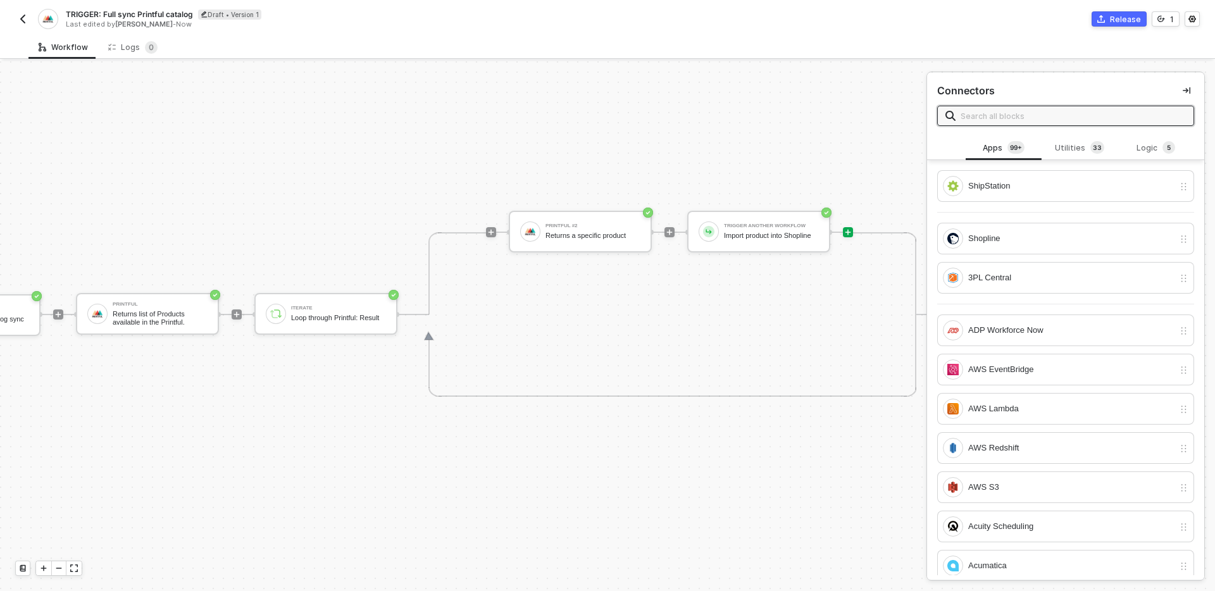
click at [714, 480] on div "TRIGGER NewProductAdded Start Printful full catalog sync Printful Returns list …" at bounding box center [410, 314] width 1057 height 553
click at [539, 343] on div "Printful #2 Returns a specific product Trigger Another Workflow Import product …" at bounding box center [669, 314] width 367 height 165
click at [19, 15] on img "button" at bounding box center [23, 19] width 10 height 10
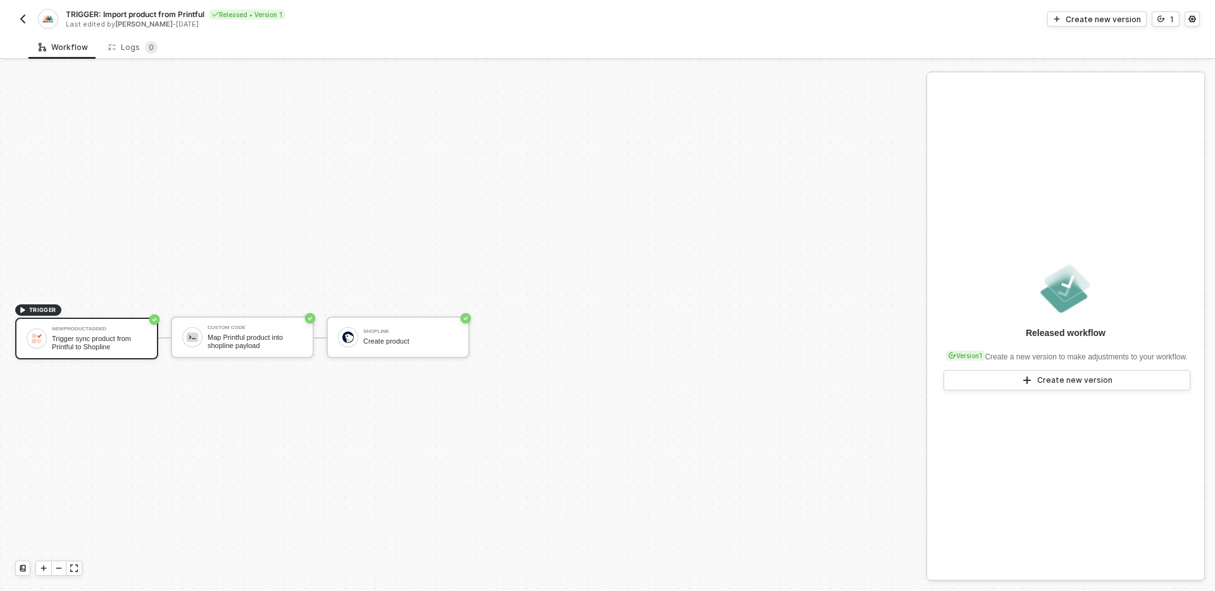
scroll to position [23, 0]
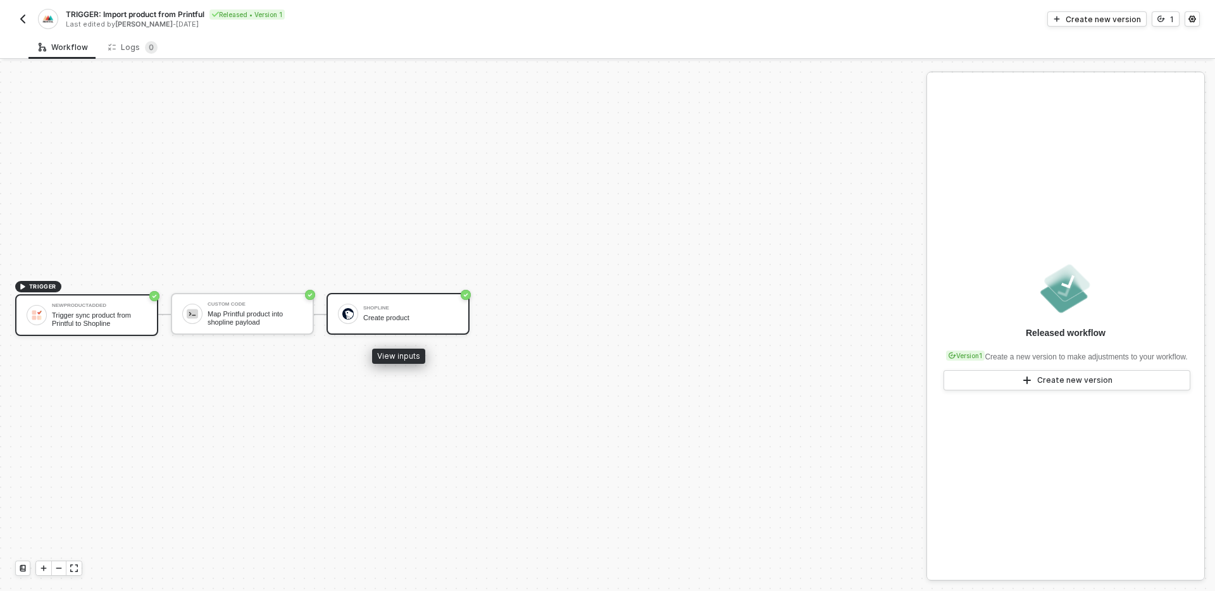
click at [394, 317] on div "Create product" at bounding box center [410, 318] width 95 height 8
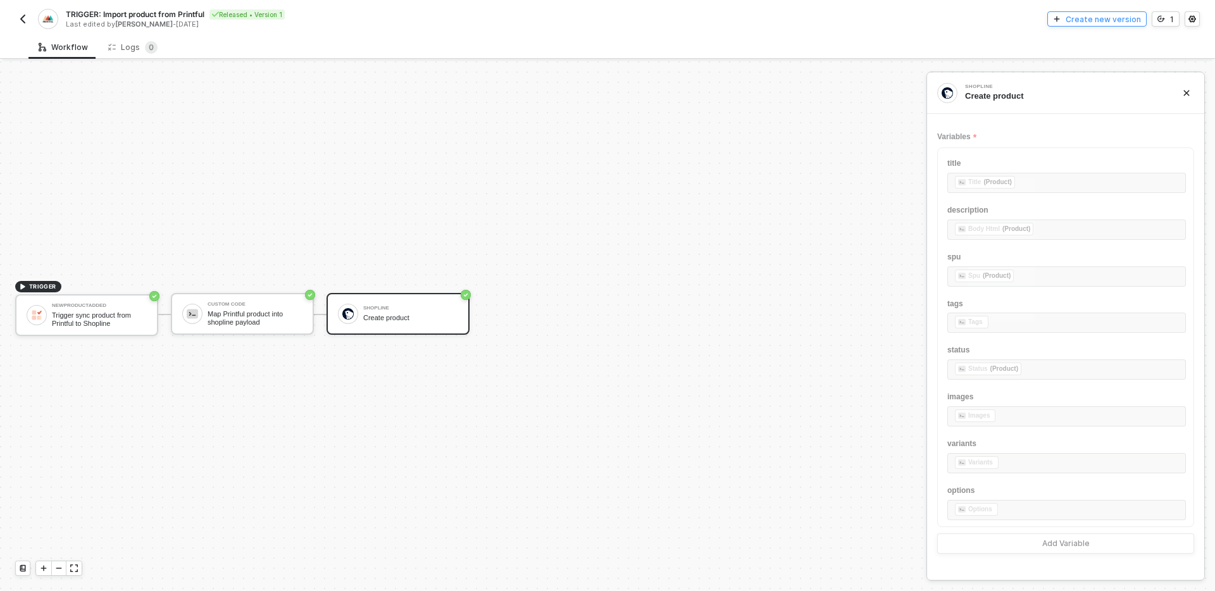
click at [1110, 23] on div "Create new version" at bounding box center [1103, 19] width 75 height 11
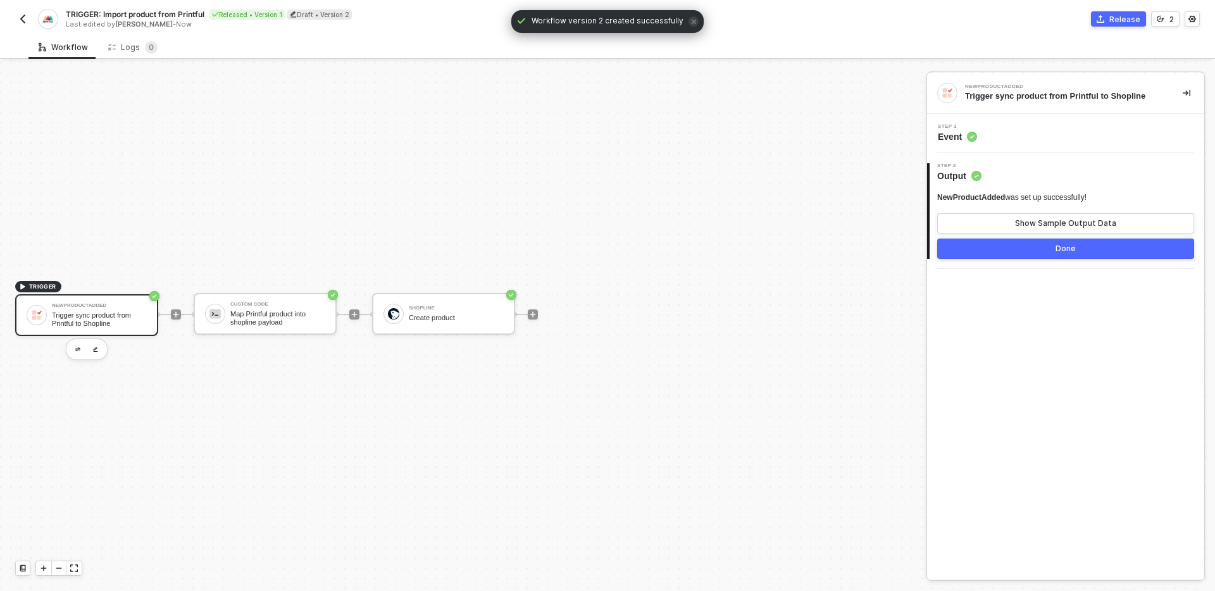
click at [161, 15] on span "TRIGGER: Import product from Printful" at bounding box center [135, 14] width 139 height 11
click at [161, 15] on input "TRIGGER: Import product from Printful" at bounding box center [173, 14] width 215 height 15
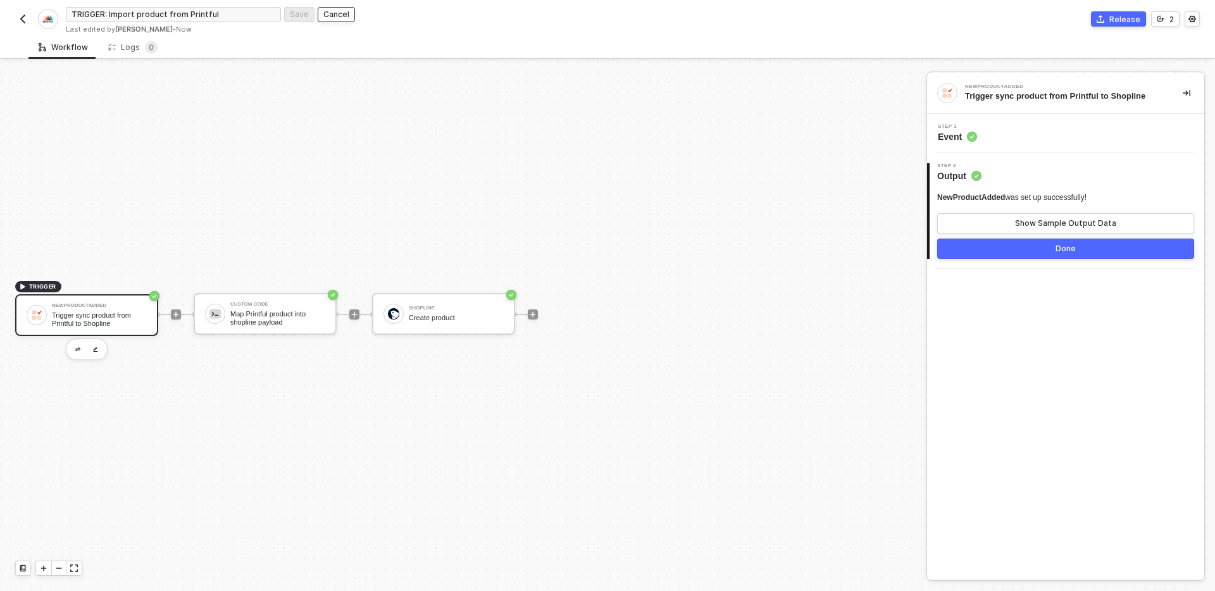
click at [339, 10] on div "Cancel" at bounding box center [336, 14] width 26 height 11
click at [24, 24] on button "button" at bounding box center [22, 18] width 15 height 15
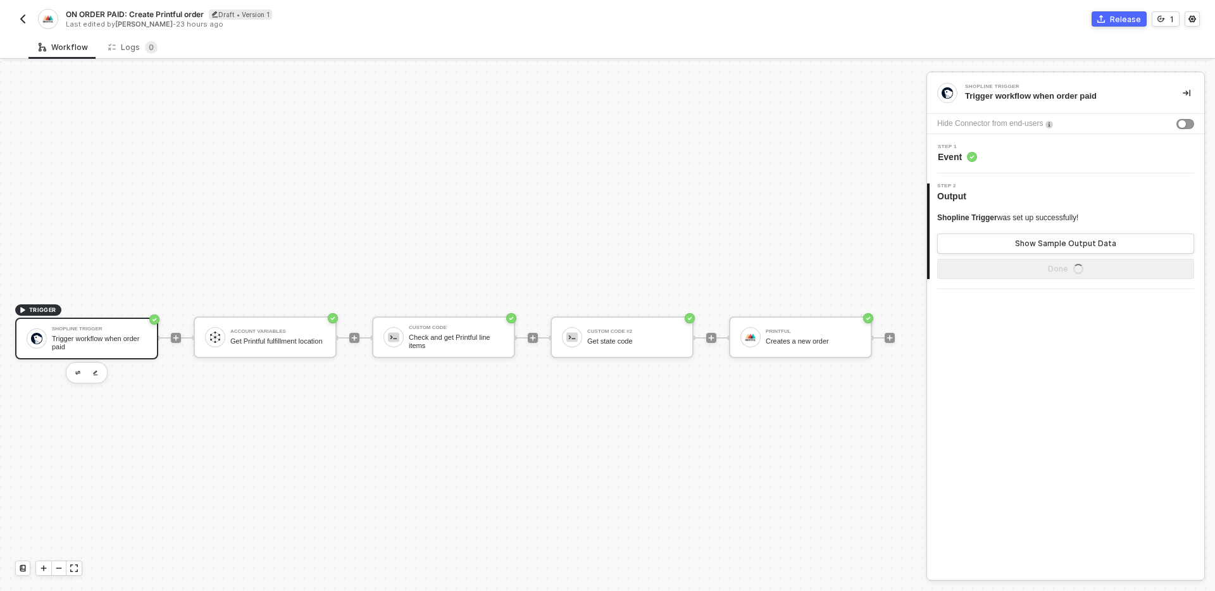
scroll to position [23, 0]
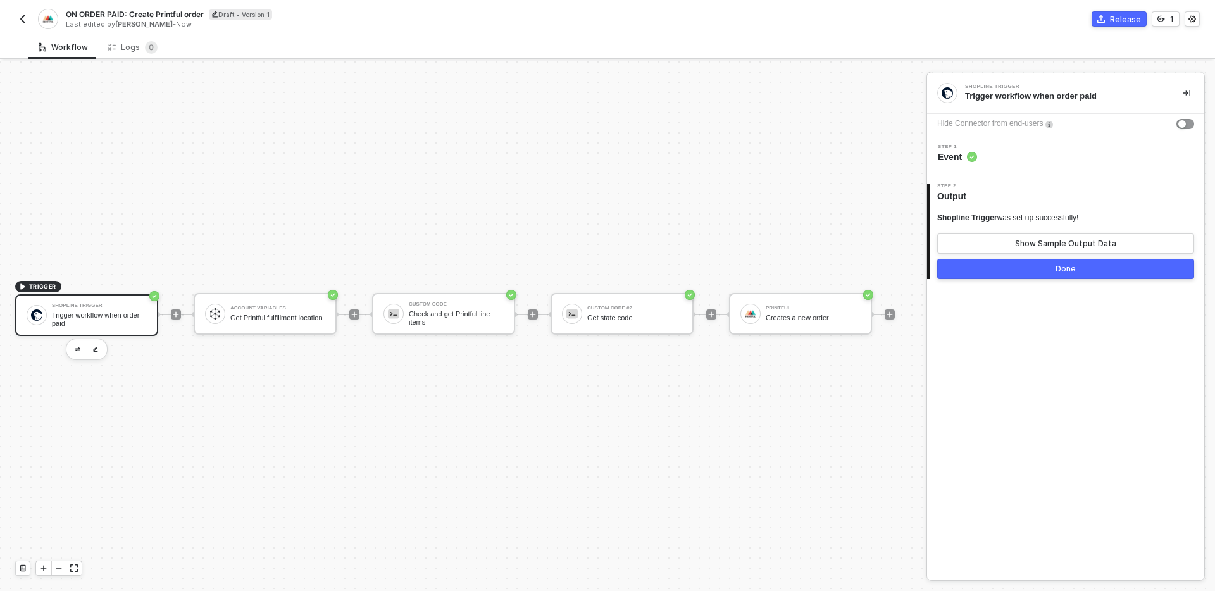
click at [522, 409] on div "TRIGGER Shopline Trigger Trigger workflow when order paid Account Variables Get…" at bounding box center [460, 314] width 920 height 553
click at [491, 368] on div "TRIGGER Shopline Trigger Trigger workflow when order paid Account Variables Get…" at bounding box center [460, 314] width 920 height 553
click at [673, 444] on div "TRIGGER Shopline Trigger Trigger workflow when order paid Account Variables Get…" at bounding box center [460, 314] width 920 height 553
click at [23, 18] on img "button" at bounding box center [23, 19] width 10 height 10
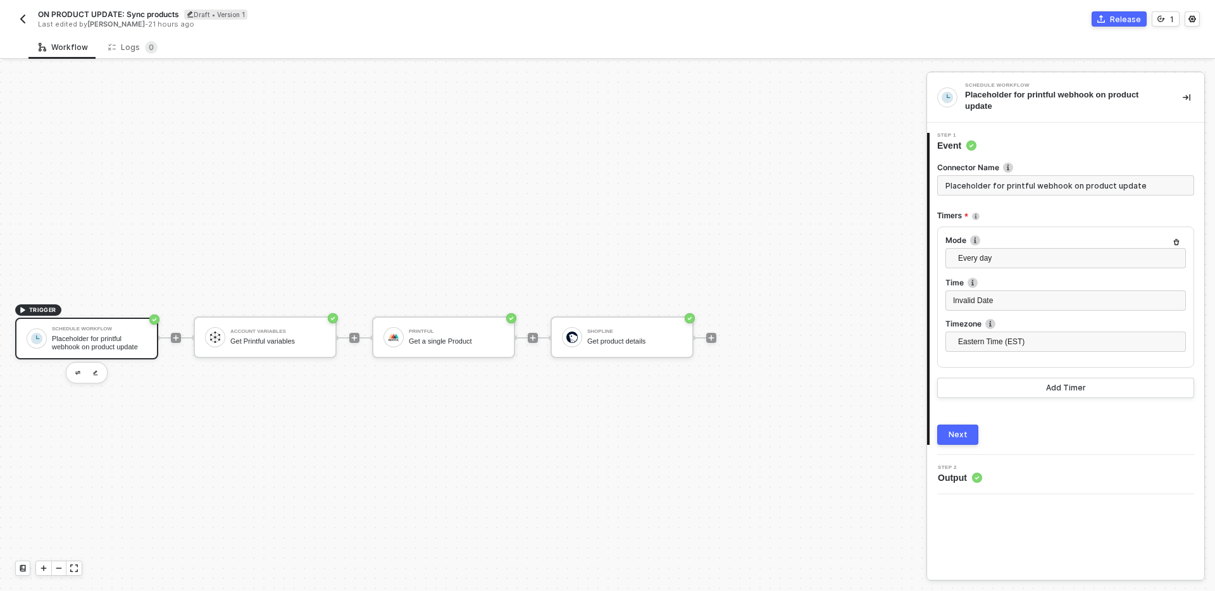
scroll to position [23, 0]
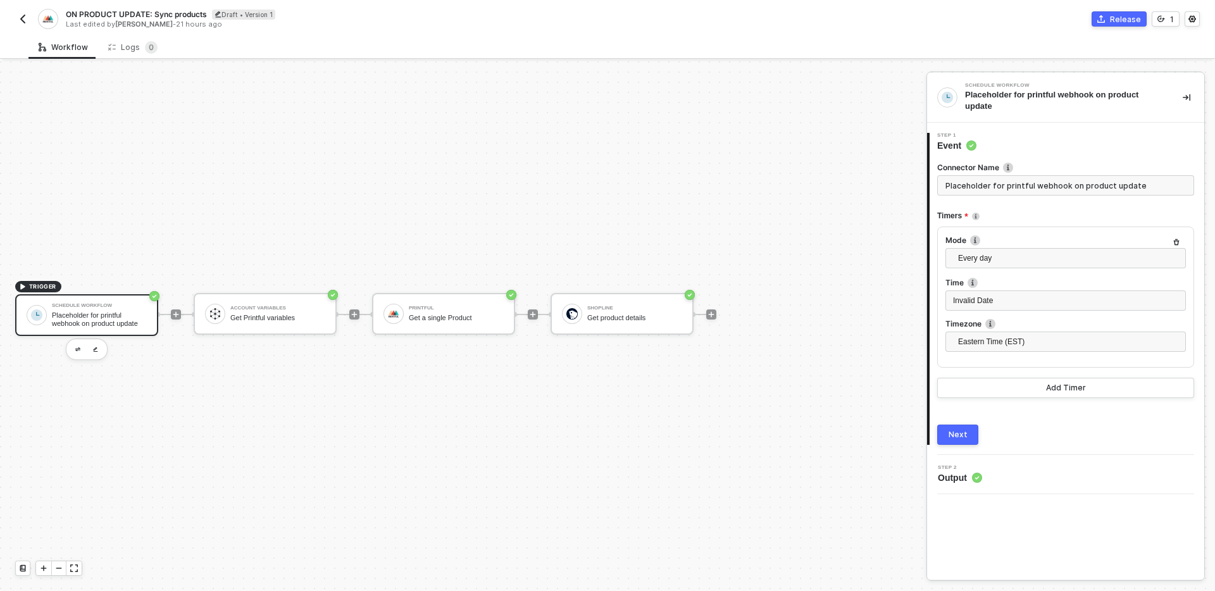
click at [486, 368] on div "TRIGGER Schedule Workflow Placeholder for printful webhook on product update Ac…" at bounding box center [460, 314] width 920 height 553
click at [263, 322] on div "Get Printful variables" at bounding box center [277, 318] width 95 height 8
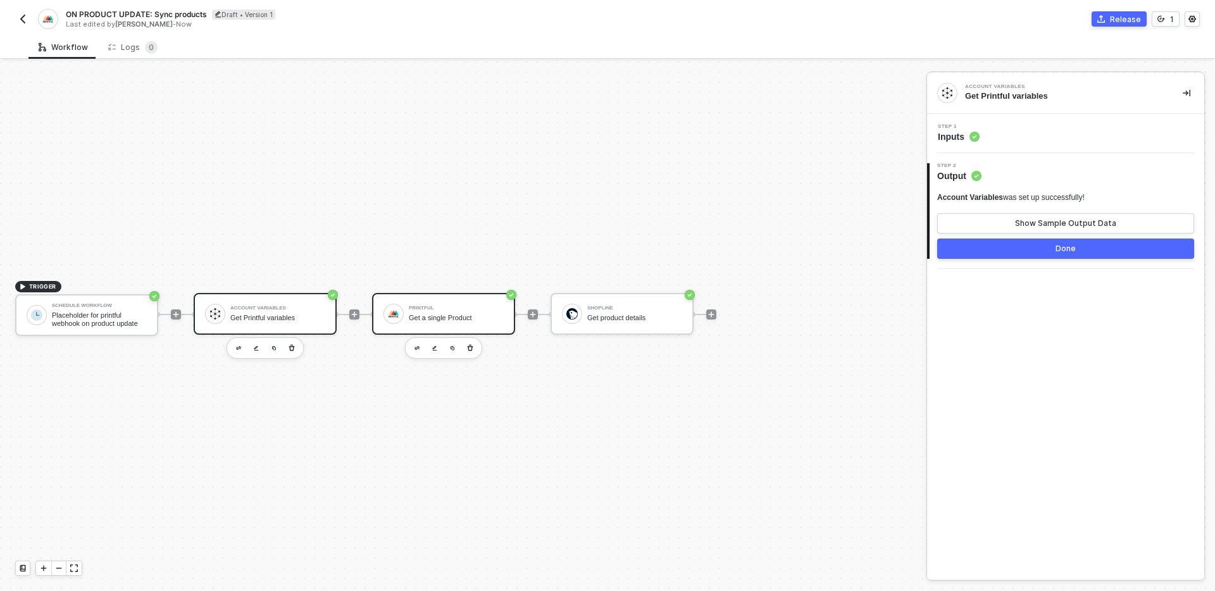
click at [486, 316] on div "Get a single Product" at bounding box center [456, 318] width 95 height 8
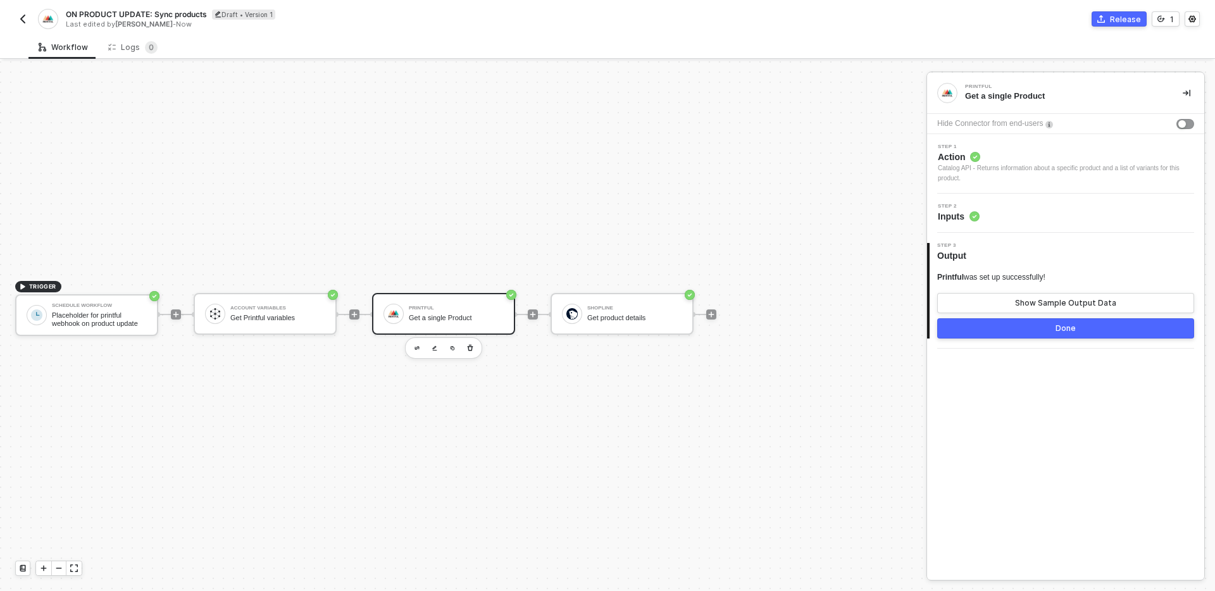
click at [650, 432] on div "TRIGGER Schedule Workflow Placeholder for printful webhook on product update Ac…" at bounding box center [460, 314] width 920 height 553
click at [1079, 220] on div "Step 2 Inputs" at bounding box center [1068, 213] width 274 height 19
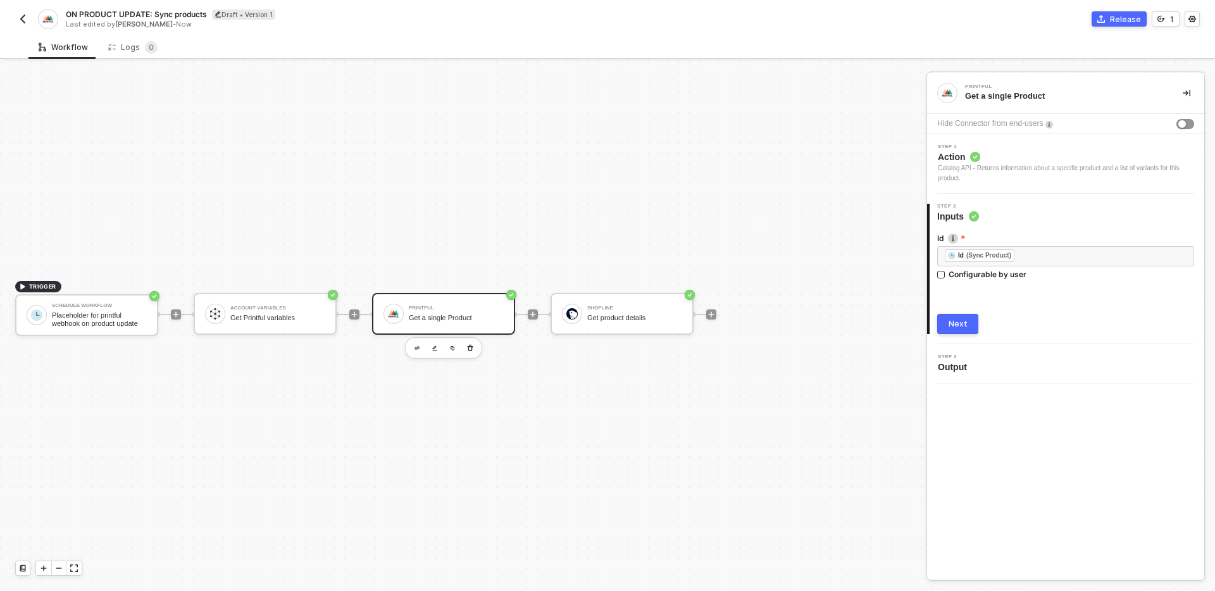
click at [1038, 370] on div "Step 3 Output" at bounding box center [1068, 364] width 274 height 19
click at [676, 359] on div at bounding box center [711, 314] width 168 height 99
click at [168, 11] on span "ON PRODUCT UPDATE: Sync products" at bounding box center [136, 14] width 141 height 11
click at [168, 11] on input "ON PRODUCT UPDATE: Sync products" at bounding box center [173, 14] width 215 height 15
click at [186, 11] on input "ON PRODUCT UPDATE: Sync products" at bounding box center [173, 14] width 215 height 15
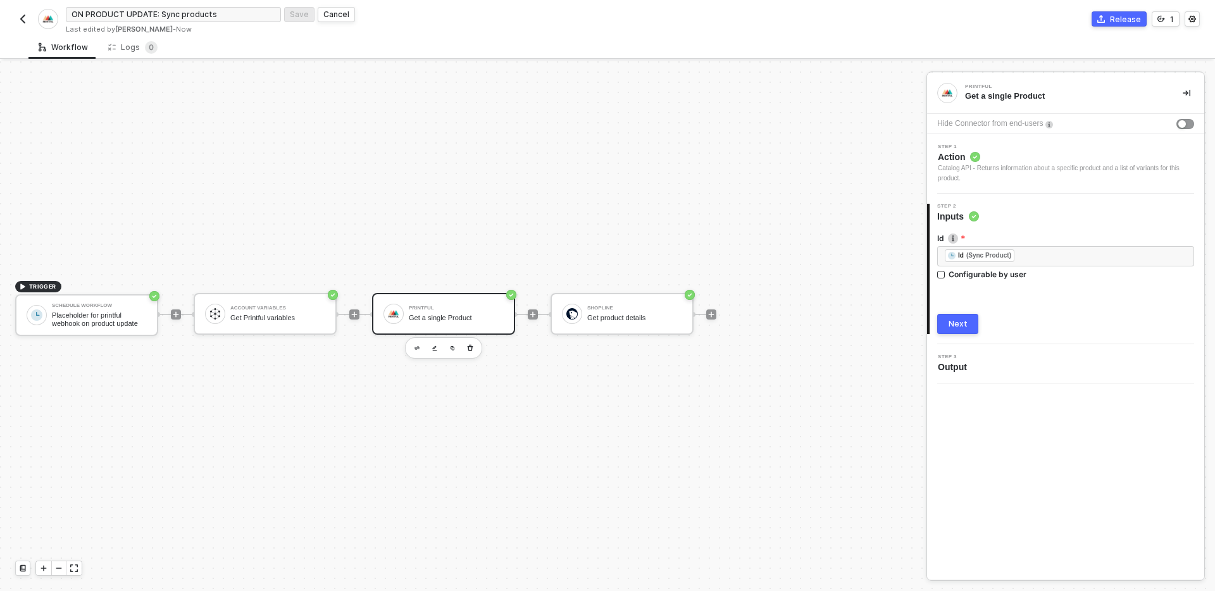
click at [186, 11] on input "ON PRODUCT UPDATE: Sync products" at bounding box center [173, 14] width 215 height 15
click at [339, 11] on div "Cancel" at bounding box center [336, 14] width 26 height 11
click at [443, 316] on div "Get a single Product" at bounding box center [456, 318] width 95 height 8
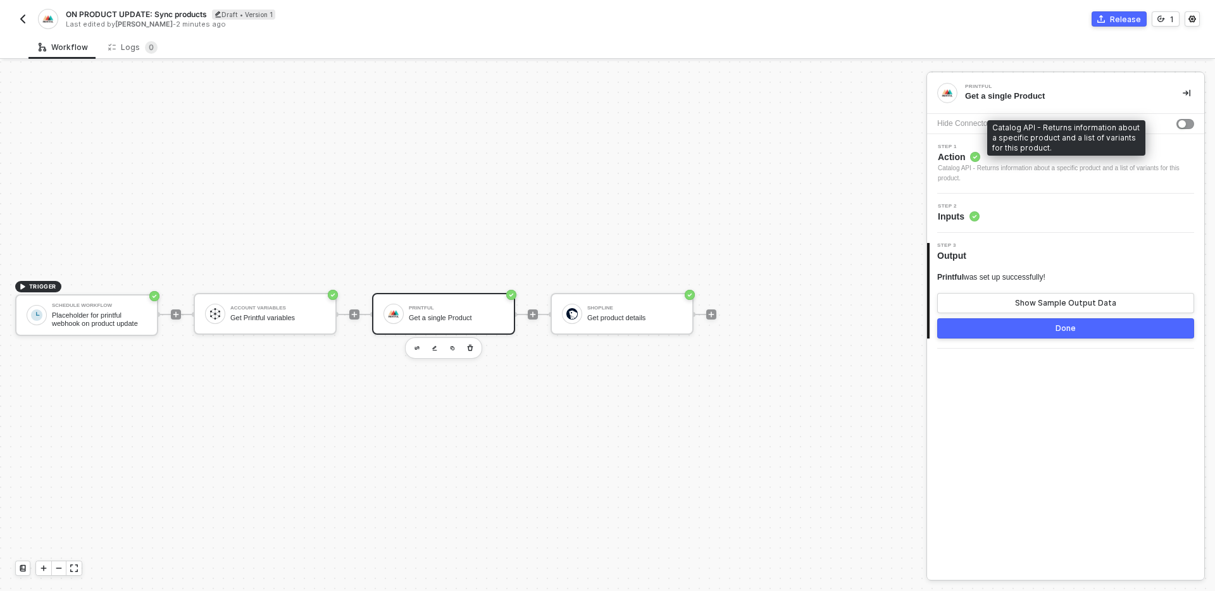
click at [1071, 217] on div "Step 2 Inputs" at bounding box center [1068, 213] width 274 height 19
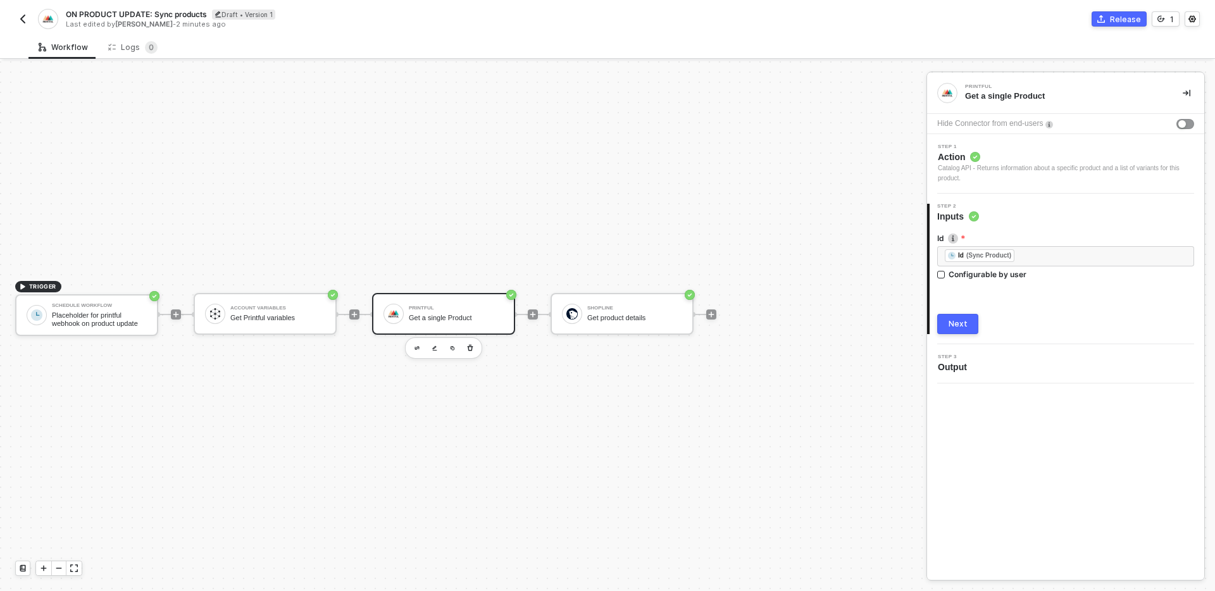
click at [968, 294] on div "Id ﻿ ﻿ Id (Sync Product) ﻿ Configurable by user Next" at bounding box center [1066, 278] width 257 height 111
click at [964, 295] on div "Id ﻿ ﻿ Id (Sync Product) ﻿ Configurable by user Next" at bounding box center [1066, 278] width 257 height 111
click at [874, 366] on div "TRIGGER Schedule Workflow Placeholder for printful webhook on product update Ac…" at bounding box center [460, 314] width 920 height 553
click at [691, 412] on div "TRIGGER Schedule Workflow Placeholder for printful webhook on product update Ac…" at bounding box center [460, 314] width 920 height 553
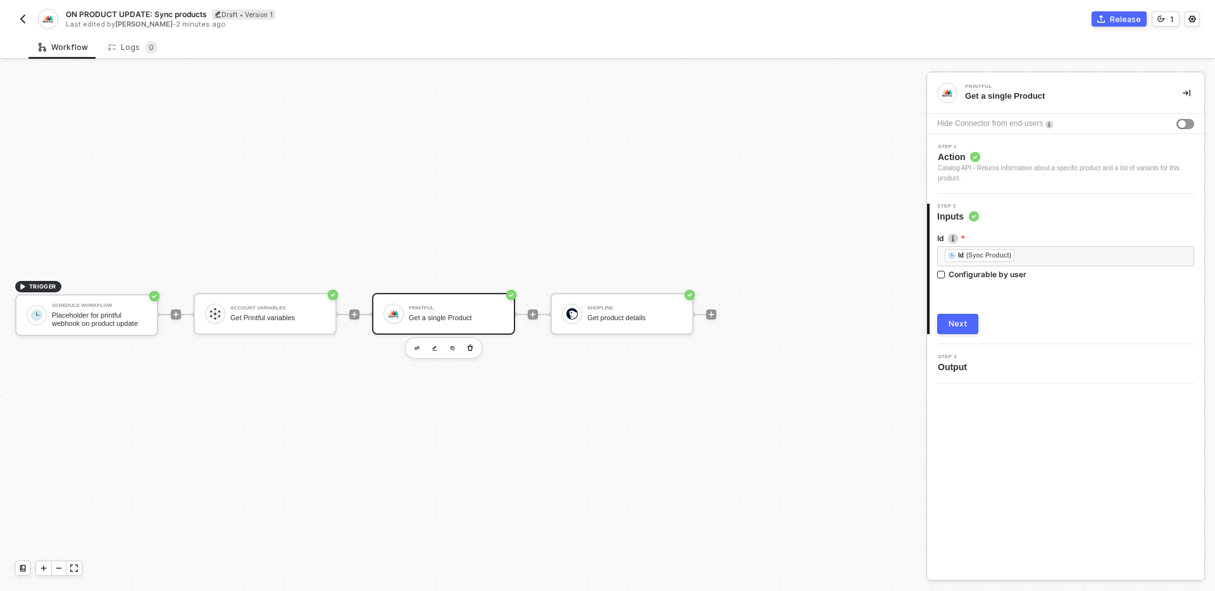
click at [20, 20] on img "button" at bounding box center [23, 19] width 10 height 10
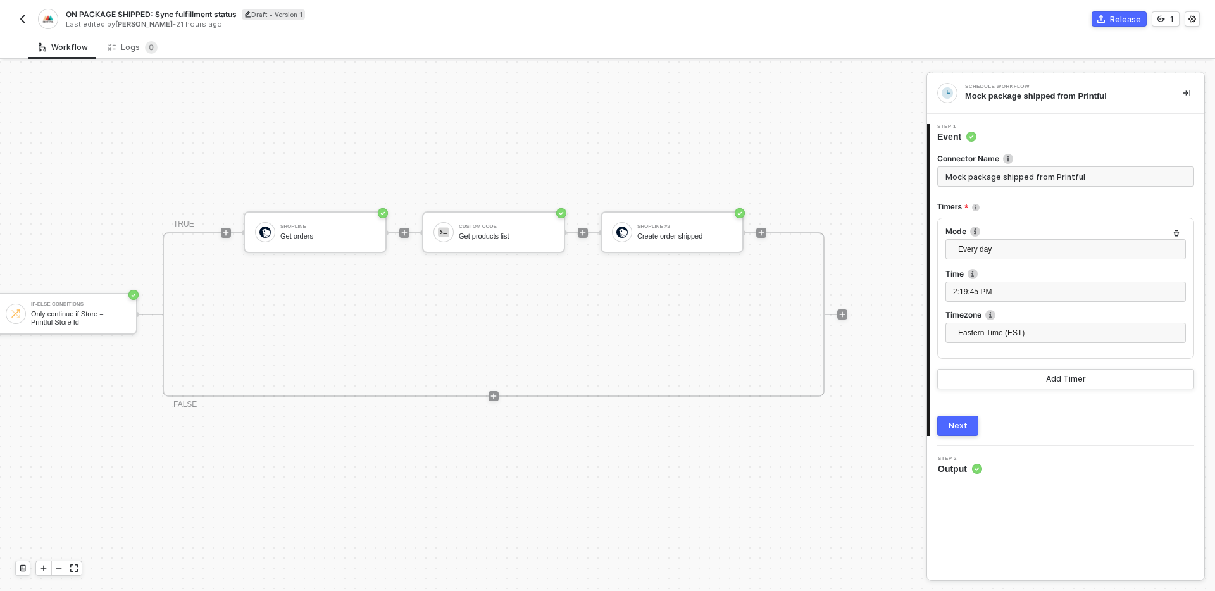
scroll to position [23, 0]
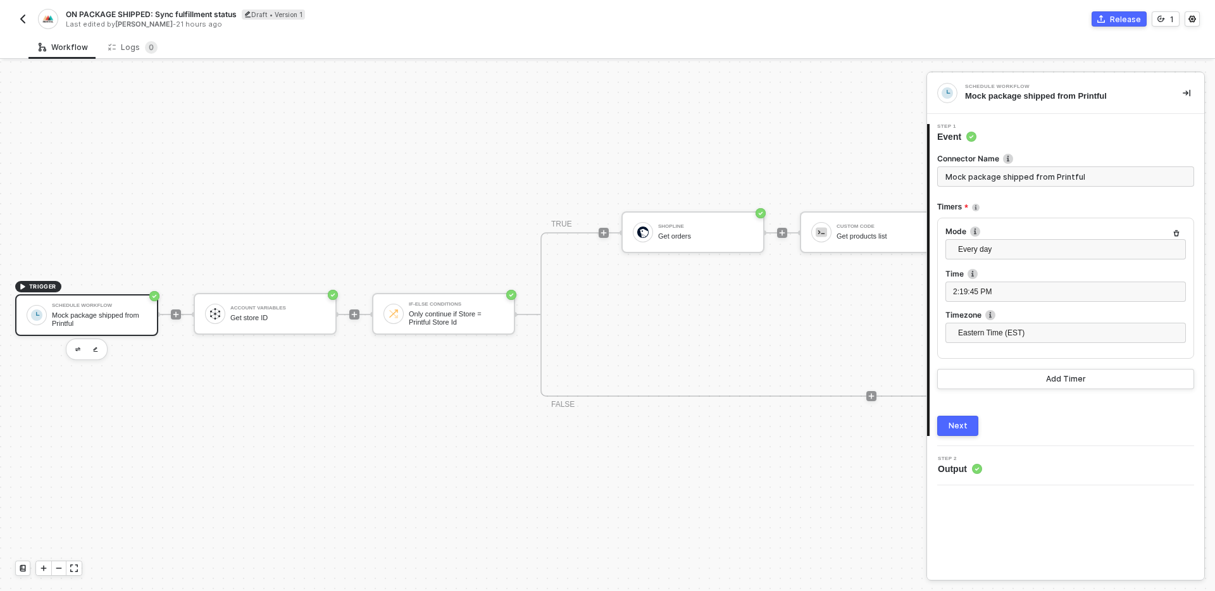
click at [30, 10] on div "ON PACKAGE SHIPPED: Sync fulfillment status Draft • Version 1 Last edited by Ca…" at bounding box center [311, 19] width 593 height 20
click at [21, 21] on img "button" at bounding box center [23, 19] width 10 height 10
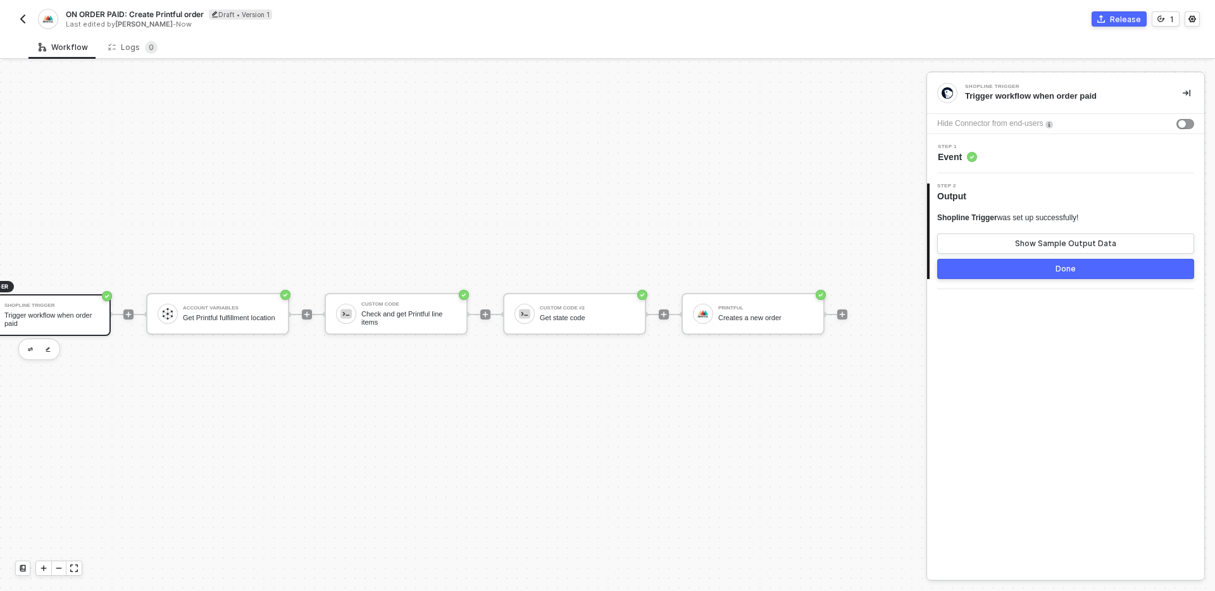
scroll to position [23, 0]
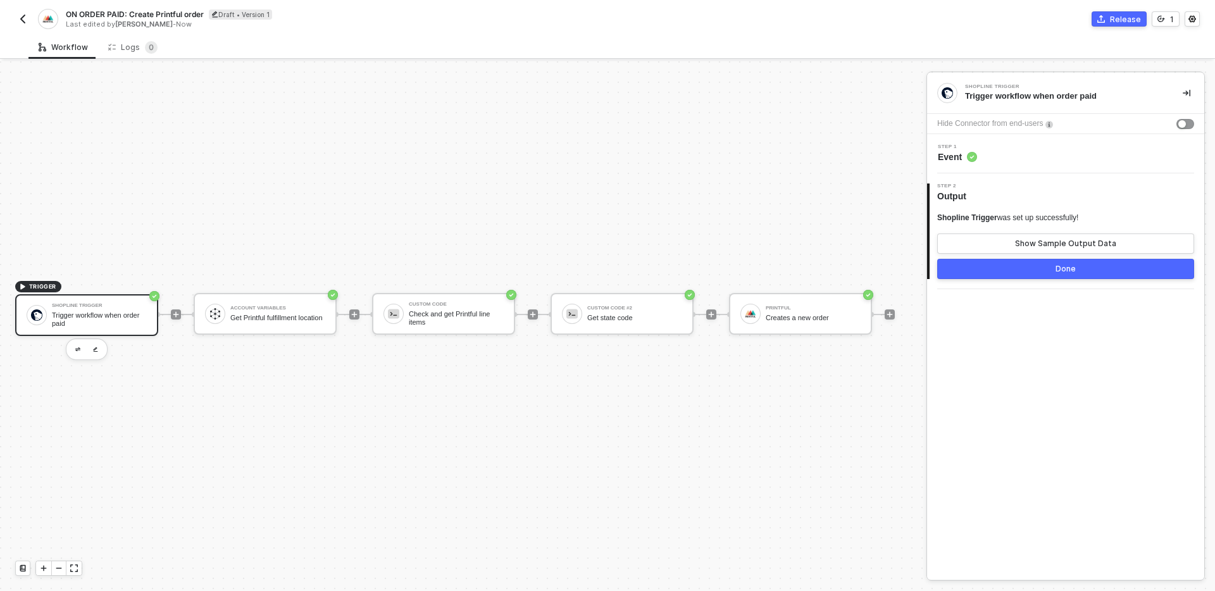
click at [25, 16] on img "button" at bounding box center [23, 19] width 10 height 10
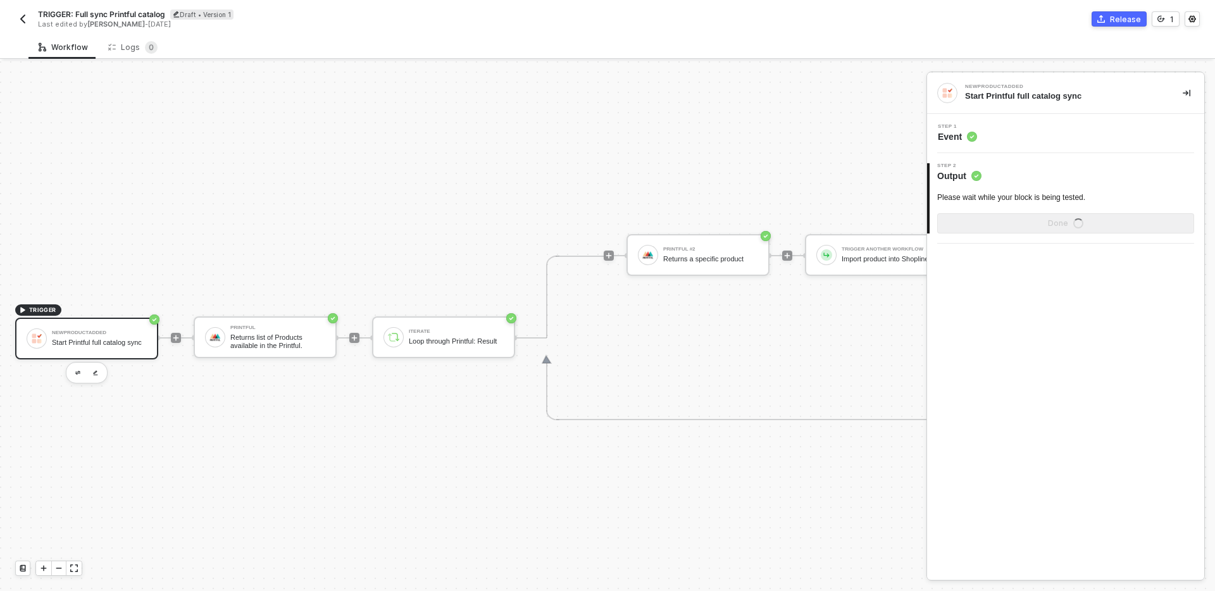
scroll to position [23, 0]
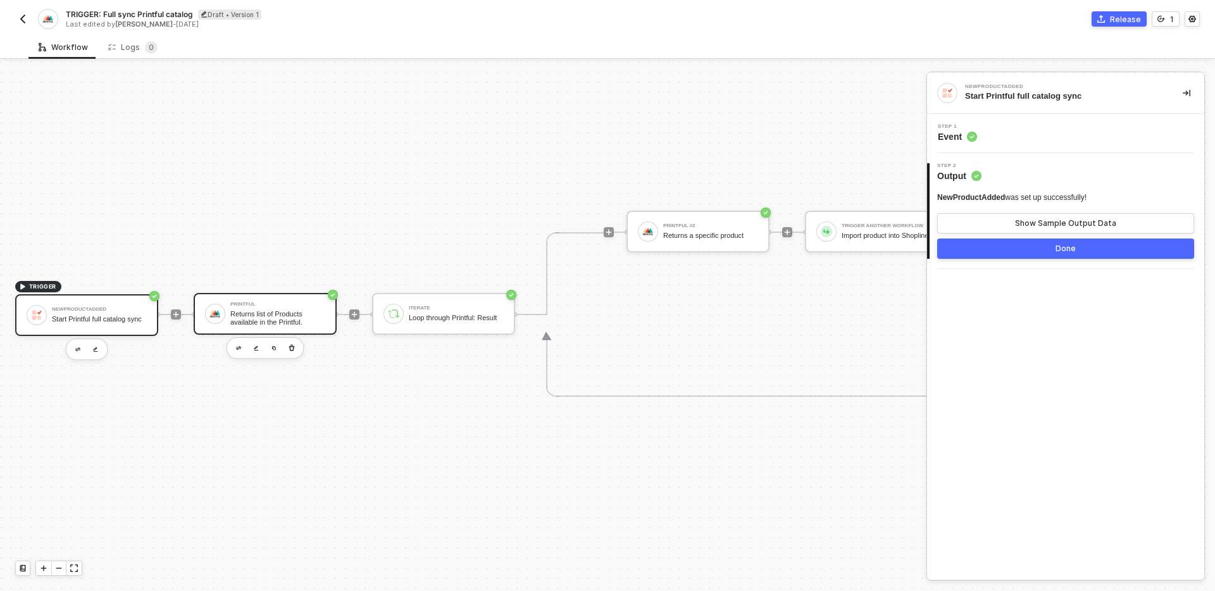
click at [230, 317] on div "Returns list of Products available in the Printful." at bounding box center [277, 318] width 95 height 16
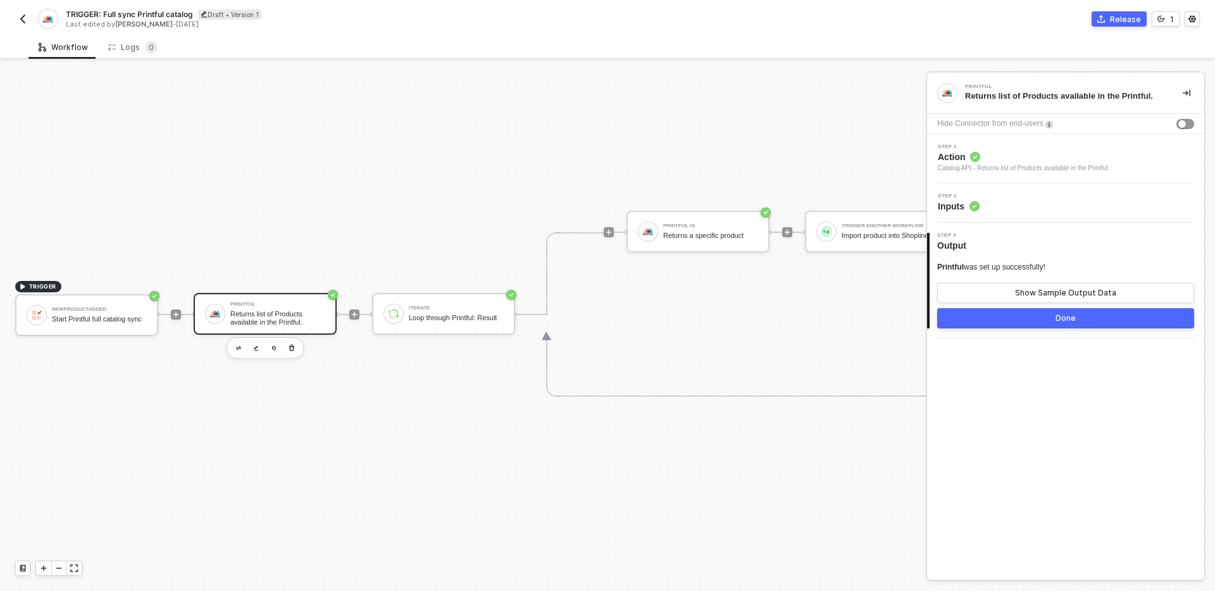
click at [1113, 199] on div "Step 2 Inputs" at bounding box center [1068, 203] width 274 height 19
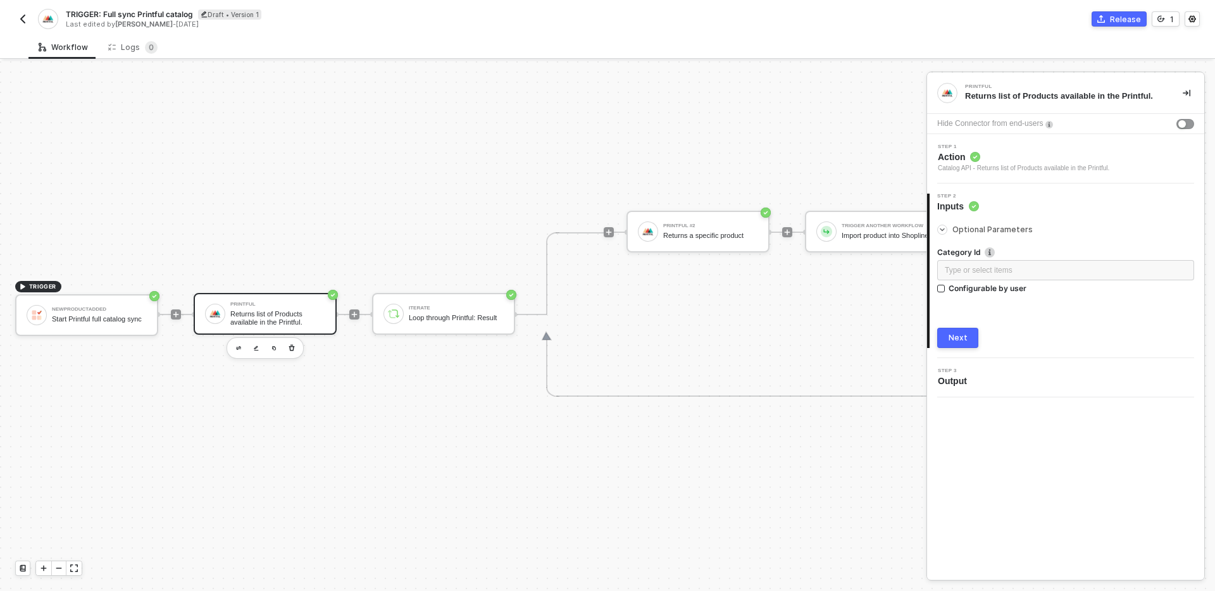
click at [967, 301] on div at bounding box center [1066, 301] width 257 height 5
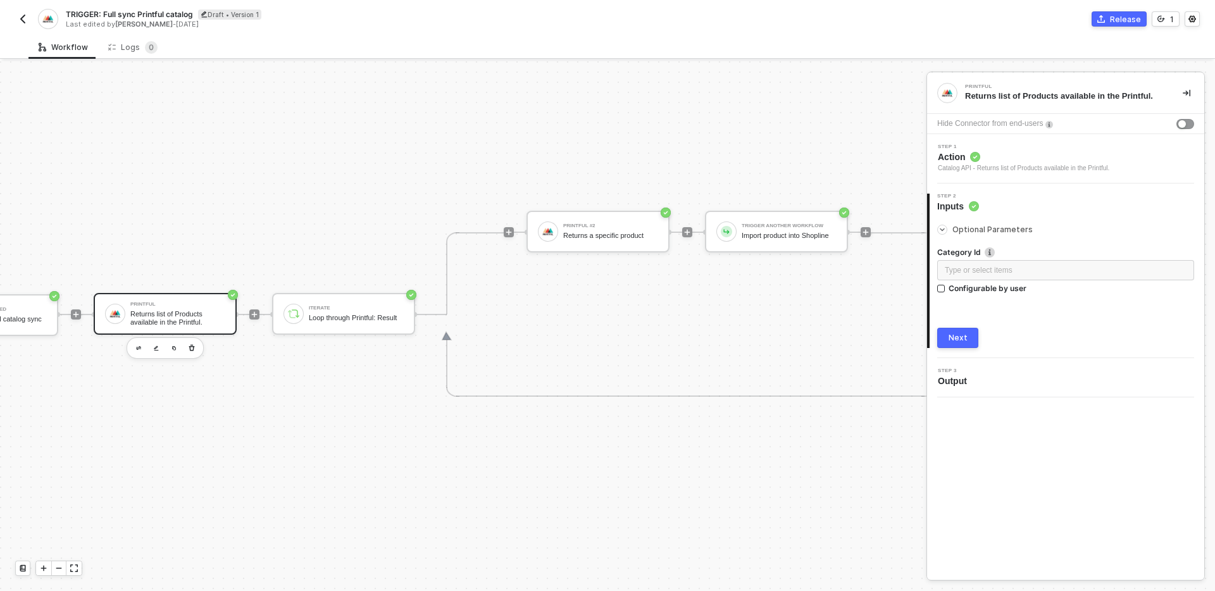
scroll to position [23, 103]
click at [596, 238] on div "Returns a specific product" at bounding box center [607, 236] width 95 height 8
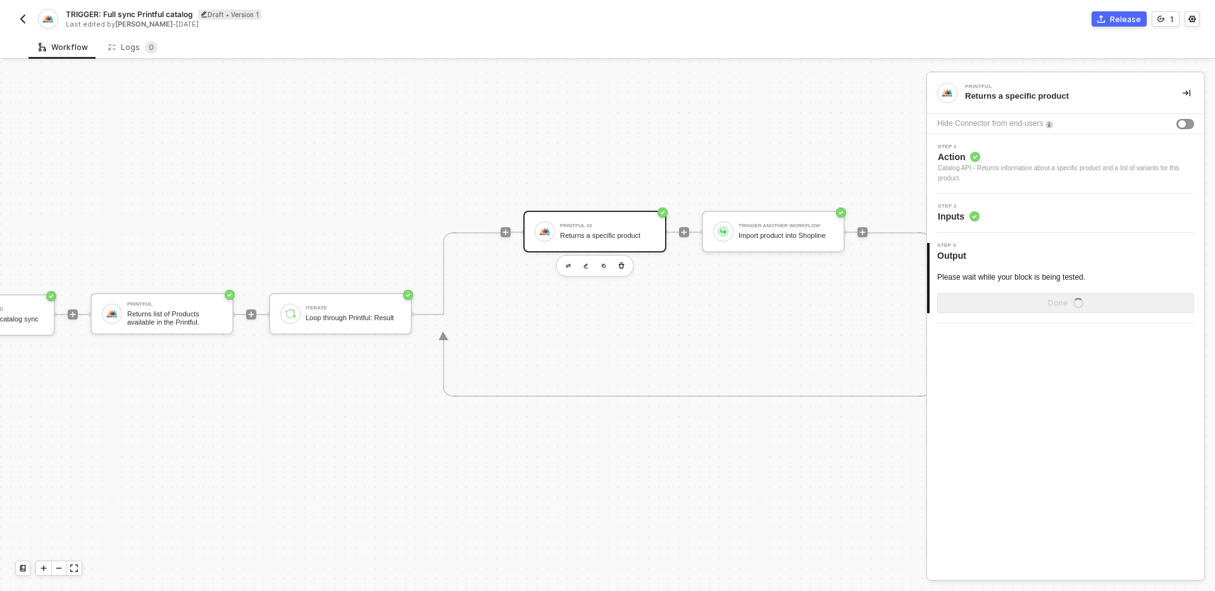
click at [1070, 205] on div "Step 2 Inputs" at bounding box center [1068, 213] width 274 height 19
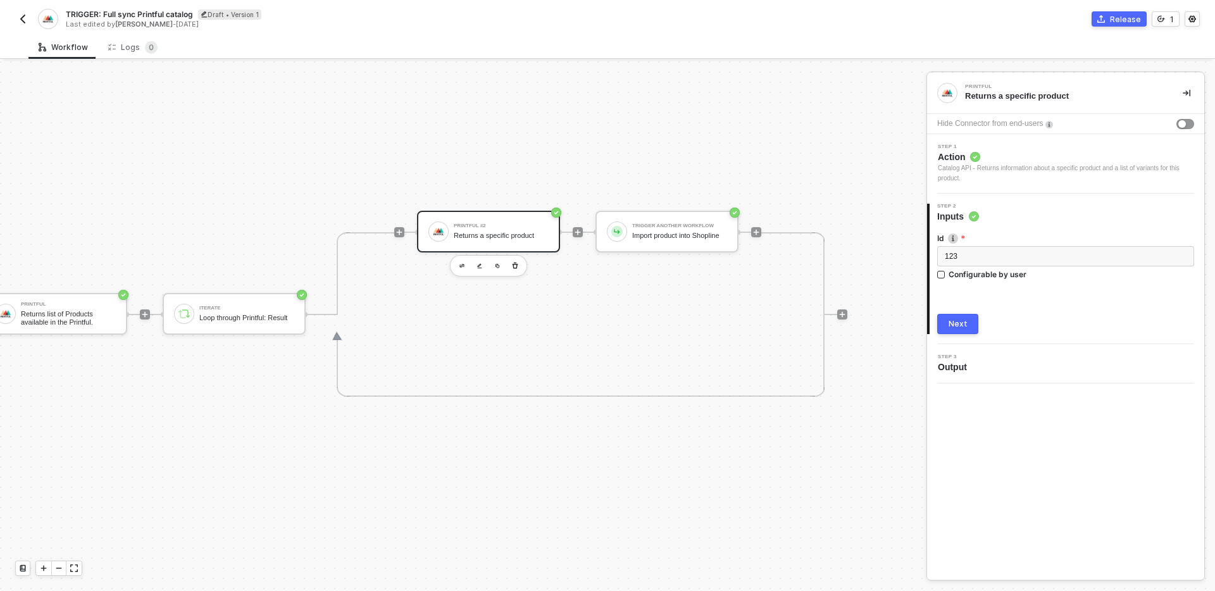
scroll to position [23, 0]
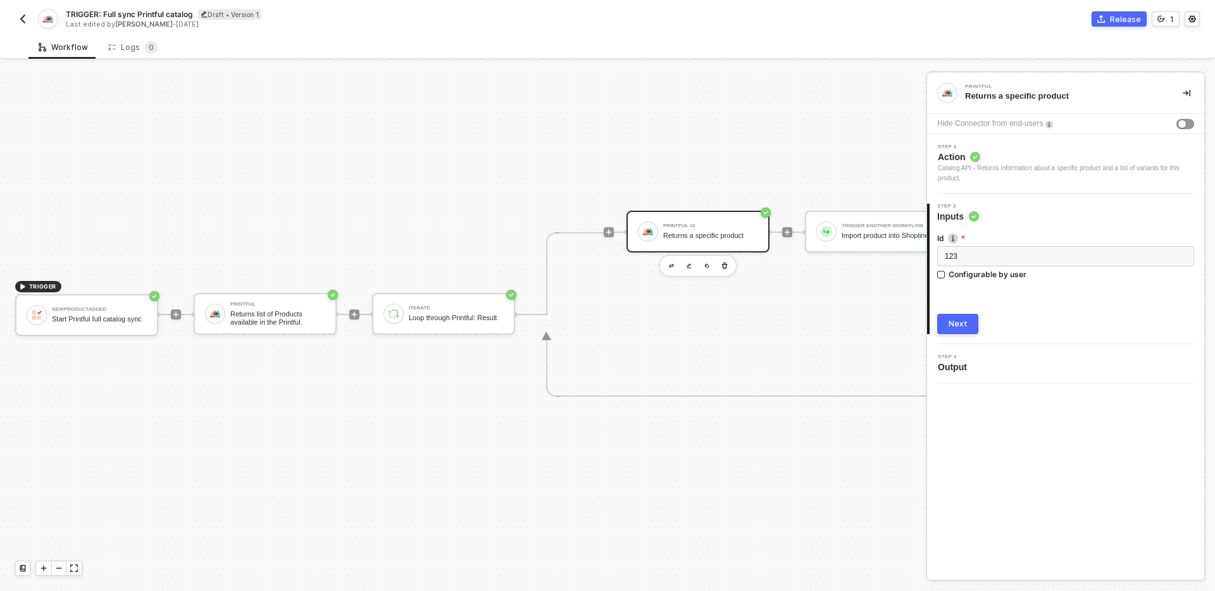
click at [25, 18] on img "button" at bounding box center [23, 19] width 10 height 10
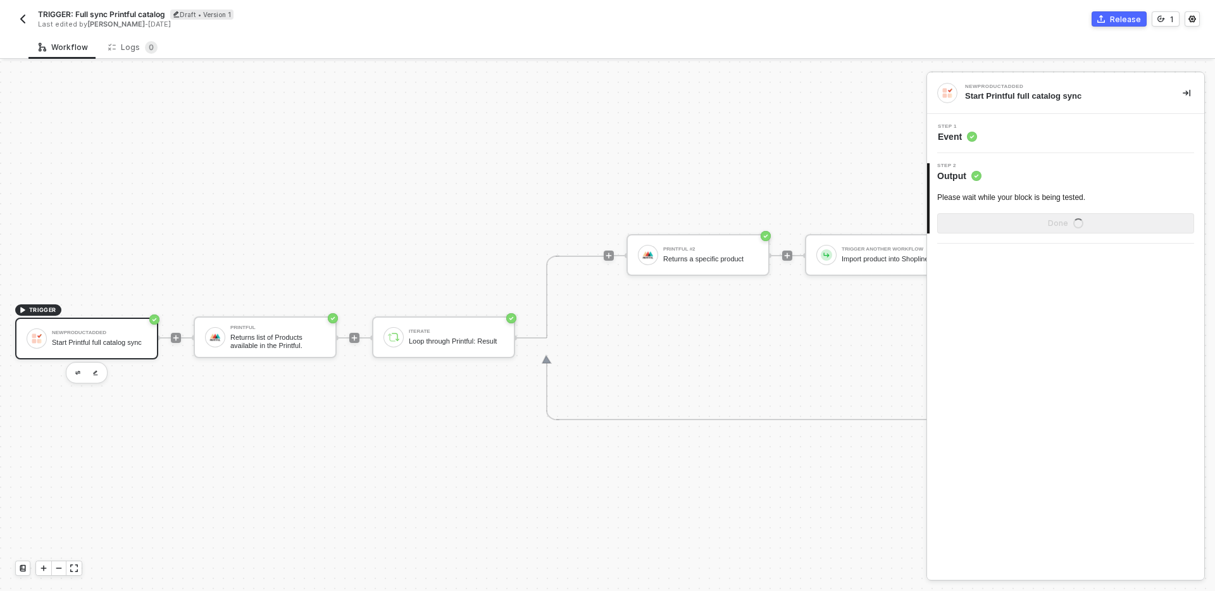
scroll to position [23, 0]
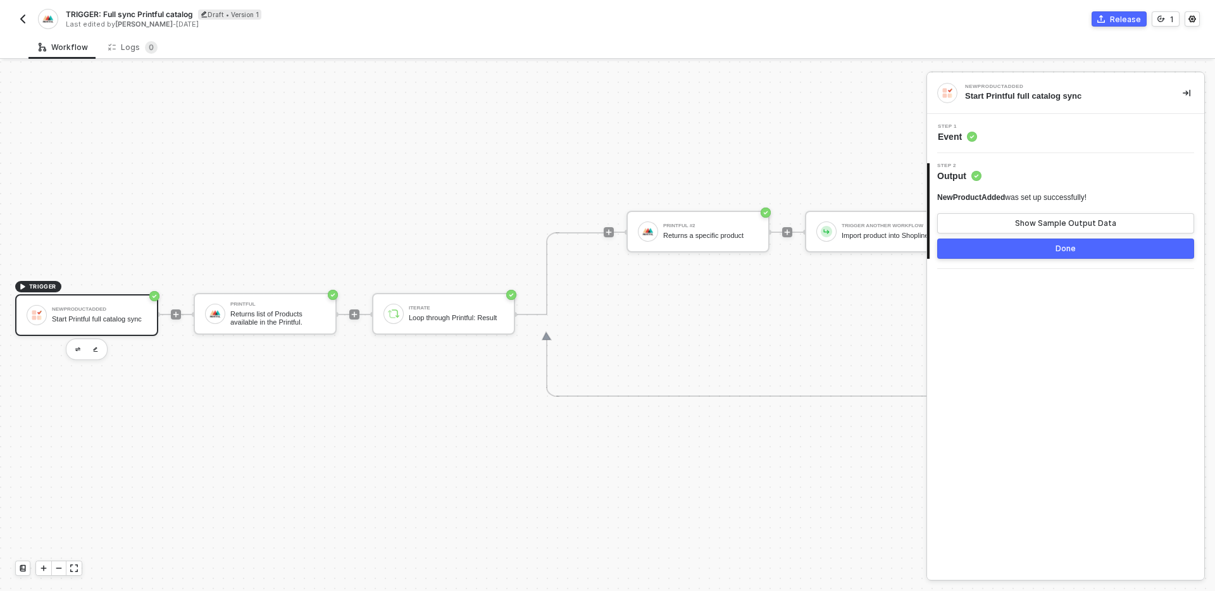
click at [21, 16] on img "button" at bounding box center [23, 19] width 10 height 10
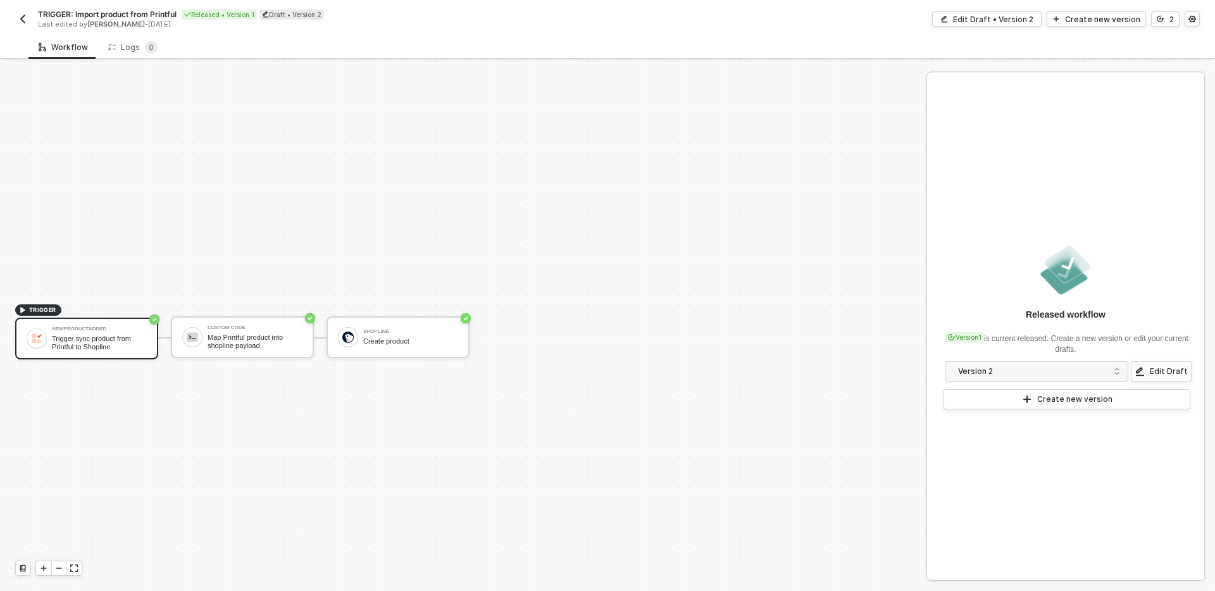
scroll to position [23, 0]
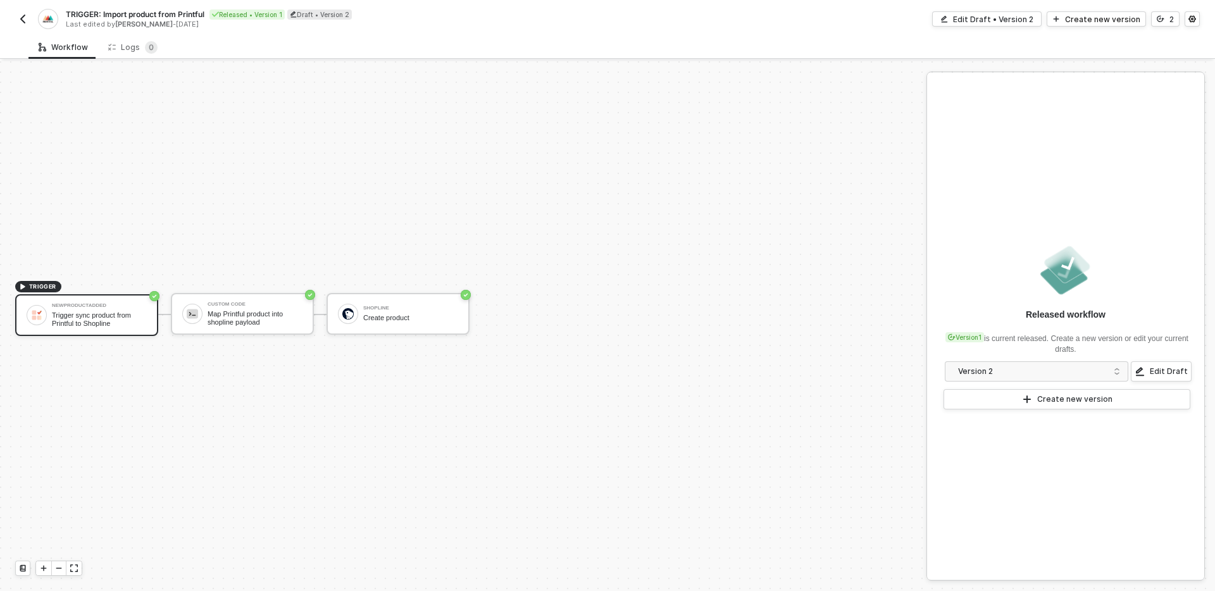
click at [27, 23] on img "button" at bounding box center [23, 19] width 10 height 10
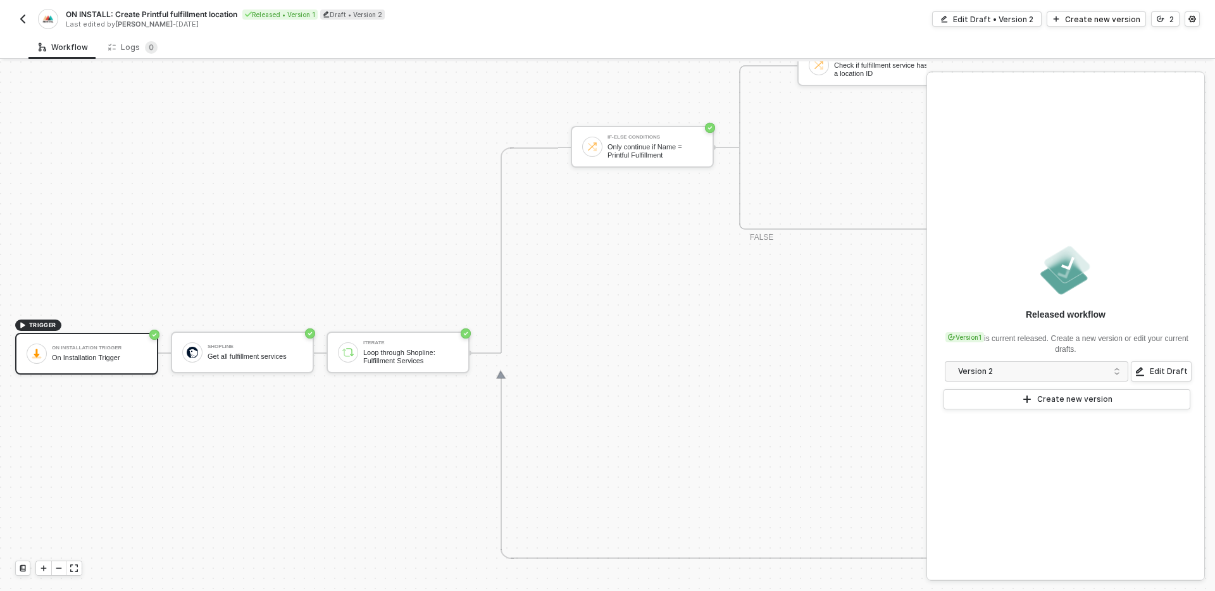
scroll to position [470, 0]
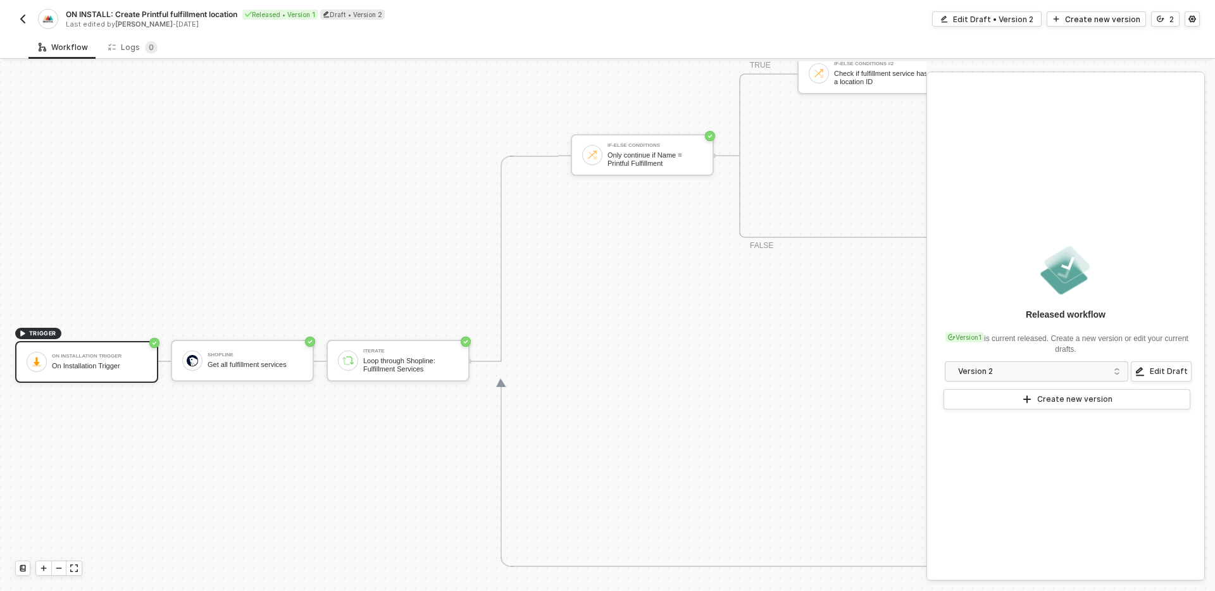
click at [22, 18] on img "button" at bounding box center [23, 19] width 10 height 10
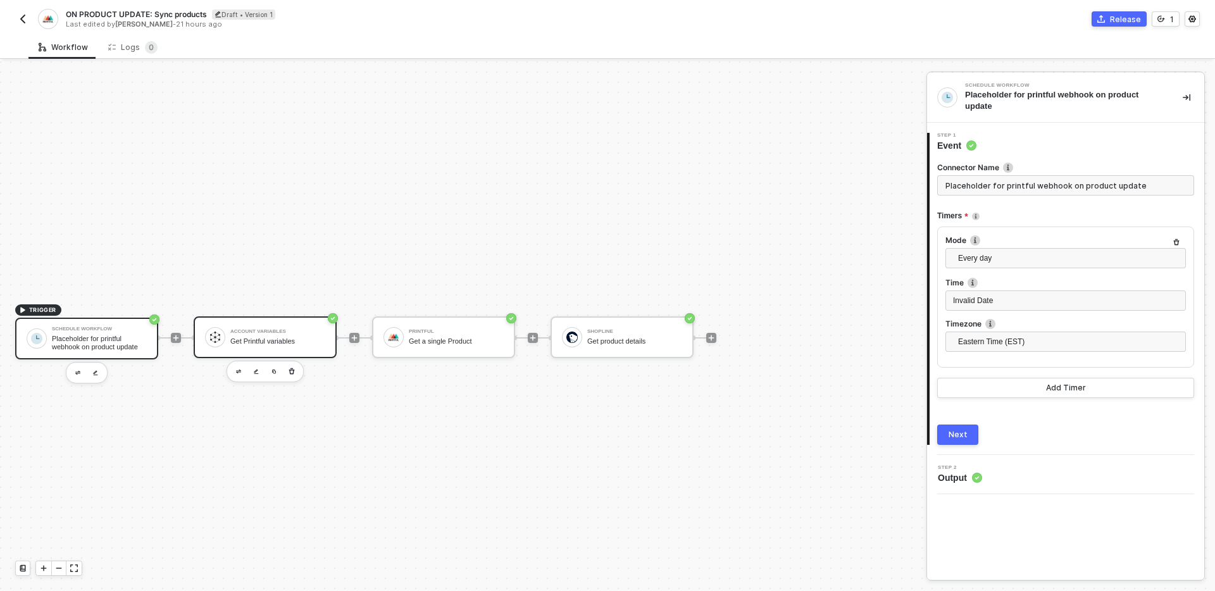
scroll to position [23, 0]
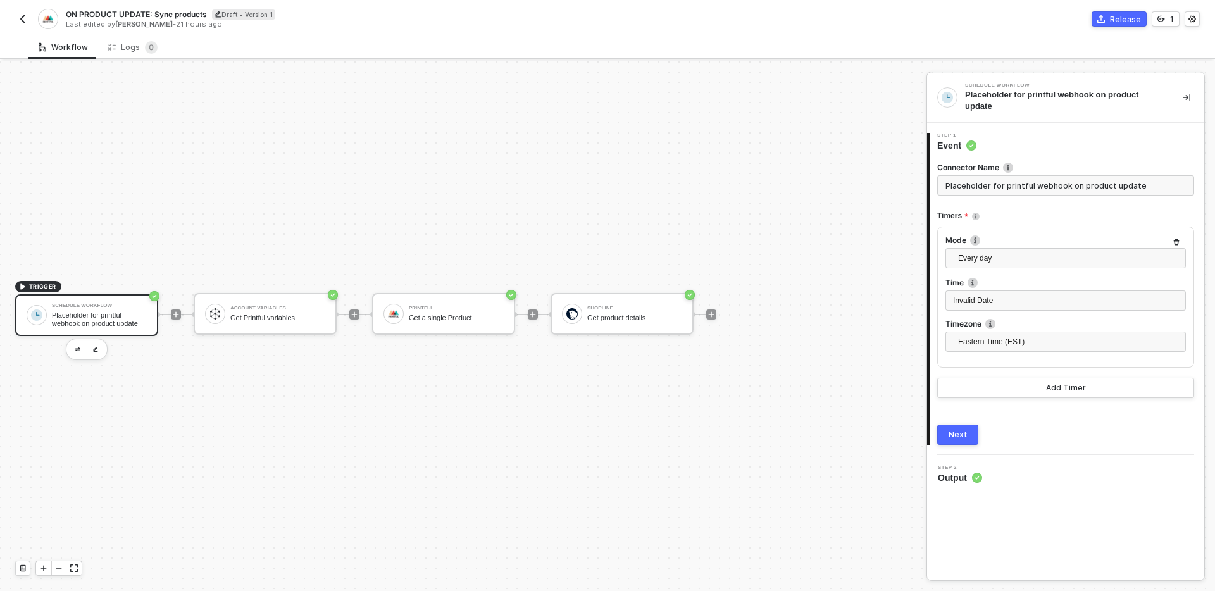
click at [975, 421] on div "Connector Name Placeholder for printful webhook on product update Timers Mode E…" at bounding box center [1066, 298] width 257 height 293
click at [967, 432] on button "Next" at bounding box center [958, 435] width 41 height 20
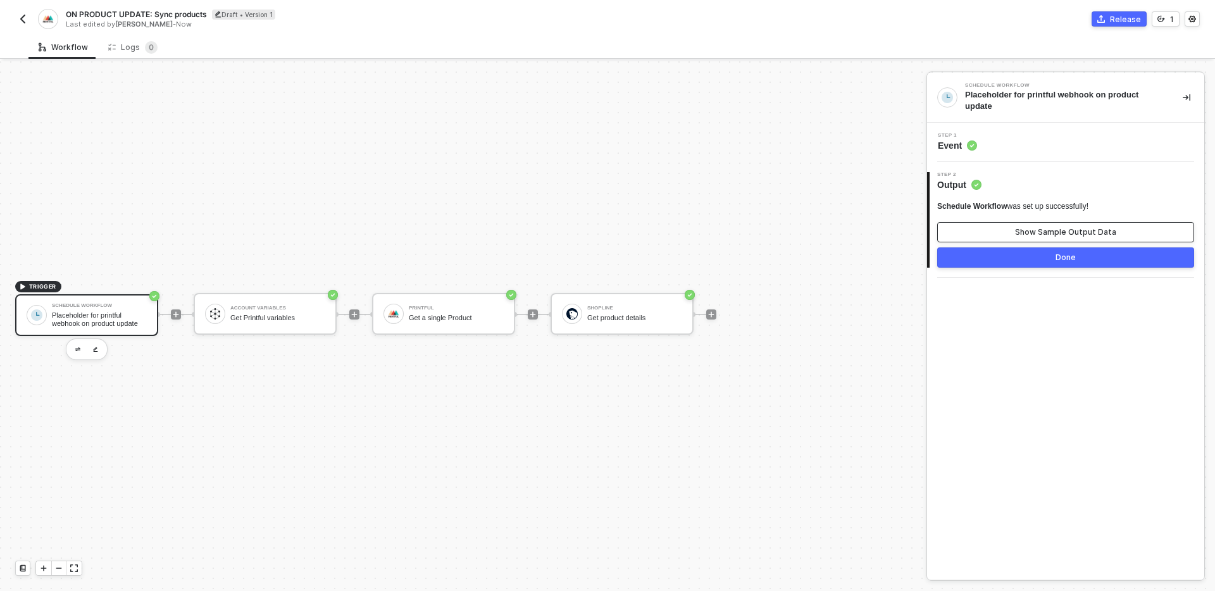
click at [1090, 232] on div "Show Sample Output Data" at bounding box center [1065, 232] width 101 height 10
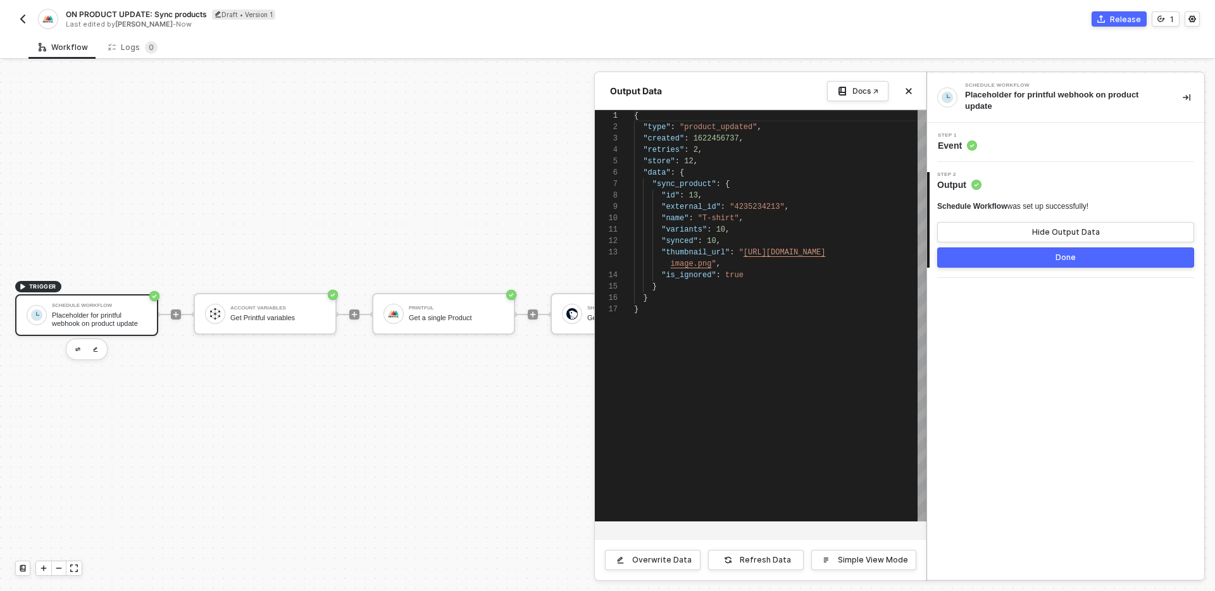
scroll to position [114, 0]
click at [909, 91] on icon "icon-close" at bounding box center [910, 92] width 6 height 6
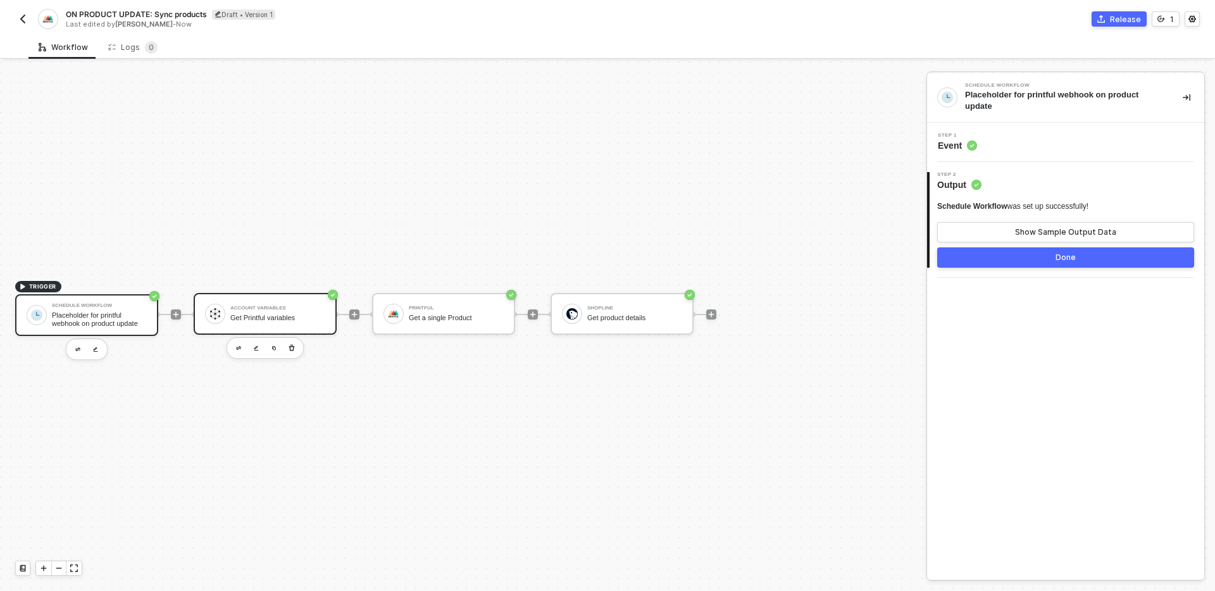
click at [266, 314] on div "Get Printful variables" at bounding box center [277, 318] width 95 height 8
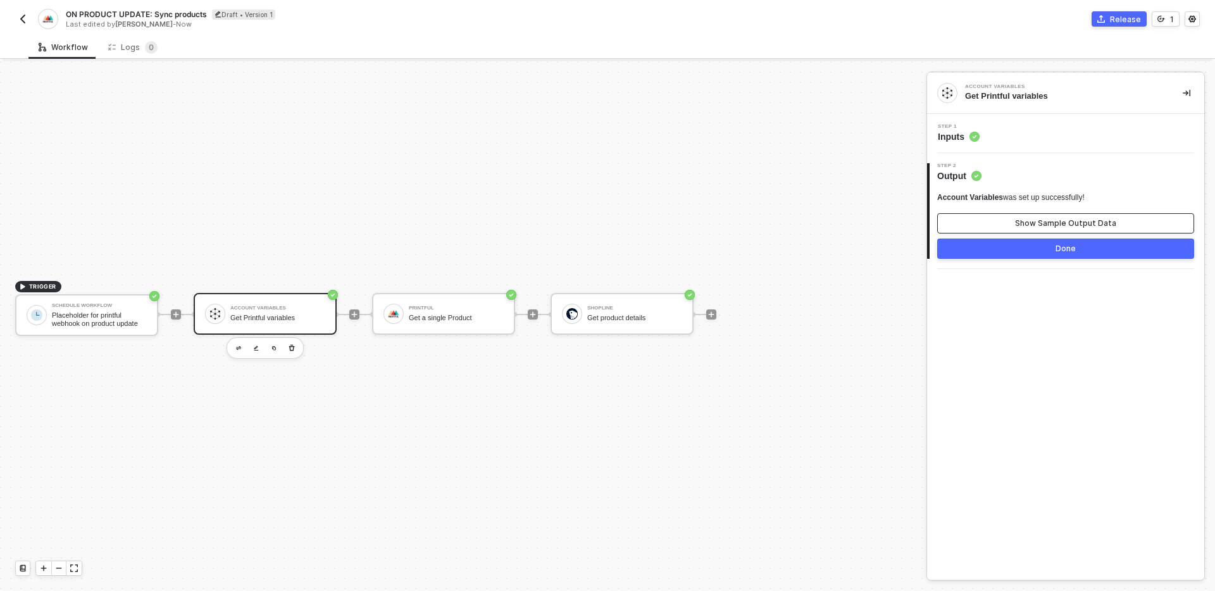
click at [1034, 221] on div "Show Sample Output Data" at bounding box center [1065, 223] width 101 height 10
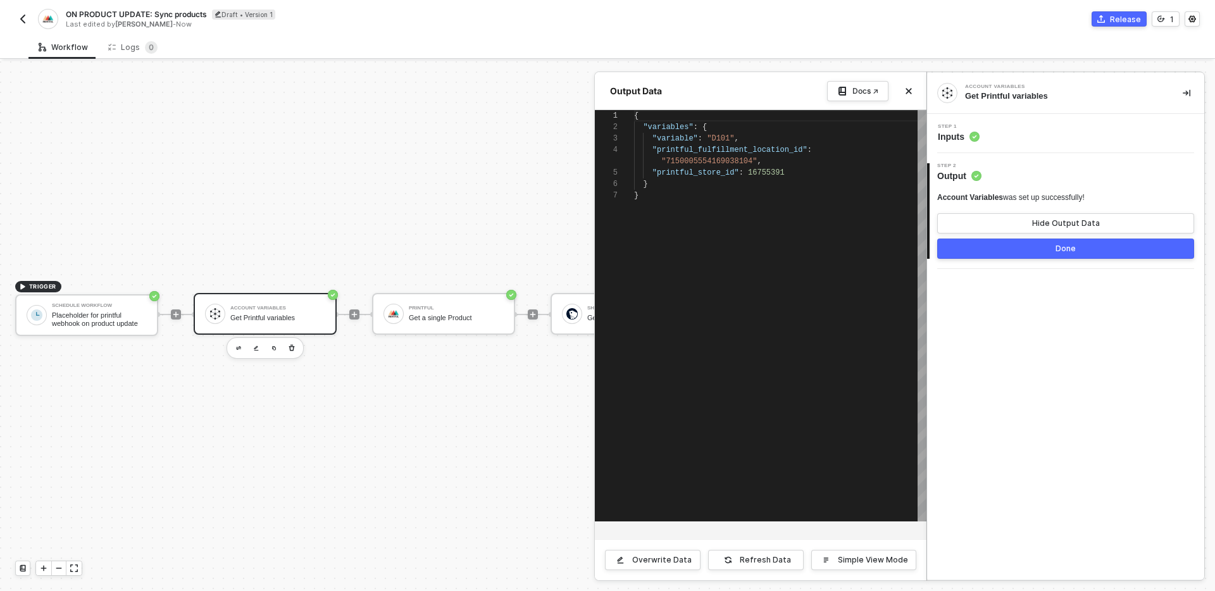
scroll to position [68, 0]
click at [912, 92] on icon "icon-close" at bounding box center [909, 91] width 8 height 8
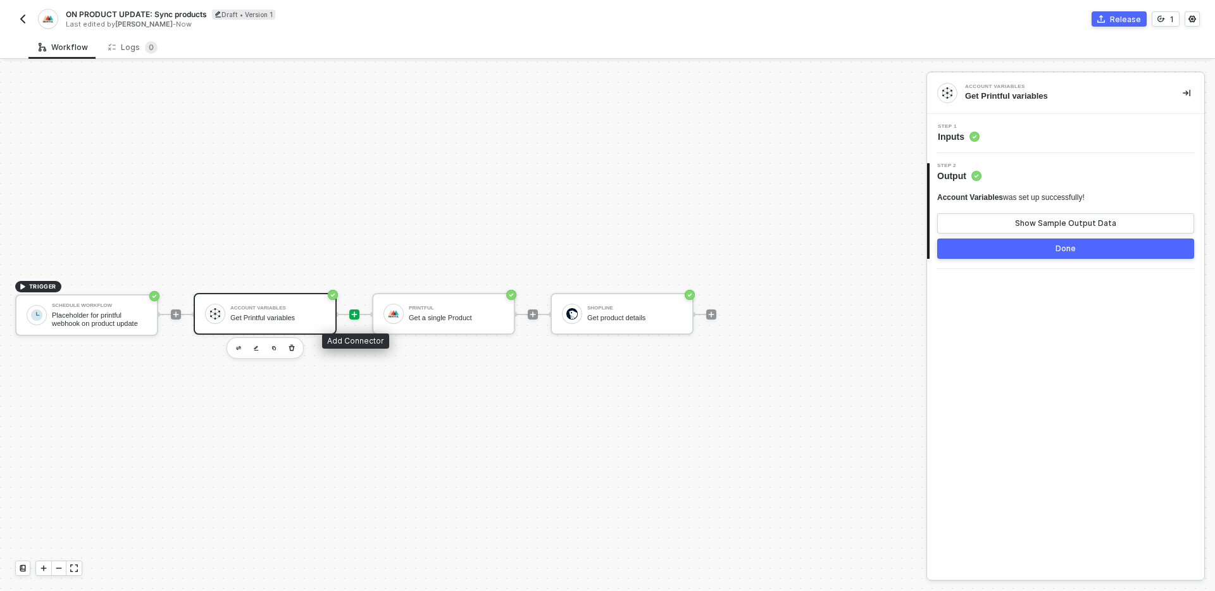
click at [356, 314] on icon "icon-play" at bounding box center [355, 315] width 6 height 6
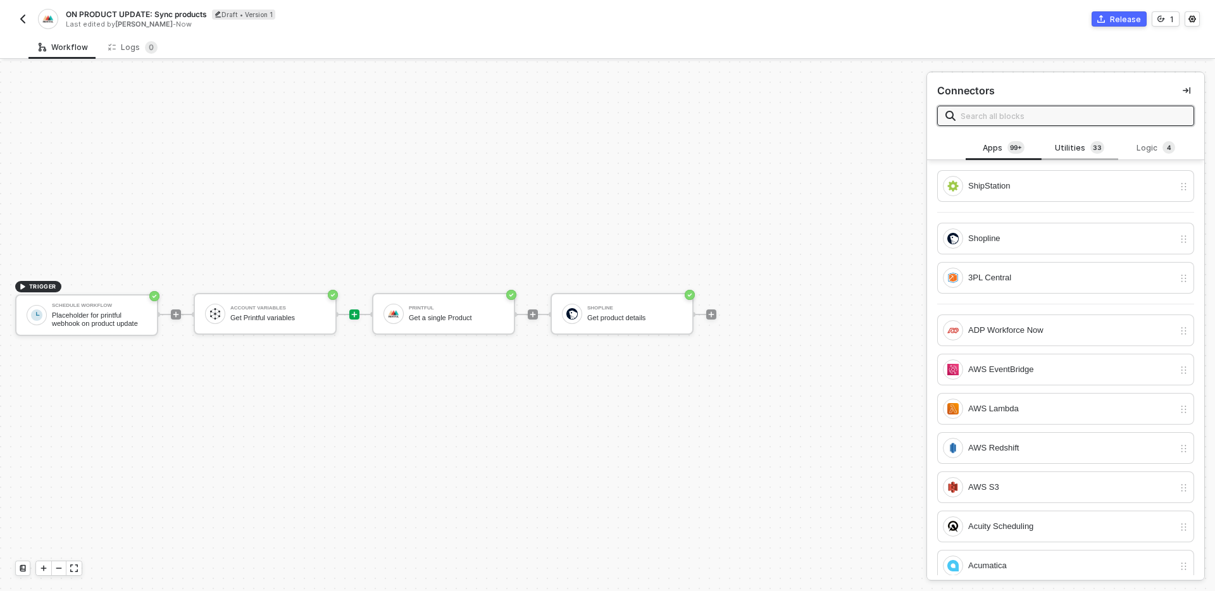
click at [1088, 151] on div "Utilities 3 3" at bounding box center [1080, 148] width 56 height 14
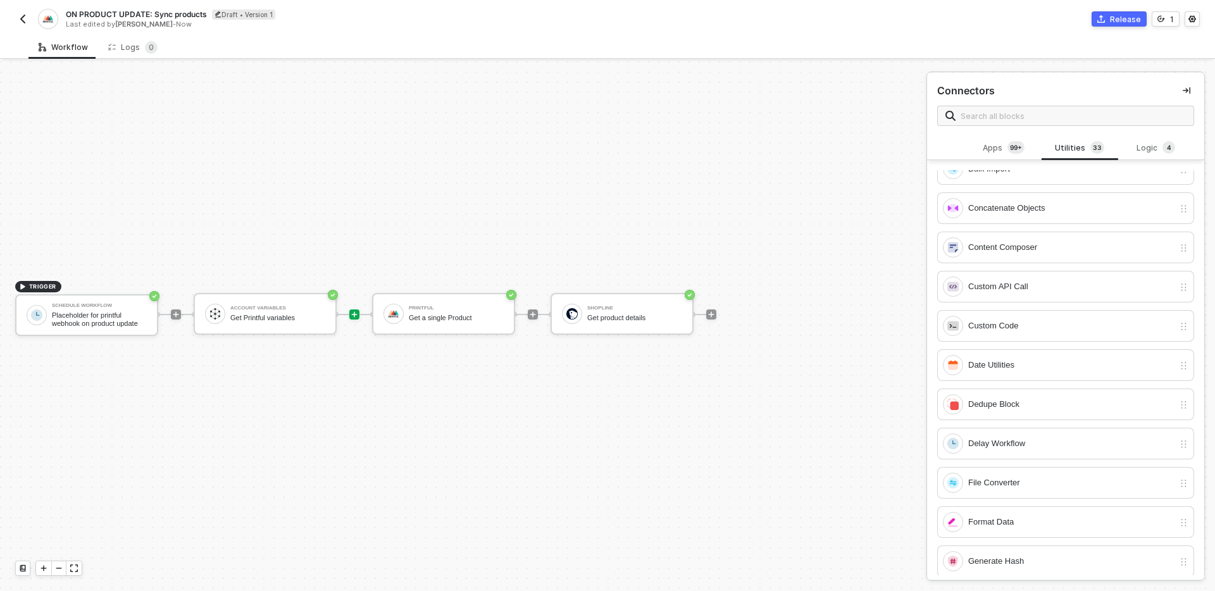
scroll to position [0, 0]
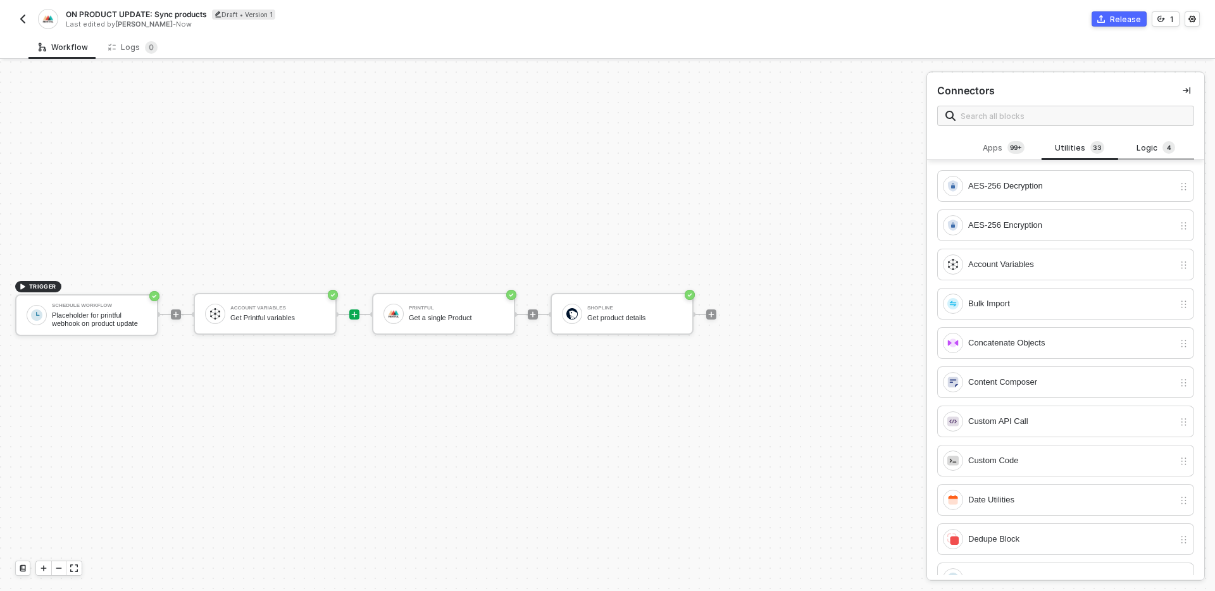
click at [1150, 150] on div "Logic 4" at bounding box center [1157, 148] width 56 height 14
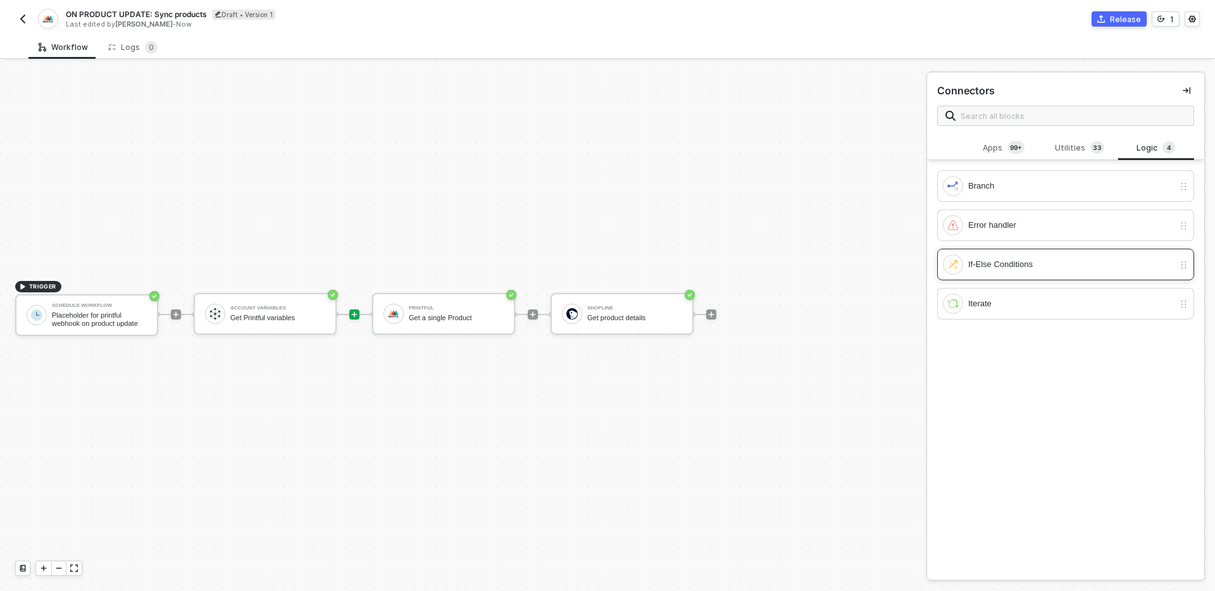
click at [1046, 258] on div "If-Else Conditions" at bounding box center [1072, 265] width 206 height 14
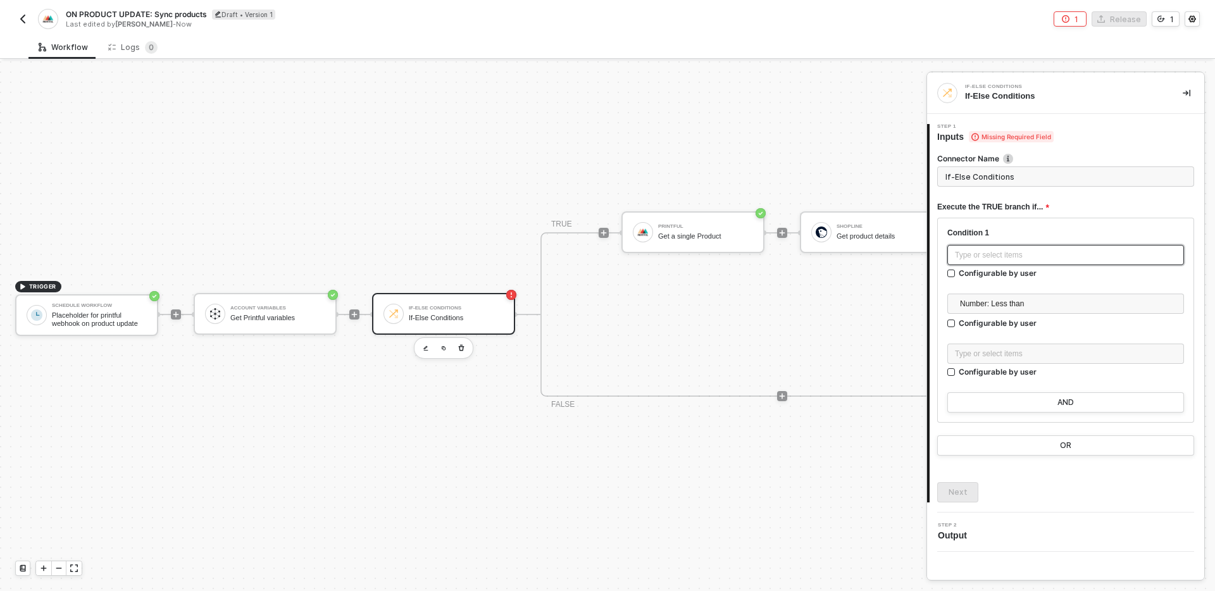
click at [1064, 254] on div "Type or select items ﻿" at bounding box center [1066, 255] width 222 height 12
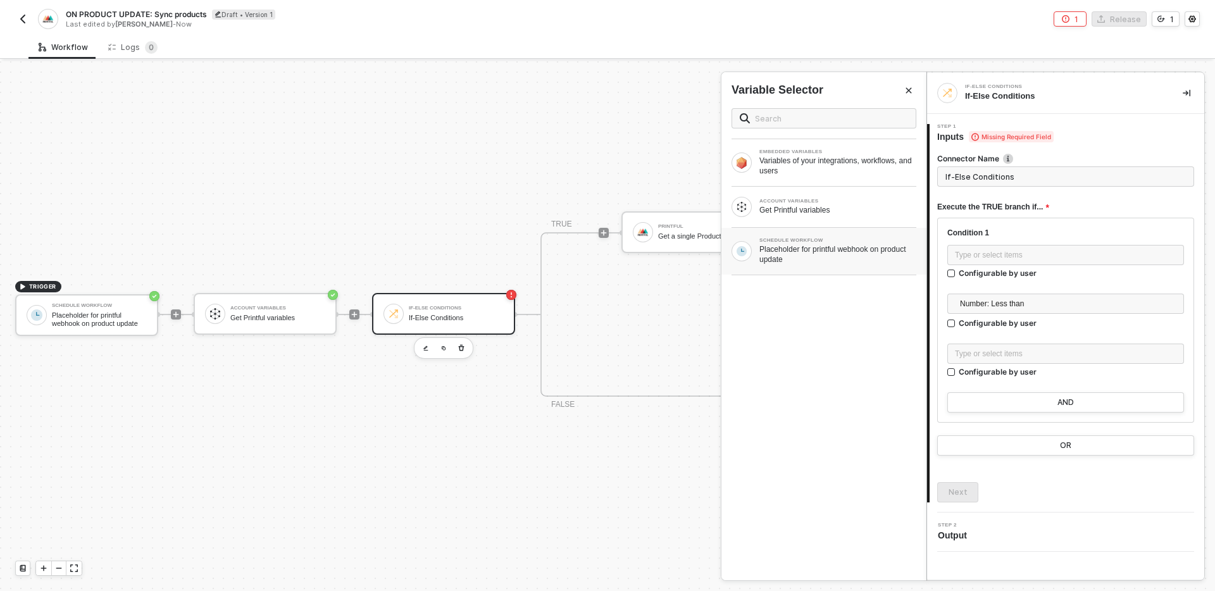
click at [839, 256] on div "Placeholder for printful webhook on product update" at bounding box center [838, 254] width 157 height 20
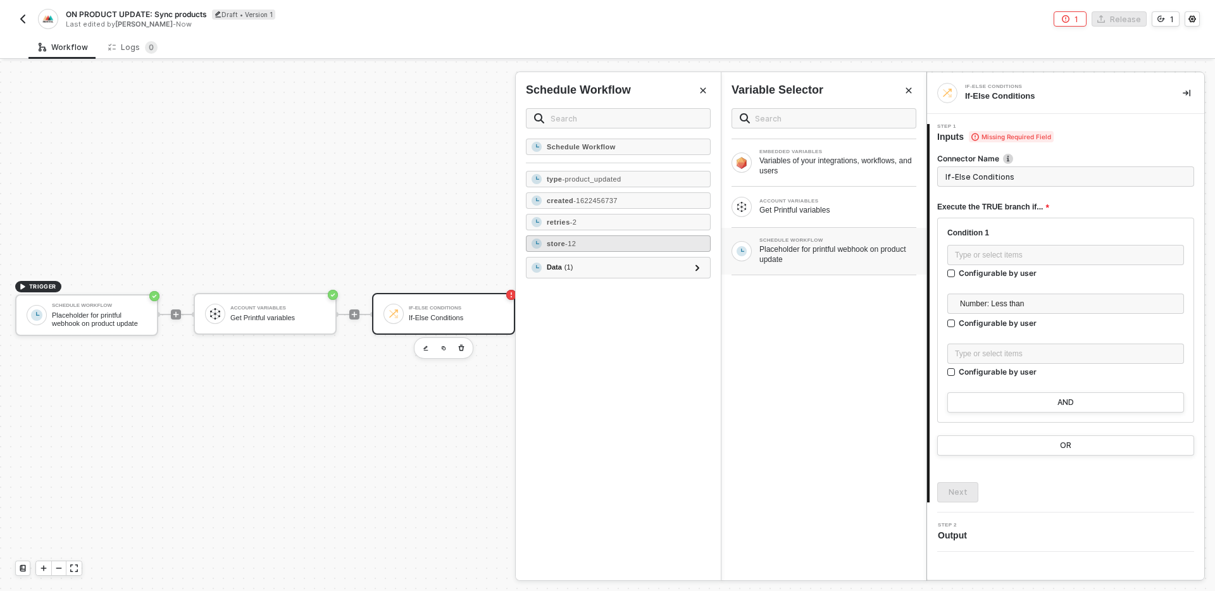
click at [631, 244] on div "store - 12" at bounding box center [618, 243] width 185 height 16
click at [1094, 308] on span "Number: Less than" at bounding box center [1068, 303] width 217 height 19
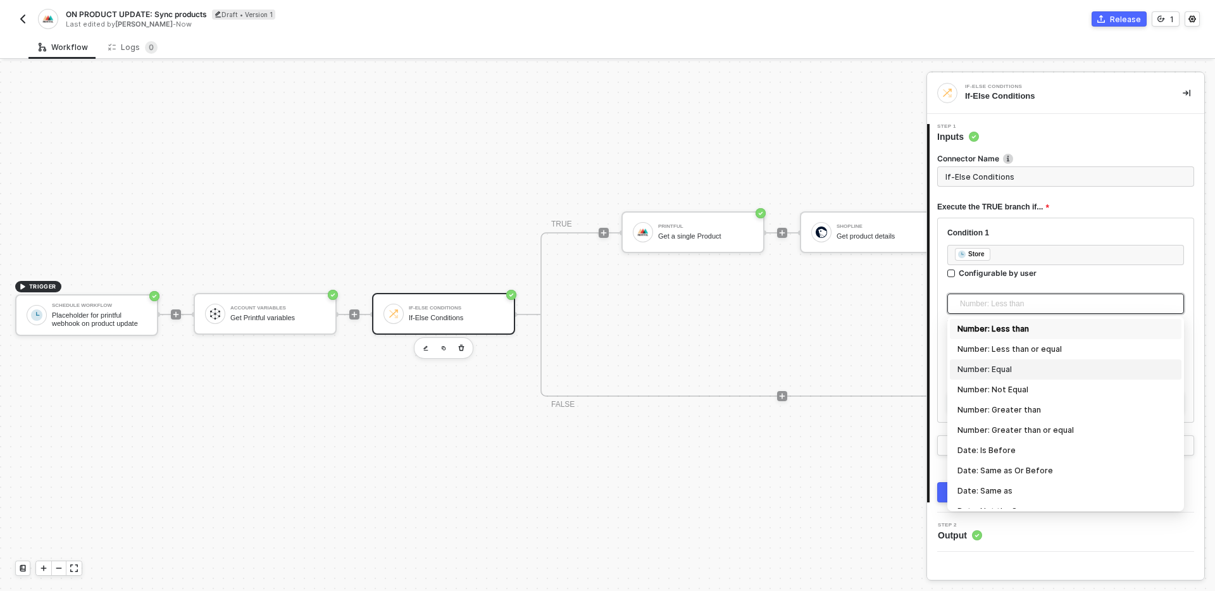
click at [1043, 375] on div "Number: Equal" at bounding box center [1066, 370] width 217 height 14
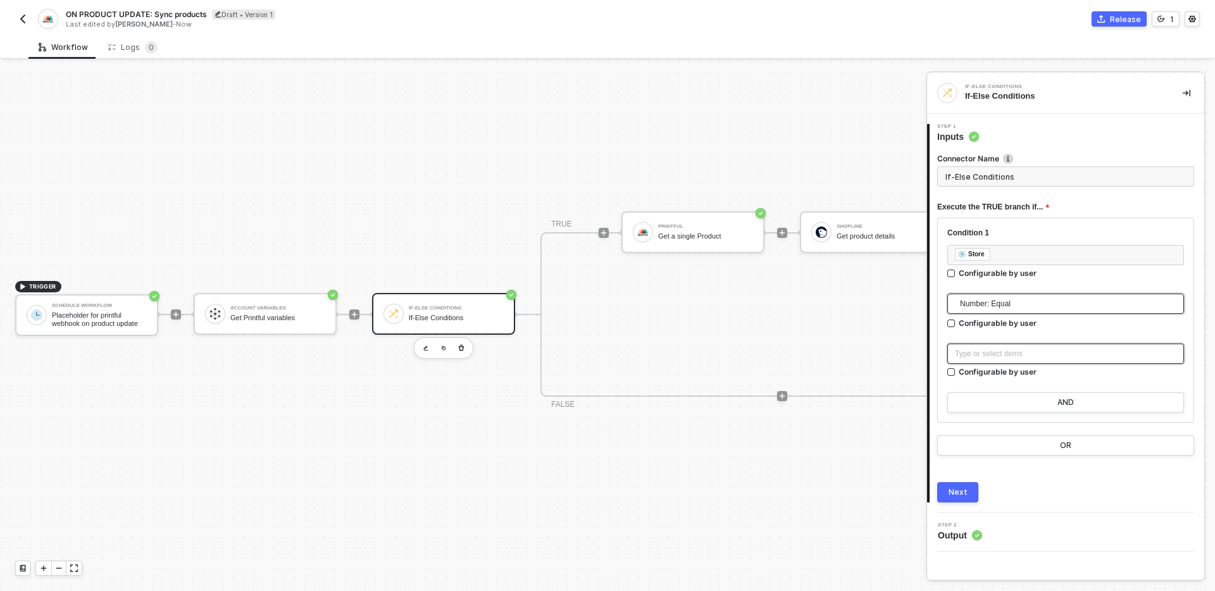
click at [1024, 356] on div "Type or select items ﻿" at bounding box center [1066, 354] width 222 height 12
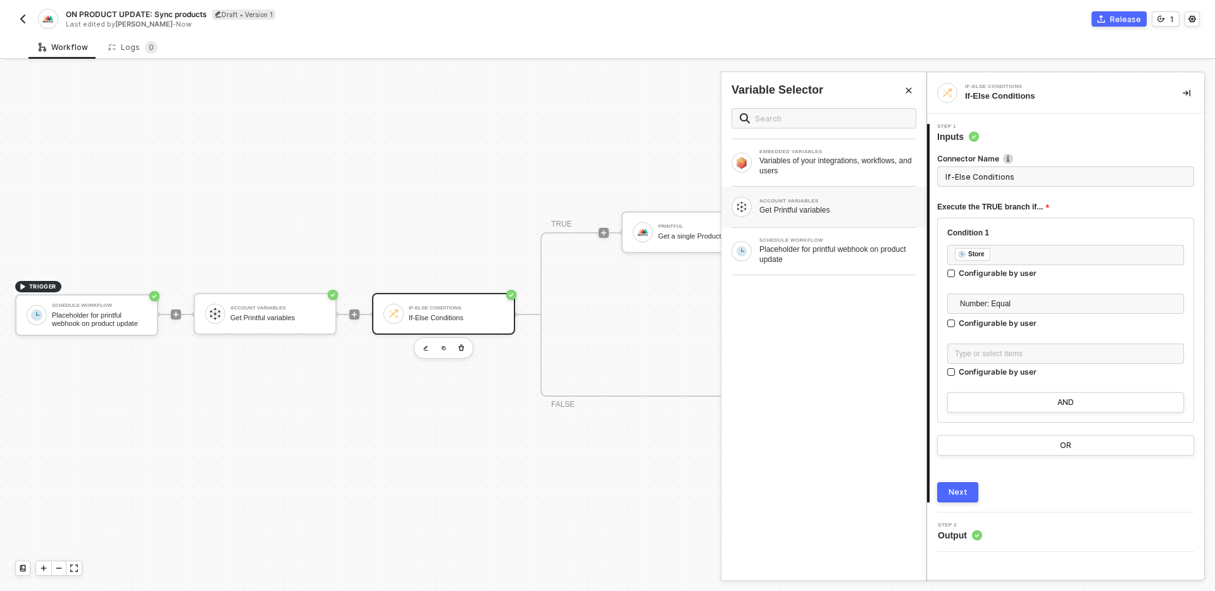
click at [815, 203] on div "ACCOUNT VARIABLES" at bounding box center [838, 201] width 157 height 5
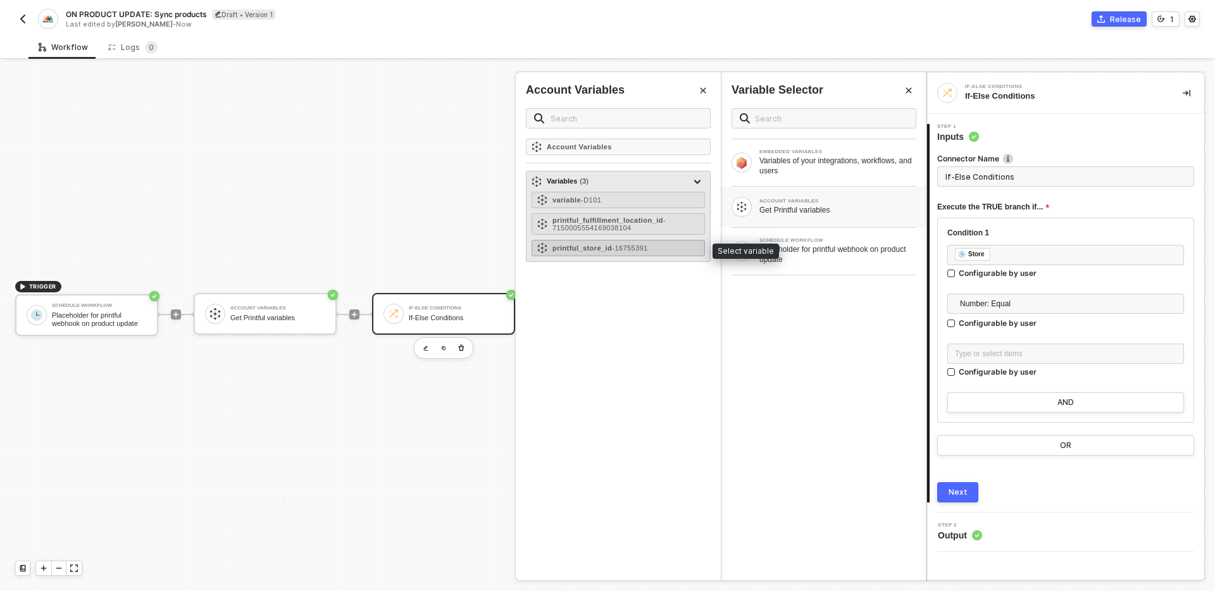
click at [648, 248] on span "- 16755391" at bounding box center [630, 248] width 36 height 8
type input "Only continue if Store = Printful Store Id"
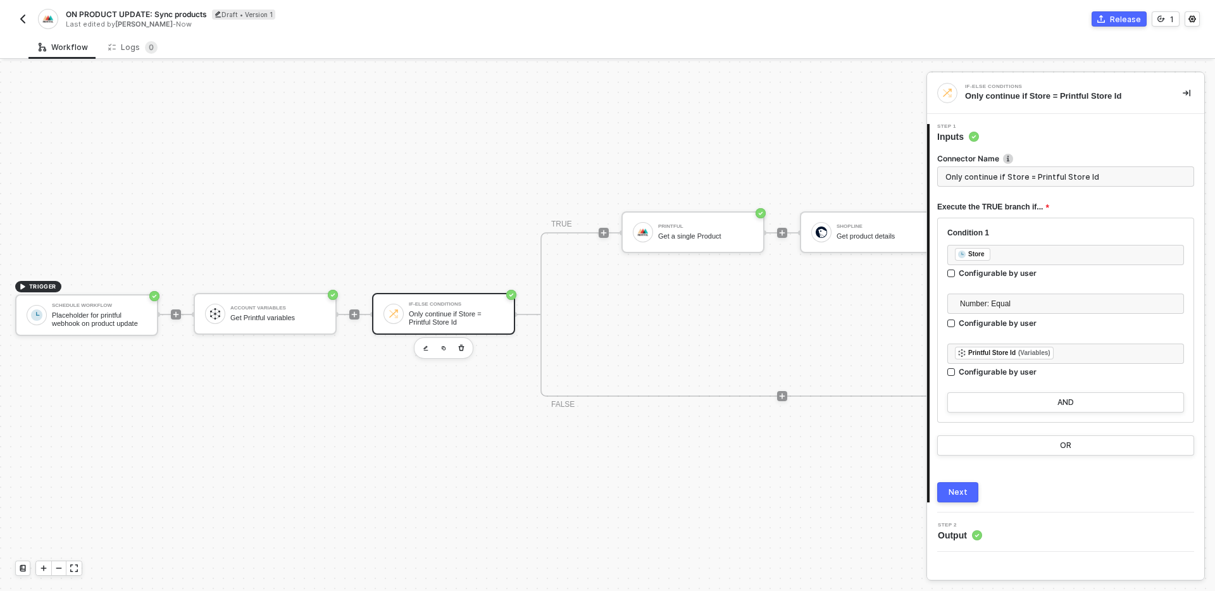
click at [967, 494] on button "Next" at bounding box center [958, 492] width 41 height 20
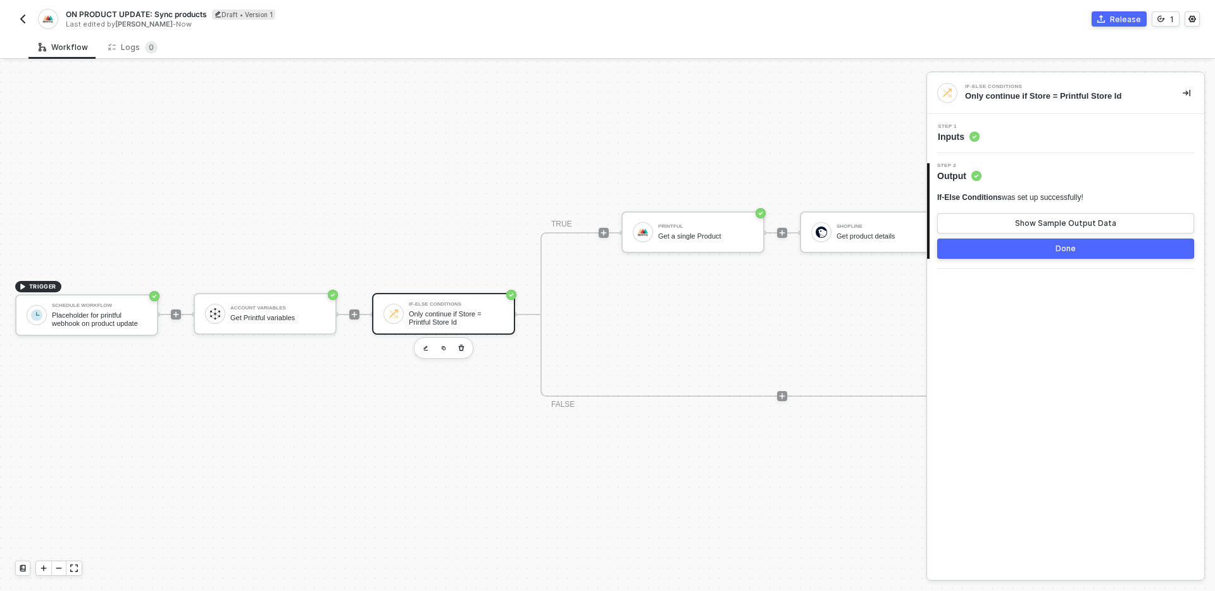
click at [1049, 242] on button "Done" at bounding box center [1066, 249] width 257 height 20
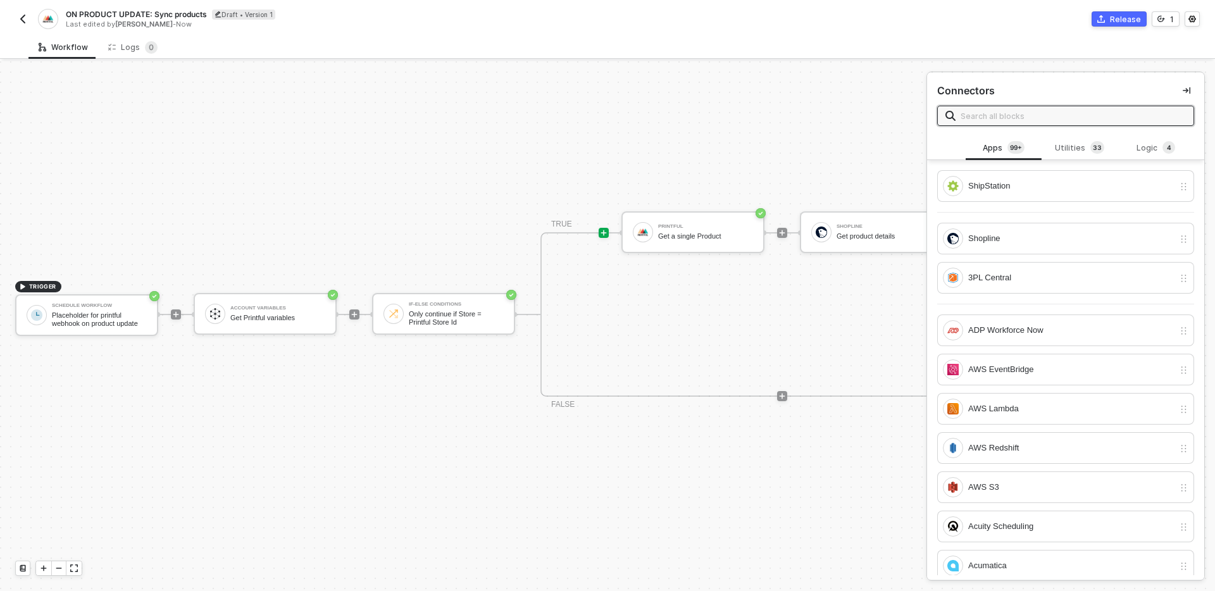
click at [612, 485] on div "TRIGGER Schedule Workflow Placeholder for printful webhook on product update Ac…" at bounding box center [523, 314] width 1047 height 553
click at [685, 322] on div "TRUE Printful Get a single Product Shopline Get product details FALSE" at bounding box center [783, 314] width 484 height 165
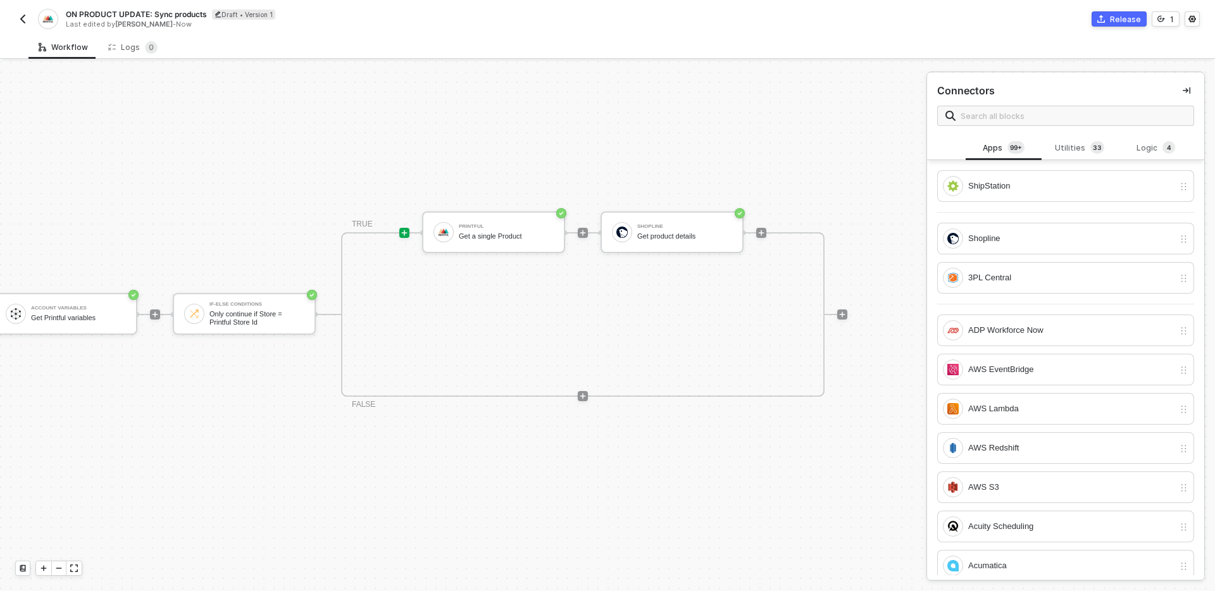
click at [1189, 89] on icon "icon-collapse-right" at bounding box center [1187, 91] width 8 height 8
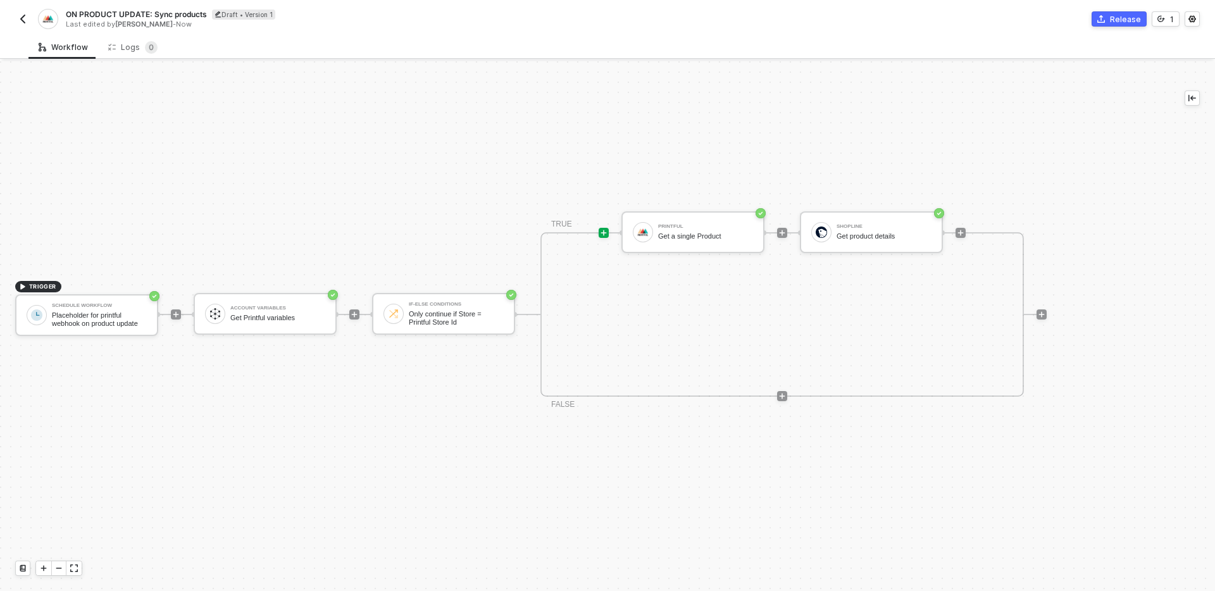
scroll to position [23, 0]
click at [346, 452] on div "TRIGGER Schedule Workflow Placeholder for printful webhook on product update Ac…" at bounding box center [582, 314] width 1164 height 553
click at [279, 218] on div "TRIGGER Schedule Workflow Placeholder for printful webhook on product update Ac…" at bounding box center [582, 314] width 1164 height 553
click at [268, 184] on div "TRIGGER Schedule Workflow Placeholder for printful webhook on product update Ac…" at bounding box center [582, 314] width 1164 height 553
click at [23, 22] on img "button" at bounding box center [23, 19] width 10 height 10
